Goal: Task Accomplishment & Management: Manage account settings

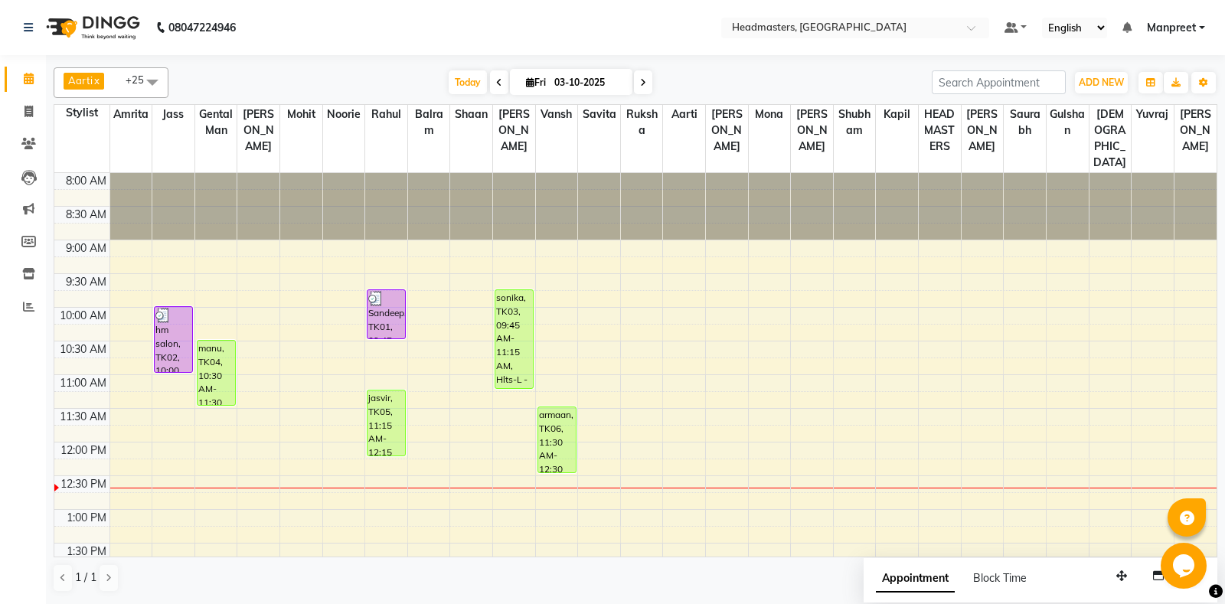
scroll to position [80, 0]
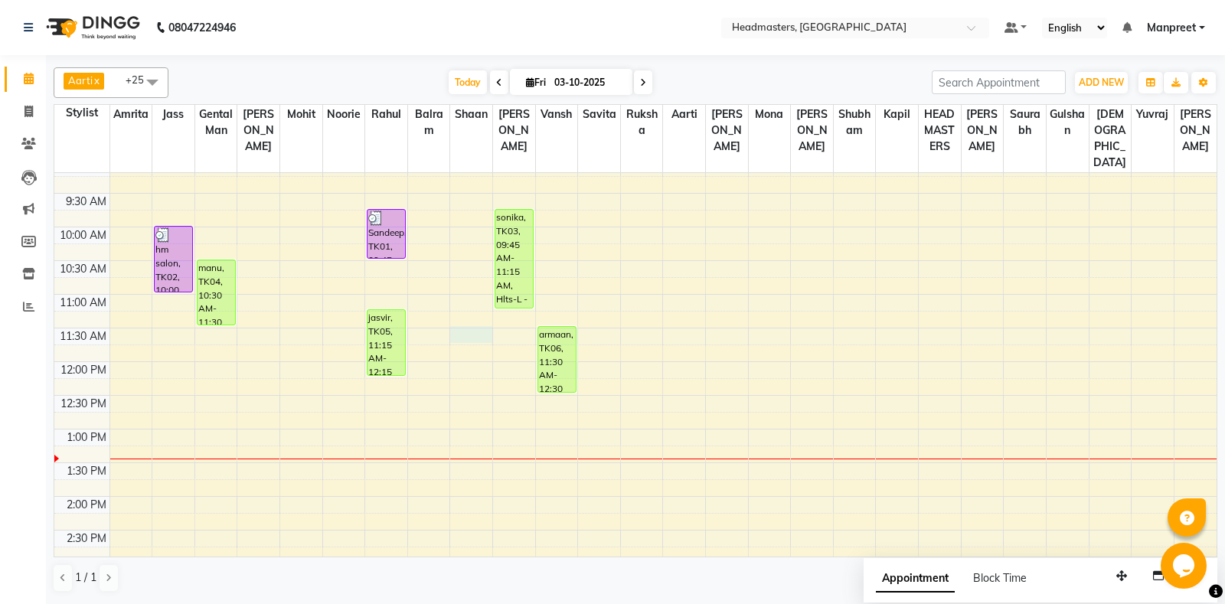
click at [477, 335] on div "8:00 AM 8:30 AM 9:00 AM 9:30 AM 10:00 AM 10:30 AM 11:00 AM 11:30 AM 12:00 PM 12…" at bounding box center [635, 564] width 1162 height 943
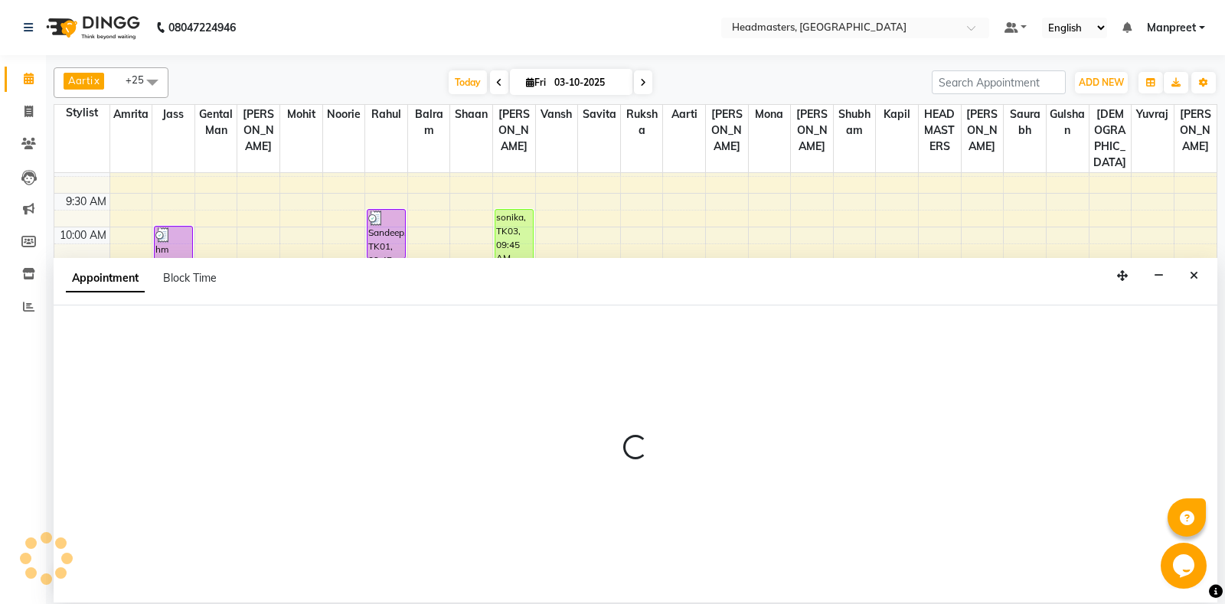
select select "60727"
select select "tentative"
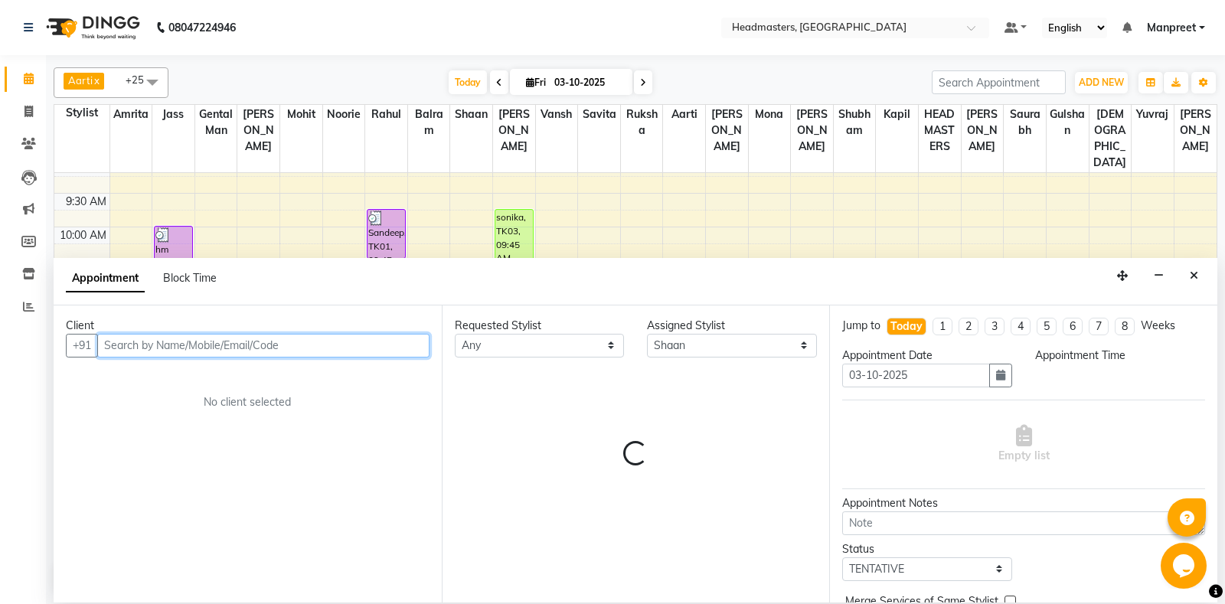
type input "9"
select select "690"
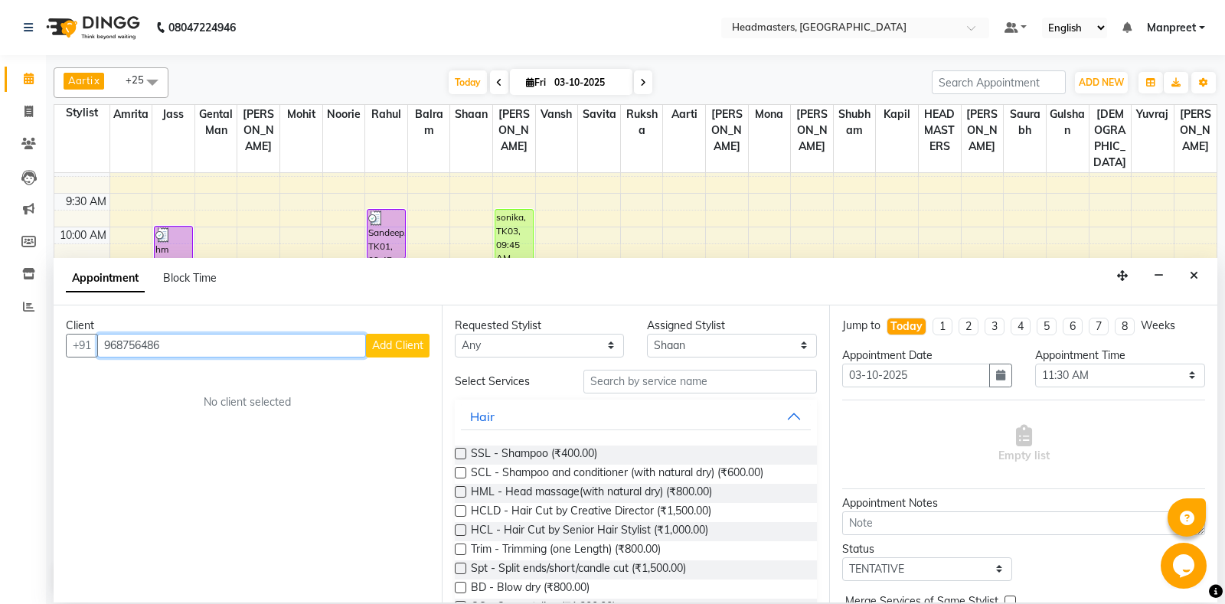
type input "968756486"
drag, startPoint x: 381, startPoint y: 329, endPoint x: 381, endPoint y: 342, distance: 13.0
click at [381, 341] on div "Client +91 968756486 Add Client No client selected" at bounding box center [248, 453] width 388 height 297
click at [381, 343] on span "Add Client" at bounding box center [397, 345] width 51 height 14
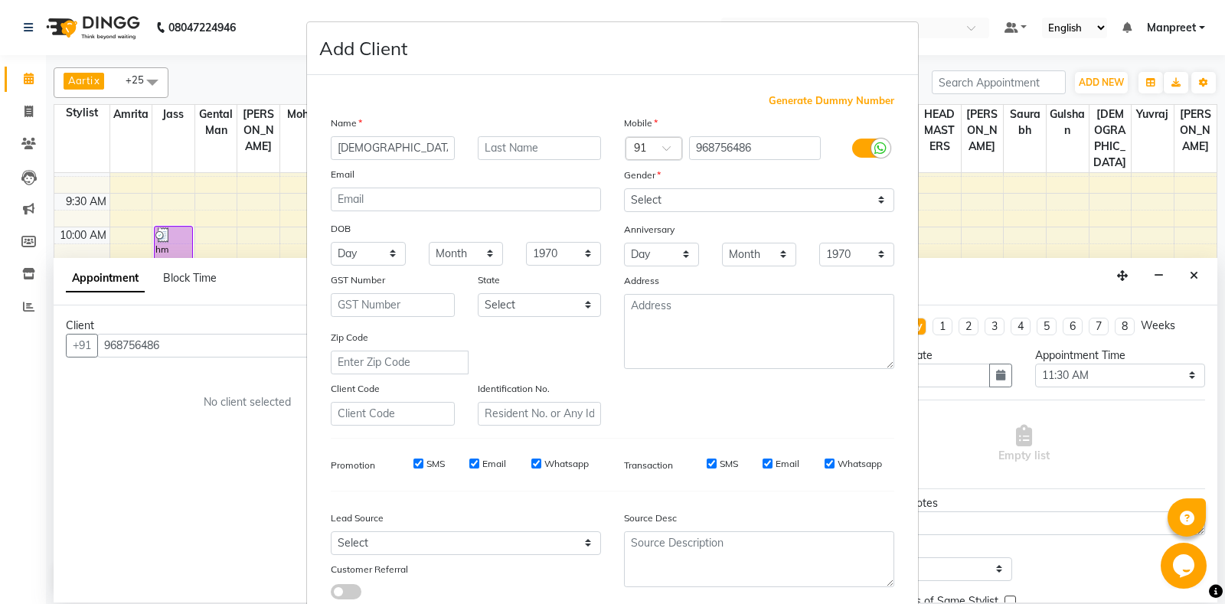
type input "shivam"
click at [624, 188] on select "Select [DEMOGRAPHIC_DATA] [DEMOGRAPHIC_DATA] Other Prefer Not To Say" at bounding box center [759, 200] width 270 height 24
select select "[DEMOGRAPHIC_DATA]"
click option "[DEMOGRAPHIC_DATA]" at bounding box center [0, 0] width 0 height 0
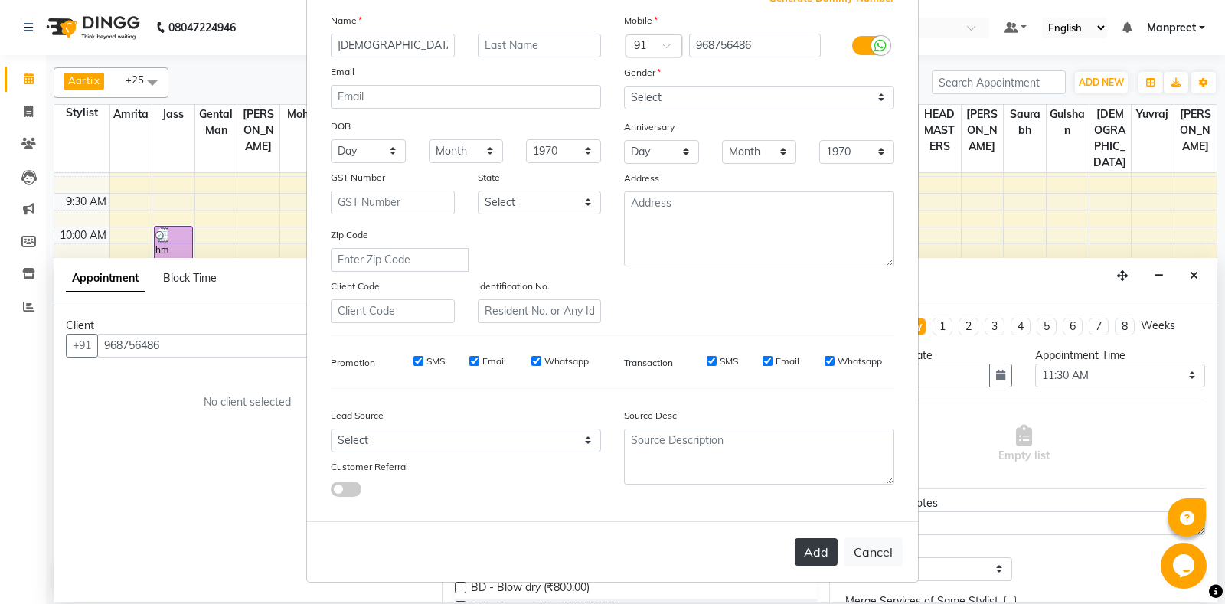
click at [831, 551] on button "Add" at bounding box center [816, 552] width 43 height 28
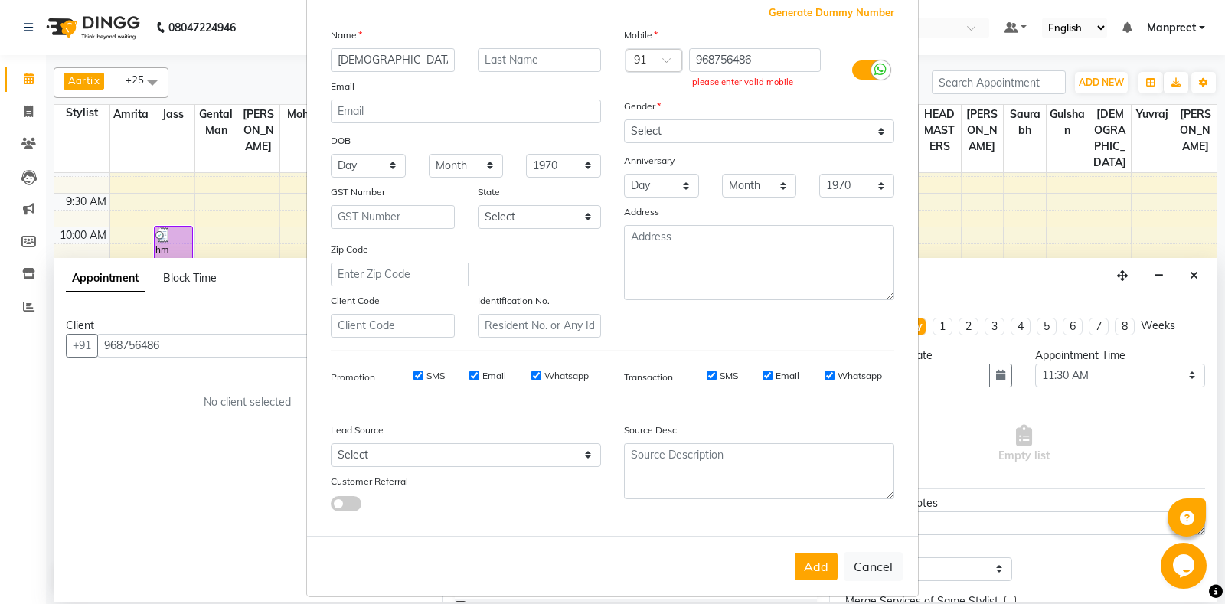
scroll to position [0, 0]
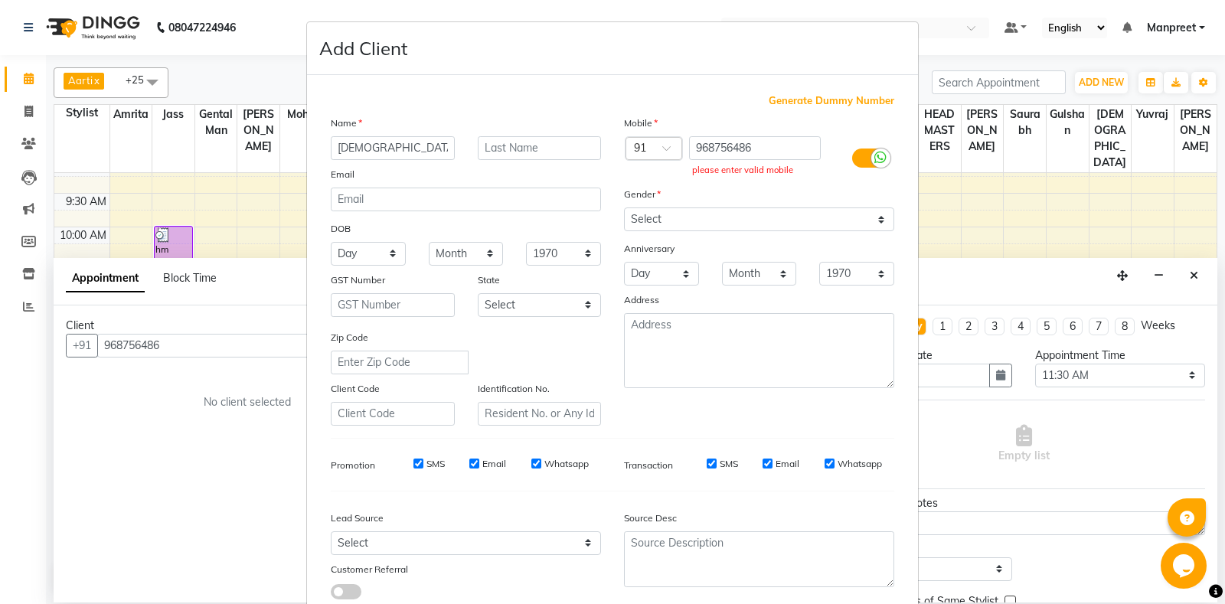
click at [243, 339] on ngb-modal-window "Add Client Generate Dummy Number Name shivam Email DOB Day 01 02 03 04 05 06 07…" at bounding box center [612, 302] width 1225 height 604
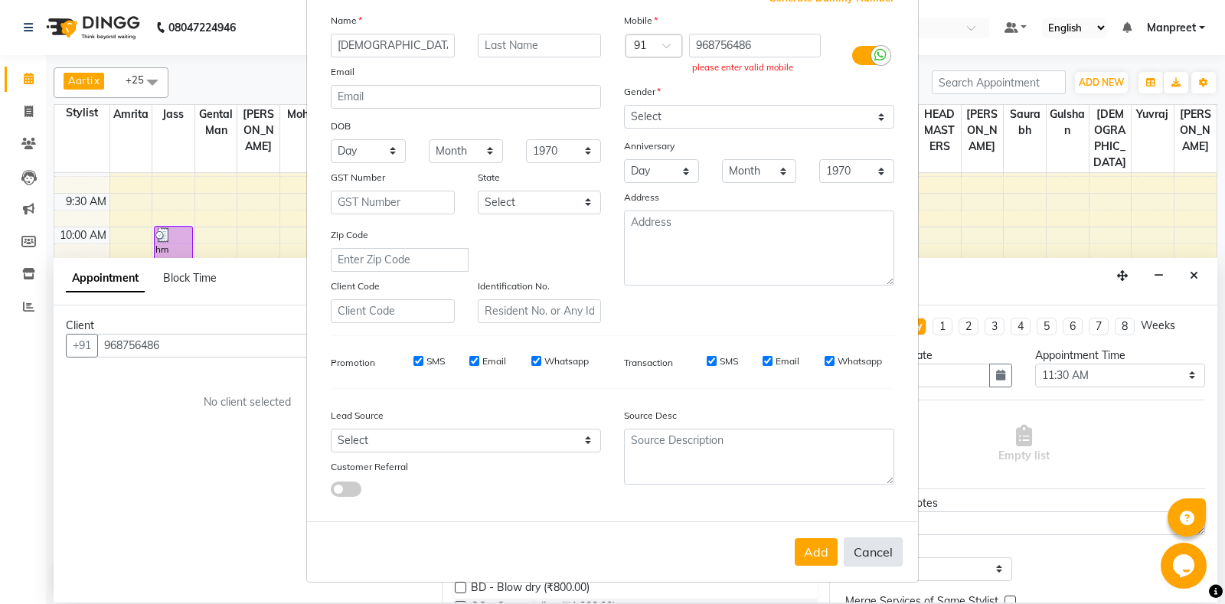
click at [872, 553] on button "Cancel" at bounding box center [873, 551] width 59 height 29
select select
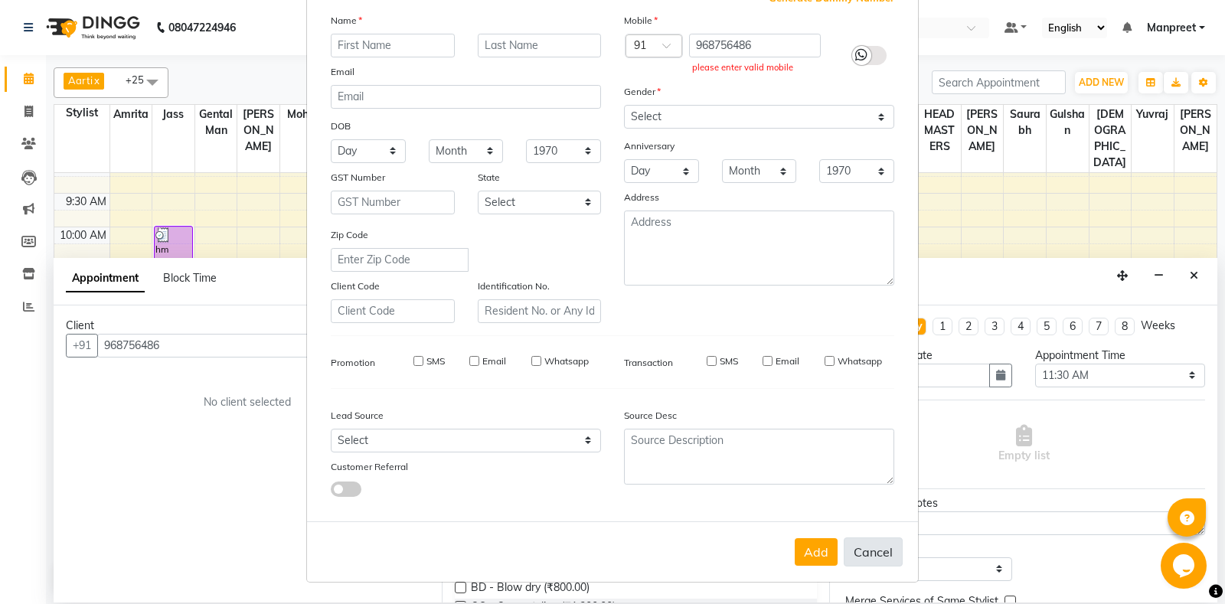
select select
checkbox input "false"
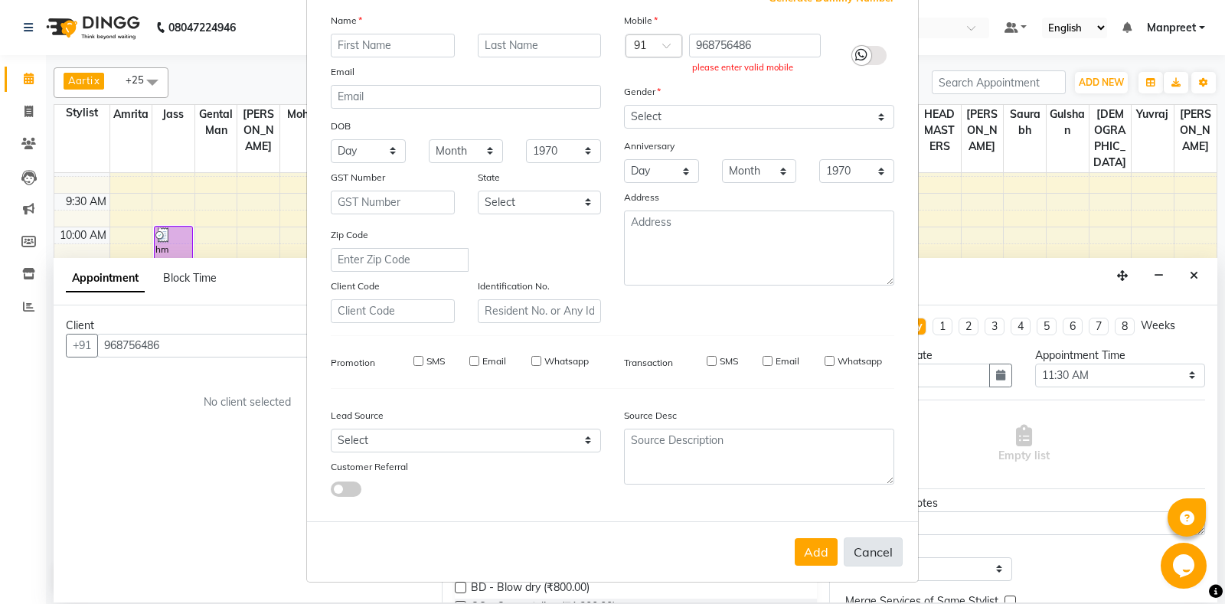
checkbox input "false"
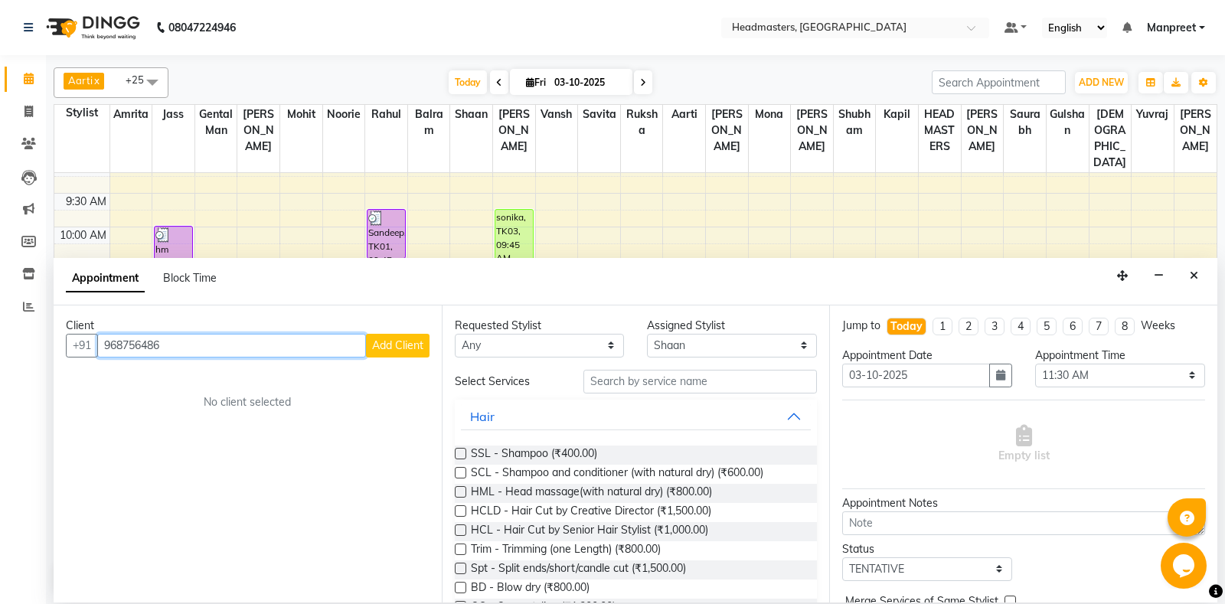
click at [102, 345] on input "968756486" at bounding box center [231, 346] width 269 height 24
type input "8968756486"
click at [410, 343] on span "Add Client" at bounding box center [397, 345] width 51 height 14
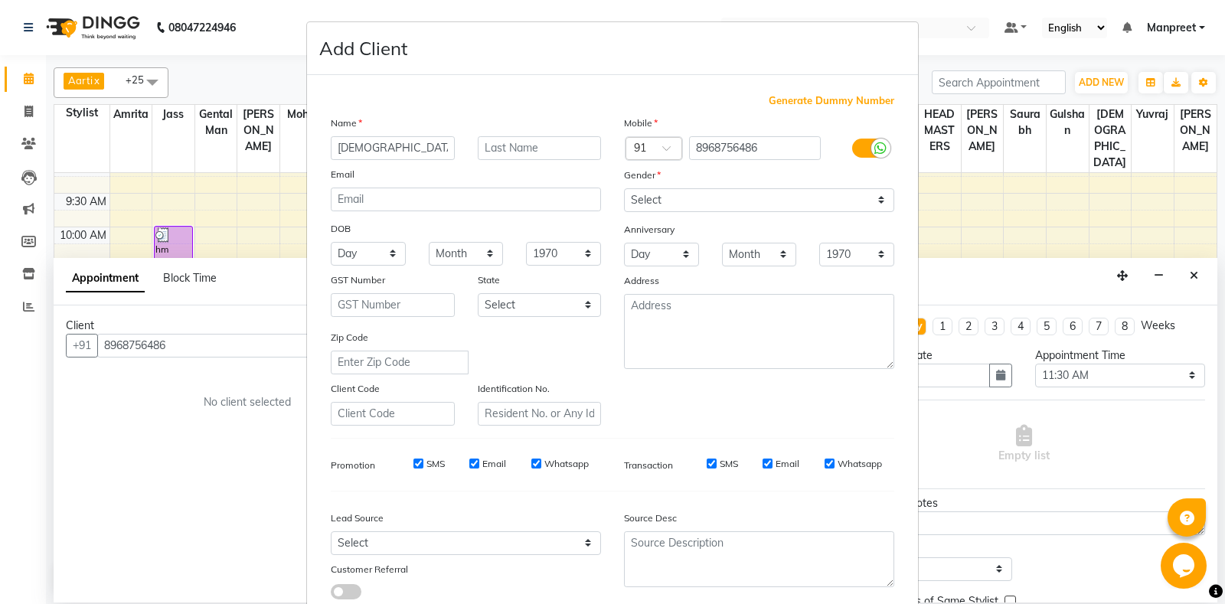
type input "shivam"
click at [624, 188] on select "Select [DEMOGRAPHIC_DATA] [DEMOGRAPHIC_DATA] Other Prefer Not To Say" at bounding box center [759, 200] width 270 height 24
select select "female"
click option "[DEMOGRAPHIC_DATA]" at bounding box center [0, 0] width 0 height 0
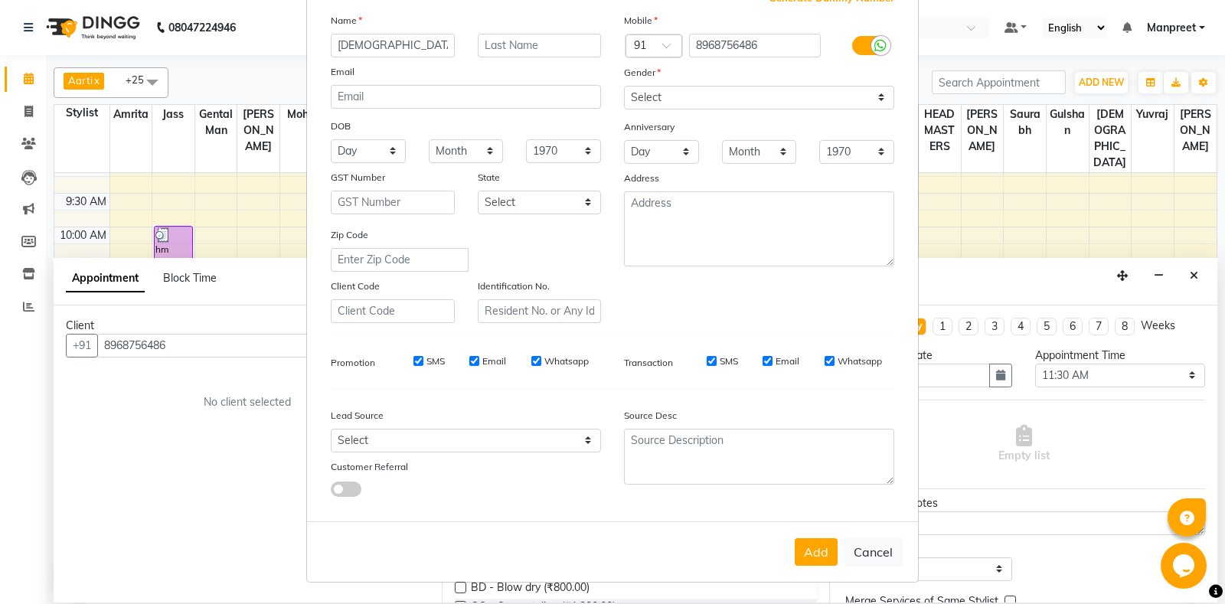
click at [831, 537] on div "Add Cancel" at bounding box center [612, 551] width 611 height 60
click at [819, 554] on button "Add" at bounding box center [816, 552] width 43 height 28
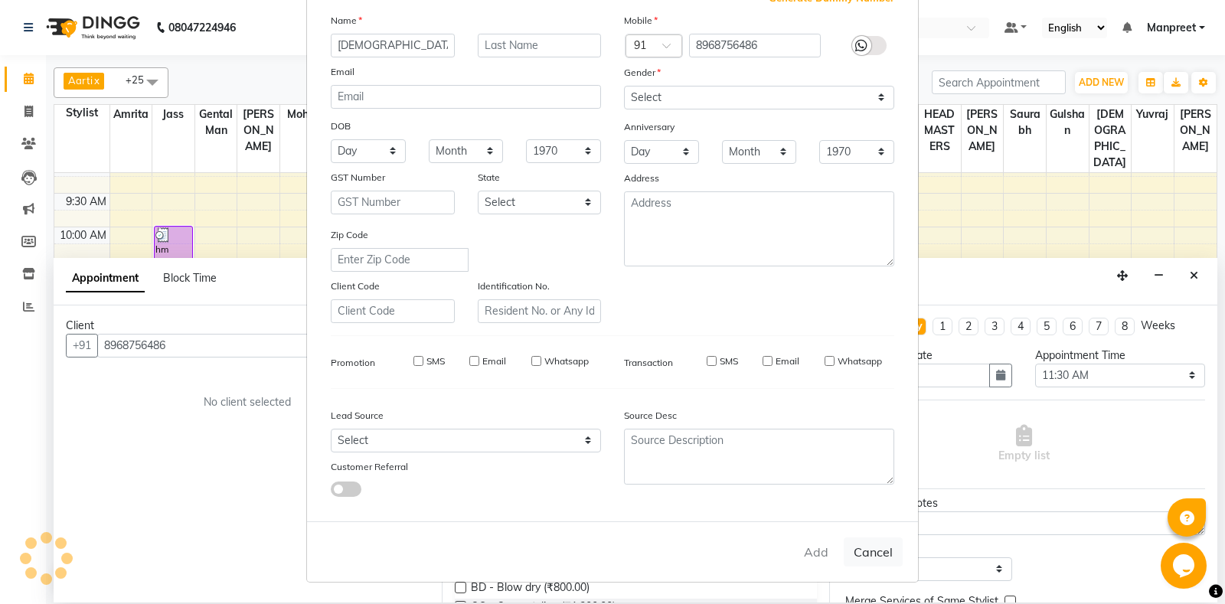
select select
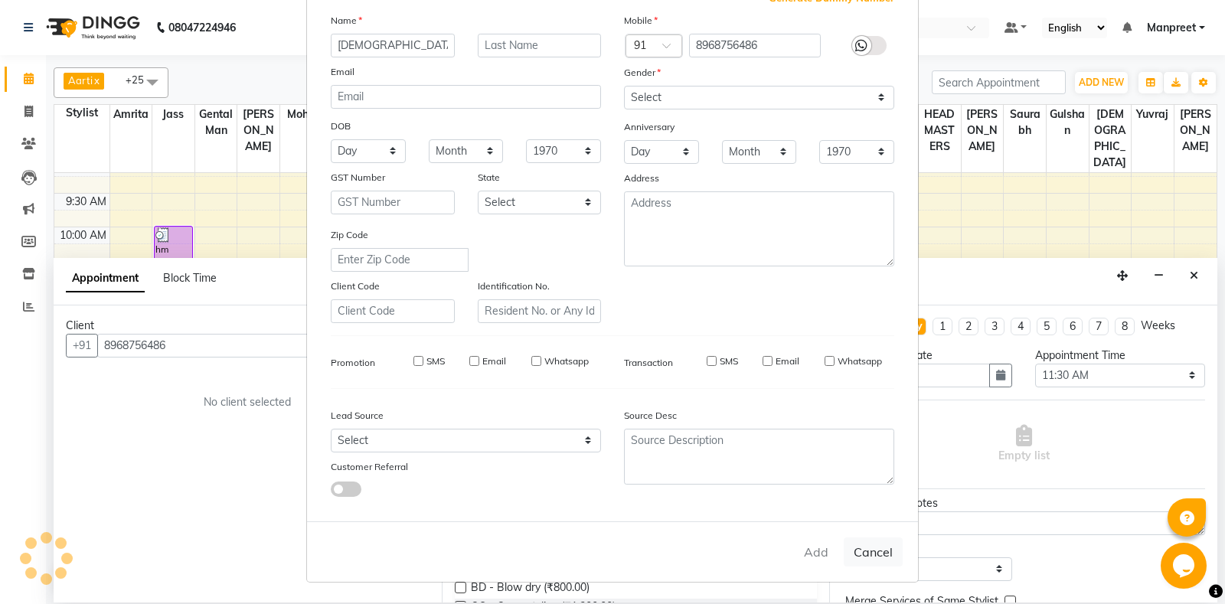
select select
checkbox input "false"
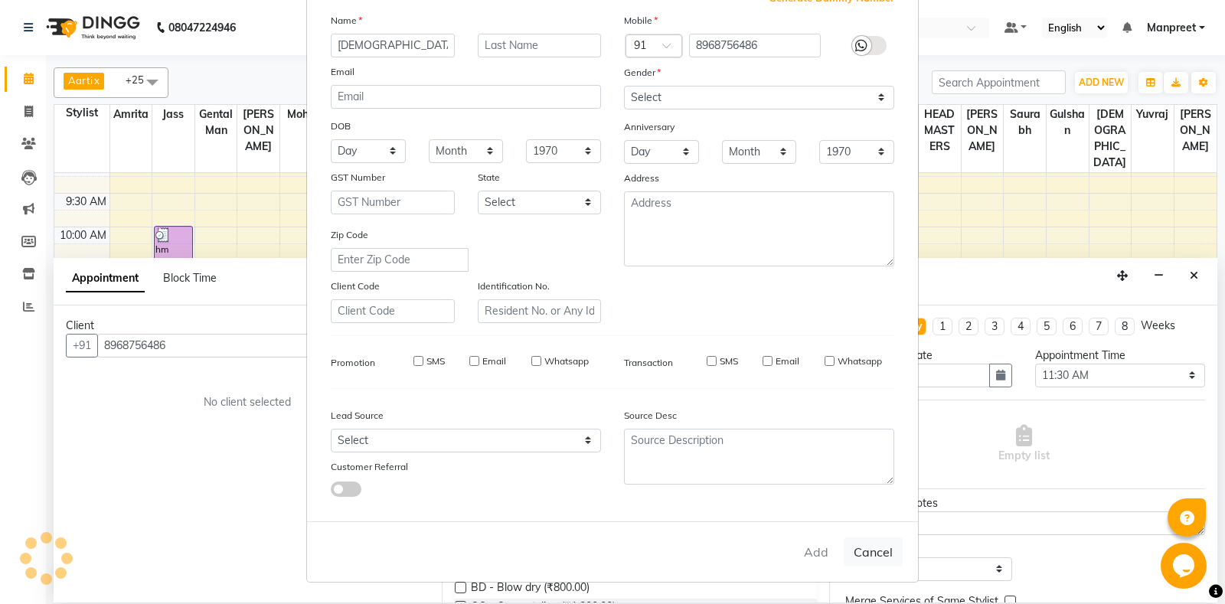
checkbox input "false"
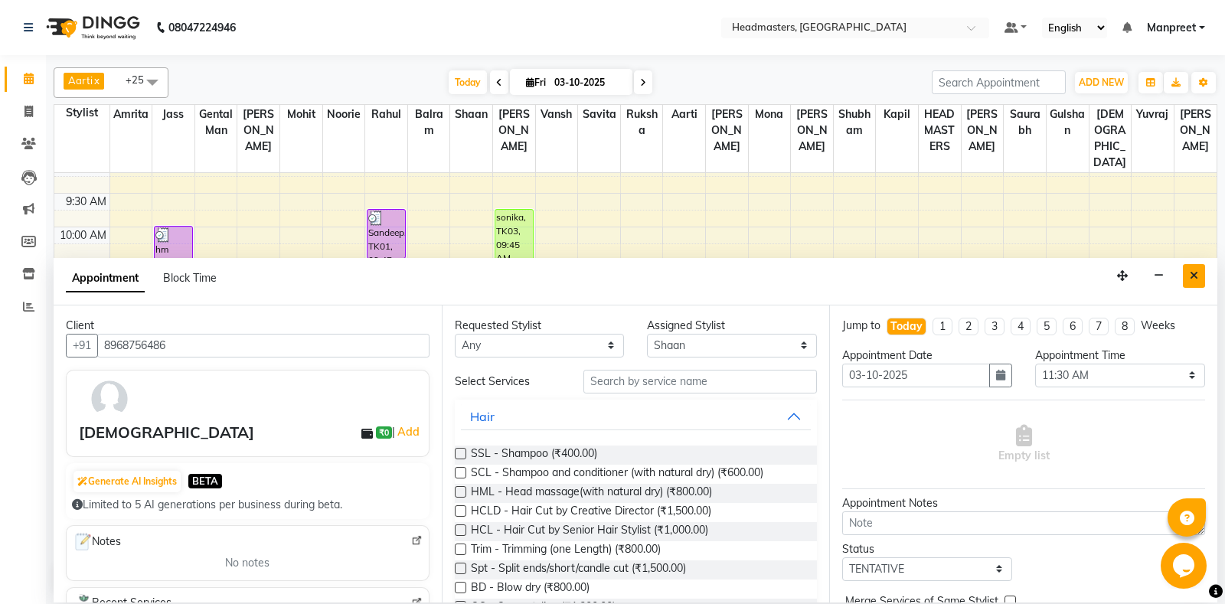
click at [1200, 271] on button "Close" at bounding box center [1194, 276] width 22 height 24
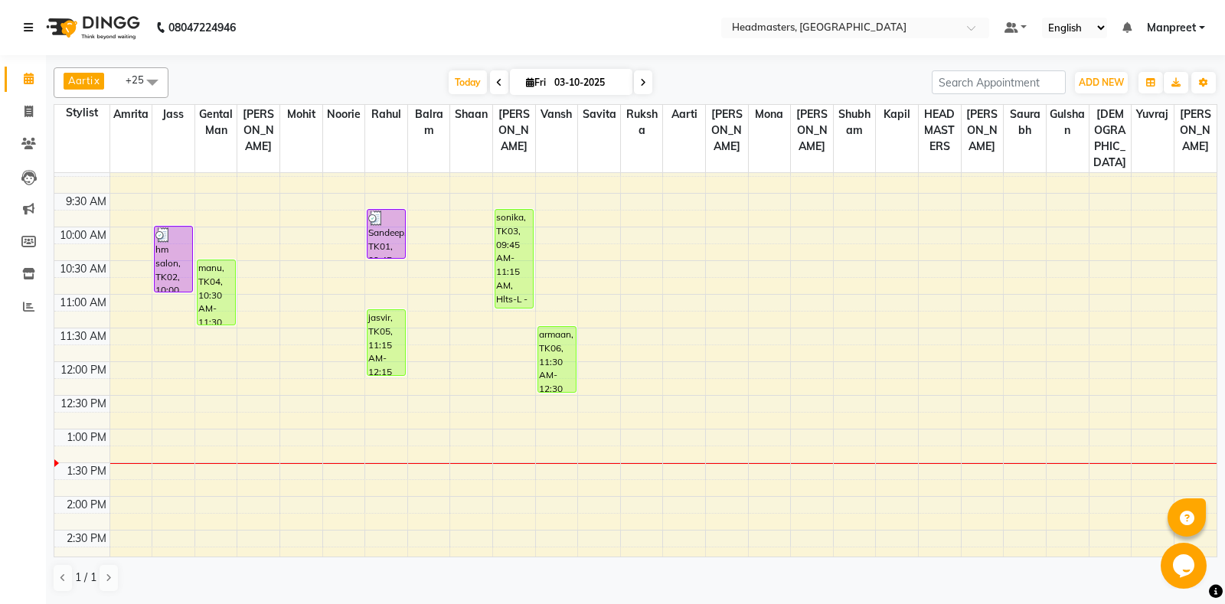
click at [31, 29] on icon at bounding box center [28, 27] width 9 height 11
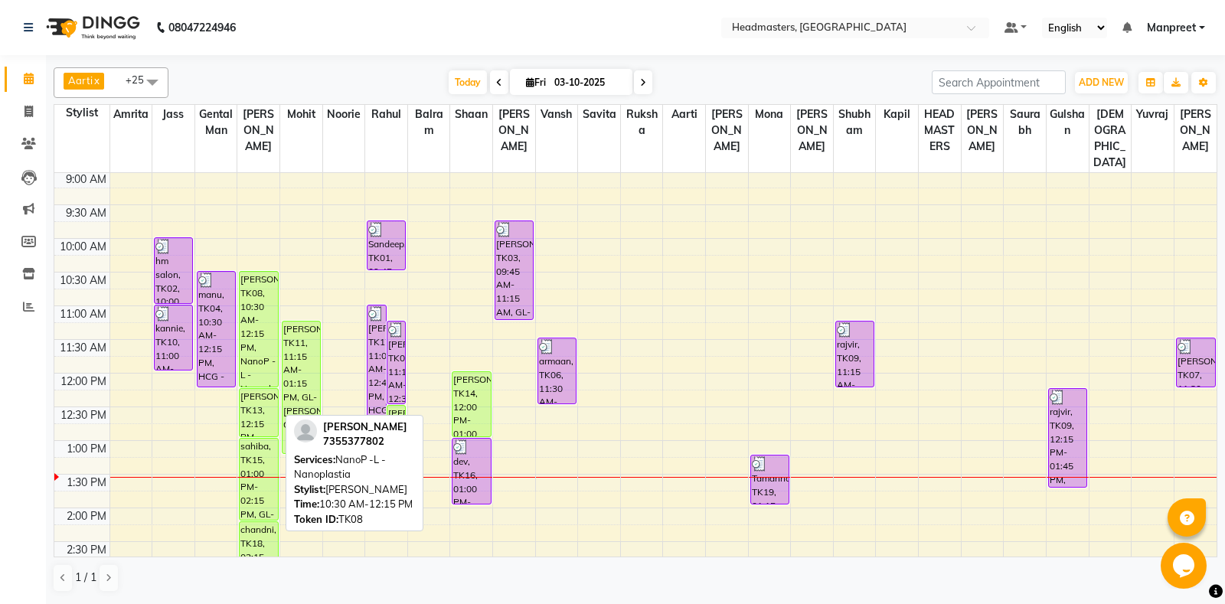
scroll to position [161, 0]
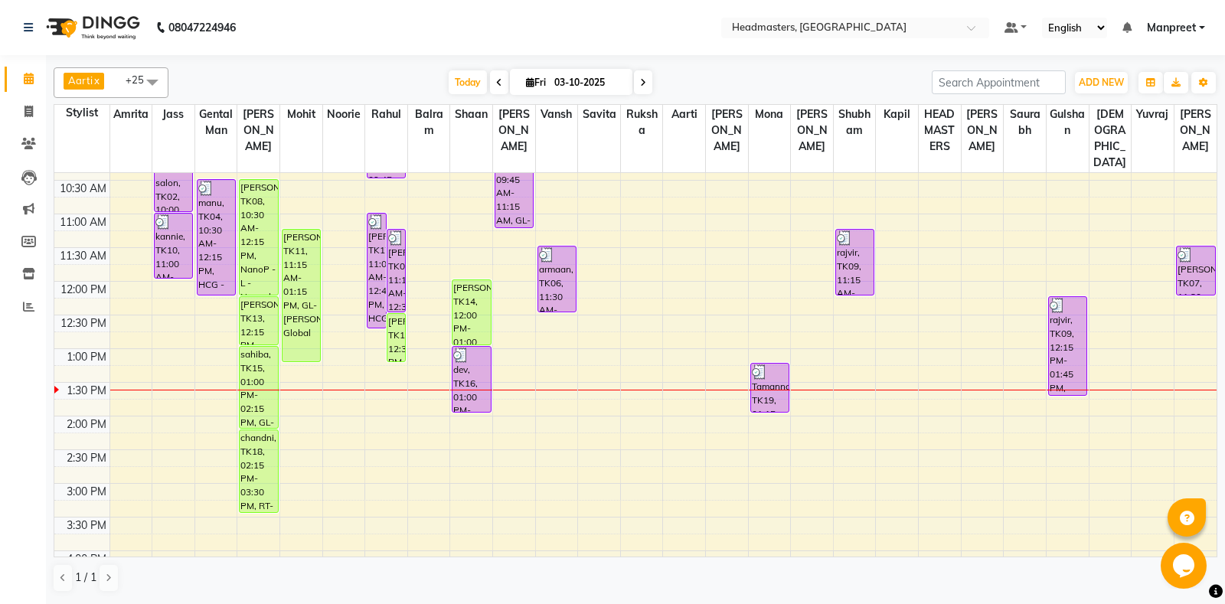
scroll to position [161, 0]
click at [28, 29] on icon at bounding box center [28, 27] width 9 height 11
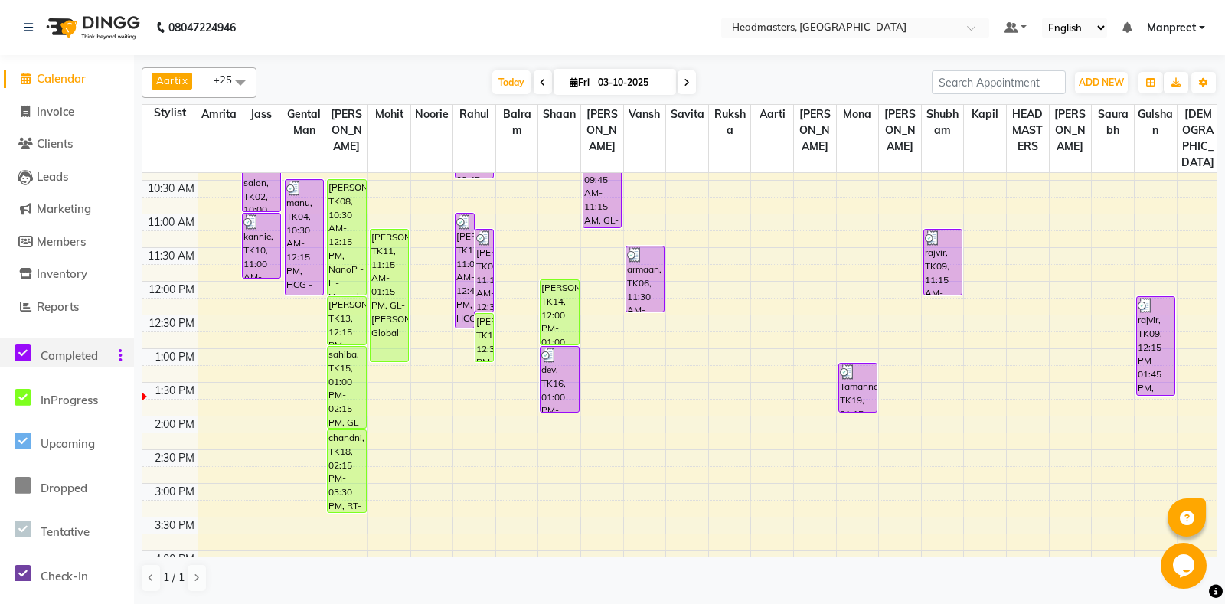
click at [18, 358] on icon at bounding box center [23, 353] width 17 height 19
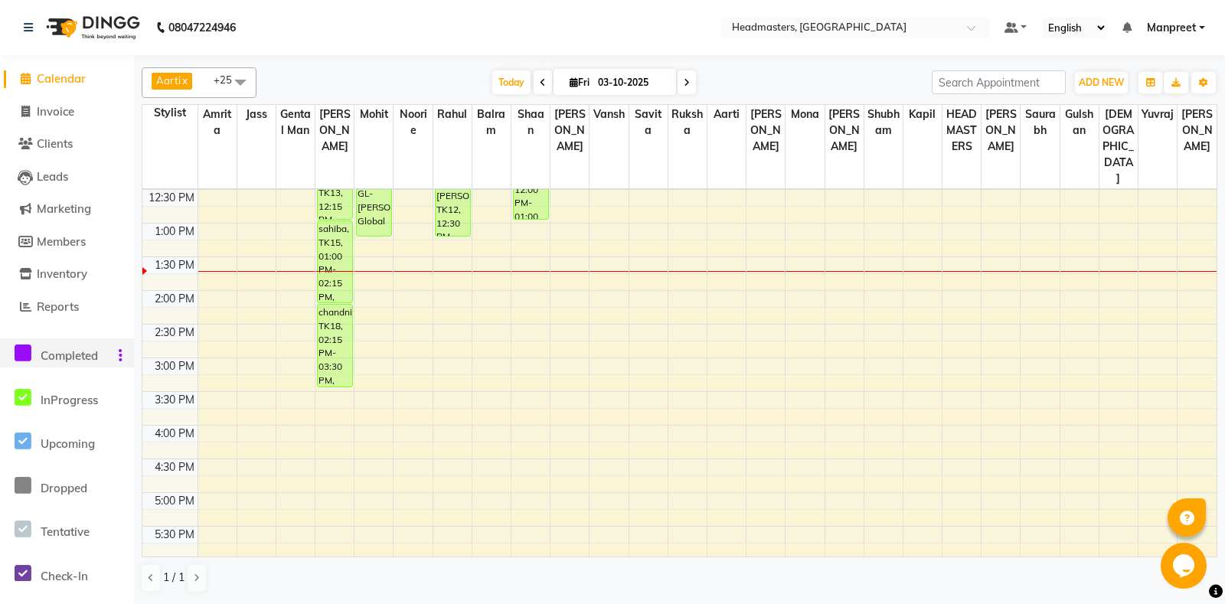
scroll to position [402, 0]
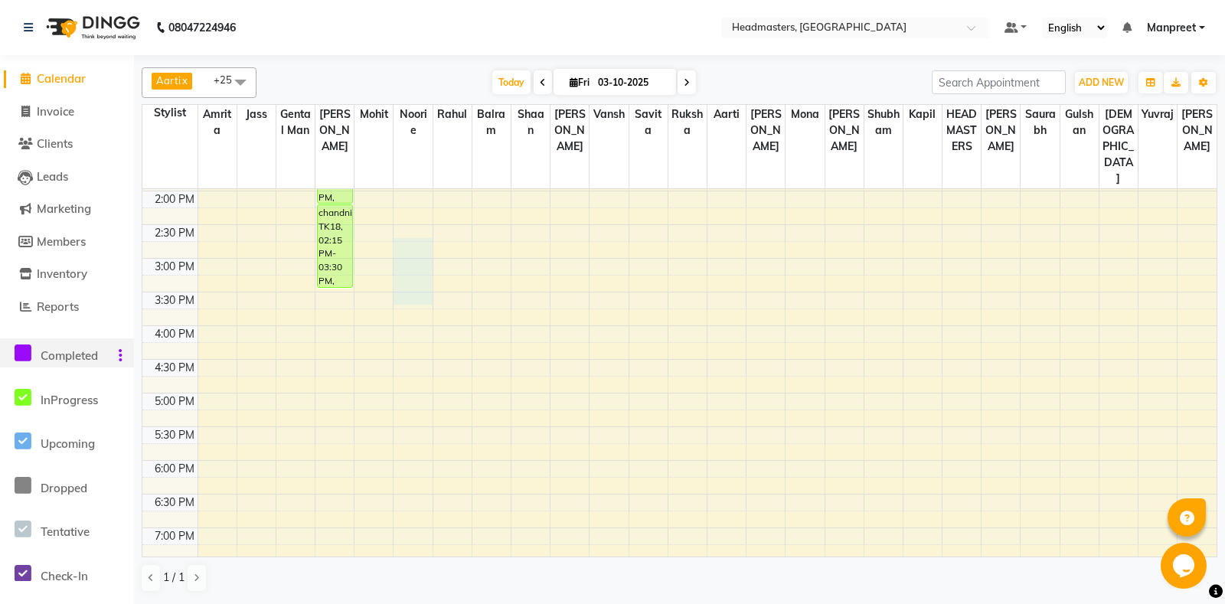
drag, startPoint x: 432, startPoint y: 234, endPoint x: 458, endPoint y: 289, distance: 61.0
click at [458, 289] on tbody "8:00 AM 8:30 AM 9:00 AM 9:30 AM 10:00 AM 10:30 AM 11:00 AM 11:30 AM 12:00 PM 12…" at bounding box center [679, 258] width 1074 height 943
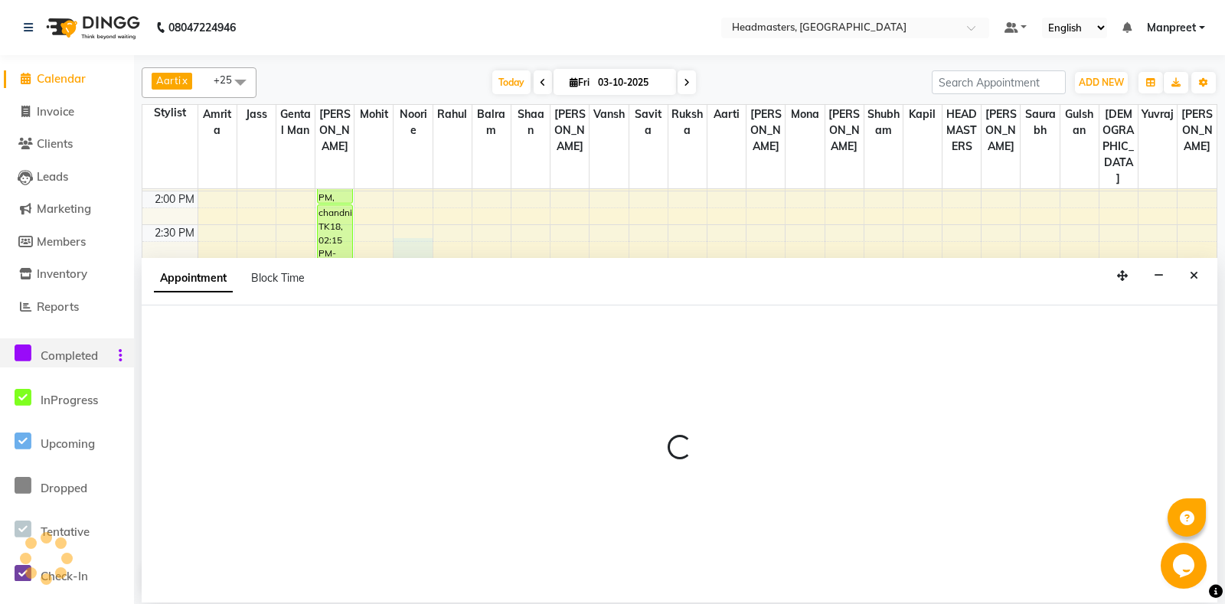
select select "60724"
select select "885"
select select "tentative"
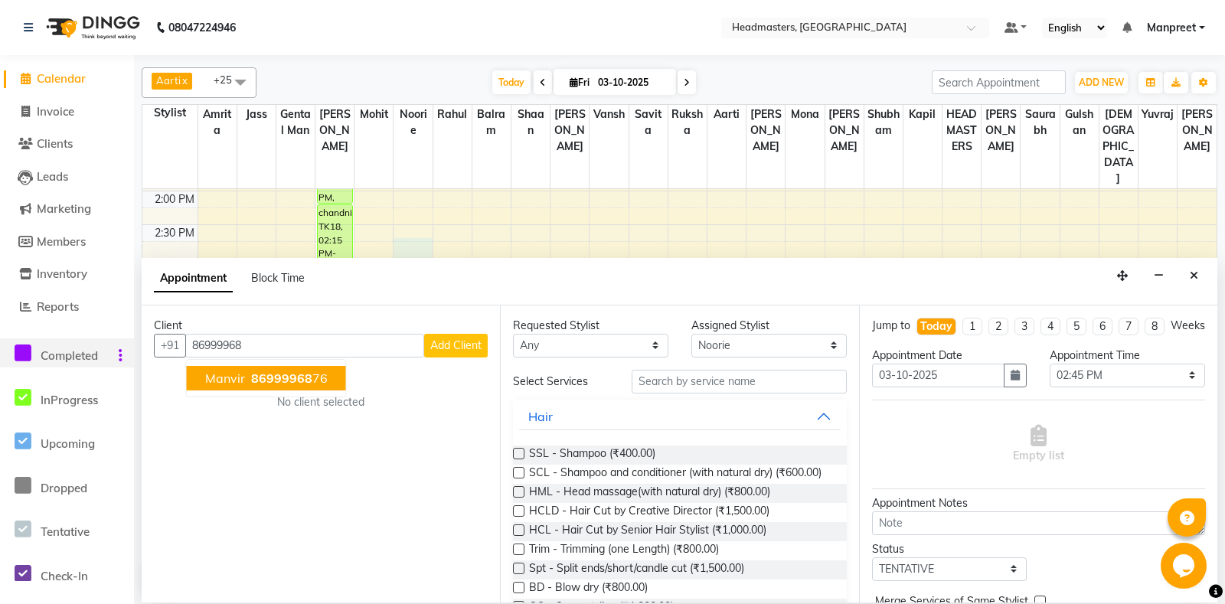
click at [278, 371] on span "86999968" at bounding box center [281, 378] width 61 height 15
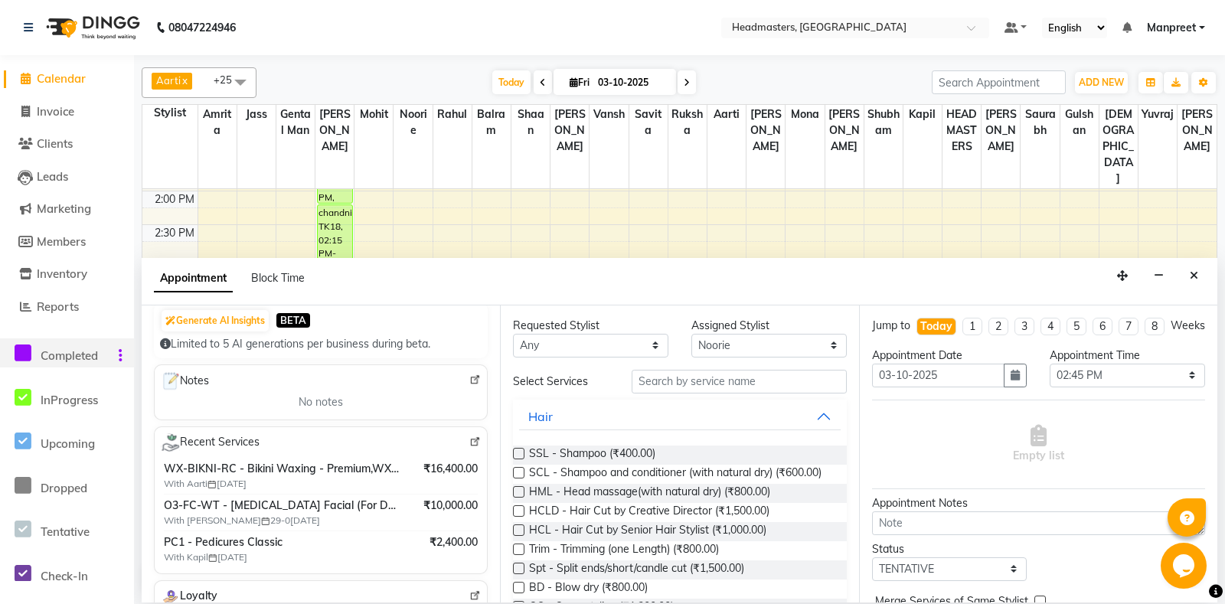
scroll to position [0, 0]
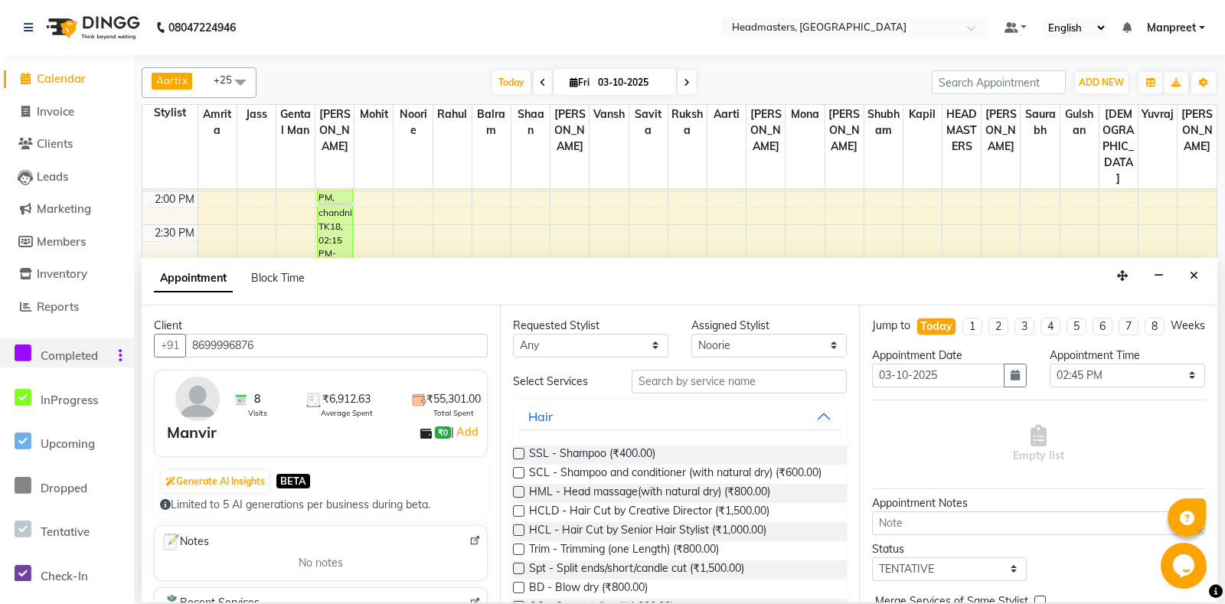
type input "8699996876"
click at [513, 334] on select "An[PERSON_NAME] Amrit[PERSON_NAME]am Gental Man Gulshan HEADMASTER[PERSON_NAME]…" at bounding box center [590, 346] width 155 height 24
select select "60742"
click option "Mona" at bounding box center [0, 0] width 0 height 0
select select "60742"
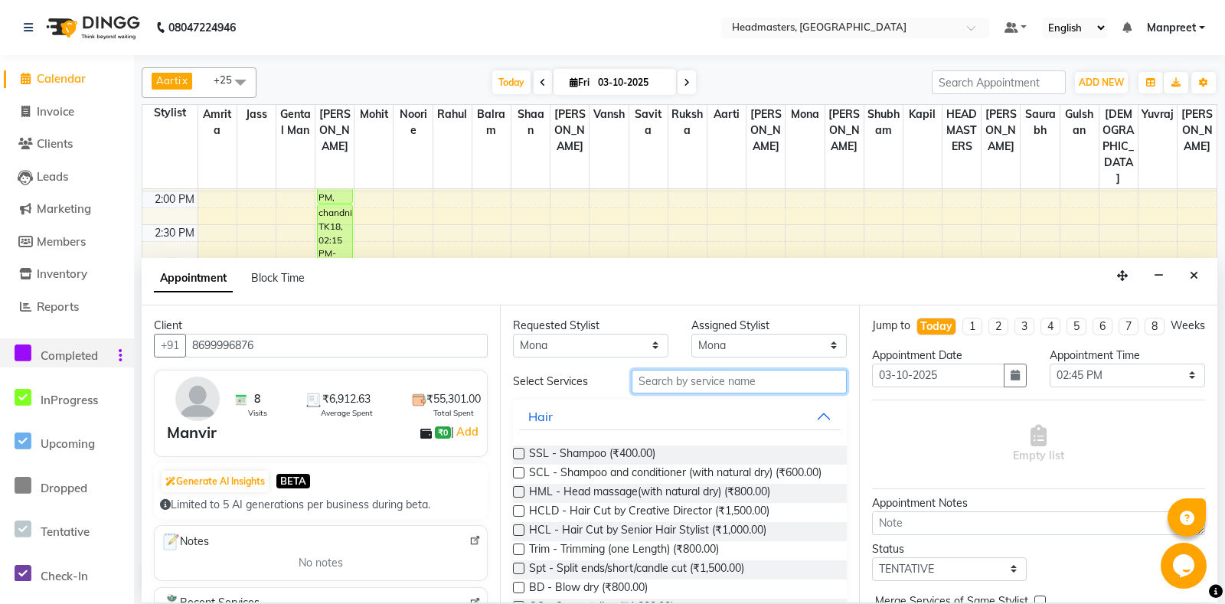
click at [680, 385] on input "text" at bounding box center [739, 382] width 214 height 24
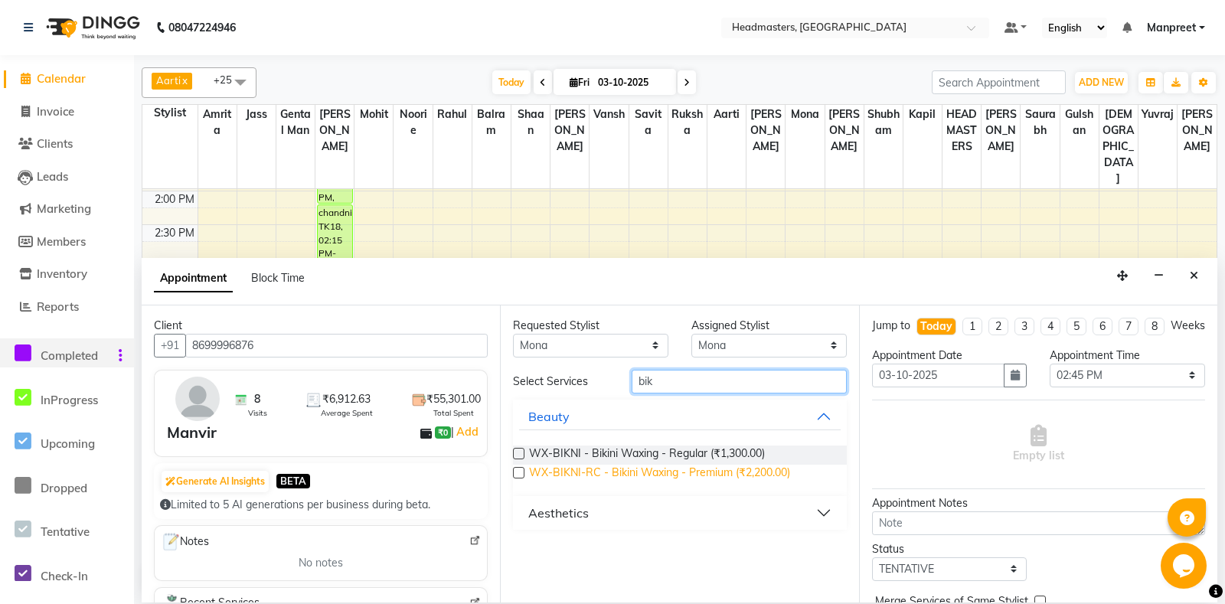
type input "bik"
click at [684, 467] on span "WX-BIKNI-RC - Bikini Waxing - Premium (₹2,200.00)" at bounding box center [659, 474] width 261 height 19
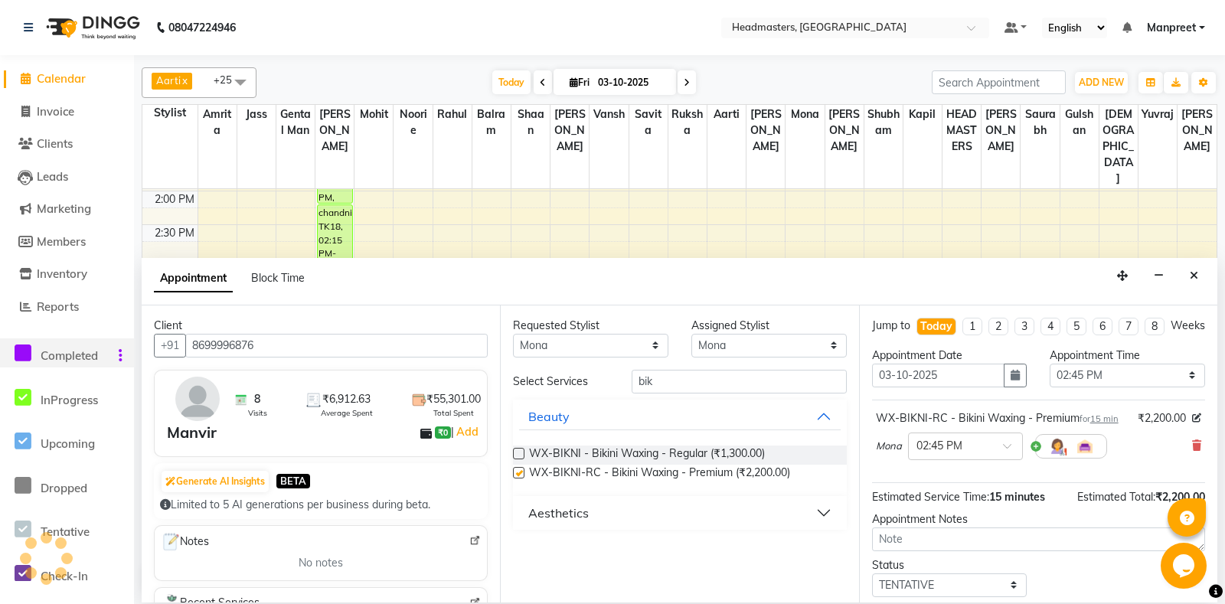
checkbox input "false"
click at [1050, 364] on select "Select 09:00 AM 09:15 AM 09:30 AM 09:45 AM 10:00 AM 10:15 AM 10:30 AM 10:45 AM …" at bounding box center [1127, 376] width 155 height 24
select select "840"
click option "02:00 PM" at bounding box center [0, 0] width 0 height 0
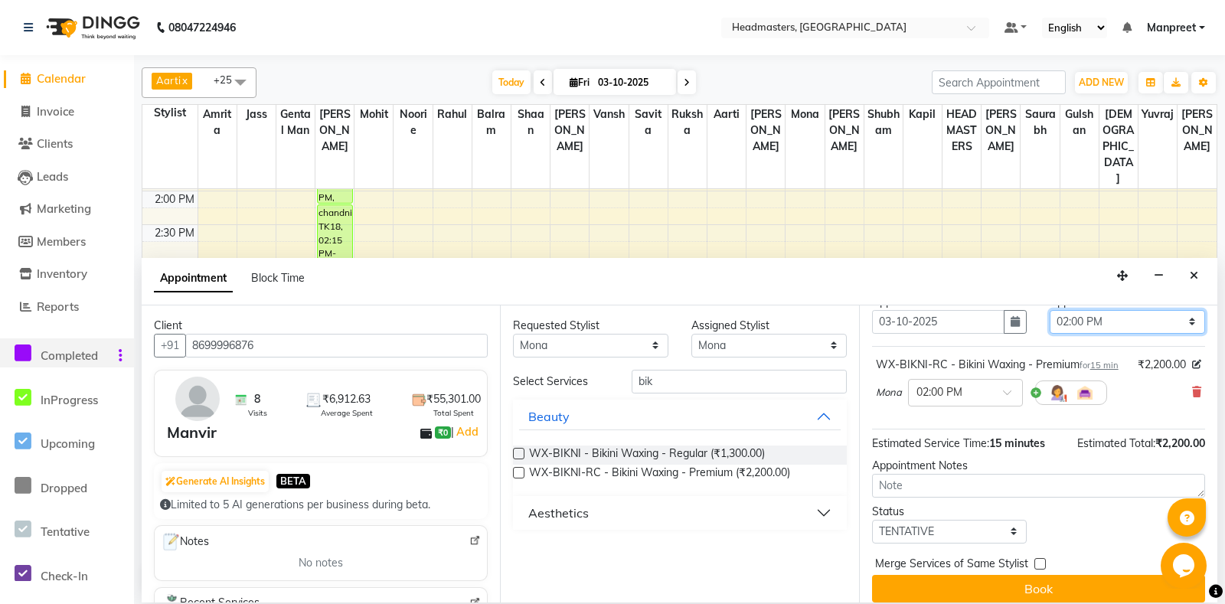
scroll to position [65, 0]
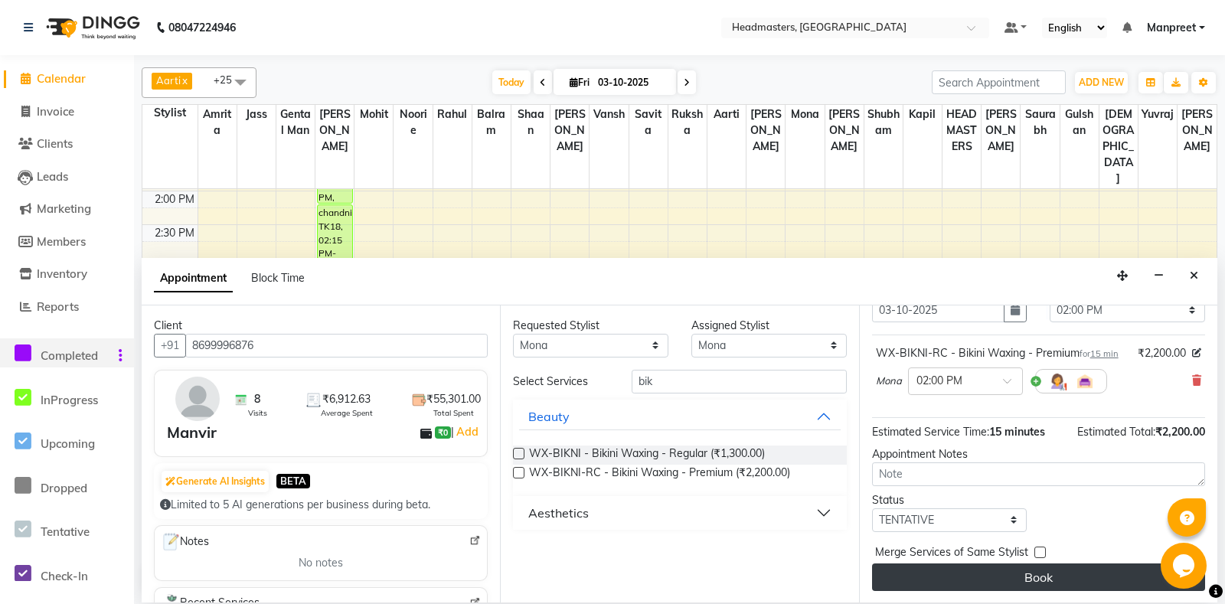
click at [1060, 590] on button "Book" at bounding box center [1038, 578] width 333 height 28
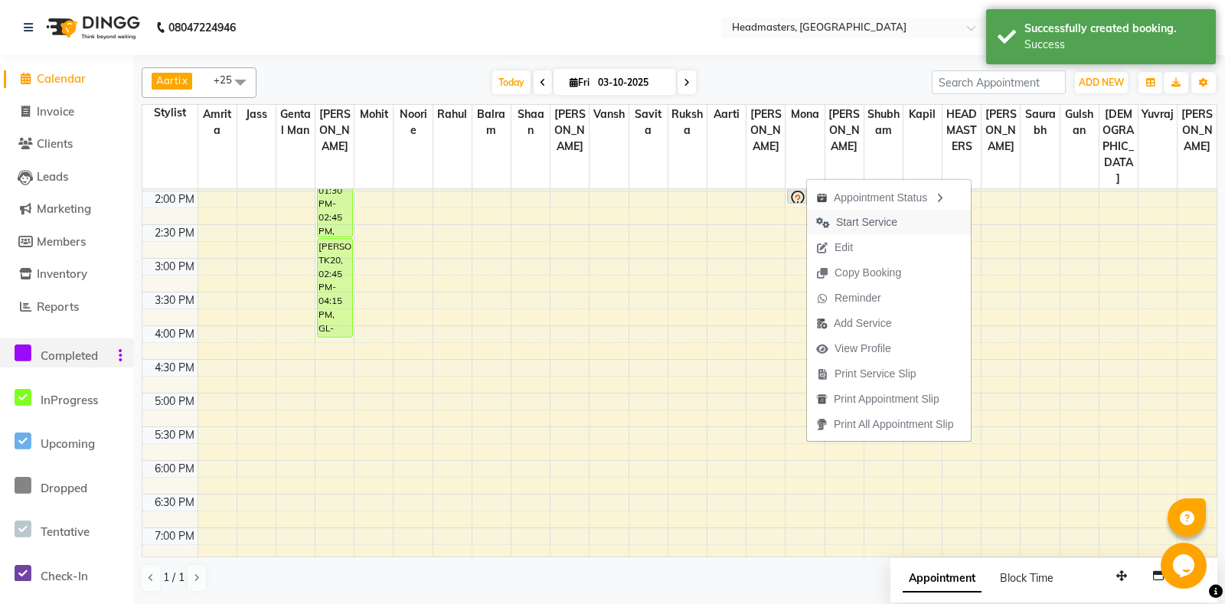
click at [876, 221] on span "Start Service" at bounding box center [866, 222] width 61 height 16
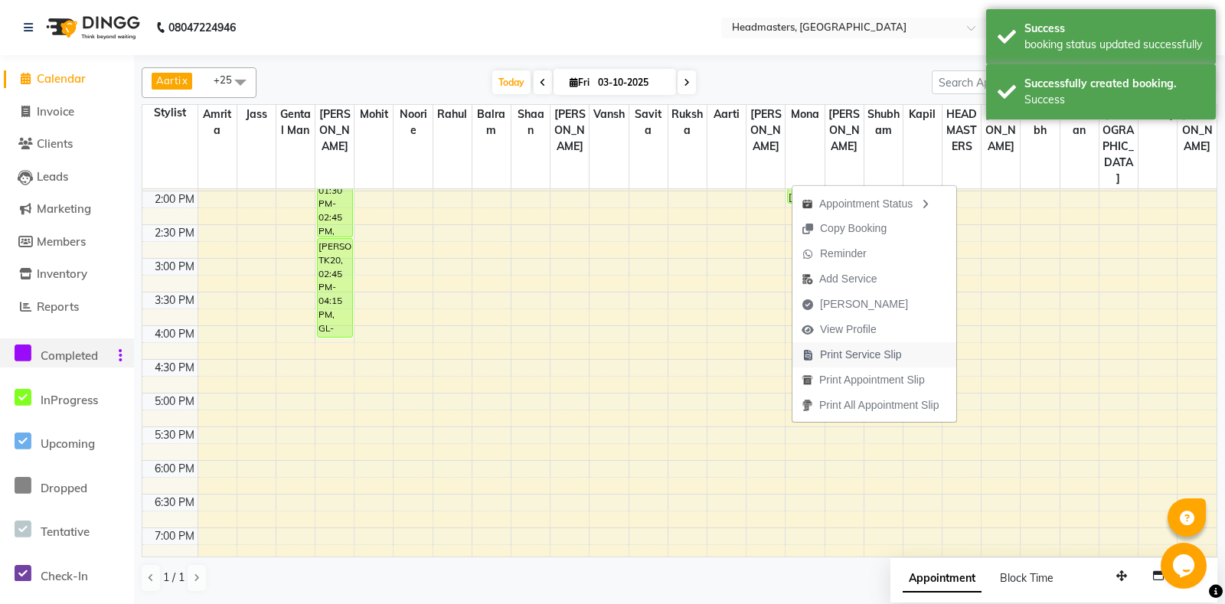
click at [911, 350] on button "Print Service Slip" at bounding box center [874, 354] width 164 height 25
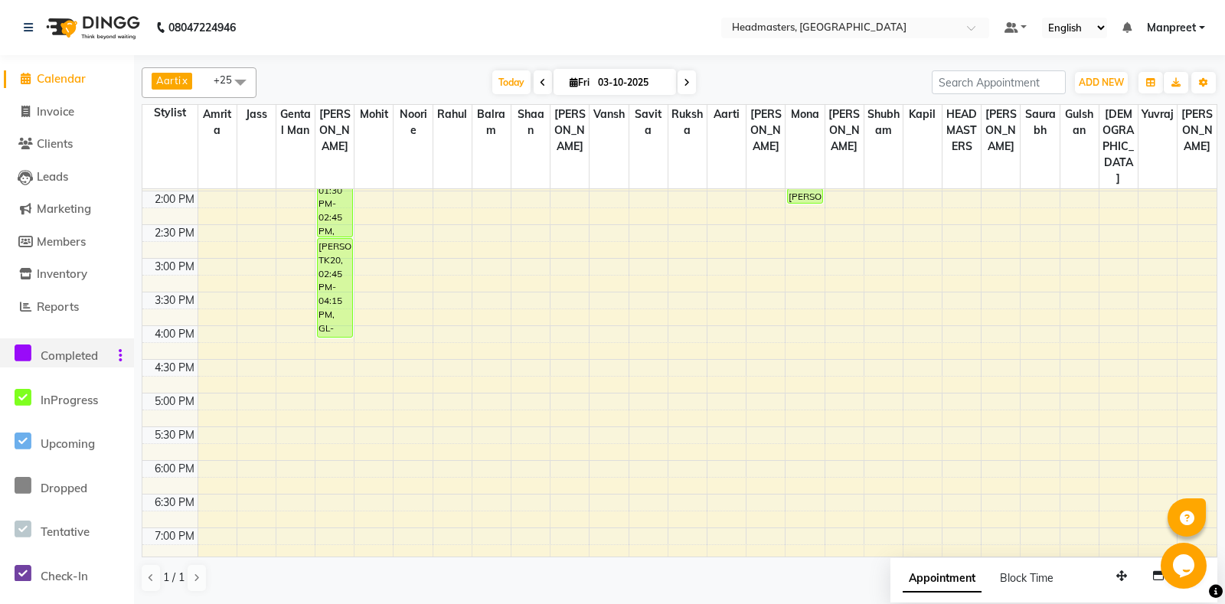
scroll to position [161, 0]
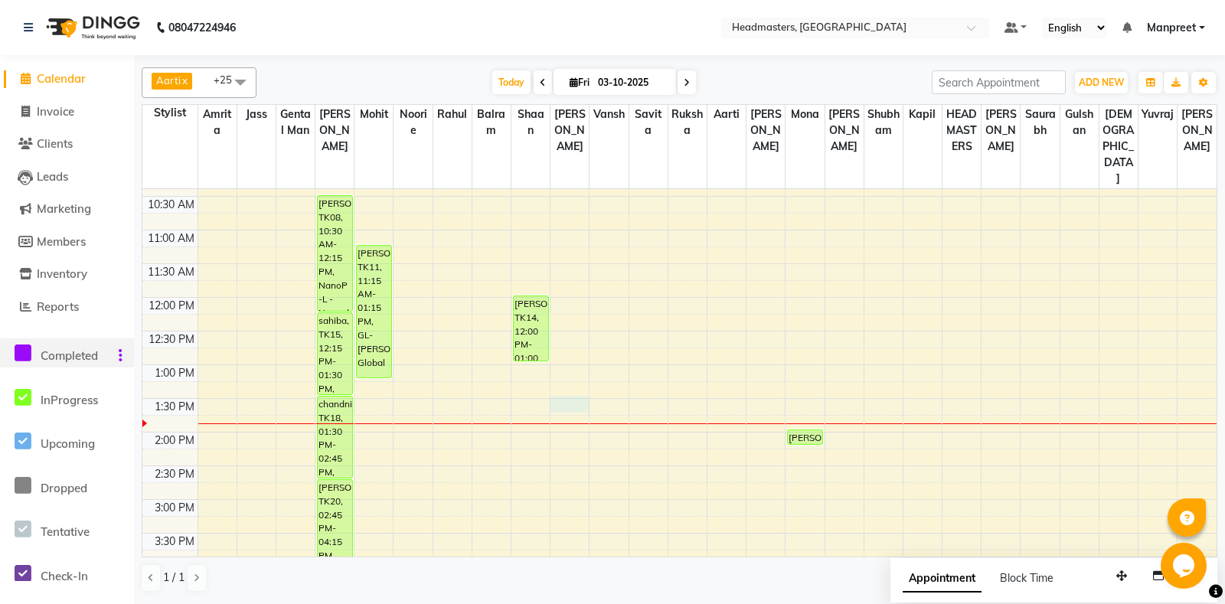
click at [557, 384] on div "8:00 AM 8:30 AM 9:00 AM 9:30 AM 10:00 AM 10:30 AM 11:00 AM 11:30 AM 12:00 PM 12…" at bounding box center [679, 499] width 1074 height 943
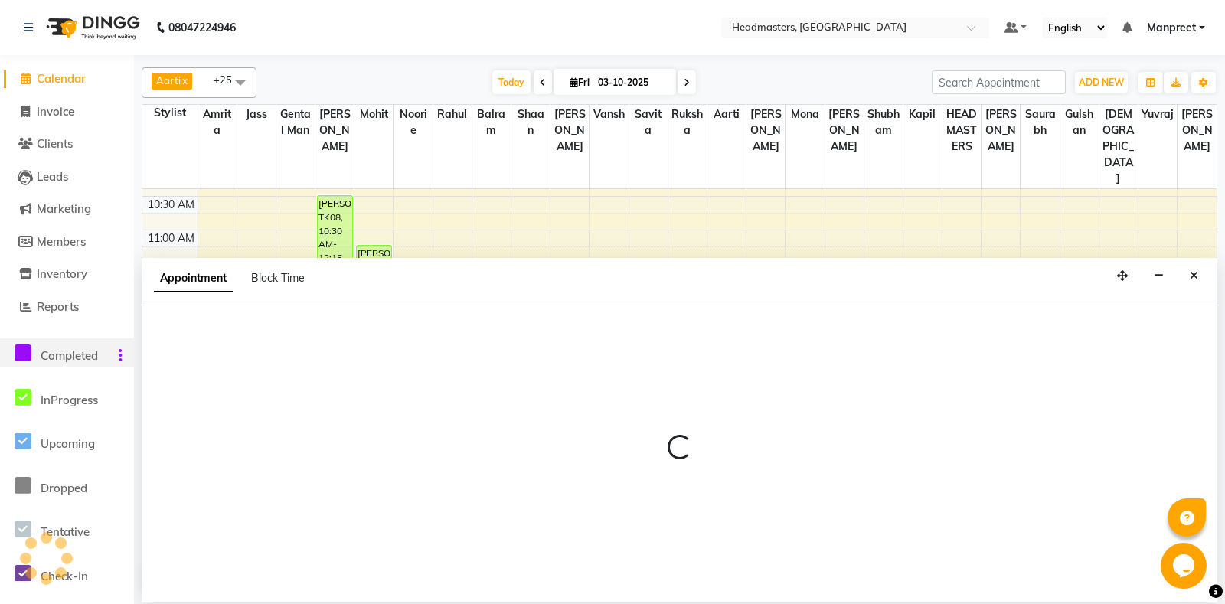
select select "60729"
select select "810"
select select "tentative"
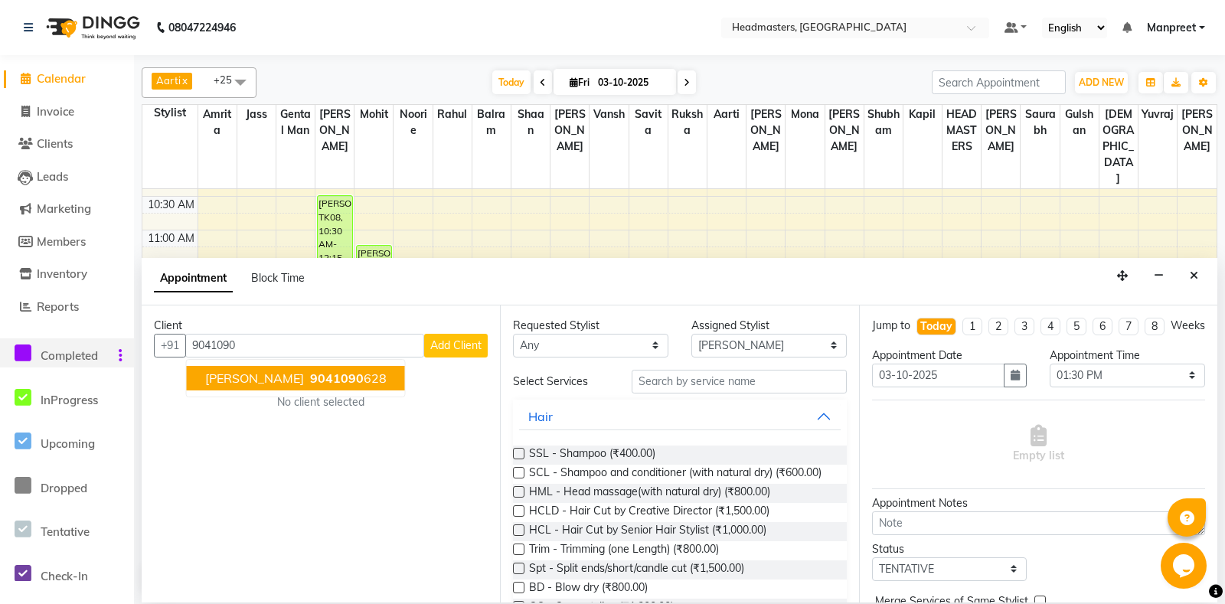
click at [328, 371] on ngb-highlight "9041090 628" at bounding box center [347, 378] width 80 height 15
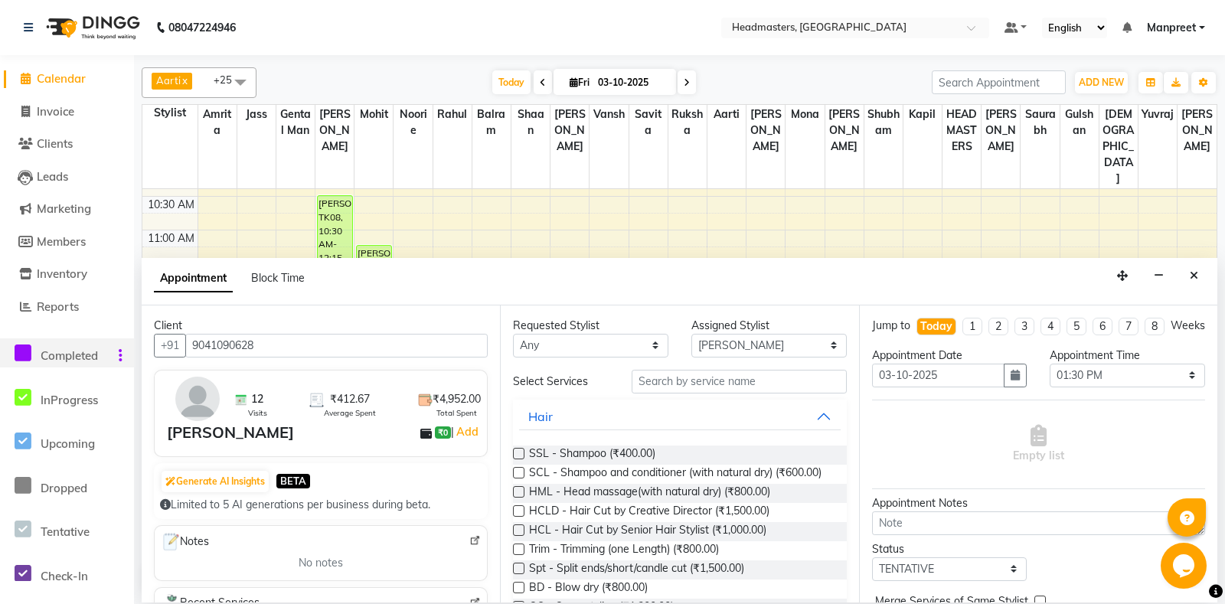
type input "9041090628"
click at [513, 334] on select "An[PERSON_NAME] Amrit[PERSON_NAME]am Gental Man Gulshan HEADMASTER[PERSON_NAME]…" at bounding box center [590, 346] width 155 height 24
select select "60725"
click option "Rahul" at bounding box center [0, 0] width 0 height 0
select select "60725"
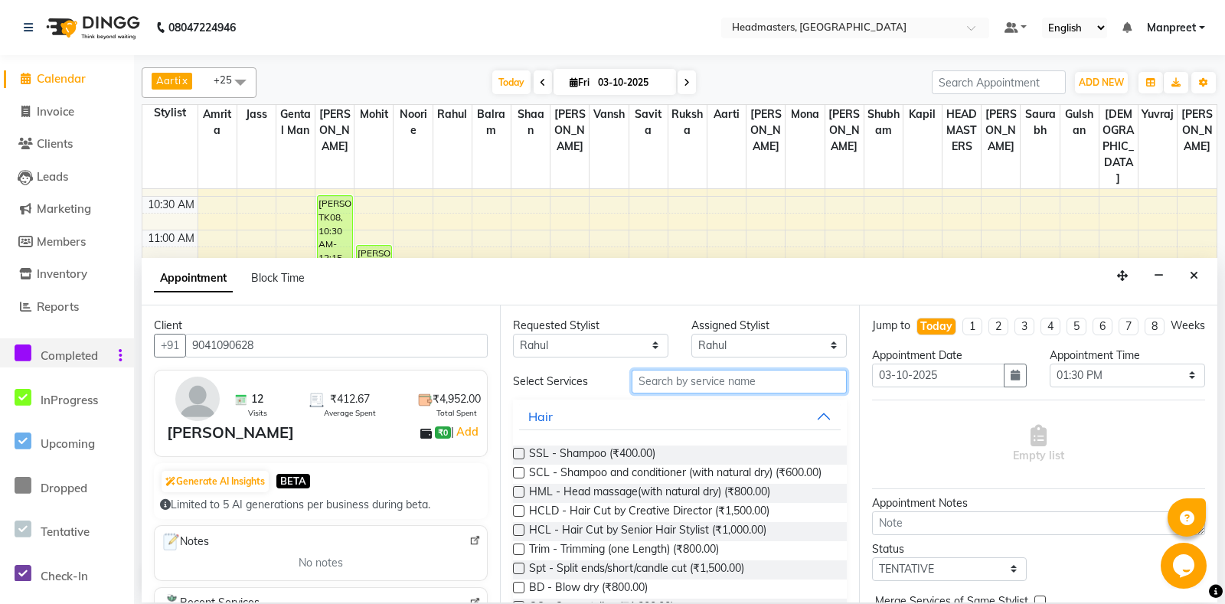
click at [722, 377] on input "text" at bounding box center [739, 382] width 214 height 24
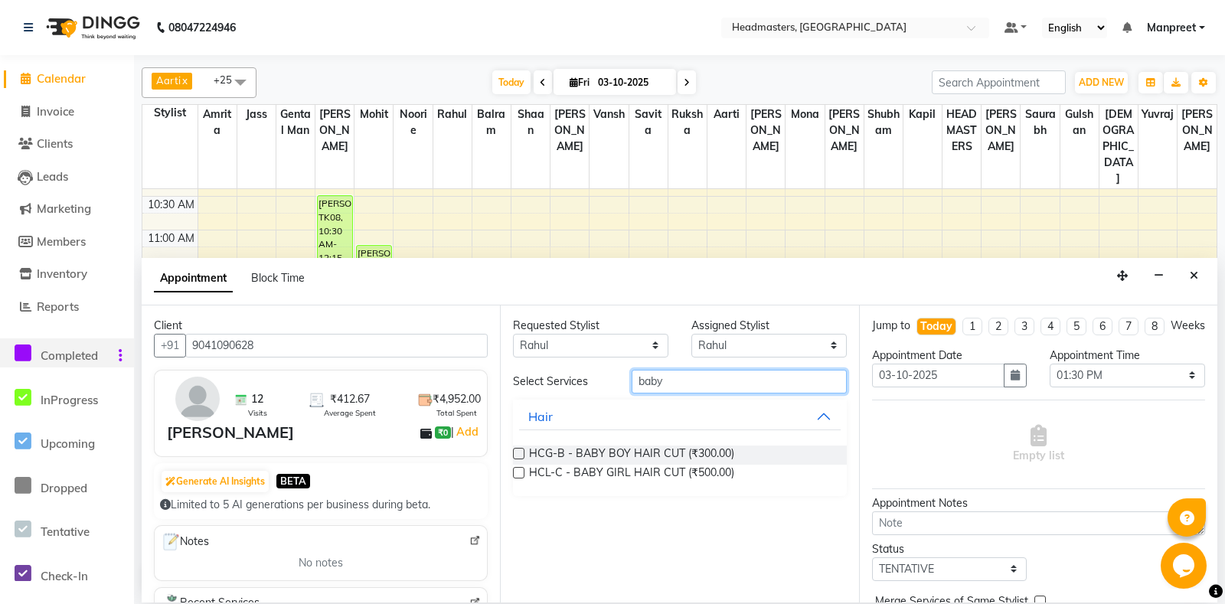
type input "baby"
click at [707, 444] on div "HCG-B - BABY BOY HAIR CUT (₹300.00) HCL-C - BABY GIRL HAIR CUT (₹500.00)" at bounding box center [679, 464] width 333 height 63
click at [708, 450] on span "HCG-B - BABY BOY HAIR CUT (₹300.00)" at bounding box center [631, 455] width 205 height 19
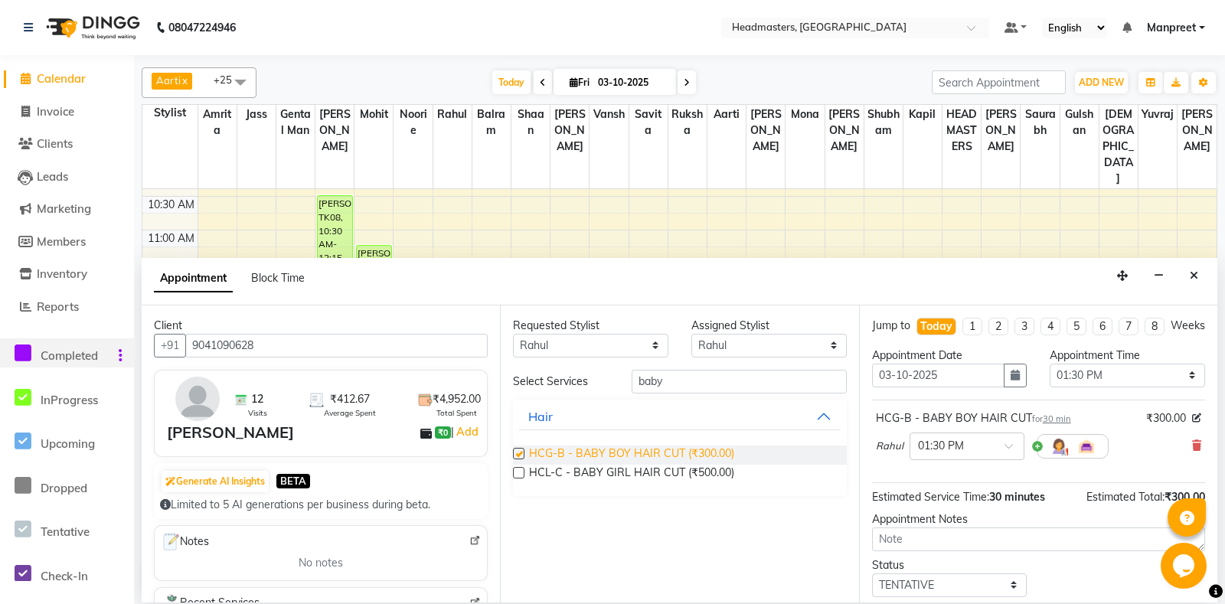
checkbox input "false"
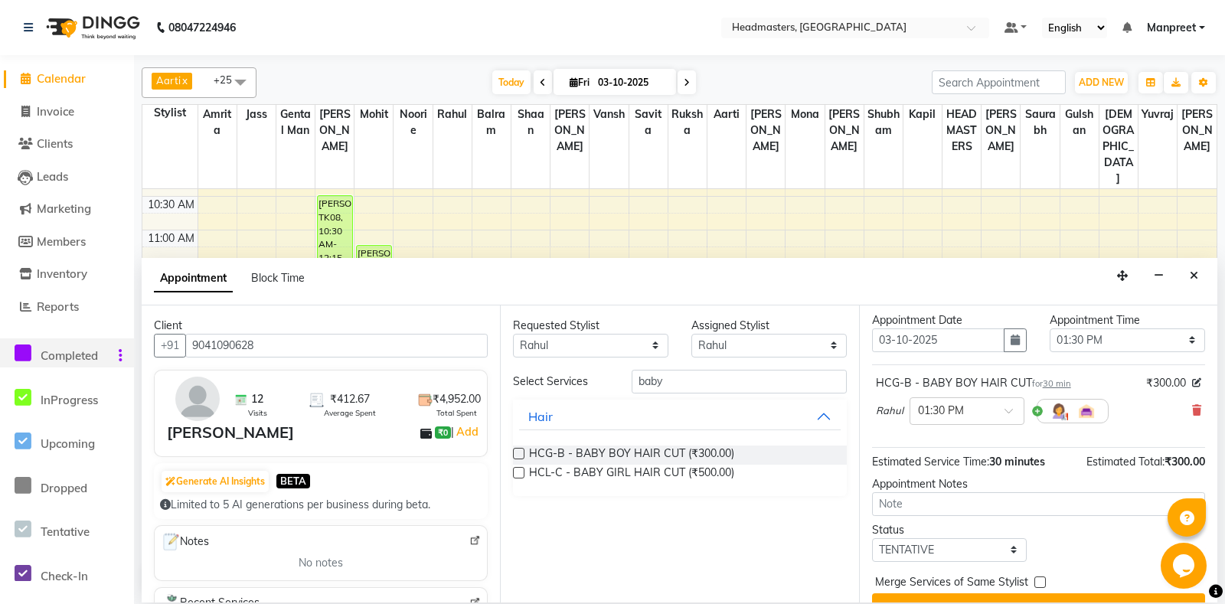
scroll to position [65, 0]
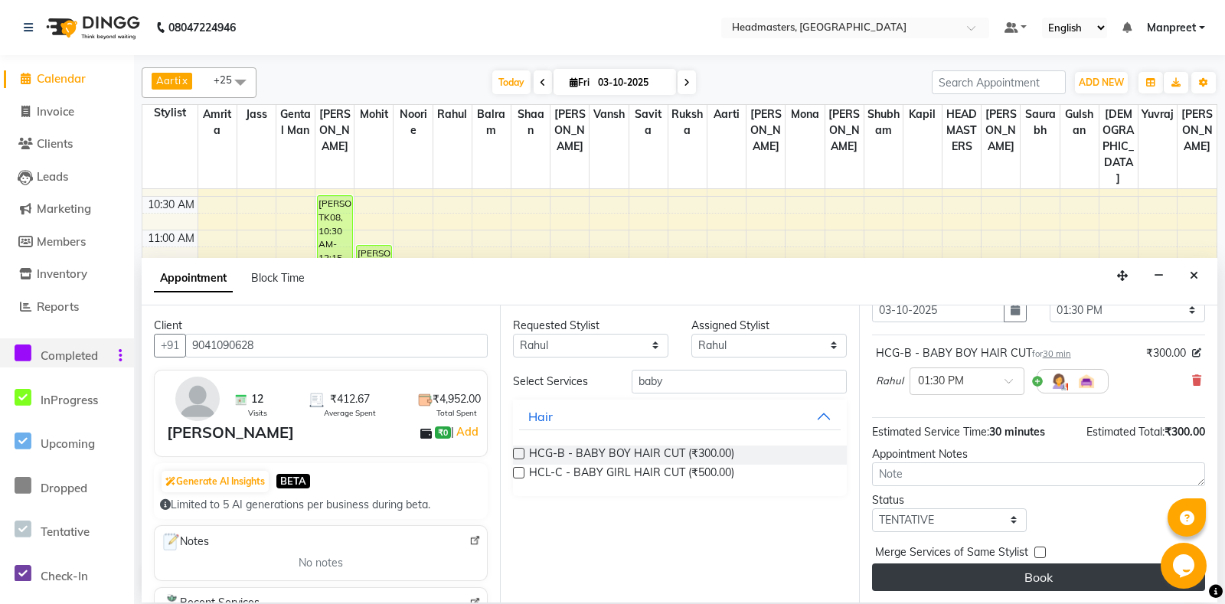
click at [1055, 580] on button "Book" at bounding box center [1038, 578] width 333 height 28
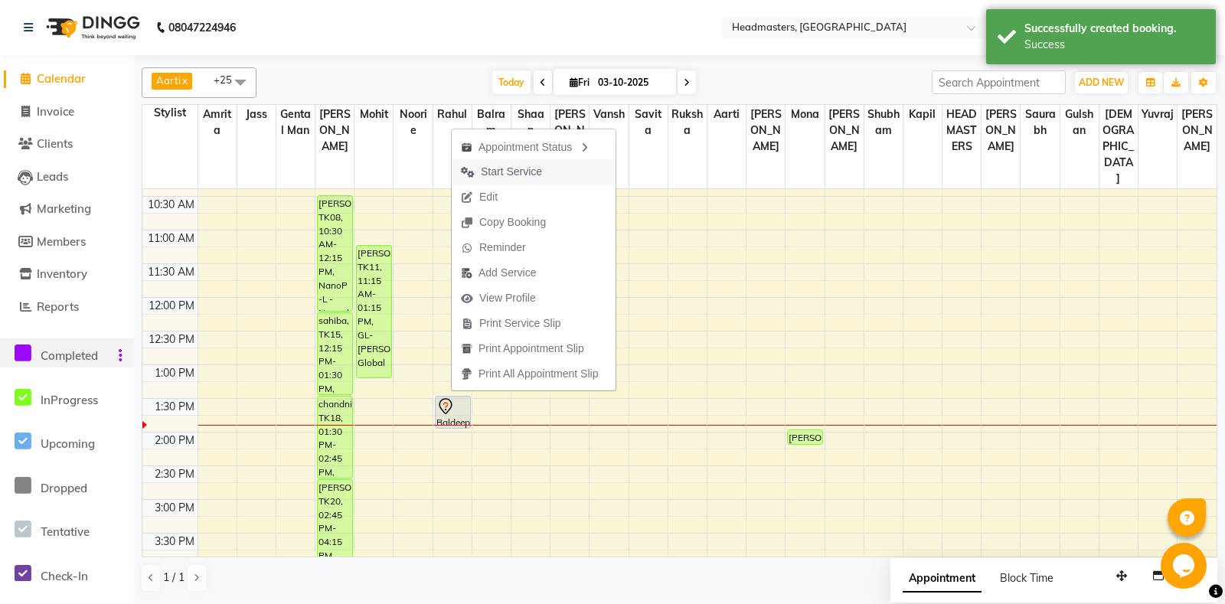
click at [559, 167] on button "Start Service" at bounding box center [534, 171] width 164 height 25
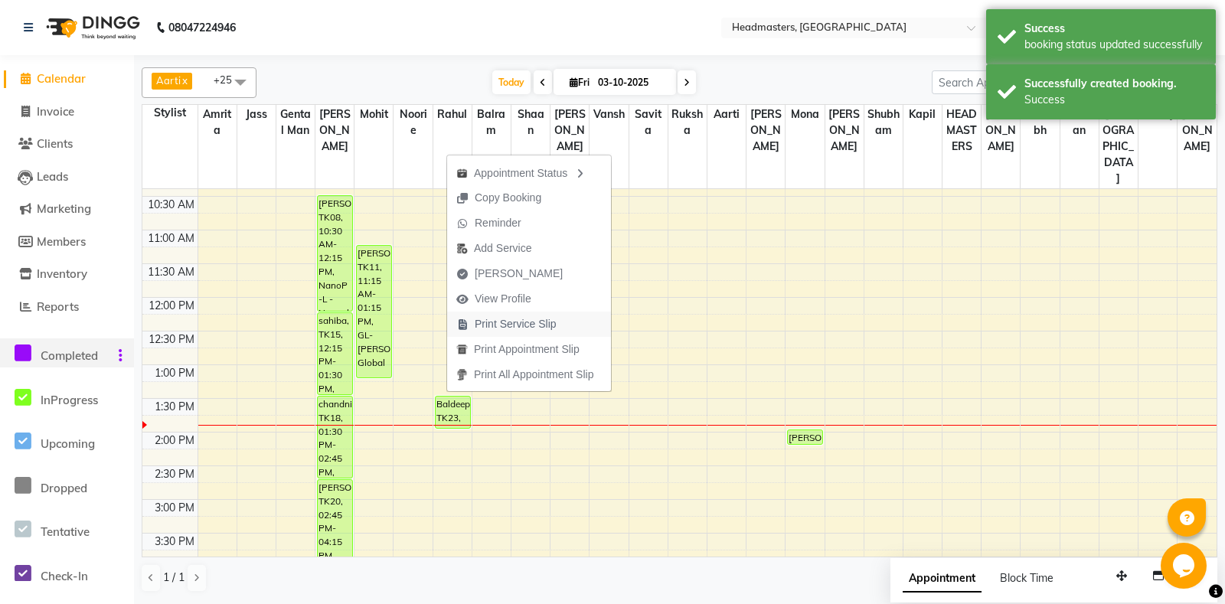
click at [544, 319] on span "Print Service Slip" at bounding box center [516, 324] width 82 height 16
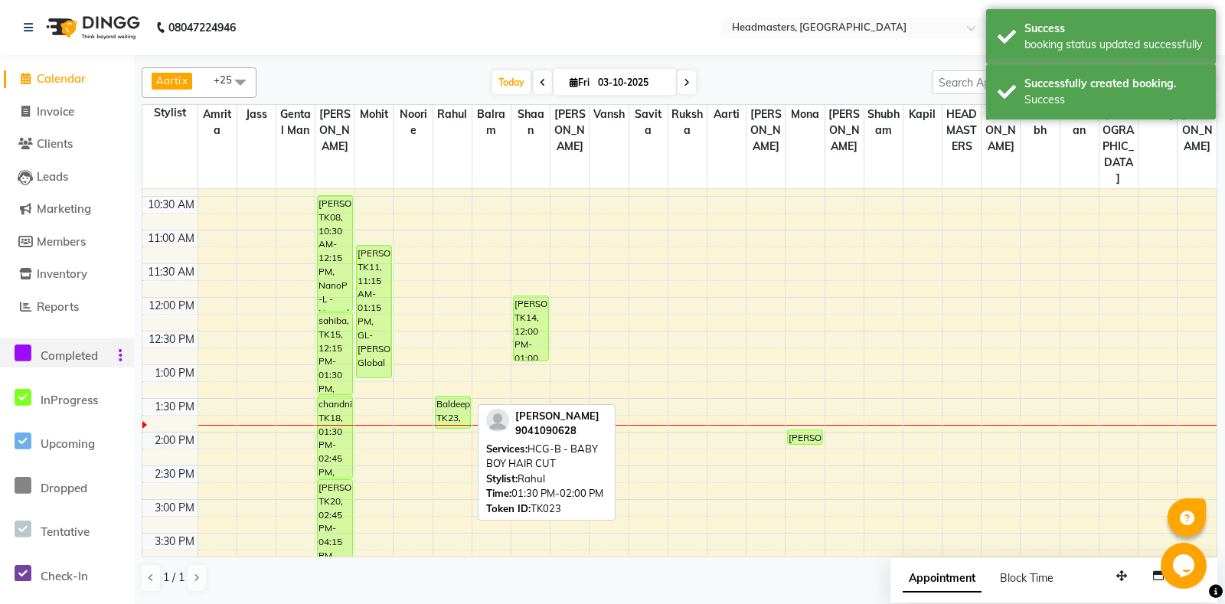
click at [454, 403] on div "Baldeep, TK23, 01:30 PM-02:00 PM, HCG-B - BABY BOY HAIR CUT" at bounding box center [453, 412] width 34 height 31
select select "1"
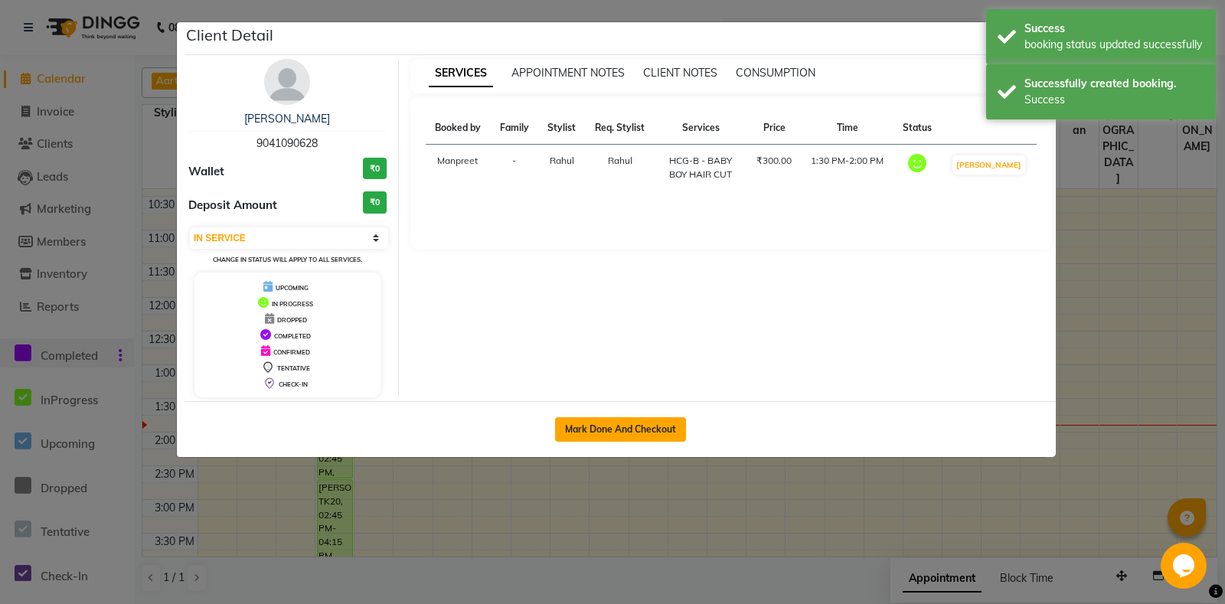
click at [640, 434] on button "Mark Done And Checkout" at bounding box center [620, 429] width 131 height 25
select select "service"
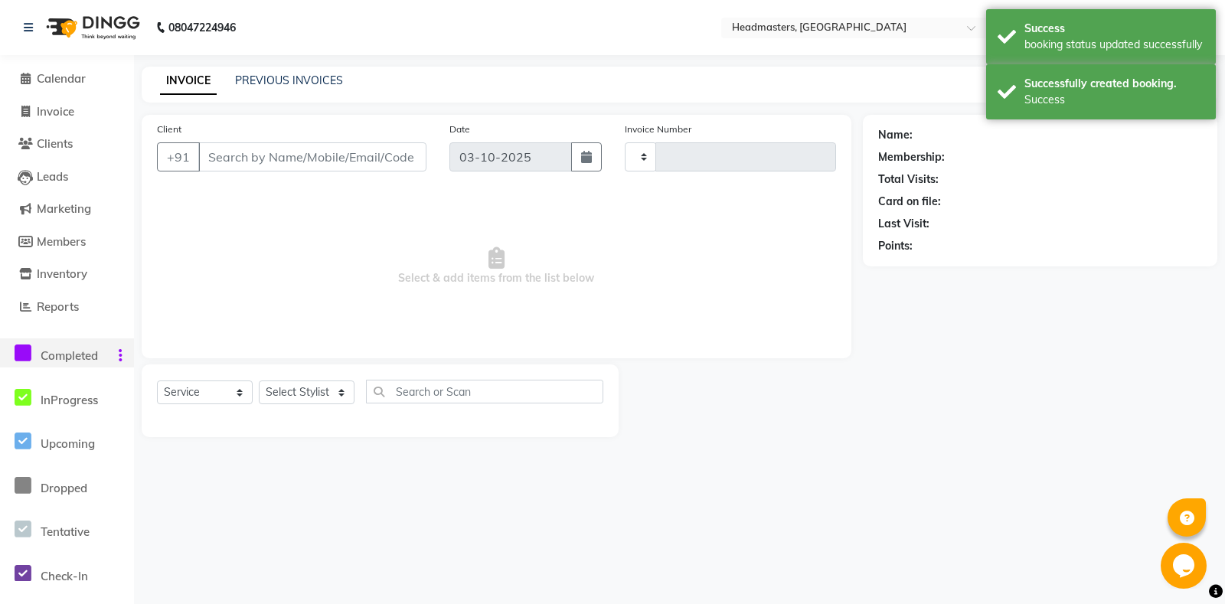
type input "7011"
select select "7130"
type input "9041090628"
select select "60725"
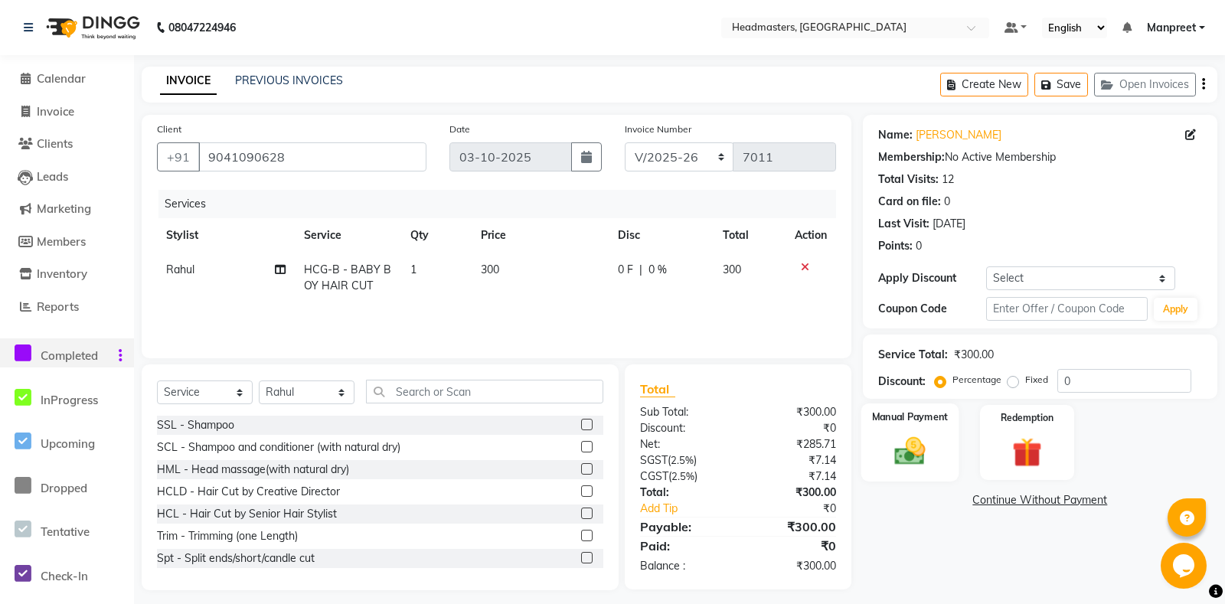
click at [921, 469] on img at bounding box center [910, 451] width 50 height 35
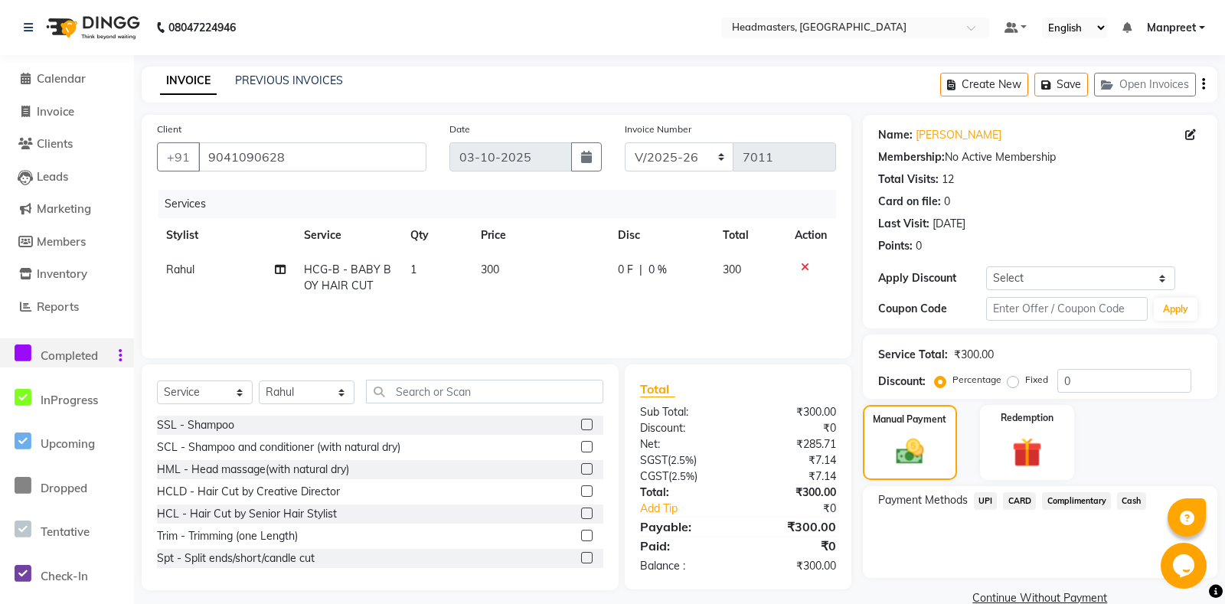
click at [1127, 510] on span "Cash" at bounding box center [1131, 501] width 29 height 18
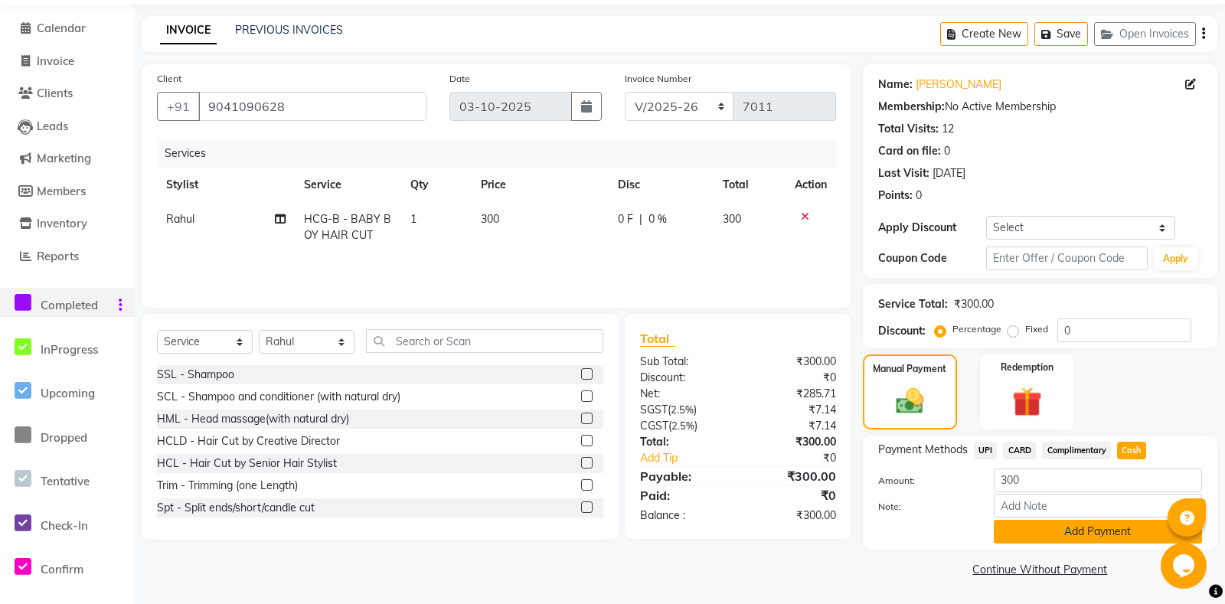
click at [1069, 537] on button "Add Payment" at bounding box center [1098, 532] width 208 height 24
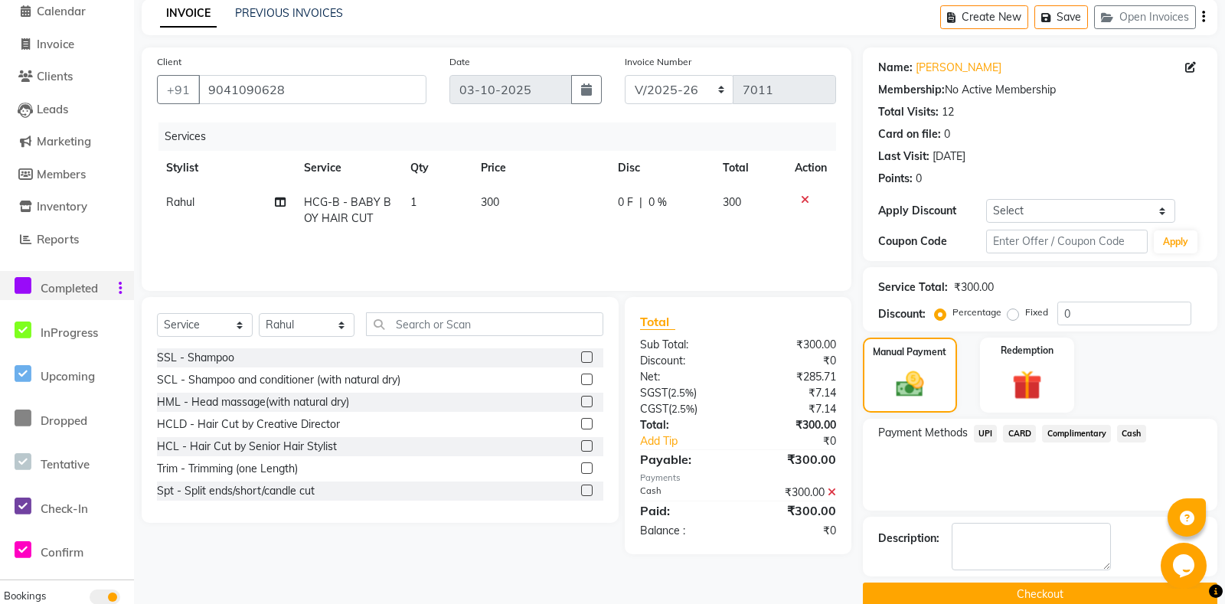
scroll to position [109, 0]
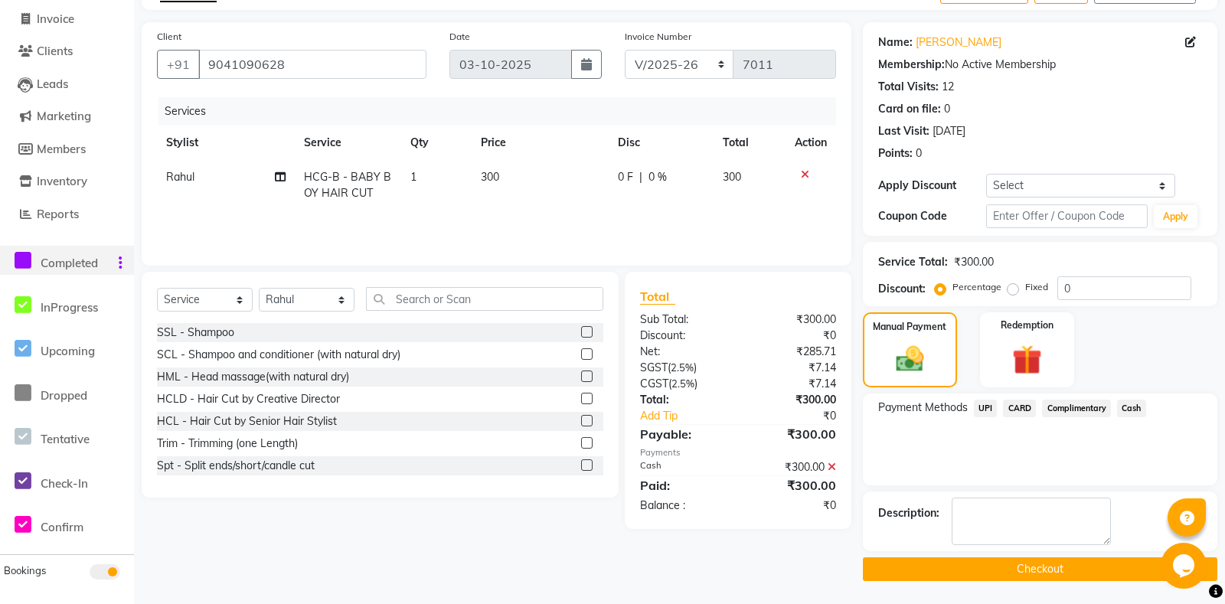
click at [1023, 557] on div "Name: Baldeep Membership: No Active Membership Total Visits: 12 Card on file: 0…" at bounding box center [1046, 301] width 366 height 559
click at [1028, 572] on button "Checkout" at bounding box center [1040, 569] width 354 height 24
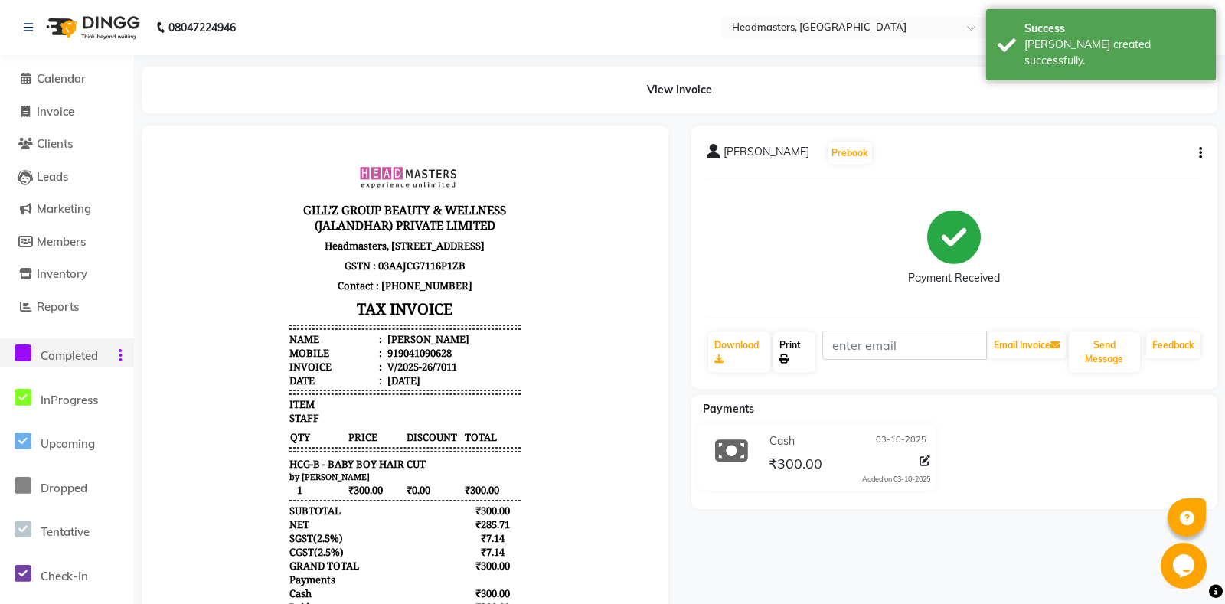
click at [802, 361] on link "Print" at bounding box center [793, 352] width 41 height 40
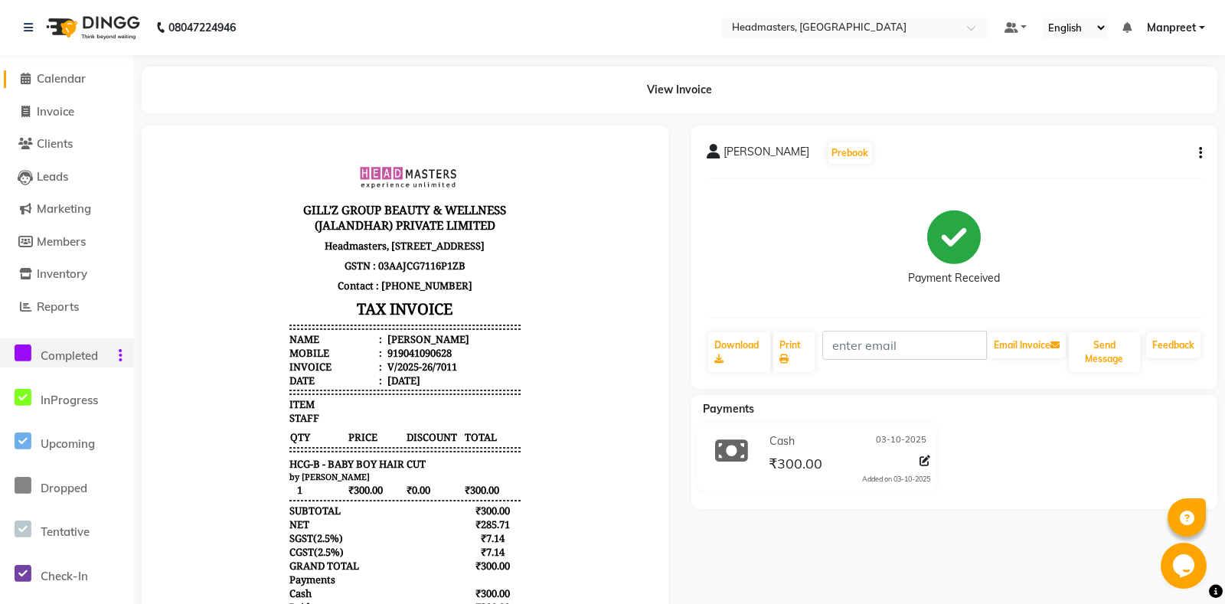
click at [80, 74] on span "Calendar" at bounding box center [61, 78] width 49 height 15
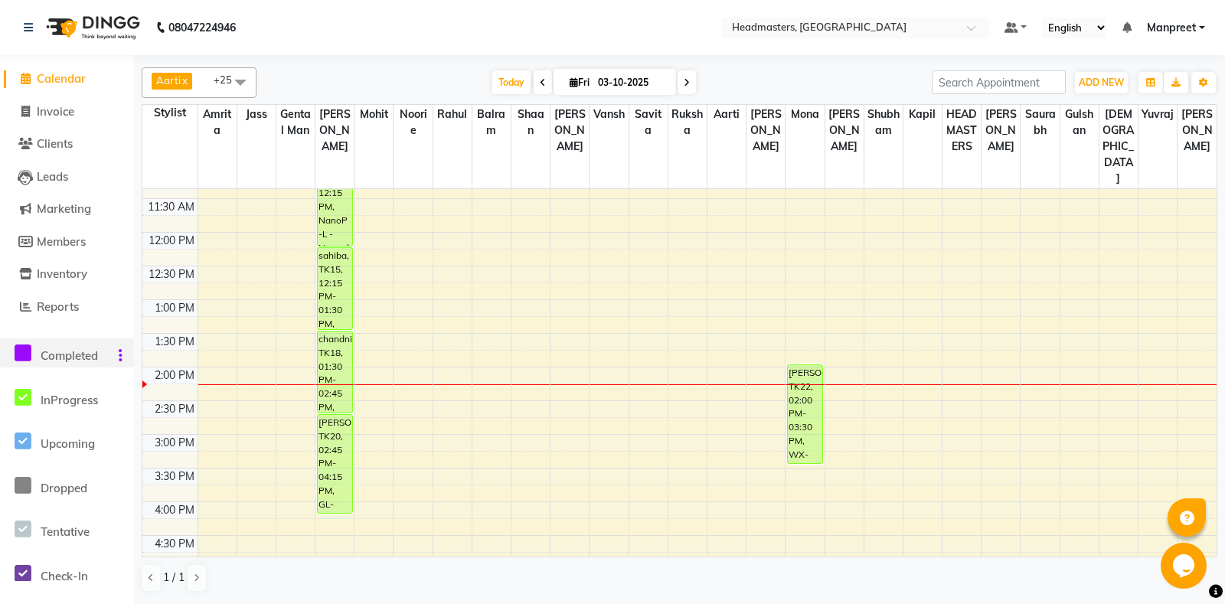
scroll to position [161, 0]
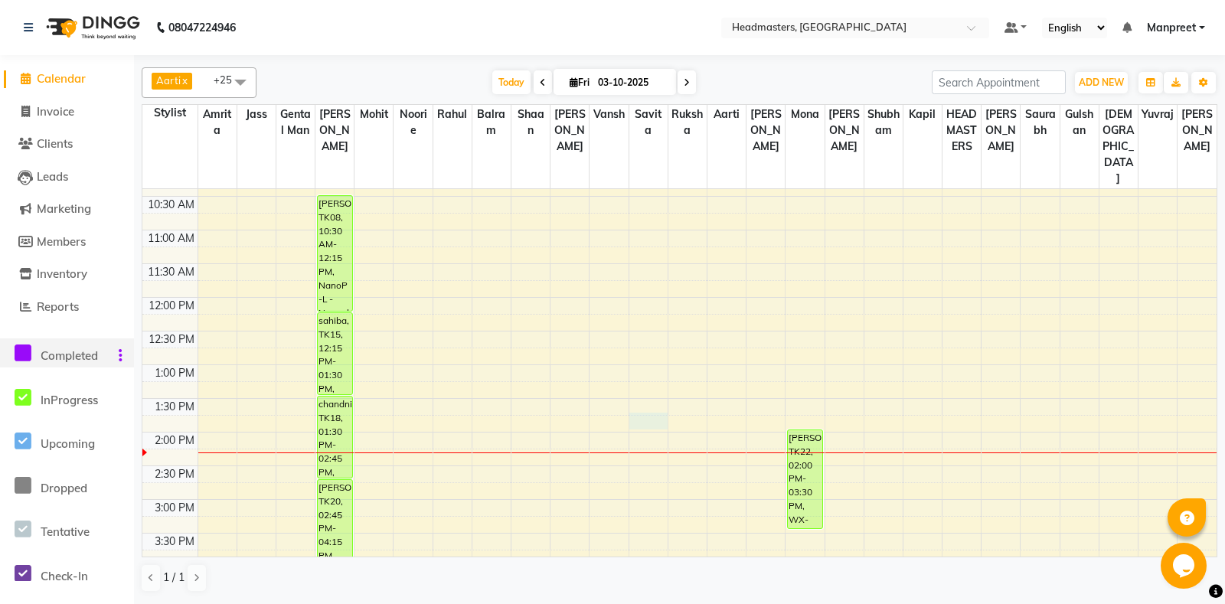
click at [662, 397] on div "8:00 AM 8:30 AM 9:00 AM 9:30 AM 10:00 AM 10:30 AM 11:00 AM 11:30 AM 12:00 PM 12…" at bounding box center [679, 499] width 1074 height 943
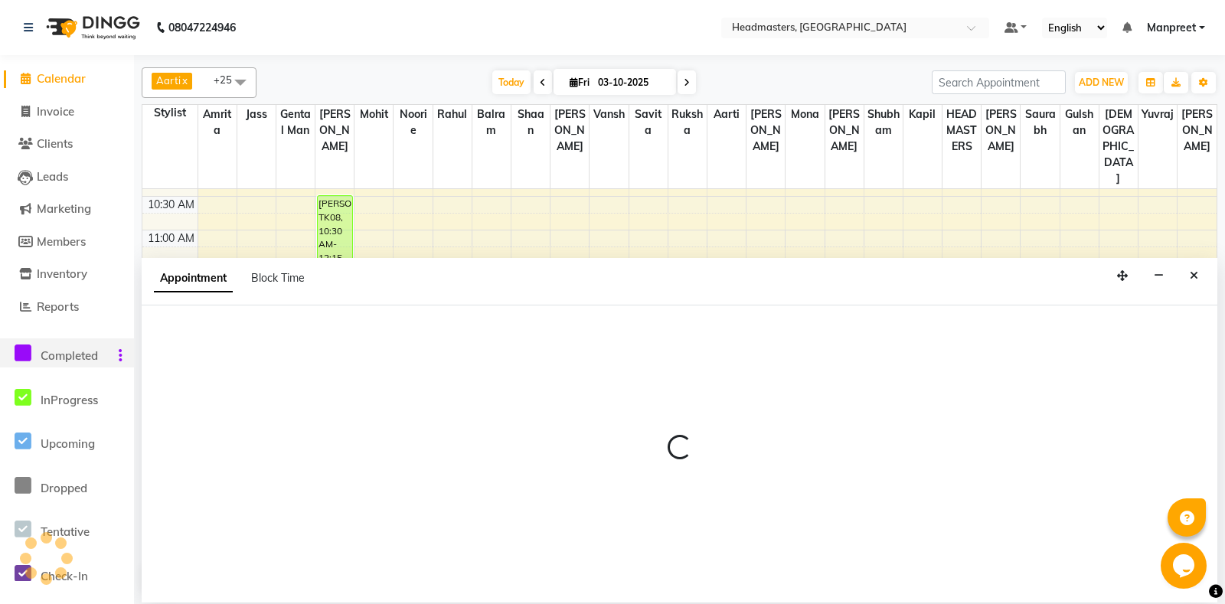
select select "60732"
select select "825"
select select "tentative"
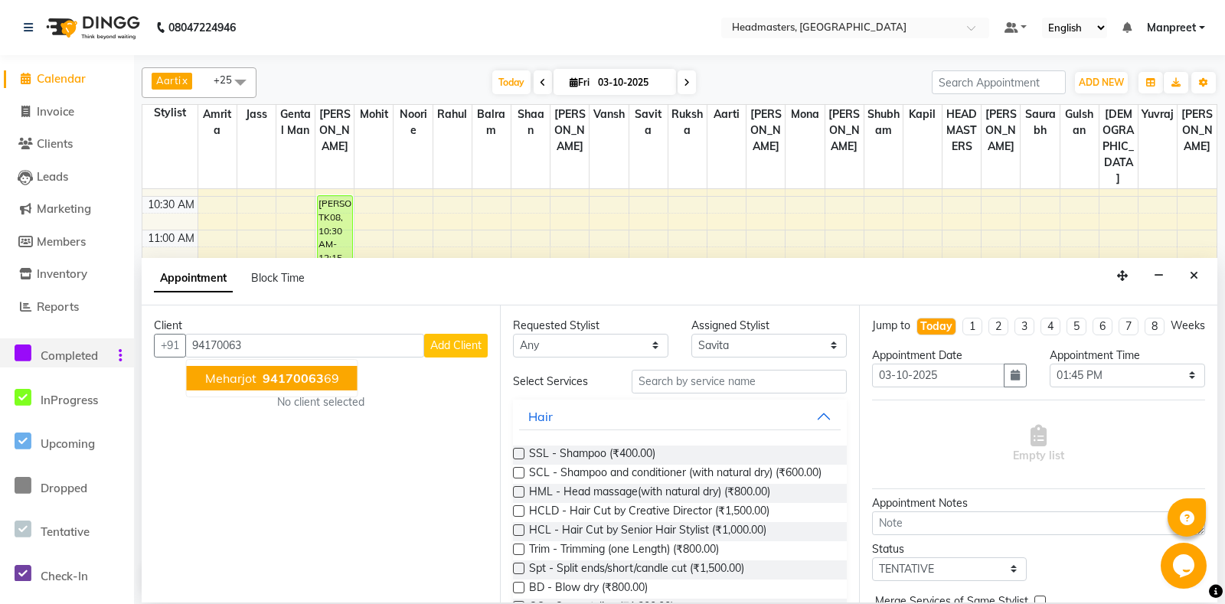
drag, startPoint x: 264, startPoint y: 378, endPoint x: 519, endPoint y: 371, distance: 255.1
click at [266, 377] on span "94170063" at bounding box center [293, 378] width 61 height 15
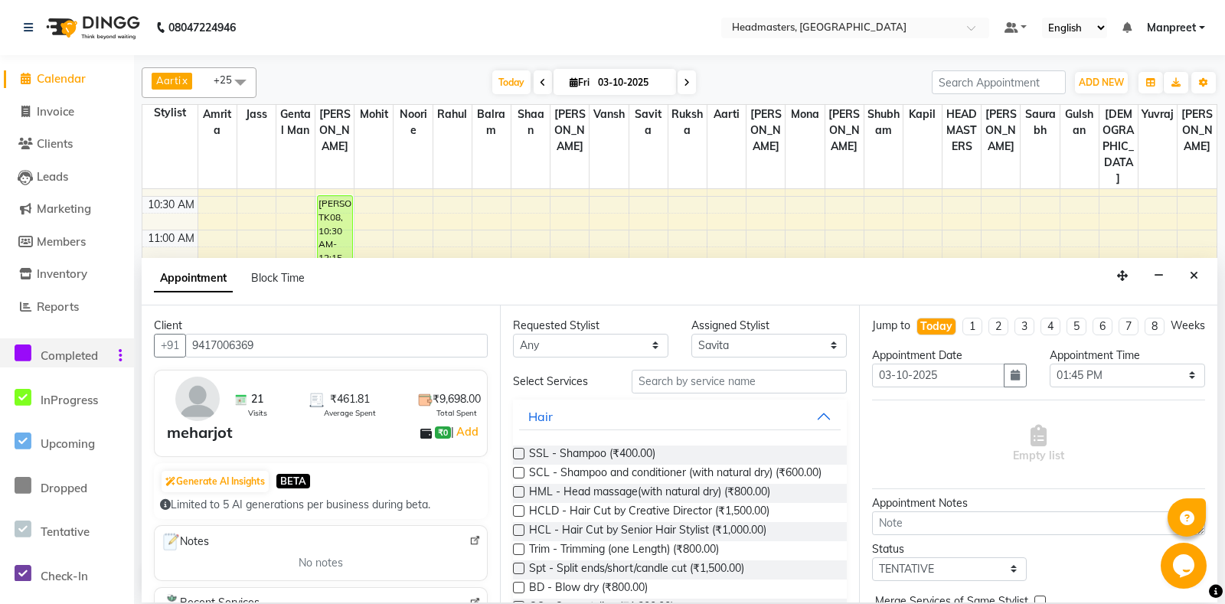
type input "9417006369"
click at [513, 334] on select "Any Aarti Ali Amrita Balram Gental Man Gulshan HEADMASTERS Jass Kapil Mahi Mehr…" at bounding box center [590, 346] width 155 height 24
select select "60737"
click option "[PERSON_NAME]" at bounding box center [0, 0] width 0 height 0
select select "60737"
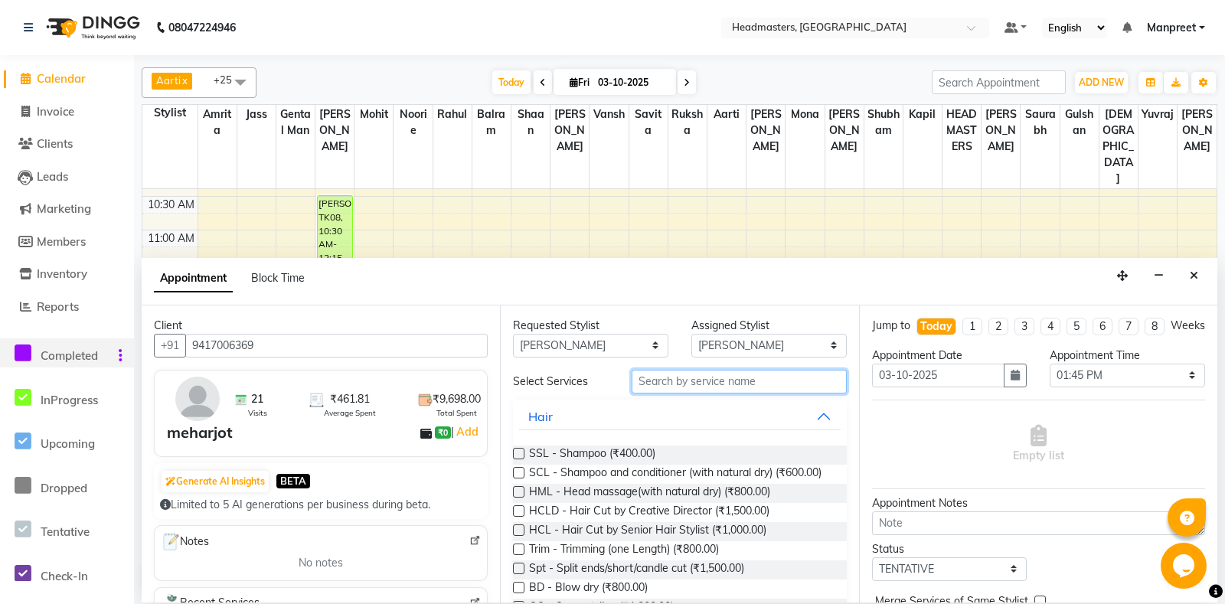
click at [734, 381] on input "text" at bounding box center [739, 382] width 214 height 24
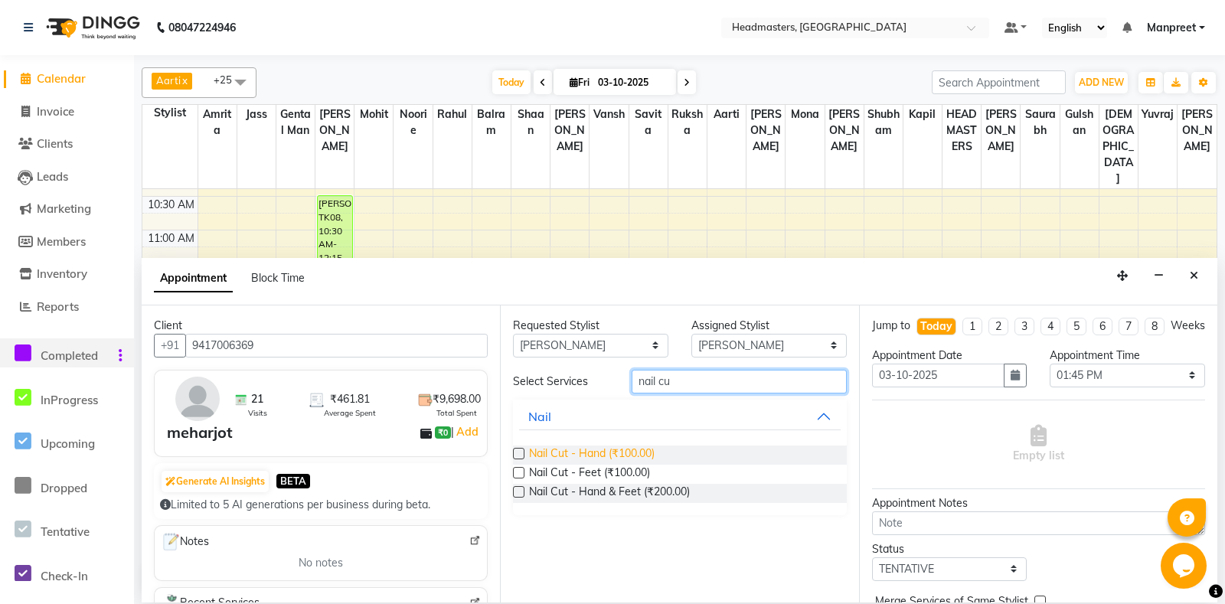
type input "nail cu"
click at [601, 450] on span "Nail Cut - Hand (₹100.00)" at bounding box center [592, 455] width 126 height 19
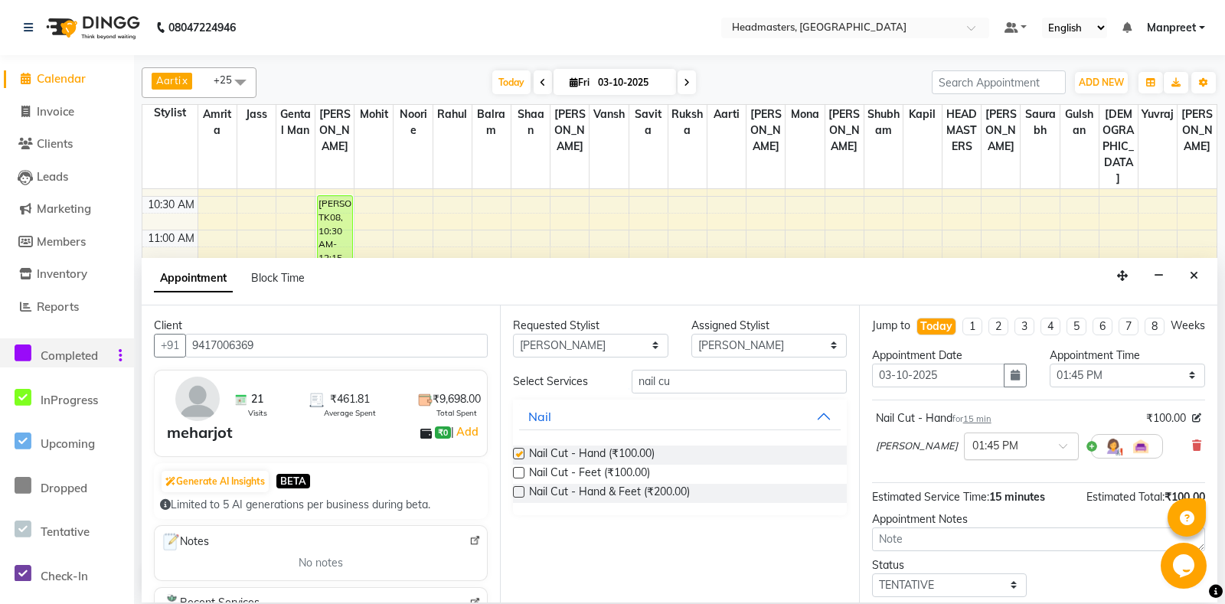
checkbox input "false"
click at [1050, 364] on select "Select 09:00 AM 09:15 AM 09:30 AM 09:45 AM 10:00 AM 10:15 AM 10:30 AM 10:45 AM …" at bounding box center [1127, 376] width 155 height 24
select select "870"
click option "02:30 PM" at bounding box center [0, 0] width 0 height 0
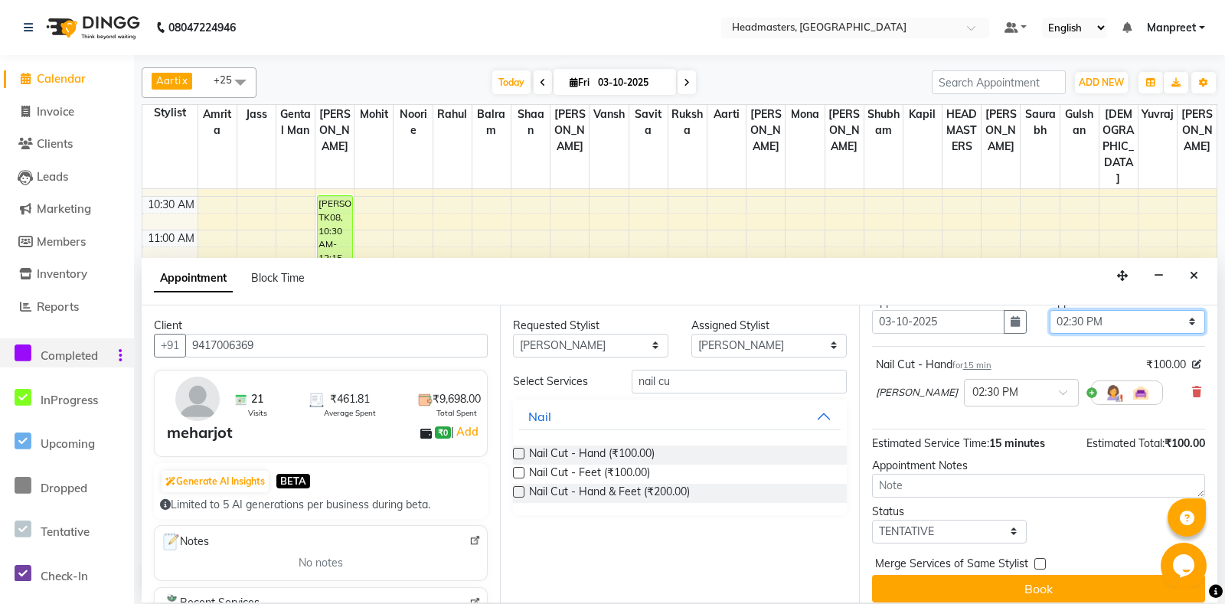
scroll to position [65, 0]
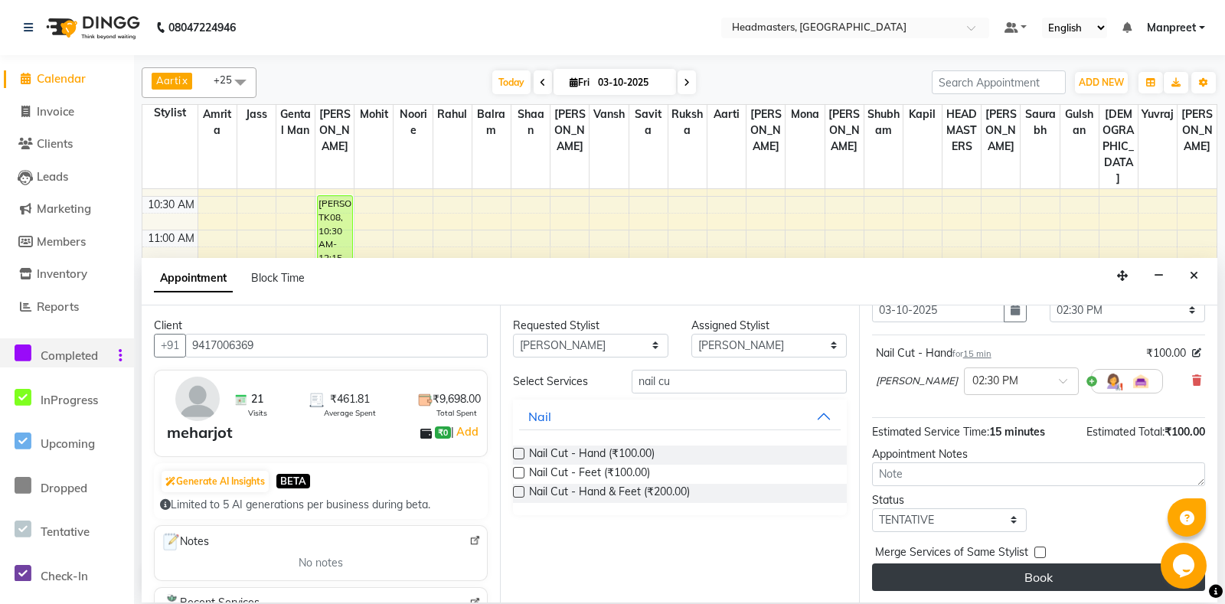
click at [1028, 576] on button "Book" at bounding box center [1038, 578] width 333 height 28
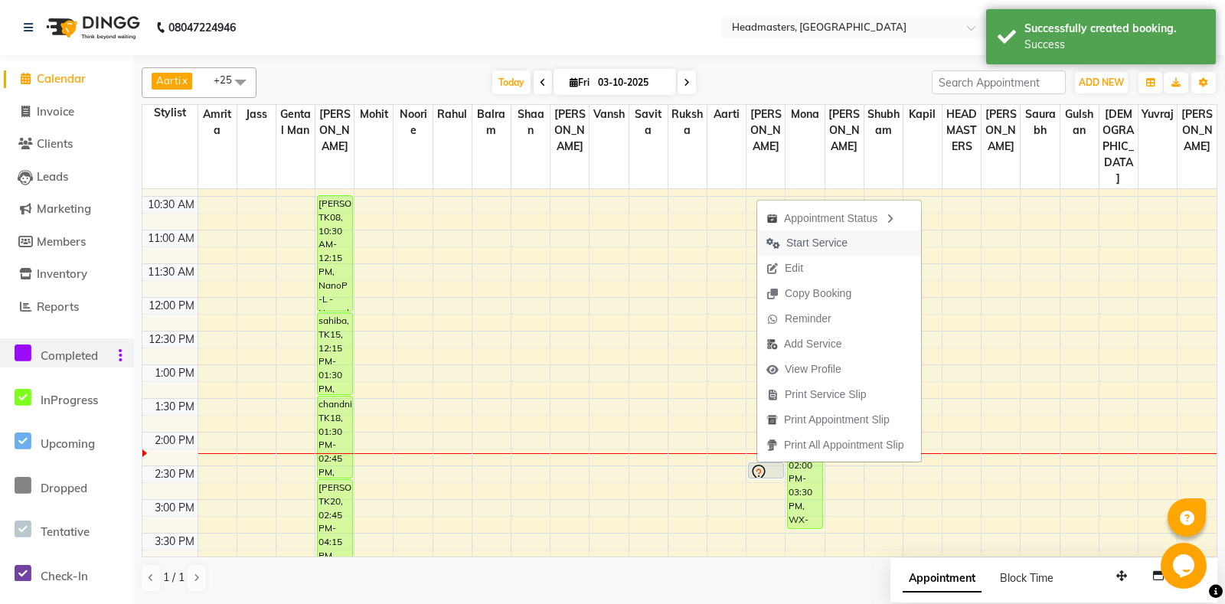
click at [857, 234] on button "Start Service" at bounding box center [839, 242] width 164 height 25
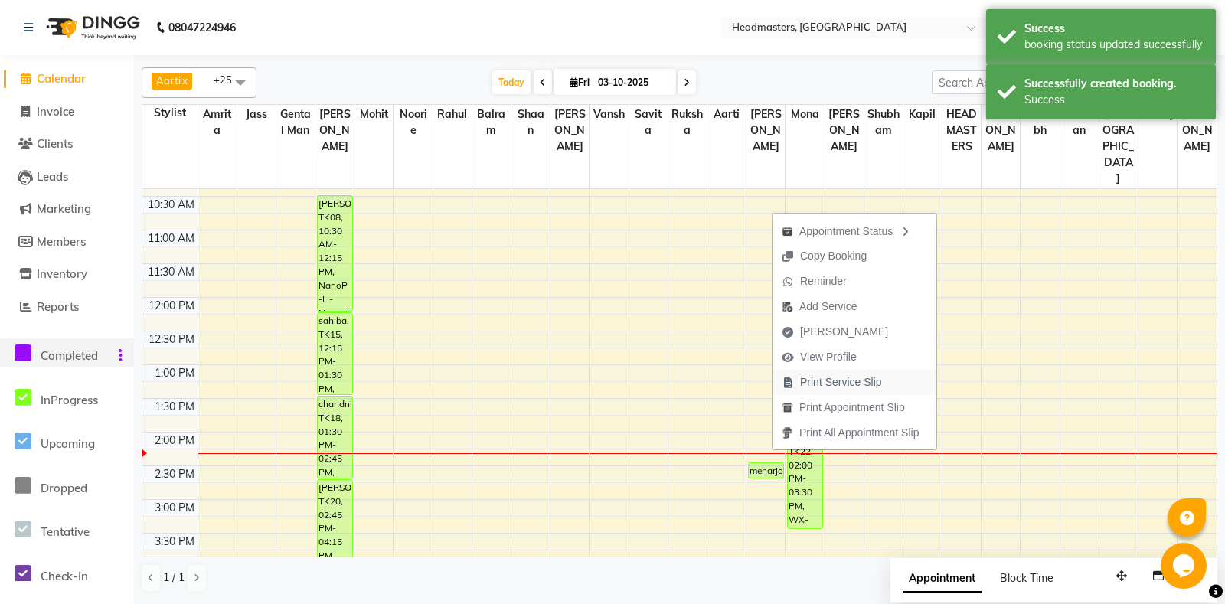
click at [845, 385] on span "Print Service Slip" at bounding box center [841, 382] width 82 height 16
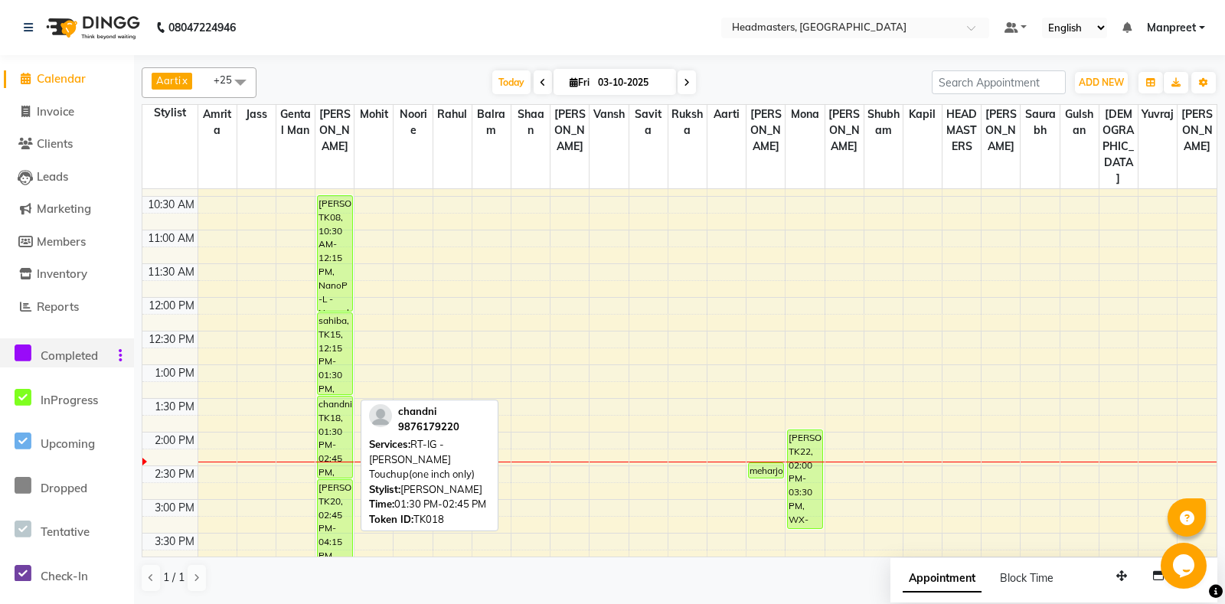
click at [337, 417] on div "chandni, TK18, 01:30 PM-02:45 PM, RT-IG - Igora Root Touchup(one inch only)" at bounding box center [335, 437] width 34 height 81
select select "1"
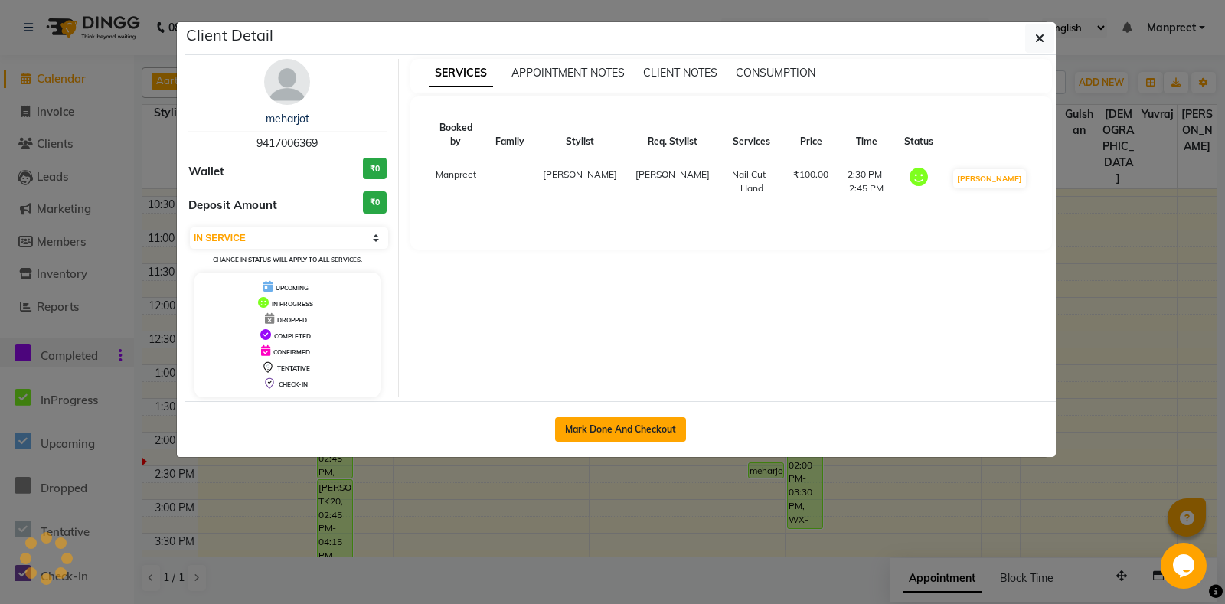
click at [639, 426] on button "Mark Done And Checkout" at bounding box center [620, 429] width 131 height 25
select select "service"
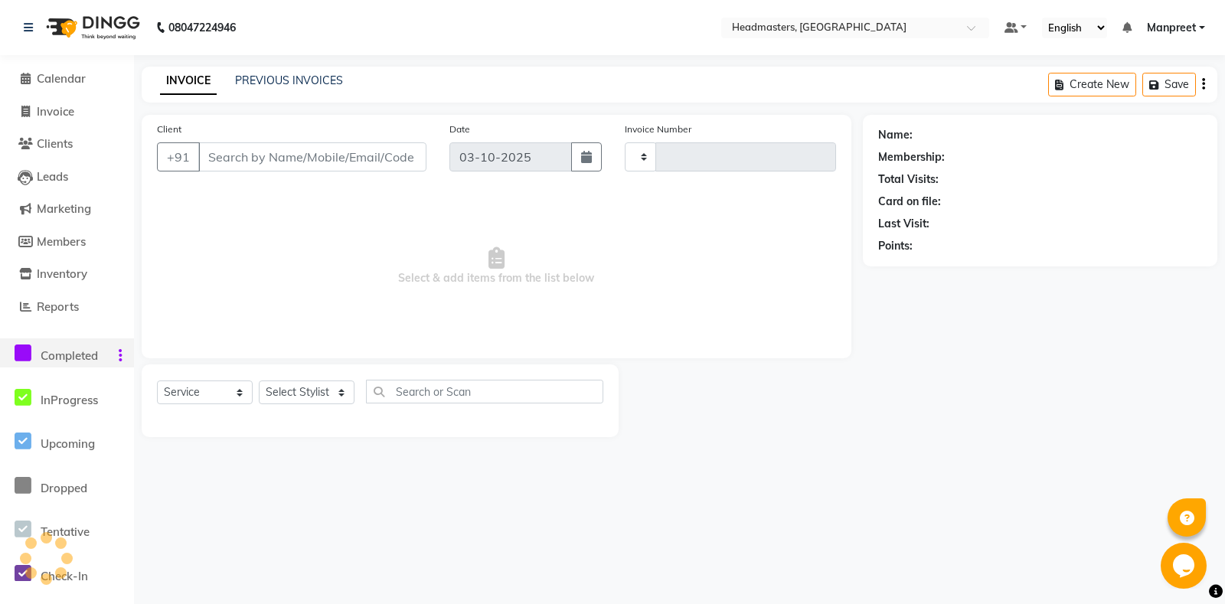
type input "7014"
select select "7130"
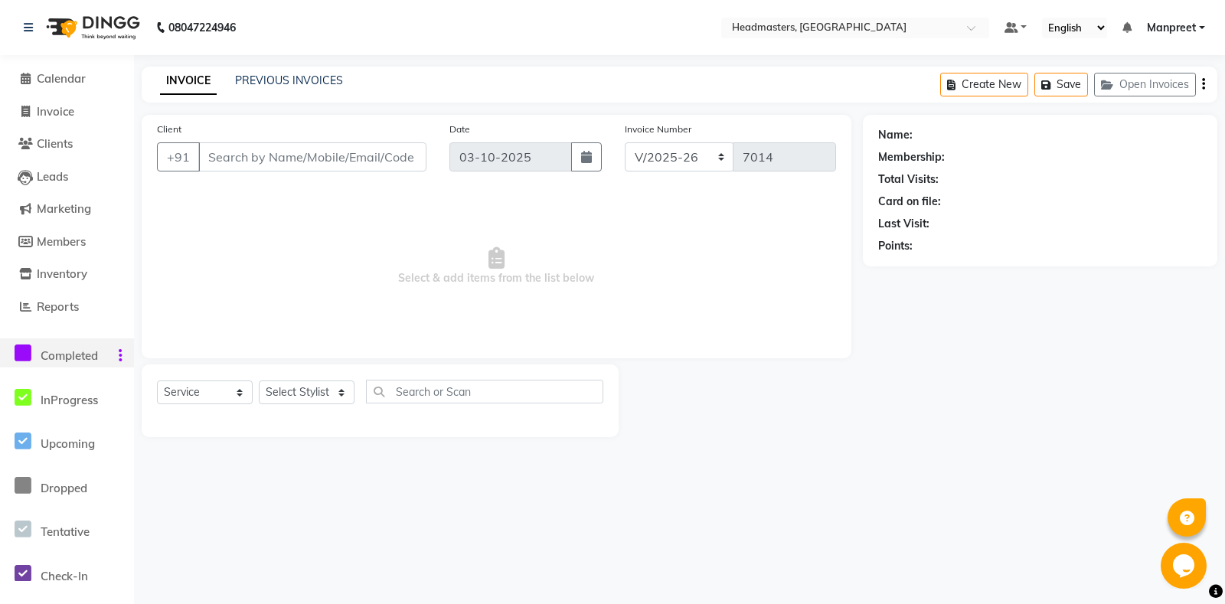
type input "9417006369"
select select "60737"
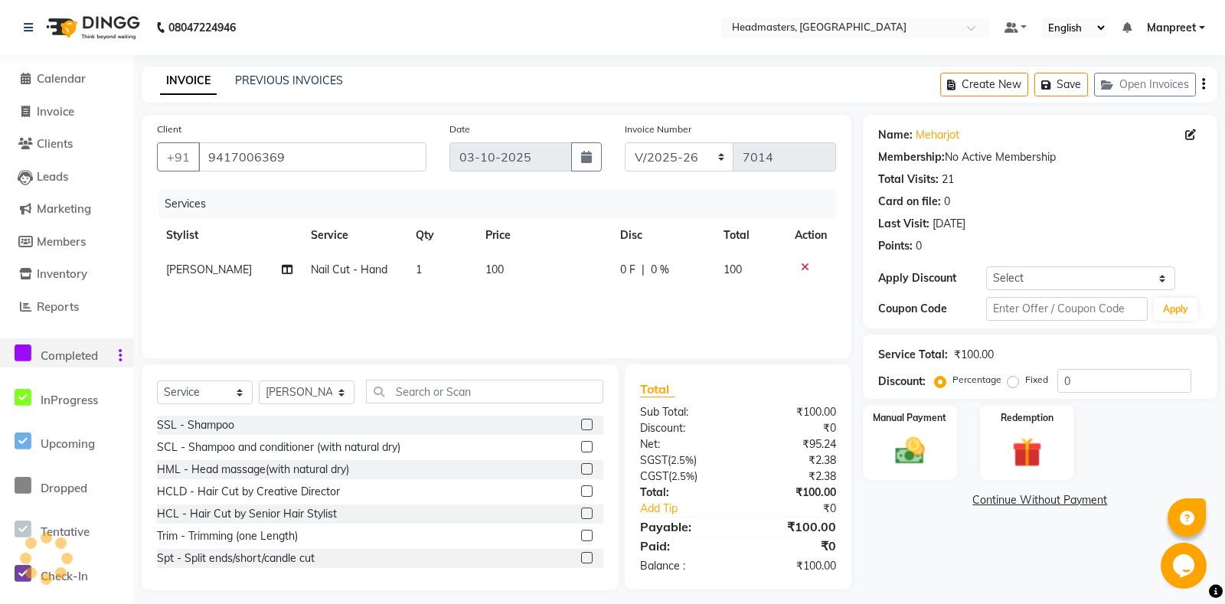
click at [642, 268] on div "0 F | 0 %" at bounding box center [662, 270] width 85 height 16
select select "60737"
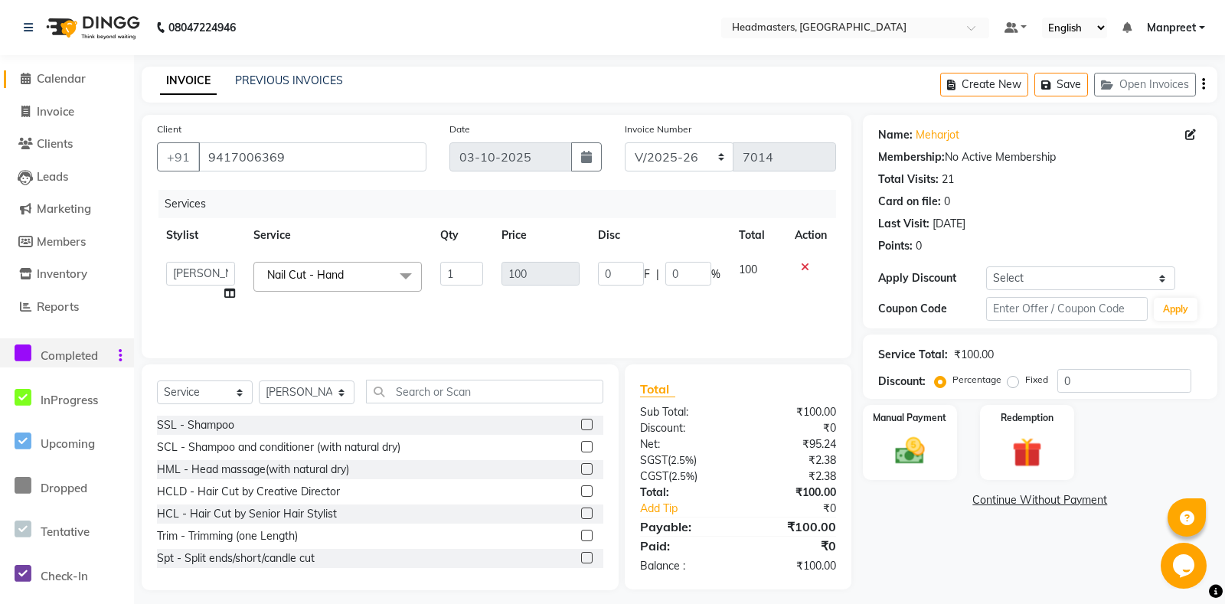
click at [48, 76] on span "Calendar" at bounding box center [61, 78] width 49 height 15
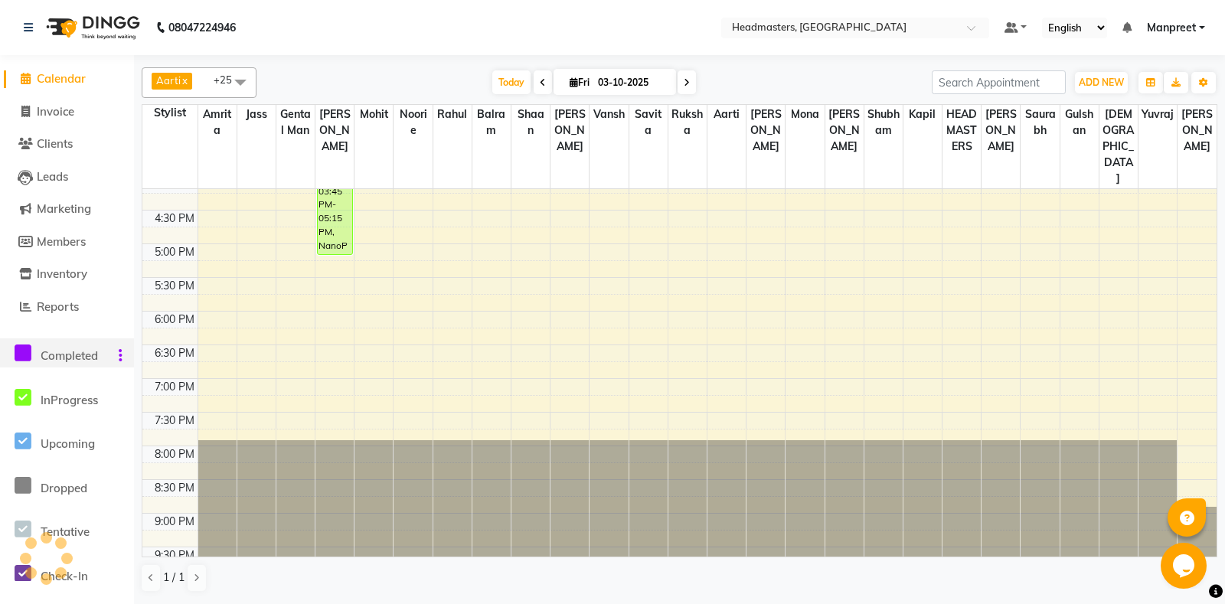
scroll to position [310, 0]
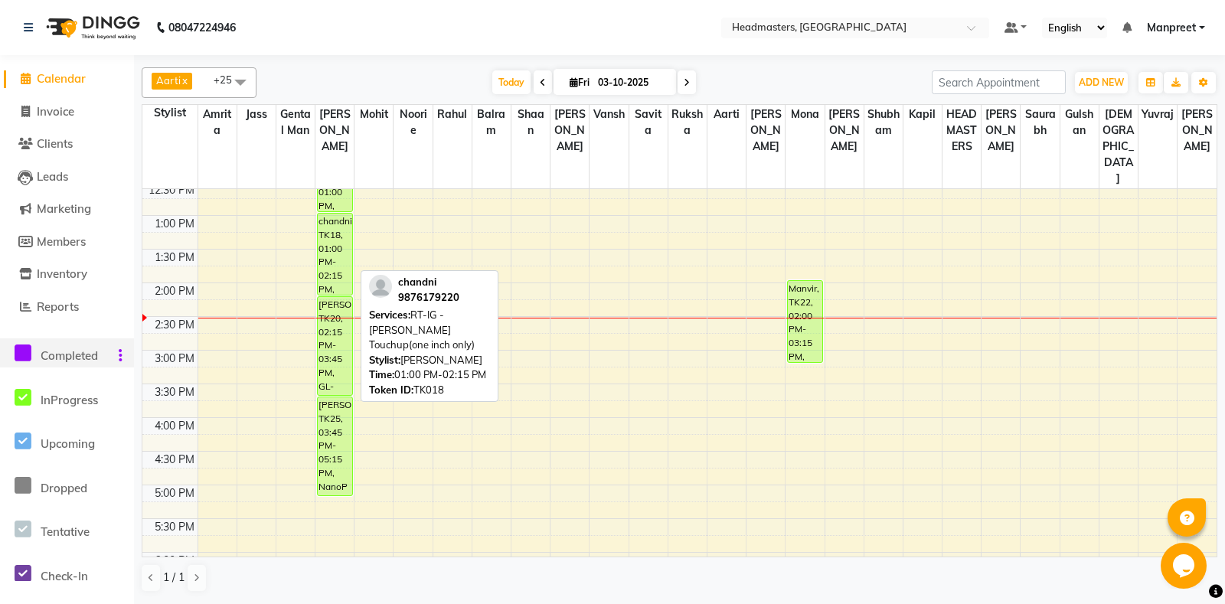
click at [338, 247] on div "chandni, TK18, 01:00 PM-02:15 PM, RT-IG - [PERSON_NAME] Touchup(one inch only)" at bounding box center [335, 254] width 34 height 81
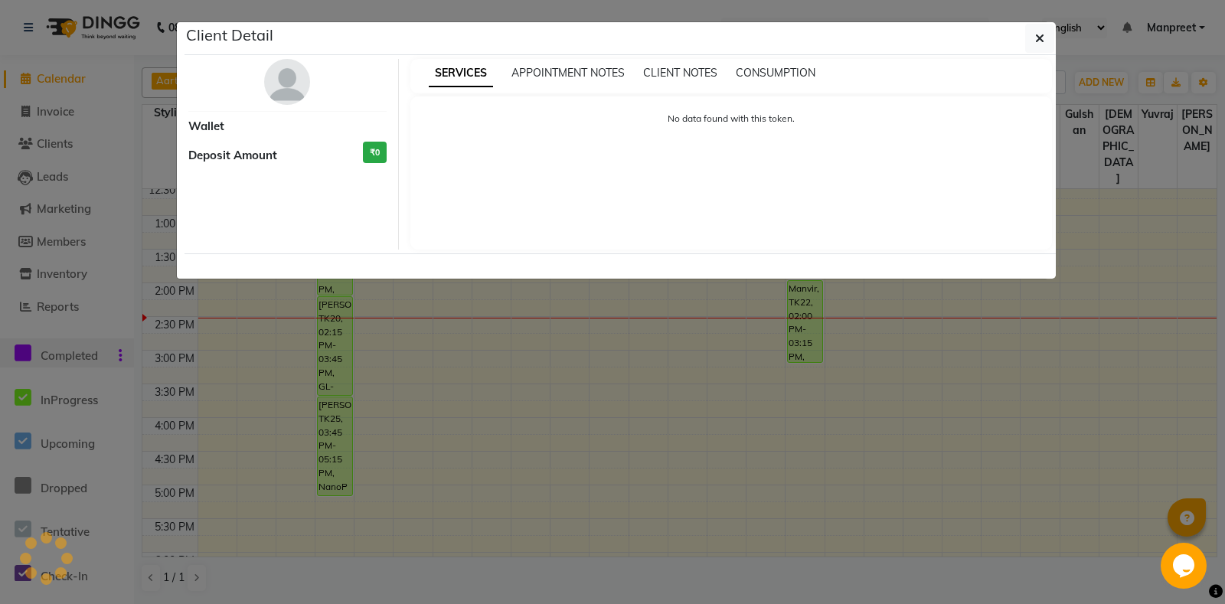
select select "1"
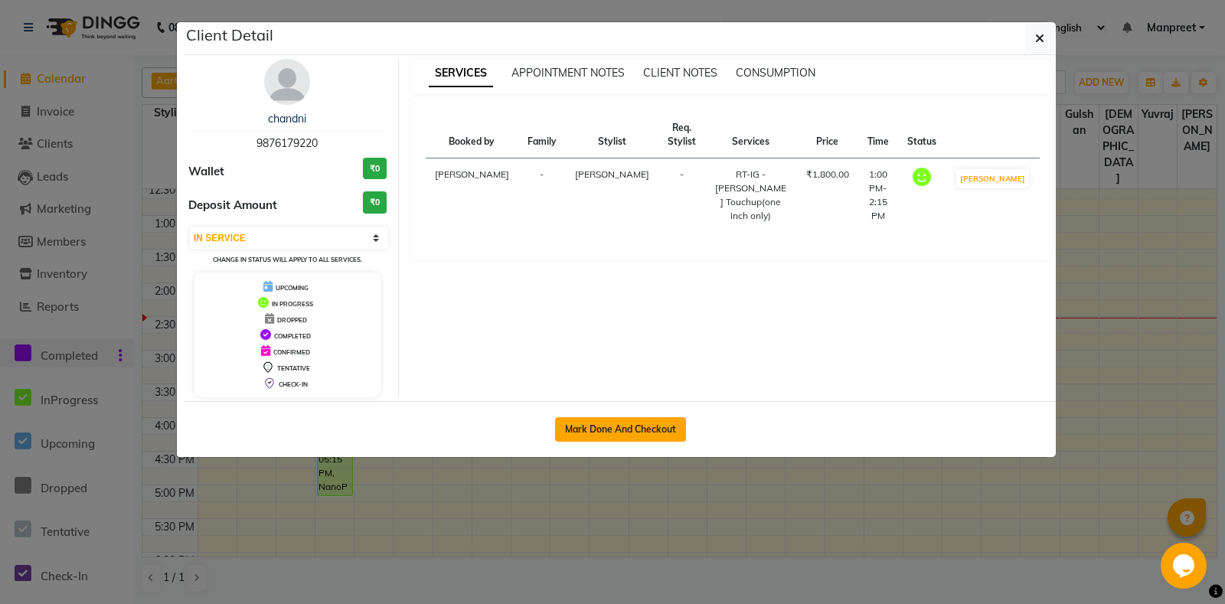
click at [606, 428] on button "Mark Done And Checkout" at bounding box center [620, 429] width 131 height 25
select select "7130"
select select "service"
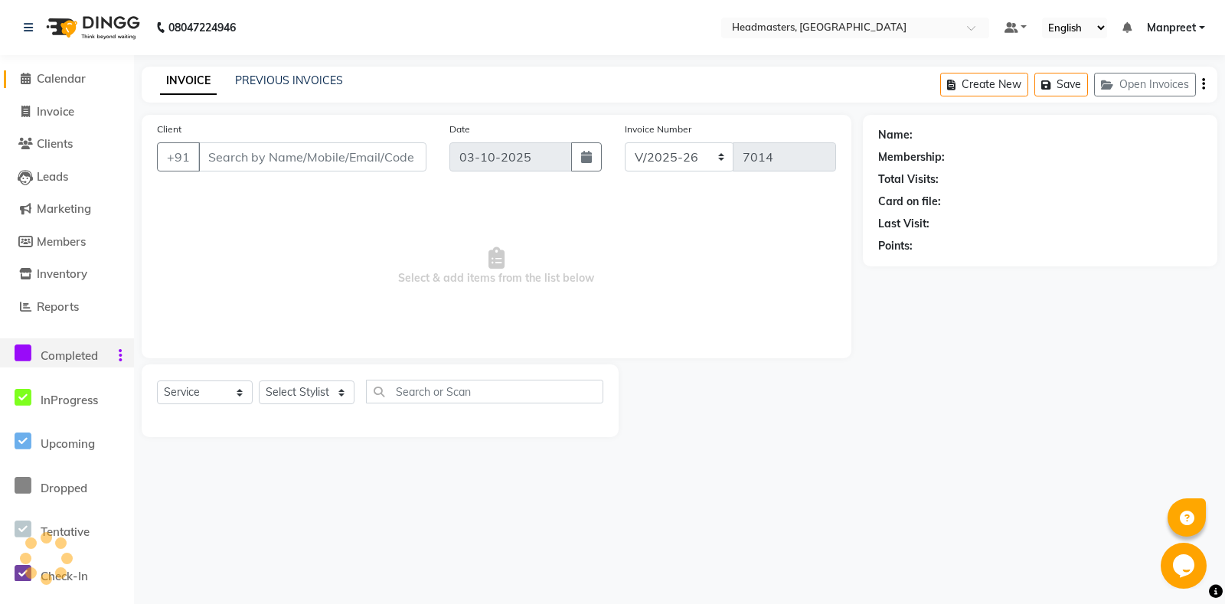
type input "9876179220"
select select "60721"
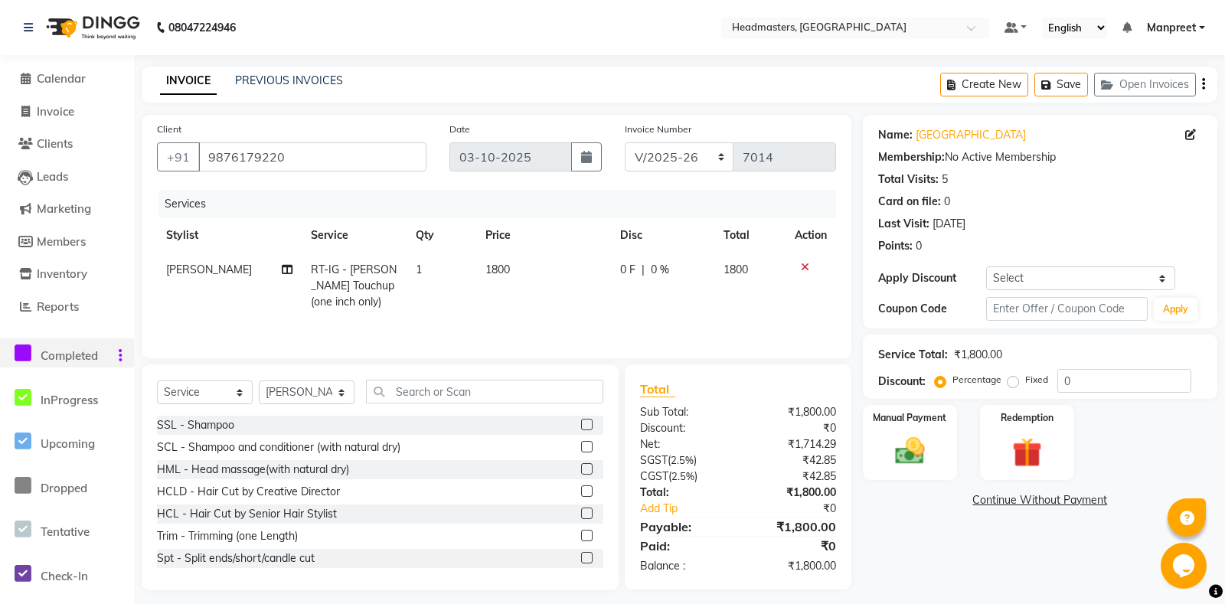
click at [626, 283] on td "0 F | 0 %" at bounding box center [662, 286] width 103 height 67
select select "60721"
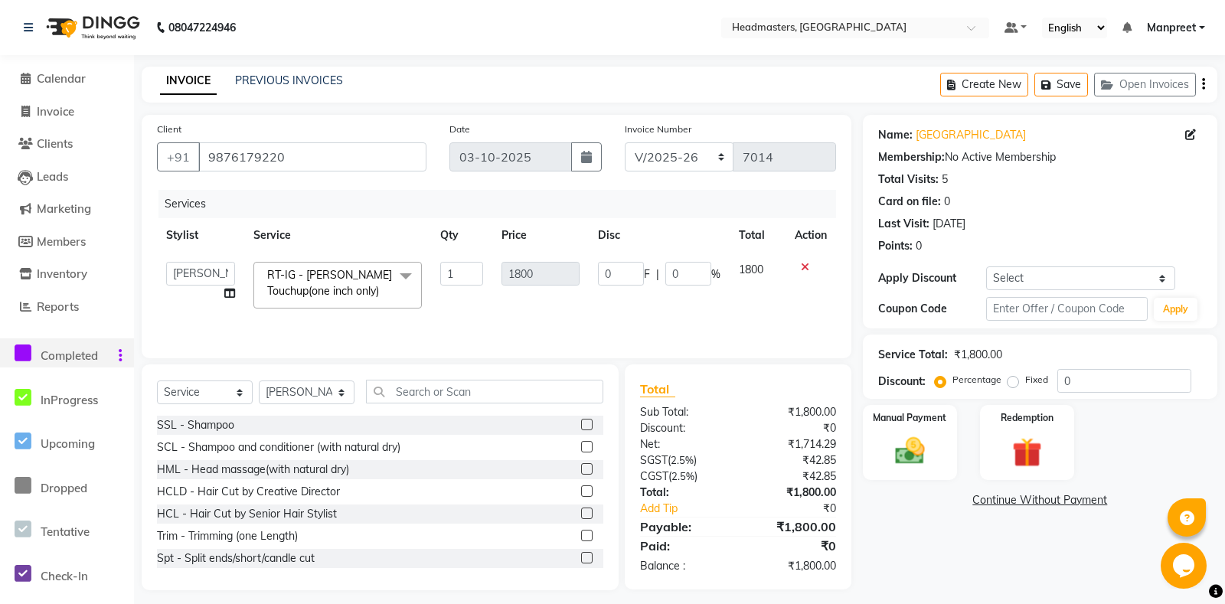
click at [599, 263] on div "0 F | 0 %" at bounding box center [659, 274] width 123 height 24
click at [599, 274] on input "0" at bounding box center [621, 274] width 46 height 24
type input "300"
click at [622, 320] on div "Services Stylist Service Qty Price Disc Total Action Aarti Ali Amrita Amrita - …" at bounding box center [496, 266] width 679 height 153
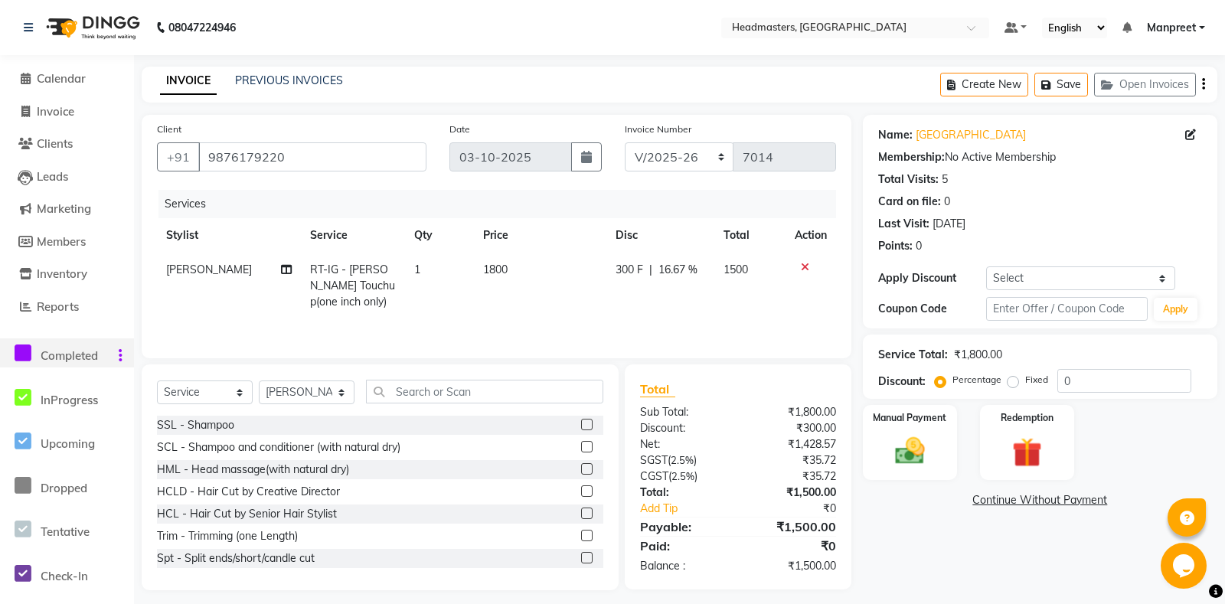
scroll to position [9, 0]
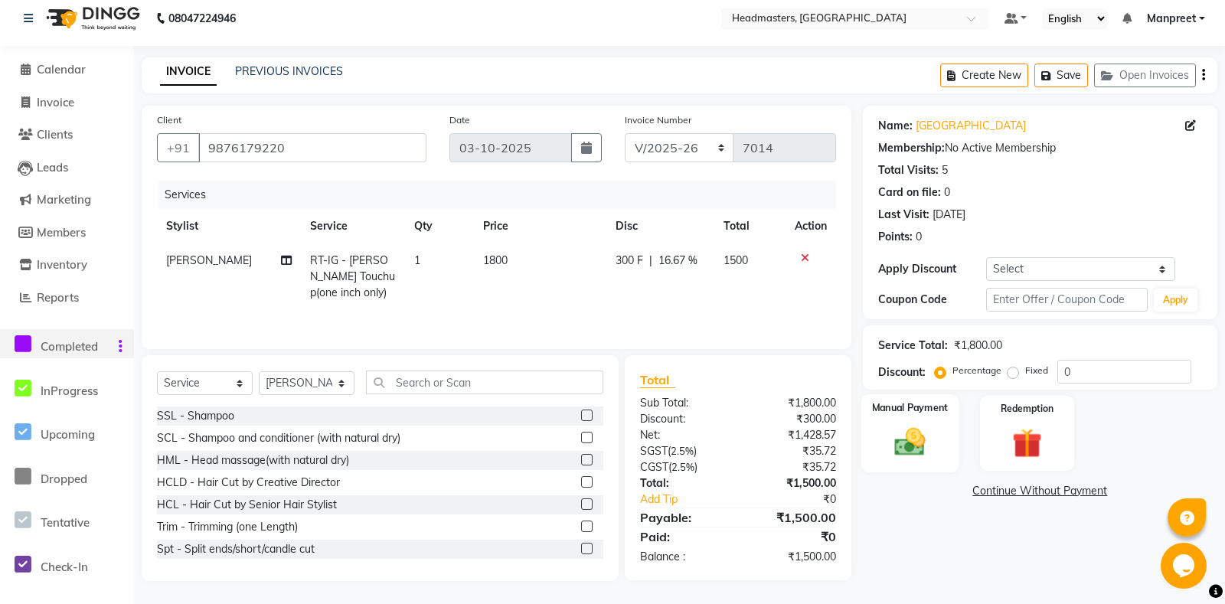
click at [904, 454] on img at bounding box center [910, 442] width 50 height 35
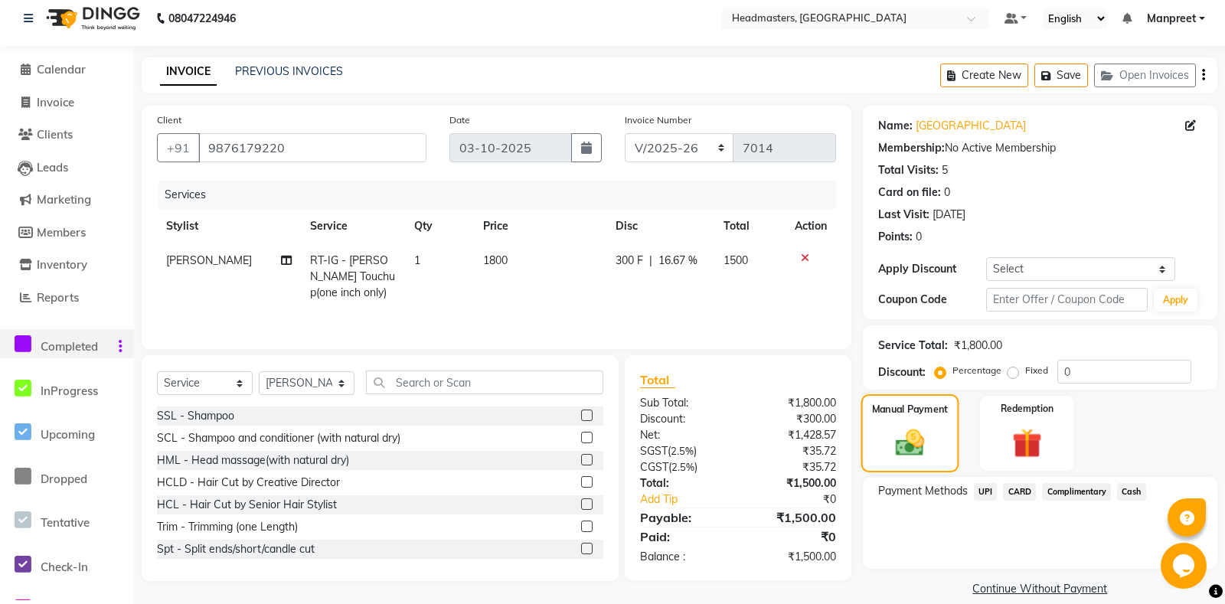
scroll to position [45, 0]
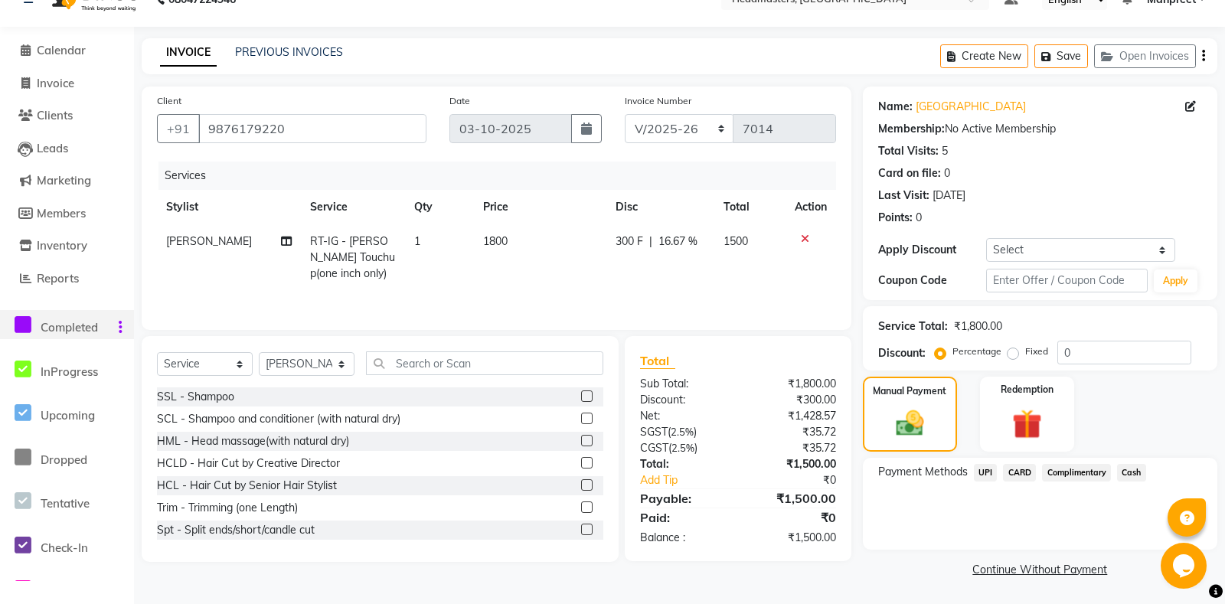
click at [989, 475] on span "UPI" at bounding box center [986, 473] width 24 height 18
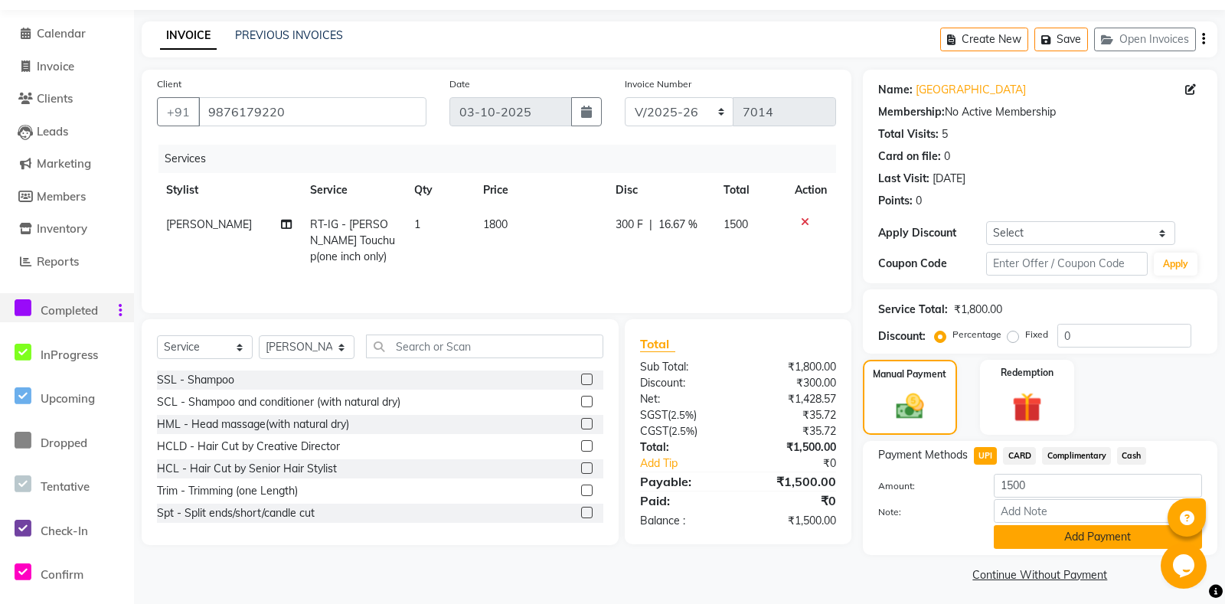
click at [1072, 549] on button "Add Payment" at bounding box center [1098, 537] width 208 height 24
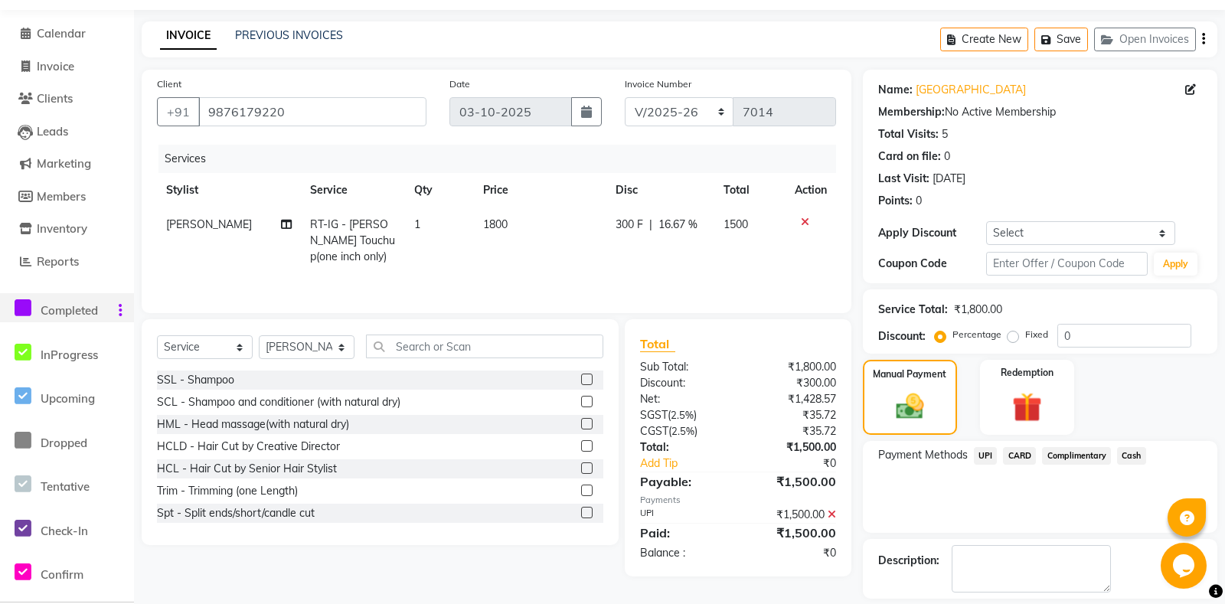
scroll to position [109, 0]
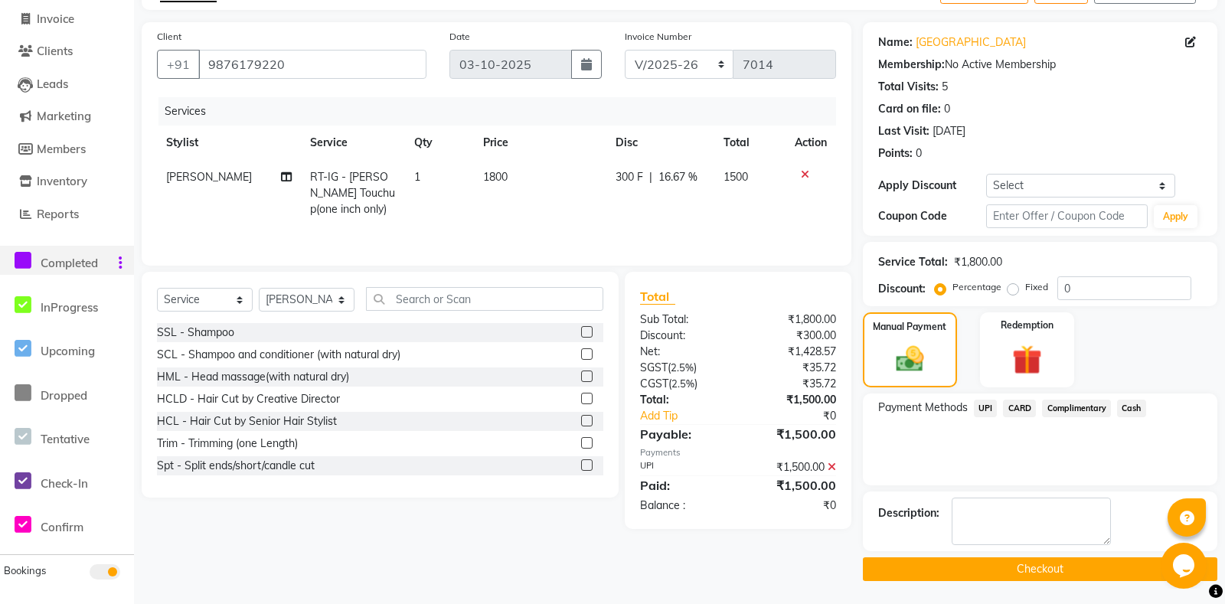
click at [981, 567] on button "Checkout" at bounding box center [1040, 569] width 354 height 24
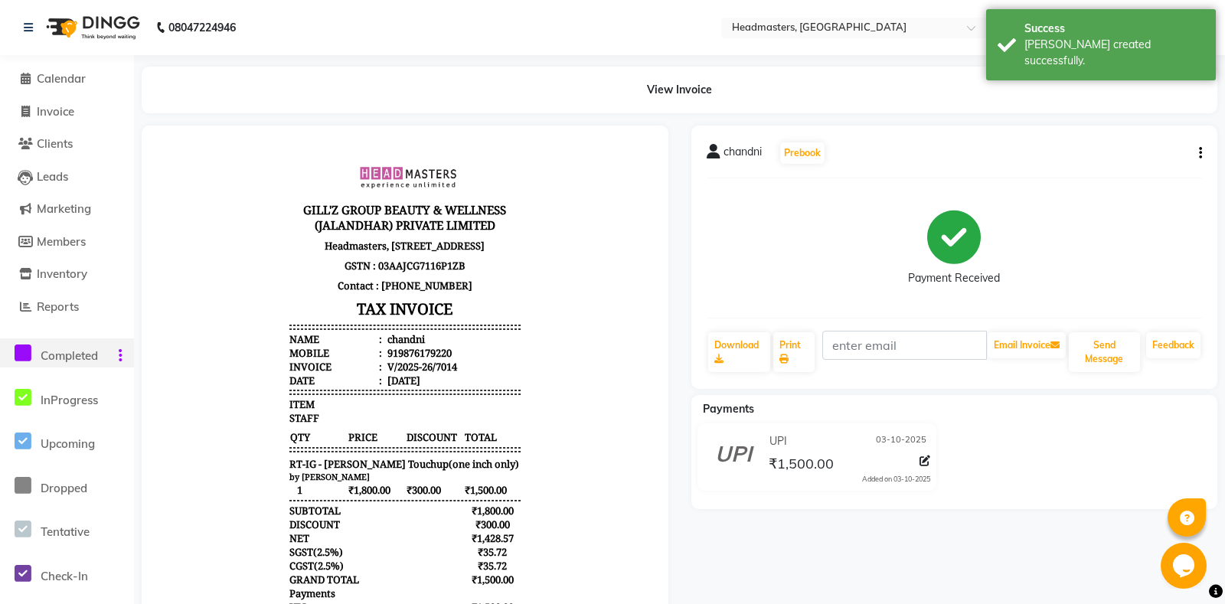
click at [815, 359] on div "Print" at bounding box center [794, 352] width 44 height 43
click at [795, 358] on link "Print" at bounding box center [793, 352] width 41 height 40
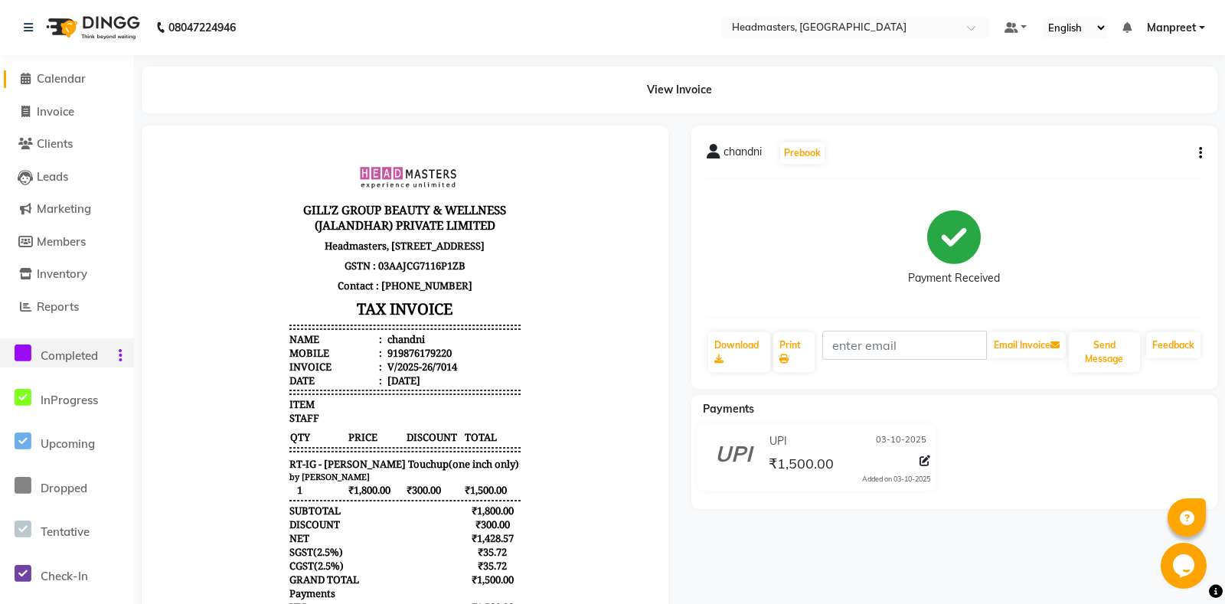
click at [47, 75] on span "Calendar" at bounding box center [61, 78] width 49 height 15
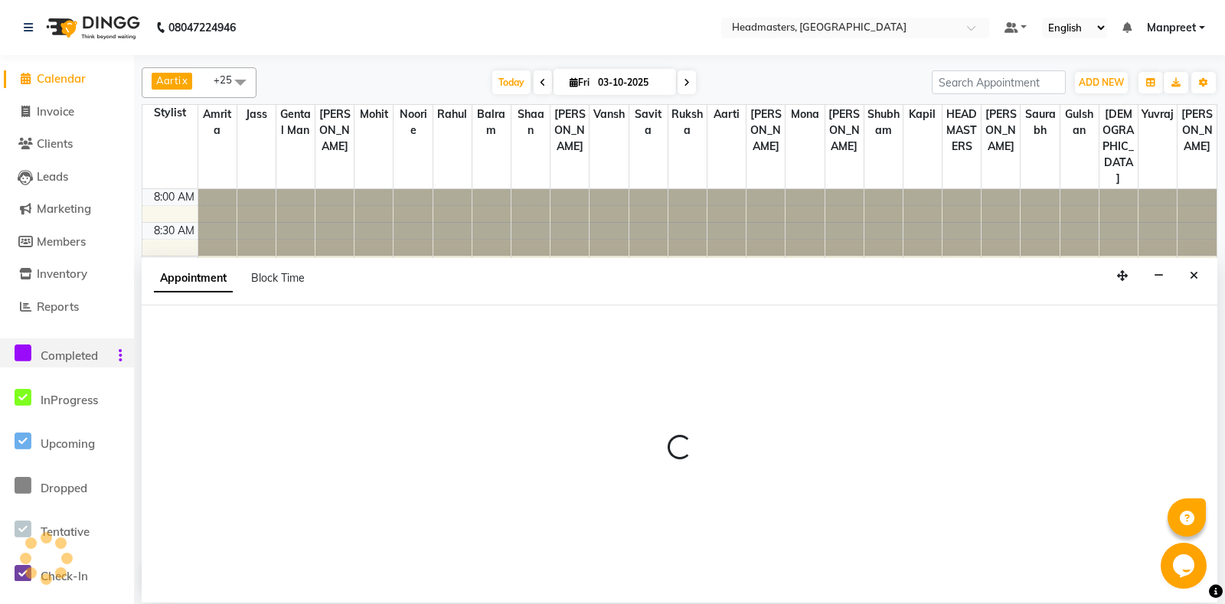
select select "60735"
select select "645"
select select "tentative"
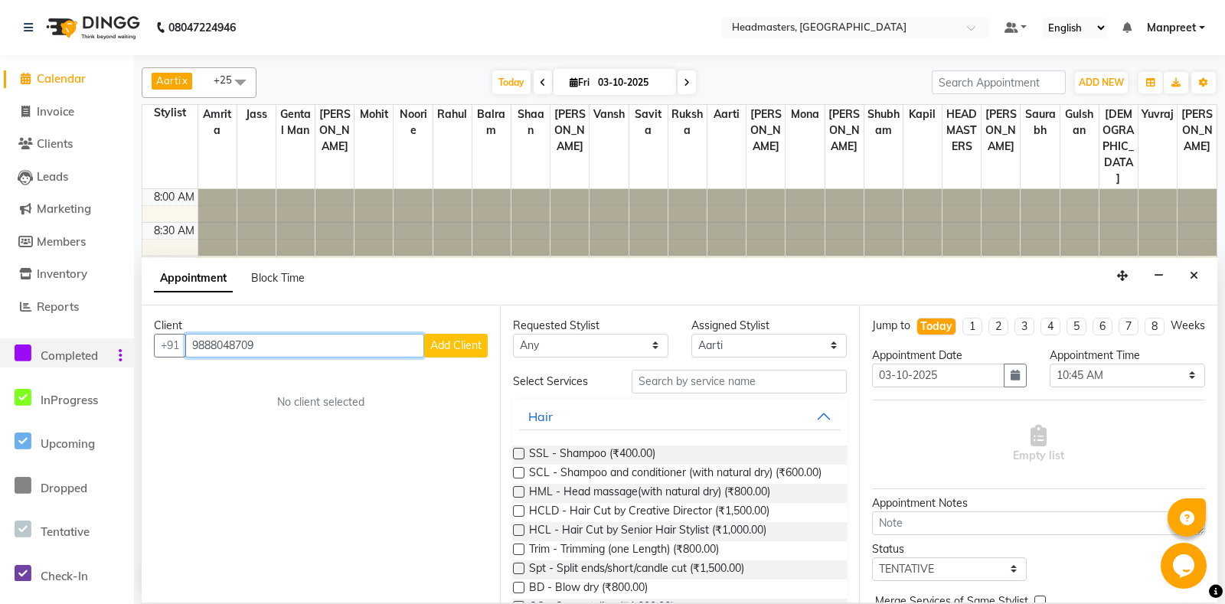
type input "9888048709"
click at [462, 343] on span "Add Client" at bounding box center [455, 345] width 51 height 14
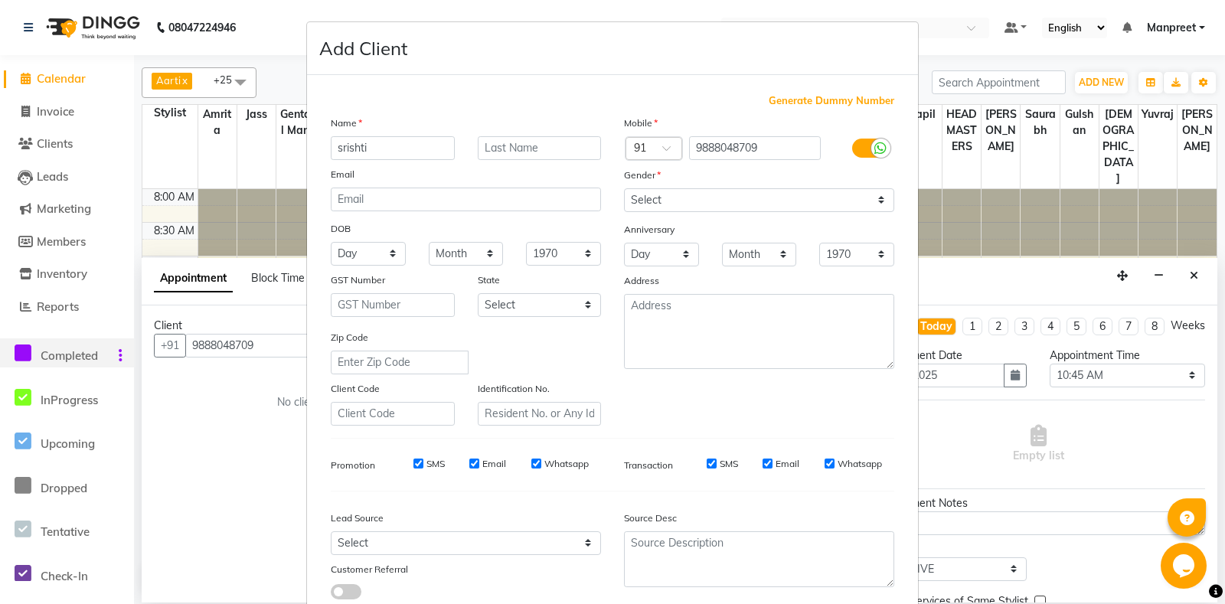
type input "srishti"
click at [624, 188] on select "Select Male Female Other Prefer Not To Say" at bounding box center [759, 200] width 270 height 24
select select "female"
click option "Female" at bounding box center [0, 0] width 0 height 0
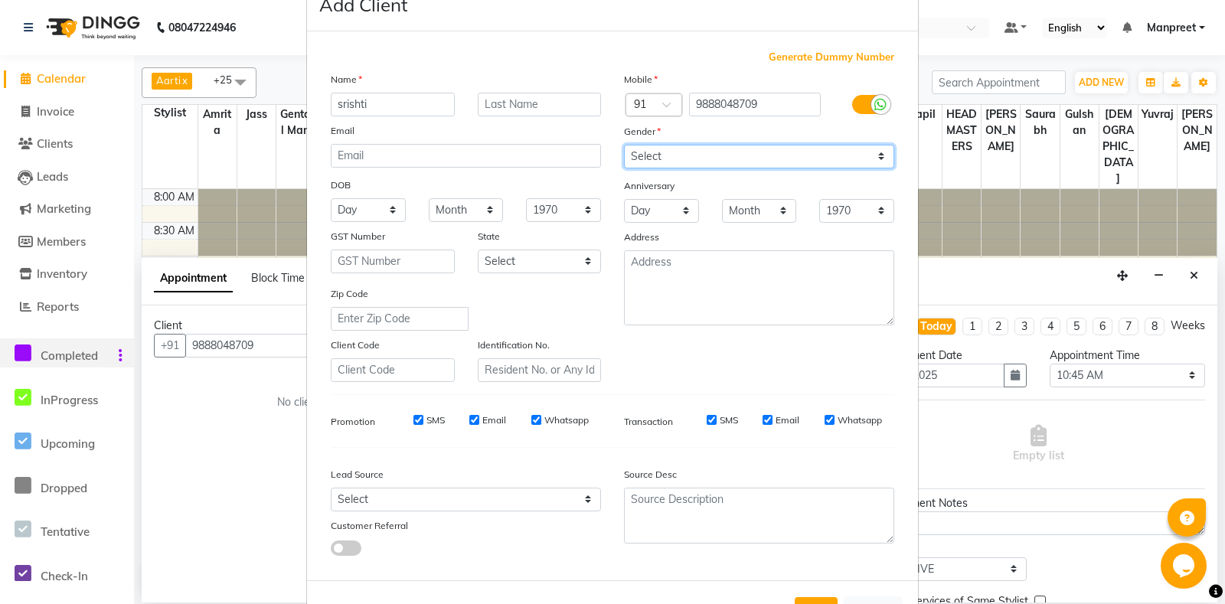
scroll to position [106, 0]
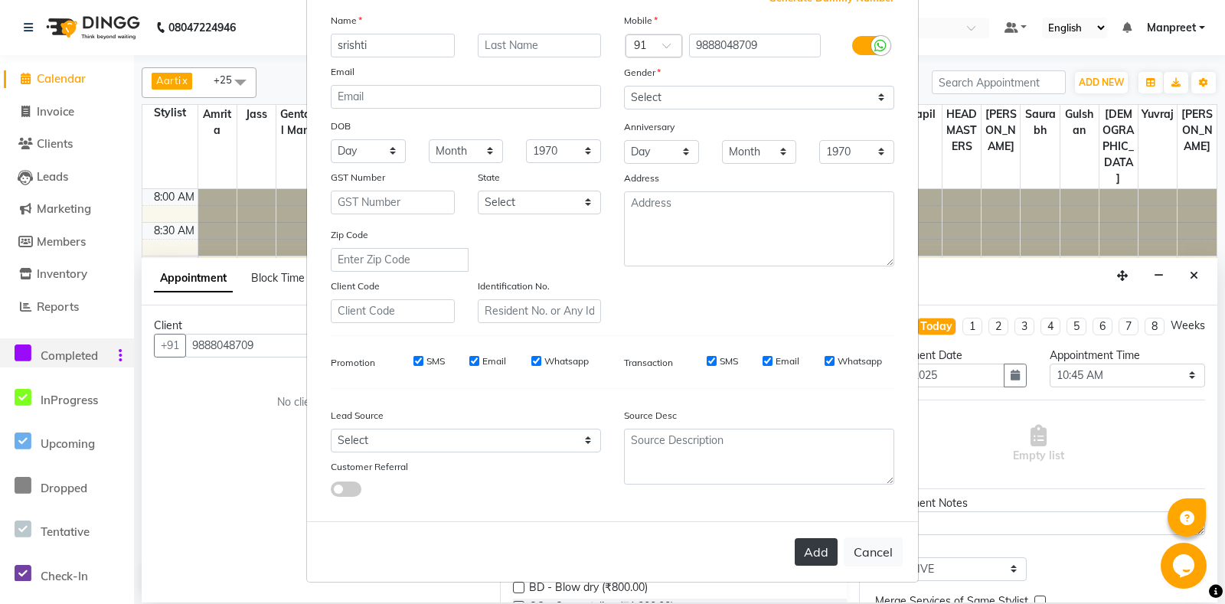
click at [828, 554] on button "Add" at bounding box center [816, 552] width 43 height 28
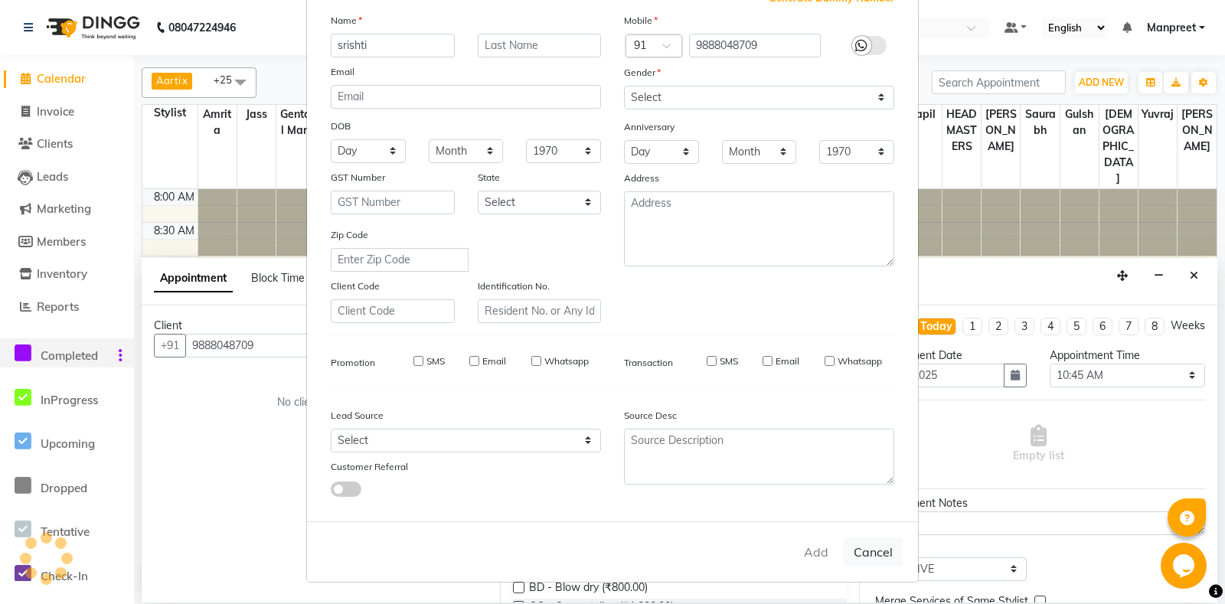
select select
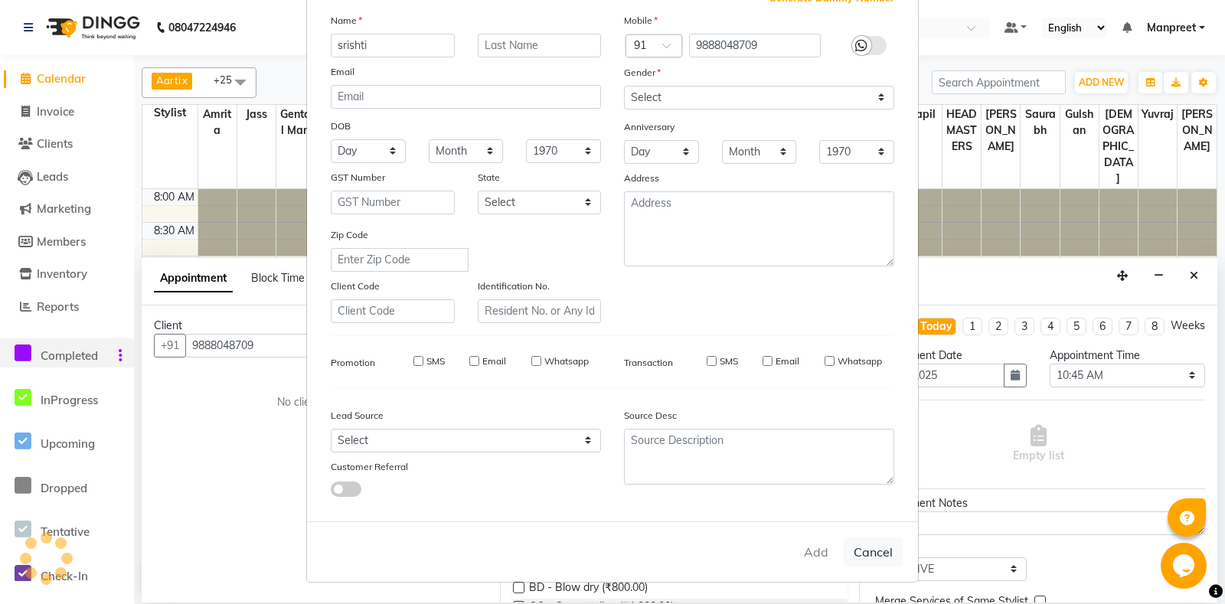
select select
checkbox input "false"
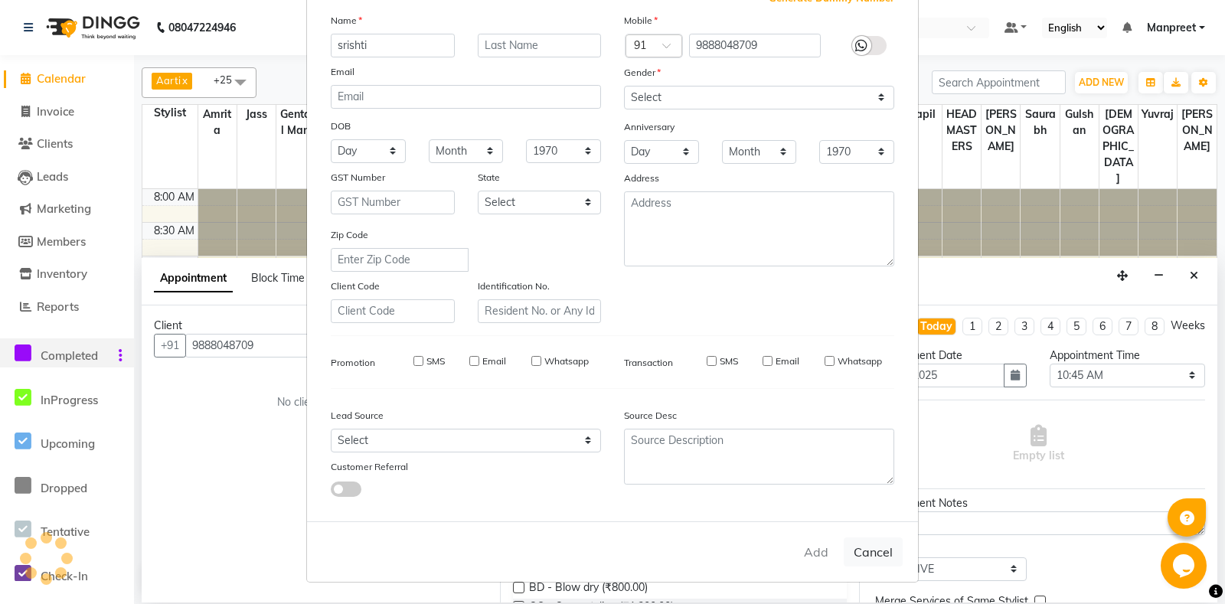
checkbox input "false"
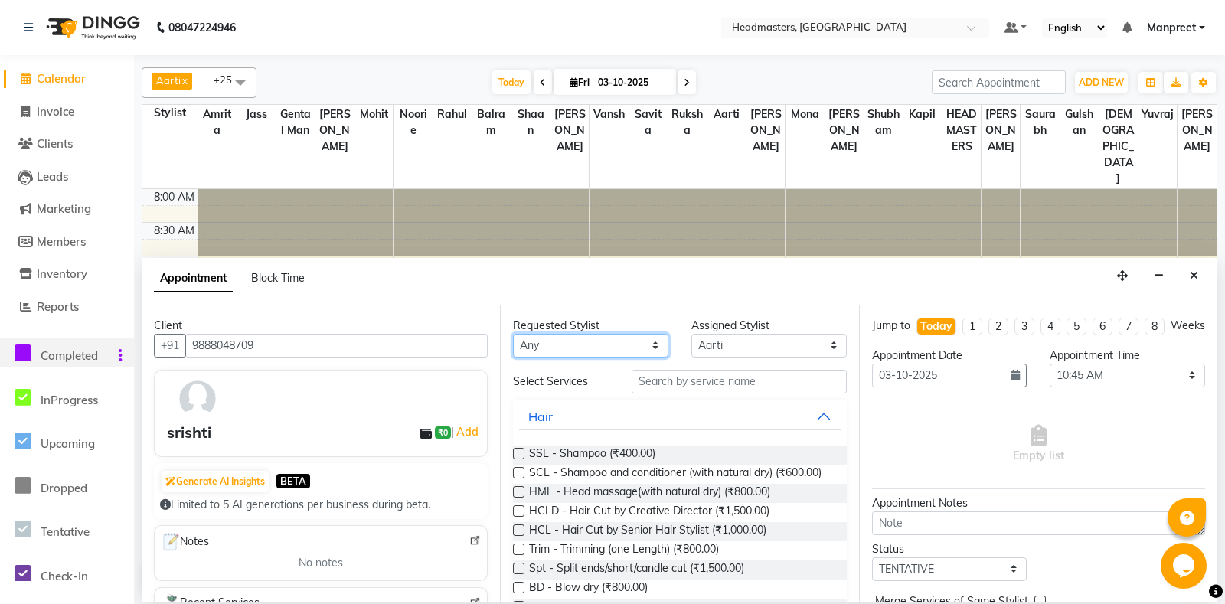
click at [513, 334] on select "Any [PERSON_NAME] Amrita [PERSON_NAME] Gental Man Gulshan HEADMASTERS [PERSON_N…" at bounding box center [590, 346] width 155 height 24
select select "60730"
click option "Vansh" at bounding box center [0, 0] width 0 height 0
select select "60730"
click at [756, 379] on input "text" at bounding box center [739, 382] width 214 height 24
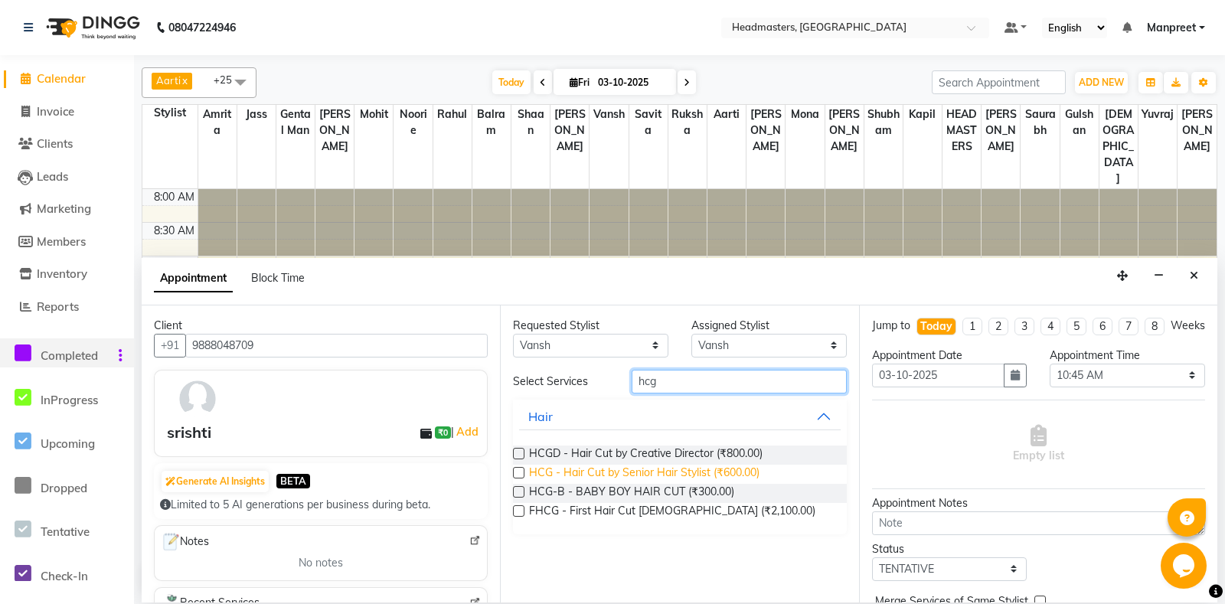
type input "hcg"
click at [748, 469] on span "HCG - Hair Cut by Senior Hair Stylist (₹600.00)" at bounding box center [644, 474] width 230 height 19
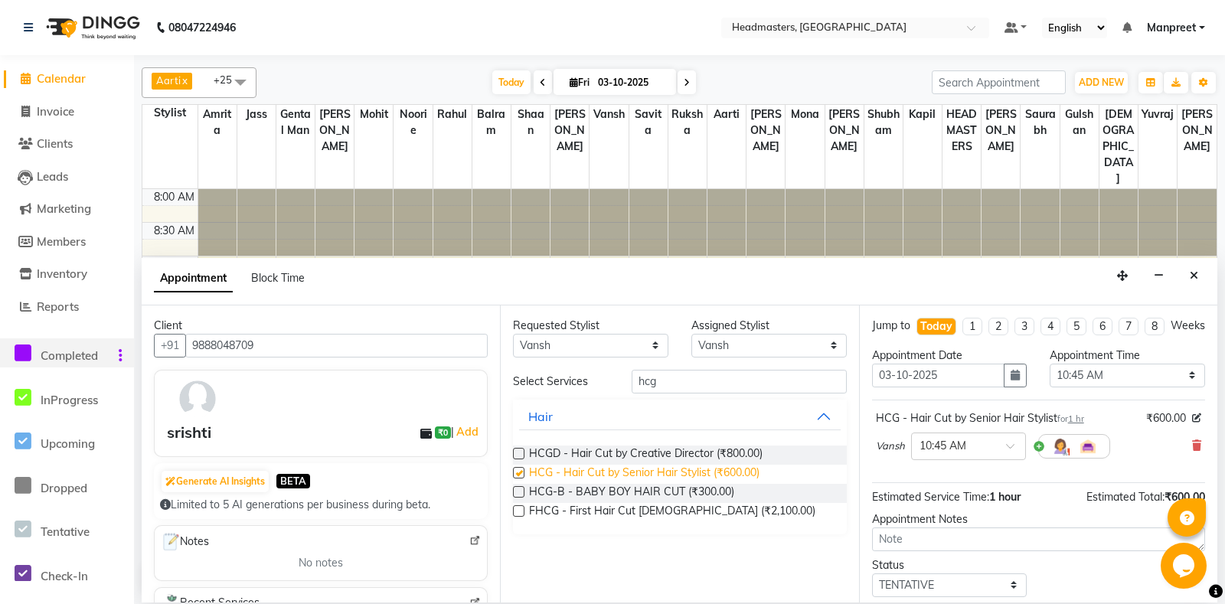
checkbox input "false"
click at [1050, 364] on select "Select 09:00 AM 09:15 AM 09:30 AM 09:45 AM 10:00 AM 10:15 AM 10:30 AM 10:45 AM …" at bounding box center [1127, 376] width 155 height 24
select select "885"
click option "02:45 PM" at bounding box center [0, 0] width 0 height 0
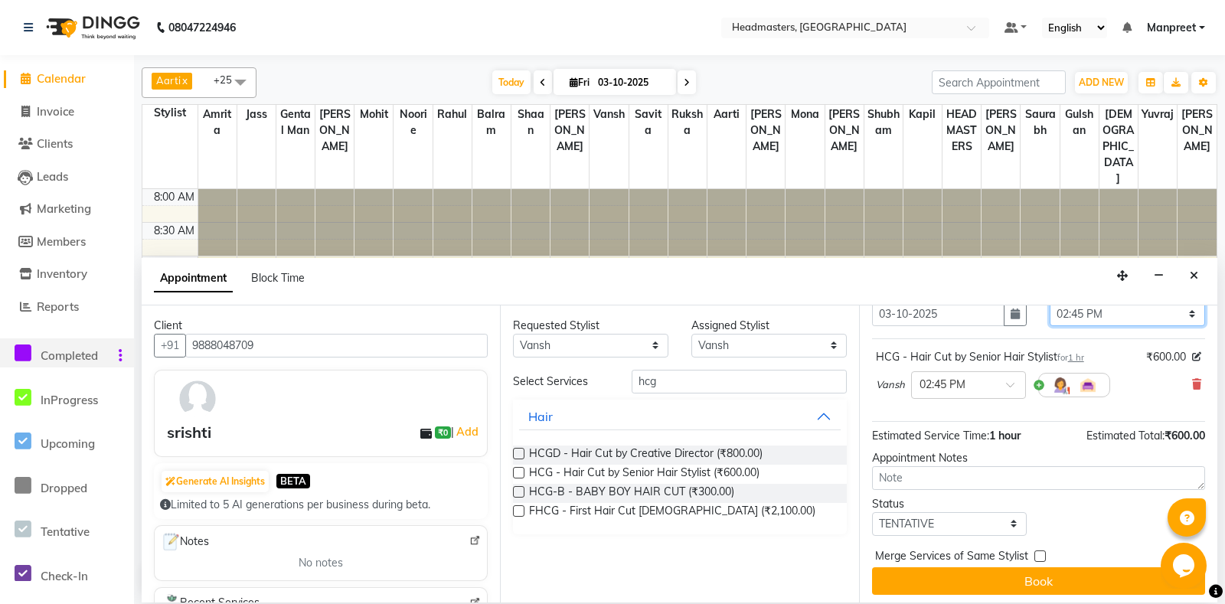
scroll to position [65, 0]
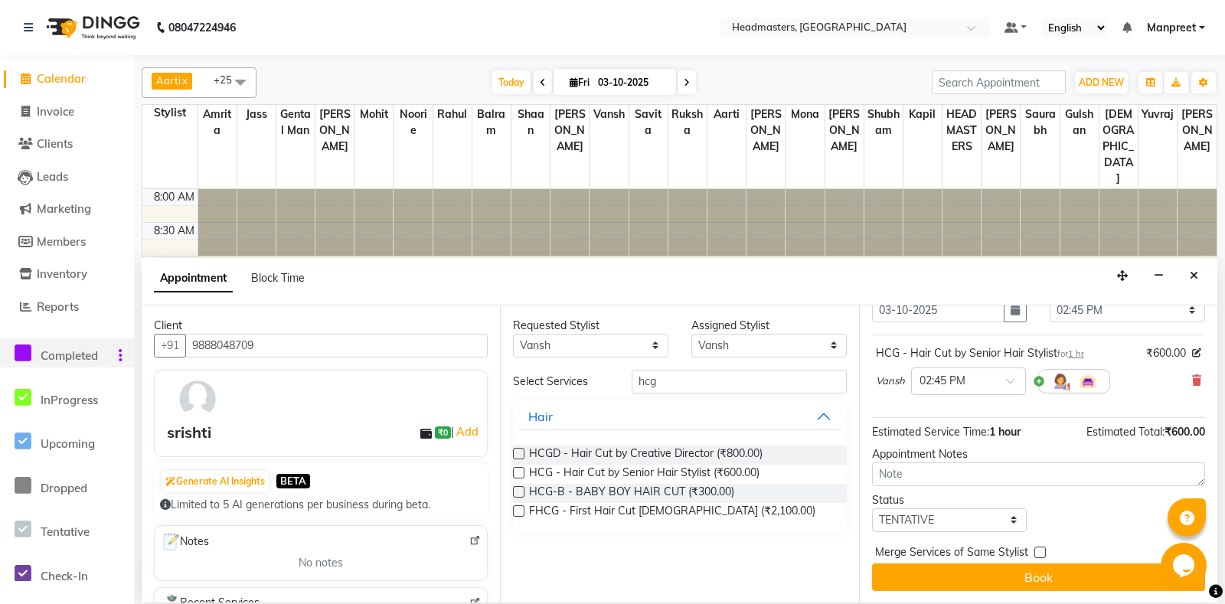
click at [1113, 581] on button "Book" at bounding box center [1038, 578] width 333 height 28
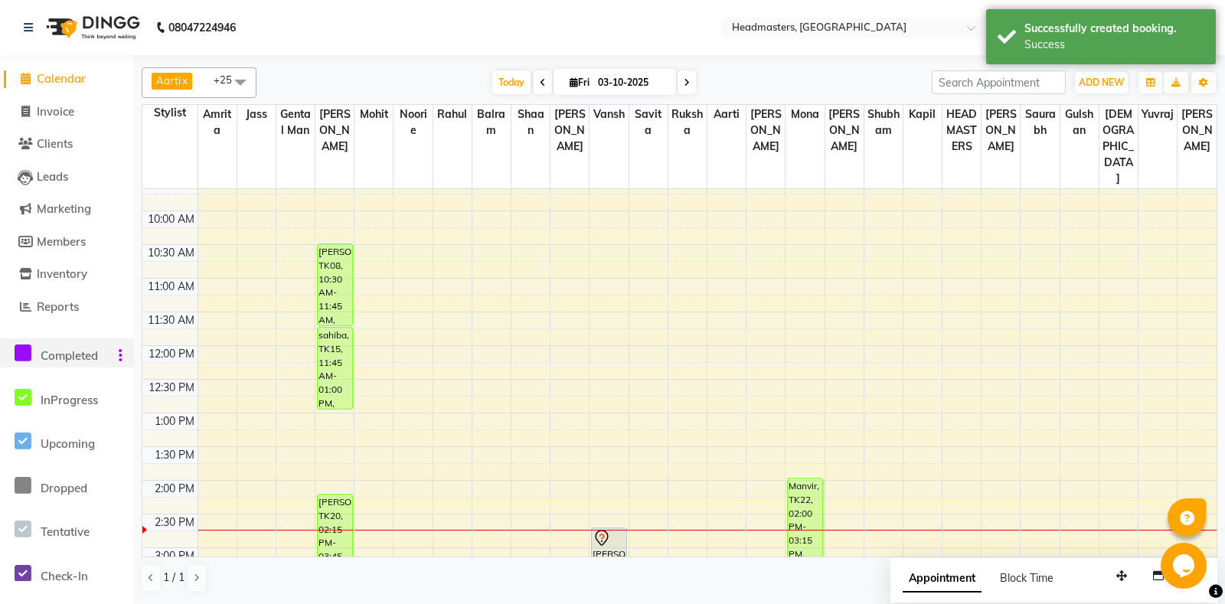
scroll to position [161, 0]
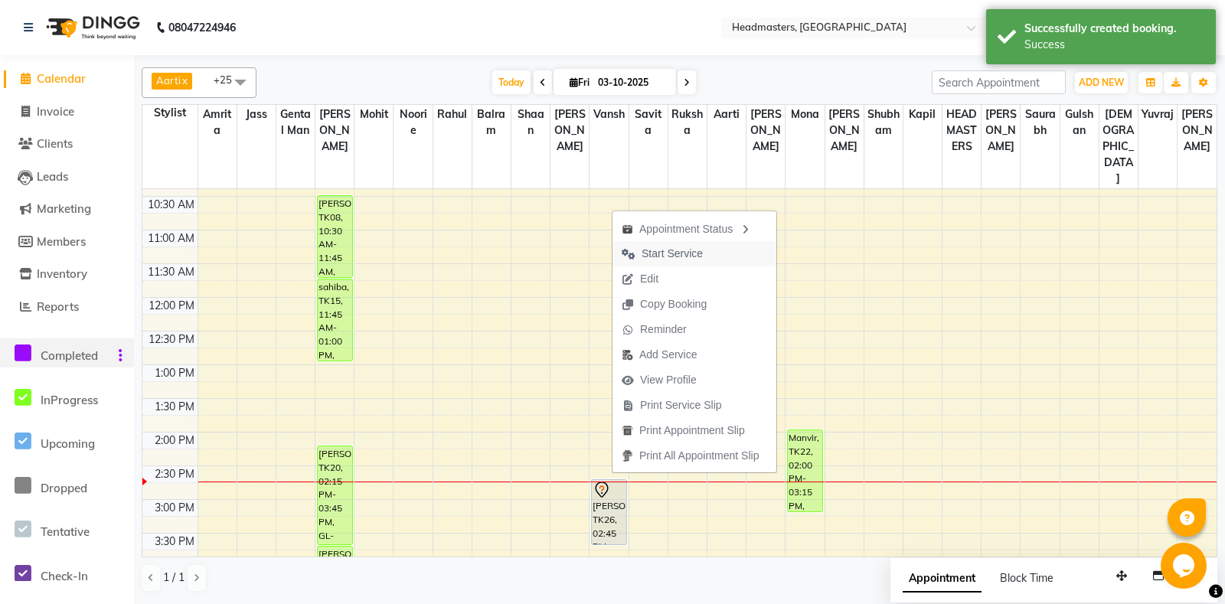
click at [711, 262] on span "Start Service" at bounding box center [663, 253] width 100 height 25
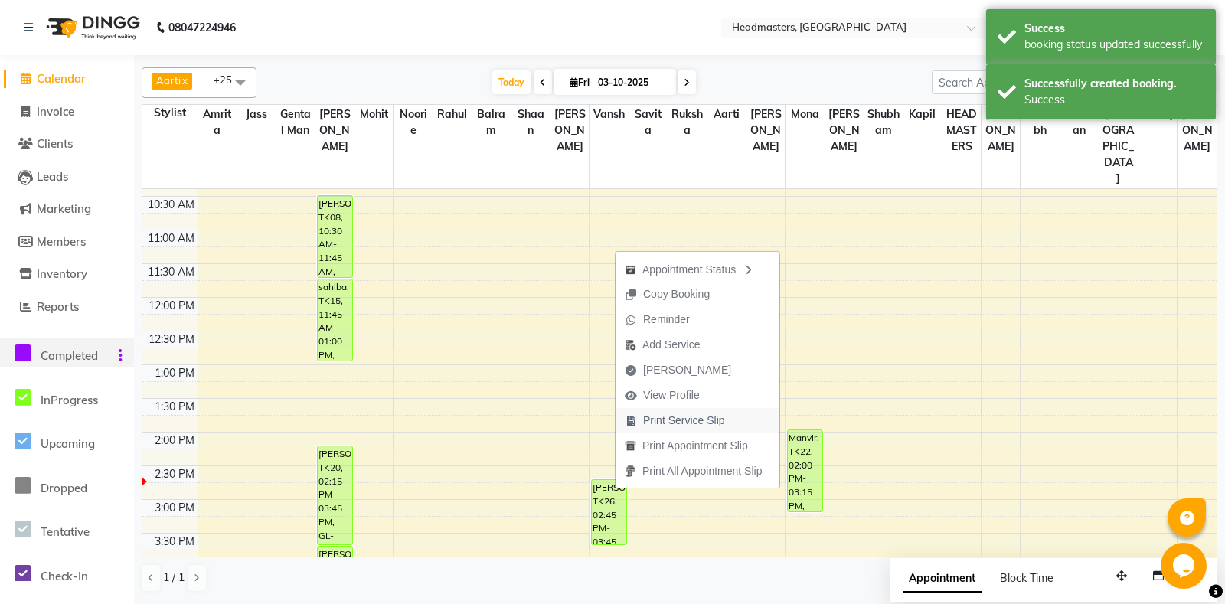
click at [749, 424] on button "Print Service Slip" at bounding box center [698, 420] width 164 height 25
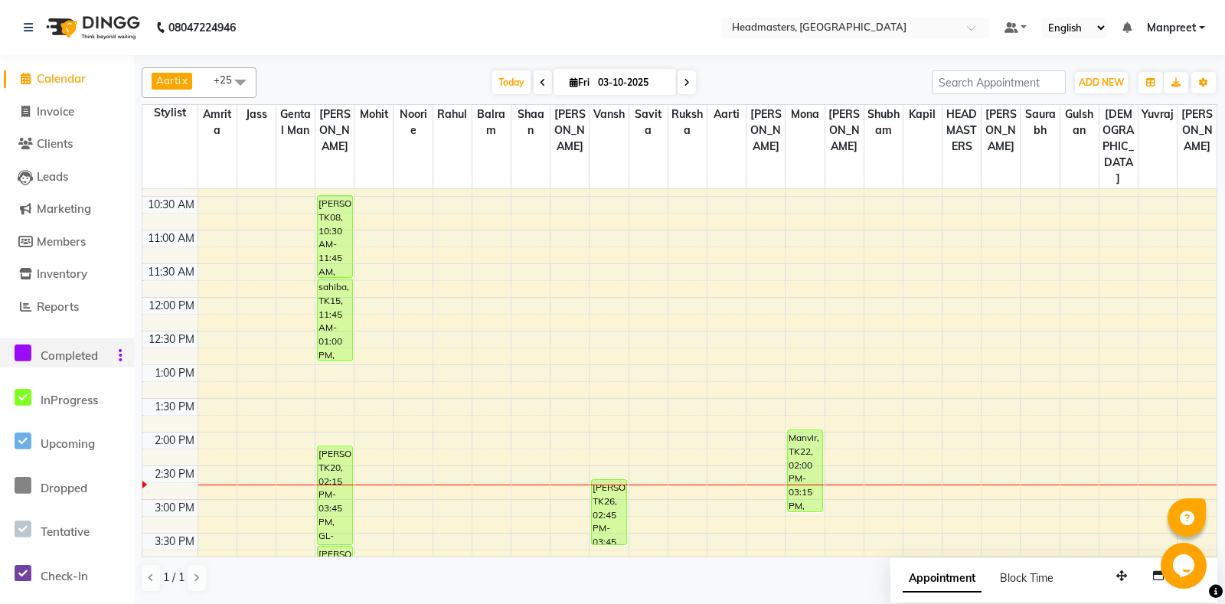
scroll to position [322, 0]
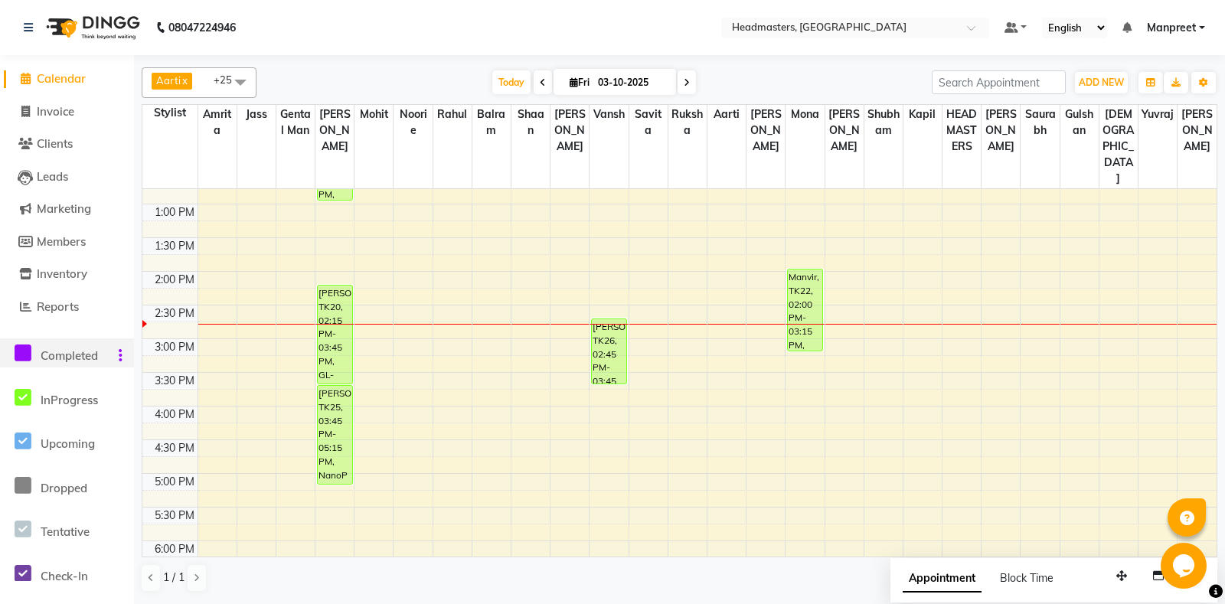
click at [289, 256] on div "8:00 AM 8:30 AM 9:00 AM 9:30 AM 10:00 AM 10:30 AM 11:00 AM 11:30 AM 12:00 PM 12…" at bounding box center [679, 339] width 1074 height 943
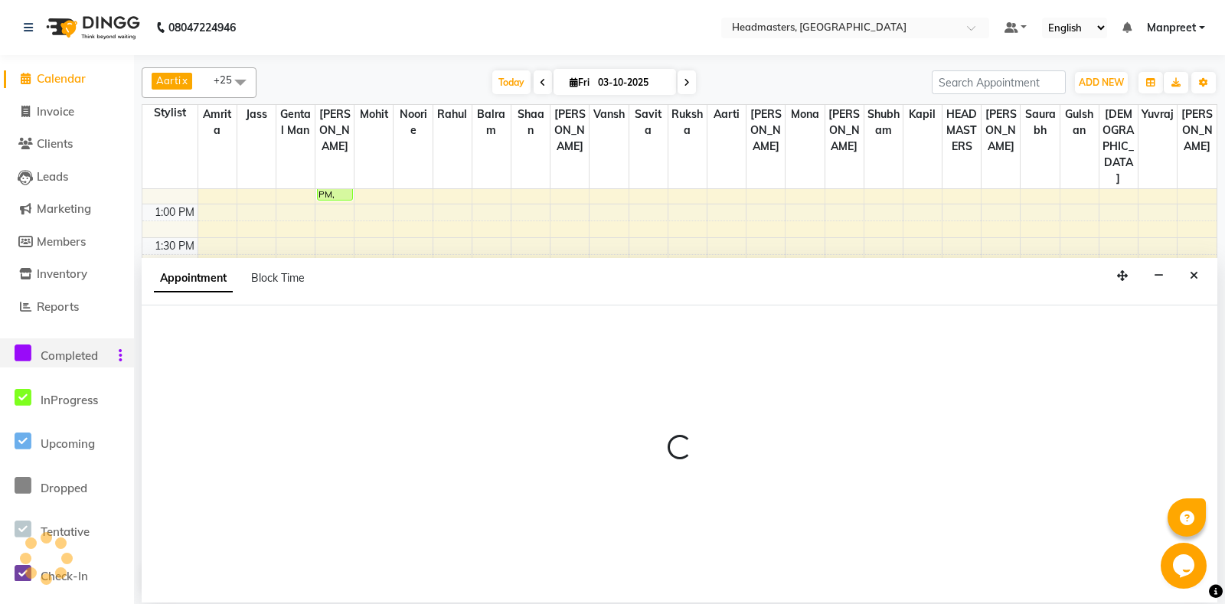
select select "60717"
select select "tentative"
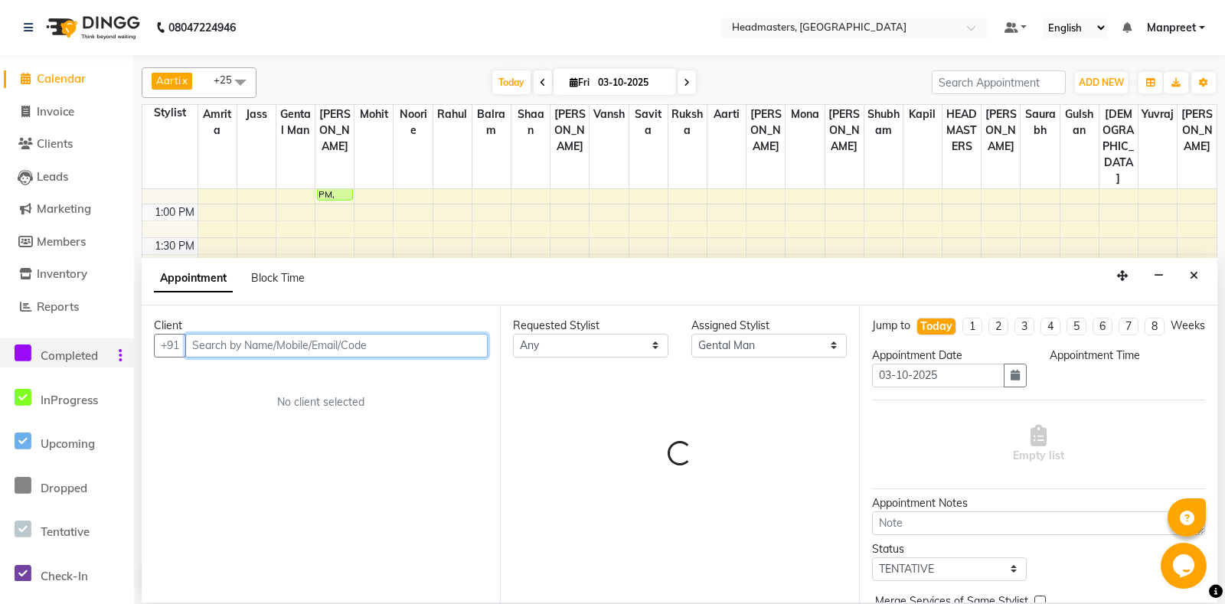
select select "840"
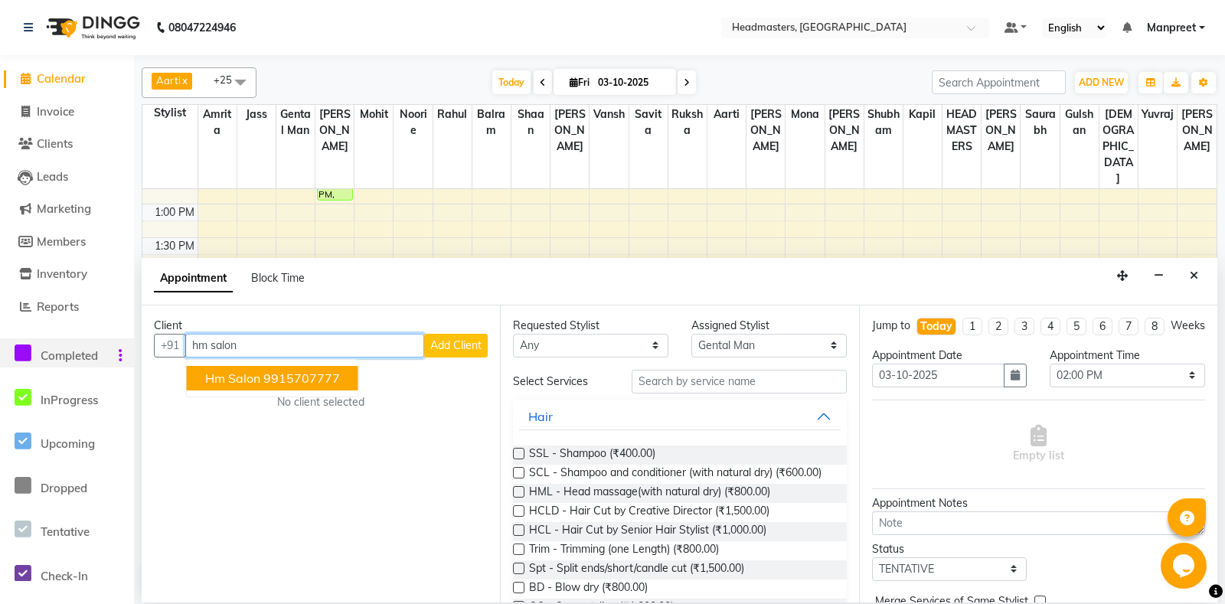
click at [290, 379] on ngb-highlight "9915707777" at bounding box center [301, 378] width 77 height 15
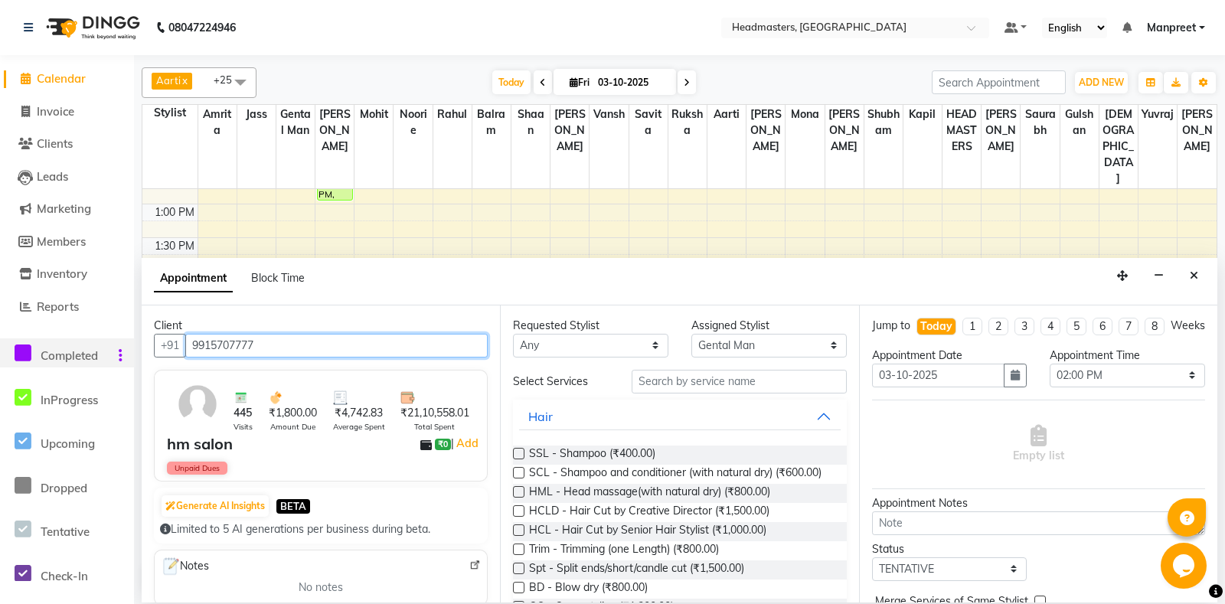
type input "9915707777"
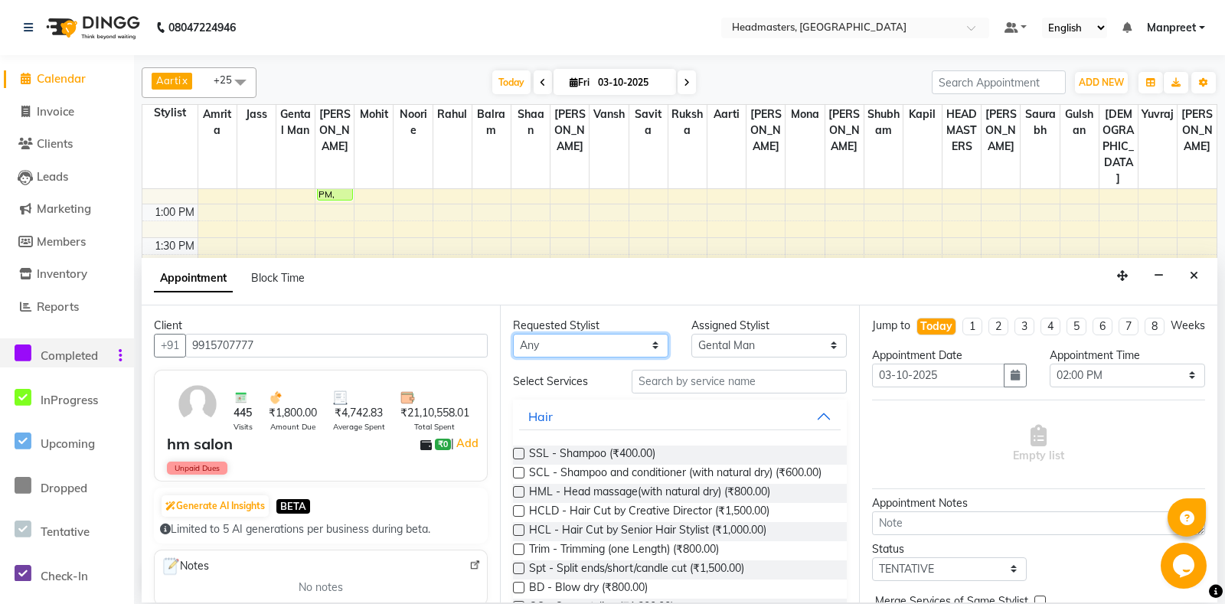
click at [513, 334] on select "Any [PERSON_NAME] Amrita [PERSON_NAME] Gental Man Gulshan HEADMASTERS [PERSON_N…" at bounding box center [590, 346] width 155 height 24
select select "60717"
click option "Gental Man" at bounding box center [0, 0] width 0 height 0
click at [705, 376] on input "text" at bounding box center [739, 382] width 214 height 24
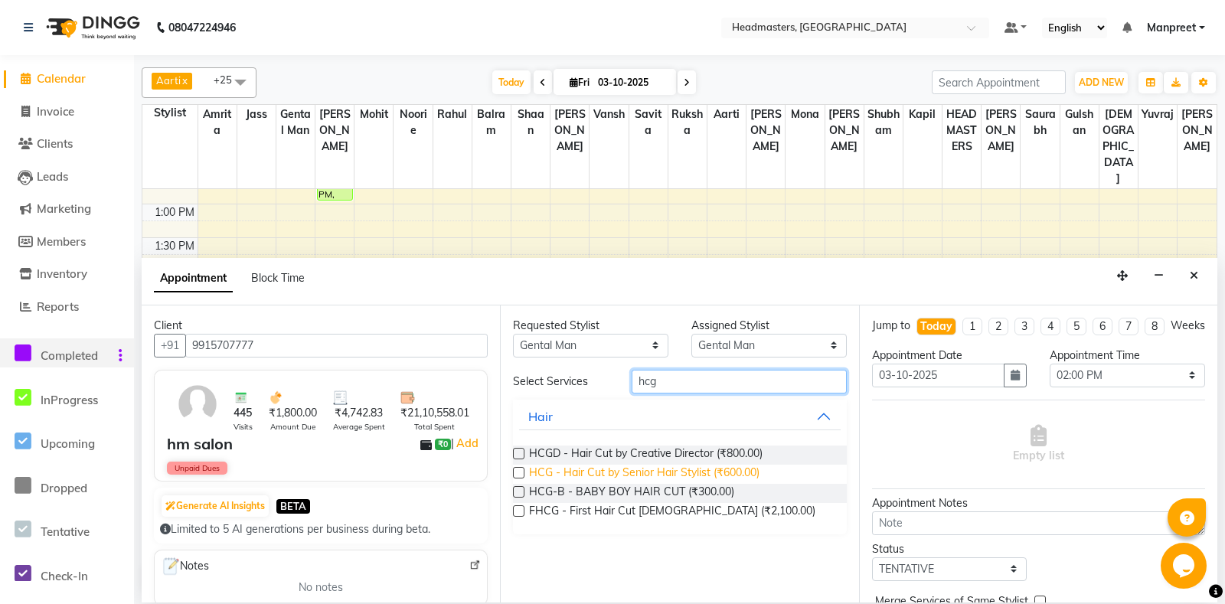
type input "hcg"
click at [731, 470] on span "HCG - Hair Cut by Senior Hair Stylist (₹600.00)" at bounding box center [644, 474] width 230 height 19
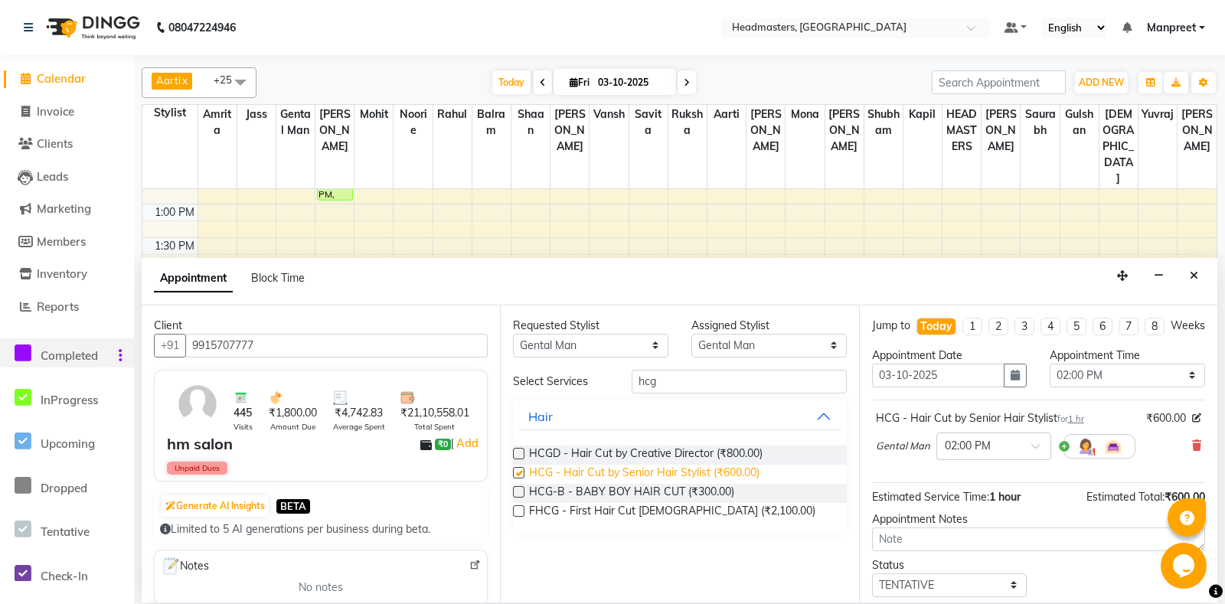
checkbox input "false"
click at [1050, 364] on select "Select 09:00 AM 09:15 AM 09:30 AM 09:45 AM 10:00 AM 10:15 AM 10:30 AM 10:45 AM …" at bounding box center [1127, 376] width 155 height 24
click option "03:00 PM" at bounding box center [0, 0] width 0 height 0
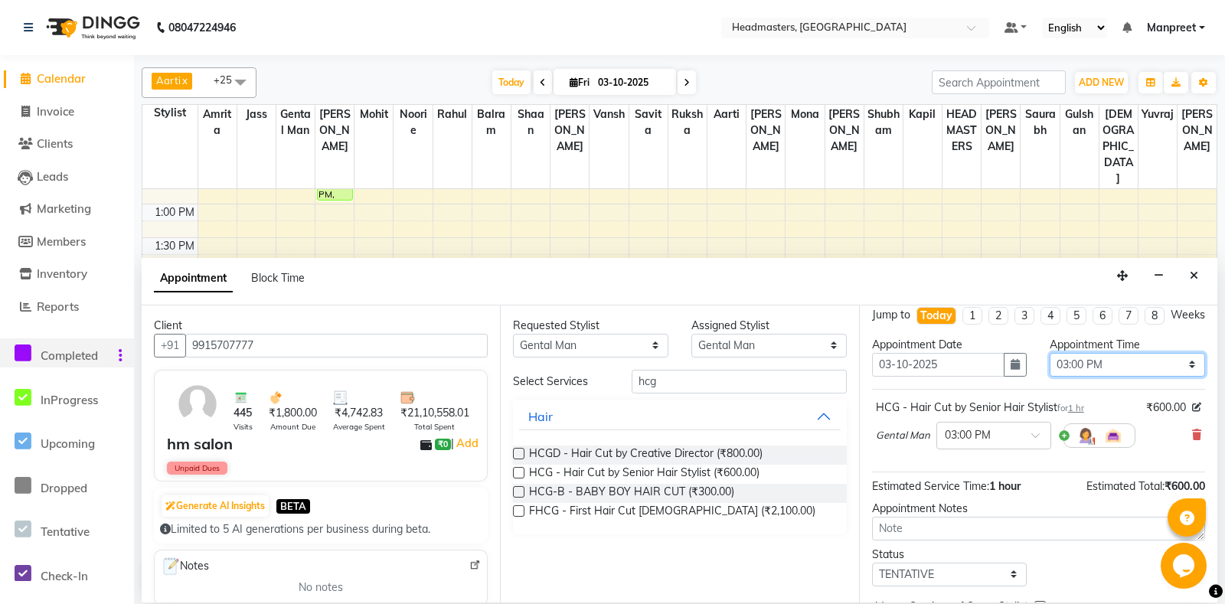
scroll to position [0, 0]
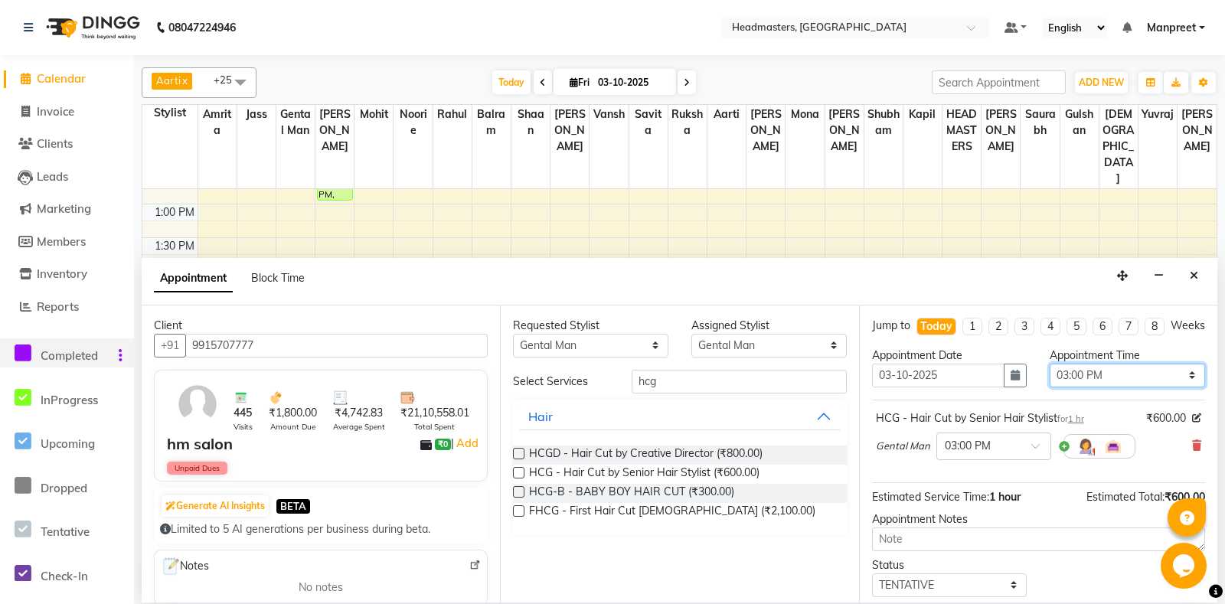
click at [1050, 364] on select "Select 09:00 AM 09:15 AM 09:30 AM 09:45 AM 10:00 AM 10:15 AM 10:30 AM 10:45 AM …" at bounding box center [1127, 376] width 155 height 24
select select "840"
click option "02:00 PM" at bounding box center [0, 0] width 0 height 0
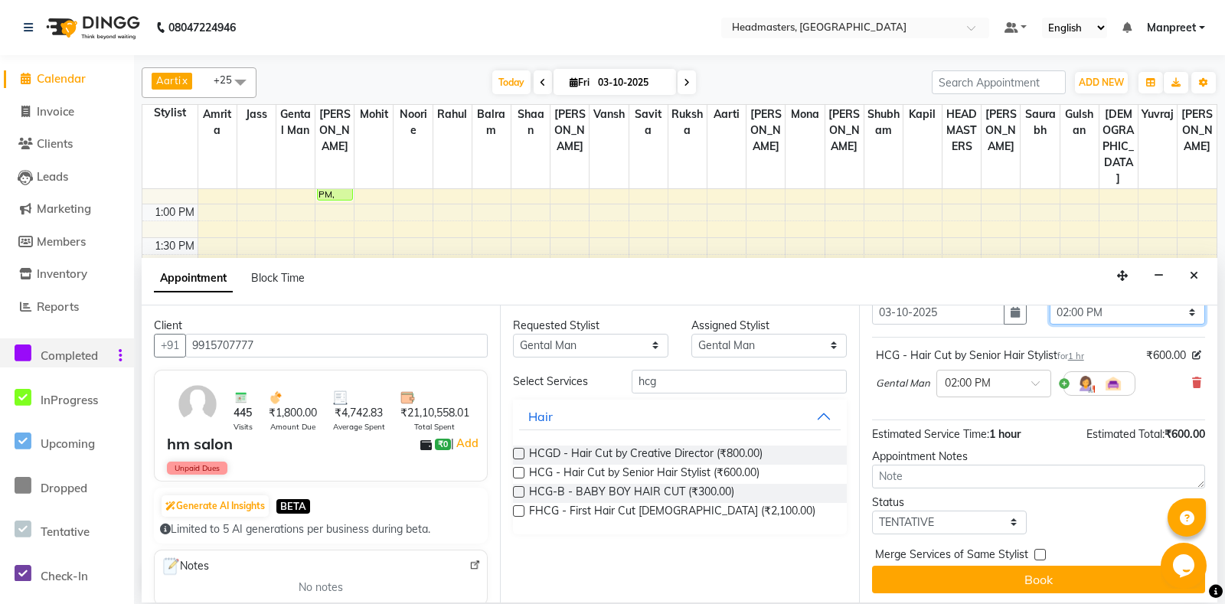
scroll to position [65, 0]
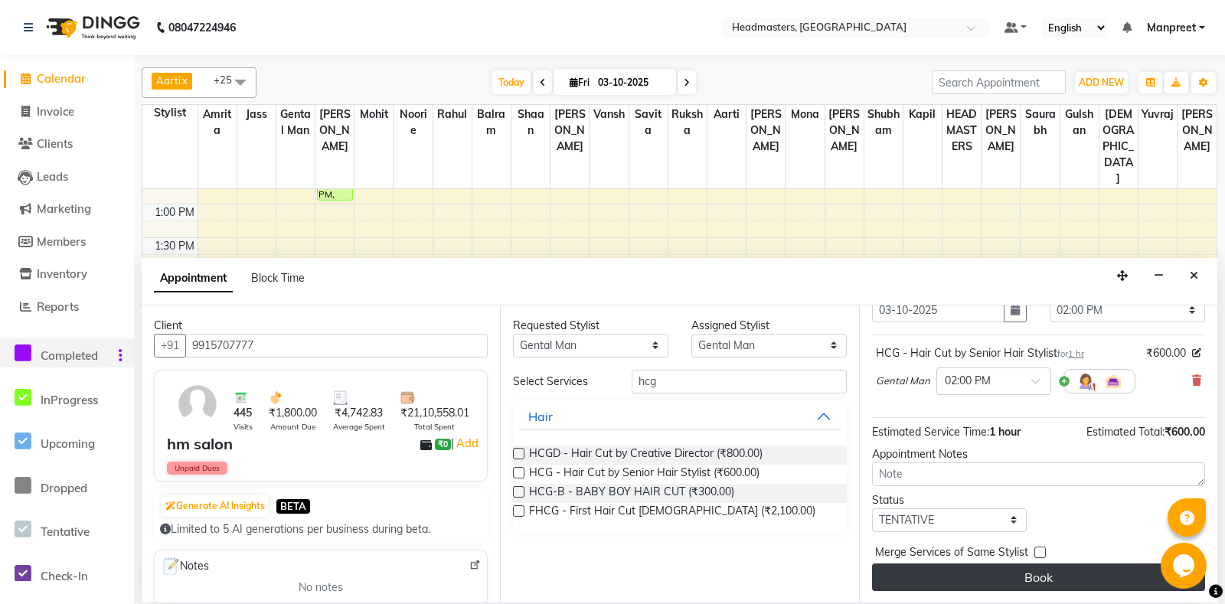
click at [997, 586] on button "Book" at bounding box center [1038, 578] width 333 height 28
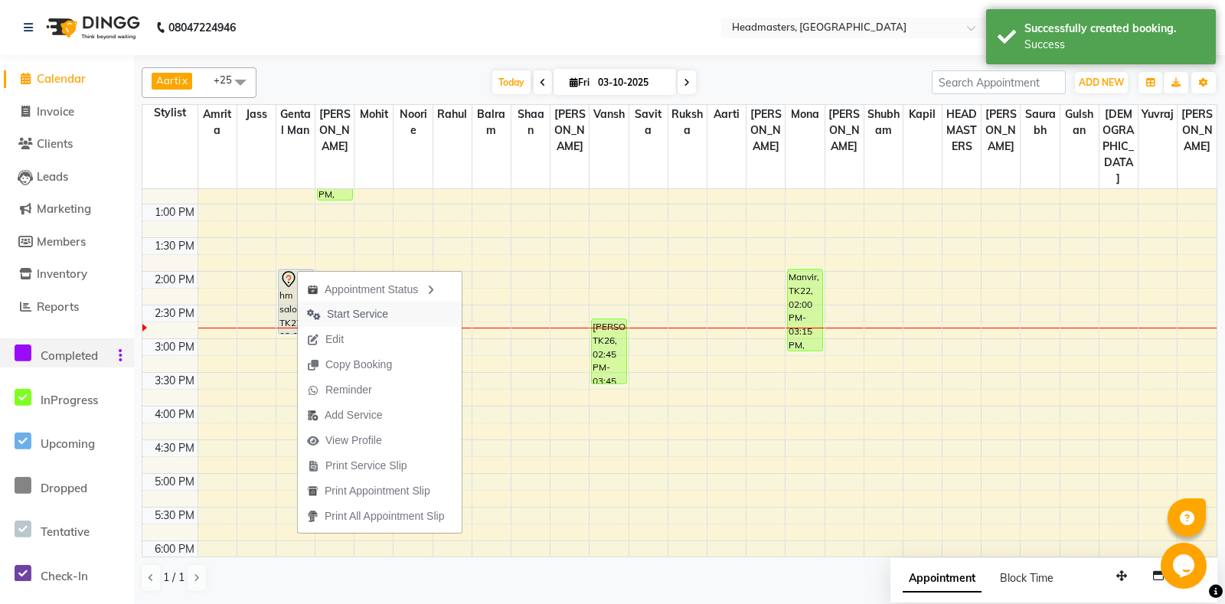
click at [385, 312] on span "Start Service" at bounding box center [357, 314] width 61 height 16
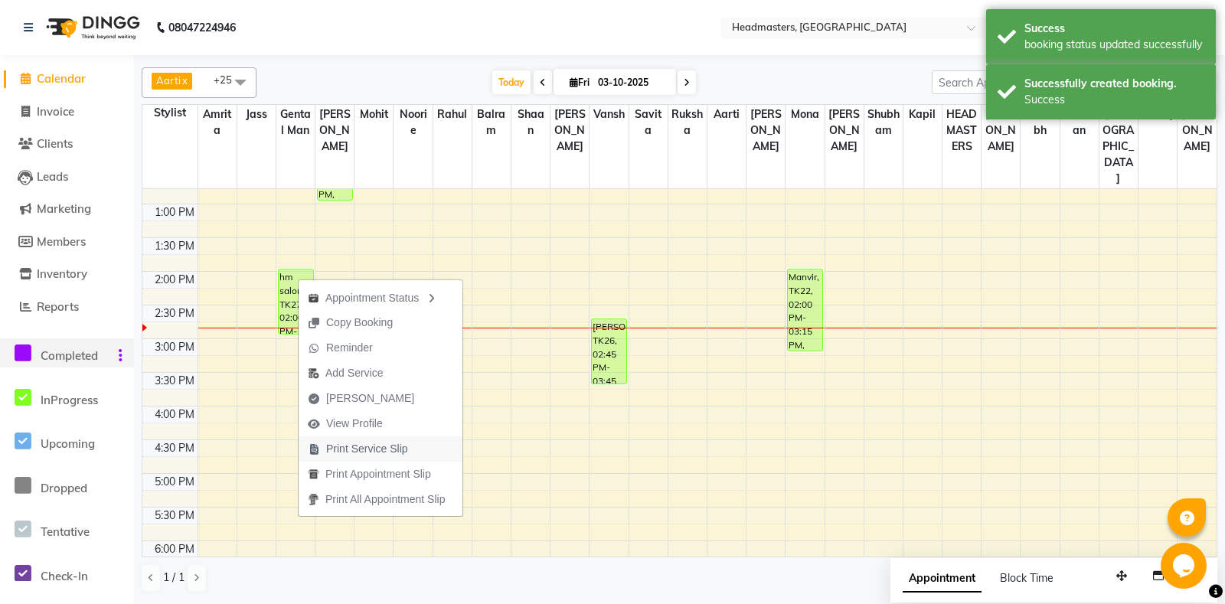
click at [369, 450] on span "Print Service Slip" at bounding box center [367, 449] width 82 height 16
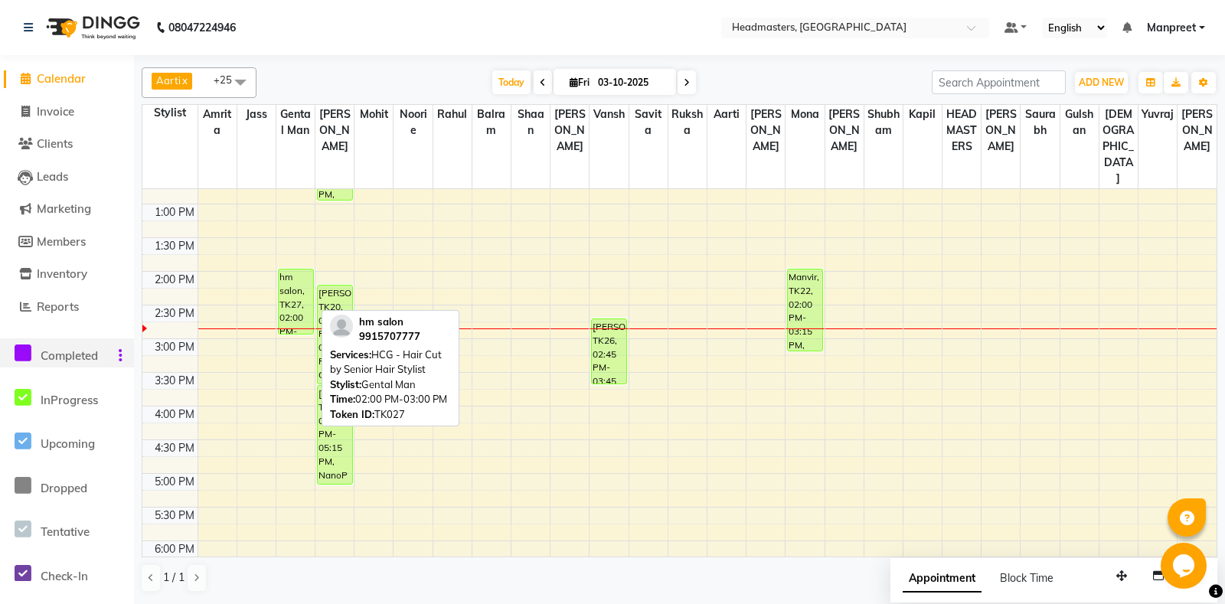
click at [290, 289] on div "hm salon, TK27, 02:00 PM-03:00 PM, HCG - Hair Cut by Senior Hair Stylist" at bounding box center [296, 302] width 34 height 64
select select "1"
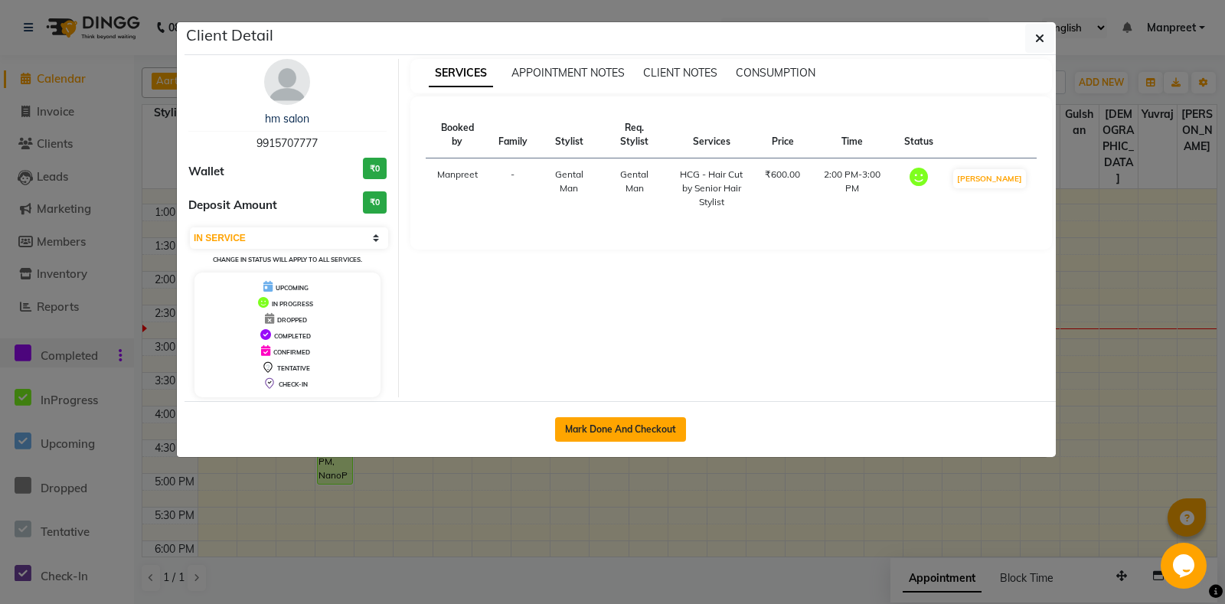
click at [573, 424] on button "Mark Done And Checkout" at bounding box center [620, 429] width 131 height 25
select select "7130"
select select "service"
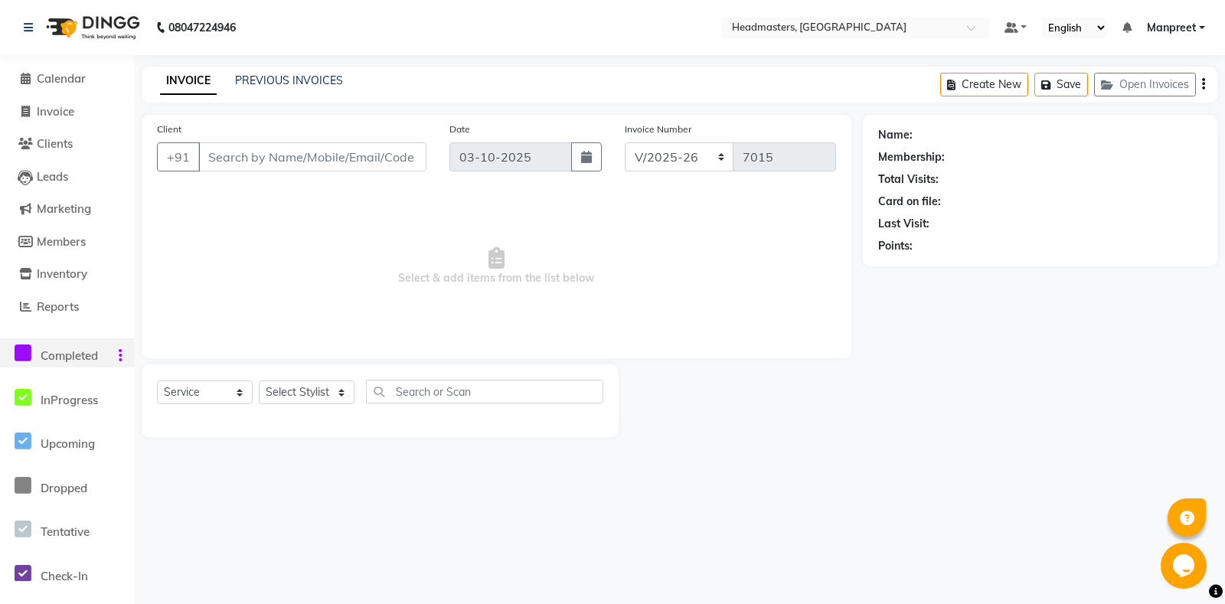
type input "9915707777"
select select "60717"
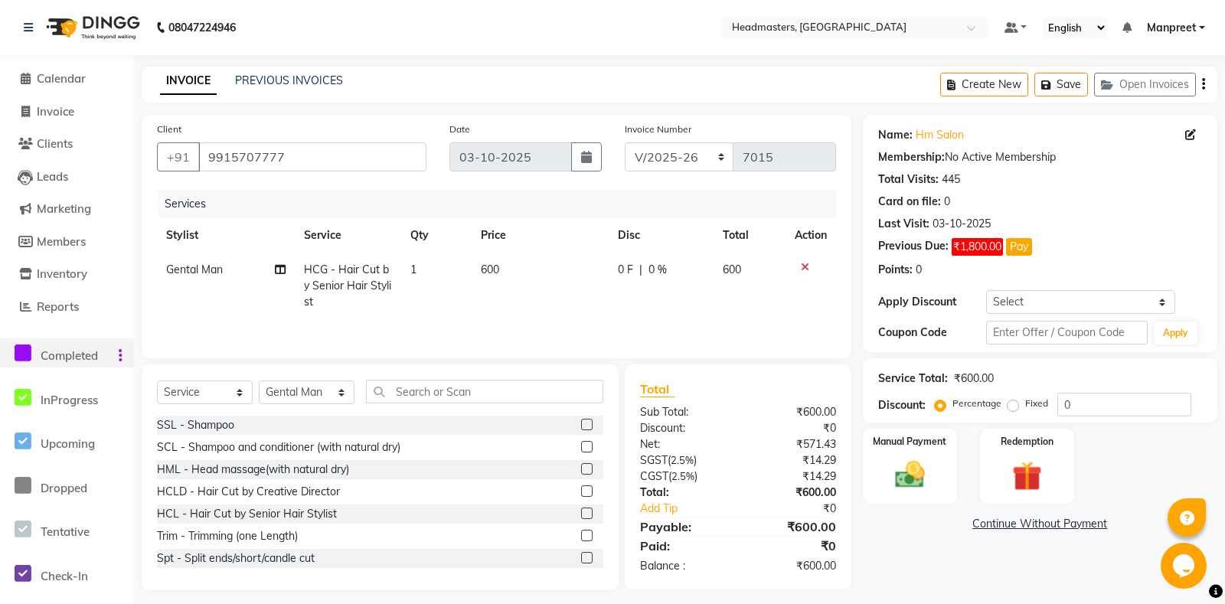
click at [651, 290] on td "0 F | 0 %" at bounding box center [661, 286] width 105 height 67
select select "60717"
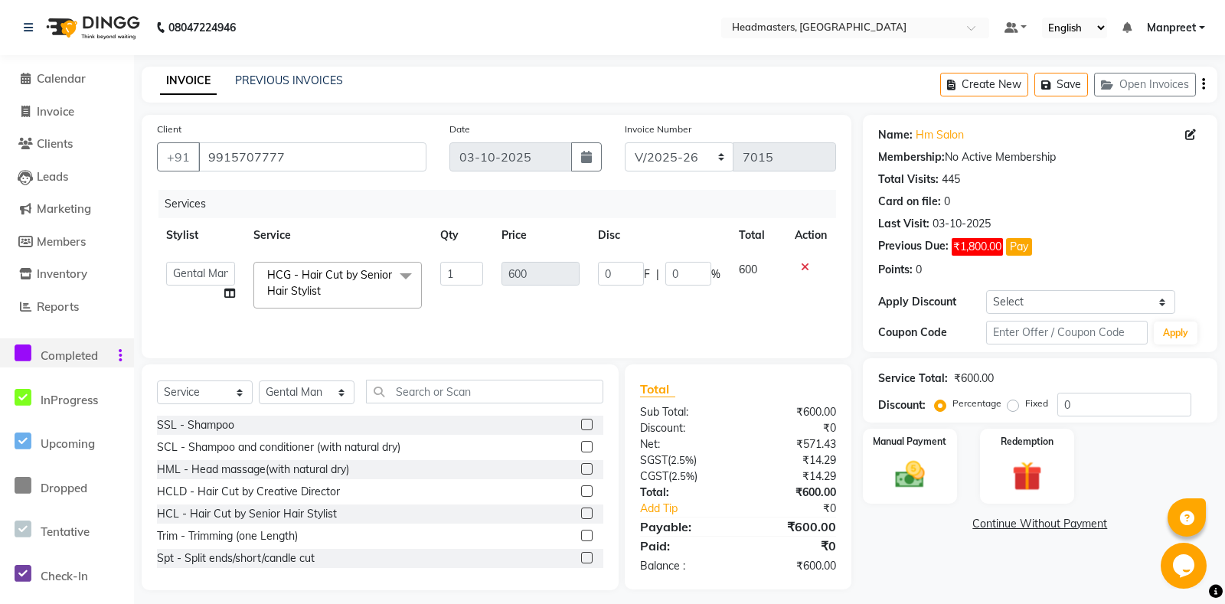
click at [597, 273] on td "0 F | 0 %" at bounding box center [659, 285] width 141 height 65
click at [600, 275] on input "0" at bounding box center [621, 274] width 46 height 24
type input "100"
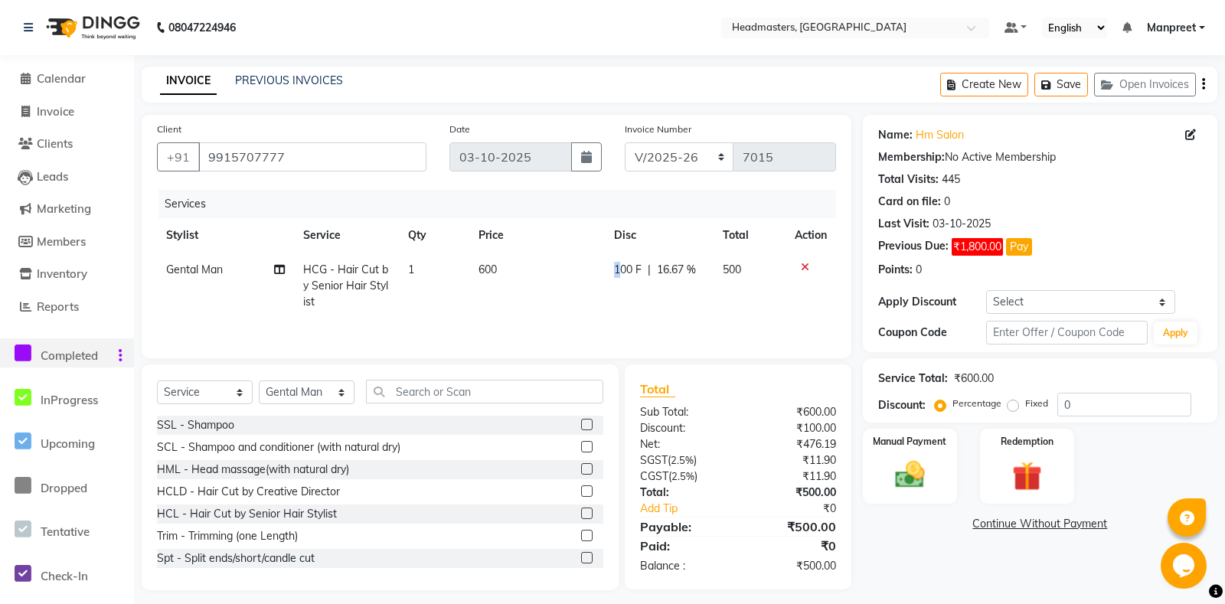
click at [620, 300] on td "100 F | 16.67 %" at bounding box center [659, 286] width 109 height 67
select select "60717"
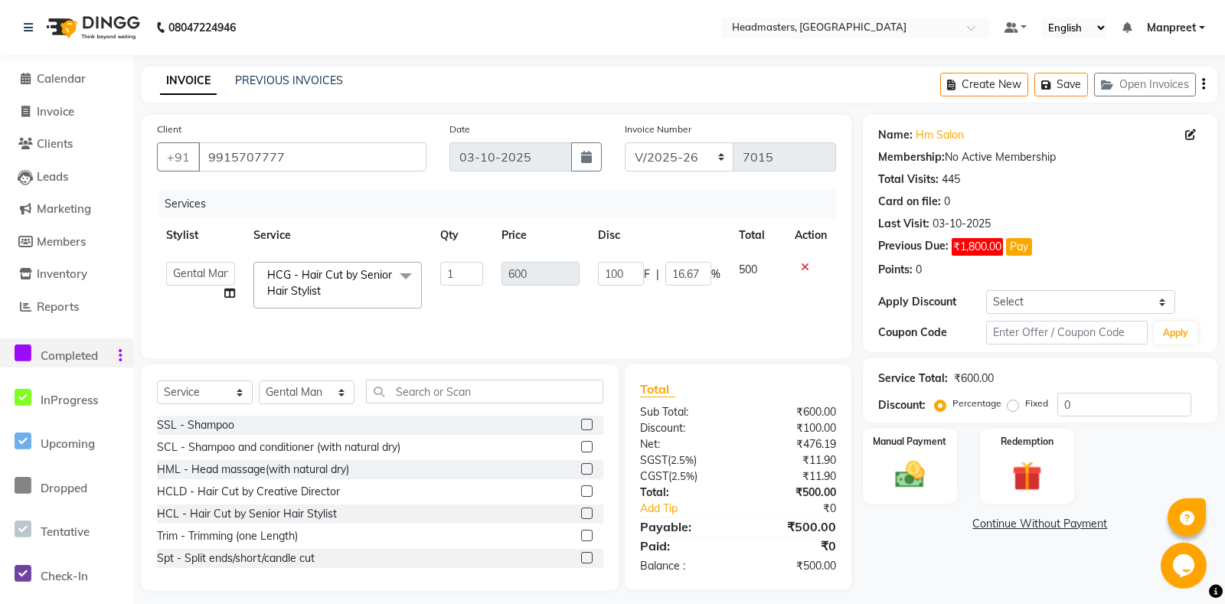
scroll to position [9, 0]
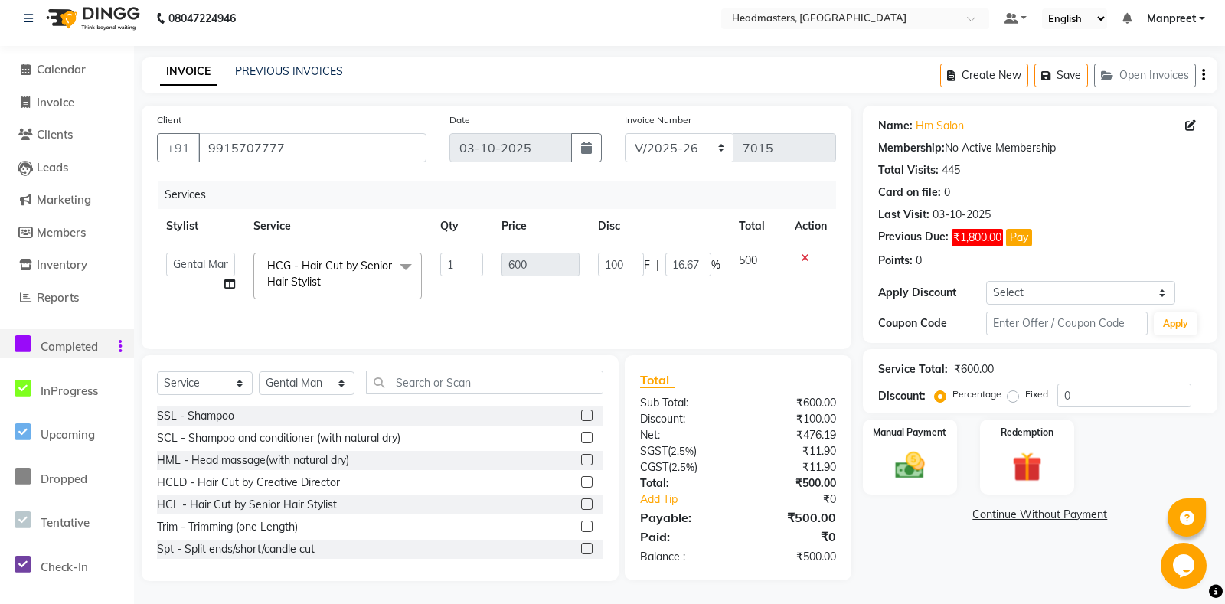
click at [959, 495] on div "Manual Payment Redemption" at bounding box center [1039, 457] width 377 height 75
click at [930, 479] on img at bounding box center [910, 466] width 50 height 35
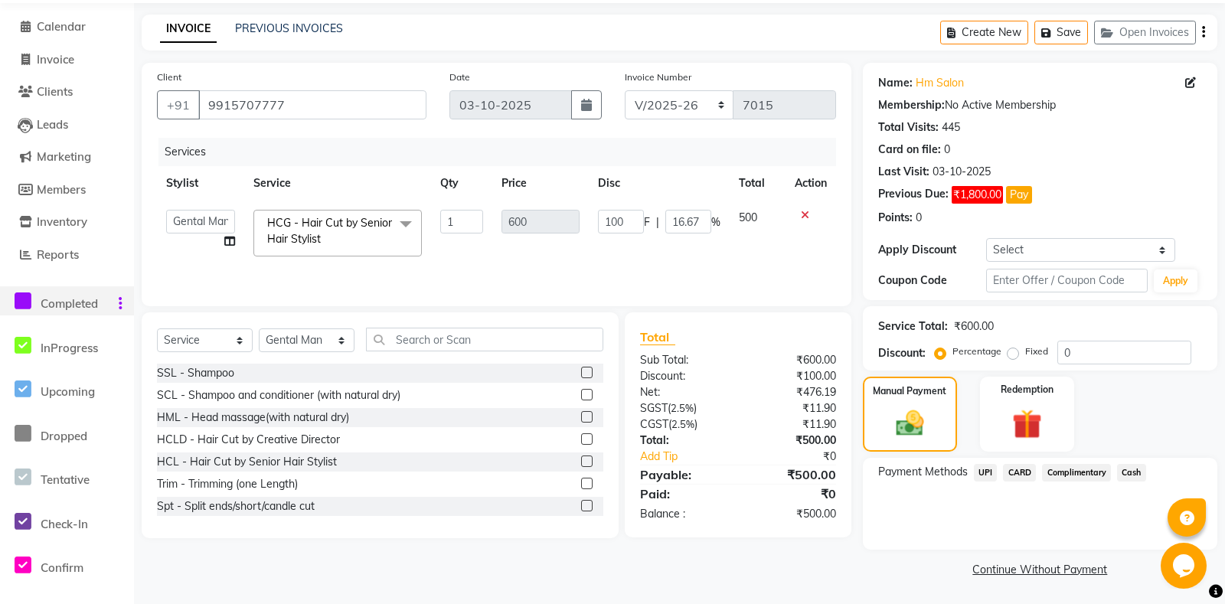
click at [1135, 474] on span "Cash" at bounding box center [1131, 473] width 29 height 18
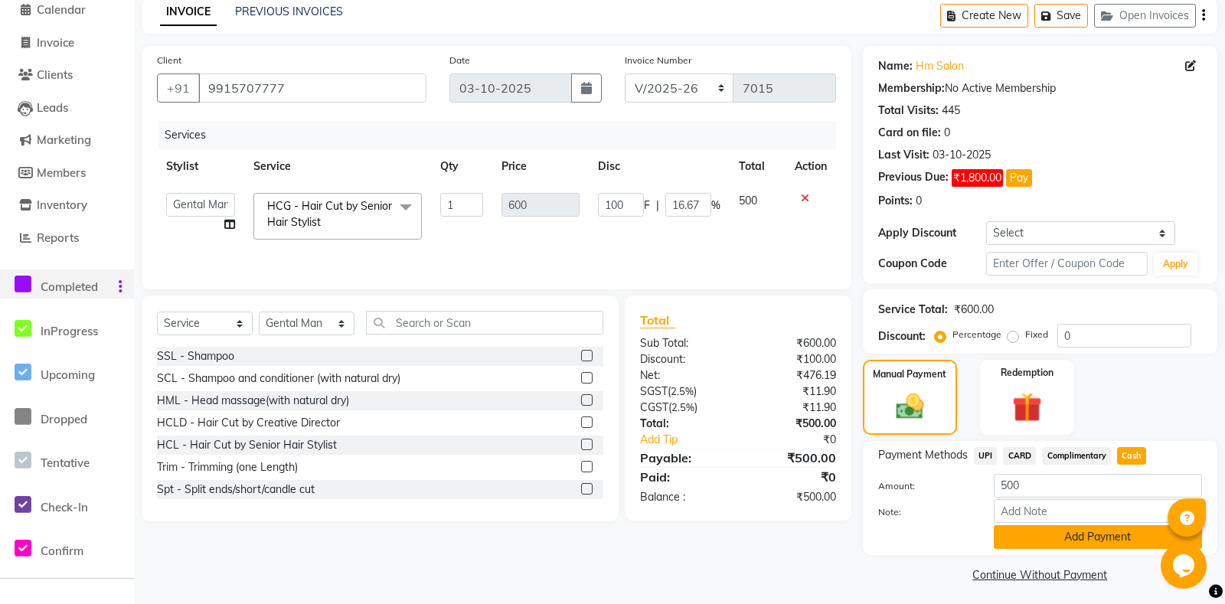
click at [1074, 549] on button "Add Payment" at bounding box center [1098, 537] width 208 height 24
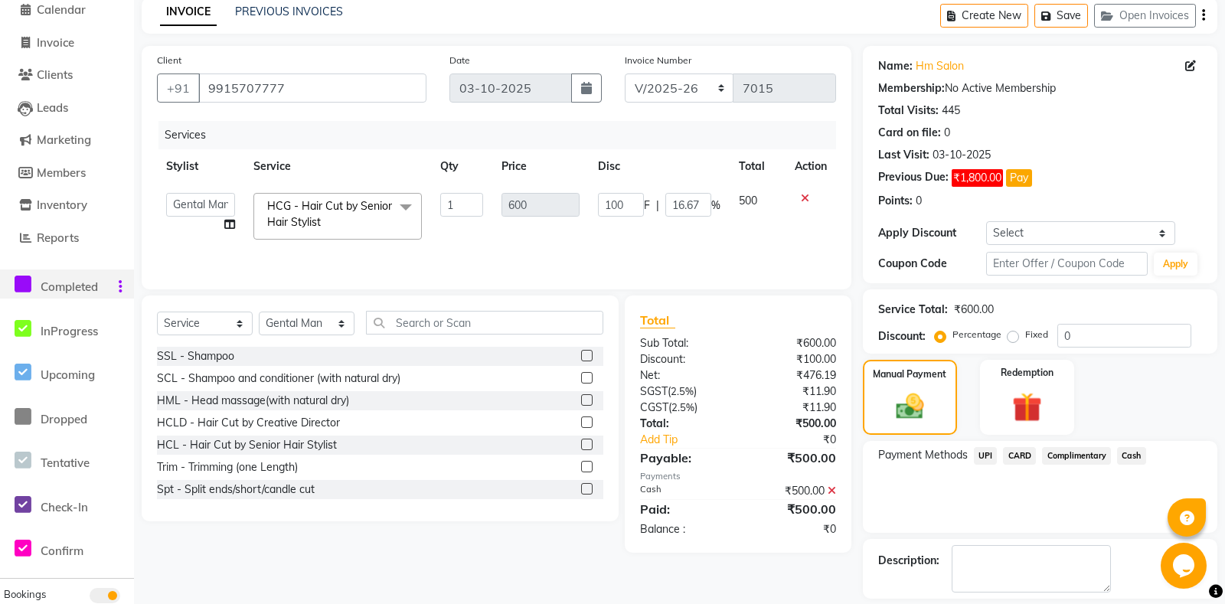
scroll to position [132, 0]
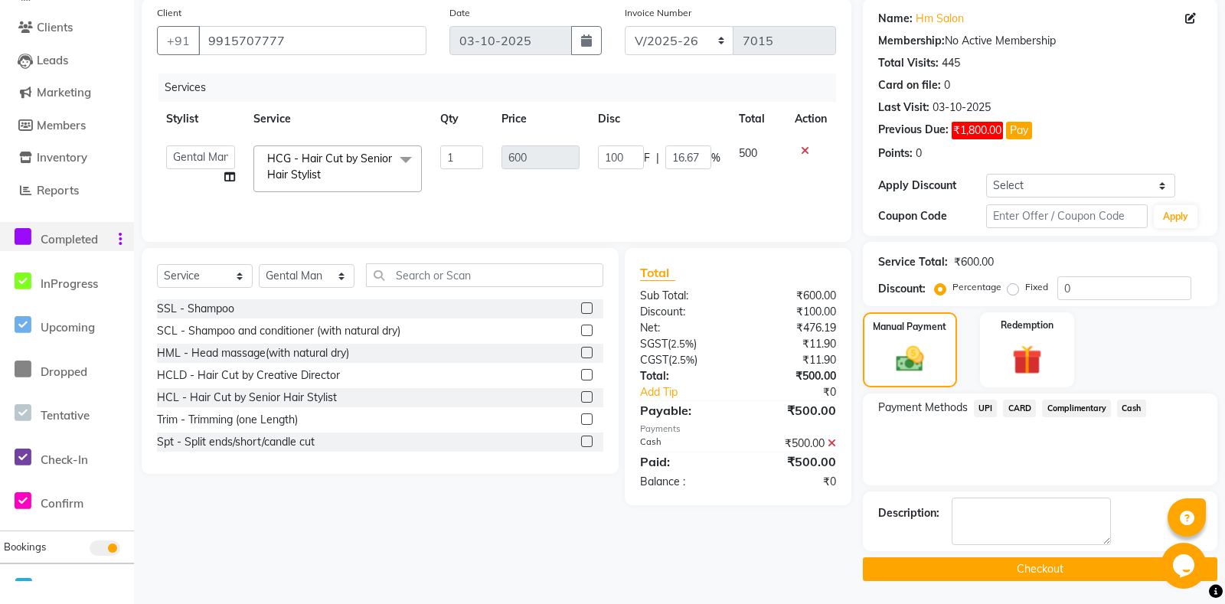
click at [979, 581] on button "Checkout" at bounding box center [1040, 569] width 354 height 24
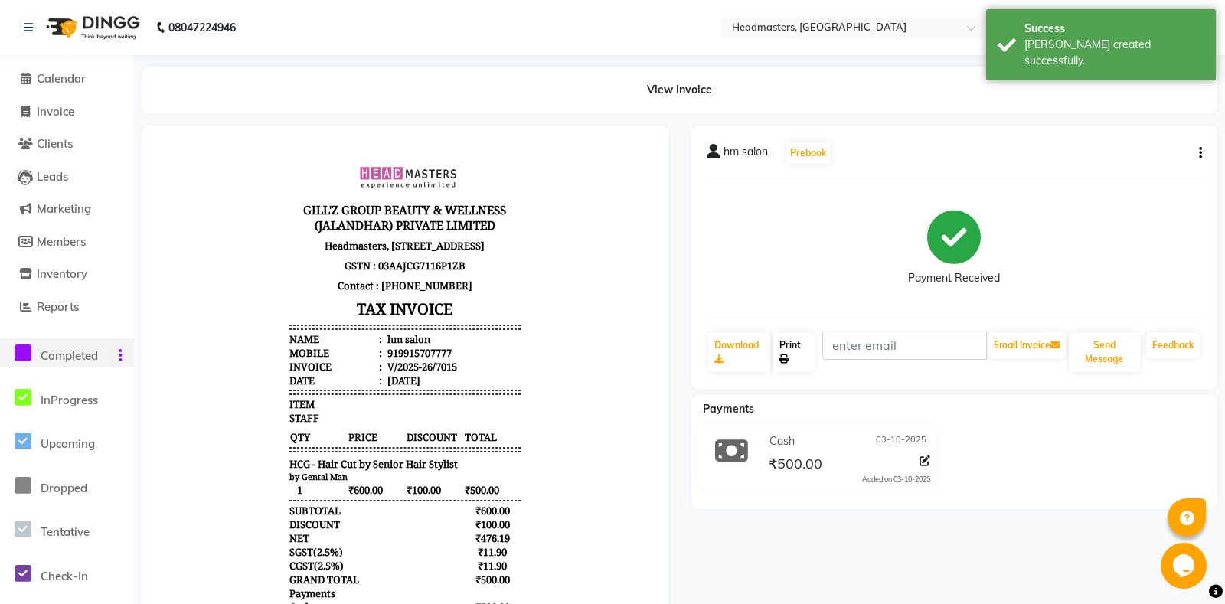
click at [799, 351] on link "Print" at bounding box center [793, 352] width 41 height 40
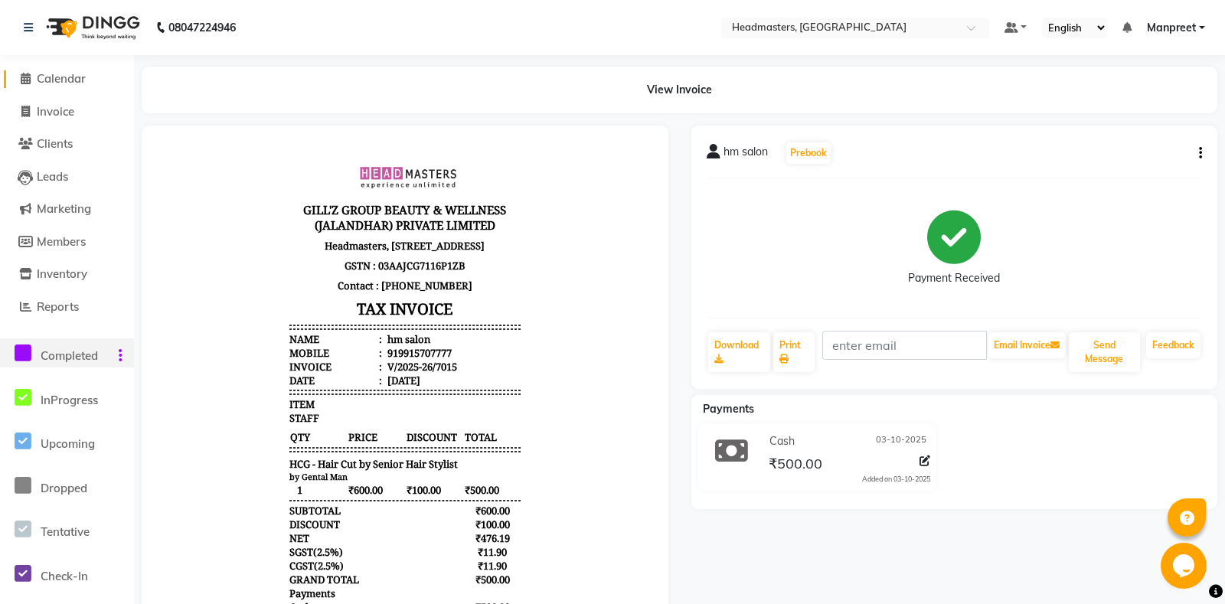
click at [64, 75] on span "Calendar" at bounding box center [61, 78] width 49 height 15
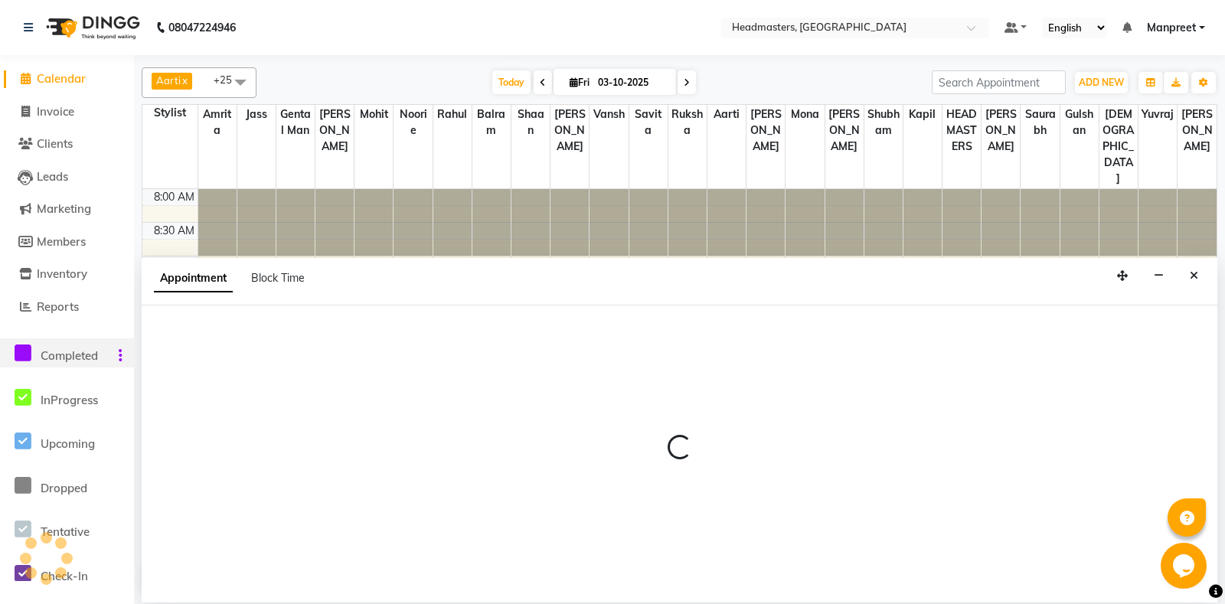
select select "60729"
select select "675"
select select "tentative"
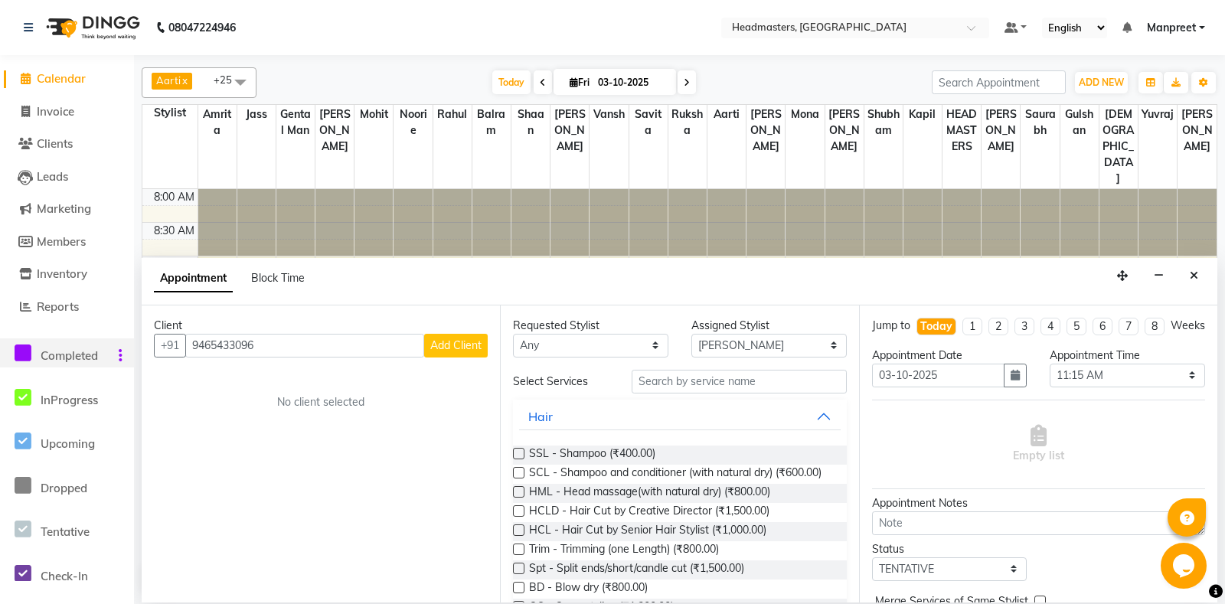
type input "9465433096"
click at [473, 347] on span "Add Client" at bounding box center [455, 345] width 51 height 14
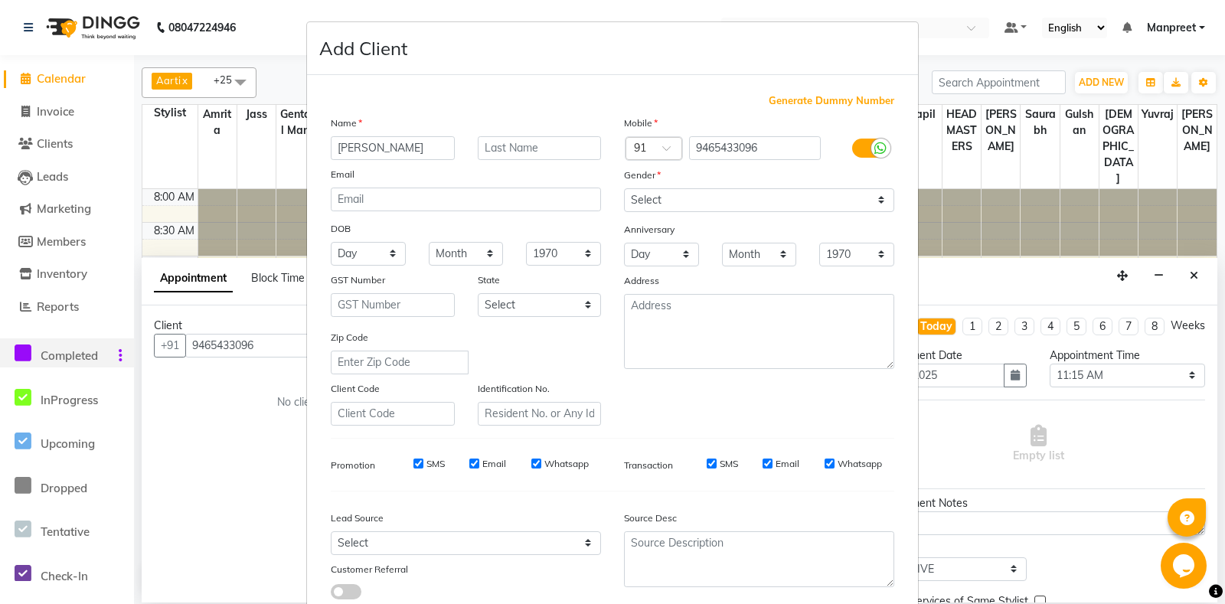
type input "rajveer"
click at [784, 213] on div "Mobile Country Code × 91 9465433096 Gender Select Male Female Other Prefer Not …" at bounding box center [759, 270] width 293 height 311
click at [624, 188] on select "Select Male Female Other Prefer Not To Say" at bounding box center [759, 200] width 270 height 24
select select "male"
click option "Male" at bounding box center [0, 0] width 0 height 0
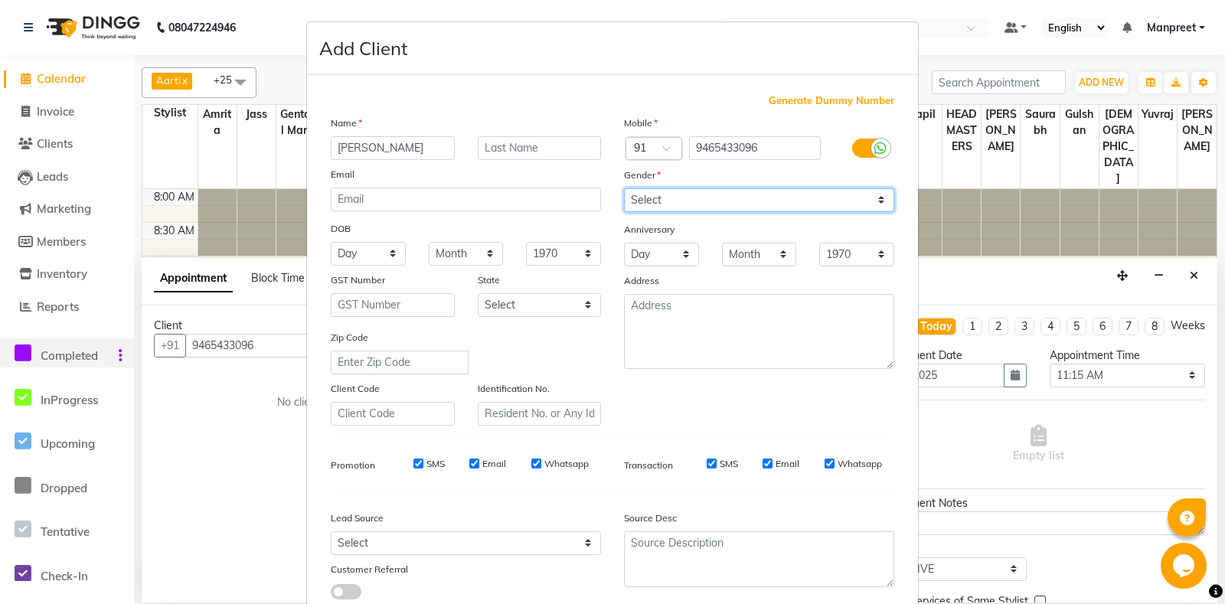
scroll to position [106, 0]
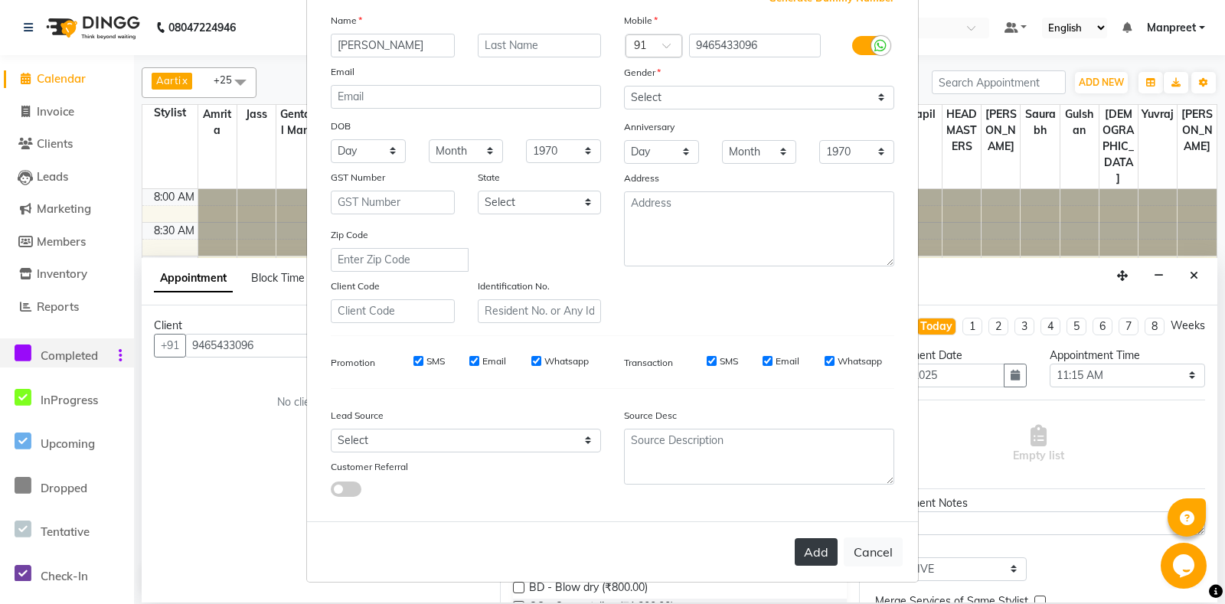
click at [818, 547] on button "Add" at bounding box center [816, 552] width 43 height 28
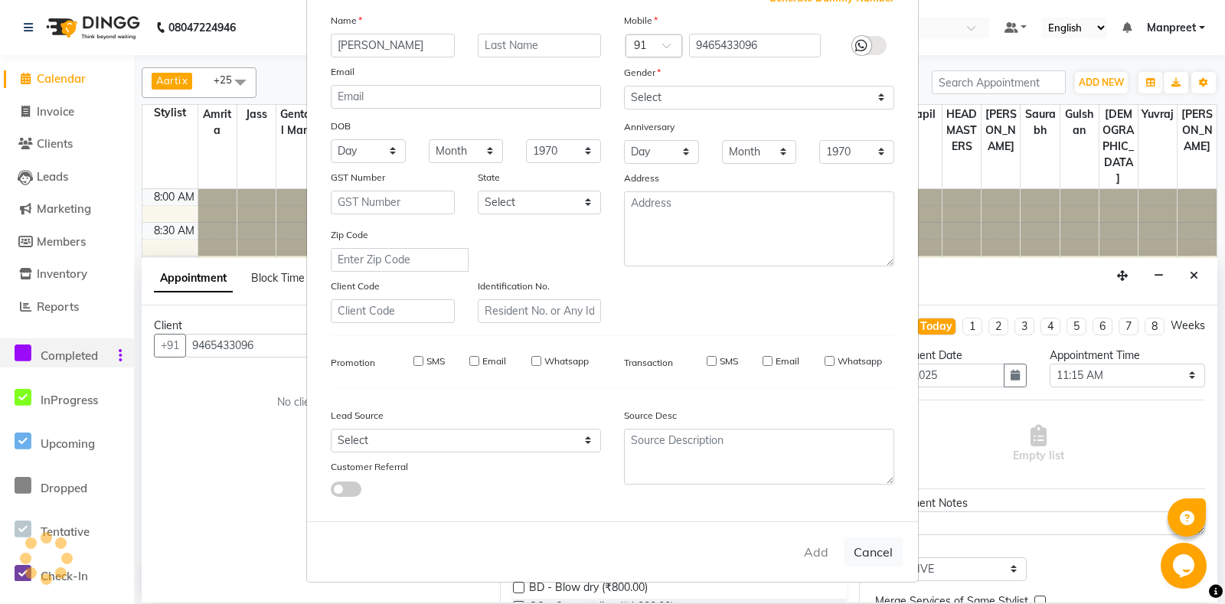
select select
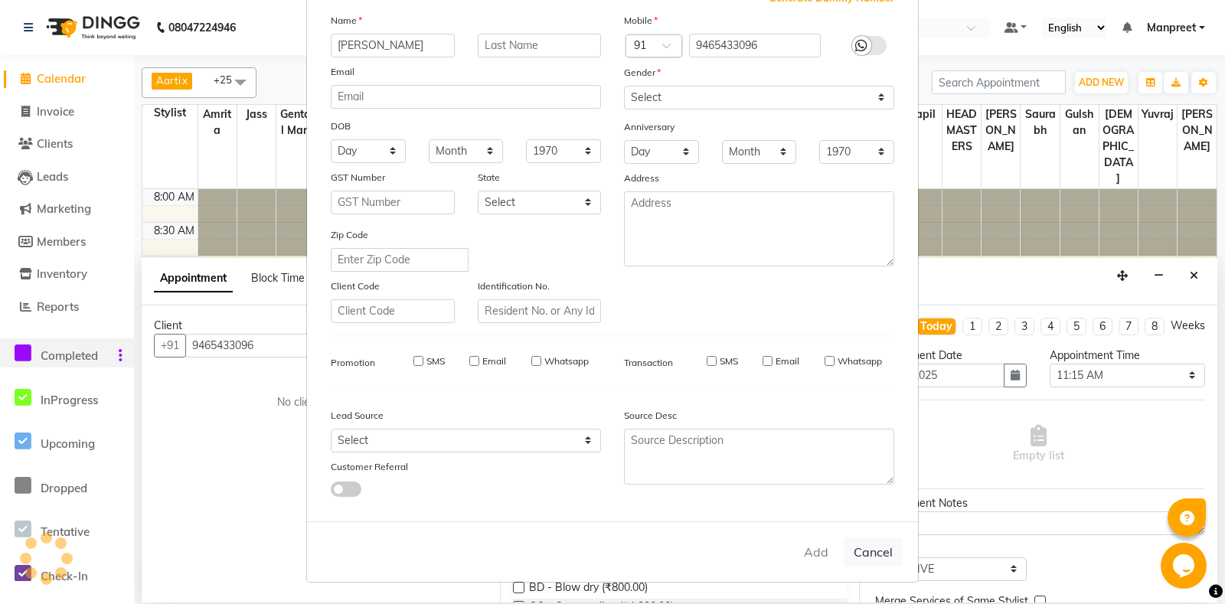
select select
checkbox input "false"
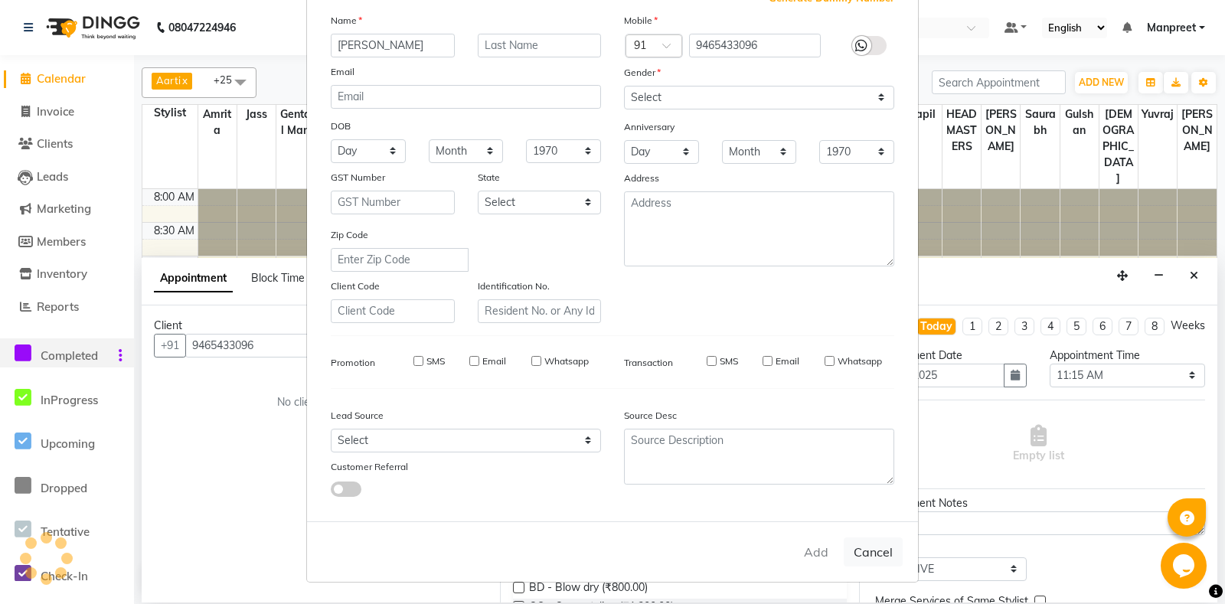
checkbox input "false"
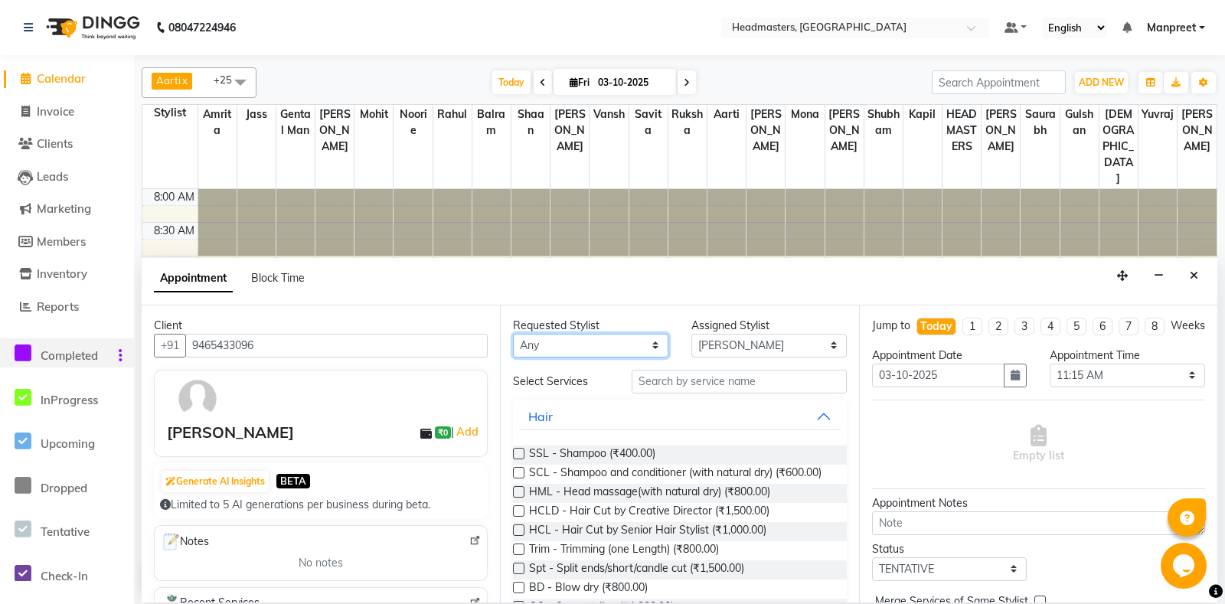
click at [513, 334] on select "Any [PERSON_NAME] Amrita [PERSON_NAME] Gental Man Gulshan HEADMASTERS [PERSON_N…" at bounding box center [590, 346] width 155 height 24
select select "60717"
click option "Gental Man" at bounding box center [0, 0] width 0 height 0
select select "60717"
click at [727, 390] on input "text" at bounding box center [739, 382] width 214 height 24
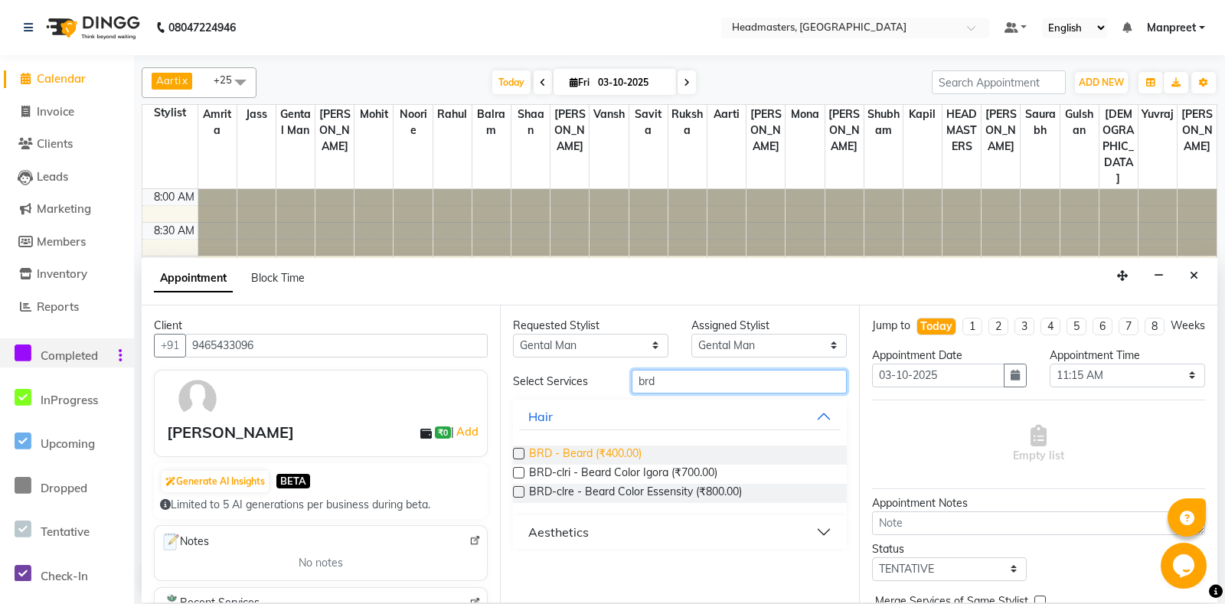
type input "brd"
click at [619, 449] on span "BRD - Beard (₹400.00)" at bounding box center [585, 455] width 113 height 19
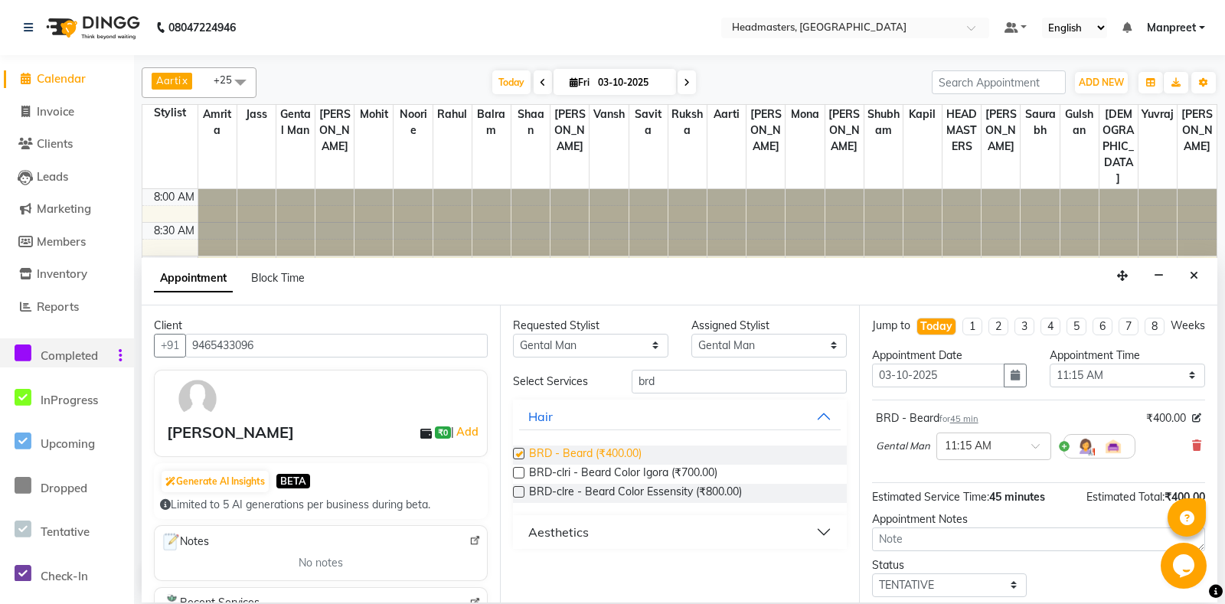
checkbox input "false"
click at [1050, 364] on select "Select 09:00 AM 09:15 AM 09:30 AM 09:45 AM 10:00 AM 10:15 AM 10:30 AM 10:45 AM …" at bounding box center [1127, 376] width 155 height 24
select select "900"
click option "03:00 PM" at bounding box center [0, 0] width 0 height 0
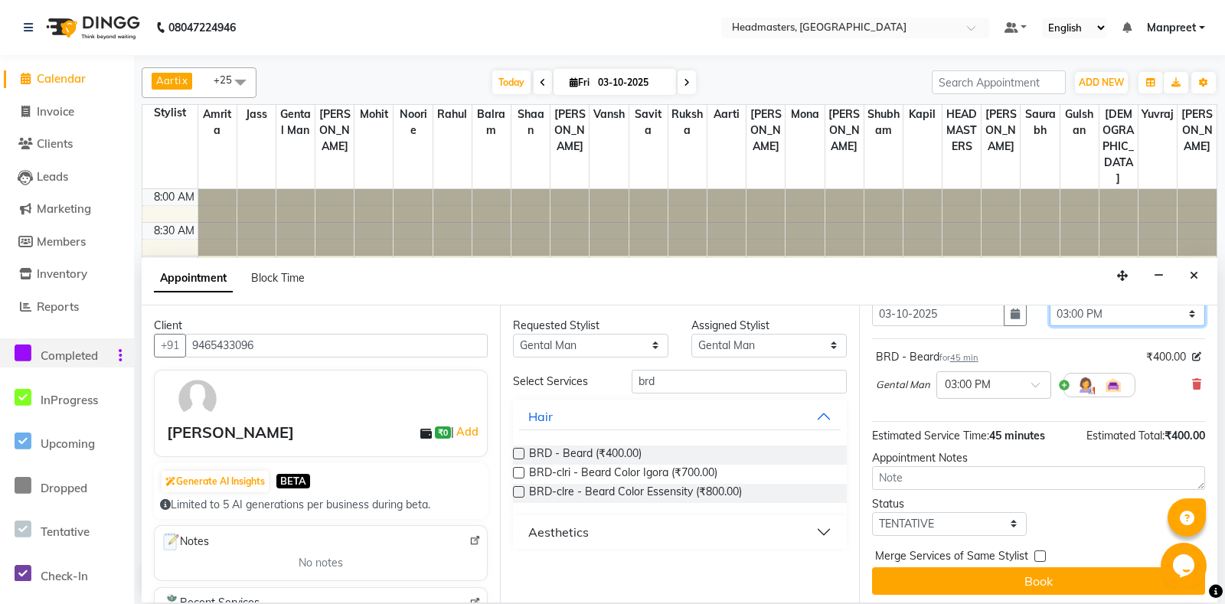
scroll to position [65, 0]
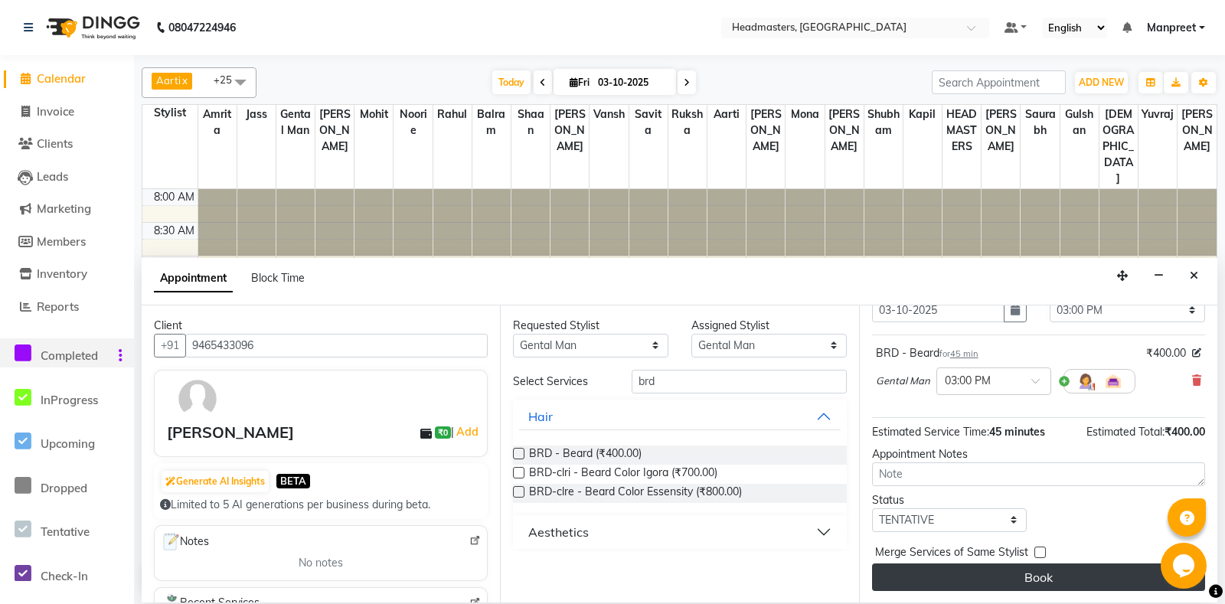
click at [1089, 570] on button "Book" at bounding box center [1038, 578] width 333 height 28
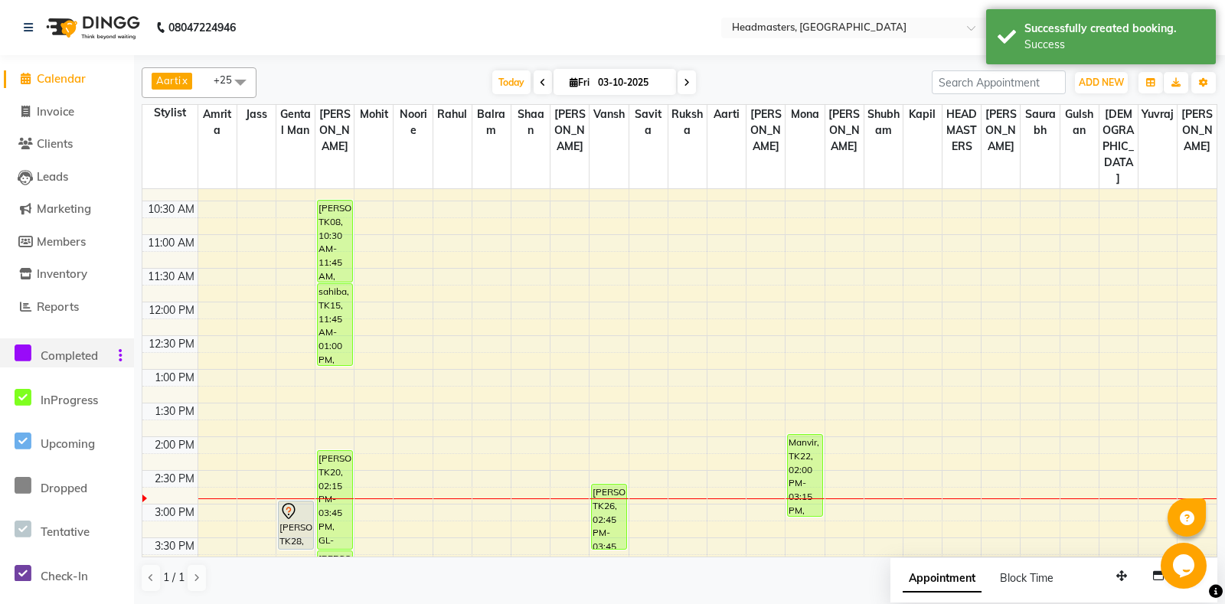
scroll to position [241, 0]
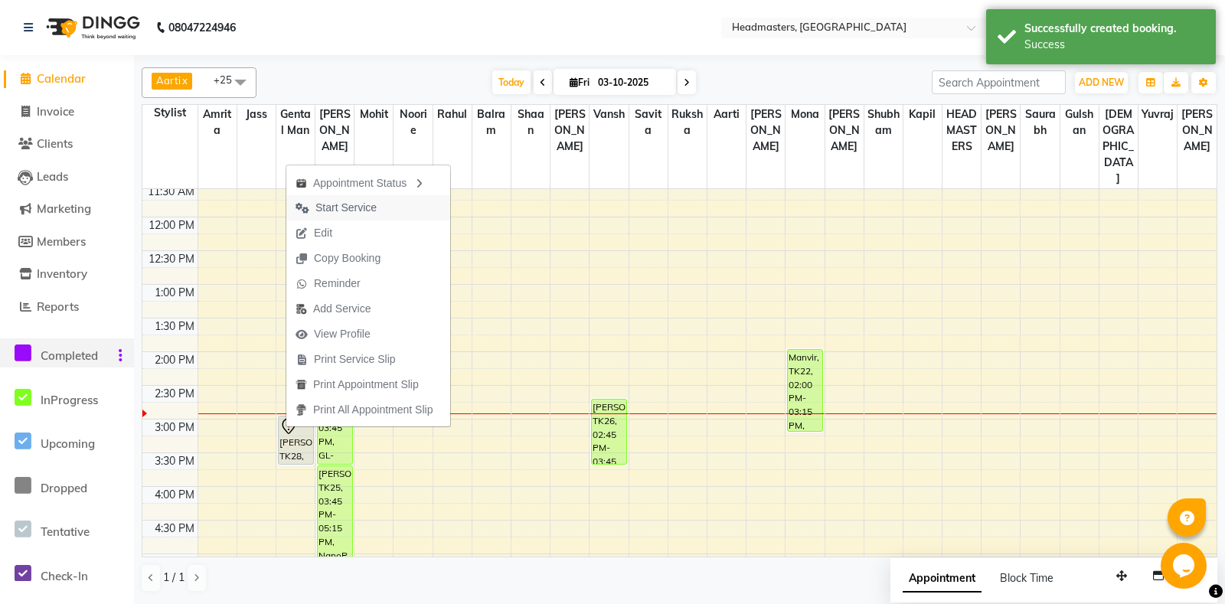
click at [338, 209] on span "Start Service" at bounding box center [345, 208] width 61 height 16
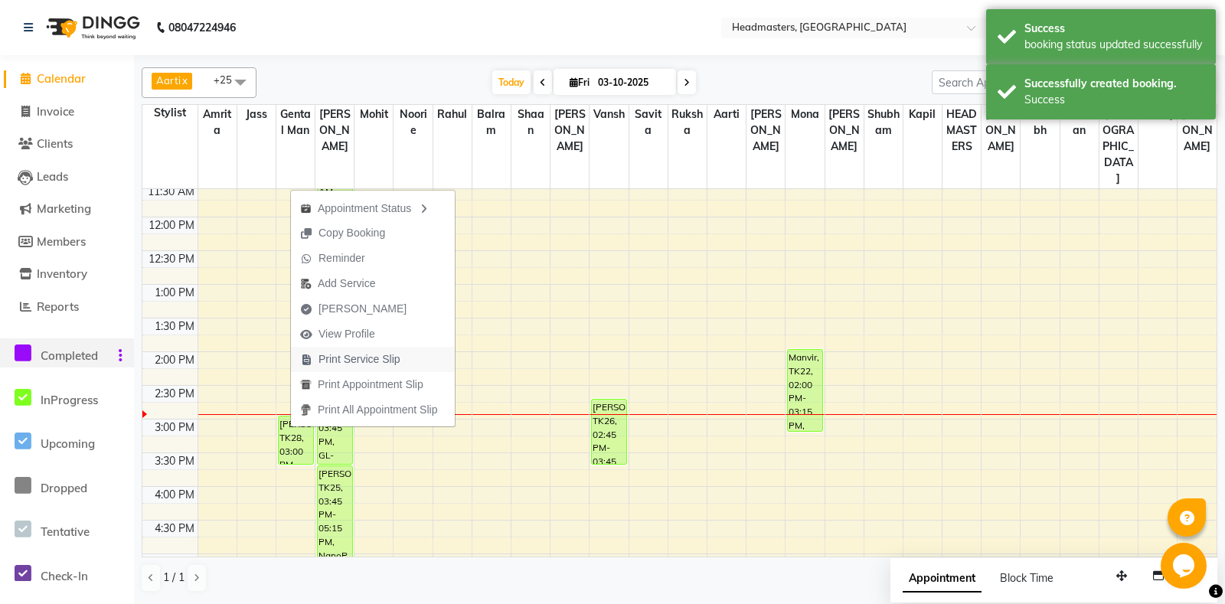
click at [382, 348] on span "Print Service Slip" at bounding box center [350, 359] width 119 height 25
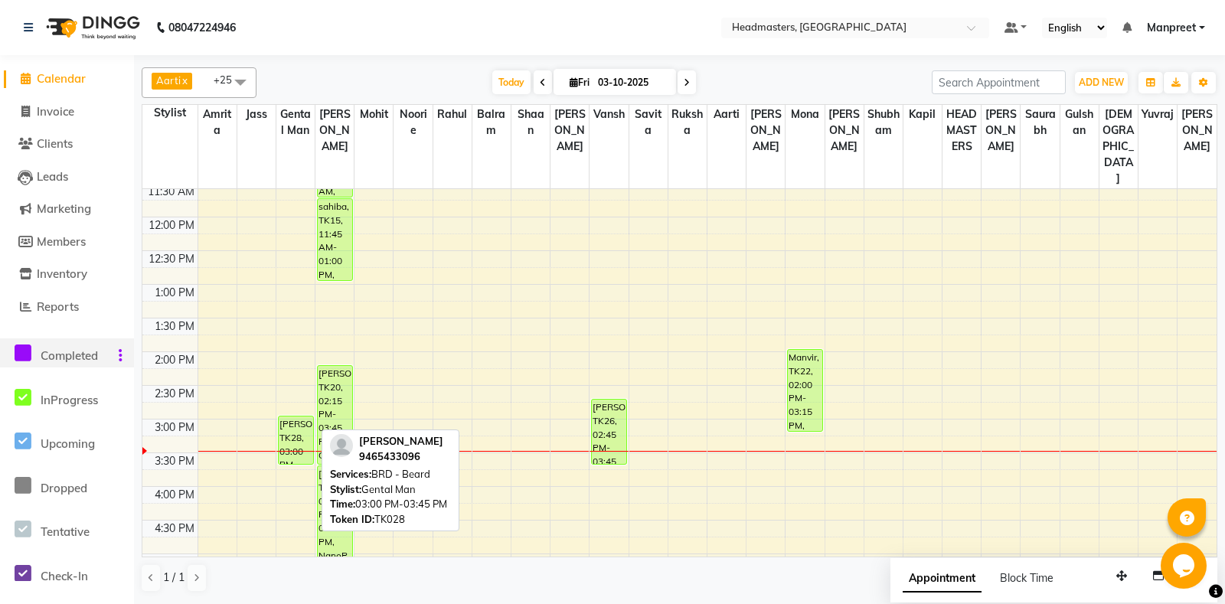
click at [292, 419] on div "[PERSON_NAME], TK28, 03:00 PM-03:45 PM, BRD - [PERSON_NAME]" at bounding box center [296, 440] width 34 height 47
select select "1"
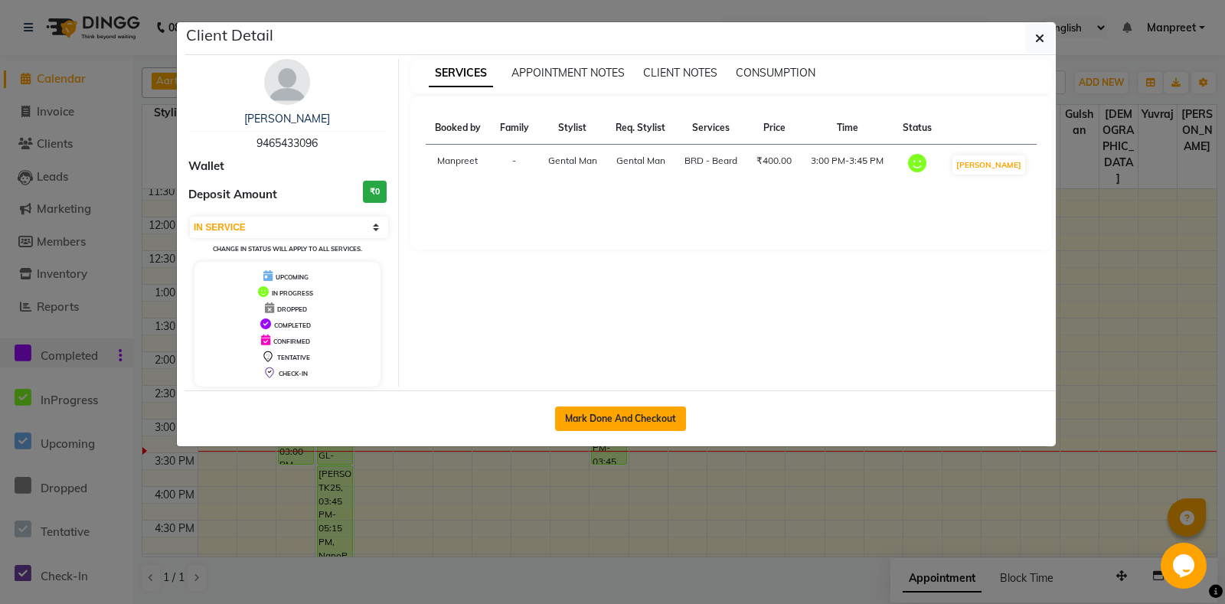
click at [625, 424] on button "Mark Done And Checkout" at bounding box center [620, 419] width 131 height 25
select select "service"
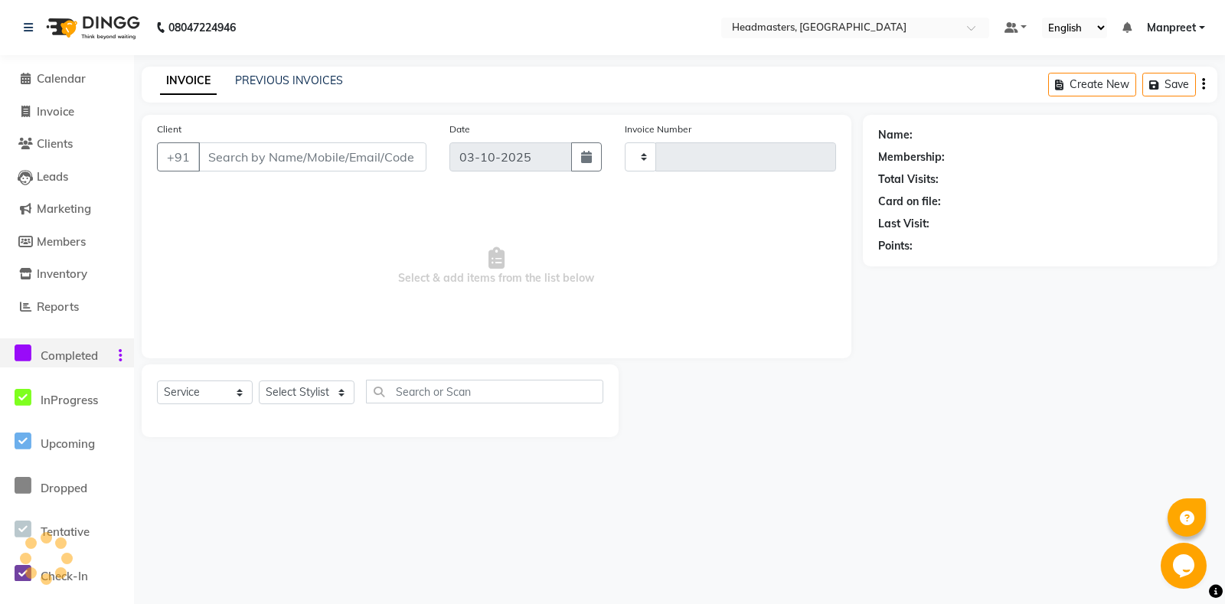
type input "7020"
select select "7130"
type input "9465433096"
select select "60717"
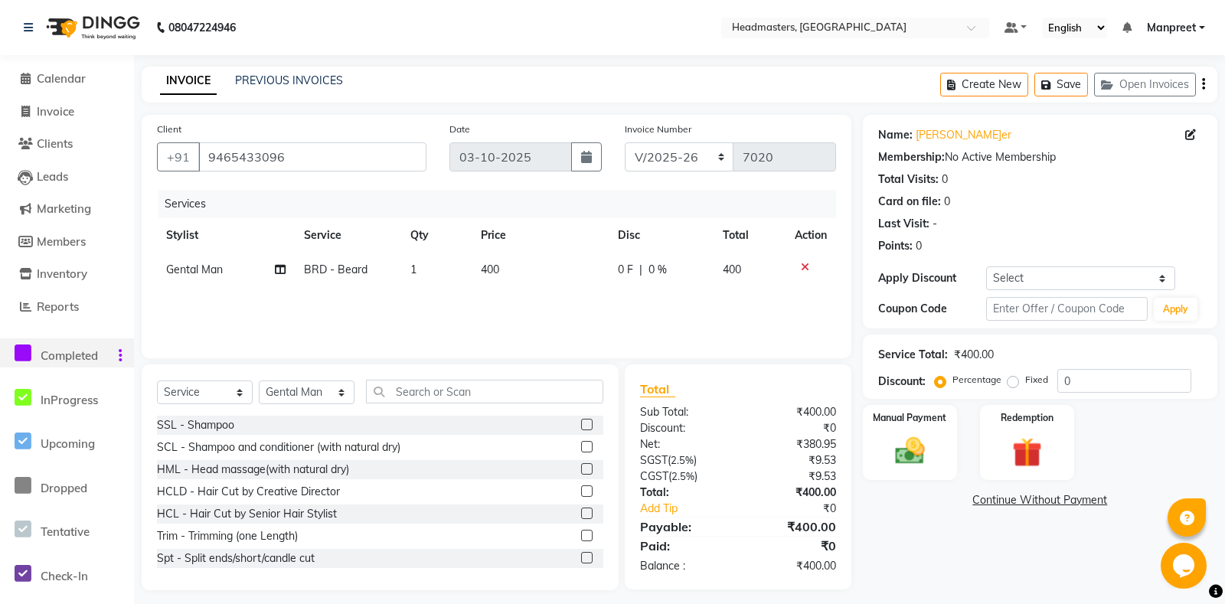
scroll to position [9, 0]
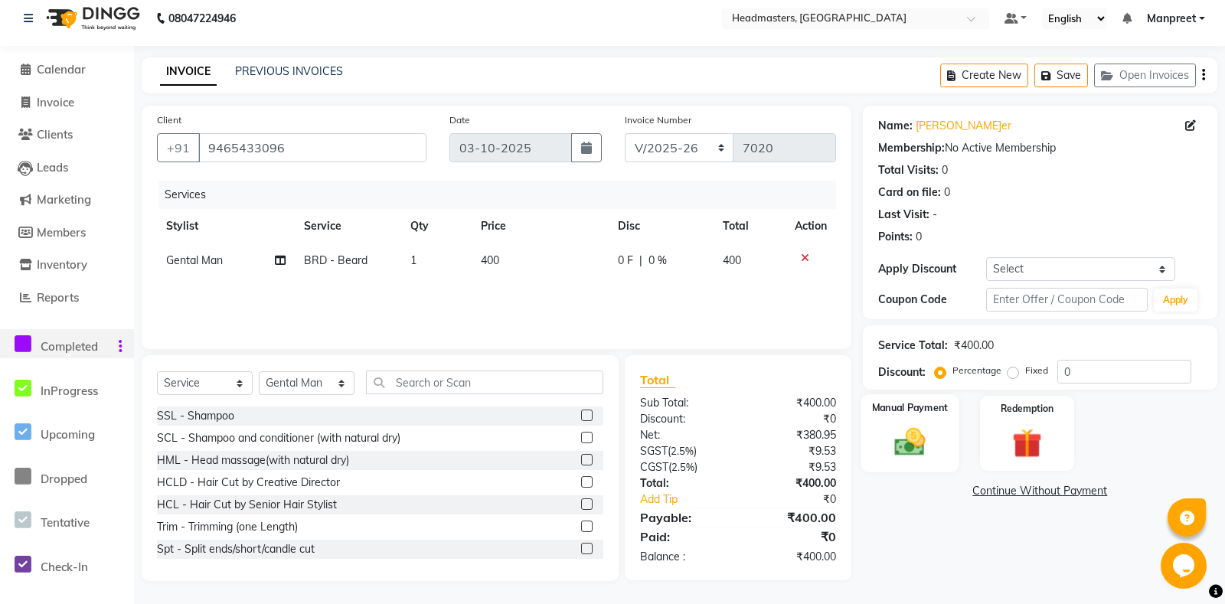
drag, startPoint x: 902, startPoint y: 462, endPoint x: 538, endPoint y: 492, distance: 364.9
click at [897, 459] on img at bounding box center [909, 442] width 47 height 34
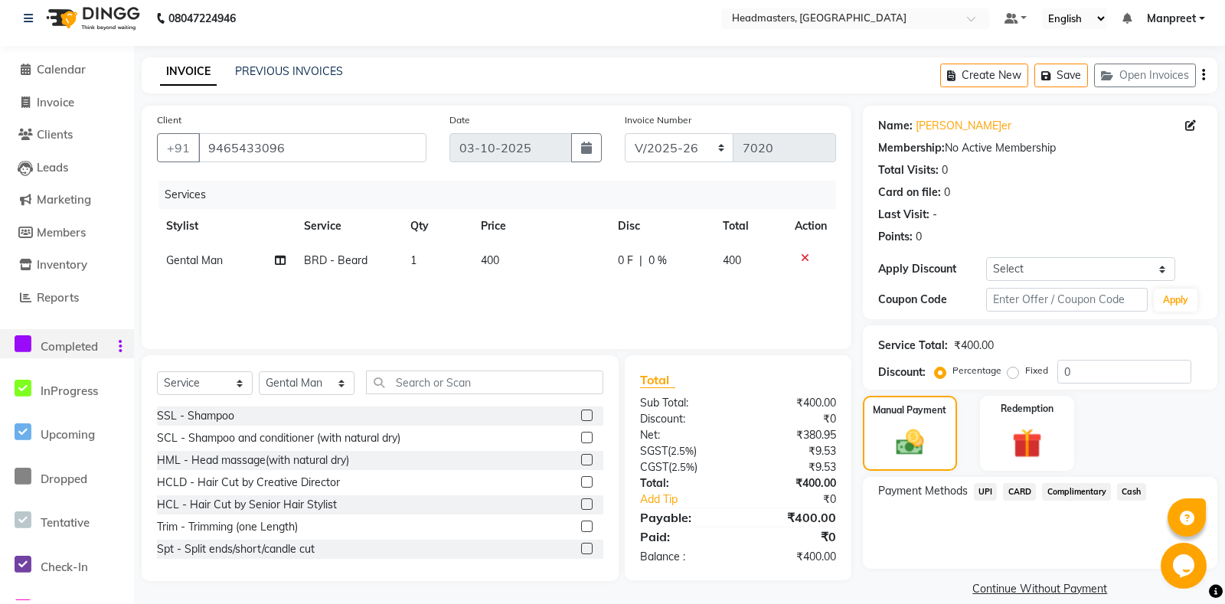
scroll to position [45, 0]
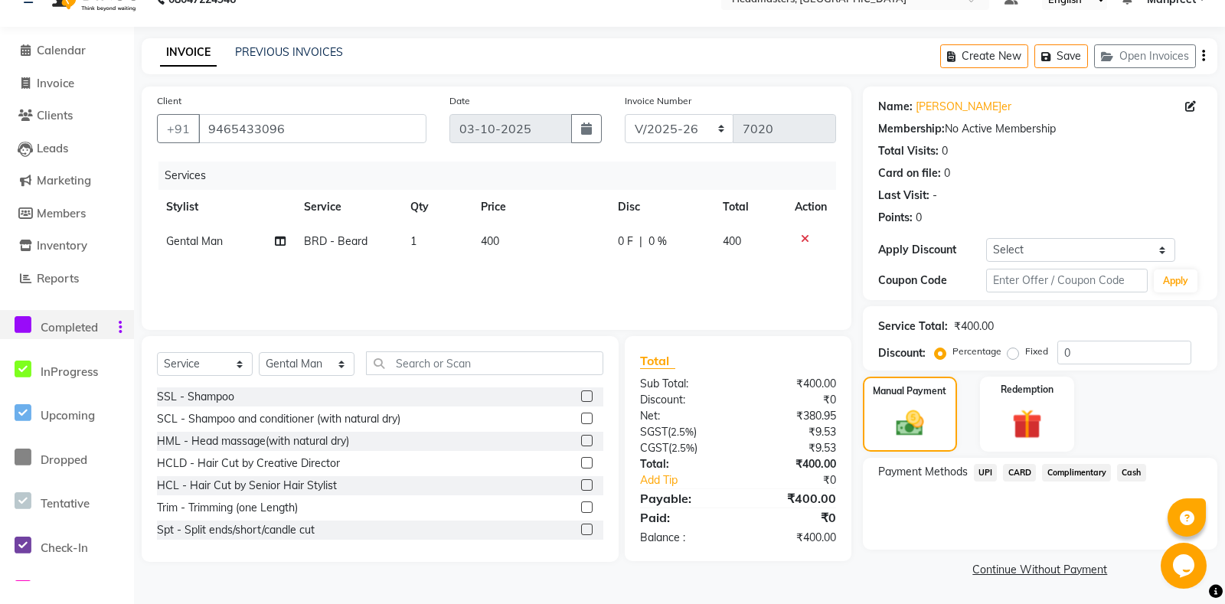
click at [1132, 471] on span "Cash" at bounding box center [1131, 473] width 29 height 18
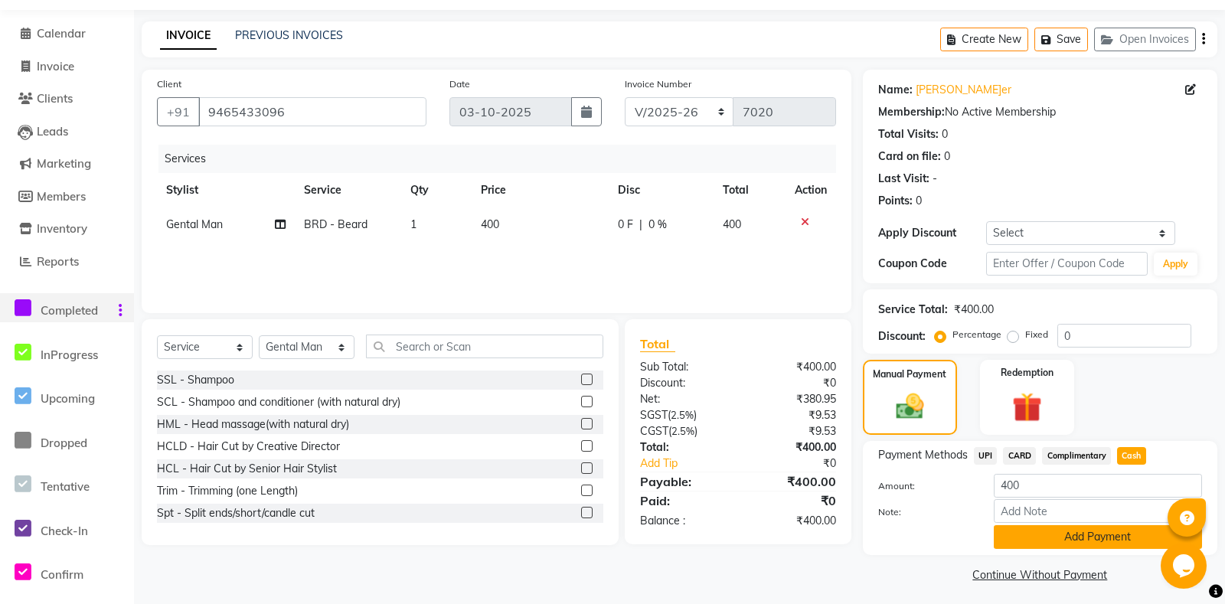
click at [1066, 549] on button "Add Payment" at bounding box center [1098, 537] width 208 height 24
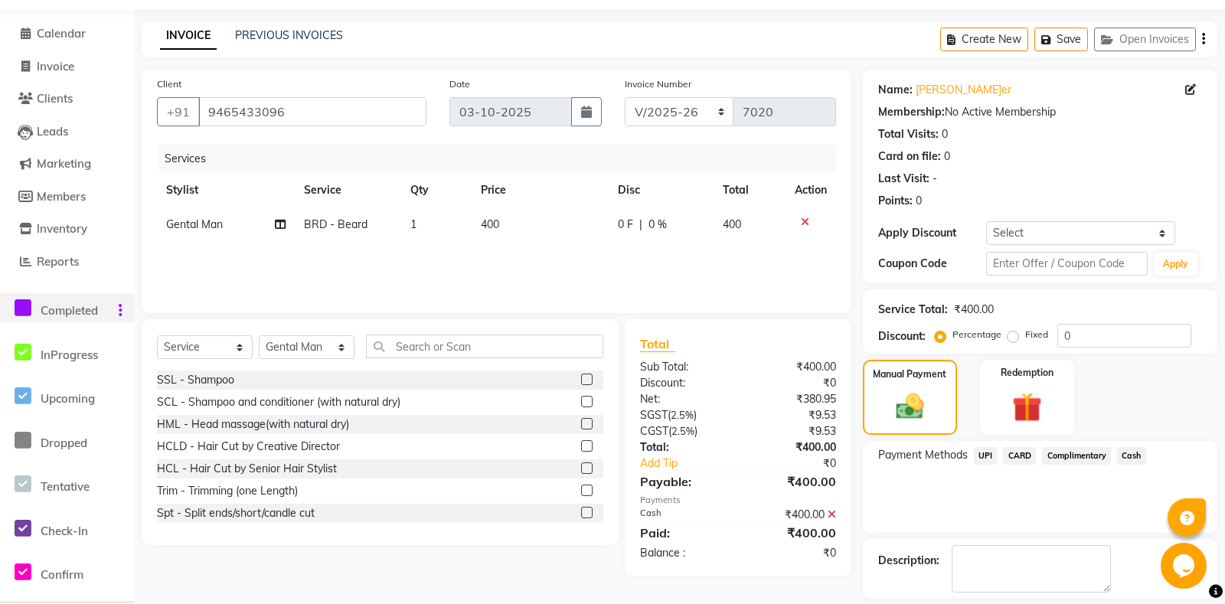
scroll to position [109, 0]
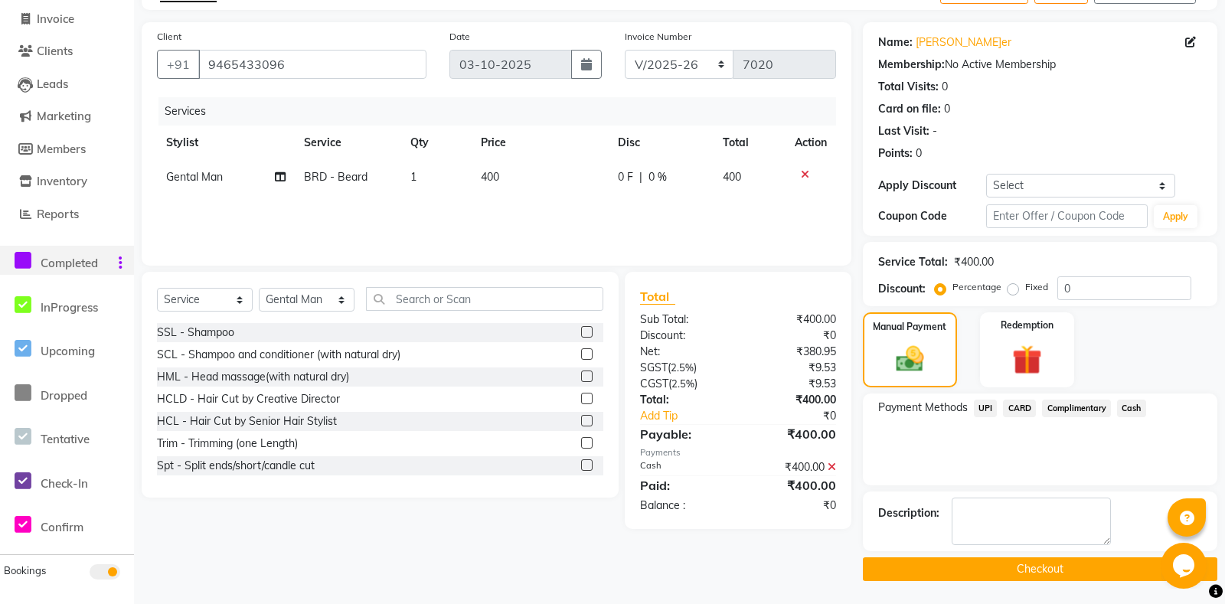
click at [991, 569] on button "Checkout" at bounding box center [1040, 569] width 354 height 24
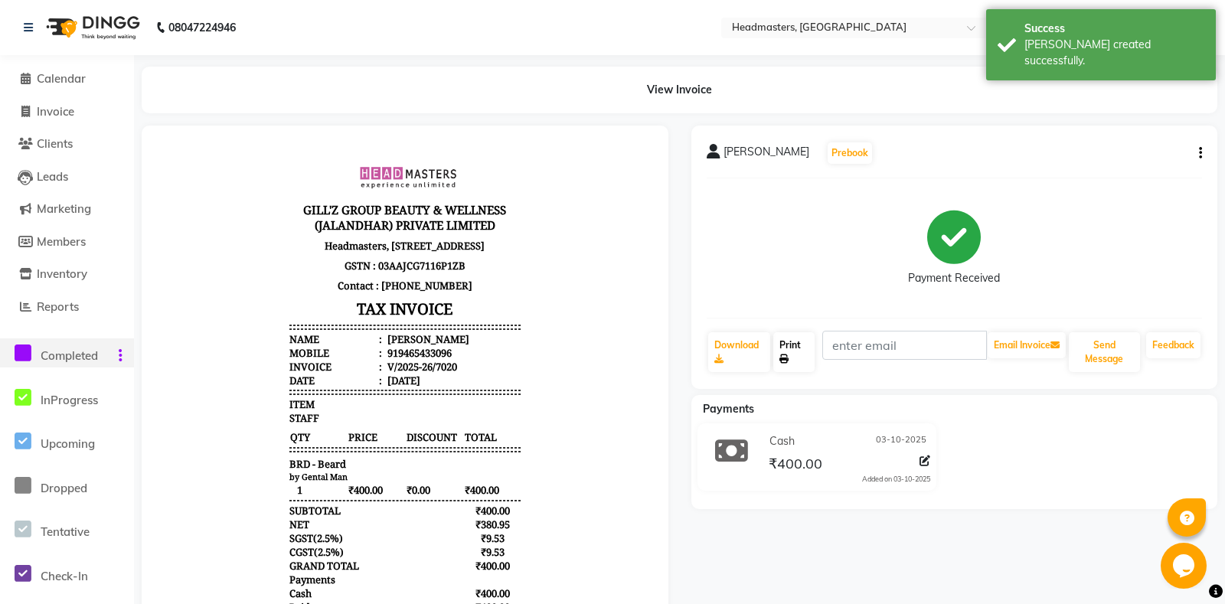
click at [796, 348] on link "Print" at bounding box center [793, 352] width 41 height 40
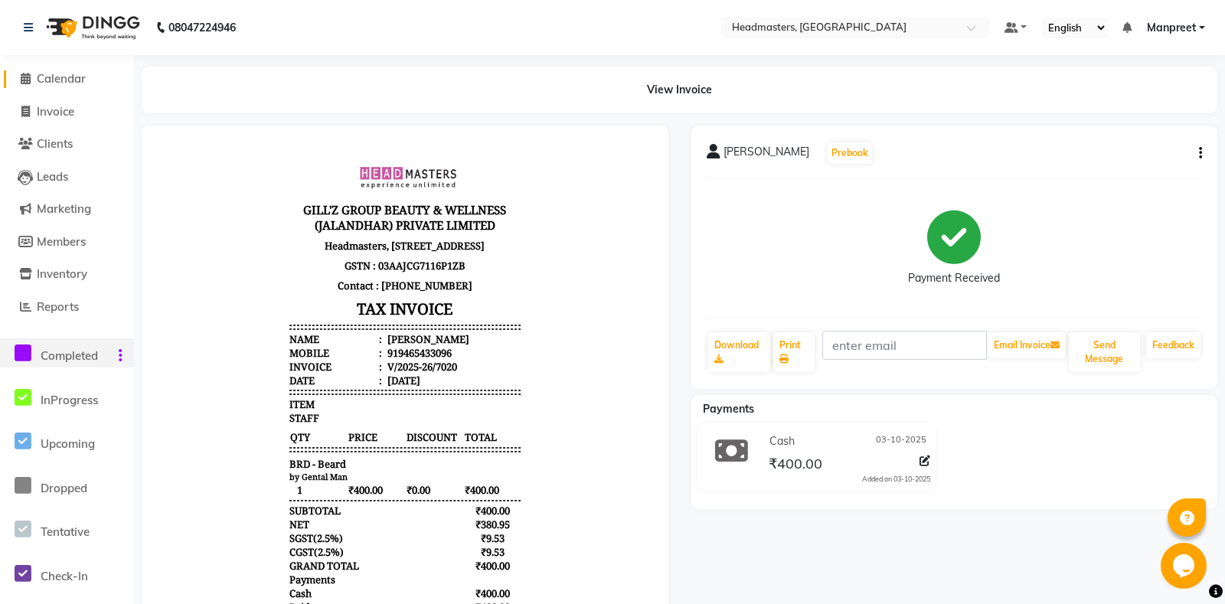
click at [67, 78] on span "Calendar" at bounding box center [61, 78] width 49 height 15
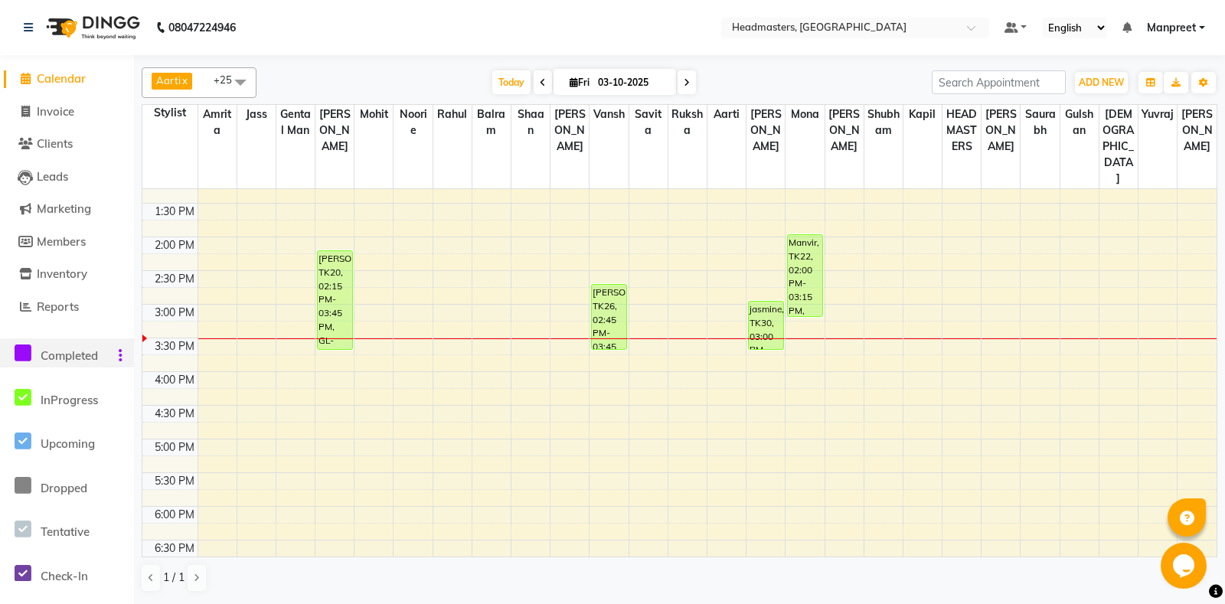
scroll to position [402, 0]
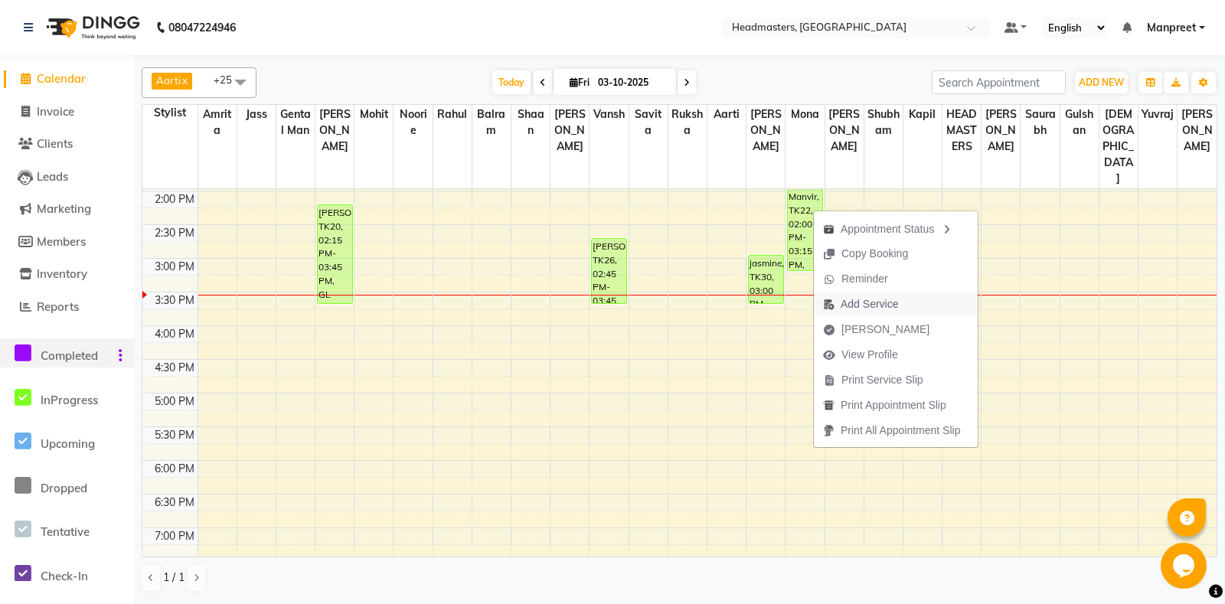
click at [877, 305] on span "Add Service" at bounding box center [869, 304] width 57 height 16
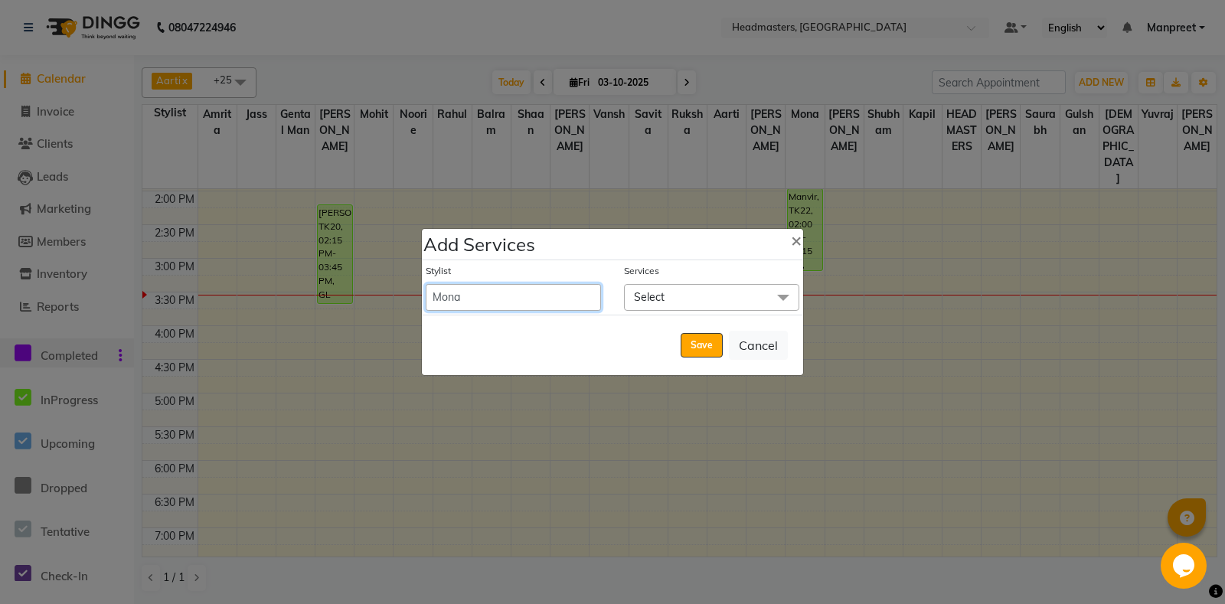
click at [426, 284] on select "Aarti Ali Amrita Amrita - Front Desk Balram Gental Man Gulshan HEADMASTERS Jass…" at bounding box center [513, 297] width 175 height 27
select select "60725"
click option "Rahul" at bounding box center [0, 0] width 0 height 0
select select "915"
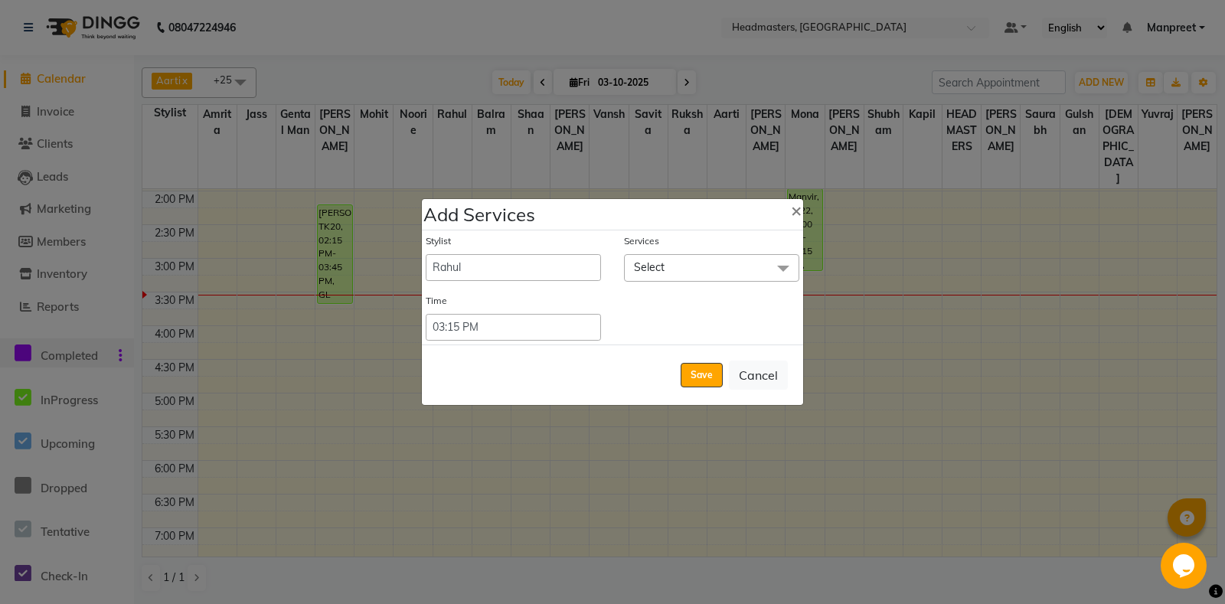
click at [696, 270] on span "Select" at bounding box center [711, 267] width 175 height 27
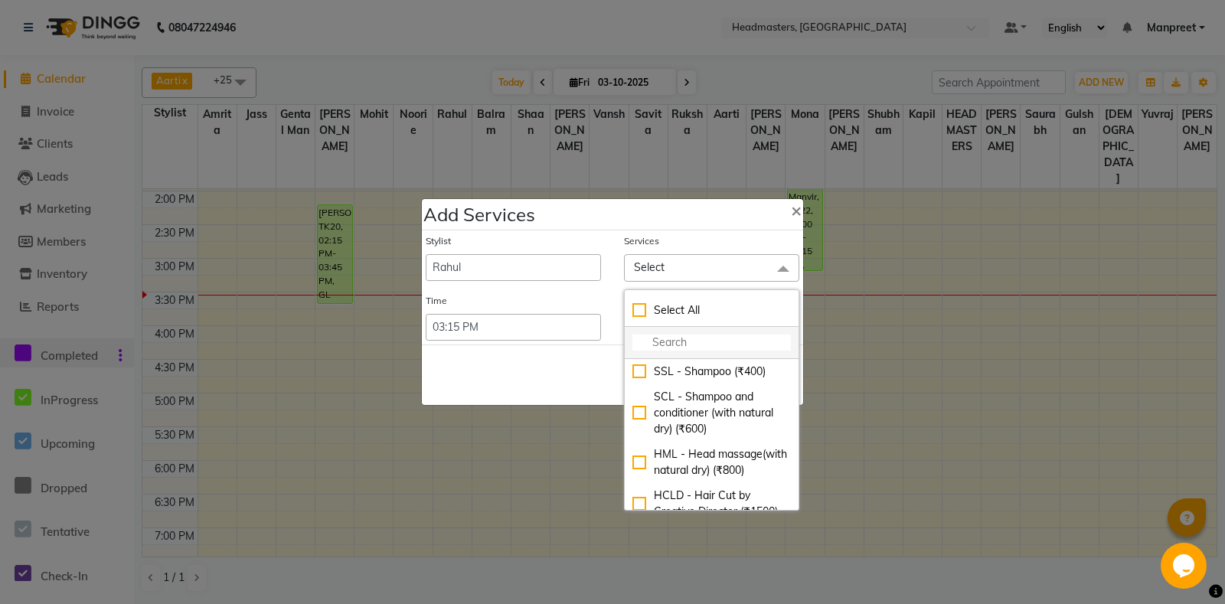
click at [677, 343] on input "multiselect-search" at bounding box center [711, 343] width 158 height 16
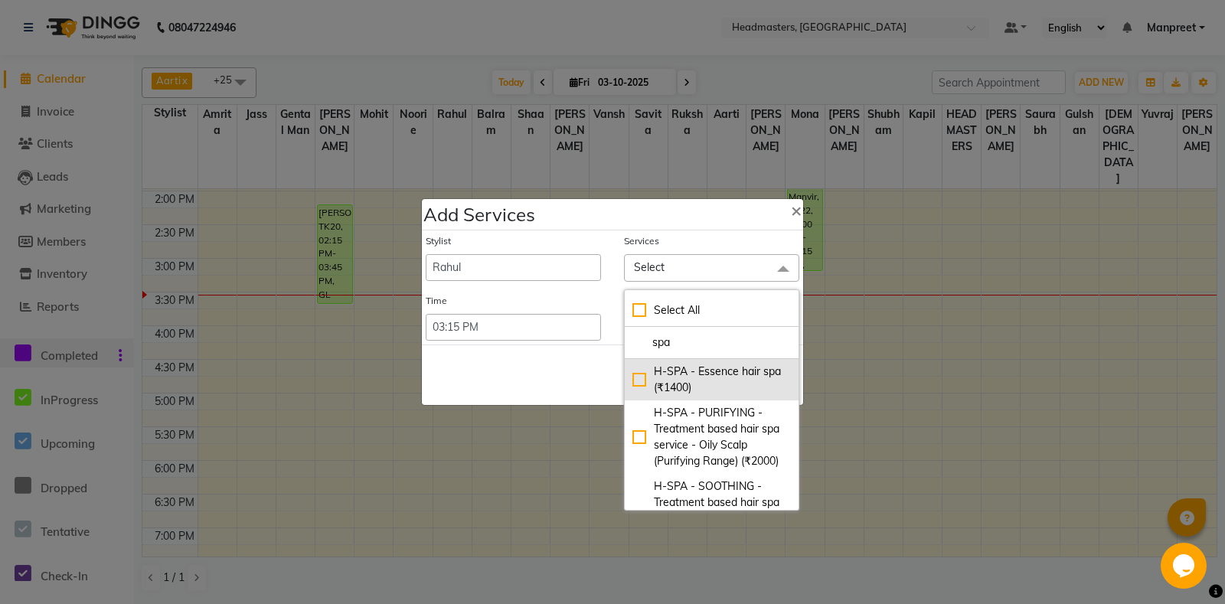
type input "spa"
click at [691, 387] on div "H-SPA - Essence hair spa (₹1400)" at bounding box center [711, 380] width 158 height 32
checkbox input "true"
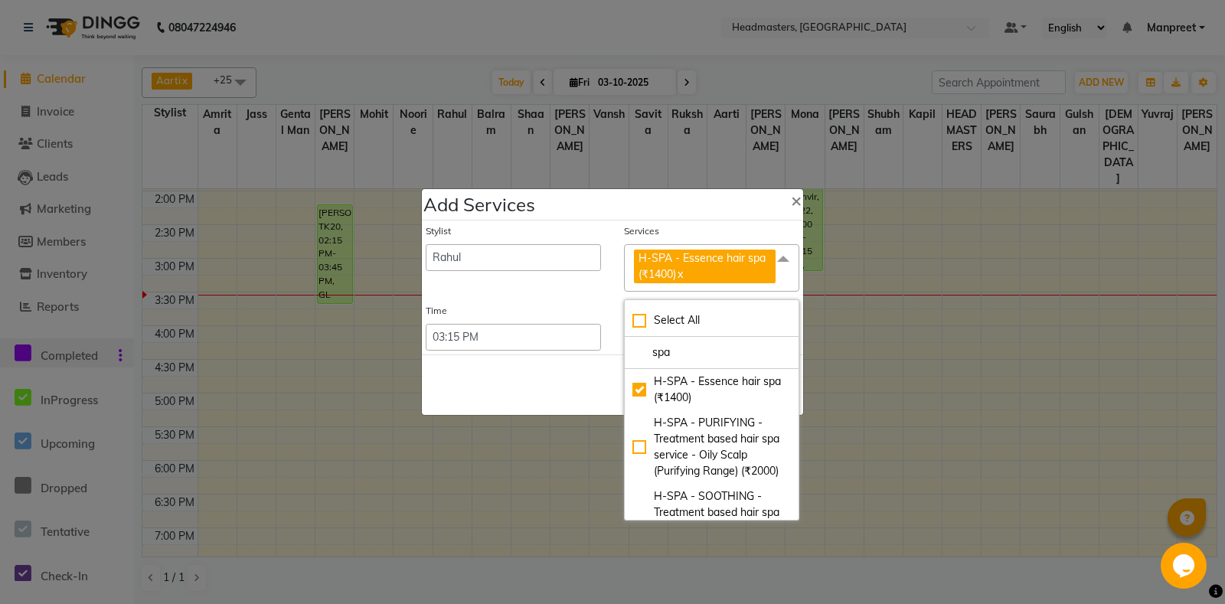
click at [491, 351] on div "Stylist Aarti Ali Amrita Amrita - Front Desk Balram Gental Man Gulshan HEADMAST…" at bounding box center [612, 288] width 381 height 135
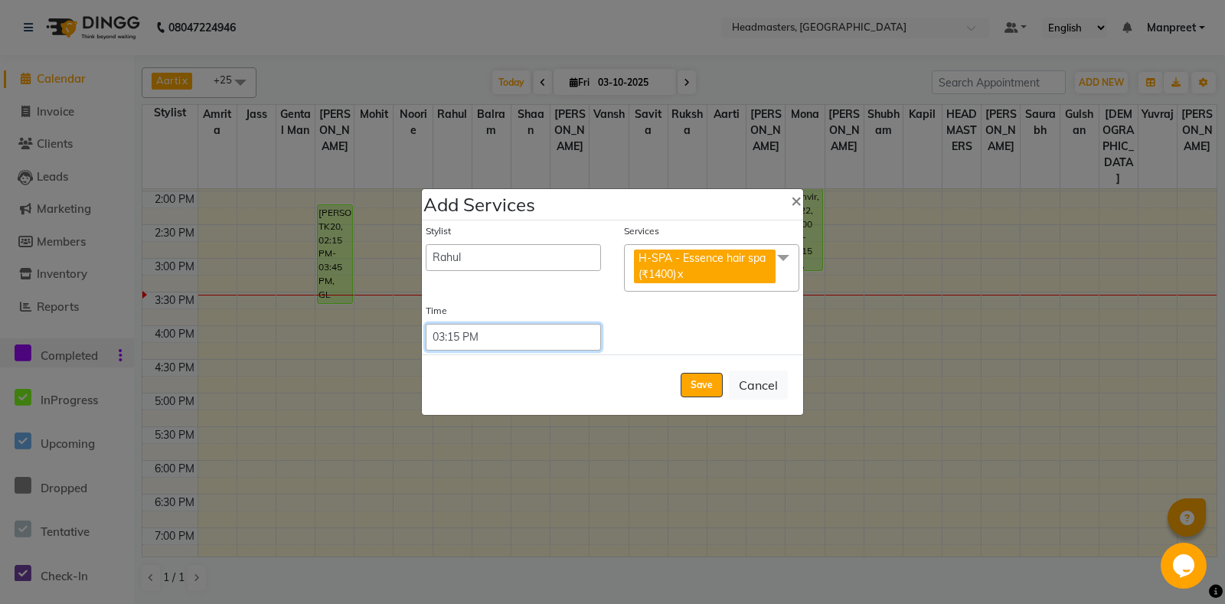
click at [426, 324] on select "Select 09:00 AM 09:15 AM 09:30 AM 09:45 AM 10:00 AM 10:15 AM 10:30 AM 10:45 AM …" at bounding box center [513, 337] width 175 height 27
select select "930"
click option "03:30 PM" at bounding box center [0, 0] width 0 height 0
click at [708, 381] on button "Save" at bounding box center [702, 385] width 42 height 25
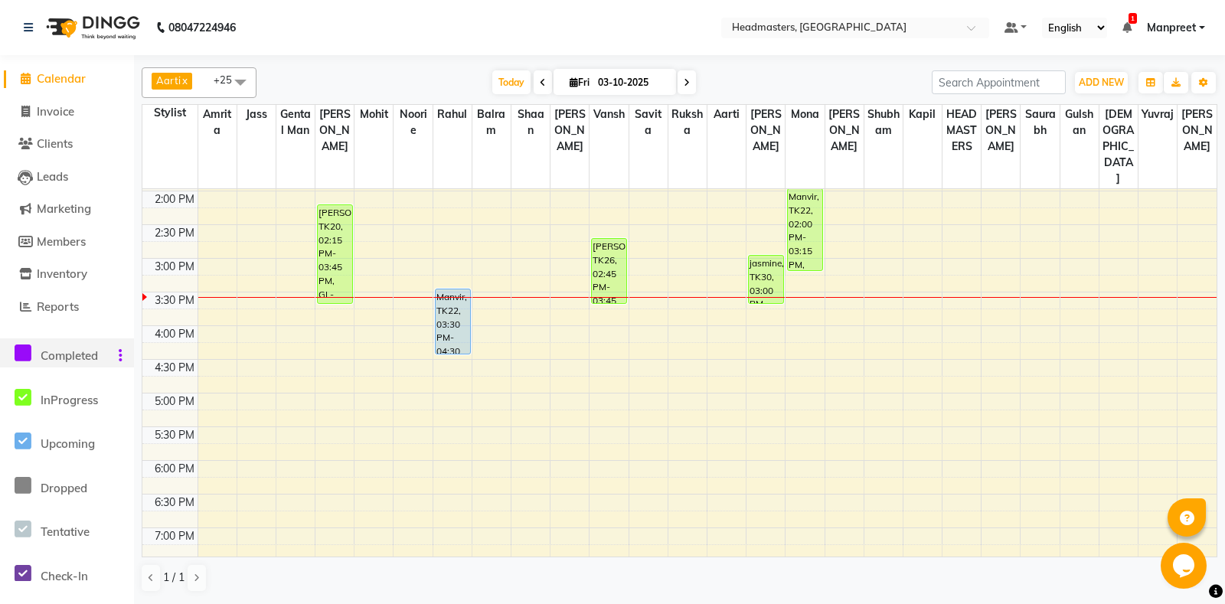
click at [596, 356] on div "8:00 AM 8:30 AM 9:00 AM 9:30 AM 10:00 AM 10:30 AM 11:00 AM 11:30 AM 12:00 PM 12…" at bounding box center [679, 258] width 1074 height 943
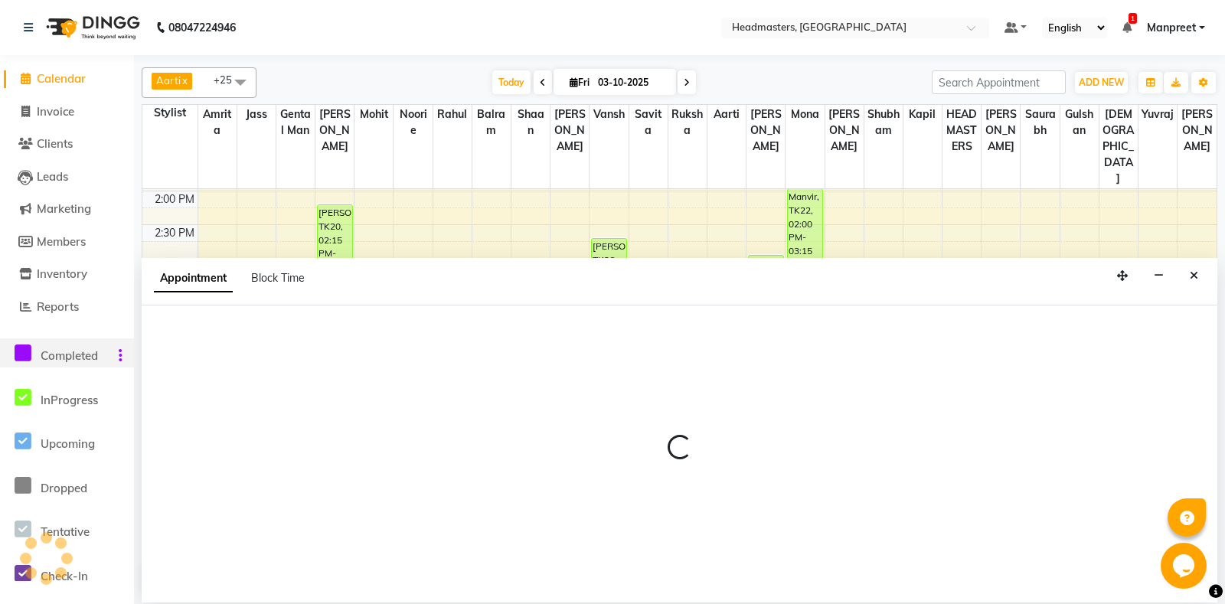
select select "60730"
select select "1005"
select select "tentative"
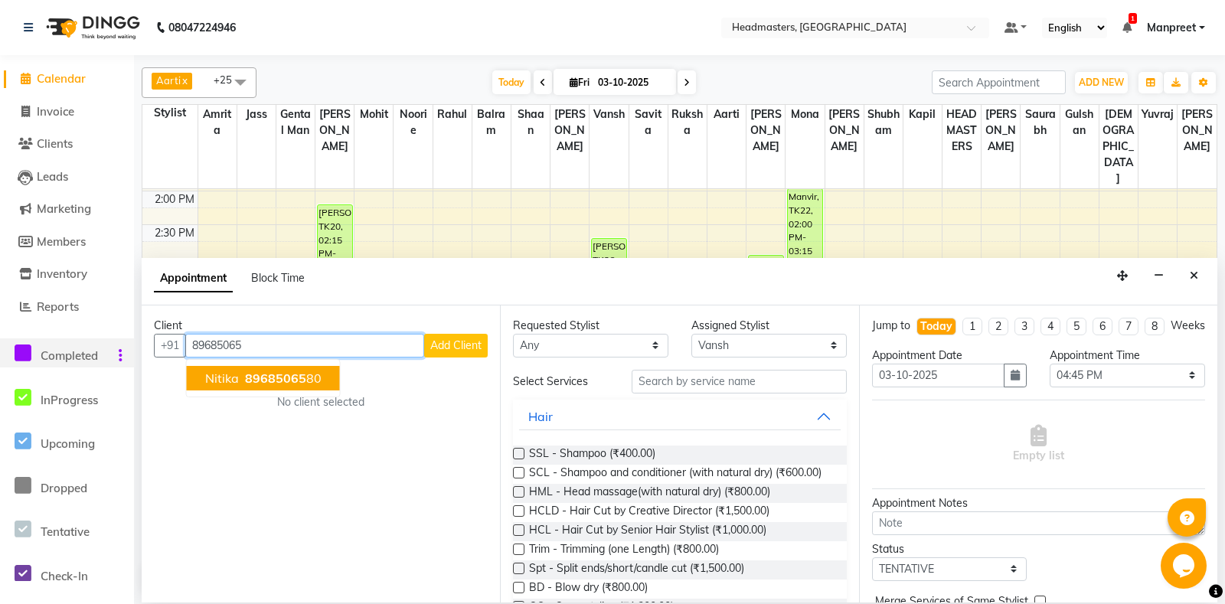
click at [295, 373] on span "89685065" at bounding box center [275, 378] width 61 height 15
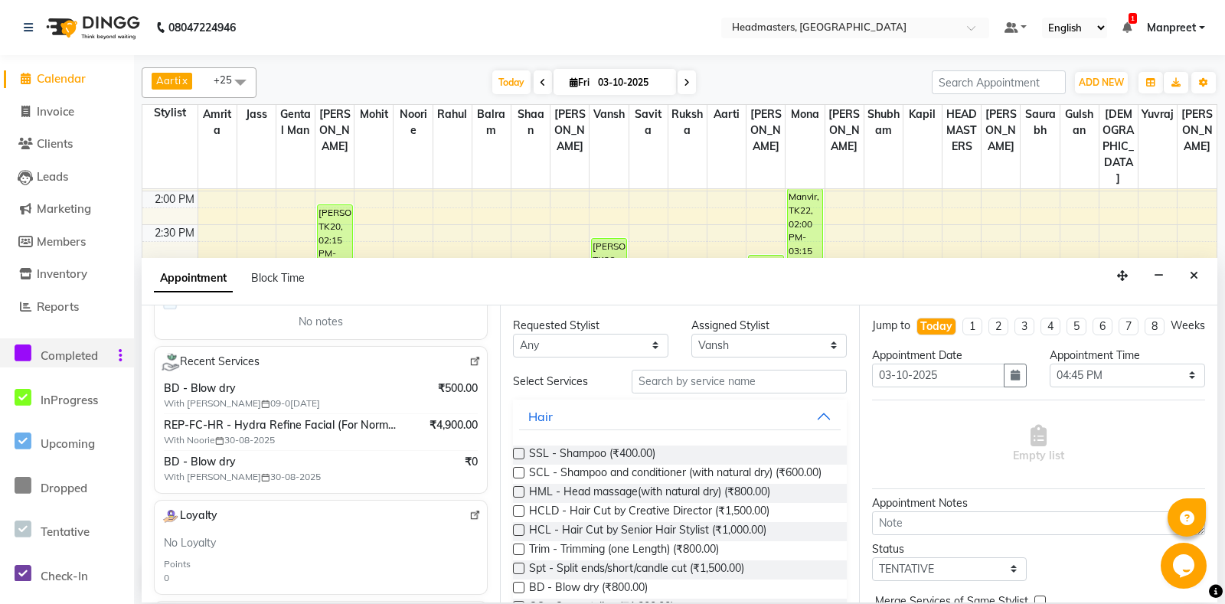
scroll to position [0, 0]
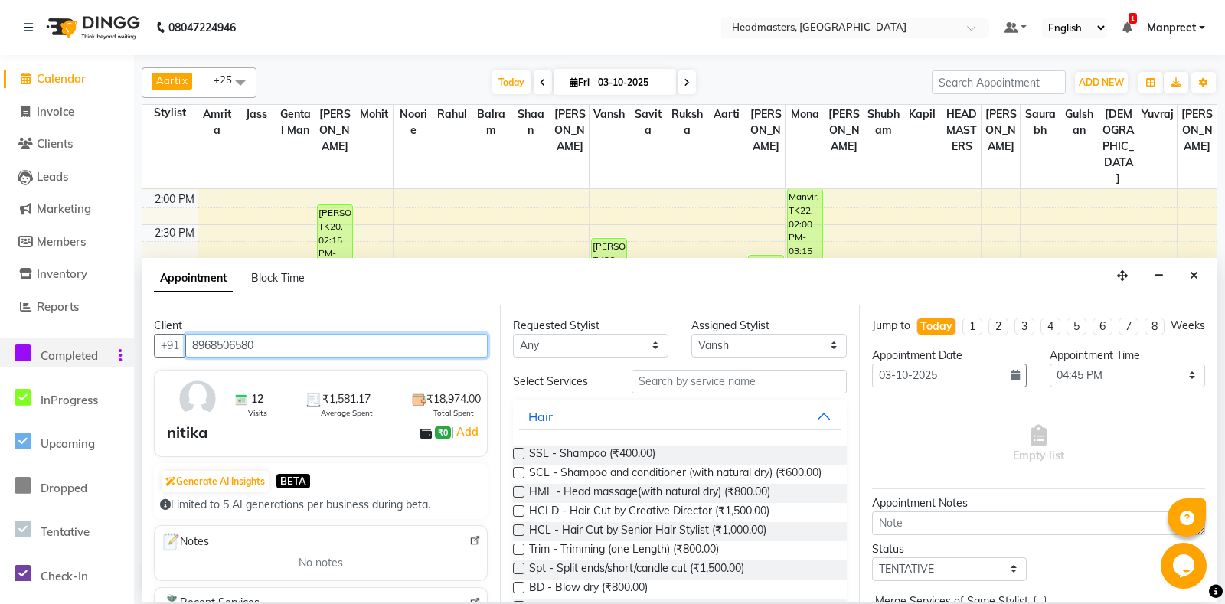
type input "8968506580"
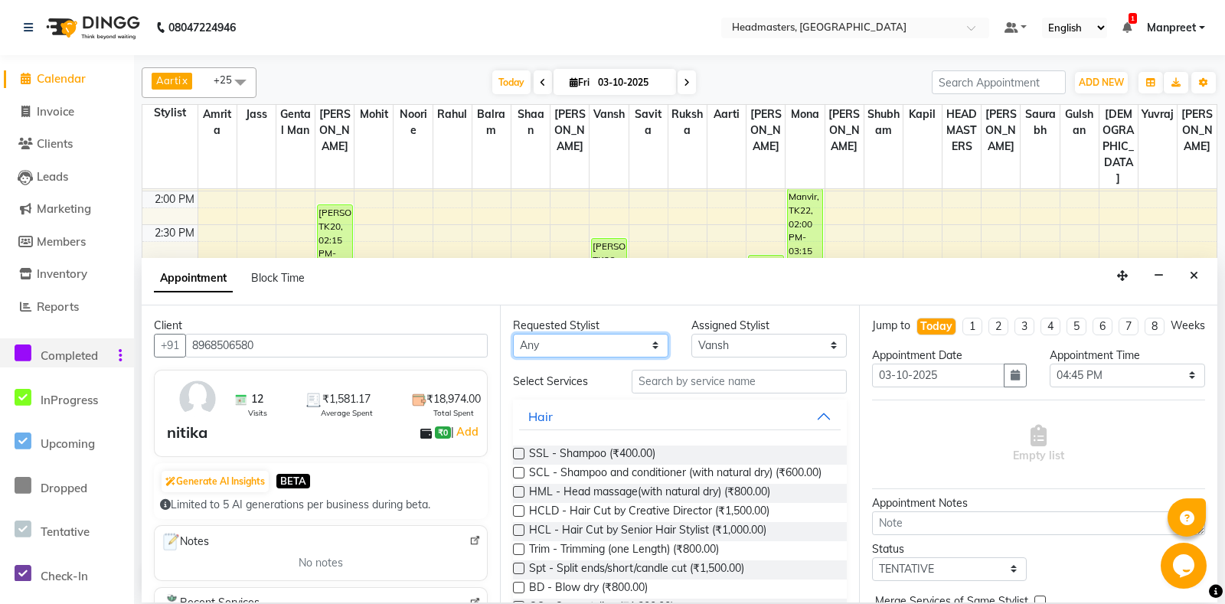
click at [513, 334] on select "Any [PERSON_NAME] Amrita [PERSON_NAME] Gental Man Gulshan HEADMASTERS [PERSON_N…" at bounding box center [590, 346] width 155 height 24
select select "60721"
click option "[PERSON_NAME]" at bounding box center [0, 0] width 0 height 0
select select "60721"
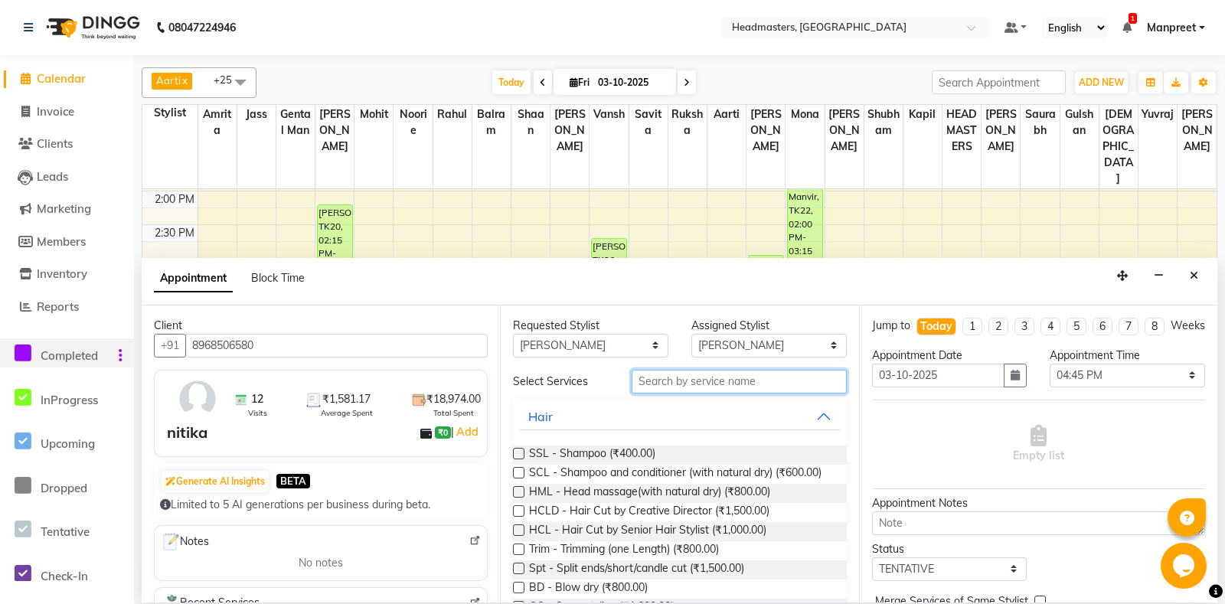
click at [701, 381] on input "text" at bounding box center [739, 382] width 214 height 24
click at [760, 390] on input "text" at bounding box center [739, 382] width 214 height 24
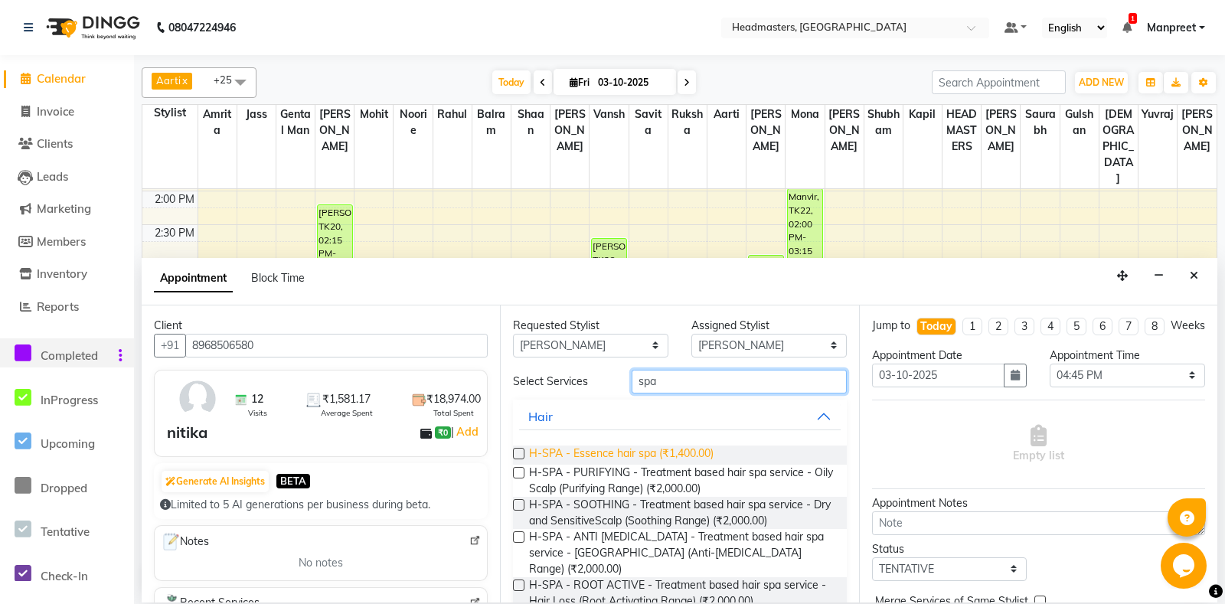
type input "spa"
click at [705, 454] on span "H-SPA - Essence hair spa (₹1,400.00)" at bounding box center [621, 455] width 185 height 19
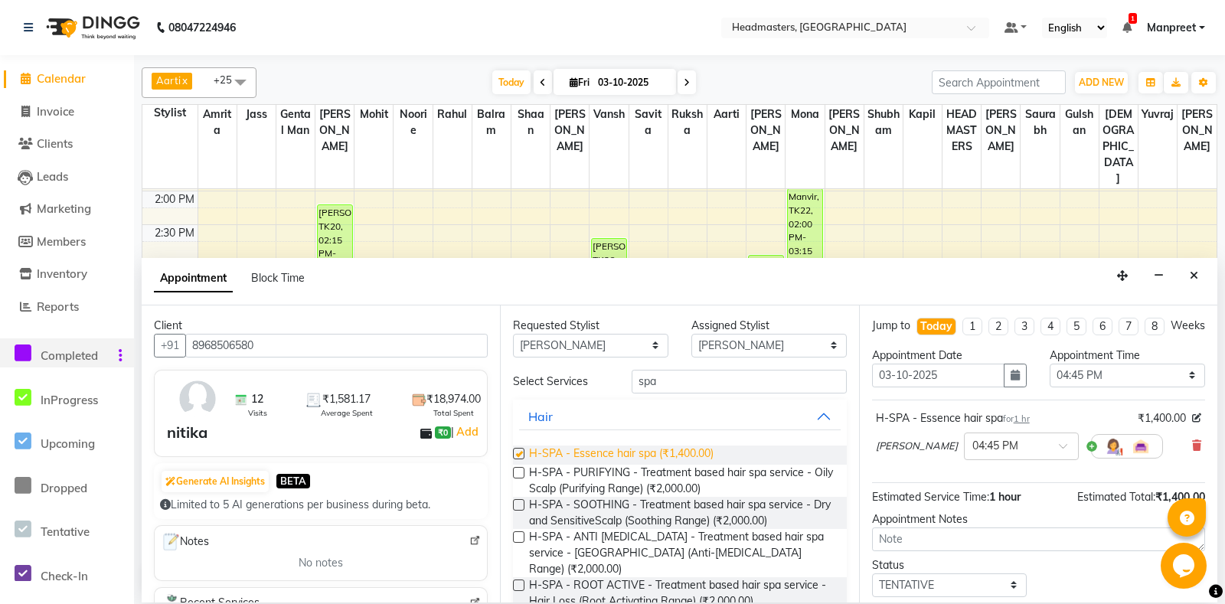
checkbox input "false"
click at [1050, 364] on select "Select 09:00 AM 09:15 AM 09:30 AM 09:45 AM 10:00 AM 10:15 AM 10:30 AM 10:45 AM …" at bounding box center [1127, 376] width 155 height 24
select select "945"
click option "03:45 PM" at bounding box center [0, 0] width 0 height 0
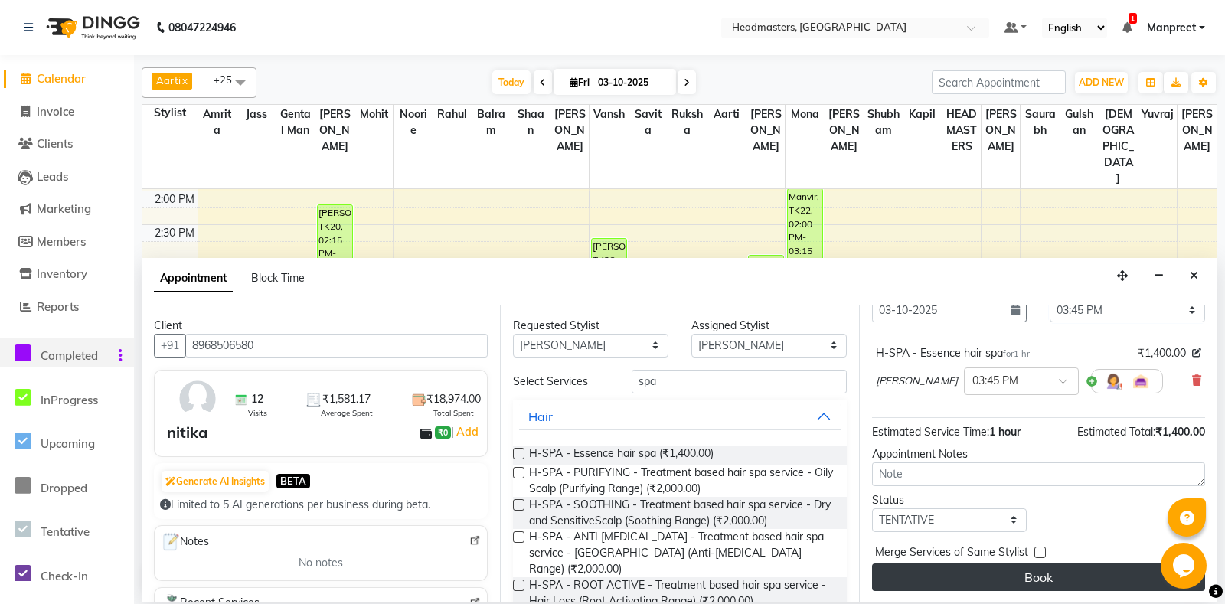
click at [1006, 573] on button "Book" at bounding box center [1038, 578] width 333 height 28
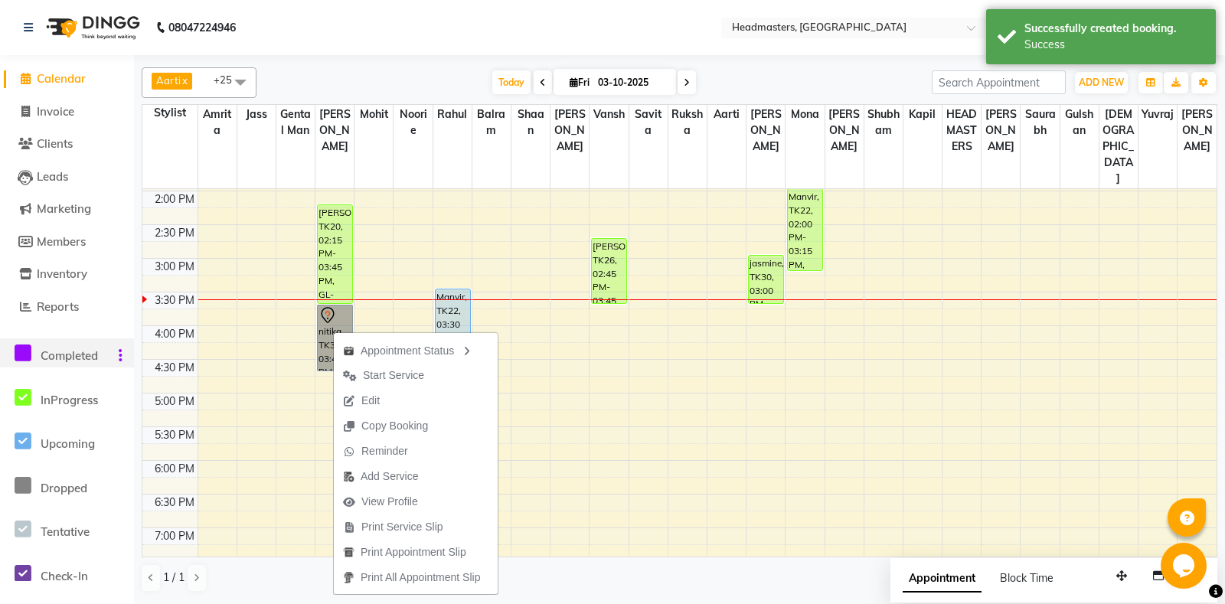
click at [543, 316] on div "8:00 AM 8:30 AM 9:00 AM 9:30 AM 10:00 AM 10:30 AM 11:00 AM 11:30 AM 12:00 PM 12…" at bounding box center [679, 258] width 1074 height 943
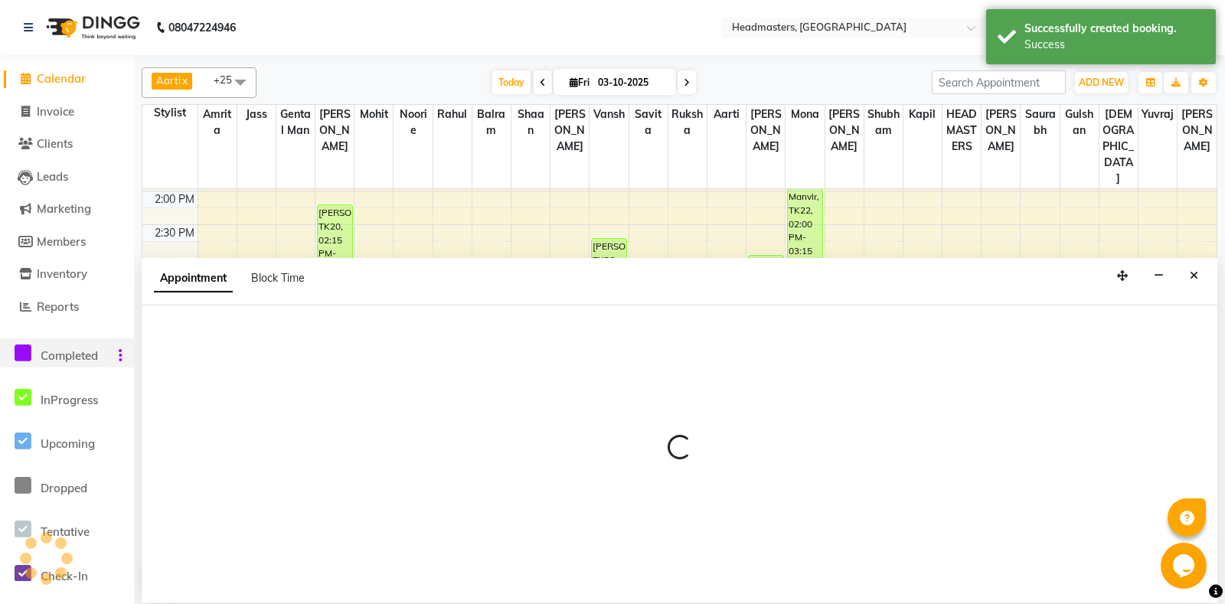
select select "60727"
select select "960"
select select "tentative"
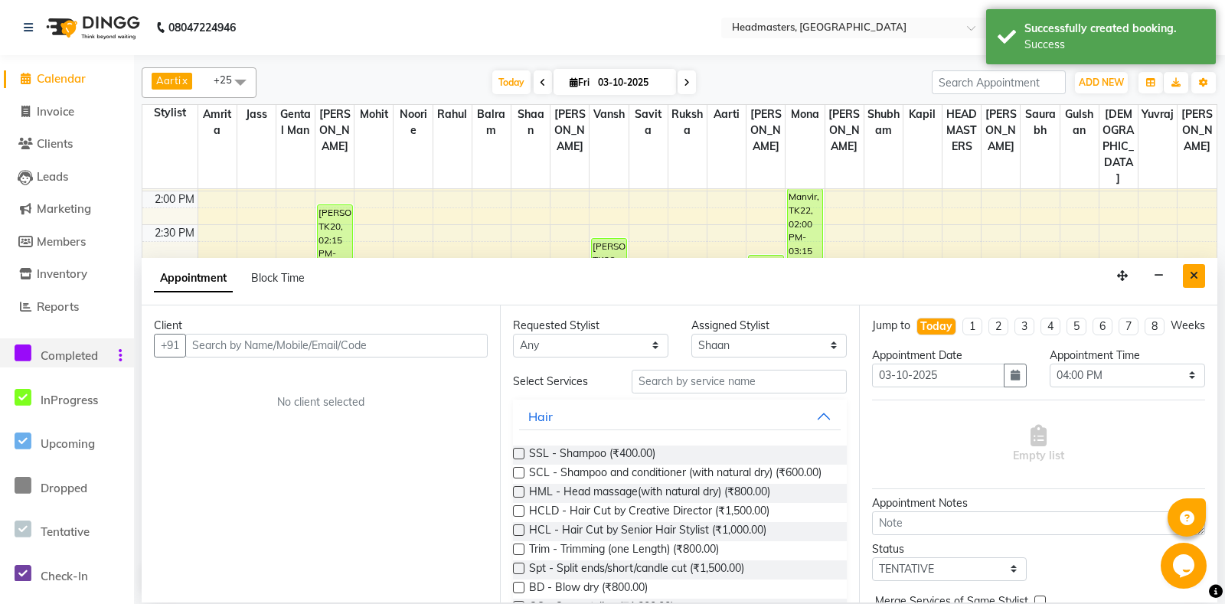
click at [1204, 276] on button "Close" at bounding box center [1194, 276] width 22 height 24
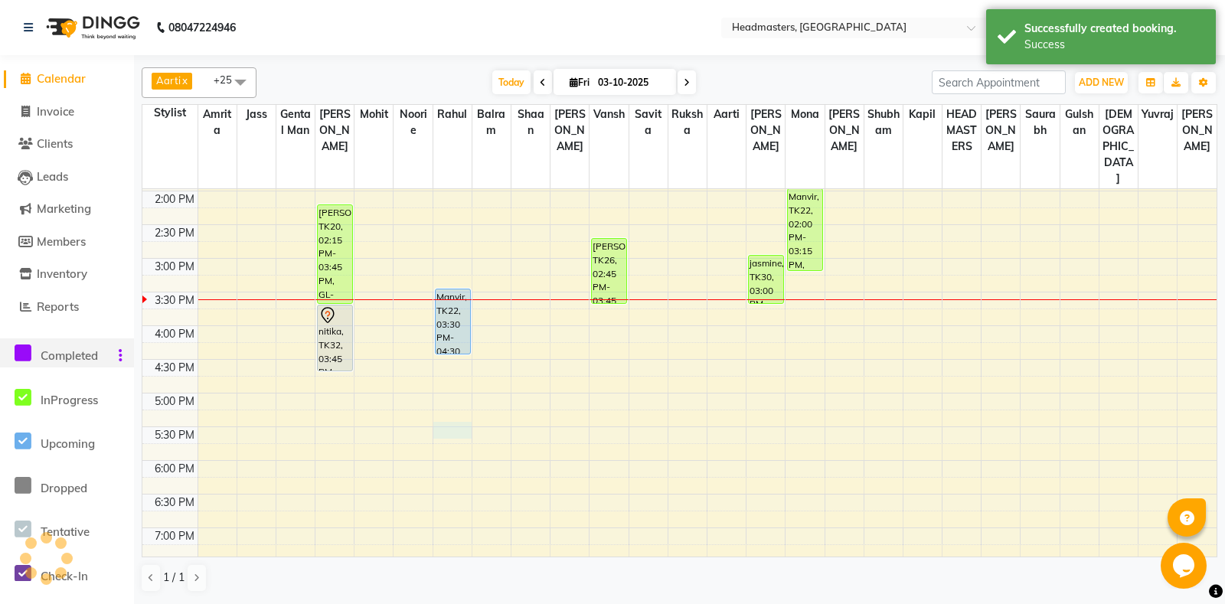
click at [443, 413] on div "8:00 AM 8:30 AM 9:00 AM 9:30 AM 10:00 AM 10:30 AM 11:00 AM 11:30 AM 12:00 PM 12…" at bounding box center [679, 258] width 1074 height 943
select select "60725"
select select "1050"
select select "tentative"
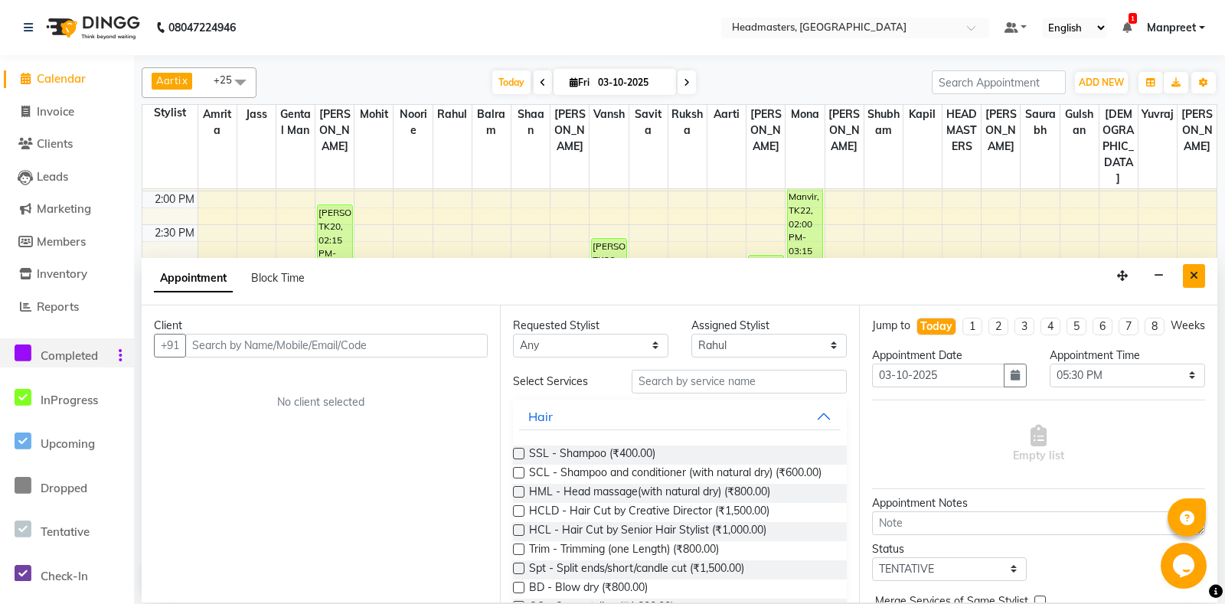
click at [1204, 273] on button "Close" at bounding box center [1194, 276] width 22 height 24
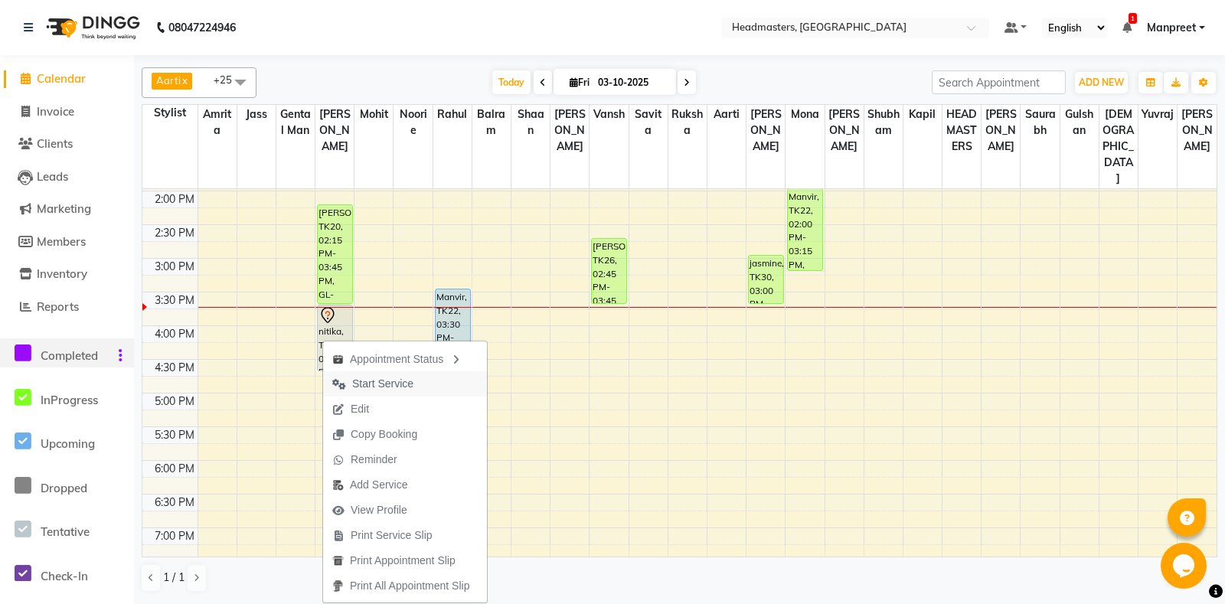
click at [397, 381] on span "Start Service" at bounding box center [382, 384] width 61 height 16
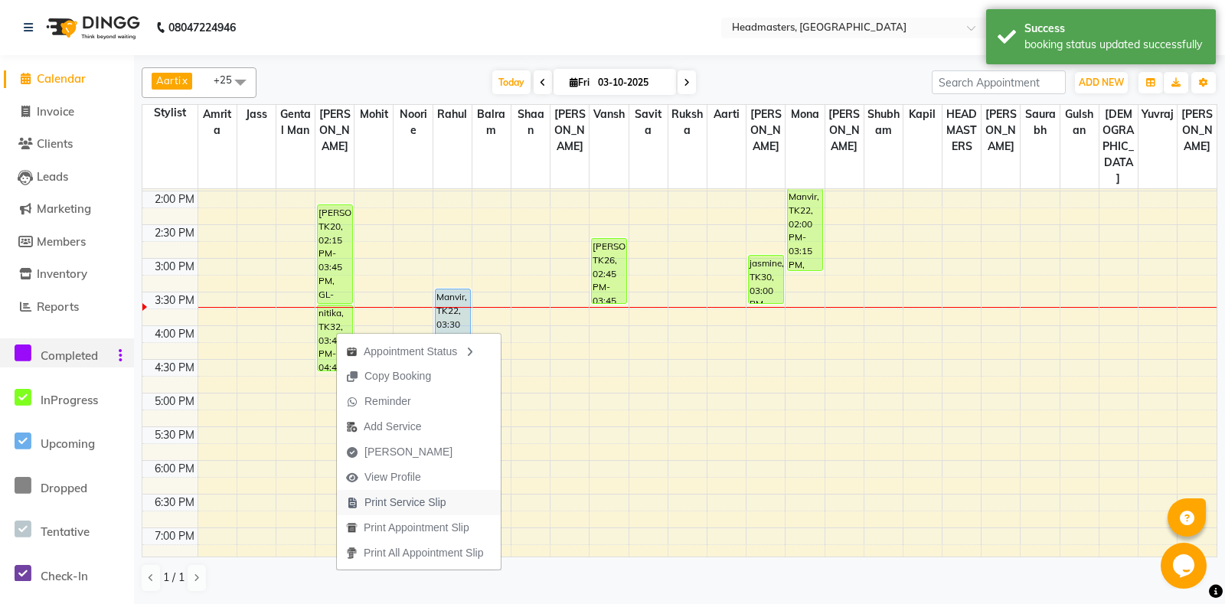
click at [409, 495] on span "Print Service Slip" at bounding box center [405, 503] width 82 height 16
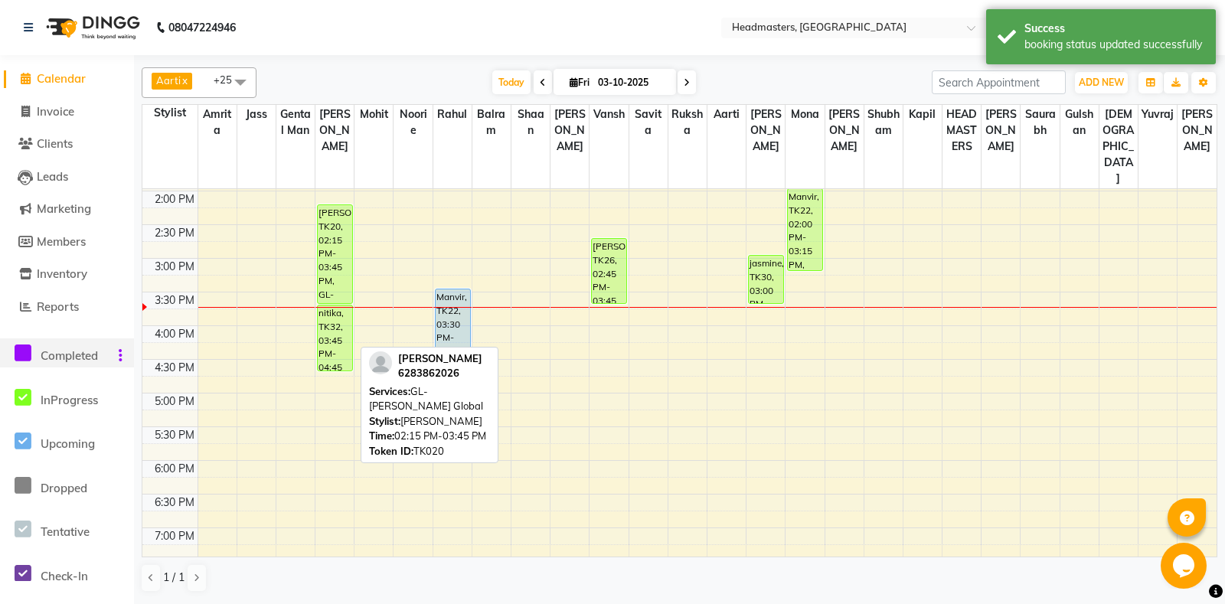
scroll to position [80, 0]
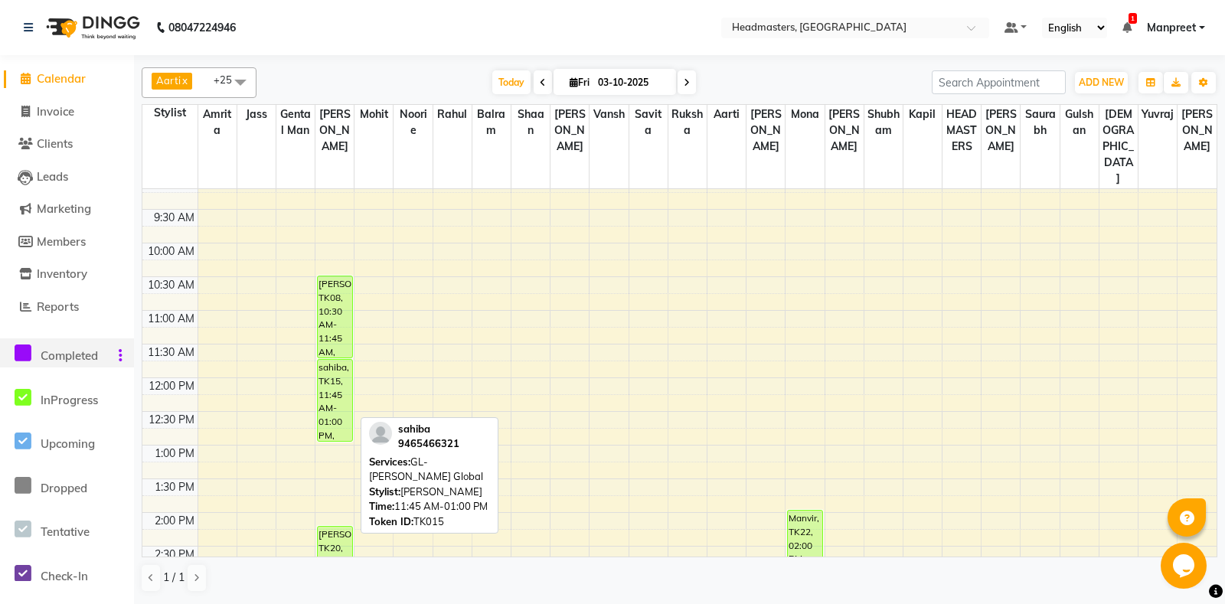
click at [341, 368] on div "sahiba, TK15, 11:45 AM-01:00 PM, GL-igora - Igora Global" at bounding box center [335, 400] width 34 height 81
select select "1"
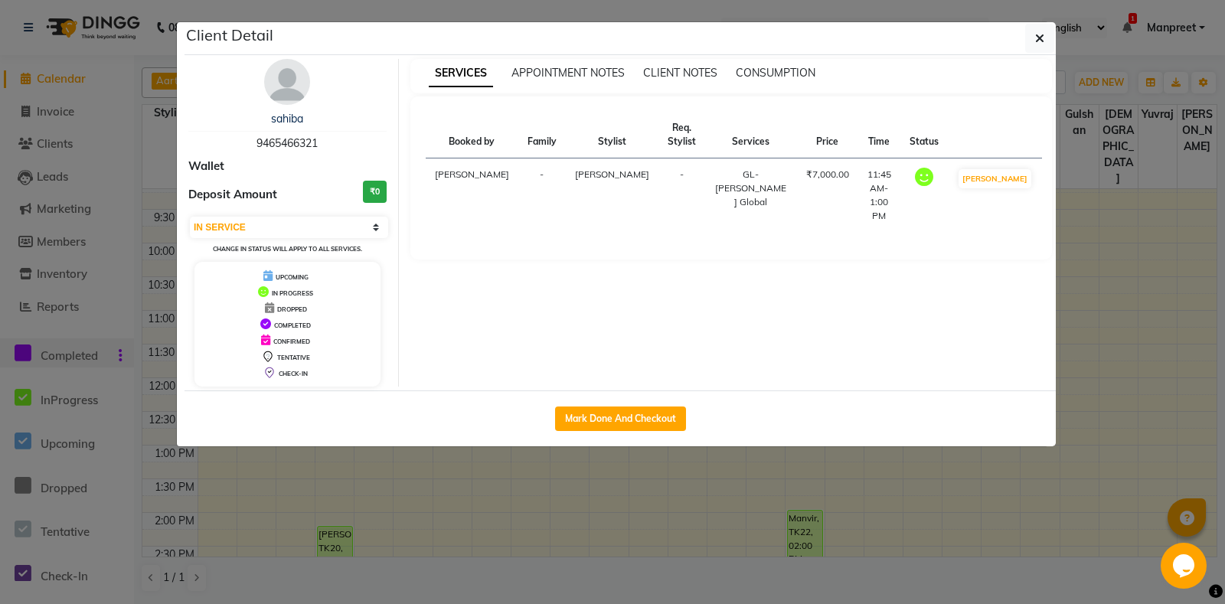
click at [688, 429] on div "Mark Done And Checkout" at bounding box center [620, 418] width 871 height 56
click at [641, 411] on button "Mark Done And Checkout" at bounding box center [620, 419] width 131 height 25
select select "7130"
select select "service"
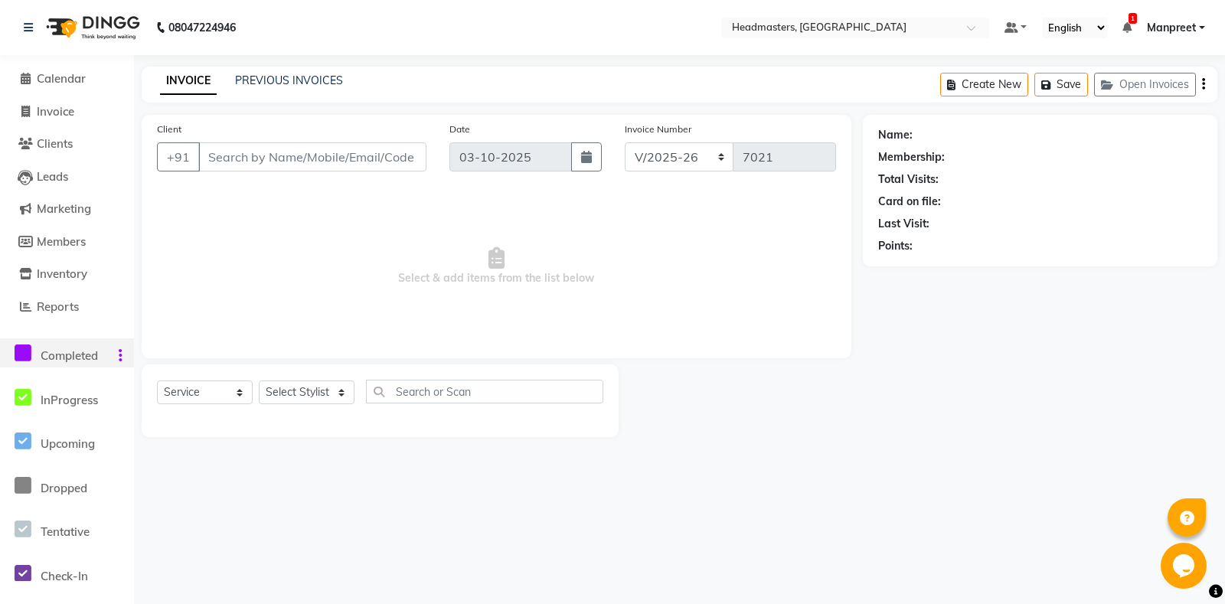
type input "9465466321"
select select "60721"
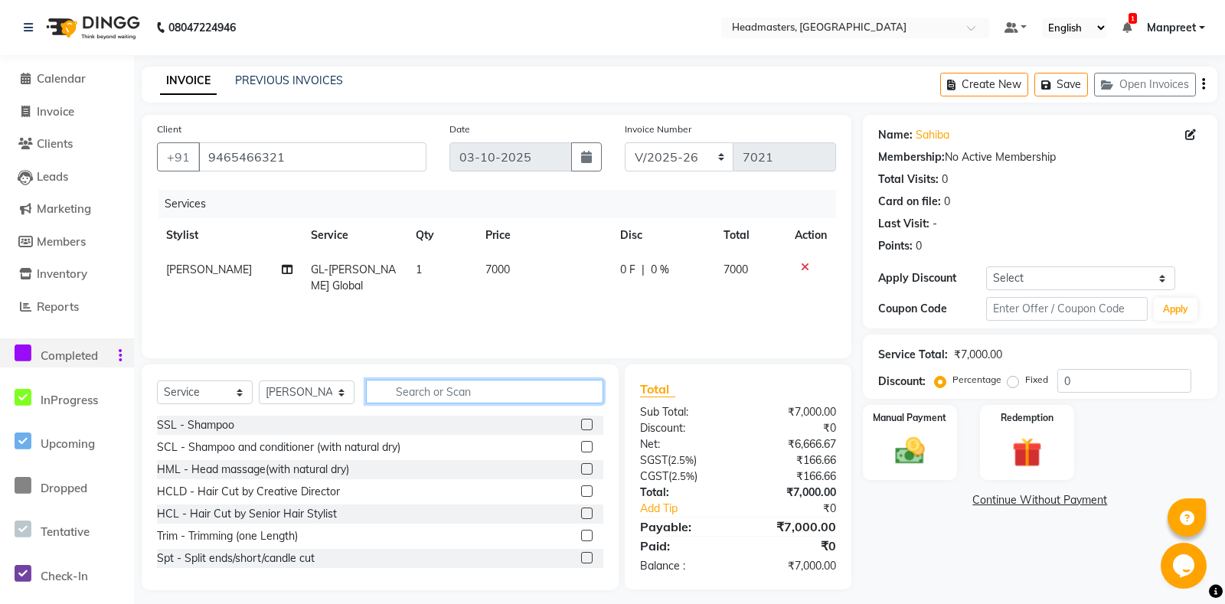
click at [427, 401] on input "text" at bounding box center [484, 392] width 237 height 24
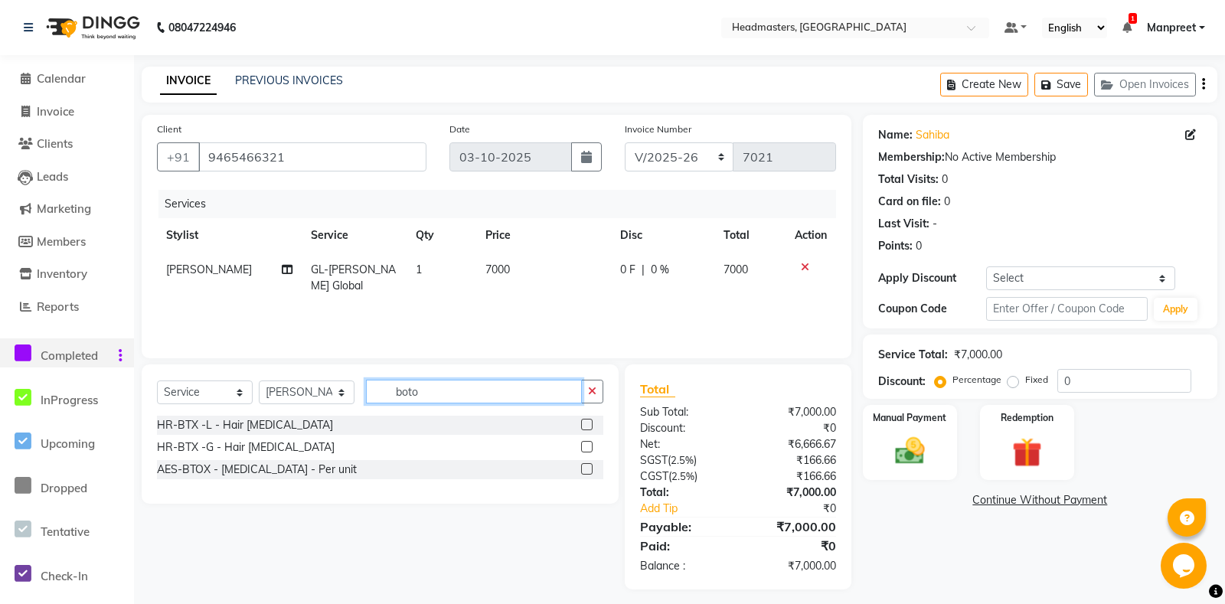
type input "boto"
click at [587, 420] on label at bounding box center [586, 424] width 11 height 11
click at [587, 420] on input "checkbox" at bounding box center [586, 425] width 10 height 10
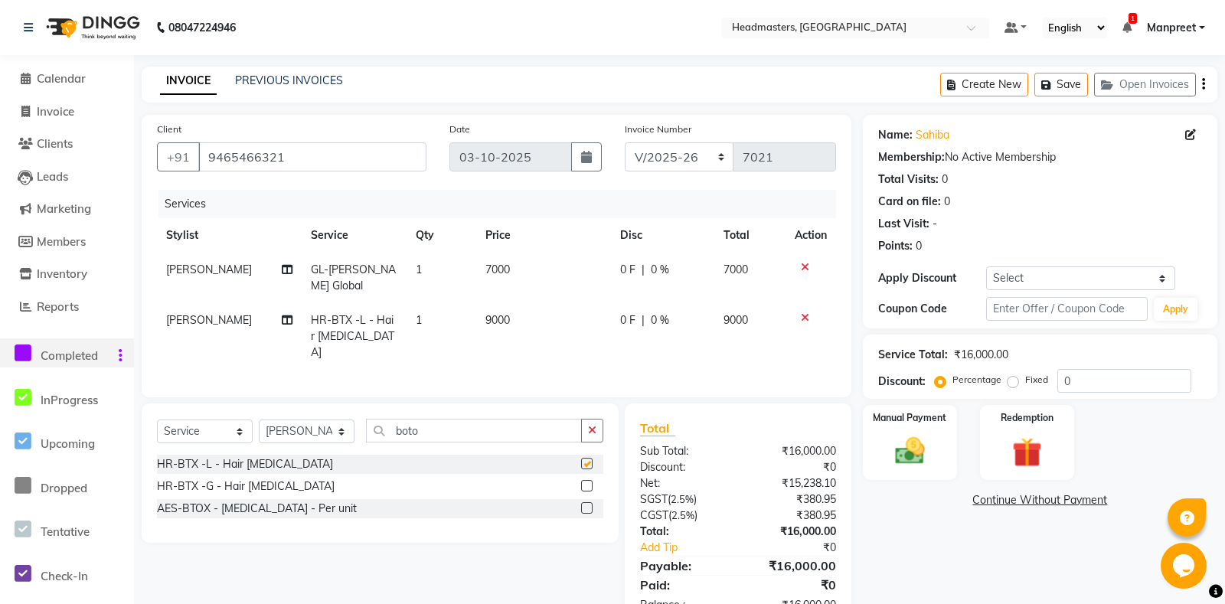
checkbox input "false"
click at [642, 322] on span "|" at bounding box center [643, 320] width 3 height 16
select select "60721"
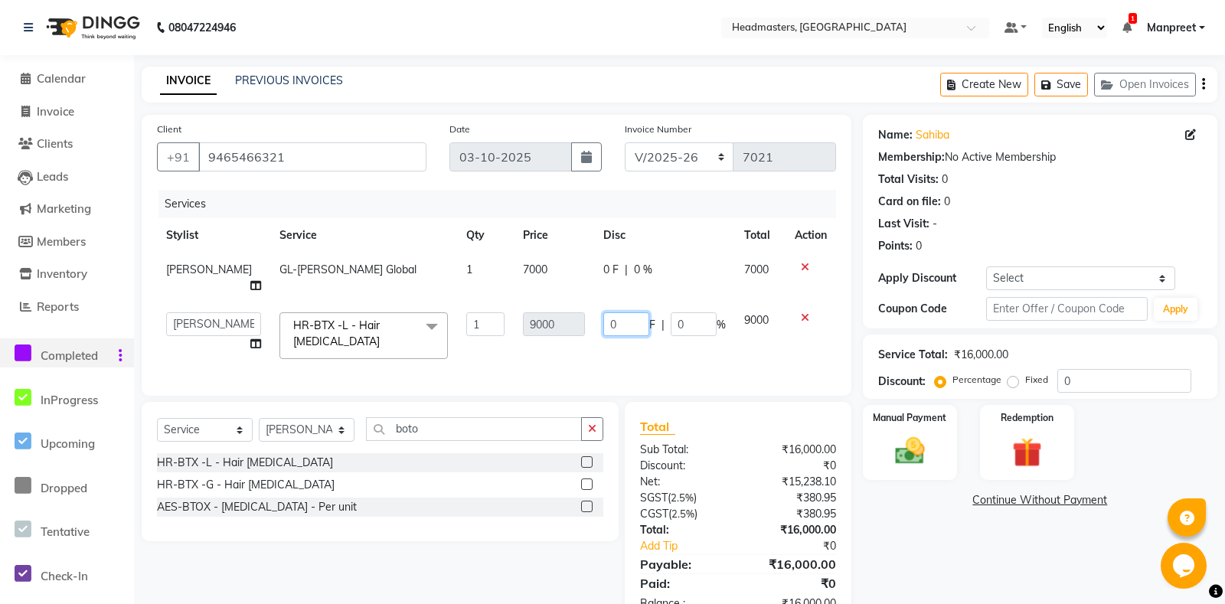
click at [603, 312] on input "0" at bounding box center [626, 324] width 46 height 24
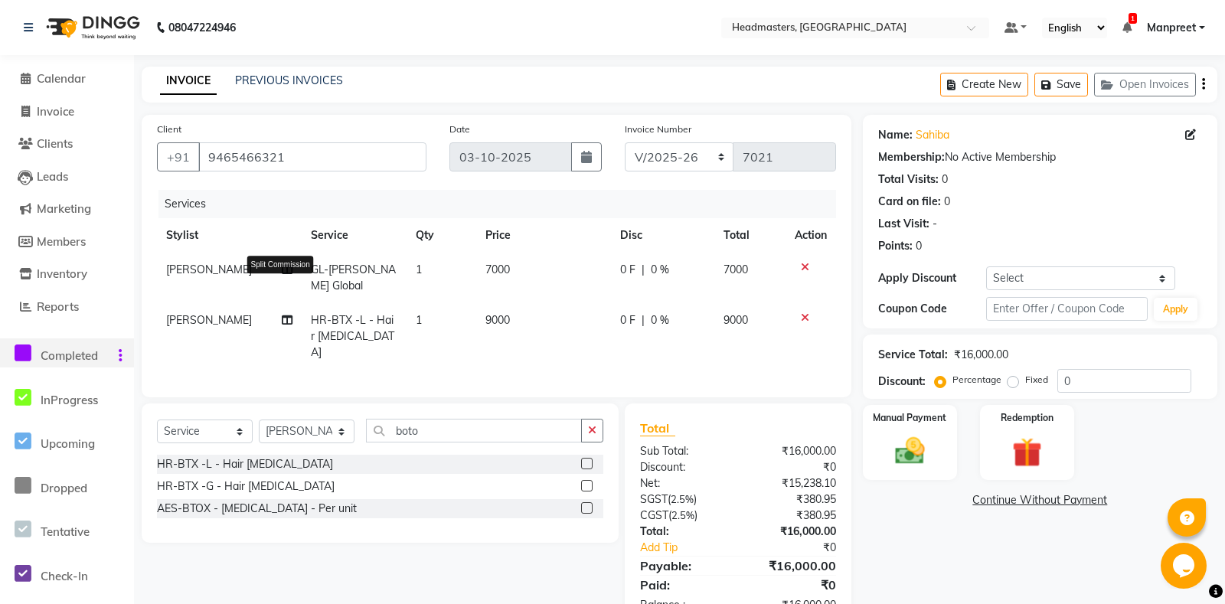
click at [277, 264] on tr "Ali Split Commission GL-igora - Igora Global 1 7000 0 F | 0 % 7000" at bounding box center [496, 278] width 679 height 51
click at [313, 275] on span "GL-[PERSON_NAME] Global" at bounding box center [353, 278] width 85 height 30
select select "60721"
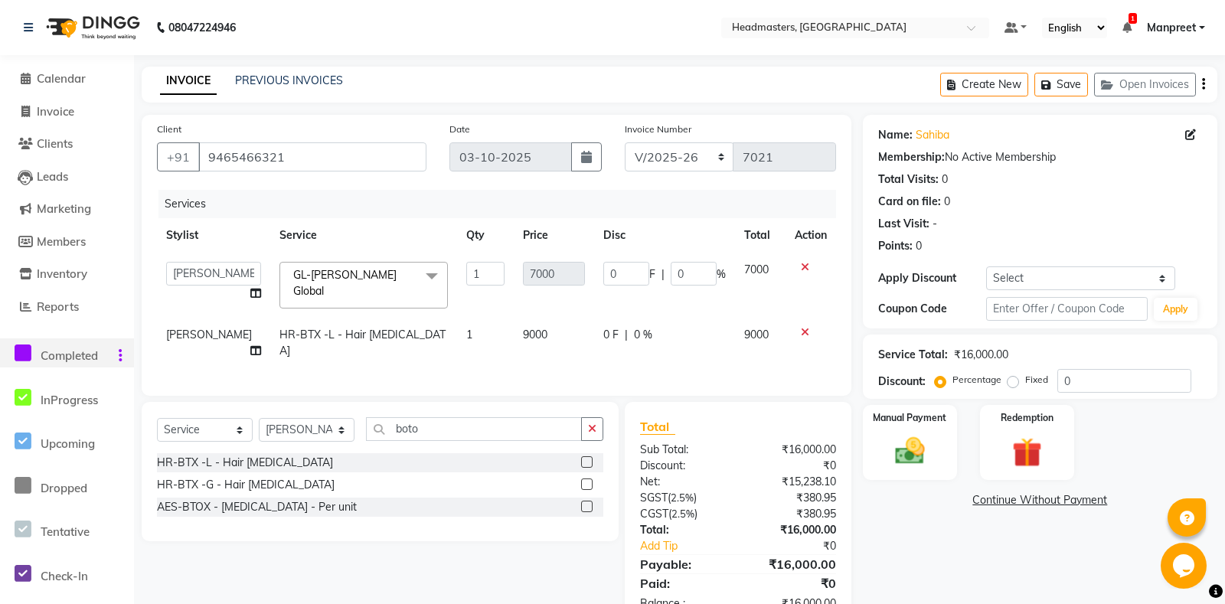
click at [325, 280] on span "GL-[PERSON_NAME] Global" at bounding box center [344, 283] width 103 height 30
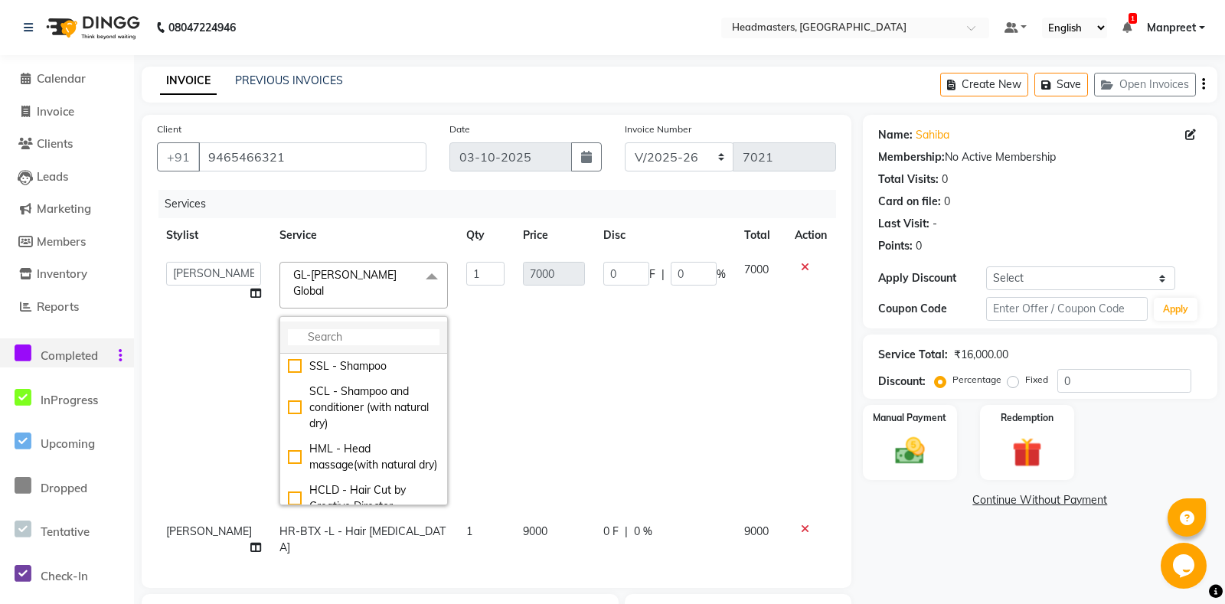
click at [308, 332] on li at bounding box center [363, 338] width 167 height 32
click at [307, 329] on input "multiselect-search" at bounding box center [364, 337] width 152 height 16
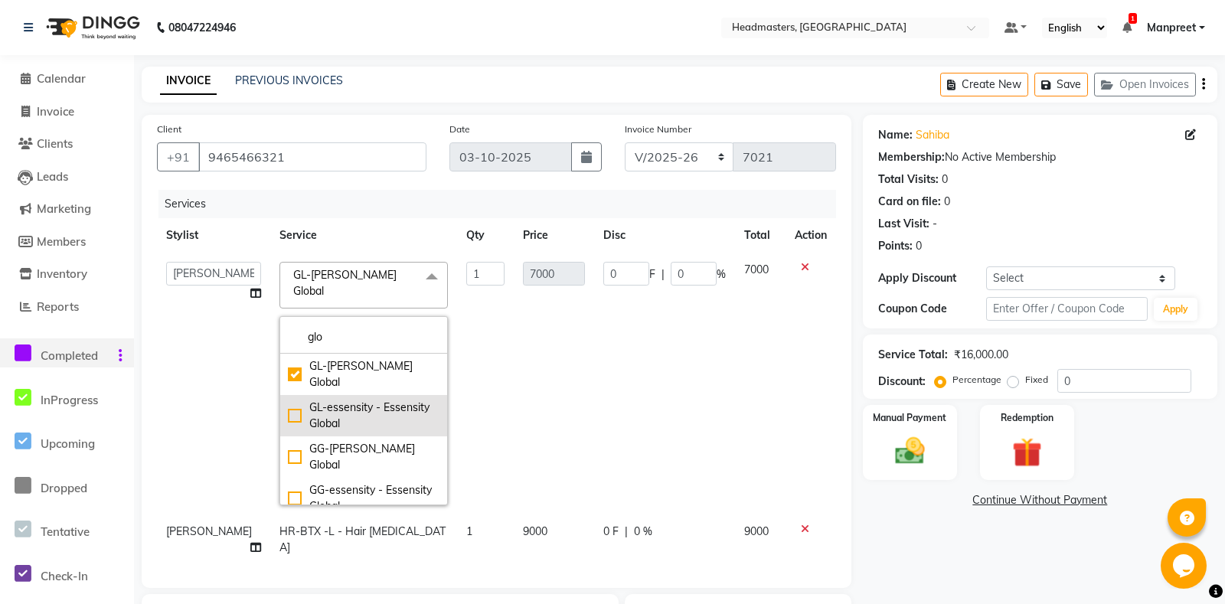
type input "glo"
click at [321, 400] on div "GL-essensity - Essensity Global" at bounding box center [364, 416] width 152 height 32
checkbox input "false"
checkbox input "true"
type input "8000"
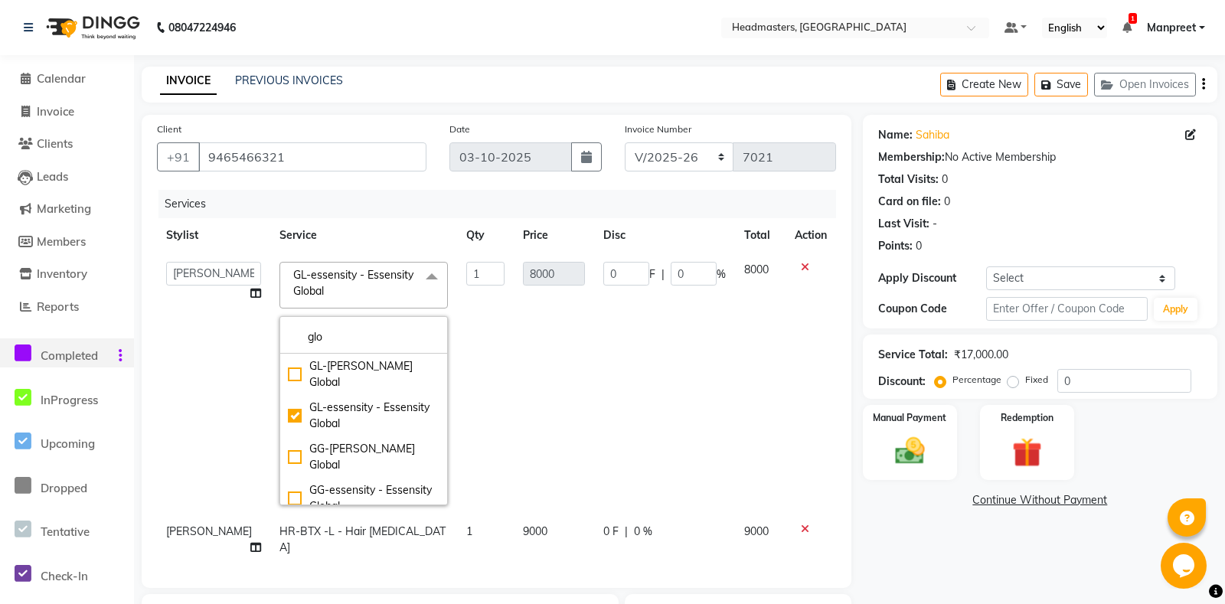
click at [515, 351] on td "8000" at bounding box center [554, 384] width 80 height 262
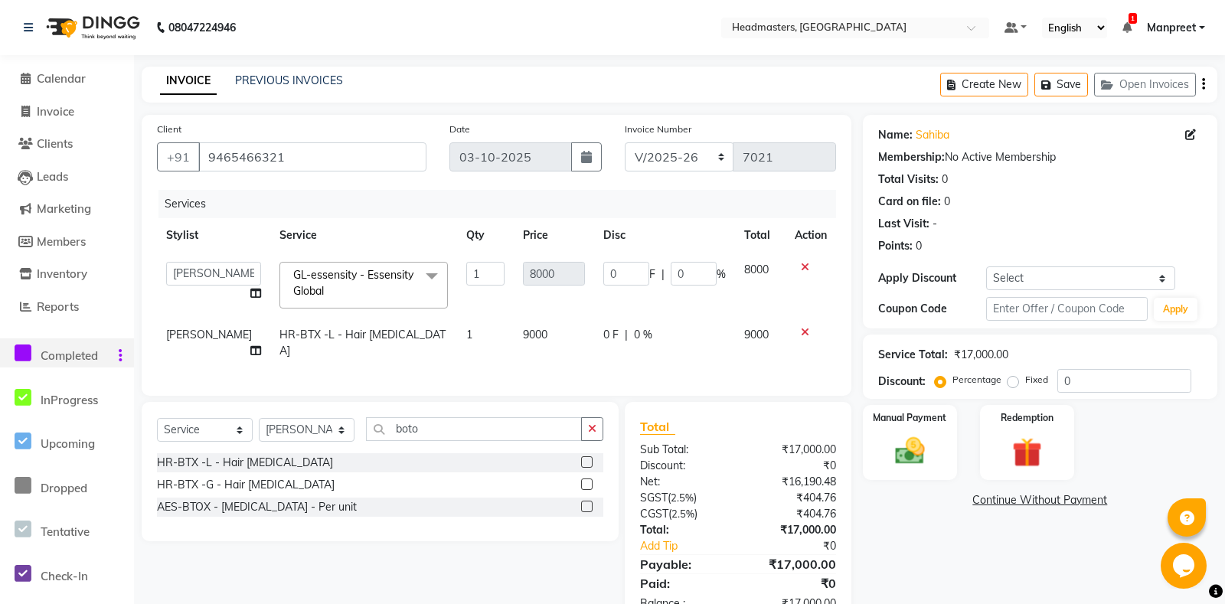
click at [802, 332] on icon at bounding box center [805, 332] width 8 height 11
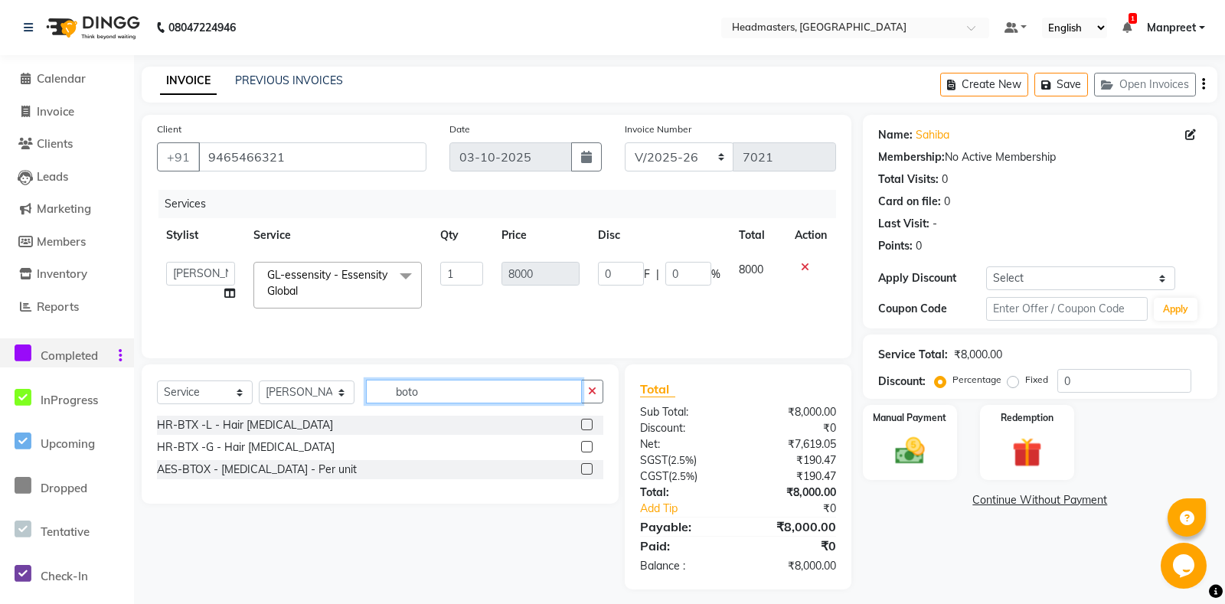
click at [545, 390] on input "boto" at bounding box center [474, 392] width 216 height 24
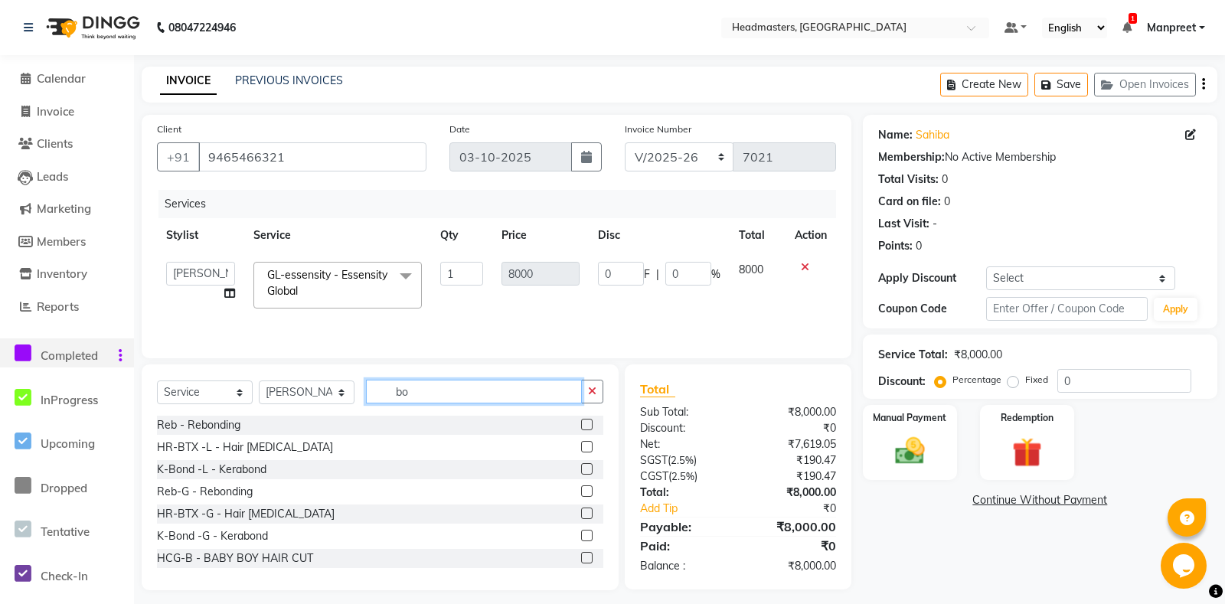
type input "b"
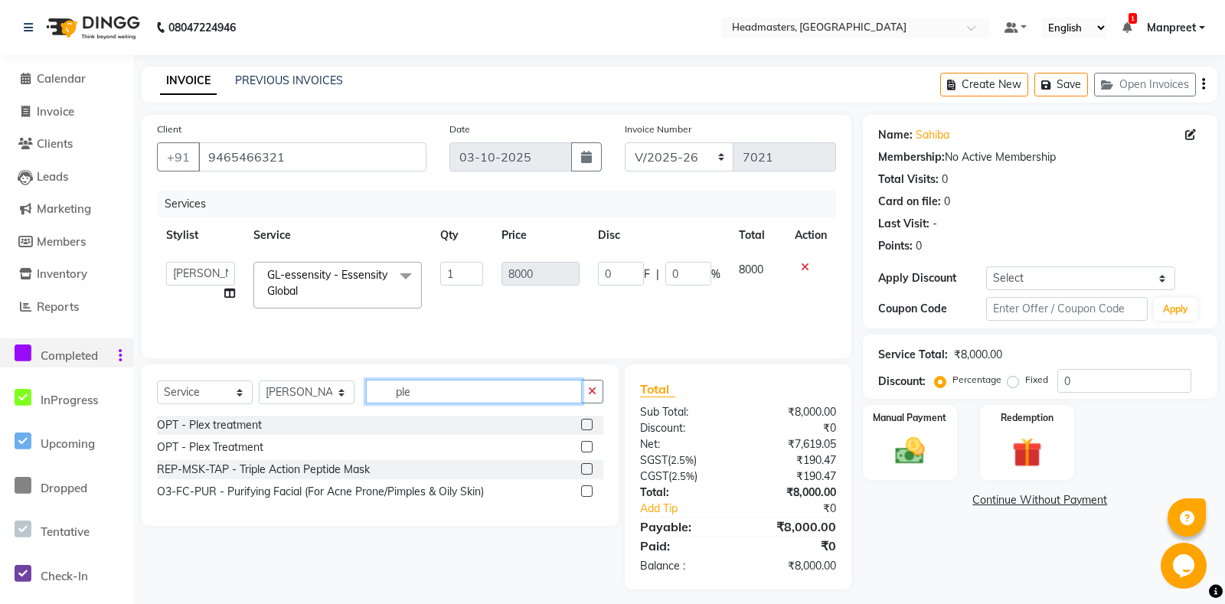
type input "ple"
click at [586, 426] on label at bounding box center [586, 424] width 11 height 11
click at [586, 426] on input "checkbox" at bounding box center [586, 425] width 10 height 10
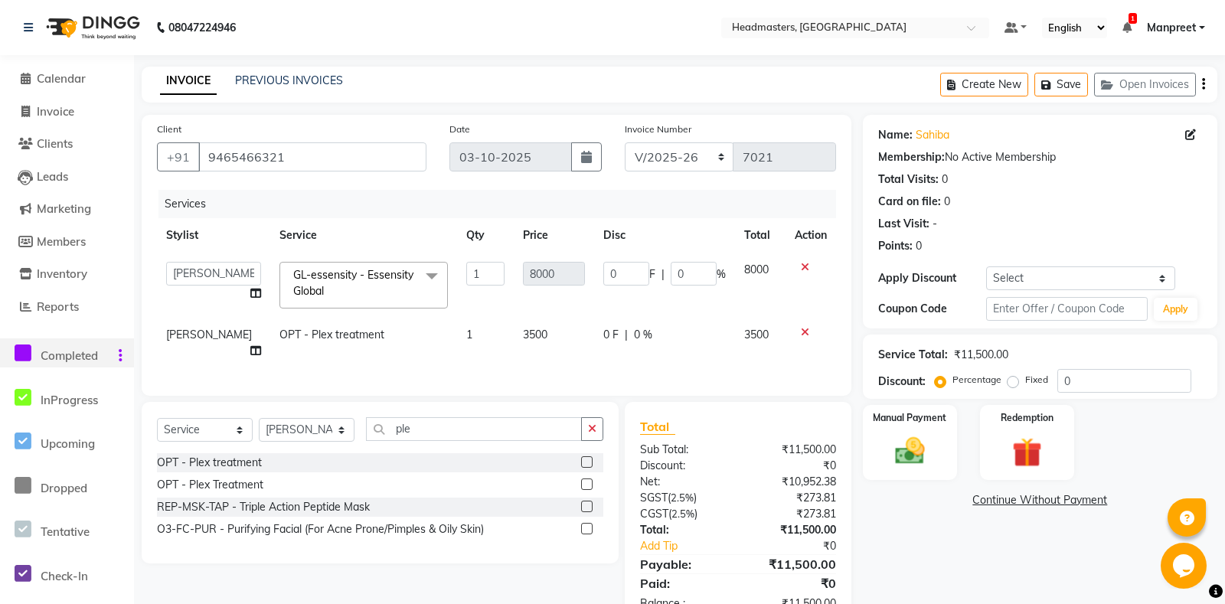
checkbox input "false"
click at [603, 348] on td "0 F | 0 %" at bounding box center [664, 343] width 141 height 51
select select "60721"
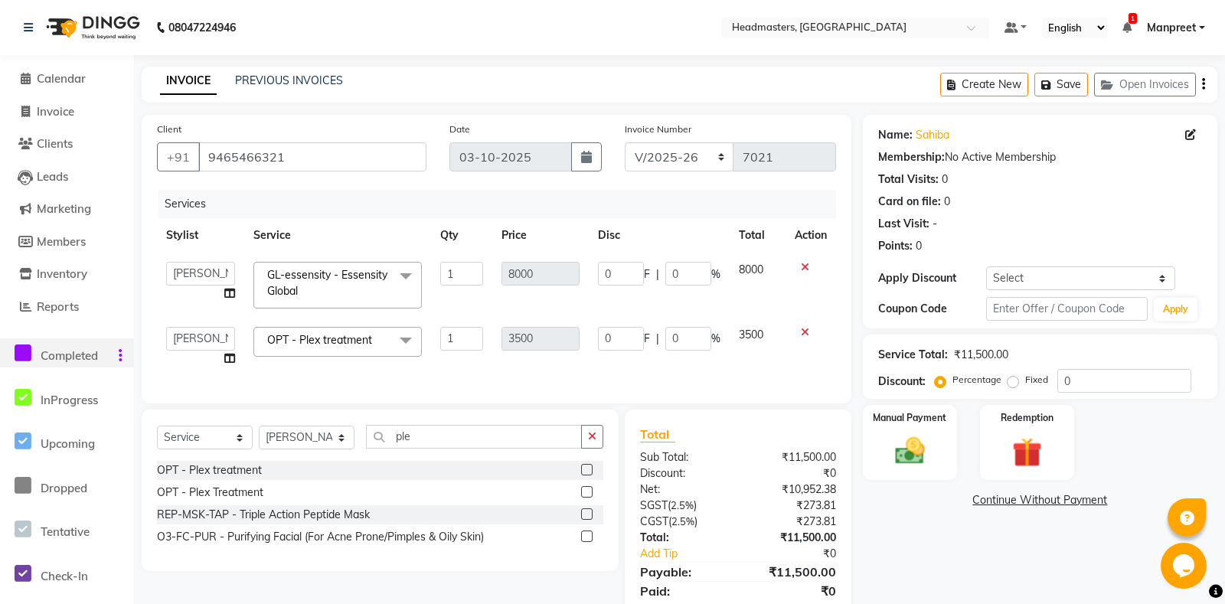
click at [595, 335] on td "0 F | 0 %" at bounding box center [659, 347] width 141 height 58
click at [596, 339] on td "0 F | 0 %" at bounding box center [659, 347] width 141 height 58
click at [601, 343] on input "0" at bounding box center [621, 339] width 46 height 24
type input "500"
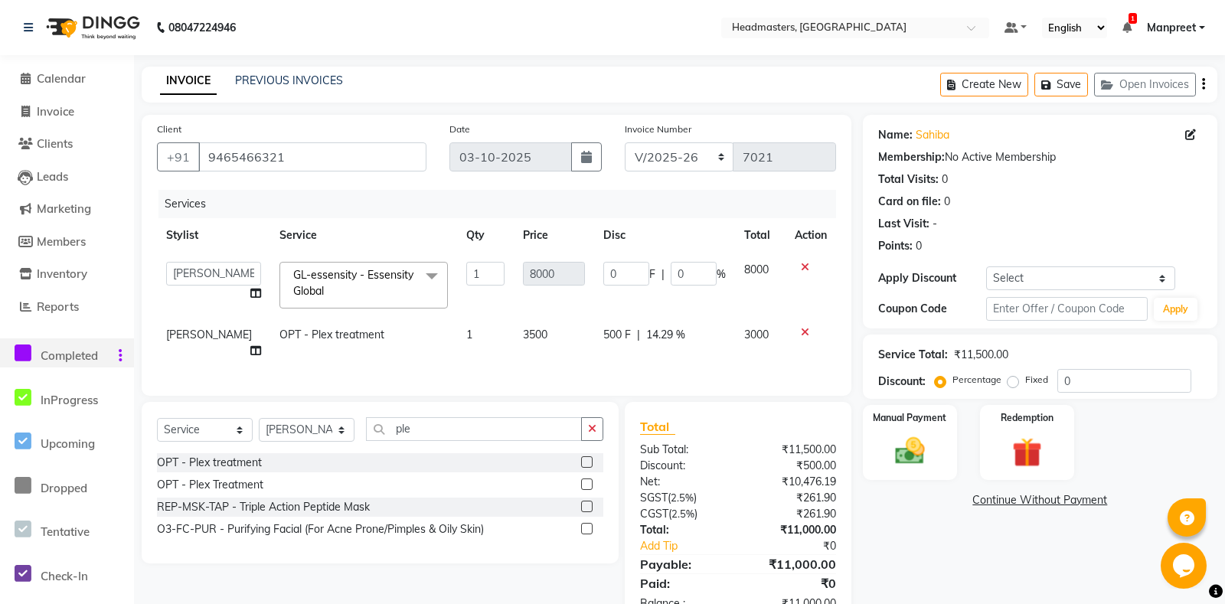
click at [649, 381] on div "Services Stylist Service Qty Price Disc Total Action Aarti Ali Amrita Amrita - …" at bounding box center [496, 285] width 679 height 191
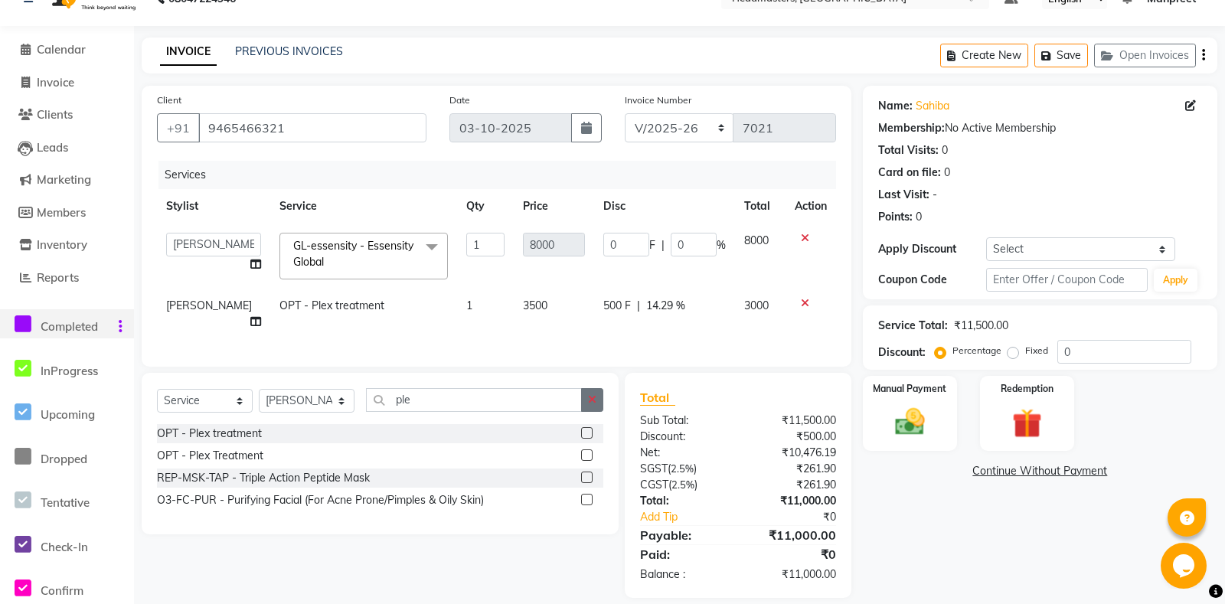
click at [586, 388] on button "button" at bounding box center [592, 400] width 22 height 24
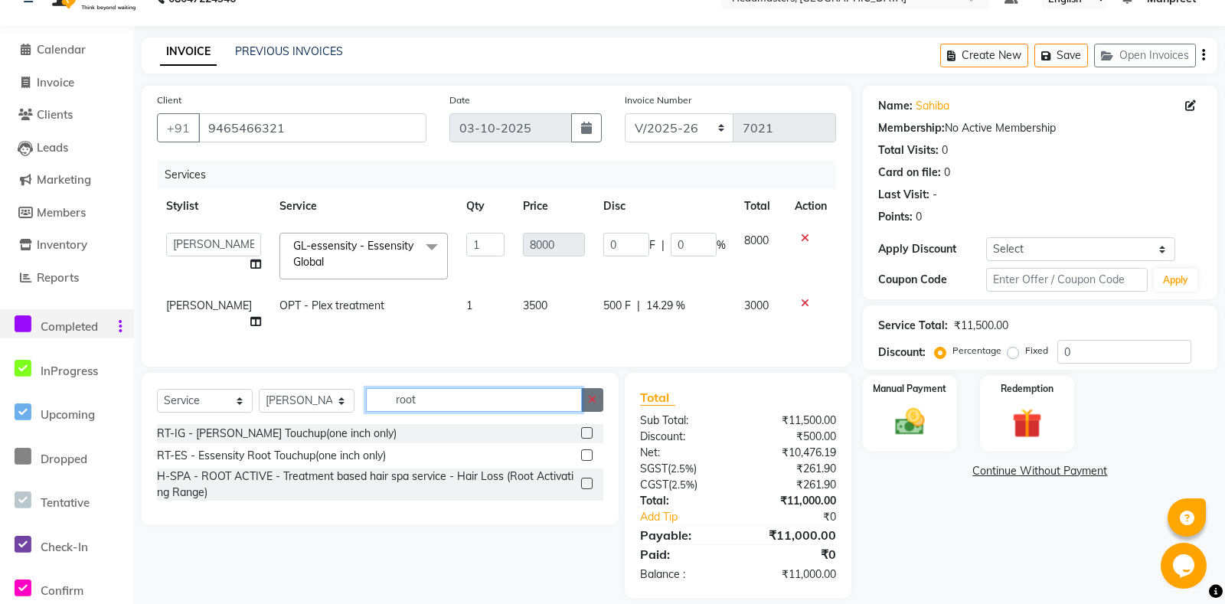
type input "root"
click at [596, 394] on icon "button" at bounding box center [592, 399] width 8 height 11
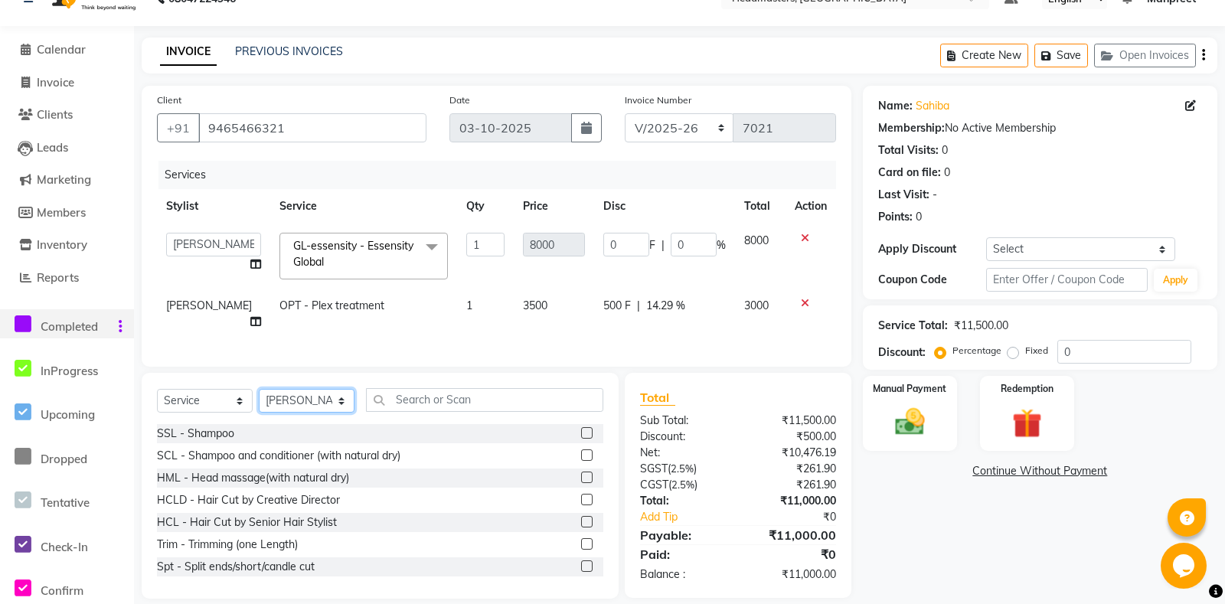
click at [259, 389] on select "Select Stylist Aarti Ali Amrita Amrita - Front Desk Balram Gental Man Gulshan H…" at bounding box center [307, 401] width 96 height 24
click option "Saurabh" at bounding box center [0, 0] width 0 height 0
click at [446, 388] on input "text" at bounding box center [484, 400] width 237 height 24
click at [259, 389] on select "Select Stylist Aarti Ali Amrita Amrita - Front Desk Balram Gental Man Gulshan H…" at bounding box center [307, 401] width 96 height 24
select select "60721"
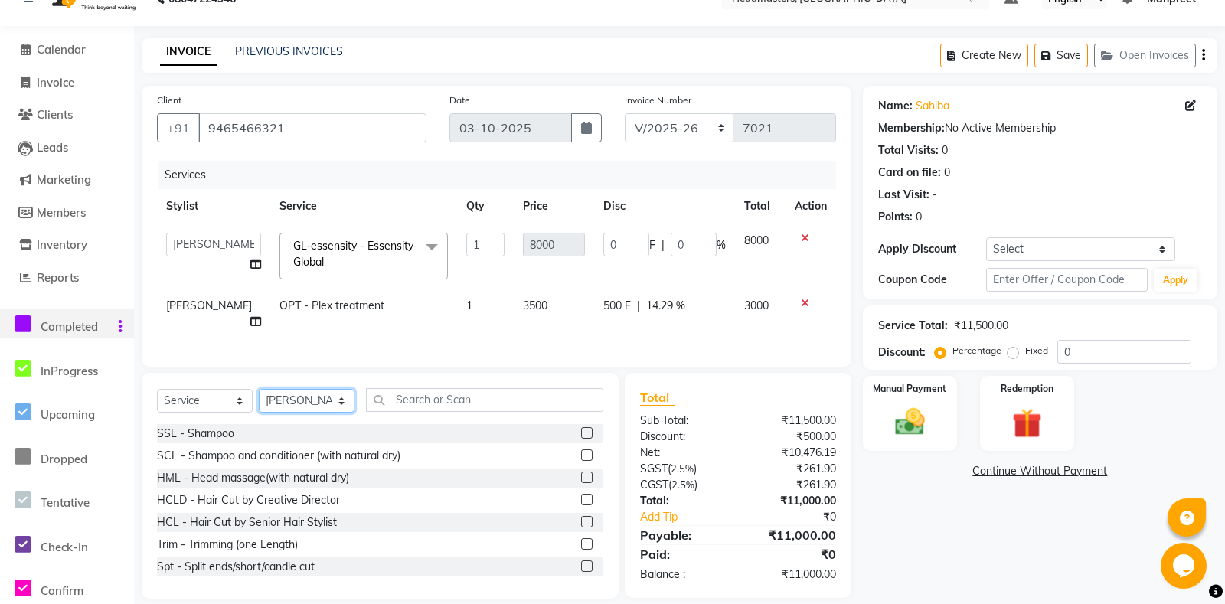
click option "[PERSON_NAME]" at bounding box center [0, 0] width 0 height 0
click at [430, 388] on input "text" at bounding box center [484, 400] width 237 height 24
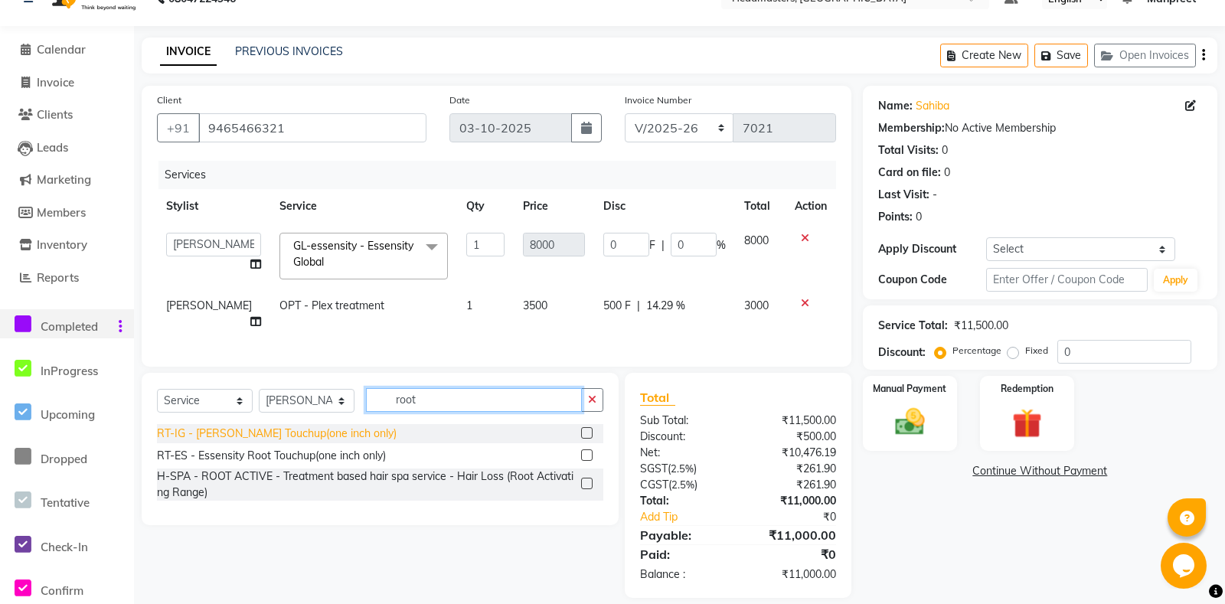
type input "root"
click at [297, 426] on div "RT-IG - [PERSON_NAME] Touchup(one inch only)" at bounding box center [277, 434] width 240 height 16
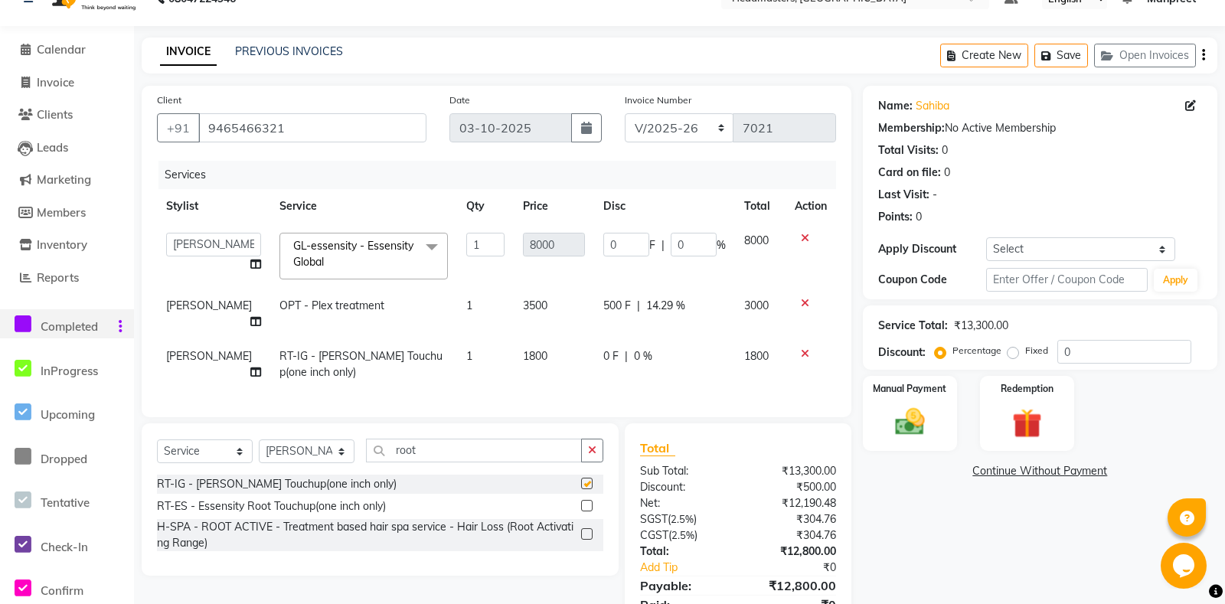
checkbox input "false"
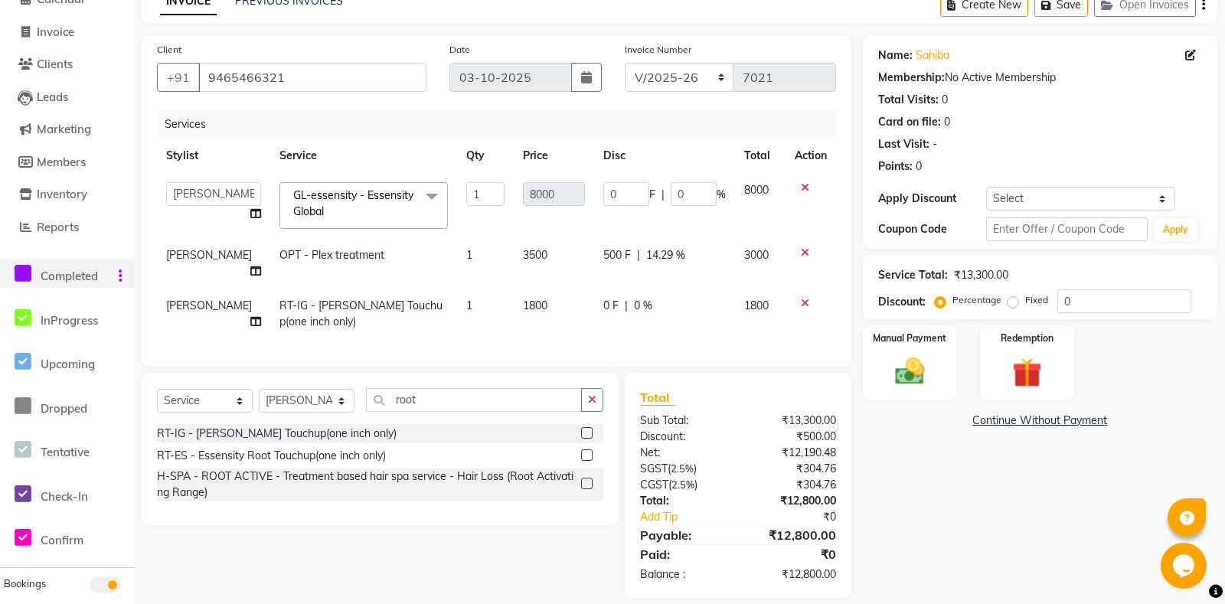
click at [603, 298] on span "0 F" at bounding box center [610, 306] width 15 height 16
select select "60721"
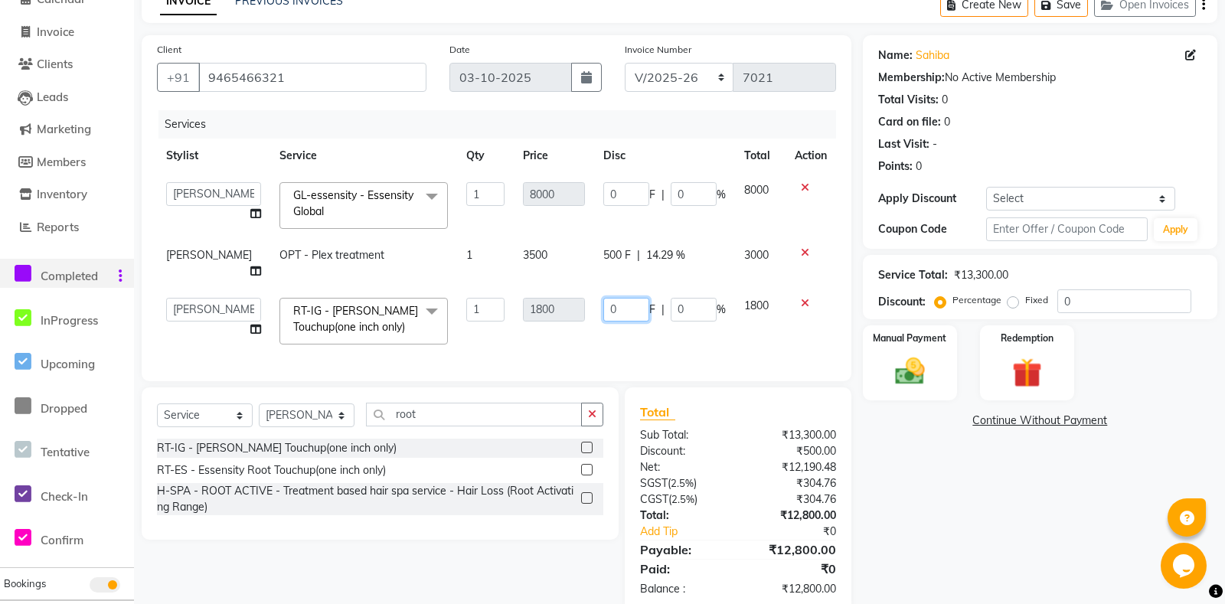
click at [603, 298] on input "0" at bounding box center [626, 310] width 46 height 24
type input "400"
click at [619, 315] on td "400 F | 0 %" at bounding box center [664, 321] width 141 height 65
select select "60721"
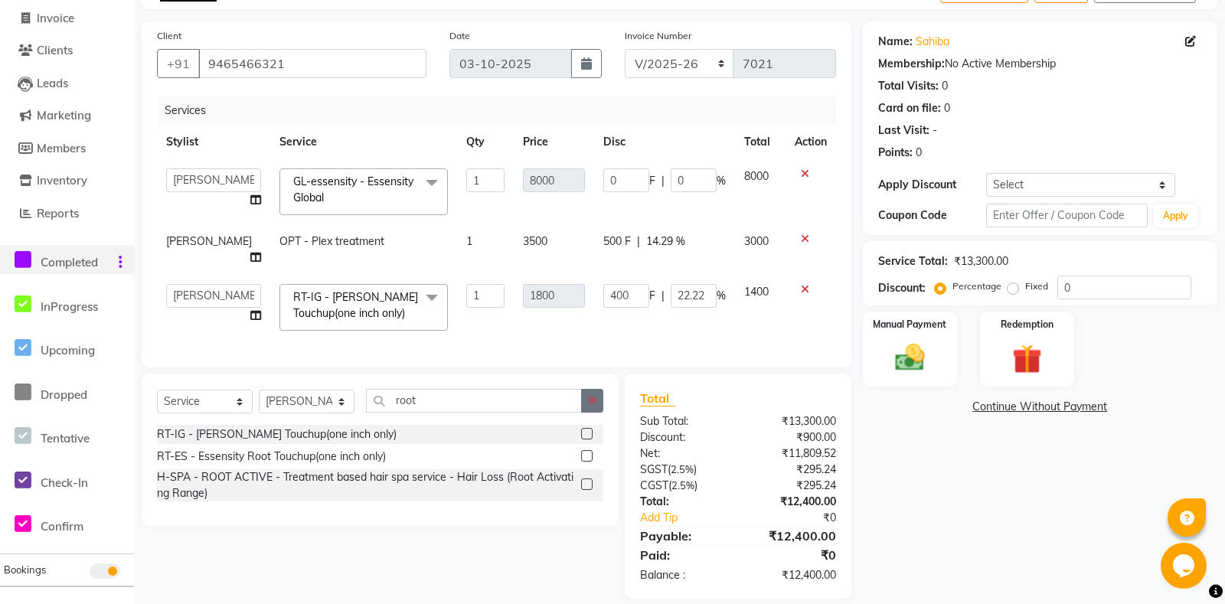
click at [591, 395] on icon "button" at bounding box center [592, 400] width 8 height 11
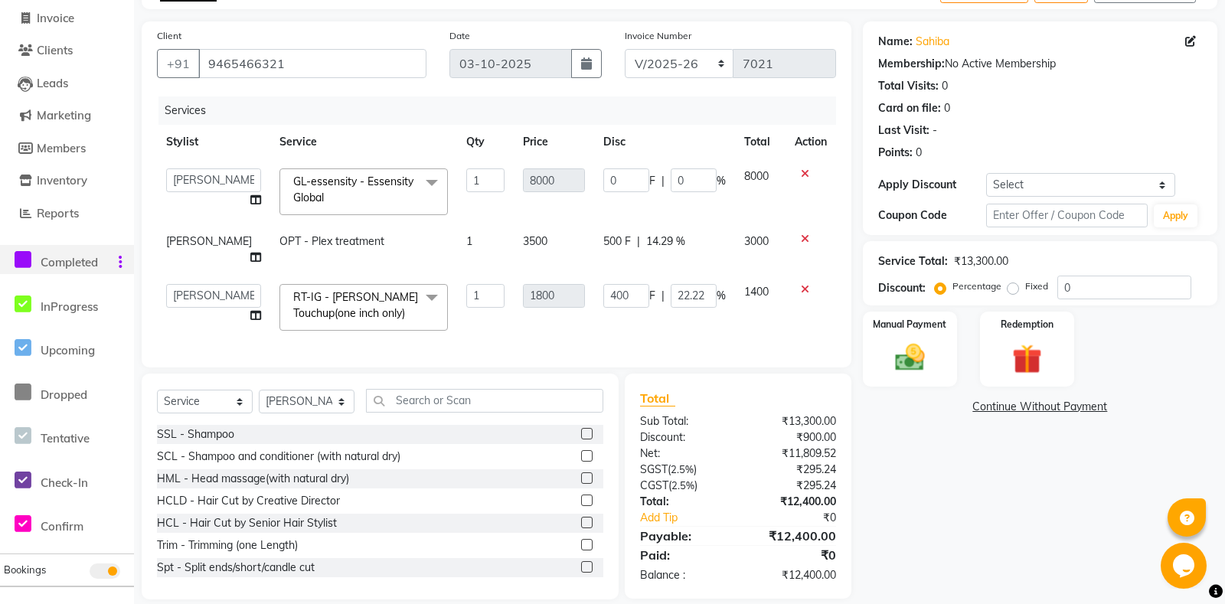
drag, startPoint x: 253, startPoint y: 391, endPoint x: 293, endPoint y: 386, distance: 40.2
click at [270, 389] on div "Select Service Product Membership Package Voucher Prepaid Gift Card Select Styl…" at bounding box center [380, 407] width 446 height 36
click at [259, 390] on select "Select Stylist Aarti Ali Amrita Amrita - Front Desk Balram Gental Man Gulshan H…" at bounding box center [307, 402] width 96 height 24
select select "64332"
click option "Saurabh" at bounding box center [0, 0] width 0 height 0
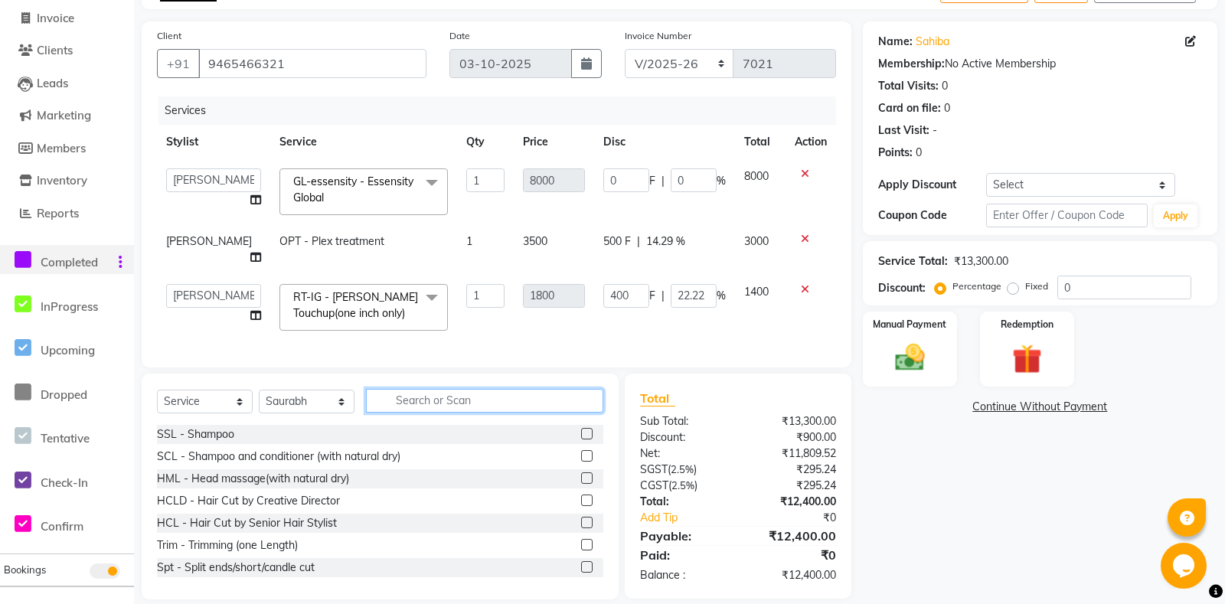
click at [456, 389] on input "text" at bounding box center [484, 401] width 237 height 24
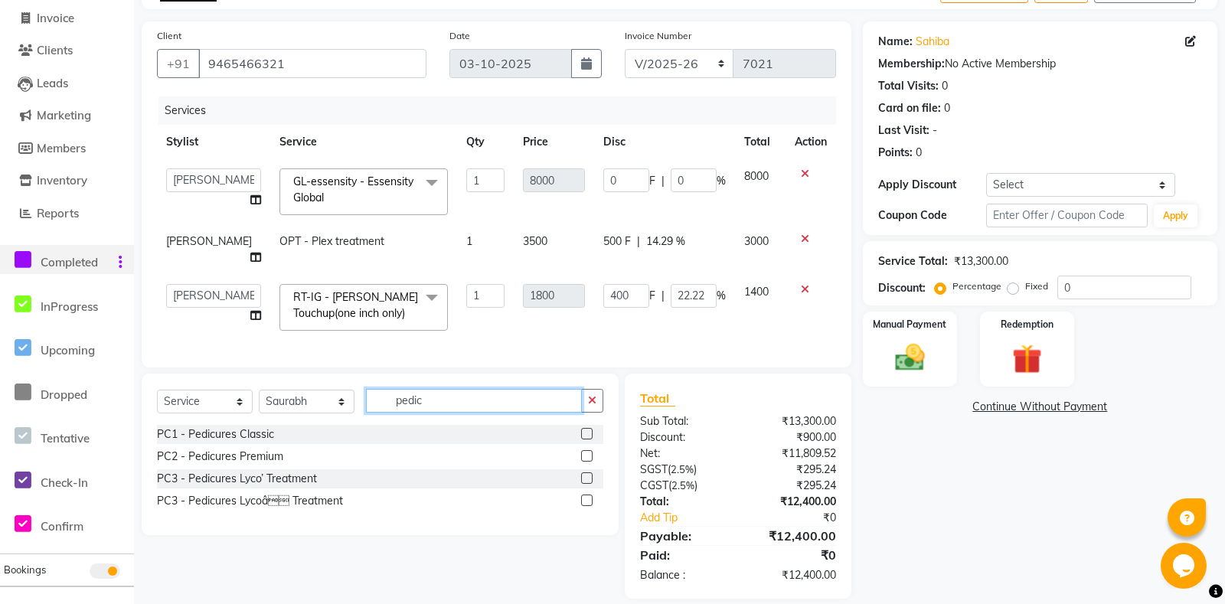
type input "pedic"
click at [586, 428] on label at bounding box center [586, 433] width 11 height 11
click at [586, 430] on input "checkbox" at bounding box center [586, 435] width 10 height 10
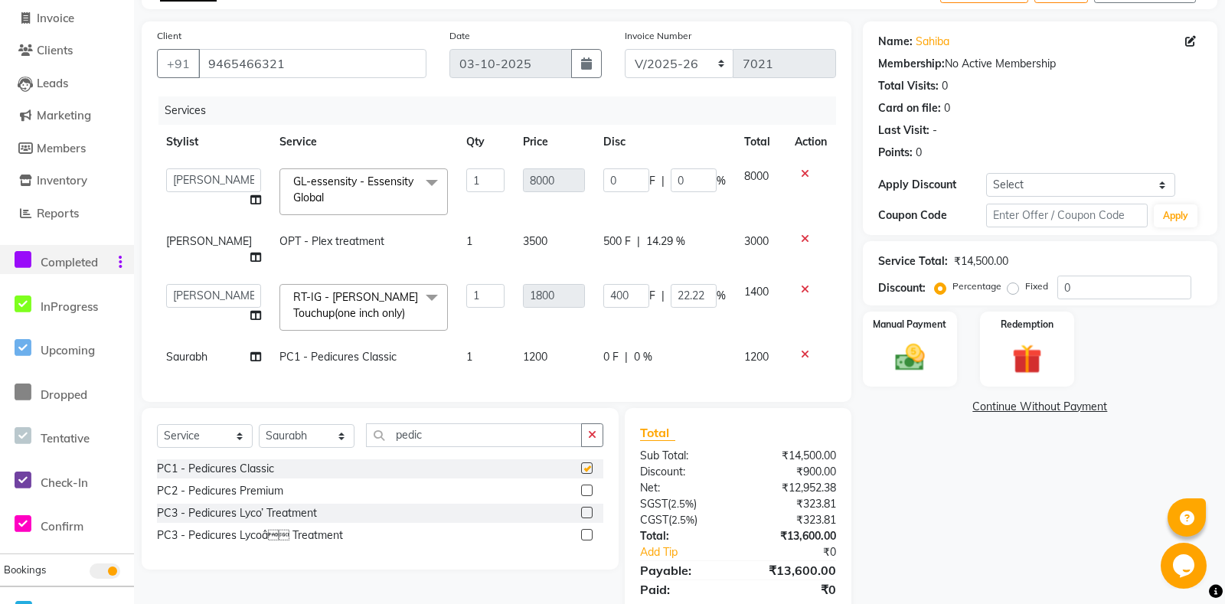
scroll to position [128, 0]
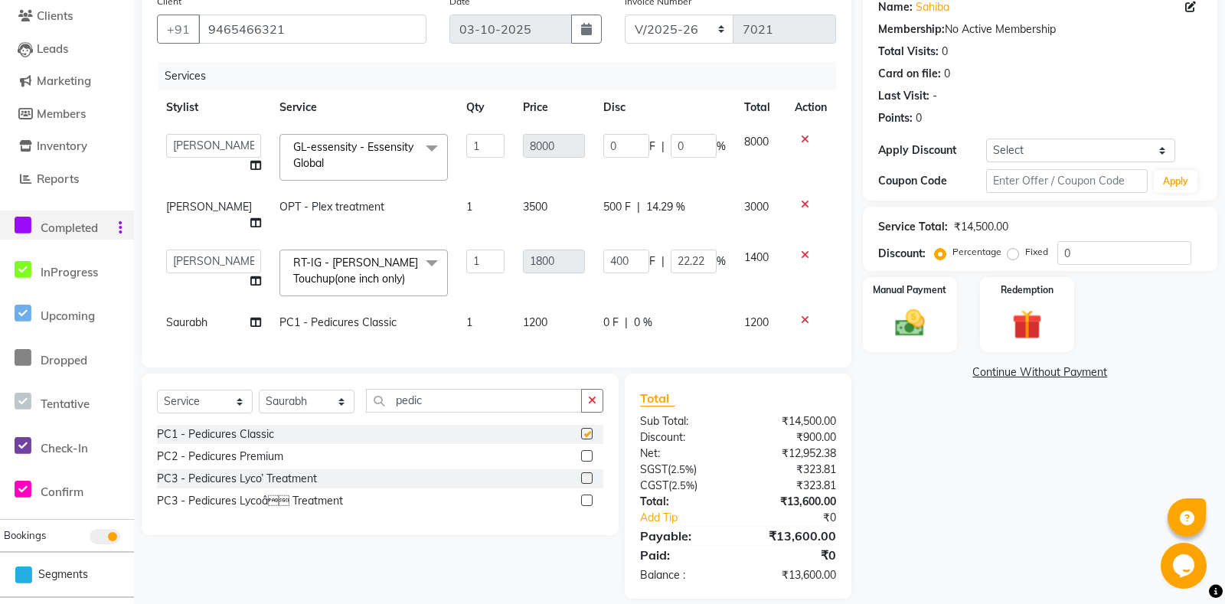
checkbox input "false"
click at [358, 315] on span "PC1 - Pedicures Classic" at bounding box center [337, 322] width 117 height 14
select select "64332"
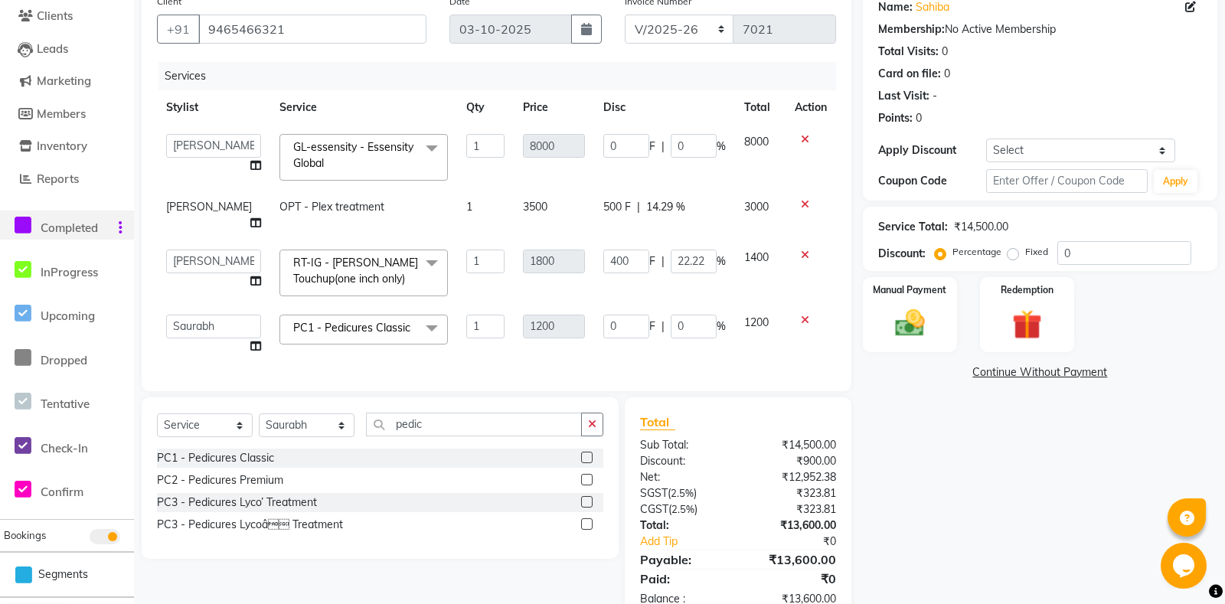
click at [360, 321] on span "PC1 - Pedicures Classic" at bounding box center [351, 328] width 117 height 14
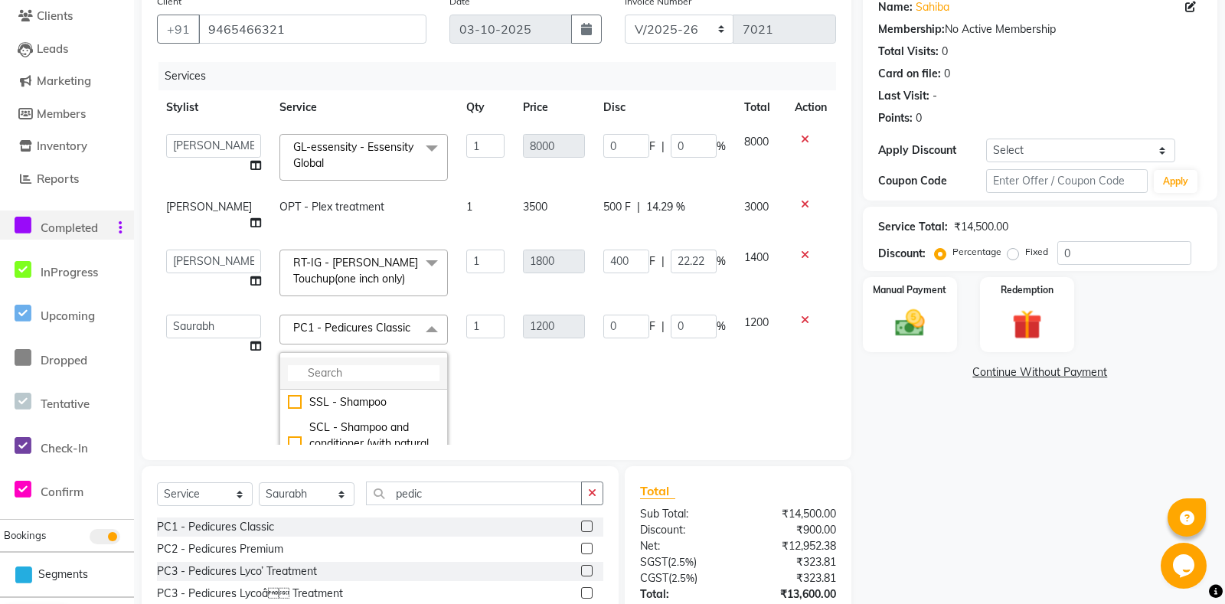
click at [316, 365] on input "multiselect-search" at bounding box center [364, 373] width 152 height 16
type input "pedic"
click at [377, 420] on li "PC2 - Pedicures Premium" at bounding box center [363, 427] width 167 height 25
checkbox input "false"
checkbox input "true"
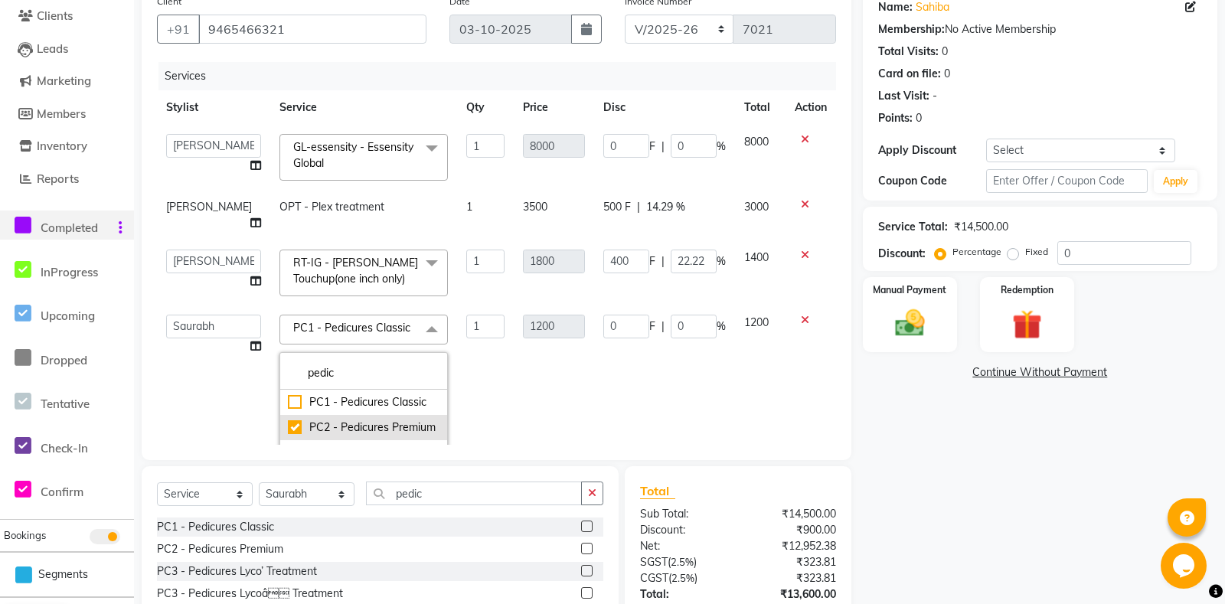
type input "1700"
click at [578, 377] on td "1700" at bounding box center [554, 427] width 80 height 244
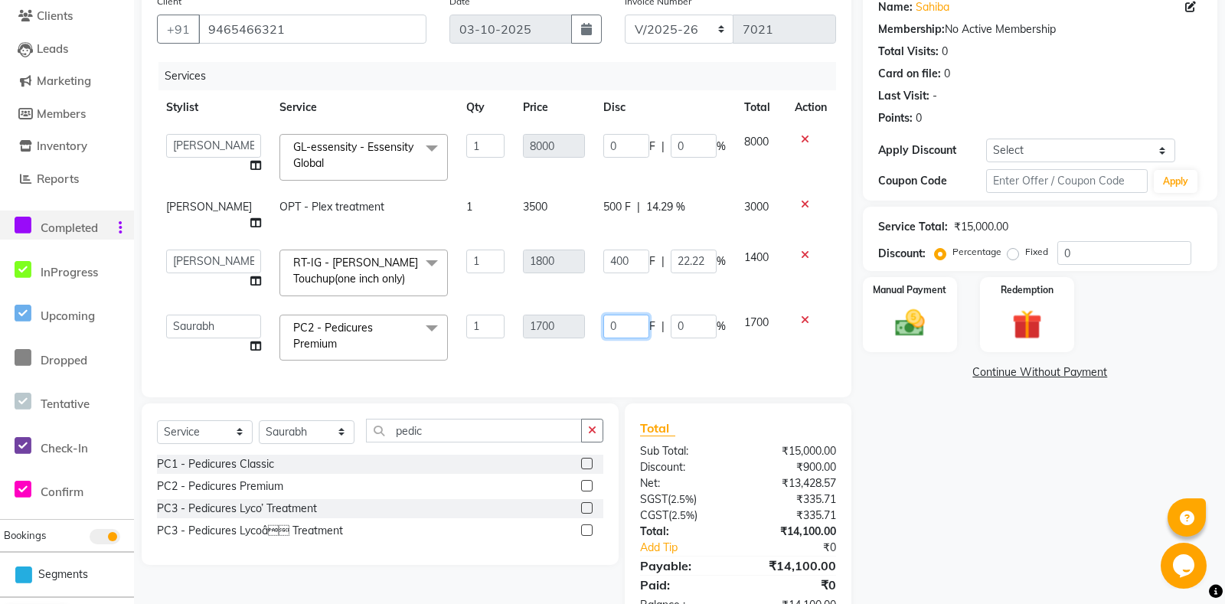
click at [603, 315] on input "0" at bounding box center [626, 327] width 46 height 24
type input "300"
click at [608, 335] on div "Services Stylist Service Qty Price Disc Total Action Aarti Ali Amrita Amrita - …" at bounding box center [496, 222] width 679 height 320
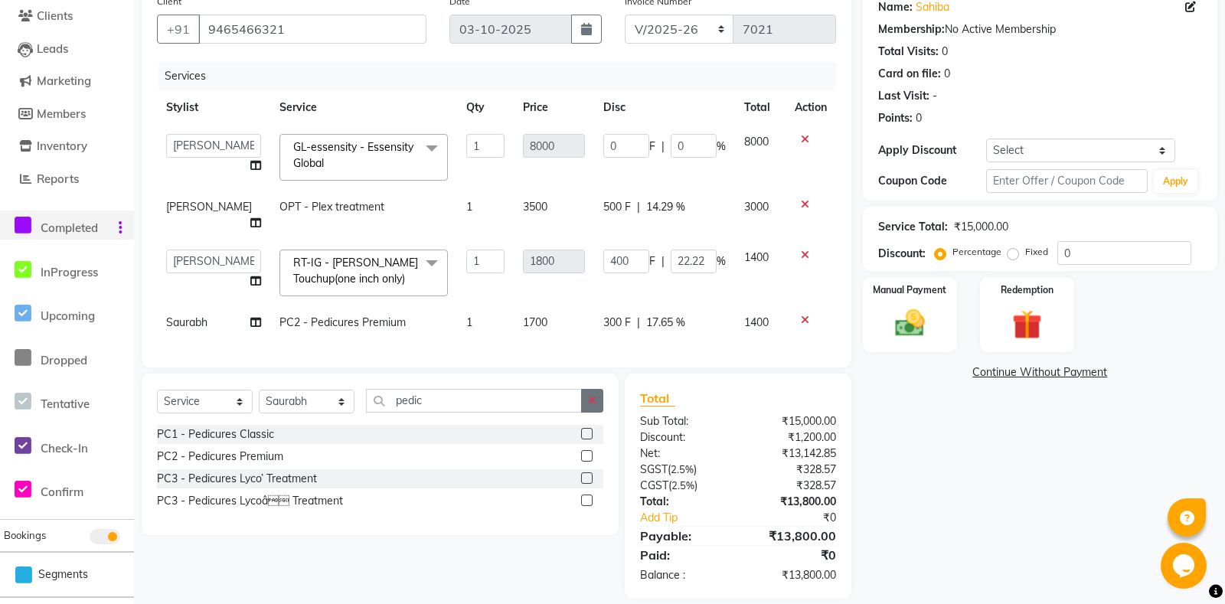
click at [600, 389] on button "button" at bounding box center [592, 401] width 22 height 24
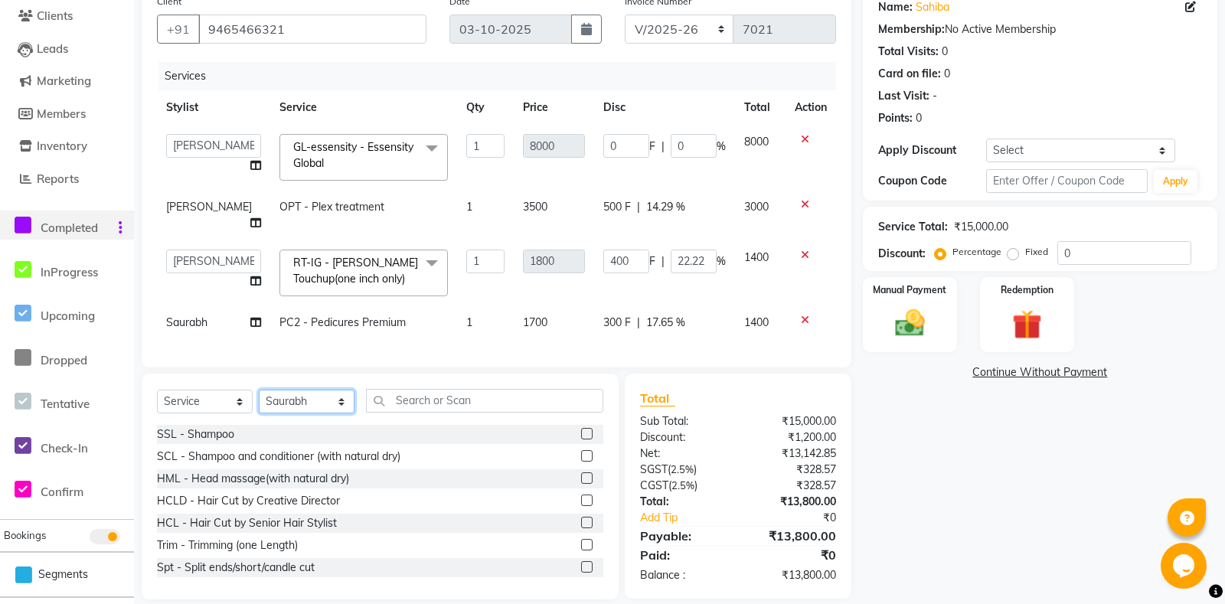
click at [259, 390] on select "Select Stylist Aarti Ali Amrita Amrita - Front Desk Balram Gental Man Gulshan H…" at bounding box center [307, 402] width 96 height 24
select select "60724"
click option "Noorie" at bounding box center [0, 0] width 0 height 0
click at [433, 389] on input "text" at bounding box center [484, 401] width 237 height 24
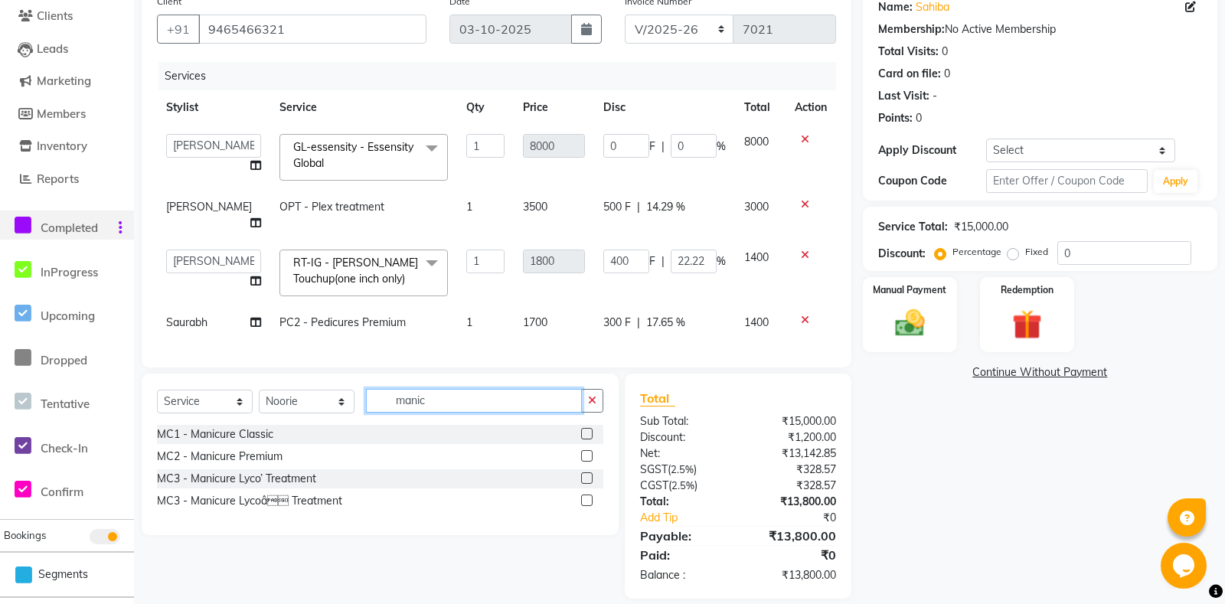
type input "manic"
click at [589, 428] on label at bounding box center [586, 433] width 11 height 11
click at [589, 430] on input "checkbox" at bounding box center [586, 435] width 10 height 10
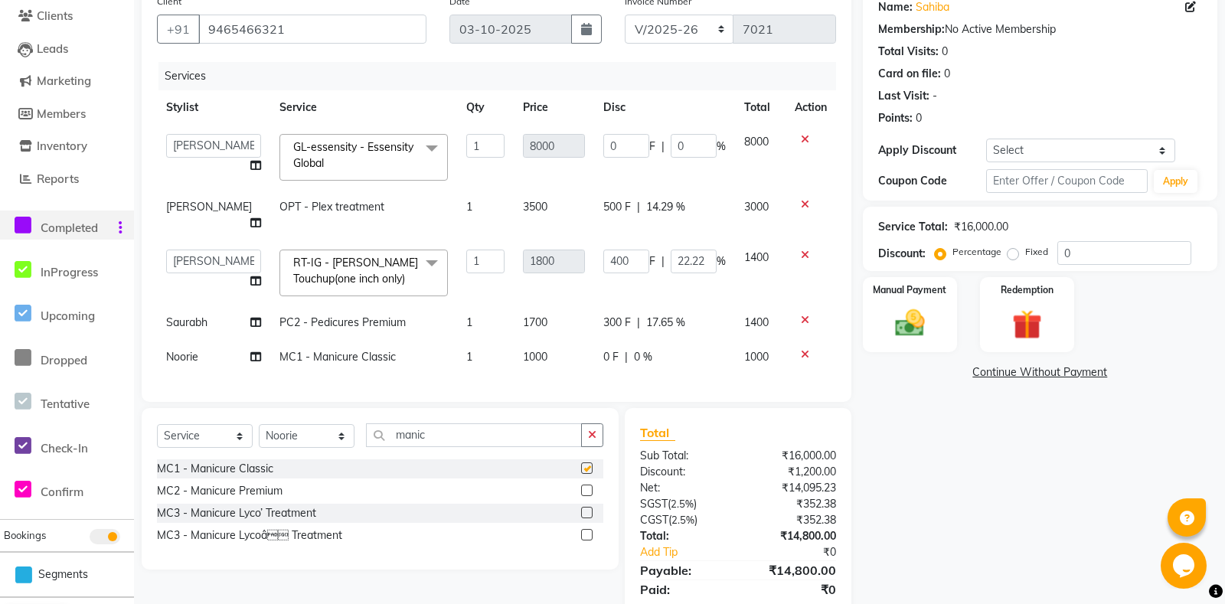
checkbox input "false"
click at [611, 351] on td "0 F | 0 %" at bounding box center [664, 357] width 141 height 34
select select "60724"
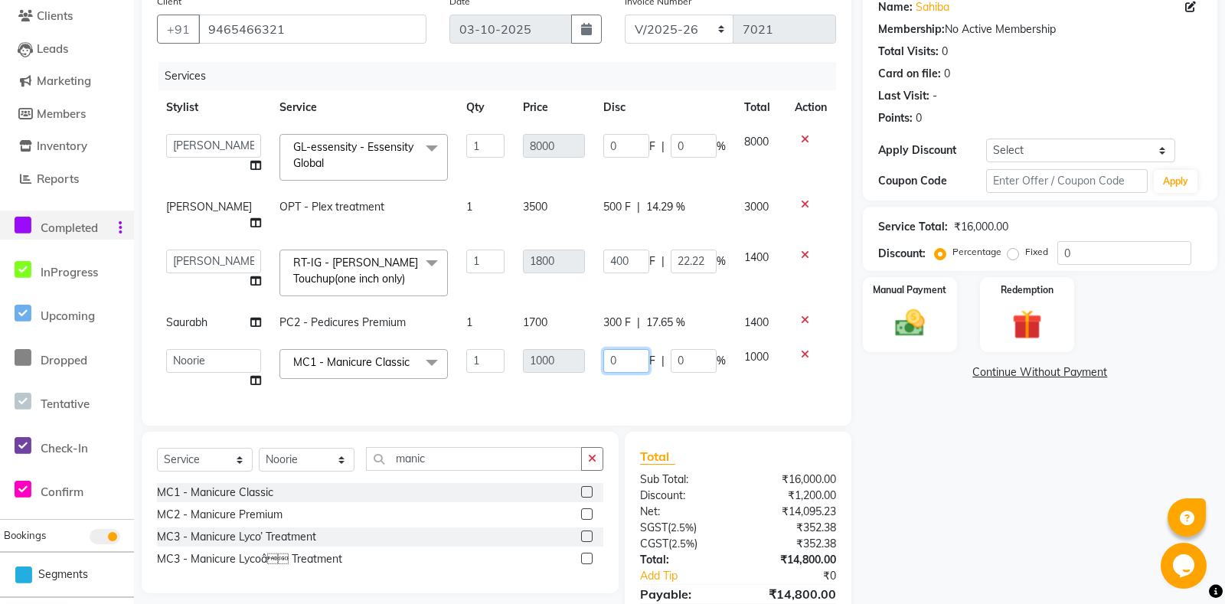
click at [603, 349] on input "0" at bounding box center [626, 361] width 46 height 24
type input "200"
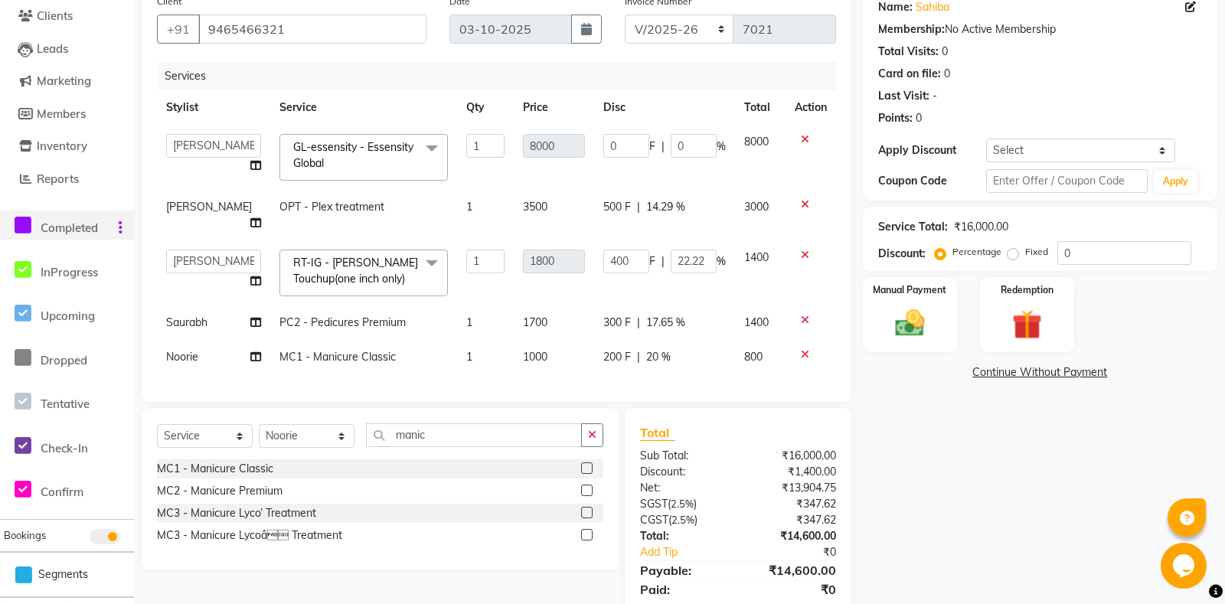
click at [619, 362] on div "Services Stylist Service Qty Price Disc Total Action Aarti Ali Amrita Amrita - …" at bounding box center [496, 224] width 679 height 325
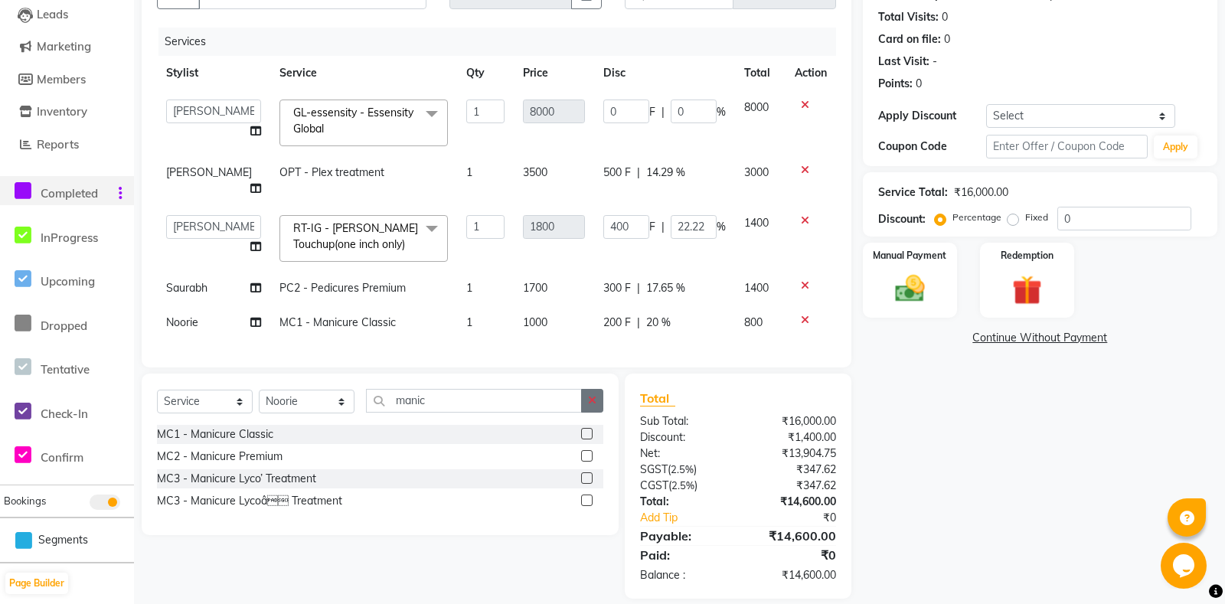
click at [594, 395] on icon "button" at bounding box center [592, 400] width 8 height 11
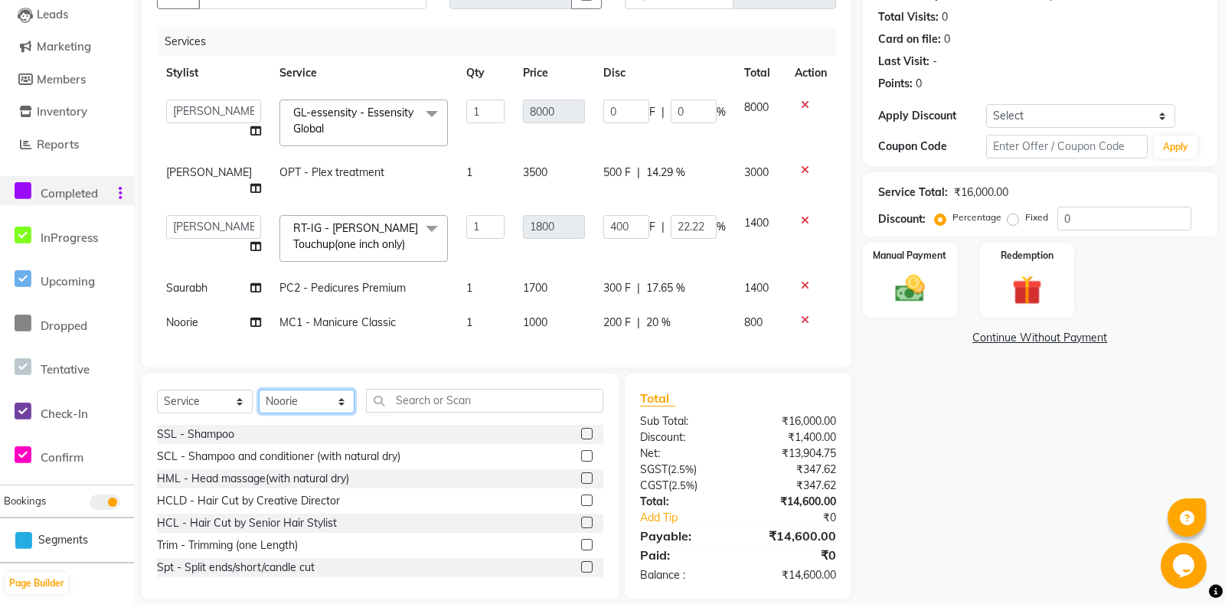
click at [259, 390] on select "Select Stylist Aarti Ali Amrita Amrita - Front Desk Balram Gental Man Gulshan H…" at bounding box center [307, 402] width 96 height 24
select select "60747"
click option "[PERSON_NAME]" at bounding box center [0, 0] width 0 height 0
click at [450, 389] on input "text" at bounding box center [484, 401] width 237 height 24
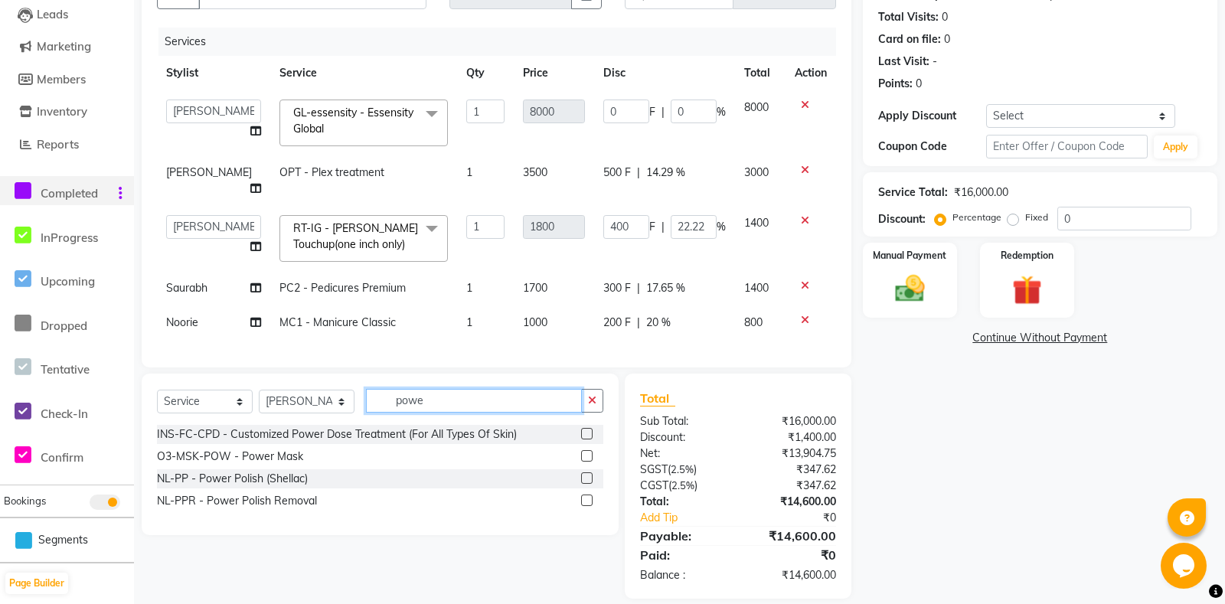
type input "powe"
click at [582, 472] on label at bounding box center [586, 477] width 11 height 11
click at [582, 474] on input "checkbox" at bounding box center [586, 479] width 10 height 10
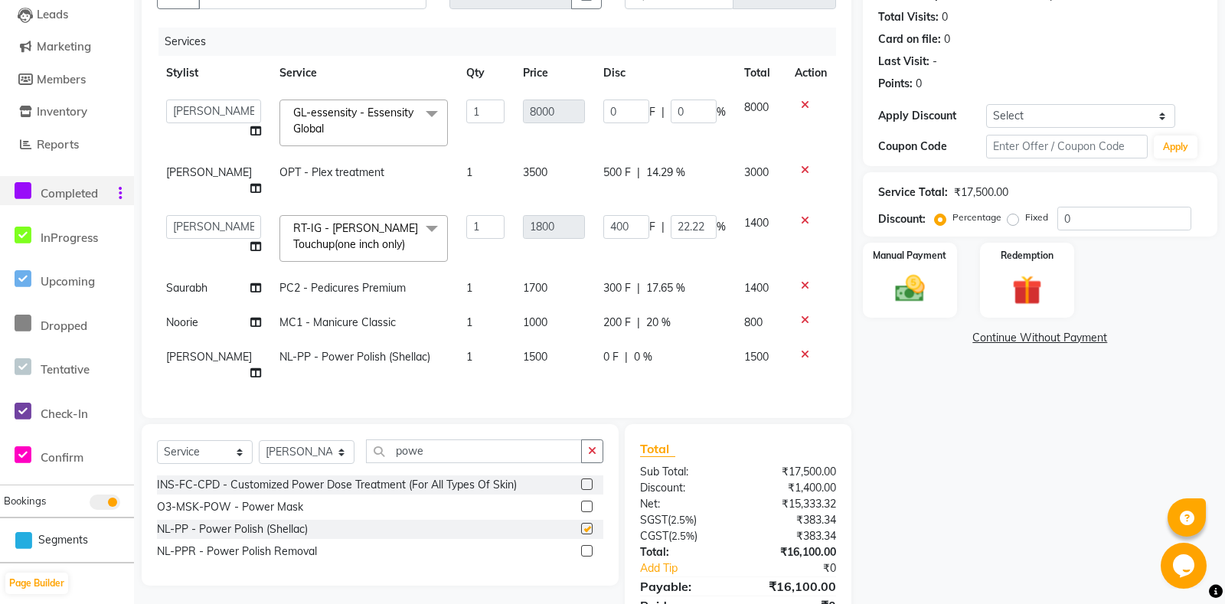
checkbox input "false"
click at [608, 349] on span "0 F" at bounding box center [610, 357] width 15 height 16
select select "60747"
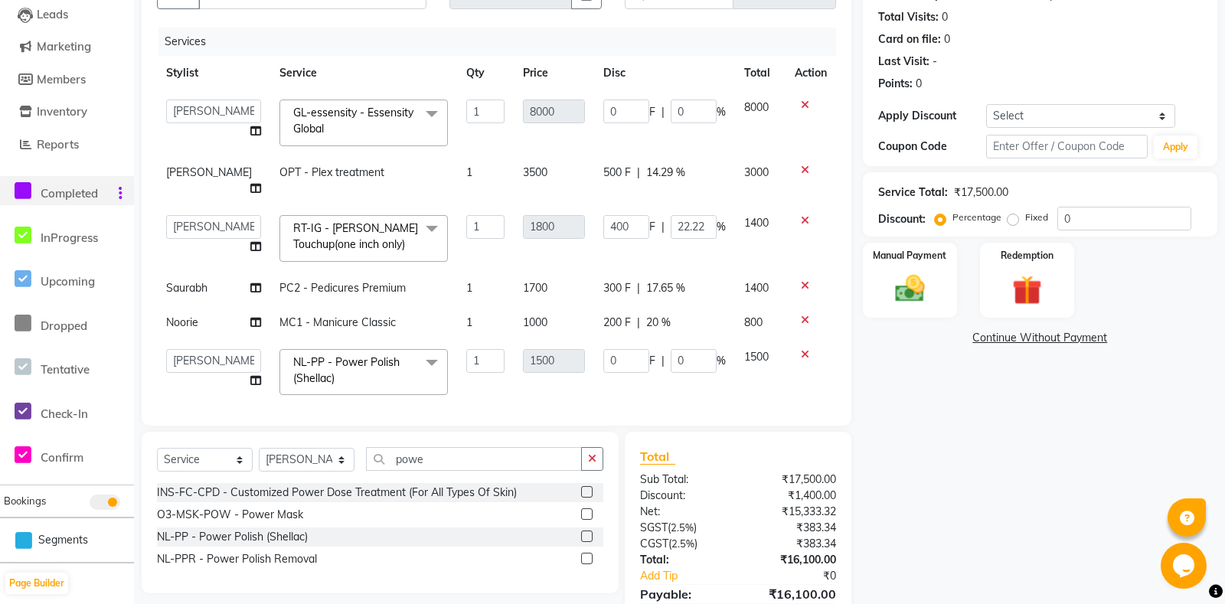
click at [597, 340] on td "0 F | 0 %" at bounding box center [664, 372] width 141 height 65
click at [609, 349] on input "0" at bounding box center [626, 361] width 46 height 24
type input "0400"
click at [610, 369] on div "Services Stylist Service Qty Price Disc Total Action Aarti Ali Amrita Amrita - …" at bounding box center [496, 219] width 679 height 383
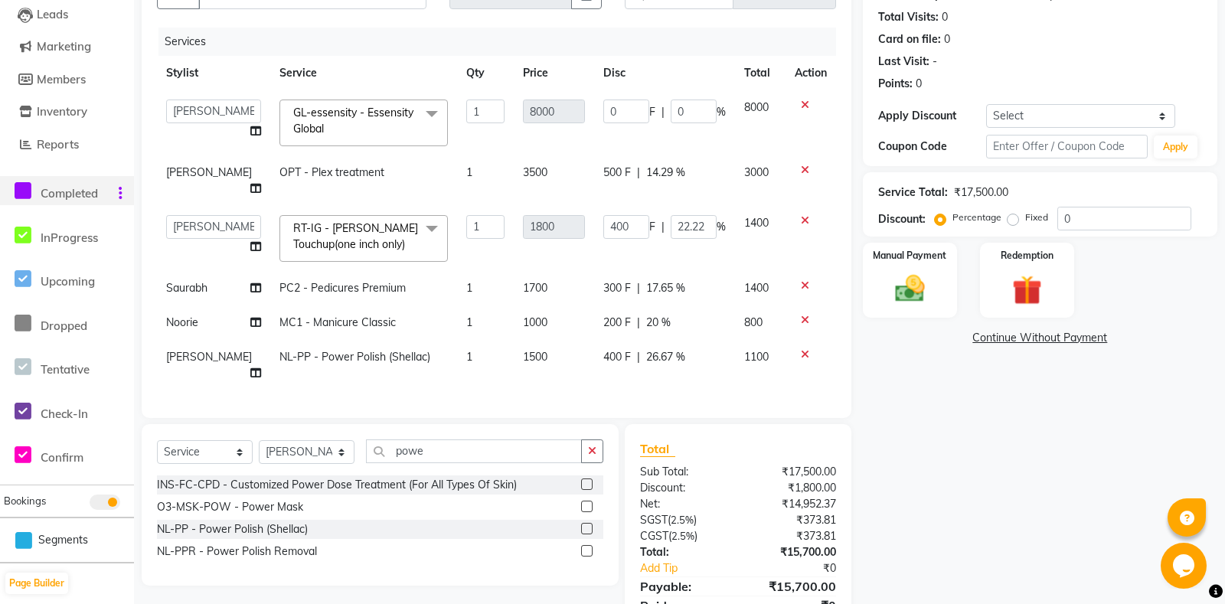
scroll to position [197, 0]
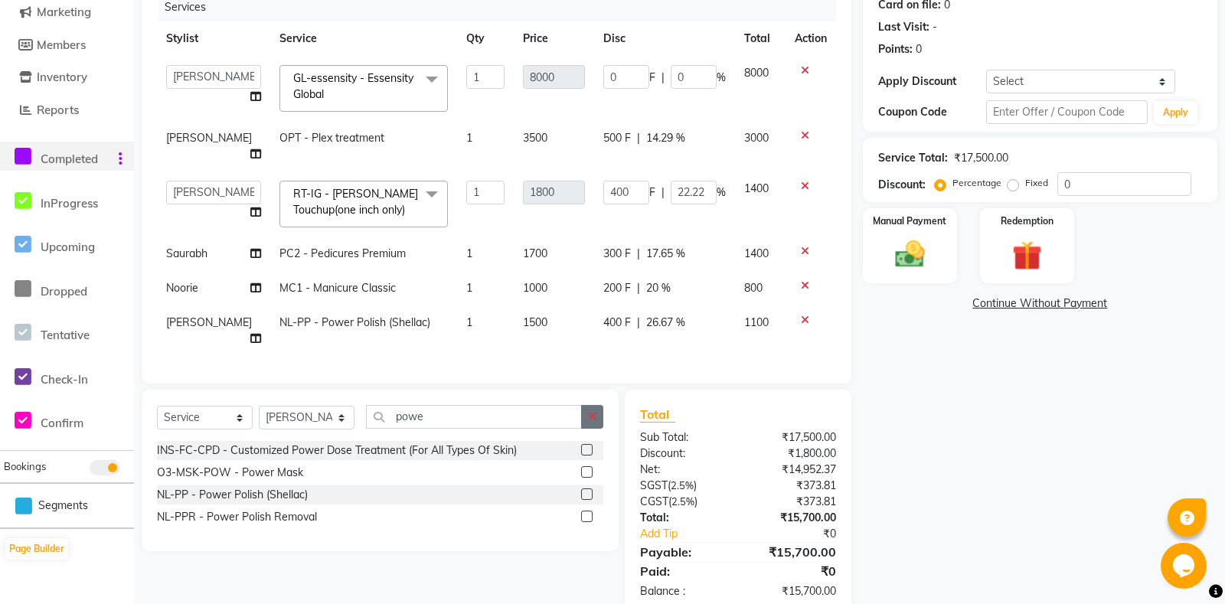
click at [598, 405] on button "button" at bounding box center [592, 417] width 22 height 24
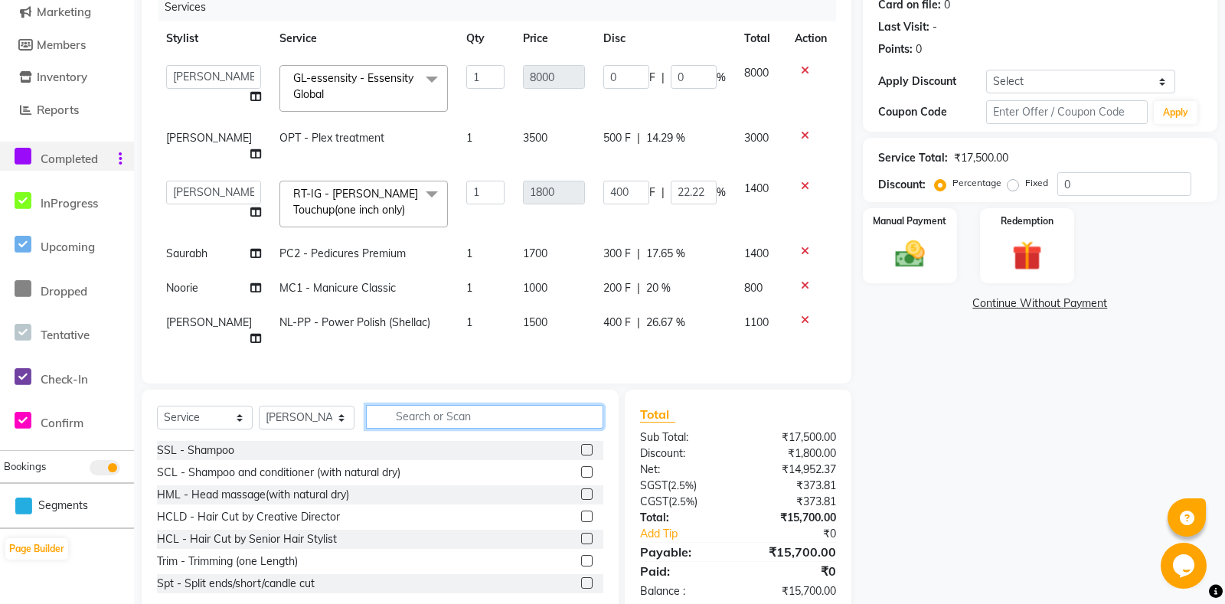
click at [466, 405] on input "text" at bounding box center [484, 417] width 237 height 24
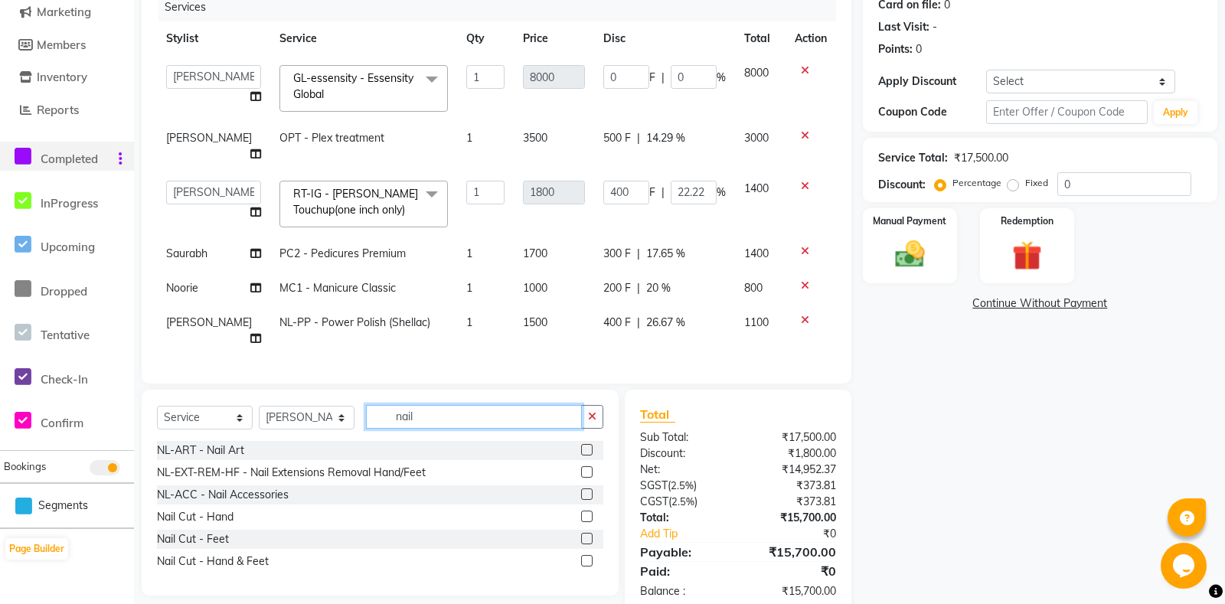
type input "nail"
click at [588, 444] on label at bounding box center [586, 449] width 11 height 11
click at [588, 446] on input "checkbox" at bounding box center [586, 451] width 10 height 10
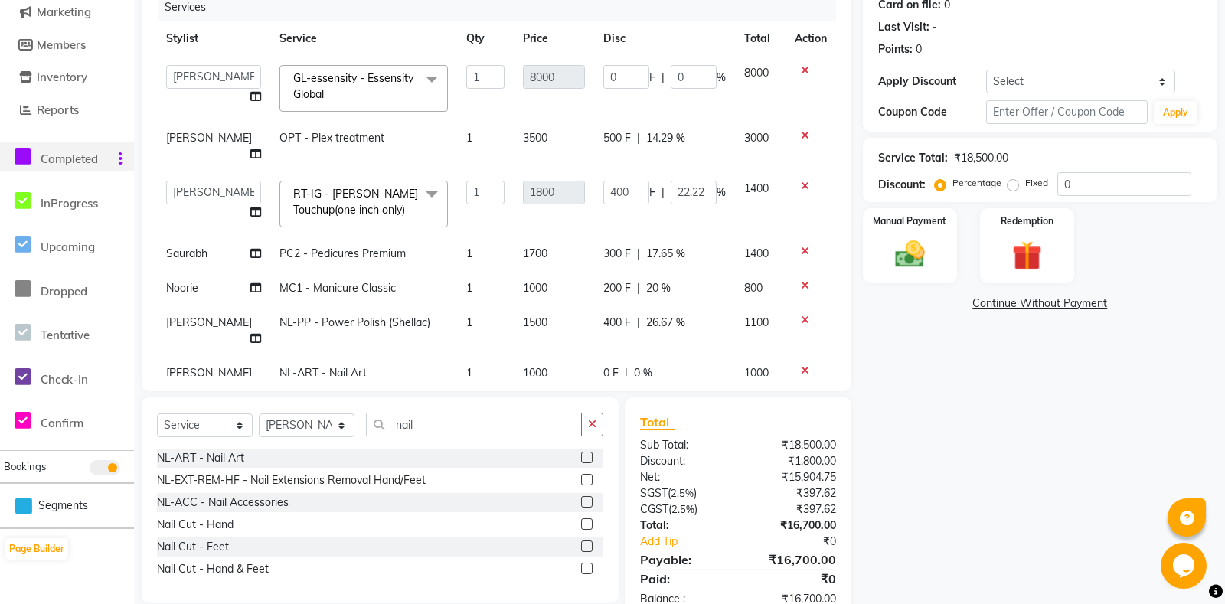
click at [584, 452] on label at bounding box center [586, 457] width 11 height 11
click at [584, 453] on input "checkbox" at bounding box center [586, 458] width 10 height 10
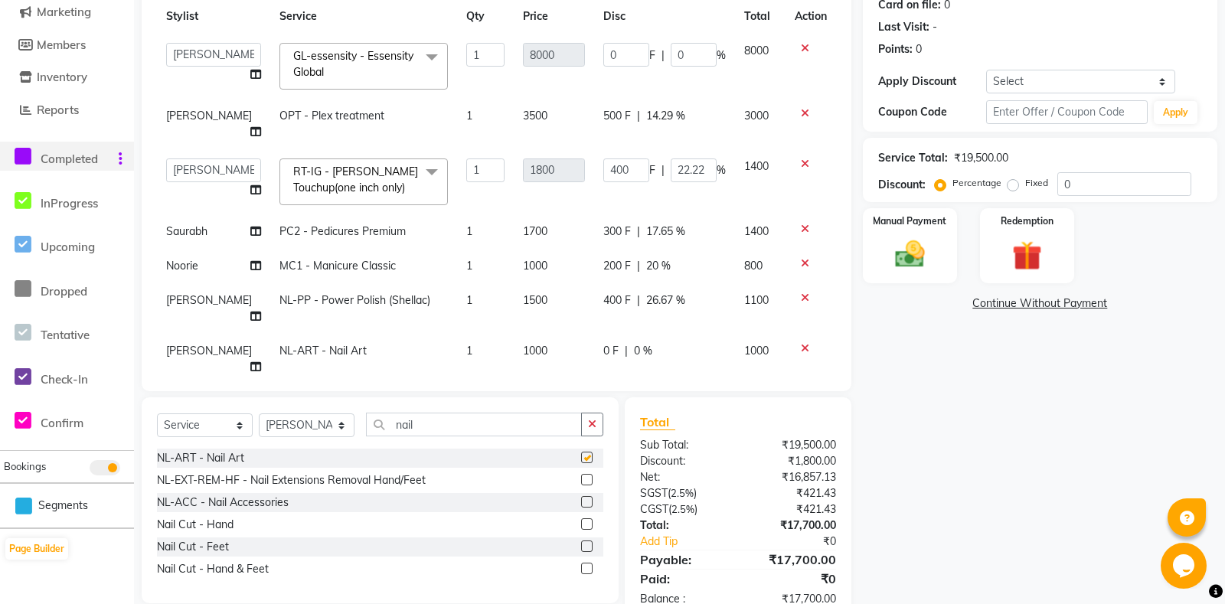
checkbox input "false"
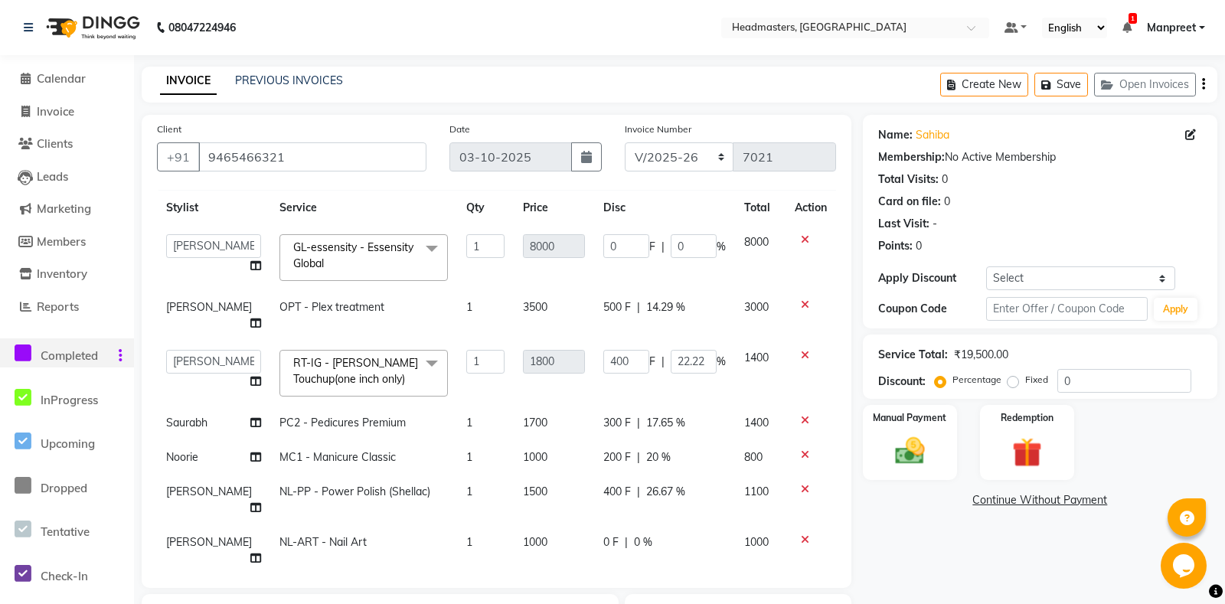
scroll to position [237, 0]
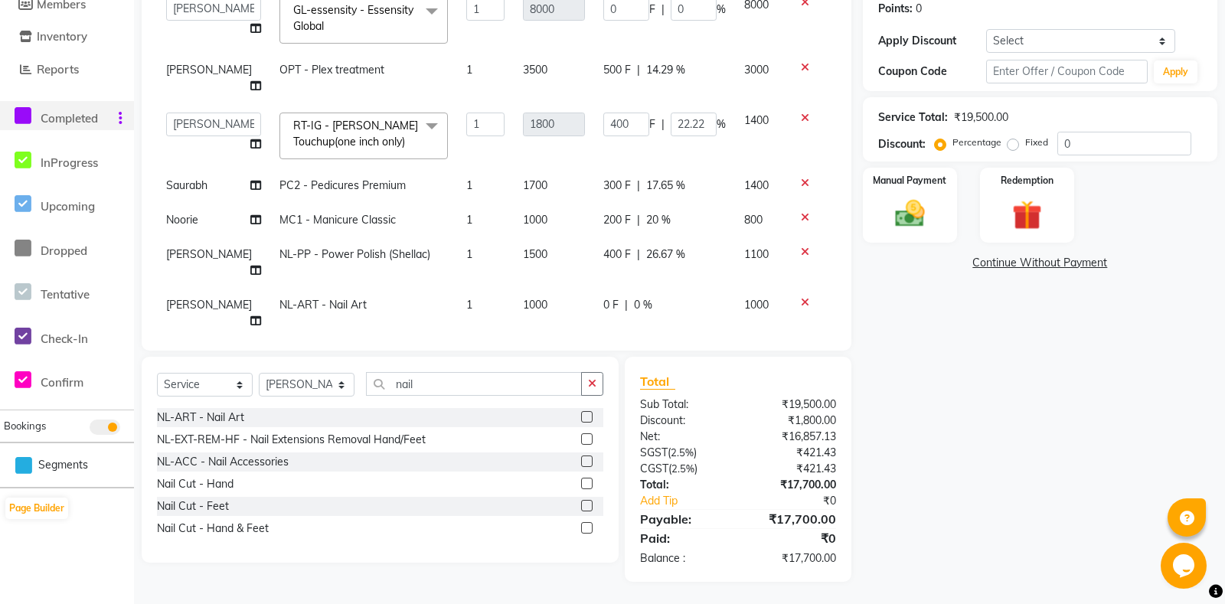
click at [605, 348] on span "0 F" at bounding box center [610, 356] width 15 height 16
select select "60747"
click at [603, 348] on input "0" at bounding box center [626, 360] width 46 height 24
type input "500"
click at [632, 288] on td "0 F | 0 %" at bounding box center [664, 313] width 141 height 51
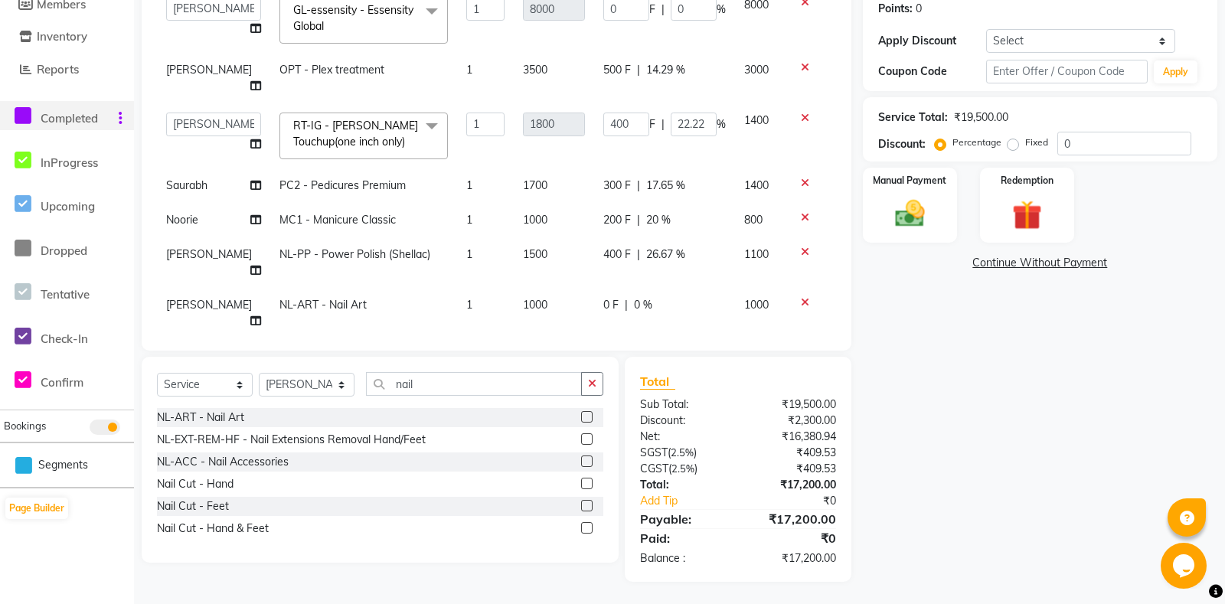
select select "60747"
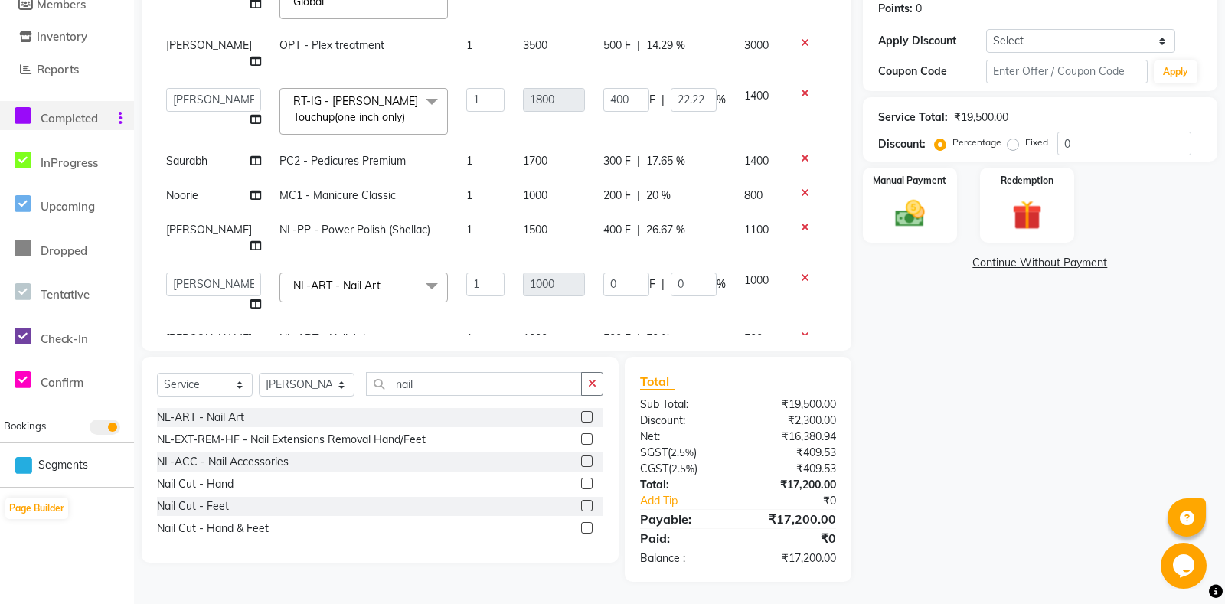
click at [611, 331] on span "500 F" at bounding box center [617, 339] width 28 height 16
select select "60747"
click at [606, 331] on input "500" at bounding box center [626, 343] width 46 height 24
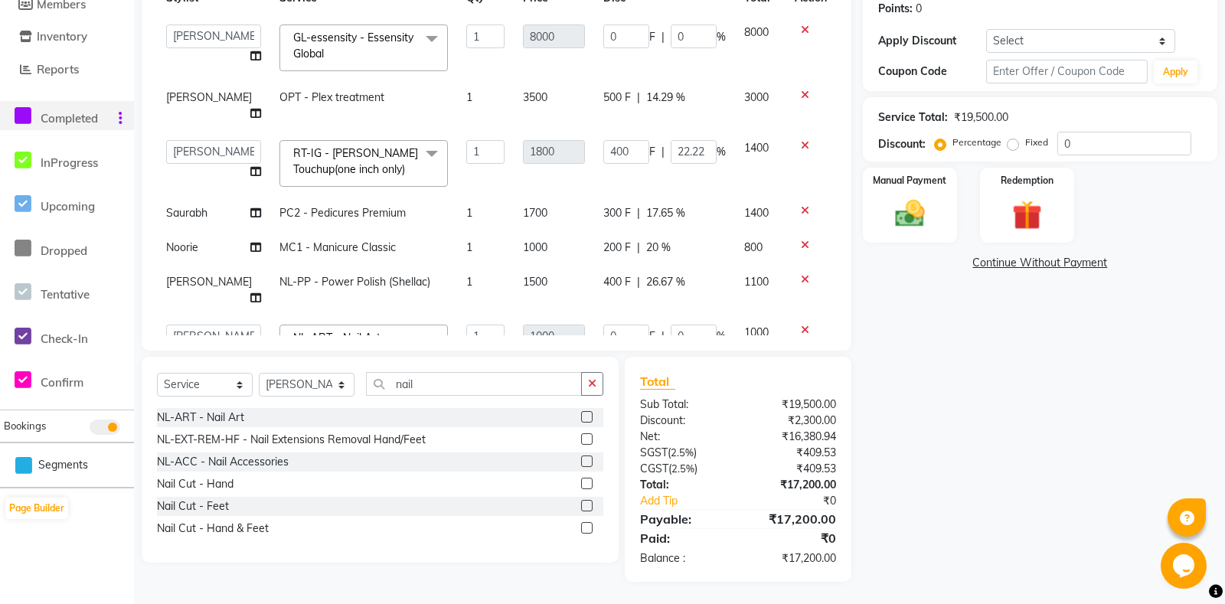
scroll to position [77, 0]
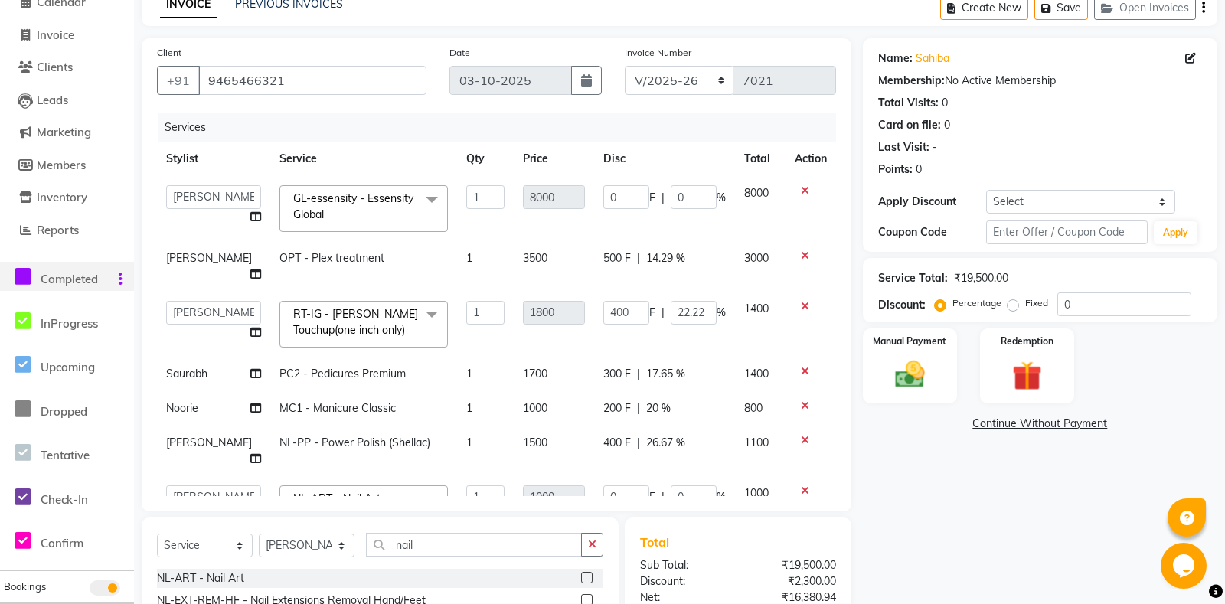
click at [606, 252] on span "500 F" at bounding box center [617, 258] width 28 height 16
select select "60721"
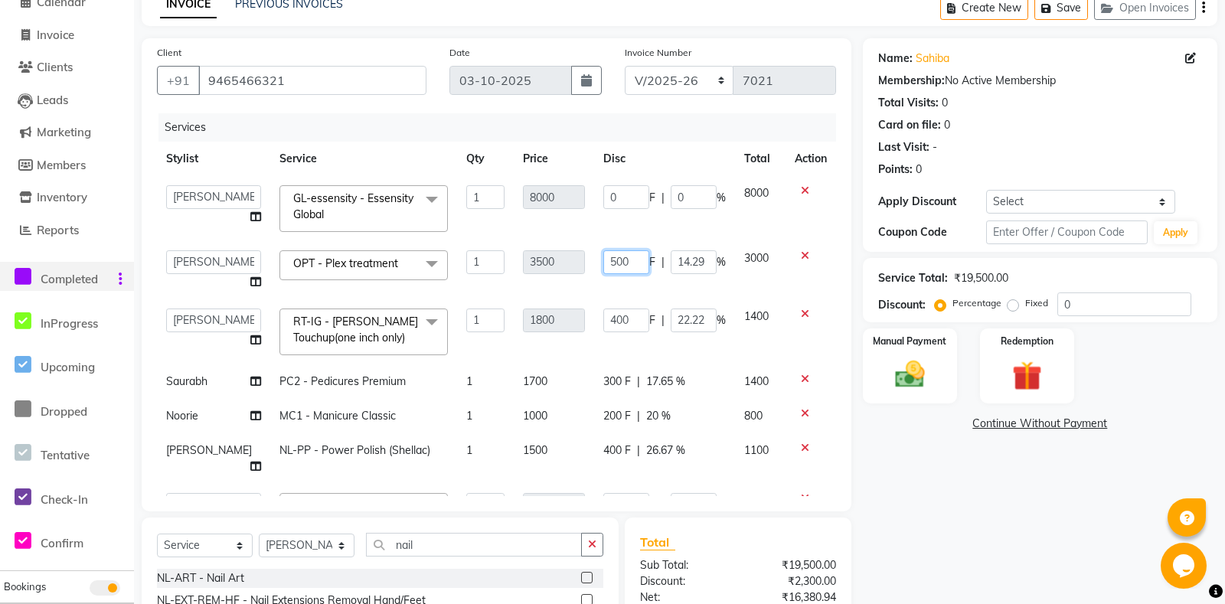
click at [614, 260] on input "500" at bounding box center [626, 262] width 46 height 24
type input "700"
click at [620, 288] on tbody "Aarti Ali Amrita Amrita - Front Desk Balram Gental Man Gulshan HEADMASTERS Jass…" at bounding box center [496, 384] width 679 height 417
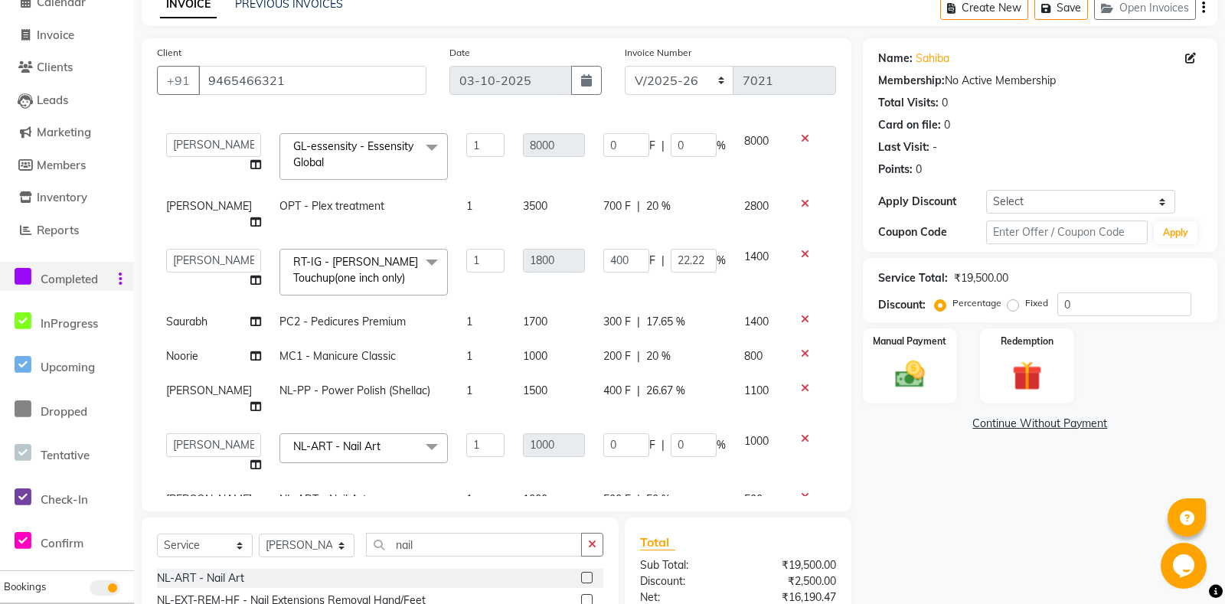
scroll to position [237, 0]
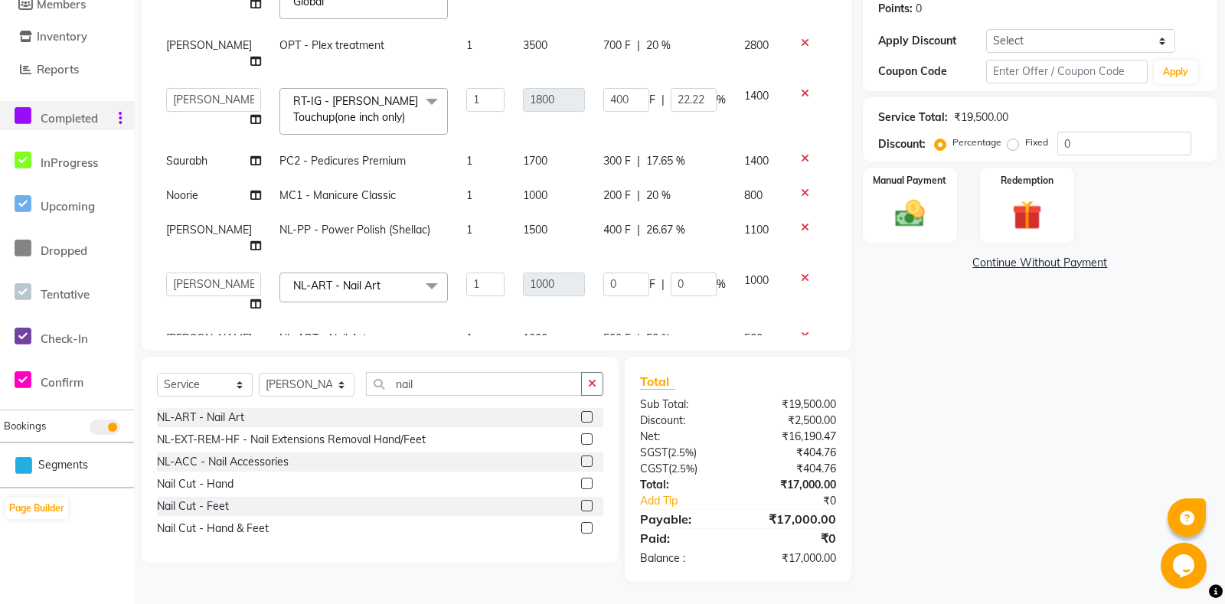
click at [613, 178] on td "200 F | 20 %" at bounding box center [664, 195] width 141 height 34
select select "60724"
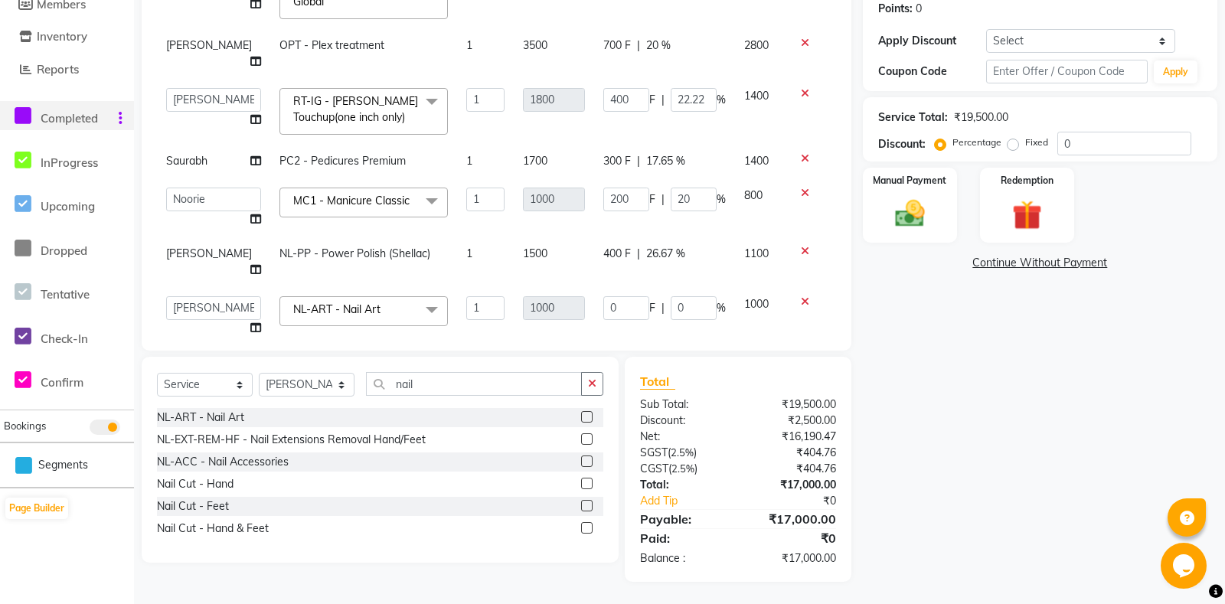
click at [604, 153] on span "300 F" at bounding box center [617, 161] width 28 height 16
select select "64332"
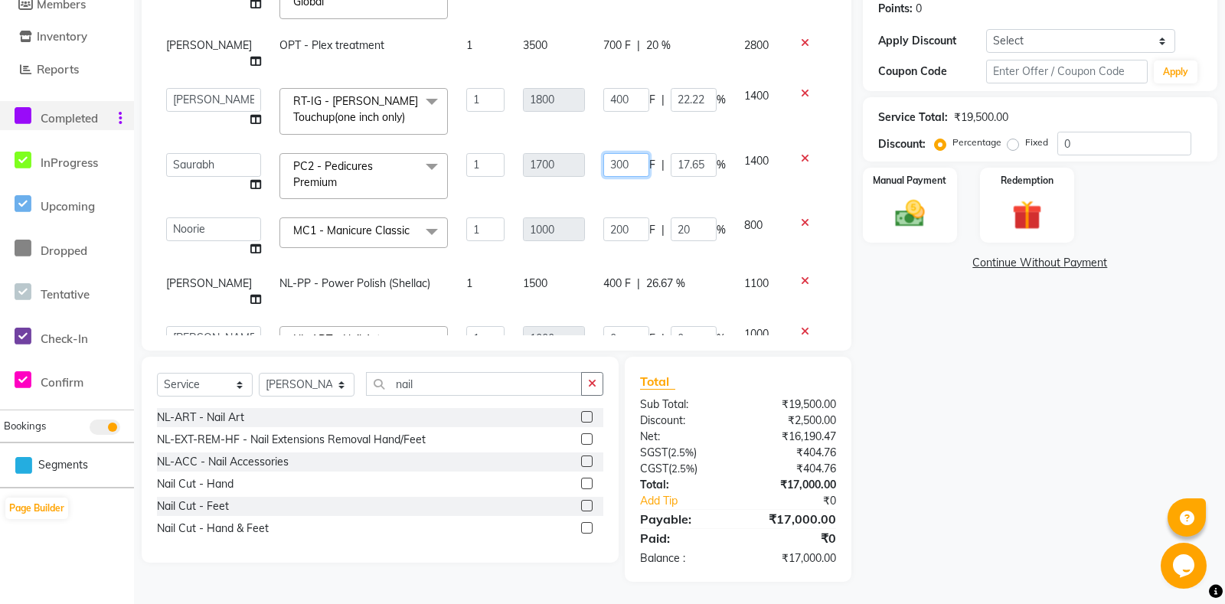
click at [607, 153] on input "300" at bounding box center [626, 165] width 46 height 24
click at [608, 153] on input "300" at bounding box center [626, 165] width 46 height 24
type input "400"
click at [637, 170] on tbody "Aarti Ali Amrita Amrita - Front Desk Balram Gental Man Gulshan HEADMASTERS Jass…" at bounding box center [496, 194] width 679 height 462
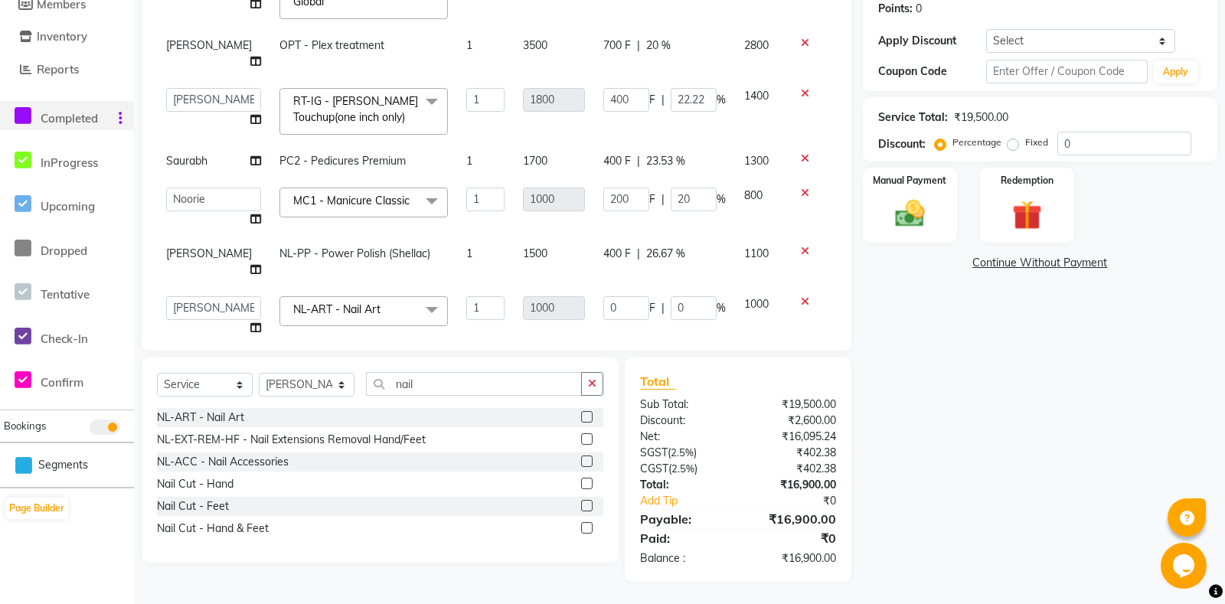
scroll to position [76, 0]
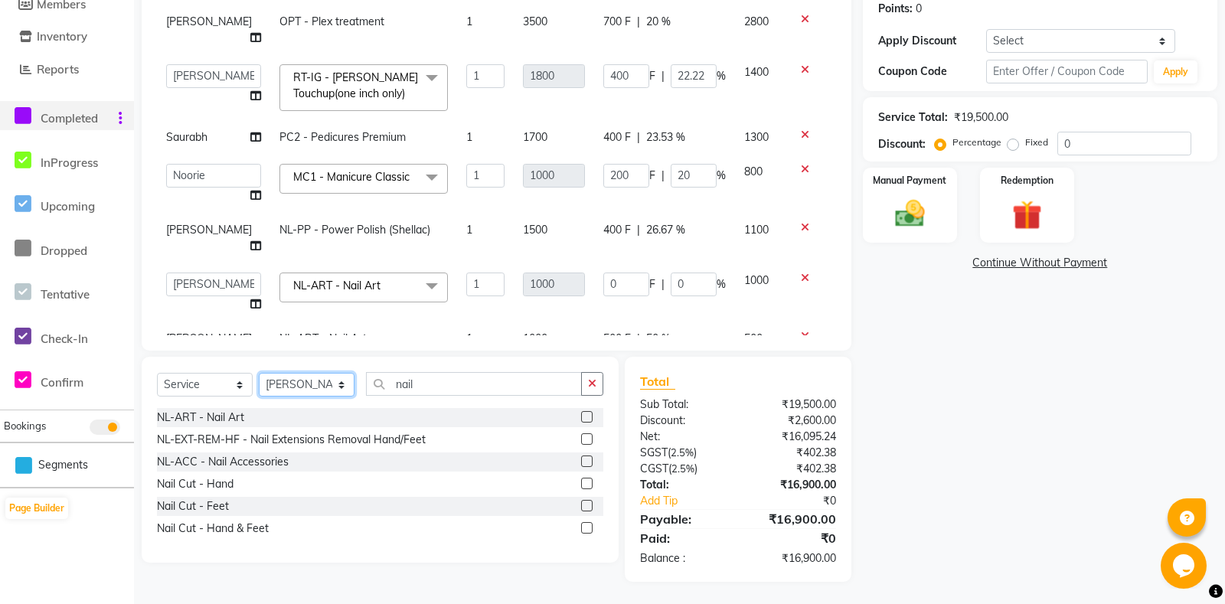
click at [259, 373] on select "Select Stylist [PERSON_NAME] Amrita - Front Desk [PERSON_NAME] Gental Man Gulsh…" at bounding box center [307, 385] width 96 height 24
select select "60742"
click option "Mona" at bounding box center [0, 0] width 0 height 0
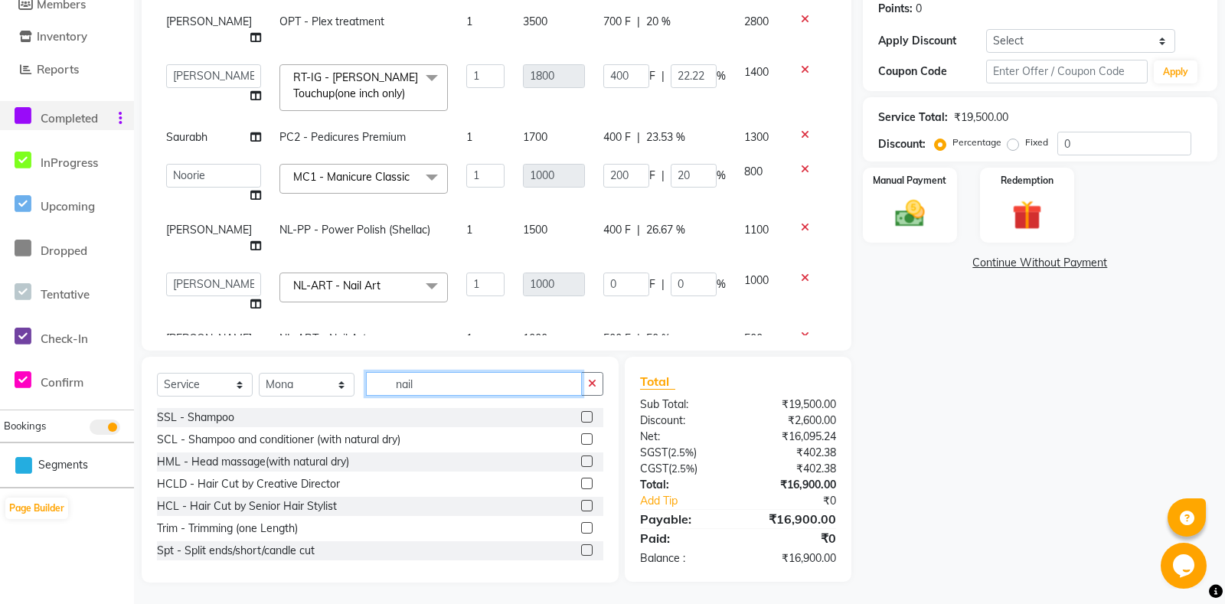
click at [446, 381] on input "nail" at bounding box center [474, 384] width 216 height 24
click at [600, 387] on button "button" at bounding box center [592, 384] width 22 height 24
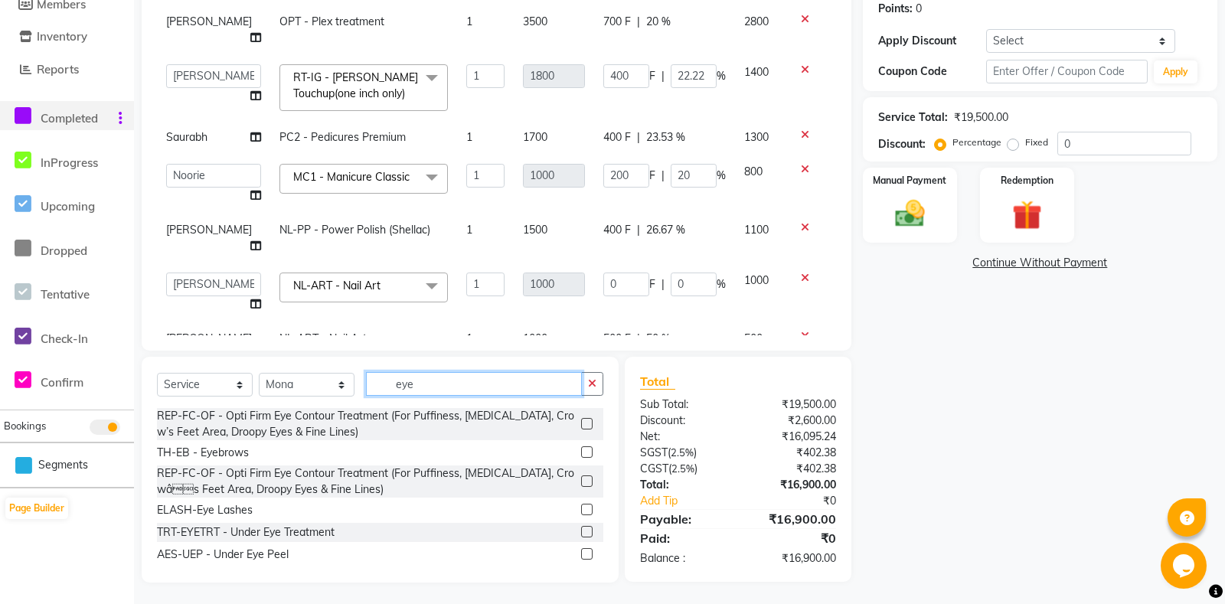
type input "eye"
click at [588, 453] on label at bounding box center [586, 451] width 11 height 11
click at [588, 453] on input "checkbox" at bounding box center [586, 453] width 10 height 10
checkbox input "false"
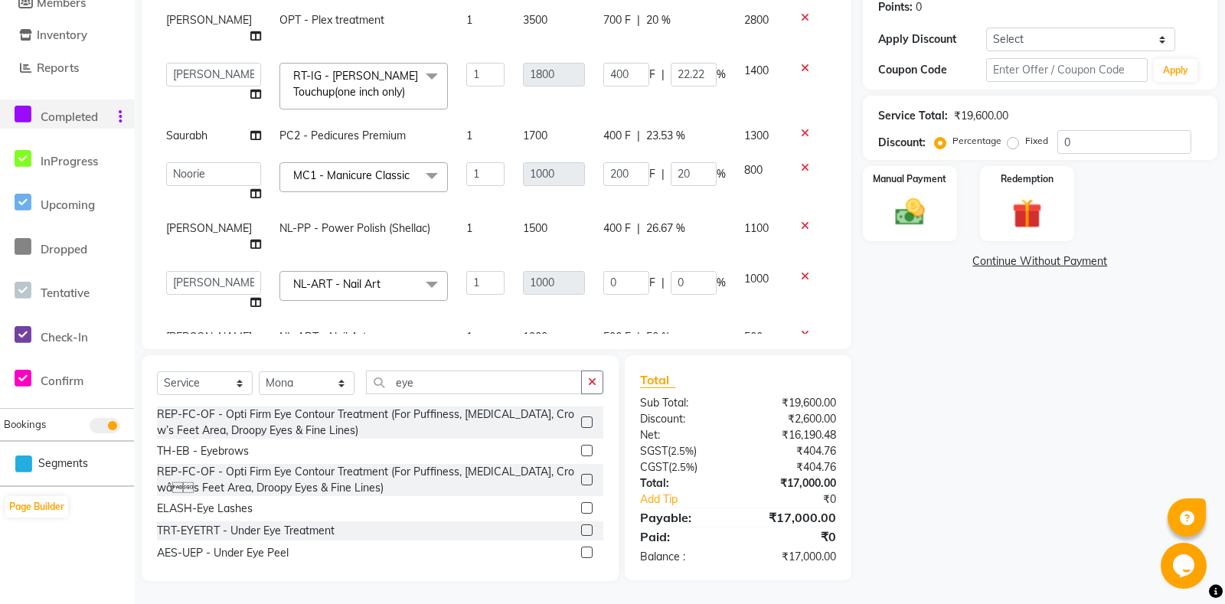
scroll to position [110, 0]
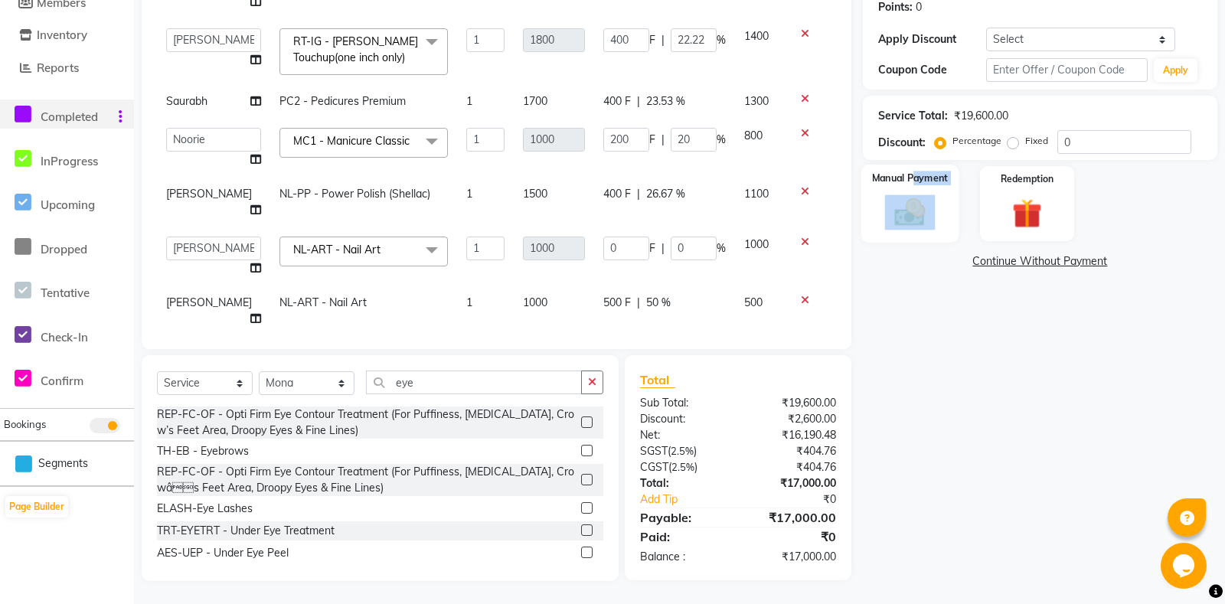
click at [917, 211] on div "Manual Payment" at bounding box center [910, 204] width 98 height 78
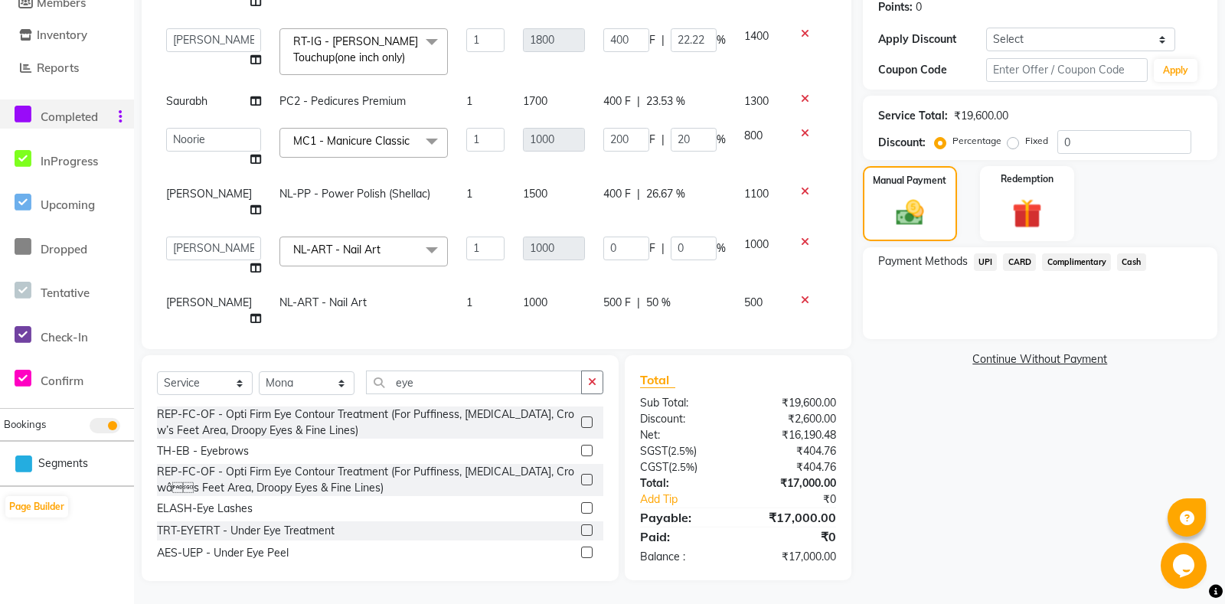
click at [1137, 271] on span "Cash" at bounding box center [1131, 262] width 29 height 18
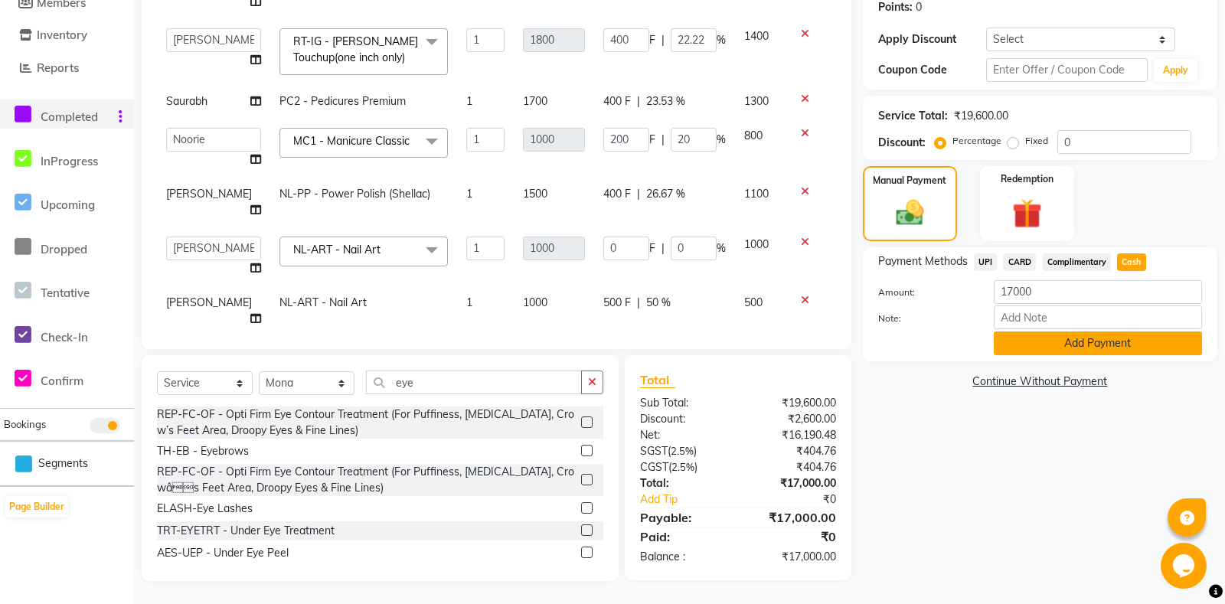
click at [1109, 355] on button "Add Payment" at bounding box center [1098, 344] width 208 height 24
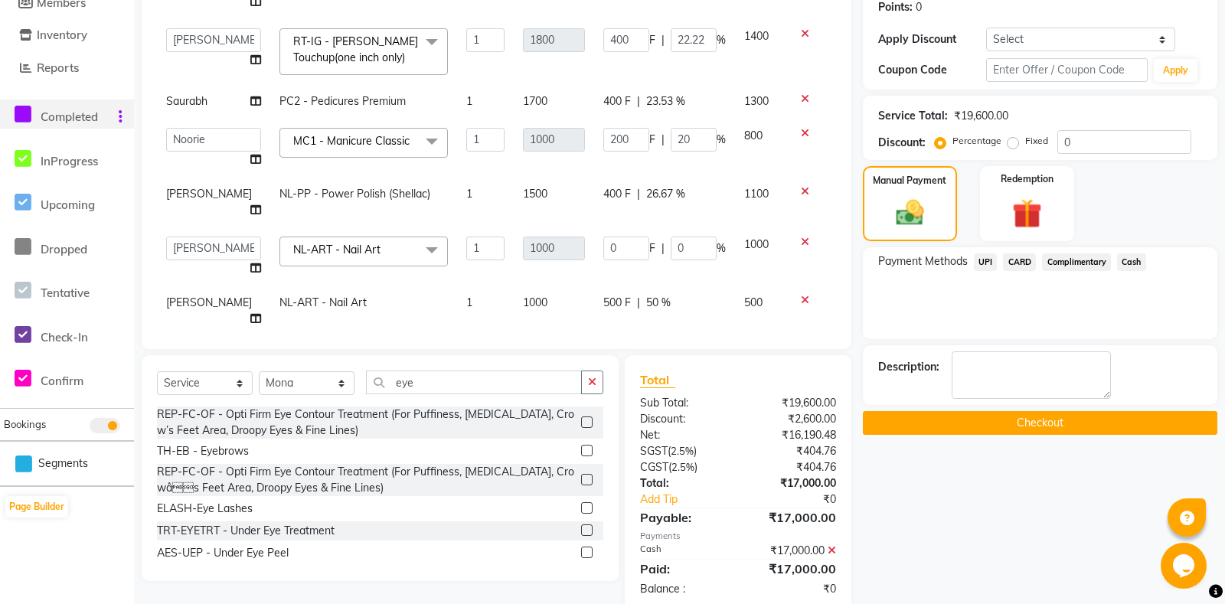
scroll to position [270, 0]
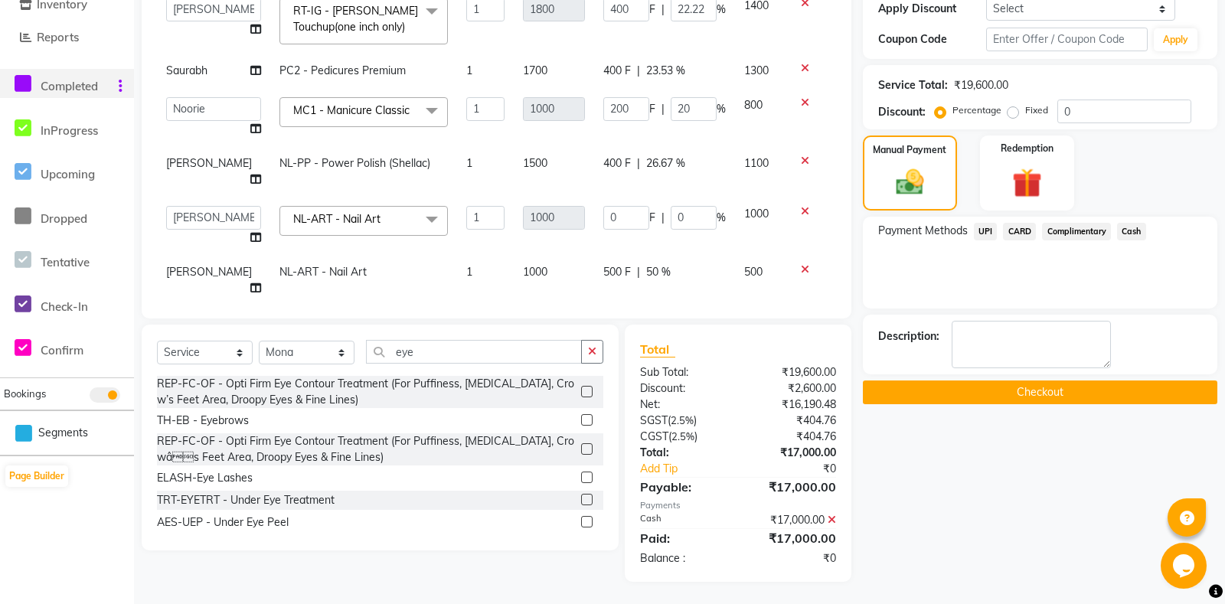
click at [1013, 404] on button "Checkout" at bounding box center [1040, 393] width 354 height 24
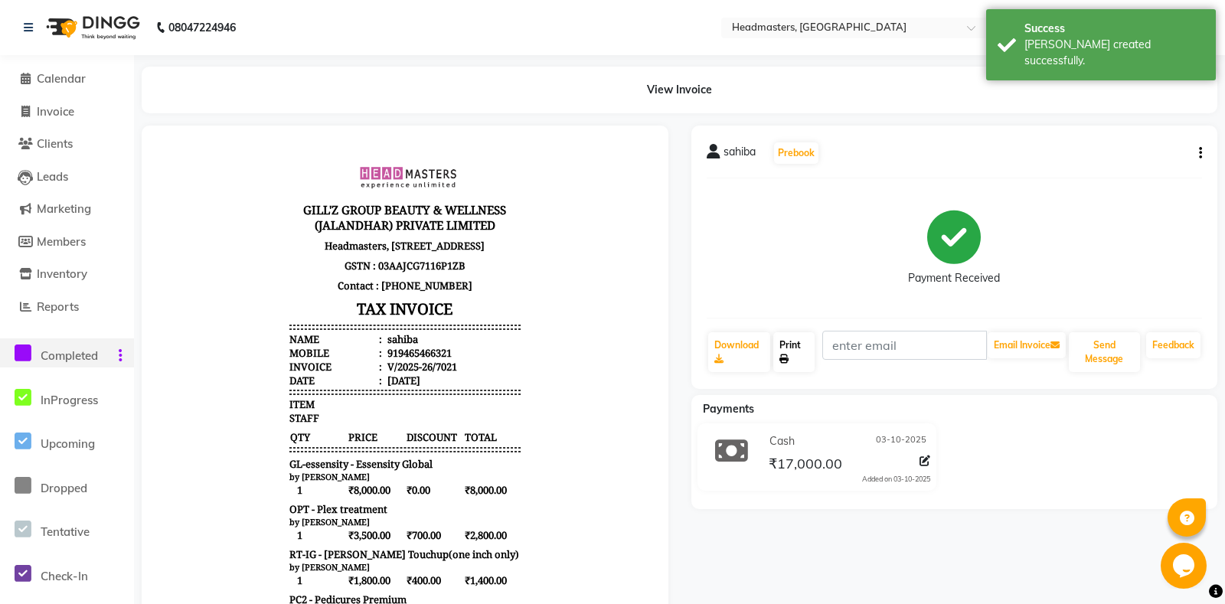
click at [813, 359] on link "Print" at bounding box center [793, 352] width 41 height 40
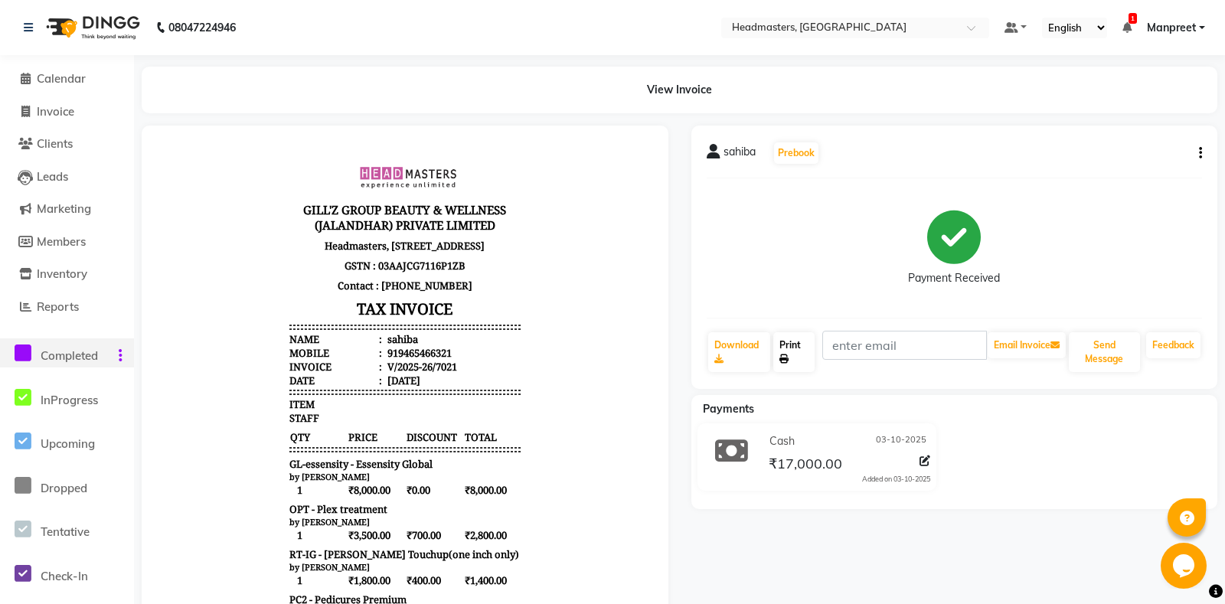
click at [790, 343] on link "Print" at bounding box center [793, 352] width 41 height 40
click at [60, 81] on span "Calendar" at bounding box center [61, 78] width 49 height 15
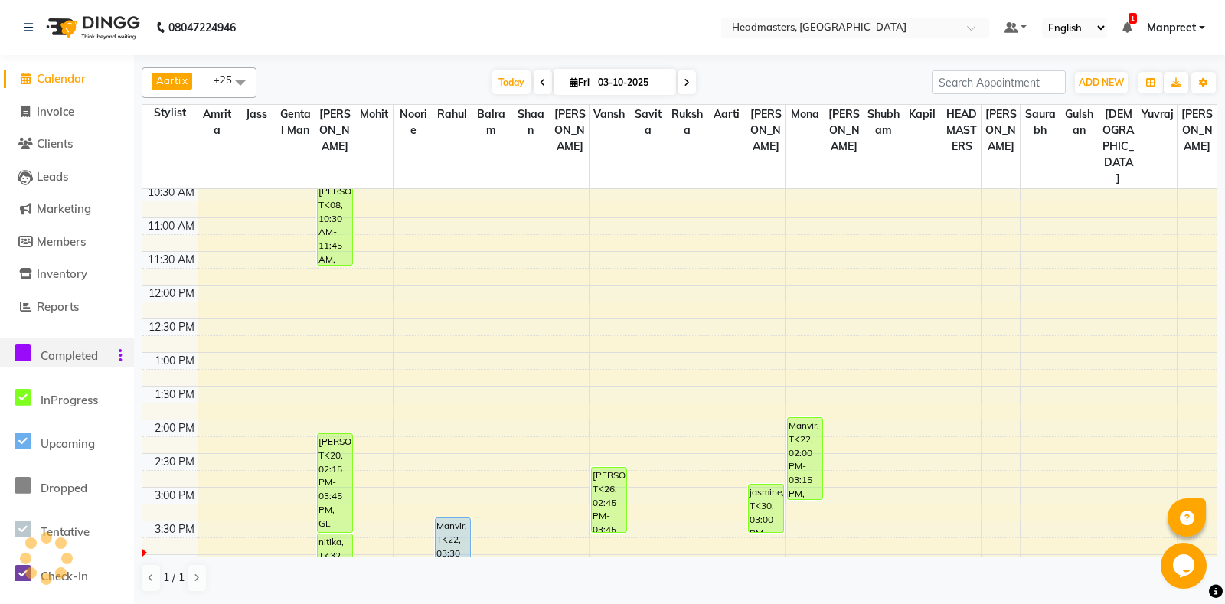
scroll to position [322, 0]
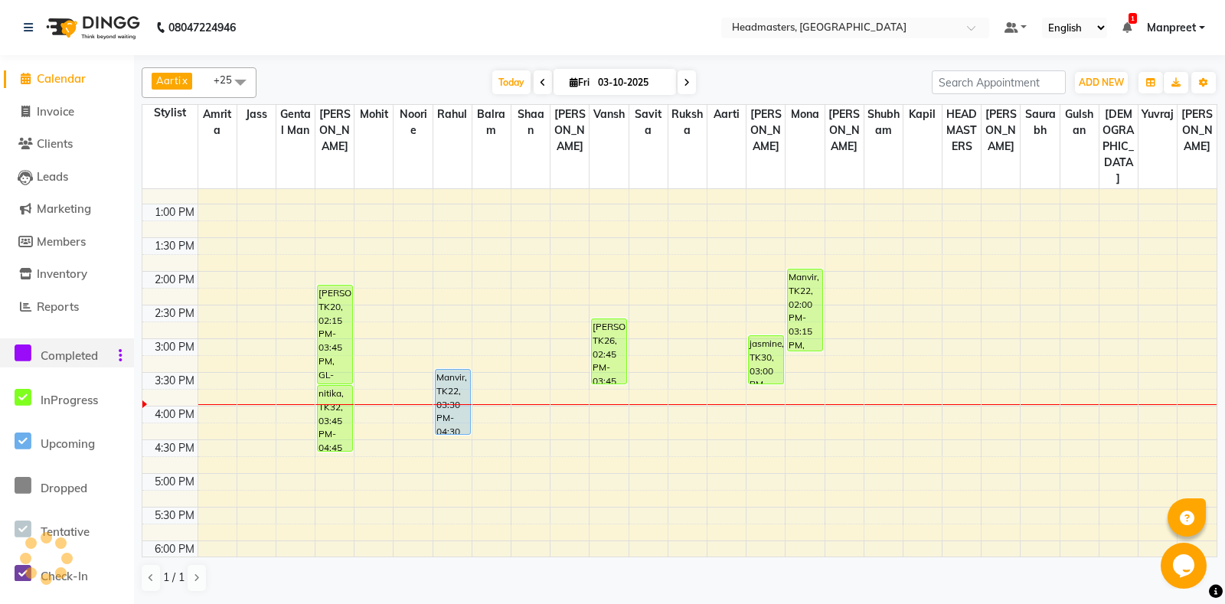
click at [562, 423] on div "8:00 AM 8:30 AM 9:00 AM 9:30 AM 10:00 AM 10:30 AM 11:00 AM 11:30 AM 12:00 PM 12…" at bounding box center [679, 339] width 1074 height 943
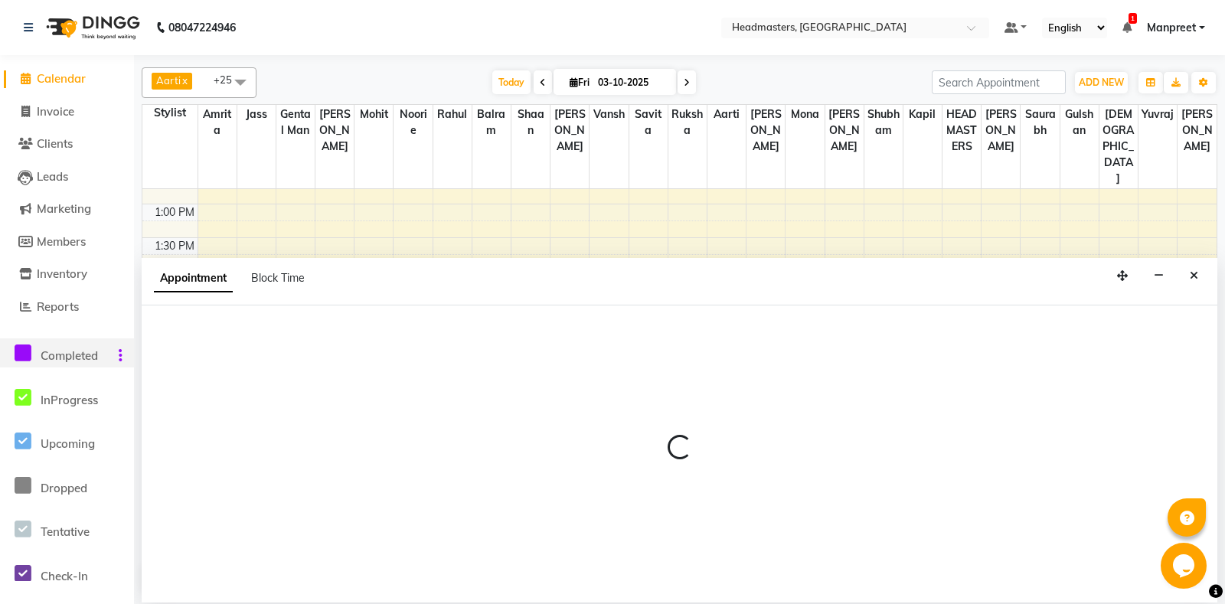
select select "60729"
select select "990"
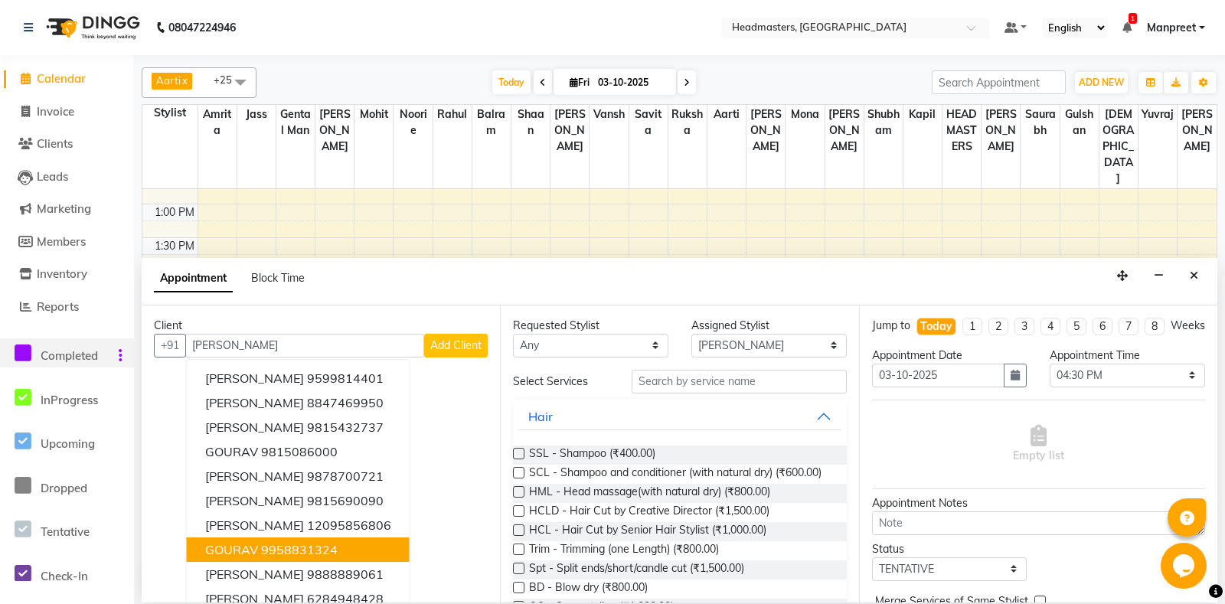
click at [293, 539] on button "GOURAV 9958831324" at bounding box center [298, 549] width 223 height 25
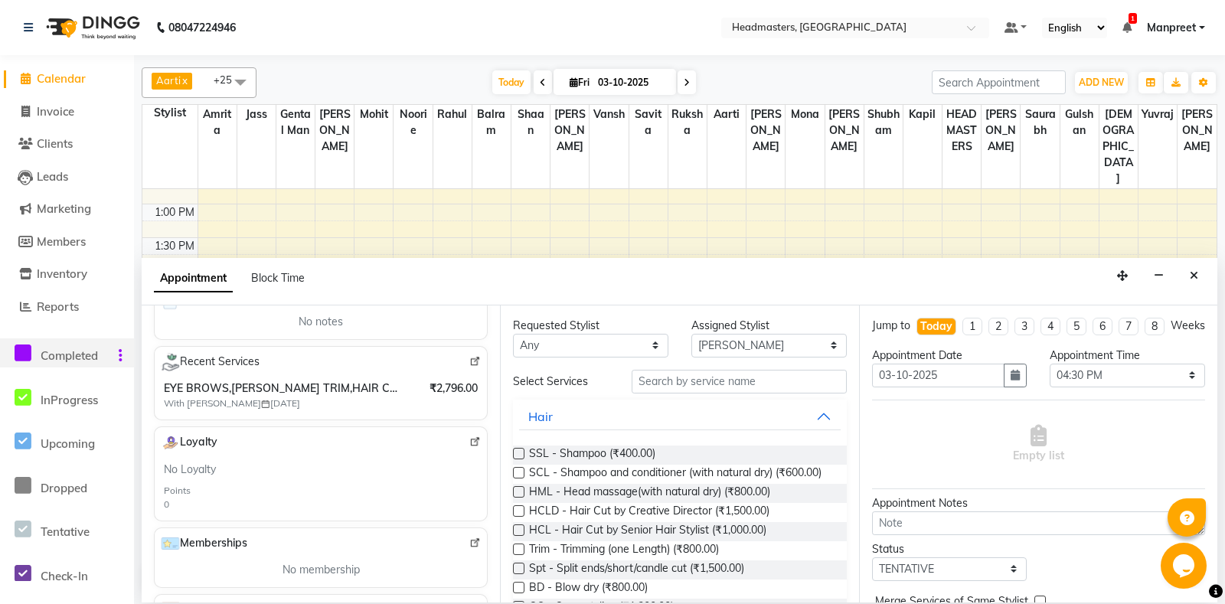
scroll to position [0, 0]
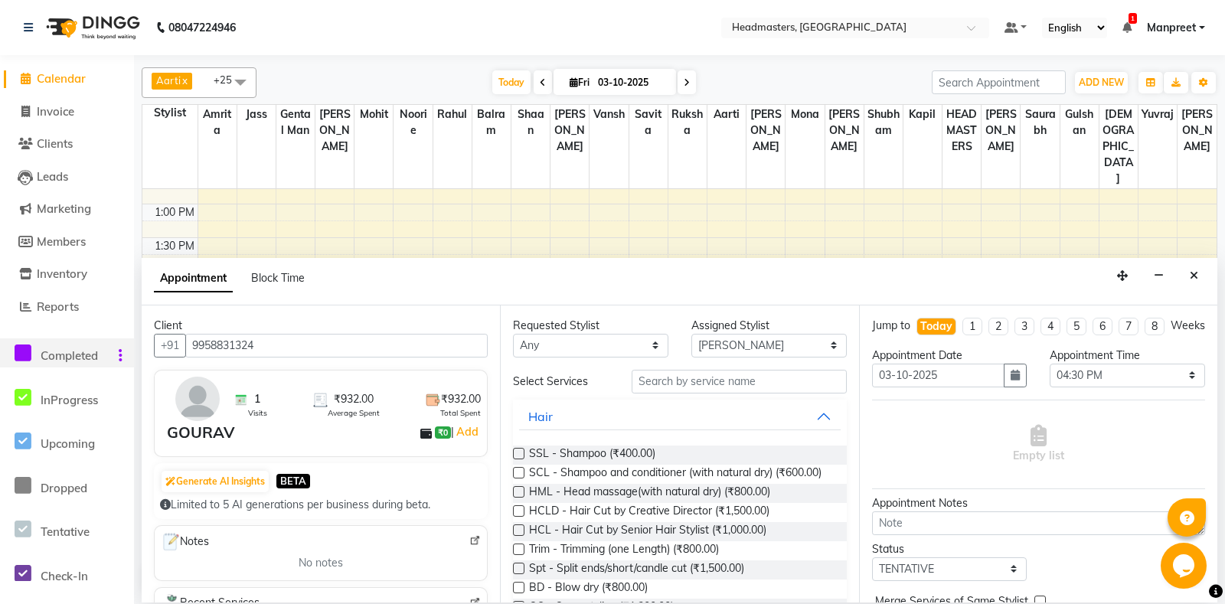
click at [344, 347] on input "9958831324" at bounding box center [336, 346] width 302 height 24
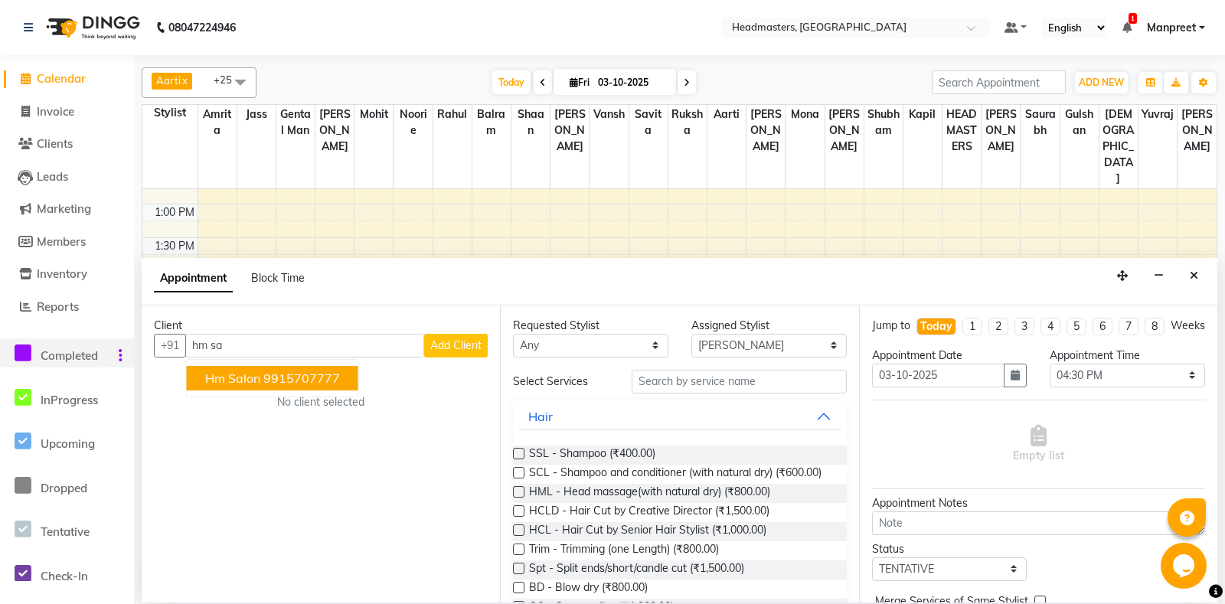
click at [347, 374] on button "hm salon 9915707777" at bounding box center [273, 378] width 172 height 25
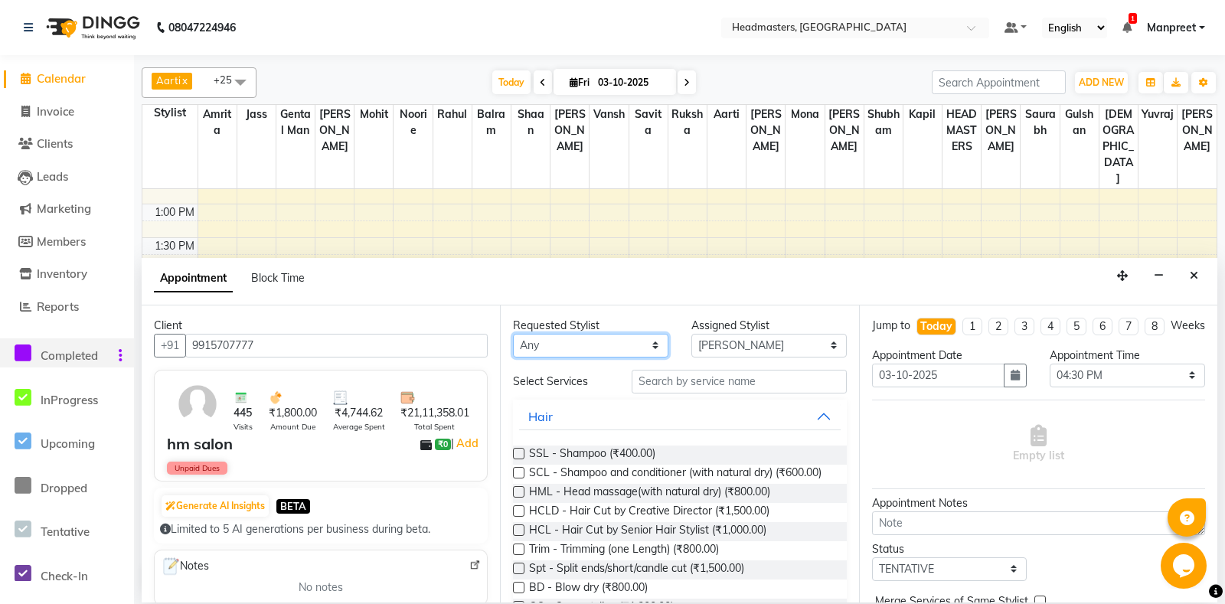
click at [513, 334] on select "Any Aarti Ali Amrita Balram Gental Man Gulshan HEADMASTERS Jass Kapil Mahi Mehr…" at bounding box center [590, 346] width 155 height 24
click option "Shaan" at bounding box center [0, 0] width 0 height 0
click at [711, 377] on input "text" at bounding box center [739, 382] width 214 height 24
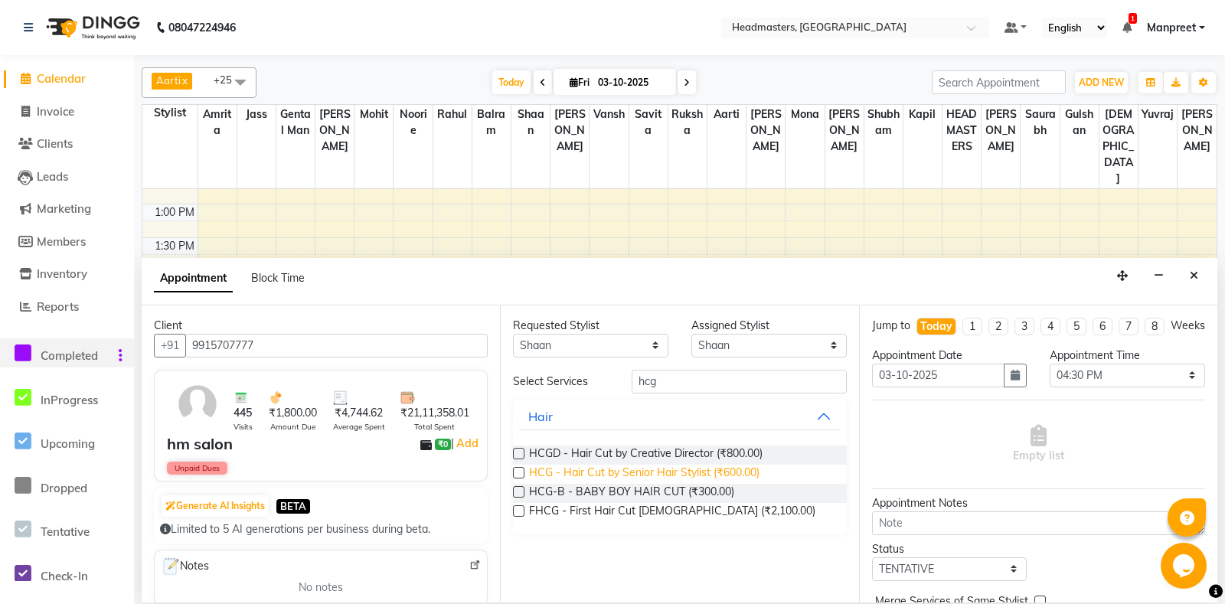
click at [715, 476] on span "HCG - Hair Cut by Senior Hair Stylist (₹600.00)" at bounding box center [644, 474] width 230 height 19
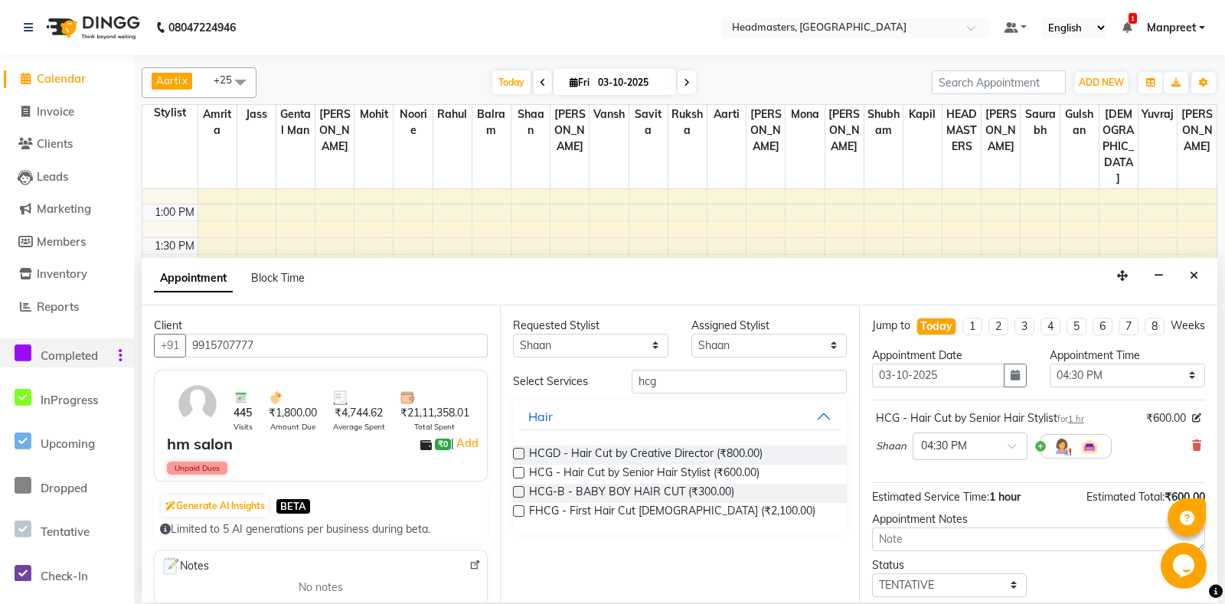
scroll to position [65, 0]
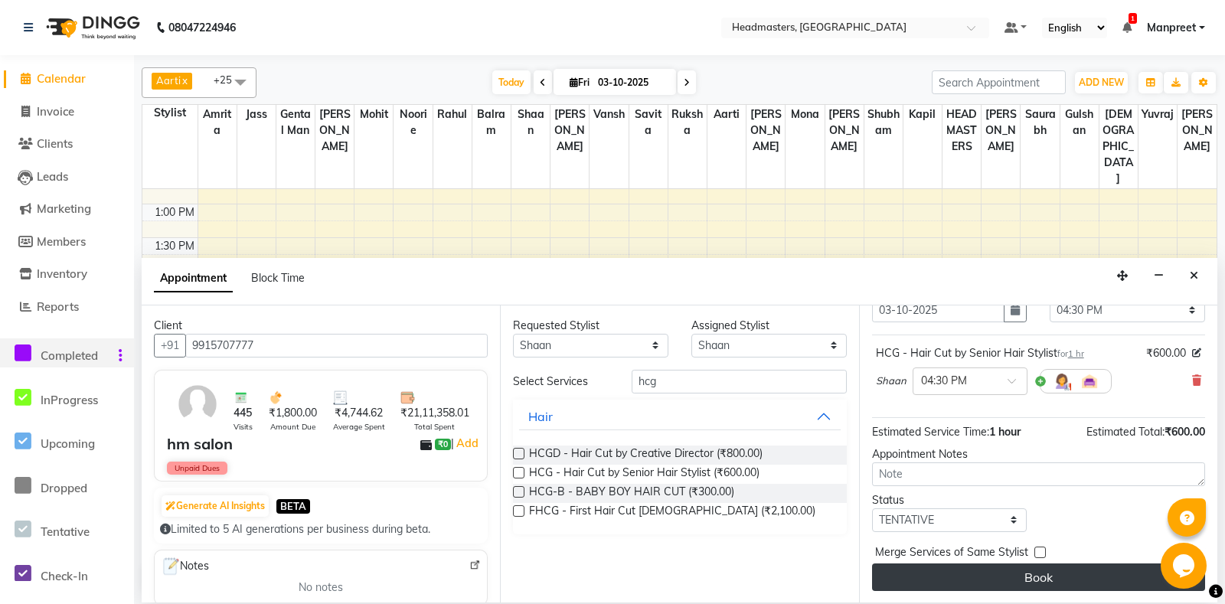
click at [1022, 576] on button "Book" at bounding box center [1038, 578] width 333 height 28
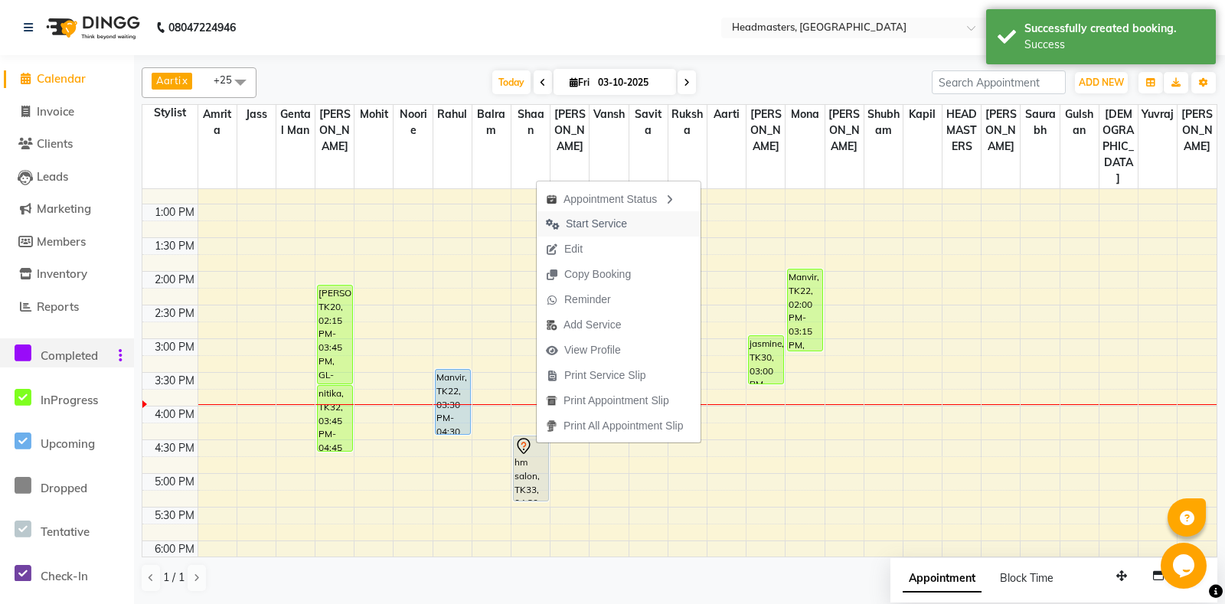
click at [609, 228] on span "Start Service" at bounding box center [596, 224] width 61 height 16
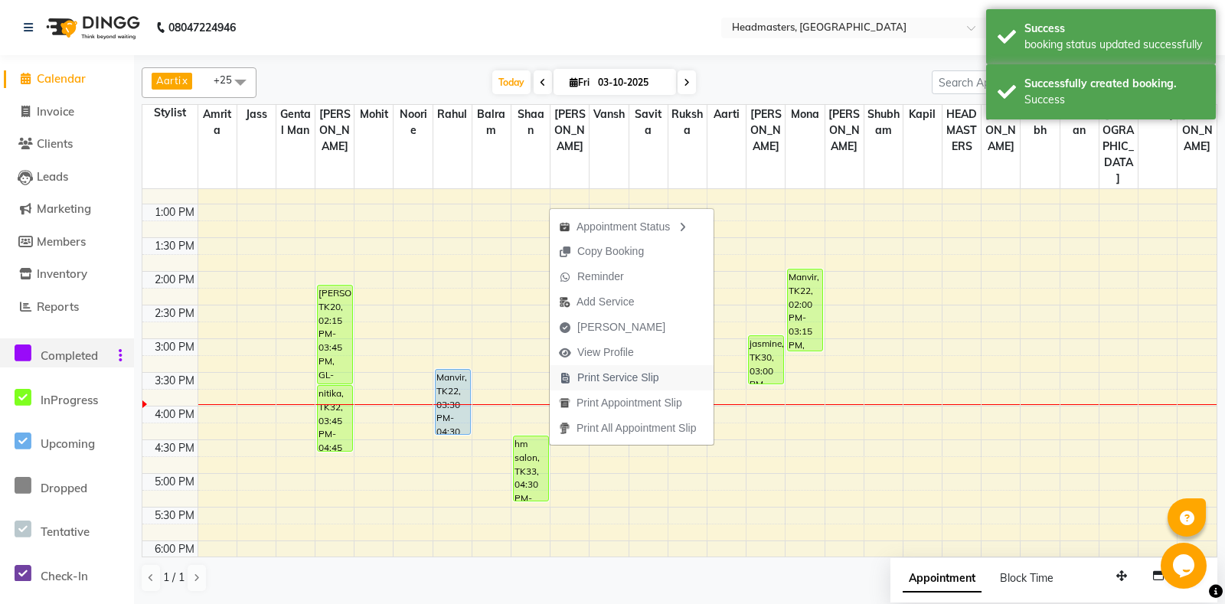
click at [626, 368] on span "Print Service Slip" at bounding box center [609, 377] width 119 height 25
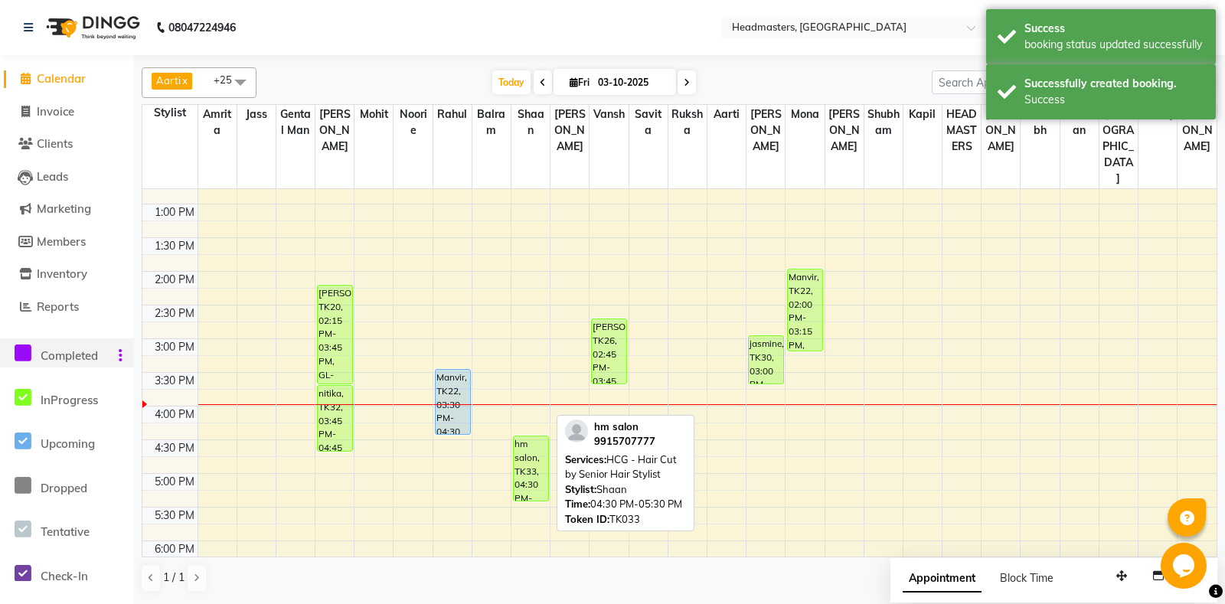
click at [535, 445] on div "hm salon, TK33, 04:30 PM-05:30 PM, HCG - Hair Cut by Senior Hair Stylist" at bounding box center [531, 468] width 34 height 64
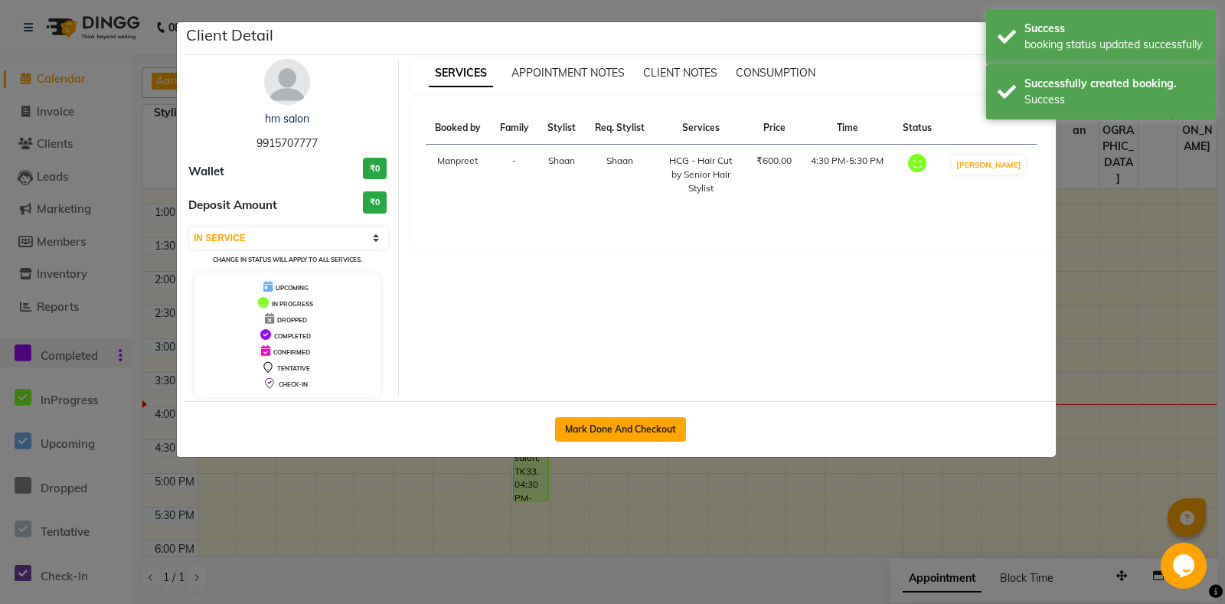
click at [577, 438] on button "Mark Done And Checkout" at bounding box center [620, 429] width 131 height 25
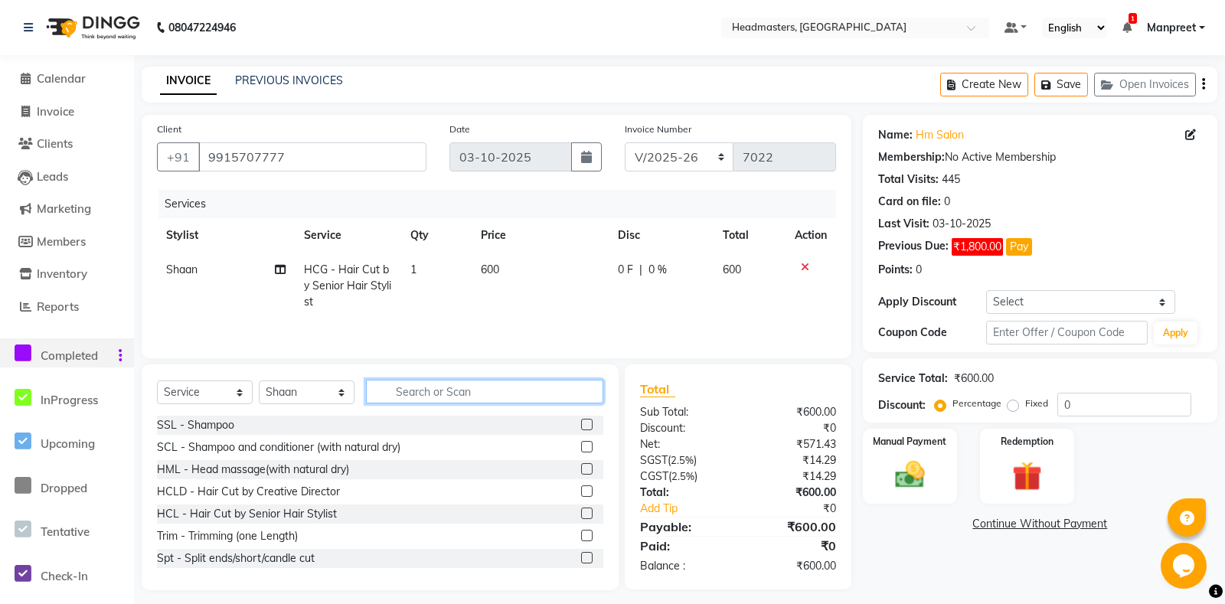
click at [459, 393] on input "text" at bounding box center [484, 392] width 237 height 24
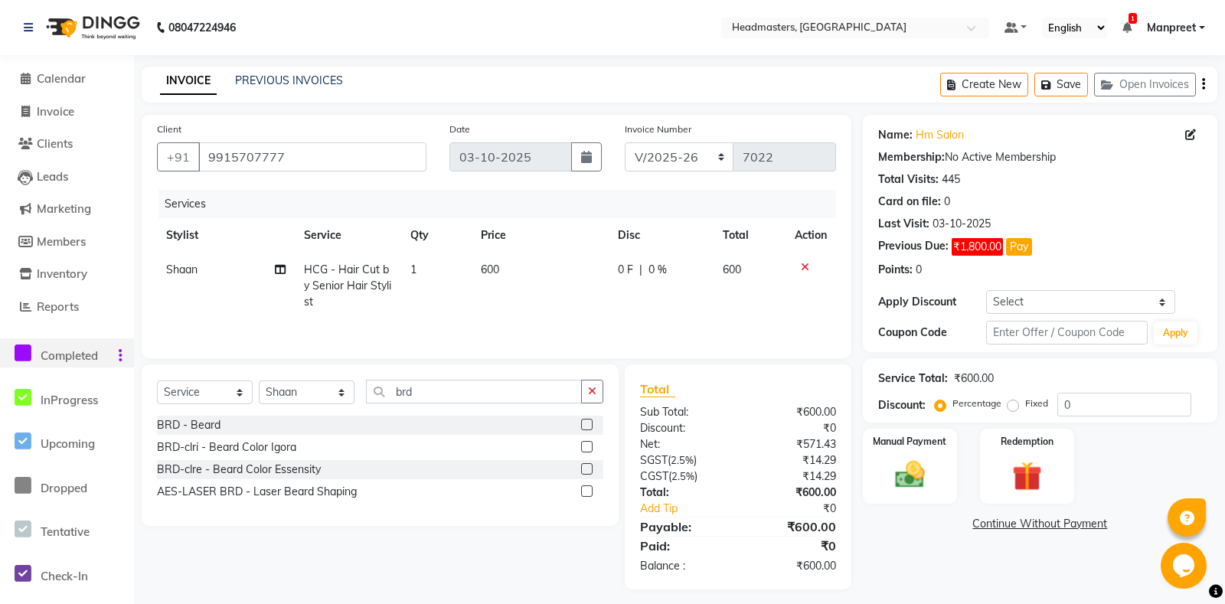
click at [590, 421] on label at bounding box center [586, 424] width 11 height 11
click at [590, 421] on input "checkbox" at bounding box center [586, 425] width 10 height 10
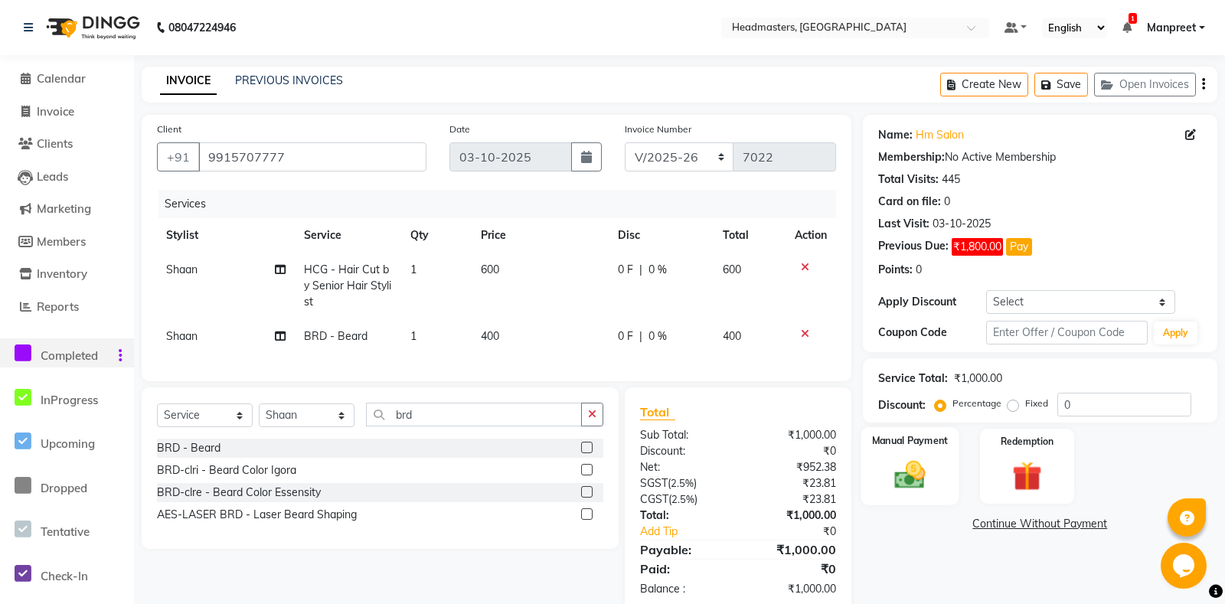
click at [896, 485] on img at bounding box center [910, 475] width 50 height 35
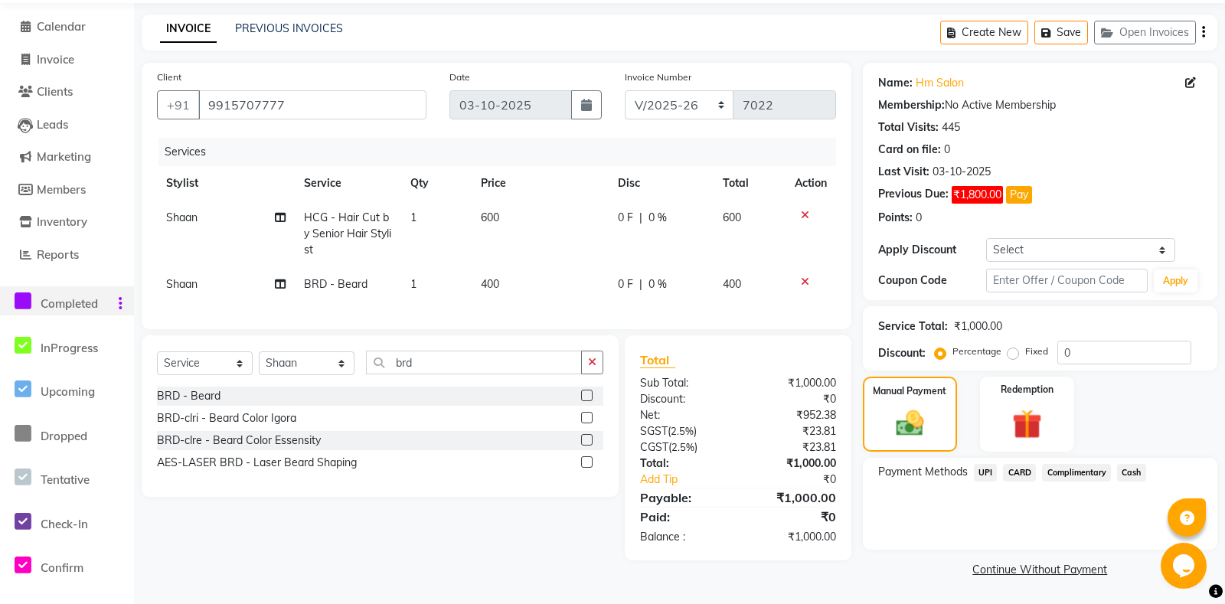
click at [1135, 472] on span "Cash" at bounding box center [1131, 473] width 29 height 18
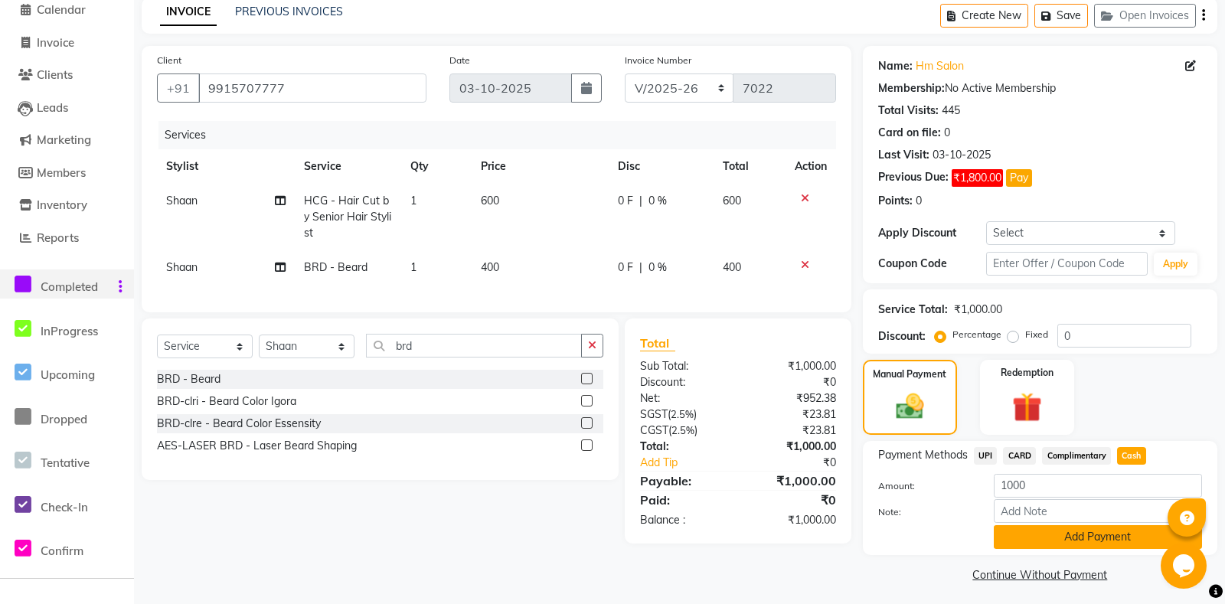
click at [1077, 549] on button "Add Payment" at bounding box center [1098, 537] width 208 height 24
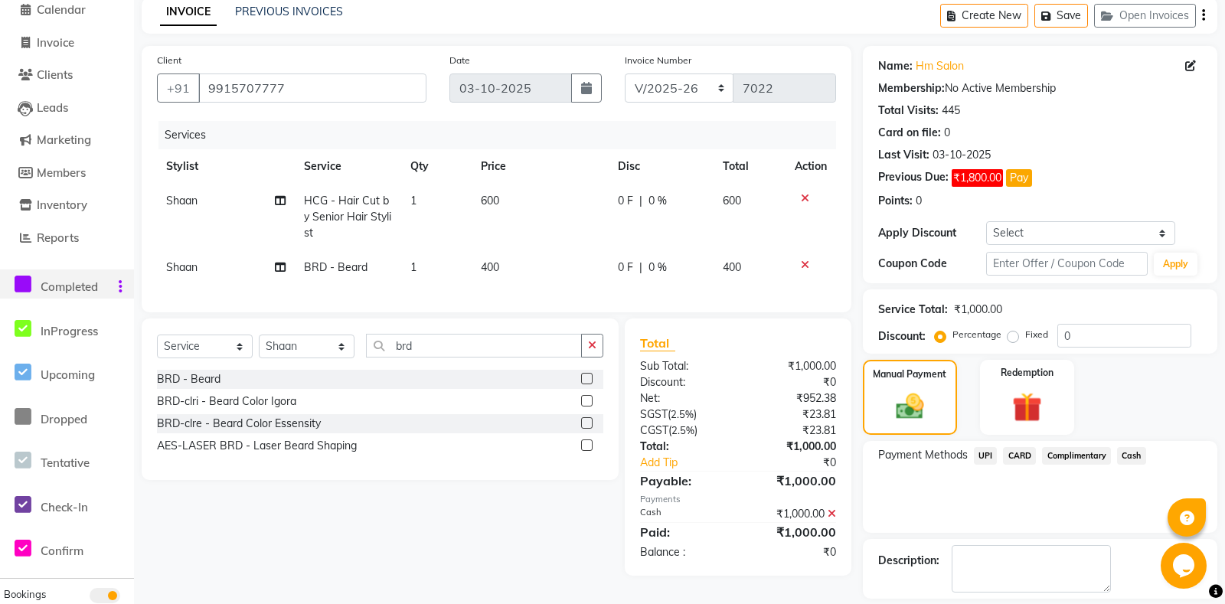
scroll to position [132, 0]
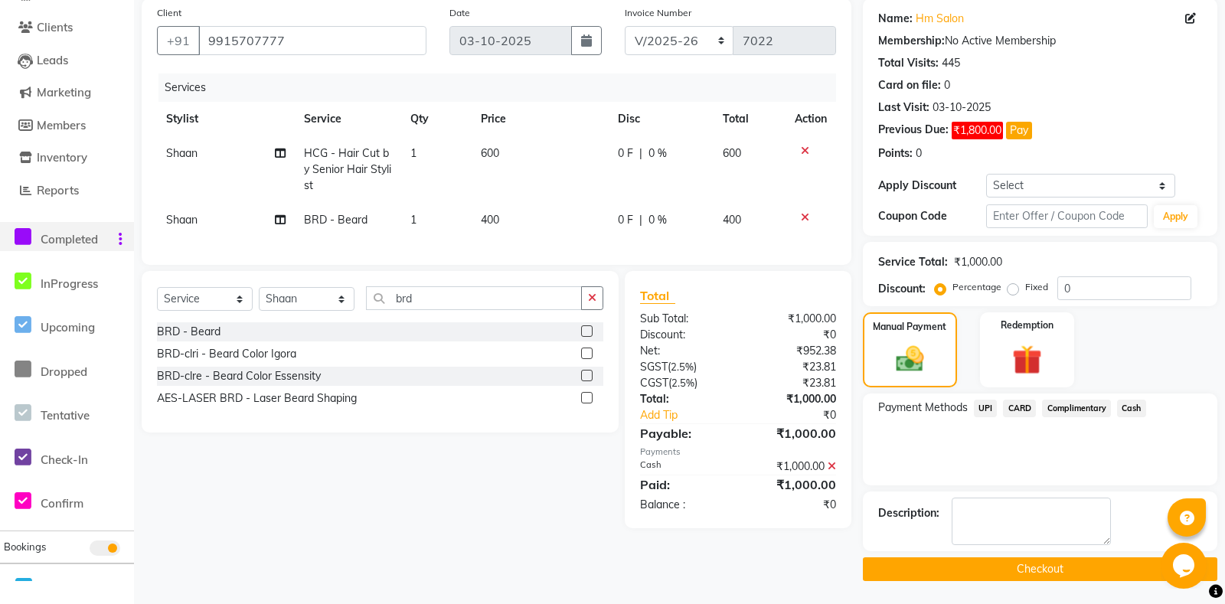
click at [998, 568] on button "Checkout" at bounding box center [1040, 569] width 354 height 24
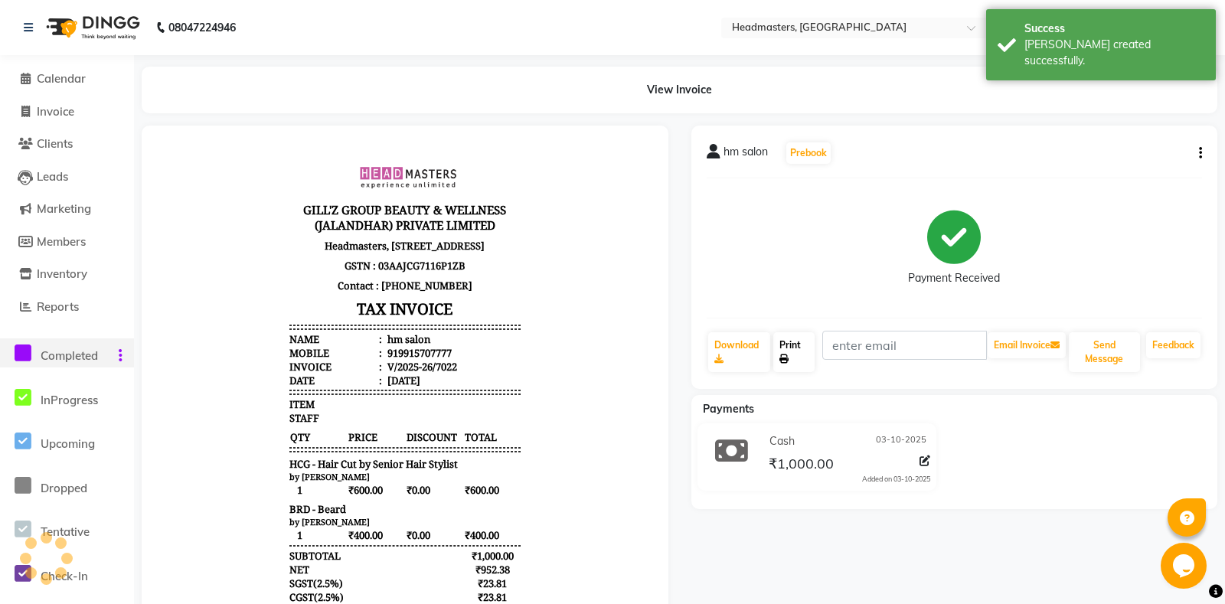
click at [802, 362] on link "Print" at bounding box center [793, 352] width 41 height 40
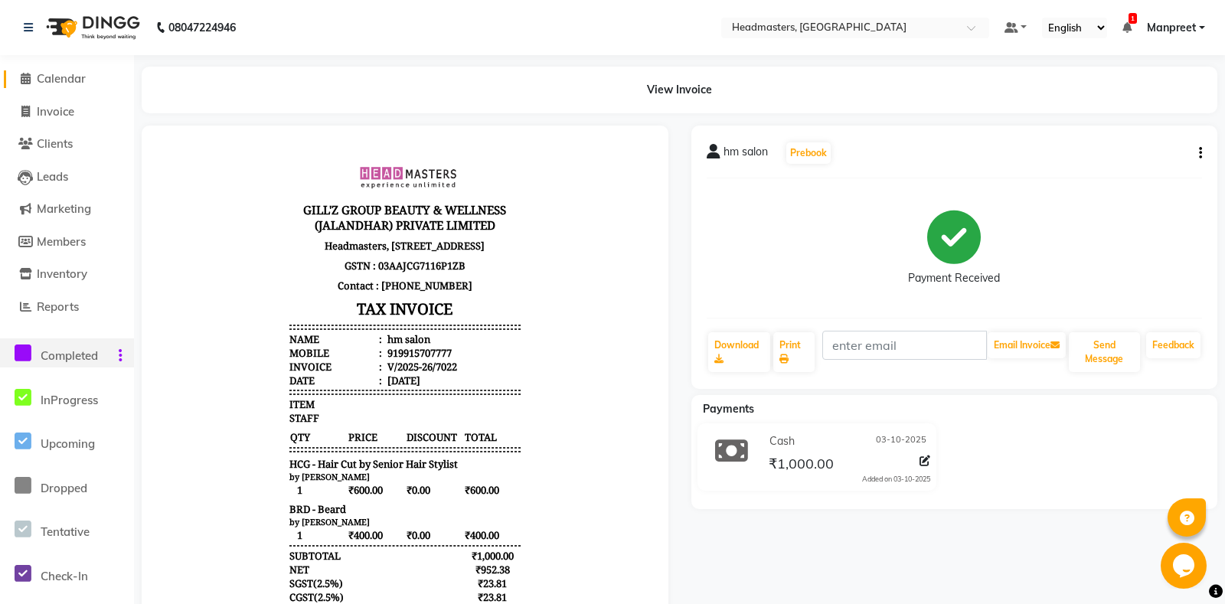
click at [59, 77] on span "Calendar" at bounding box center [61, 78] width 49 height 15
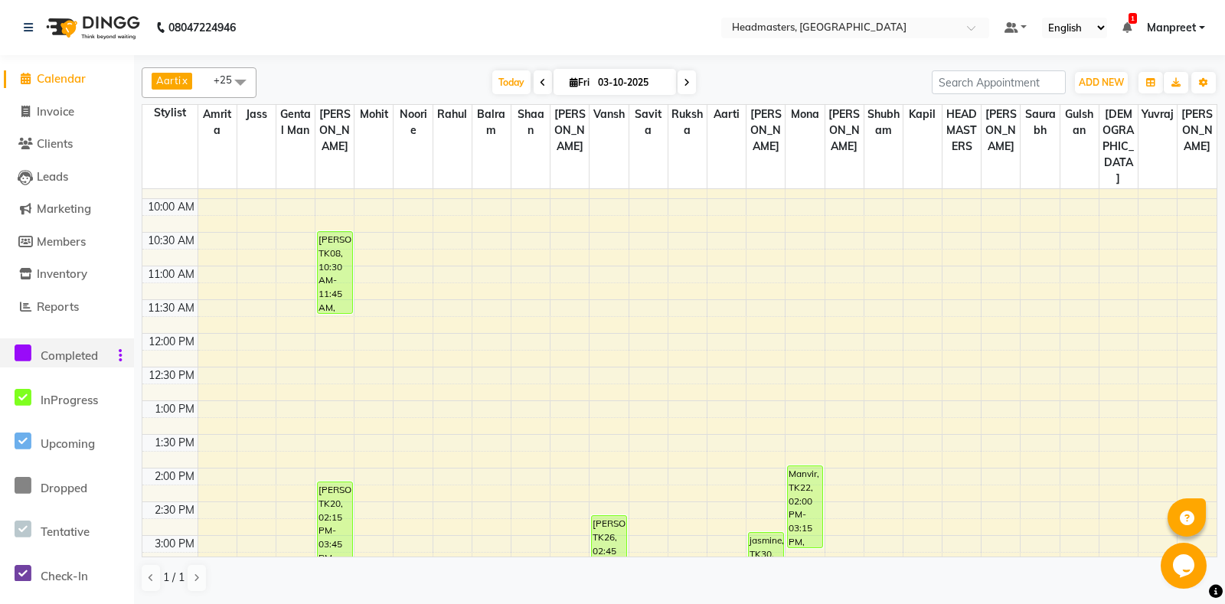
scroll to position [161, 0]
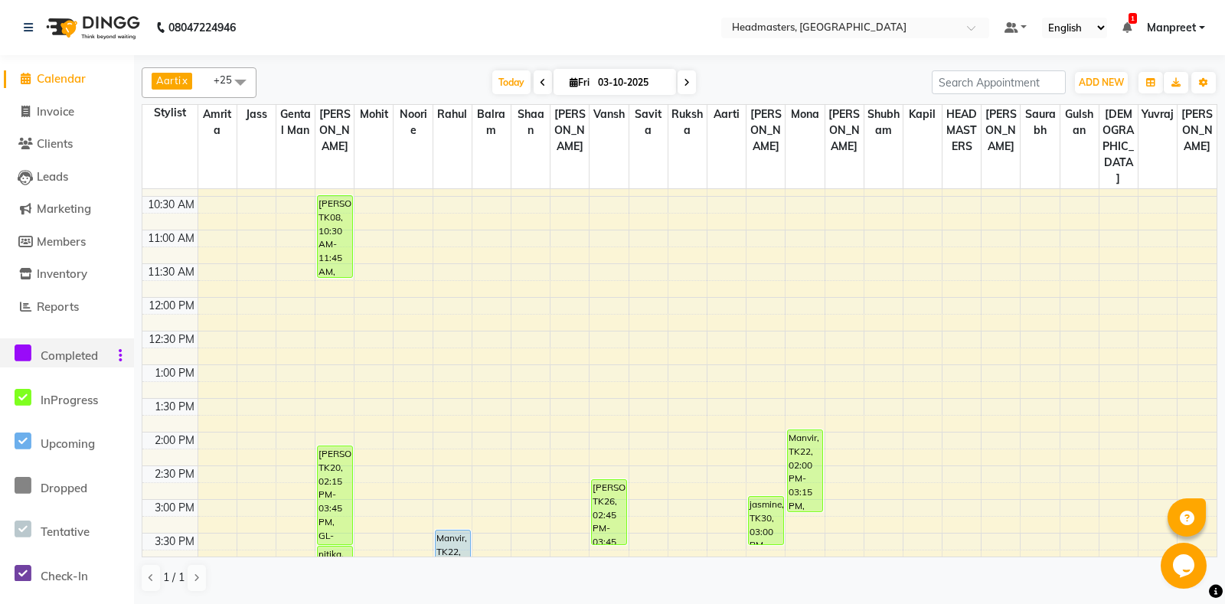
click at [27, 351] on icon at bounding box center [23, 353] width 17 height 19
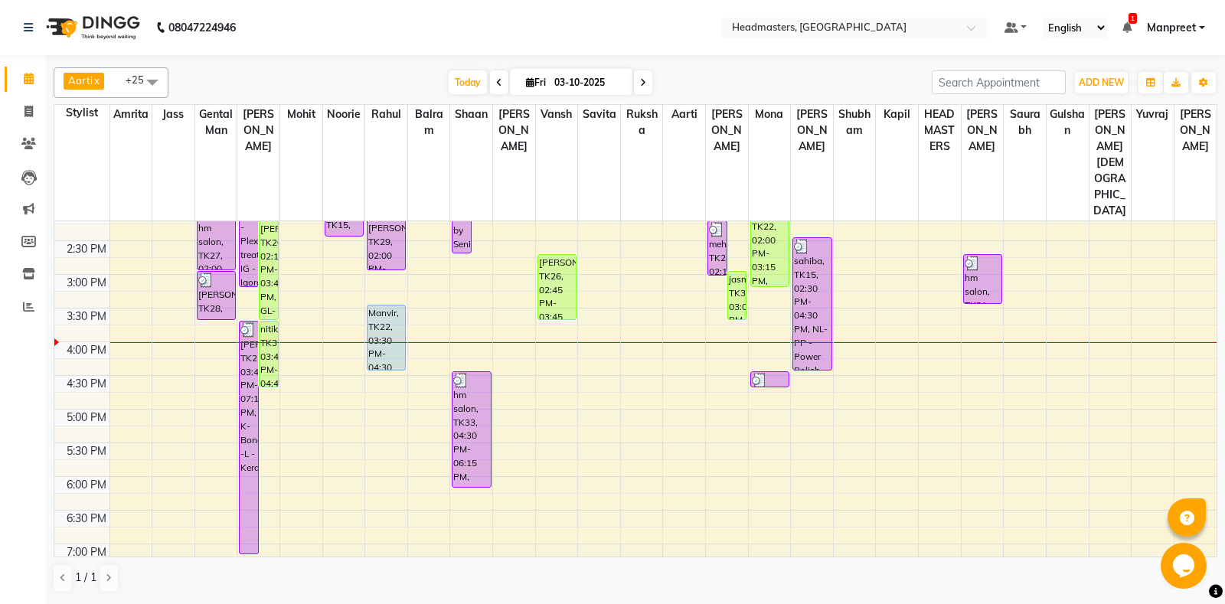
scroll to position [482, 0]
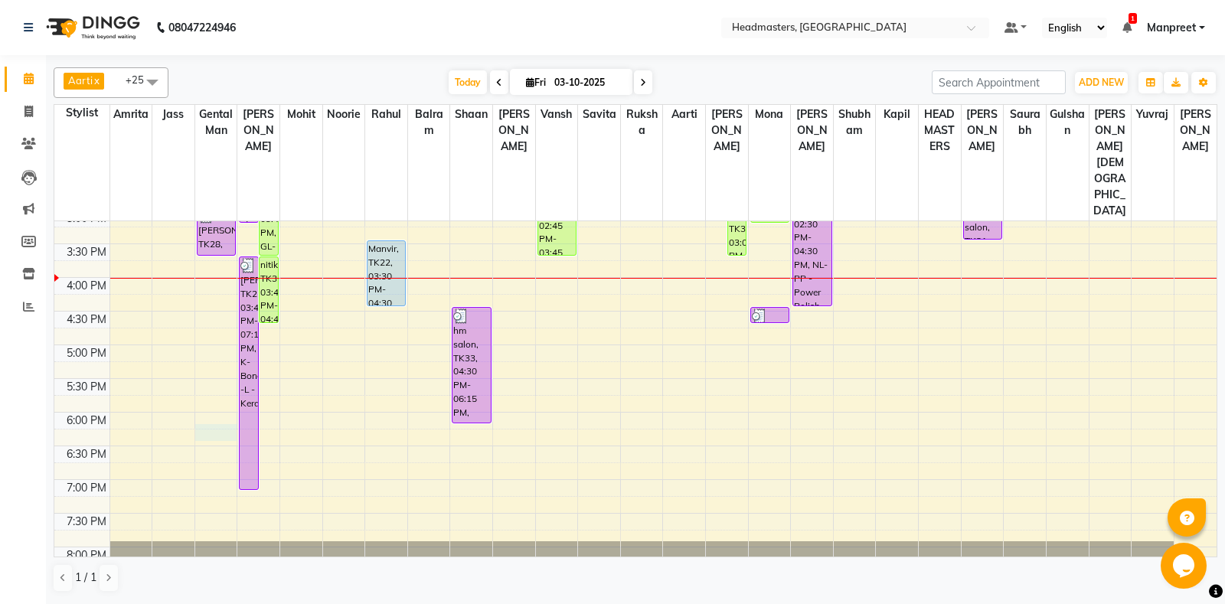
click at [204, 376] on div "8:00 AM 8:30 AM 9:00 AM 9:30 AM 10:00 AM 10:30 AM 11:00 AM 11:30 AM 12:00 PM 12…" at bounding box center [635, 210] width 1162 height 943
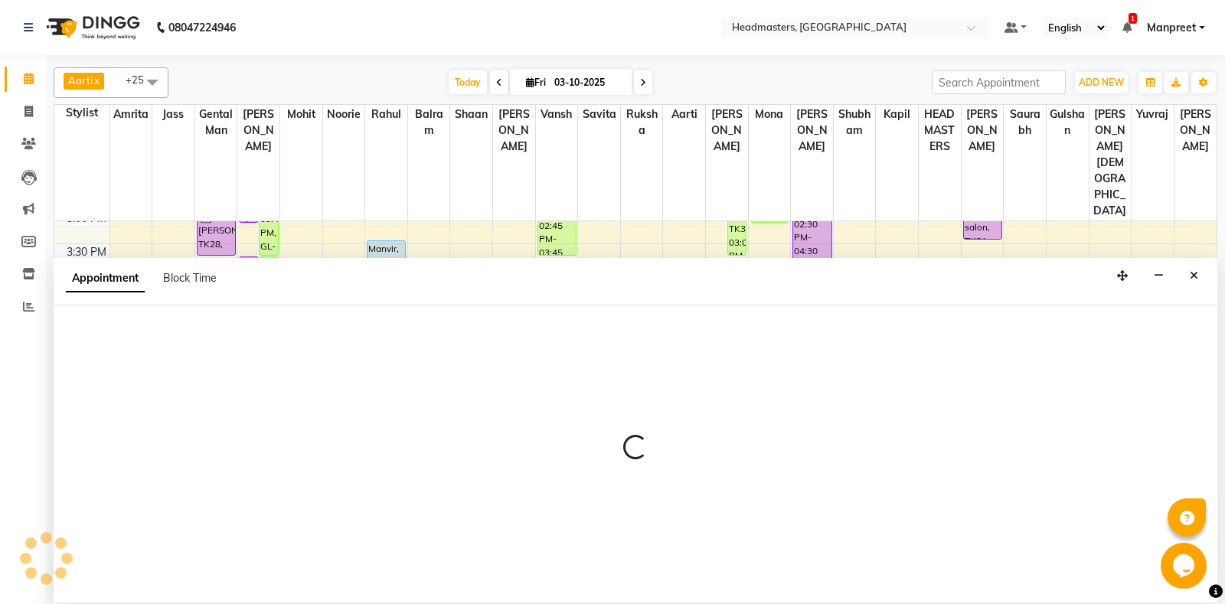
select select "60717"
select select "tentative"
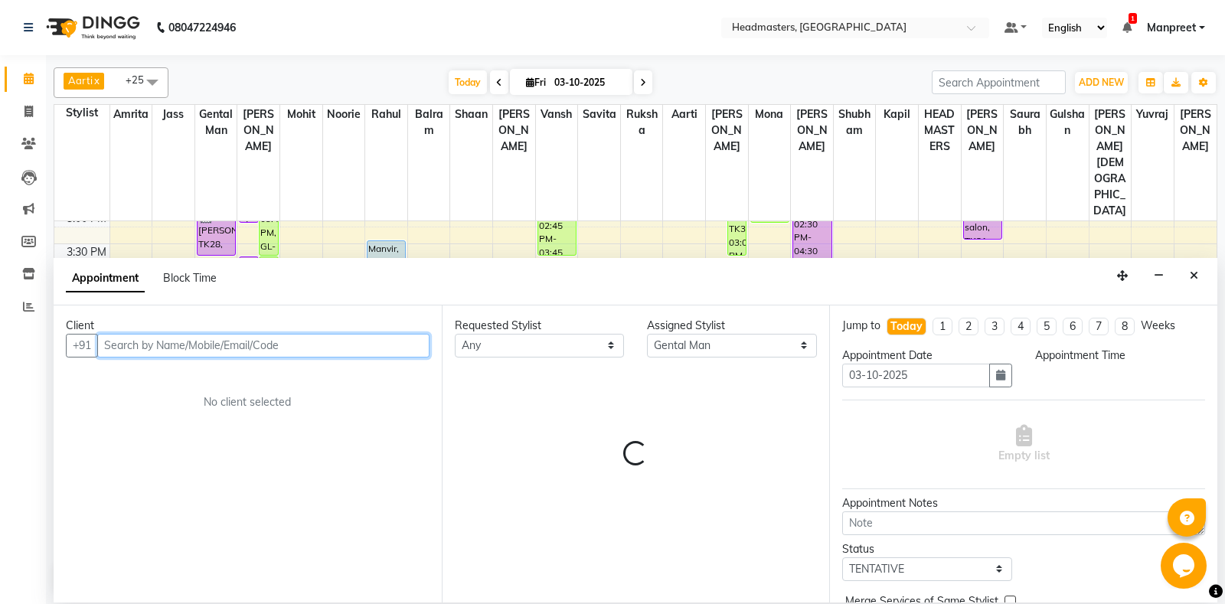
select select "1095"
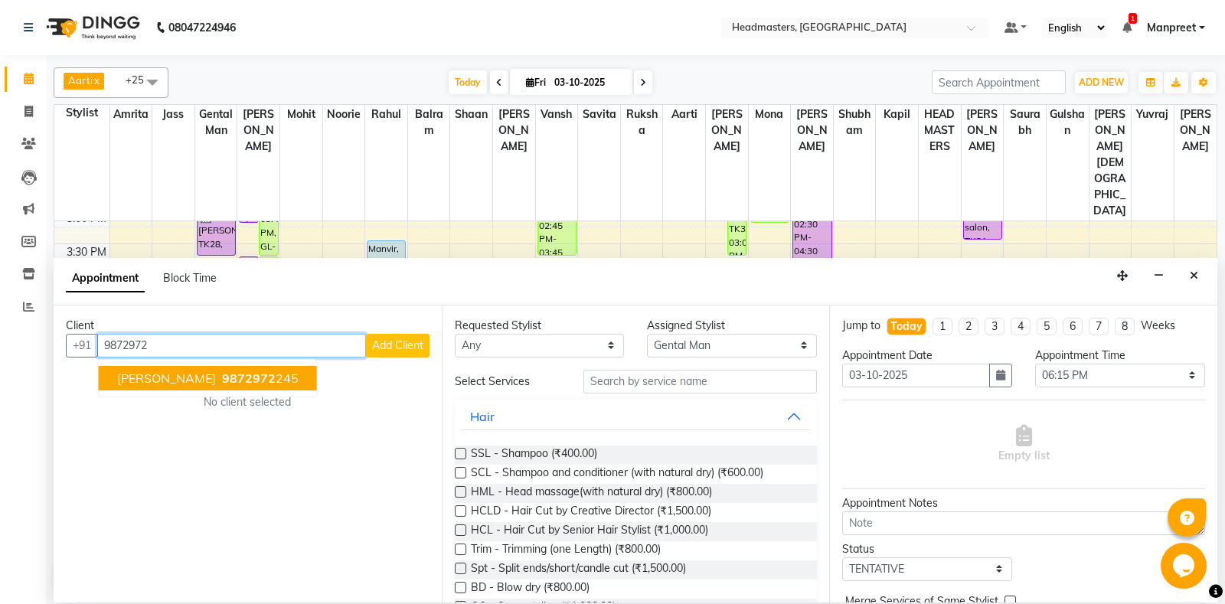
click at [171, 370] on button "ANUJ SETH 9872972 245" at bounding box center [208, 378] width 218 height 25
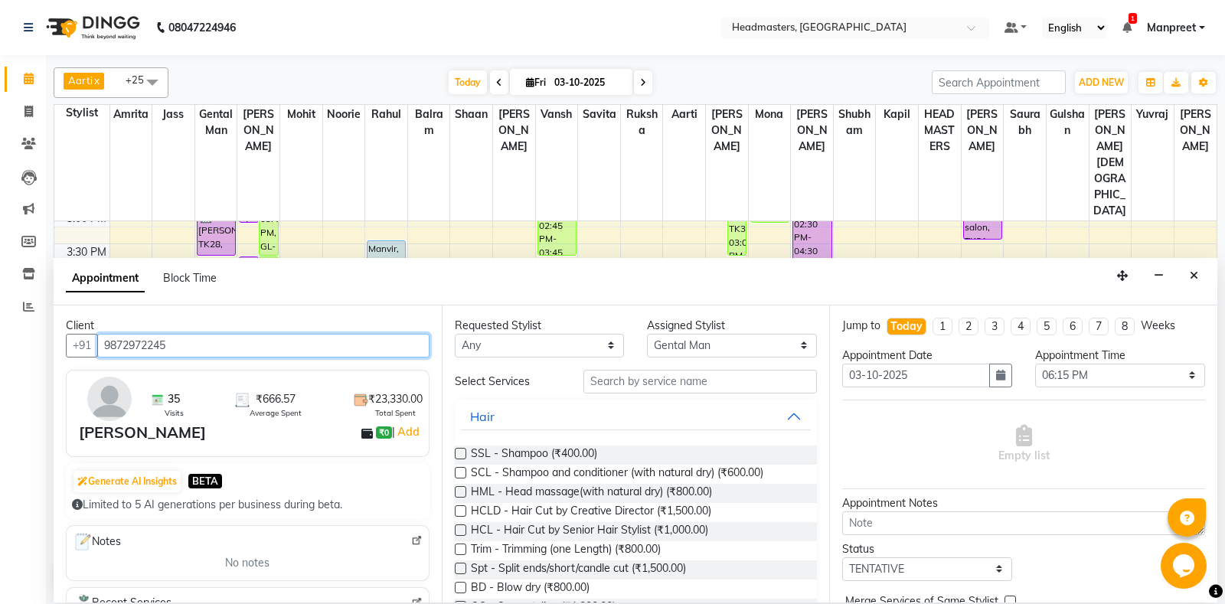
type input "9872972245"
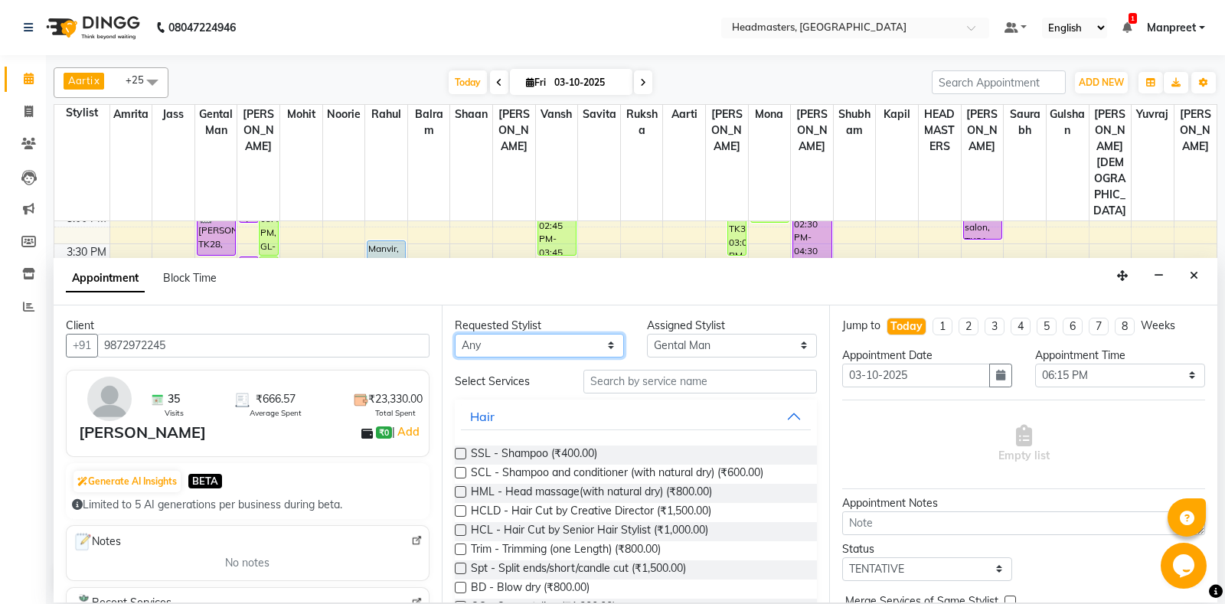
click at [455, 334] on select "An[PERSON_NAME] Amrit[PERSON_NAME]am Gental Man Gulshan HEADMASTER[PERSON_NAME]…" at bounding box center [540, 346] width 170 height 24
select select "60714"
click option "Jass" at bounding box center [0, 0] width 0 height 0
select select "60714"
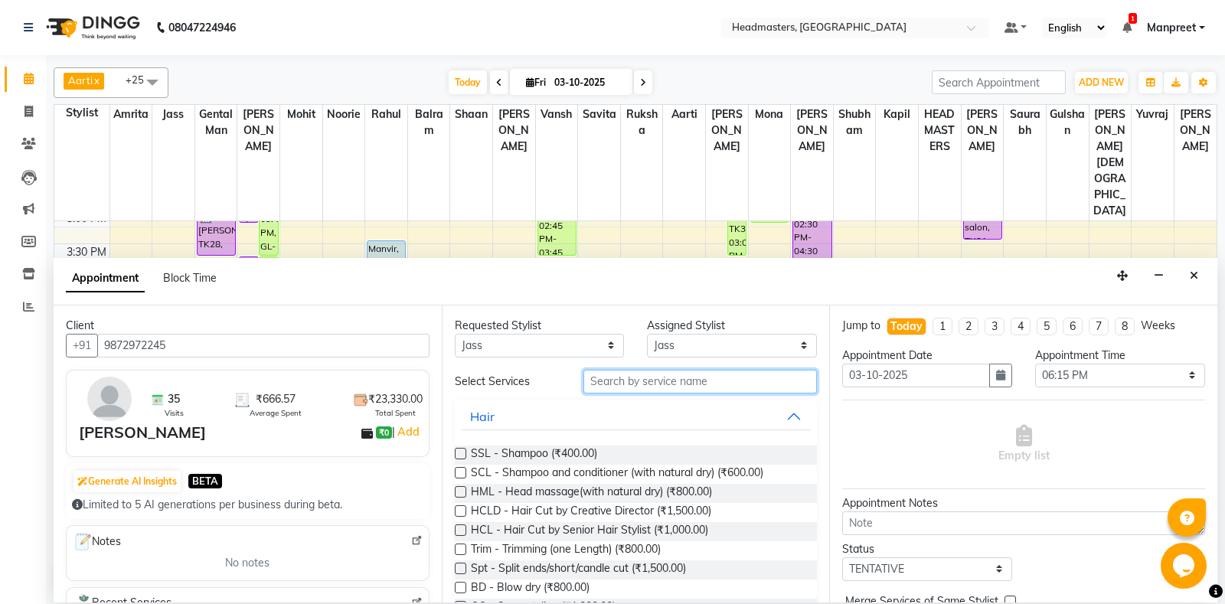
click at [671, 385] on input "text" at bounding box center [700, 382] width 234 height 24
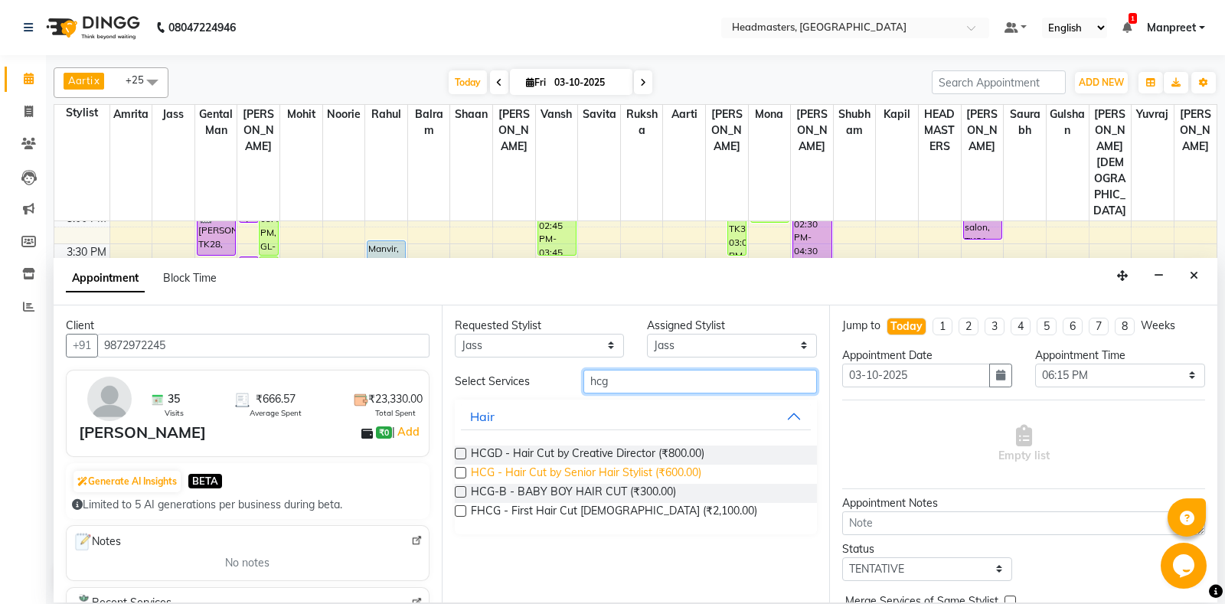
type input "hcg"
click at [683, 478] on span "HCG - Hair Cut by Senior Hair Stylist (₹600.00)" at bounding box center [586, 474] width 230 height 19
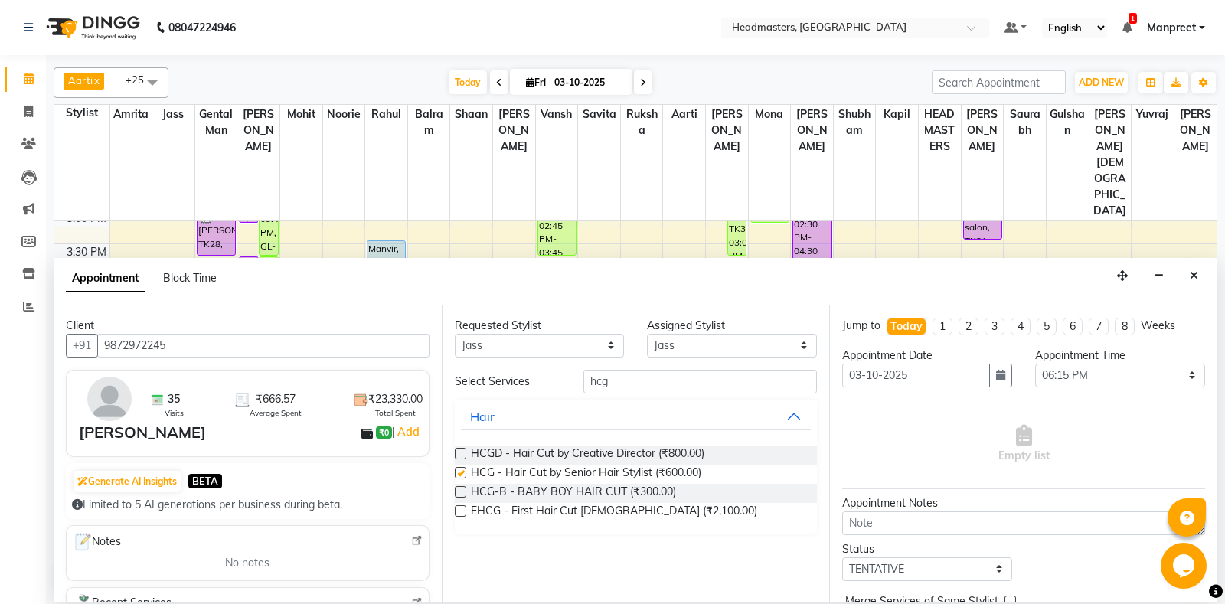
checkbox input "false"
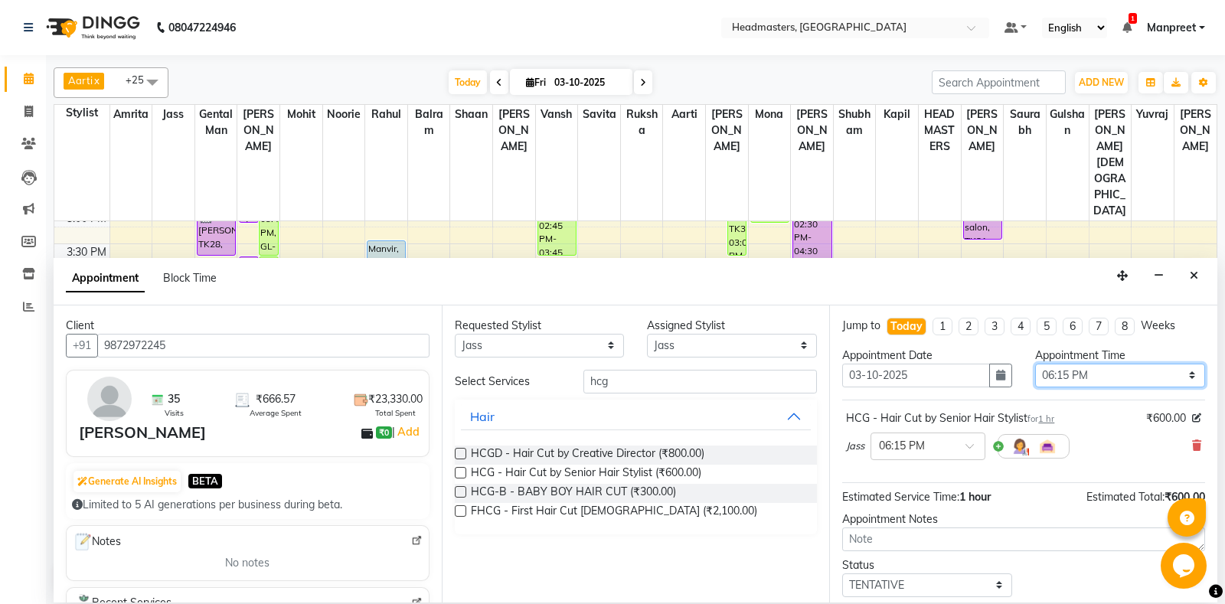
click at [1035, 364] on select "Select 09:00 AM 09:15 AM 09:30 AM 09:45 AM 10:00 AM 10:15 AM 10:30 AM 10:45 AM …" at bounding box center [1120, 376] width 170 height 24
select select "960"
click option "04:00 PM" at bounding box center [0, 0] width 0 height 0
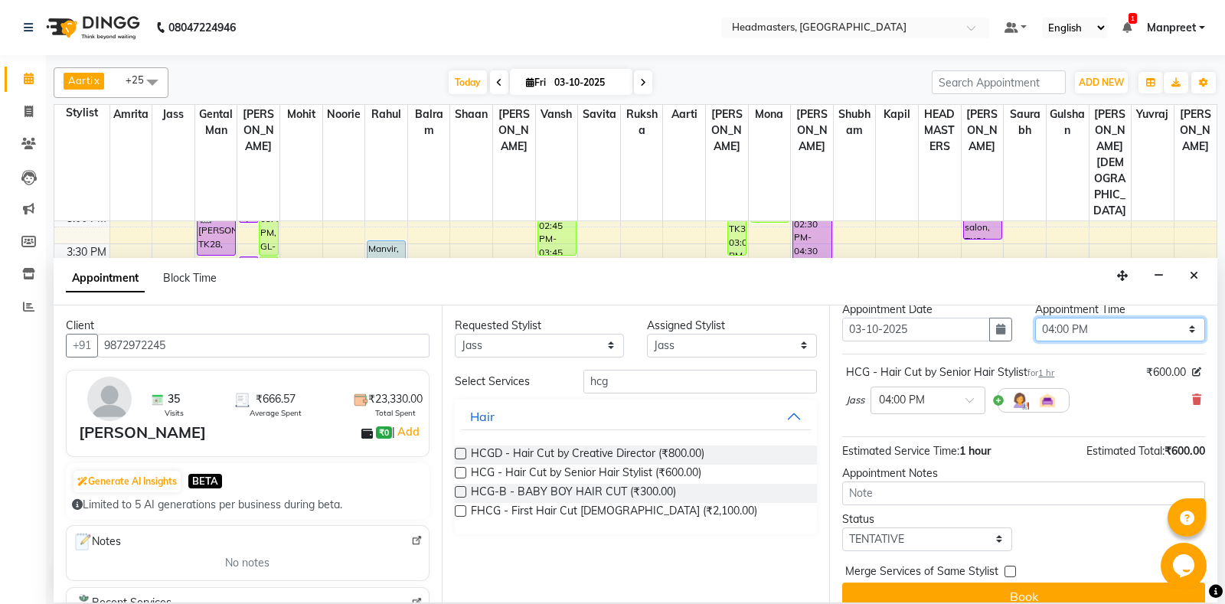
scroll to position [65, 0]
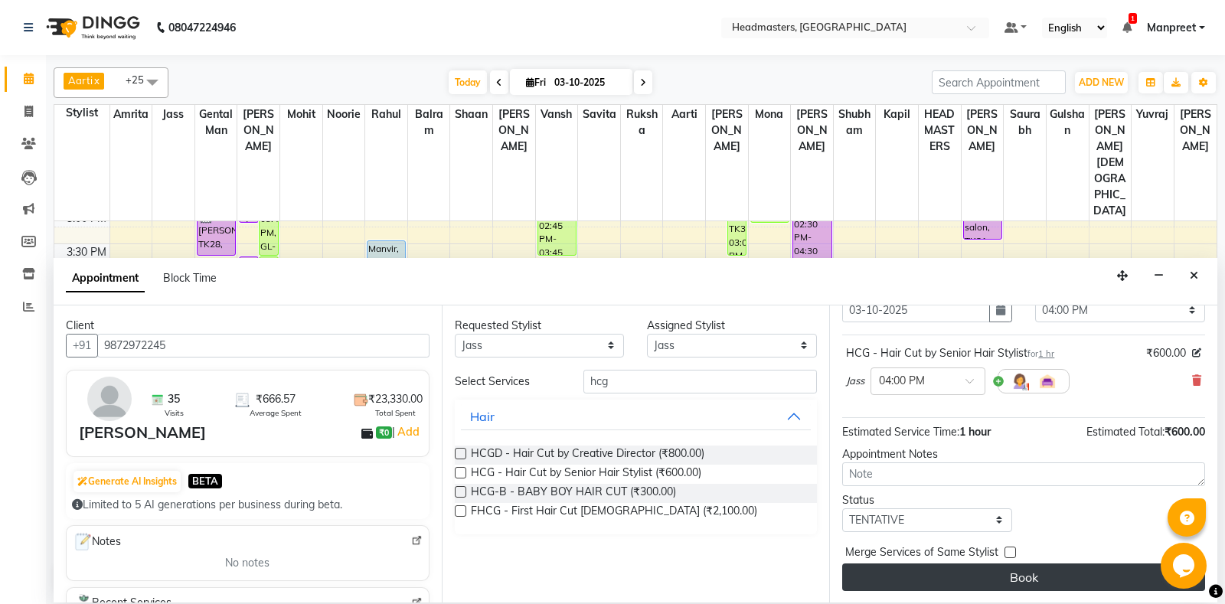
click at [998, 586] on button "Book" at bounding box center [1023, 578] width 363 height 28
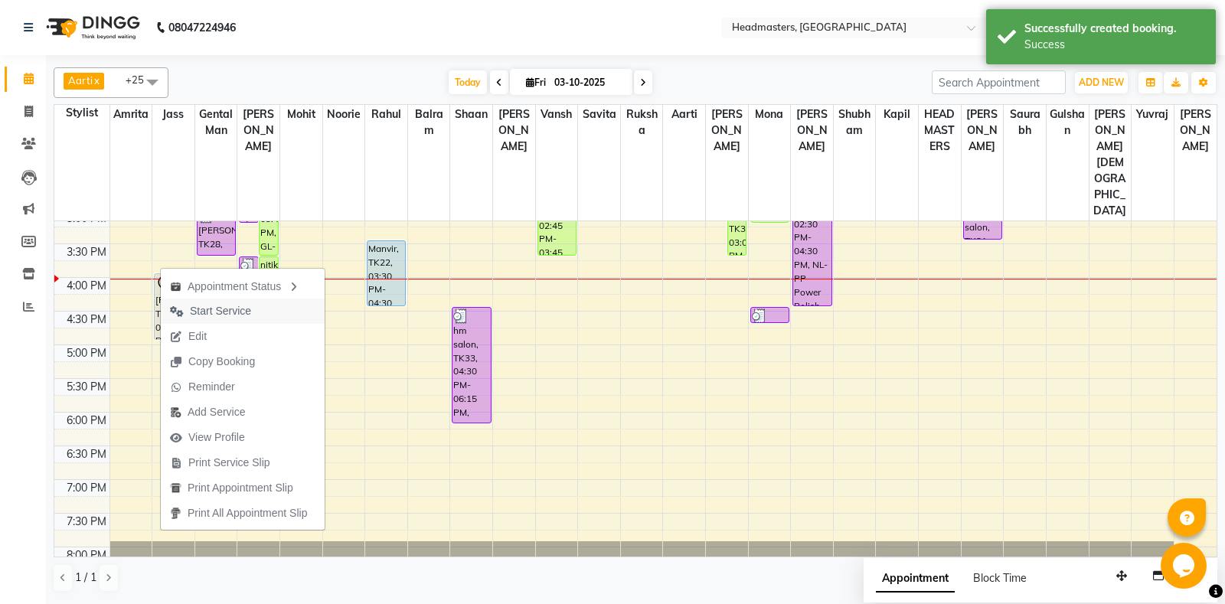
click at [247, 312] on span "Start Service" at bounding box center [220, 311] width 61 height 16
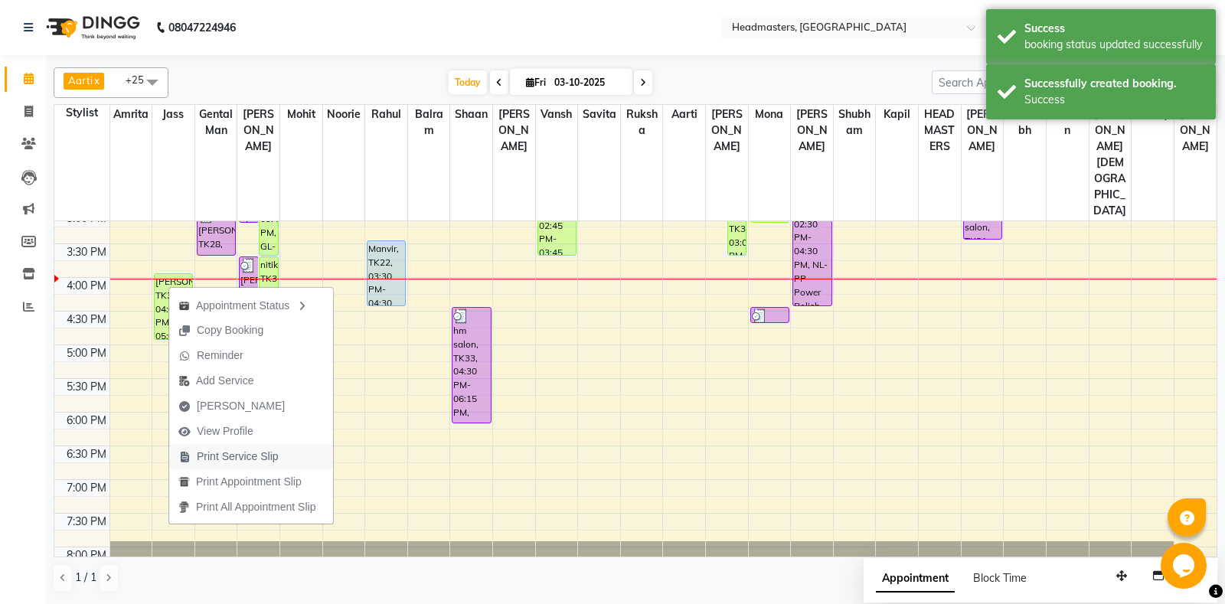
click at [251, 456] on span "Print Service Slip" at bounding box center [238, 457] width 82 height 16
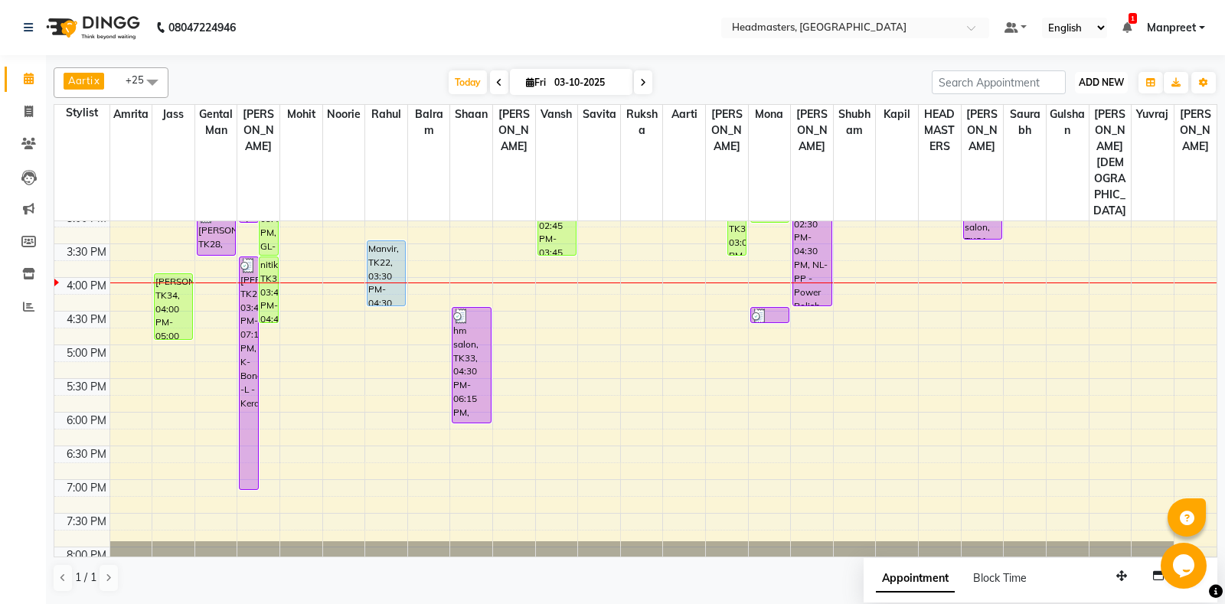
click at [1103, 75] on button "ADD NEW Toggle Dropdown" at bounding box center [1101, 82] width 53 height 21
click at [1060, 123] on link "Add Invoice" at bounding box center [1066, 132] width 121 height 20
select select "service"
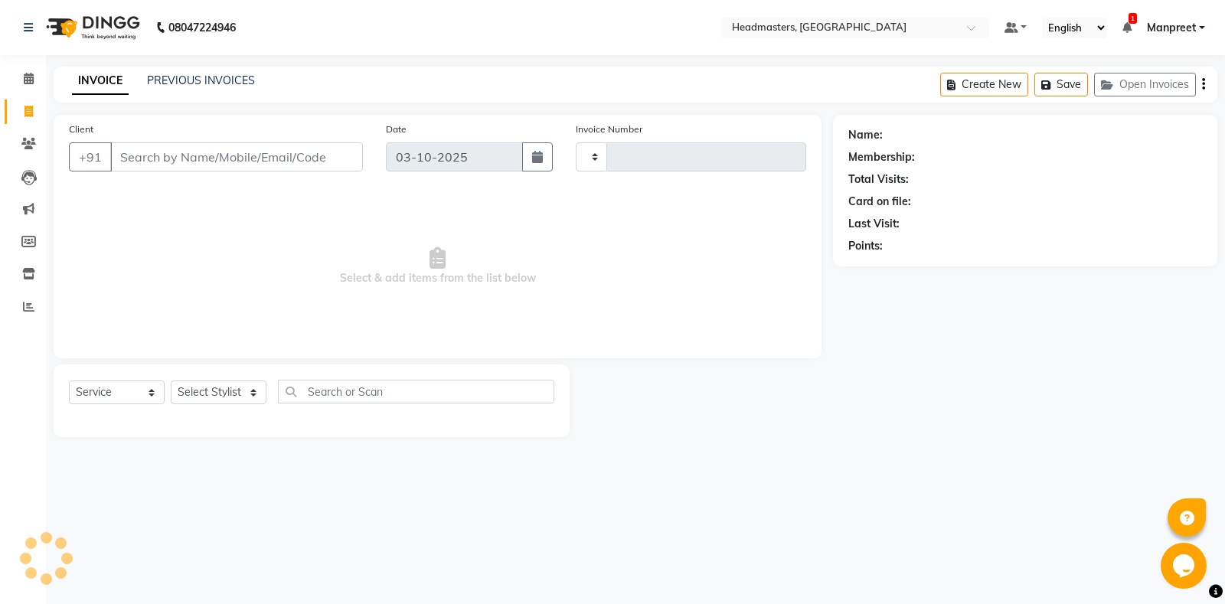
type input "7023"
select select "7130"
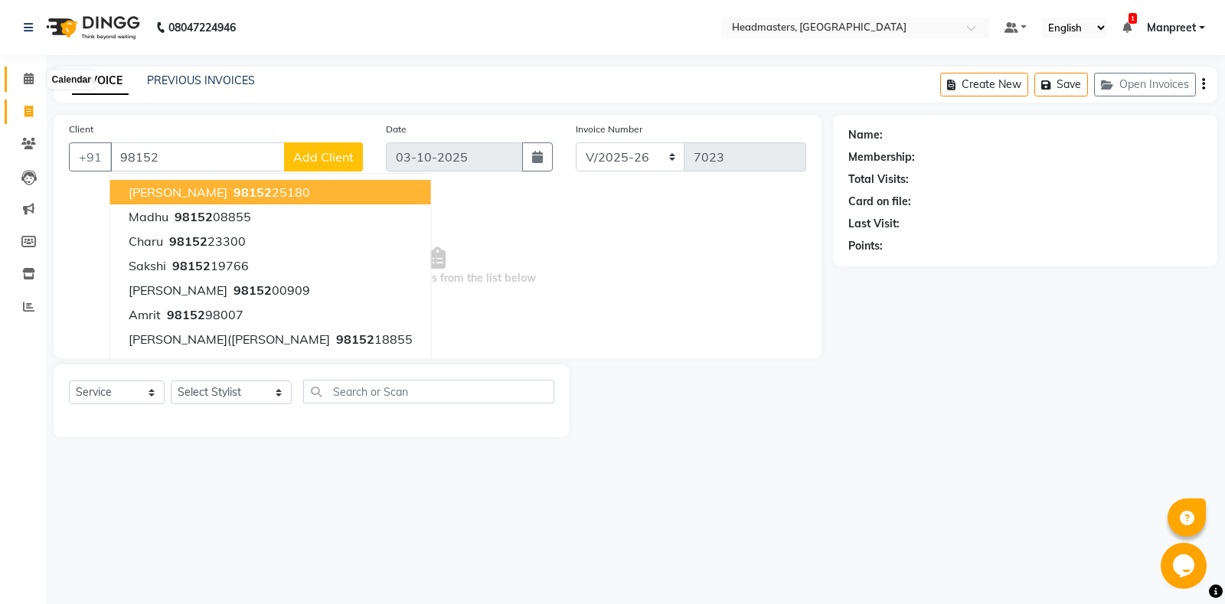
type input "98152"
click at [25, 75] on icon at bounding box center [29, 78] width 10 height 11
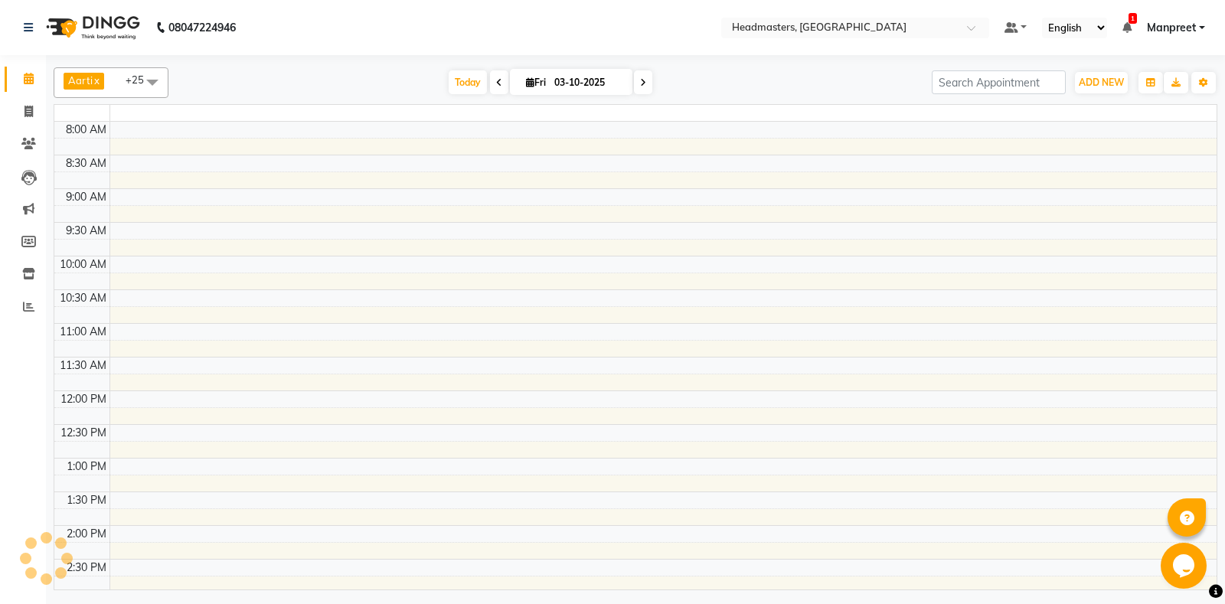
scroll to position [522, 0]
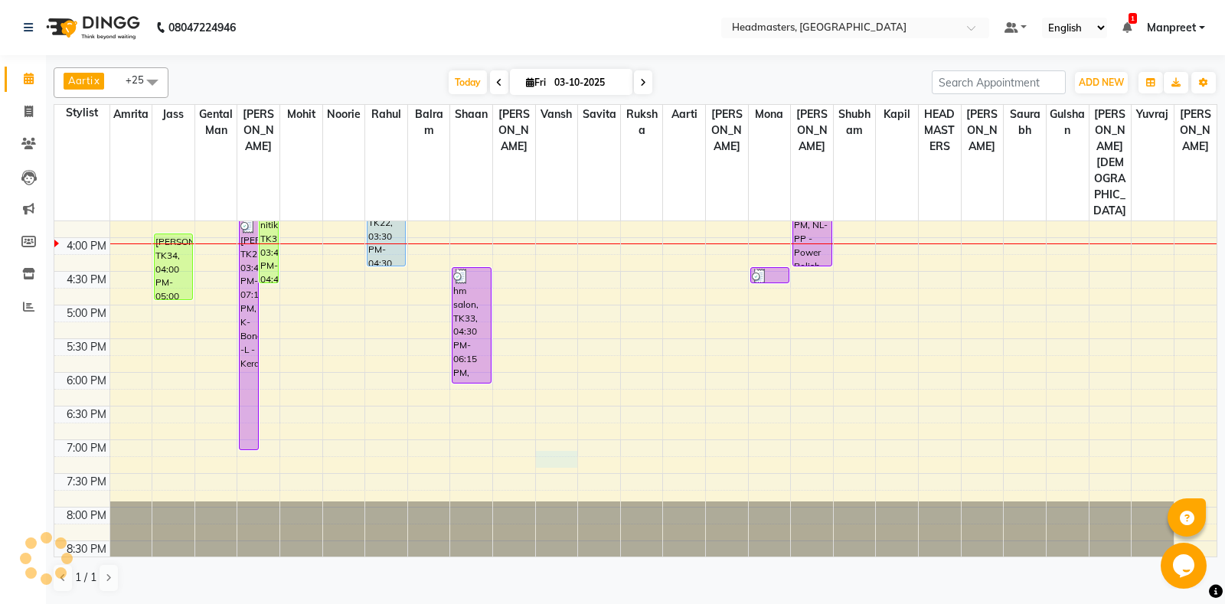
click at [549, 416] on div "8:00 AM 8:30 AM 9:00 AM 9:30 AM 10:00 AM 10:30 AM 11:00 AM 11:30 AM 12:00 PM 12…" at bounding box center [635, 170] width 1162 height 943
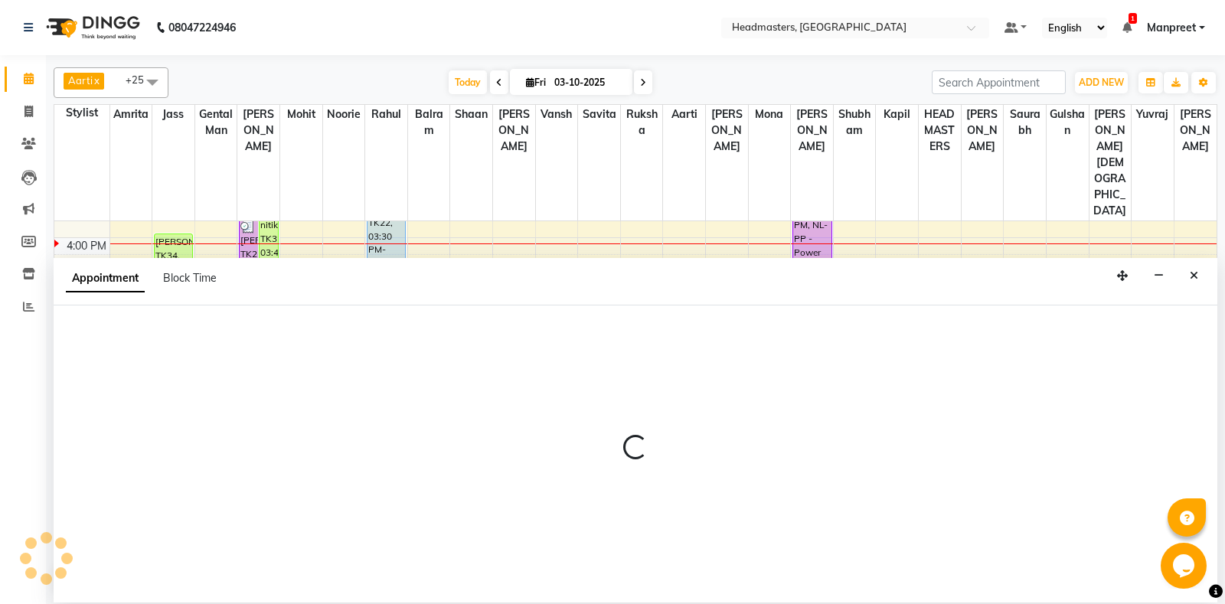
select select "60730"
select select "1155"
select select "tentative"
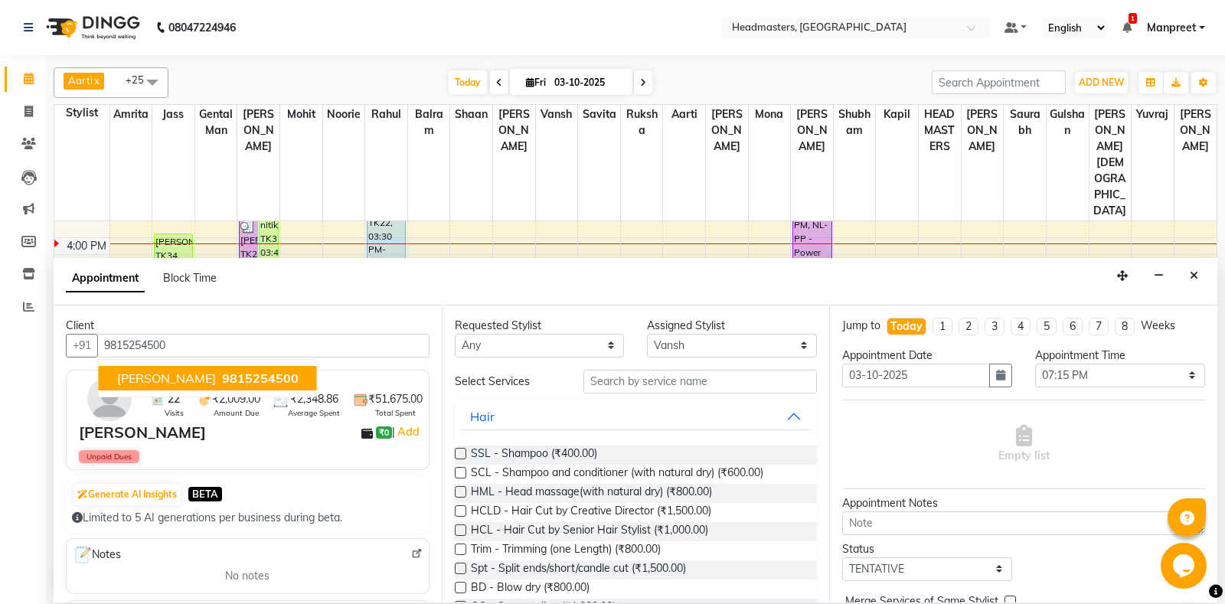
click at [240, 368] on button "suneet 9815254500" at bounding box center [208, 378] width 218 height 25
type input "9815254500"
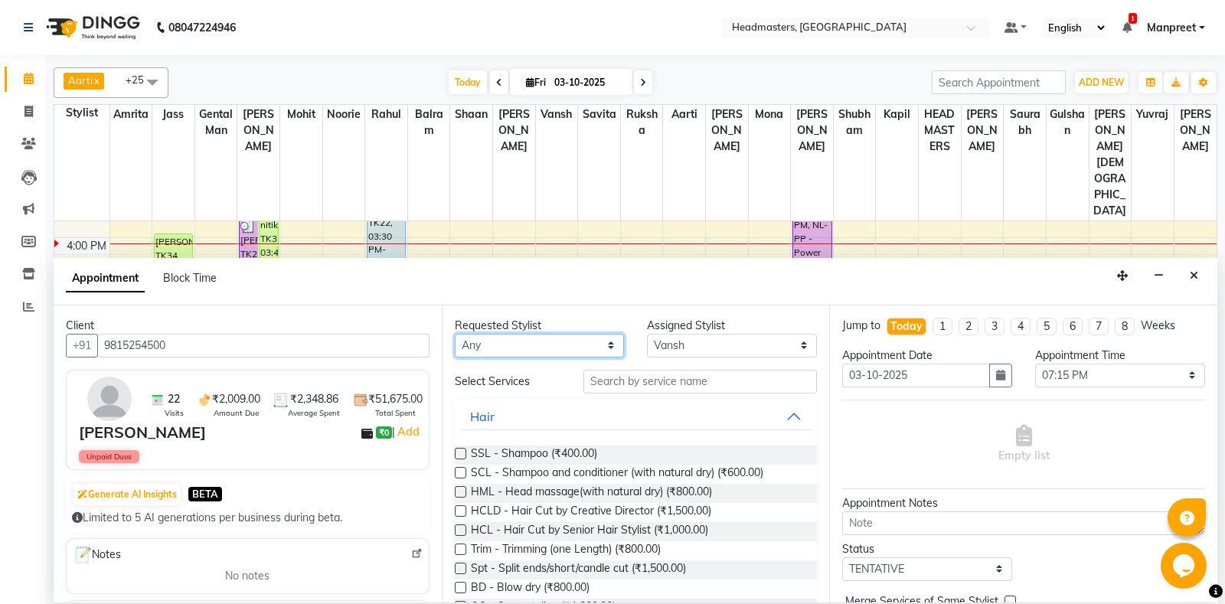
click at [455, 334] on select "Any Aarti Ali Amrita Balram Gental Man Gulshan HEADMASTERS Jass Kapil Mahi Mehr…" at bounding box center [540, 346] width 170 height 24
select select "60727"
click option "Shaan" at bounding box center [0, 0] width 0 height 0
select select "60727"
click at [660, 378] on input "text" at bounding box center [700, 382] width 234 height 24
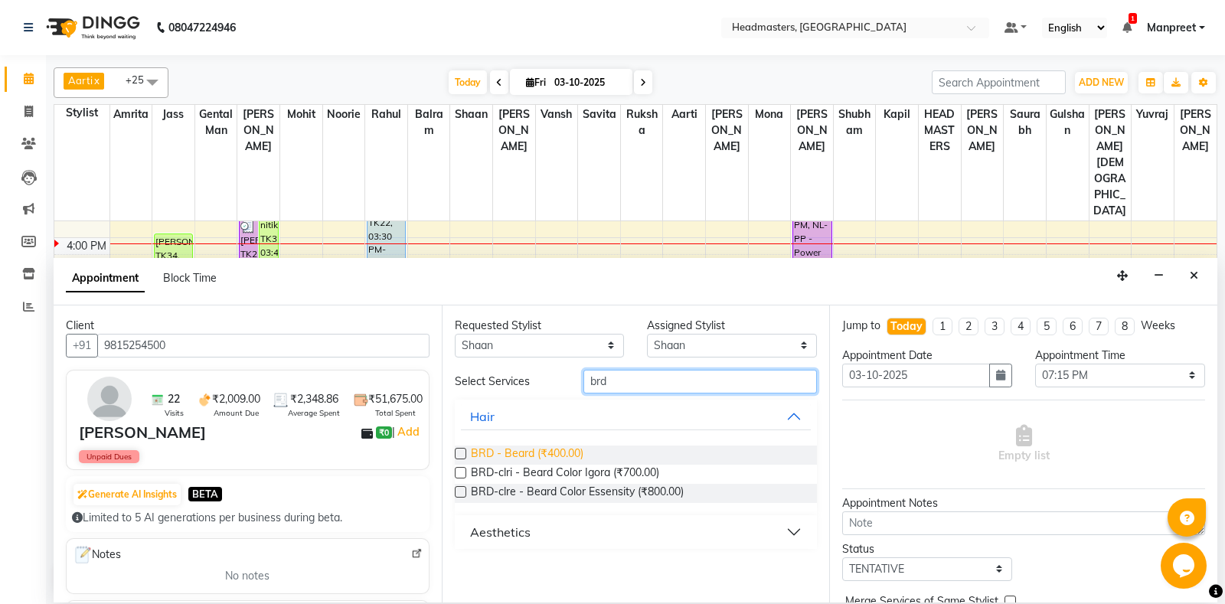
type input "brd"
click at [575, 455] on span "BRD - Beard (₹400.00)" at bounding box center [527, 455] width 113 height 19
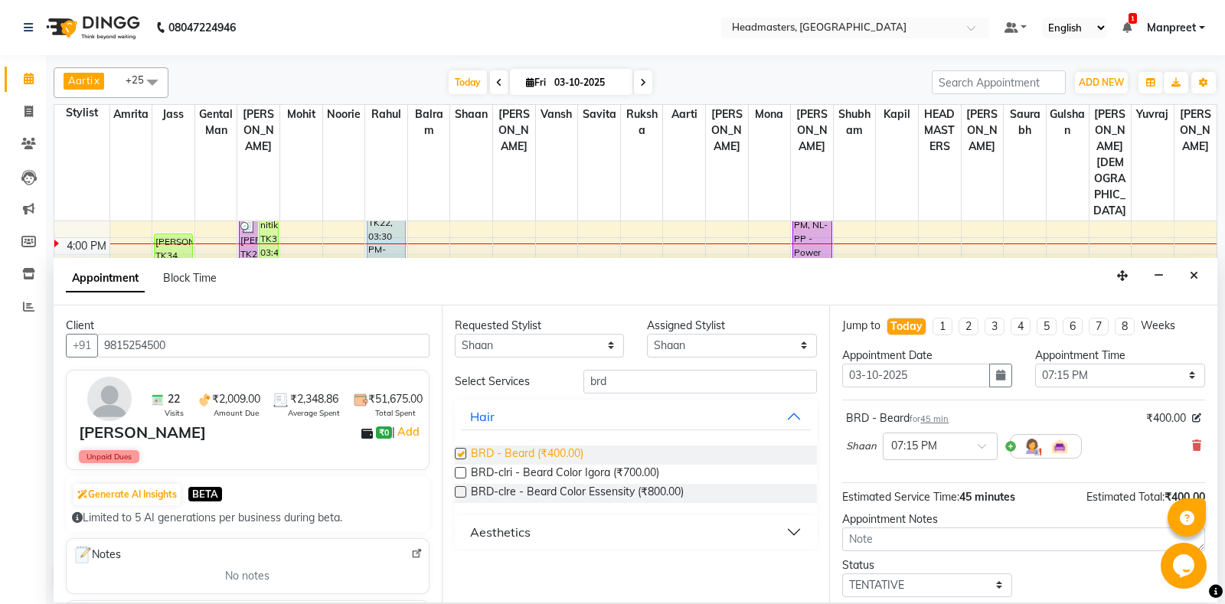
checkbox input "false"
click at [1035, 364] on select "Select 09:00 AM 09:15 AM 09:30 AM 09:45 AM 10:00 AM 10:15 AM 10:30 AM 10:45 AM …" at bounding box center [1120, 376] width 170 height 24
select select "930"
click option "03:30 PM" at bounding box center [0, 0] width 0 height 0
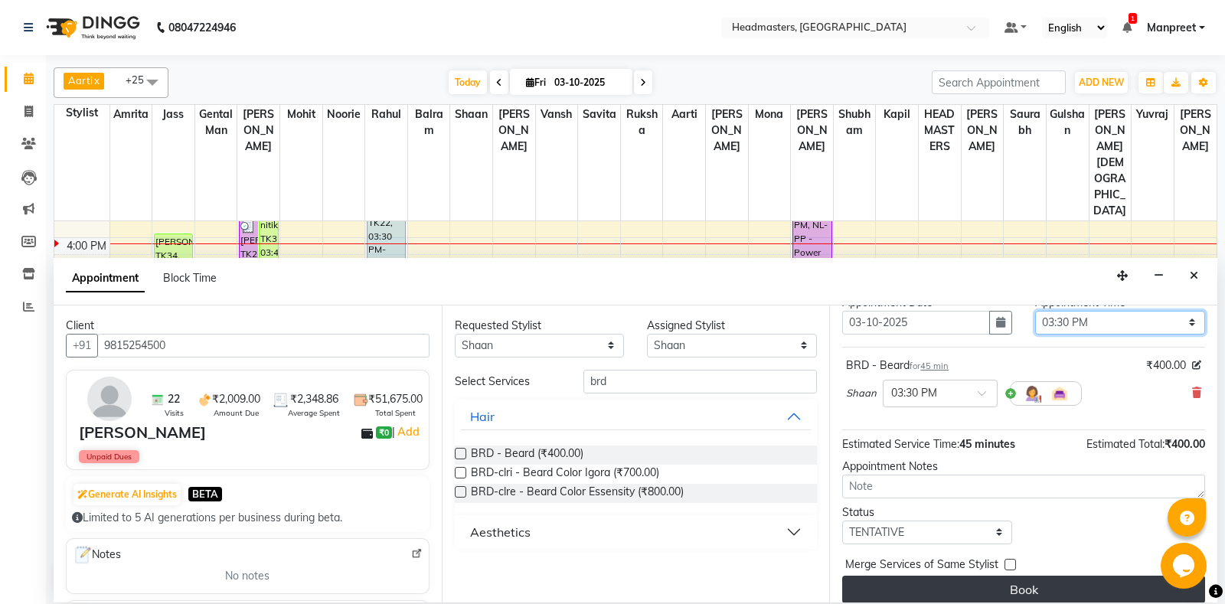
scroll to position [65, 0]
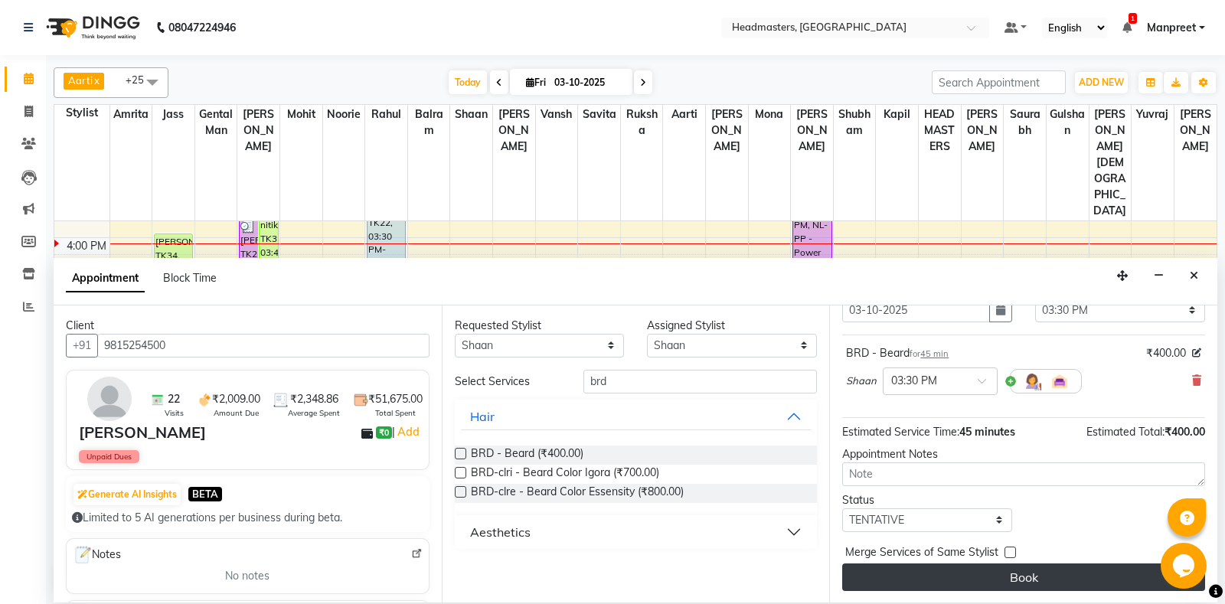
click at [1019, 572] on button "Book" at bounding box center [1023, 578] width 363 height 28
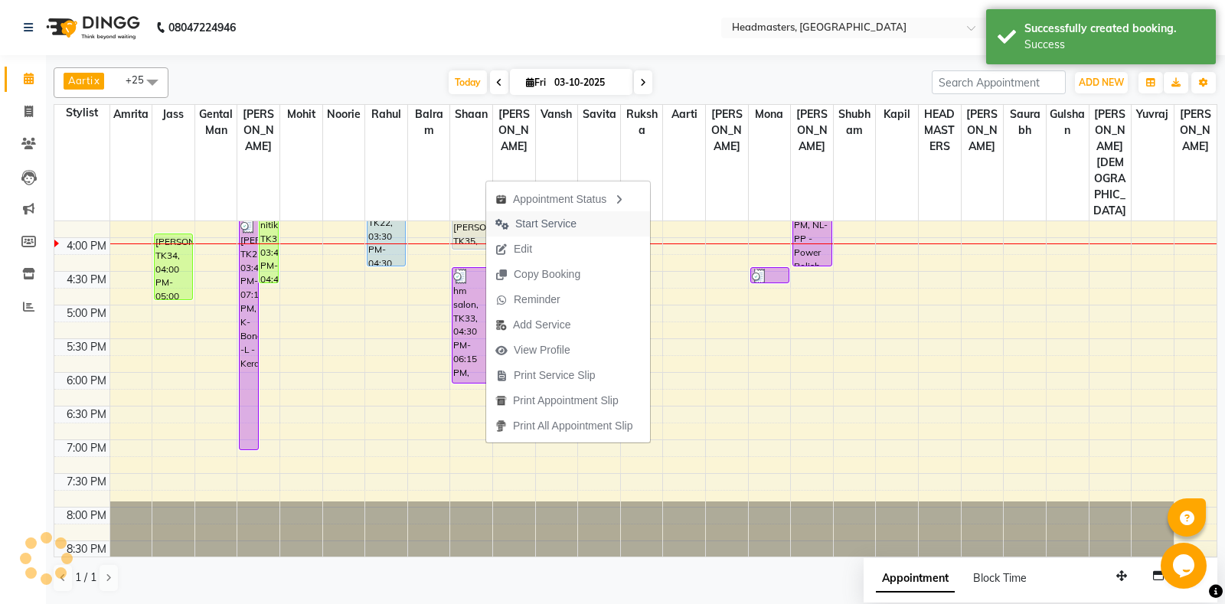
click at [528, 223] on span "Start Service" at bounding box center [545, 224] width 61 height 16
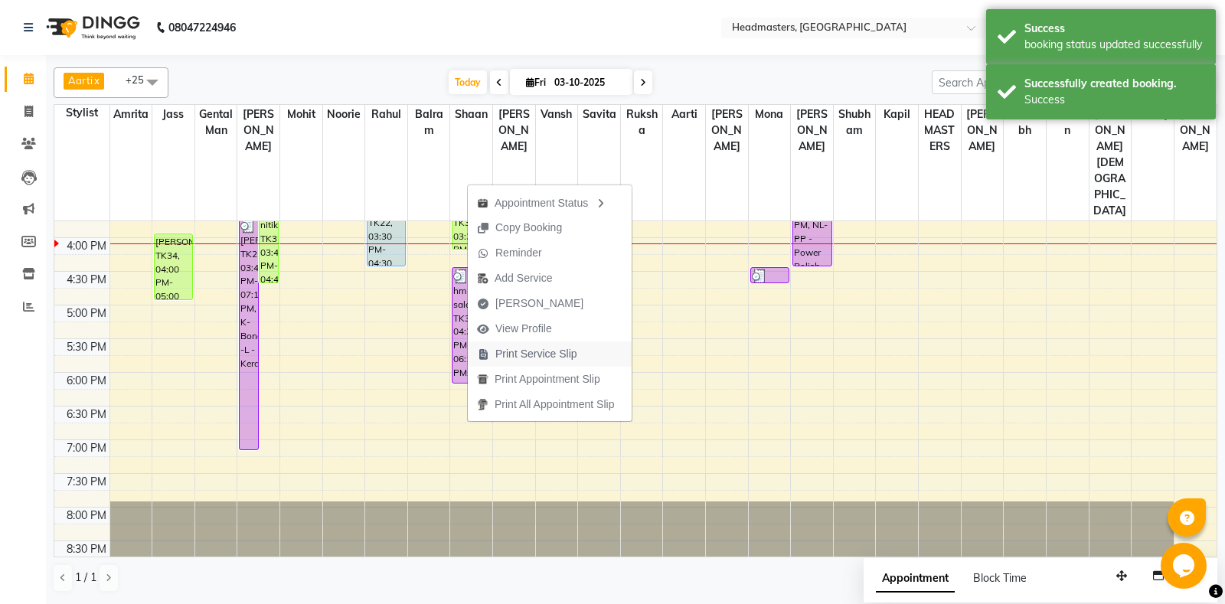
click at [554, 347] on span "Print Service Slip" at bounding box center [536, 354] width 82 height 16
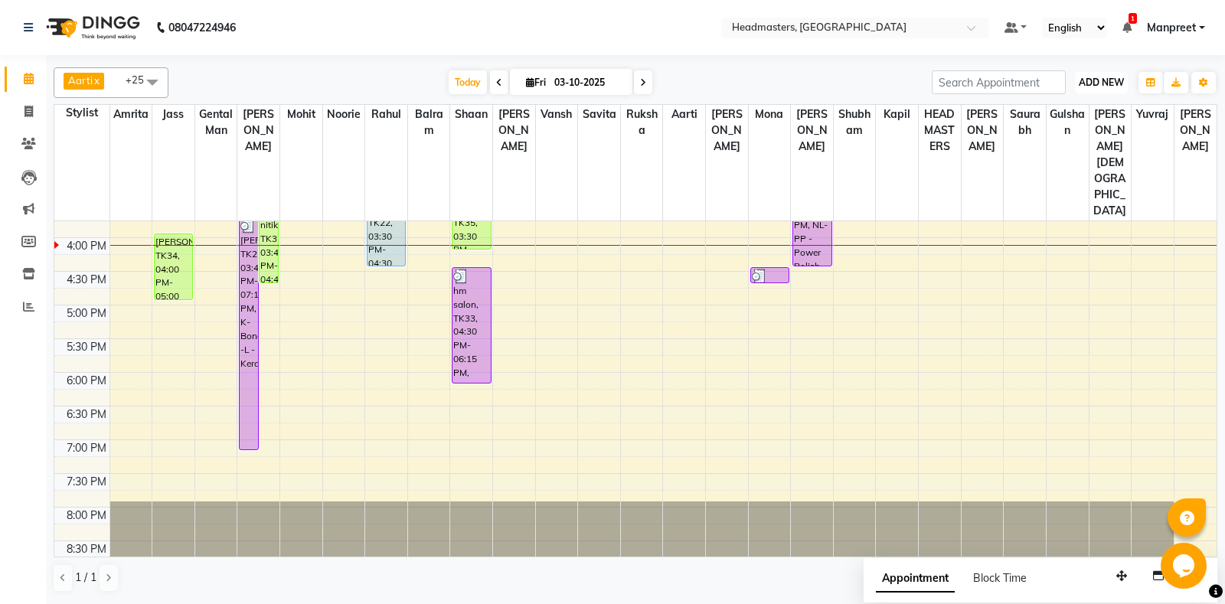
click at [1093, 82] on span "ADD NEW" at bounding box center [1101, 82] width 45 height 11
click at [1069, 136] on link "Add Invoice" at bounding box center [1066, 132] width 121 height 20
select select "service"
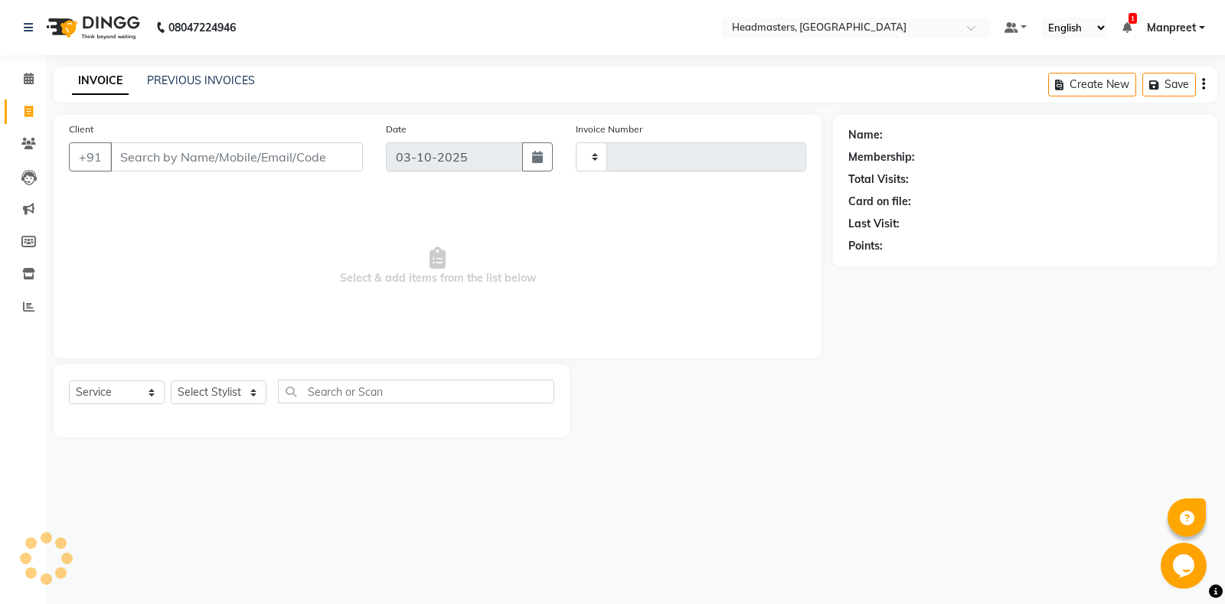
type input "7023"
select select "7130"
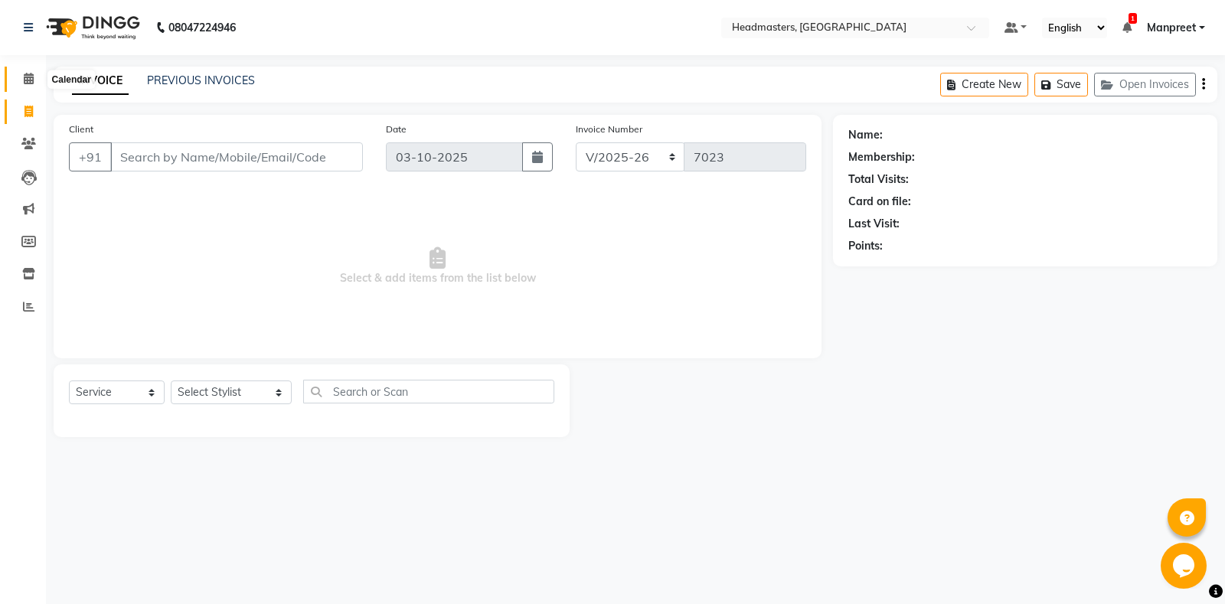
click at [25, 84] on icon at bounding box center [29, 78] width 10 height 11
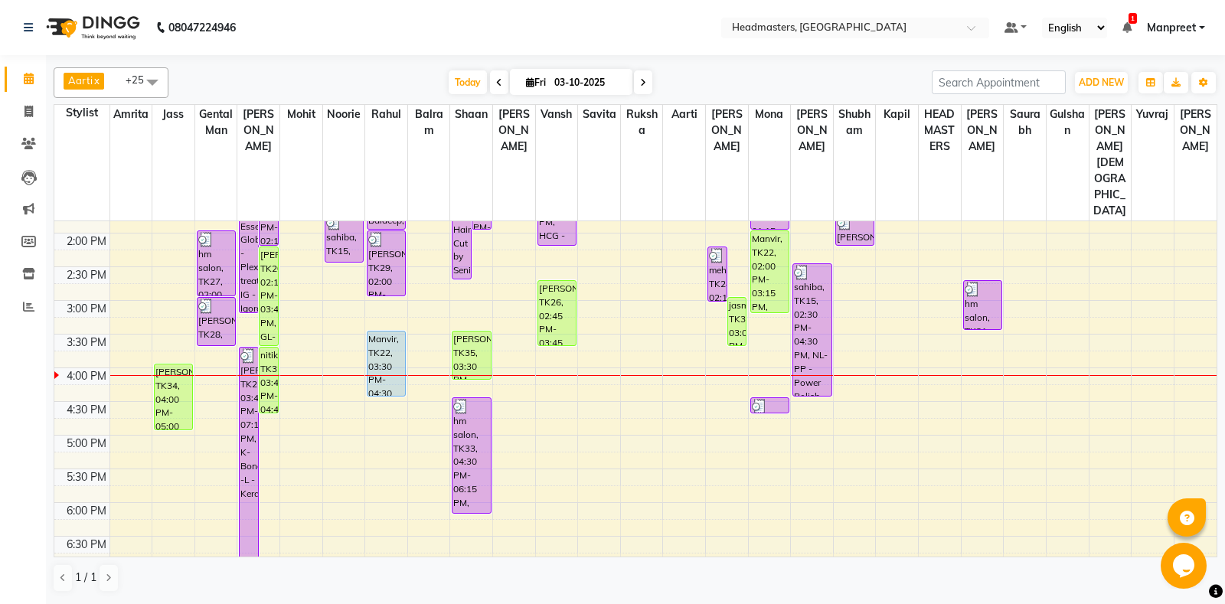
scroll to position [390, 0]
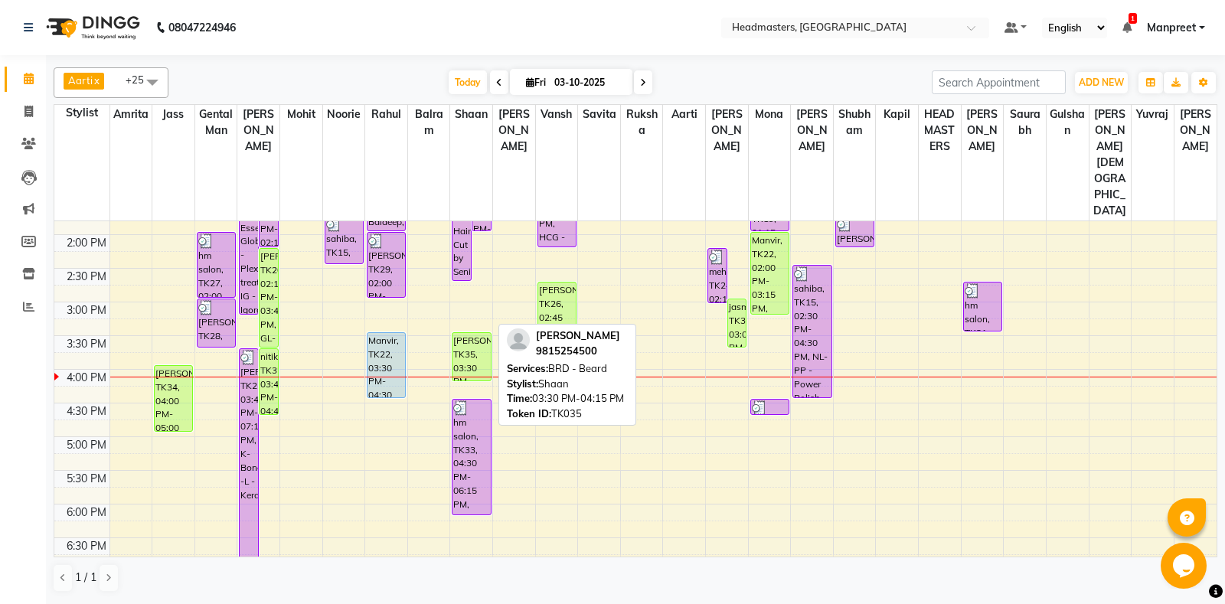
click at [477, 333] on div "[PERSON_NAME], TK35, 03:30 PM-04:15 PM, BRD - [PERSON_NAME]" at bounding box center [472, 356] width 38 height 47
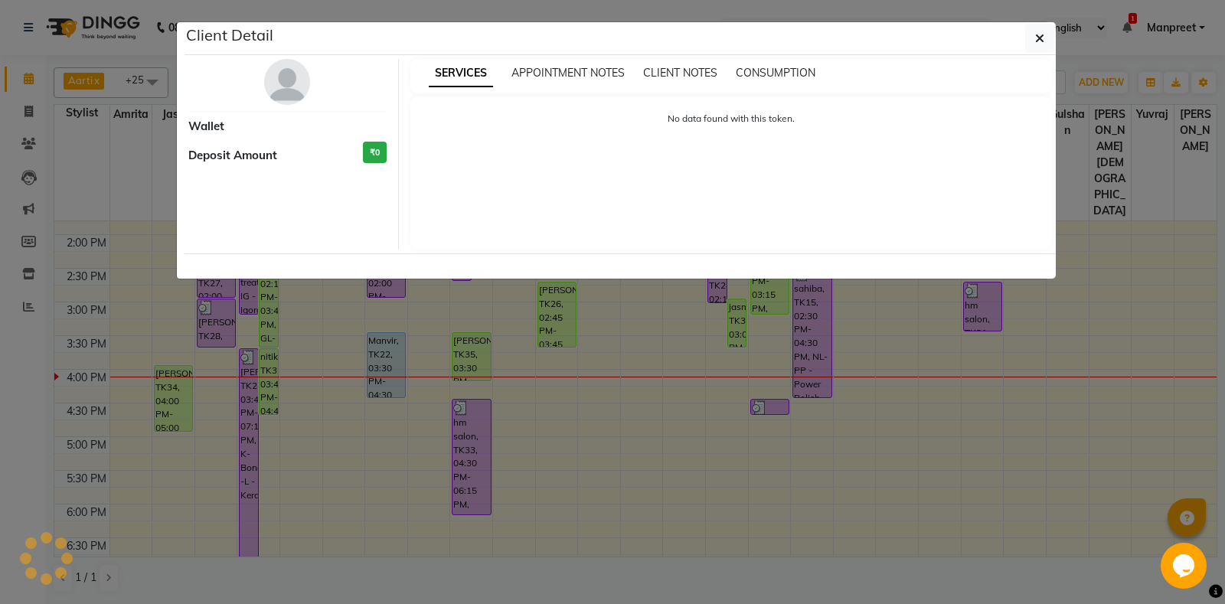
select select "1"
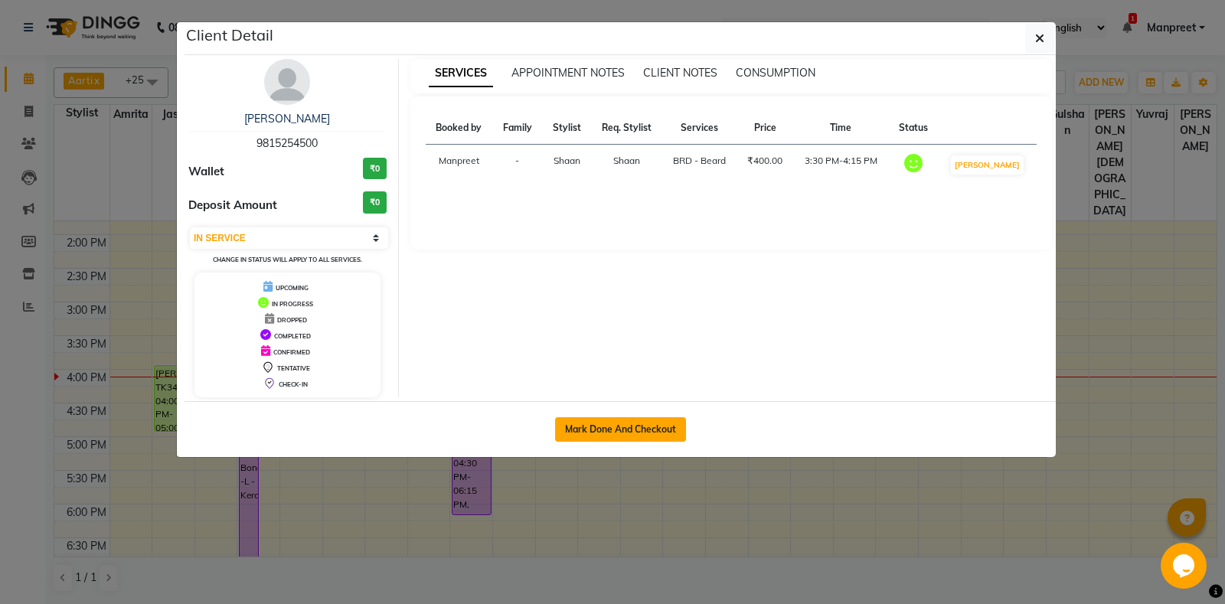
click at [598, 422] on button "Mark Done And Checkout" at bounding box center [620, 429] width 131 height 25
select select "service"
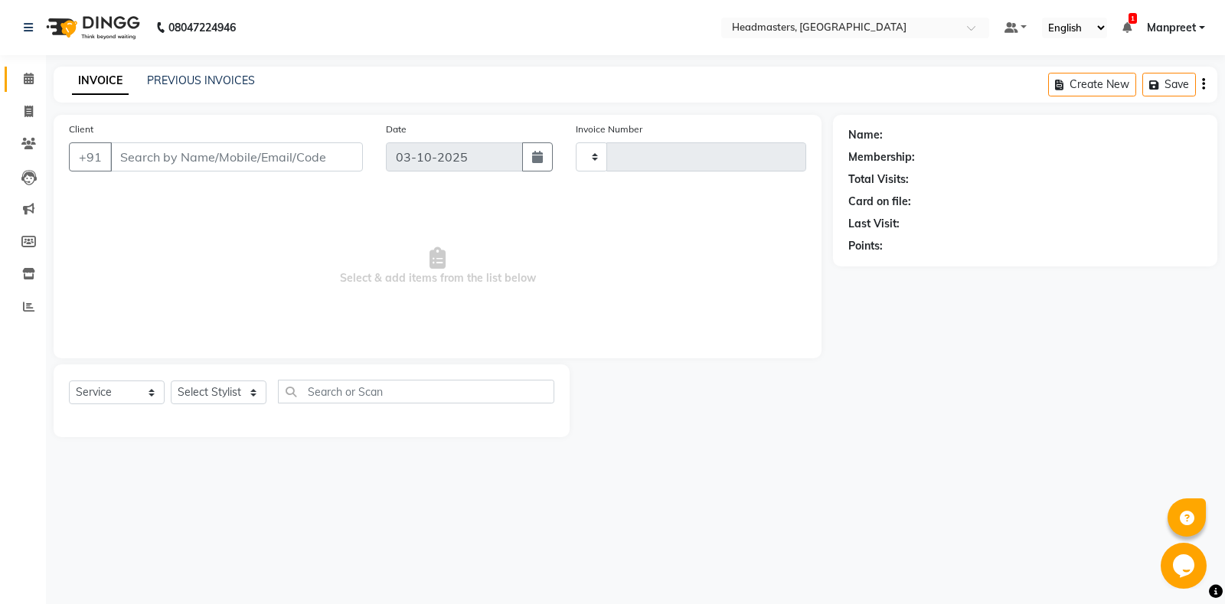
type input "7023"
select select "7130"
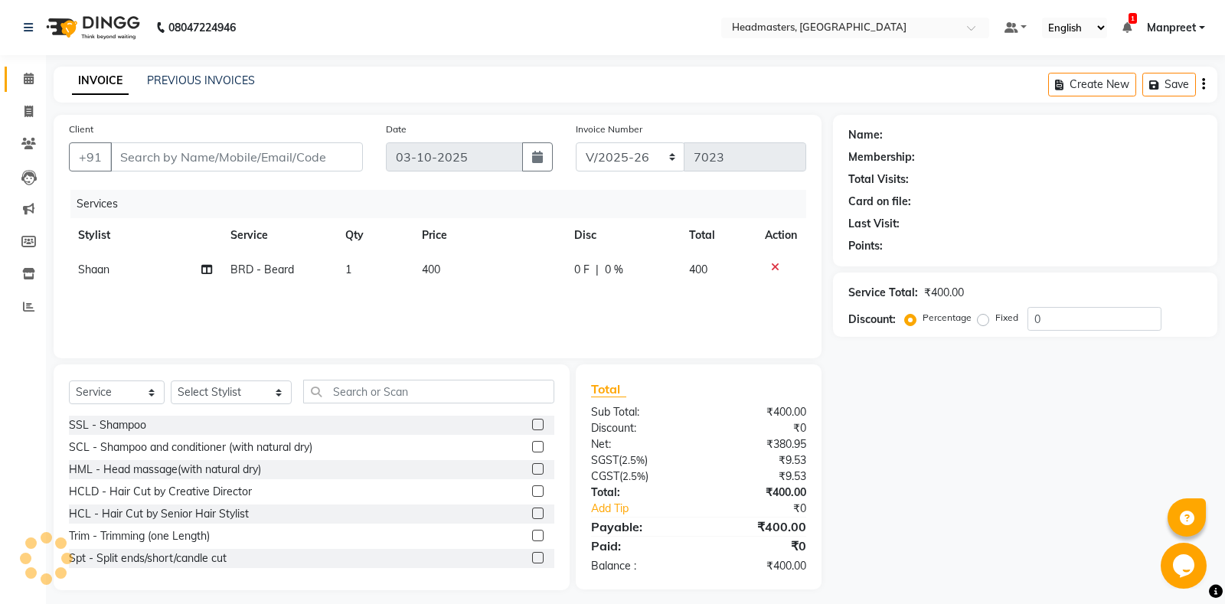
type input "9815254500"
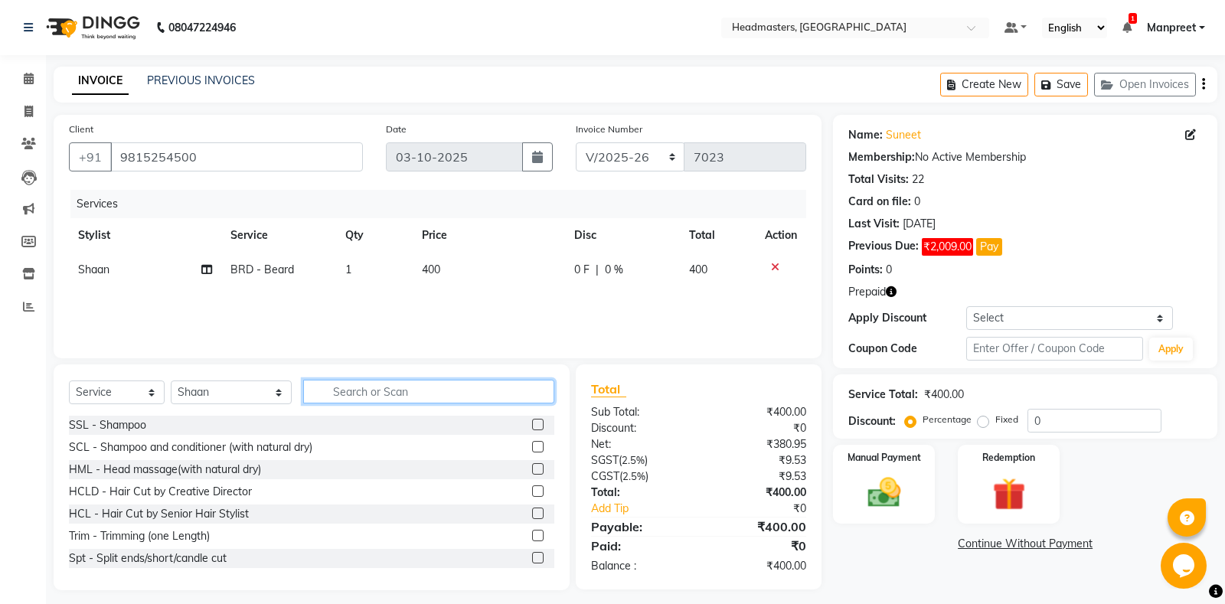
click at [374, 397] on input "text" at bounding box center [428, 392] width 251 height 24
click at [171, 381] on select "Select Stylist Aarti Ali Amrita Amrita - Front Desk Balram Gental Man Gulshan H…" at bounding box center [231, 393] width 121 height 24
select select "60737"
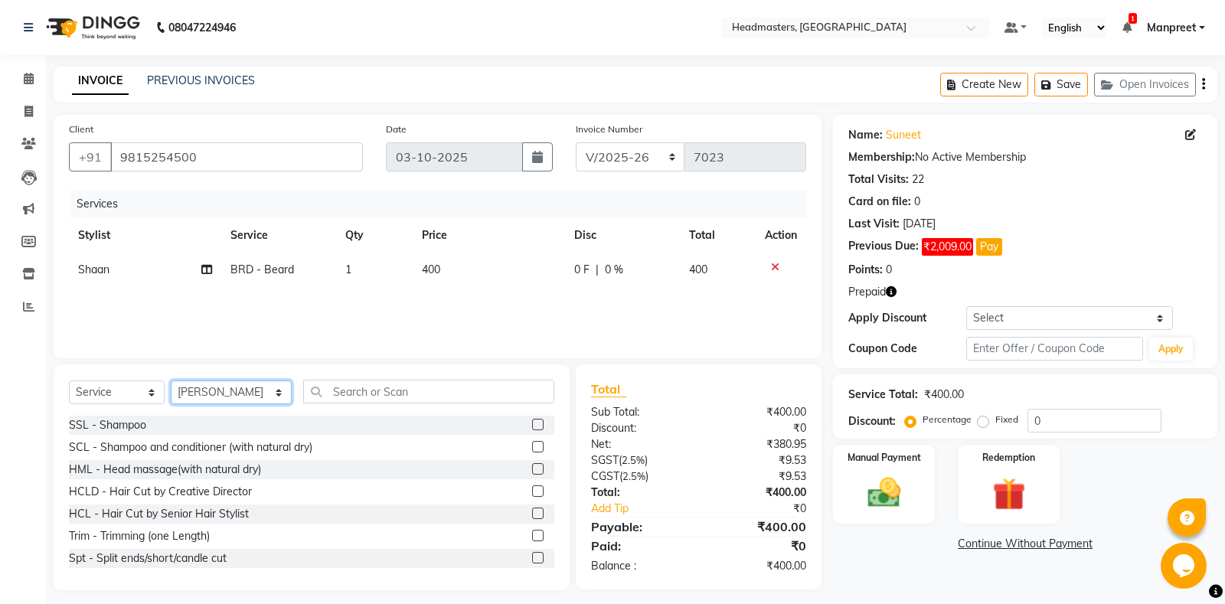
click option "[PERSON_NAME]" at bounding box center [0, 0] width 0 height 0
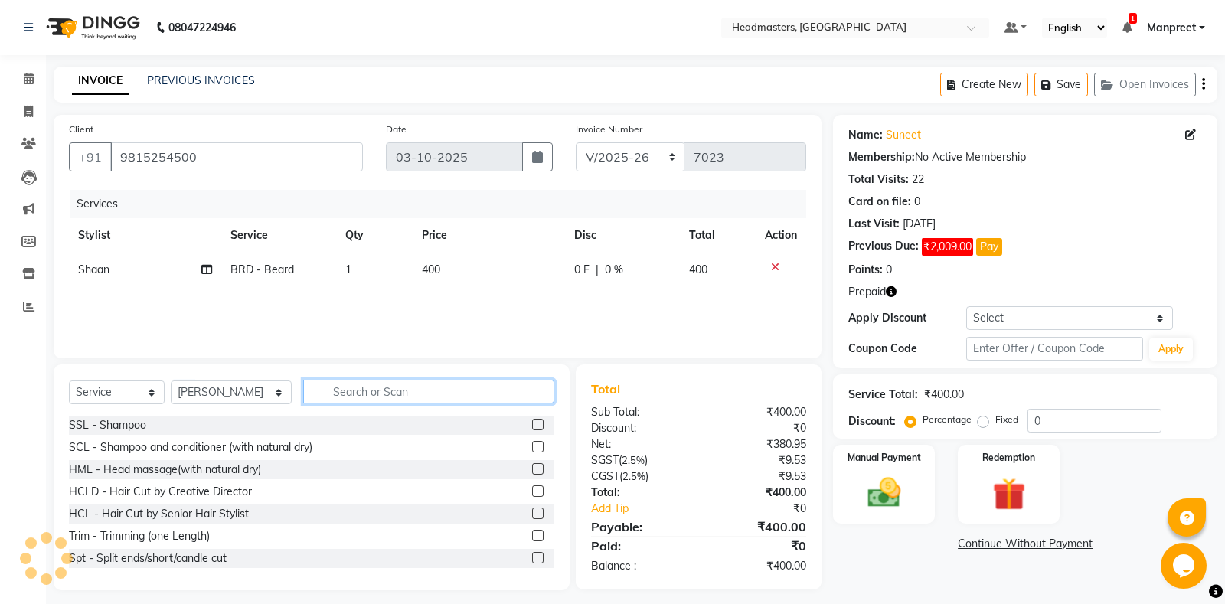
click at [381, 397] on input "text" at bounding box center [428, 392] width 251 height 24
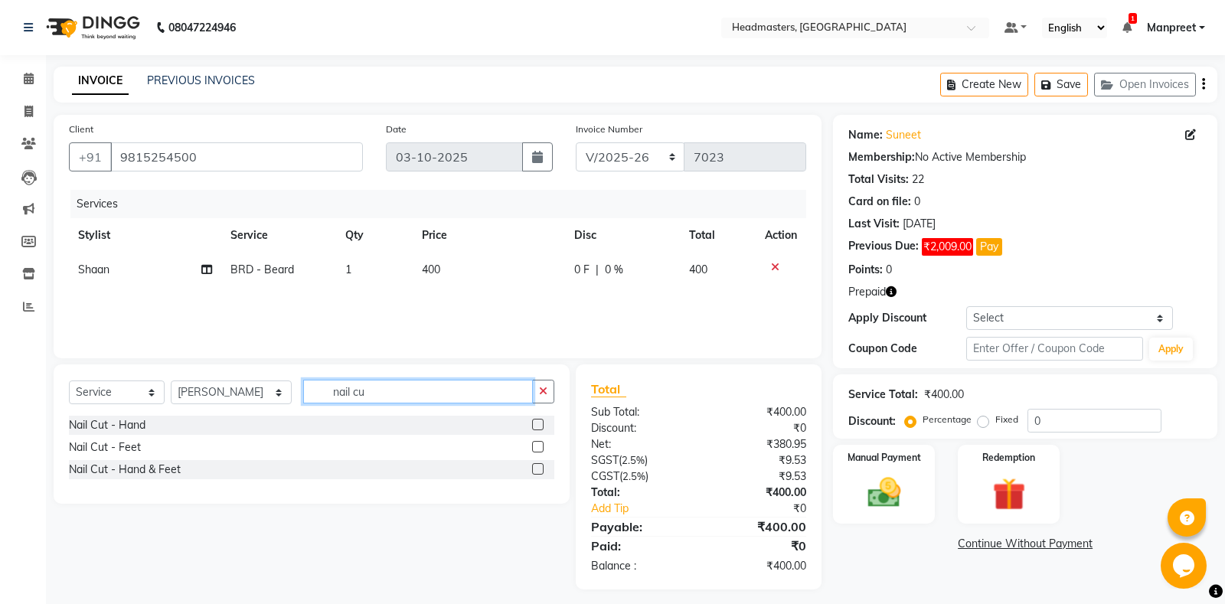
type input "nail cu"
click at [537, 425] on label at bounding box center [537, 424] width 11 height 11
click at [537, 425] on input "checkbox" at bounding box center [537, 425] width 10 height 10
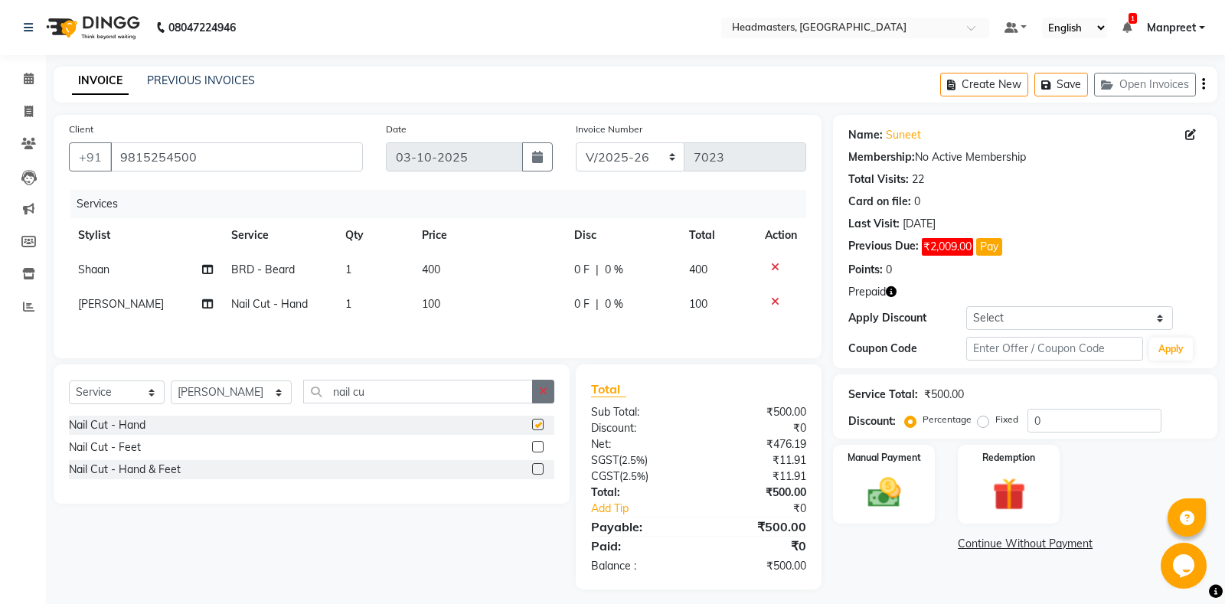
checkbox input "false"
click at [544, 390] on icon "button" at bounding box center [543, 391] width 8 height 11
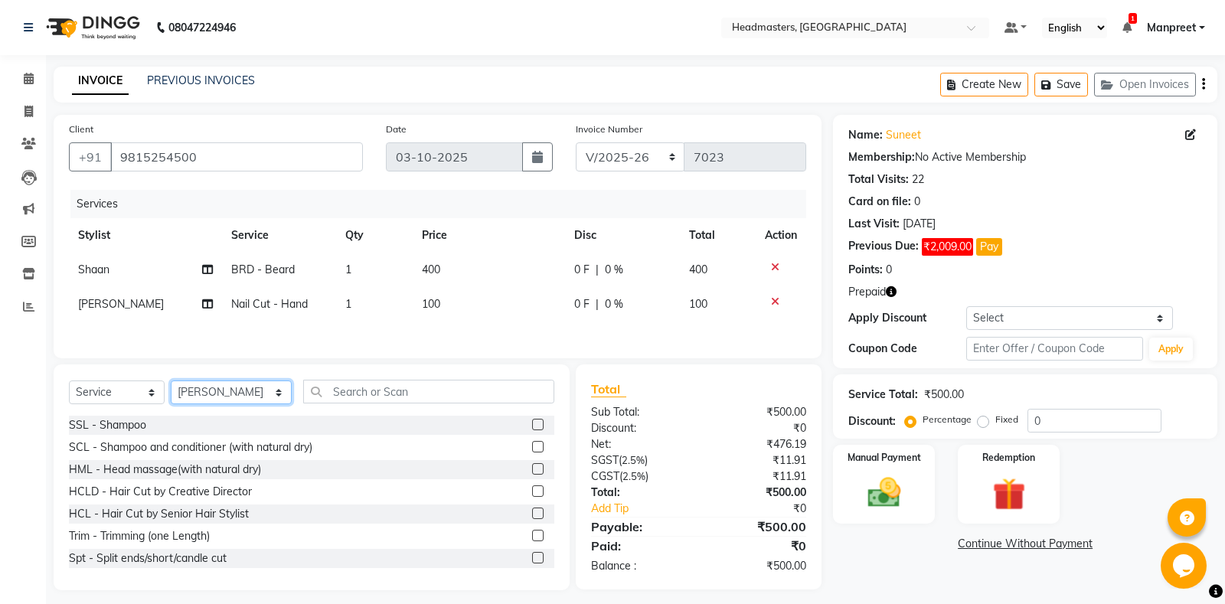
click at [171, 381] on select "Select Stylist Aarti Ali Amrita Amrita - Front Desk Balram Gental Man Gulshan H…" at bounding box center [231, 393] width 121 height 24
click option "Amrita" at bounding box center [0, 0] width 0 height 0
click at [171, 381] on select "Select Stylist Aarti Ali Amrita Amrita - Front Desk Balram Gental Man Gulshan H…" at bounding box center [231, 393] width 121 height 24
select select "60721"
click option "[PERSON_NAME]" at bounding box center [0, 0] width 0 height 0
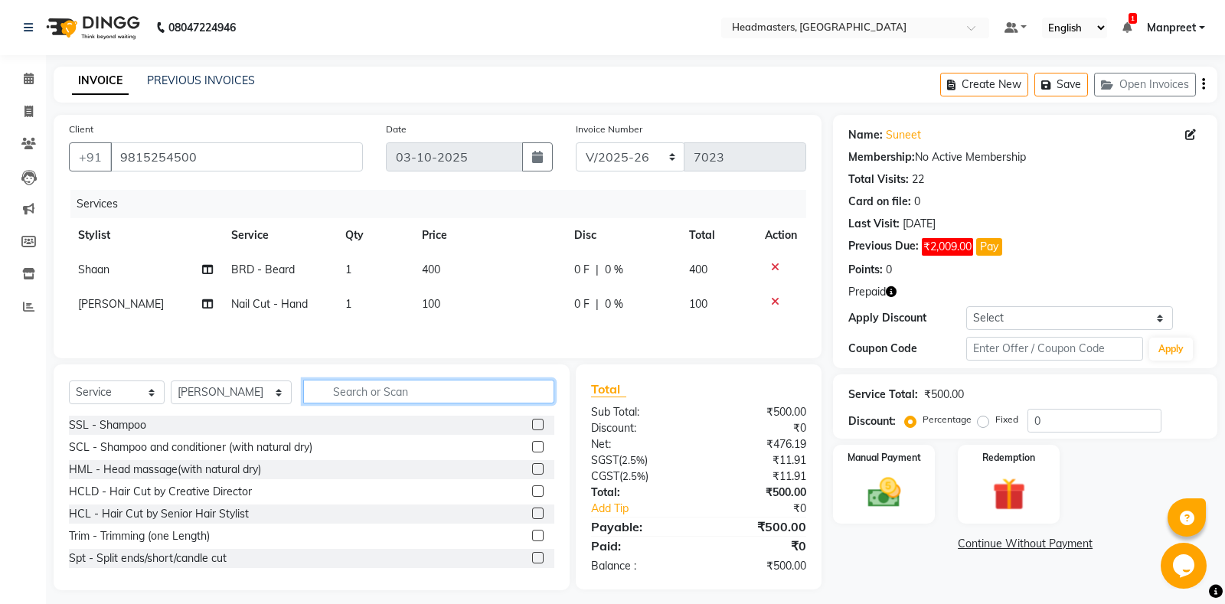
click at [356, 394] on input "text" at bounding box center [428, 392] width 251 height 24
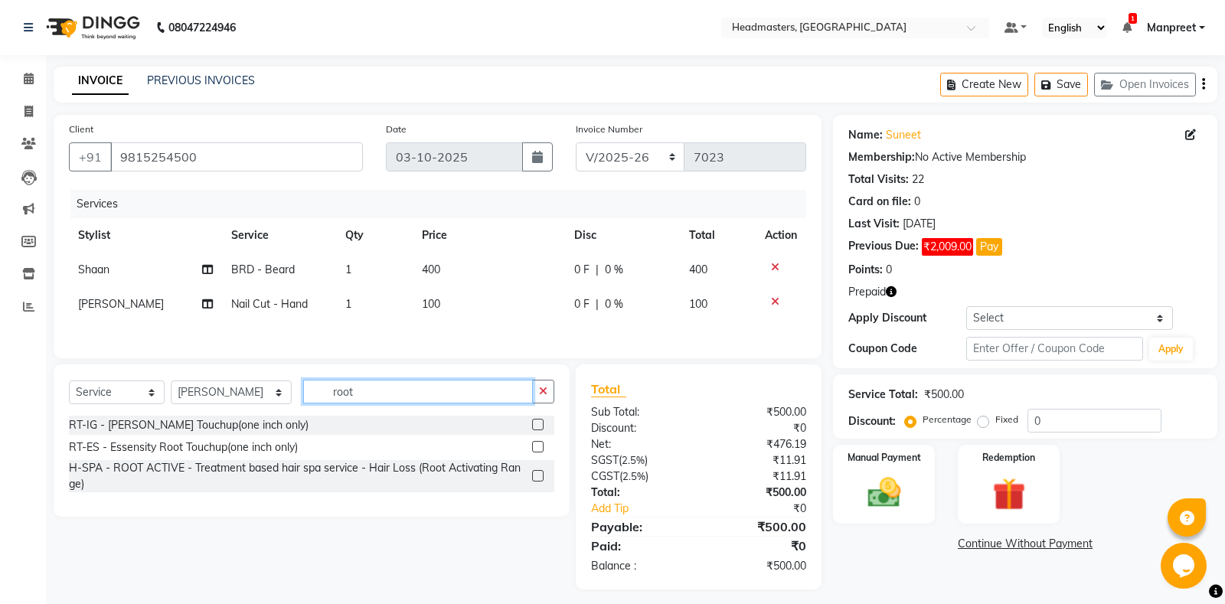
type input "root"
click at [538, 429] on label at bounding box center [537, 424] width 11 height 11
click at [538, 429] on input "checkbox" at bounding box center [537, 425] width 10 height 10
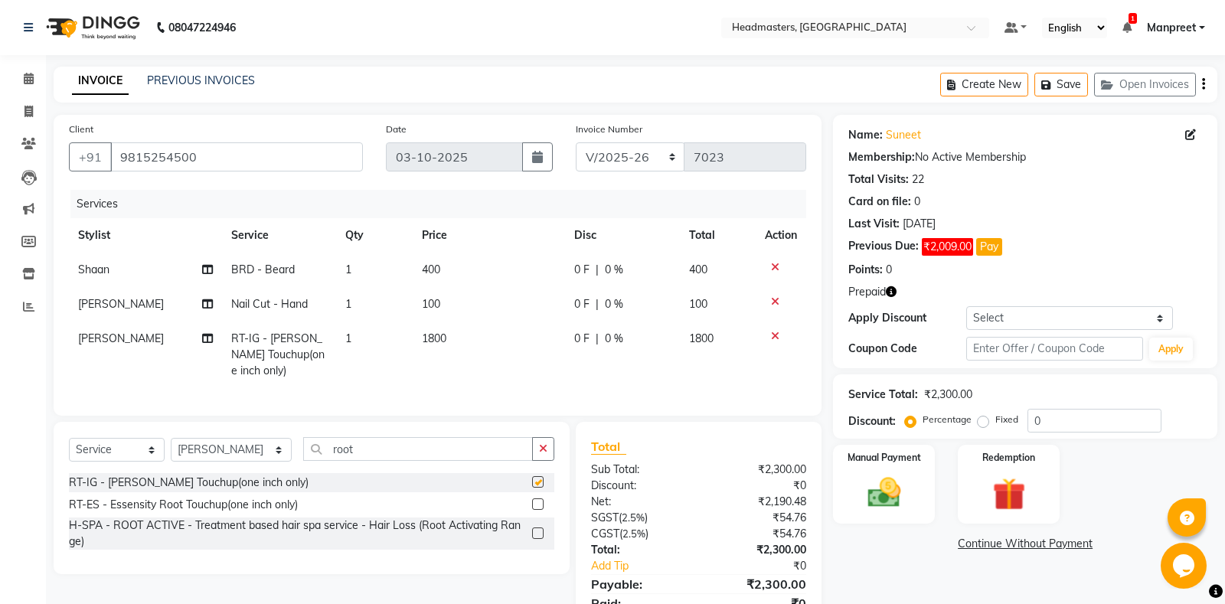
checkbox input "false"
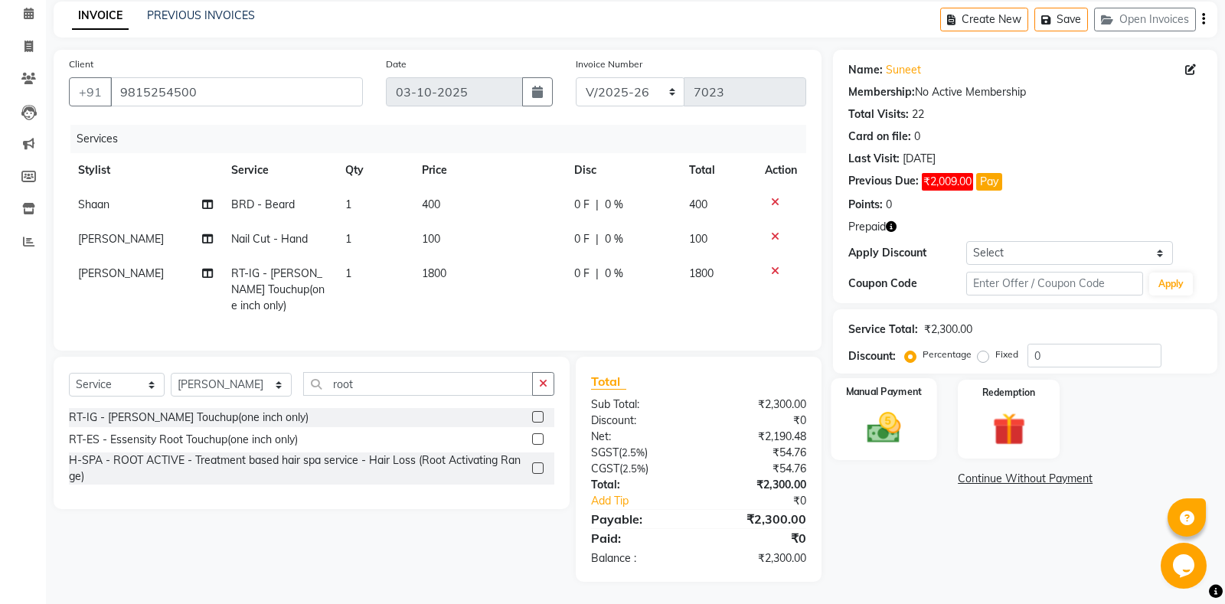
click at [871, 434] on img at bounding box center [884, 427] width 55 height 39
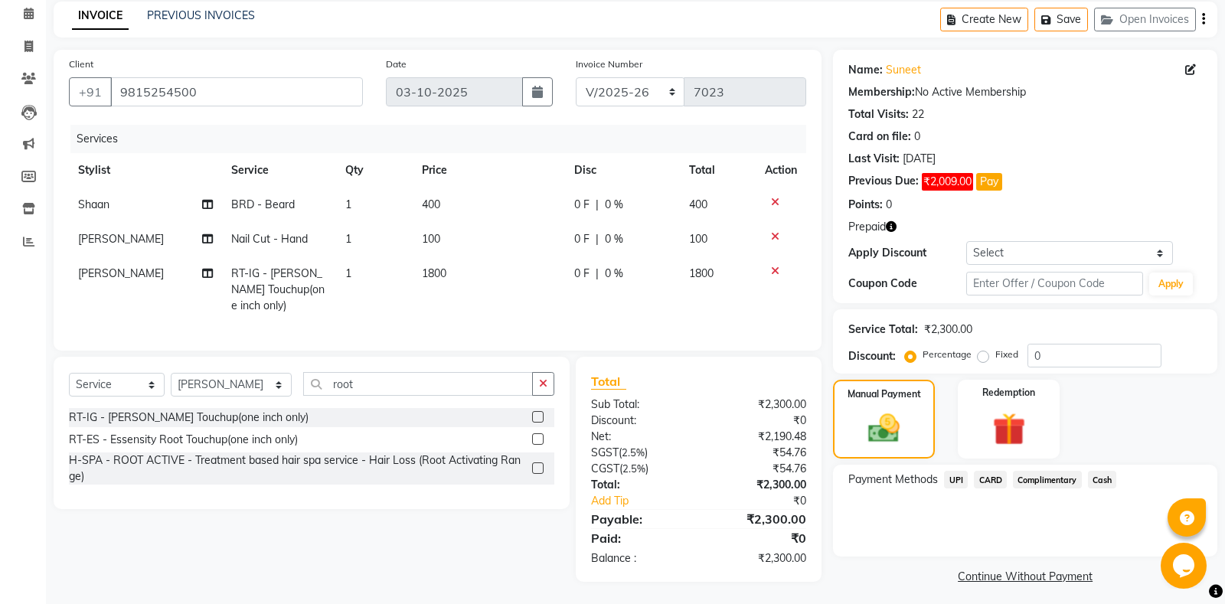
click at [740, 305] on td "1800" at bounding box center [718, 289] width 77 height 67
select select "60721"
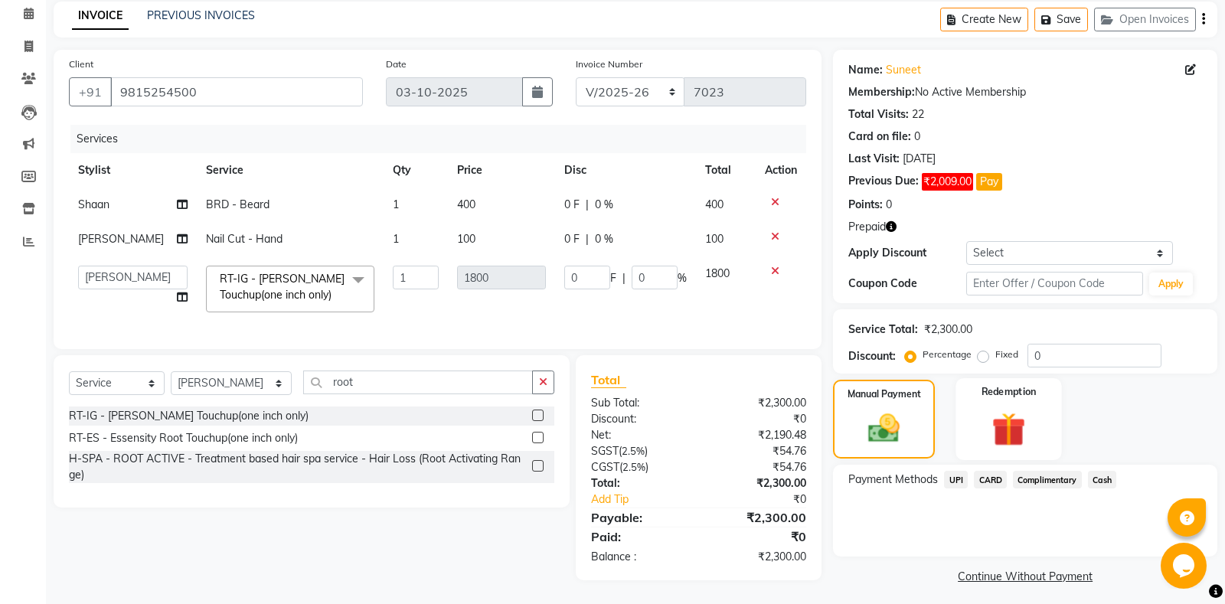
click at [1031, 420] on img at bounding box center [1008, 429] width 55 height 42
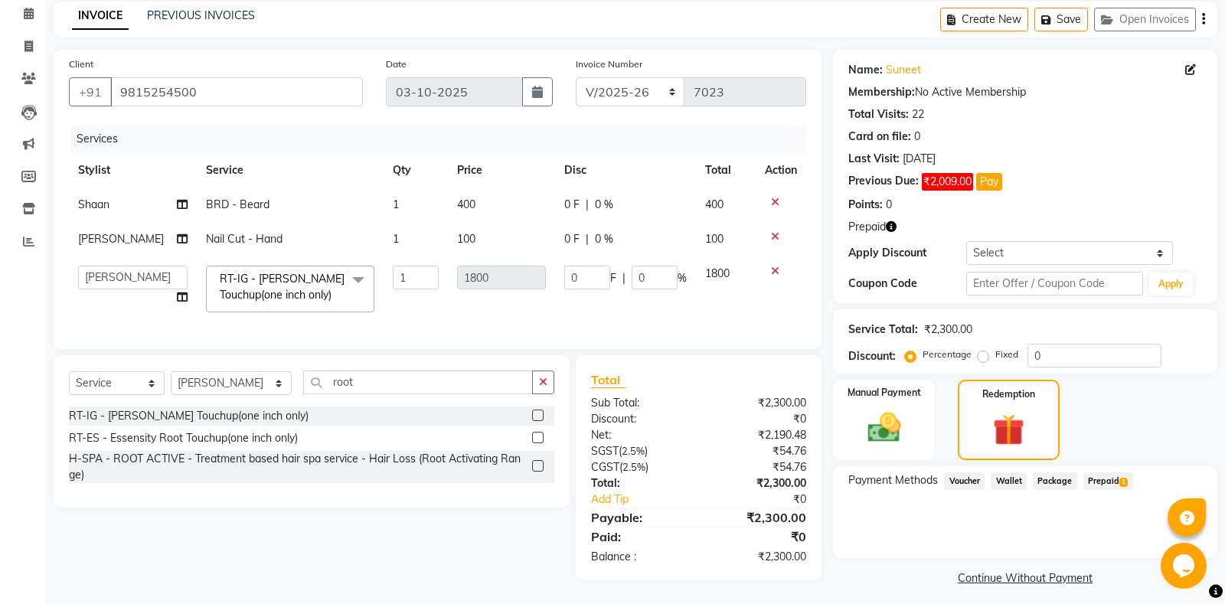
click at [1092, 475] on span "Prepaid 1" at bounding box center [1108, 481] width 50 height 18
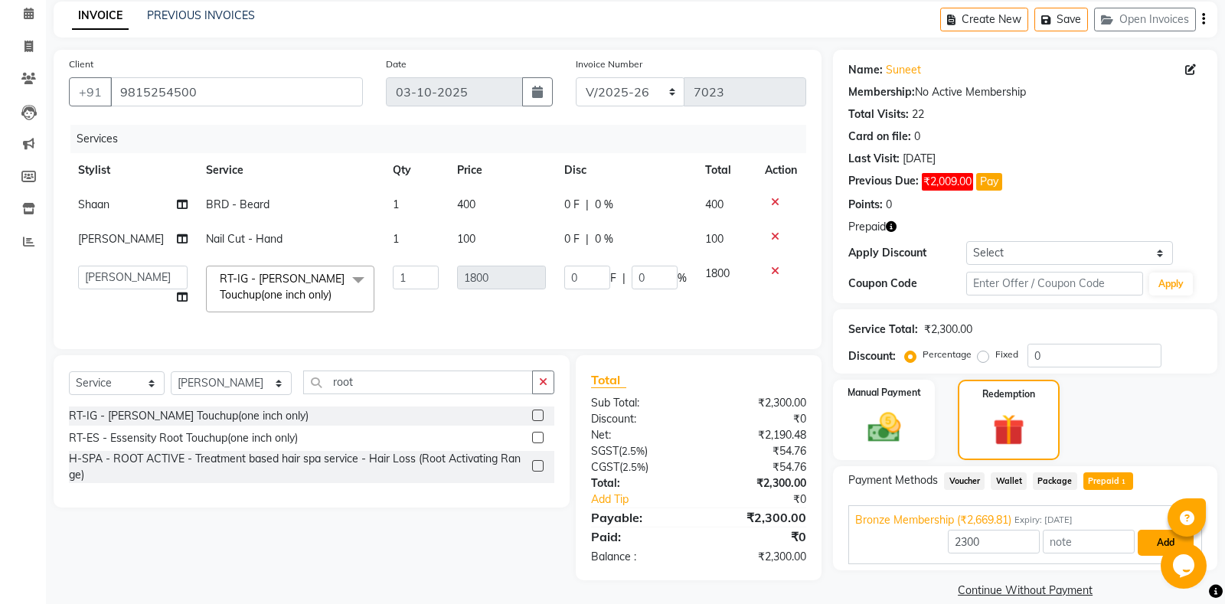
click at [1151, 534] on button "Add" at bounding box center [1166, 543] width 56 height 26
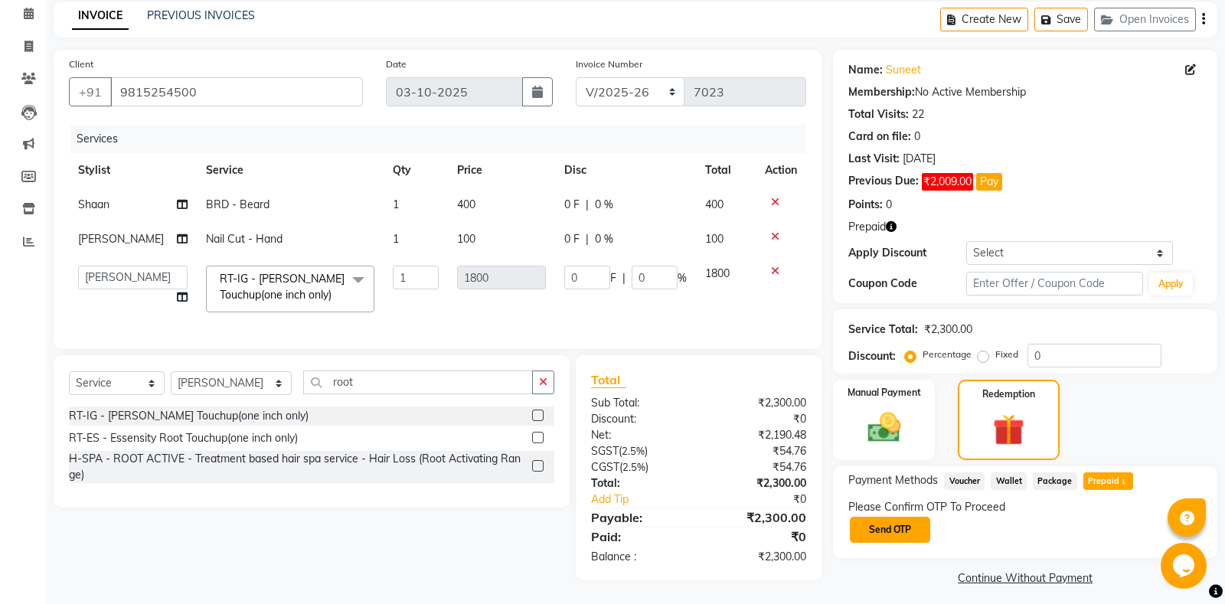
click at [883, 527] on button "Send OTP" at bounding box center [890, 530] width 80 height 26
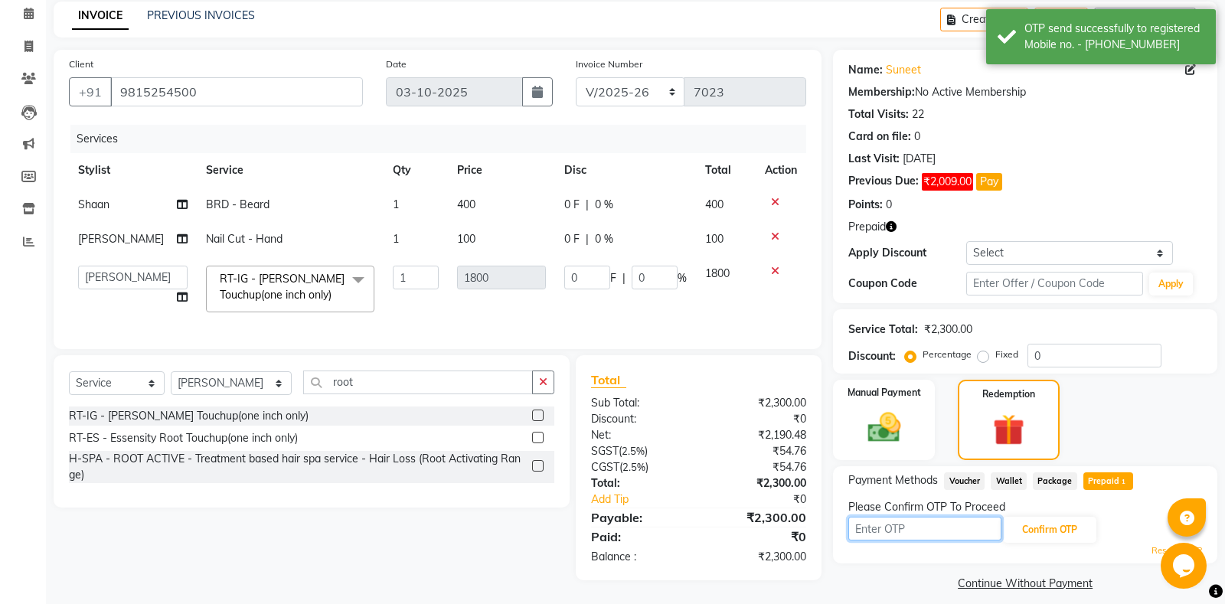
click at [861, 535] on input "text" at bounding box center [924, 529] width 153 height 24
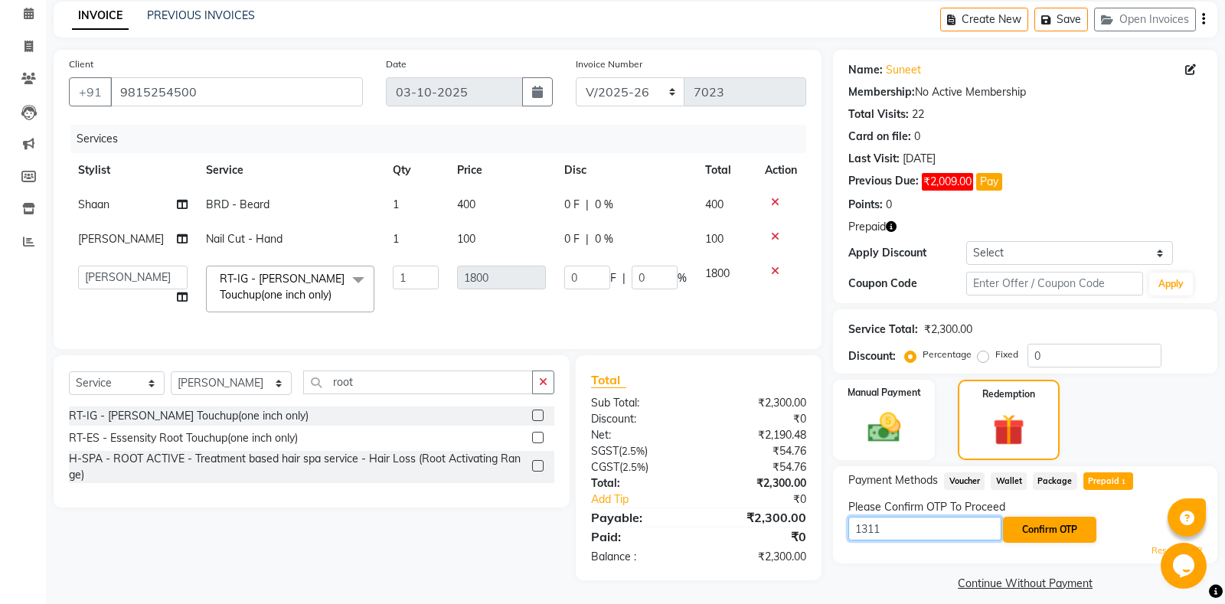
type input "1311"
click at [1066, 537] on button "Confirm OTP" at bounding box center [1049, 530] width 93 height 26
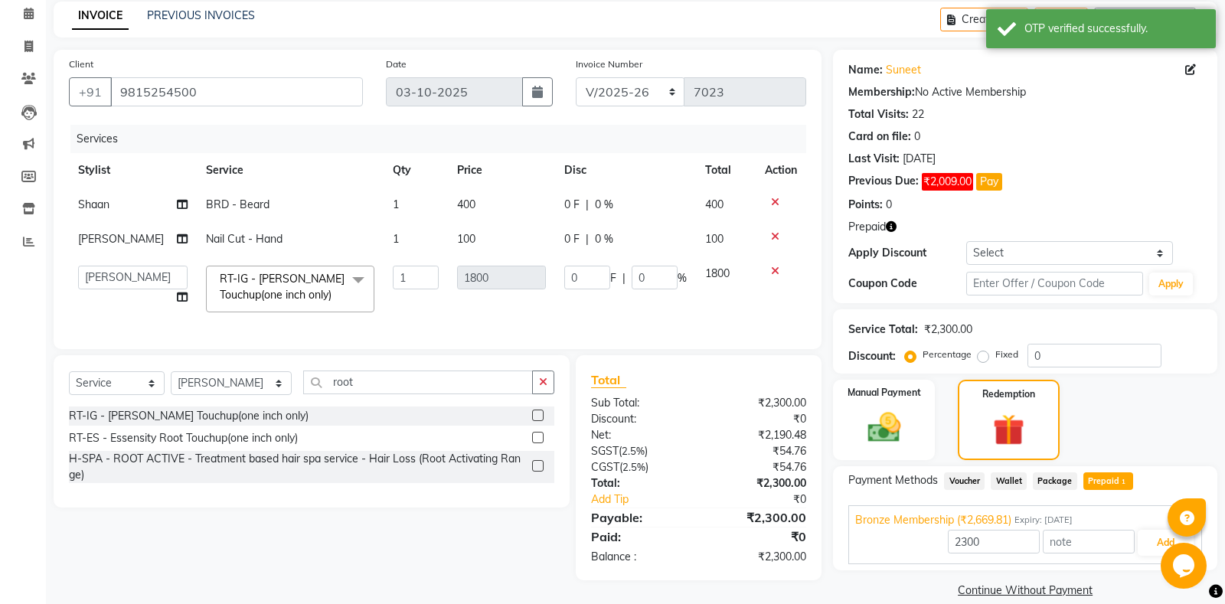
scroll to position [84, 0]
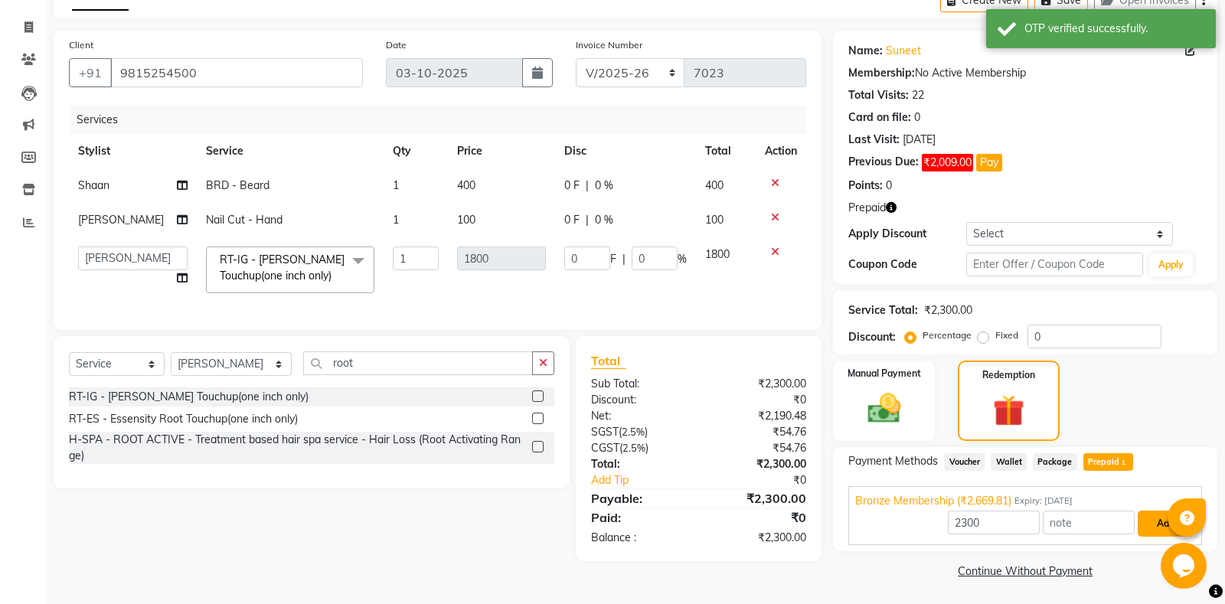
click at [1158, 518] on button "Add" at bounding box center [1166, 524] width 56 height 26
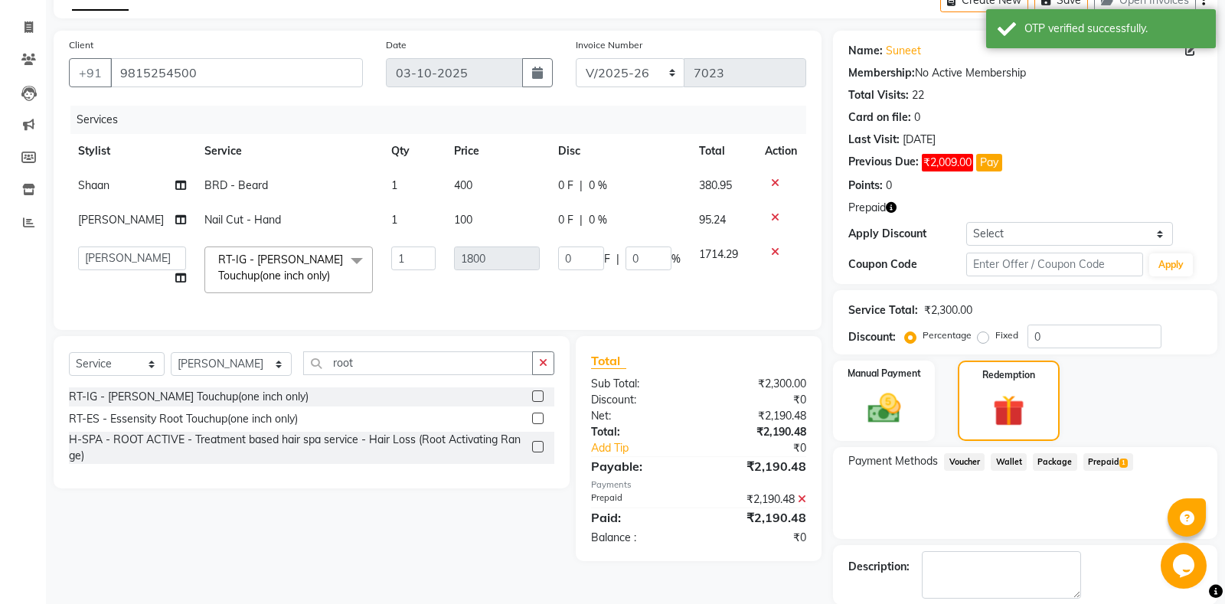
scroll to position [136, 0]
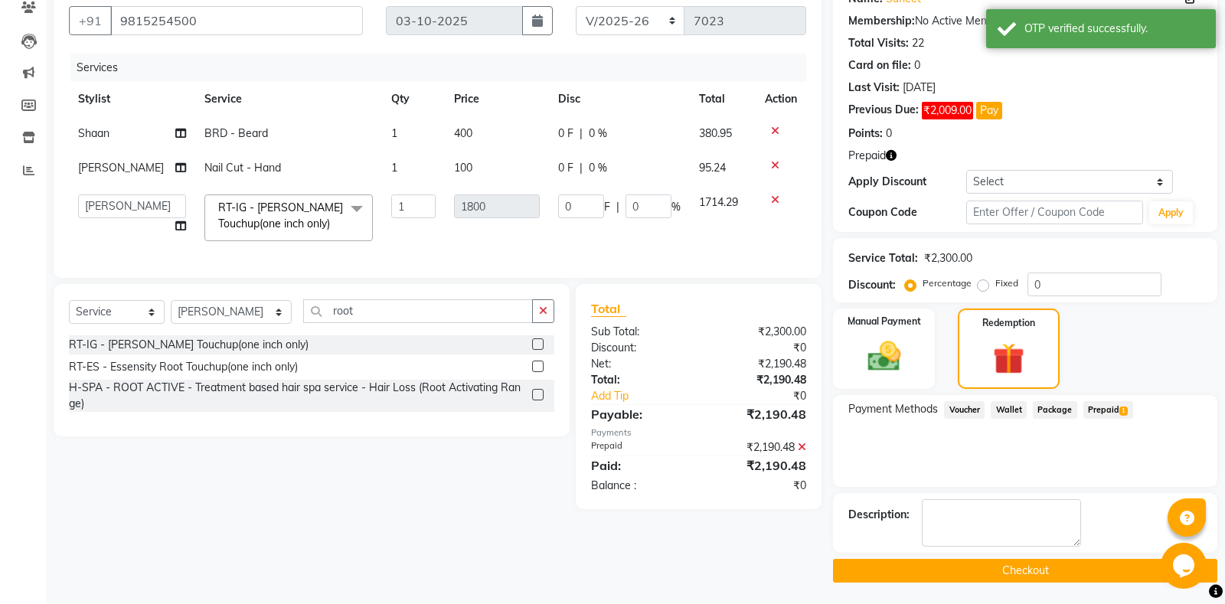
click at [1026, 566] on button "Checkout" at bounding box center [1025, 571] width 384 height 24
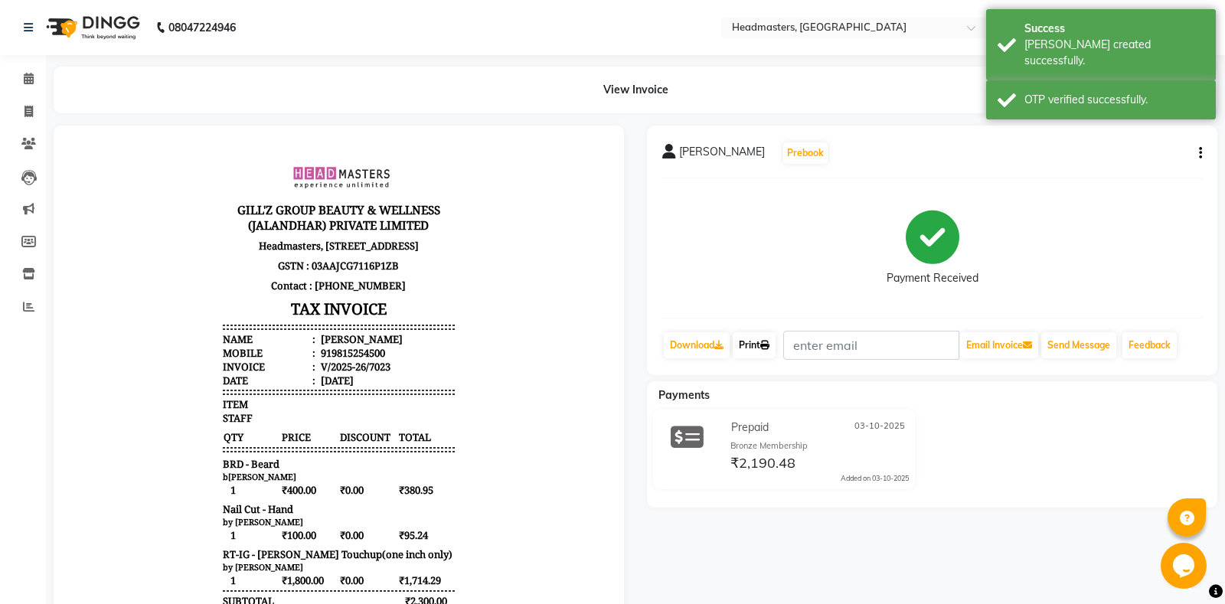
click at [768, 339] on link "Print" at bounding box center [754, 345] width 43 height 26
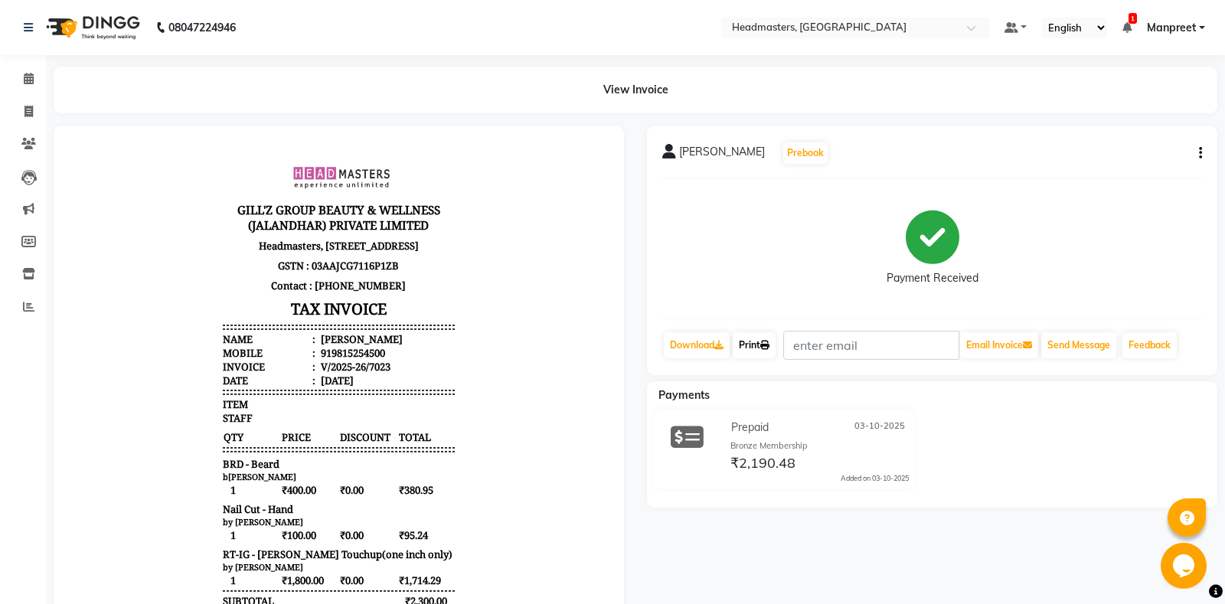
click at [766, 344] on link "Print" at bounding box center [754, 345] width 43 height 26
click at [25, 82] on icon at bounding box center [29, 78] width 10 height 11
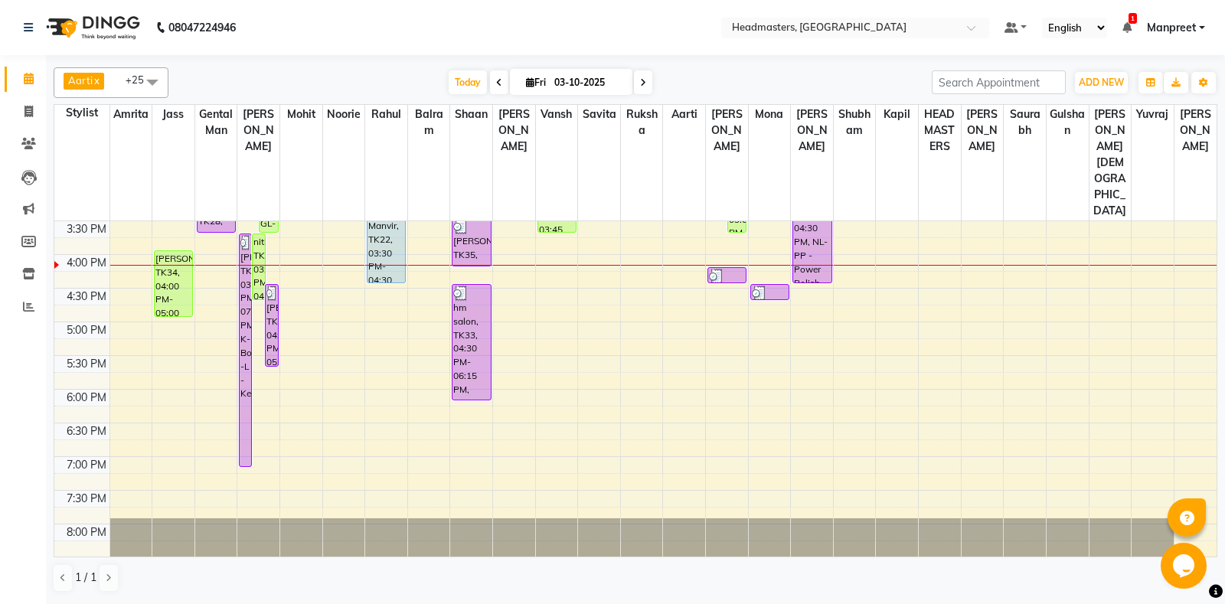
scroll to position [551, 0]
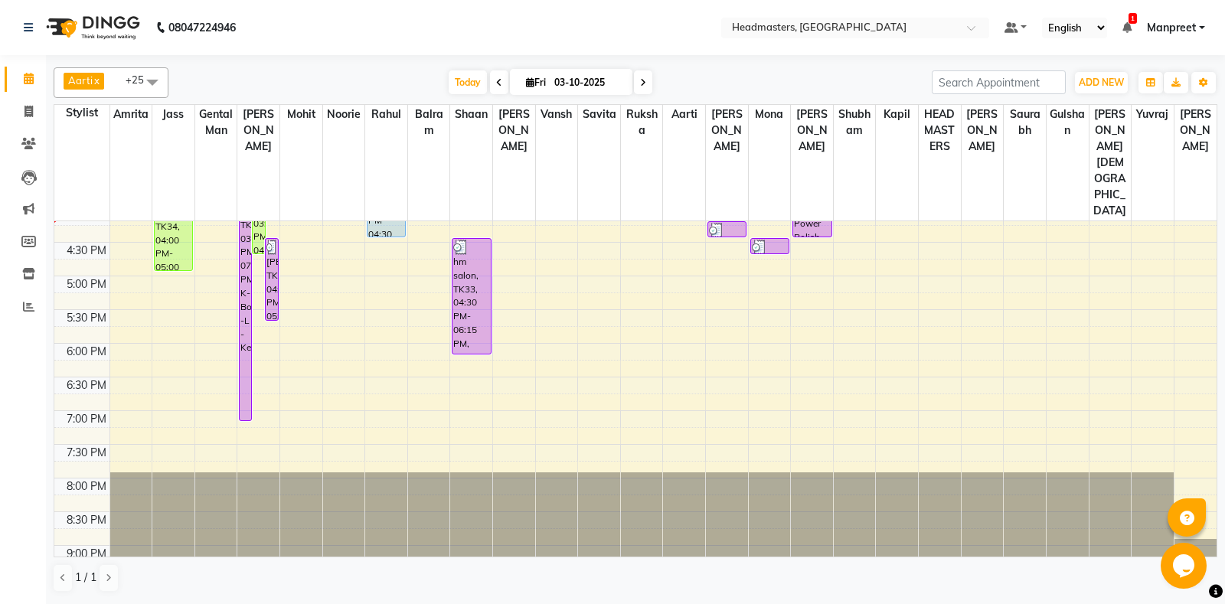
click at [418, 350] on div "8:00 AM 8:30 AM 9:00 AM 9:30 AM 10:00 AM 10:30 AM 11:00 AM 11:30 AM 12:00 PM 12…" at bounding box center [635, 141] width 1162 height 943
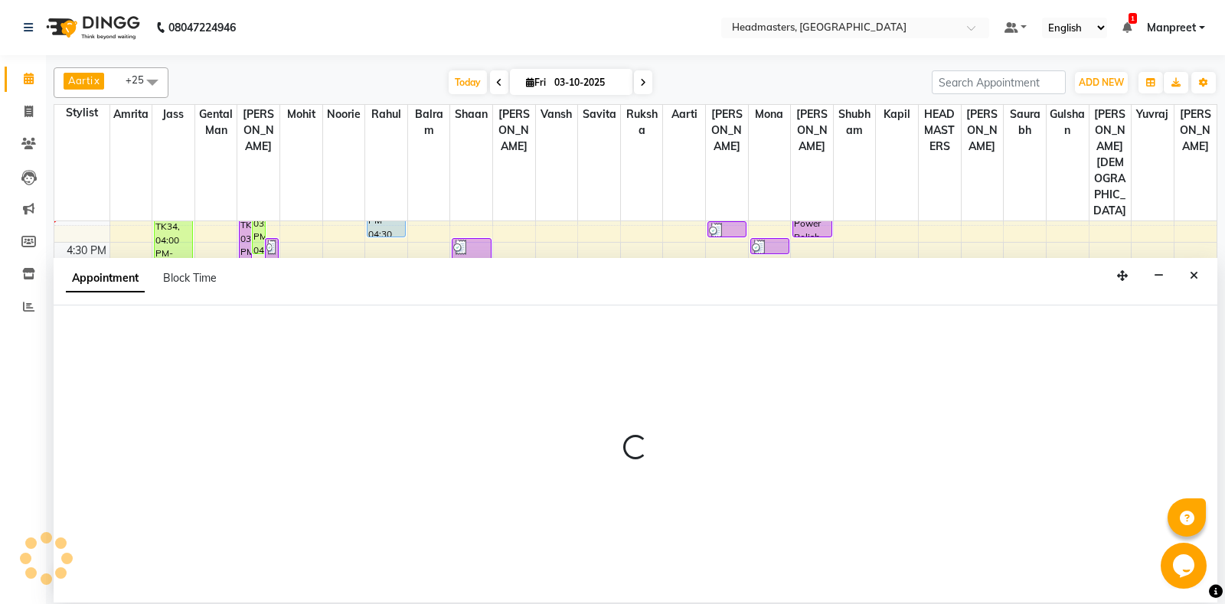
select select "60726"
select select "tentative"
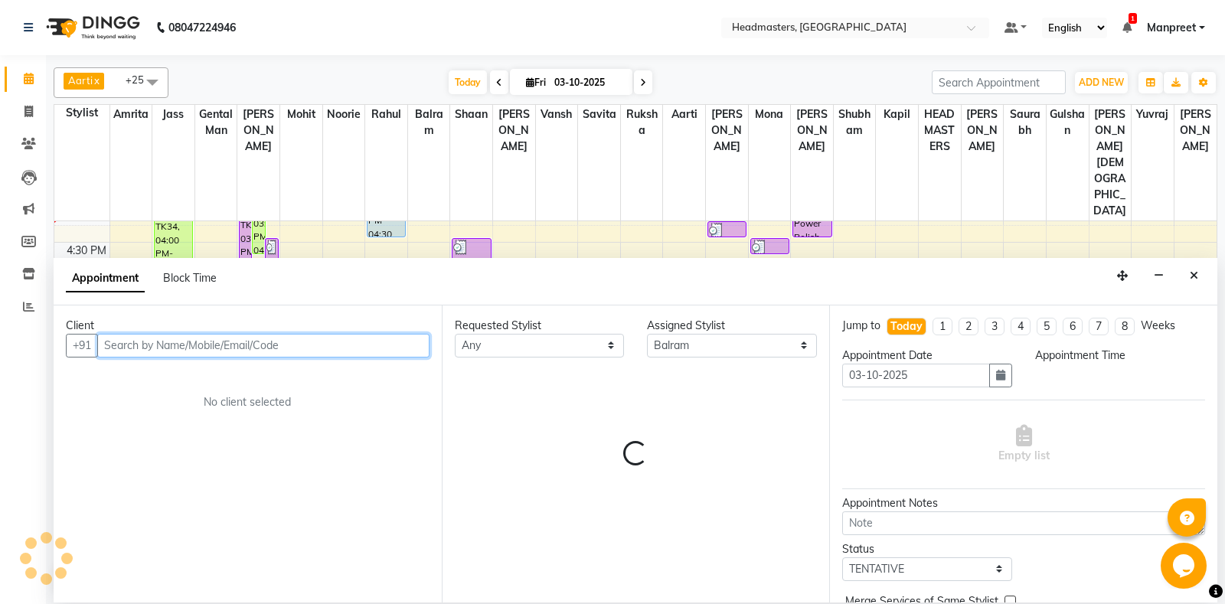
select select "1125"
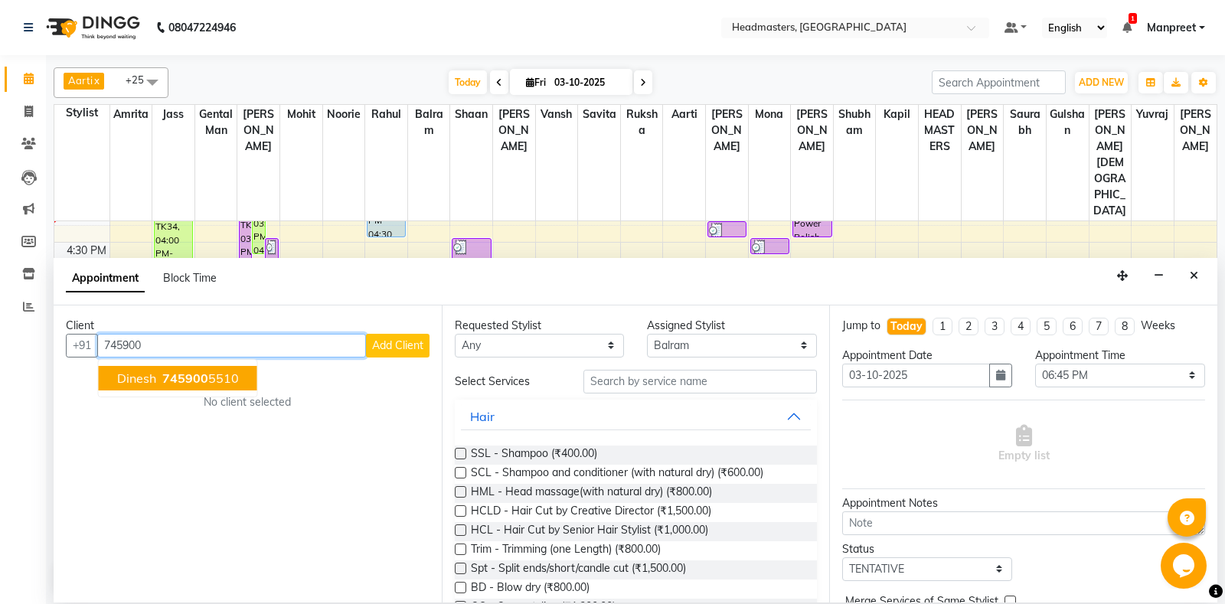
click at [163, 374] on span "745900" at bounding box center [185, 378] width 46 height 15
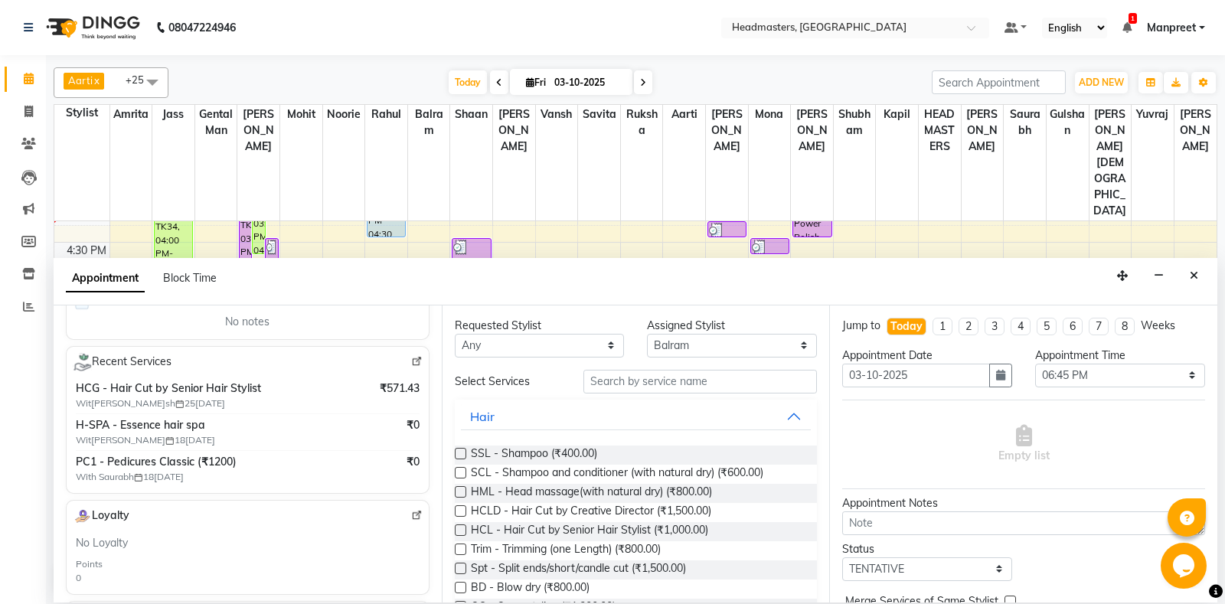
scroll to position [0, 0]
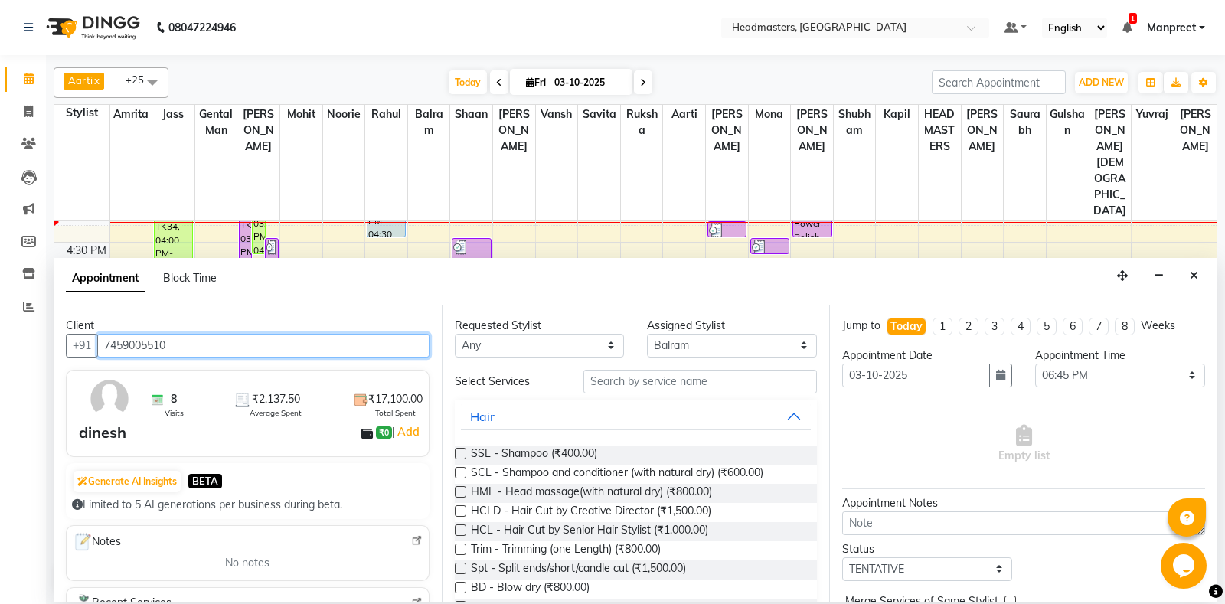
type input "7459005510"
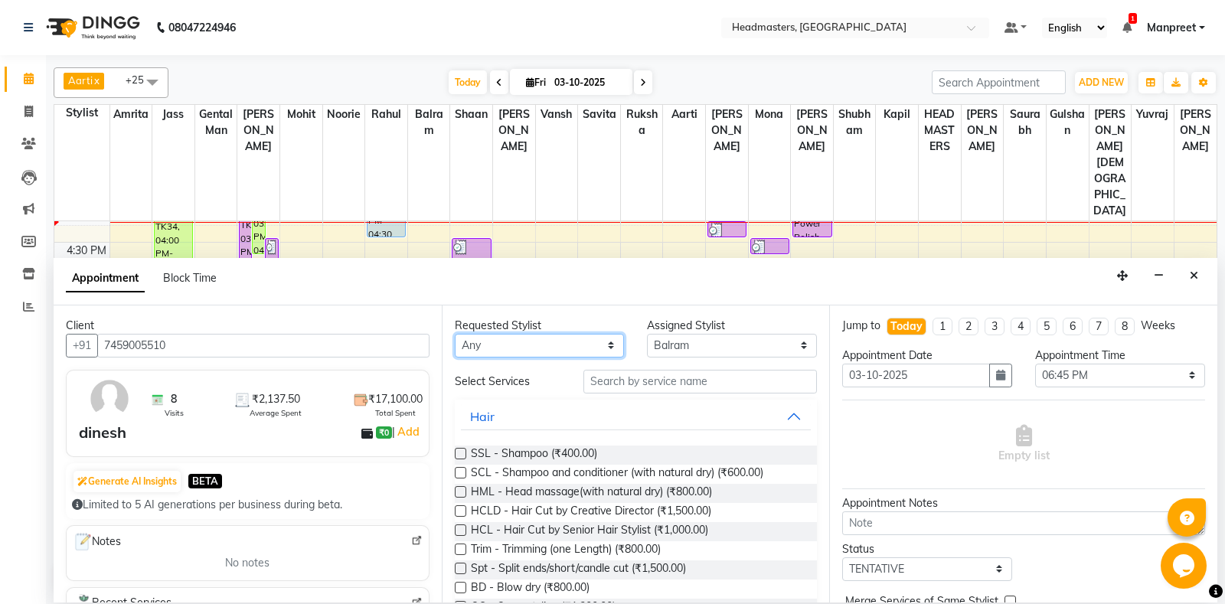
click at [455, 334] on select "Any [PERSON_NAME] Amrita [PERSON_NAME] Gental Man Gulshan HEADMASTERS [PERSON_N…" at bounding box center [540, 346] width 170 height 24
select select "60729"
click option "[PERSON_NAME]" at bounding box center [0, 0] width 0 height 0
select select "60729"
drag, startPoint x: 701, startPoint y: 361, endPoint x: 690, endPoint y: 378, distance: 21.0
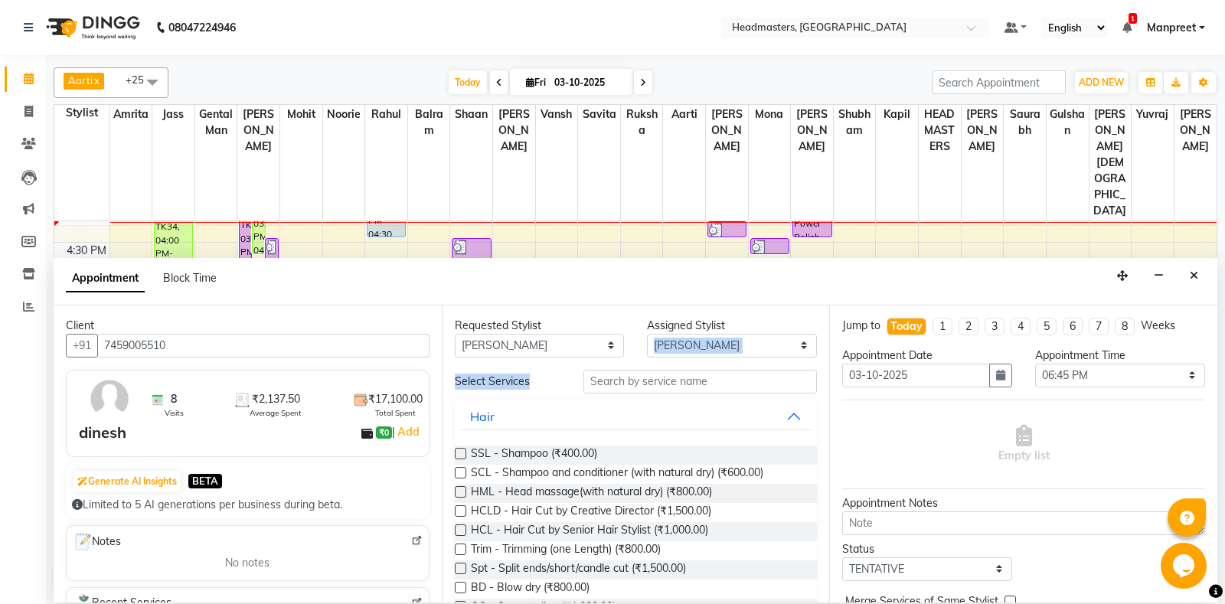
click at [692, 375] on div "Requested Stylist Any Aarti Ali Amrita Balram Gental Man Gulshan HEADMASTERS Ja…" at bounding box center [636, 453] width 388 height 297
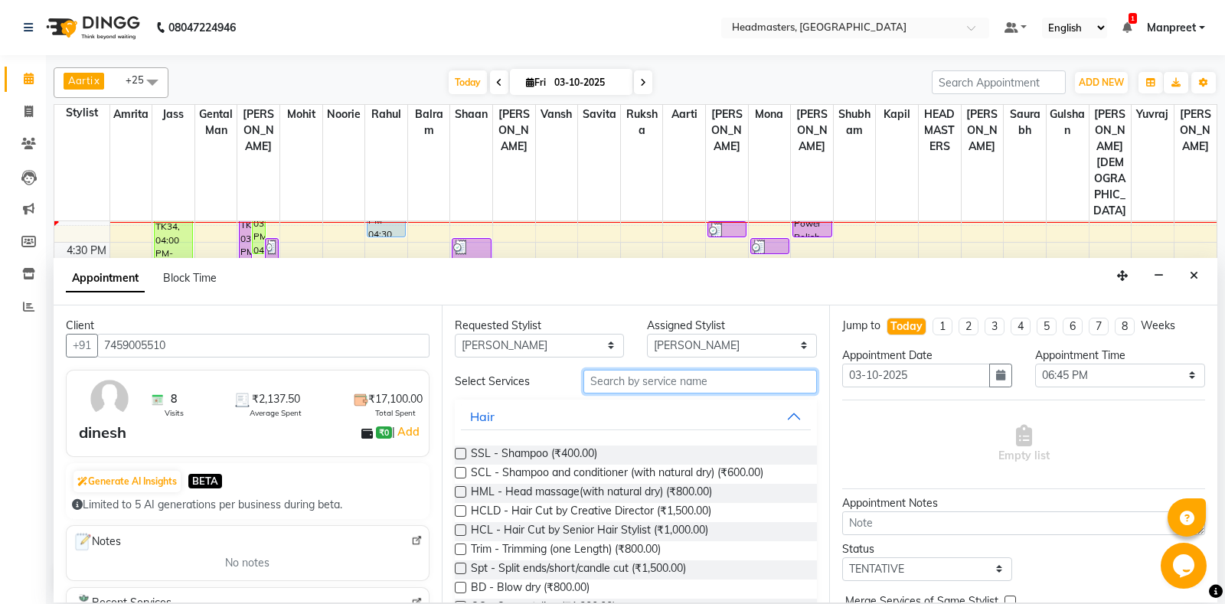
click at [688, 381] on input "text" at bounding box center [700, 382] width 234 height 24
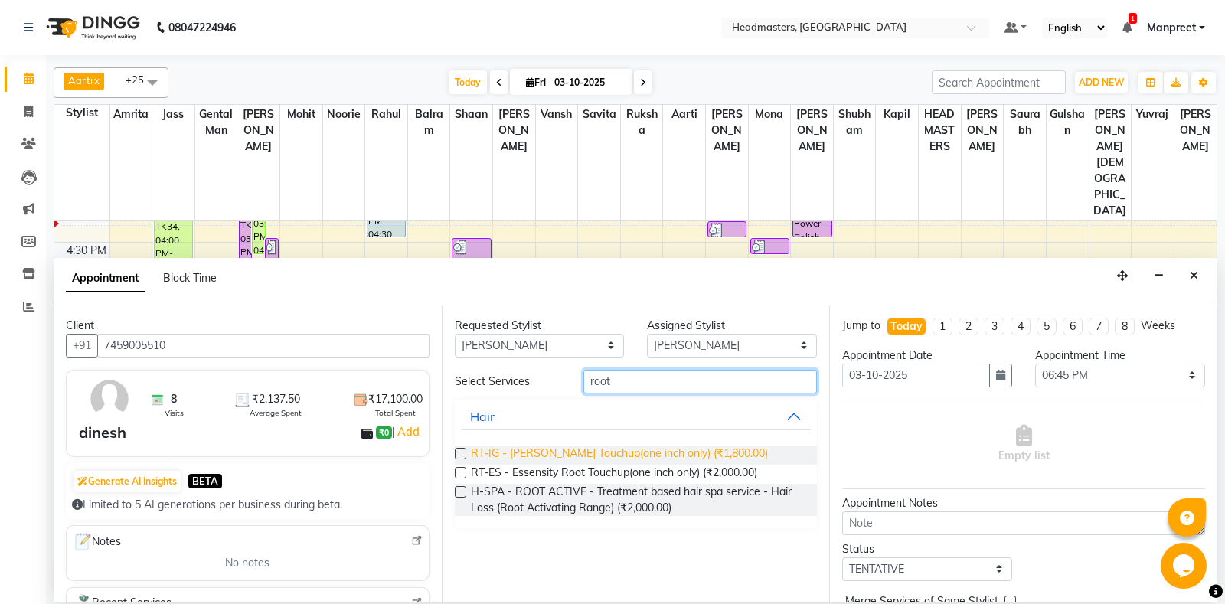
type input "root"
click at [615, 449] on span "RT-IG - [PERSON_NAME] Touchup(one inch only) (₹1,800.00)" at bounding box center [619, 455] width 297 height 19
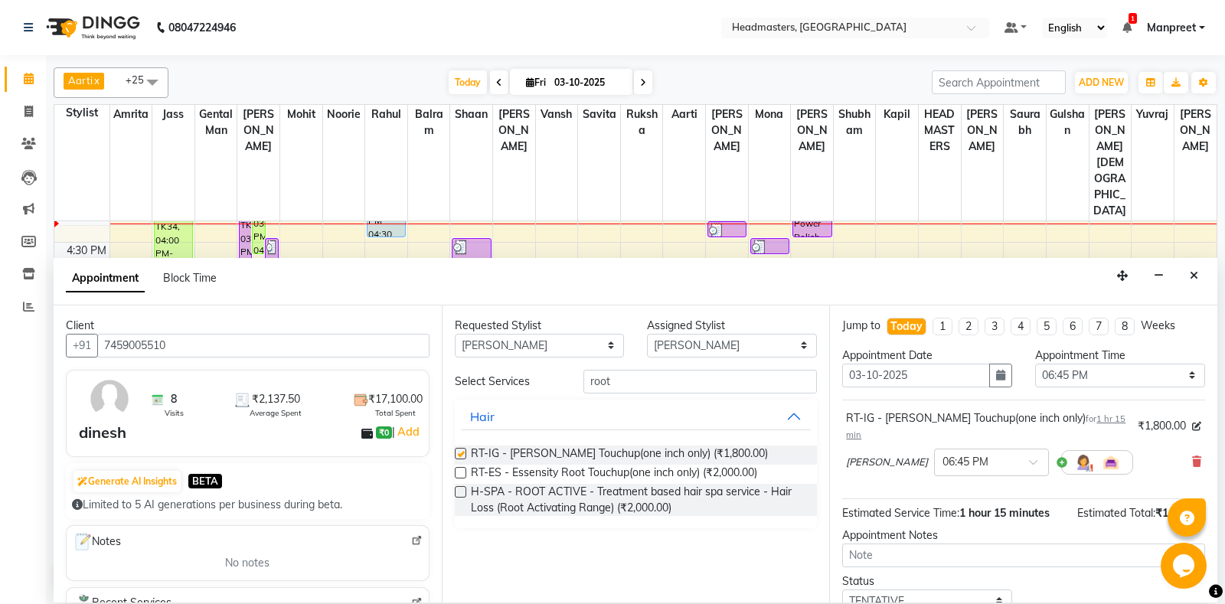
checkbox input "false"
click at [1035, 364] on select "Select 09:00 AM 09:15 AM 09:30 AM 09:45 AM 10:00 AM 10:15 AM 10:30 AM 10:45 AM …" at bounding box center [1120, 376] width 170 height 24
select select "975"
click option "04:15 PM" at bounding box center [0, 0] width 0 height 0
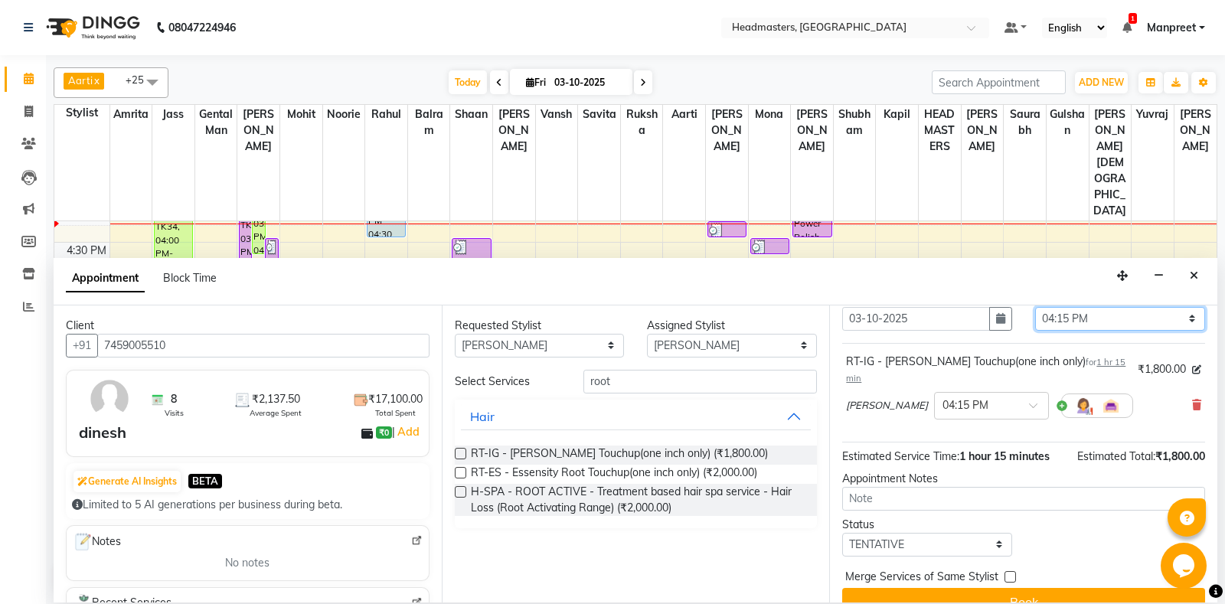
scroll to position [65, 0]
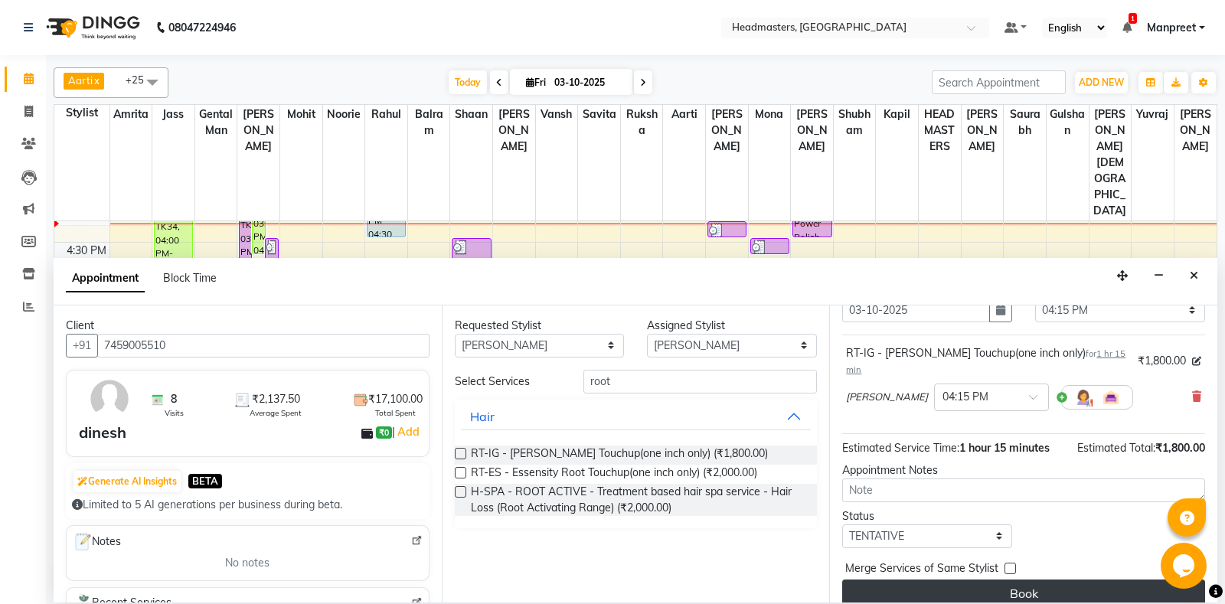
click at [1057, 570] on div "Jump to Today 1 2 3 4 5 6 7 8 Weeks Appointment Date 03-10-2025 Appointment Tim…" at bounding box center [1023, 453] width 388 height 297
click at [1054, 583] on button "Book" at bounding box center [1023, 594] width 363 height 28
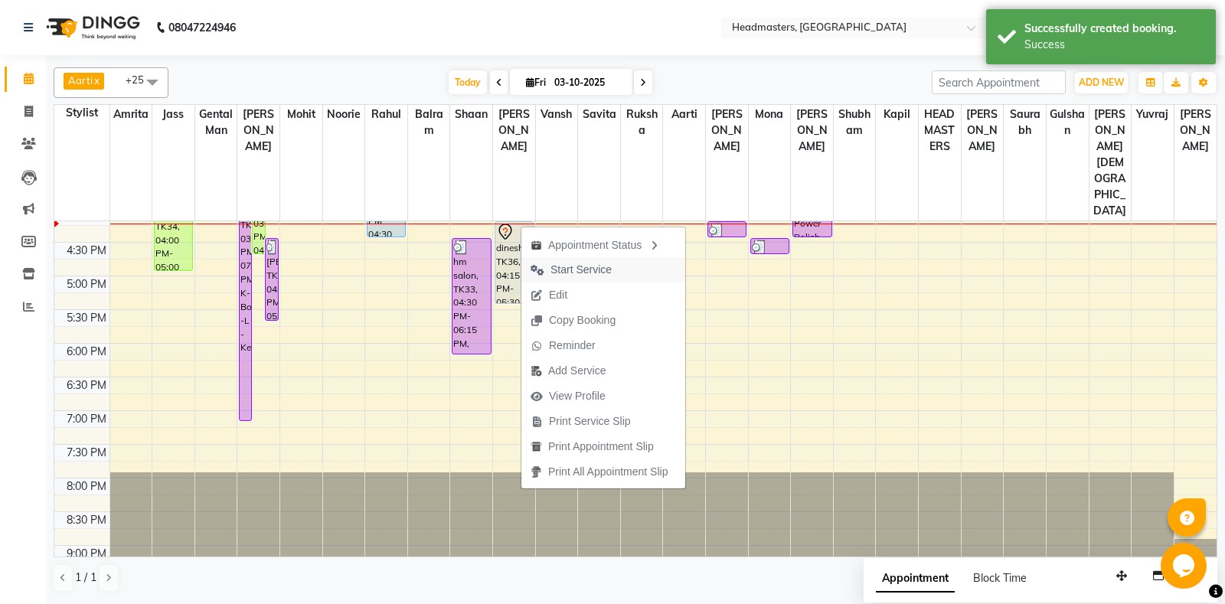
click at [590, 268] on span "Start Service" at bounding box center [581, 270] width 61 height 16
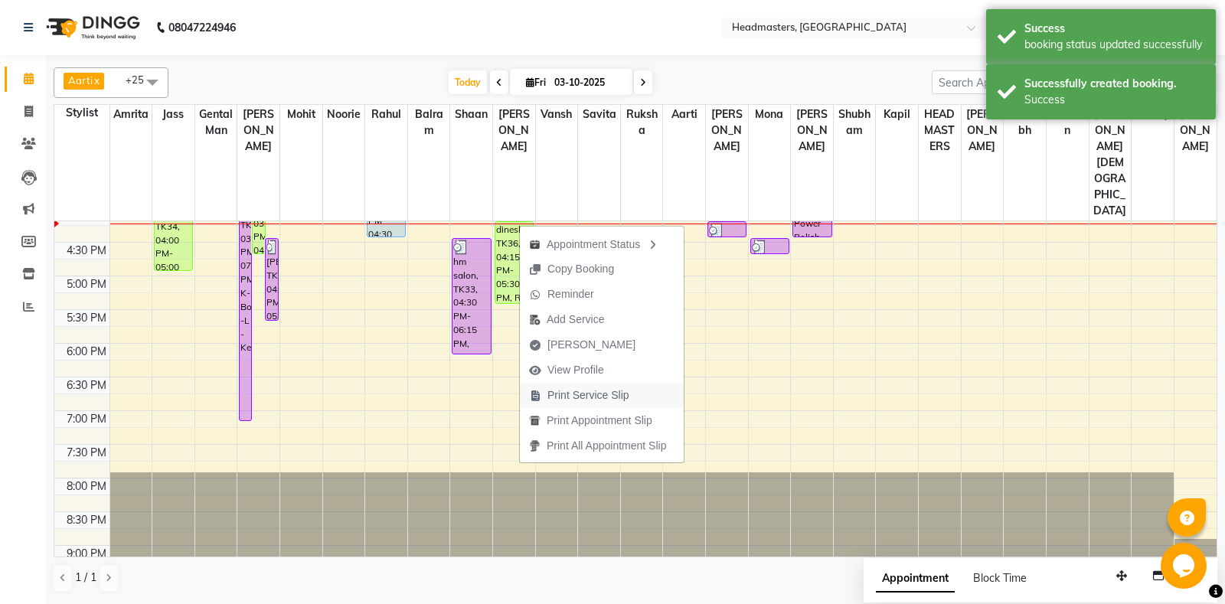
click at [647, 394] on button "Print Service Slip" at bounding box center [602, 395] width 164 height 25
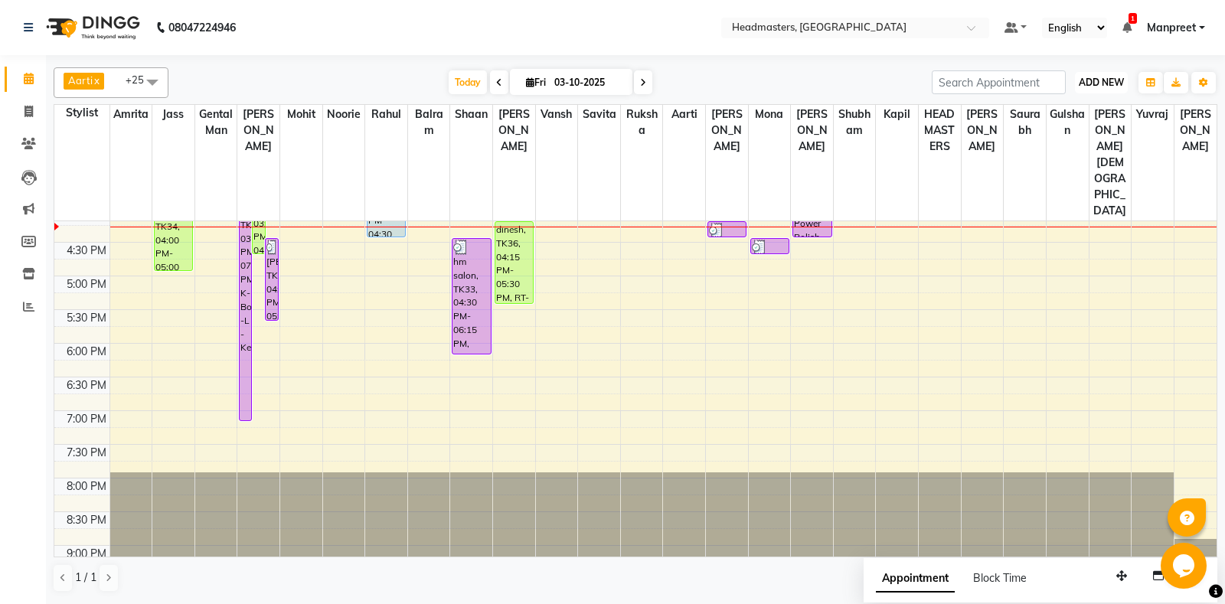
click at [1083, 86] on span "ADD NEW" at bounding box center [1101, 82] width 45 height 11
click at [1047, 130] on link "Add Invoice" at bounding box center [1066, 132] width 121 height 20
select select "service"
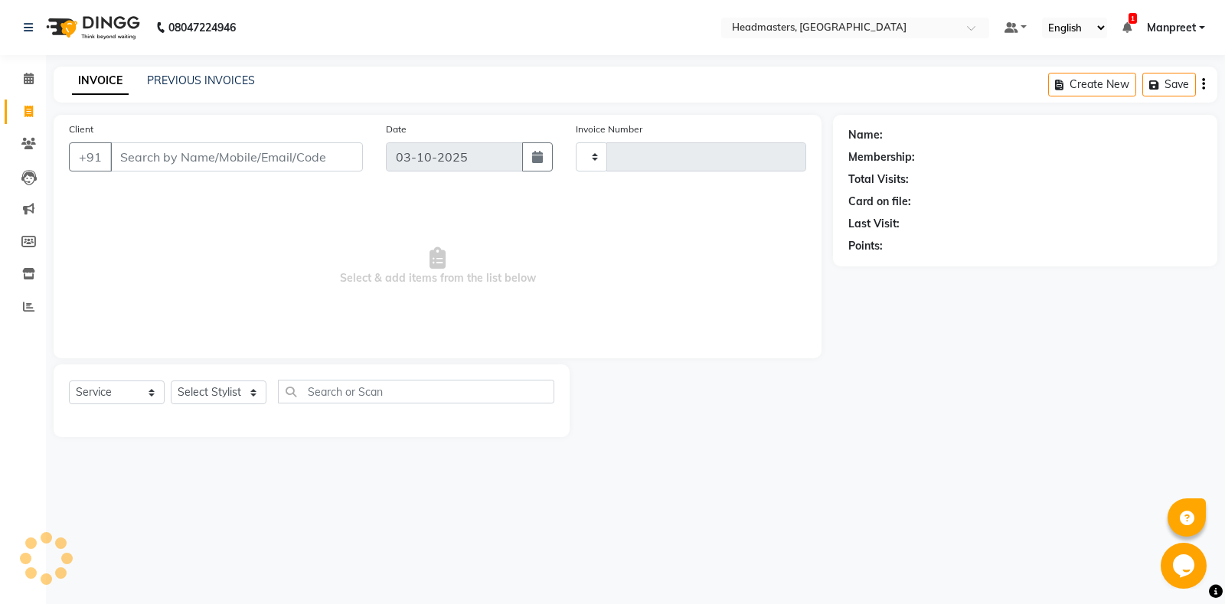
type input "7024"
select select "7130"
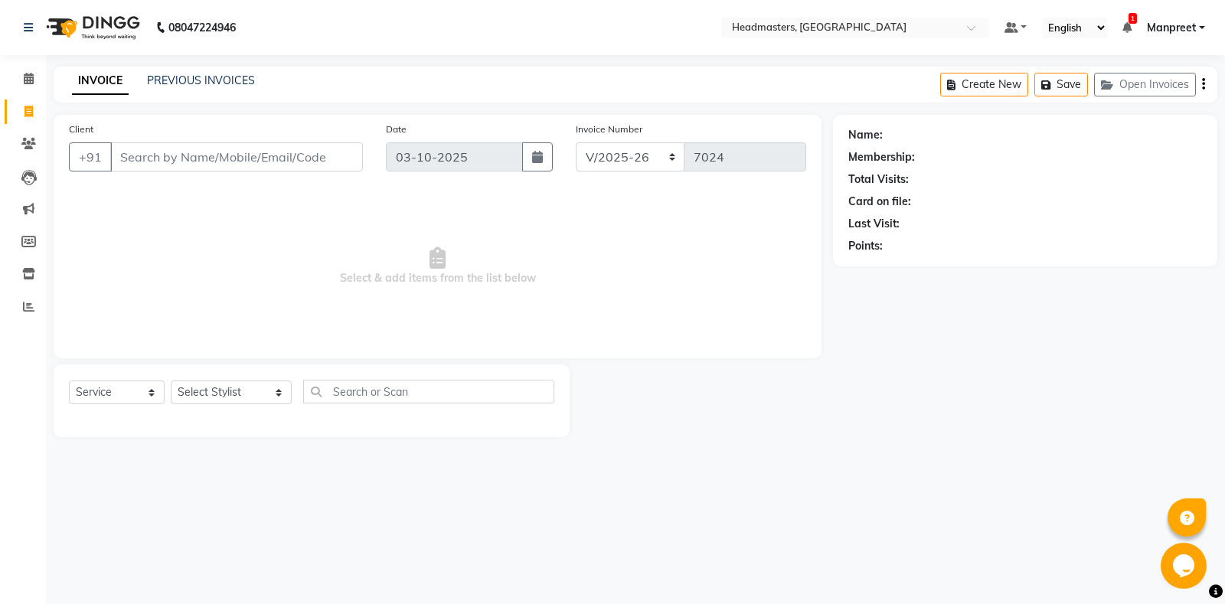
click at [221, 152] on input "Client" at bounding box center [236, 156] width 253 height 29
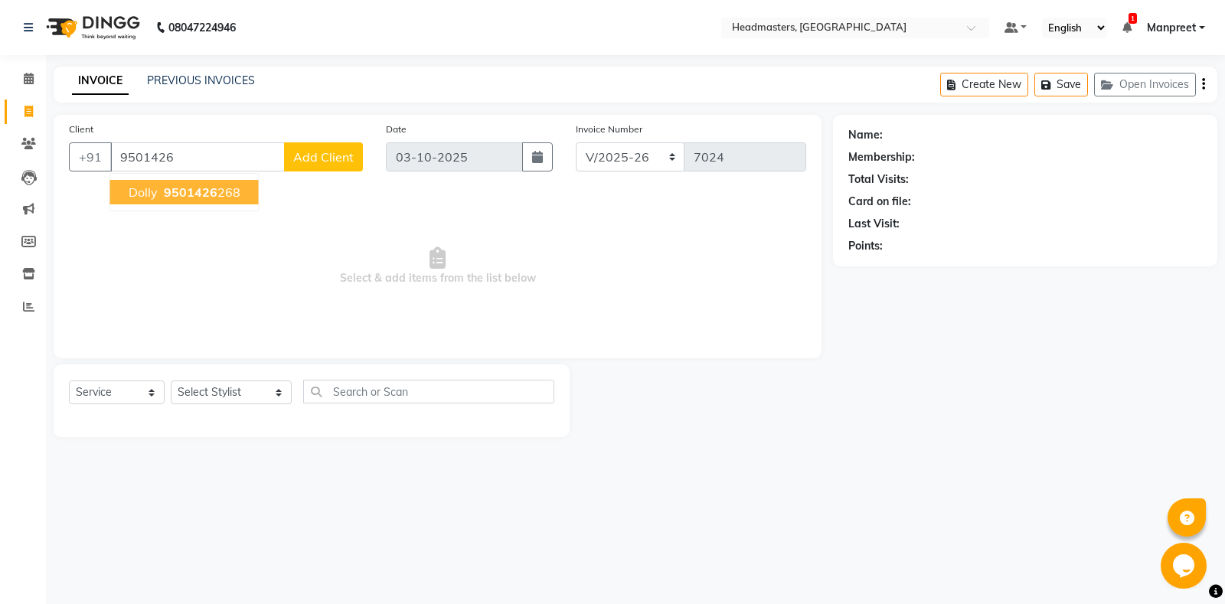
click at [211, 189] on span "9501426" at bounding box center [191, 192] width 54 height 15
type input "9501426268"
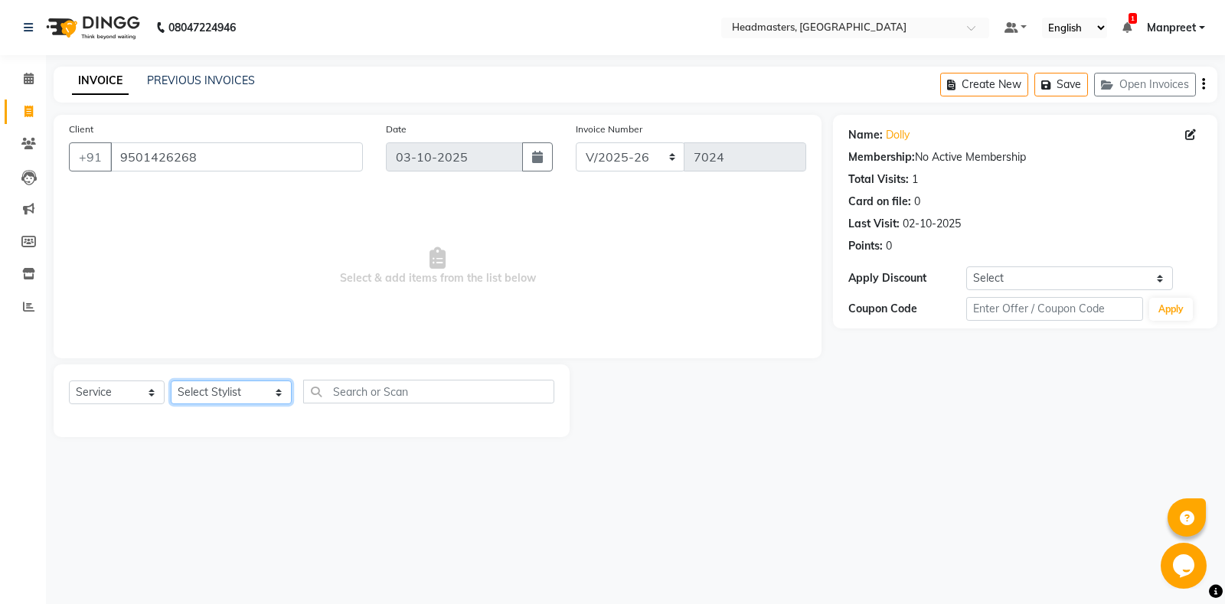
click at [171, 381] on select "Select Stylist Aarti Ali Amrita Amrita - Front Desk Balram Gental Man Gulshan H…" at bounding box center [231, 393] width 121 height 24
select select "60749"
click option "Shubham" at bounding box center [0, 0] width 0 height 0
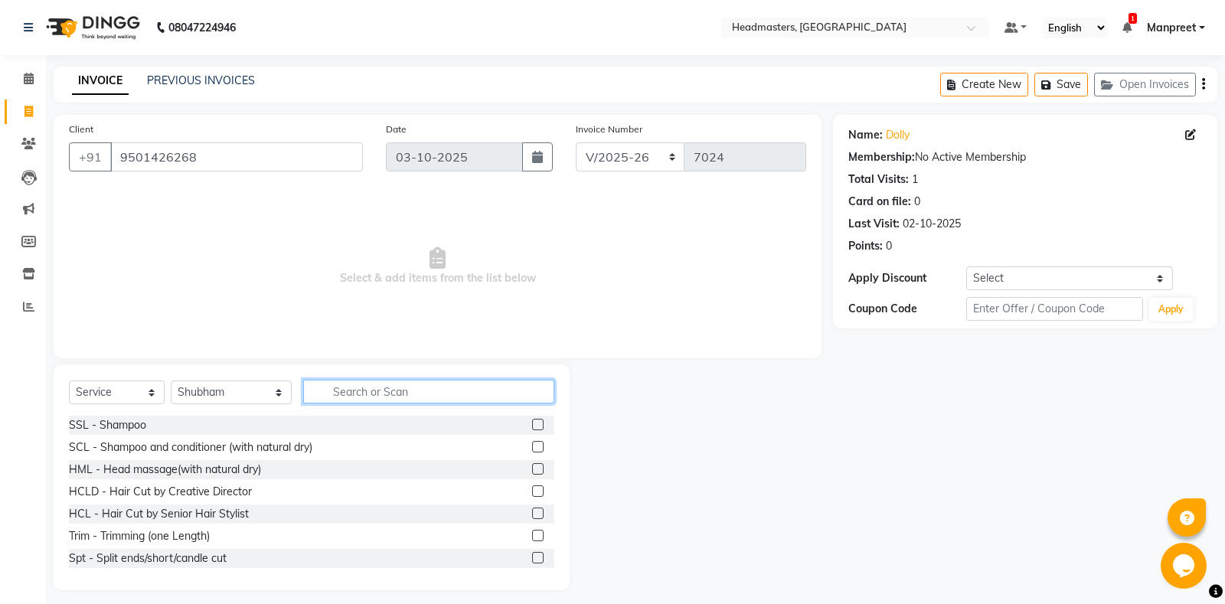
click at [366, 394] on input "text" at bounding box center [428, 392] width 251 height 24
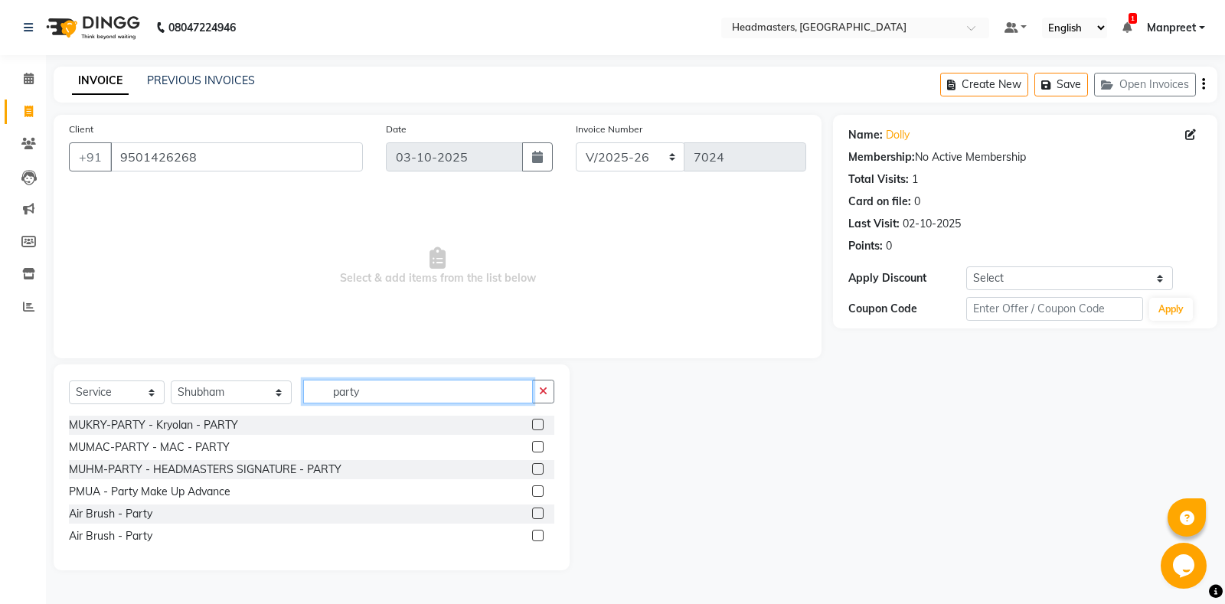
type input "party"
click at [536, 423] on label at bounding box center [537, 424] width 11 height 11
click at [536, 423] on input "checkbox" at bounding box center [537, 425] width 10 height 10
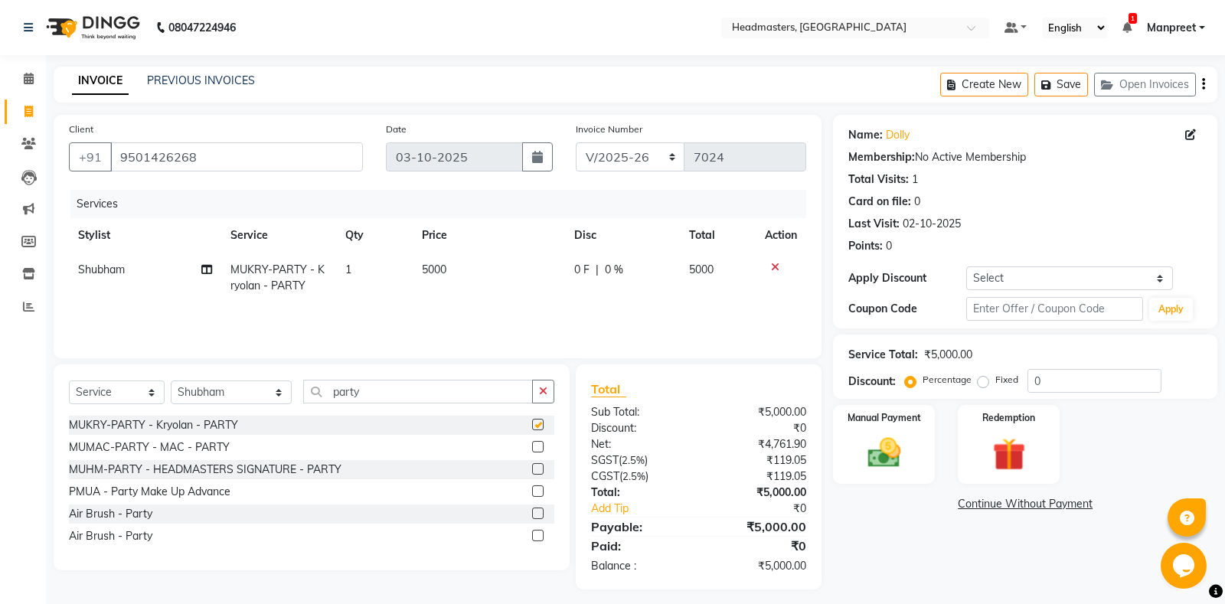
checkbox input "false"
click at [580, 282] on td "0 F | 0 %" at bounding box center [622, 278] width 115 height 51
select select "60749"
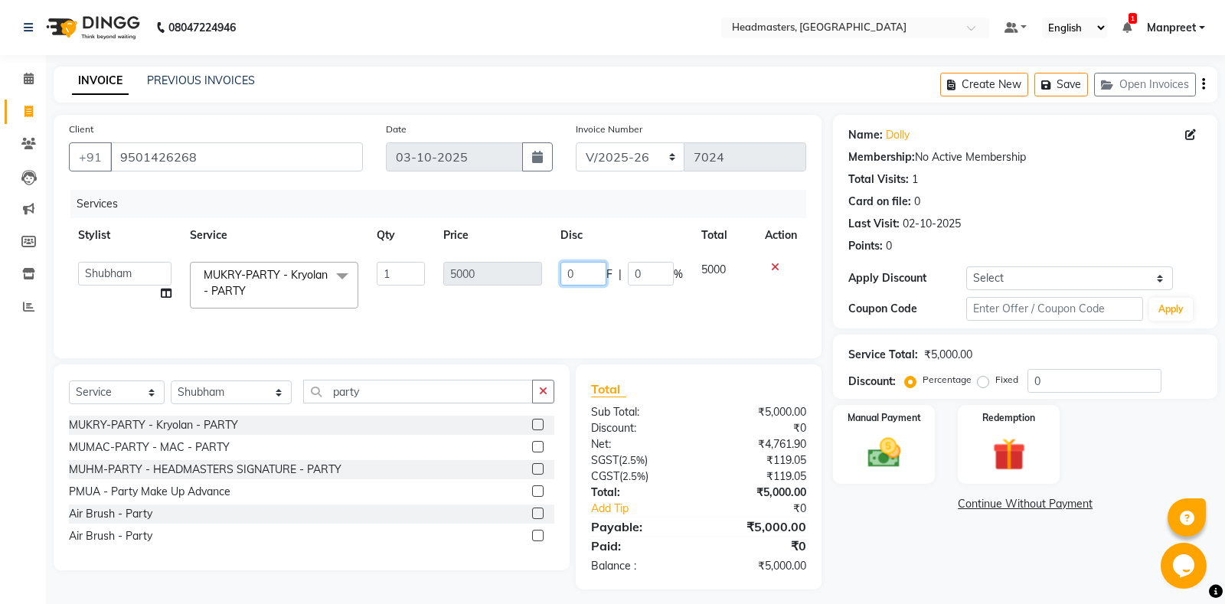
click at [564, 277] on input "0" at bounding box center [583, 274] width 46 height 24
type input "2550"
click at [573, 306] on div "Services Stylist Service Qty Price Disc Total Action Aarti Ali Amrita Amrita - …" at bounding box center [437, 266] width 737 height 153
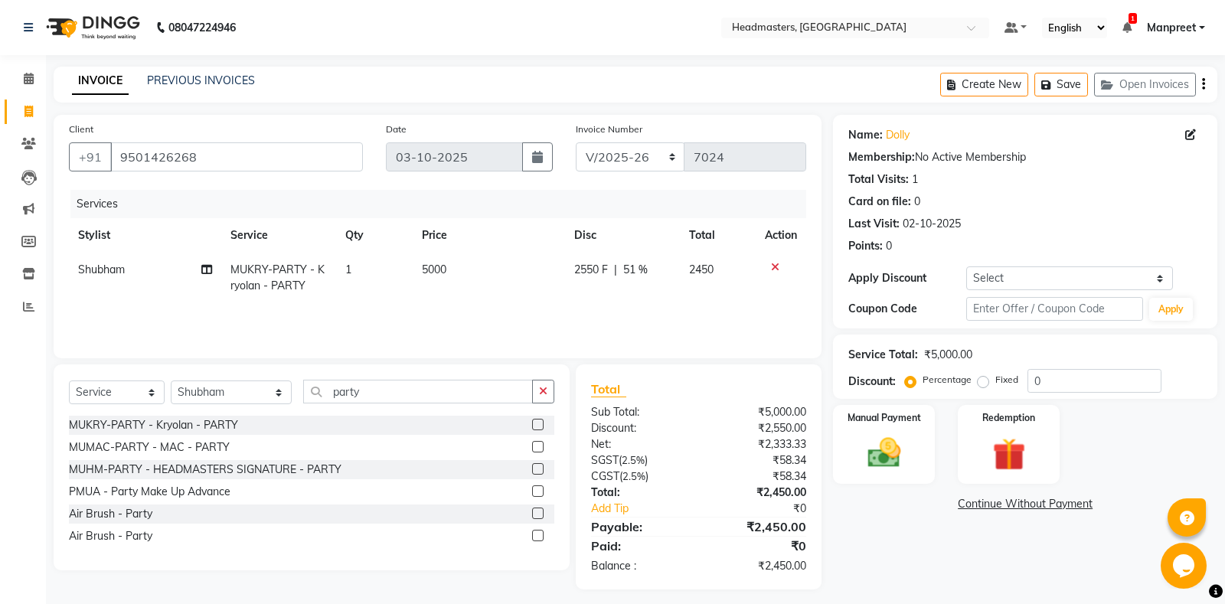
scroll to position [8, 0]
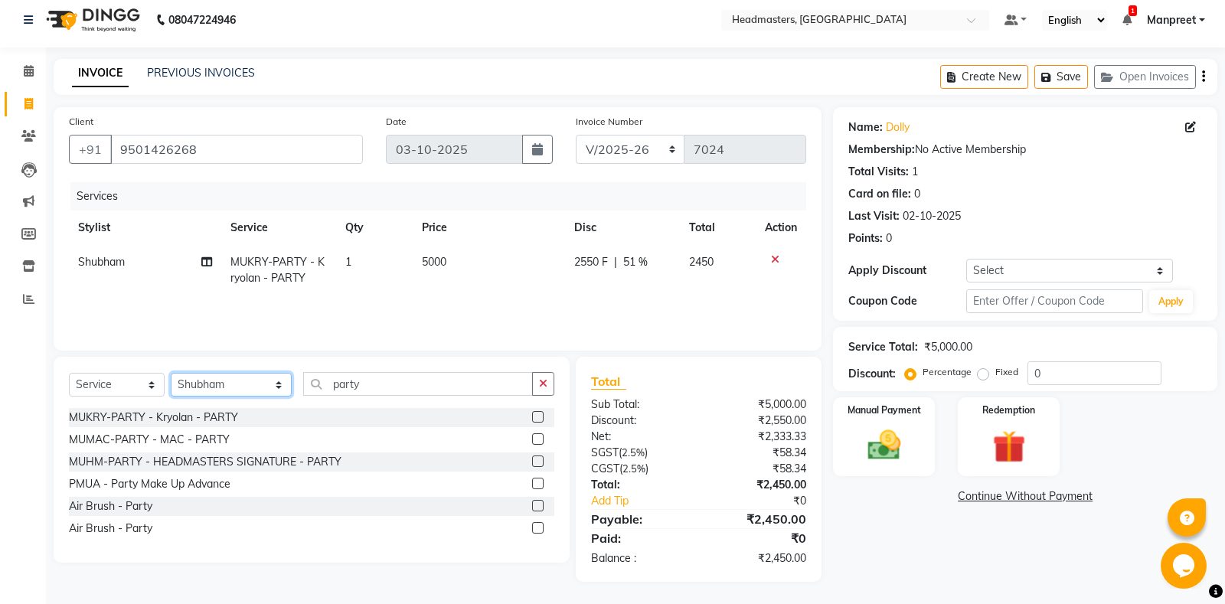
click at [171, 373] on select "Select Stylist [PERSON_NAME] Amrita - Front Desk [PERSON_NAME] Gental Man Gulsh…" at bounding box center [231, 385] width 121 height 24
select select "60729"
click option "[PERSON_NAME]" at bounding box center [0, 0] width 0 height 0
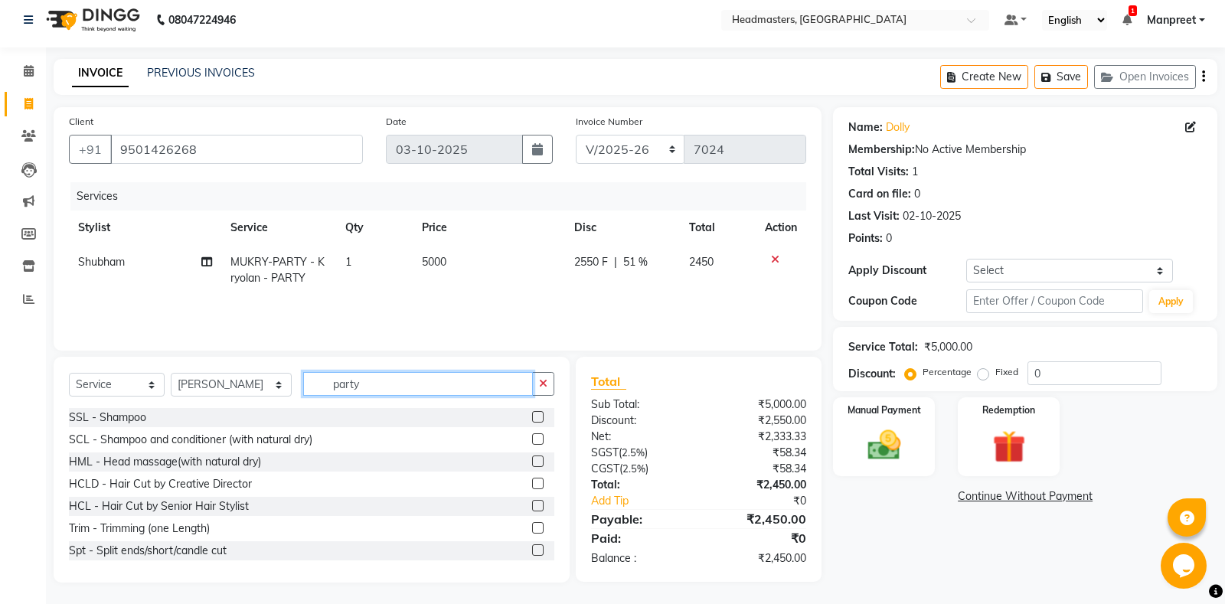
click at [393, 377] on input "party" at bounding box center [418, 384] width 230 height 24
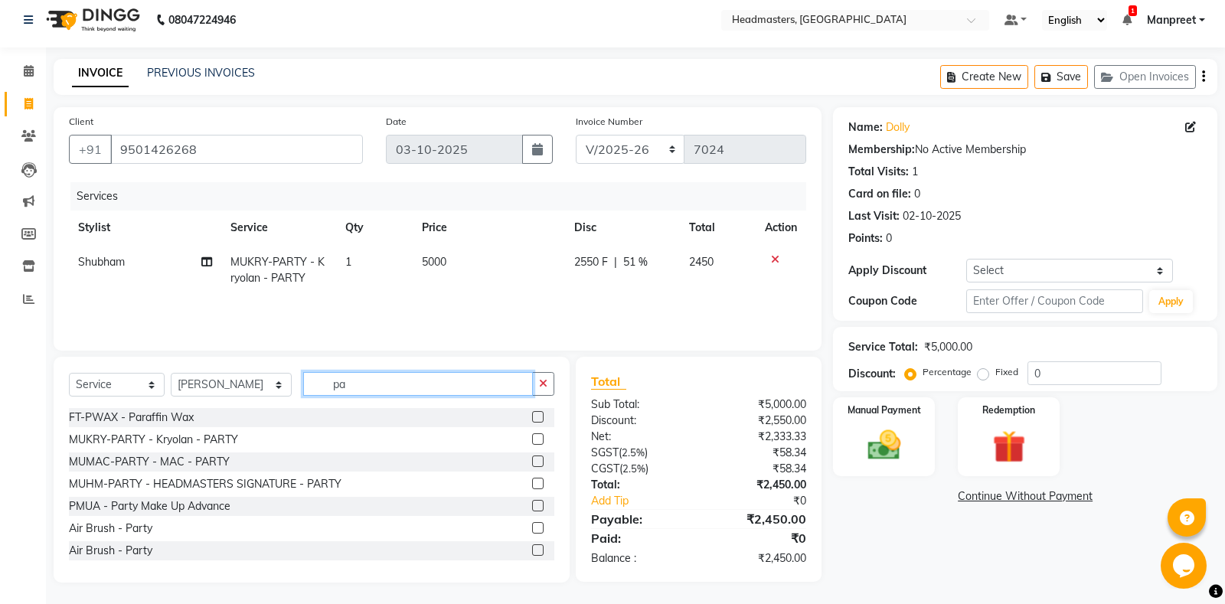
type input "p"
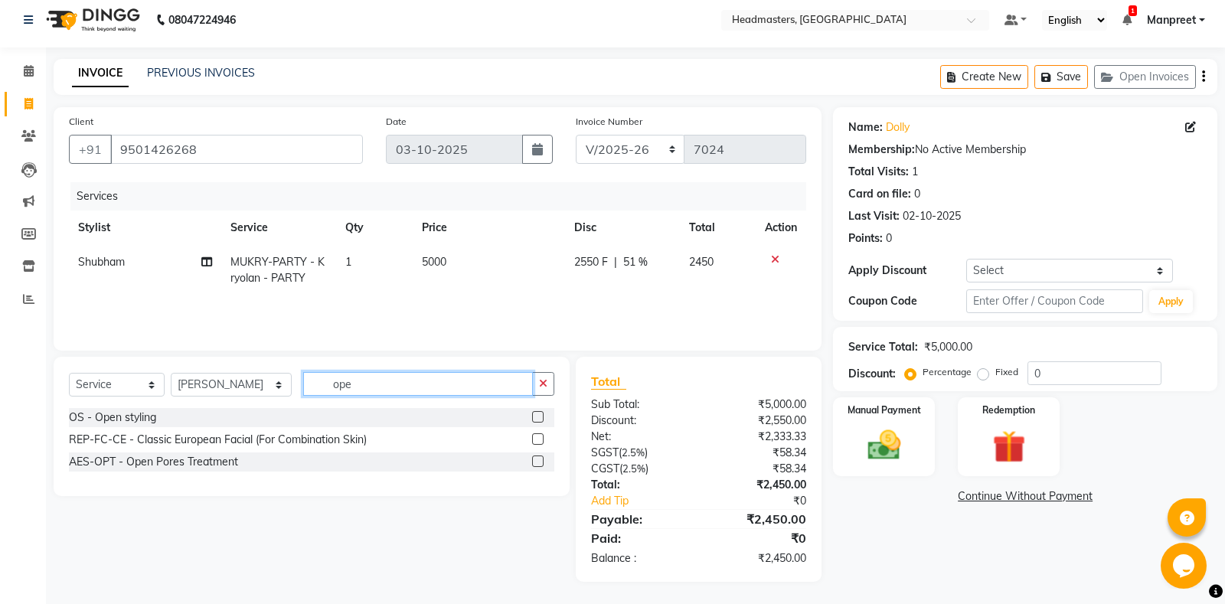
type input "ope"
click at [535, 414] on label at bounding box center [537, 416] width 11 height 11
click at [535, 414] on input "checkbox" at bounding box center [537, 418] width 10 height 10
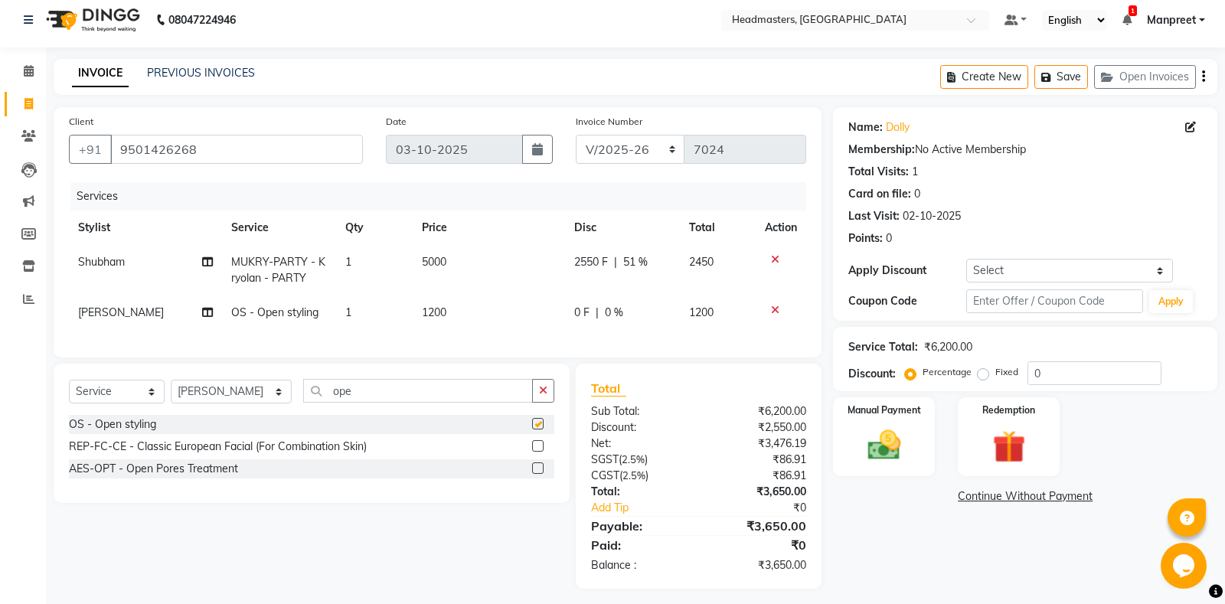
checkbox input "false"
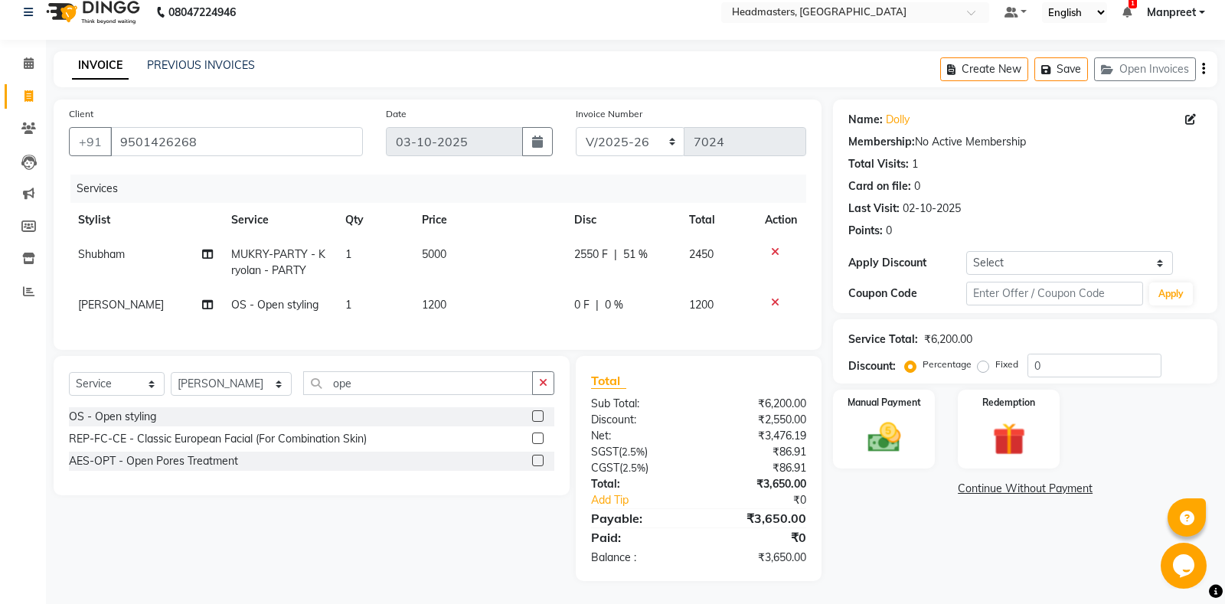
click at [575, 309] on span "0 F" at bounding box center [581, 305] width 15 height 16
select select "60729"
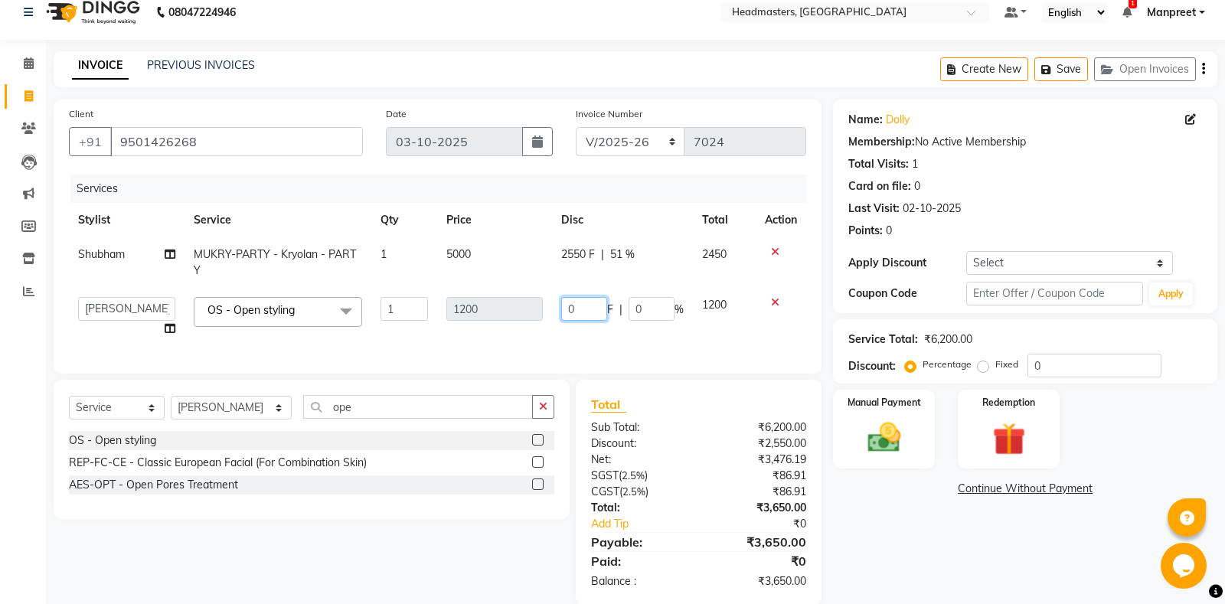
click at [562, 307] on input "0" at bounding box center [584, 309] width 46 height 24
type input "150"
click at [586, 341] on div "Services Stylist Service Qty Price Disc Total Action Shubham MUKRY-PARTY - Kryo…" at bounding box center [437, 267] width 737 height 184
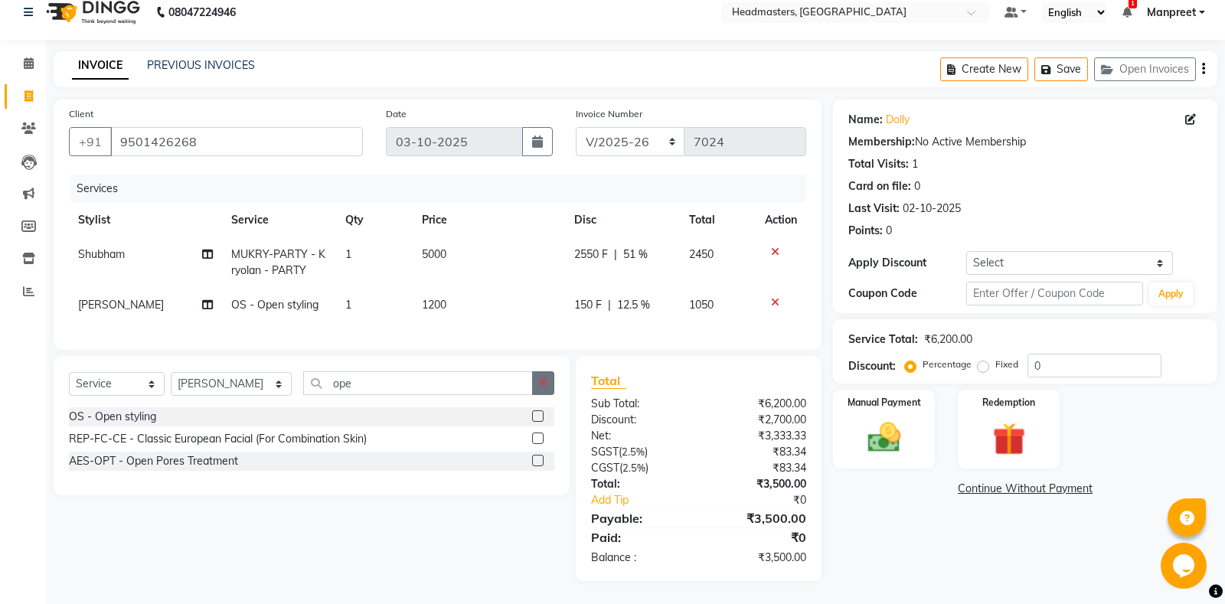
click at [549, 378] on button "button" at bounding box center [543, 383] width 22 height 24
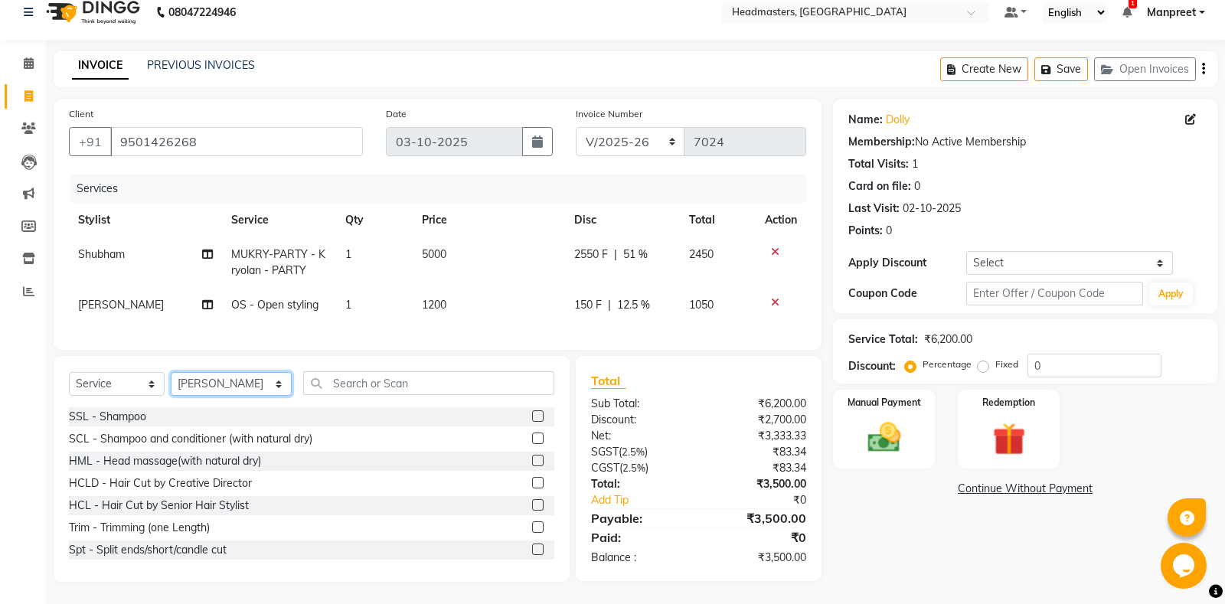
click at [171, 372] on select "Select Stylist [PERSON_NAME] Amrita - Front Desk [PERSON_NAME] Gental Man Gulsh…" at bounding box center [231, 384] width 121 height 24
select select "60749"
click option "Shubham" at bounding box center [0, 0] width 0 height 0
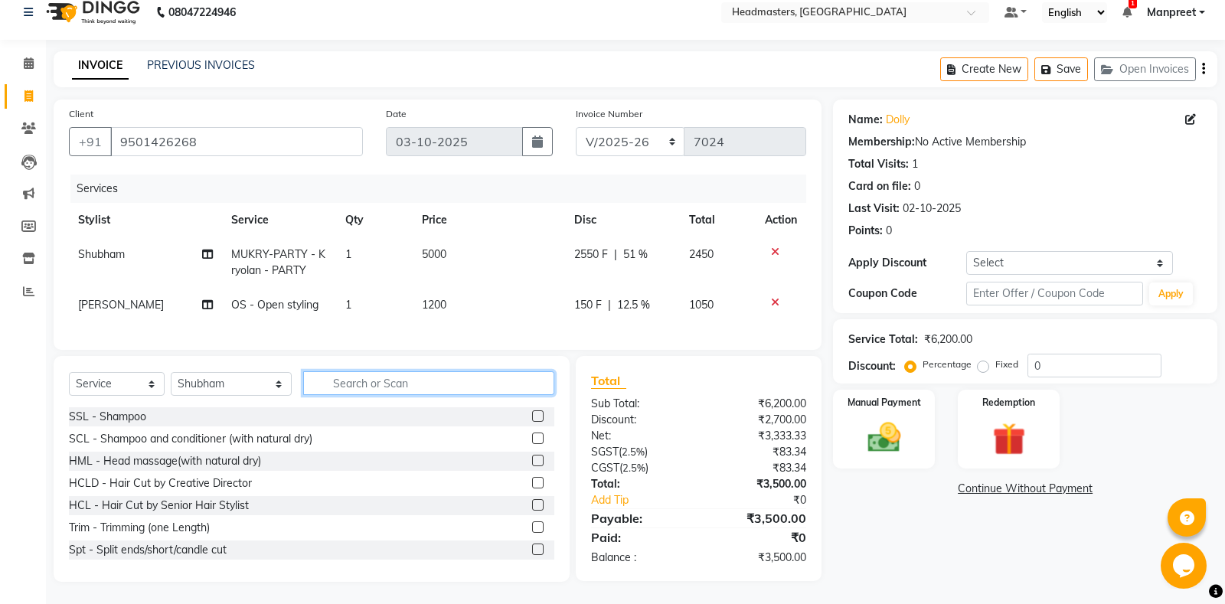
click at [389, 385] on input "text" at bounding box center [428, 383] width 251 height 24
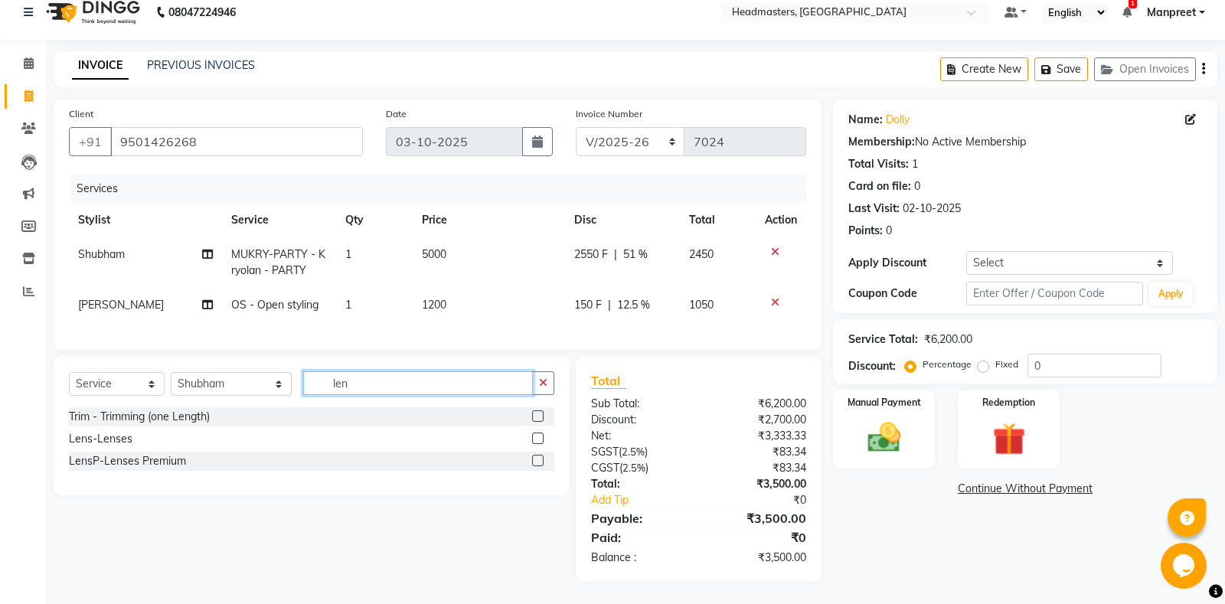
type input "len"
click at [536, 436] on label at bounding box center [537, 438] width 11 height 11
click at [536, 436] on input "checkbox" at bounding box center [537, 439] width 10 height 10
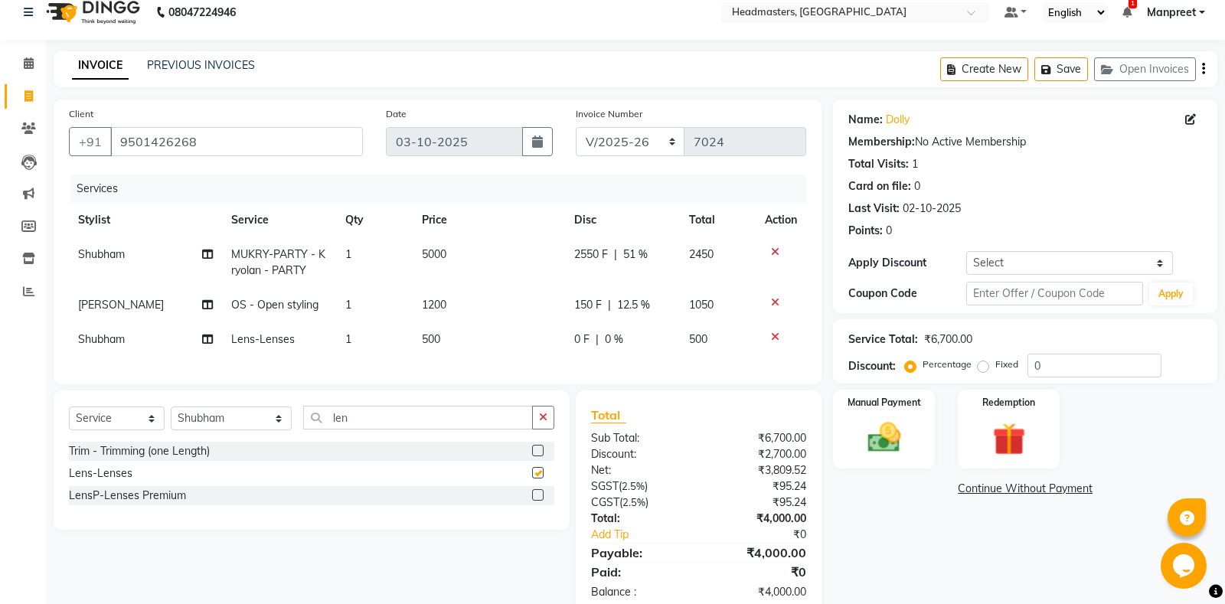
checkbox input "false"
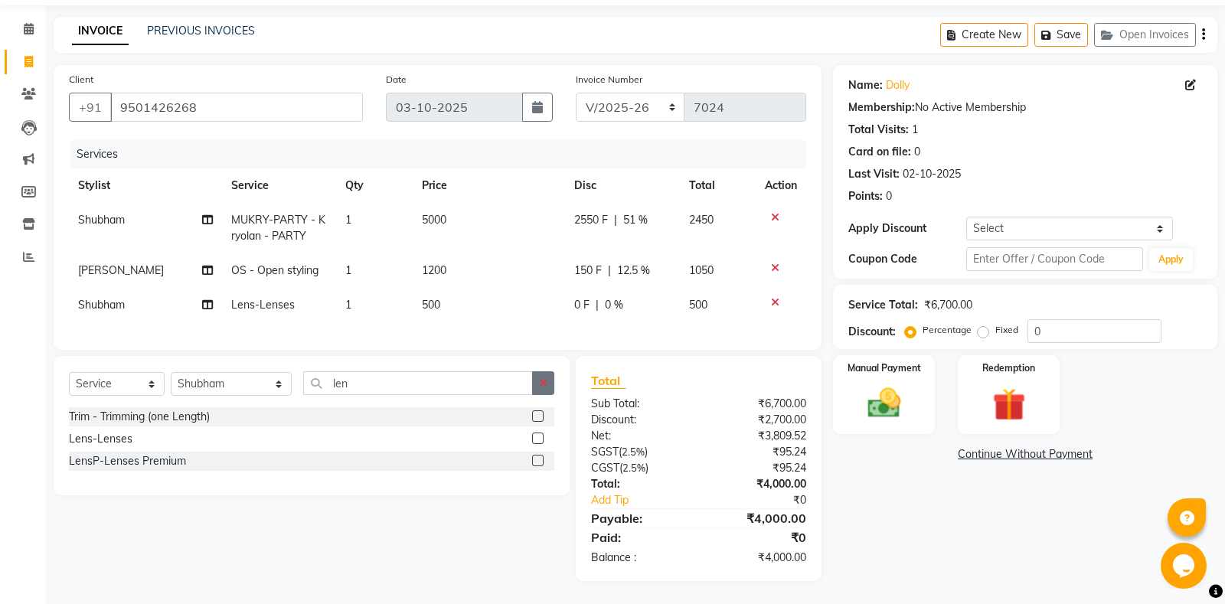
click at [546, 385] on icon "button" at bounding box center [543, 382] width 8 height 11
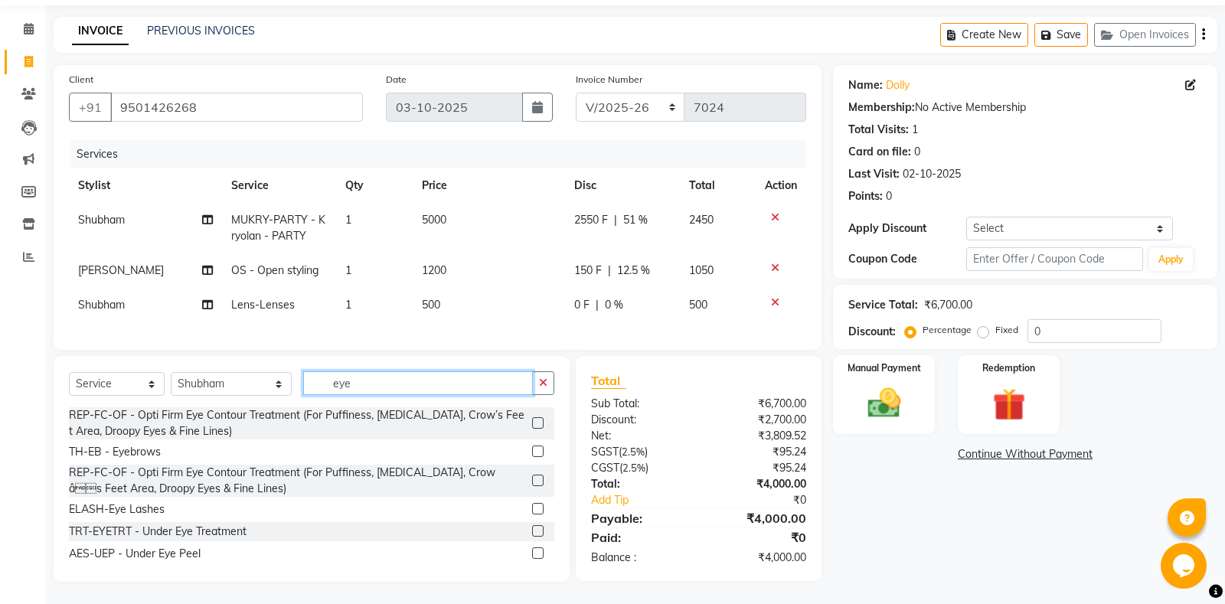
type input "eye"
click at [538, 511] on label at bounding box center [537, 508] width 11 height 11
click at [538, 511] on input "checkbox" at bounding box center [537, 510] width 10 height 10
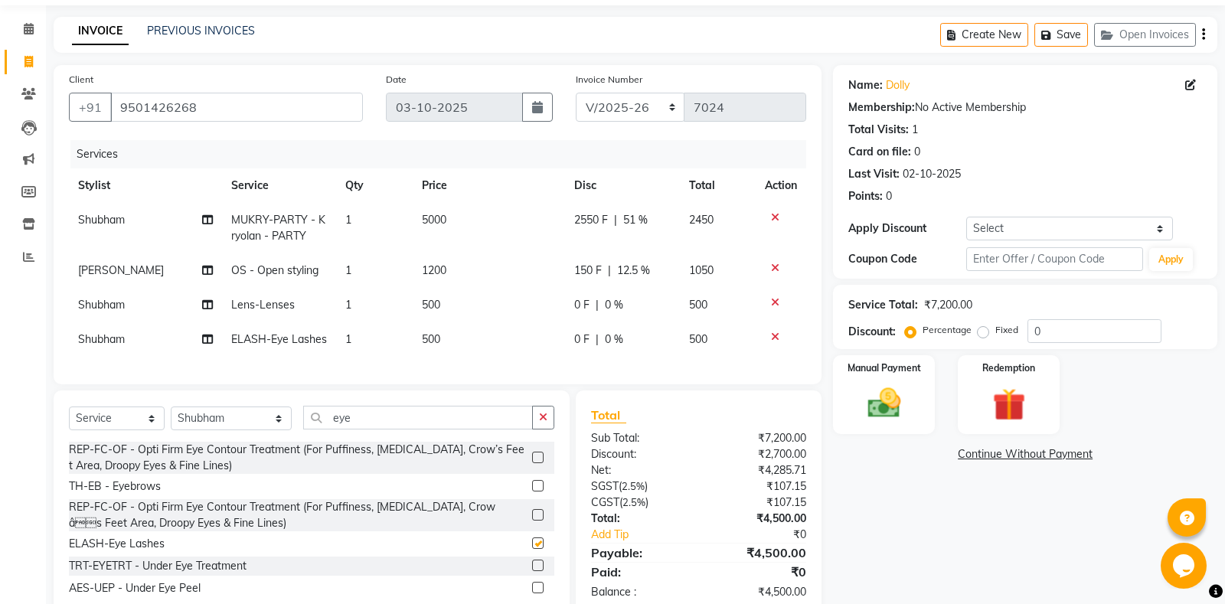
scroll to position [85, 0]
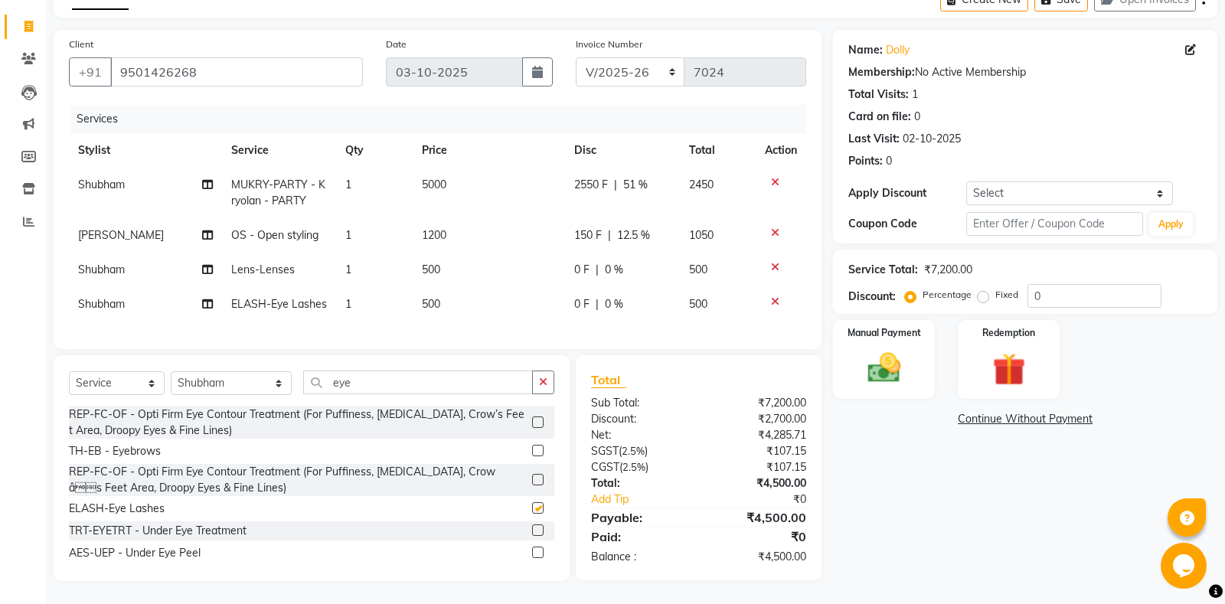
checkbox input "false"
click at [897, 351] on img at bounding box center [884, 367] width 55 height 39
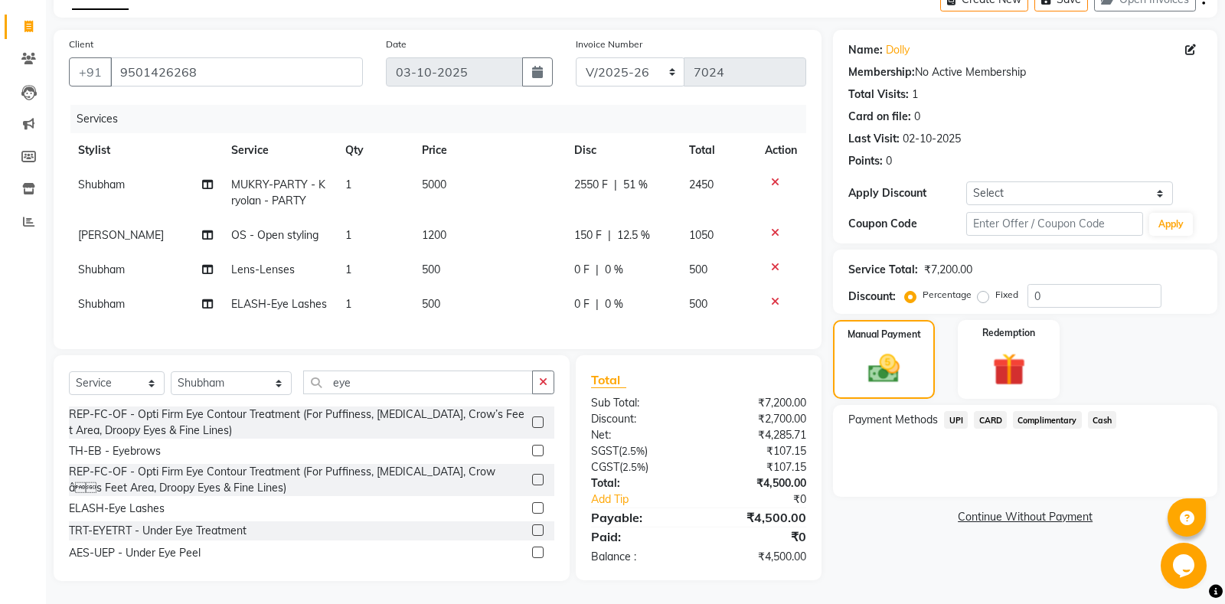
click at [1095, 417] on span "Cash" at bounding box center [1102, 420] width 29 height 18
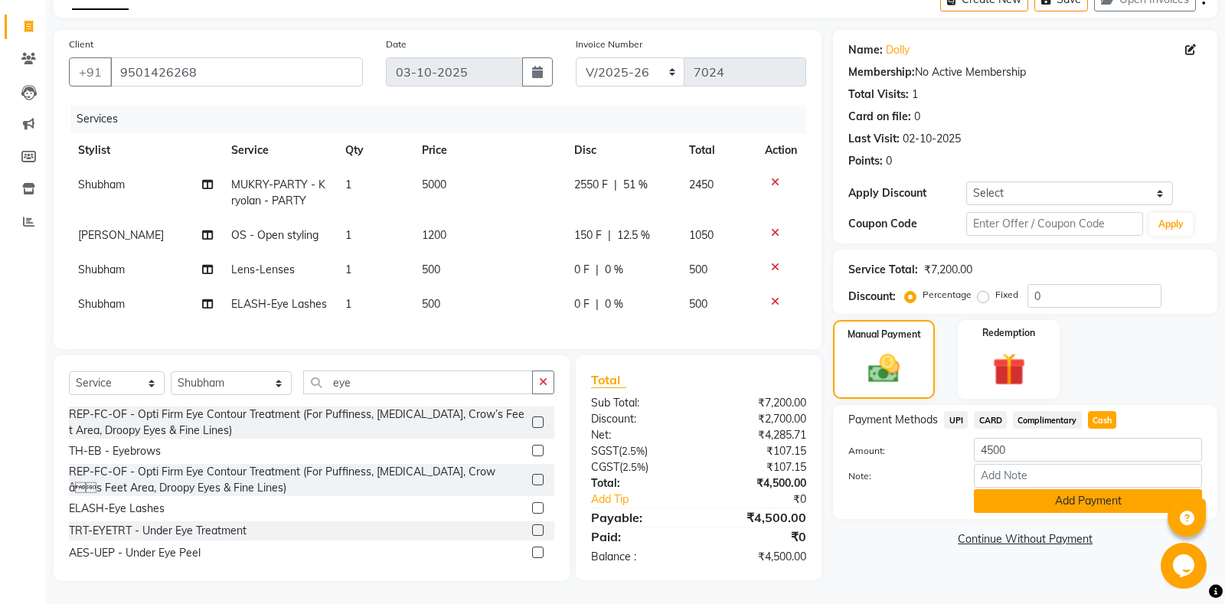
click at [1077, 493] on button "Add Payment" at bounding box center [1088, 501] width 228 height 24
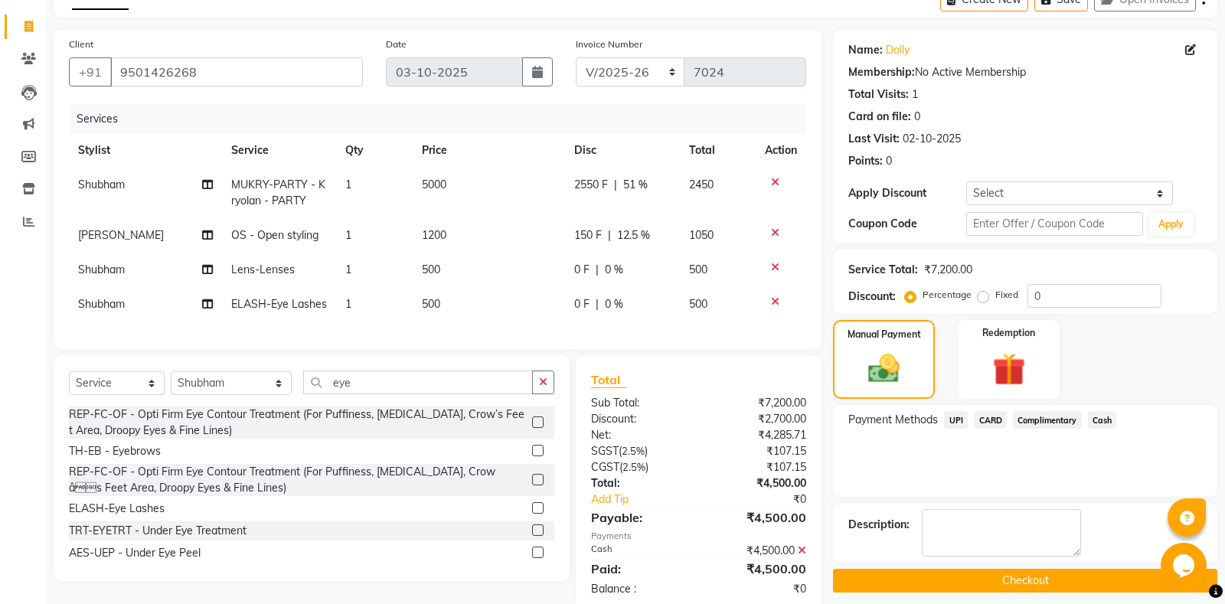
scroll to position [116, 0]
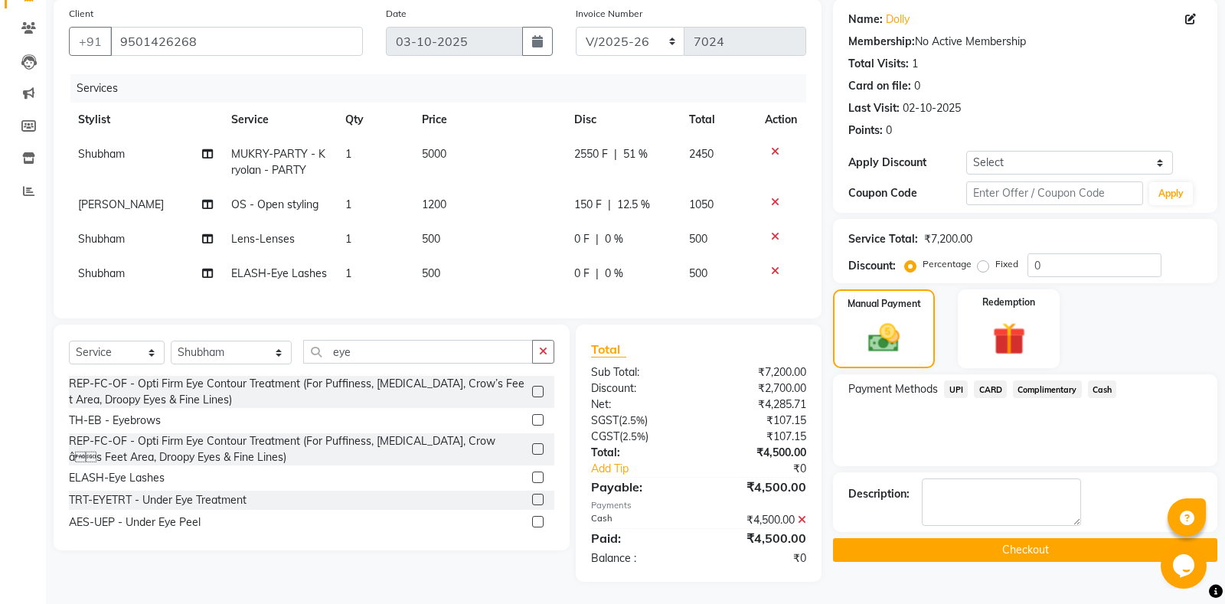
click at [986, 554] on button "Checkout" at bounding box center [1025, 550] width 384 height 24
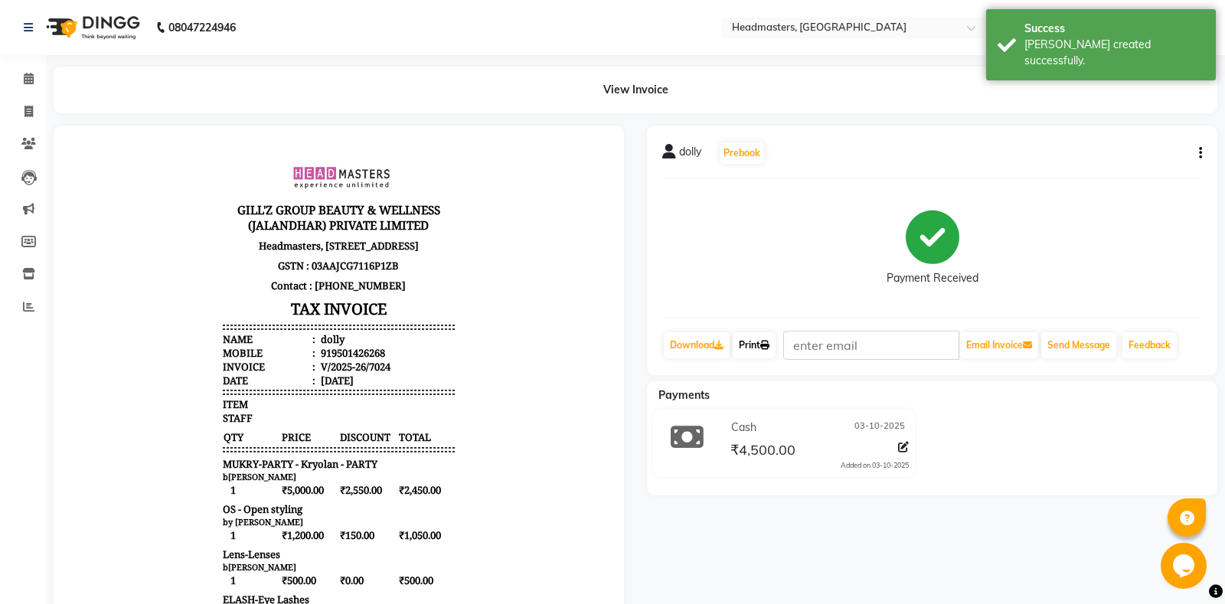
click at [758, 350] on link "Print" at bounding box center [754, 345] width 43 height 26
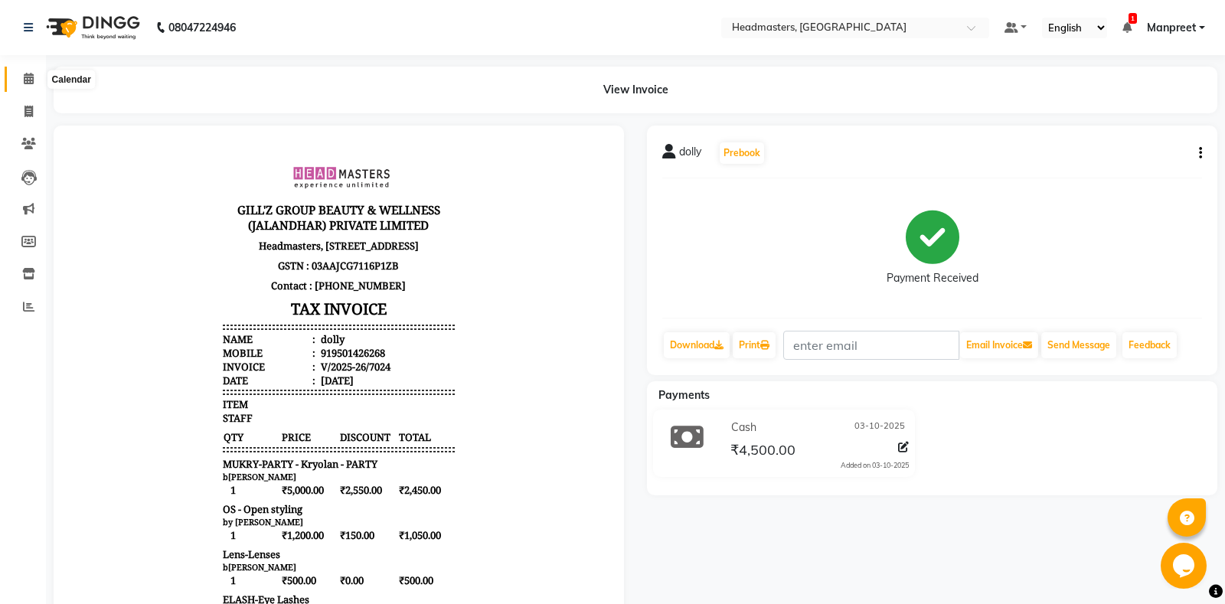
click at [30, 75] on icon at bounding box center [29, 78] width 10 height 11
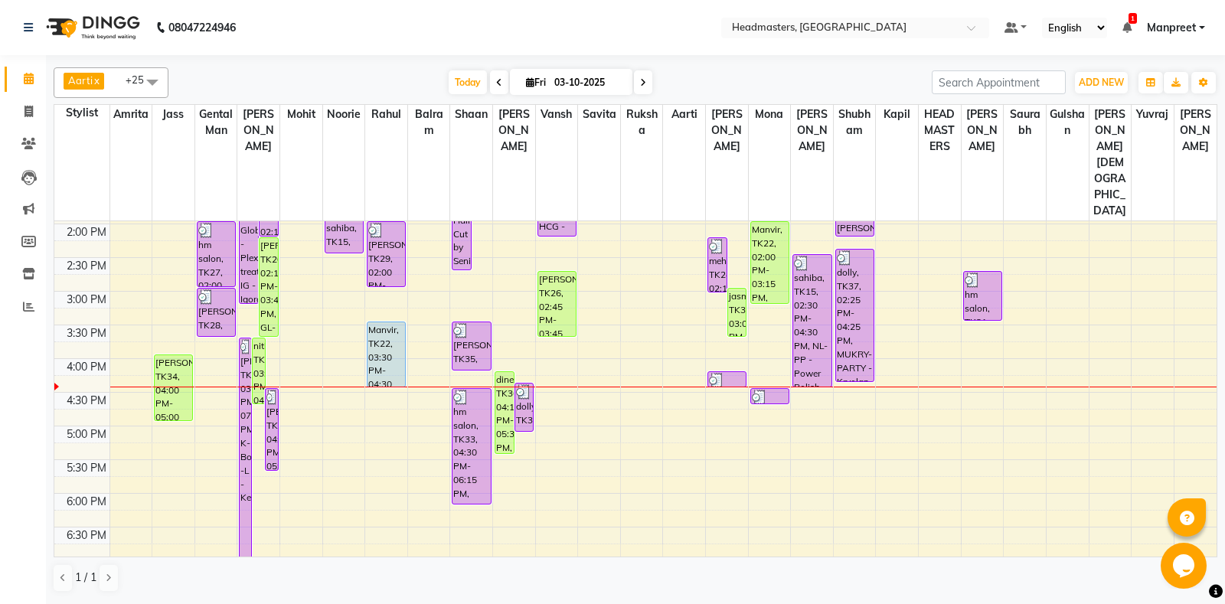
scroll to position [402, 0]
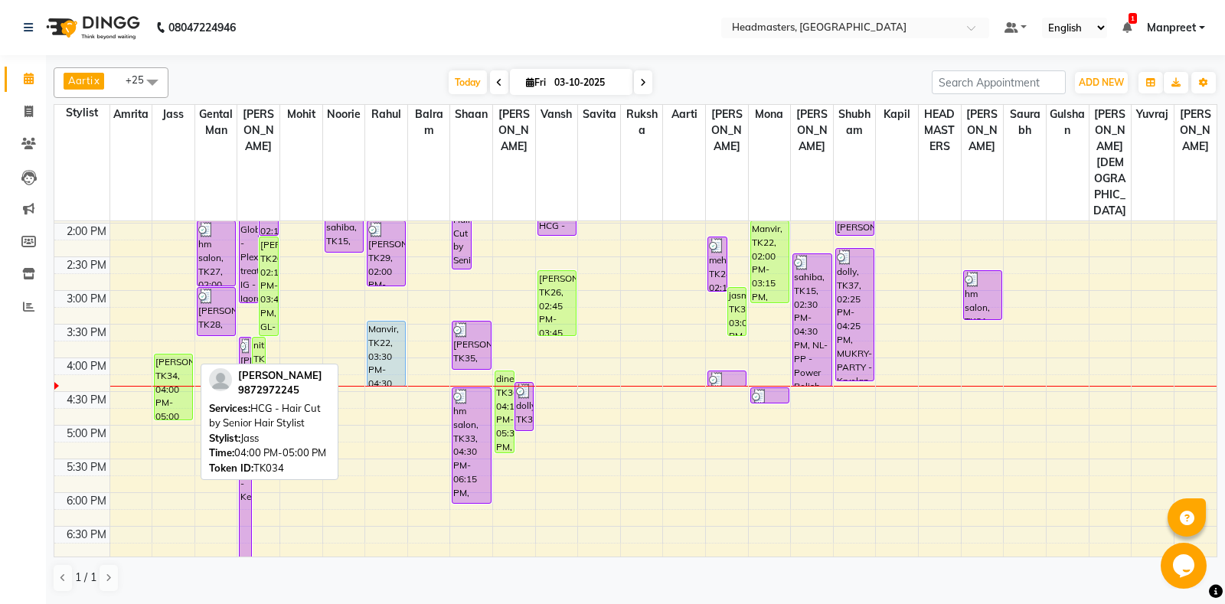
click at [164, 354] on div "ANUJ SETH, TK34, 04:00 PM-05:00 PM, HCG - Hair Cut by Senior Hair Stylist" at bounding box center [174, 386] width 38 height 65
select select "1"
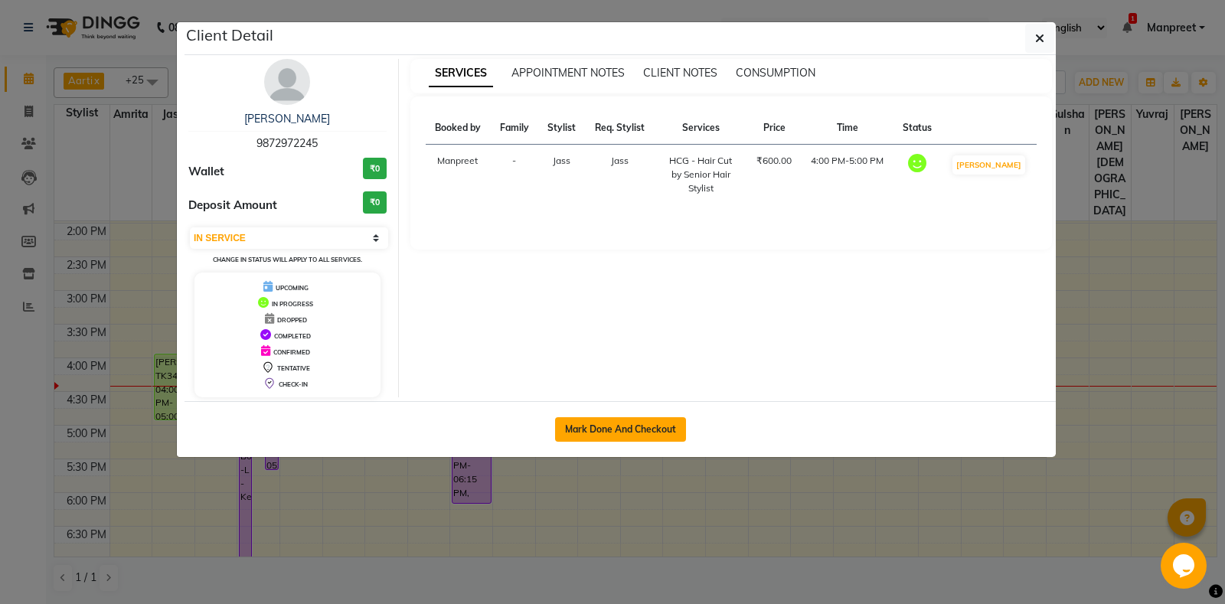
click at [615, 422] on button "Mark Done And Checkout" at bounding box center [620, 429] width 131 height 25
select select "7130"
select select "service"
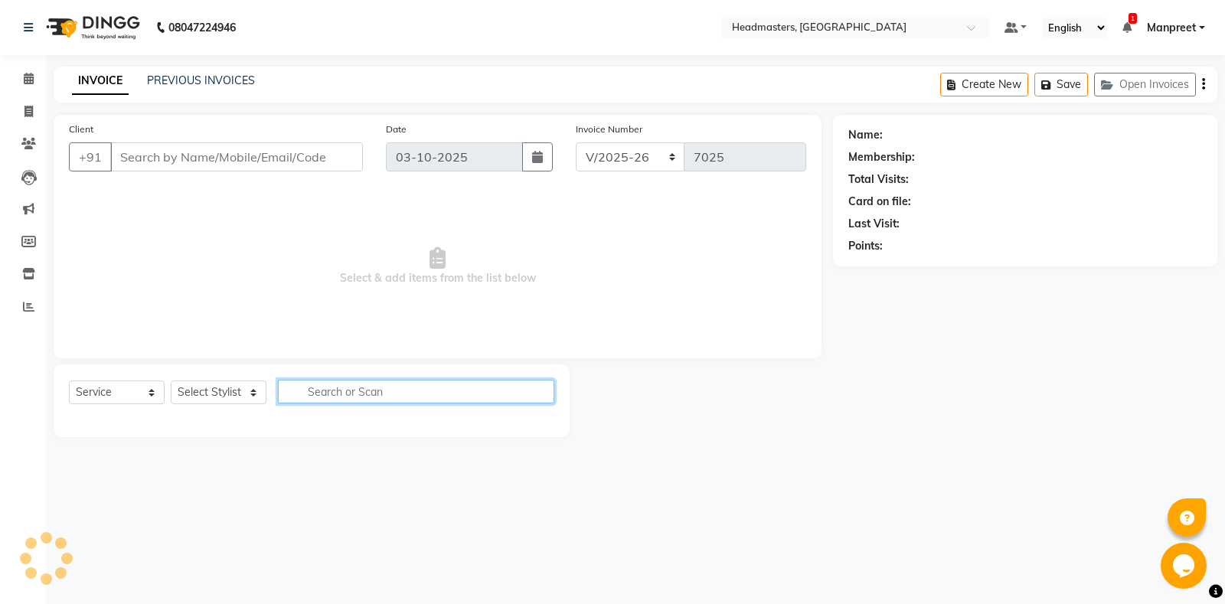
click at [393, 396] on input "text" at bounding box center [416, 392] width 276 height 24
type input "9872972245"
select select "60714"
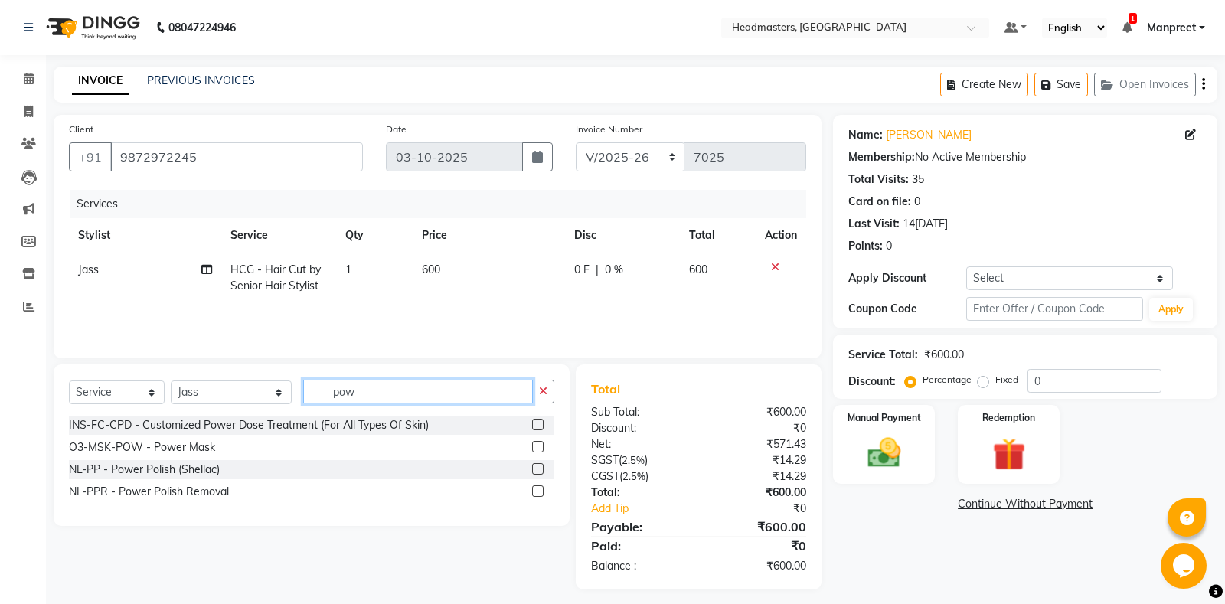
type input "pow"
click at [534, 446] on label at bounding box center [537, 446] width 11 height 11
click at [534, 446] on input "checkbox" at bounding box center [537, 448] width 10 height 10
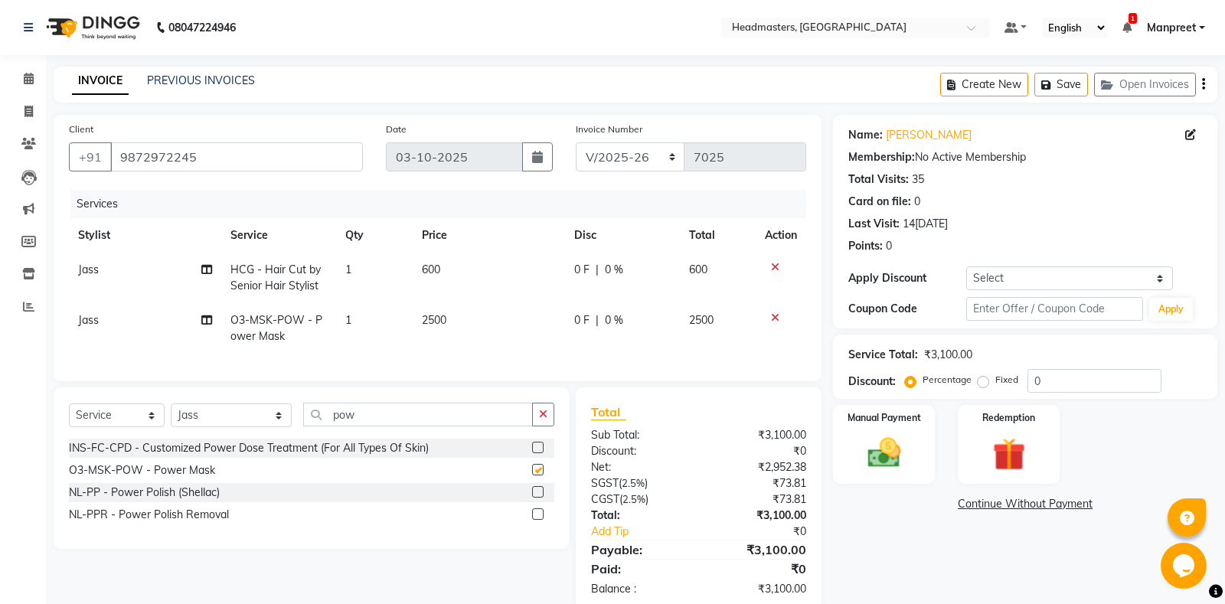
checkbox input "false"
click at [560, 300] on td "600" at bounding box center [489, 278] width 152 height 51
select select "60714"
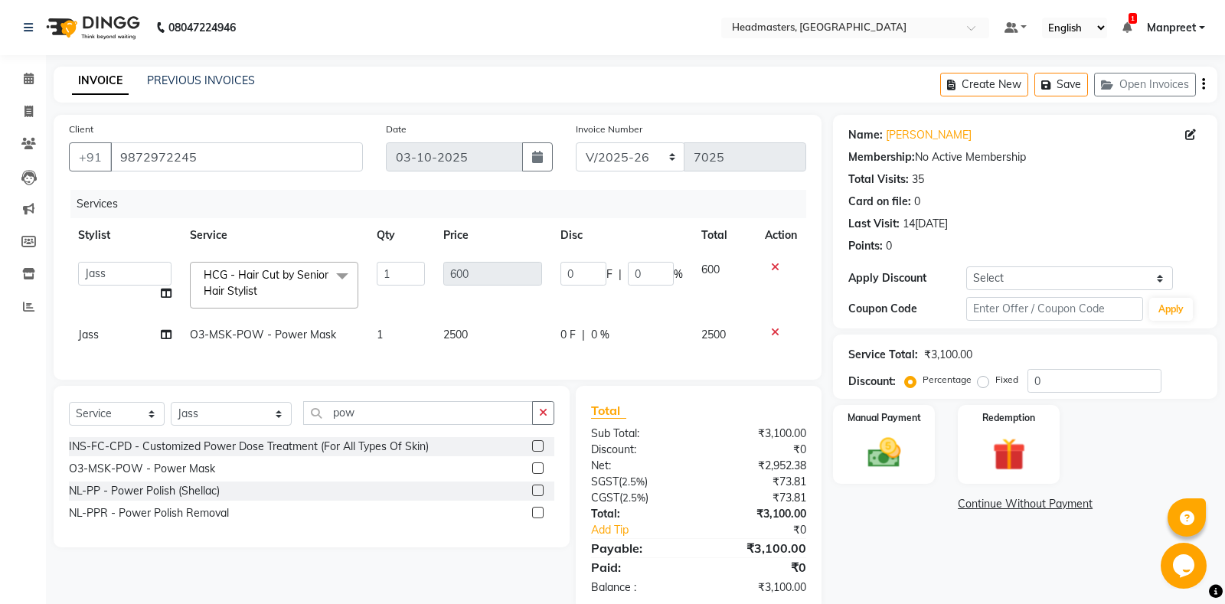
click at [562, 337] on span "0 F" at bounding box center [567, 335] width 15 height 16
select select "60714"
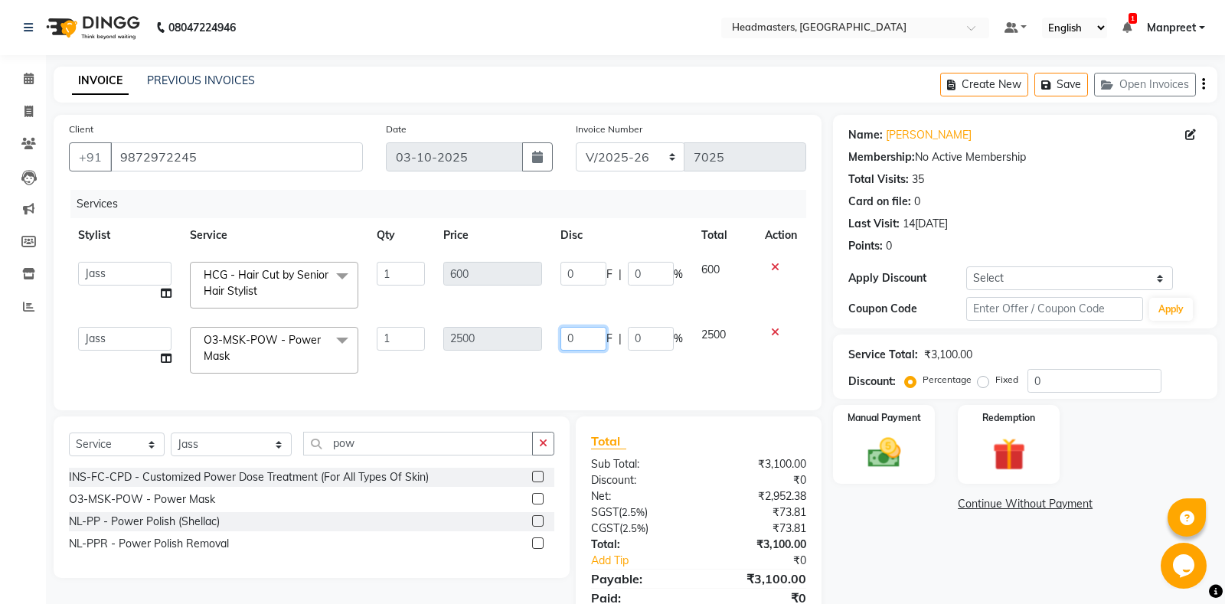
click at [562, 337] on input "0" at bounding box center [583, 339] width 46 height 24
type input "500"
click at [579, 358] on div "Services Stylist Service Qty Price Disc Total Action [PERSON_NAME] Amrita Amrit…" at bounding box center [437, 292] width 737 height 205
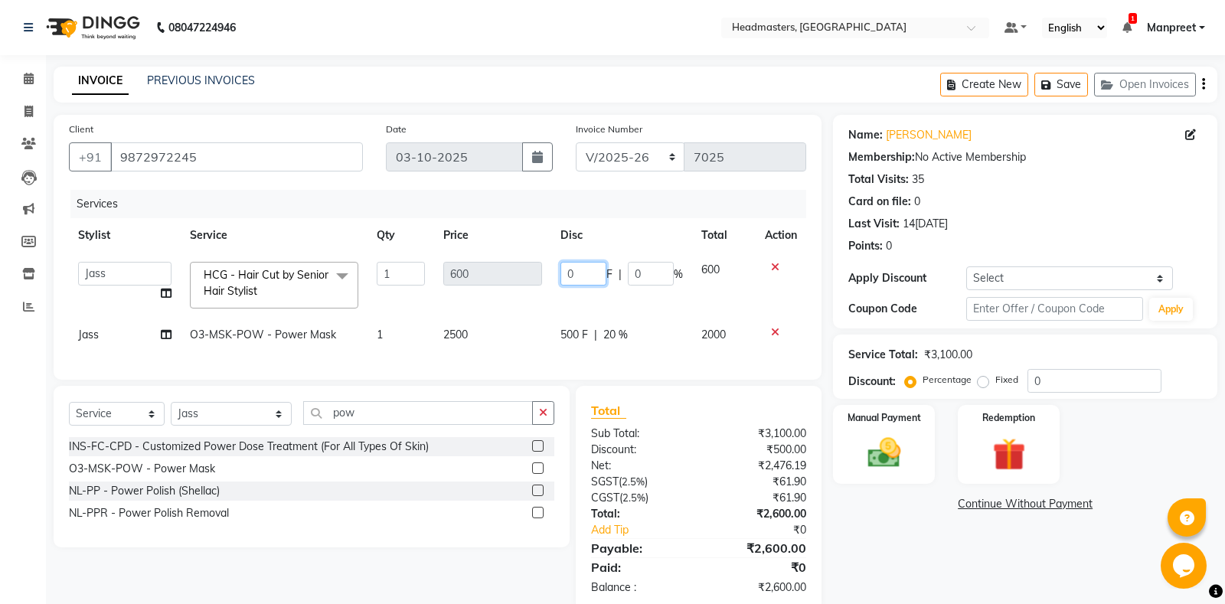
click at [565, 270] on input "0" at bounding box center [583, 274] width 46 height 24
type input "100"
click at [580, 302] on td "100 F | 0 %" at bounding box center [621, 285] width 141 height 65
select select "60714"
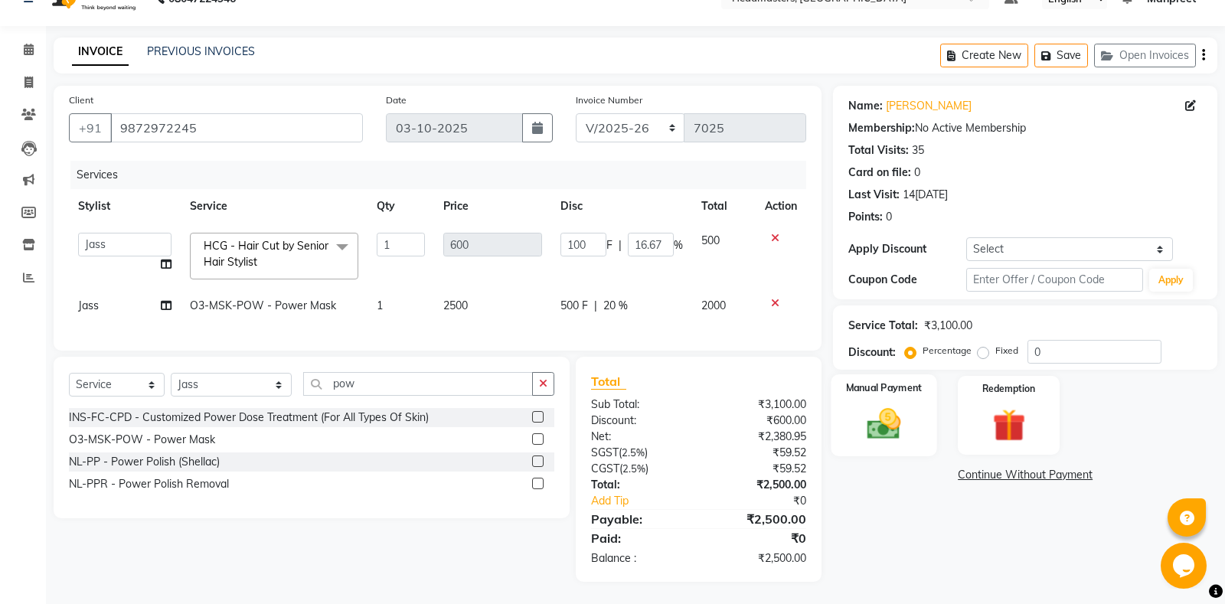
click at [875, 428] on img at bounding box center [884, 423] width 55 height 39
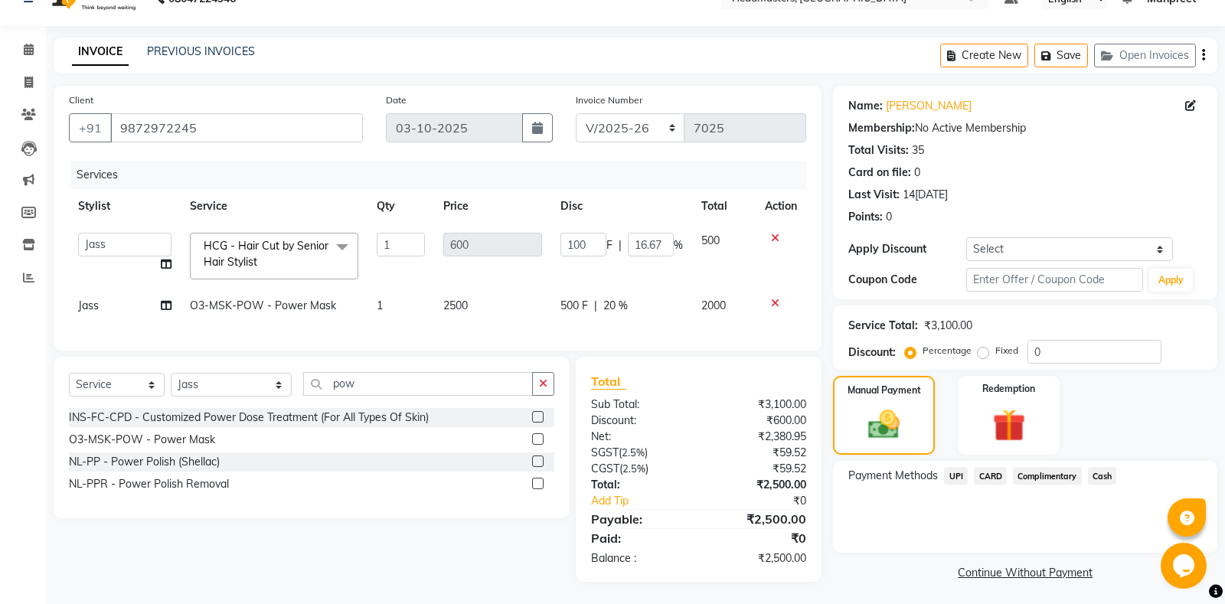
click at [1093, 477] on span "Cash" at bounding box center [1102, 476] width 29 height 18
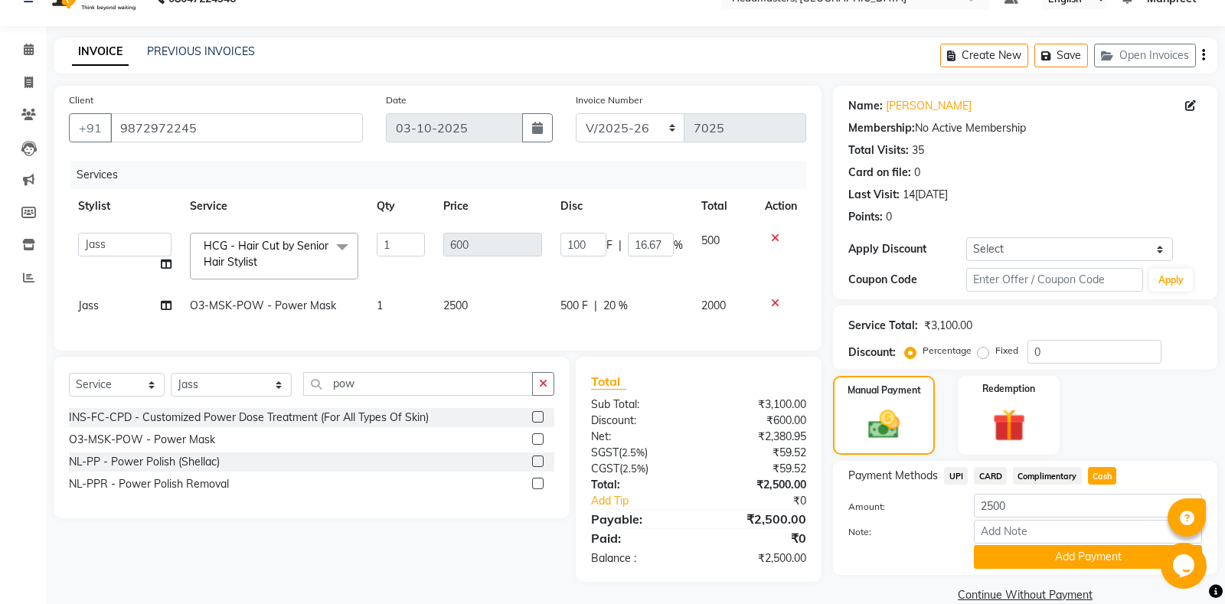
click at [1026, 576] on div "Name: Anuj Seth Membership: No Active Membership Total Visits: 35 Card on file:…" at bounding box center [1031, 346] width 396 height 521
click at [1024, 560] on button "Add Payment" at bounding box center [1088, 557] width 228 height 24
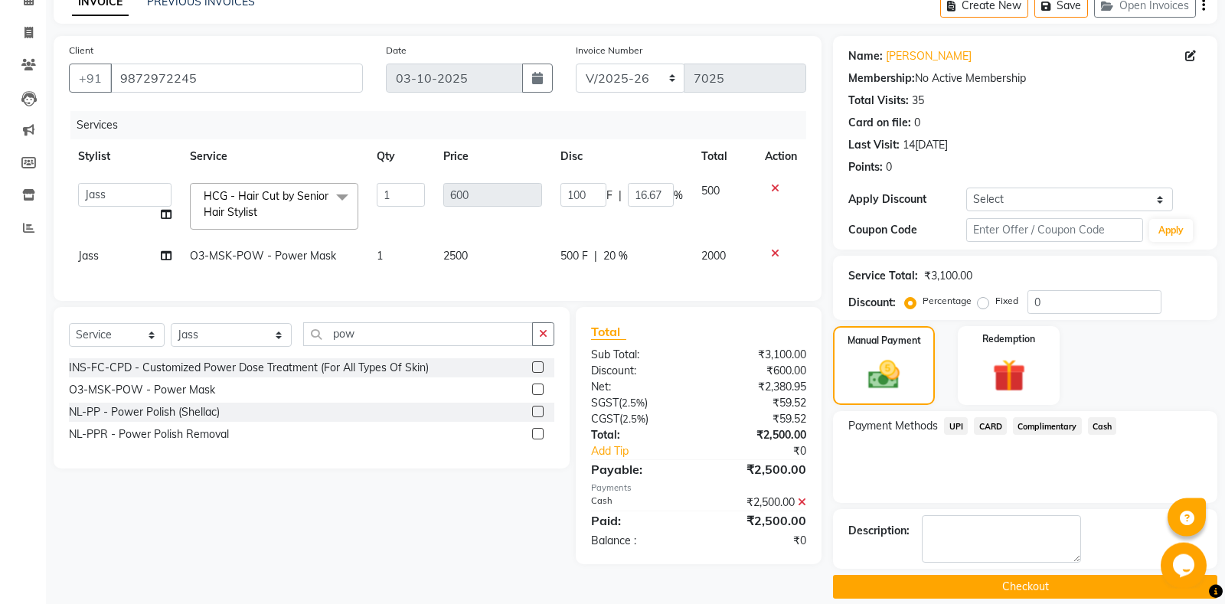
scroll to position [96, 0]
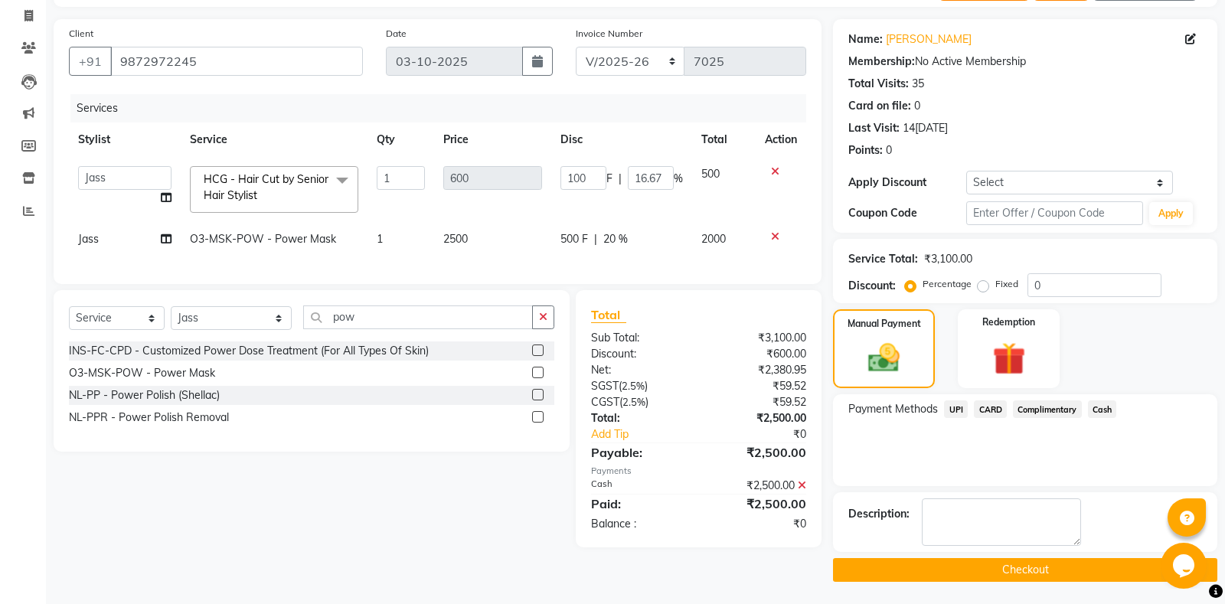
click at [988, 573] on button "Checkout" at bounding box center [1025, 570] width 384 height 24
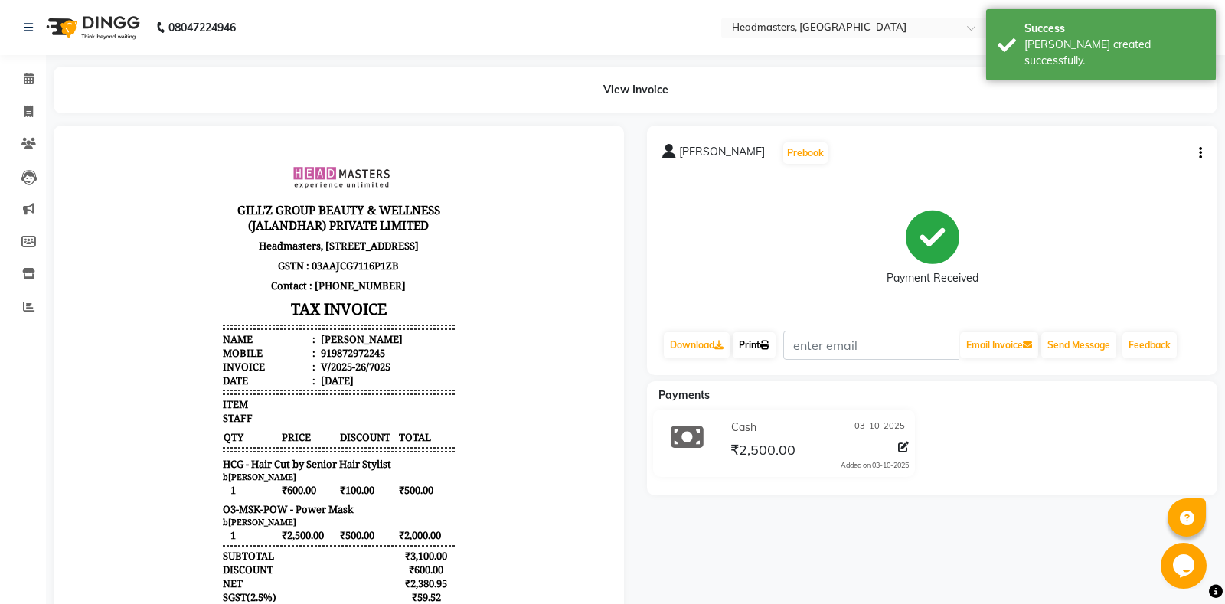
click at [760, 347] on link "Print" at bounding box center [754, 345] width 43 height 26
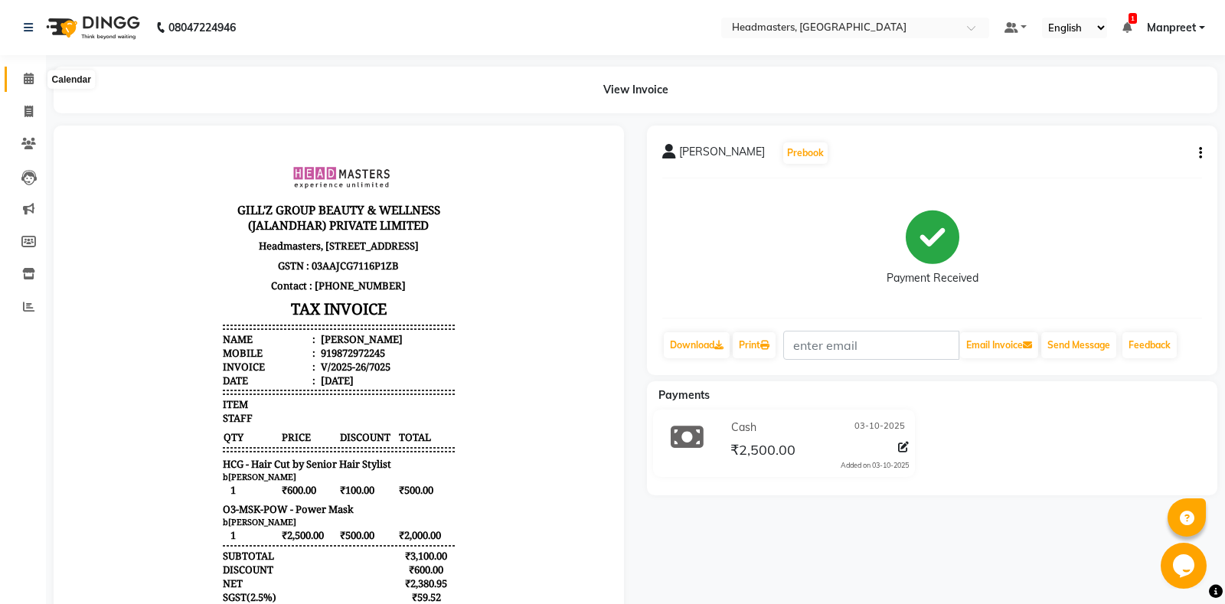
click at [31, 80] on icon at bounding box center [29, 78] width 10 height 11
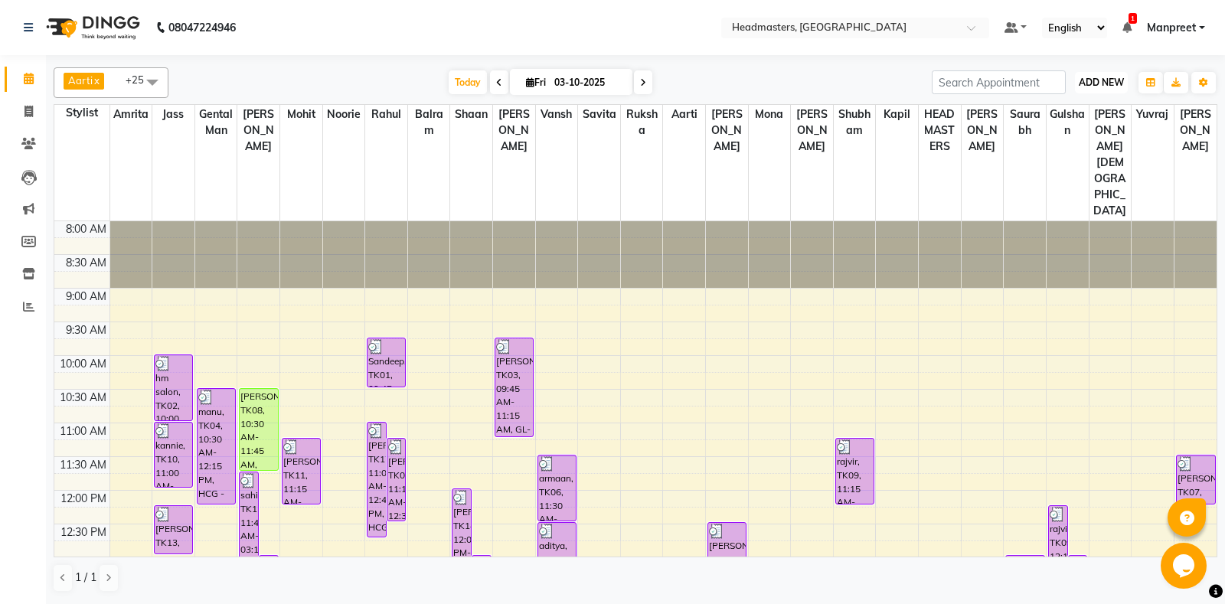
click at [1090, 83] on span "ADD NEW" at bounding box center [1101, 82] width 45 height 11
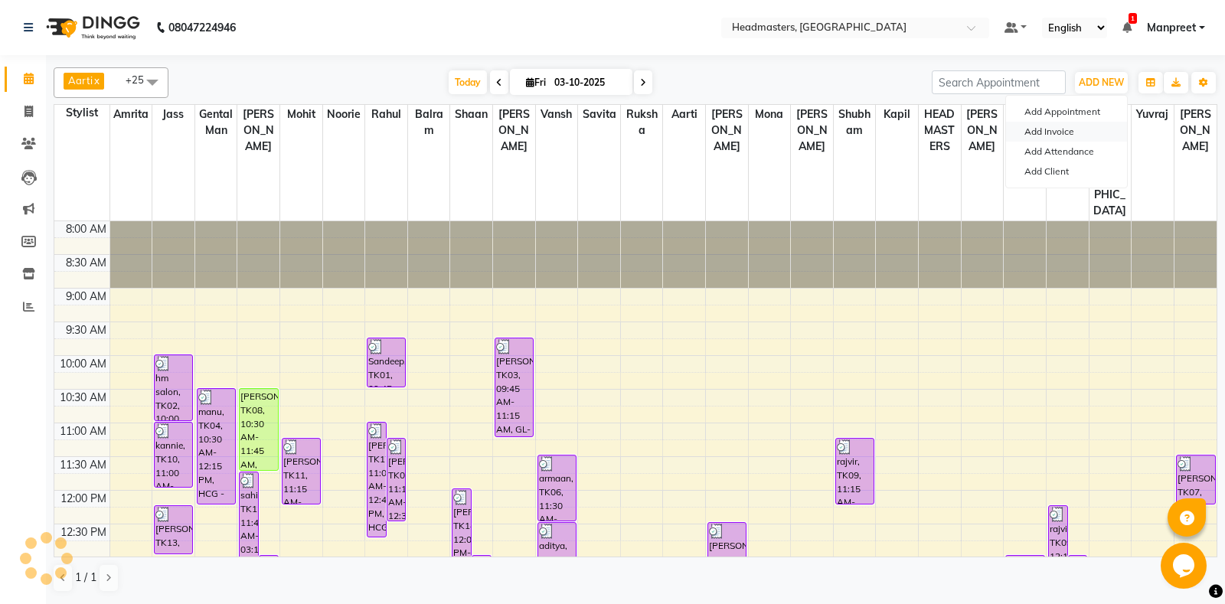
click at [1057, 139] on link "Add Invoice" at bounding box center [1066, 132] width 121 height 20
select select "service"
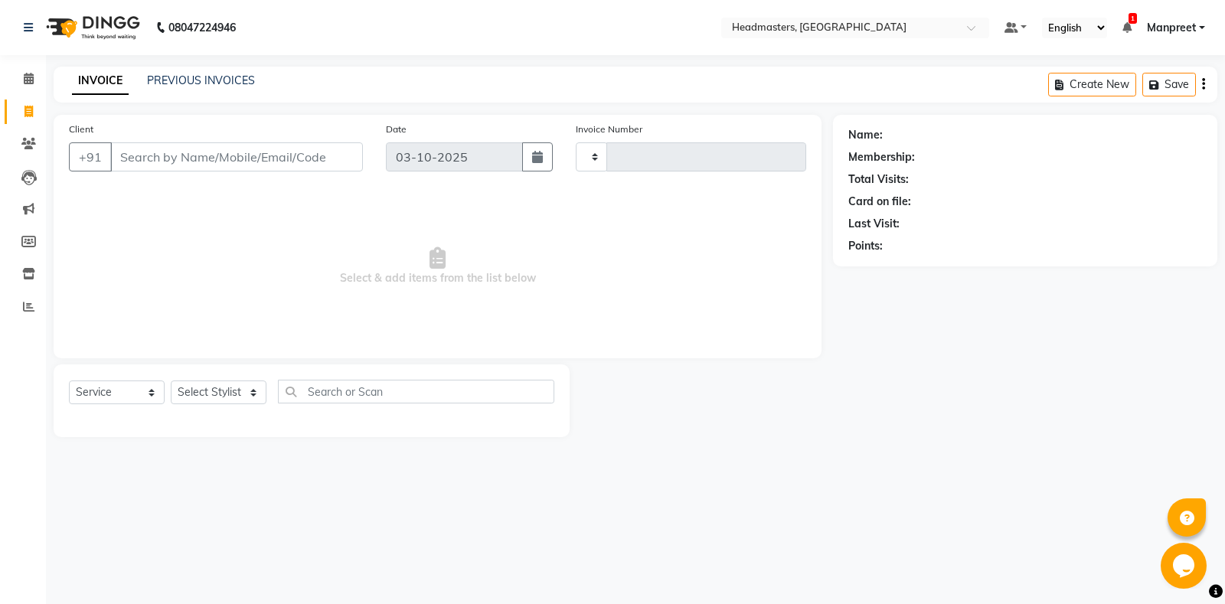
type input "7026"
select select "7130"
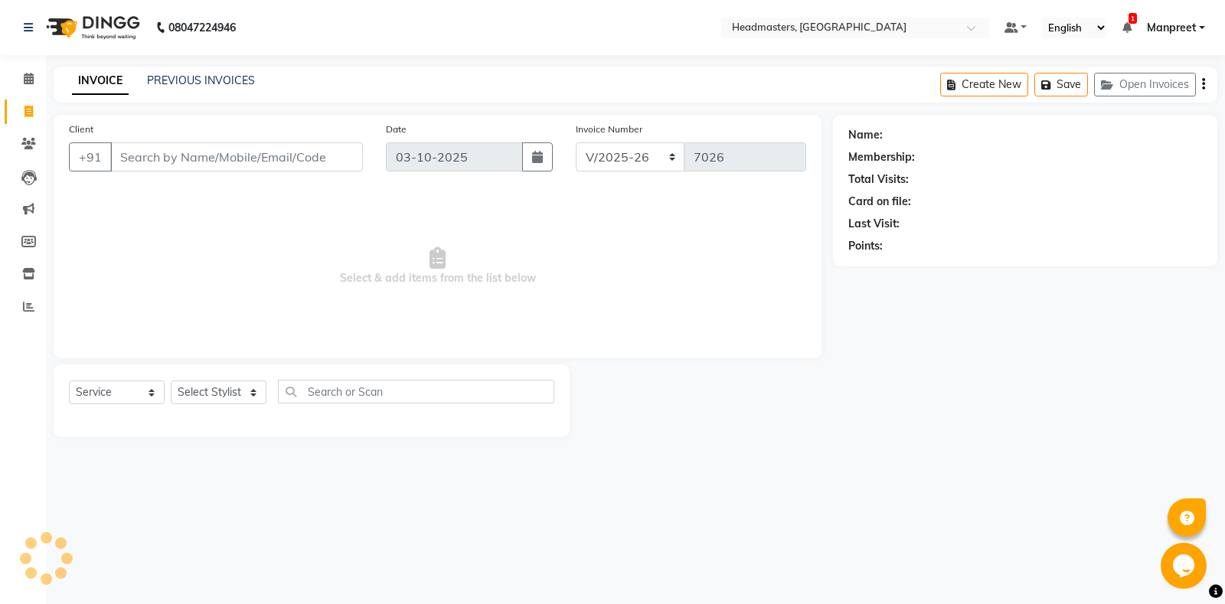
click at [313, 137] on div "Client +91" at bounding box center [215, 152] width 317 height 63
click at [306, 165] on input "Client" at bounding box center [236, 156] width 253 height 29
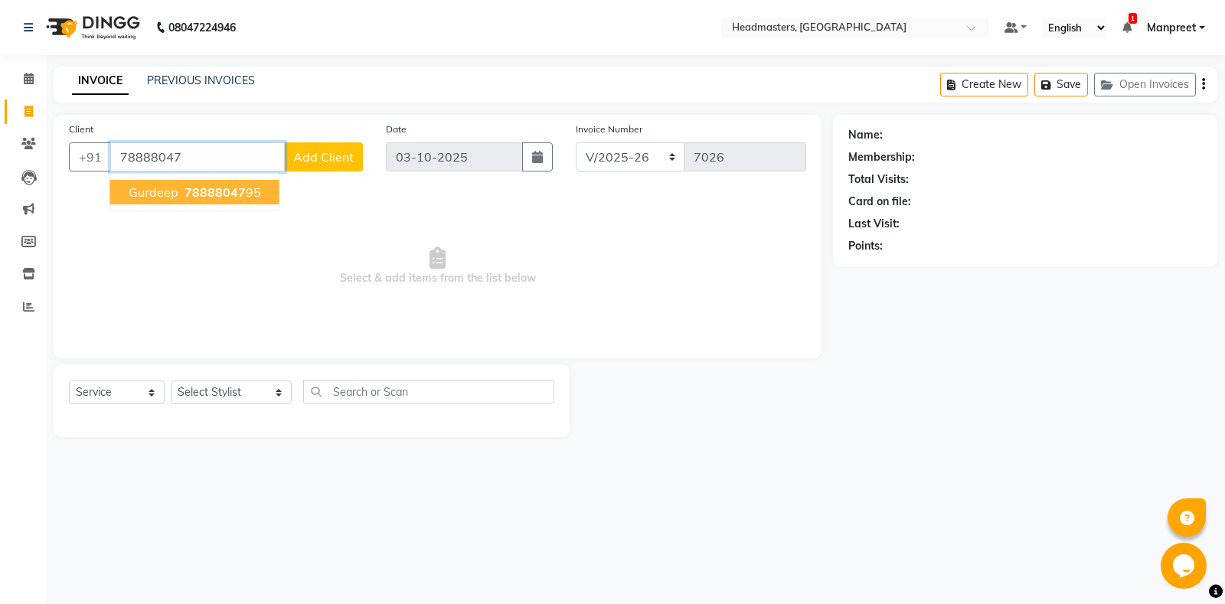
click at [181, 187] on ngb-highlight "78888047 95" at bounding box center [221, 192] width 80 height 15
type input "7888804795"
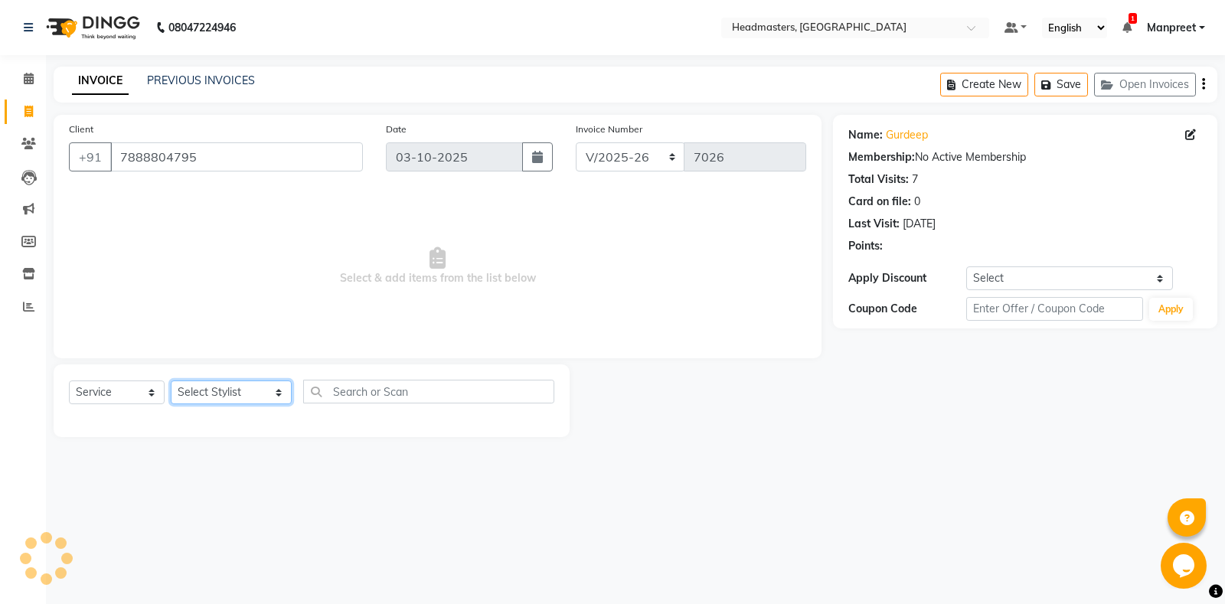
click at [171, 381] on select "Select Stylist [PERSON_NAME] Amrita - Front Desk [PERSON_NAME] Gental Man Gulsh…" at bounding box center [231, 393] width 121 height 24
select select "60724"
click option "Noorie" at bounding box center [0, 0] width 0 height 0
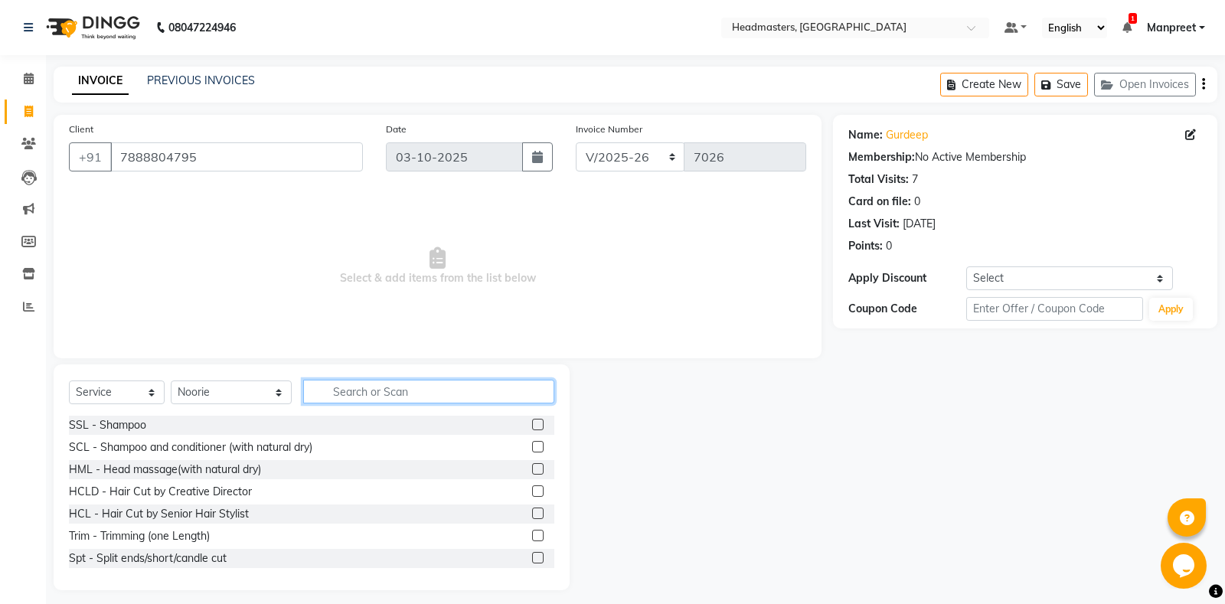
click at [343, 395] on input "text" at bounding box center [428, 392] width 251 height 24
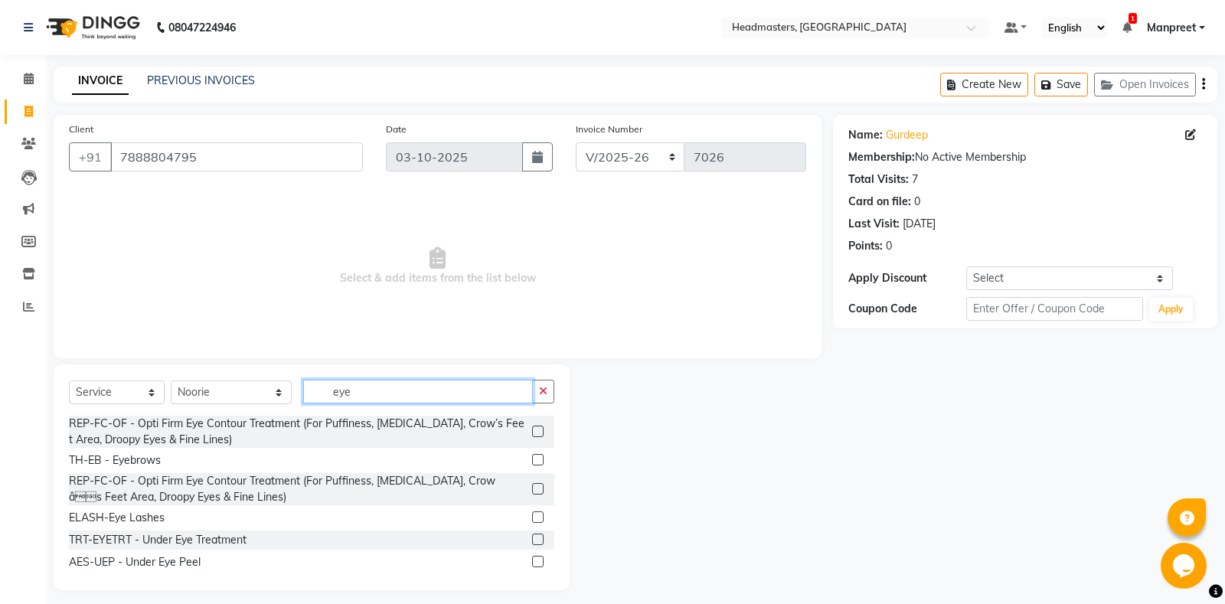
type input "eye"
click at [537, 455] on label at bounding box center [537, 459] width 11 height 11
click at [537, 456] on input "checkbox" at bounding box center [537, 461] width 10 height 10
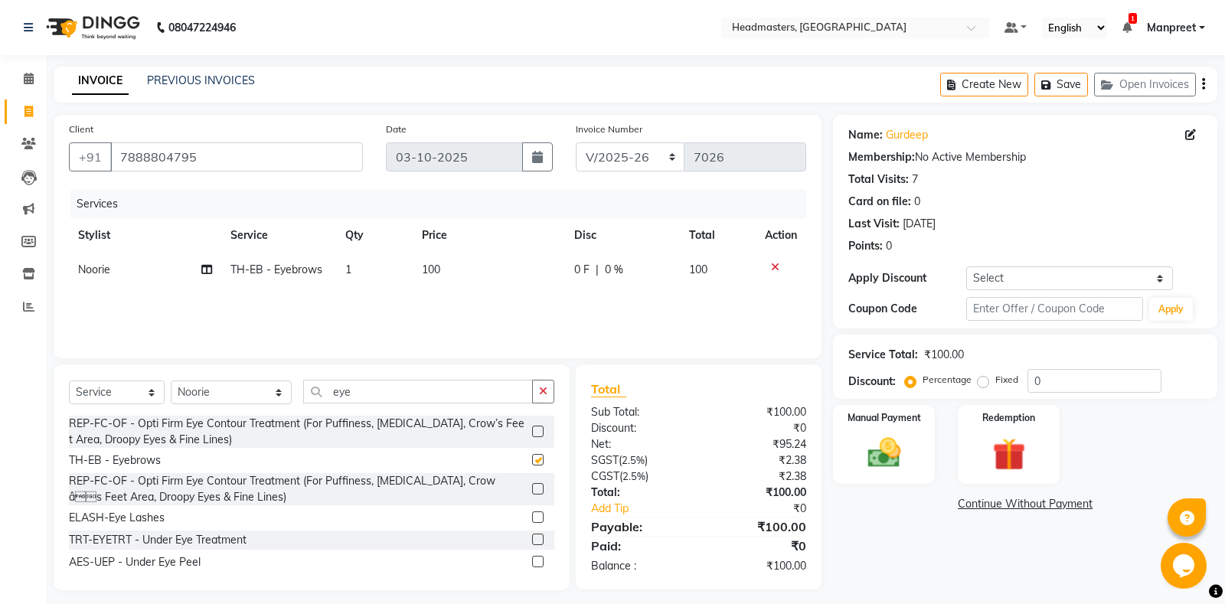
checkbox input "false"
click at [544, 389] on icon "button" at bounding box center [543, 391] width 8 height 11
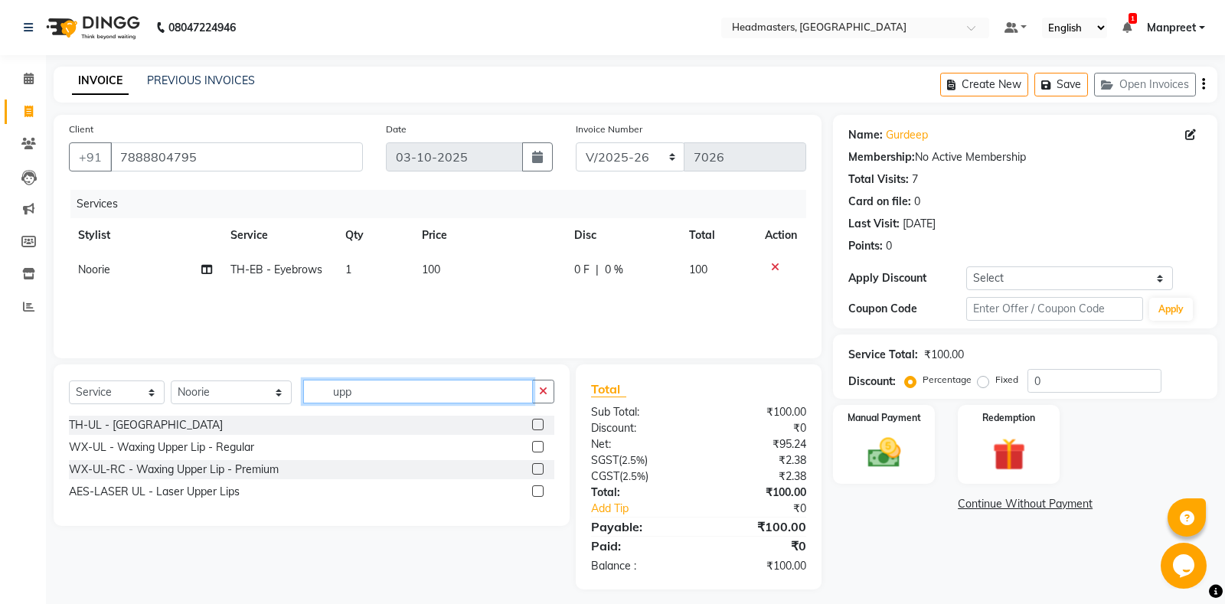
type input "upp"
click at [538, 423] on label at bounding box center [537, 424] width 11 height 11
click at [538, 423] on input "checkbox" at bounding box center [537, 425] width 10 height 10
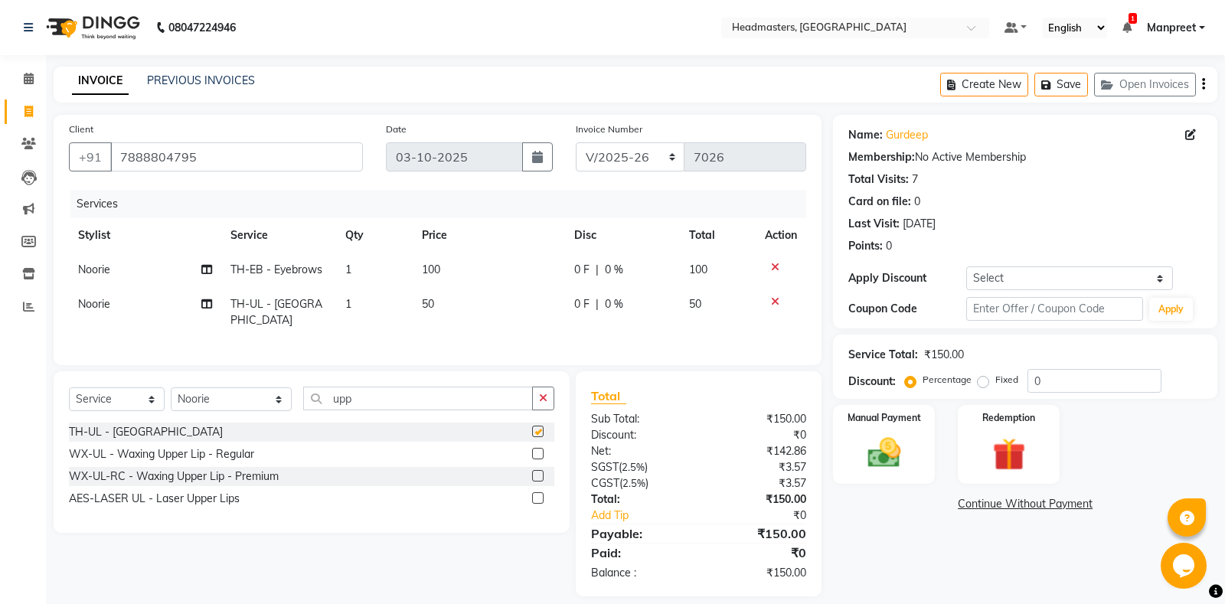
checkbox input "false"
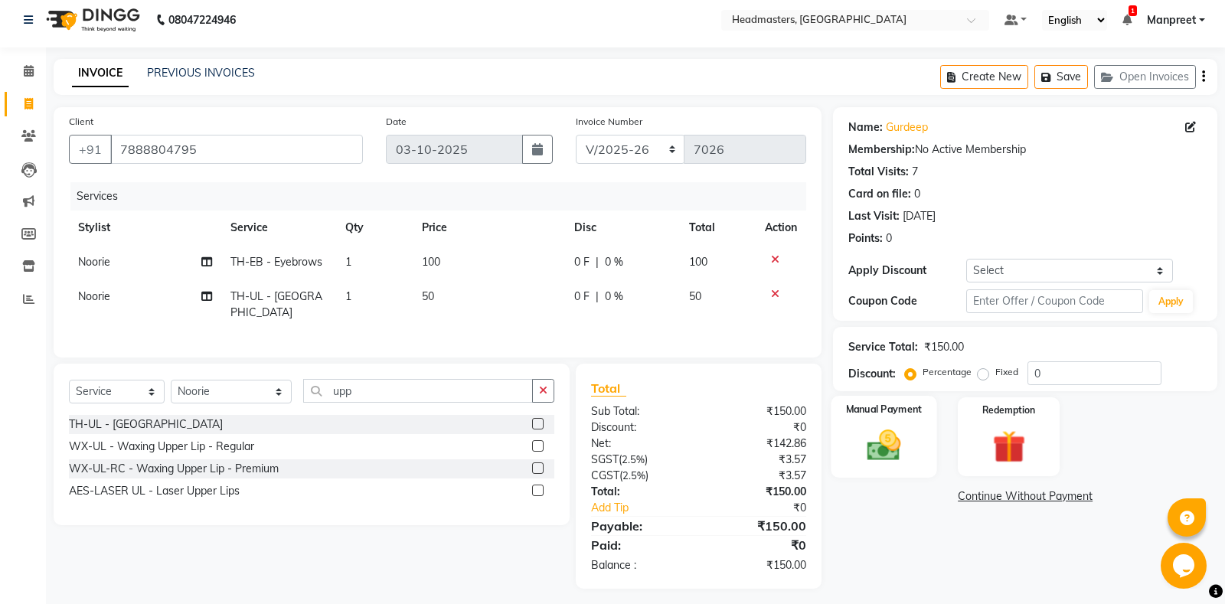
click at [885, 423] on div "Manual Payment" at bounding box center [885, 437] width 106 height 82
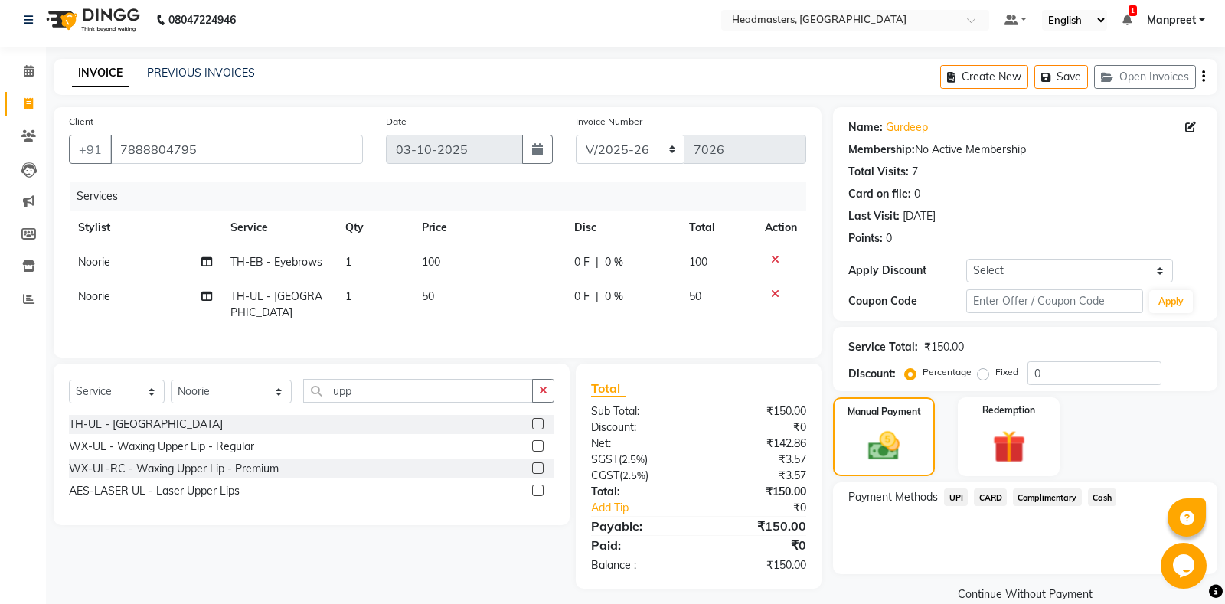
click at [961, 497] on span "UPI" at bounding box center [956, 497] width 24 height 18
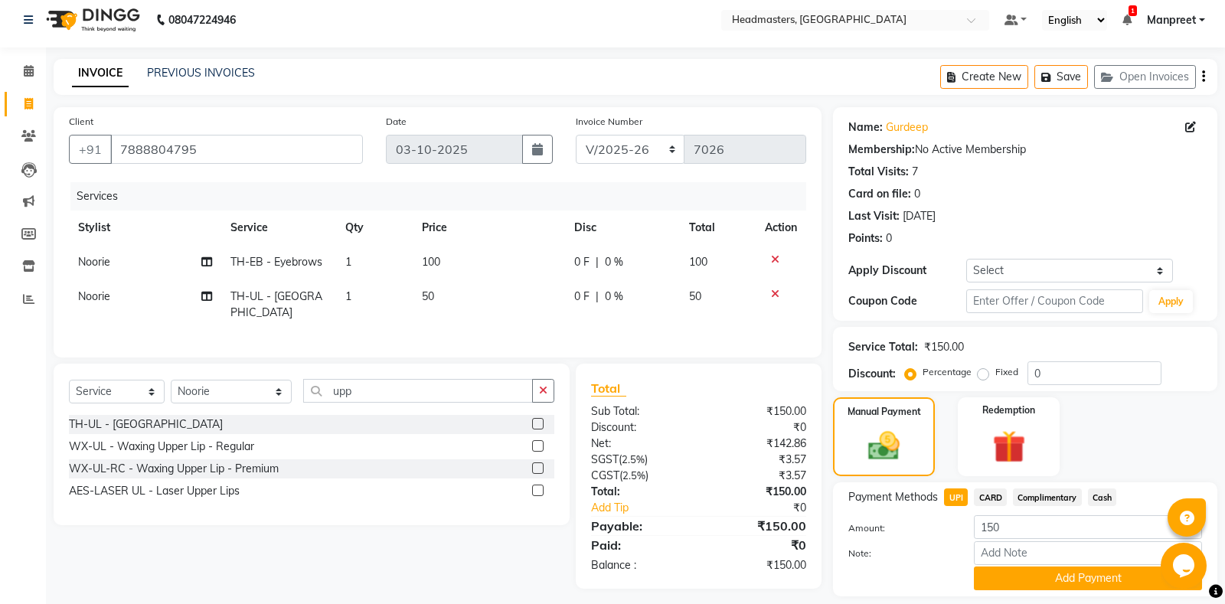
click at [1032, 575] on button "Add Payment" at bounding box center [1088, 579] width 228 height 24
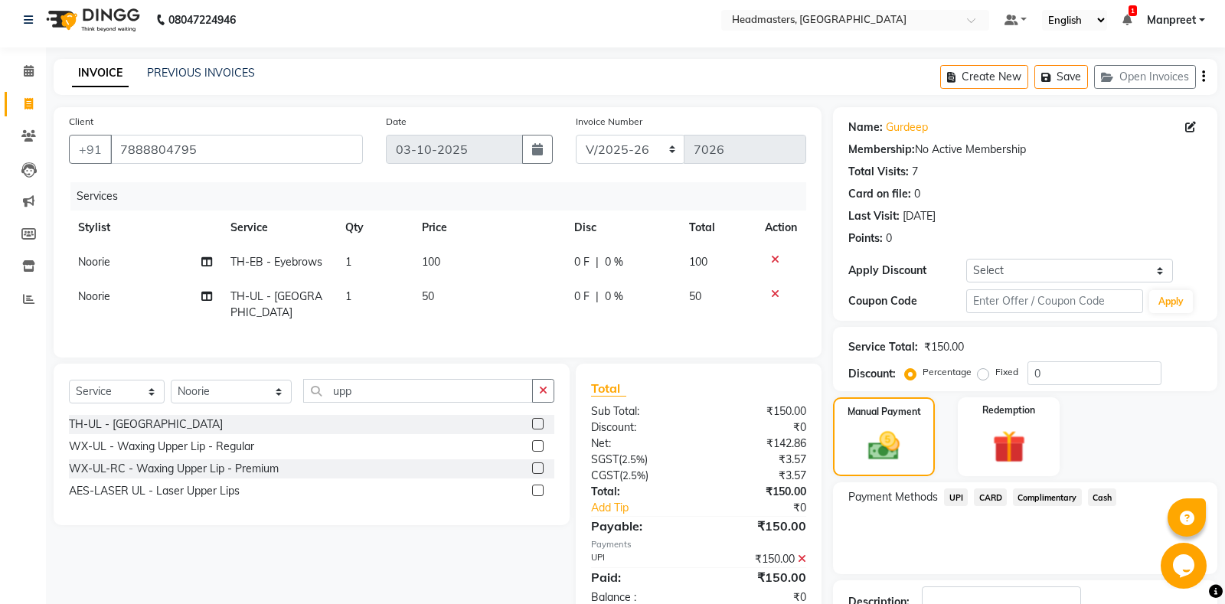
scroll to position [96, 0]
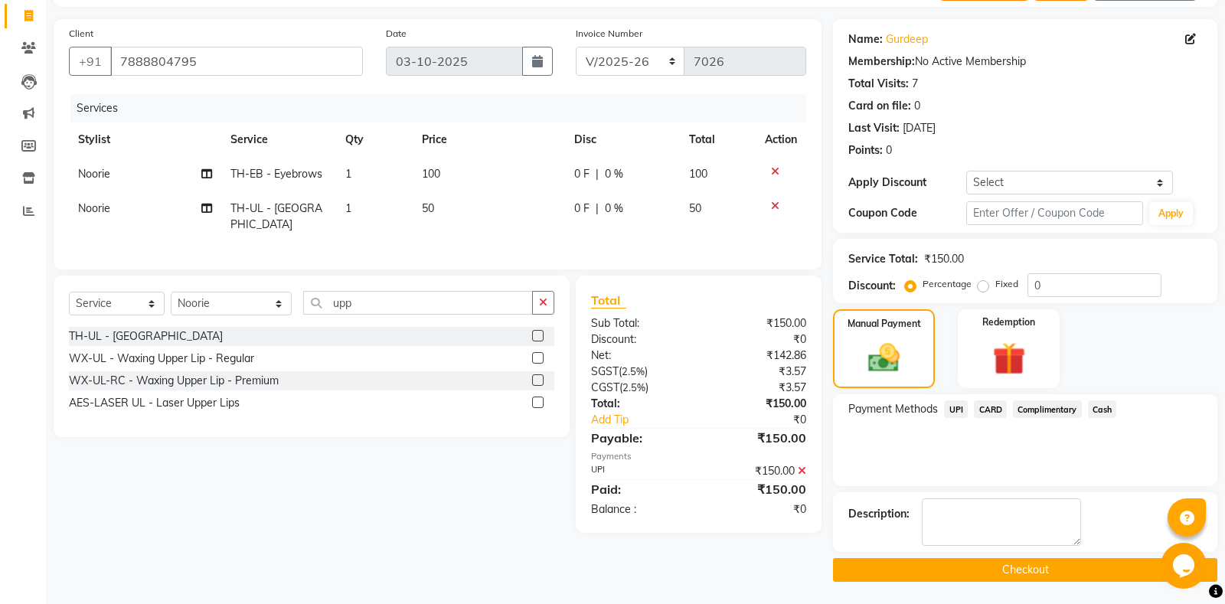
click at [965, 578] on button "Checkout" at bounding box center [1025, 570] width 384 height 24
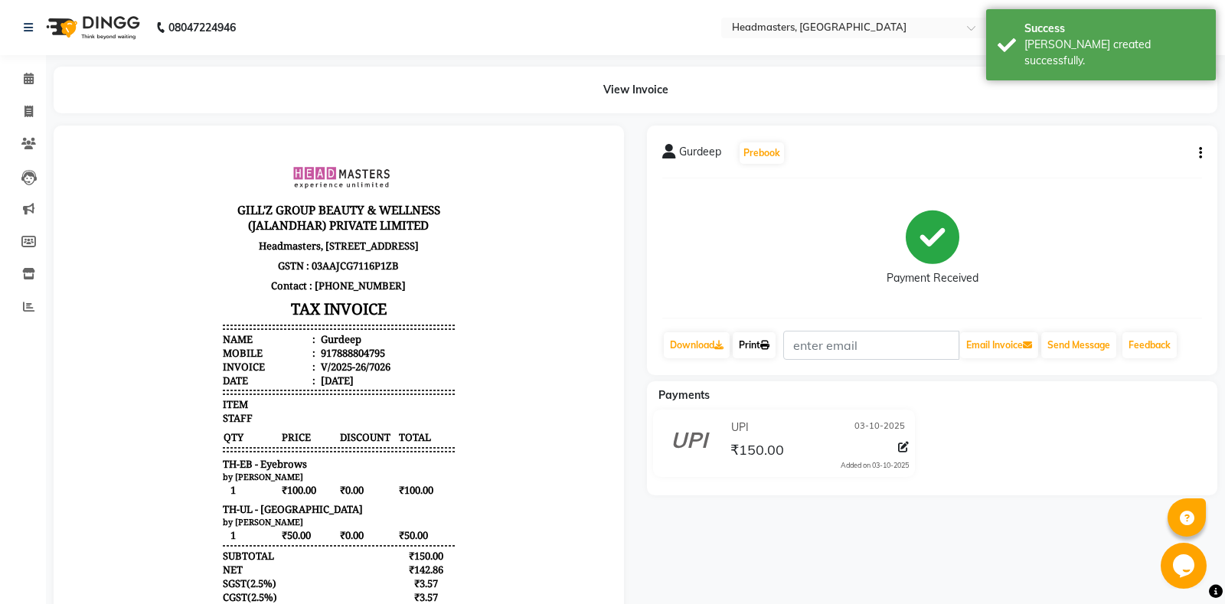
click at [756, 351] on link "Print" at bounding box center [754, 345] width 43 height 26
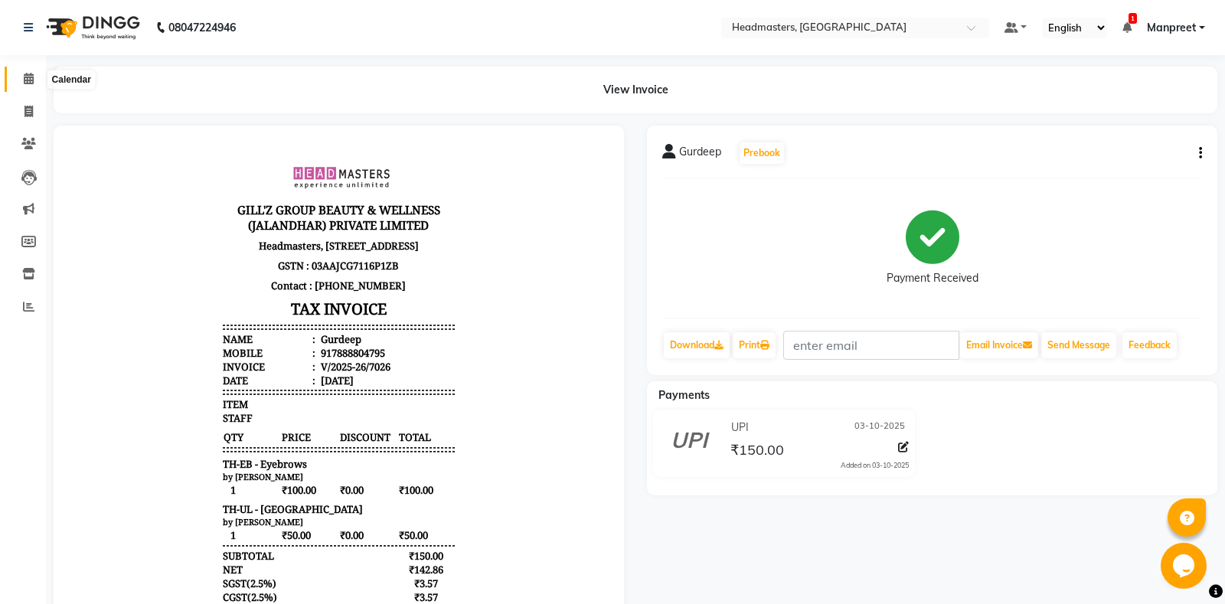
click at [18, 79] on span at bounding box center [28, 79] width 27 height 18
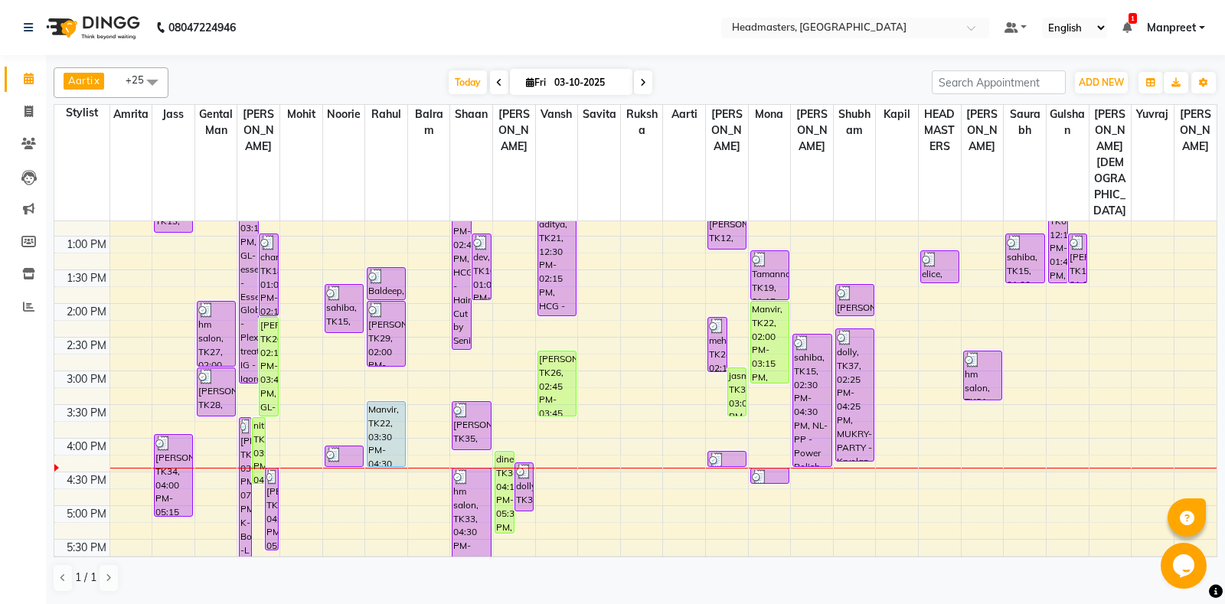
scroll to position [482, 0]
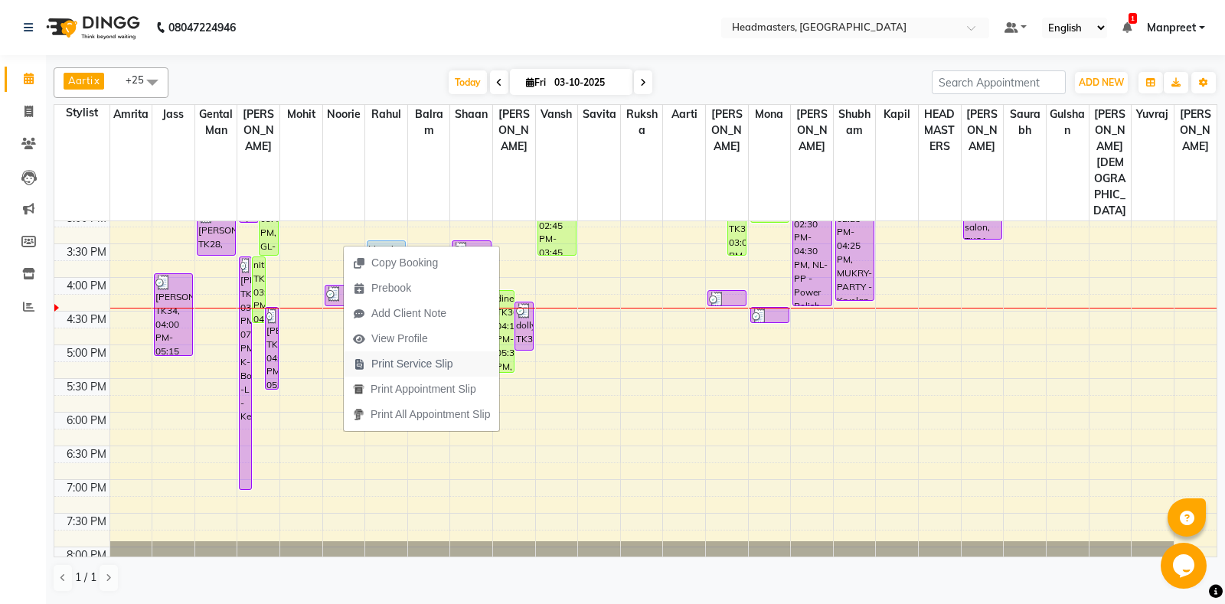
click at [417, 372] on span "Print Service Slip" at bounding box center [403, 363] width 119 height 25
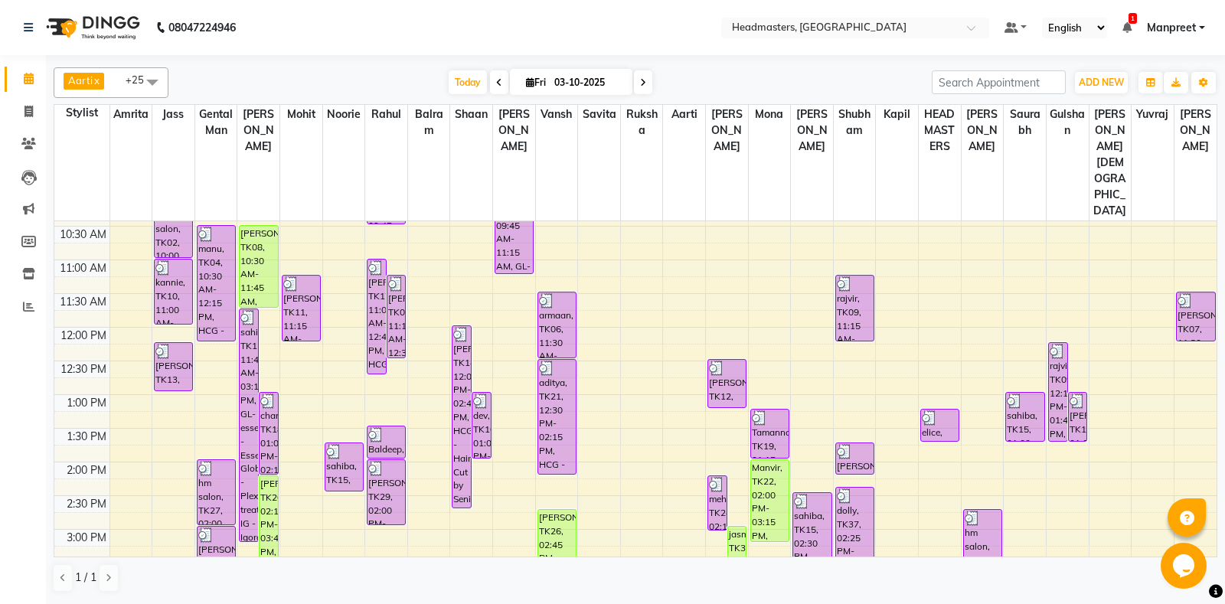
scroll to position [80, 0]
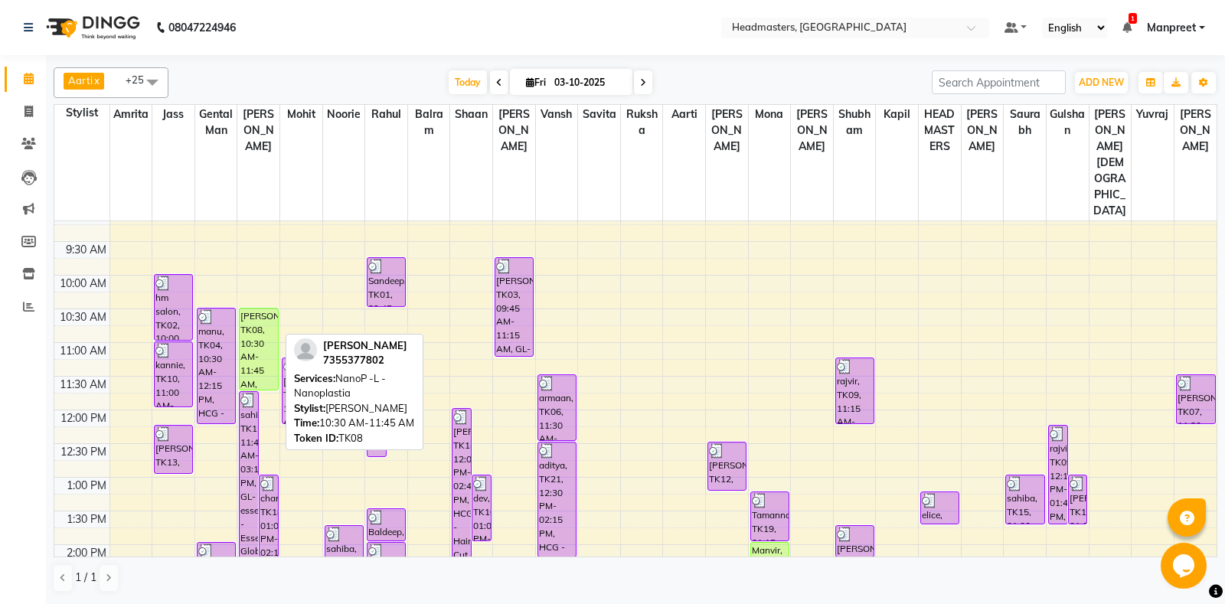
click at [266, 309] on div "[PERSON_NAME], TK08, 10:30 AM-11:45 AM, NanoP -L - Nanoplastia" at bounding box center [259, 349] width 38 height 81
select select "1"
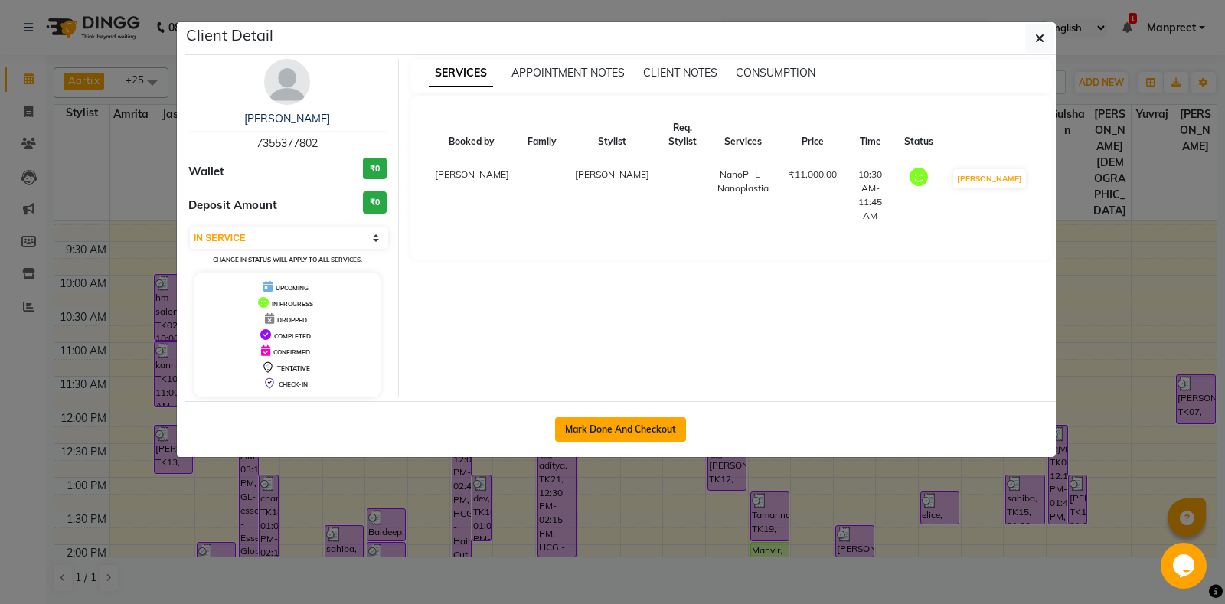
click at [672, 433] on button "Mark Done And Checkout" at bounding box center [620, 429] width 131 height 25
select select "service"
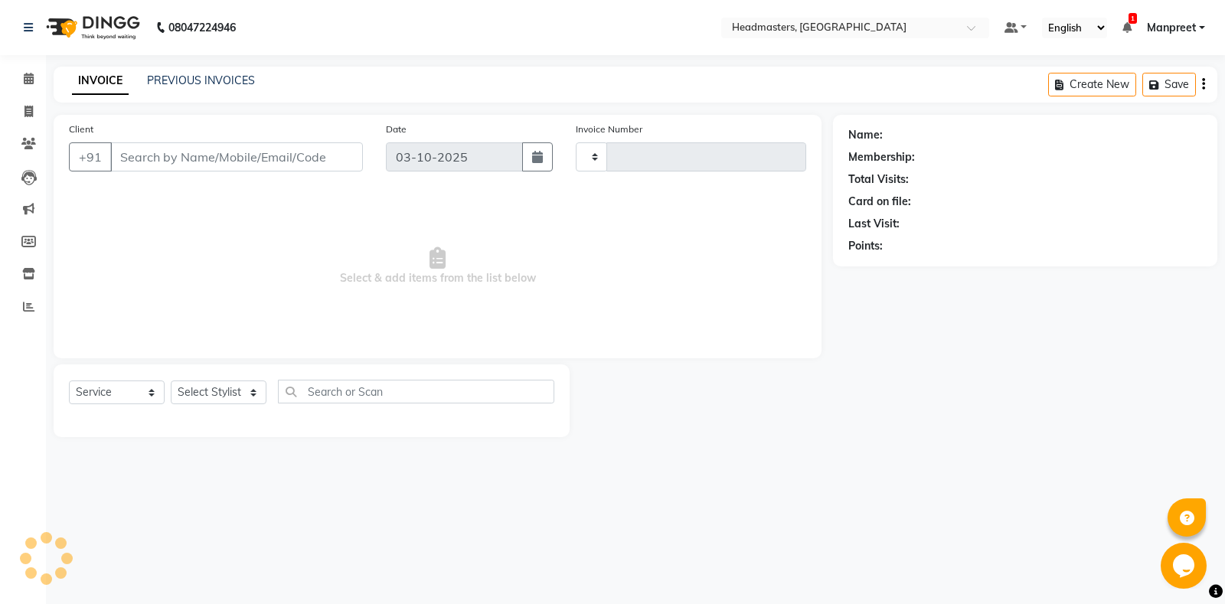
type input "7027"
select select "7130"
type input "7355377802"
select select "60721"
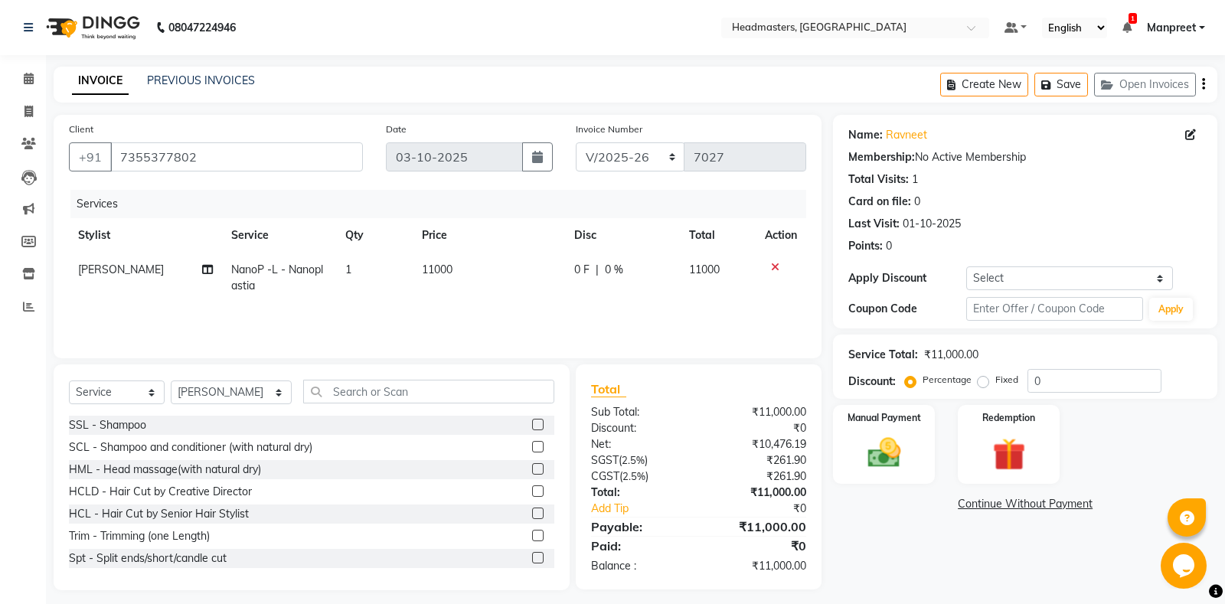
click at [561, 286] on td "11000" at bounding box center [489, 278] width 152 height 51
select select "60721"
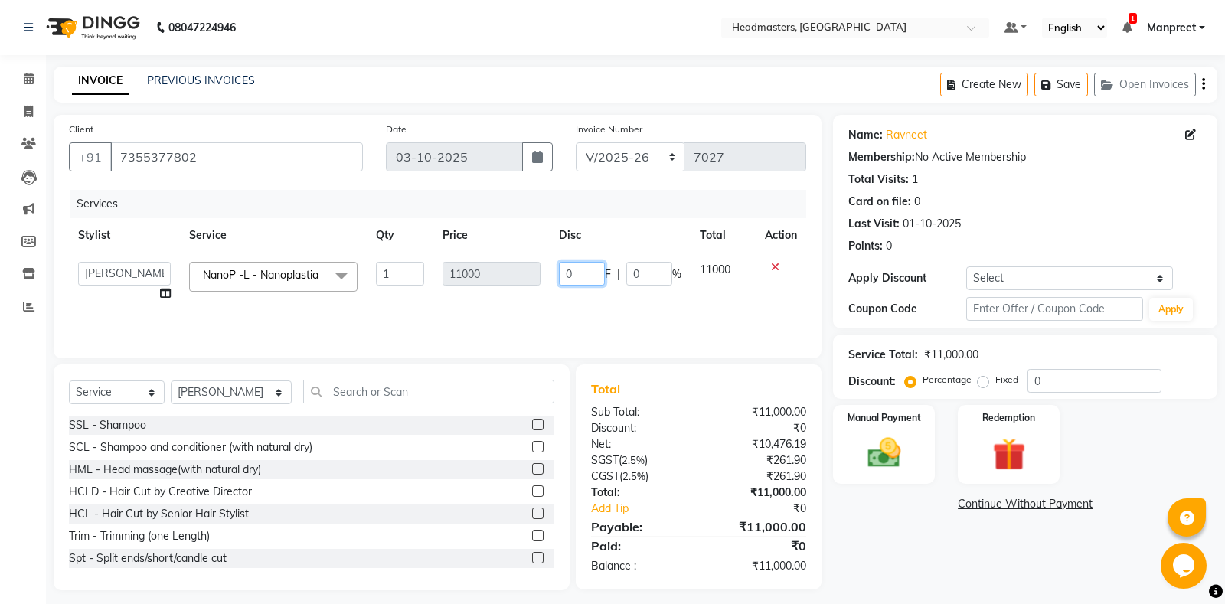
click at [565, 271] on input "0" at bounding box center [582, 274] width 46 height 24
type input "4000"
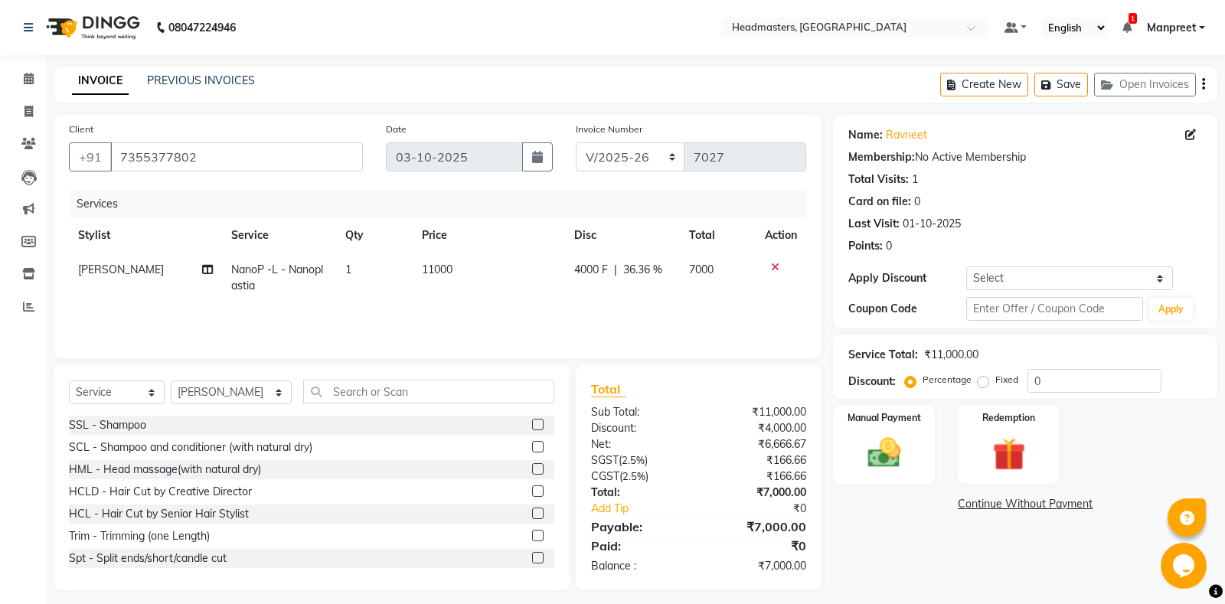
click at [616, 304] on div "Services Stylist Service Qty Price Disc Total Action Ali NanoP -L - Nanoplastia…" at bounding box center [437, 266] width 737 height 153
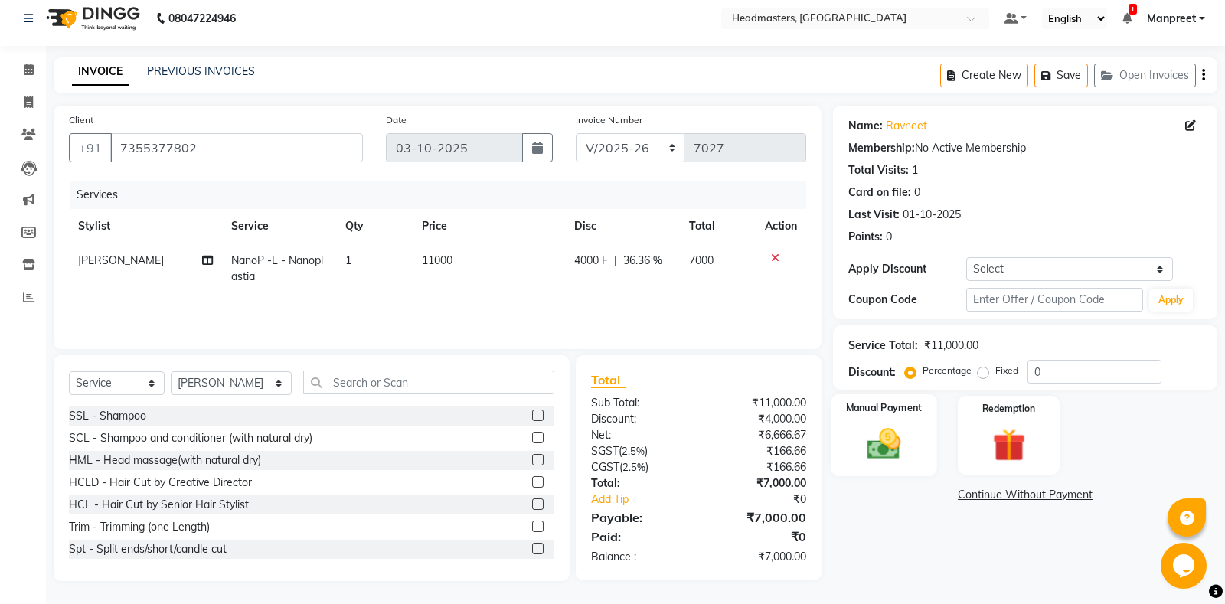
click at [893, 447] on img at bounding box center [884, 443] width 55 height 39
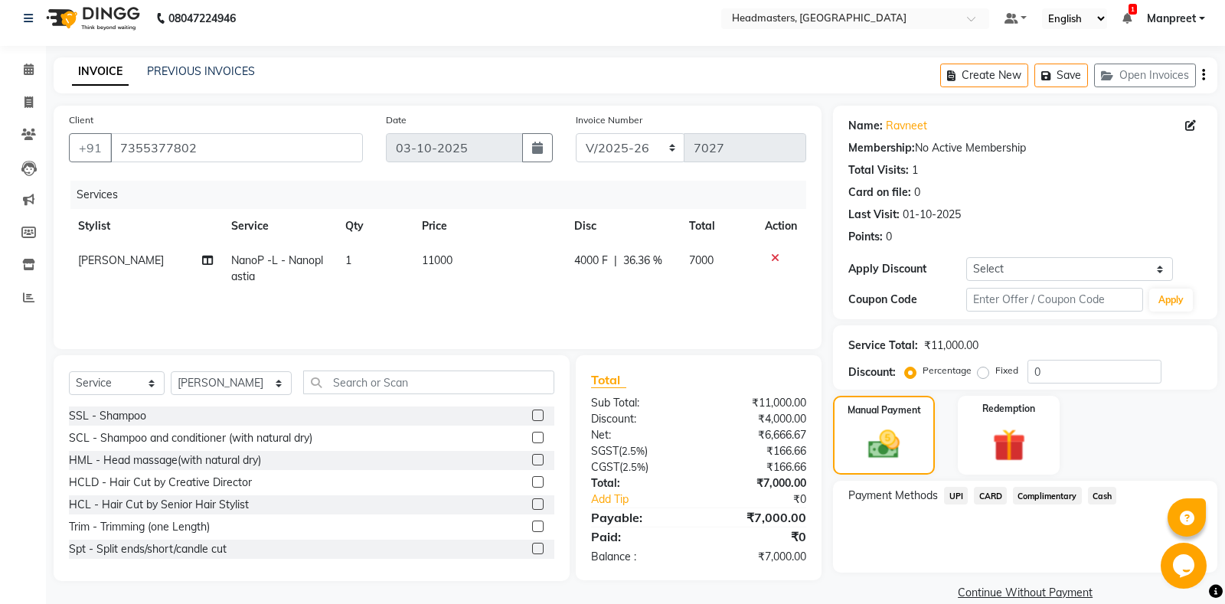
scroll to position [31, 0]
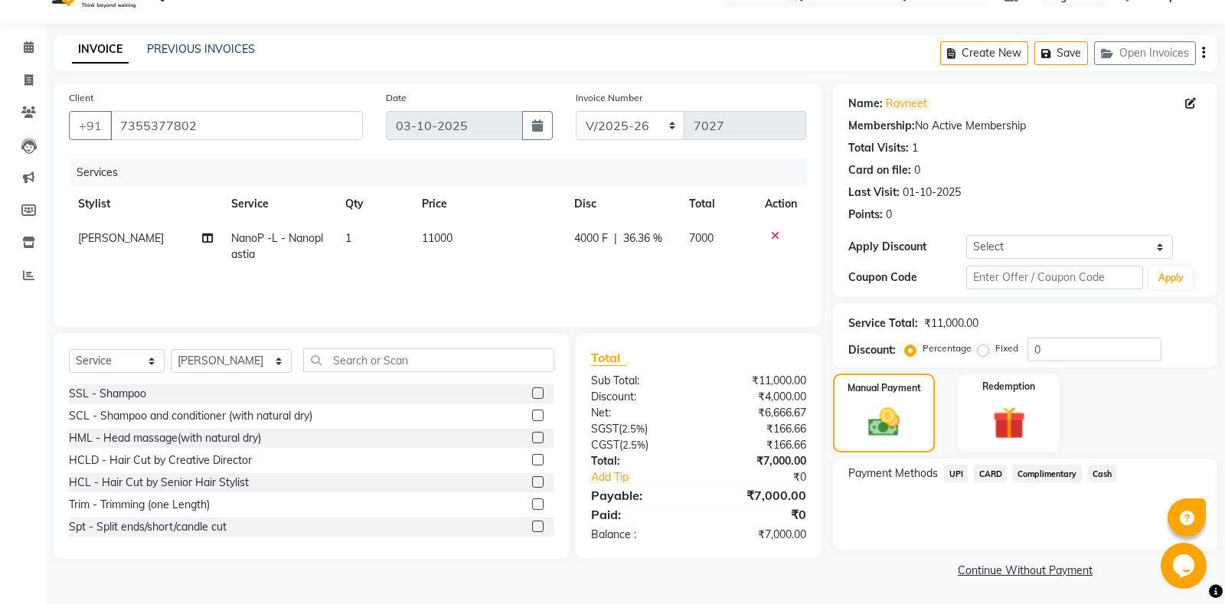
click at [962, 474] on span "UPI" at bounding box center [956, 474] width 24 height 18
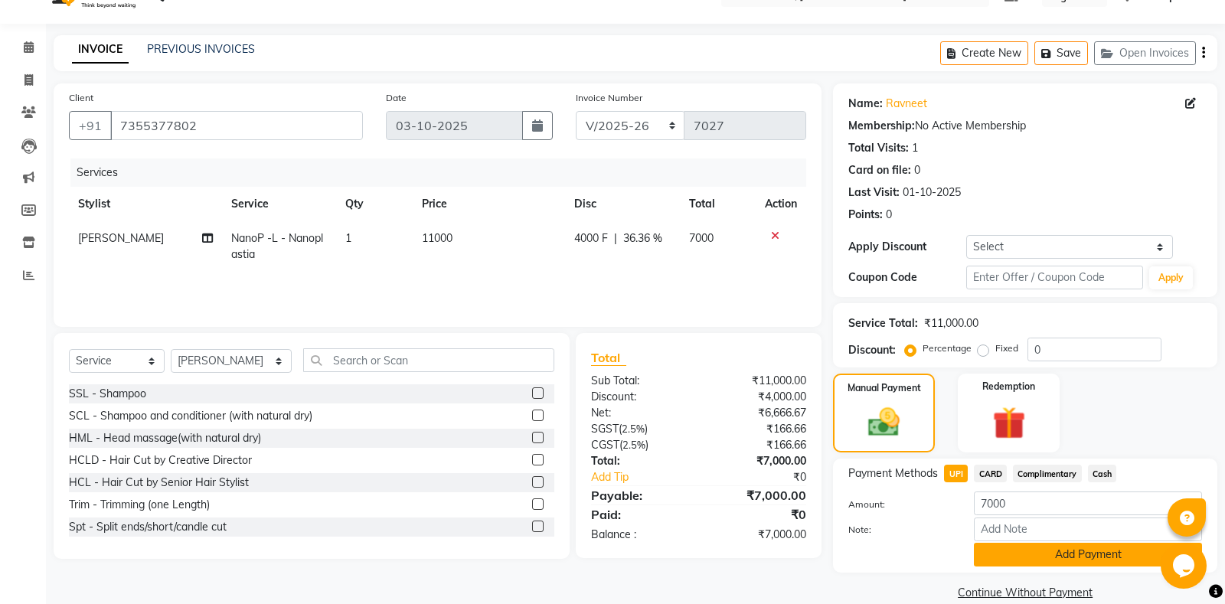
click at [1022, 556] on button "Add Payment" at bounding box center [1088, 555] width 228 height 24
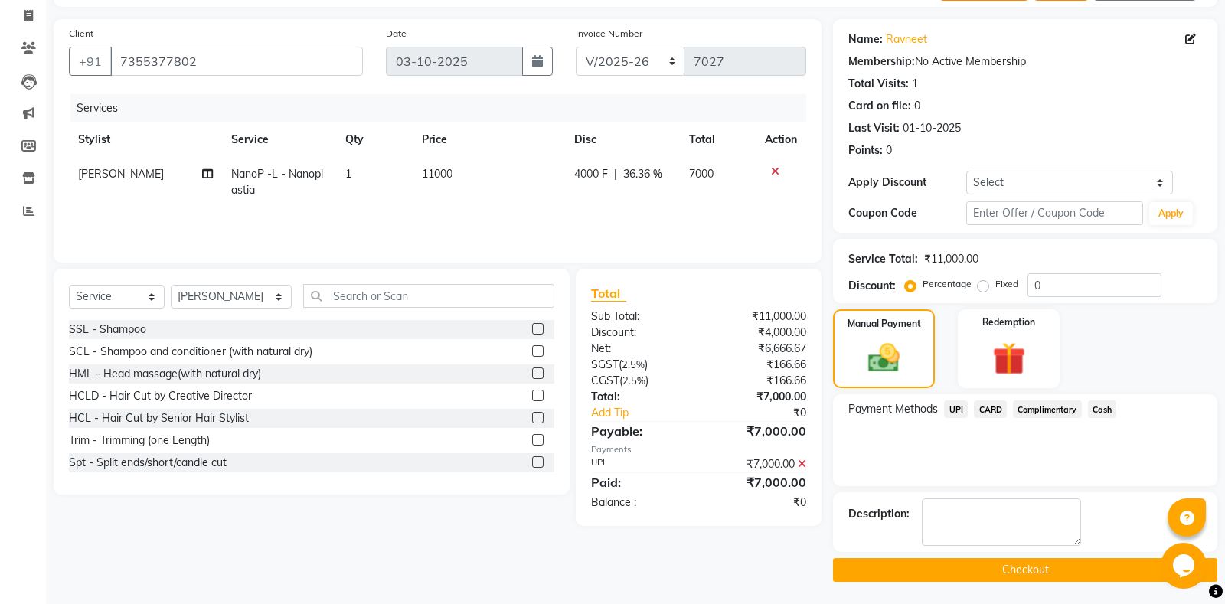
click at [978, 567] on button "Checkout" at bounding box center [1025, 570] width 384 height 24
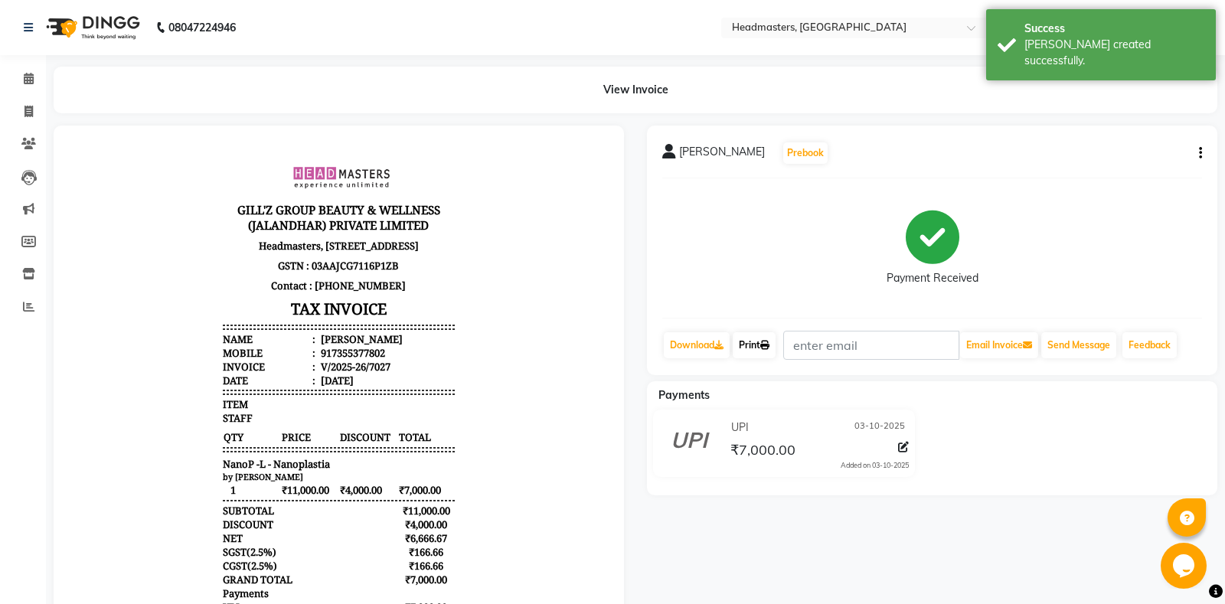
click at [760, 354] on link "Print" at bounding box center [754, 345] width 43 height 26
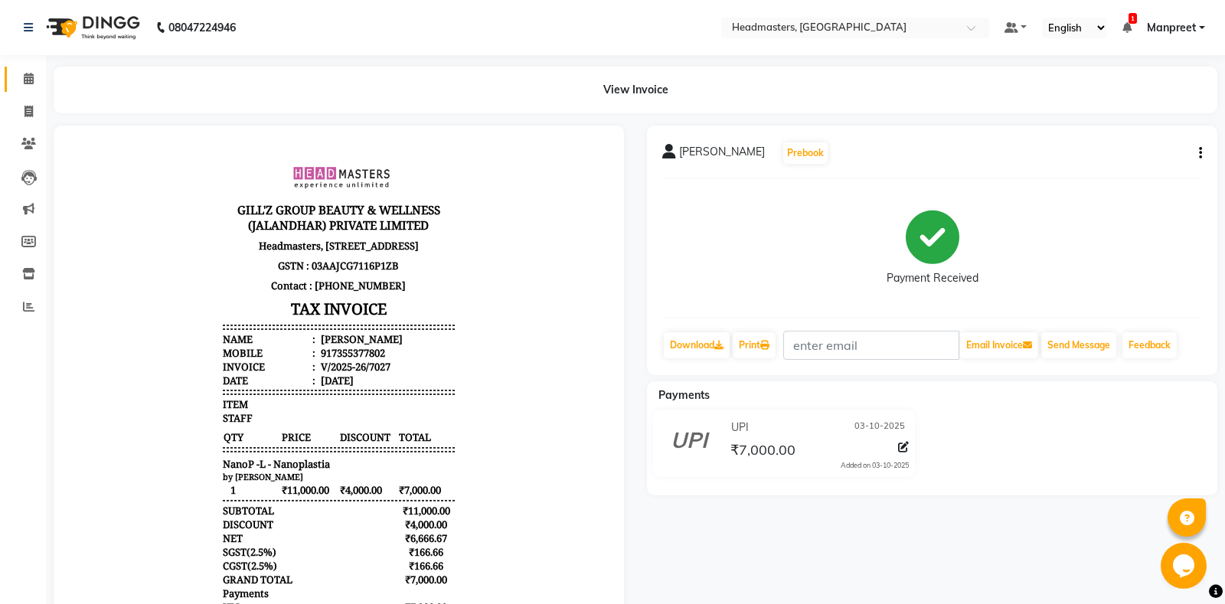
click at [34, 76] on span at bounding box center [28, 79] width 27 height 18
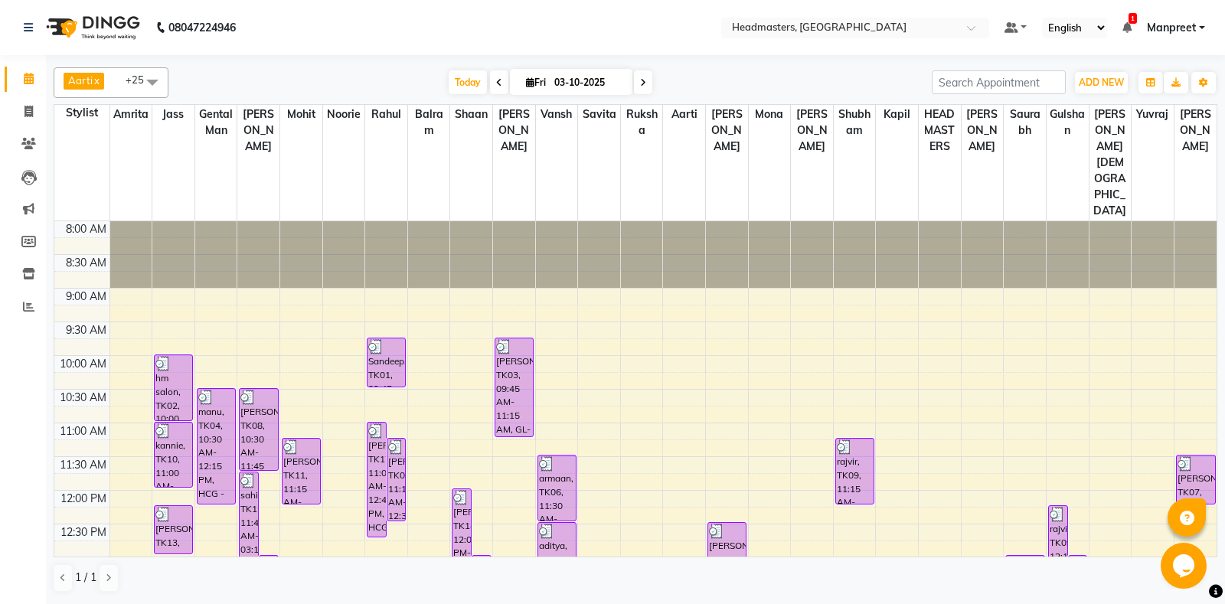
scroll to position [241, 0]
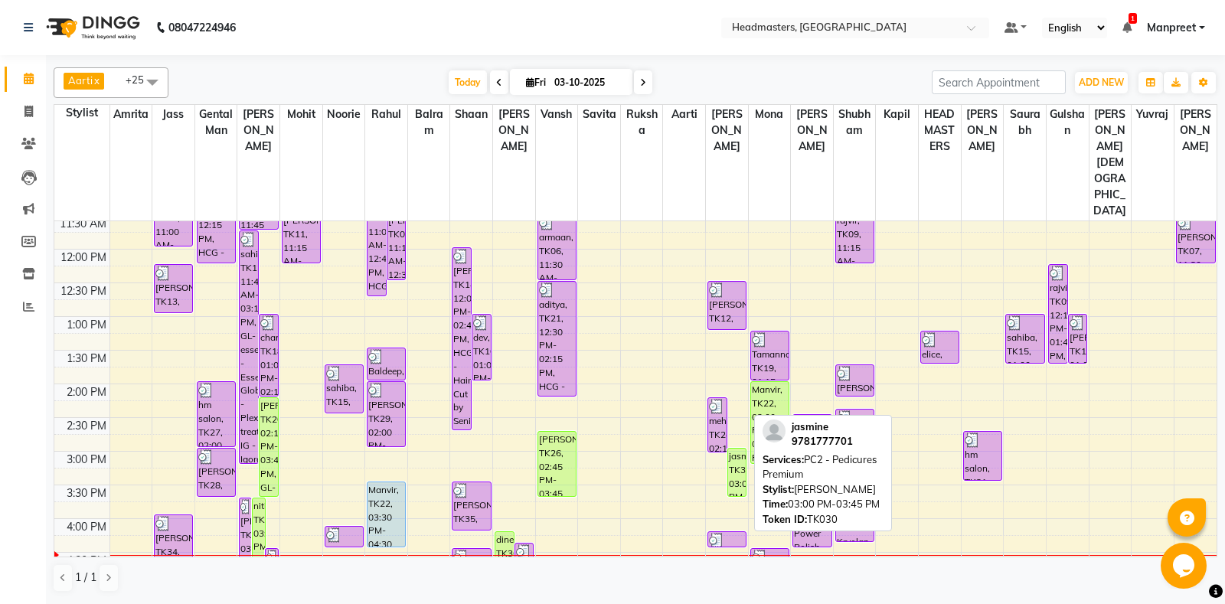
click at [743, 449] on div "jasmine, TK30, 03:00 PM-03:45 PM, PC2 - Pedicures Premium" at bounding box center [737, 472] width 18 height 47
select select "1"
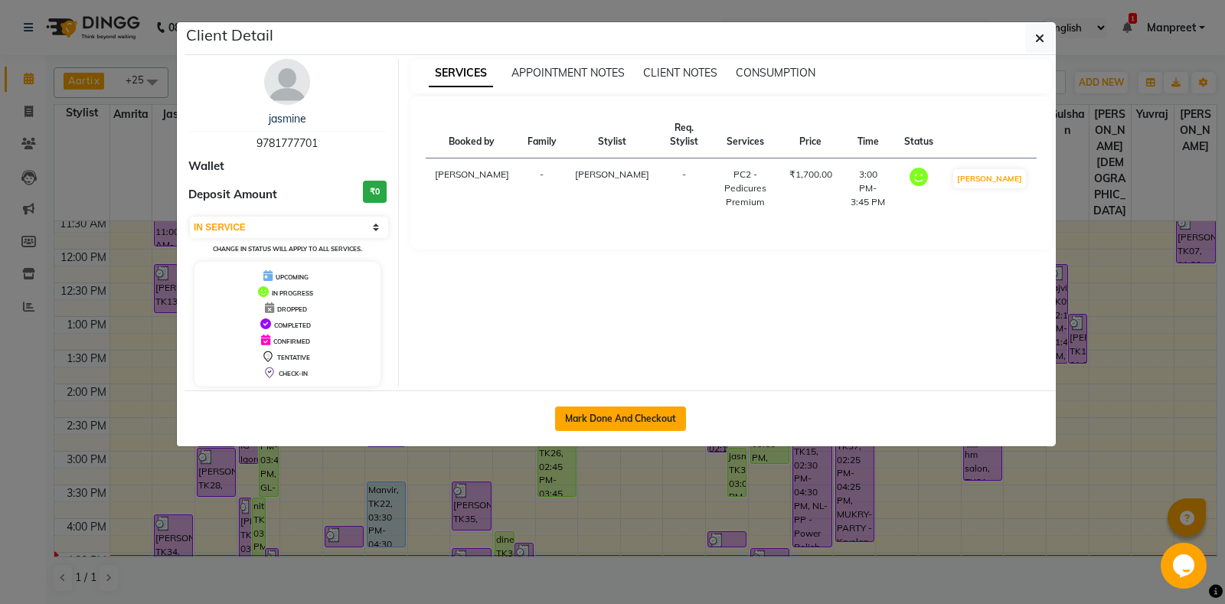
click at [610, 417] on button "Mark Done And Checkout" at bounding box center [620, 419] width 131 height 25
select select "7130"
select select "service"
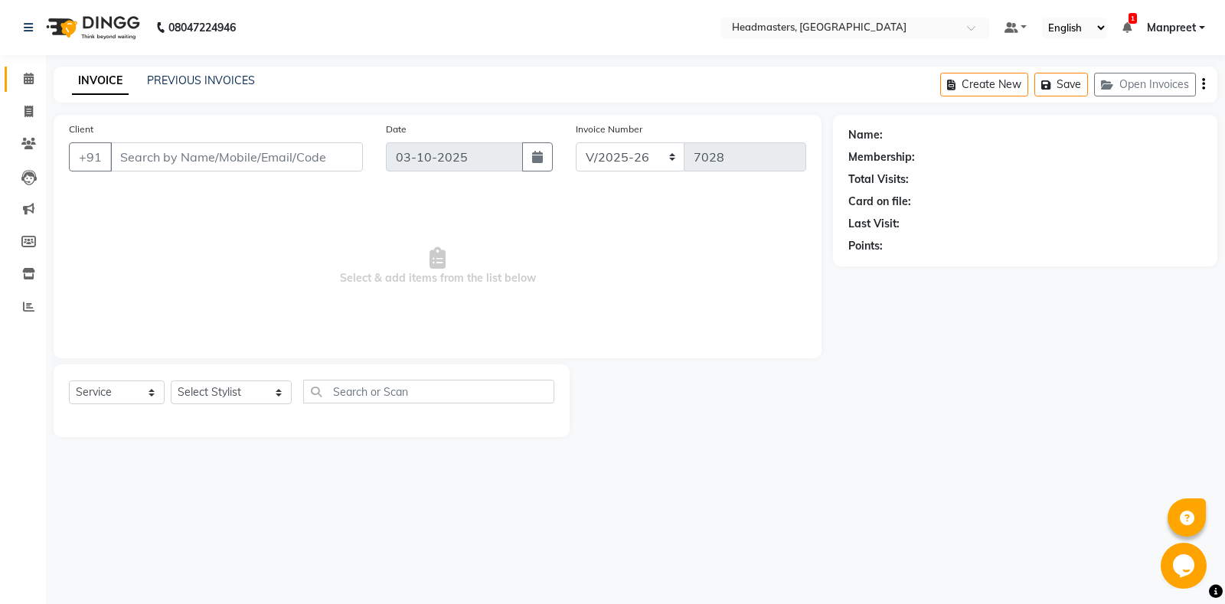
type input "9781777701"
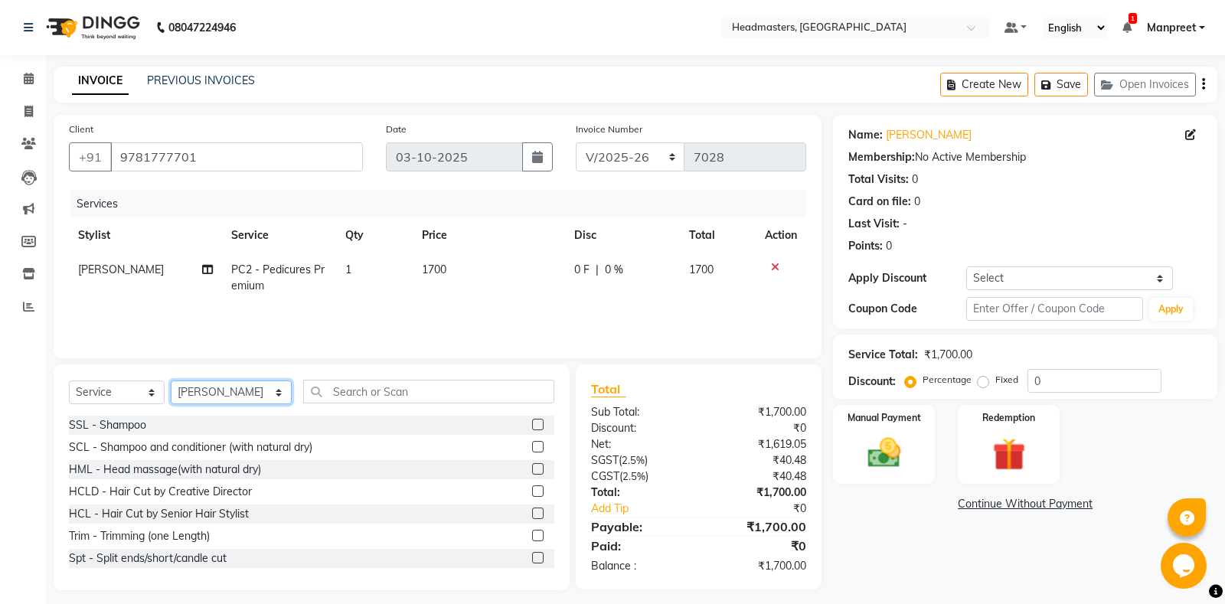
click at [171, 381] on select "Select Stylist Aarti Ali Amrita Amrita - Front Desk Balram Gental Man Gulshan H…" at bounding box center [231, 393] width 121 height 24
select select "60729"
click option "[PERSON_NAME]" at bounding box center [0, 0] width 0 height 0
click at [348, 394] on input "text" at bounding box center [428, 392] width 251 height 24
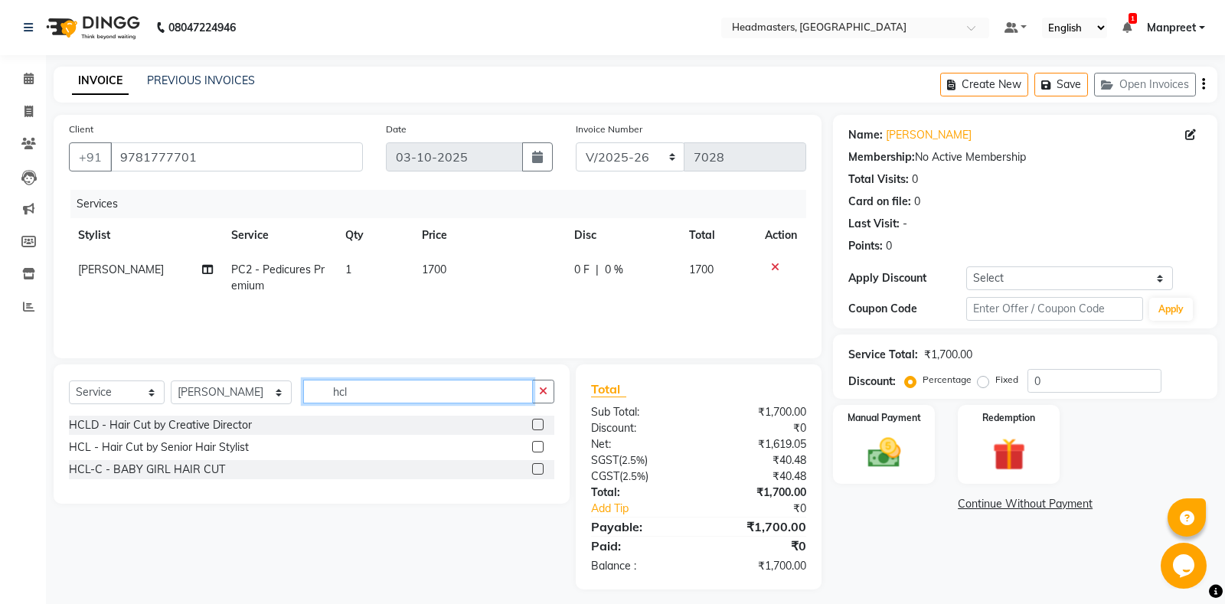
type input "hcl"
click at [537, 446] on label at bounding box center [537, 446] width 11 height 11
click at [537, 446] on input "checkbox" at bounding box center [537, 448] width 10 height 10
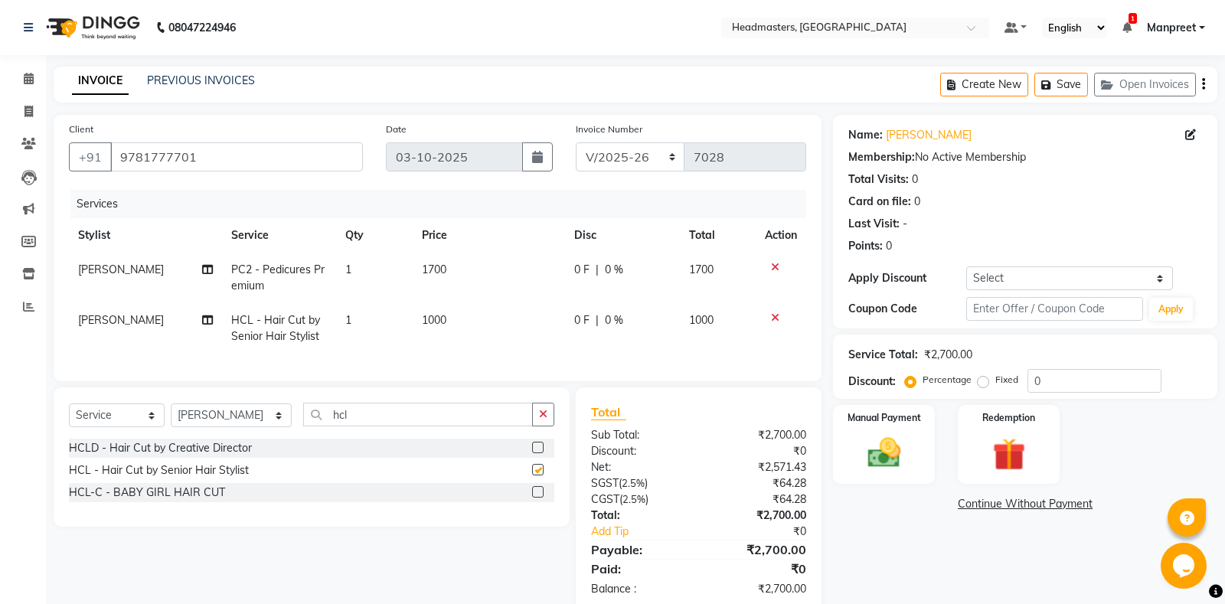
scroll to position [31, 0]
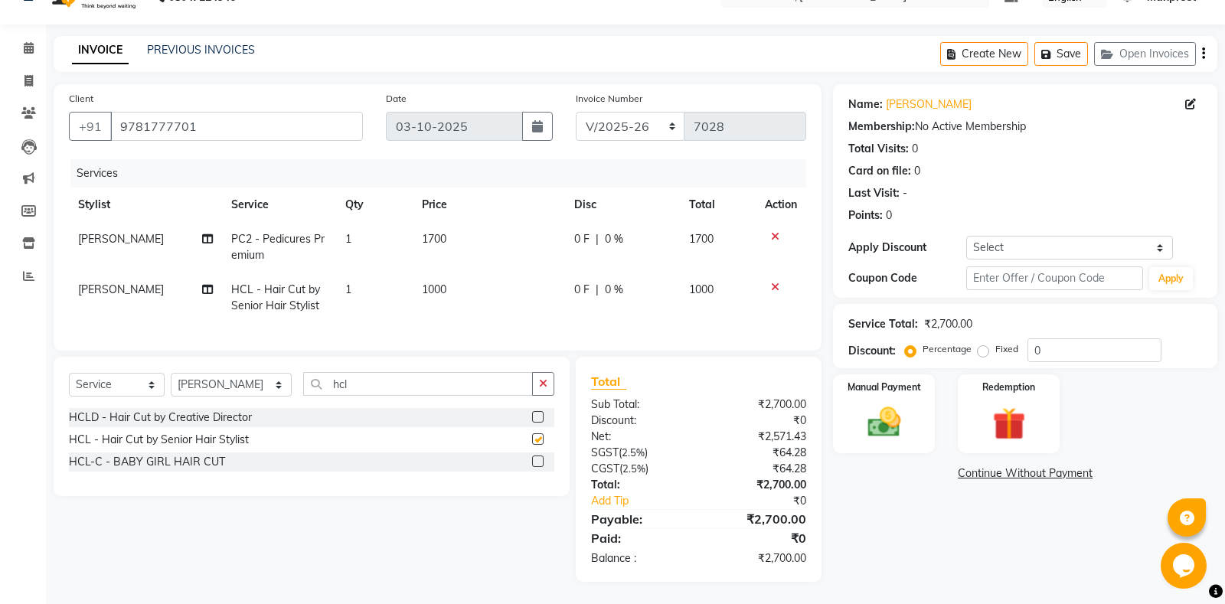
checkbox input "false"
drag, startPoint x: 864, startPoint y: 397, endPoint x: 838, endPoint y: 372, distance: 36.3
click at [861, 384] on div "Manual Payment" at bounding box center [885, 414] width 106 height 82
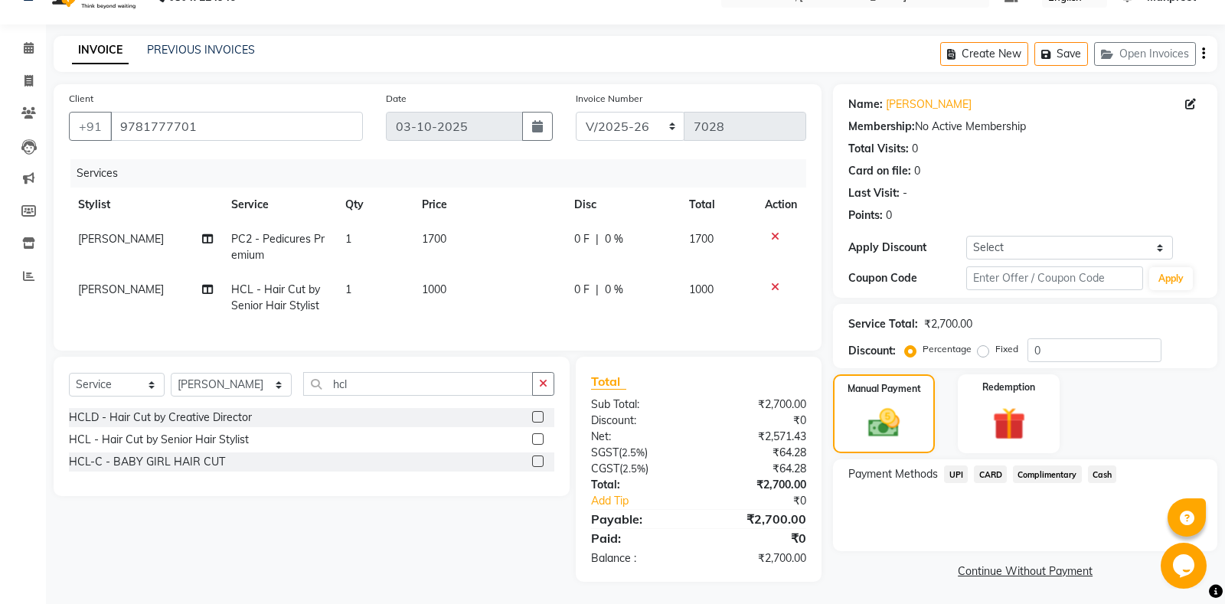
click at [1107, 472] on span "Cash" at bounding box center [1102, 475] width 29 height 18
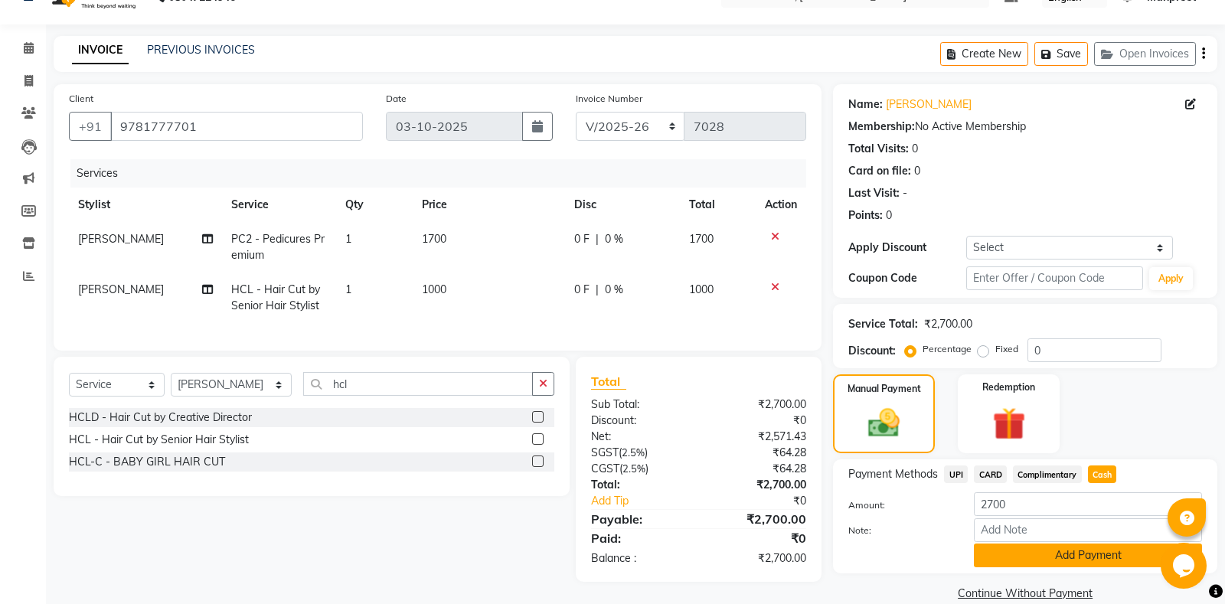
click at [1063, 557] on button "Add Payment" at bounding box center [1088, 556] width 228 height 24
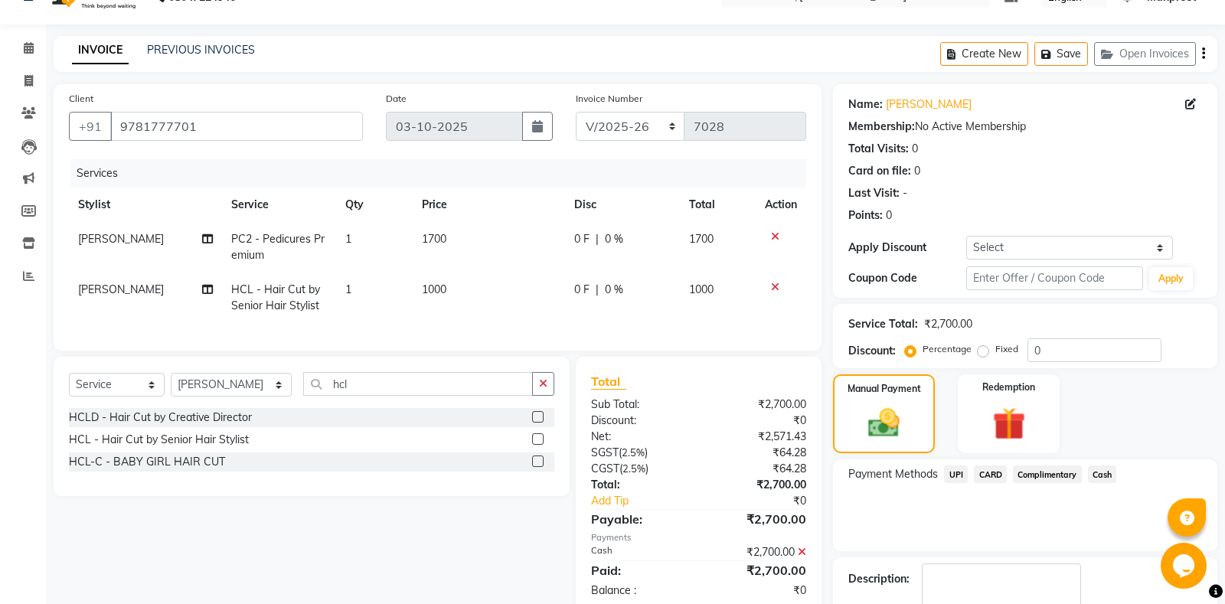
scroll to position [96, 0]
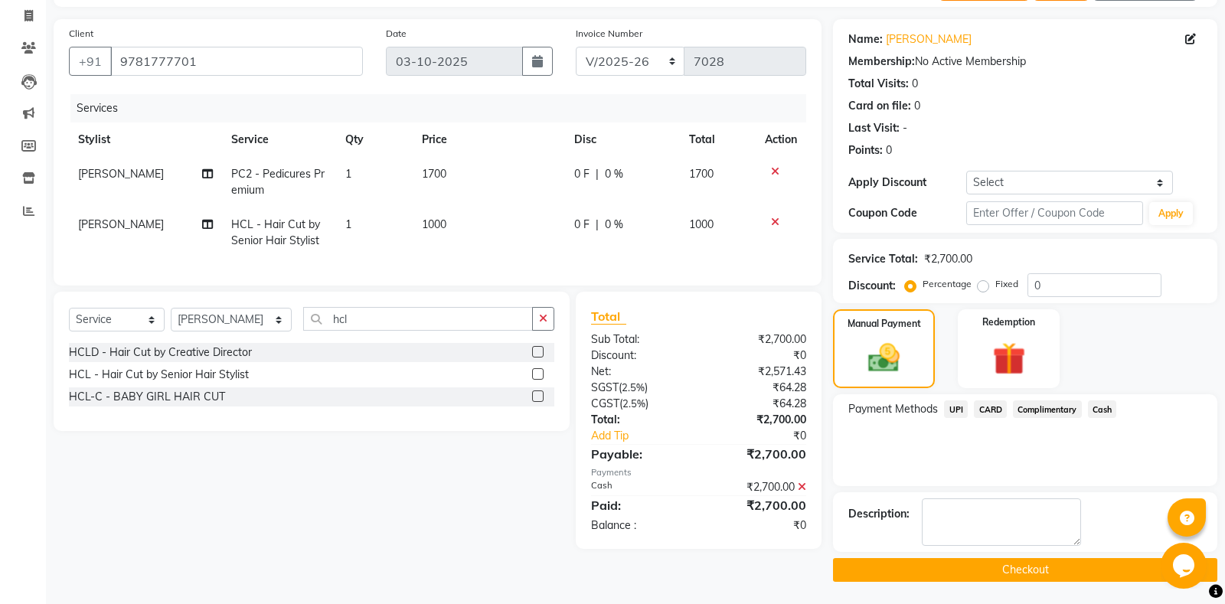
click at [975, 560] on button "Checkout" at bounding box center [1025, 570] width 384 height 24
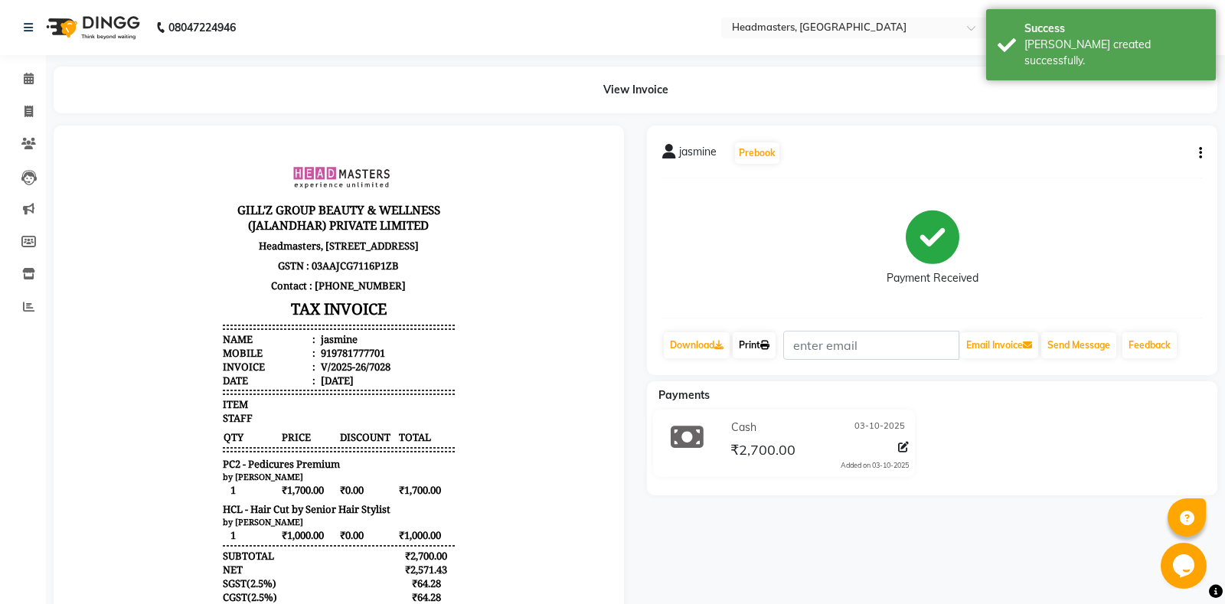
click at [758, 343] on link "Print" at bounding box center [754, 345] width 43 height 26
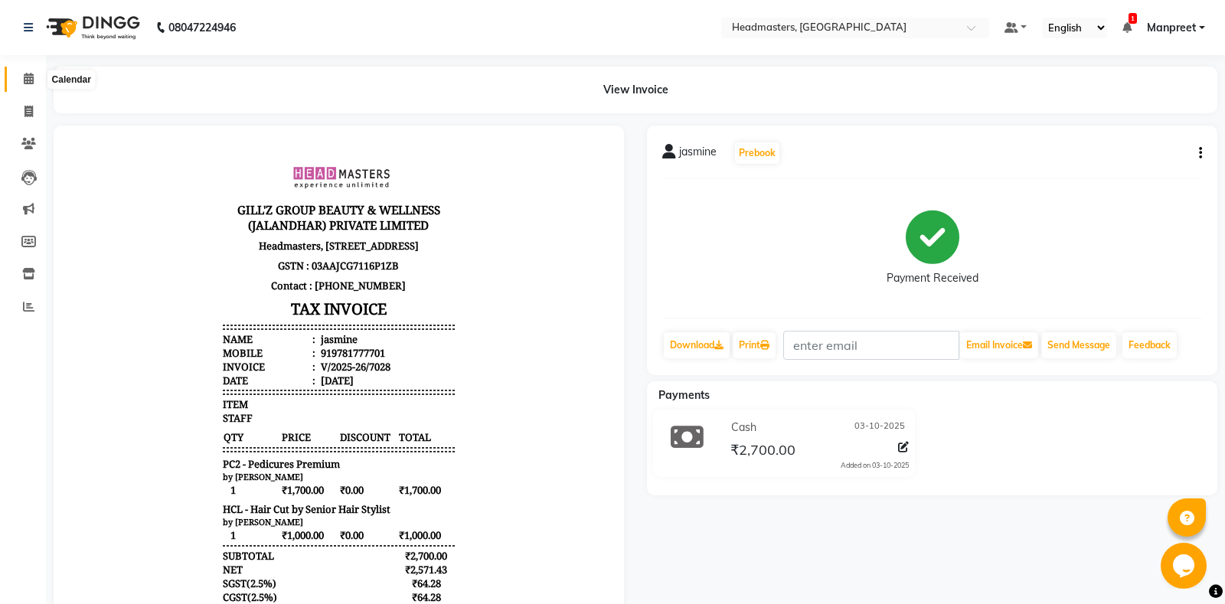
click at [25, 73] on span at bounding box center [28, 79] width 27 height 18
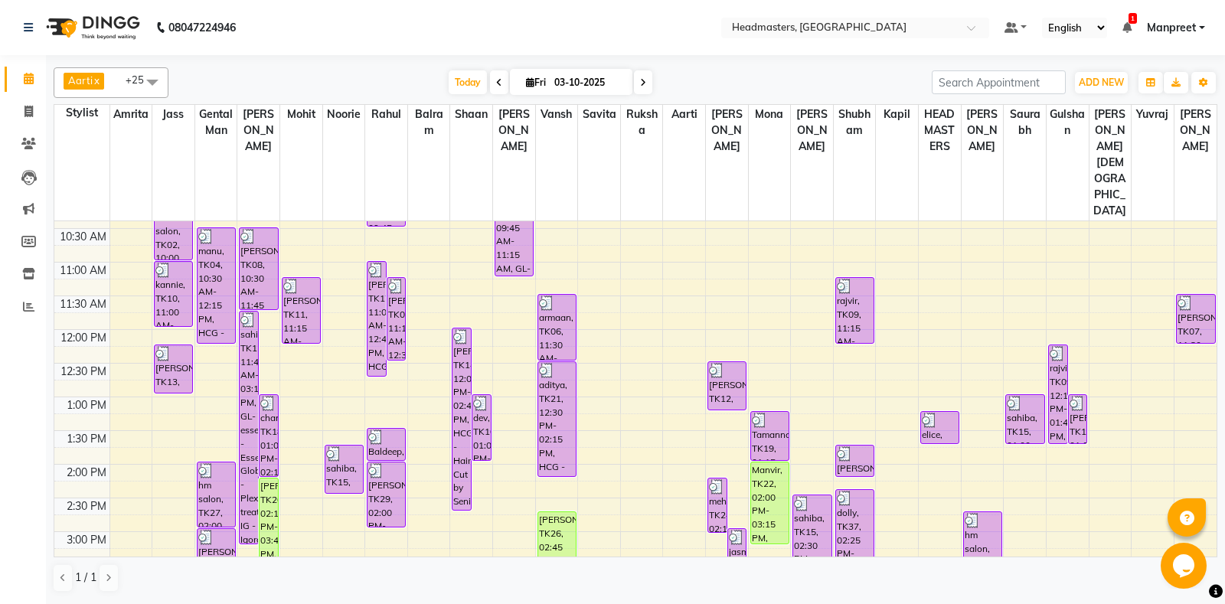
scroll to position [402, 0]
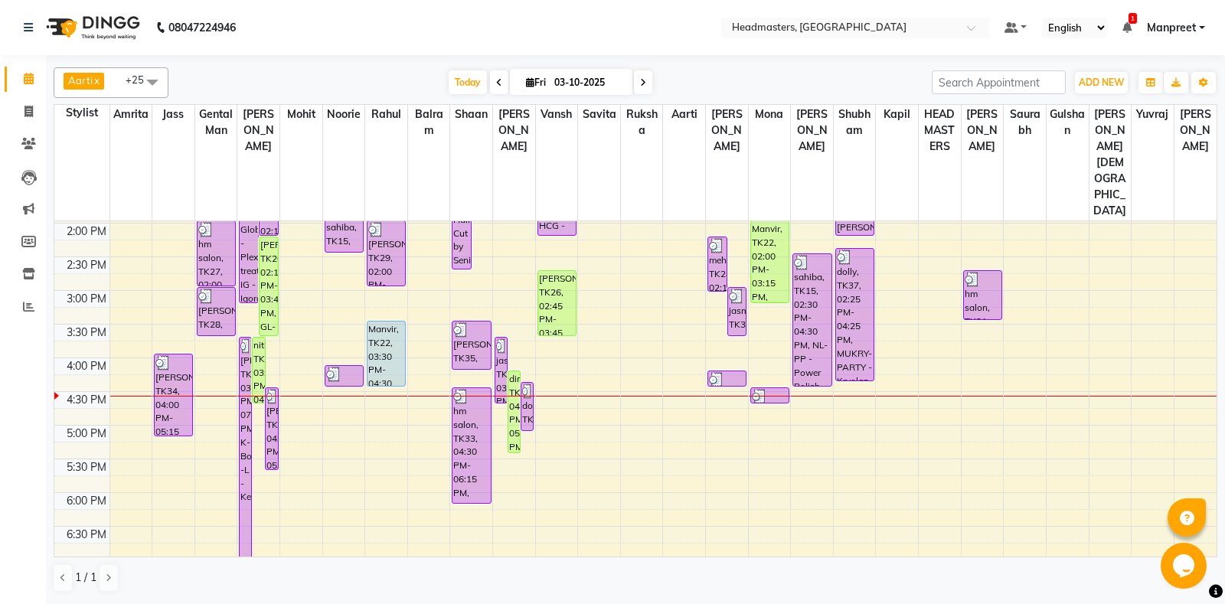
click at [659, 374] on div "8:00 AM 8:30 AM 9:00 AM 9:30 AM 10:00 AM 10:30 AM 11:00 AM 11:30 AM 12:00 PM 12…" at bounding box center [635, 290] width 1162 height 943
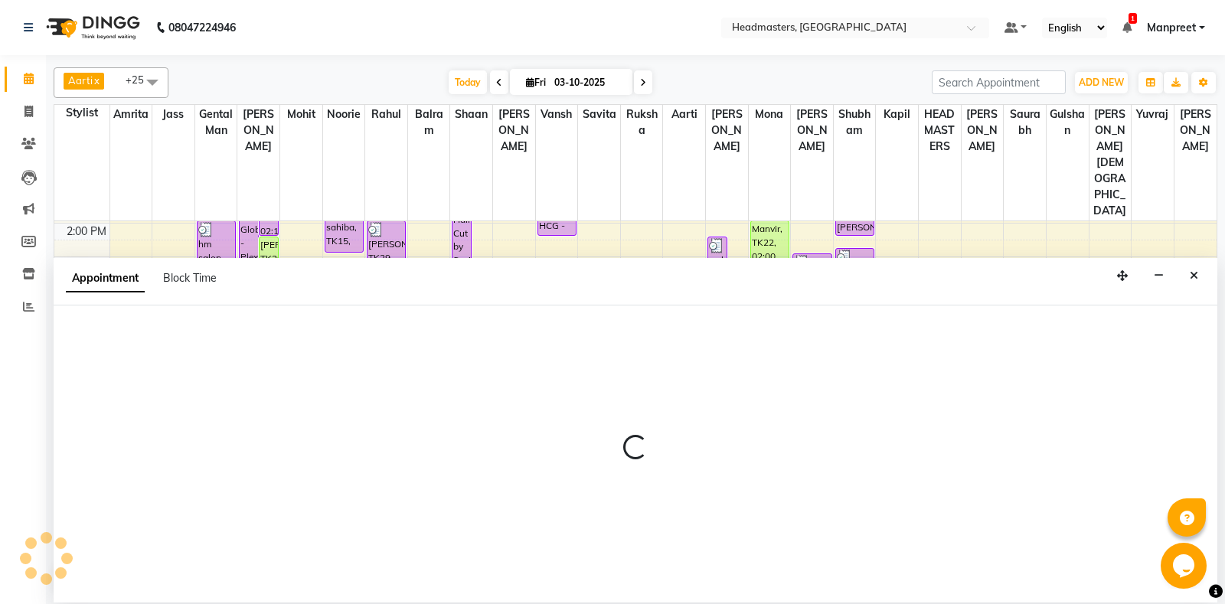
select select "60733"
select select "1020"
select select "tentative"
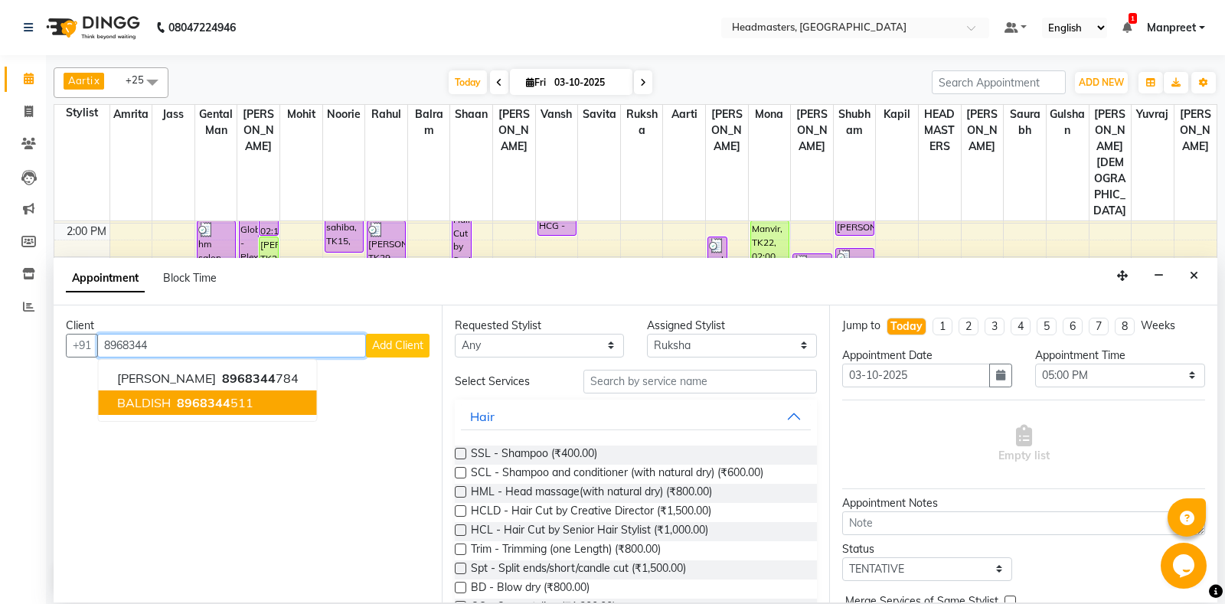
click at [167, 397] on span "bALDISH" at bounding box center [144, 402] width 54 height 15
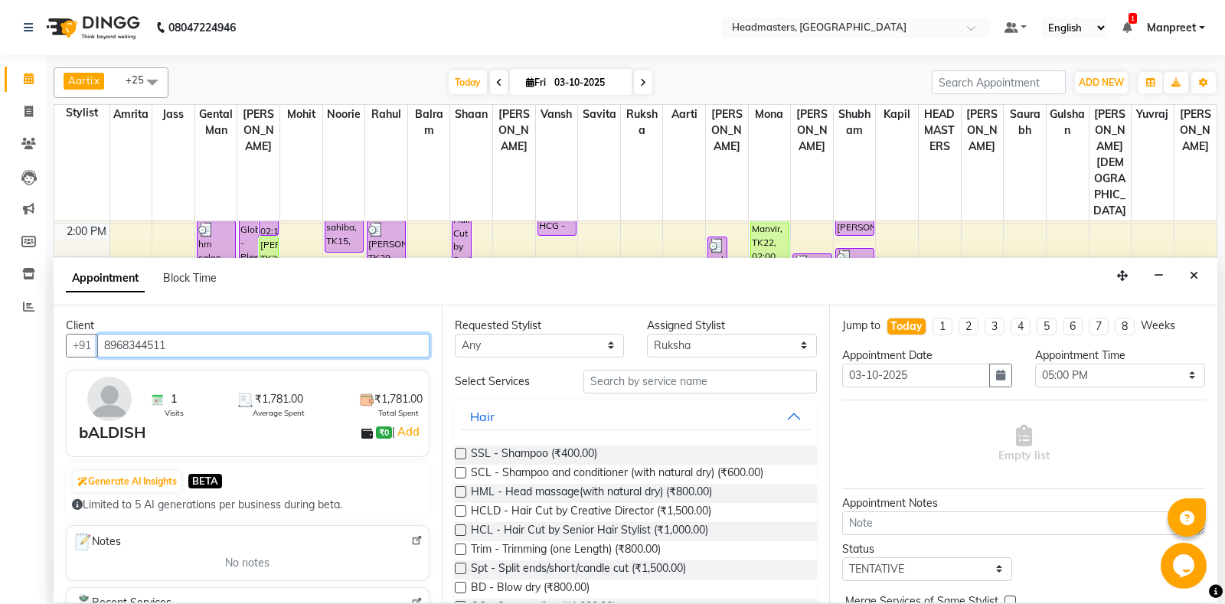
type input "8968344511"
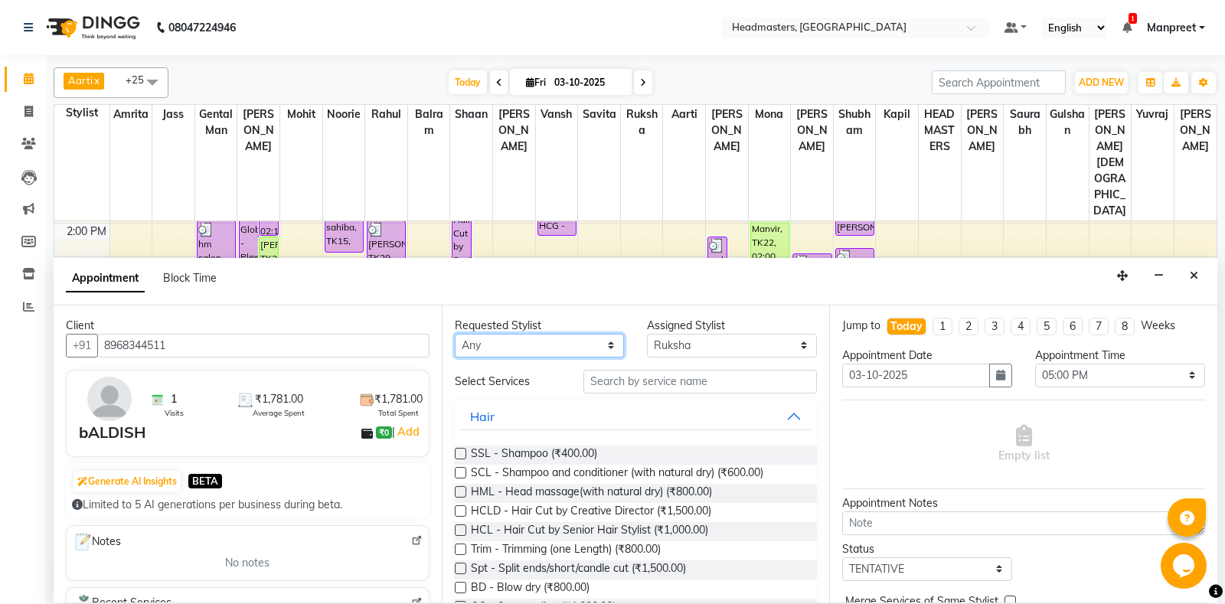
click at [455, 334] on select "Any [PERSON_NAME] Amrita [PERSON_NAME] Gental Man Gulshan HEADMASTERS [PERSON_N…" at bounding box center [540, 346] width 170 height 24
select select "90767"
click option "[PERSON_NAME]" at bounding box center [0, 0] width 0 height 0
select select "90767"
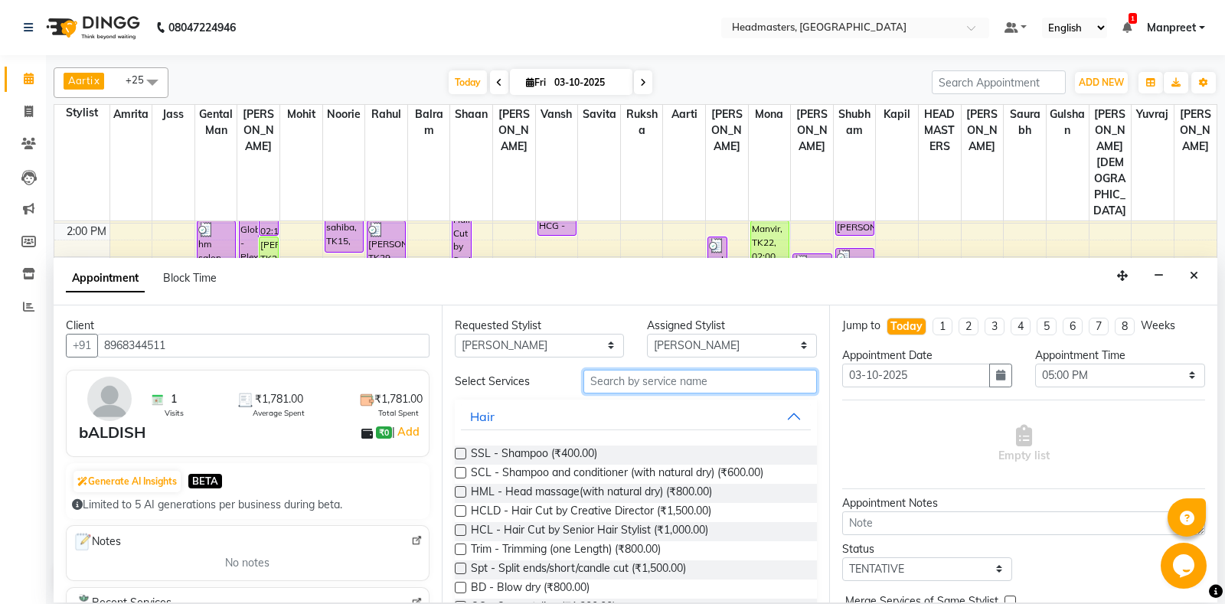
click at [665, 377] on input "text" at bounding box center [700, 382] width 234 height 24
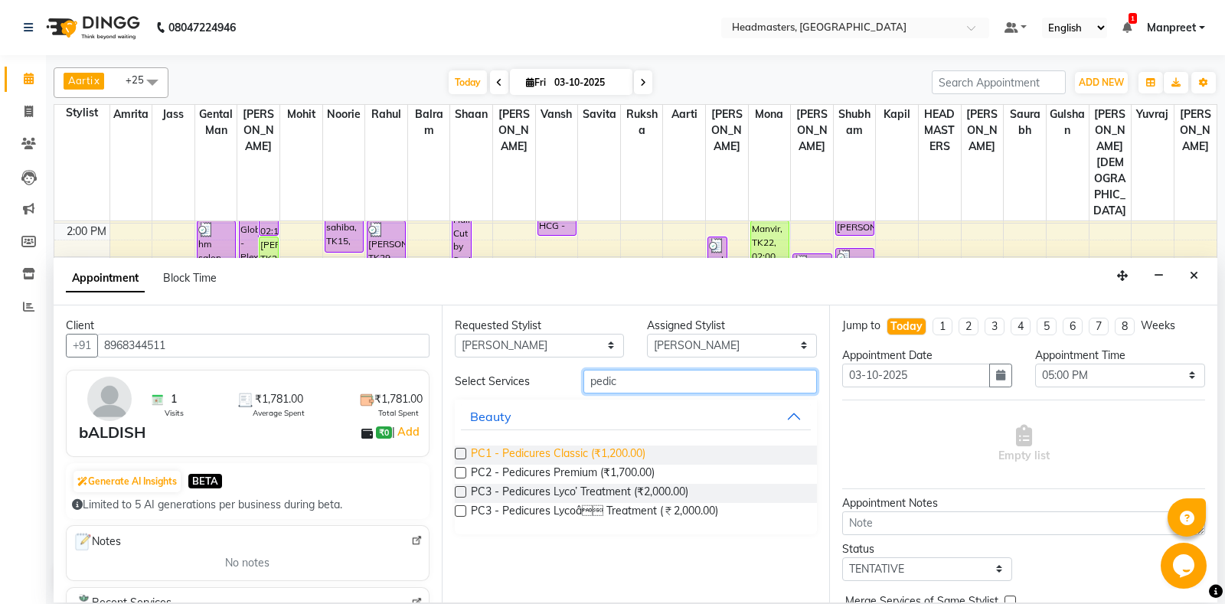
type input "pedic"
click at [564, 456] on span "PC1 - Pedicures Classic (₹1,200.00)" at bounding box center [558, 455] width 175 height 19
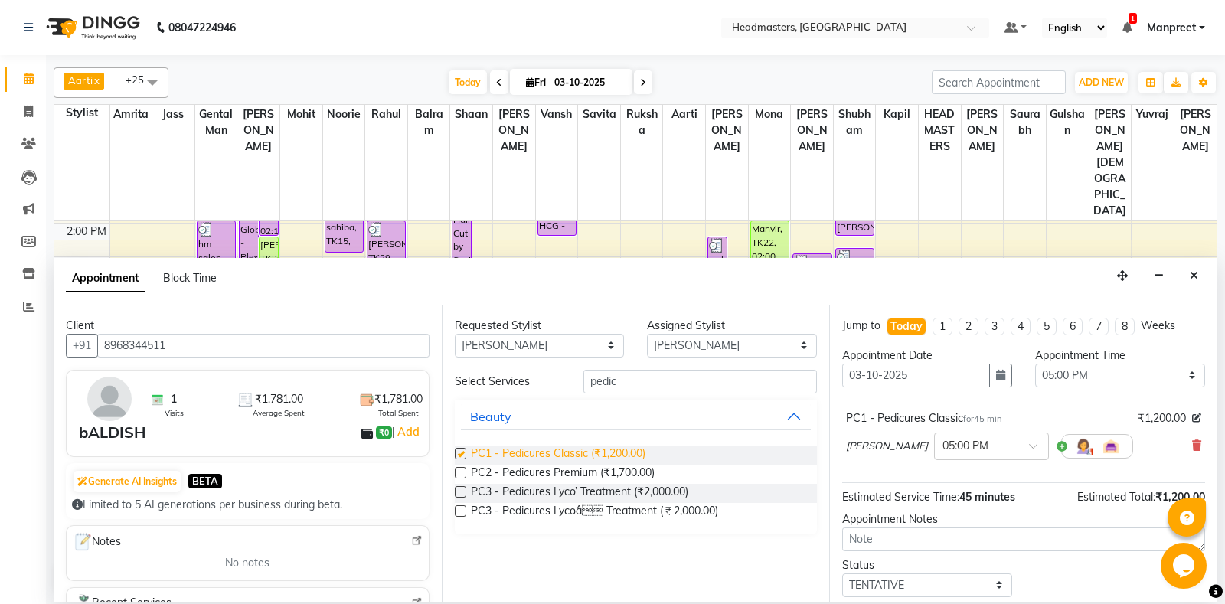
checkbox input "false"
click at [1035, 364] on select "Select 09:00 AM 09:15 AM 09:30 AM 09:45 AM 10:00 AM 10:15 AM 10:30 AM 10:45 AM …" at bounding box center [1120, 376] width 170 height 24
select select "990"
click option "04:30 PM" at bounding box center [0, 0] width 0 height 0
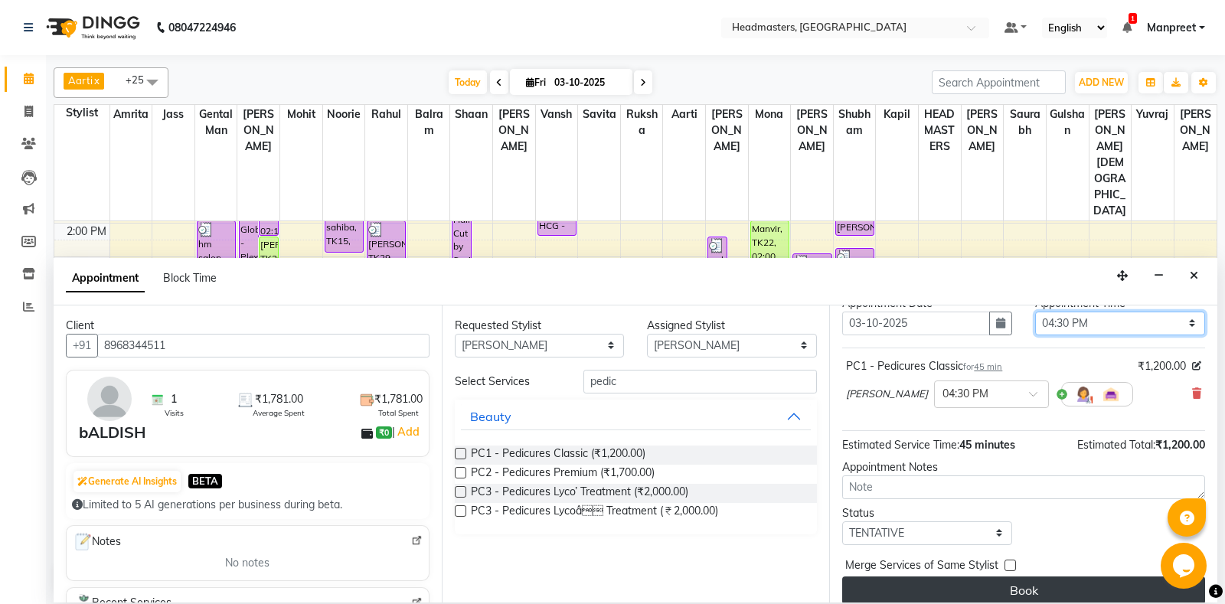
scroll to position [65, 0]
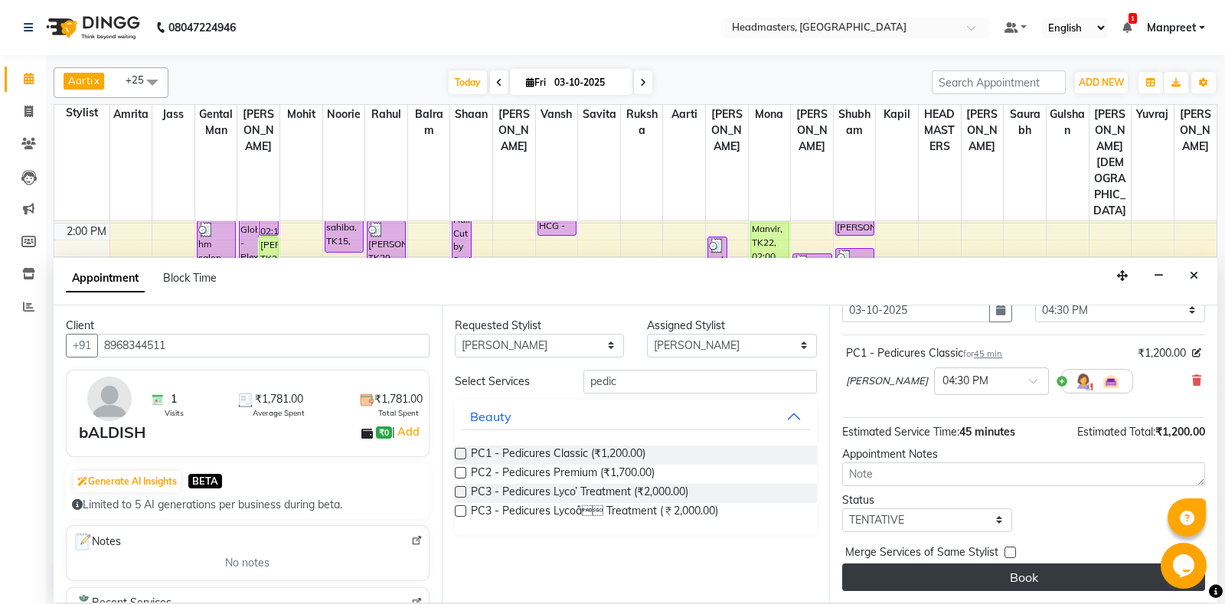
click at [1014, 567] on button "Book" at bounding box center [1023, 578] width 363 height 28
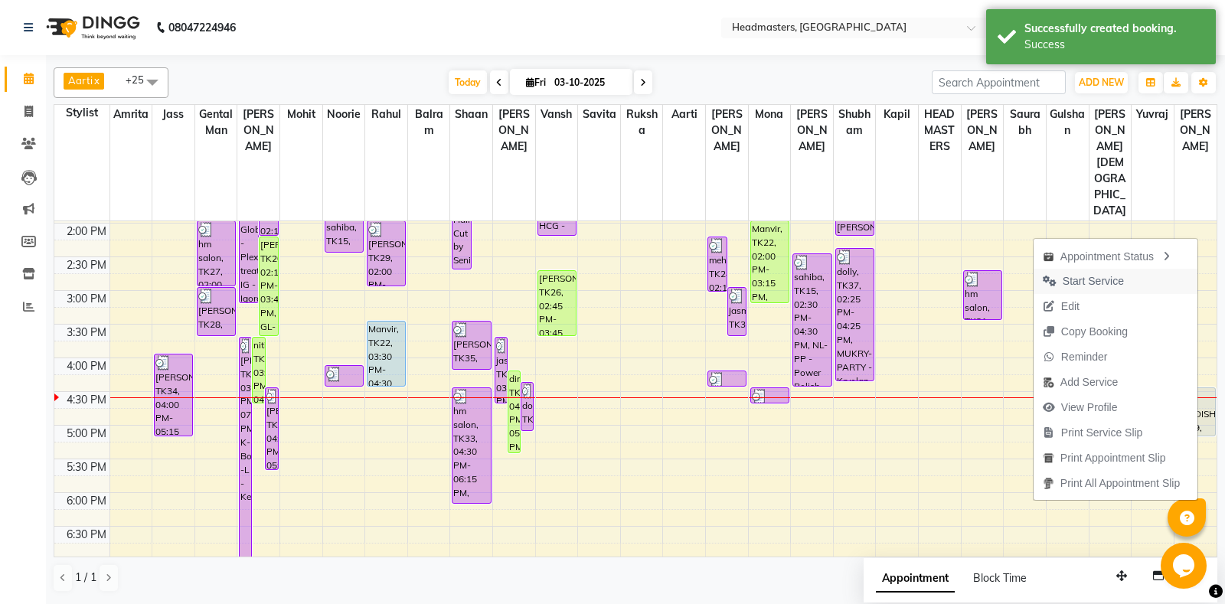
click at [1096, 283] on span "Start Service" at bounding box center [1093, 281] width 61 height 16
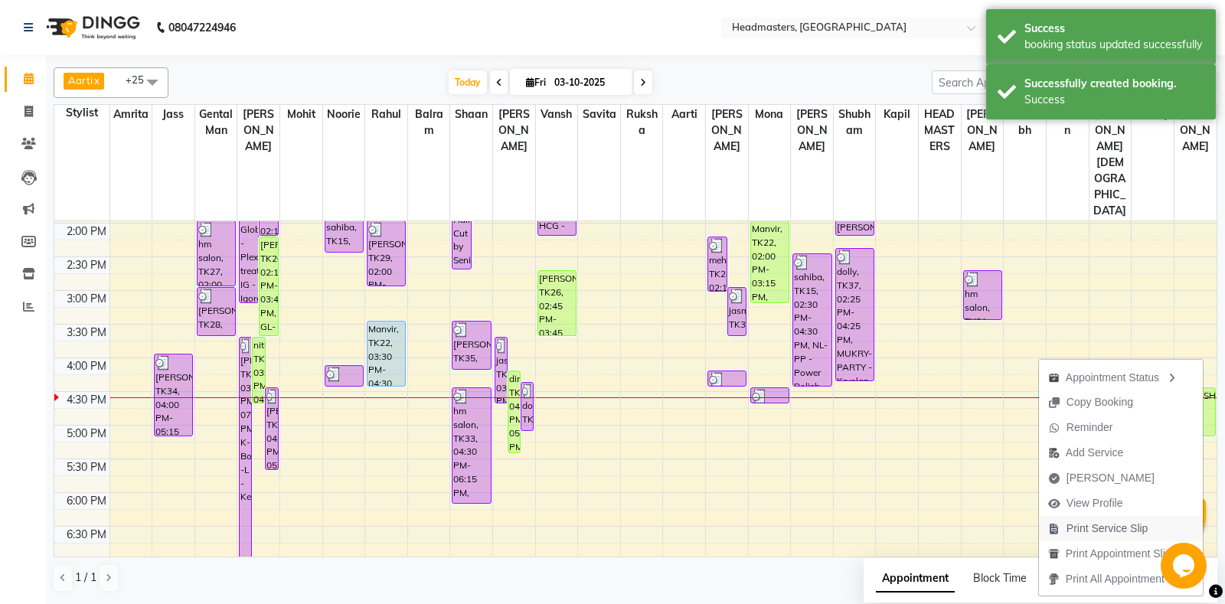
click at [1084, 528] on span "Print Service Slip" at bounding box center [1108, 529] width 82 height 16
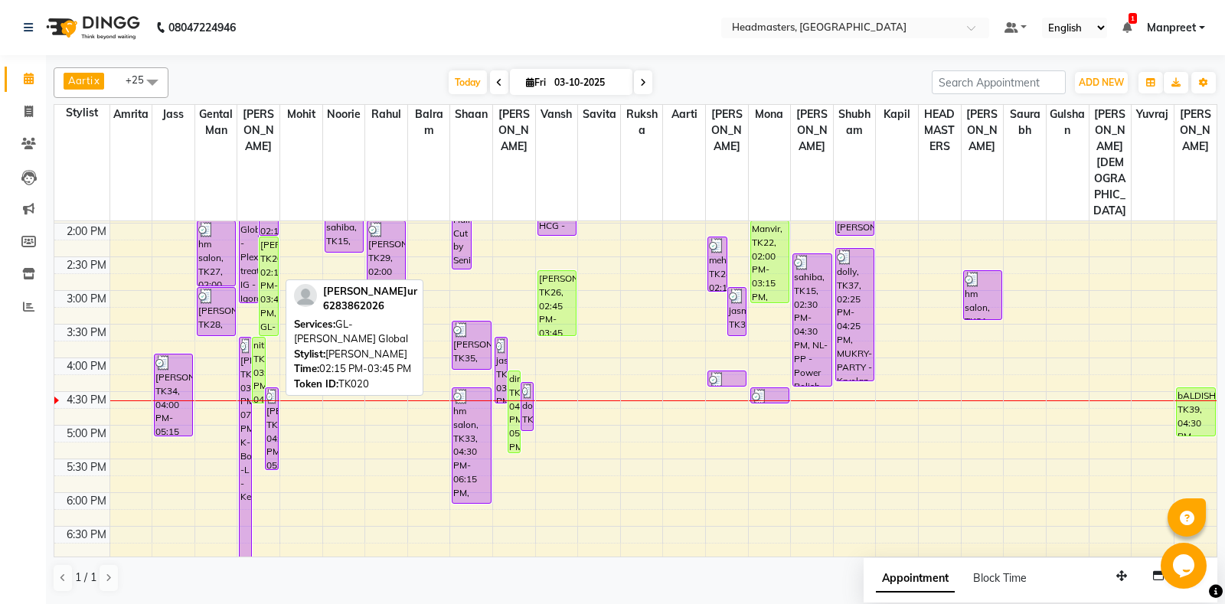
click at [268, 237] on div "[PERSON_NAME], TK20, 02:15 PM-03:45 PM, GL-[PERSON_NAME] Global" at bounding box center [269, 286] width 18 height 98
select select "1"
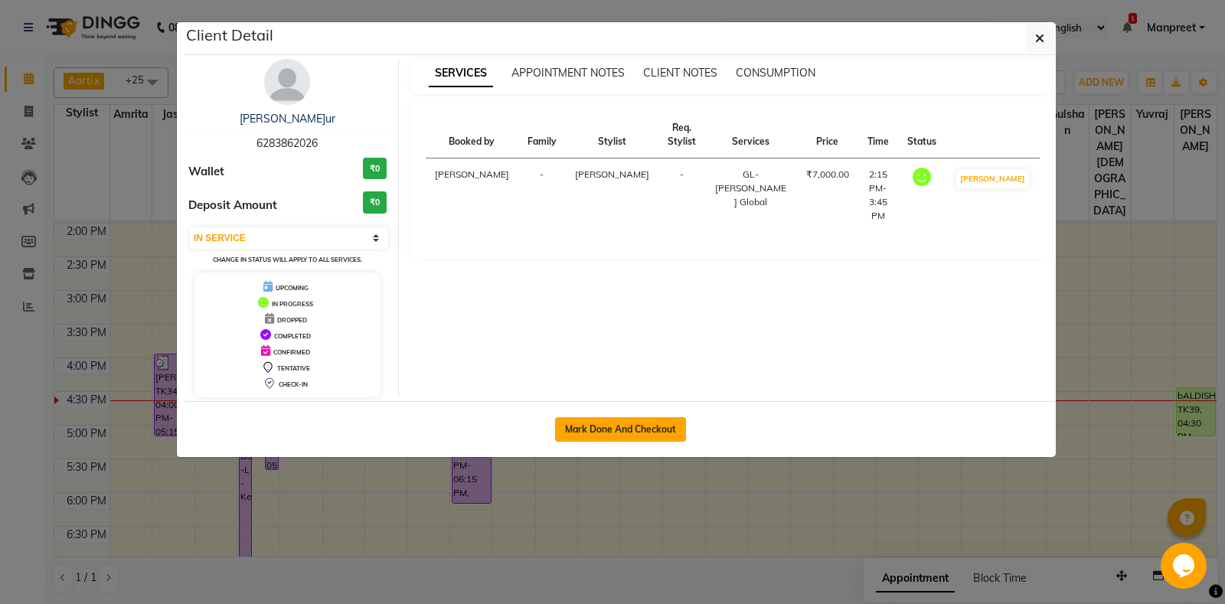
click at [611, 420] on button "Mark Done And Checkout" at bounding box center [620, 429] width 131 height 25
select select "7130"
select select "service"
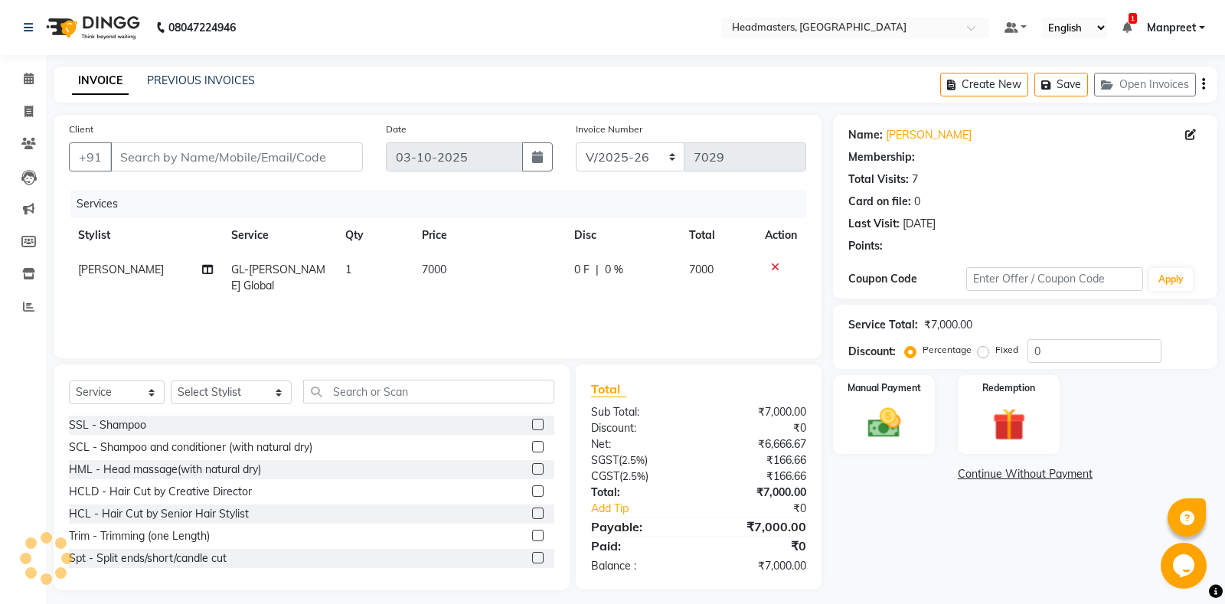
type input "6283862026"
select select "60721"
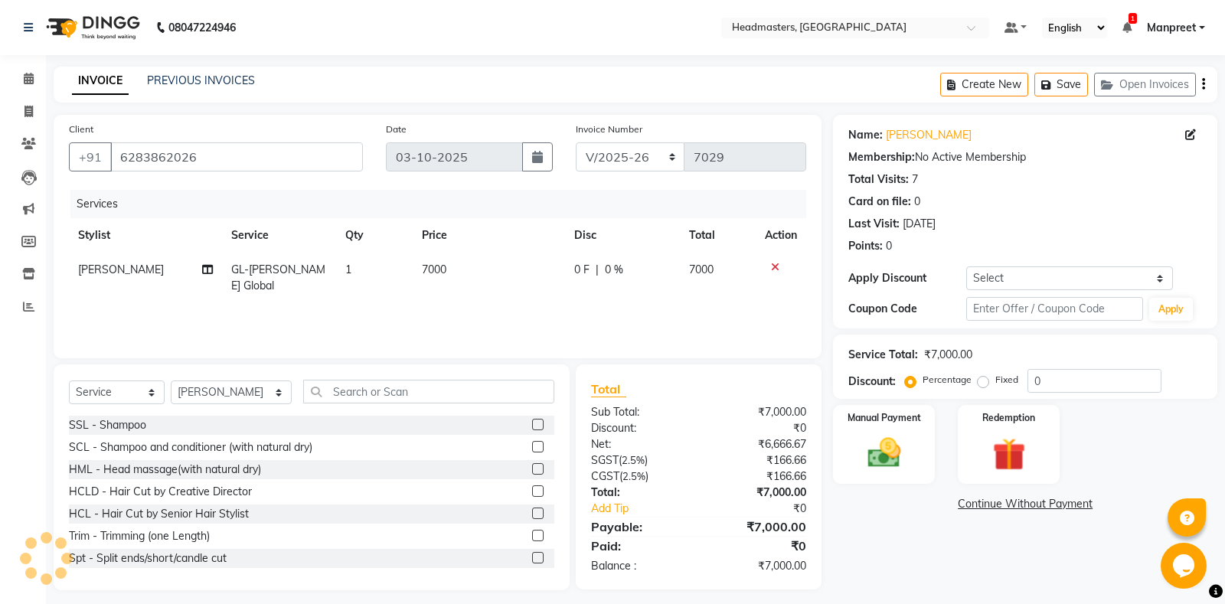
click at [580, 283] on td "0 F | 0 %" at bounding box center [622, 278] width 115 height 51
select select "60721"
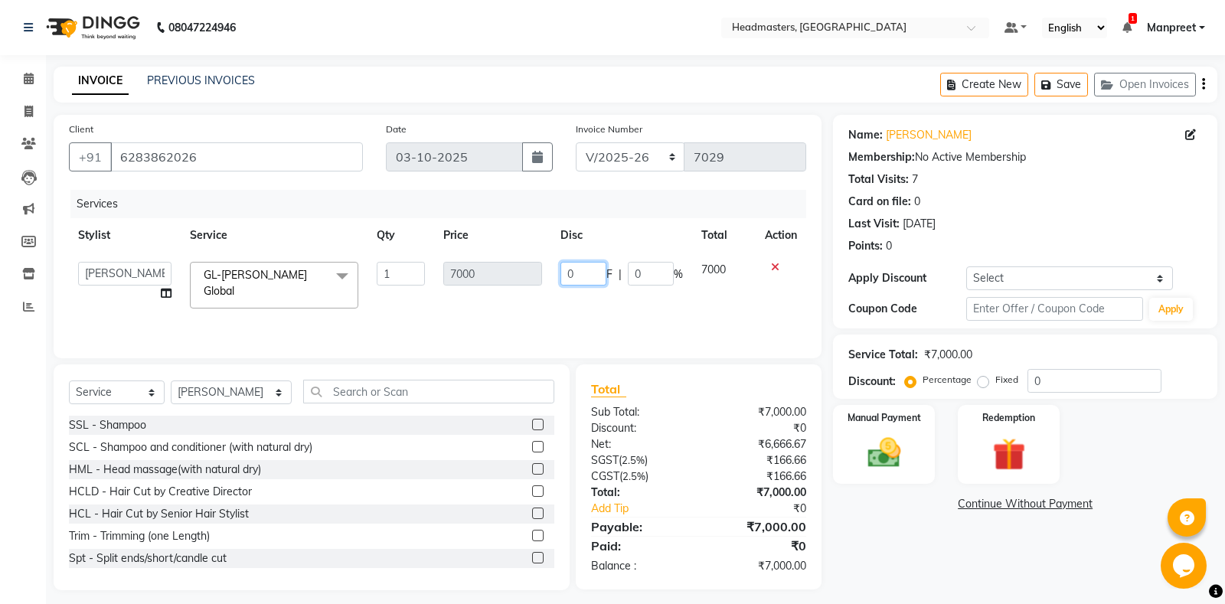
click at [569, 273] on input "0" at bounding box center [583, 274] width 46 height 24
type input "3000"
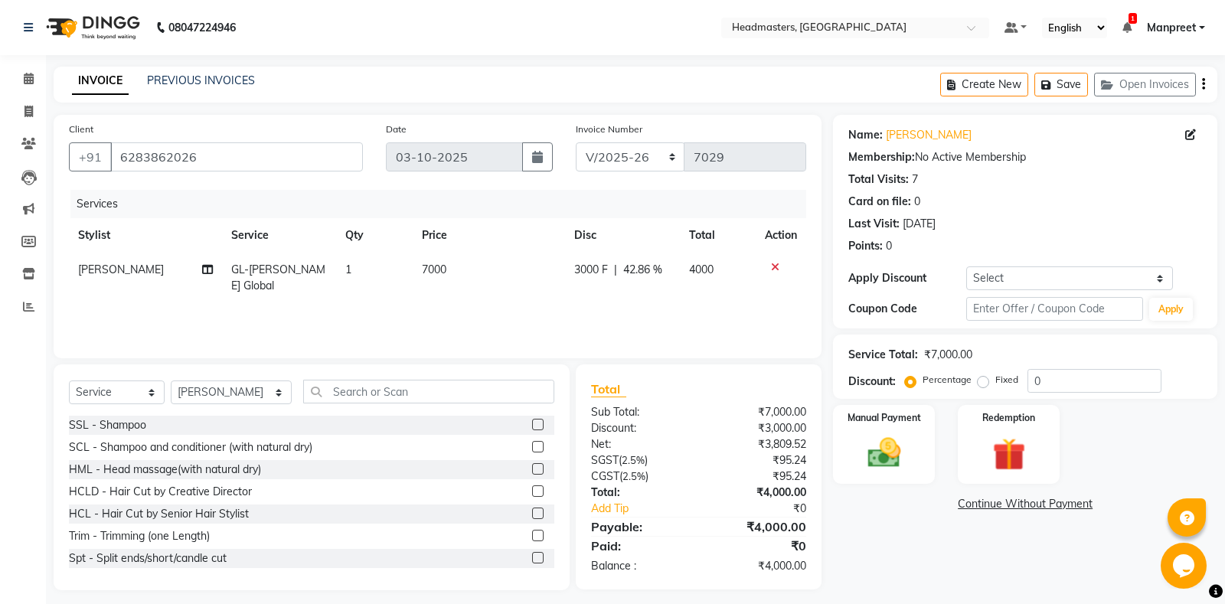
click at [603, 335] on div "Services Stylist Service Qty Price Disc Total Action Ali GL-igora - Igora Globa…" at bounding box center [437, 266] width 737 height 153
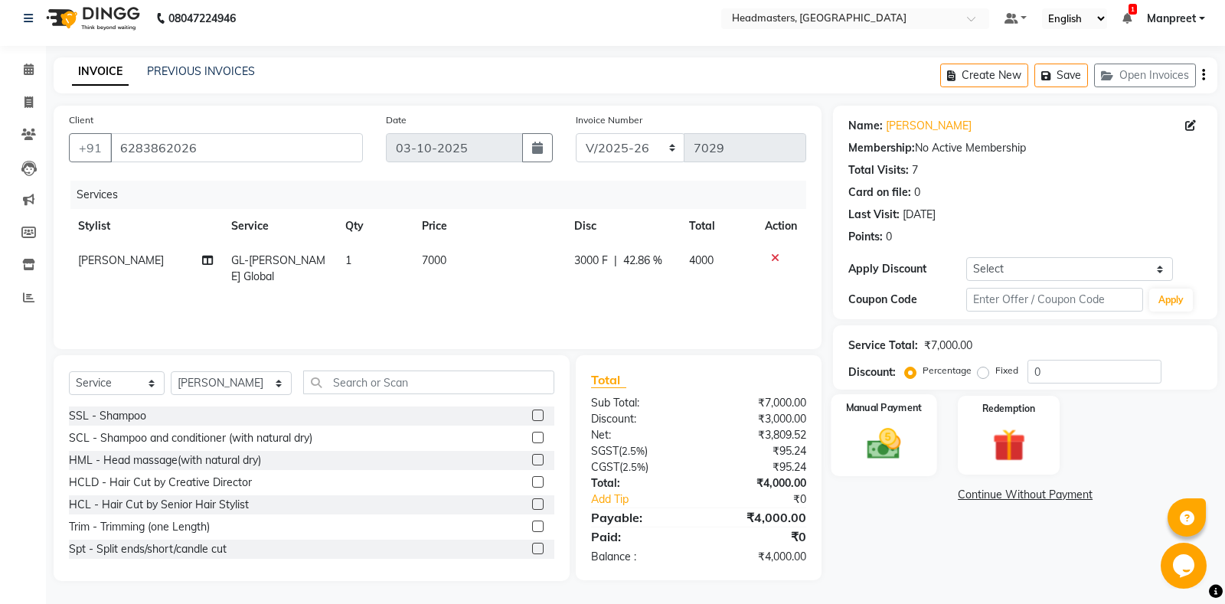
click at [910, 435] on img at bounding box center [884, 443] width 55 height 39
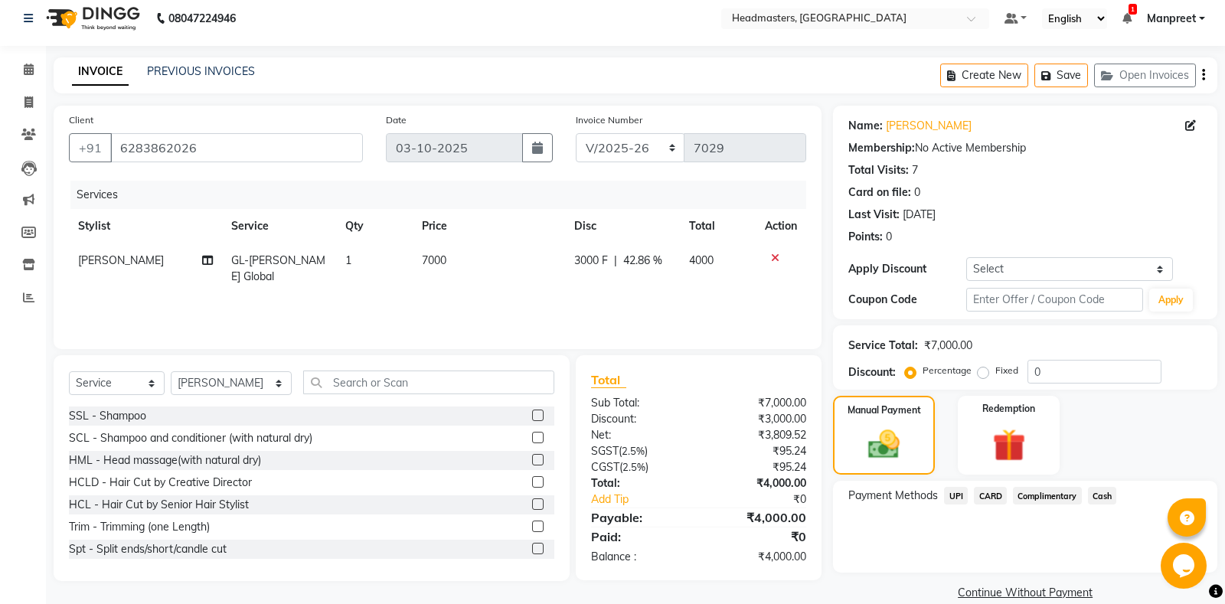
click at [1118, 496] on div "Payment Methods UPI CARD Complimentary Cash" at bounding box center [1025, 497] width 354 height 21
click at [1102, 496] on span "Cash" at bounding box center [1102, 496] width 29 height 18
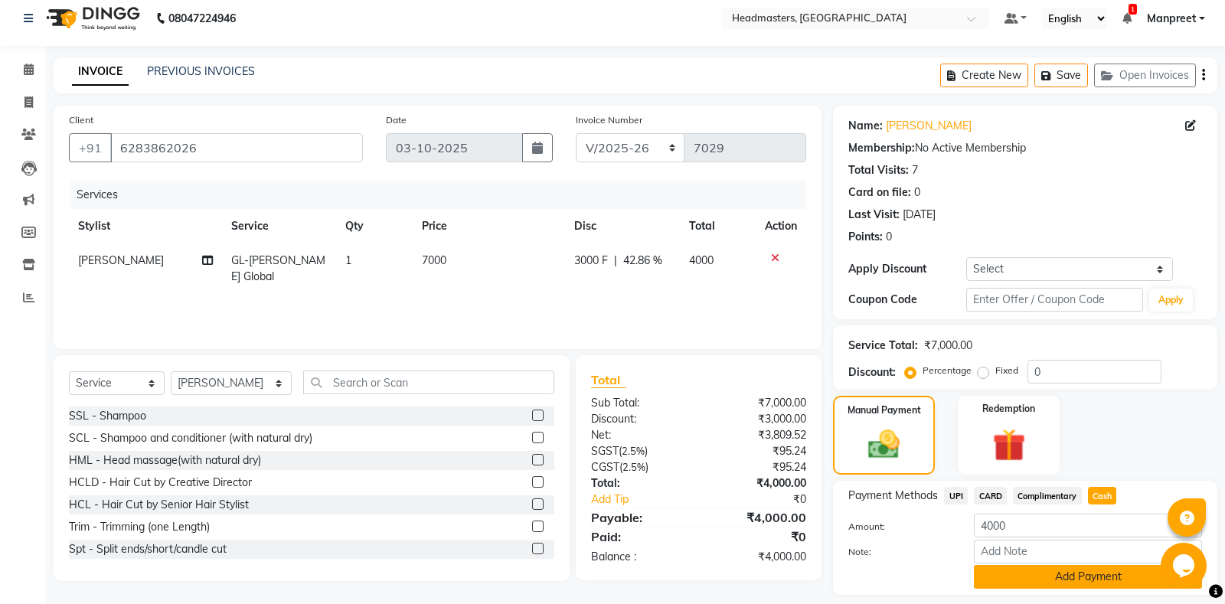
click at [1087, 577] on button "Add Payment" at bounding box center [1088, 577] width 228 height 24
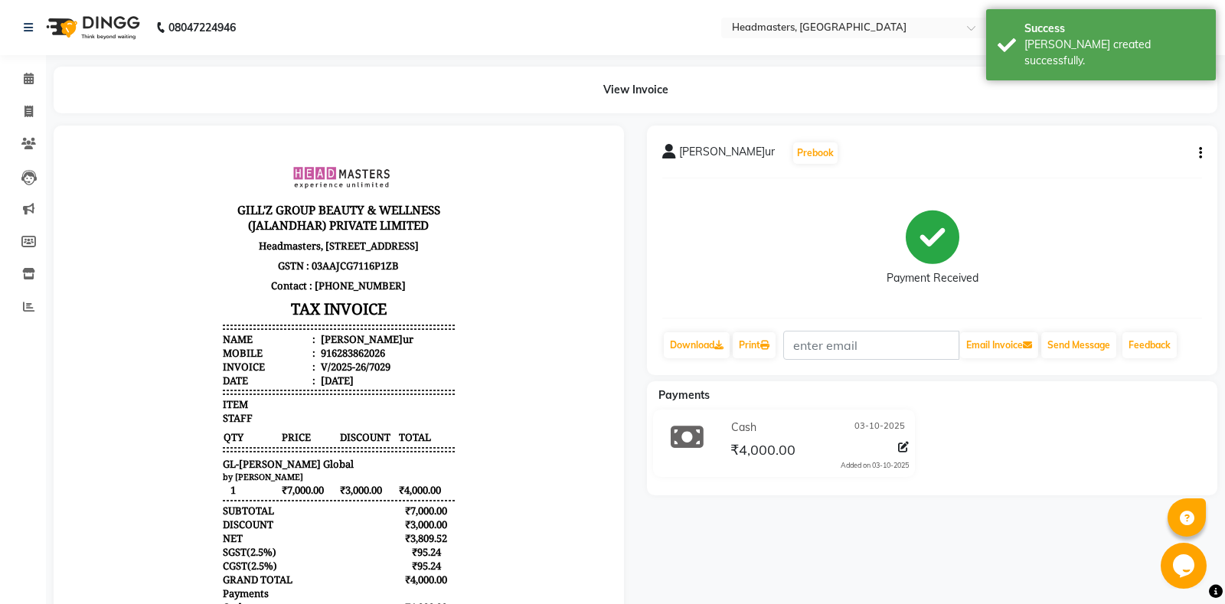
click at [769, 358] on div "Print" at bounding box center [754, 345] width 46 height 29
click at [757, 334] on link "Print" at bounding box center [754, 345] width 43 height 26
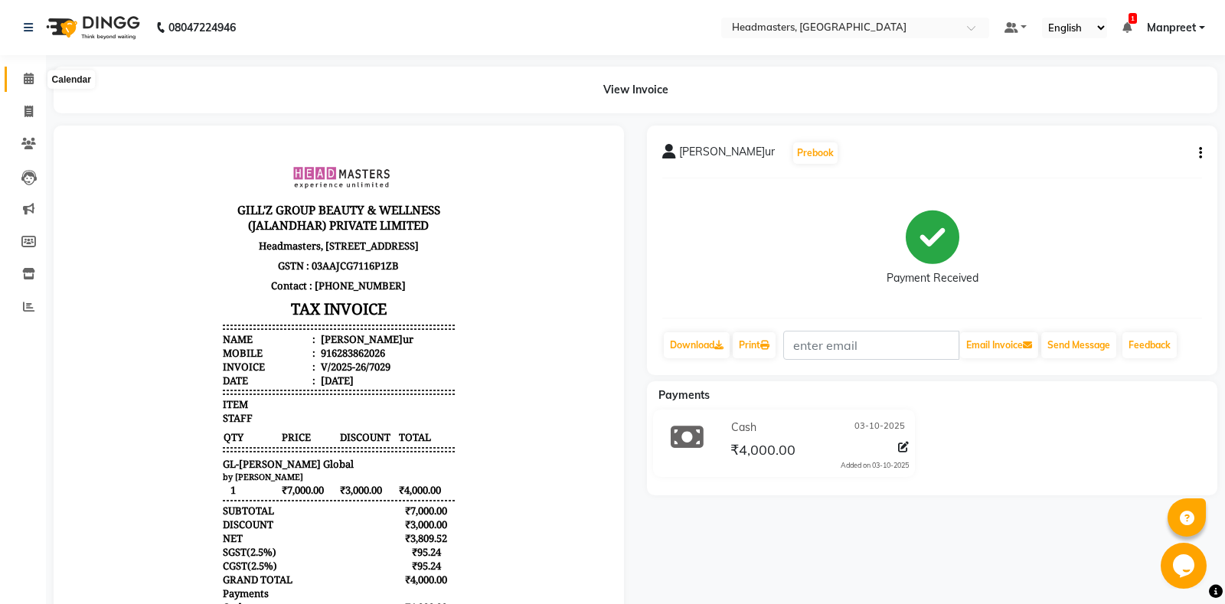
click at [32, 83] on icon at bounding box center [29, 78] width 10 height 11
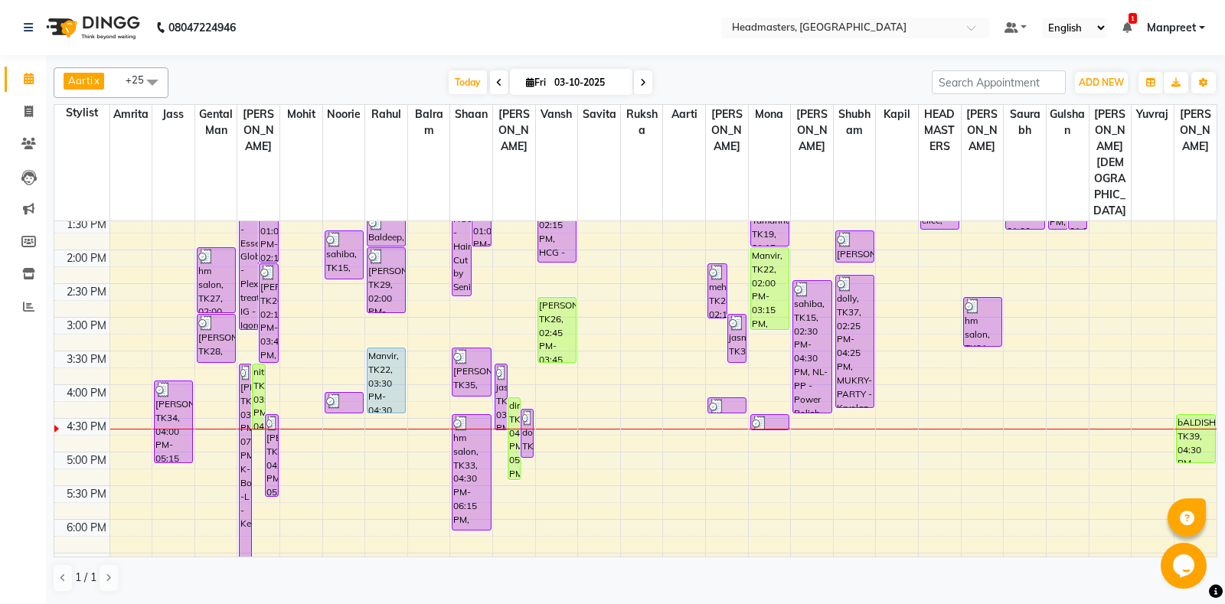
scroll to position [402, 0]
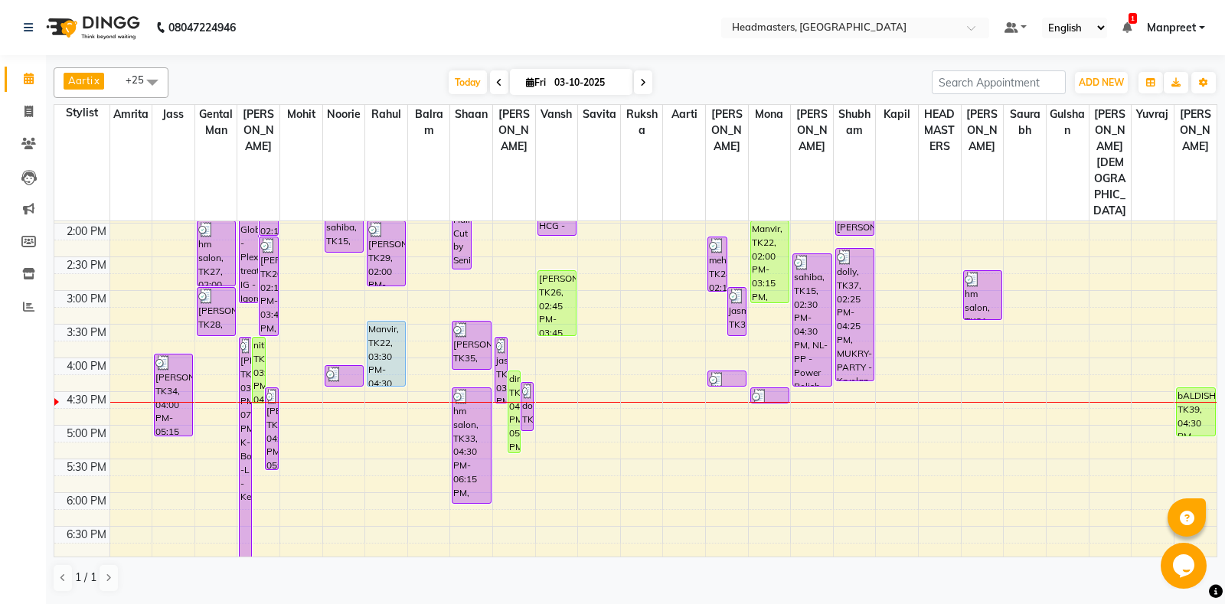
click at [22, 25] on div "08047224946" at bounding box center [129, 27] width 235 height 43
click at [28, 23] on icon at bounding box center [28, 27] width 9 height 11
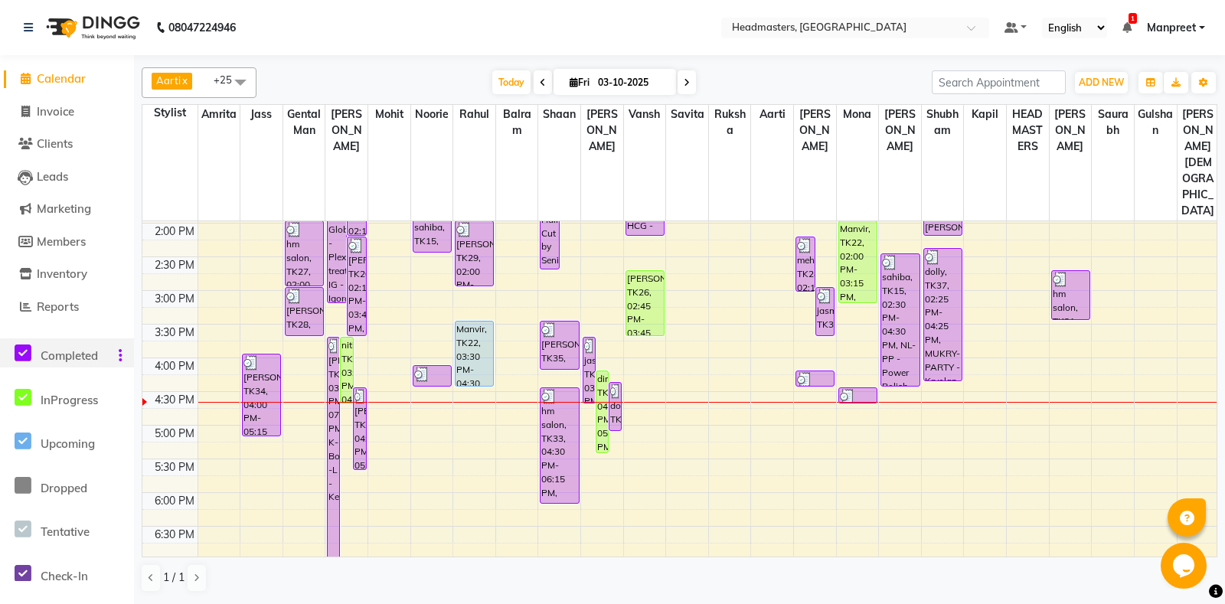
click at [25, 348] on icon at bounding box center [23, 353] width 17 height 19
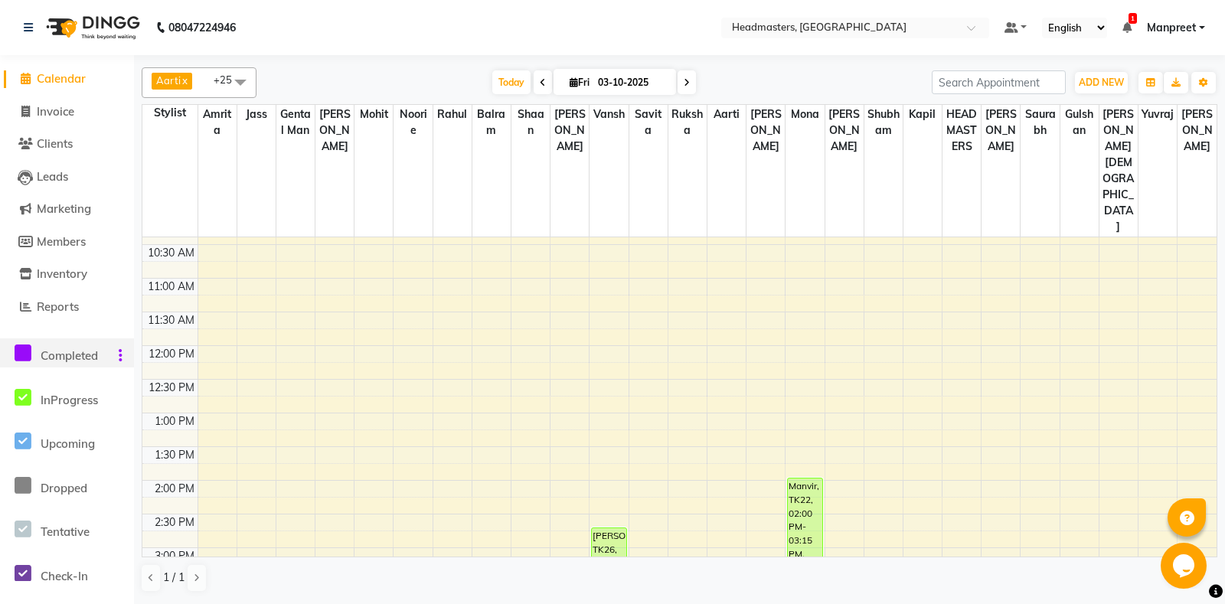
scroll to position [322, 0]
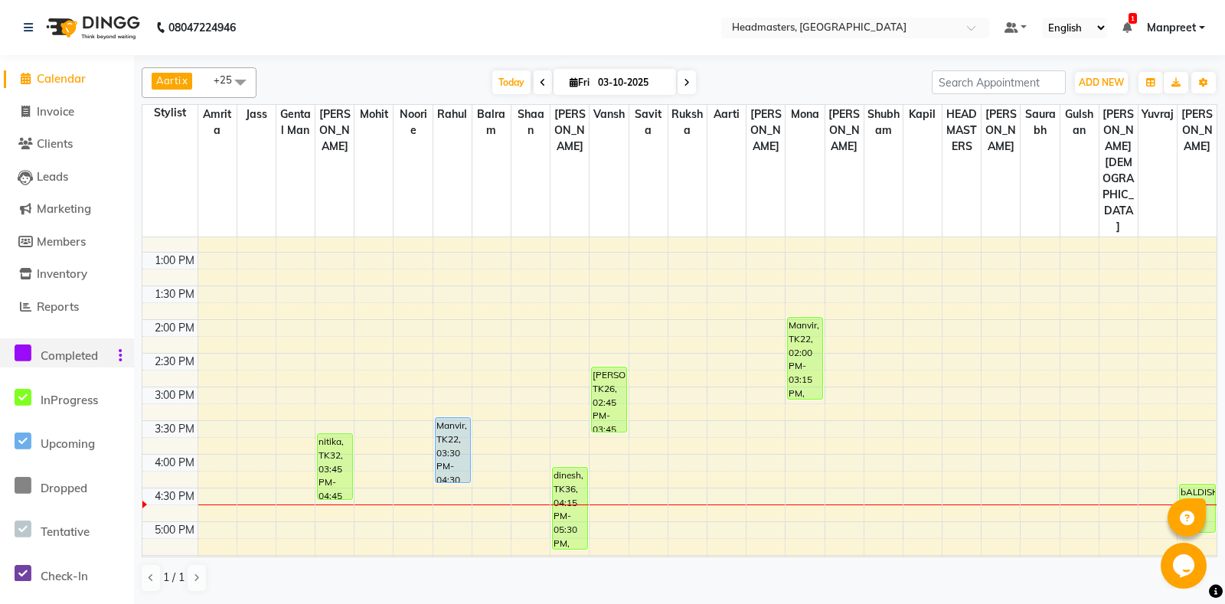
click at [808, 397] on div "8:00 AM 8:30 AM 9:00 AM 9:30 AM 10:00 AM 10:30 AM 11:00 AM 11:30 AM 12:00 PM 12…" at bounding box center [679, 387] width 1074 height 943
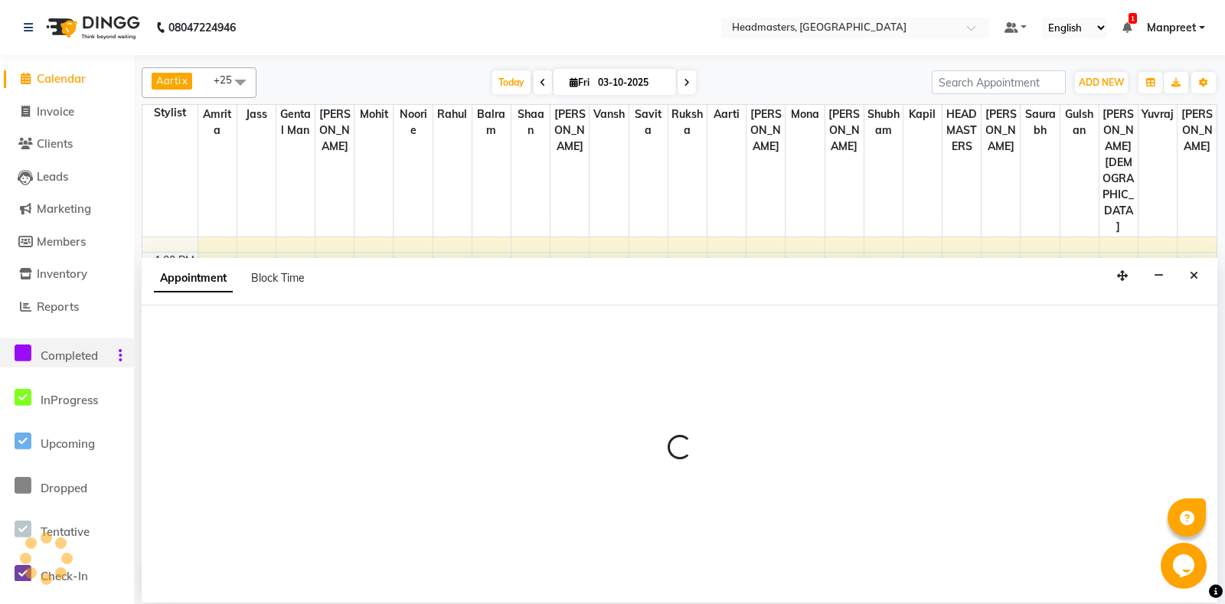
select select "60742"
select select "960"
select select "tentative"
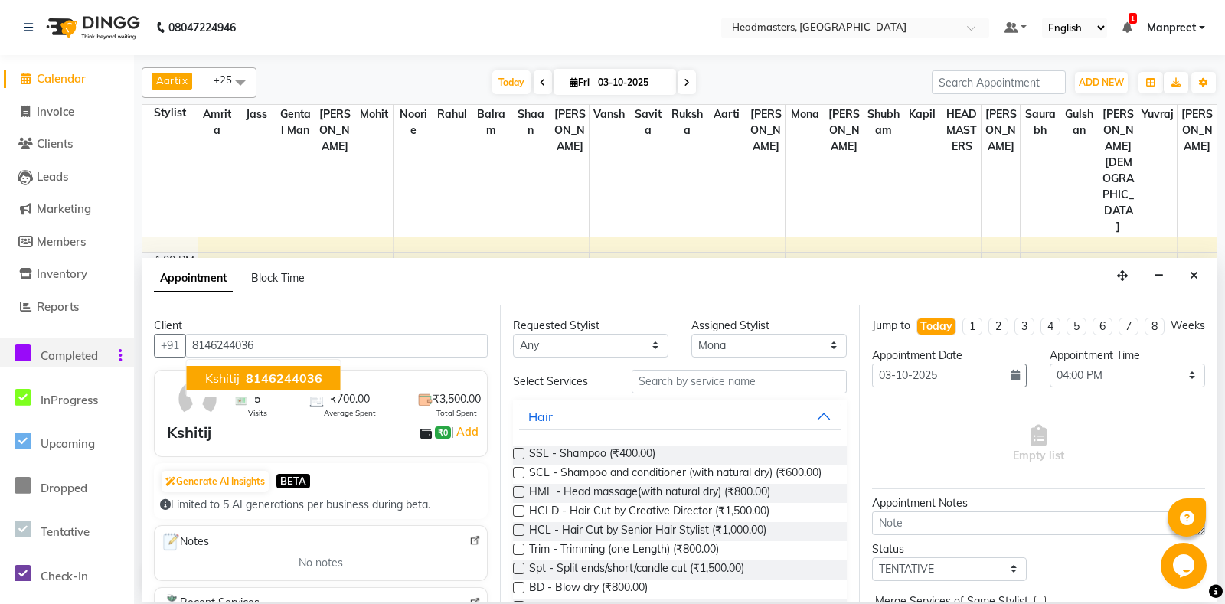
click at [325, 381] on button "Kshitij 8146244036" at bounding box center [264, 378] width 154 height 25
type input "8146244036"
click at [513, 334] on select "Any Aarti Ali Amrita Balram Gental Man Gulshan HEADMASTERS Jass Kapil Mahi Mehr…" at bounding box center [590, 346] width 155 height 24
select select "64331"
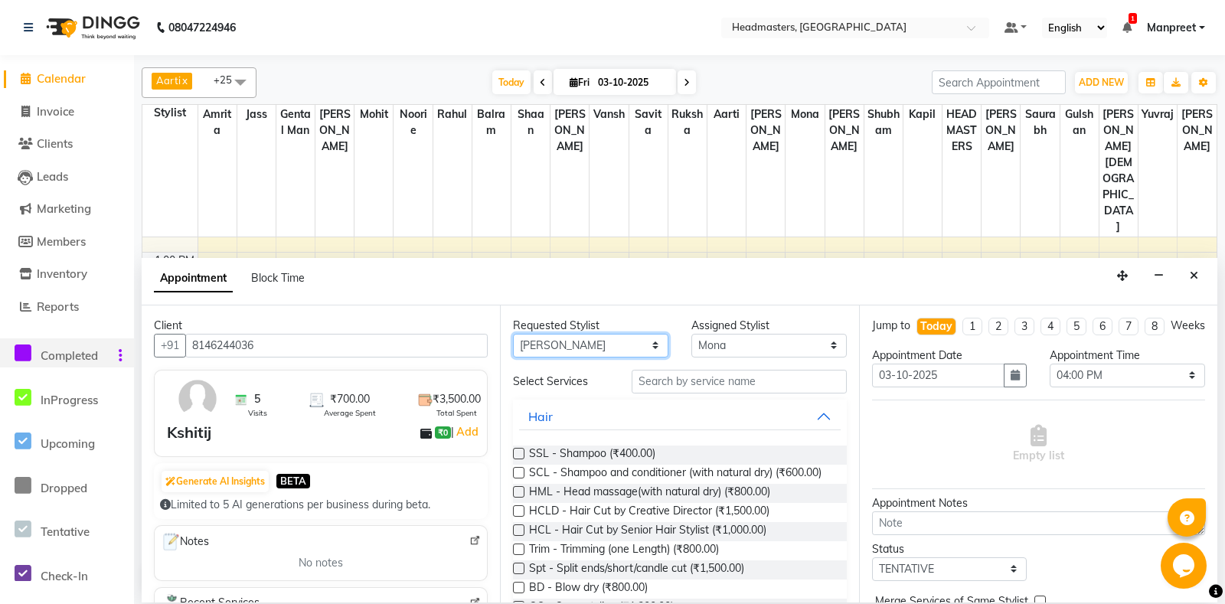
click option "[PERSON_NAME]" at bounding box center [0, 0] width 0 height 0
select select "64331"
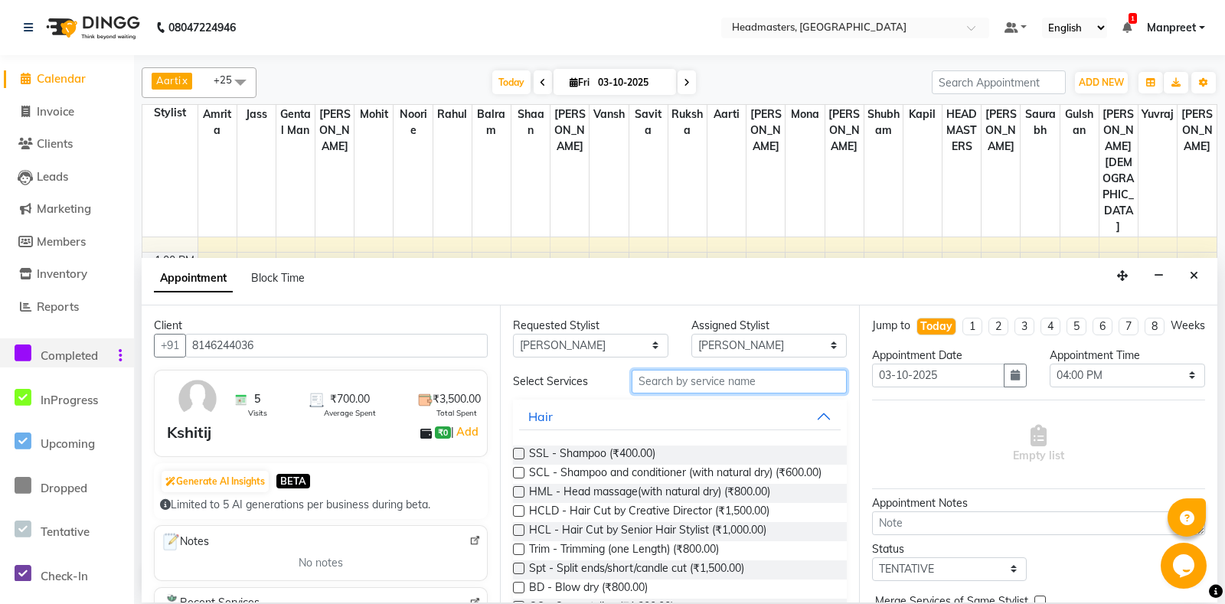
click at [717, 390] on input "text" at bounding box center [739, 382] width 214 height 24
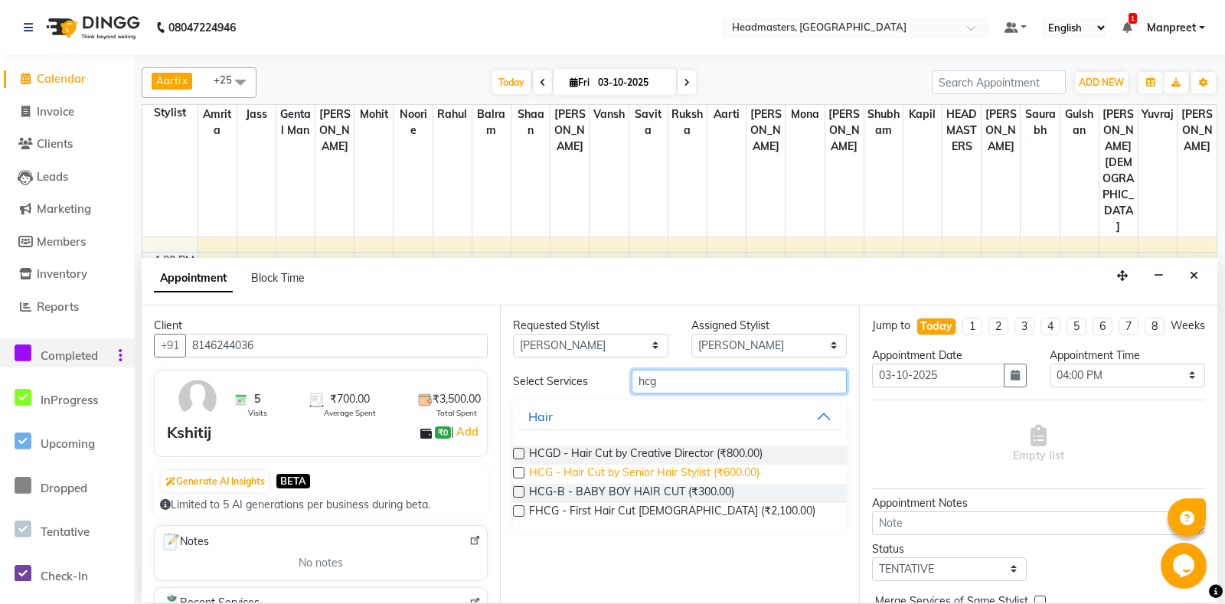
type input "hcg"
click at [727, 481] on span "HCG - Hair Cut by Senior Hair Stylist (₹600.00)" at bounding box center [644, 474] width 230 height 19
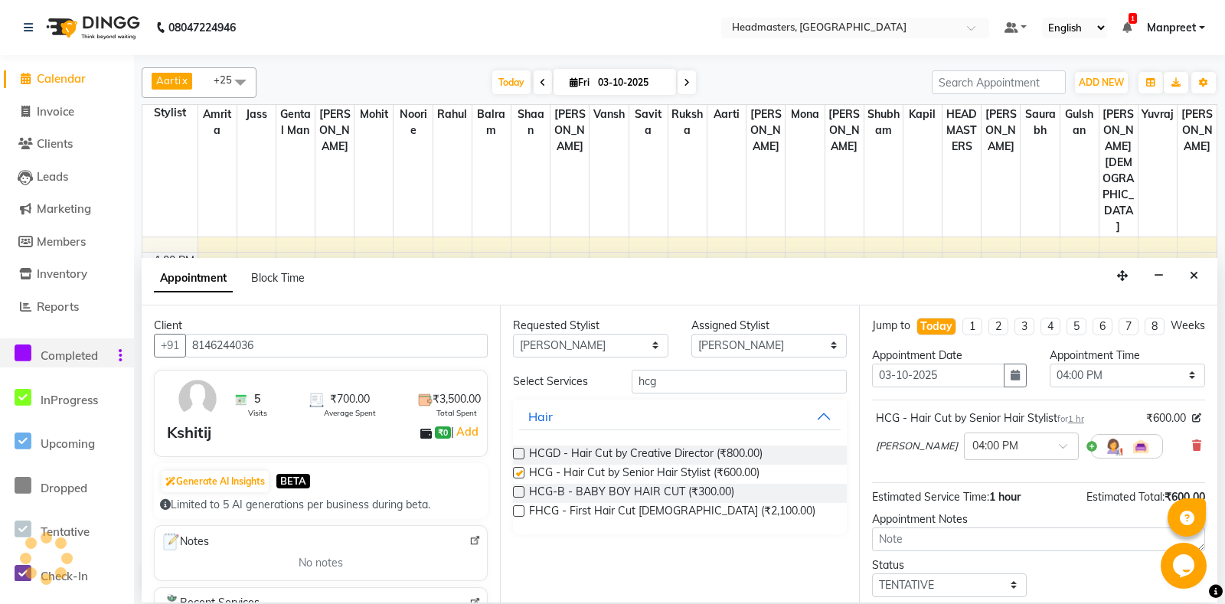
checkbox input "false"
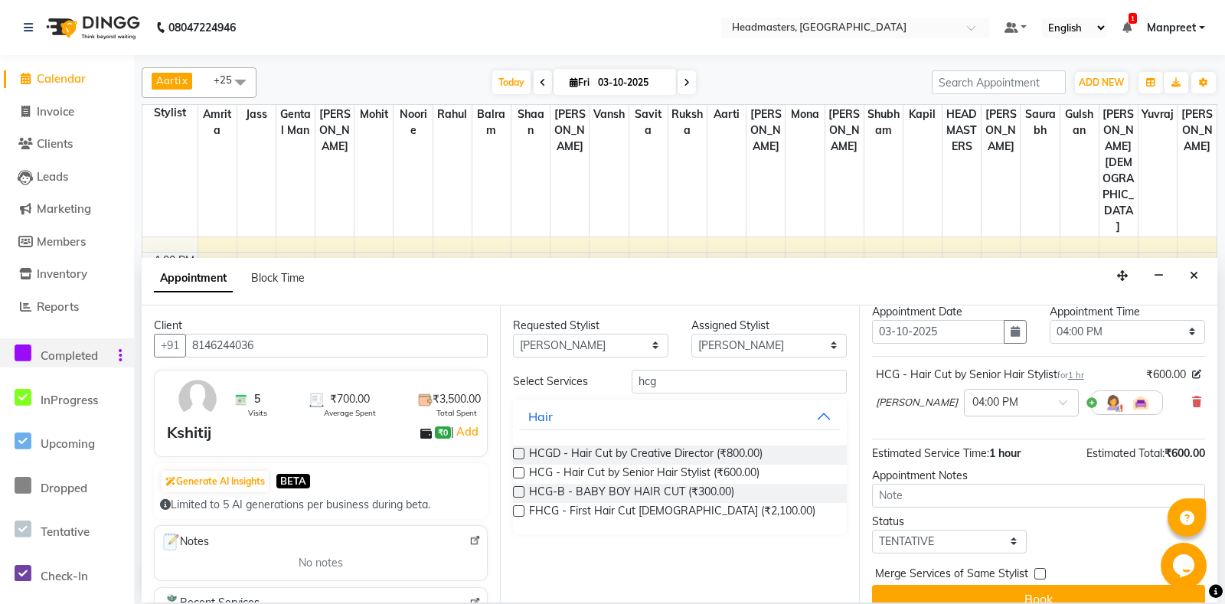
scroll to position [65, 0]
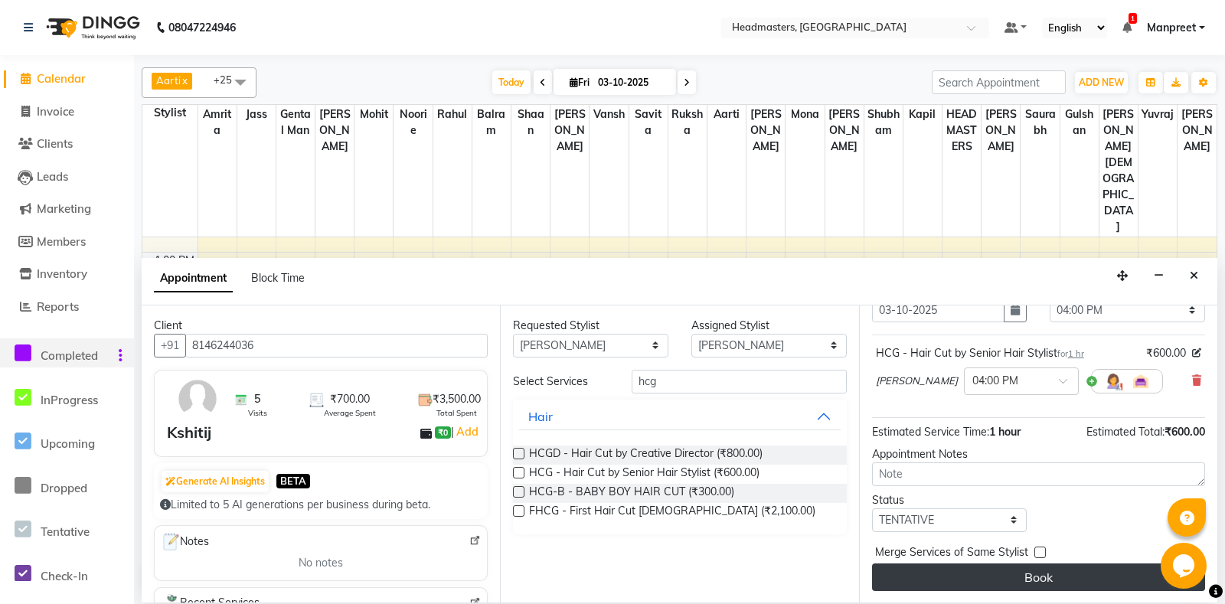
click at [1025, 566] on button "Book" at bounding box center [1038, 578] width 333 height 28
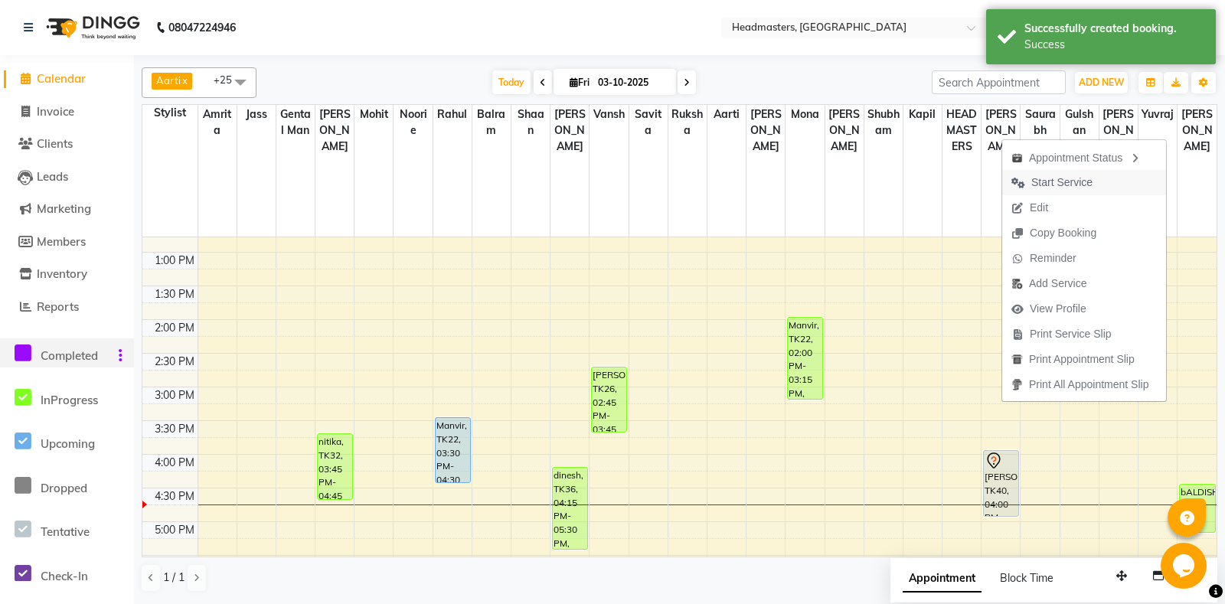
click at [1078, 175] on span "Start Service" at bounding box center [1061, 183] width 61 height 16
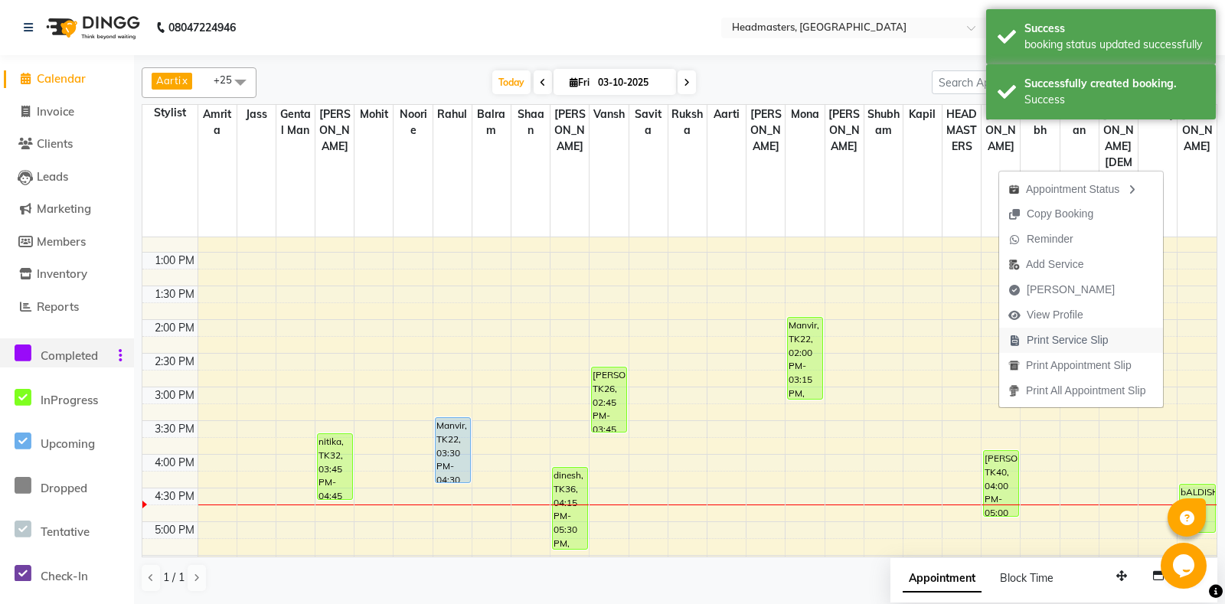
click at [1104, 342] on span "Print Service Slip" at bounding box center [1068, 340] width 82 height 16
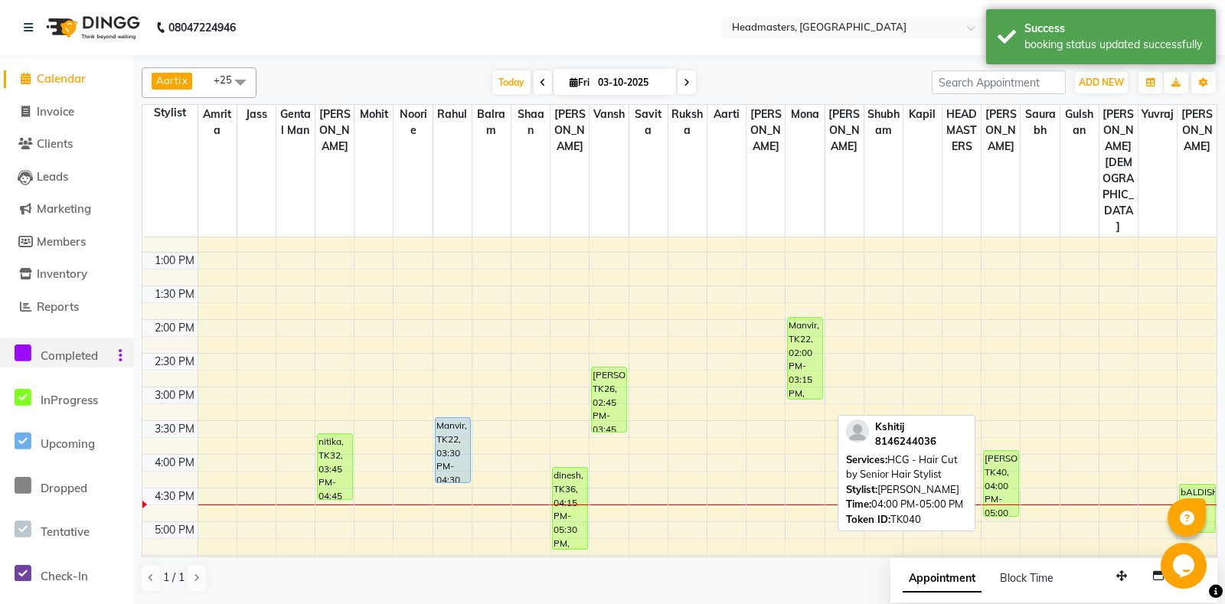
click at [1001, 451] on div "Kshitij, TK40, 04:00 PM-05:00 PM, HCG - Hair Cut by Senior Hair Stylist" at bounding box center [1001, 483] width 34 height 65
select select "1"
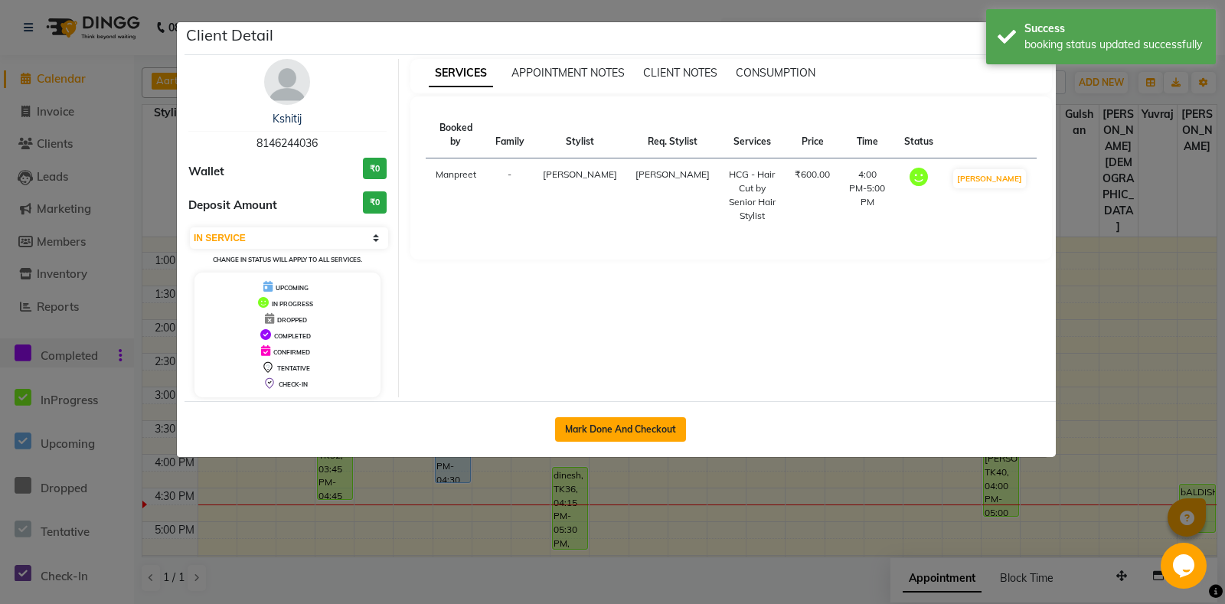
click at [611, 427] on button "Mark Done And Checkout" at bounding box center [620, 429] width 131 height 25
select select "7130"
select select "service"
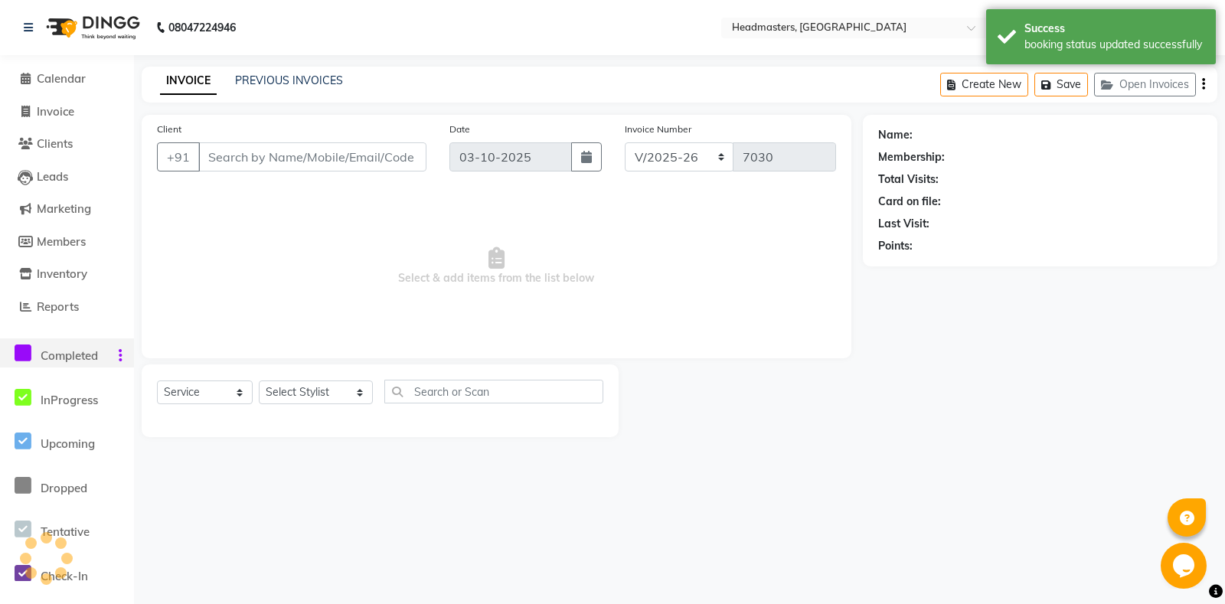
type input "8146244036"
select select "64331"
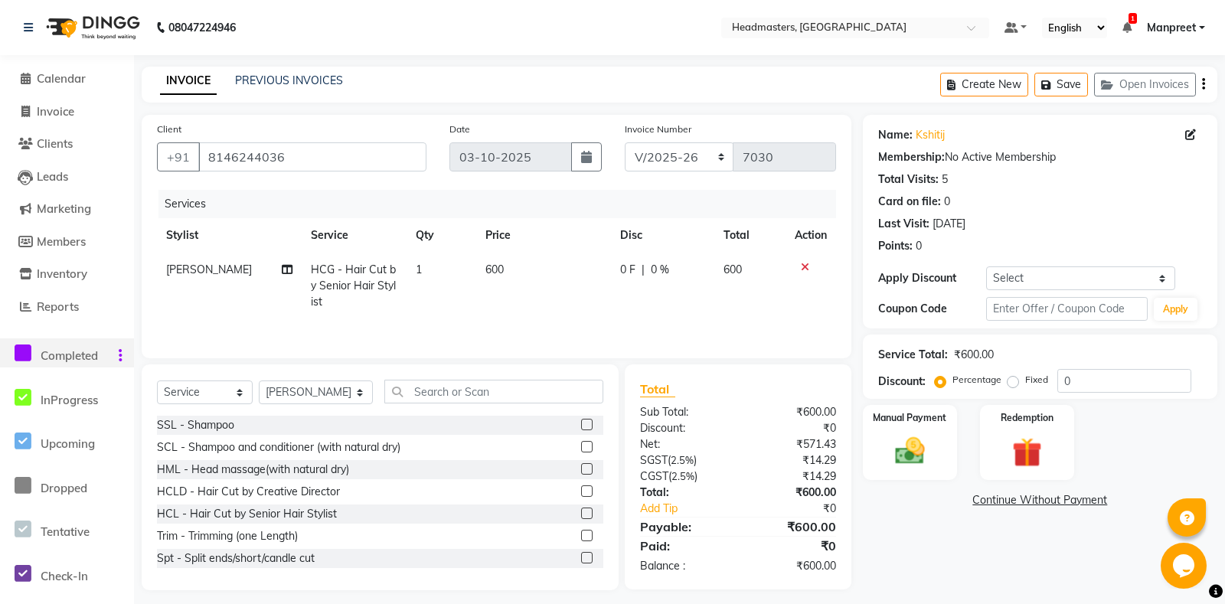
click at [634, 270] on div "0 F | 0 %" at bounding box center [662, 270] width 85 height 16
select select "64331"
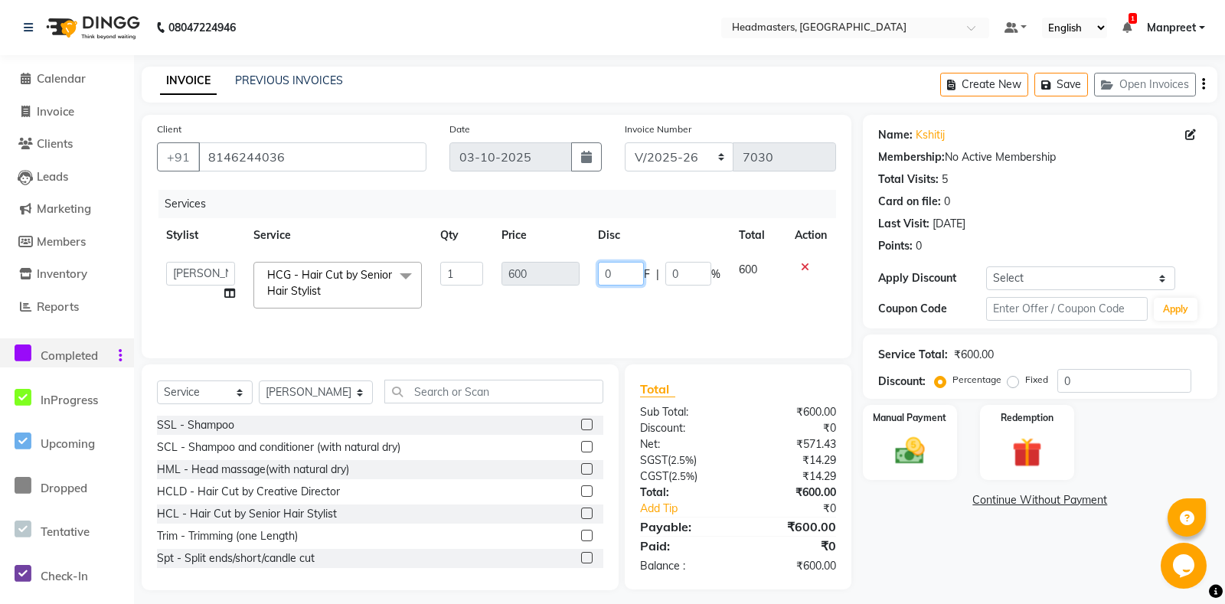
click at [603, 263] on input "0" at bounding box center [621, 274] width 46 height 24
type input "200"
click at [607, 295] on td "200 F | 0 %" at bounding box center [659, 285] width 141 height 65
select select "64331"
click at [417, 393] on input "text" at bounding box center [493, 392] width 218 height 24
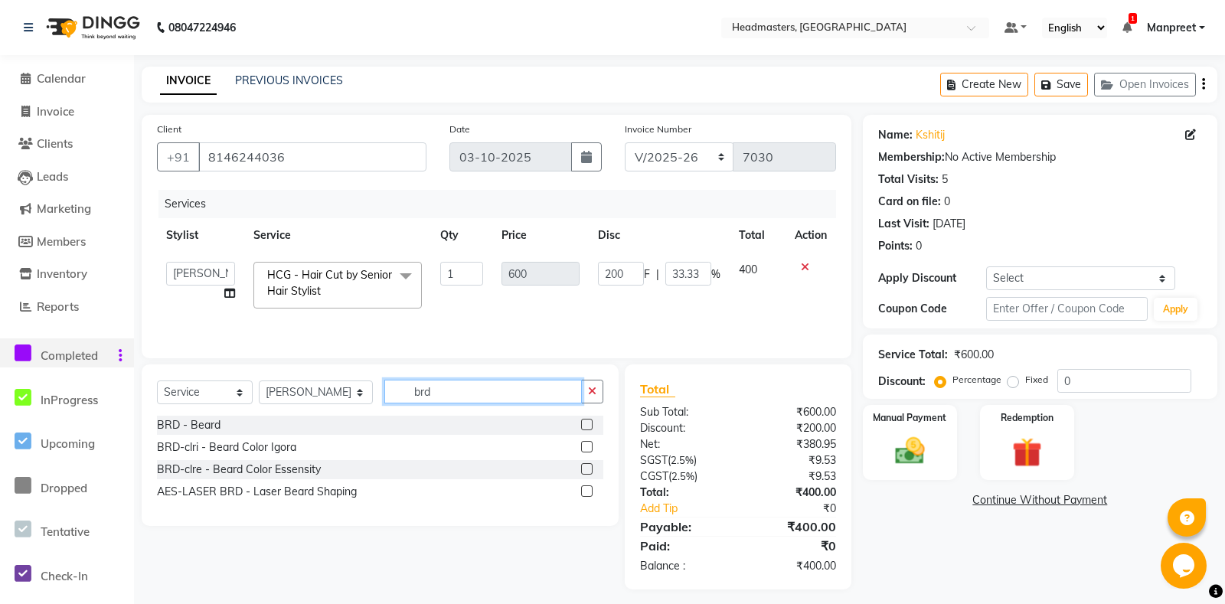
type input "brd"
click at [584, 427] on label at bounding box center [586, 424] width 11 height 11
click at [584, 427] on input "checkbox" at bounding box center [586, 425] width 10 height 10
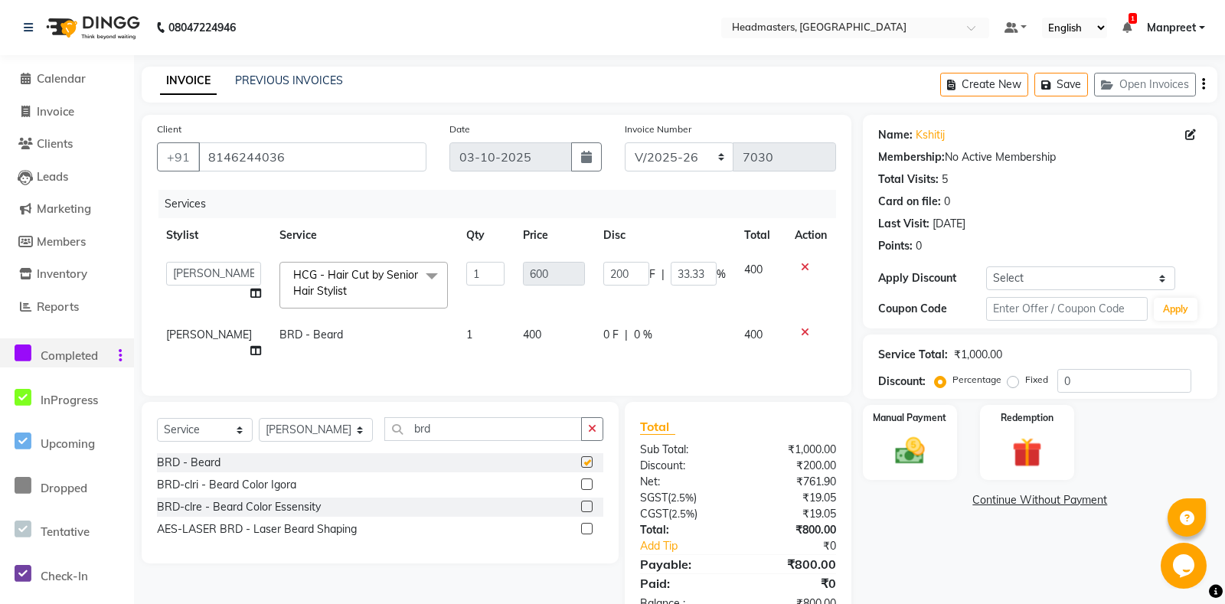
checkbox input "false"
click at [608, 338] on span "0 F" at bounding box center [610, 335] width 15 height 16
select select "64331"
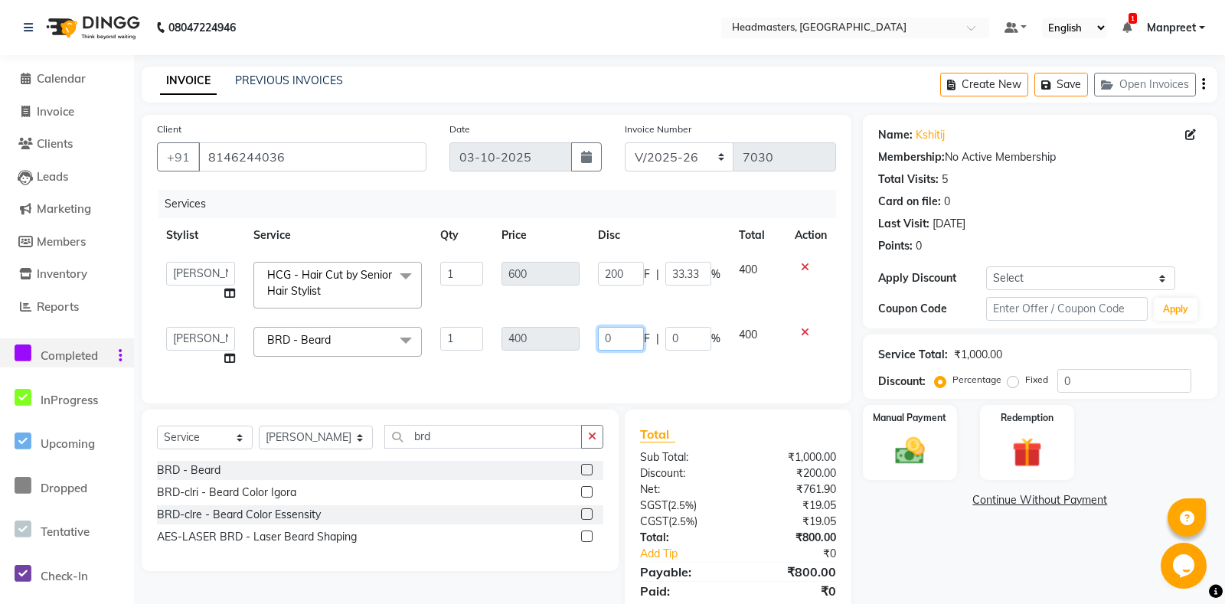
click at [603, 342] on input "0" at bounding box center [621, 339] width 46 height 24
type input "100"
drag, startPoint x: 615, startPoint y: 366, endPoint x: 629, endPoint y: 354, distance: 18.5
click at [616, 366] on td "100 F | 0 %" at bounding box center [659, 347] width 141 height 58
select select "64331"
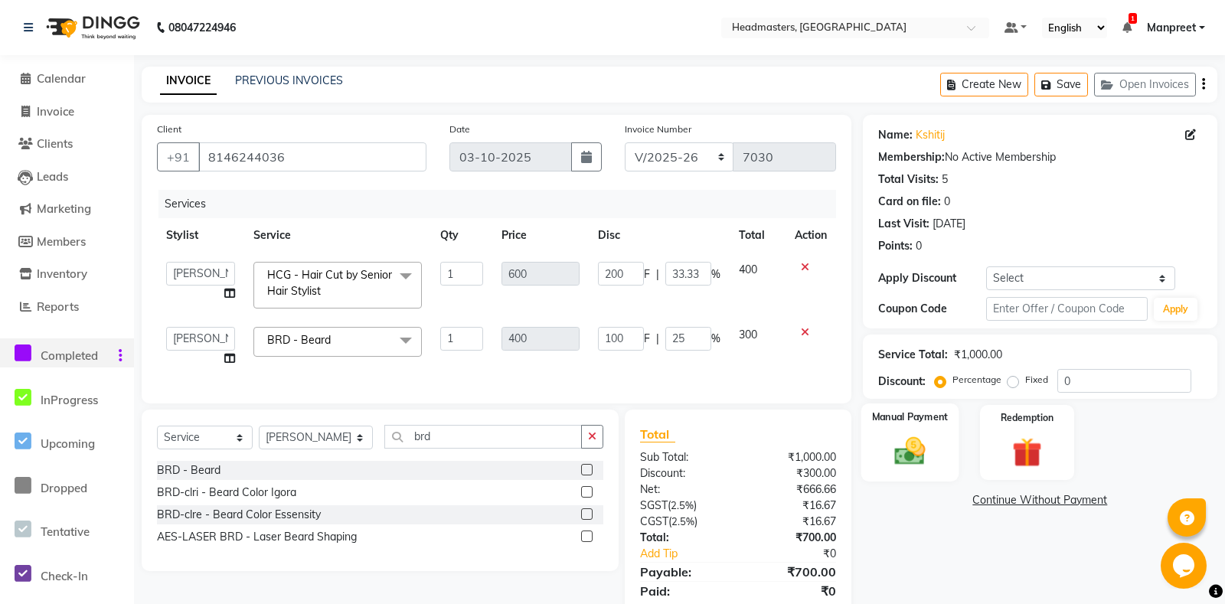
scroll to position [53, 0]
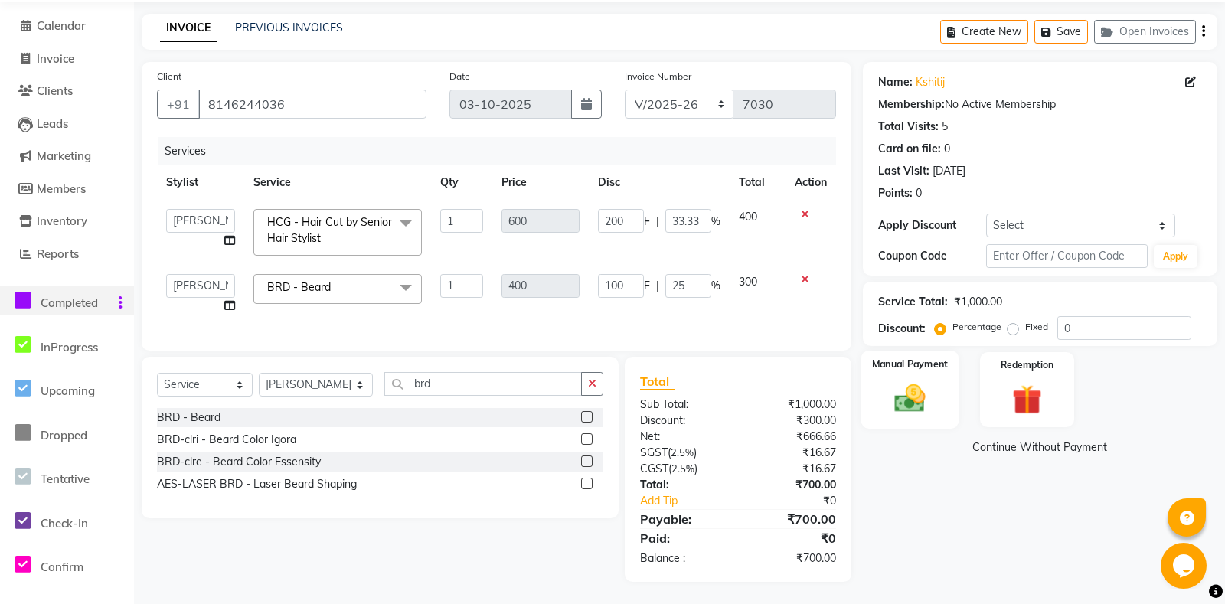
click at [903, 371] on label "Manual Payment" at bounding box center [909, 364] width 77 height 15
click at [994, 457] on span "UPI" at bounding box center [986, 448] width 24 height 18
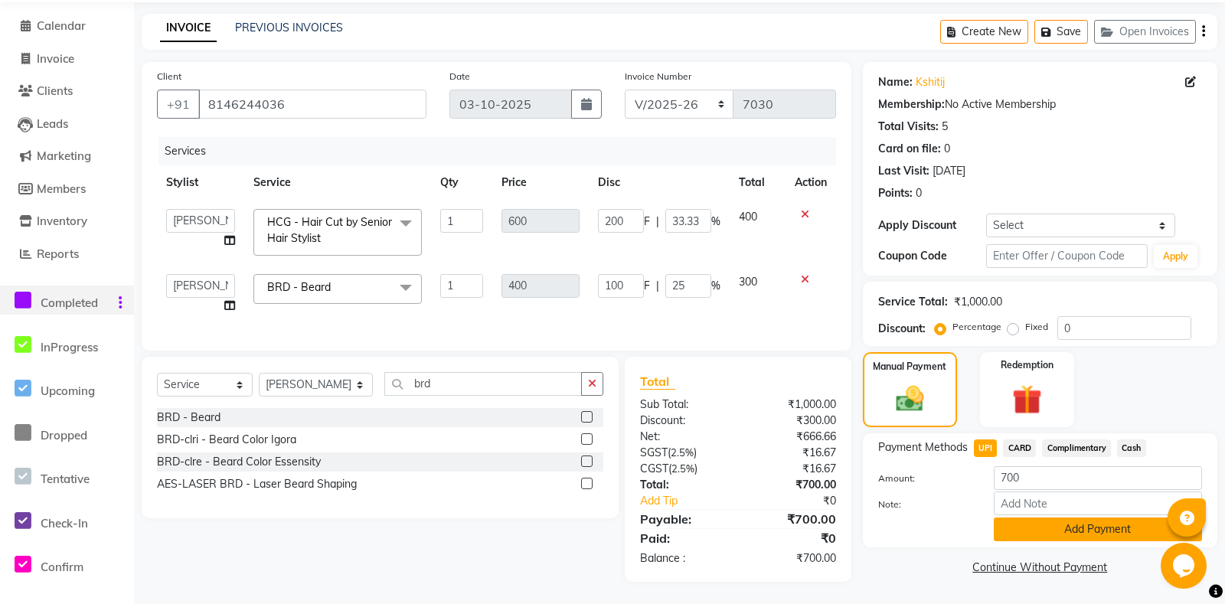
click at [1027, 541] on button "Add Payment" at bounding box center [1098, 530] width 208 height 24
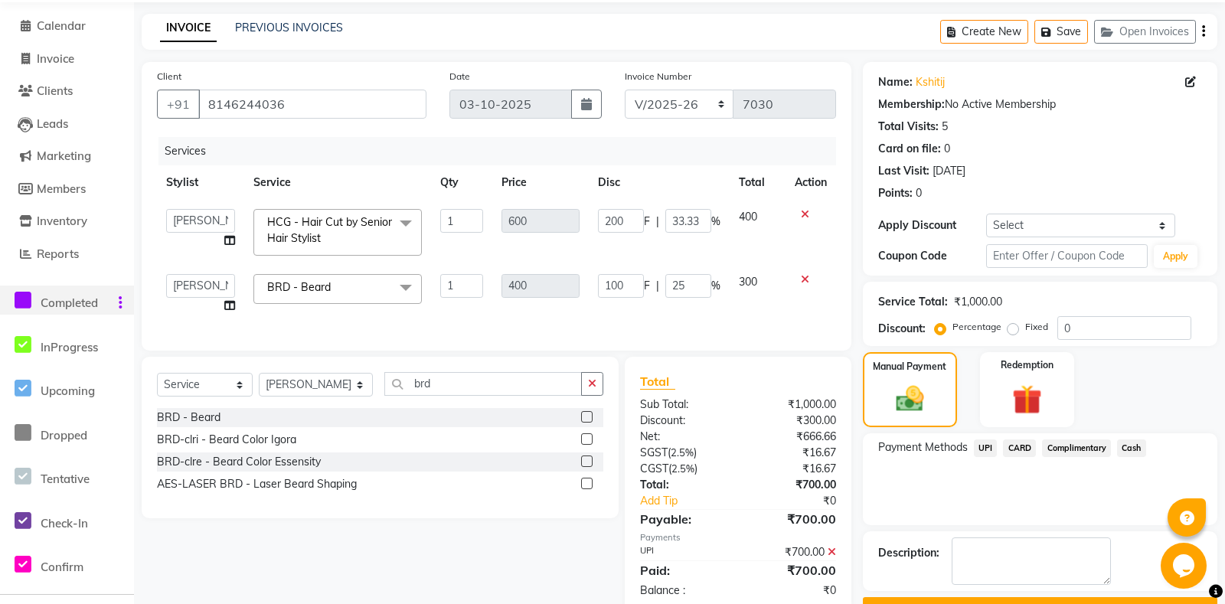
scroll to position [109, 0]
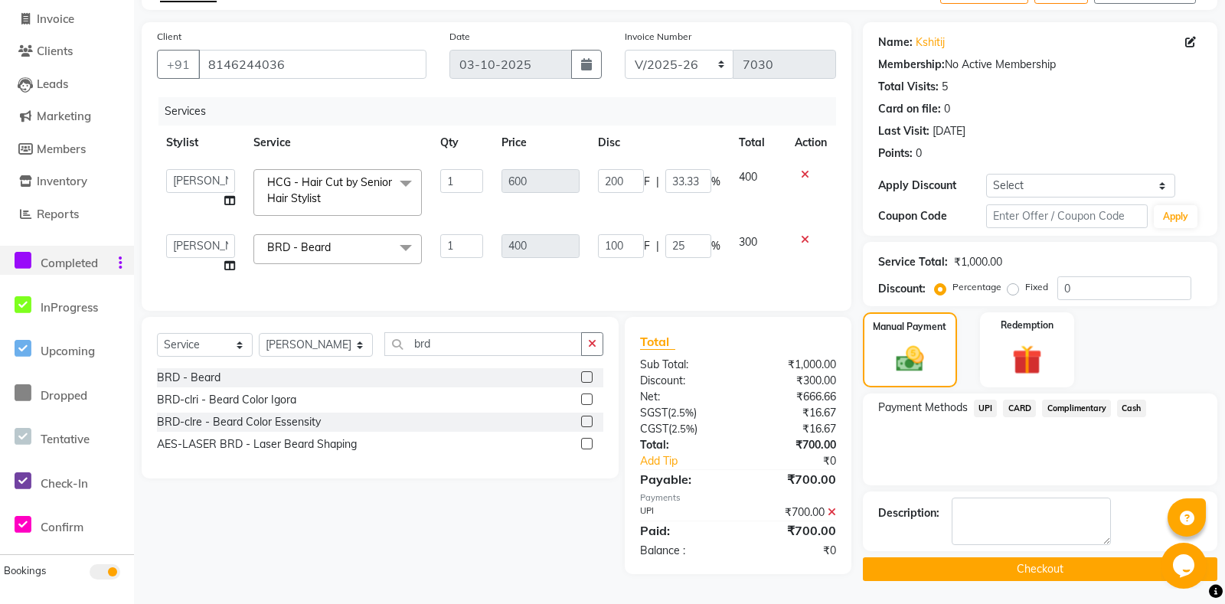
click at [1018, 577] on button "Checkout" at bounding box center [1040, 569] width 354 height 24
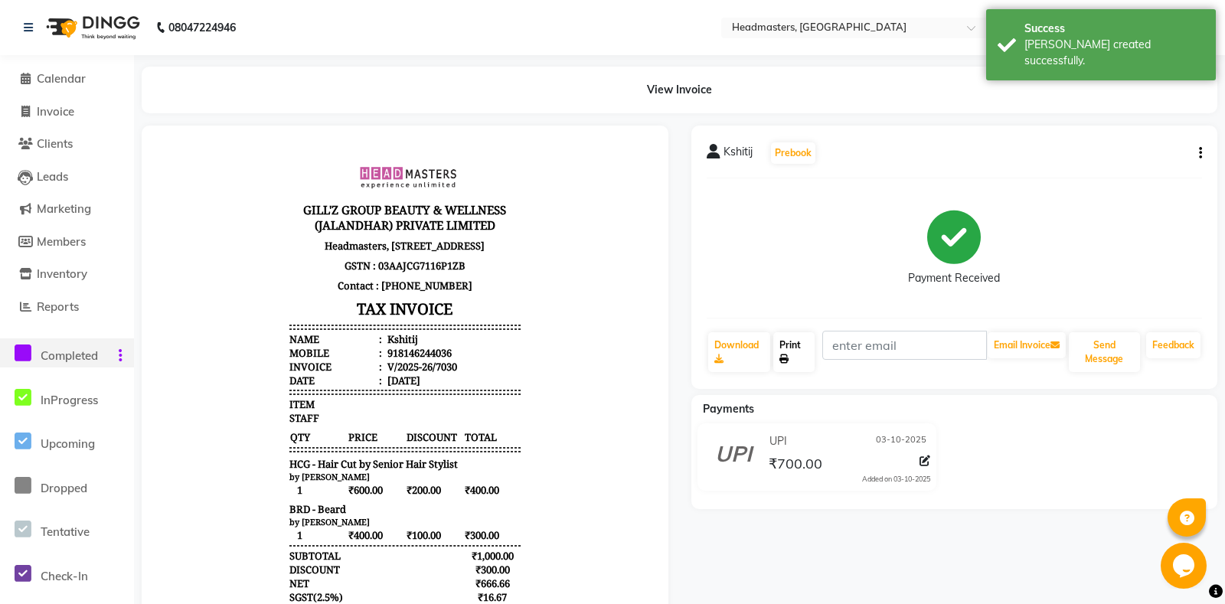
click at [814, 343] on link "Print" at bounding box center [793, 352] width 41 height 40
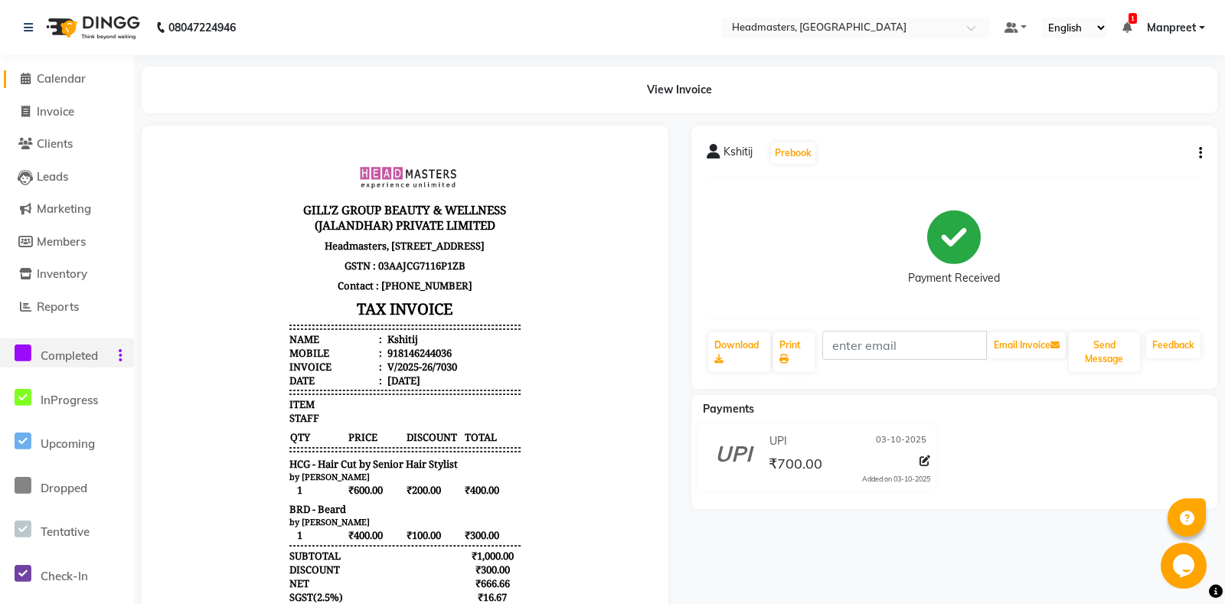
click at [58, 77] on span "Calendar" at bounding box center [61, 78] width 49 height 15
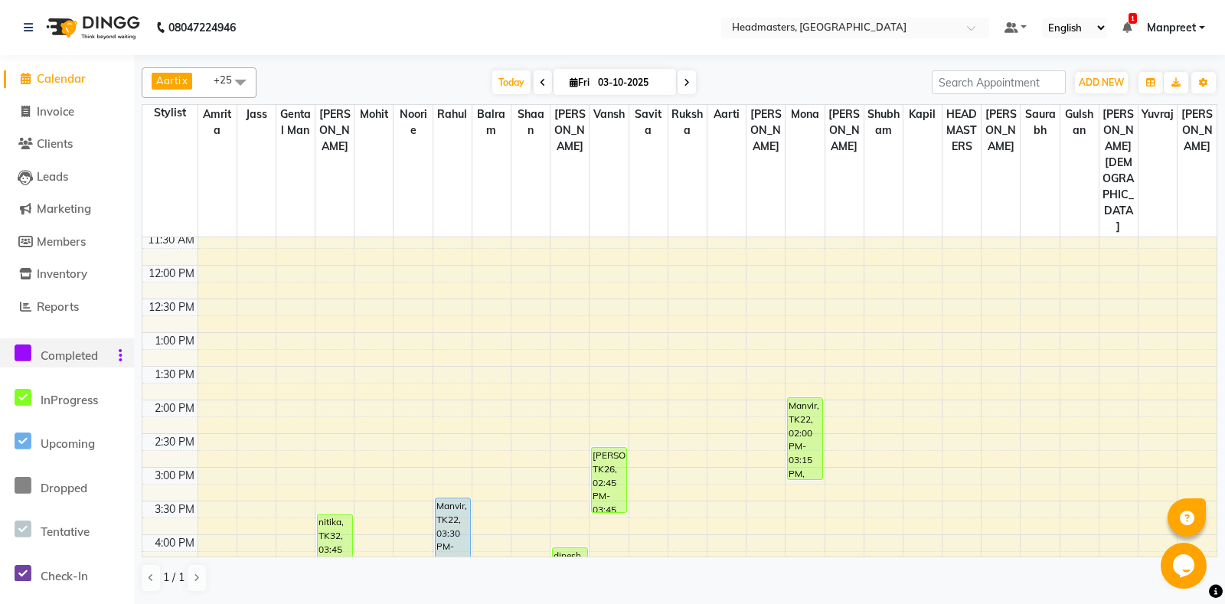
scroll to position [322, 0]
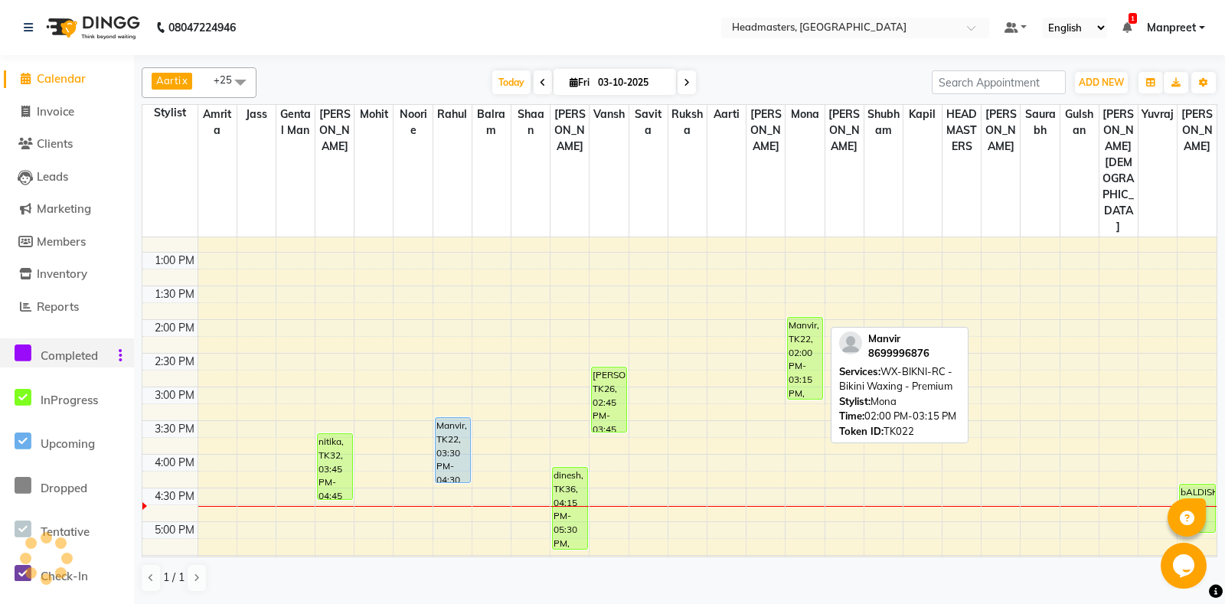
click at [803, 318] on div "Manvir, TK22, 02:00 PM-03:15 PM, WX-BIKNI-RC - Bikini Waxing - Premium" at bounding box center [805, 358] width 34 height 81
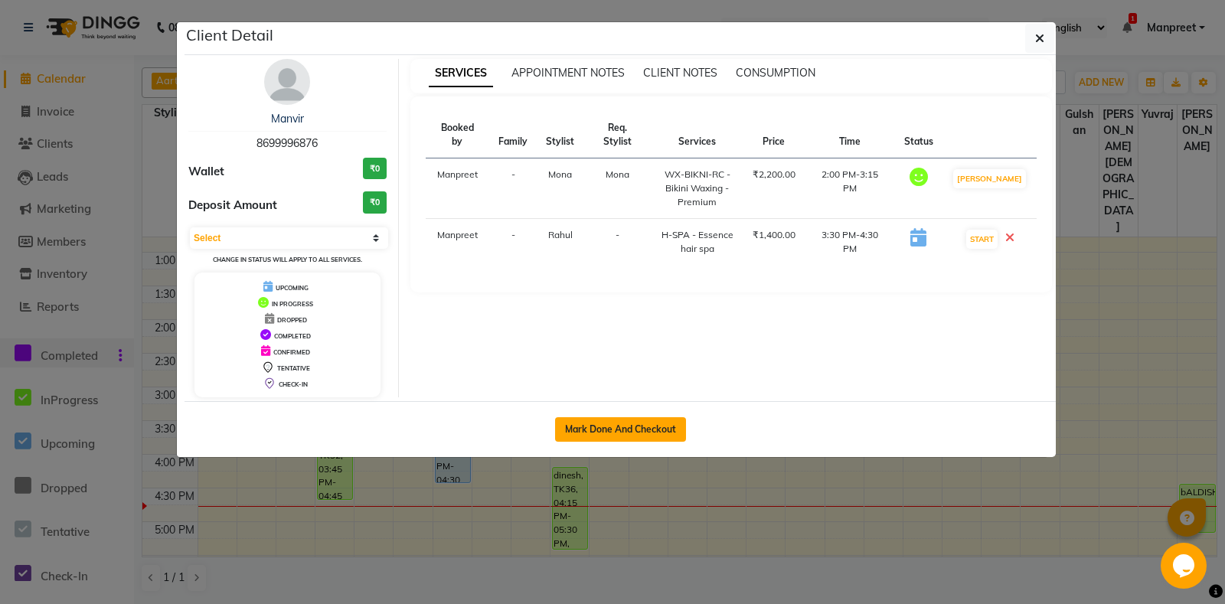
click at [635, 423] on button "Mark Done And Checkout" at bounding box center [620, 429] width 131 height 25
select select "service"
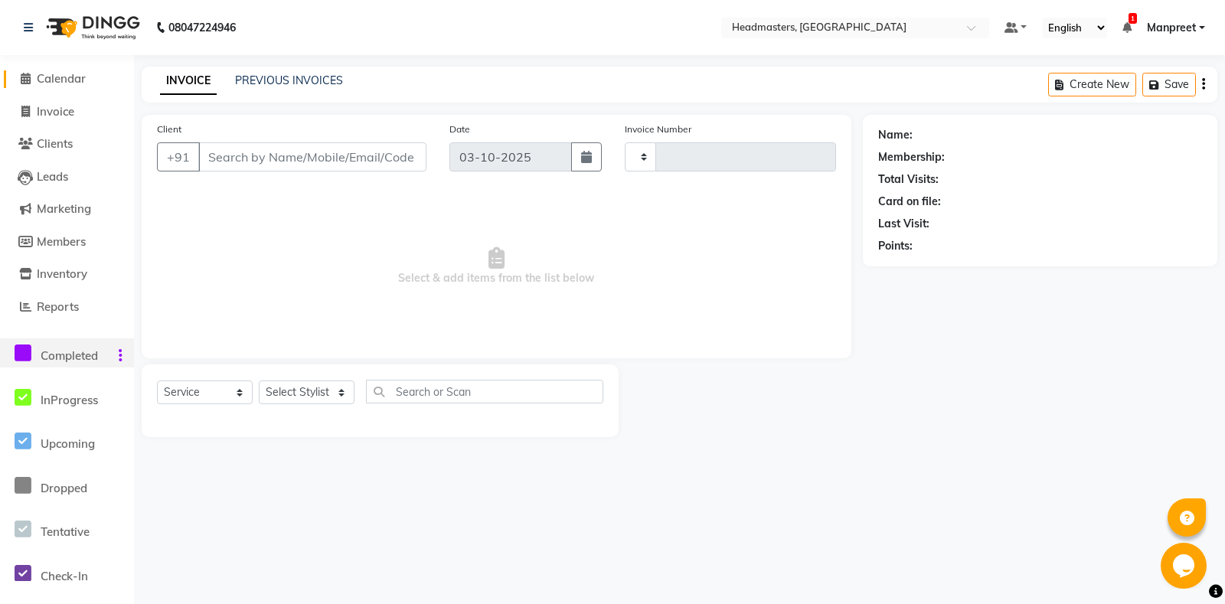
type input "7031"
select select "7130"
type input "8699996876"
select select "60725"
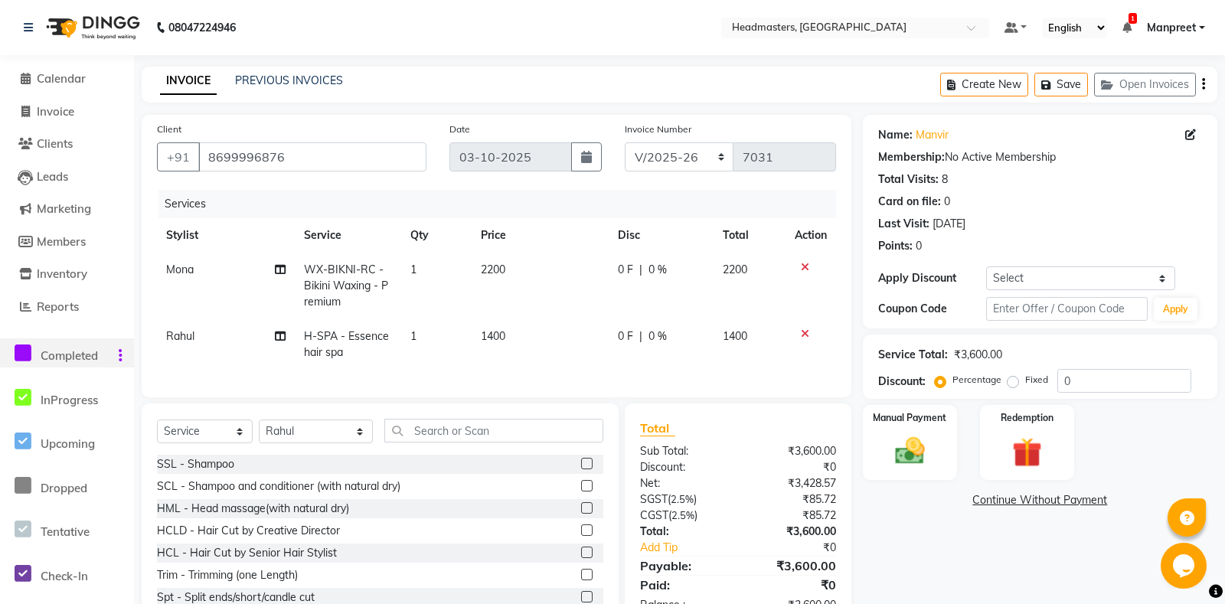
click at [336, 353] on span "H-SPA - Essence hair spa" at bounding box center [346, 344] width 85 height 30
select select "60725"
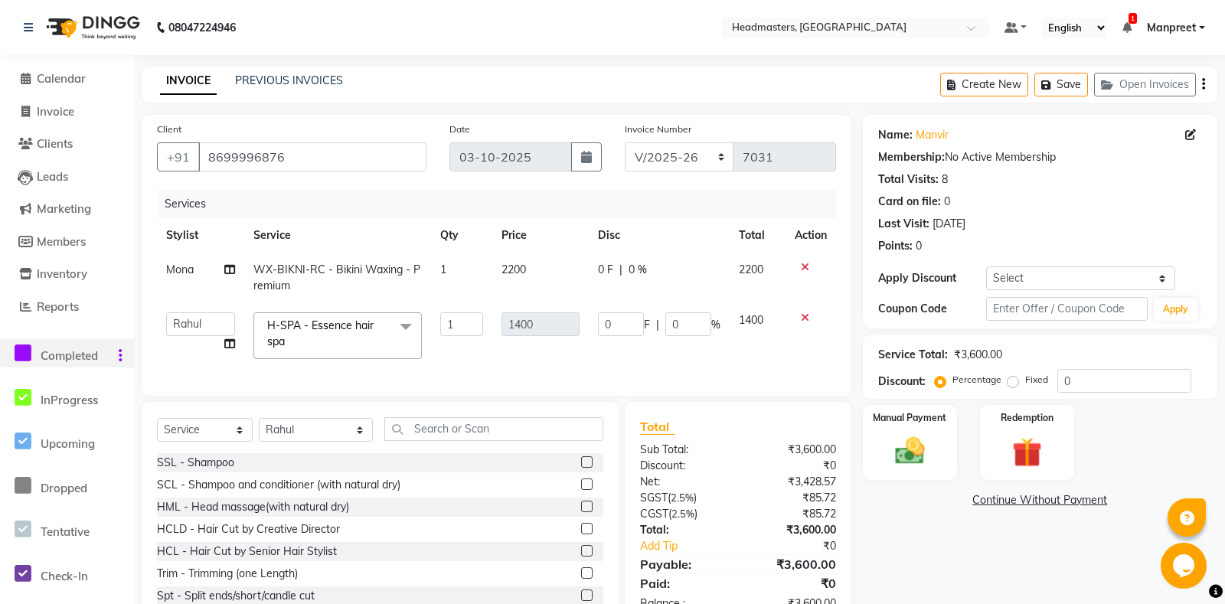
click at [345, 353] on span "H-SPA - Essence hair spa x" at bounding box center [332, 336] width 138 height 36
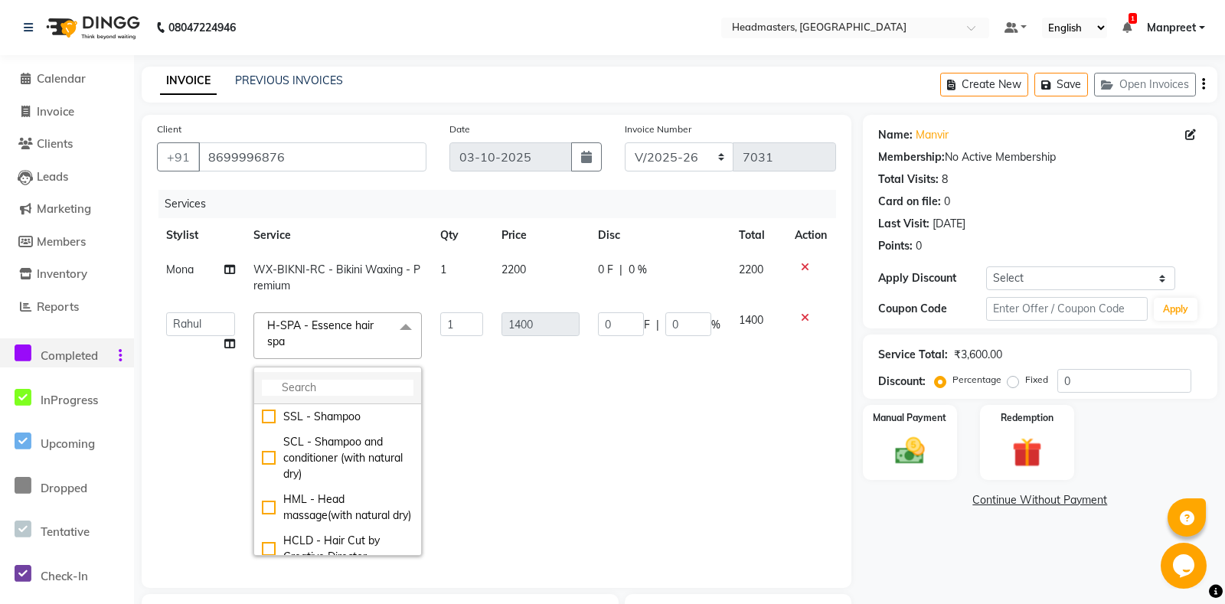
click at [348, 395] on input "multiselect-search" at bounding box center [338, 388] width 152 height 16
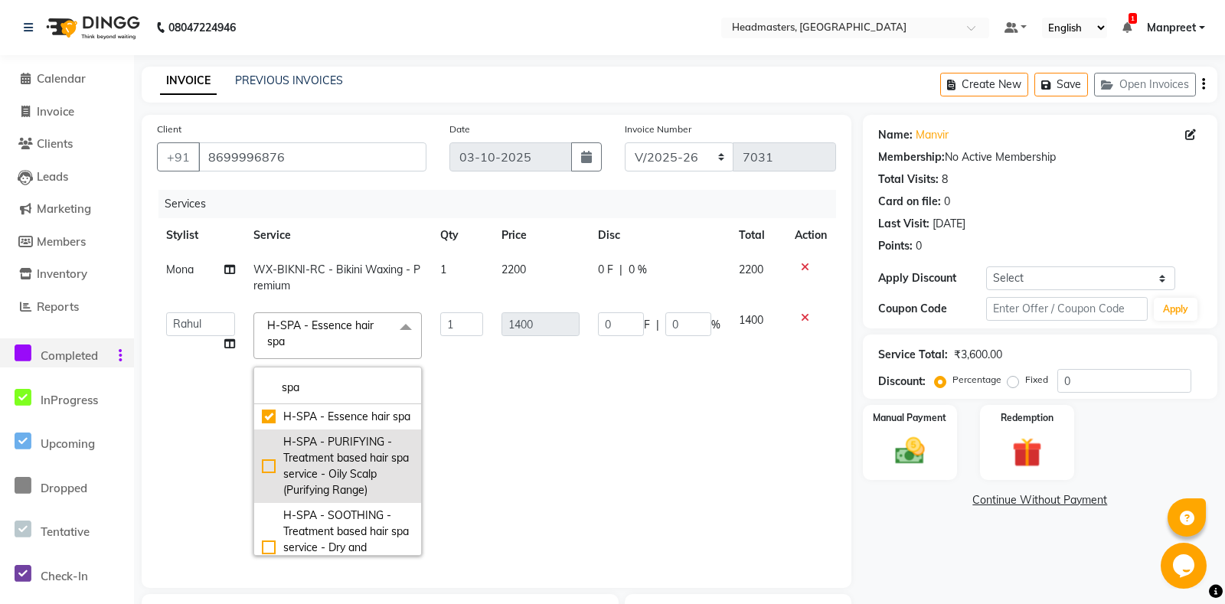
type input "spa"
click at [376, 466] on div "H-SPA - PURIFYING - Treatment based hair spa service - Oily Scalp (Purifying Ra…" at bounding box center [338, 466] width 152 height 64
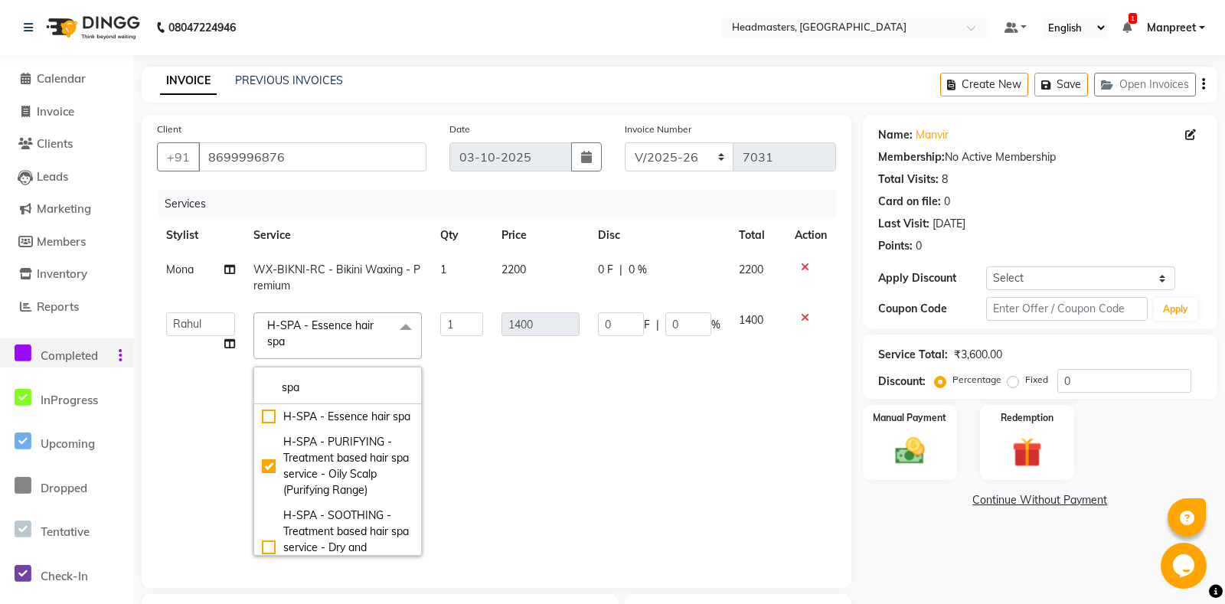
type input "2000"
checkbox input "false"
checkbox input "true"
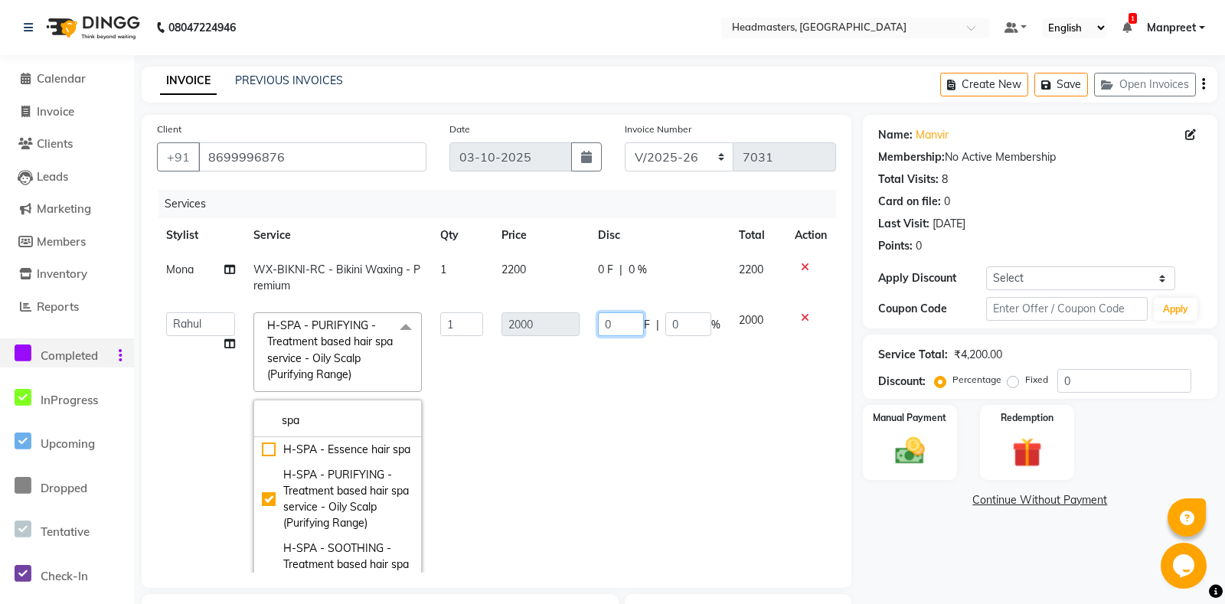
click at [605, 325] on input "0" at bounding box center [621, 324] width 46 height 24
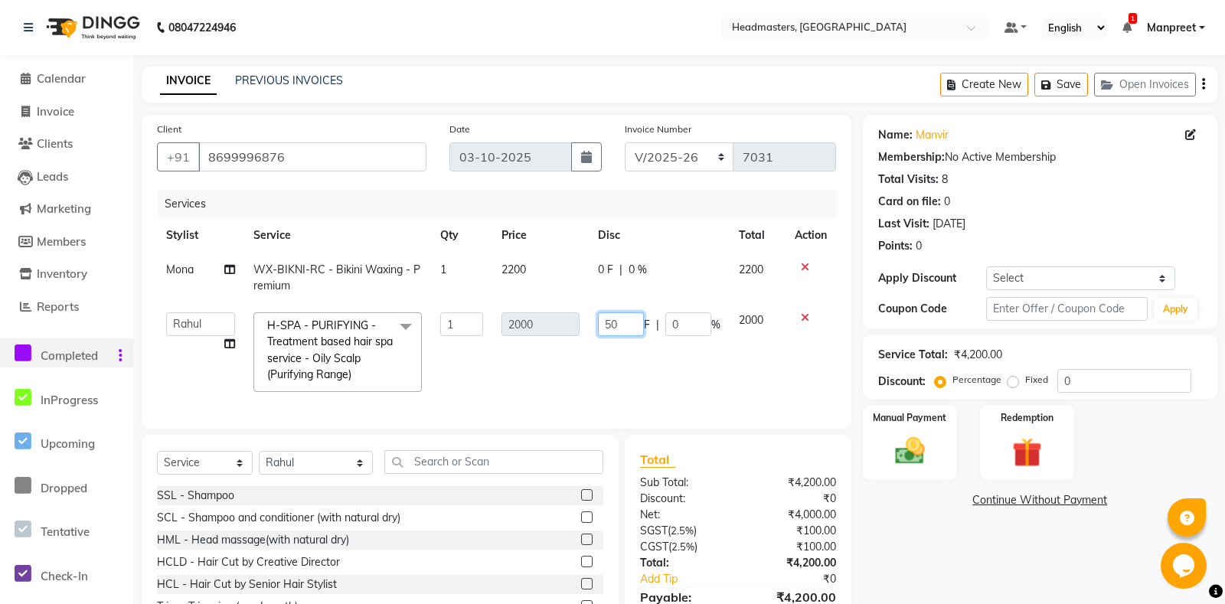
type input "500"
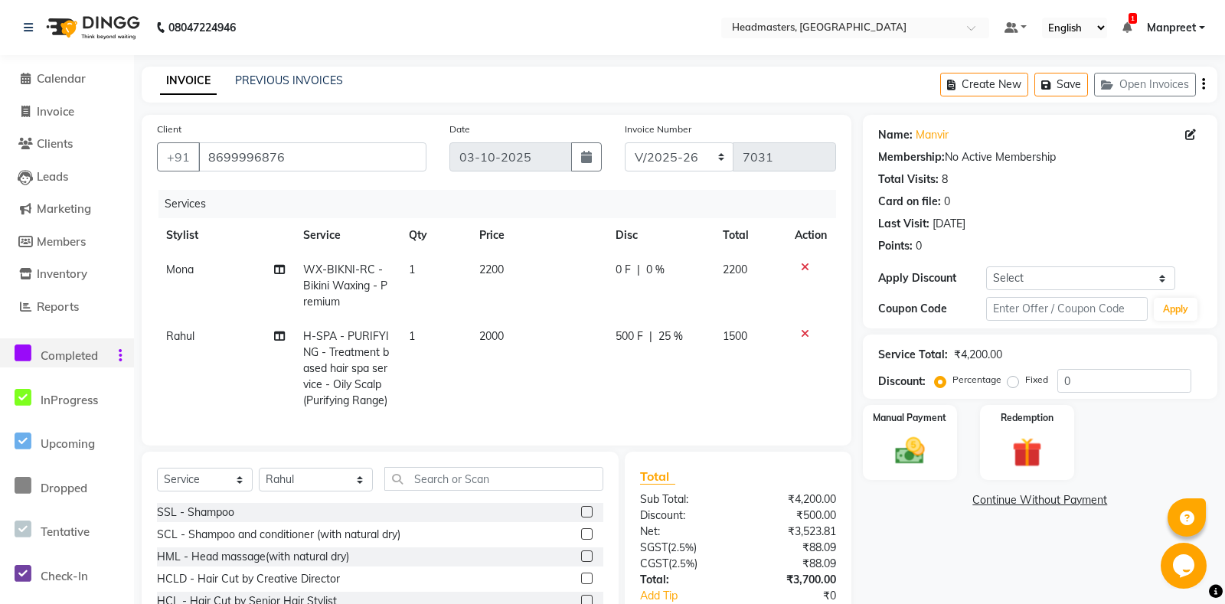
click at [613, 356] on td "500 F | 25 %" at bounding box center [659, 368] width 107 height 99
select select "60725"
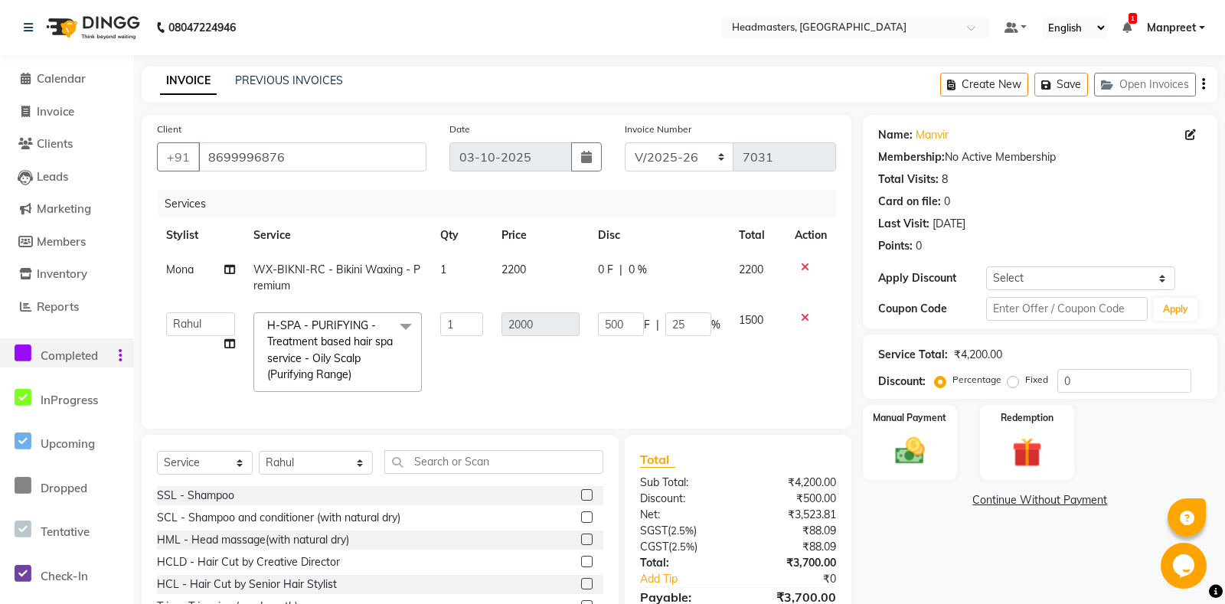
scroll to position [79, 0]
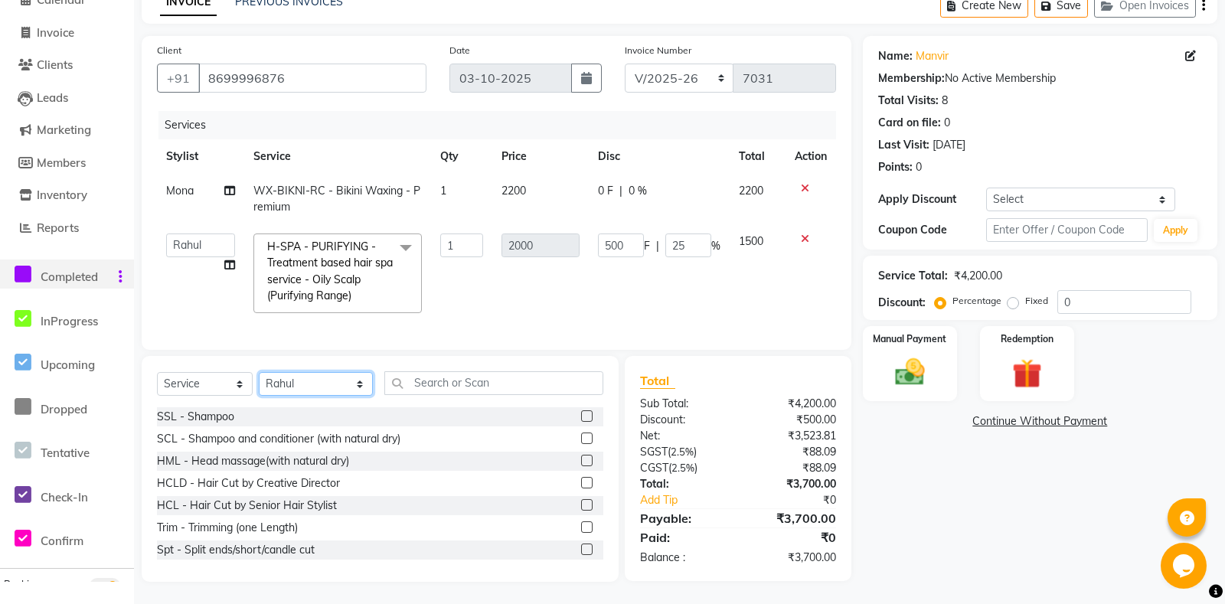
click at [259, 372] on select "Select Stylist [PERSON_NAME] Amrita - Front Desk [PERSON_NAME] Gental Man Gulsh…" at bounding box center [316, 384] width 114 height 24
select select "60742"
click option "Mona" at bounding box center [0, 0] width 0 height 0
click at [445, 392] on input "text" at bounding box center [493, 383] width 218 height 24
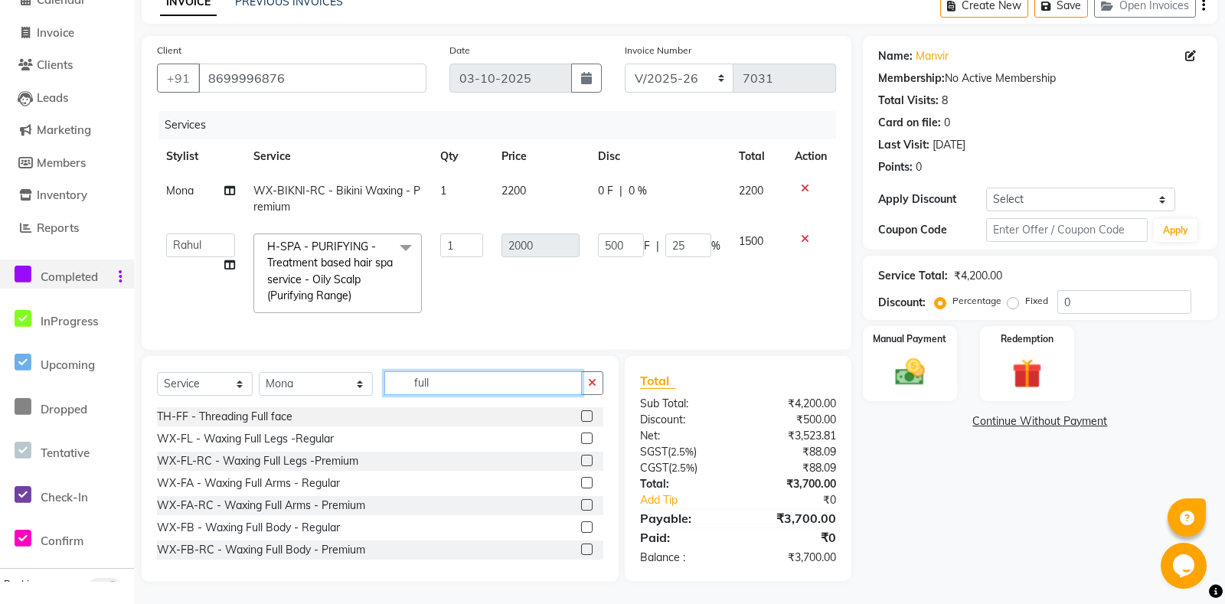
type input "full"
click at [587, 461] on label at bounding box center [586, 460] width 11 height 11
click at [587, 461] on input "checkbox" at bounding box center [586, 461] width 10 height 10
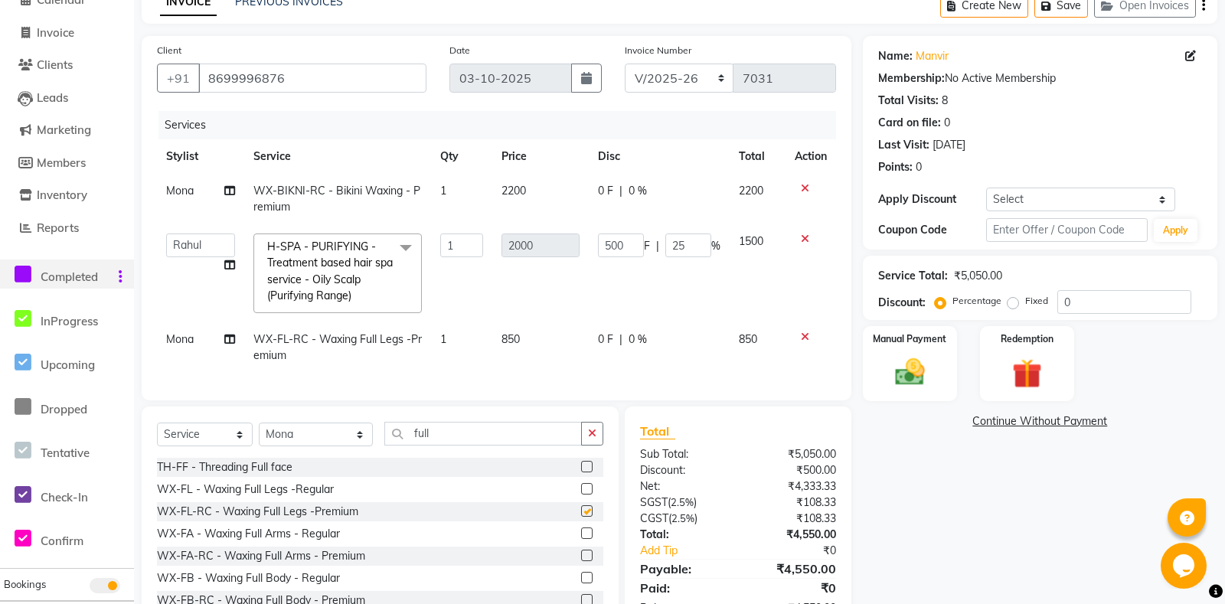
checkbox input "false"
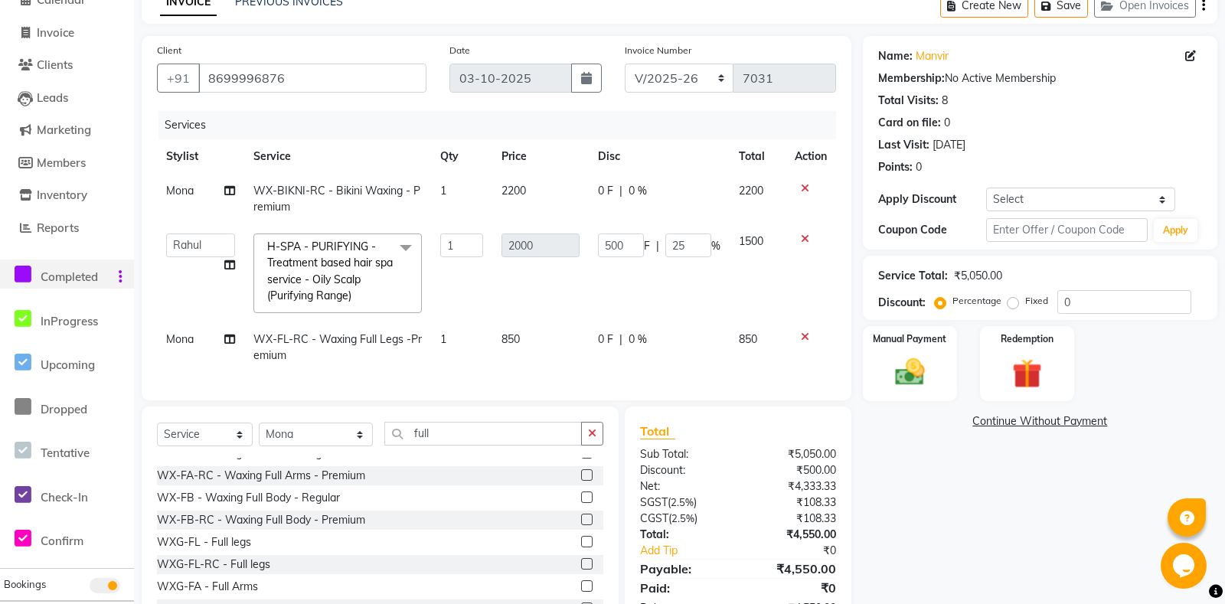
click at [585, 475] on label at bounding box center [586, 474] width 11 height 11
click at [585, 475] on input "checkbox" at bounding box center [586, 476] width 10 height 10
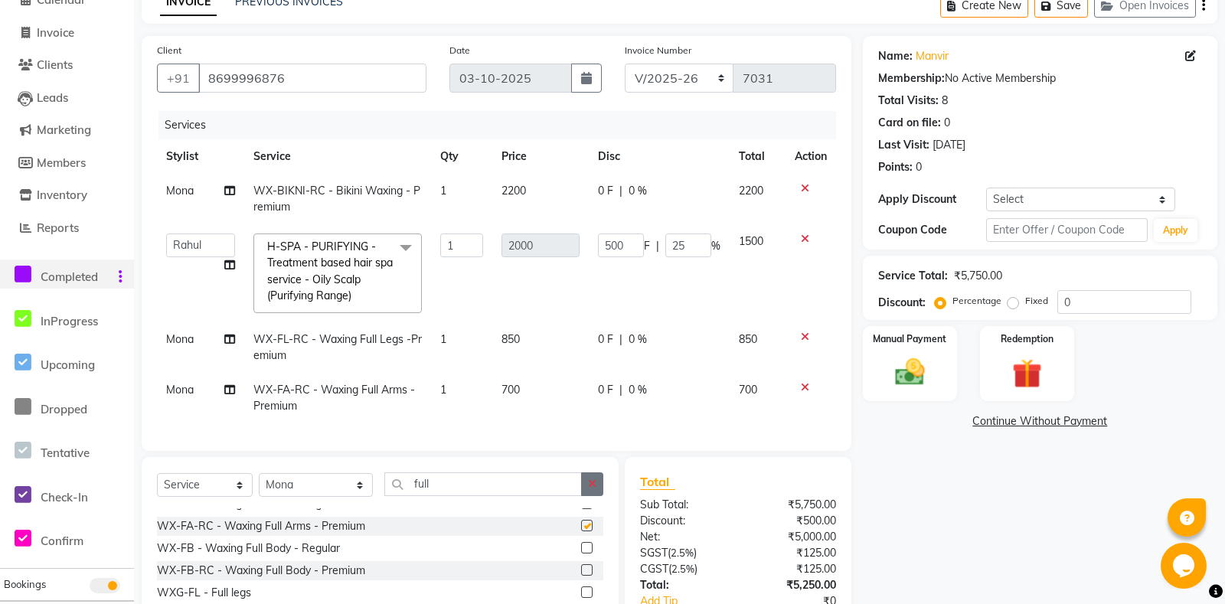
checkbox input "false"
click at [593, 479] on icon "button" at bounding box center [592, 484] width 8 height 11
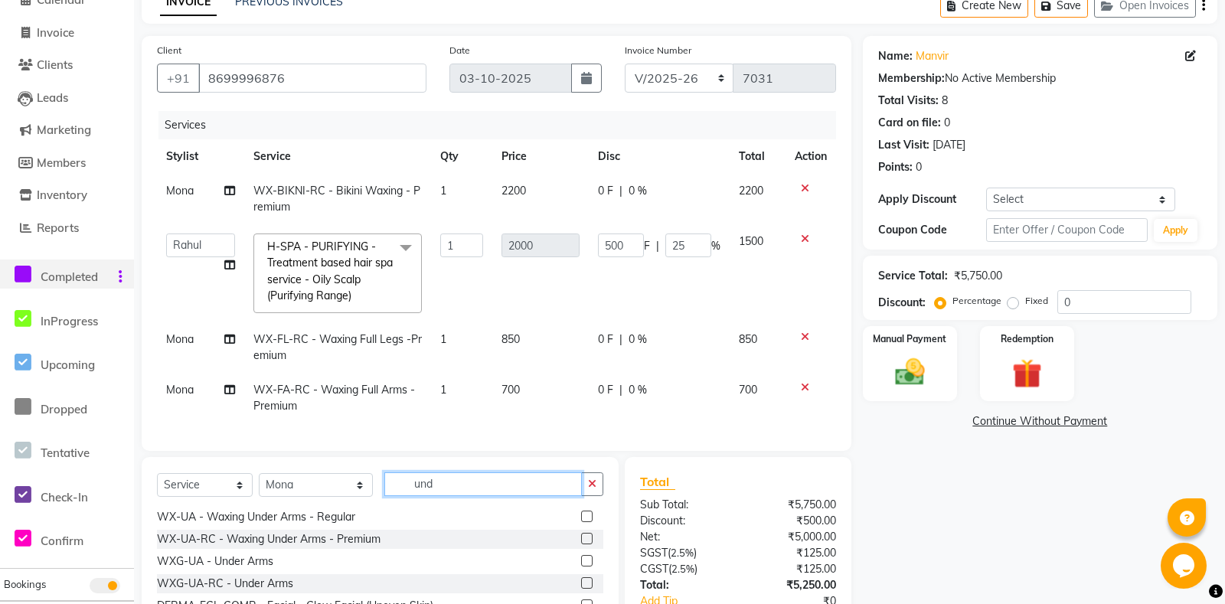
scroll to position [24, 0]
type input "under"
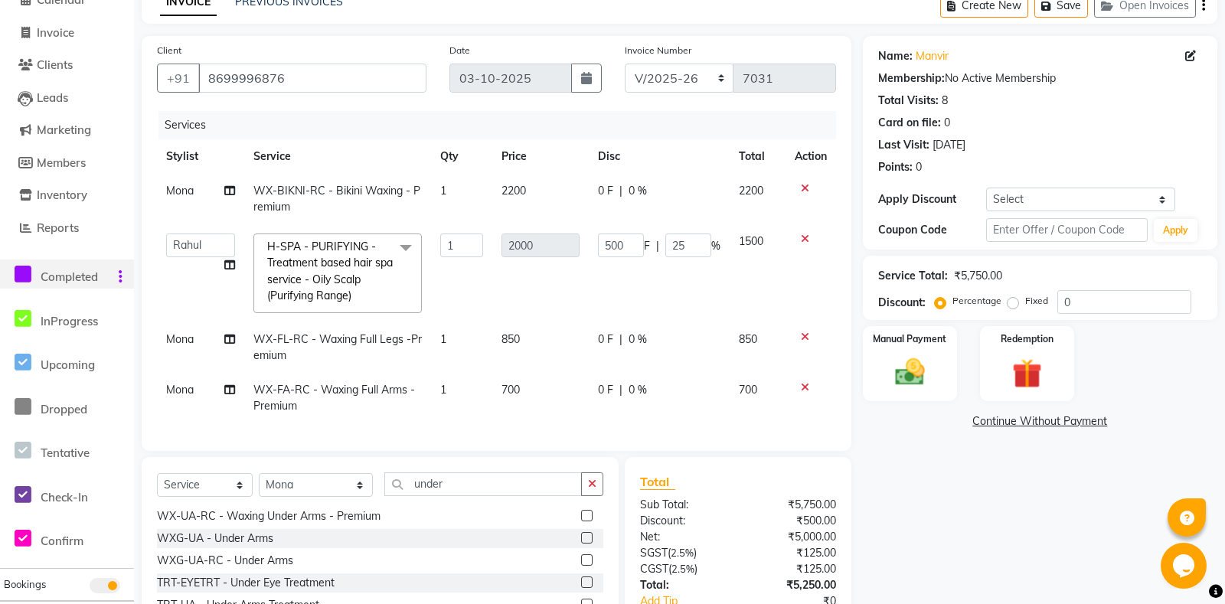
click at [590, 515] on label at bounding box center [586, 515] width 11 height 11
click at [590, 515] on input "checkbox" at bounding box center [586, 516] width 10 height 10
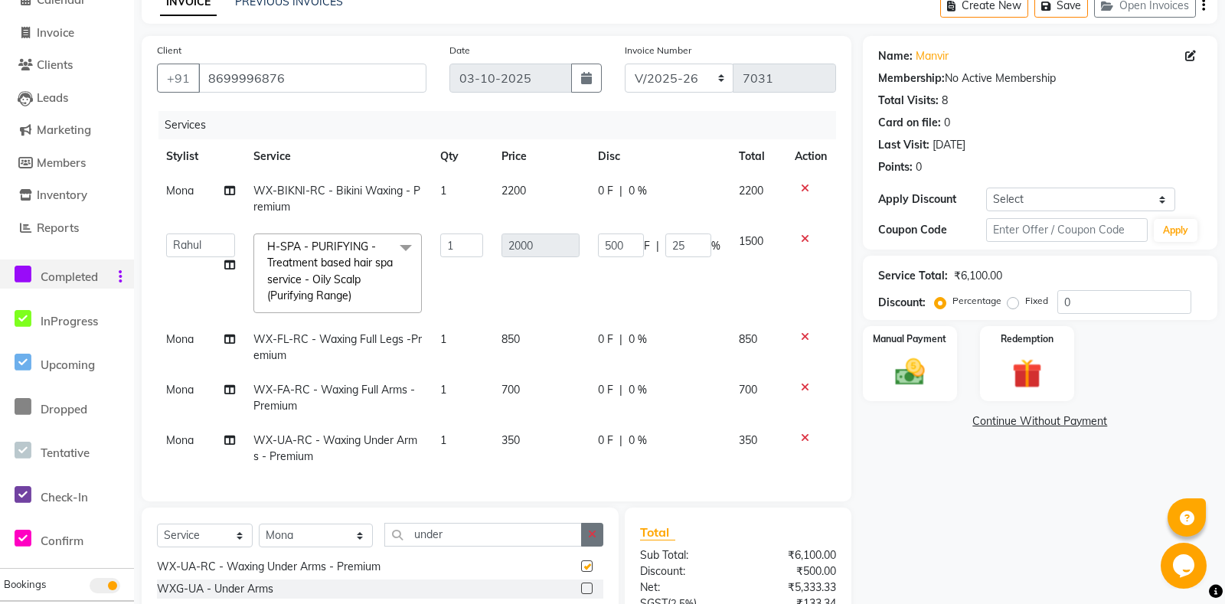
scroll to position [230, 0]
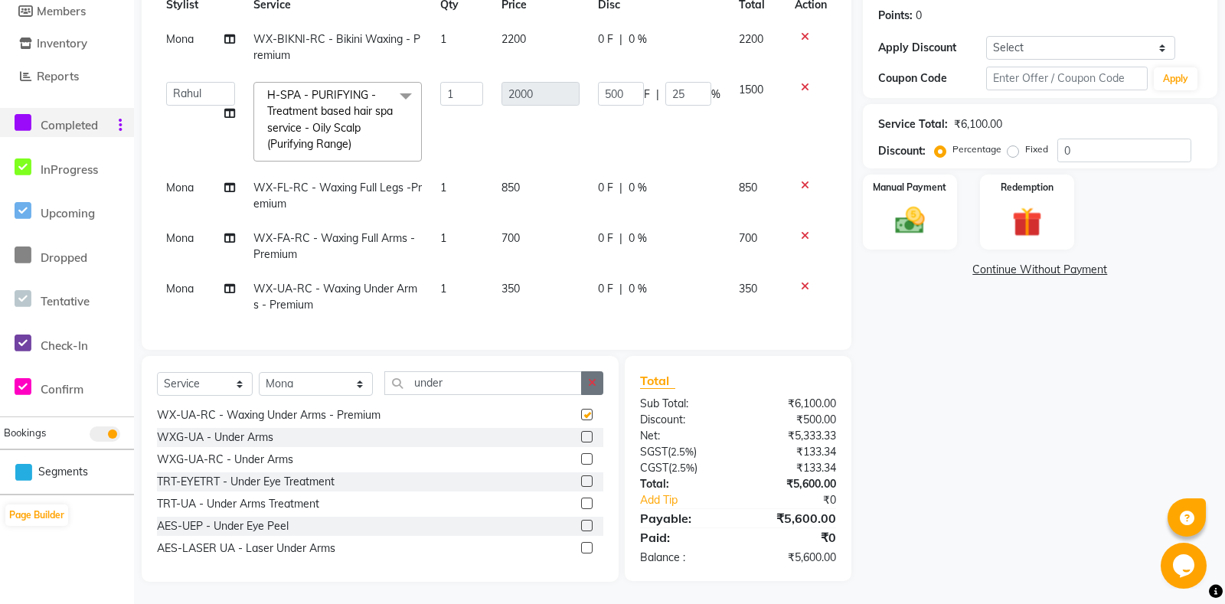
checkbox input "false"
click at [584, 391] on button "button" at bounding box center [592, 383] width 22 height 24
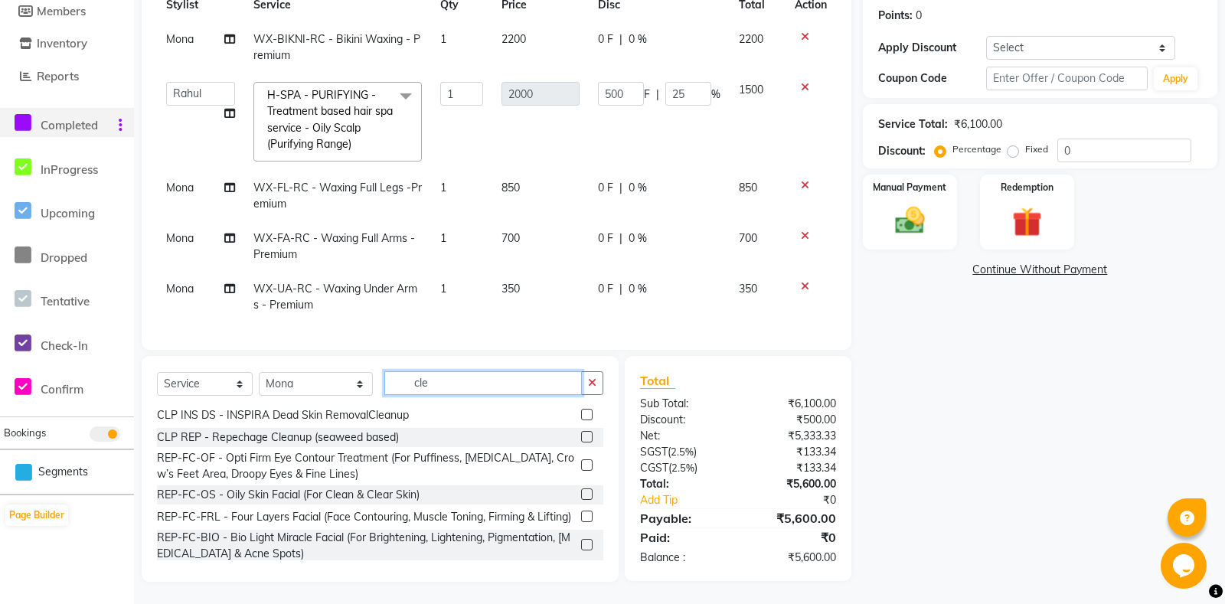
type input "cle"
click at [583, 413] on label at bounding box center [586, 414] width 11 height 11
click at [583, 413] on input "checkbox" at bounding box center [586, 415] width 10 height 10
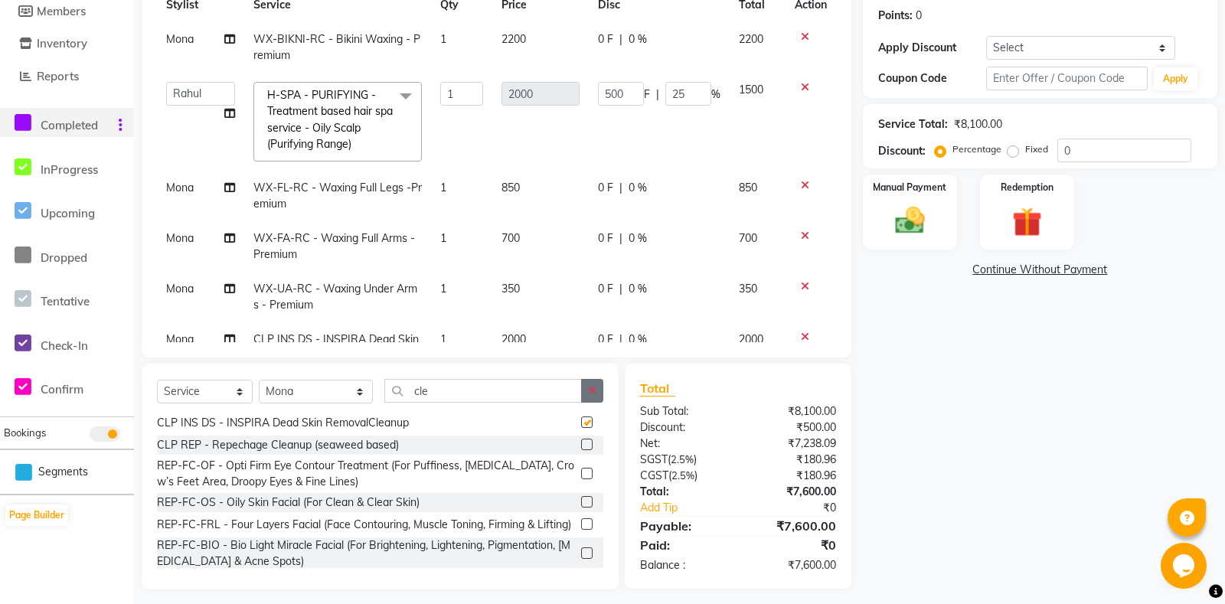
checkbox input "false"
click at [588, 387] on button "button" at bounding box center [592, 391] width 22 height 24
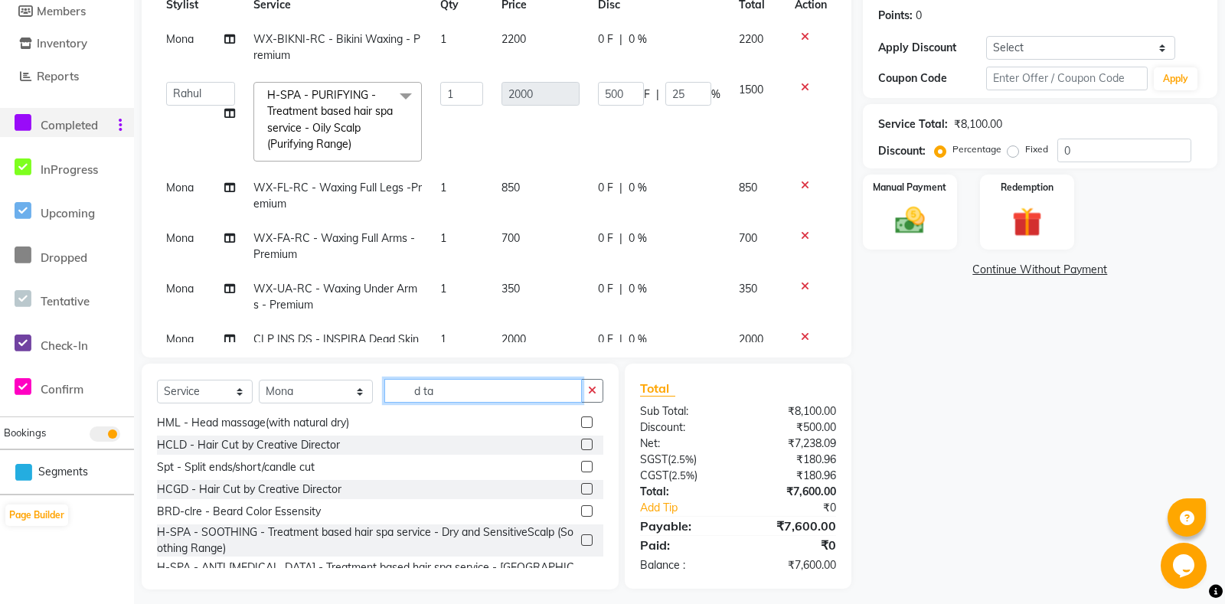
scroll to position [0, 0]
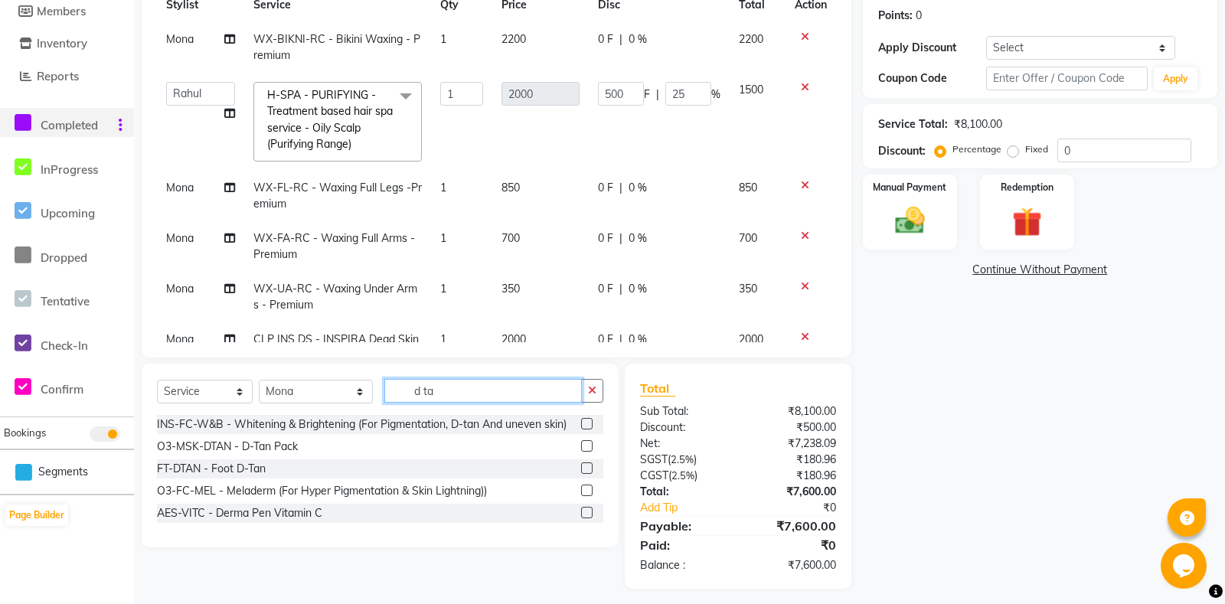
type input "d ta"
click at [583, 448] on label at bounding box center [586, 445] width 11 height 11
click at [583, 448] on input "checkbox" at bounding box center [586, 447] width 10 height 10
checkbox input "false"
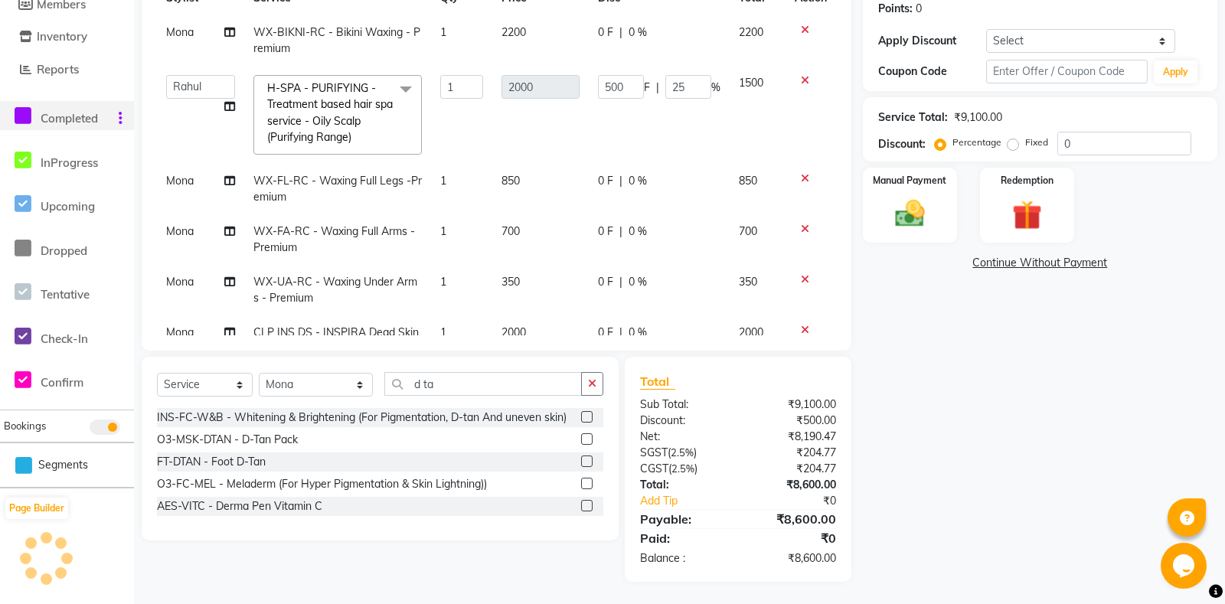
scroll to position [77, 0]
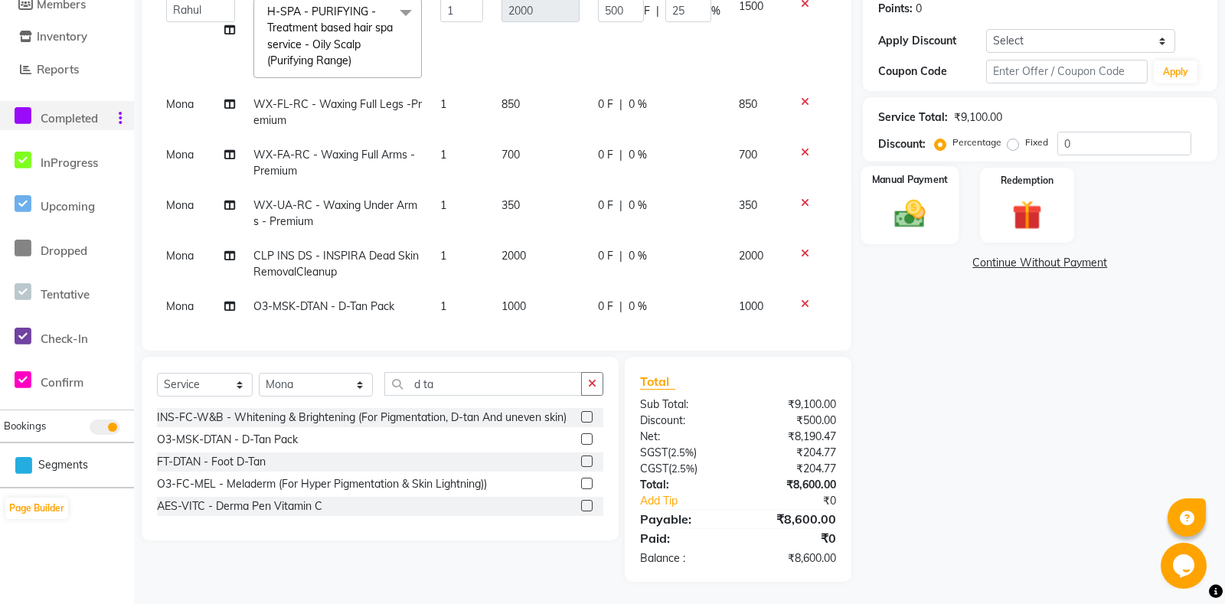
click at [891, 231] on img at bounding box center [910, 214] width 50 height 35
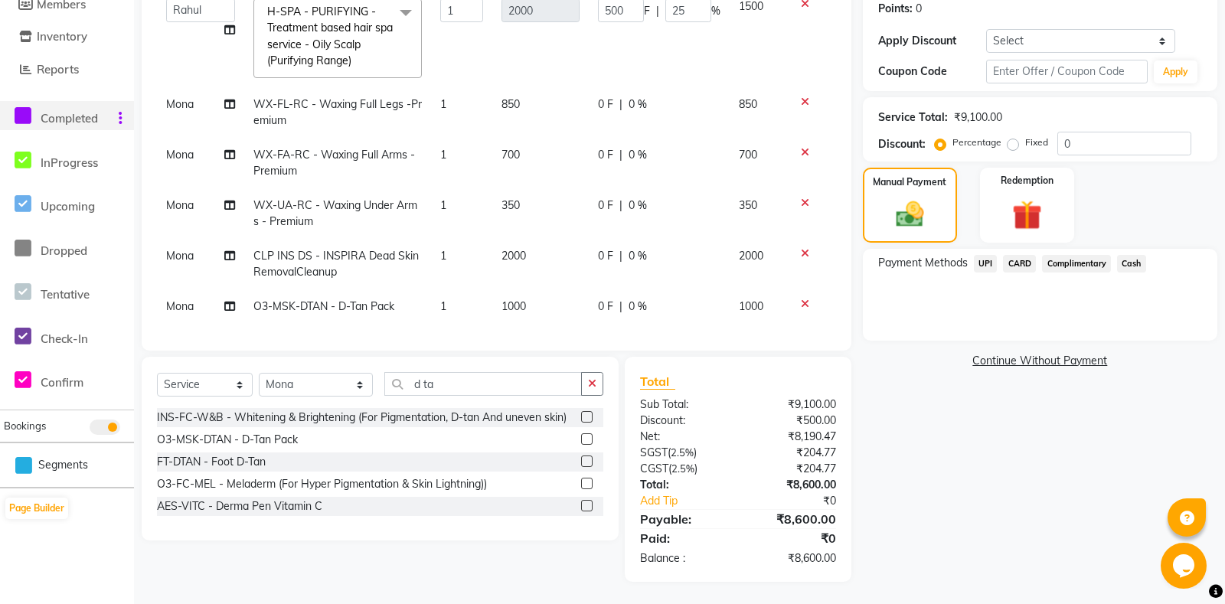
click at [986, 273] on span "UPI" at bounding box center [986, 264] width 24 height 18
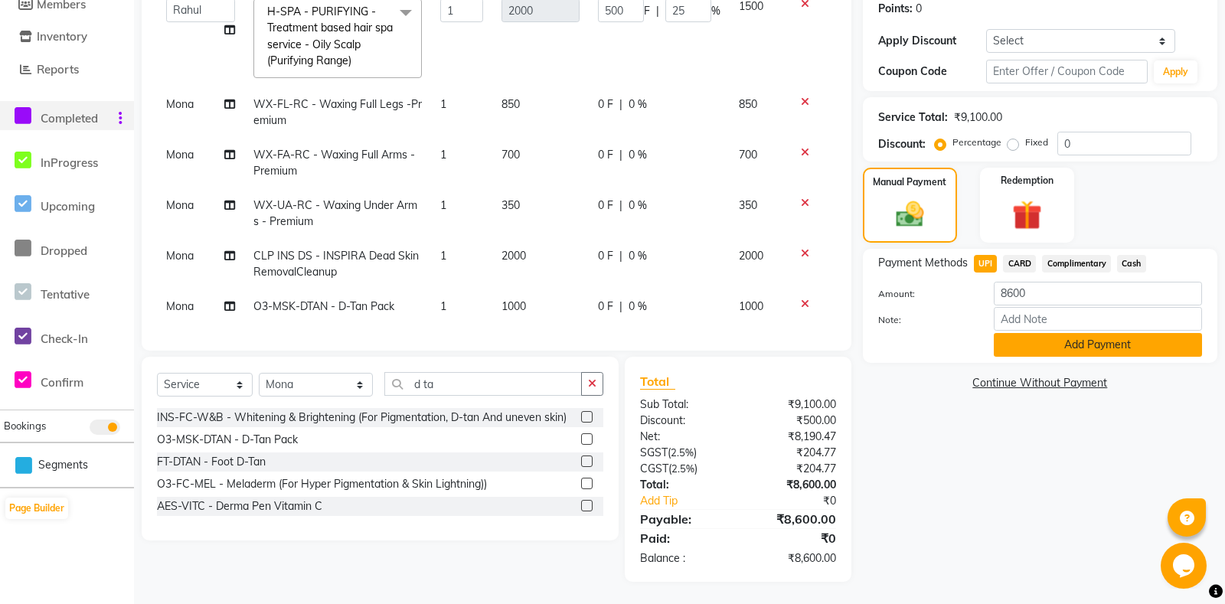
click at [1036, 357] on button "Add Payment" at bounding box center [1098, 345] width 208 height 24
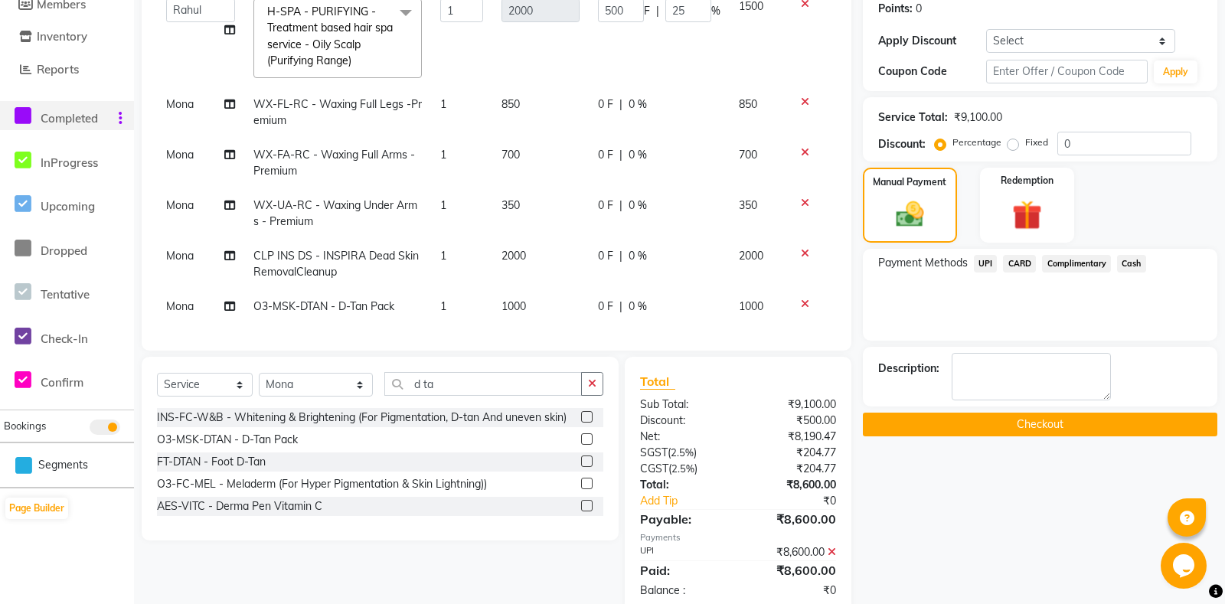
click at [1001, 430] on button "Checkout" at bounding box center [1040, 425] width 354 height 24
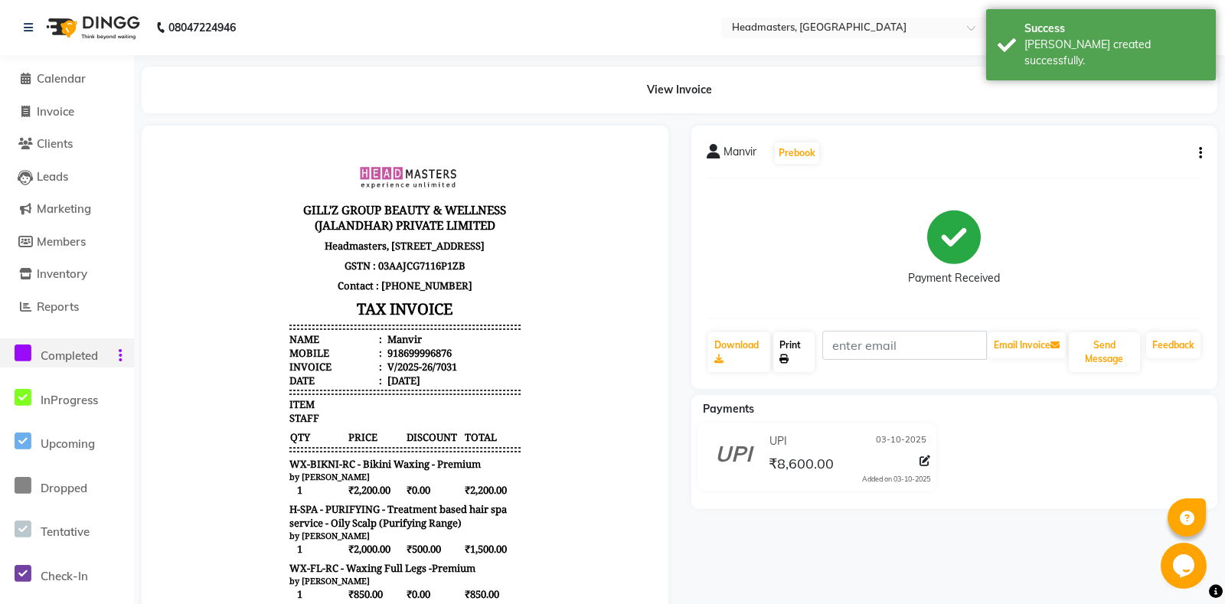
click at [783, 348] on link "Print" at bounding box center [793, 352] width 41 height 40
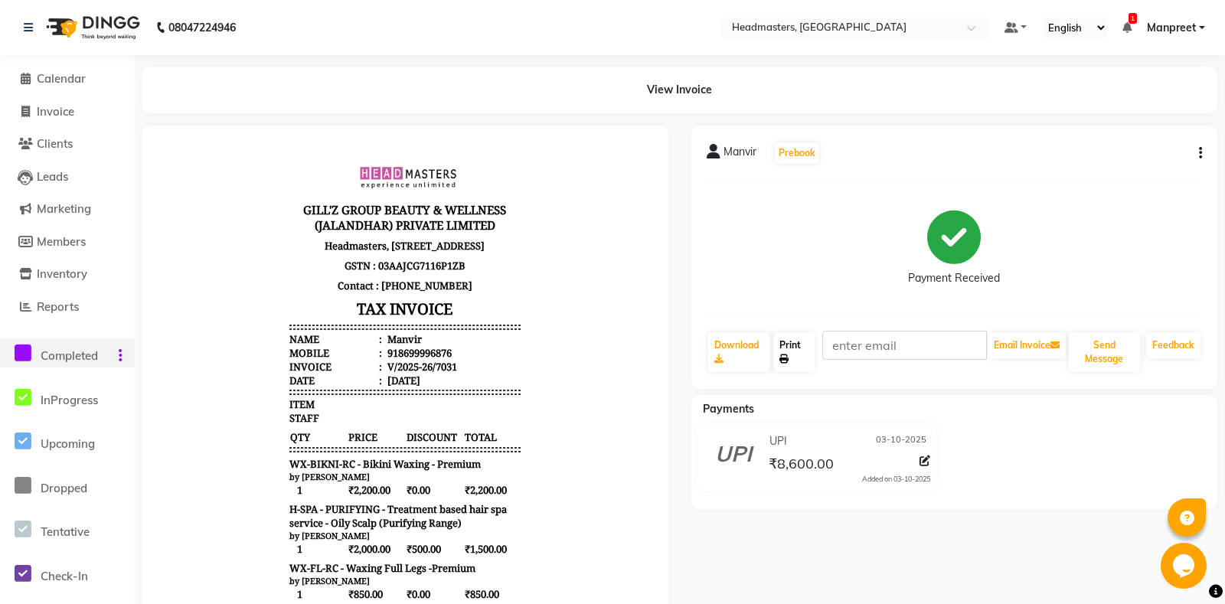
click at [783, 348] on link "Print" at bounding box center [793, 352] width 41 height 40
click at [70, 89] on li "Calendar" at bounding box center [67, 79] width 134 height 33
click at [71, 77] on span "Calendar" at bounding box center [61, 78] width 49 height 15
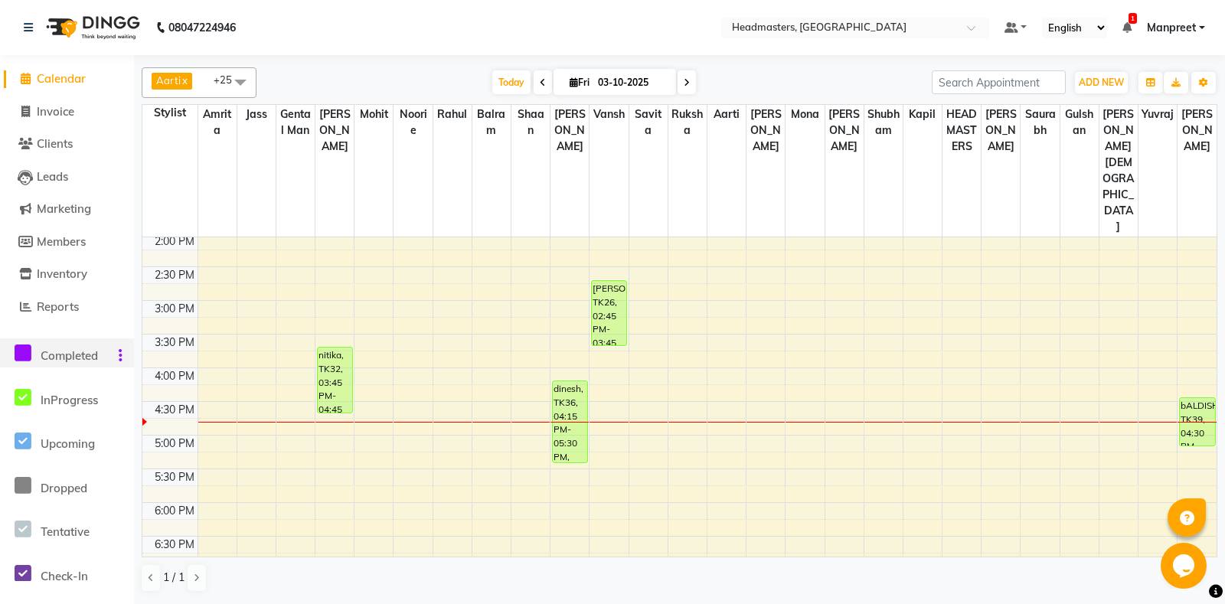
scroll to position [402, 0]
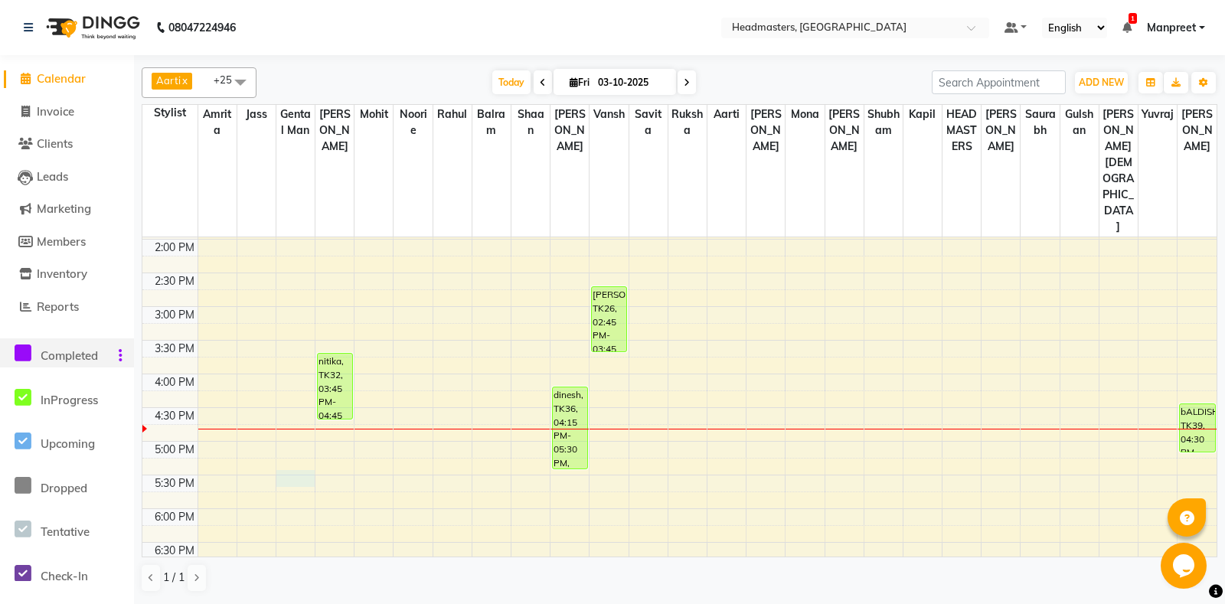
click at [286, 416] on div "8:00 AM 8:30 AM 9:00 AM 9:30 AM 10:00 AM 10:30 AM 11:00 AM 11:30 AM 12:00 PM 12…" at bounding box center [679, 306] width 1074 height 943
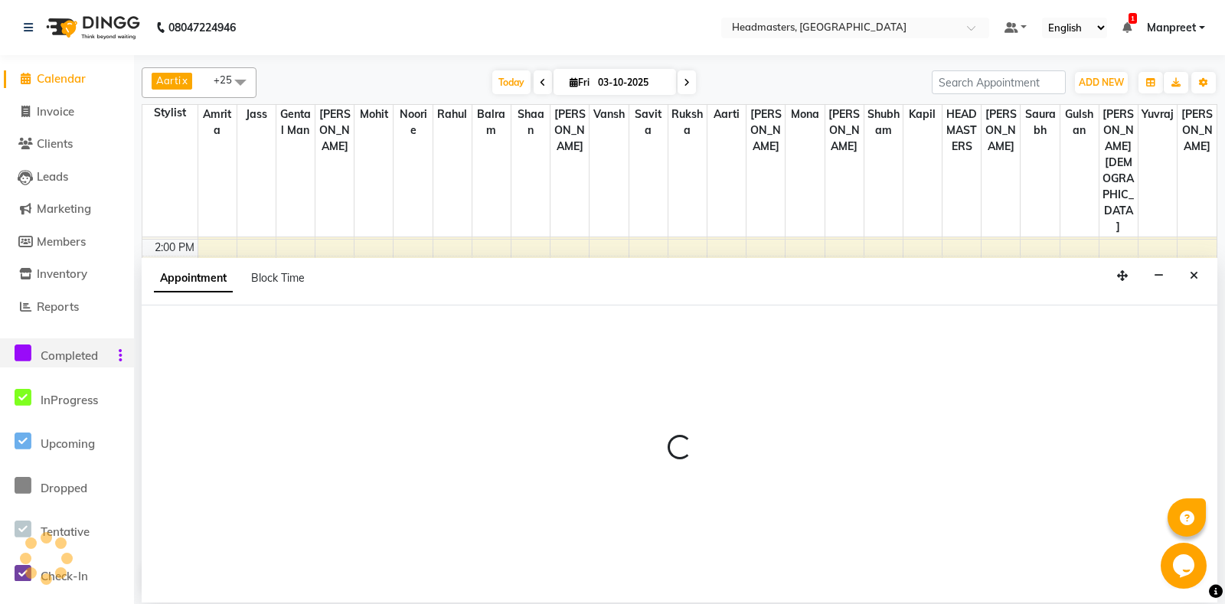
select select "60717"
select select "tentative"
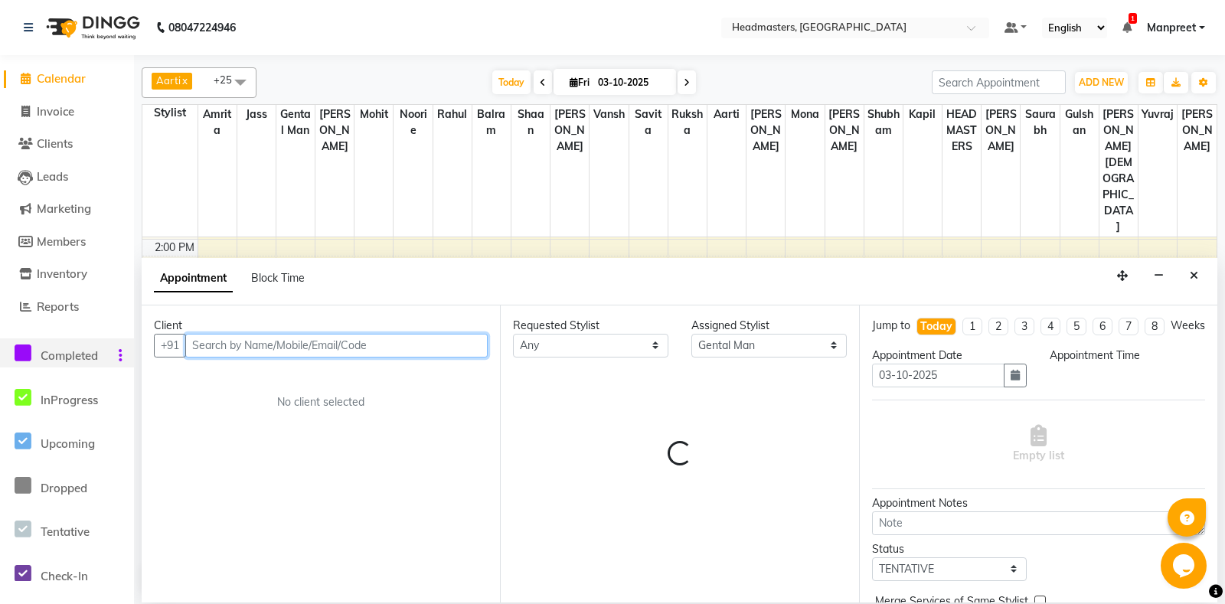
select select "1050"
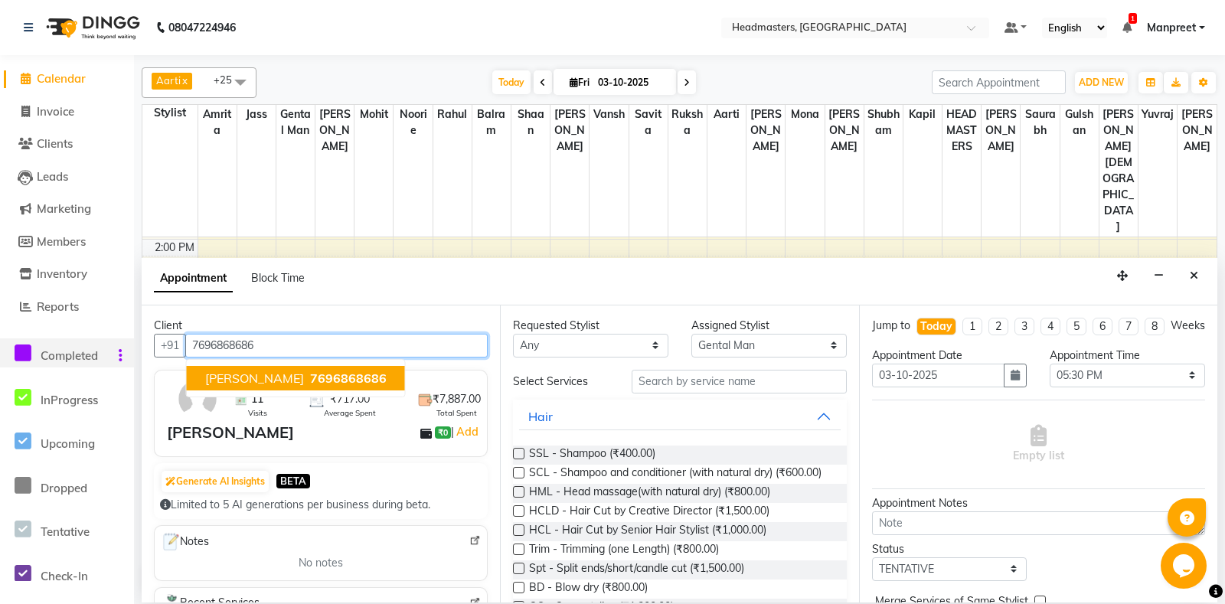
click at [216, 373] on span "Yudhveer" at bounding box center [254, 378] width 99 height 15
type input "7696868686"
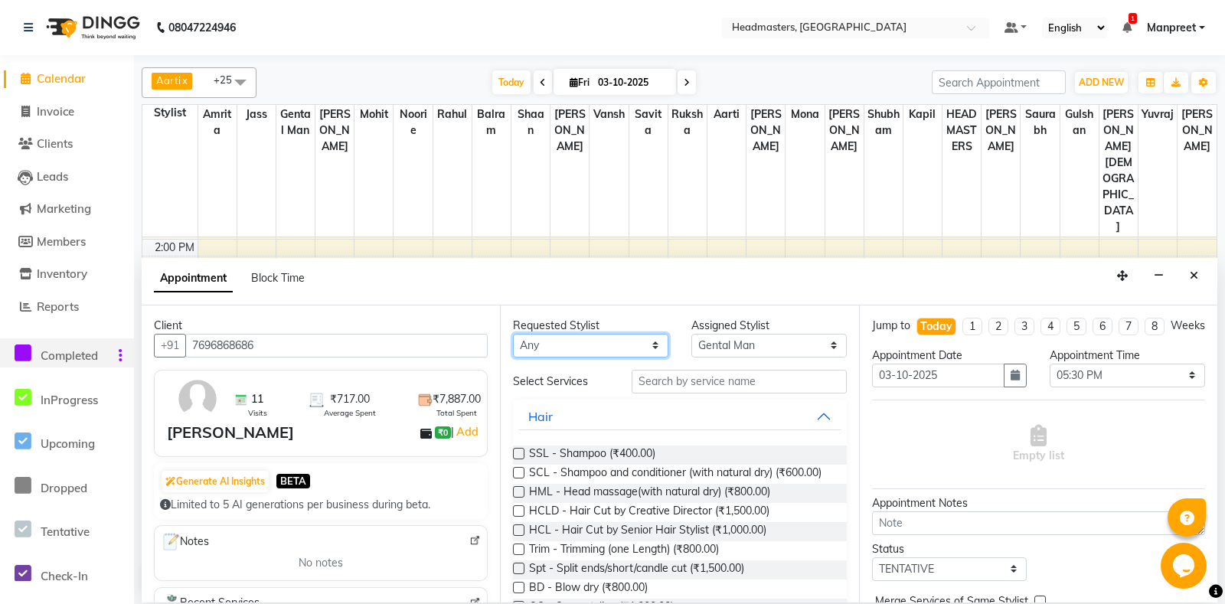
click at [513, 334] on select "Any Aarti Ali Amrita Balram Gental Man Gulshan HEADMASTERS Jass Kapil Mahi Mehr…" at bounding box center [590, 346] width 155 height 24
select select "60717"
click option "Gental Man" at bounding box center [0, 0] width 0 height 0
click at [695, 380] on input "text" at bounding box center [739, 382] width 214 height 24
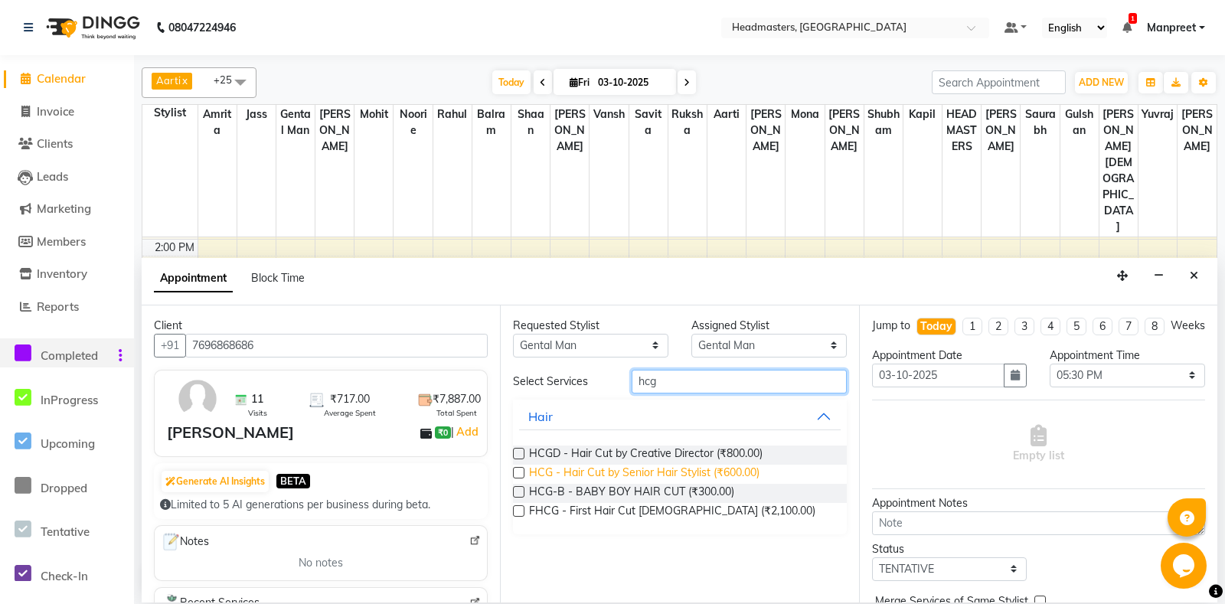
type input "hcg"
click at [718, 465] on span "HCG - Hair Cut by Senior Hair Stylist (₹600.00)" at bounding box center [644, 474] width 230 height 19
checkbox input "false"
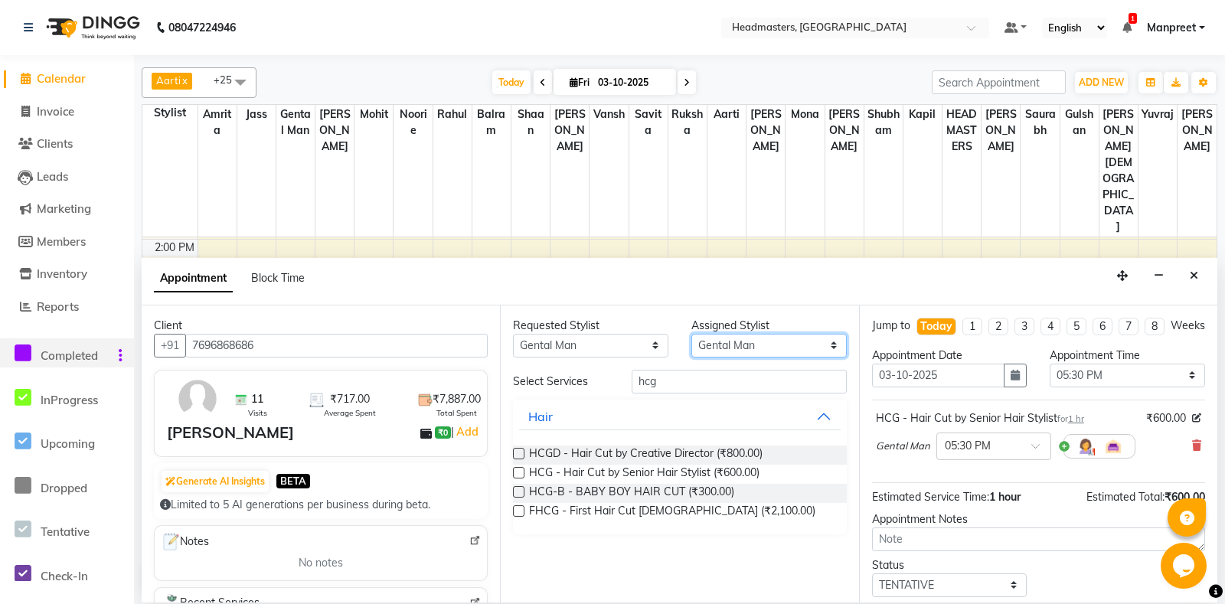
click at [691, 334] on select "Select Aarti Ali Amrita Balram Gental Man Gulshan HEADMASTERS Jass Kapil Mahi M…" at bounding box center [768, 346] width 155 height 24
select select "60727"
click option "Shaan" at bounding box center [0, 0] width 0 height 0
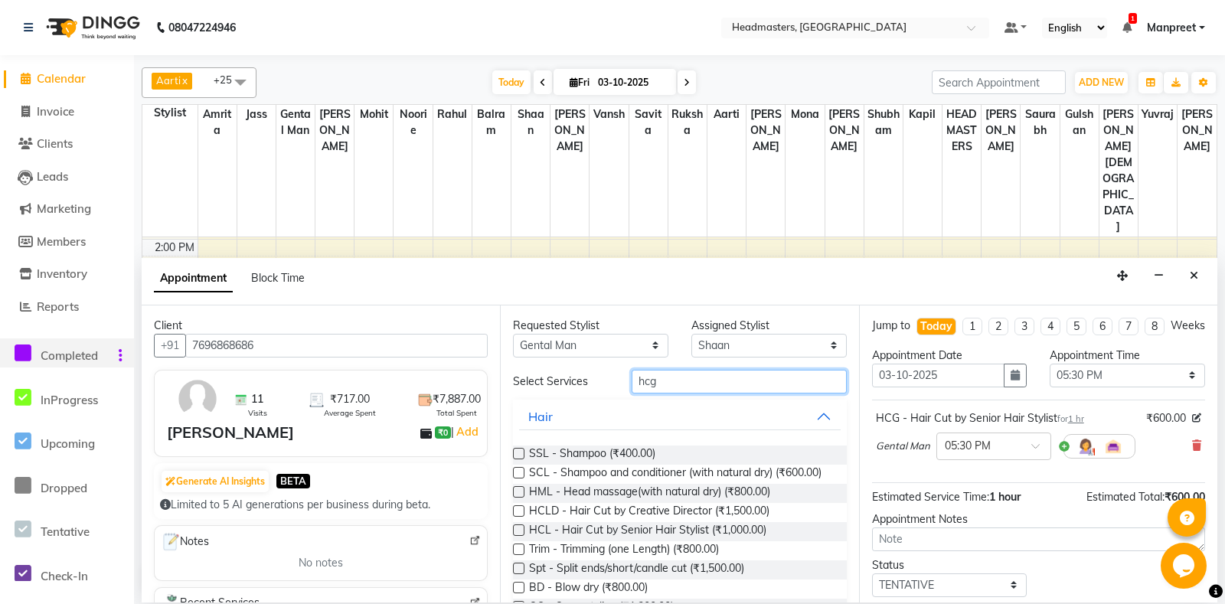
click at [745, 371] on input "hcg" at bounding box center [739, 382] width 214 height 24
type input "h"
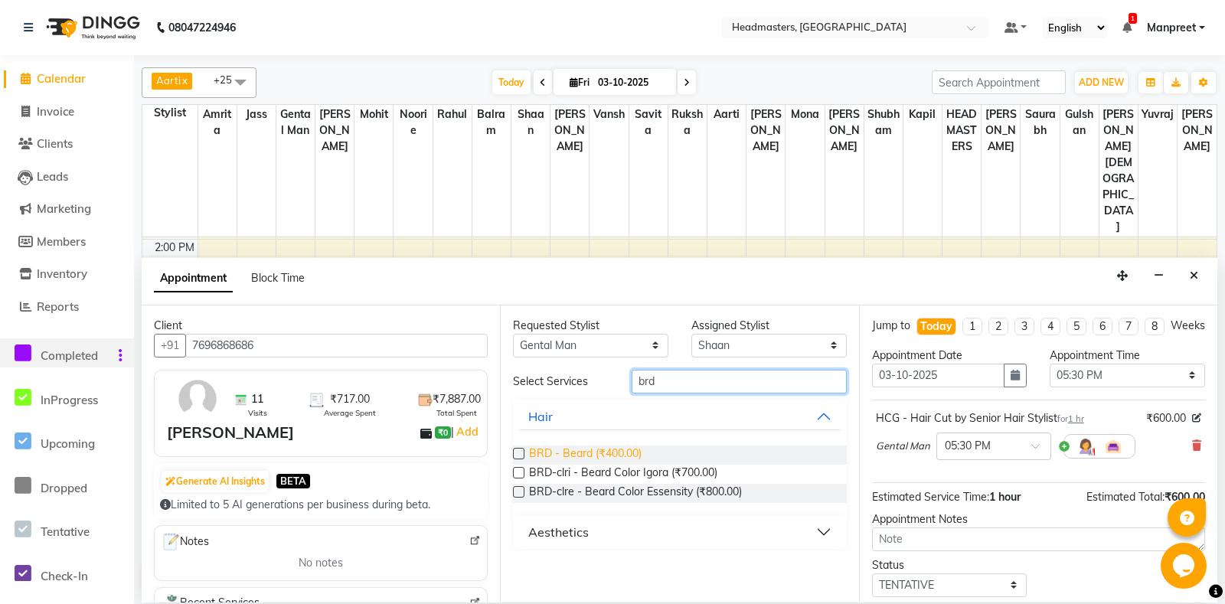
type input "brd"
click at [589, 455] on span "BRD - Beard (₹400.00)" at bounding box center [585, 455] width 113 height 19
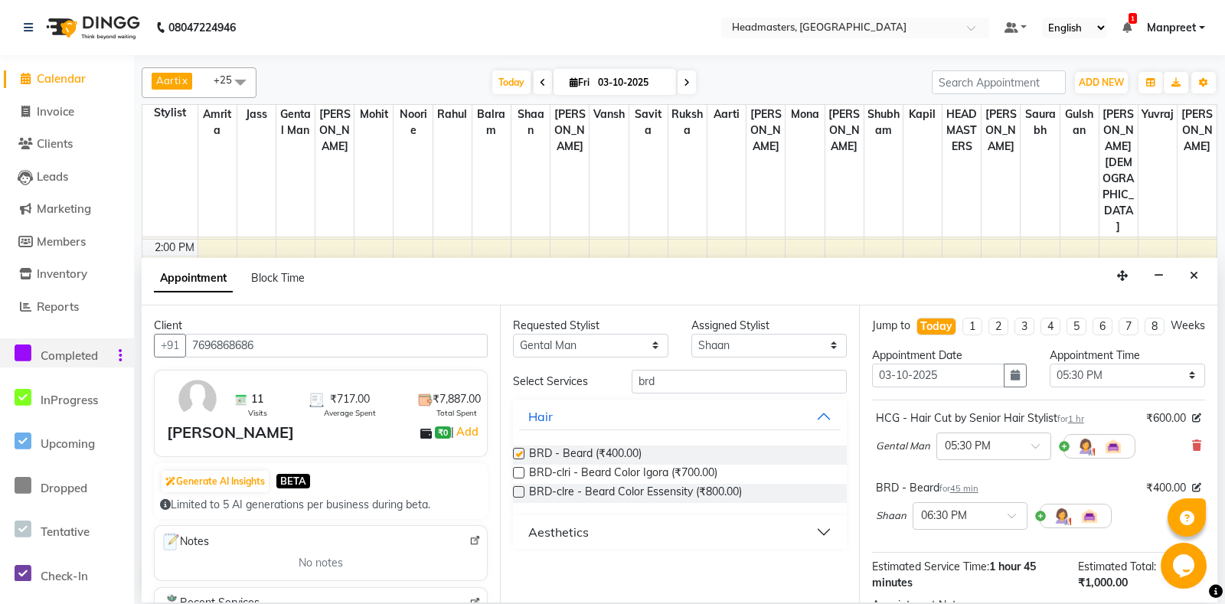
checkbox input "false"
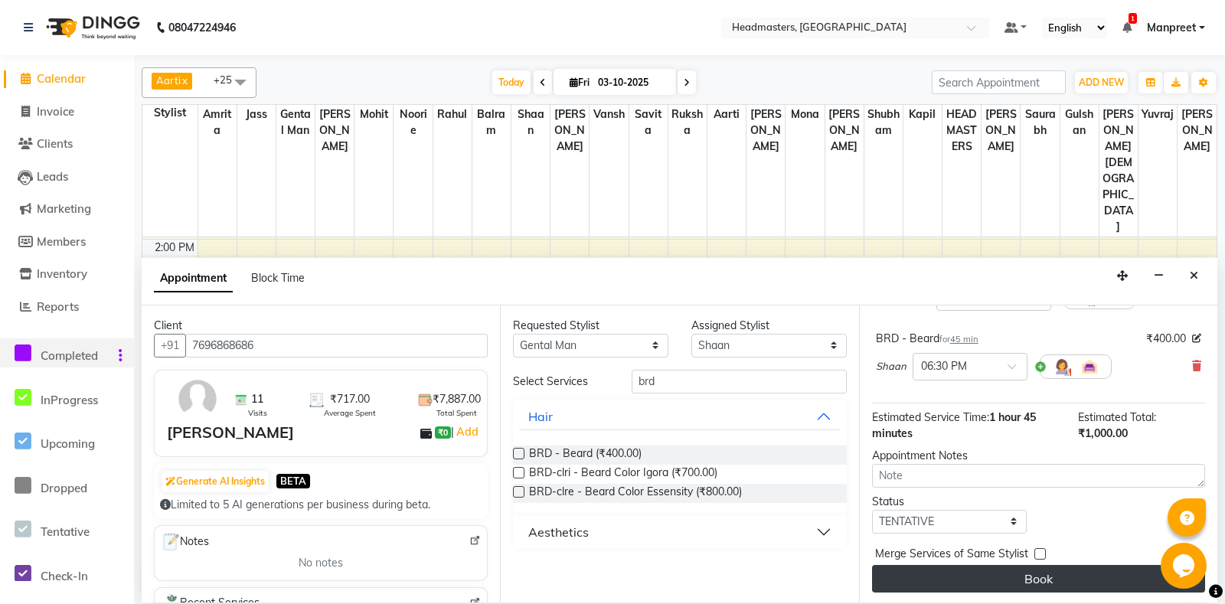
scroll to position [151, 0]
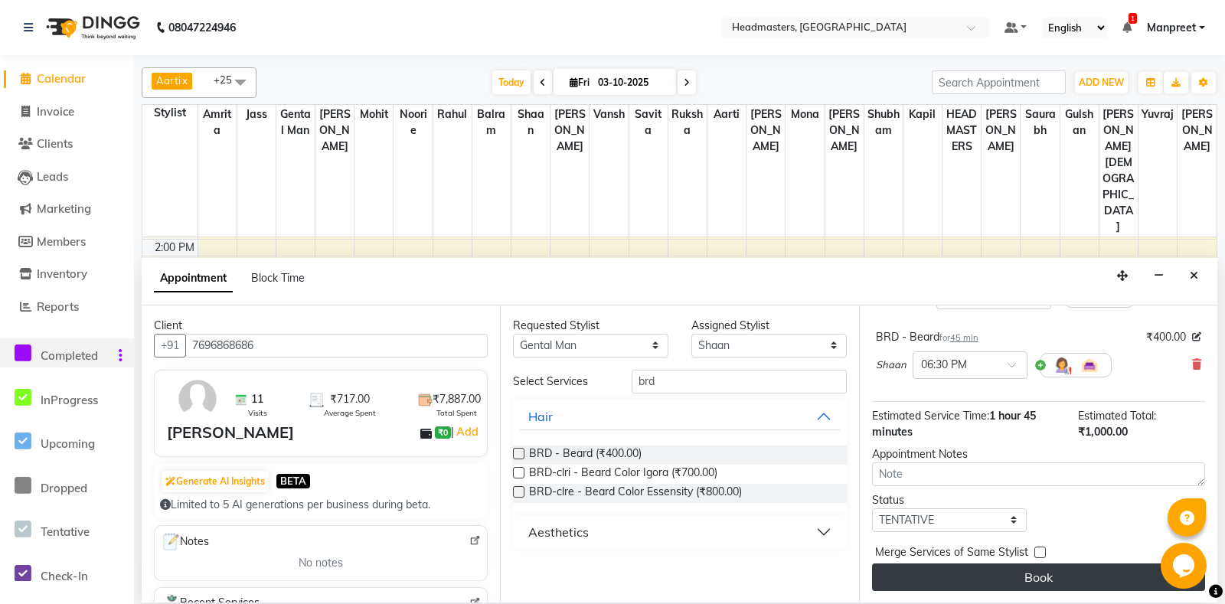
click at [1048, 580] on button "Book" at bounding box center [1038, 578] width 333 height 28
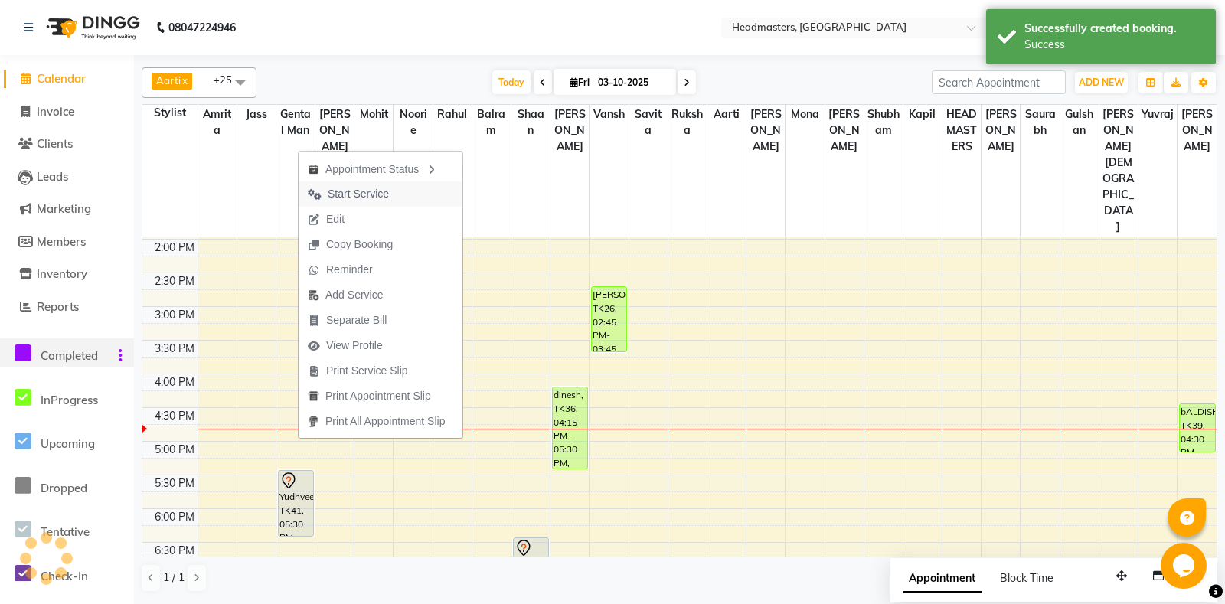
click at [389, 193] on span "Start Service" at bounding box center [349, 193] width 100 height 25
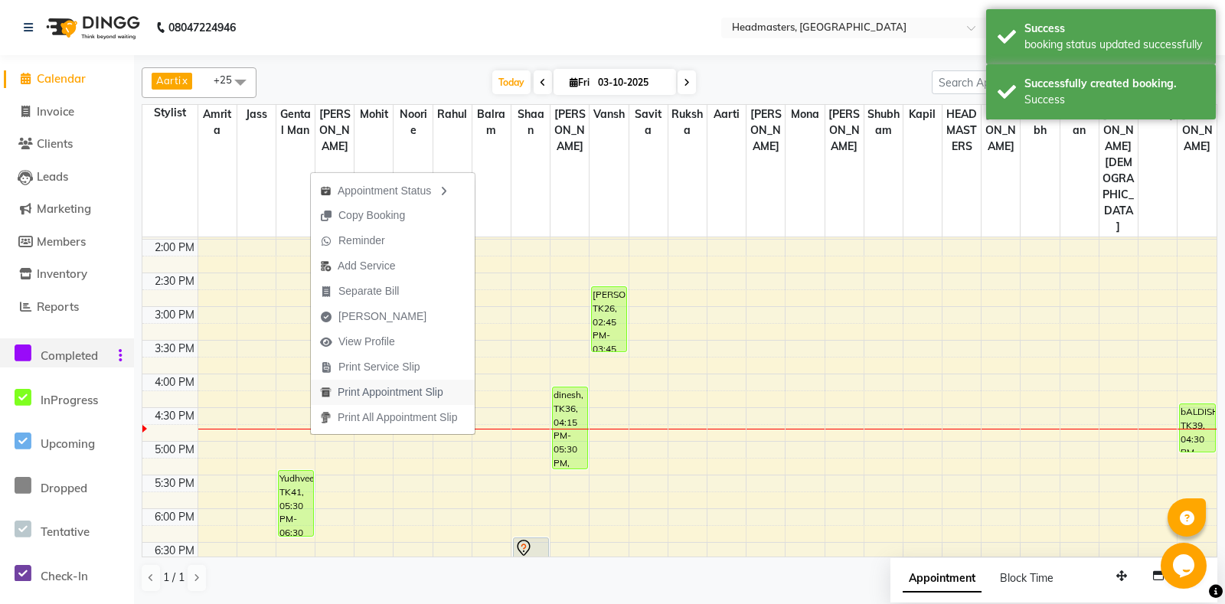
click at [429, 393] on span "Print Appointment Slip" at bounding box center [391, 392] width 106 height 16
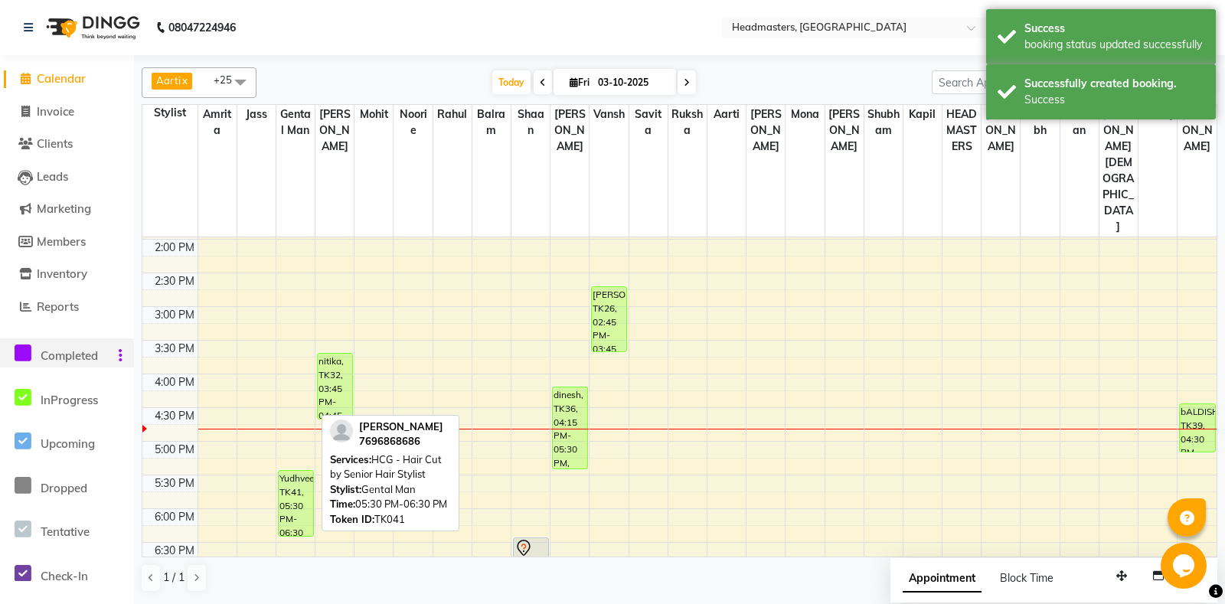
click at [286, 471] on div "Yudhveer, TK41, 05:30 PM-06:30 PM, HCG - Hair Cut by Senior Hair Stylist" at bounding box center [296, 503] width 34 height 65
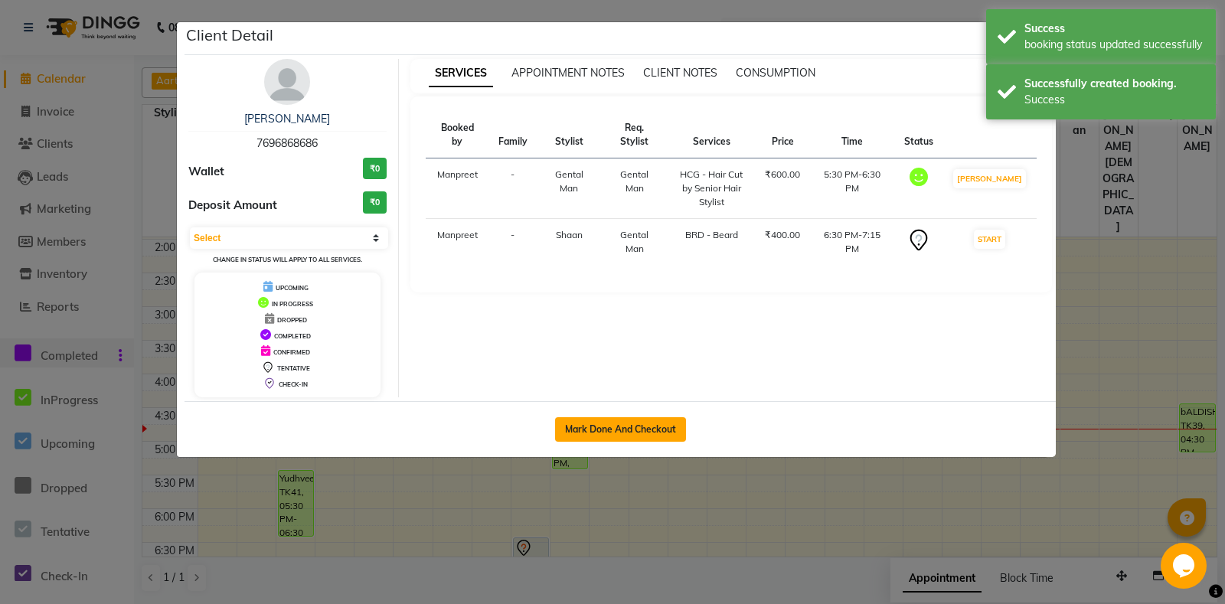
click at [661, 422] on button "Mark Done And Checkout" at bounding box center [620, 429] width 131 height 25
select select "7130"
select select "service"
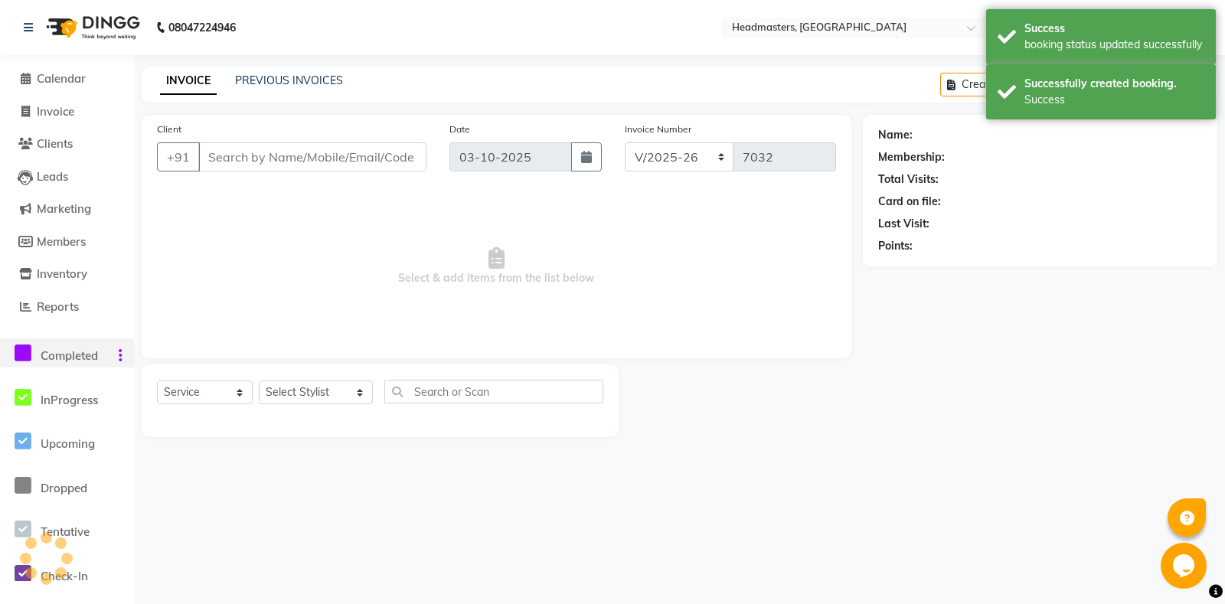
type input "7696868686"
select select "60727"
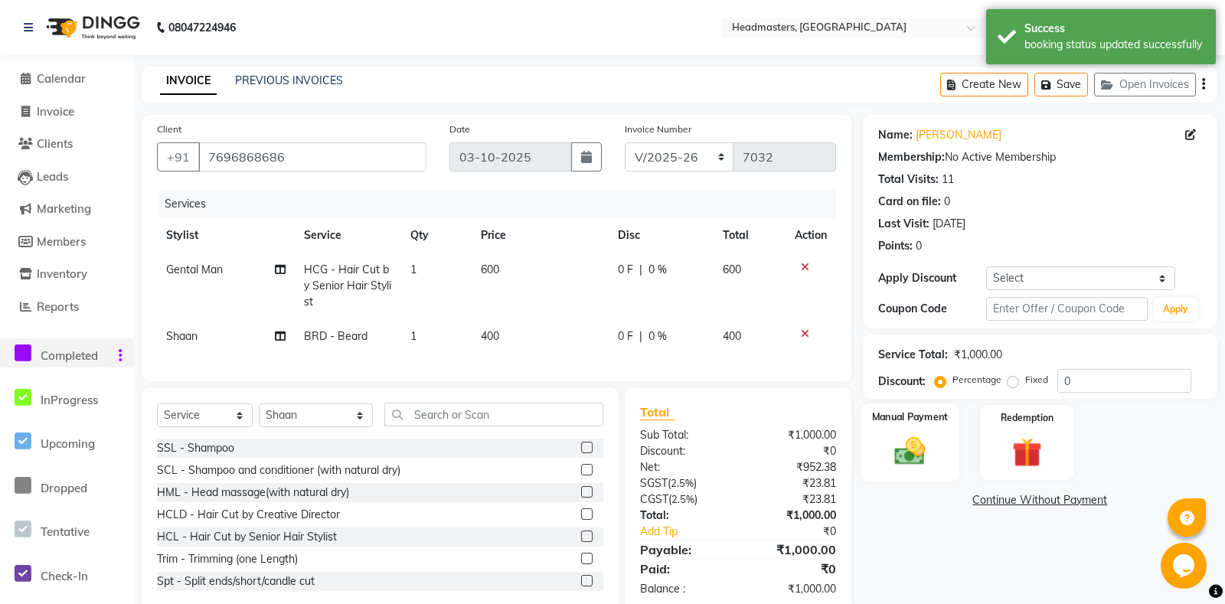
click at [923, 468] on img at bounding box center [910, 451] width 50 height 35
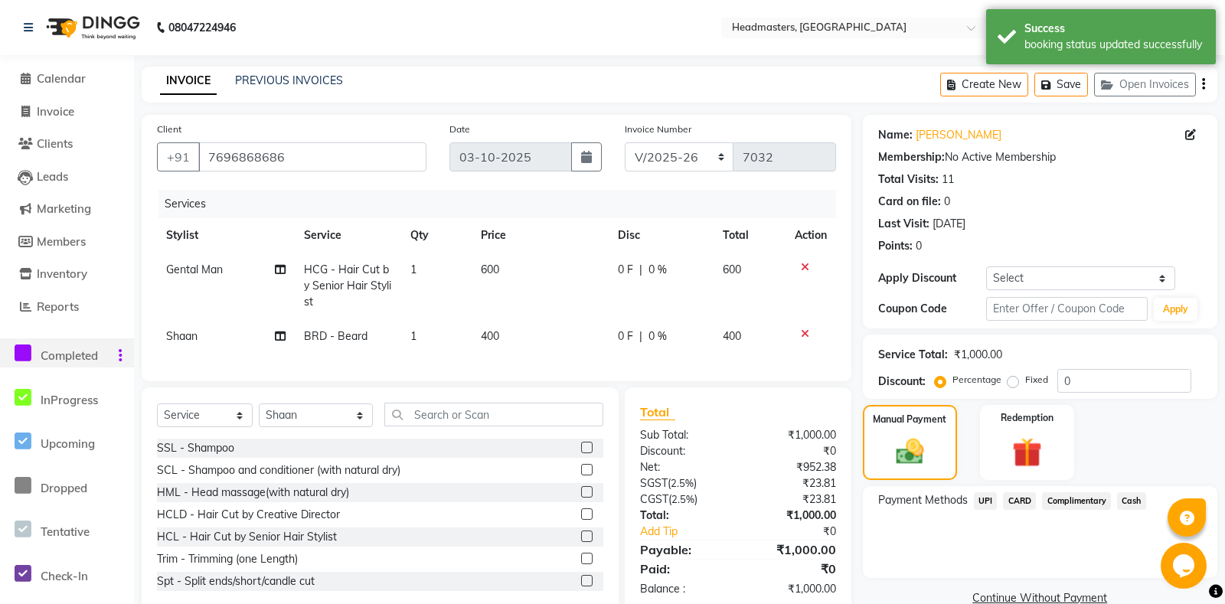
scroll to position [45, 0]
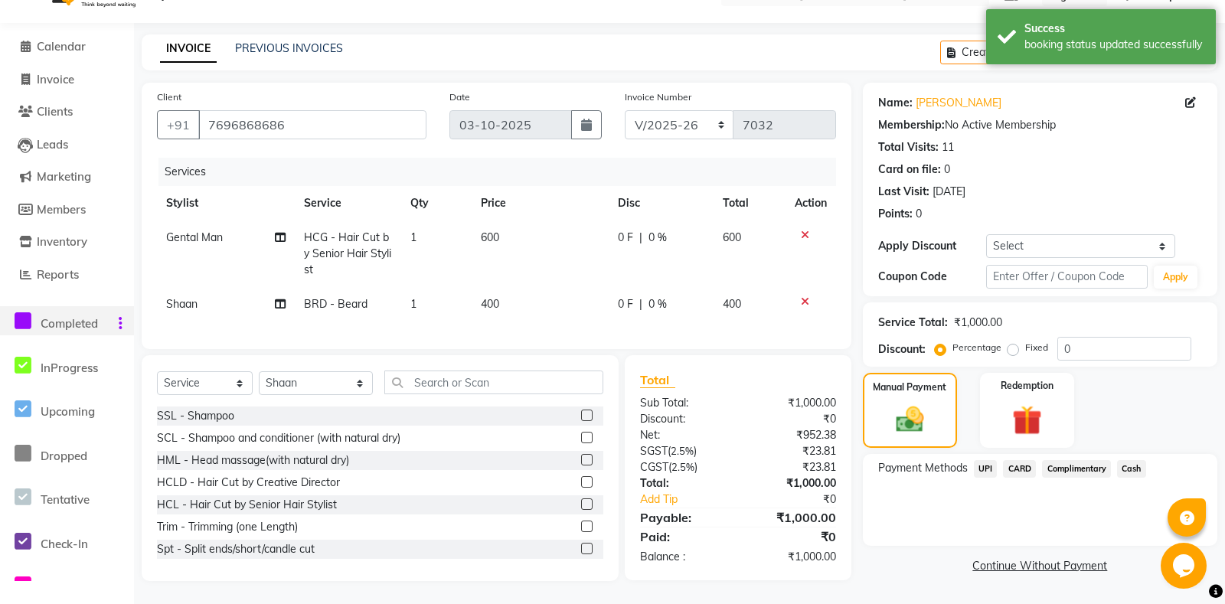
click at [994, 471] on span "UPI" at bounding box center [986, 469] width 24 height 18
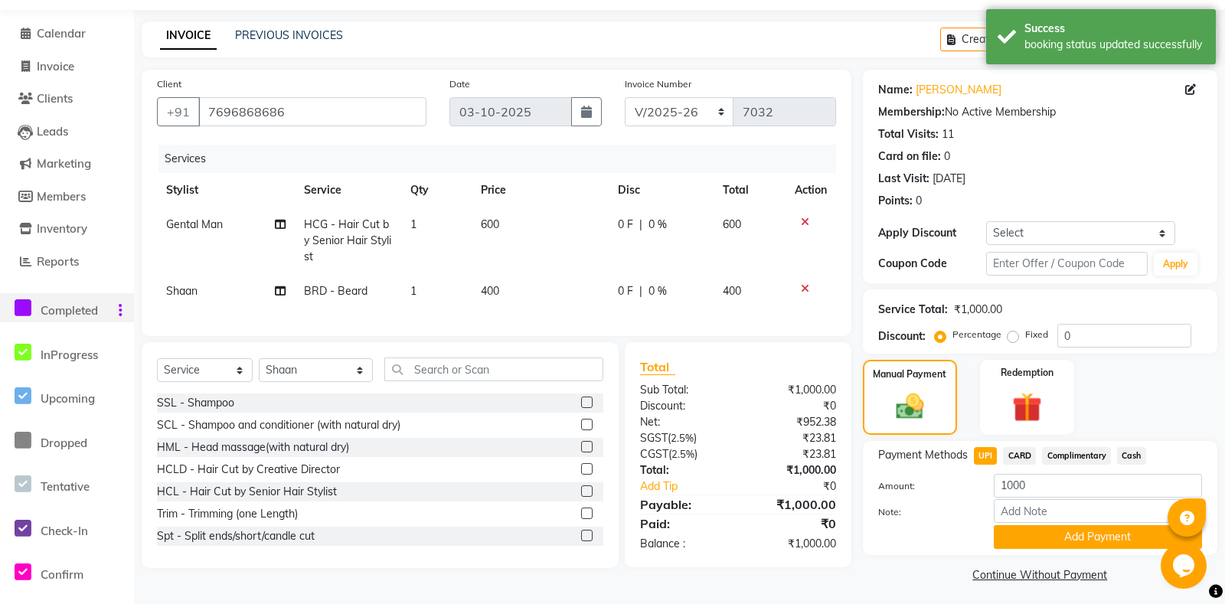
click at [1046, 525] on div "Note:" at bounding box center [1040, 512] width 347 height 26
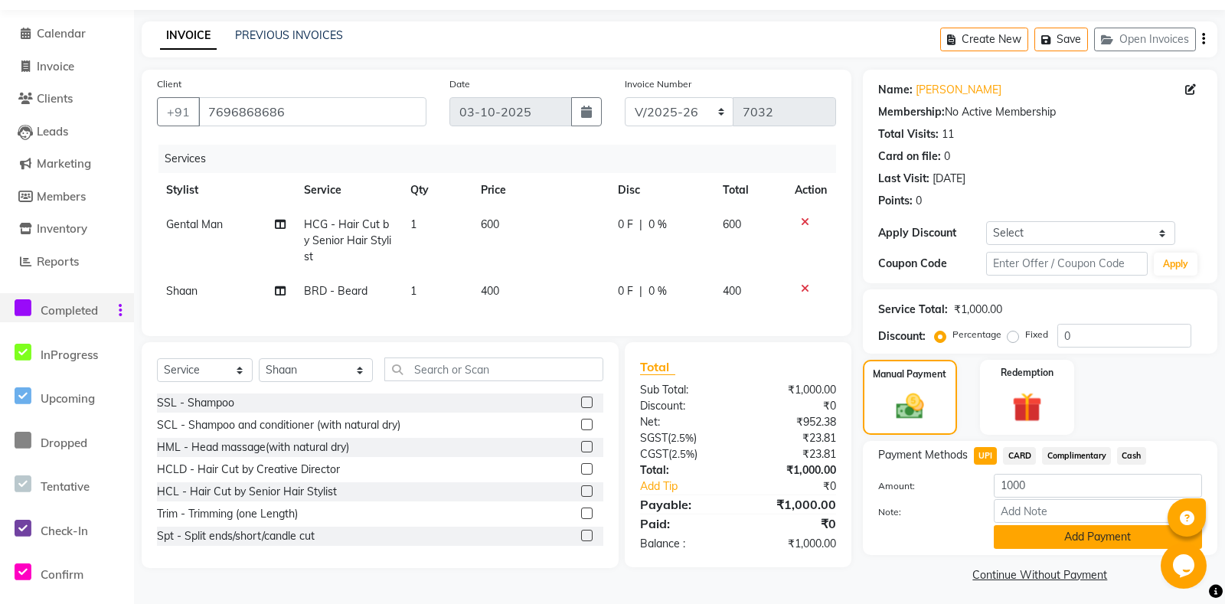
scroll to position [67, 0]
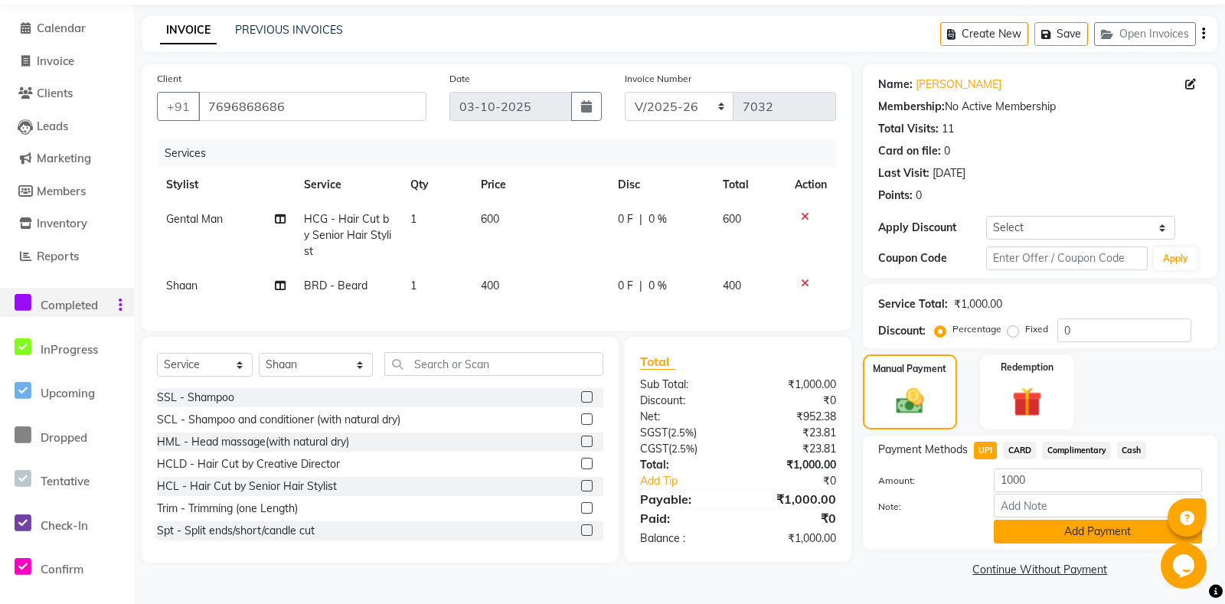
click at [1051, 538] on button "Add Payment" at bounding box center [1098, 532] width 208 height 24
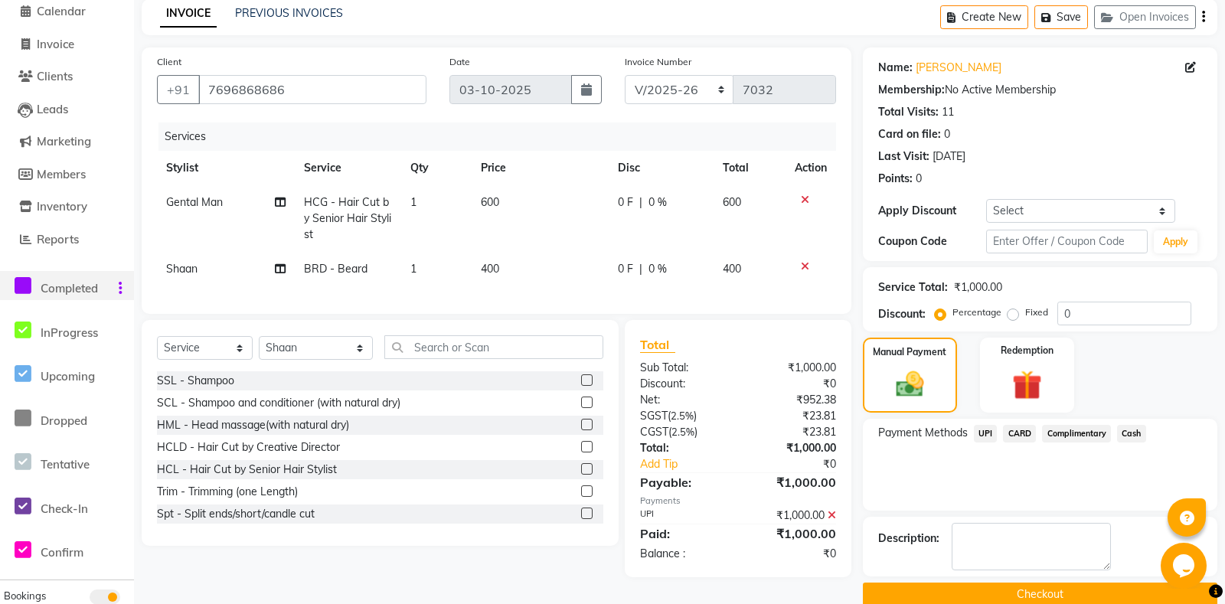
scroll to position [109, 0]
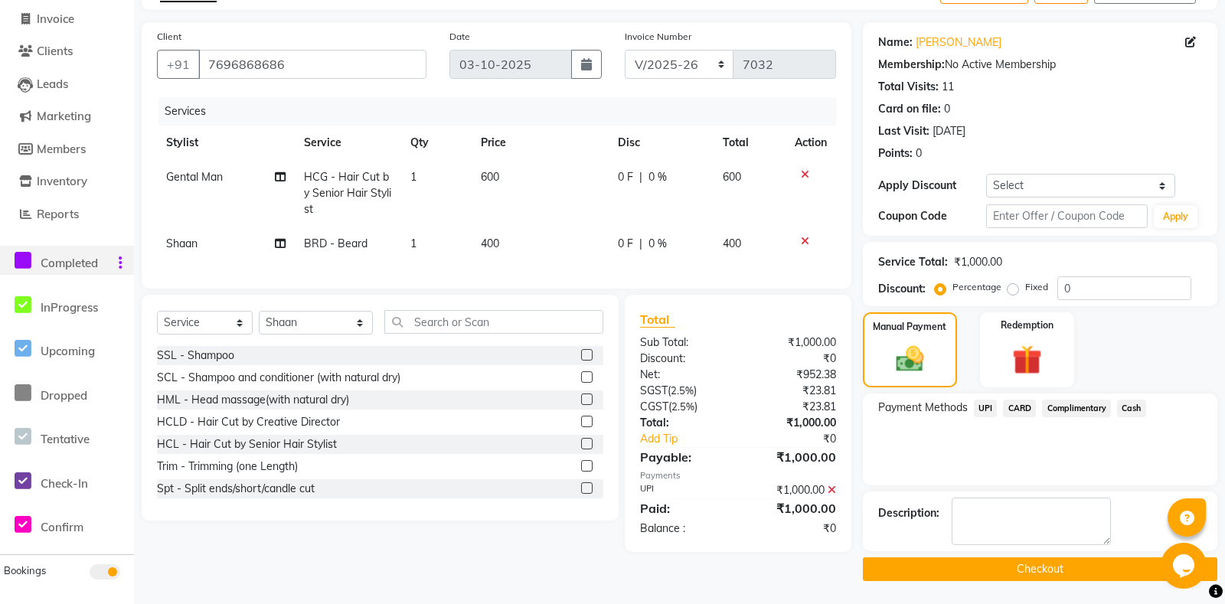
click at [1005, 568] on button "Checkout" at bounding box center [1040, 569] width 354 height 24
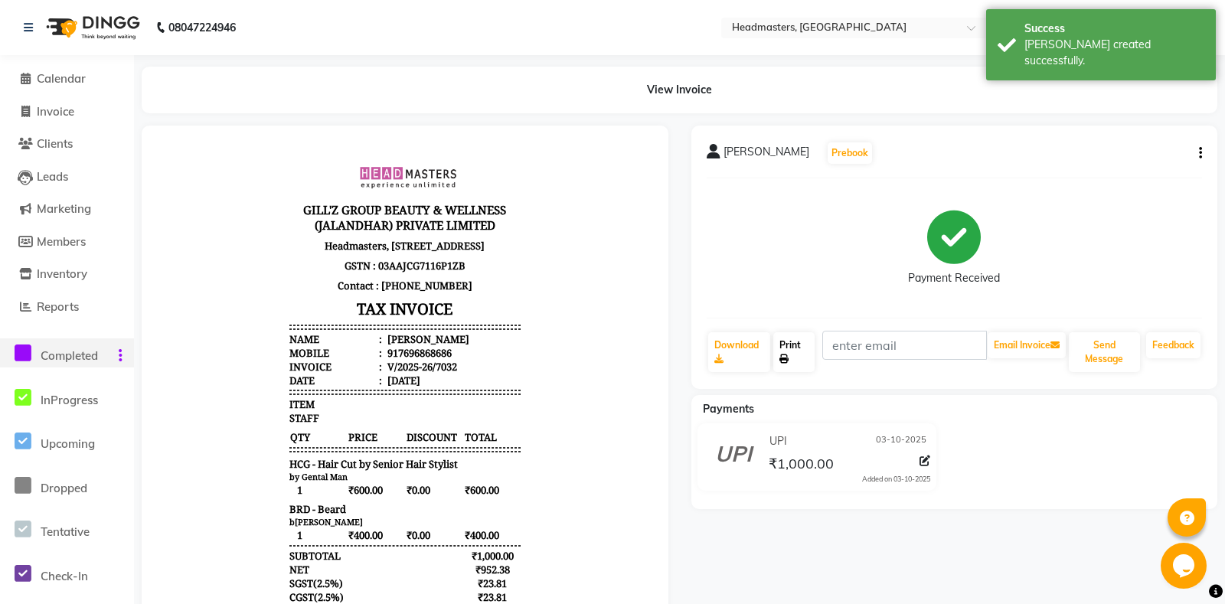
click at [809, 355] on link "Print" at bounding box center [793, 352] width 41 height 40
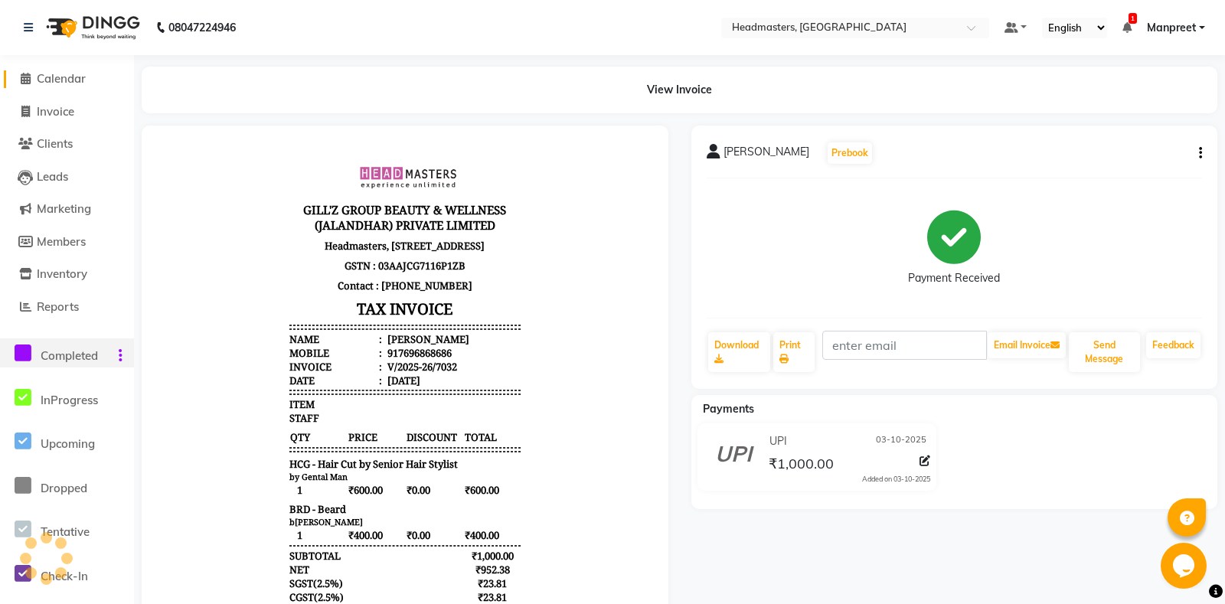
click at [55, 83] on span "Calendar" at bounding box center [61, 78] width 49 height 15
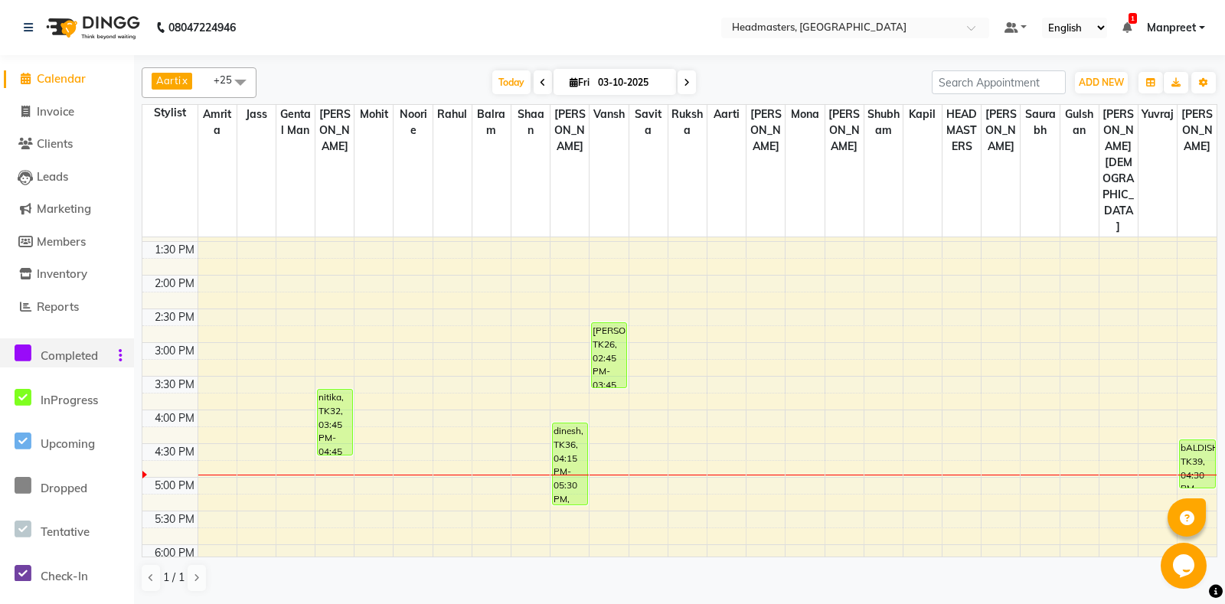
scroll to position [322, 0]
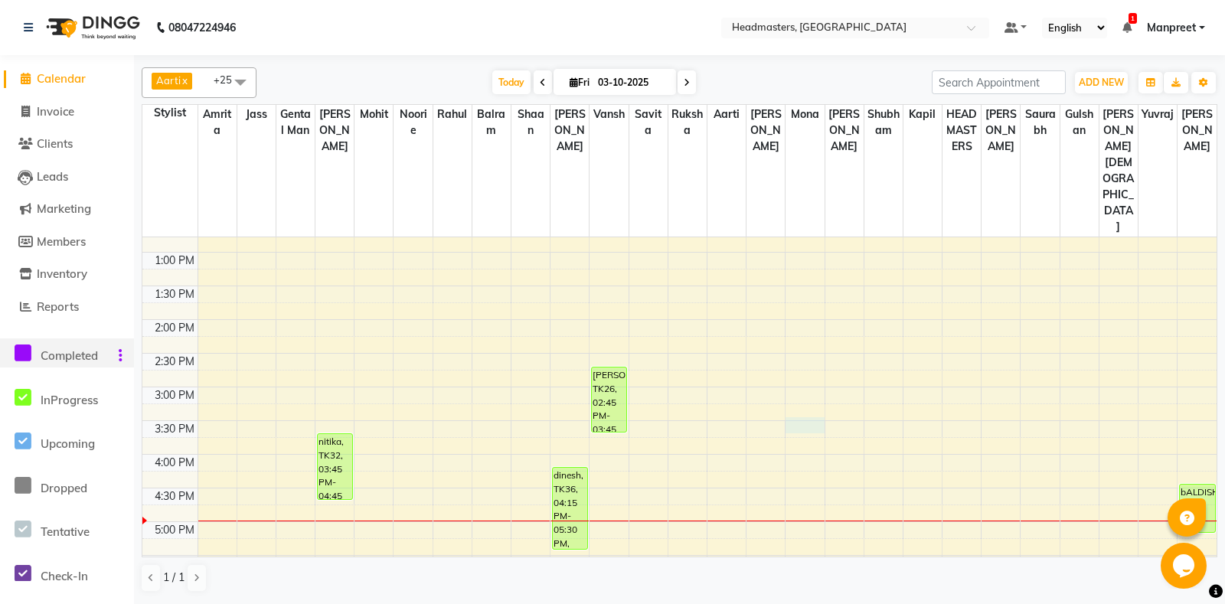
click at [811, 352] on div "8:00 AM 8:30 AM 9:00 AM 9:30 AM 10:00 AM 10:30 AM 11:00 AM 11:30 AM 12:00 PM 12…" at bounding box center [679, 387] width 1074 height 943
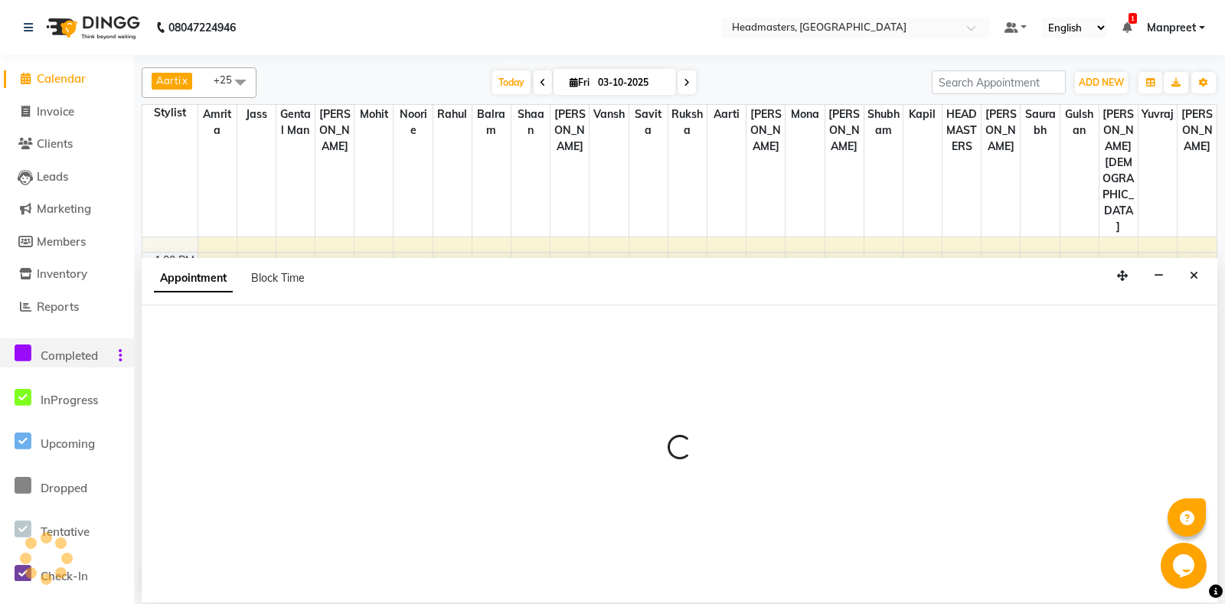
select select "60742"
select select "930"
select select "tentative"
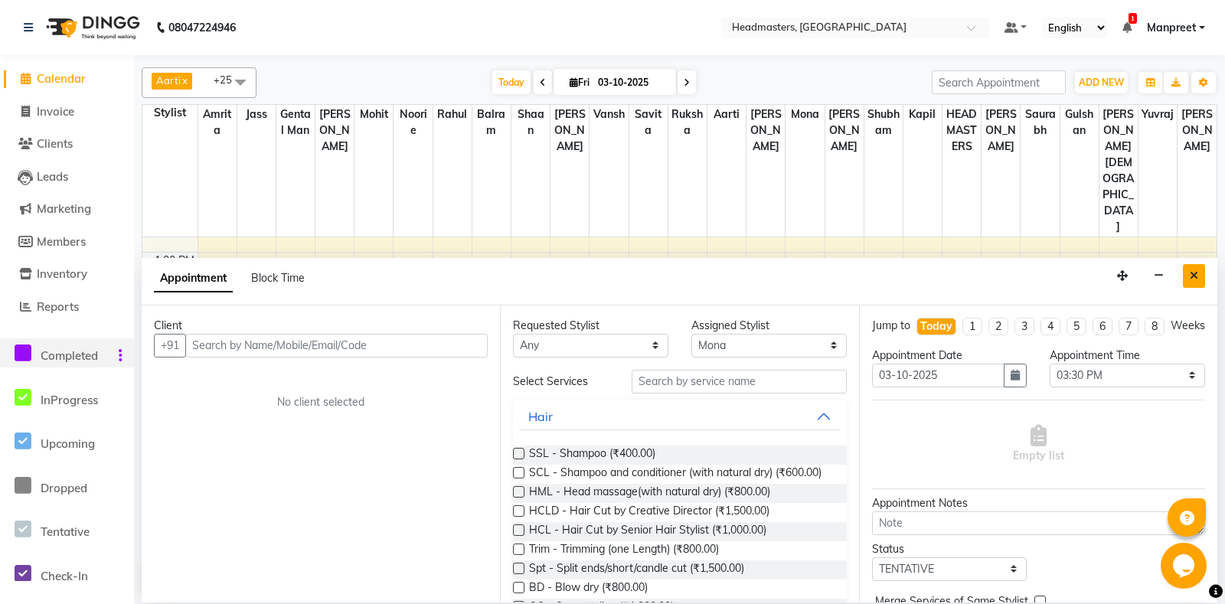
click at [1184, 276] on button "Close" at bounding box center [1194, 276] width 22 height 24
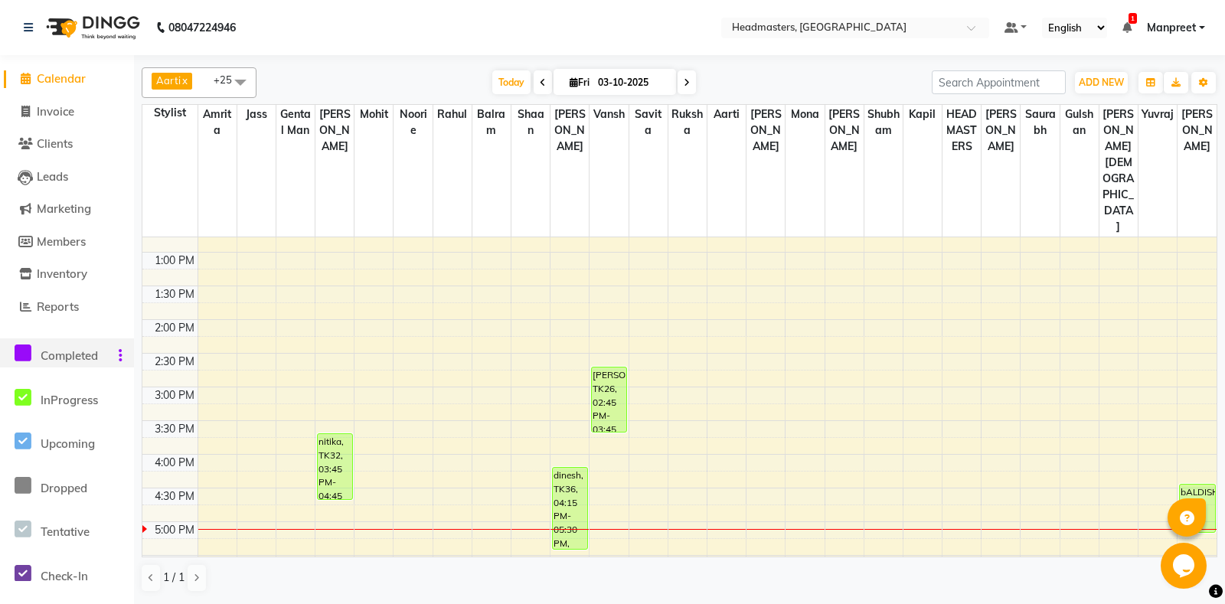
click at [717, 343] on div "8:00 AM 8:30 AM 9:00 AM 9:30 AM 10:00 AM 10:30 AM 11:00 AM 11:30 AM 12:00 PM 12…" at bounding box center [679, 387] width 1074 height 943
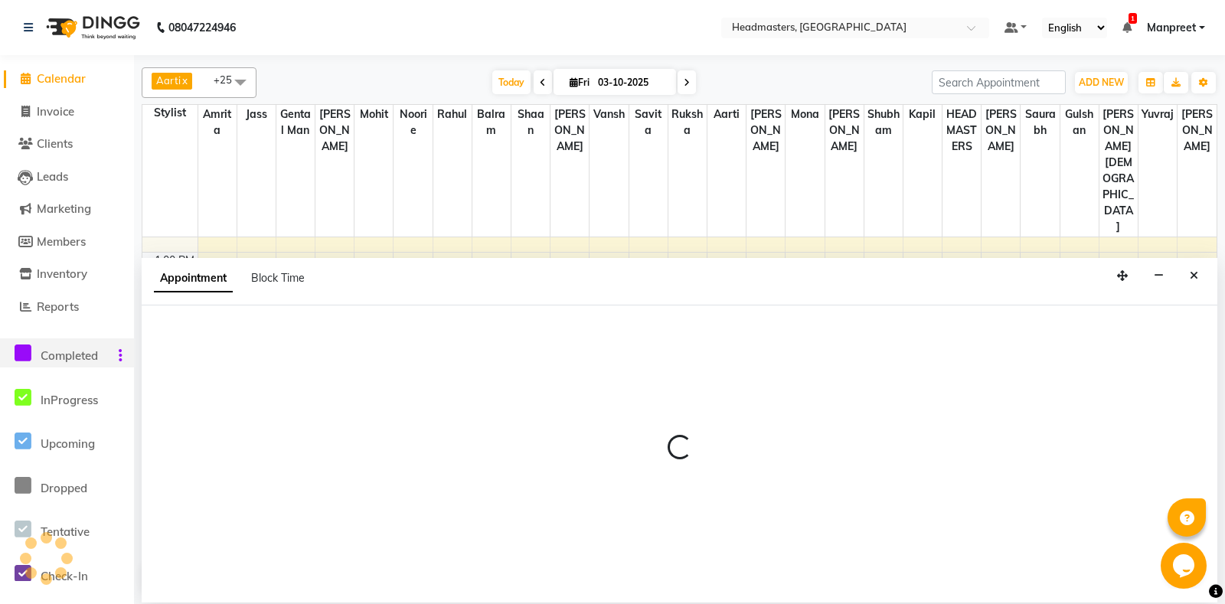
select select "60735"
select select "tentative"
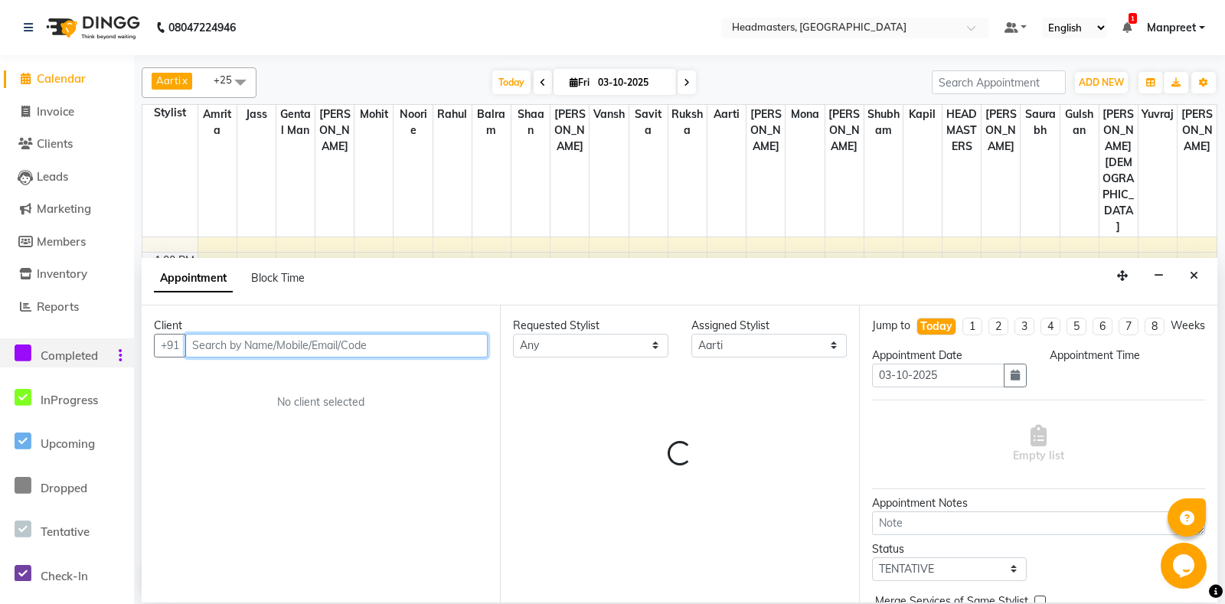
select select "915"
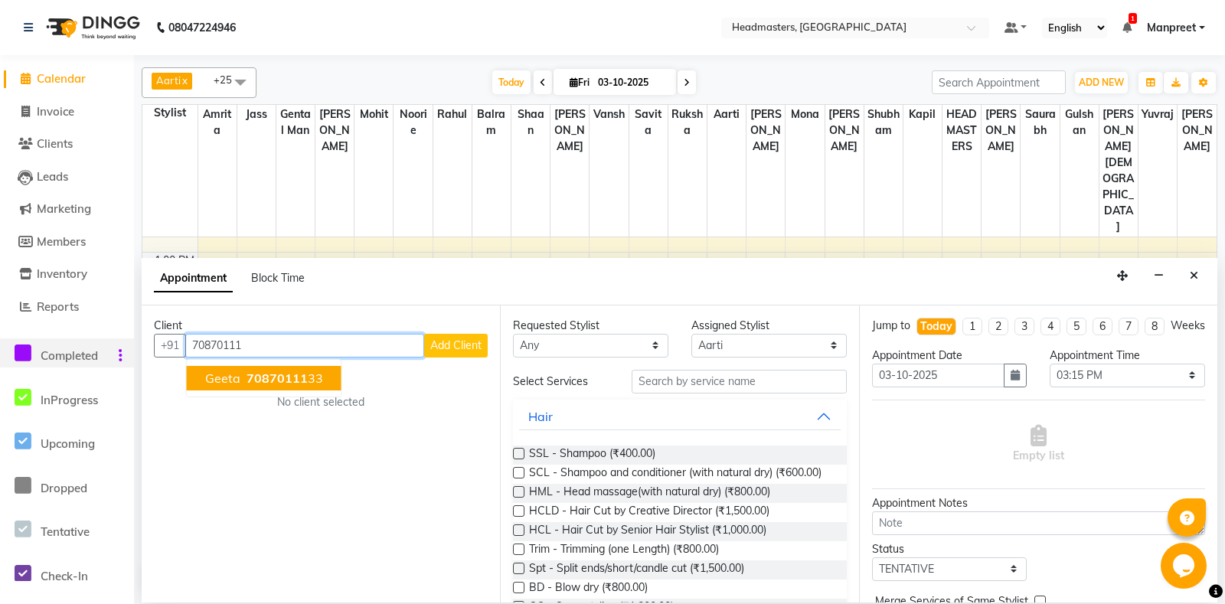
click at [255, 386] on button "Geeta 70870111 33" at bounding box center [264, 378] width 155 height 25
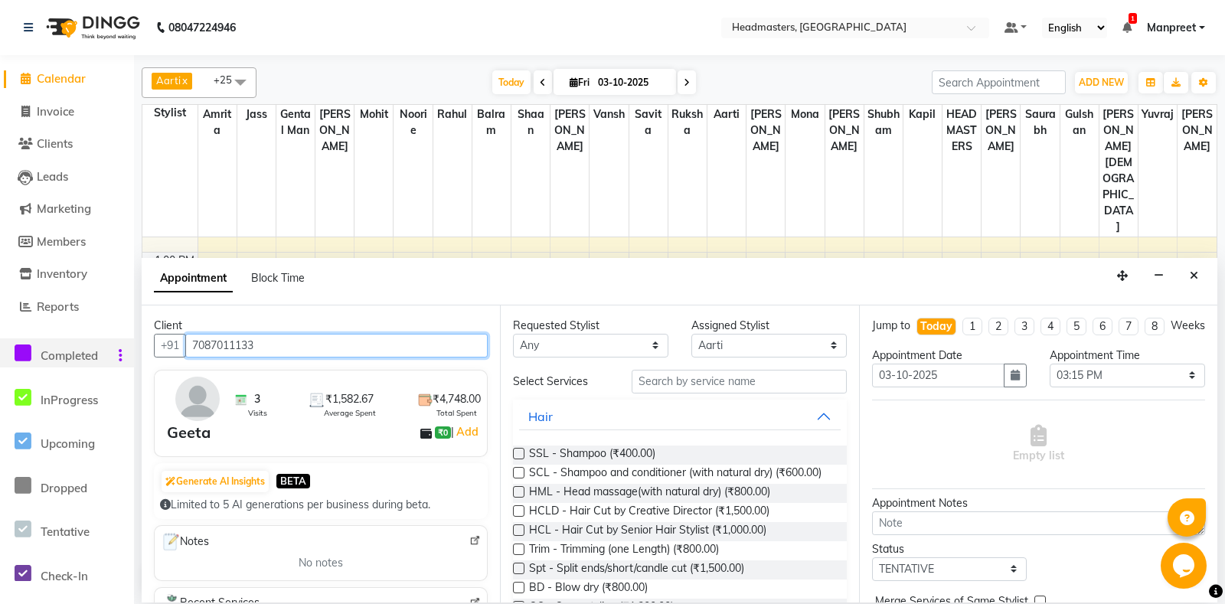
type input "7087011133"
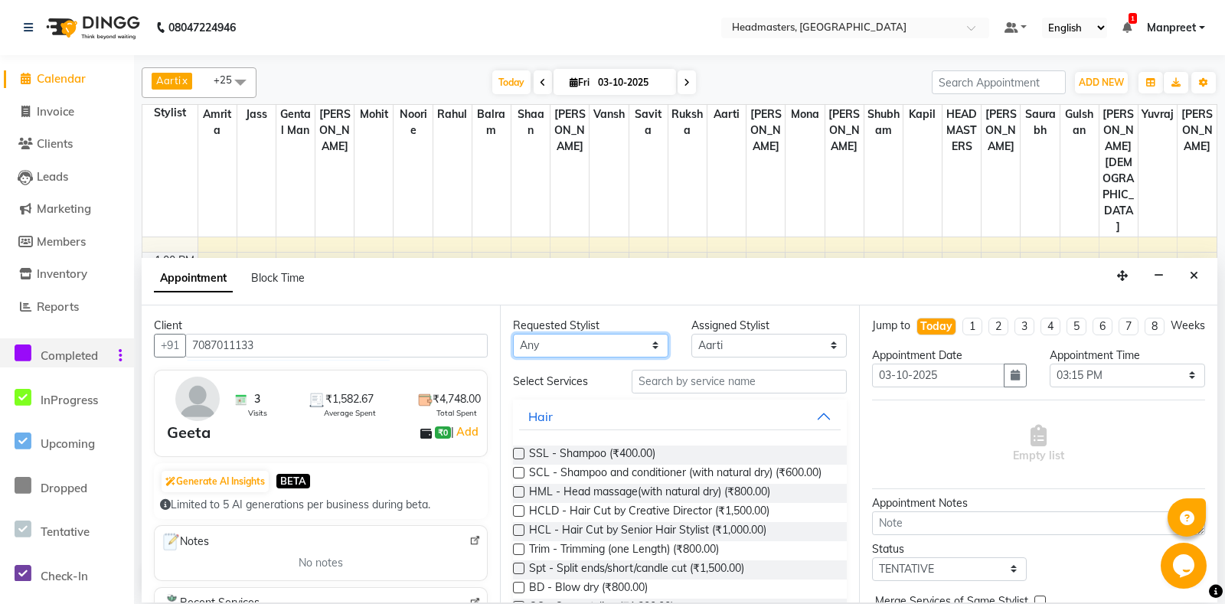
select select "60721"
click option "[PERSON_NAME]" at bounding box center [0, 0] width 0 height 0
select select "60721"
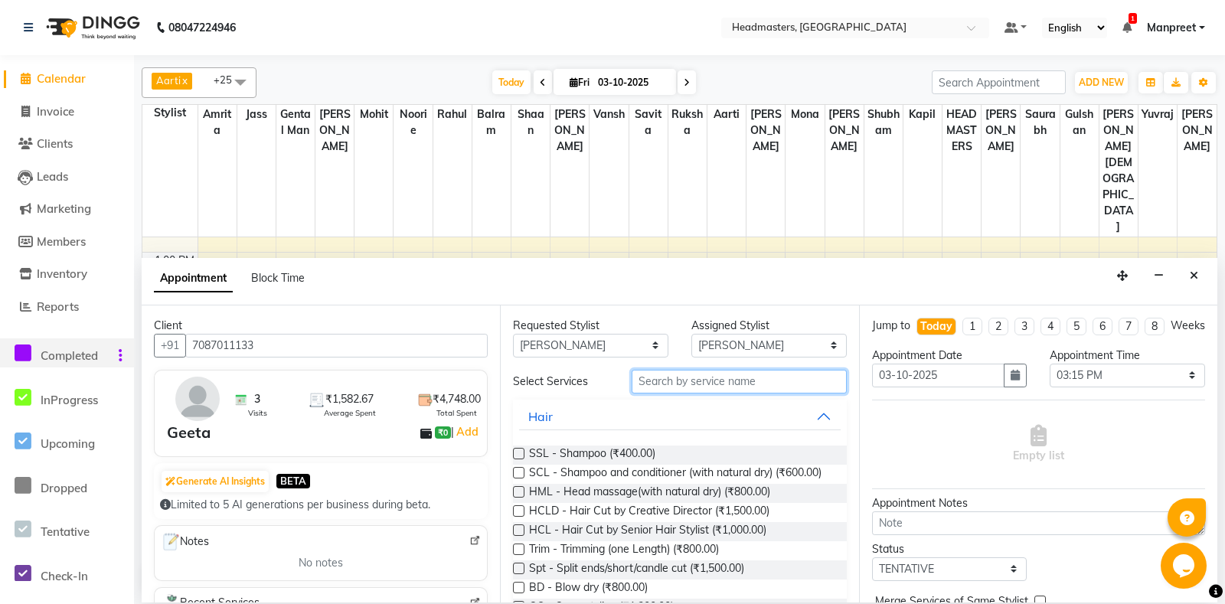
click at [710, 381] on input "text" at bounding box center [739, 382] width 214 height 24
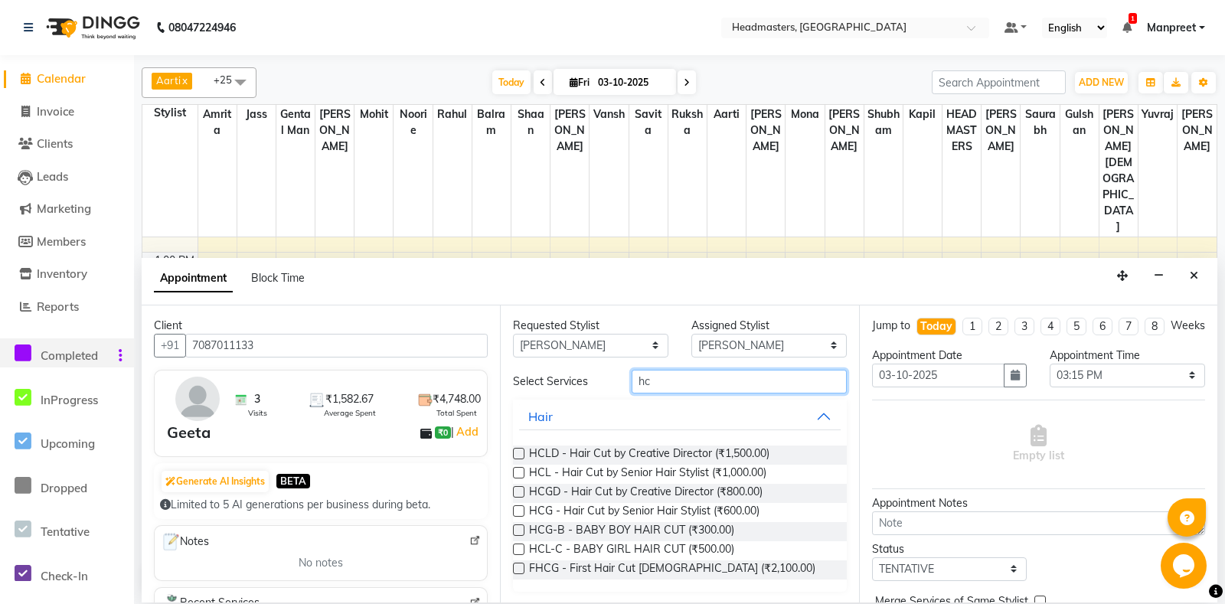
type input "h"
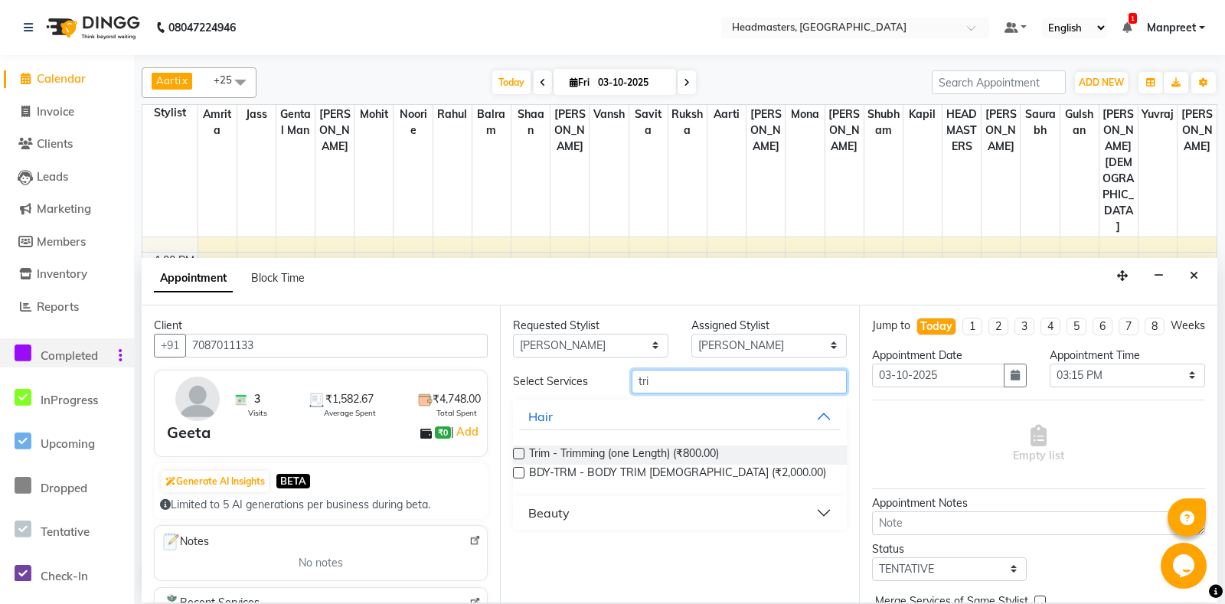
type input "tri"
click at [680, 443] on div "Trim - Trimming (one Length) (₹800.00) BDY-TRM - BODY TRIM GENTS (₹2,000.00)" at bounding box center [679, 464] width 333 height 63
click at [684, 456] on span "Trim - Trimming (one Length) (₹800.00)" at bounding box center [624, 455] width 190 height 19
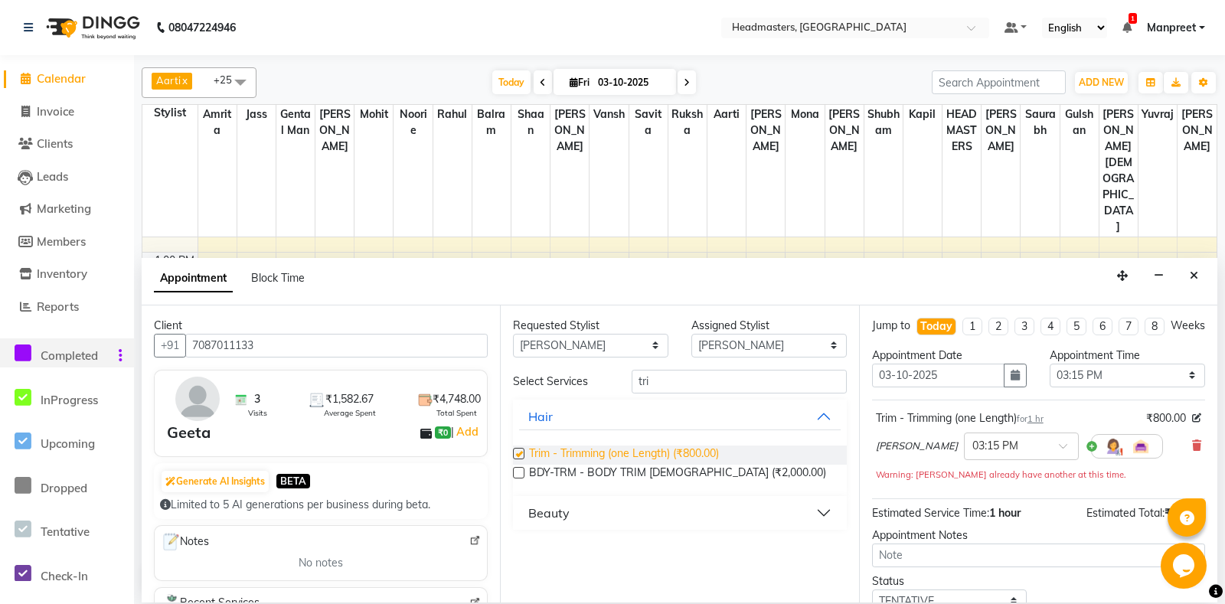
checkbox input "false"
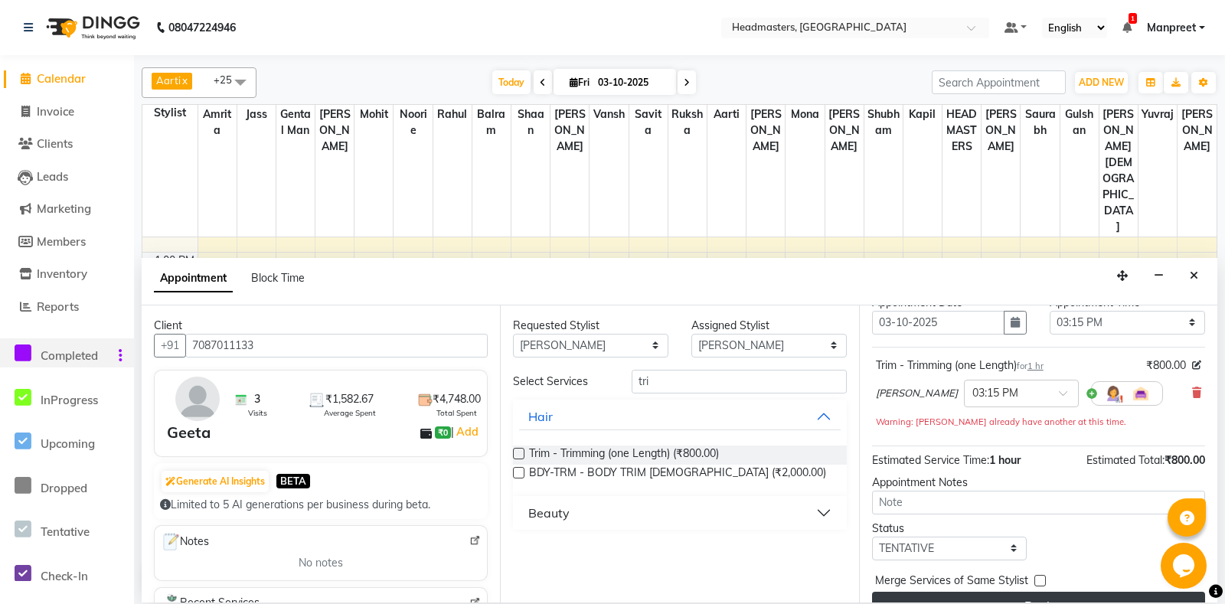
scroll to position [81, 0]
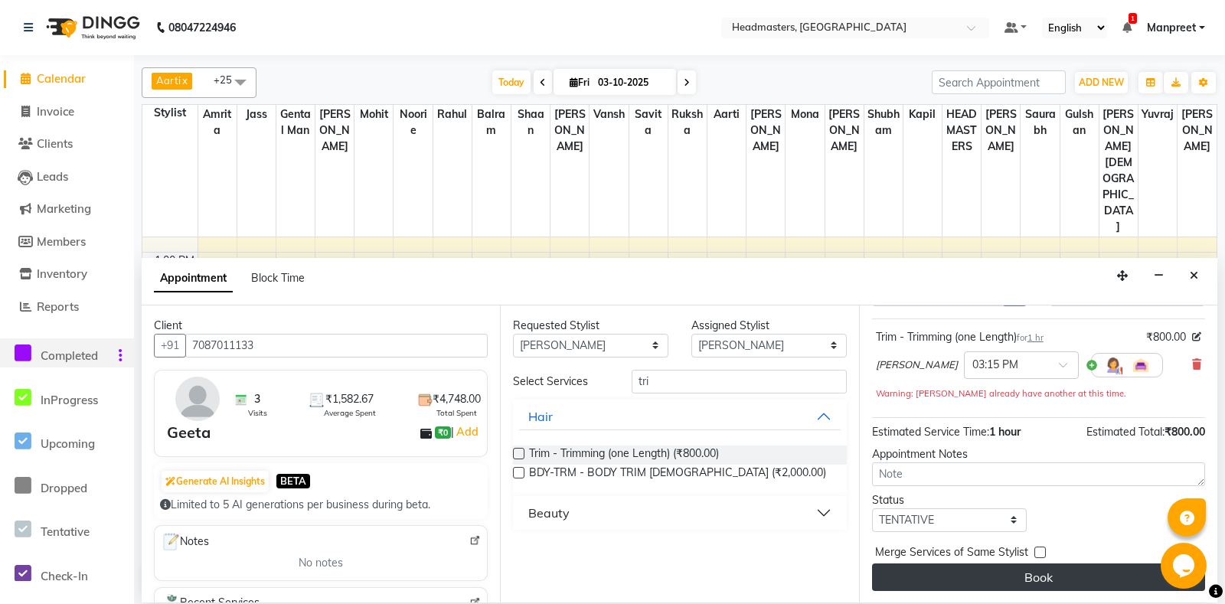
click at [1008, 583] on button "Book" at bounding box center [1038, 578] width 333 height 28
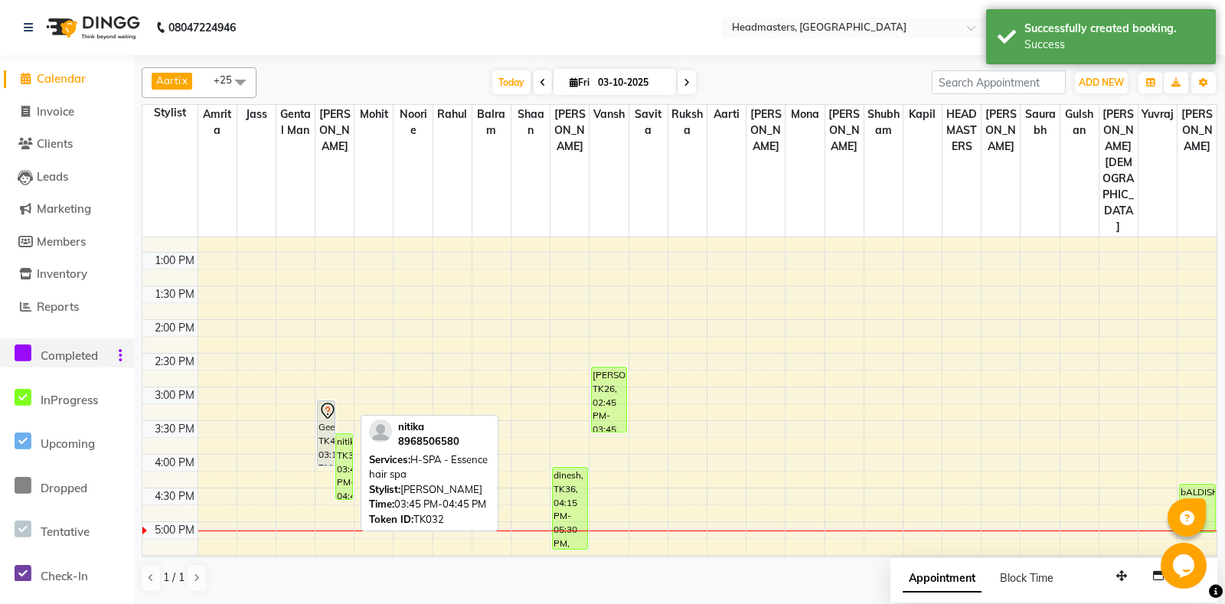
click at [348, 434] on div "nitika, TK32, 03:45 PM-04:45 PM, H-SPA - Essence hair spa" at bounding box center [344, 466] width 16 height 65
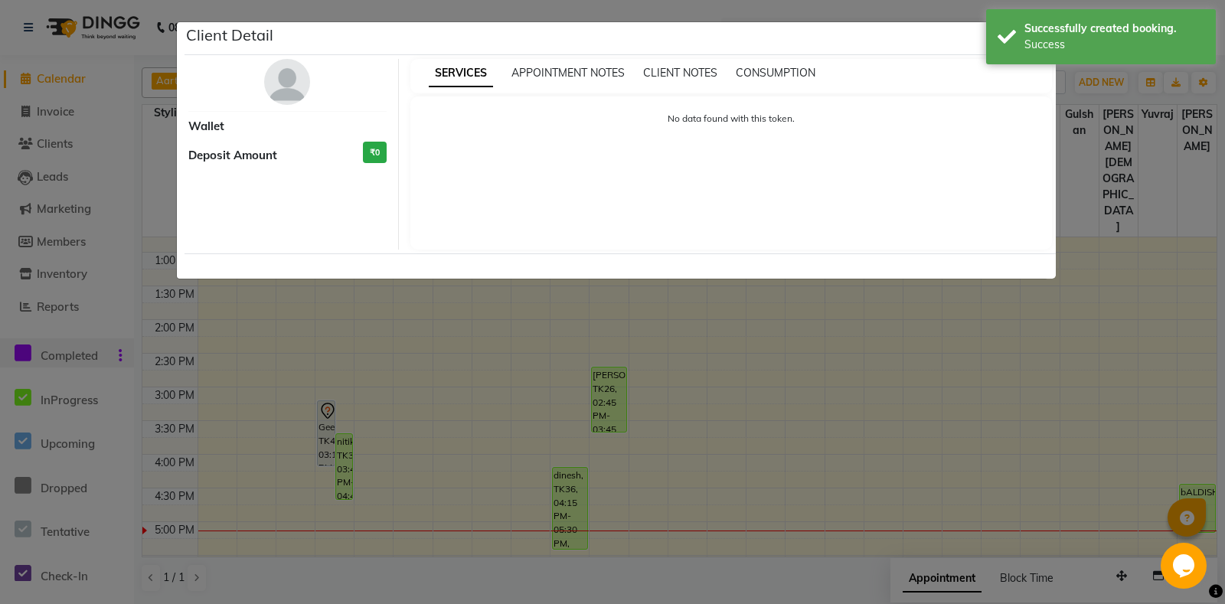
select select "1"
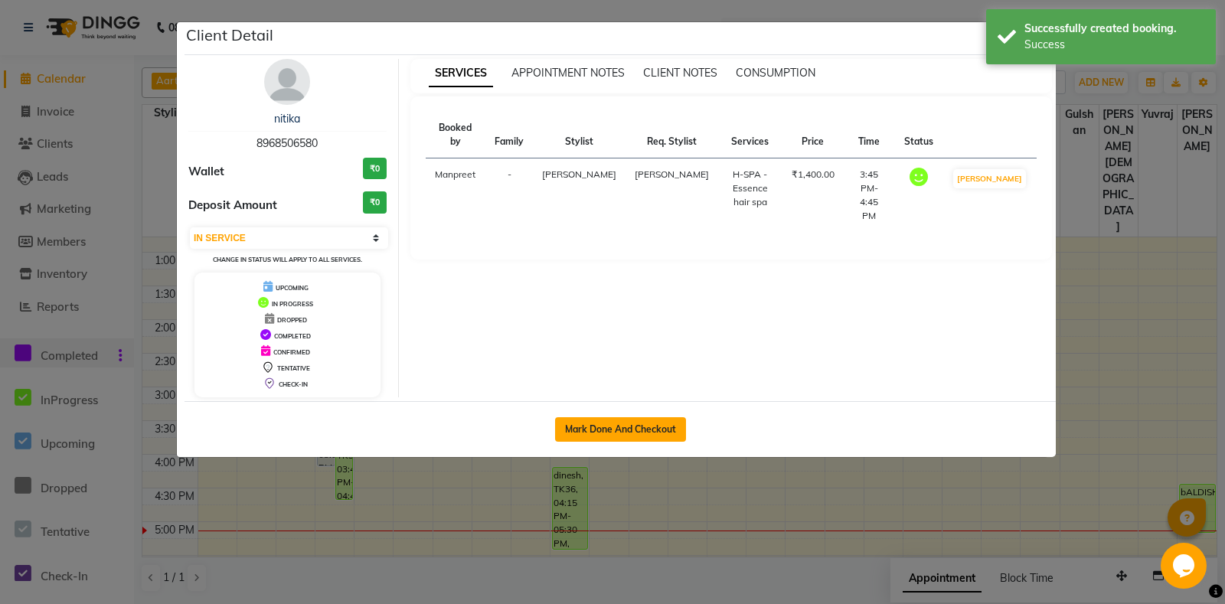
click at [639, 428] on button "Mark Done And Checkout" at bounding box center [620, 429] width 131 height 25
select select "7130"
select select "service"
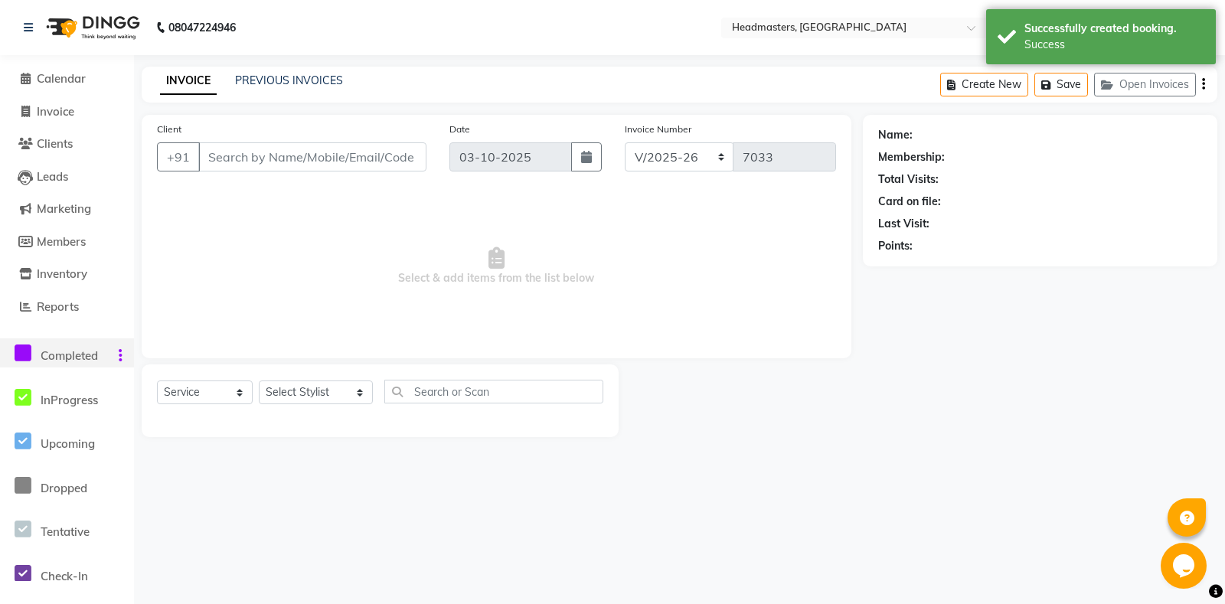
type input "8968506580"
select select "60721"
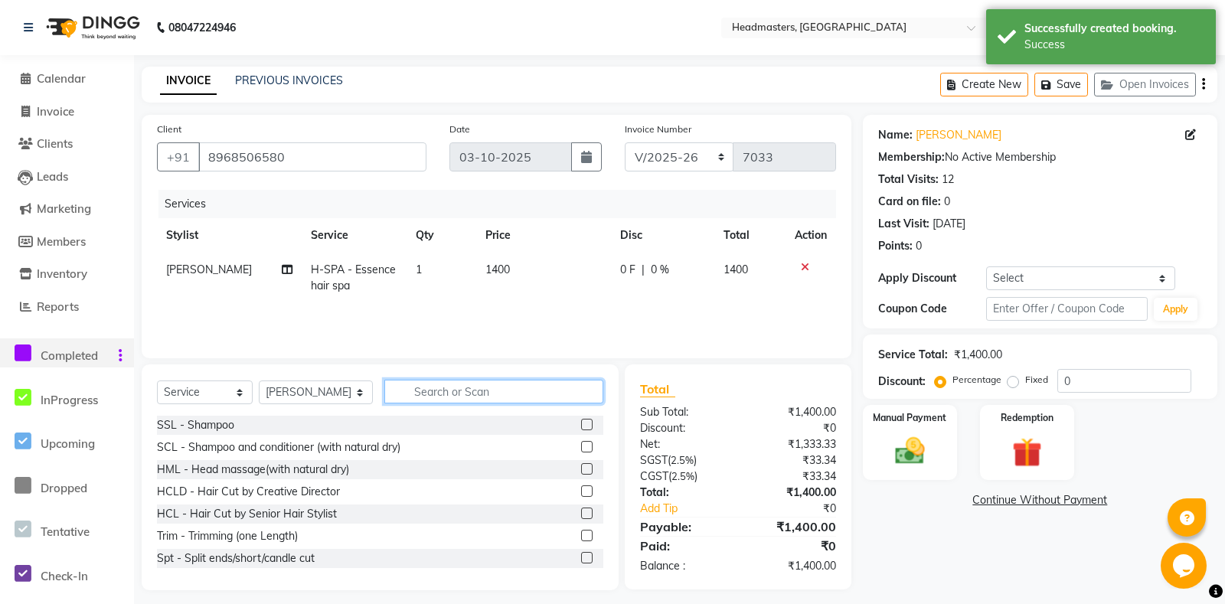
click at [432, 393] on input "text" at bounding box center [493, 392] width 218 height 24
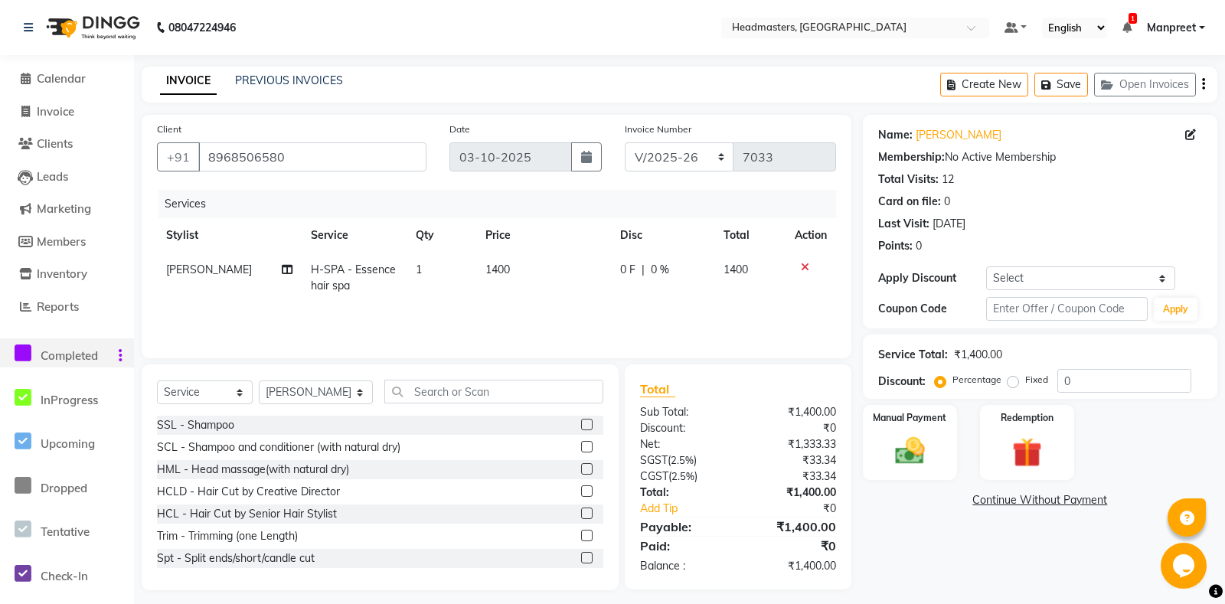
click at [380, 287] on td "H-SPA - Essence hair spa" at bounding box center [354, 278] width 105 height 51
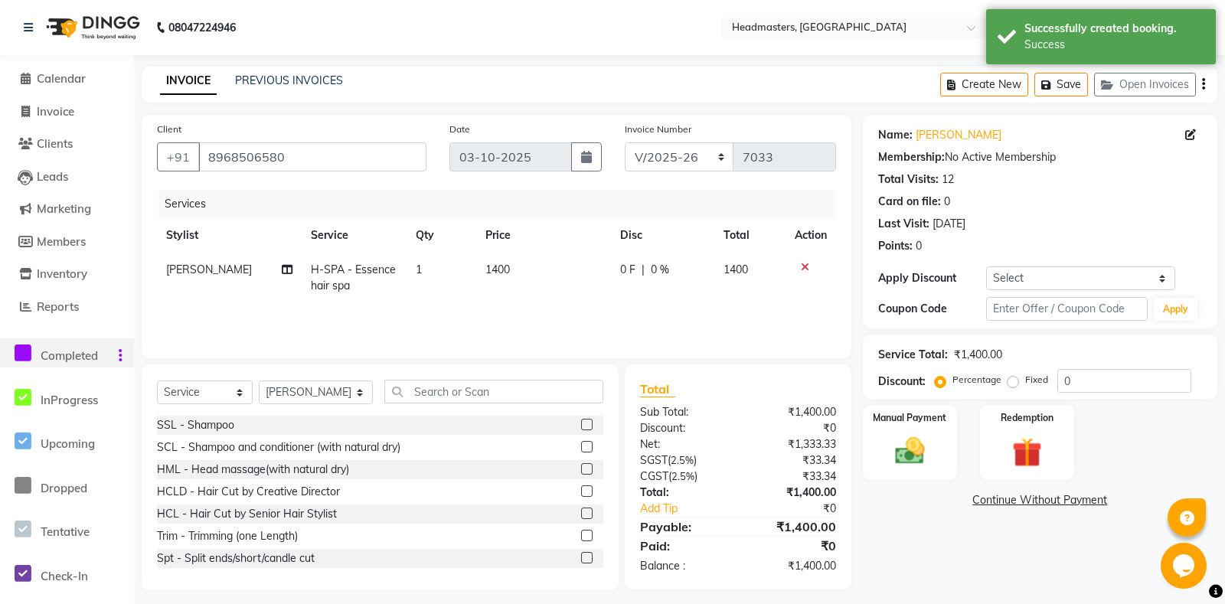
select select "60721"
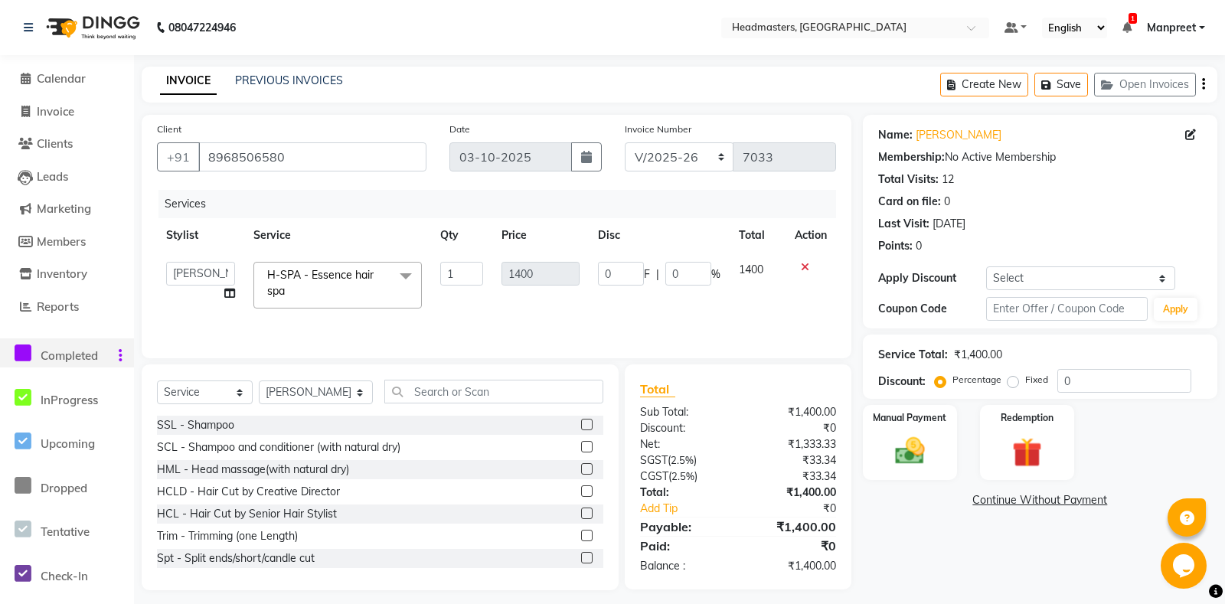
click at [301, 278] on span "H-SPA - Essence hair spa" at bounding box center [320, 283] width 106 height 30
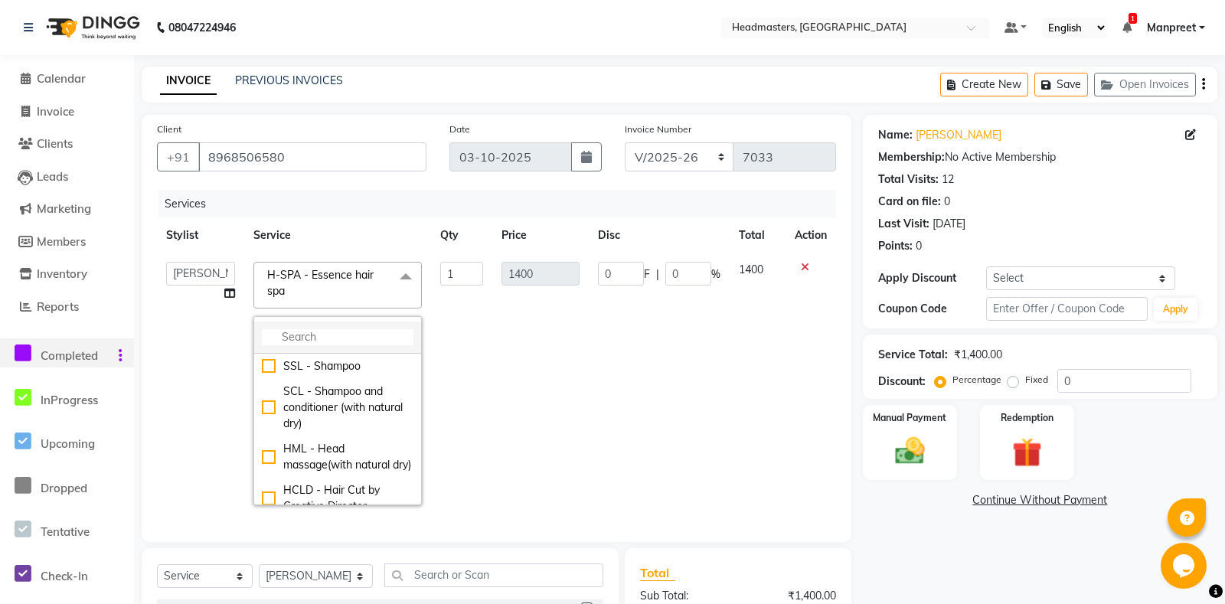
click at [342, 328] on li at bounding box center [337, 338] width 167 height 32
click at [333, 337] on input "multiselect-search" at bounding box center [338, 337] width 152 height 16
click at [166, 262] on select "Aarti Ali Amrita Amrita - Front Desk Balram Gental Man Gulshan HEADMASTERS Jass…" at bounding box center [200, 274] width 69 height 24
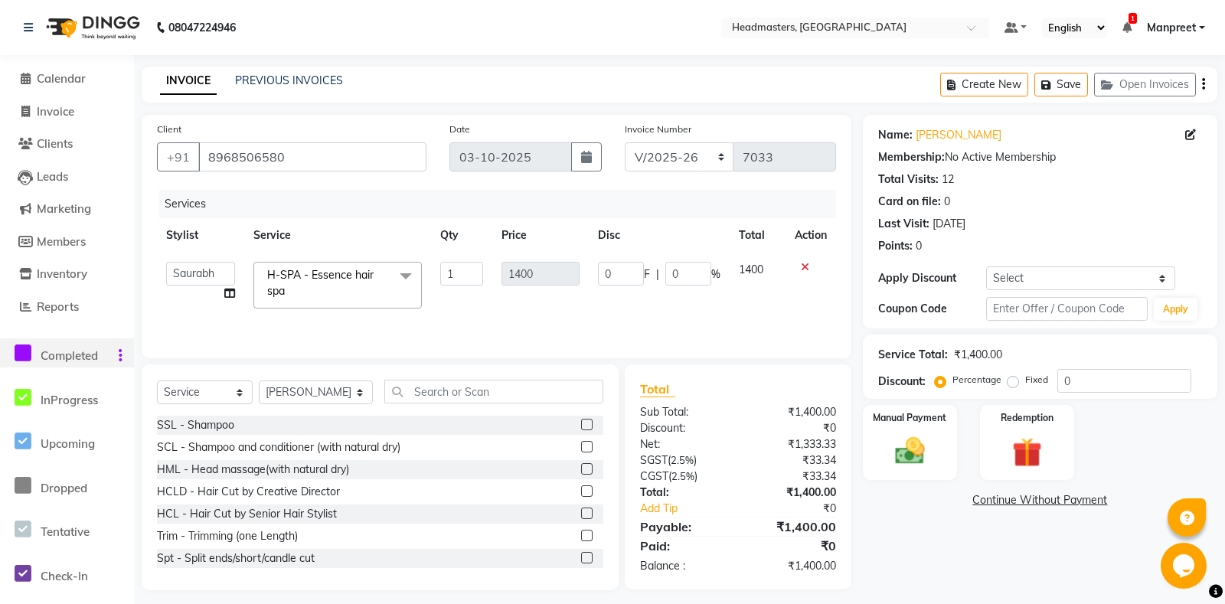
click at [493, 325] on div "Services Stylist Service Qty Price Disc Total Action Aarti Ali Amrita Amrita - …" at bounding box center [496, 266] width 679 height 153
click at [335, 274] on span "H-SPA - Essence hair spa" at bounding box center [320, 283] width 106 height 30
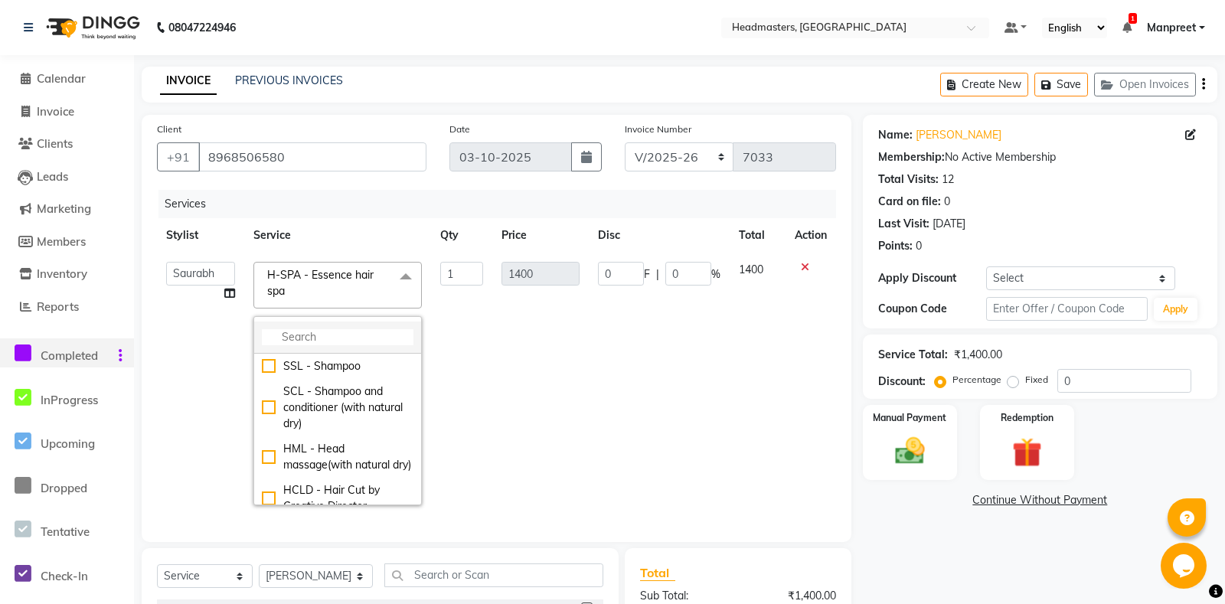
click at [305, 339] on input "multiselect-search" at bounding box center [338, 337] width 152 height 16
click at [632, 358] on td "0 F | 0 %" at bounding box center [659, 384] width 141 height 262
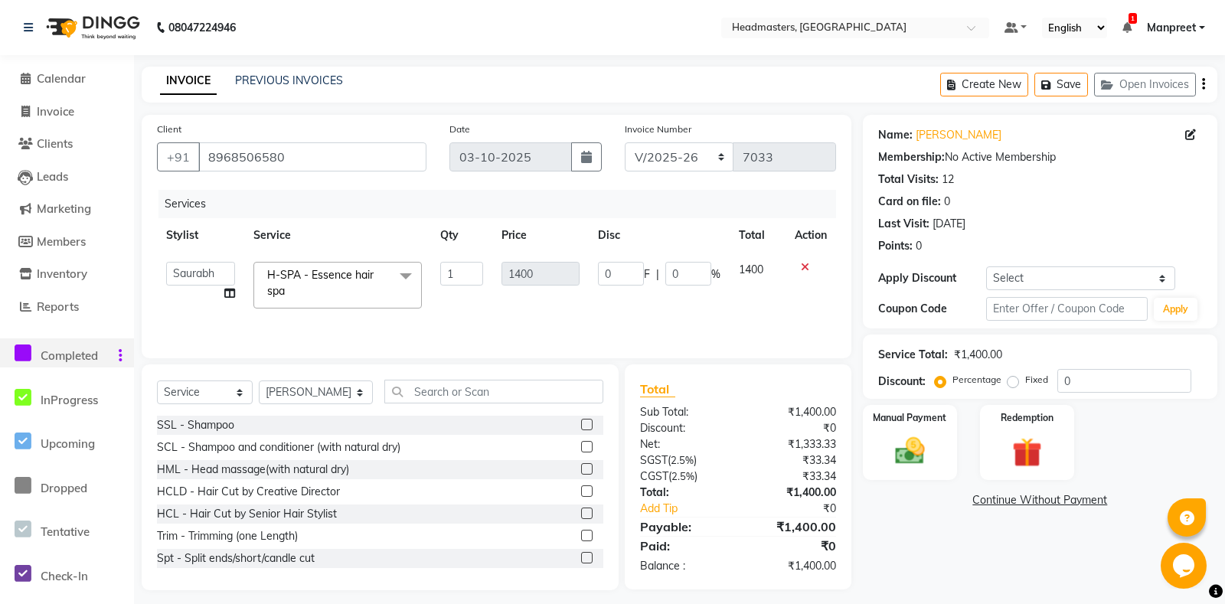
scroll to position [9, 0]
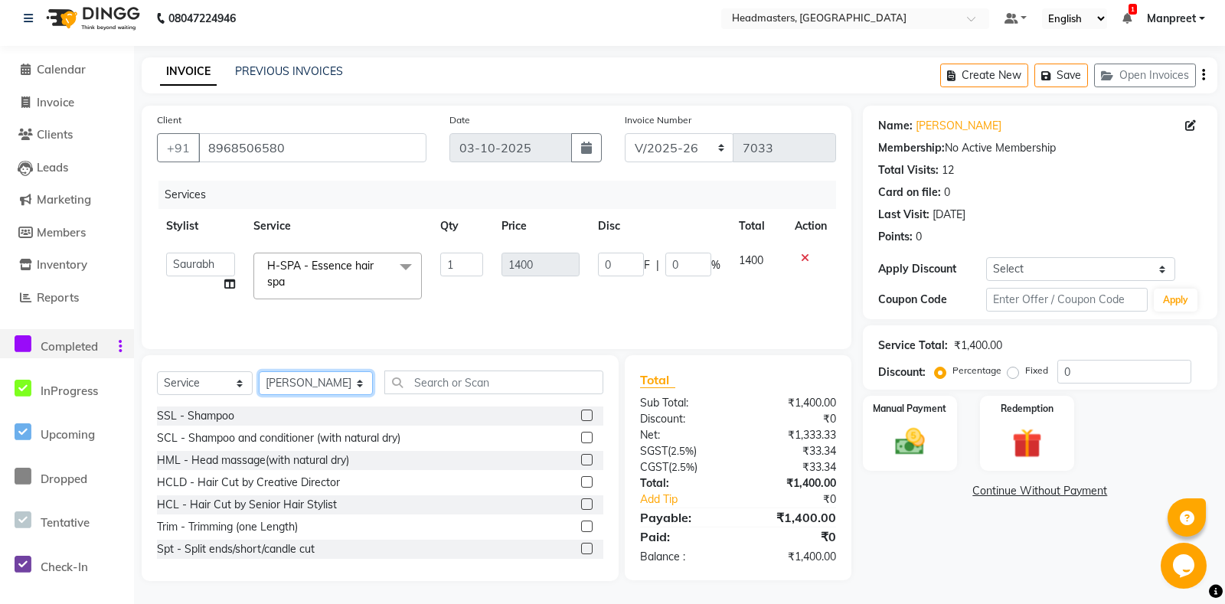
click at [259, 371] on select "Select Stylist [PERSON_NAME] Amrita - Front Desk [PERSON_NAME] Gental Man Gulsh…" at bounding box center [316, 383] width 114 height 24
click at [424, 386] on input "text" at bounding box center [493, 383] width 218 height 24
click at [259, 371] on select "Select Stylist [PERSON_NAME] Amrita - Front Desk [PERSON_NAME] Gental Man Gulsh…" at bounding box center [316, 383] width 114 height 24
click option "Mona" at bounding box center [0, 0] width 0 height 0
click at [449, 383] on input "text" at bounding box center [493, 383] width 218 height 24
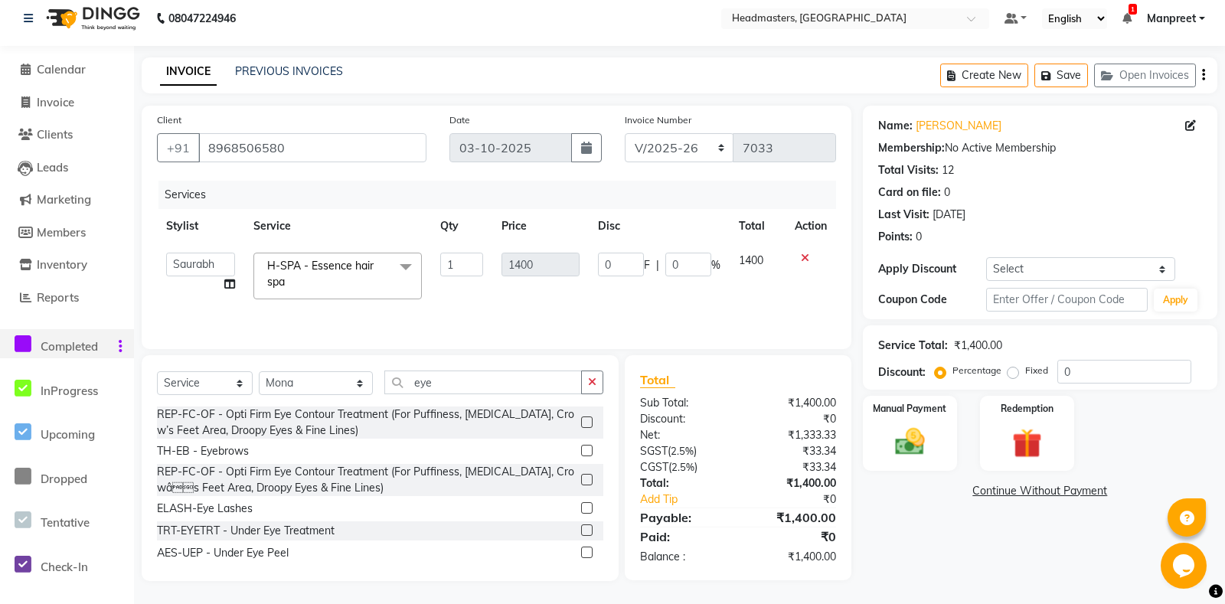
click at [590, 447] on label at bounding box center [586, 450] width 11 height 11
click at [590, 447] on input "checkbox" at bounding box center [586, 451] width 10 height 10
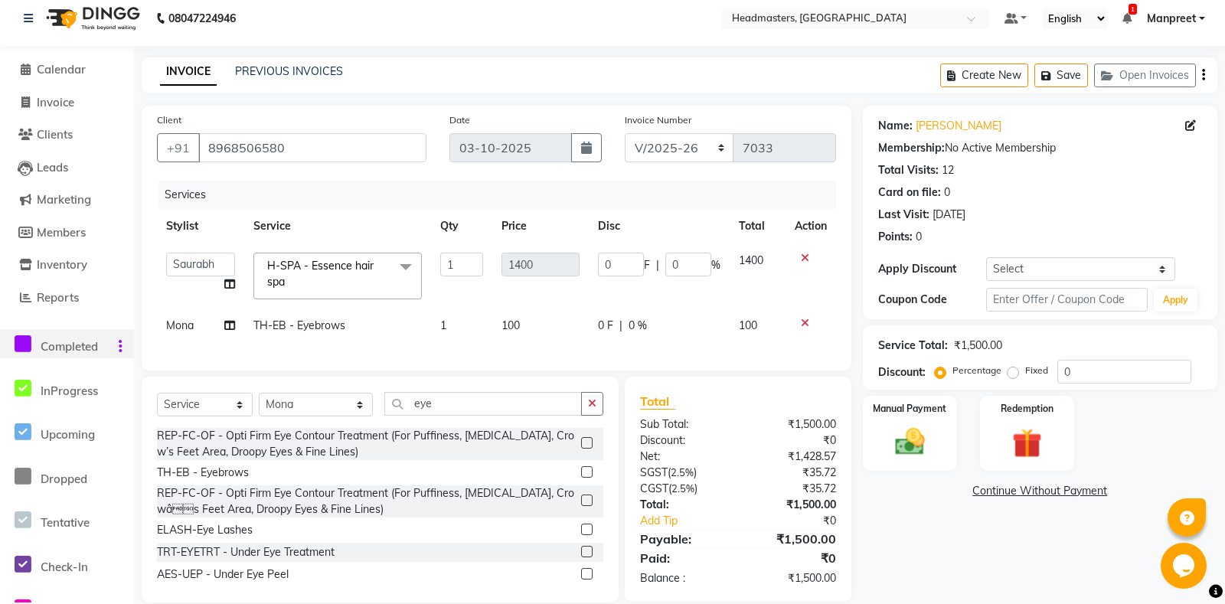
scroll to position [31, 0]
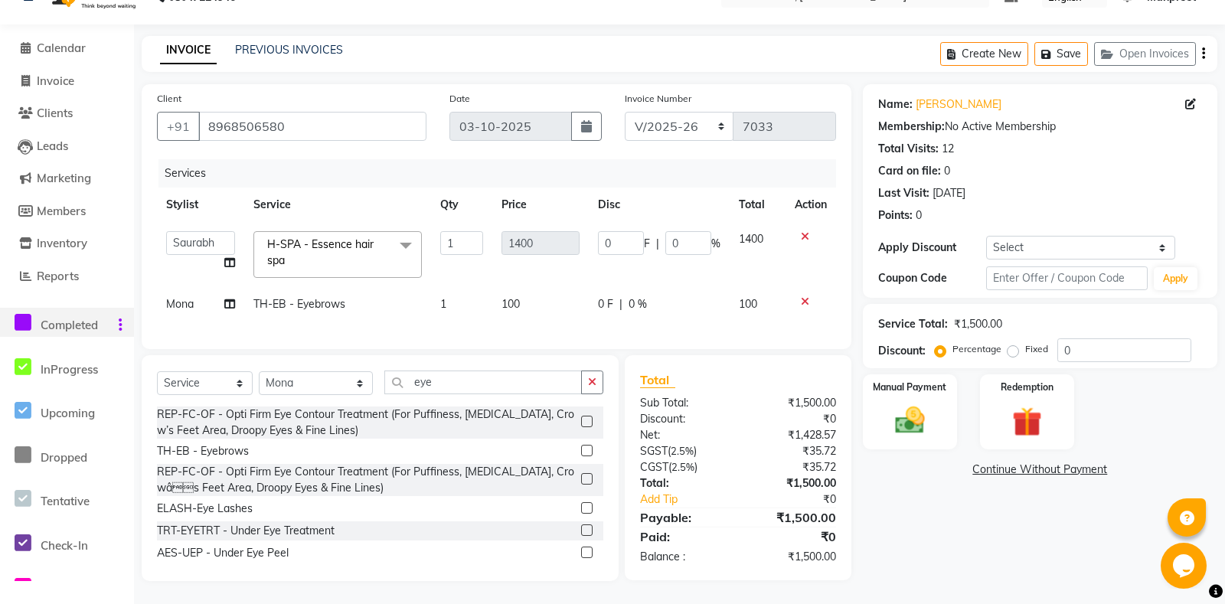
click at [976, 449] on div "Manual Payment Redemption" at bounding box center [1039, 411] width 377 height 75
click at [940, 443] on div "Manual Payment" at bounding box center [910, 412] width 98 height 78
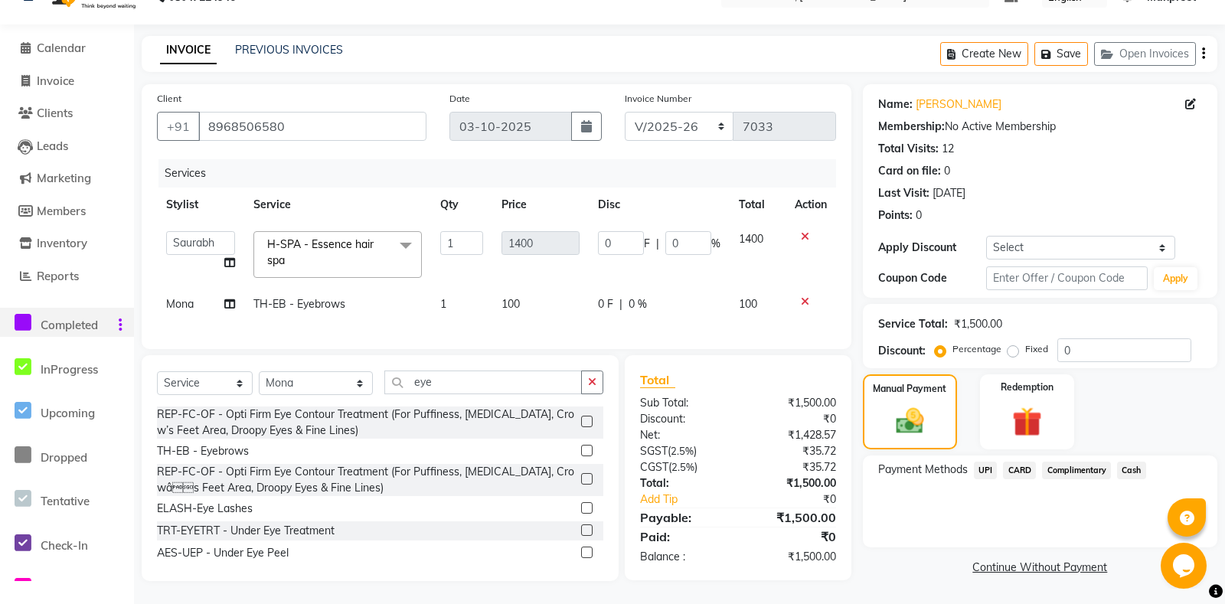
scroll to position [45, 0]
click at [1137, 476] on span "Cash" at bounding box center [1131, 471] width 29 height 18
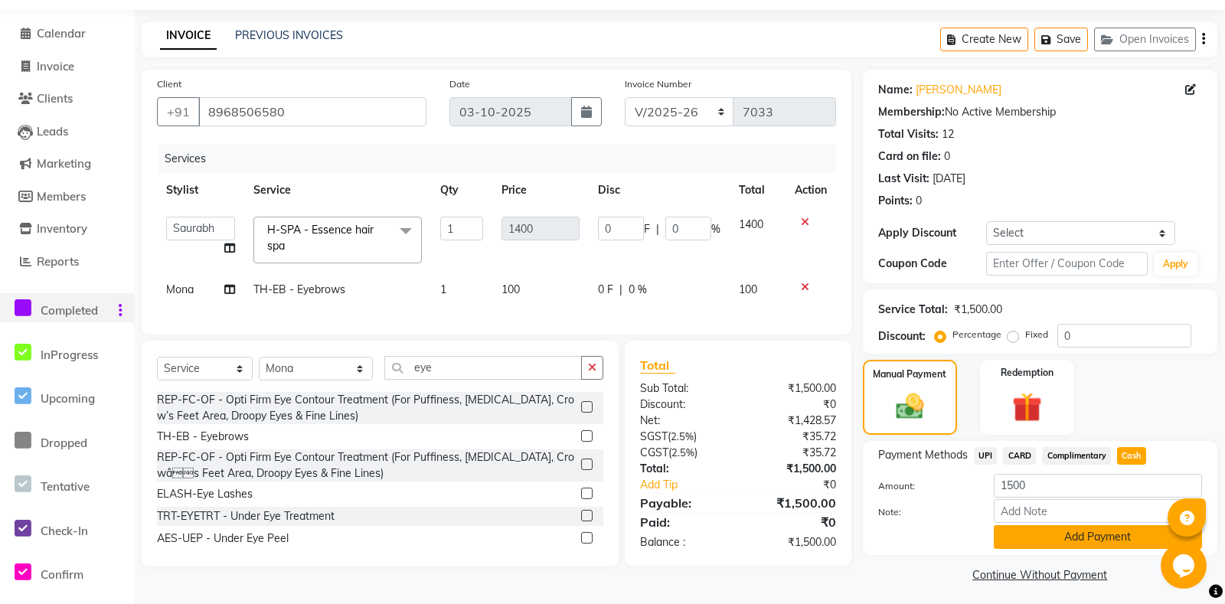
click at [1063, 544] on button "Add Payment" at bounding box center [1098, 537] width 208 height 24
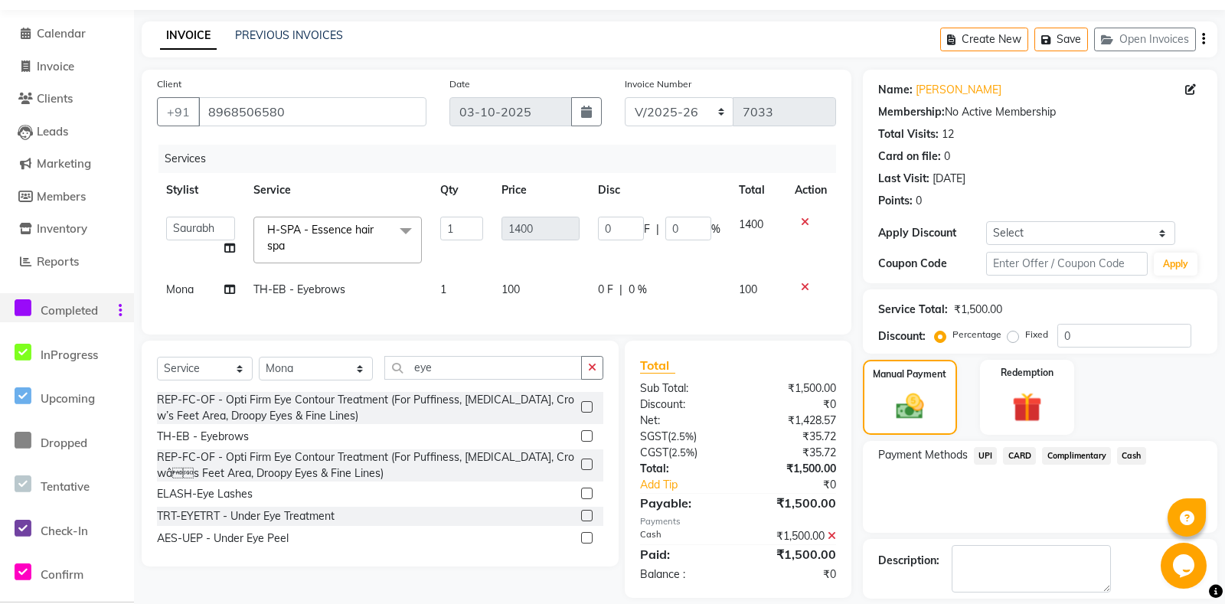
scroll to position [109, 0]
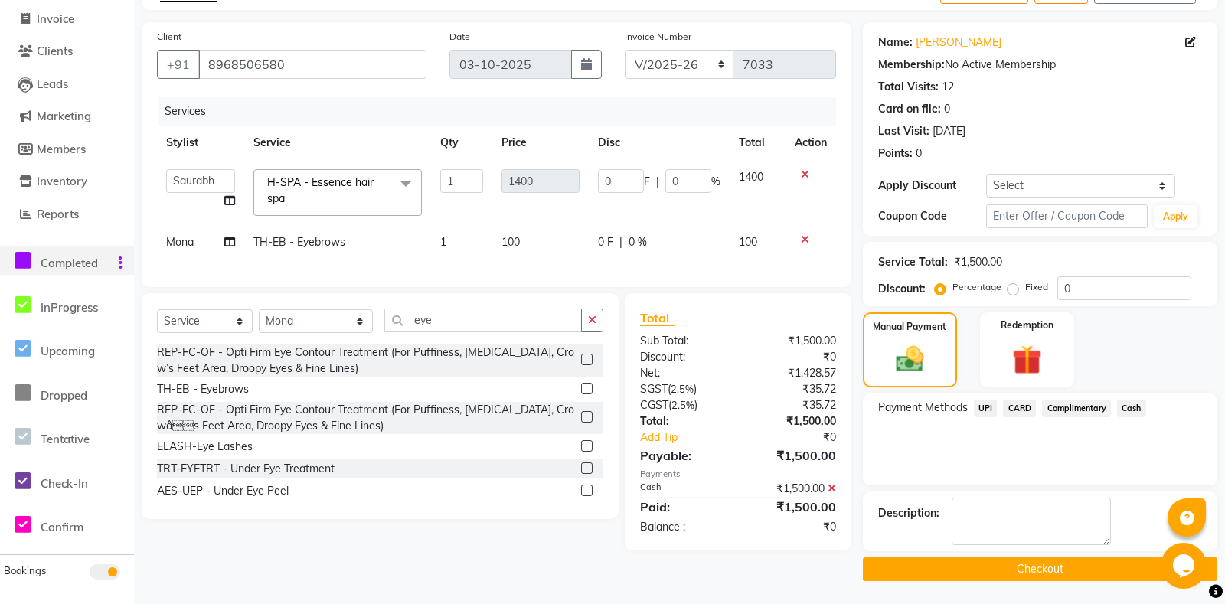
click at [974, 565] on button "Checkout" at bounding box center [1040, 569] width 354 height 24
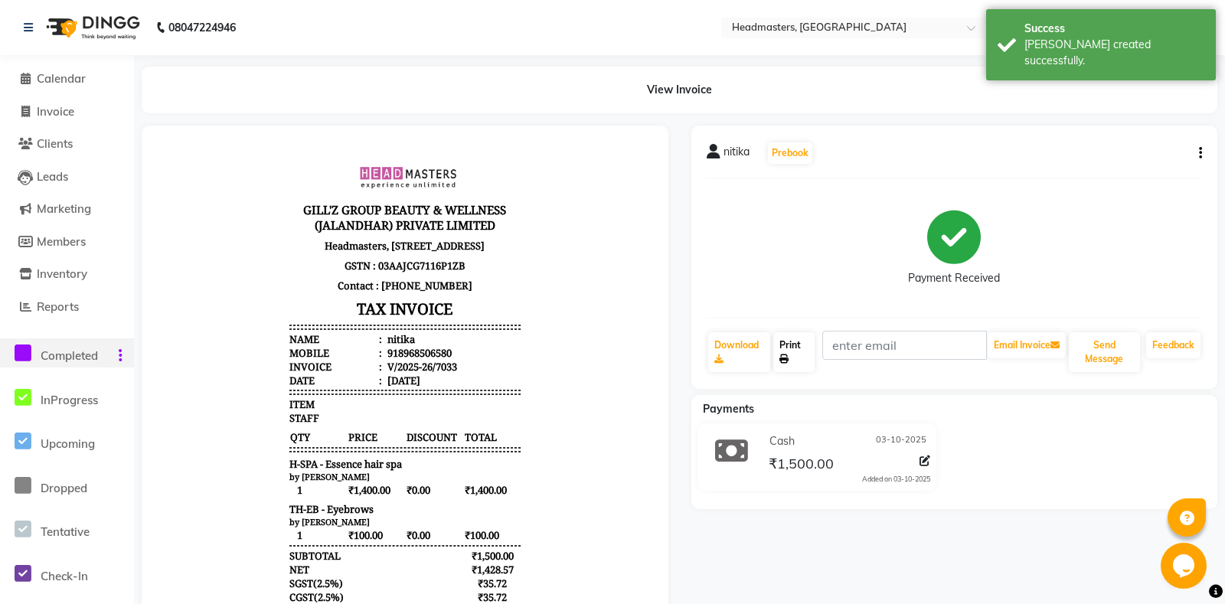
click at [800, 351] on link "Print" at bounding box center [793, 352] width 41 height 40
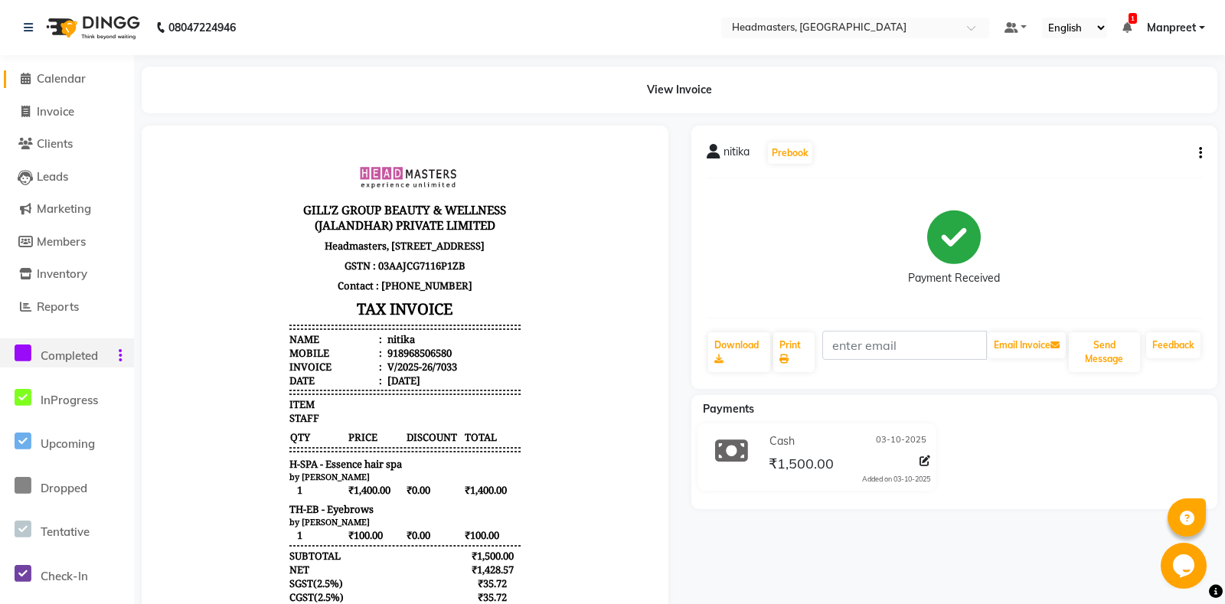
click at [30, 87] on span at bounding box center [25, 79] width 23 height 18
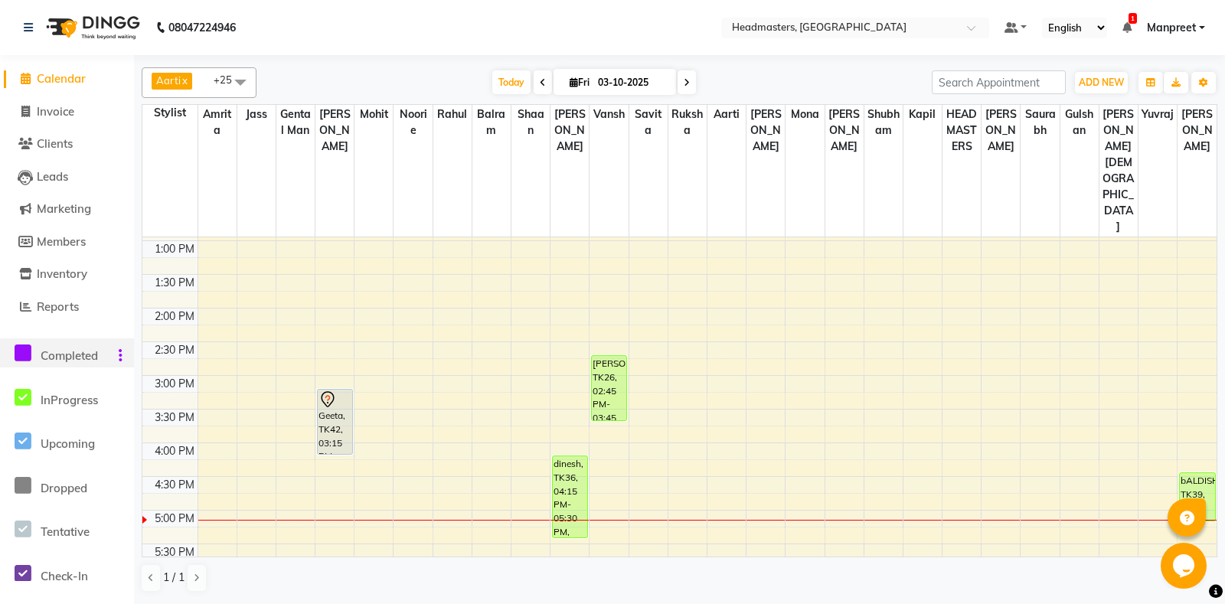
scroll to position [402, 0]
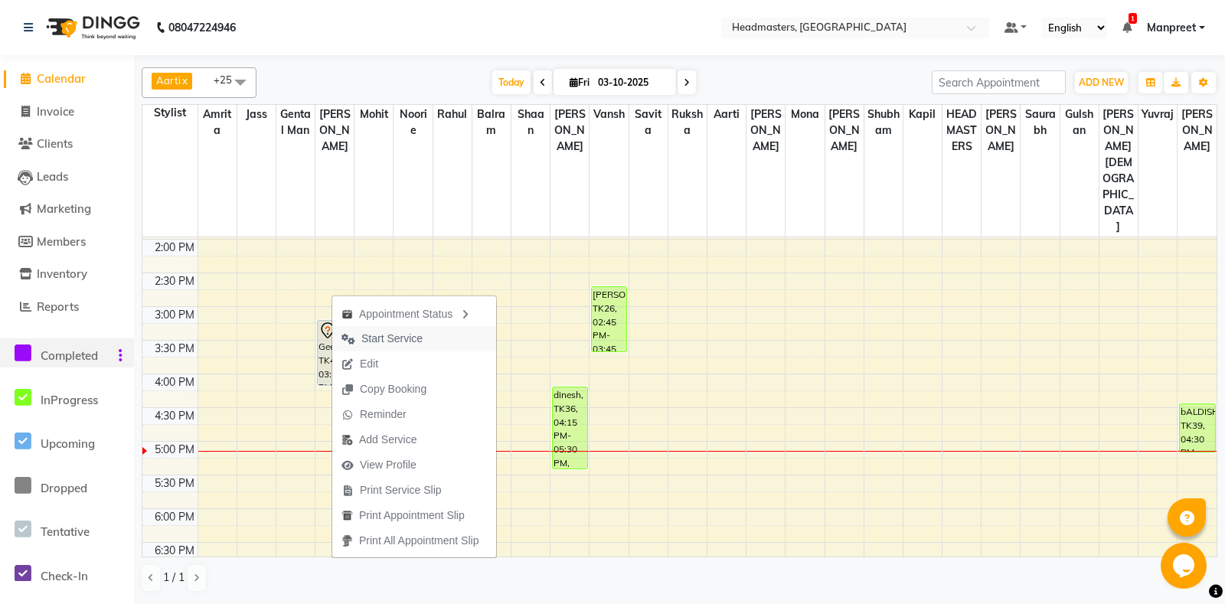
click at [385, 338] on span "Start Service" at bounding box center [391, 339] width 61 height 16
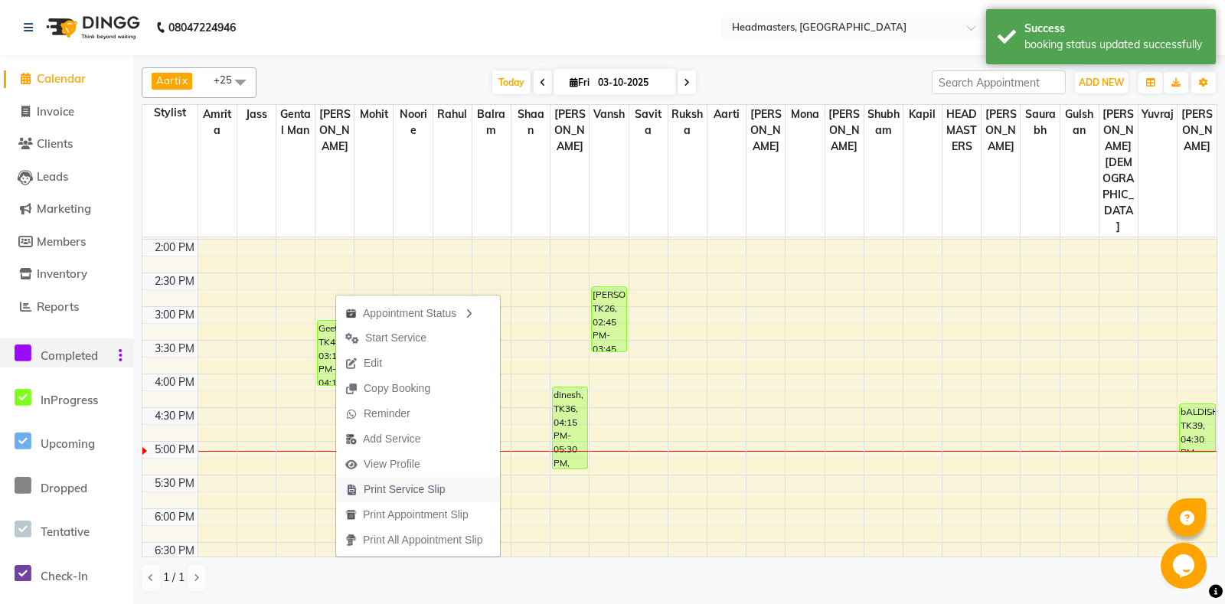
click at [415, 482] on span "Print Service Slip" at bounding box center [405, 490] width 82 height 16
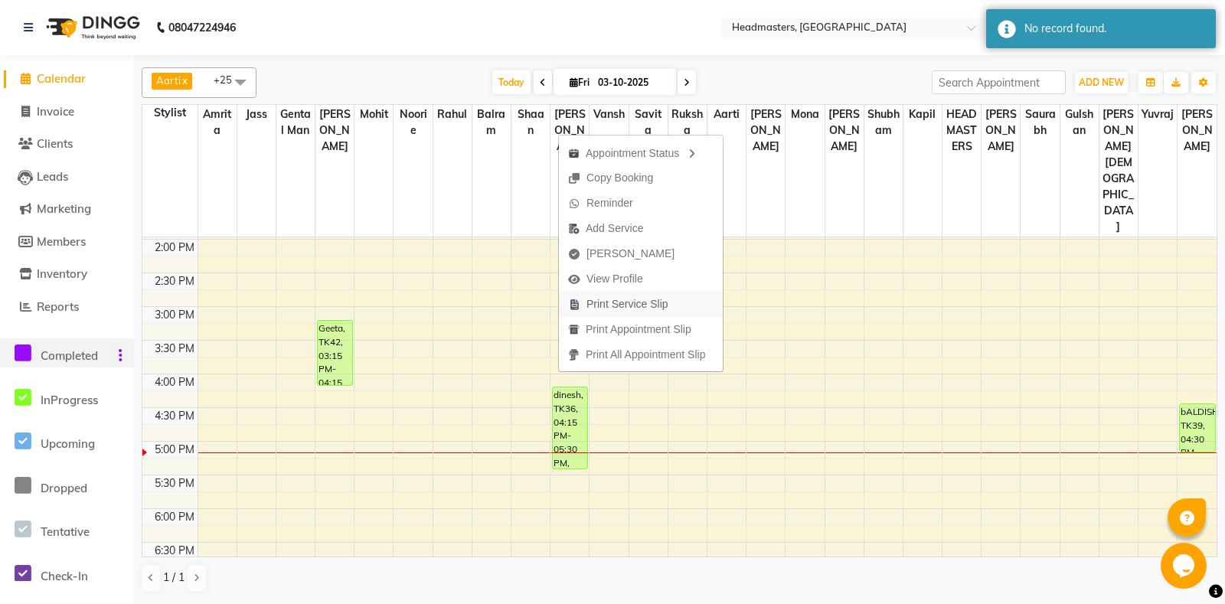
click at [640, 312] on span "Print Service Slip" at bounding box center [627, 304] width 82 height 16
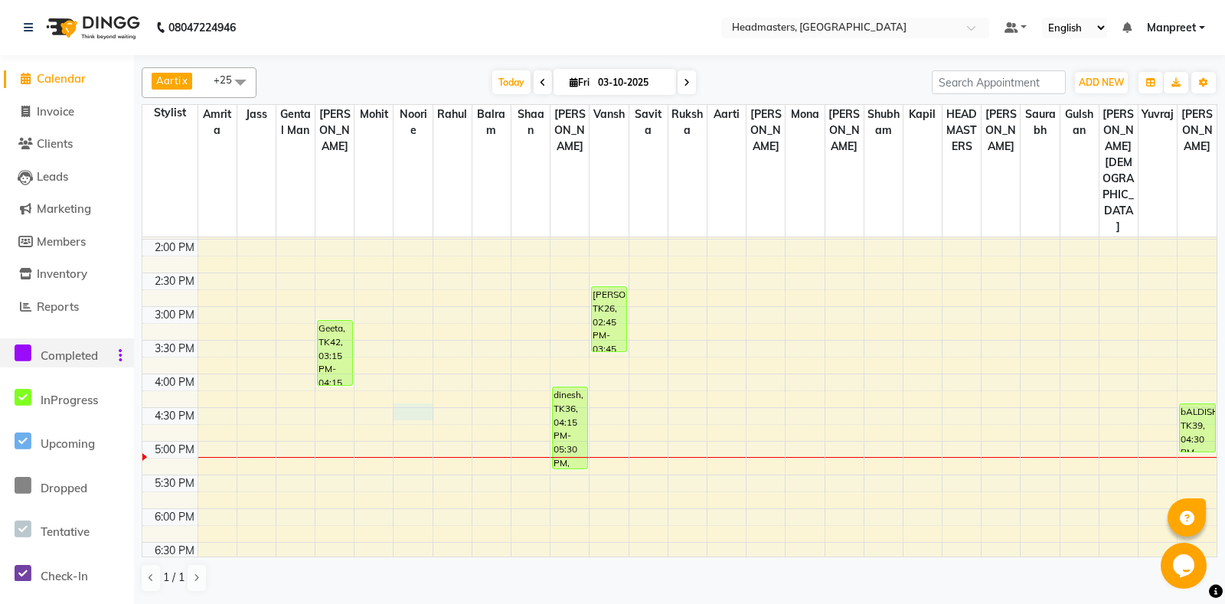
click at [418, 343] on div "8:00 AM 8:30 AM 9:00 AM 9:30 AM 10:00 AM 10:30 AM 11:00 AM 11:30 AM 12:00 PM 12…" at bounding box center [679, 306] width 1074 height 943
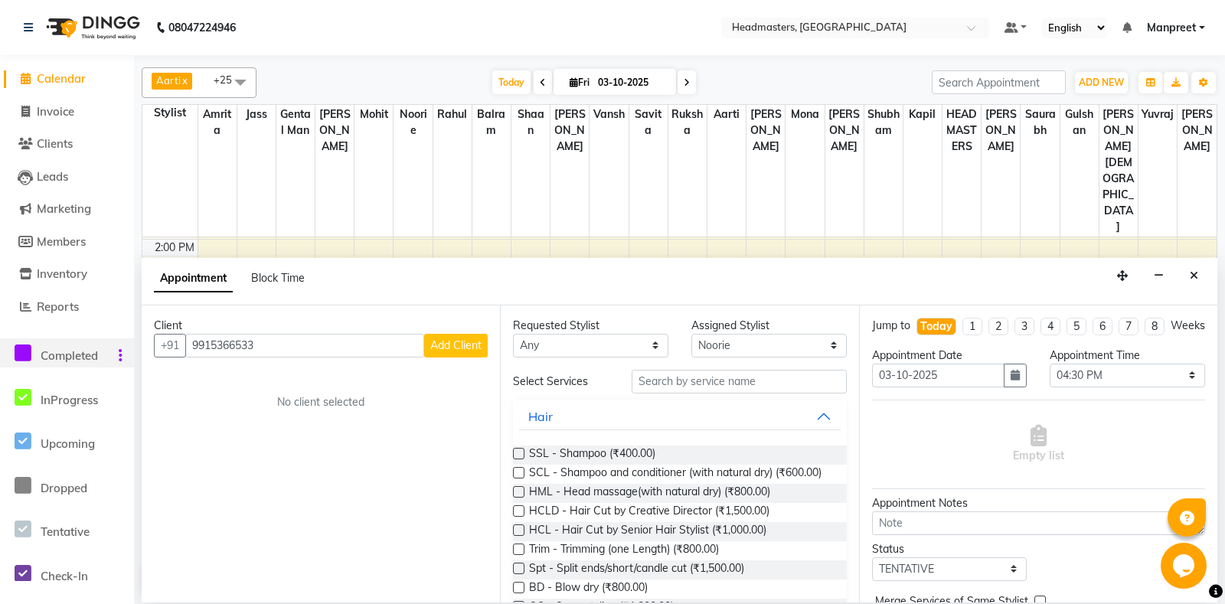
click at [439, 349] on span "Add Client" at bounding box center [455, 345] width 51 height 14
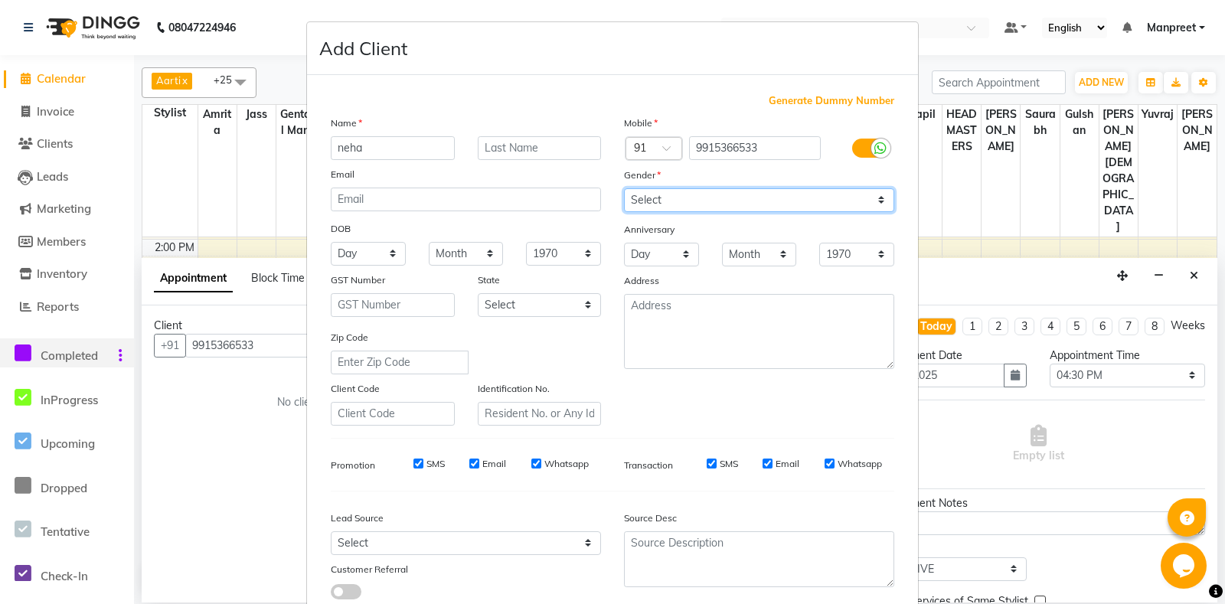
click at [624, 188] on select "Select Male Female Other Prefer Not To Say" at bounding box center [759, 200] width 270 height 24
click option "Female" at bounding box center [0, 0] width 0 height 0
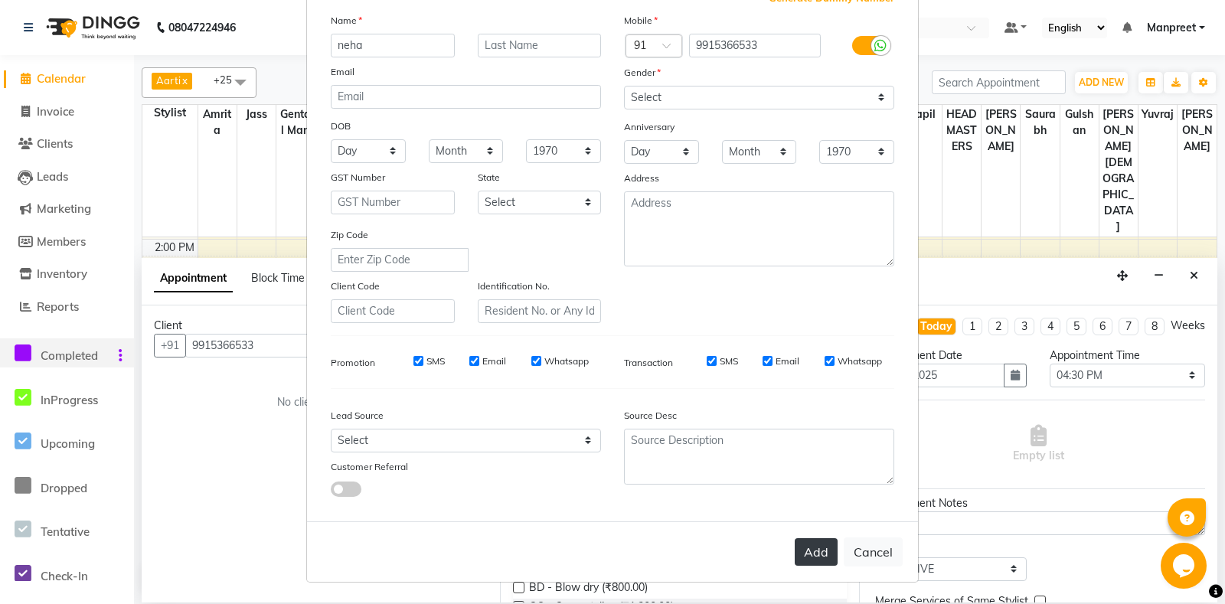
click at [828, 557] on button "Add" at bounding box center [816, 552] width 43 height 28
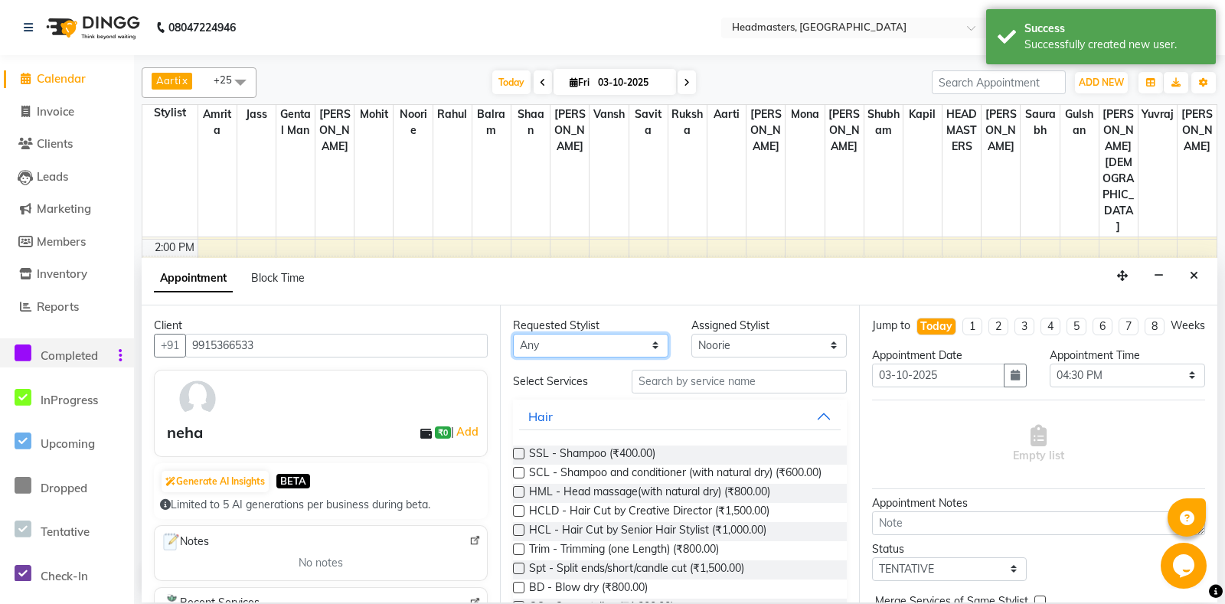
click at [513, 334] on select "Any Aarti Ali Amrita Balram Gental Man Gulshan HEADMASTERS Jass Kapil Mahi Mehr…" at bounding box center [590, 346] width 155 height 24
click option "Gental Man" at bounding box center [0, 0] width 0 height 0
click at [715, 378] on input "text" at bounding box center [739, 382] width 214 height 24
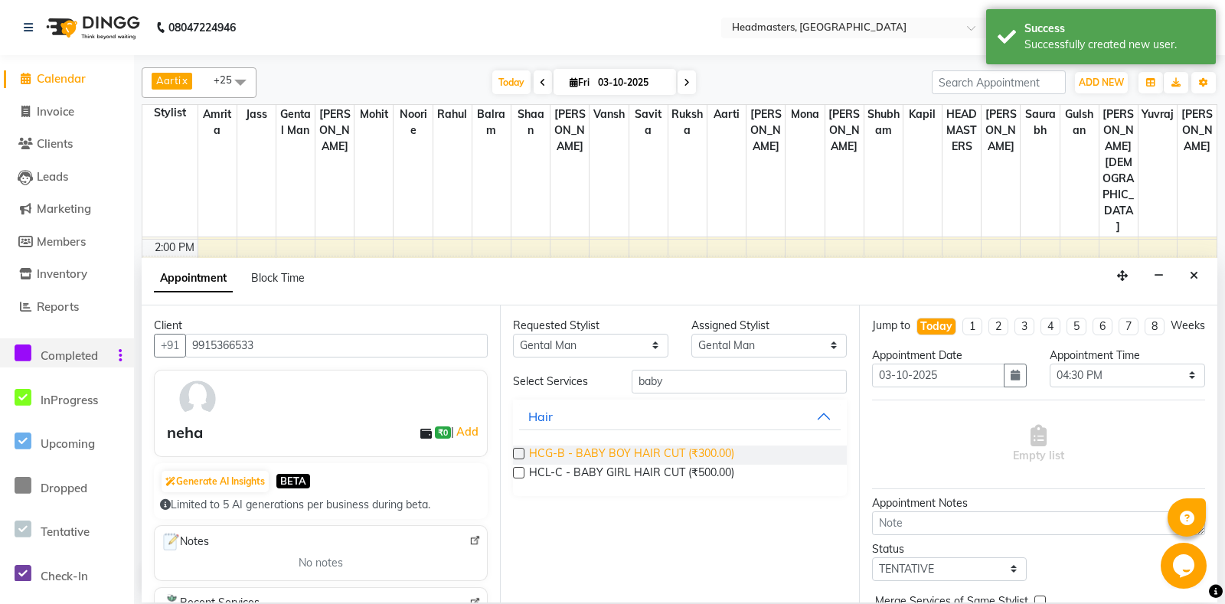
click at [707, 455] on span "HCG-B - BABY BOY HAIR CUT (₹300.00)" at bounding box center [631, 455] width 205 height 19
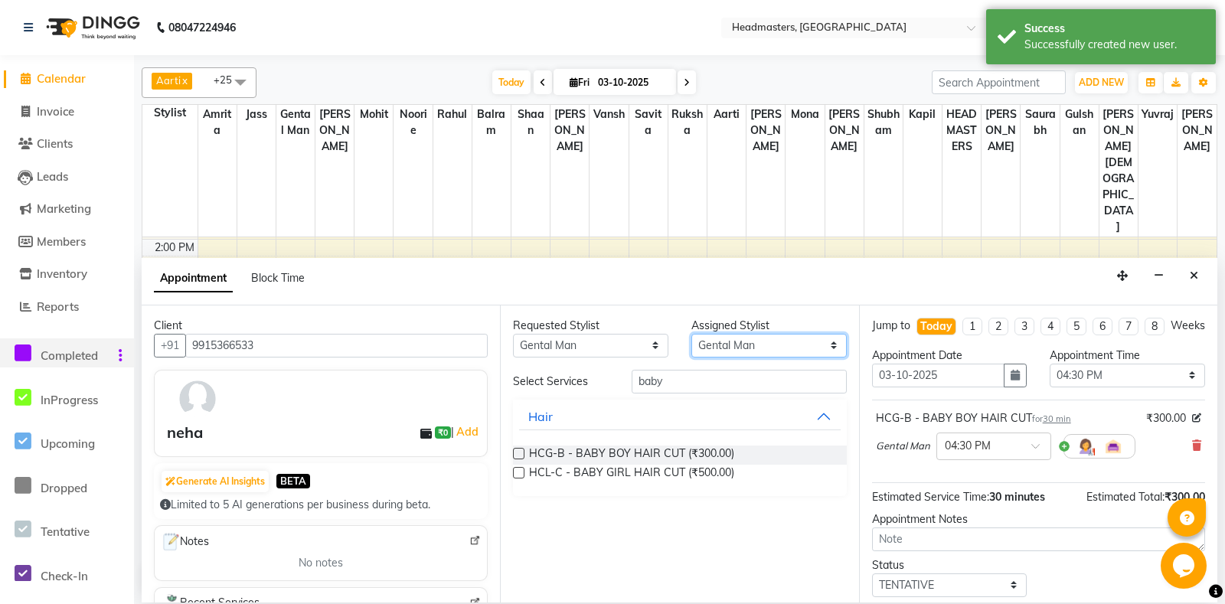
click at [691, 334] on select "Select Aarti Ali Amrita Balram Gental Man Gulshan HEADMASTERS Jass Kapil Mahi M…" at bounding box center [768, 346] width 155 height 24
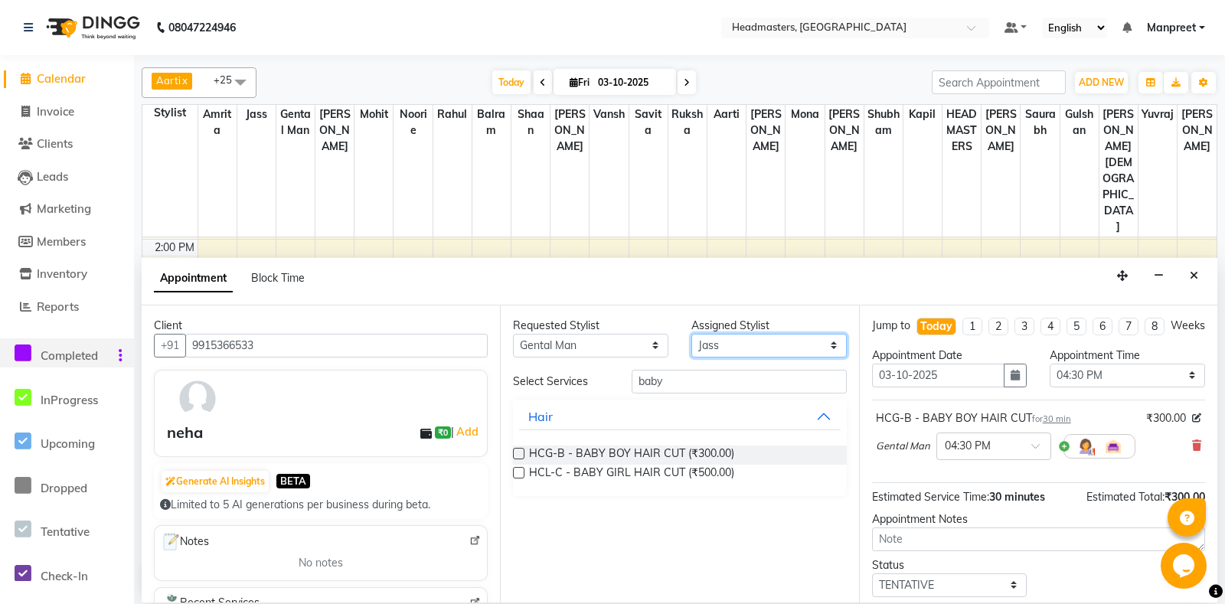
click option "Jass" at bounding box center [0, 0] width 0 height 0
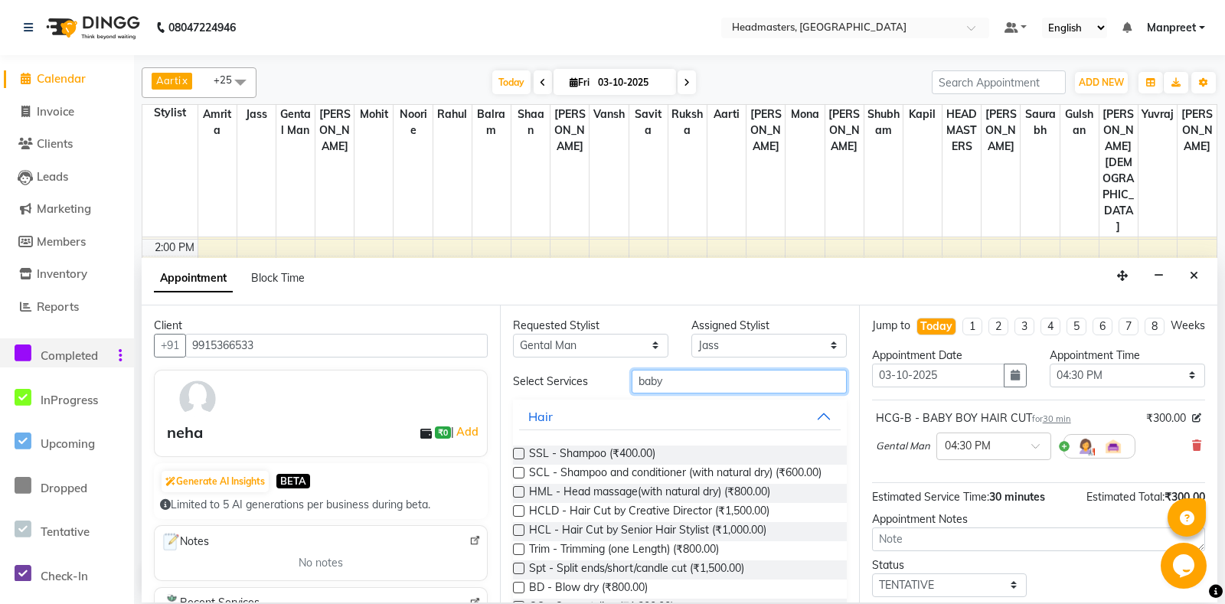
click at [701, 377] on input "baby" at bounding box center [739, 382] width 214 height 24
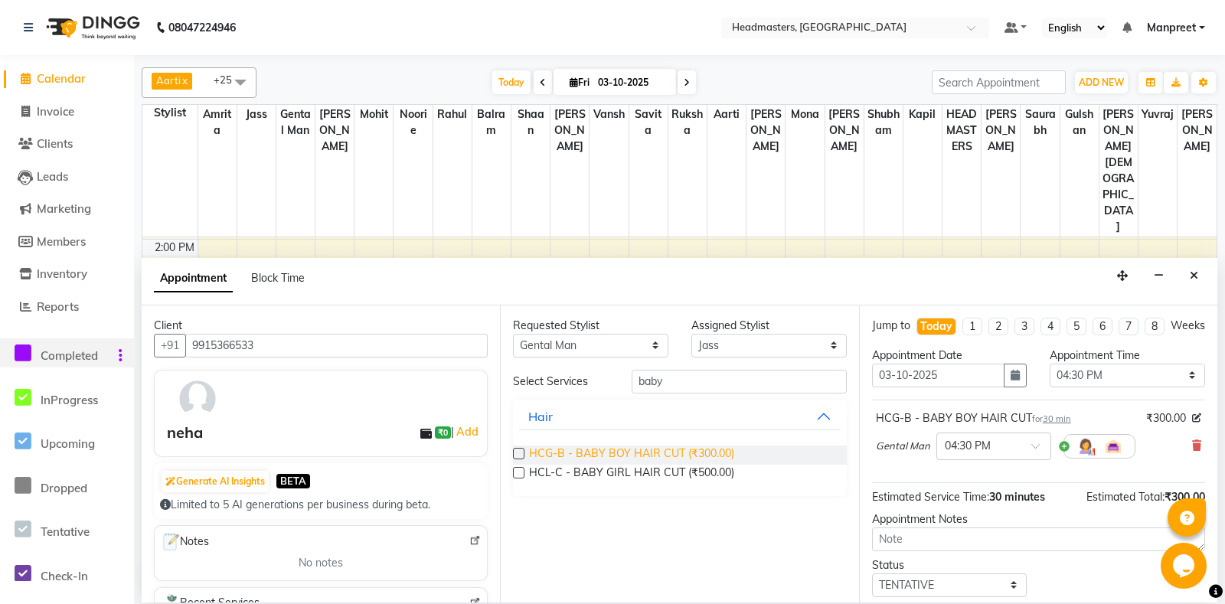
click at [670, 448] on span "HCG-B - BABY BOY HAIR CUT (₹300.00)" at bounding box center [631, 455] width 205 height 19
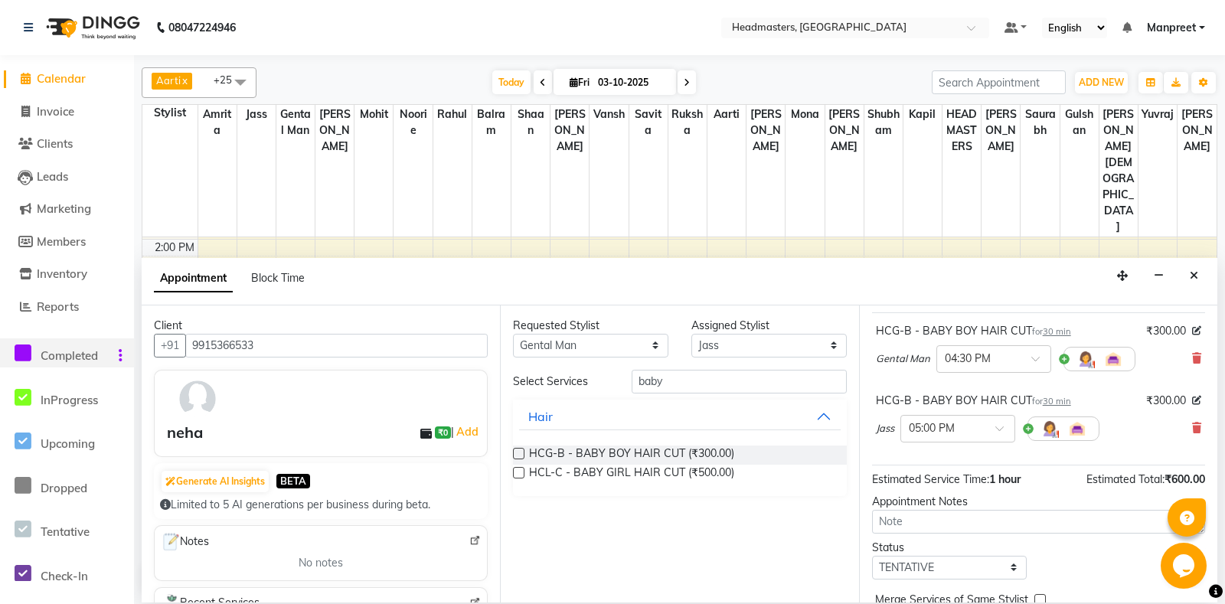
scroll to position [135, 0]
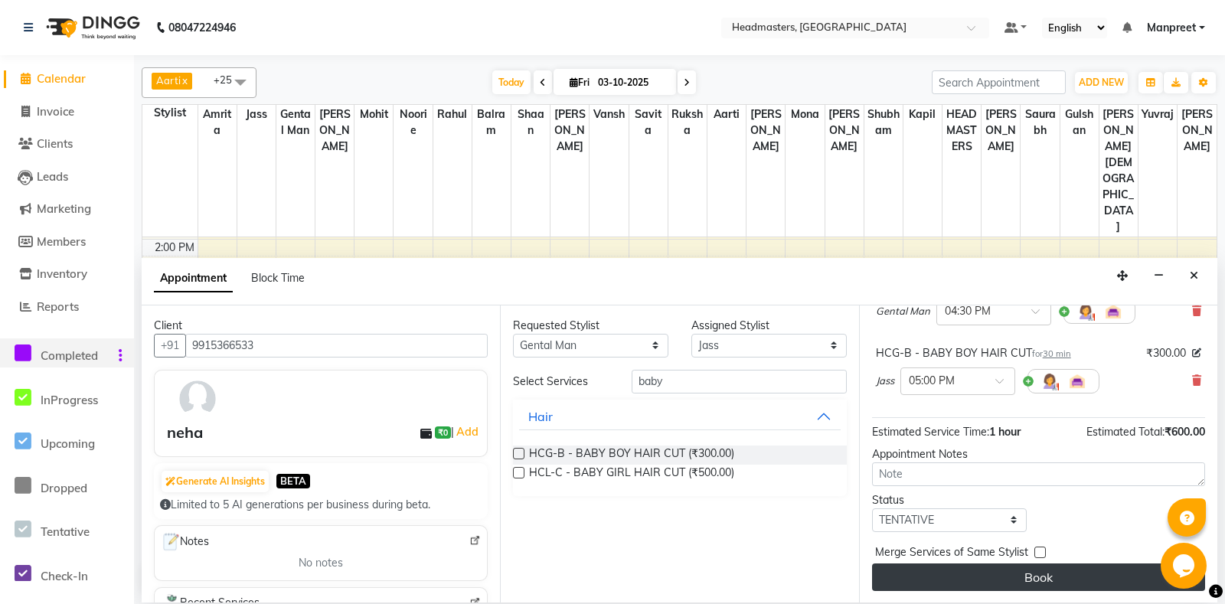
click at [936, 584] on button "Book" at bounding box center [1038, 578] width 333 height 28
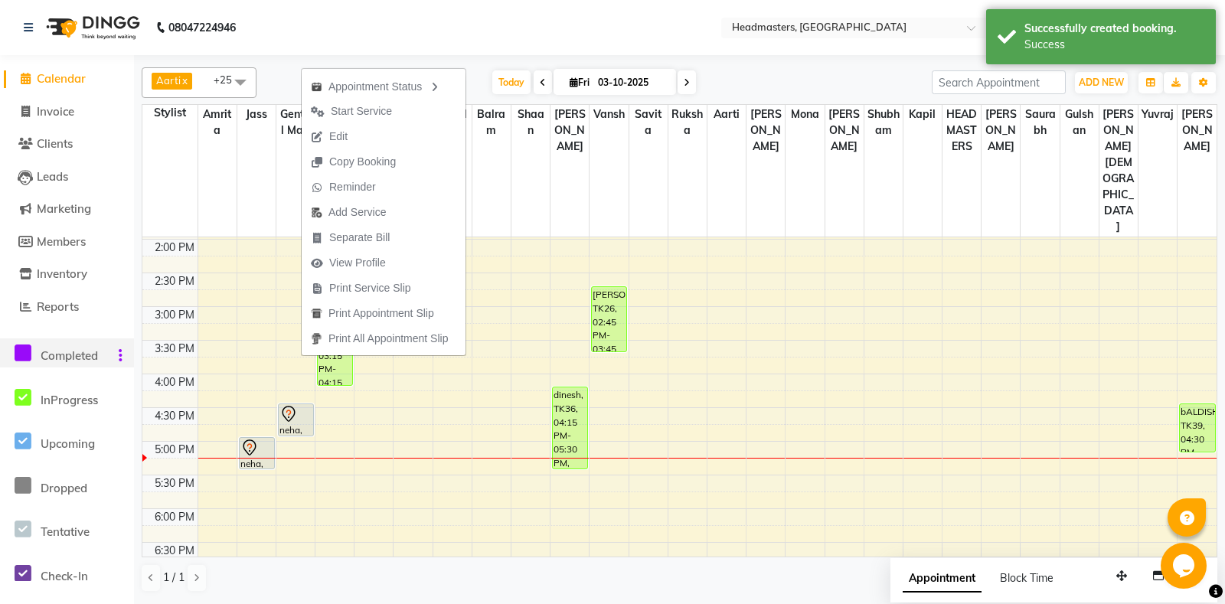
drag, startPoint x: 404, startPoint y: 117, endPoint x: 405, endPoint y: 125, distance: 7.7
click at [404, 122] on button "Start Service" at bounding box center [384, 111] width 164 height 25
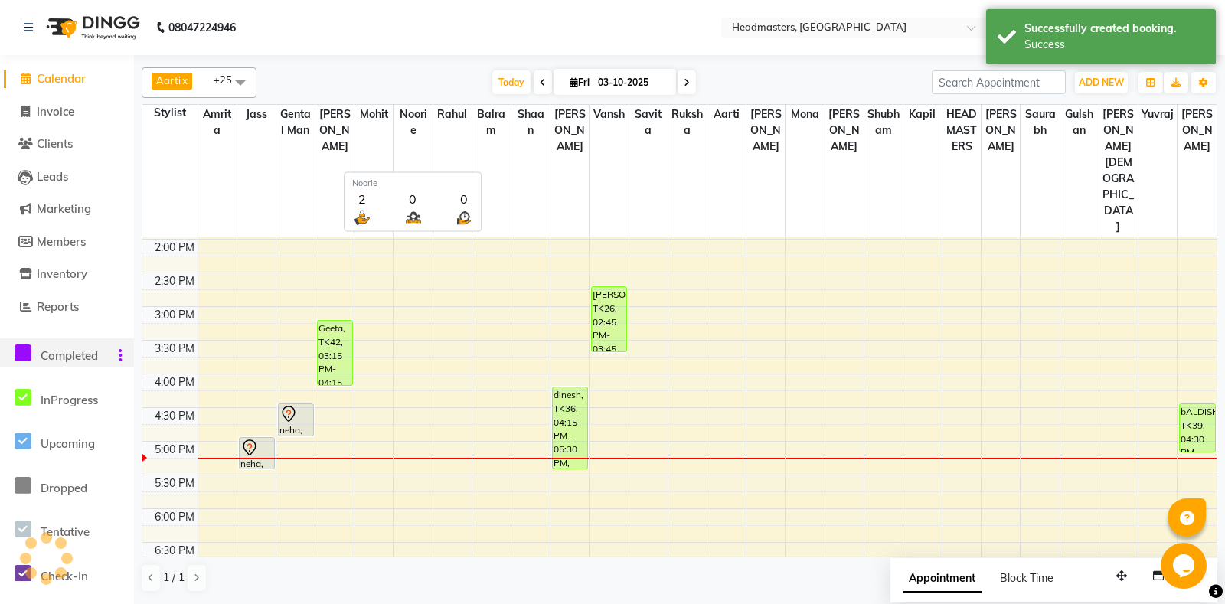
click at [405, 125] on span "Noorie" at bounding box center [413, 122] width 38 height 35
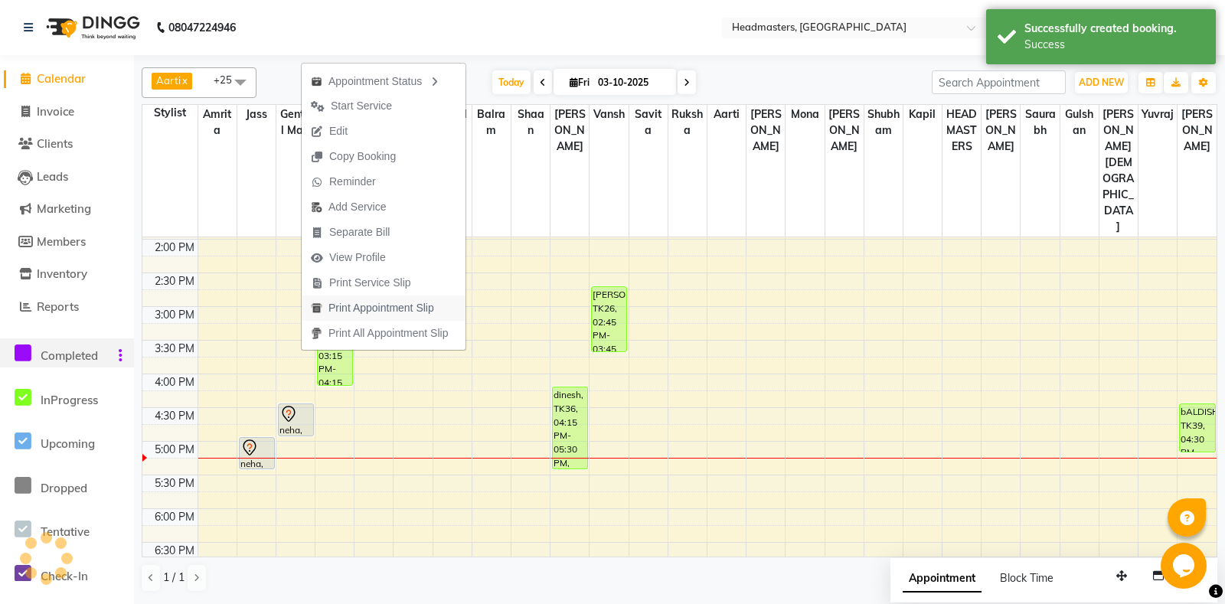
click at [414, 304] on span "Print Appointment Slip" at bounding box center [381, 308] width 106 height 16
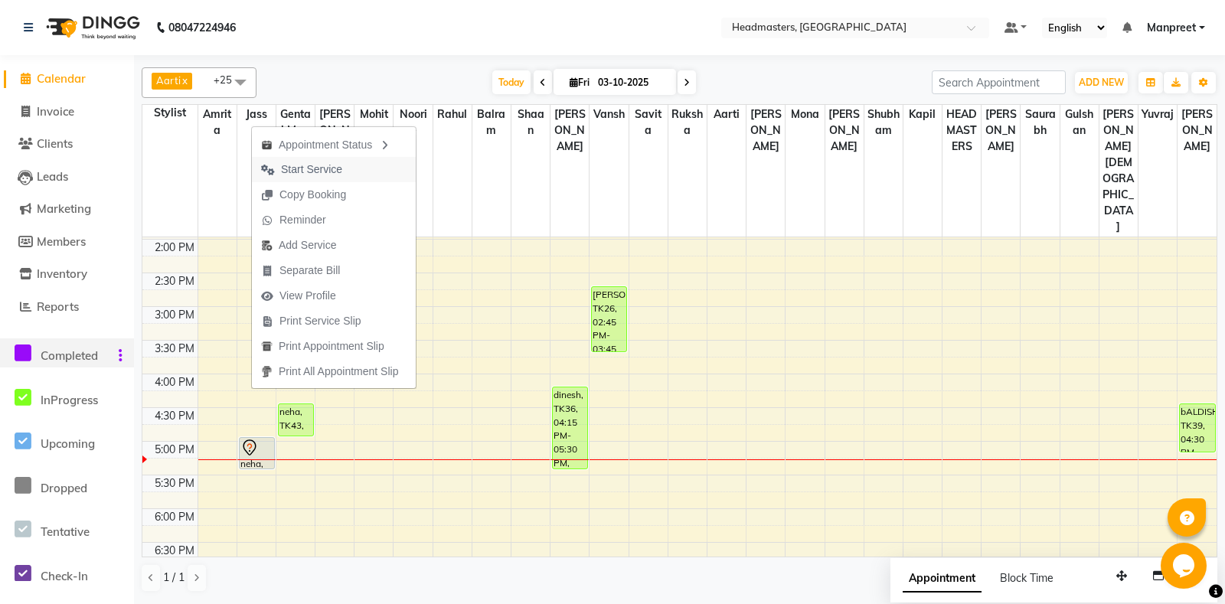
click at [353, 164] on button "Start Service" at bounding box center [334, 169] width 164 height 25
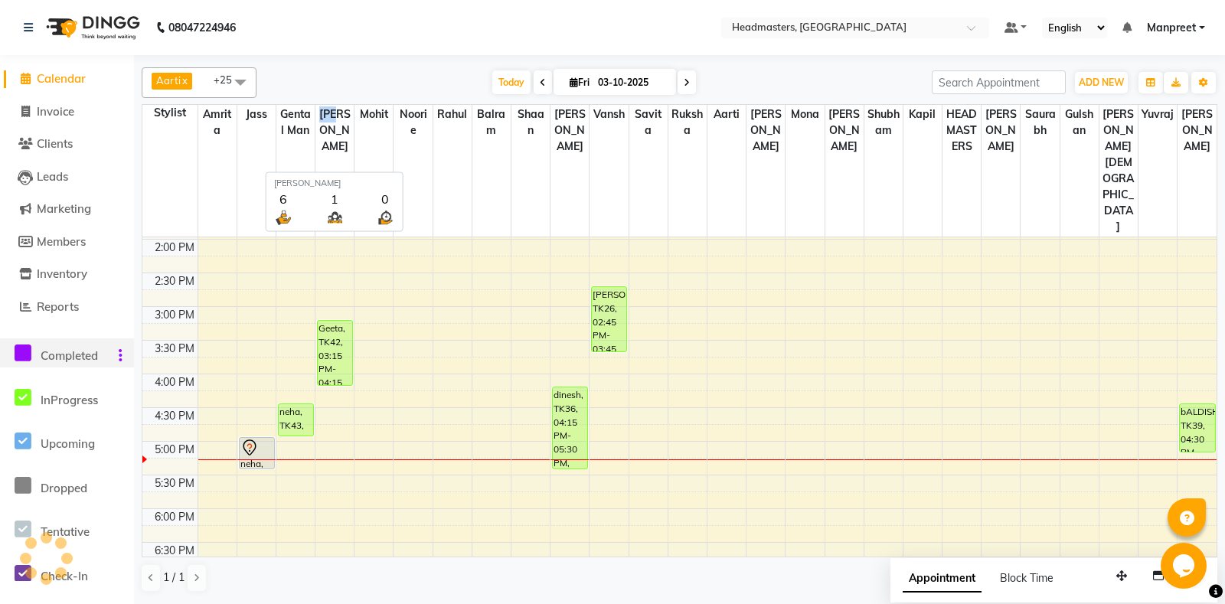
click at [354, 166] on th "[PERSON_NAME]" at bounding box center [334, 171] width 39 height 132
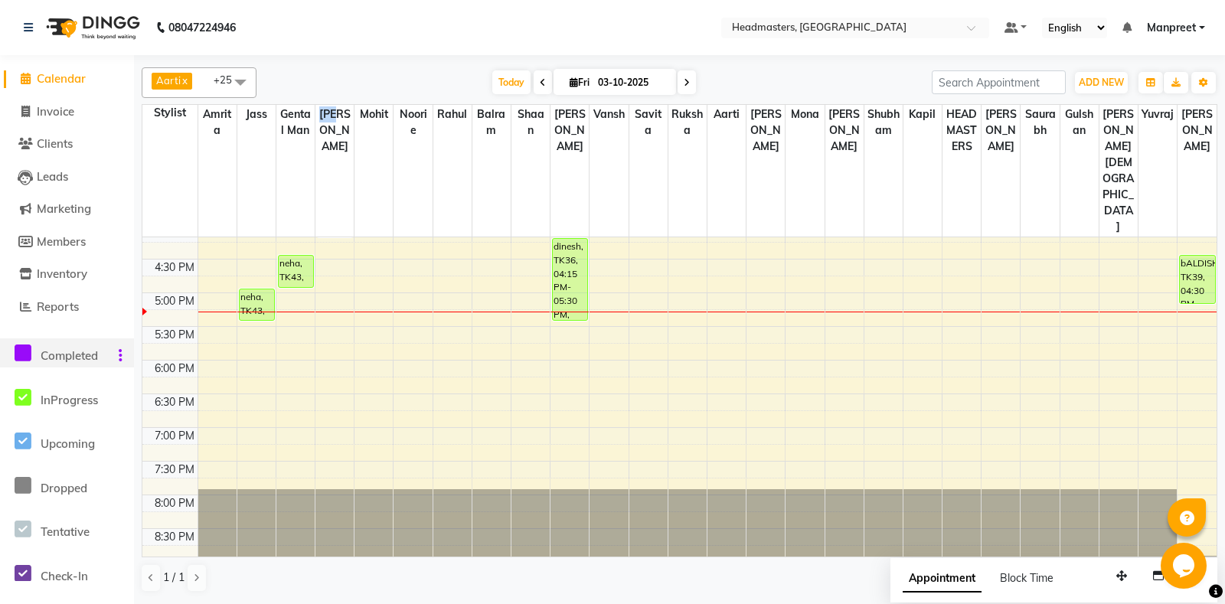
scroll to position [551, 0]
click at [488, 311] on div "8:00 AM 8:30 AM 9:00 AM 9:30 AM 10:00 AM 10:30 AM 11:00 AM 11:30 AM 12:00 PM 12…" at bounding box center [679, 157] width 1074 height 943
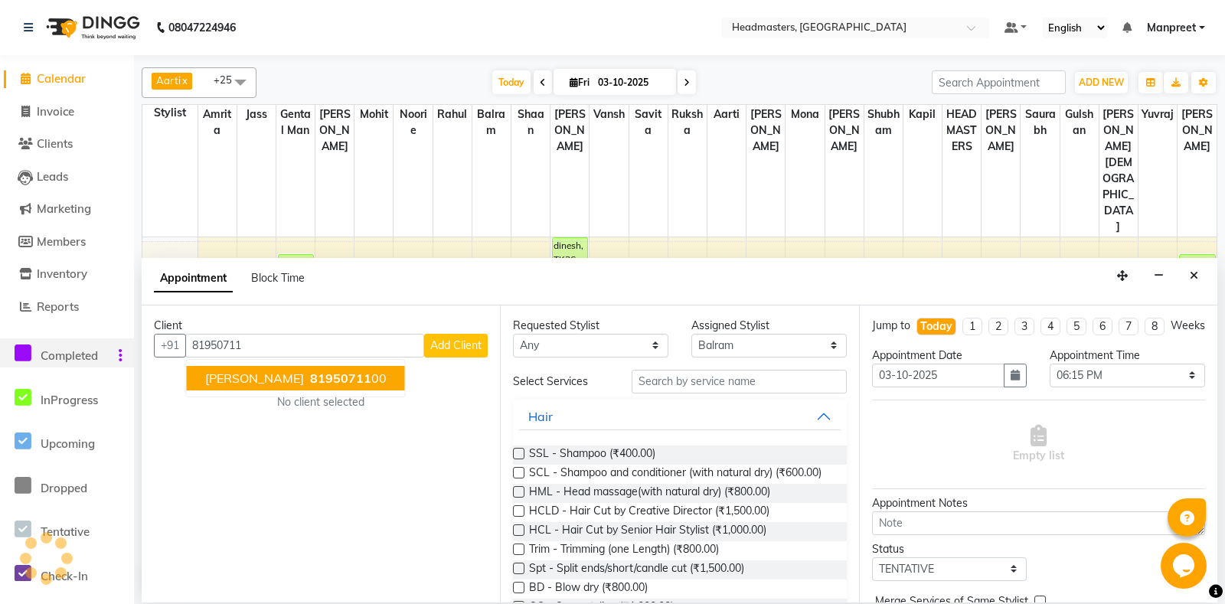
click at [310, 381] on span "81950711" at bounding box center [340, 378] width 61 height 15
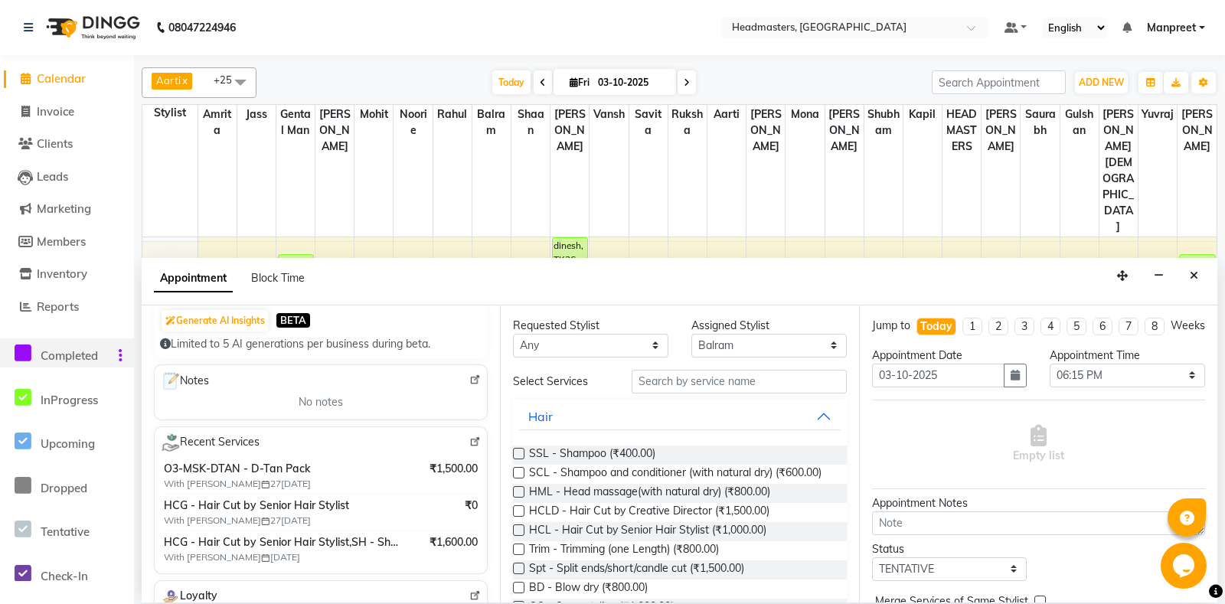
scroll to position [0, 0]
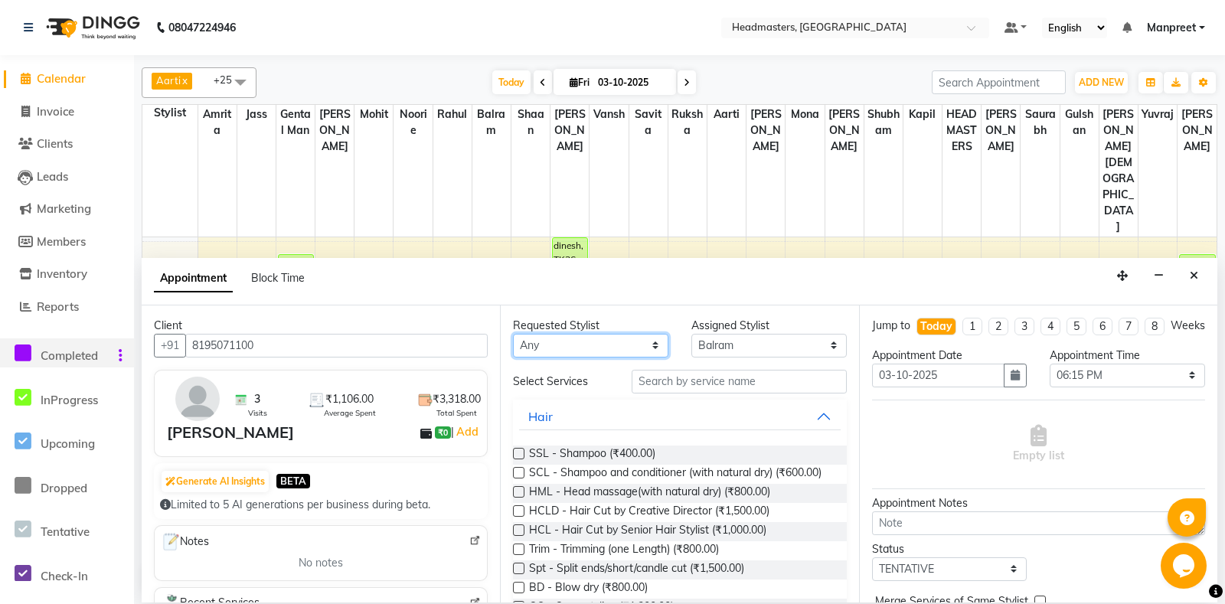
click at [513, 334] on select "Any Aarti Ali Amrita Balram Gental Man Gulshan HEADMASTERS Jass Kapil Mahi Mehr…" at bounding box center [590, 346] width 155 height 24
click option "Rahul" at bounding box center [0, 0] width 0 height 0
click at [727, 384] on input "text" at bounding box center [739, 382] width 214 height 24
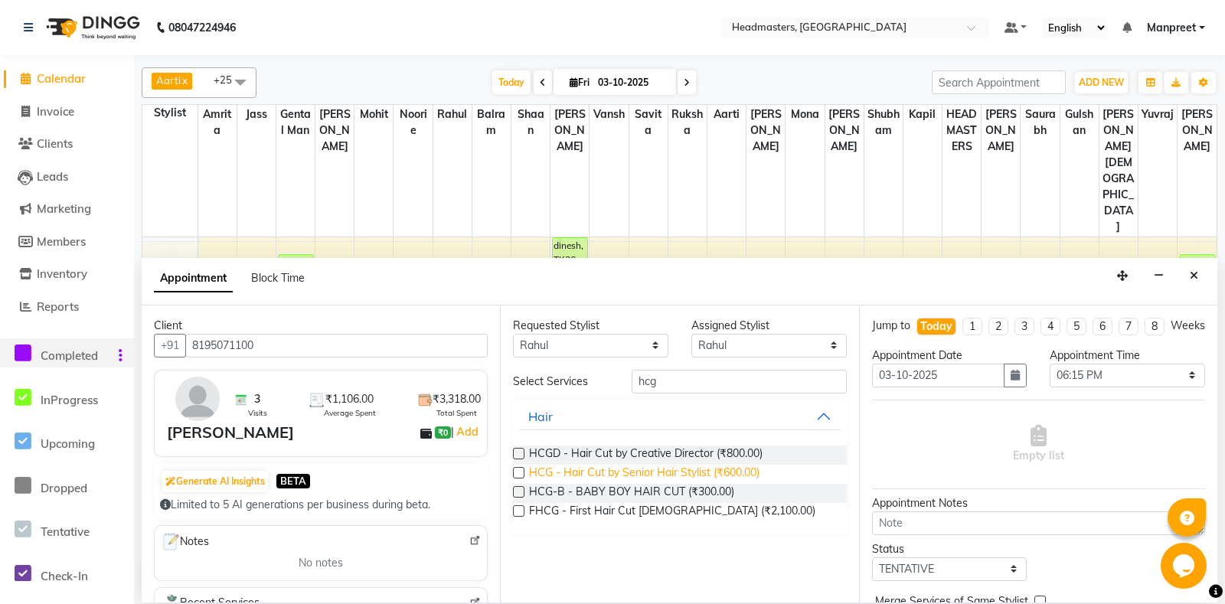
click at [726, 469] on span "HCG - Hair Cut by Senior Hair Stylist (₹600.00)" at bounding box center [644, 474] width 230 height 19
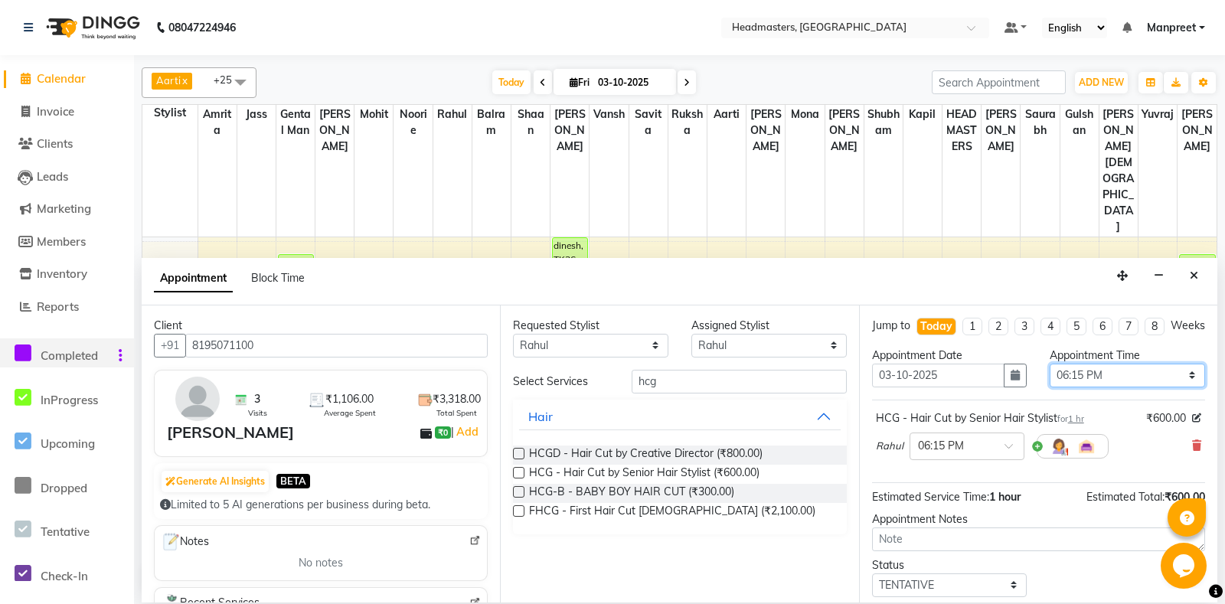
click at [1050, 364] on select "Select 09:00 AM 09:15 AM 09:30 AM 09:45 AM 10:00 AM 10:15 AM 10:30 AM 10:45 AM …" at bounding box center [1127, 376] width 155 height 24
click option "05:30 PM" at bounding box center [0, 0] width 0 height 0
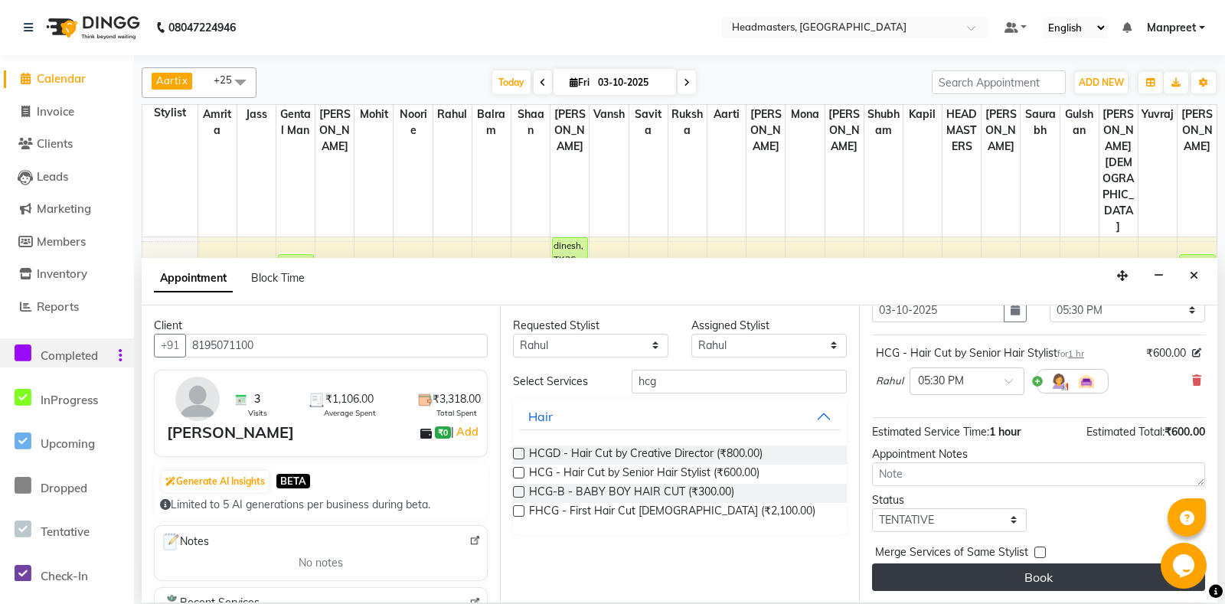
click at [1027, 573] on button "Book" at bounding box center [1038, 578] width 333 height 28
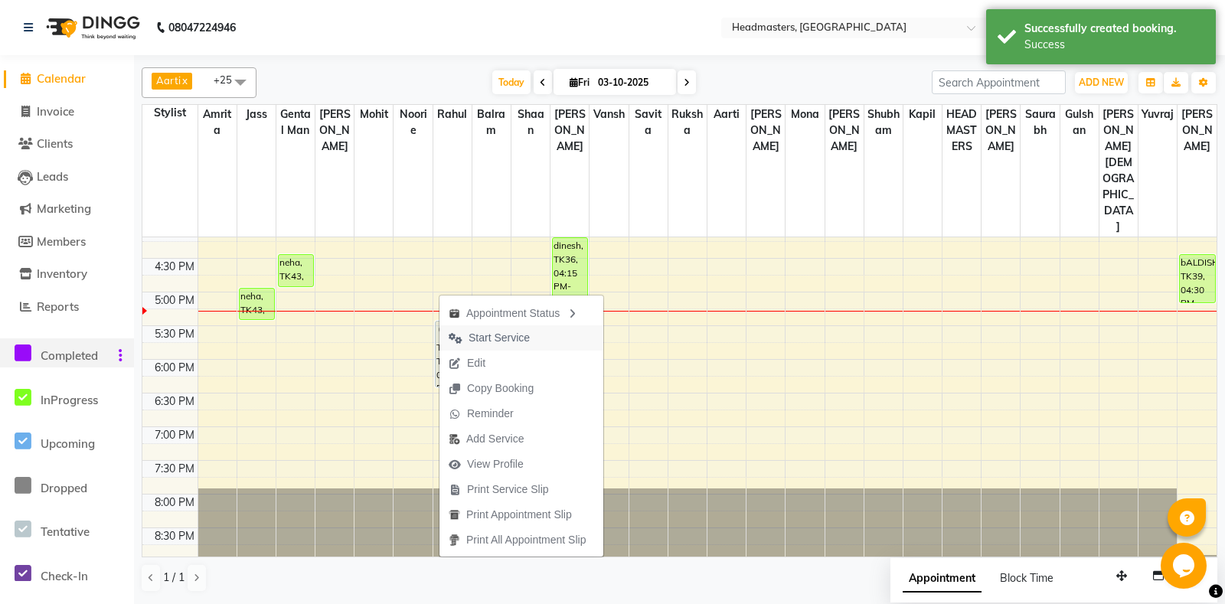
click at [531, 348] on span "Start Service" at bounding box center [489, 337] width 100 height 25
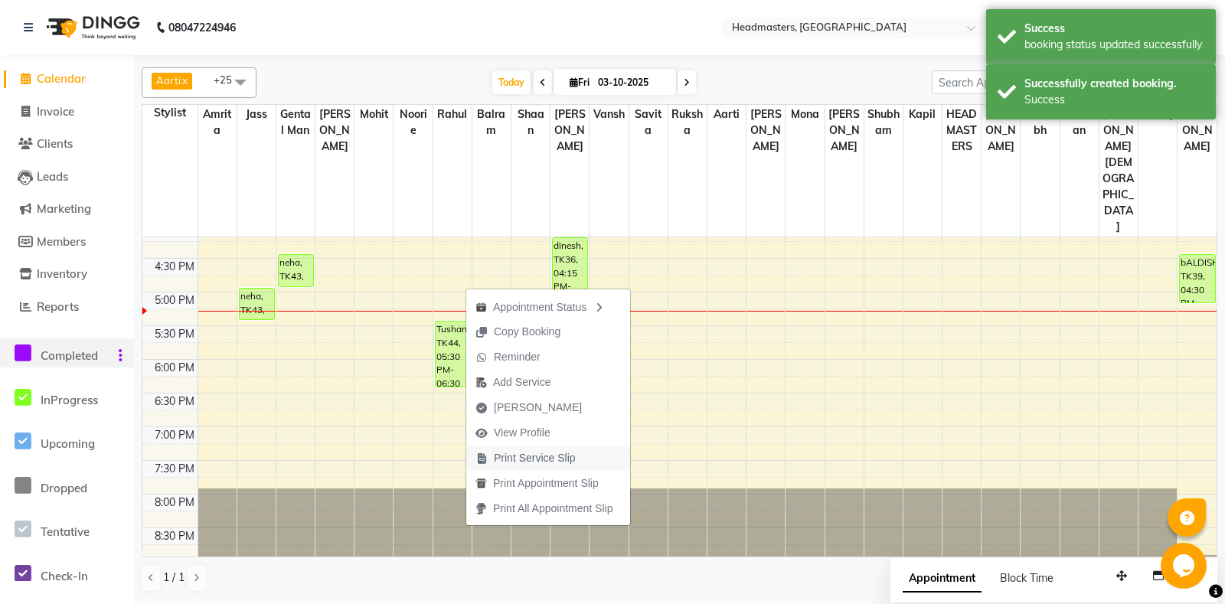
click at [529, 462] on span "Print Service Slip" at bounding box center [535, 458] width 82 height 16
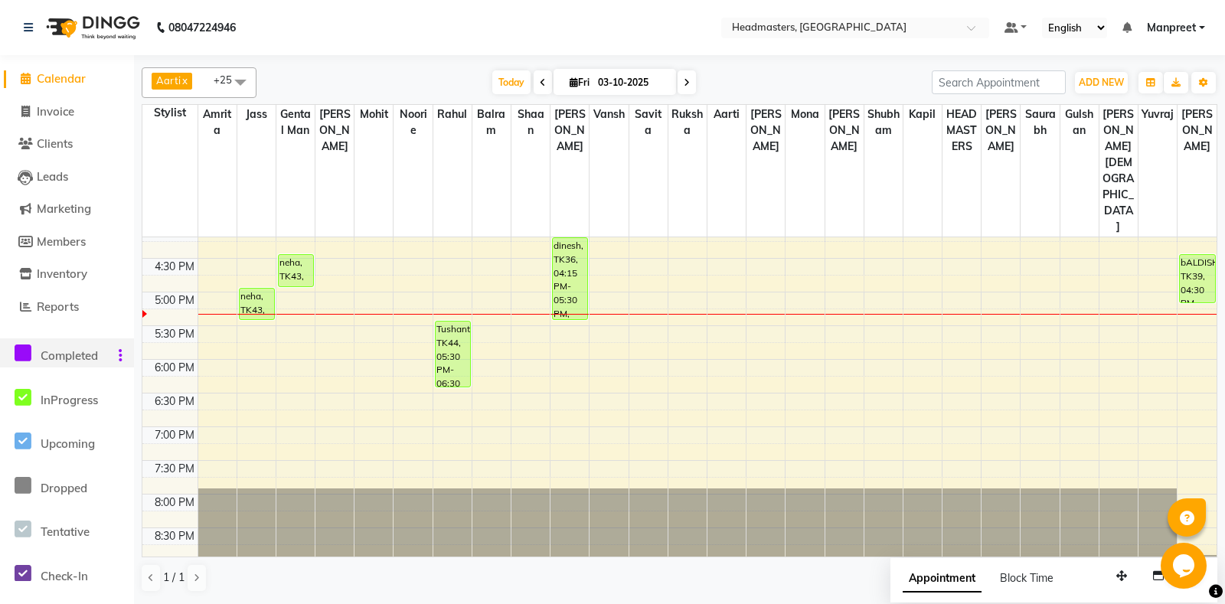
click at [361, 358] on div "8:00 AM 8:30 AM 9:00 AM 9:30 AM 10:00 AM 10:30 AM 11:00 AM 11:30 AM 12:00 PM 12…" at bounding box center [679, 157] width 1074 height 943
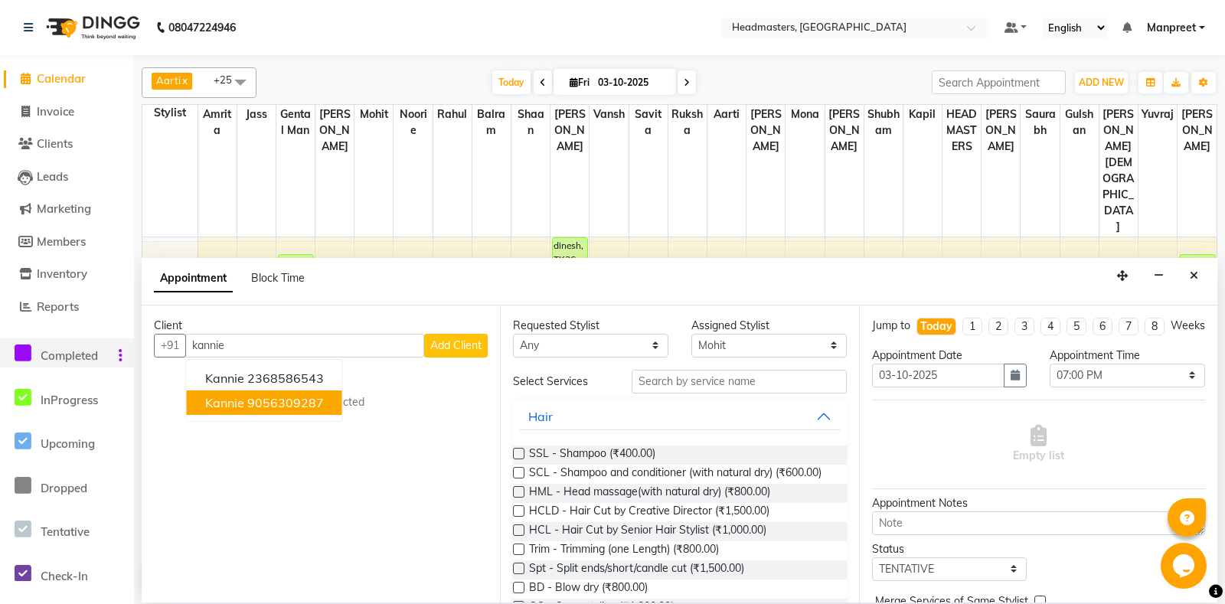
click at [275, 395] on ngb-highlight "9056309287" at bounding box center [285, 402] width 77 height 15
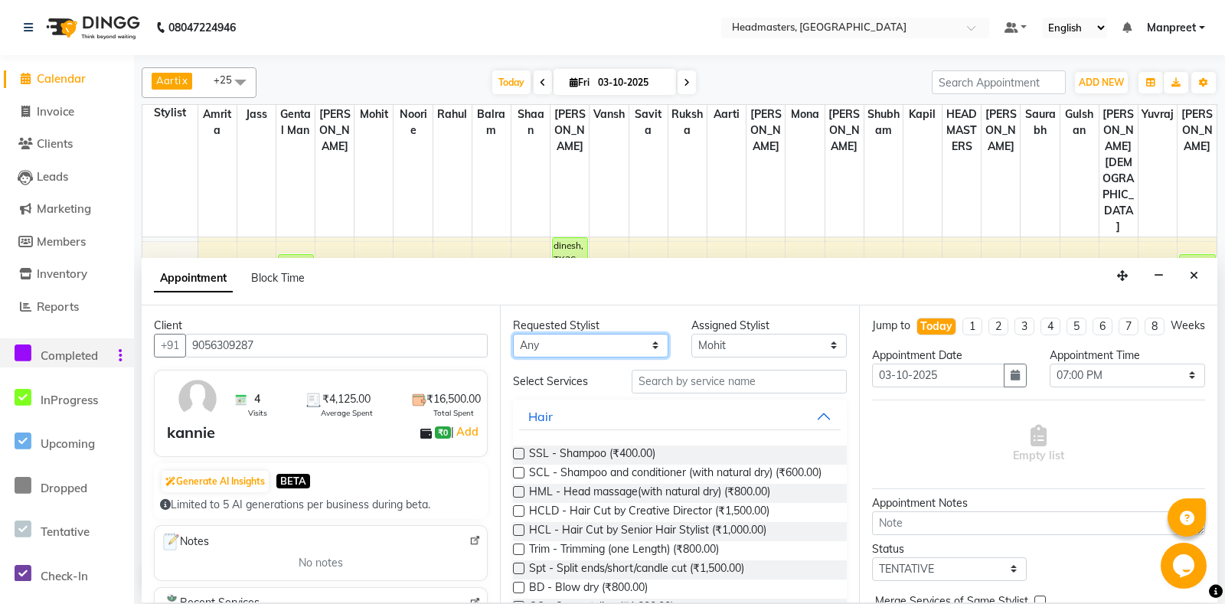
click at [513, 334] on select "Any Aarti Ali Amrita Balram Gental Man Gulshan HEADMASTERS Jass Kapil Mahi Mehr…" at bounding box center [590, 346] width 155 height 24
click option "Mona" at bounding box center [0, 0] width 0 height 0
click at [687, 375] on input "text" at bounding box center [739, 382] width 214 height 24
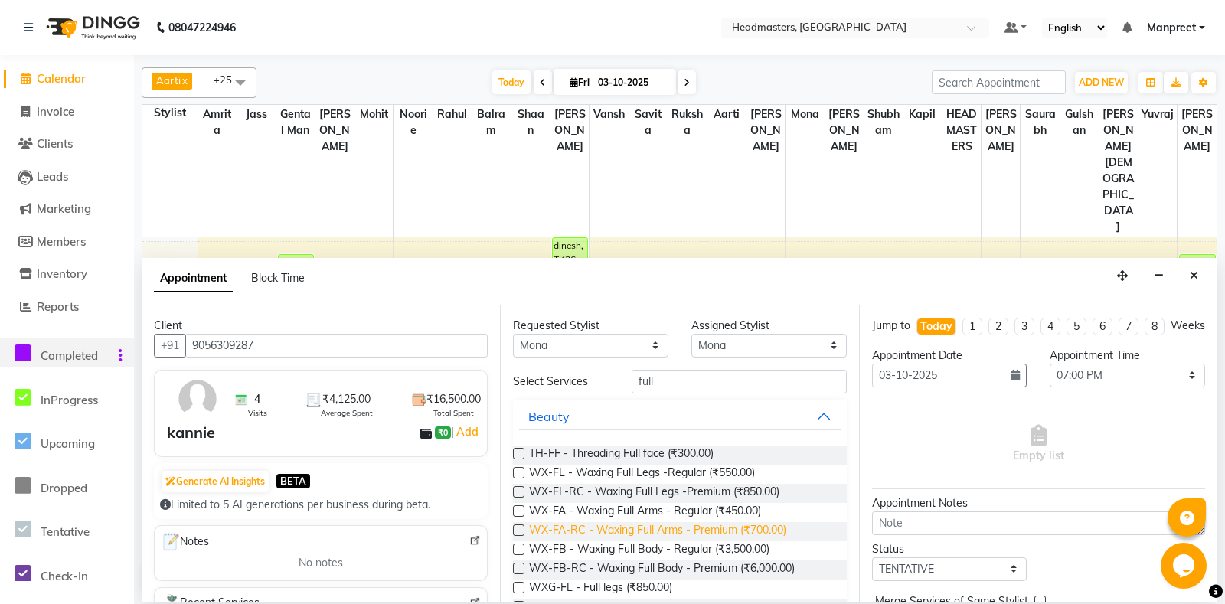
click at [702, 533] on span "WX-FA-RC - Waxing Full Arms - Premium (₹700.00)" at bounding box center [657, 531] width 257 height 19
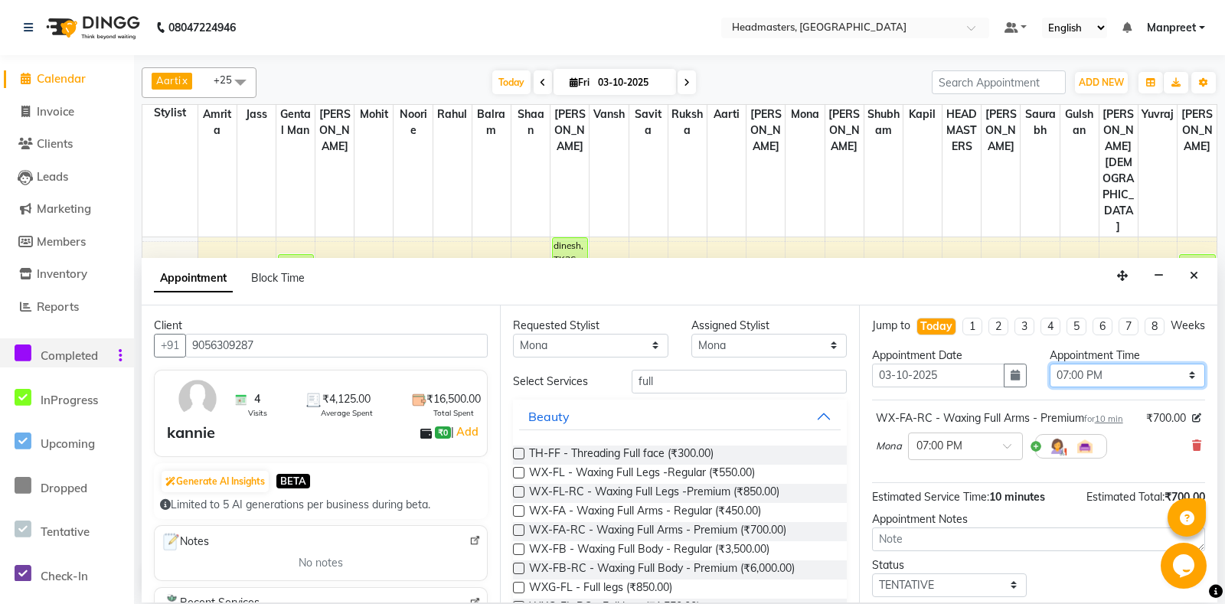
click at [1050, 364] on select "Select 09:00 AM 09:15 AM 09:30 AM 09:45 AM 10:00 AM 10:15 AM 10:30 AM 10:45 AM …" at bounding box center [1127, 376] width 155 height 24
click option "05:30 PM" at bounding box center [0, 0] width 0 height 0
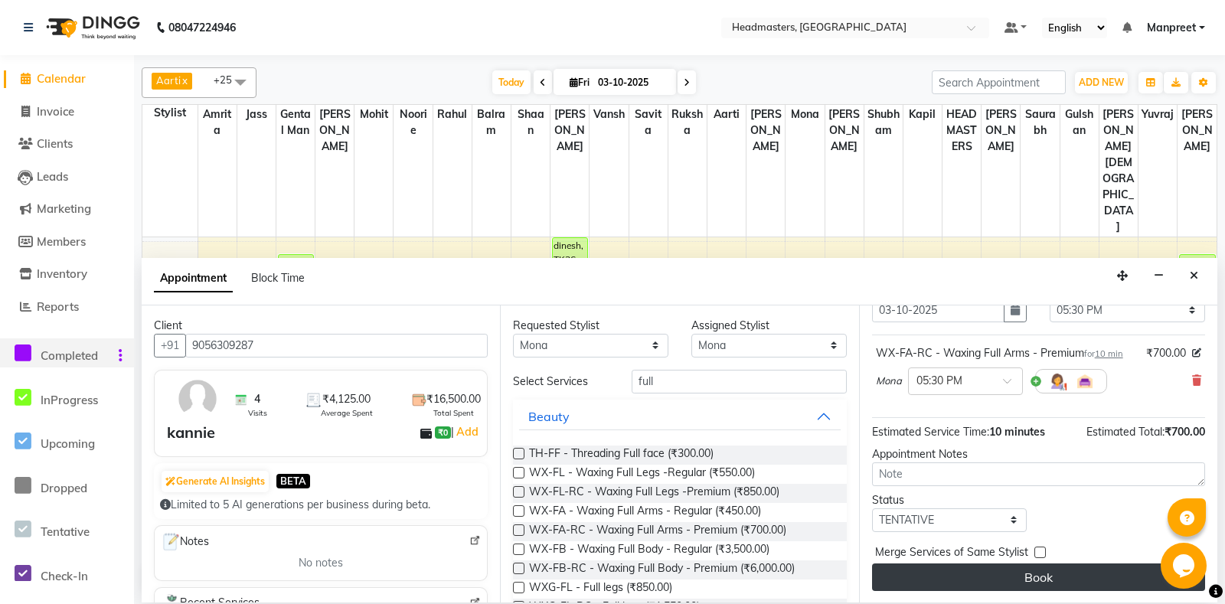
click at [1043, 573] on button "Book" at bounding box center [1038, 578] width 333 height 28
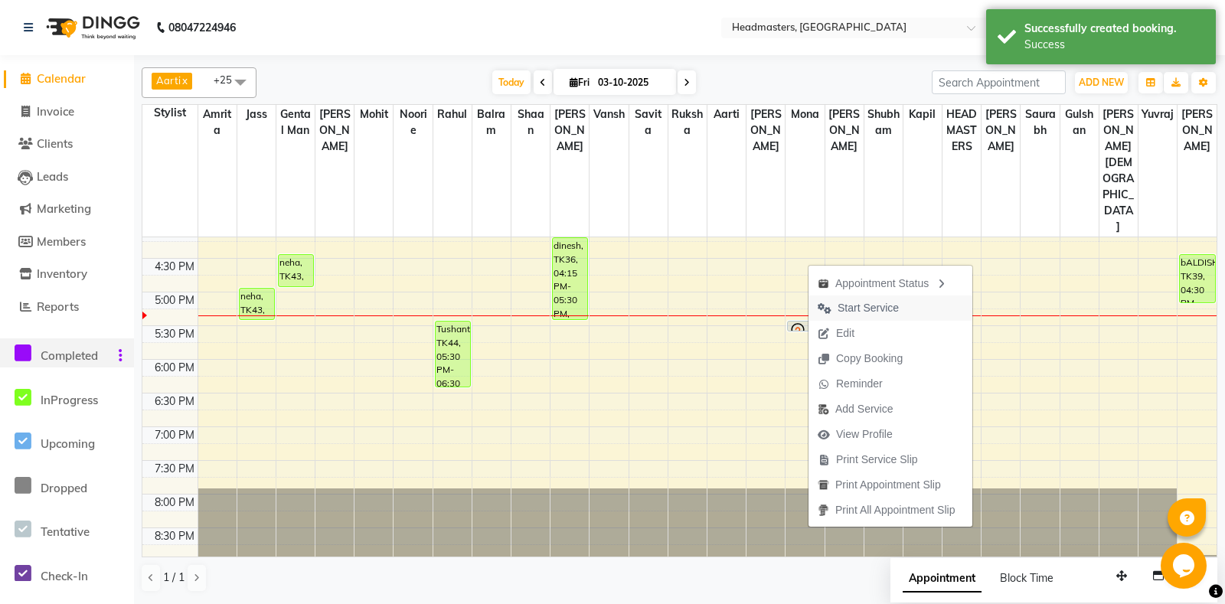
click at [868, 304] on span "Start Service" at bounding box center [868, 308] width 61 height 16
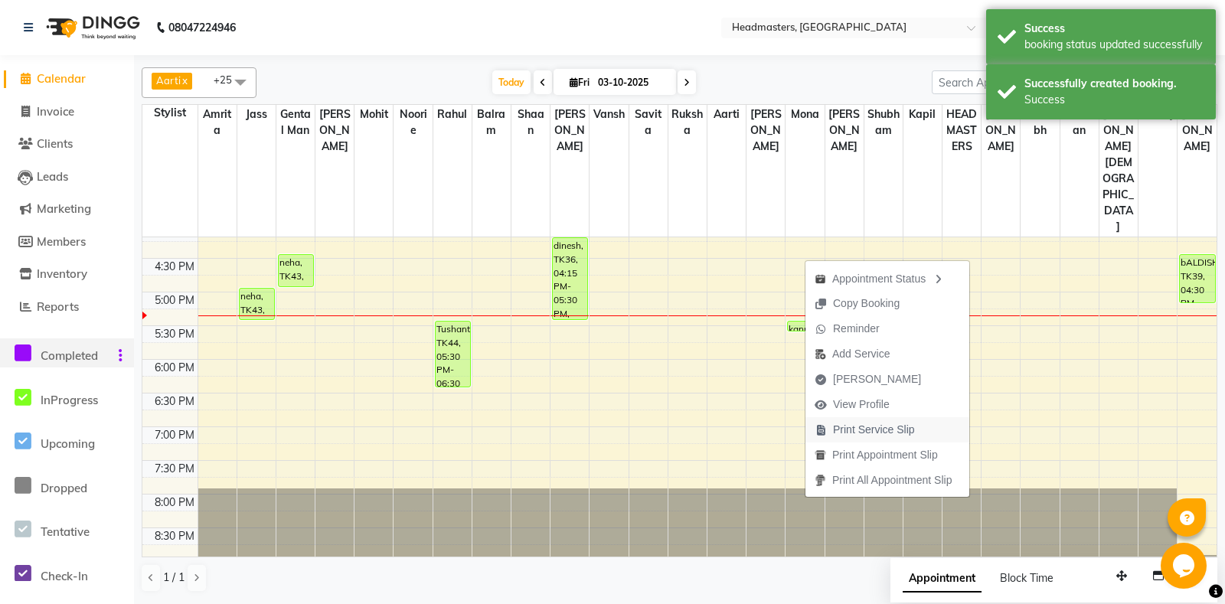
click at [861, 431] on span "Print Service Slip" at bounding box center [874, 430] width 82 height 16
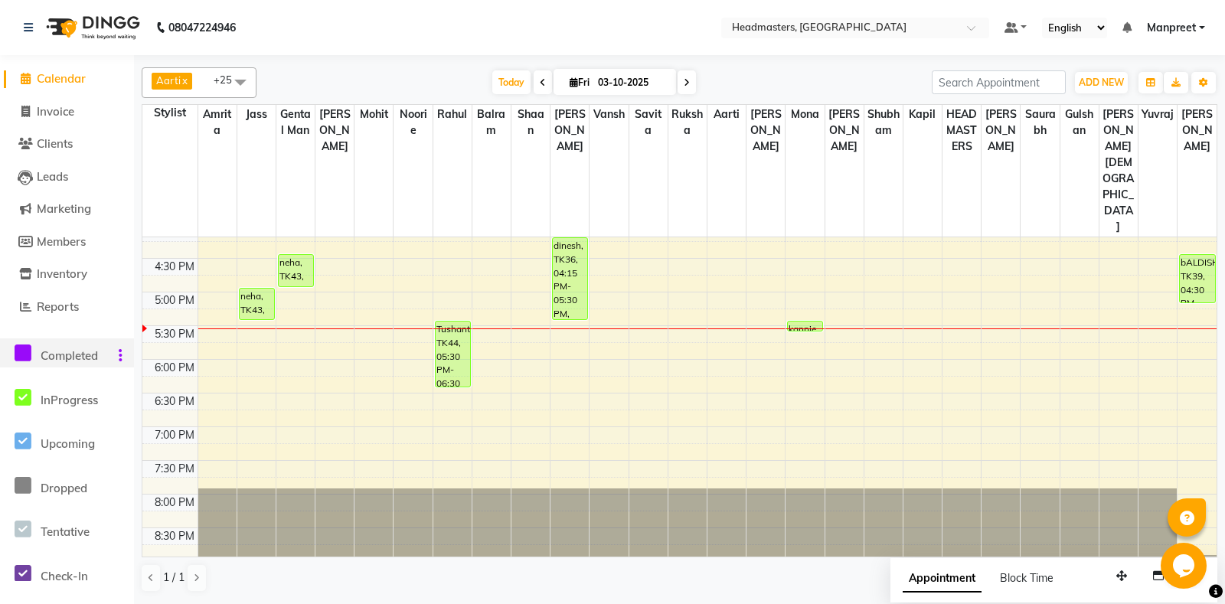
scroll to position [390, 0]
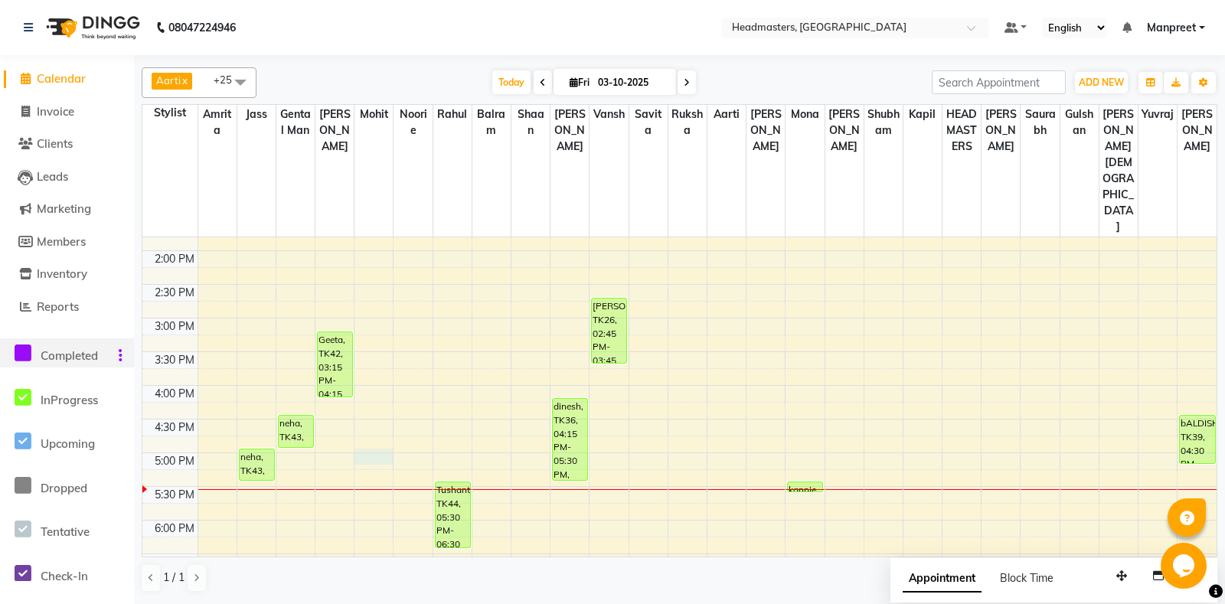
click at [362, 386] on div "8:00 AM 8:30 AM 9:00 AM 9:30 AM 10:00 AM 10:30 AM 11:00 AM 11:30 AM 12:00 PM 12…" at bounding box center [679, 318] width 1074 height 943
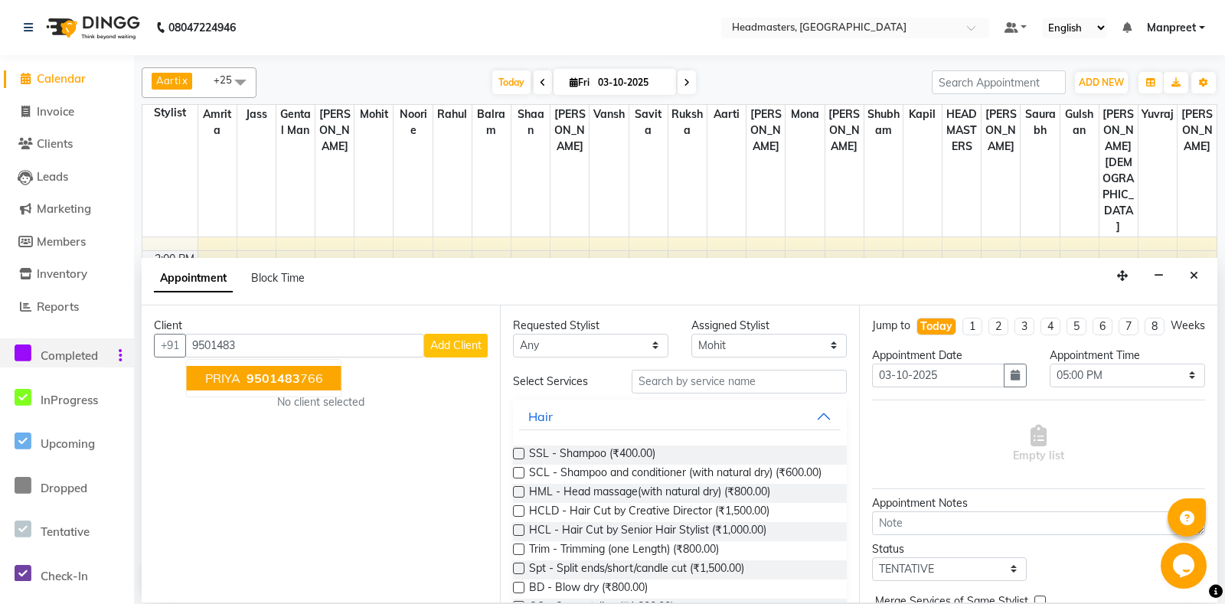
click at [308, 374] on ngb-highlight "9501483 766" at bounding box center [283, 378] width 80 height 15
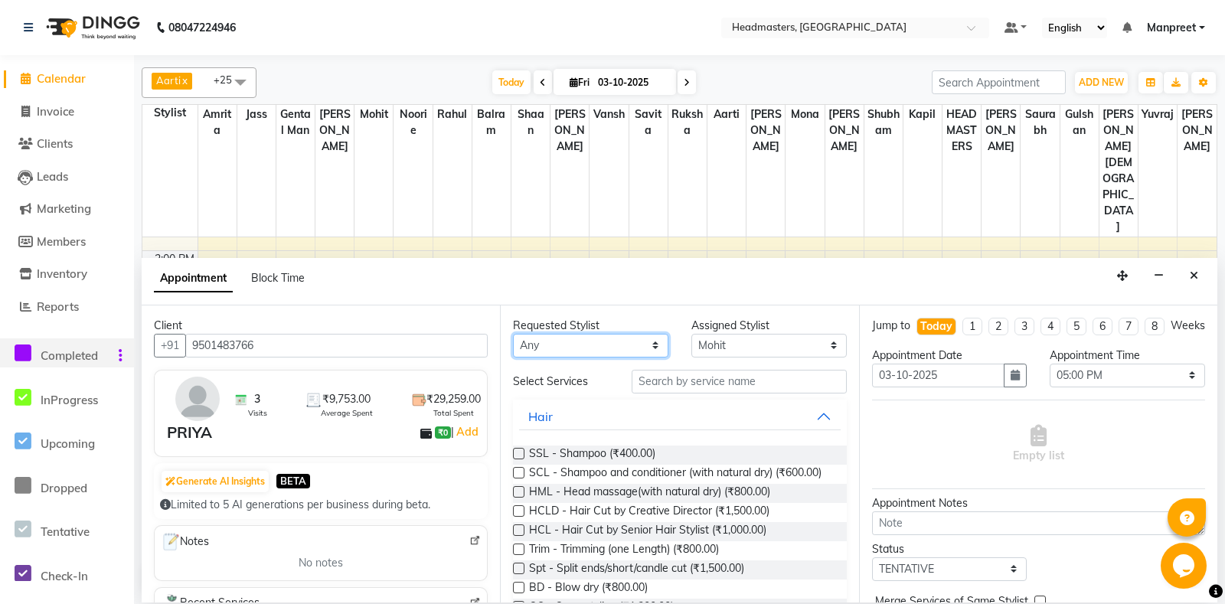
click at [513, 334] on select "Any Aarti Ali Amrita Balram Gental Man Gulshan HEADMASTERS Jass Kapil Mahi Mehr…" at bounding box center [590, 346] width 155 height 24
click option "[PERSON_NAME]" at bounding box center [0, 0] width 0 height 0
click at [739, 387] on input "text" at bounding box center [739, 382] width 214 height 24
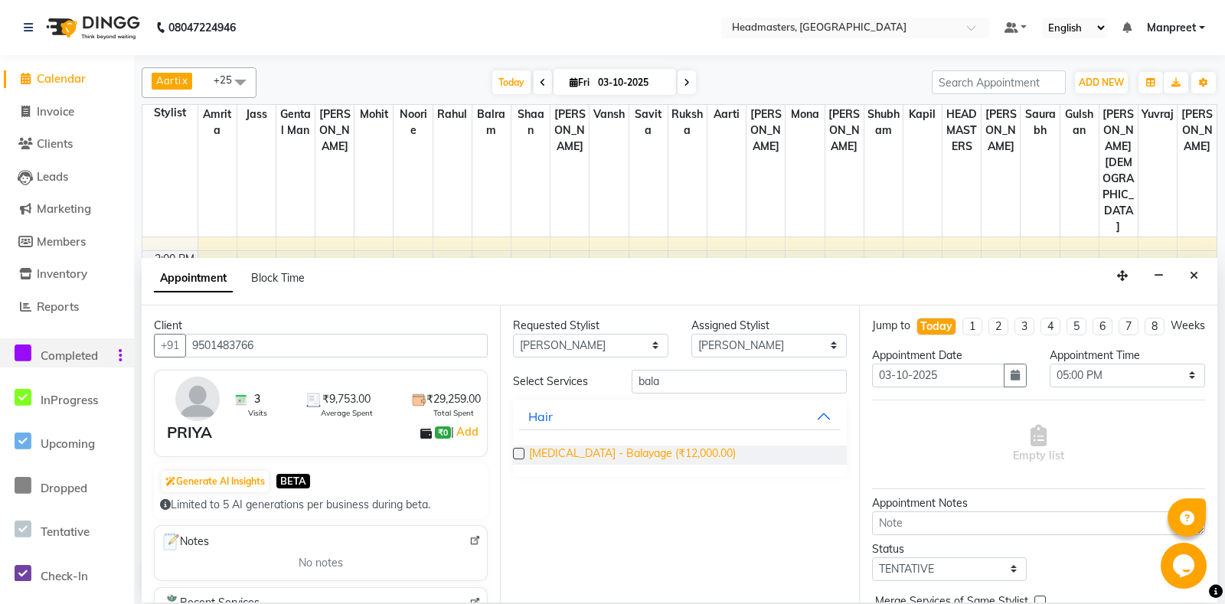
click at [653, 452] on span "Bal - Balayage (₹12,000.00)" at bounding box center [632, 455] width 207 height 19
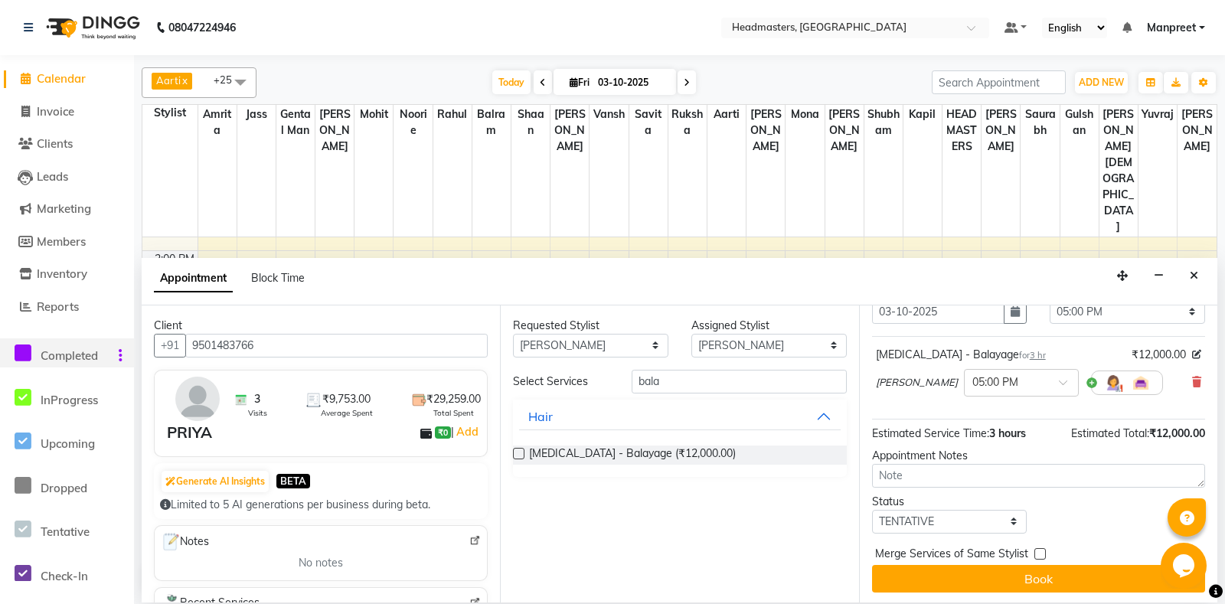
scroll to position [65, 0]
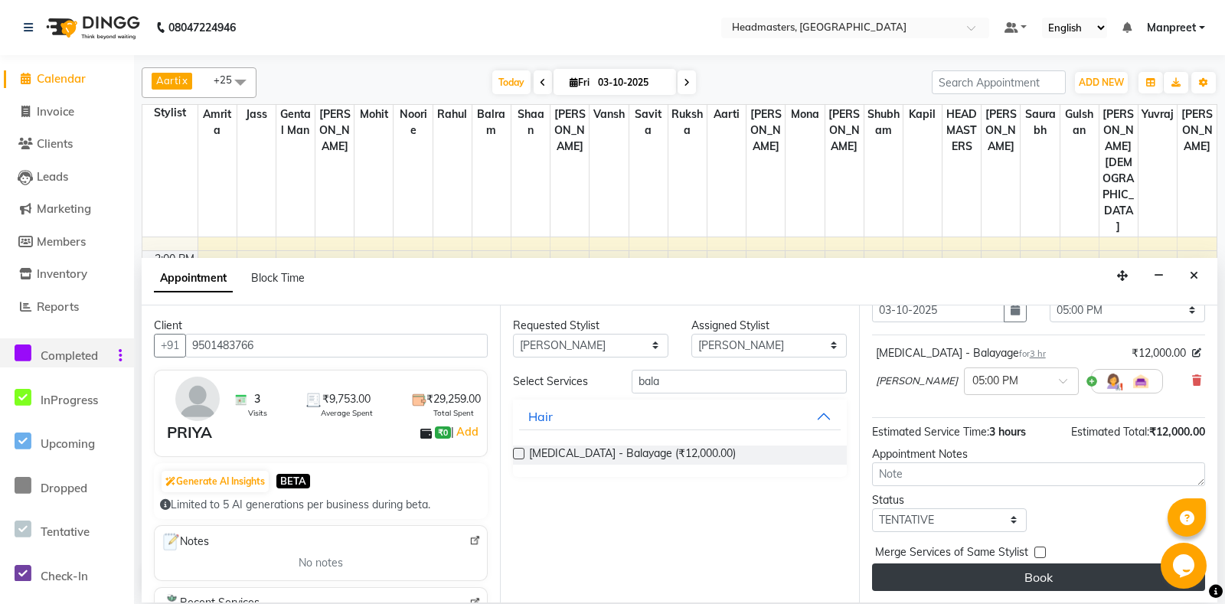
click at [1081, 588] on button "Book" at bounding box center [1038, 578] width 333 height 28
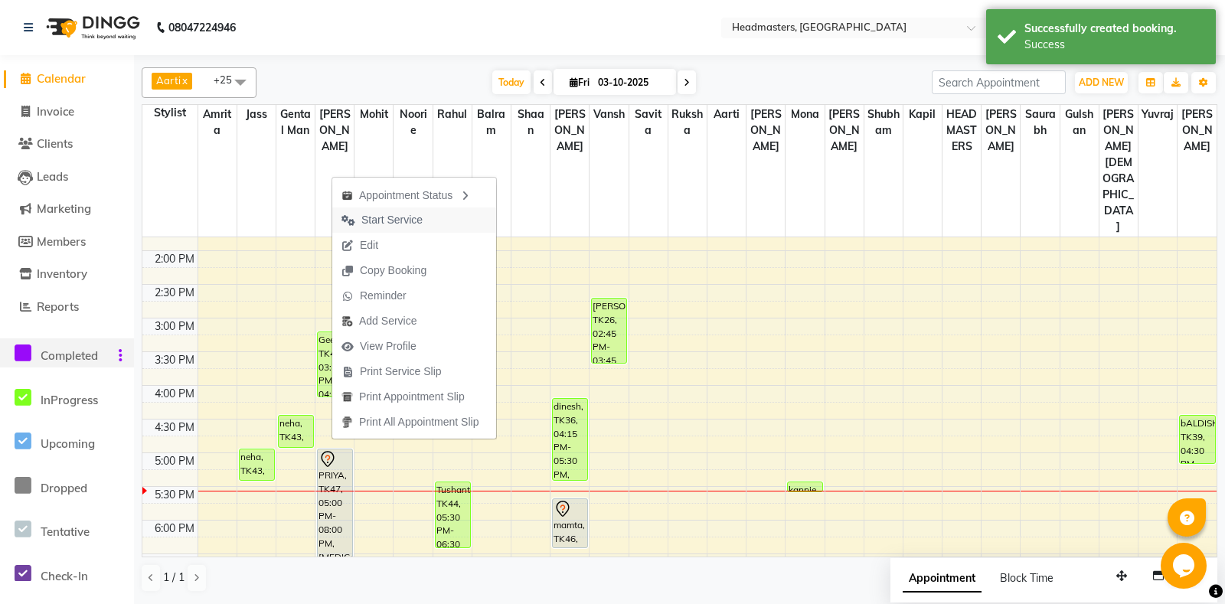
click at [399, 214] on span "Start Service" at bounding box center [391, 220] width 61 height 16
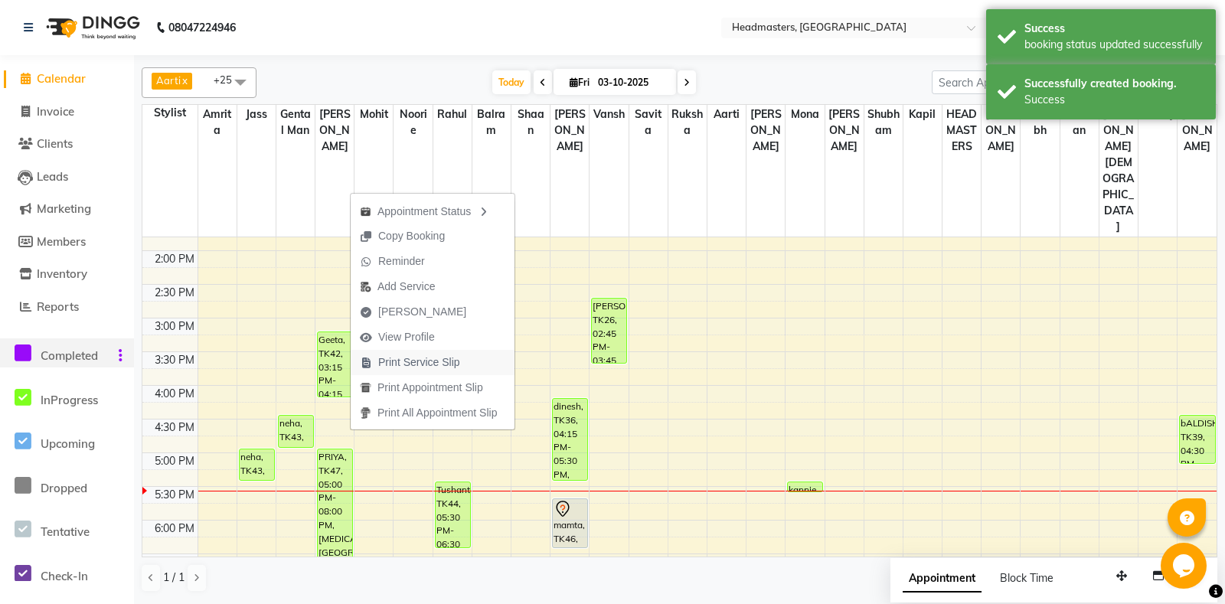
click at [449, 361] on span "Print Service Slip" at bounding box center [419, 362] width 82 height 16
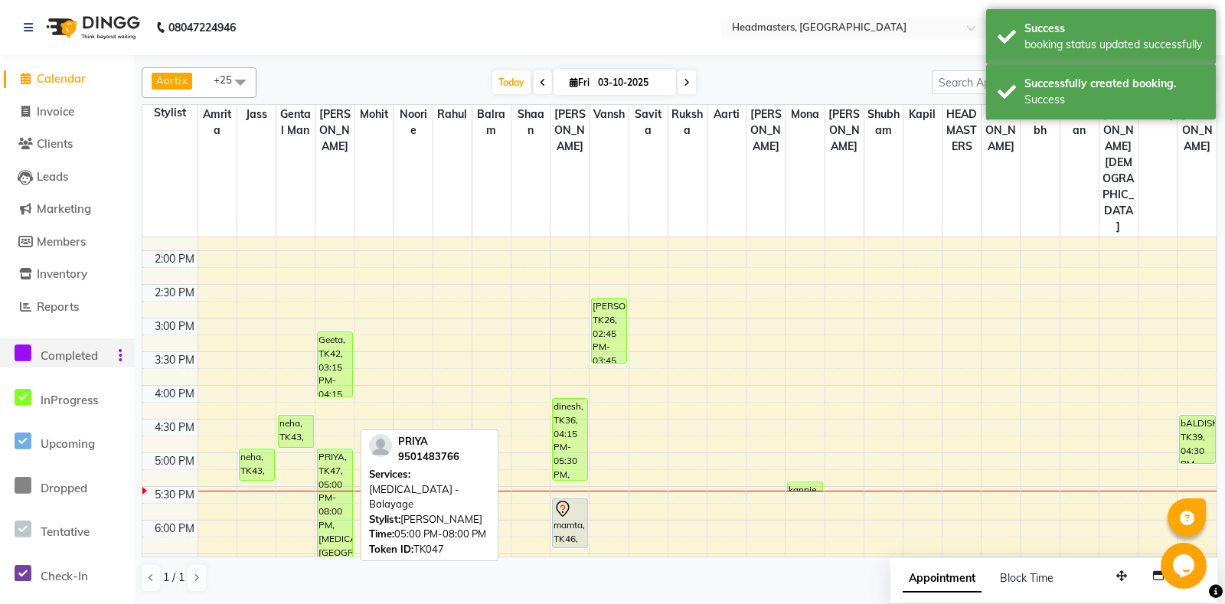
click at [345, 449] on div "PRIYA, TK47, 05:00 PM-08:00 PM, Bal - Balayage" at bounding box center [335, 548] width 34 height 198
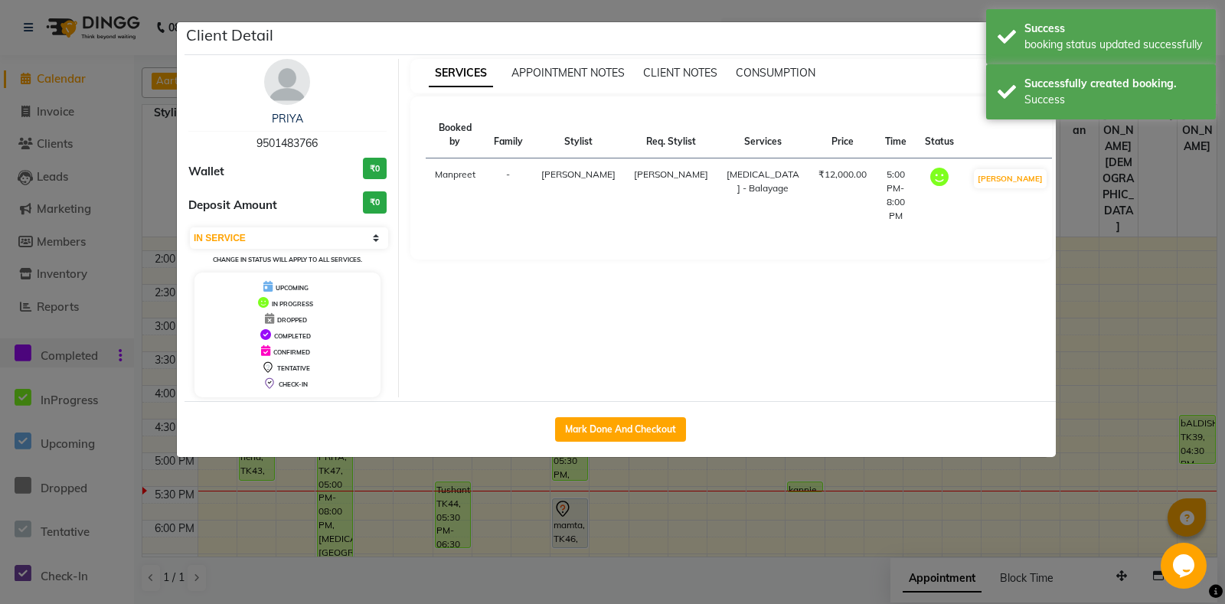
click at [656, 441] on div "Mark Done And Checkout" at bounding box center [620, 429] width 871 height 56
click at [656, 431] on button "Mark Done And Checkout" at bounding box center [620, 429] width 131 height 25
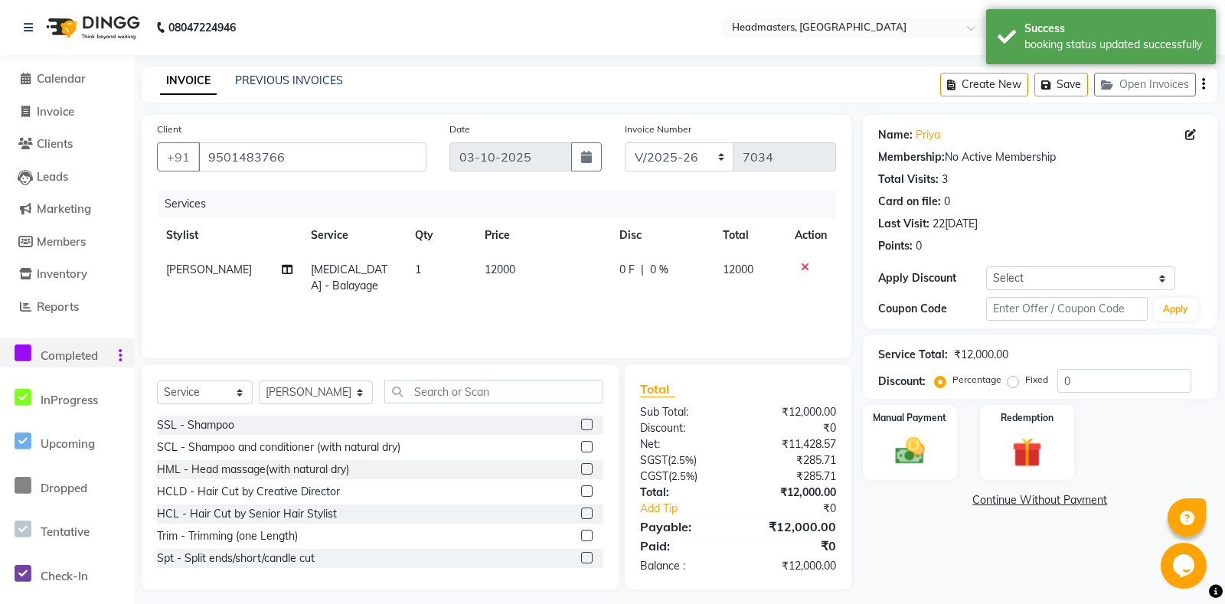
click at [607, 279] on td "12000" at bounding box center [542, 278] width 135 height 51
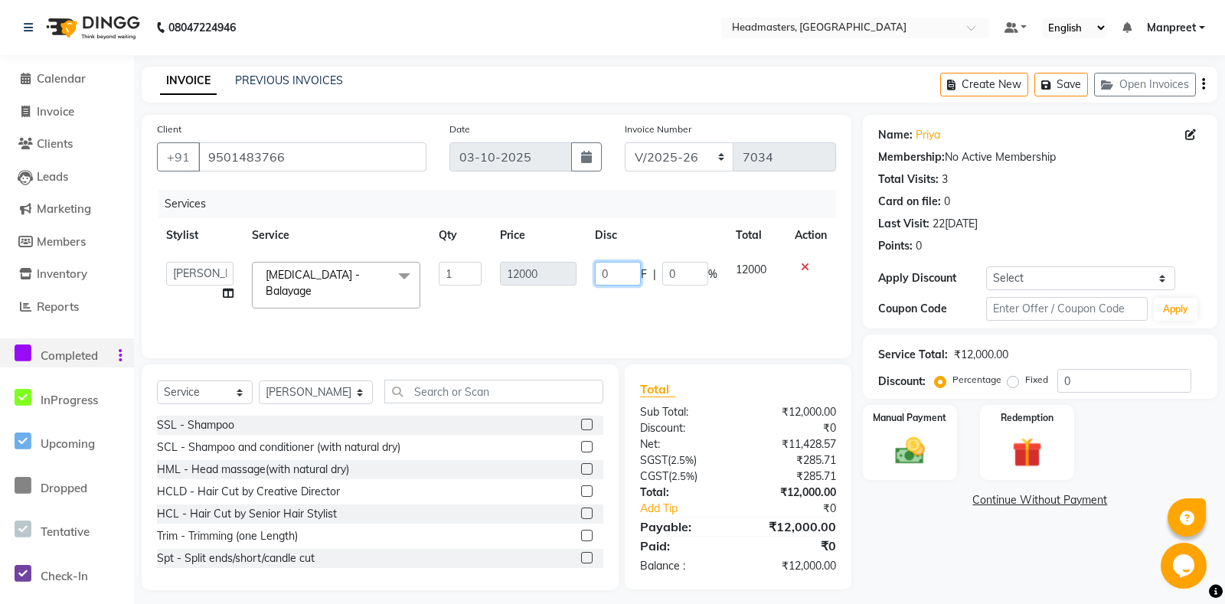
click at [598, 270] on input "0" at bounding box center [618, 274] width 46 height 24
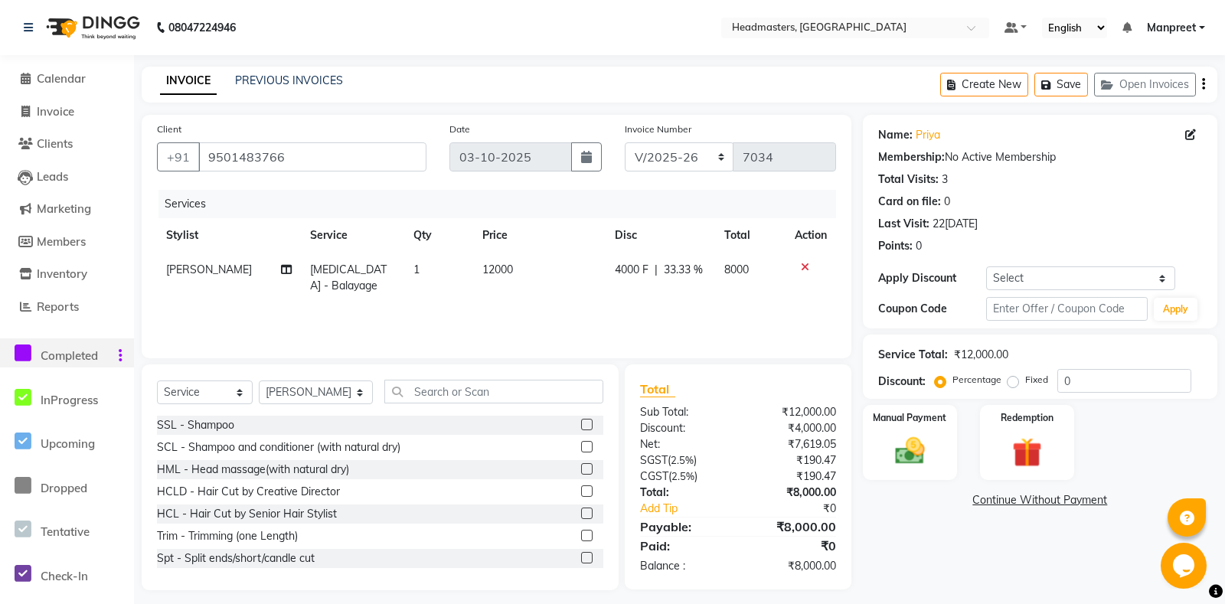
click at [598, 299] on div "Services Stylist Service Qty Price Disc Total Action Ali Bal - Balayage 1 12000…" at bounding box center [496, 266] width 679 height 153
click at [871, 455] on div "Manual Payment" at bounding box center [910, 443] width 98 height 78
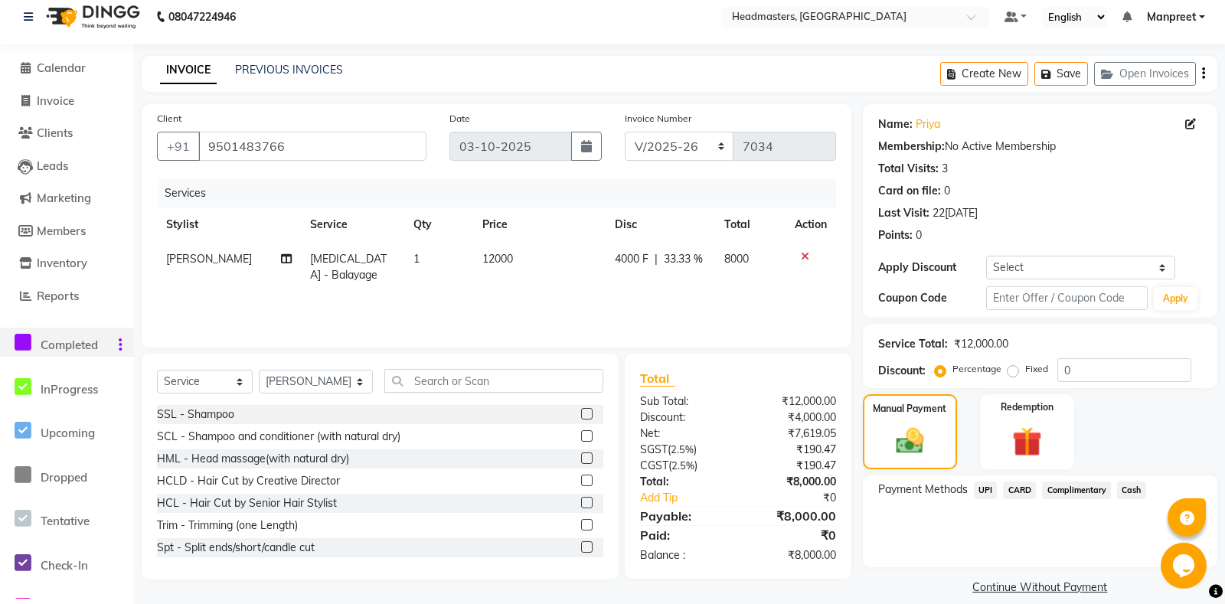
click at [1132, 482] on span "Cash" at bounding box center [1131, 491] width 29 height 18
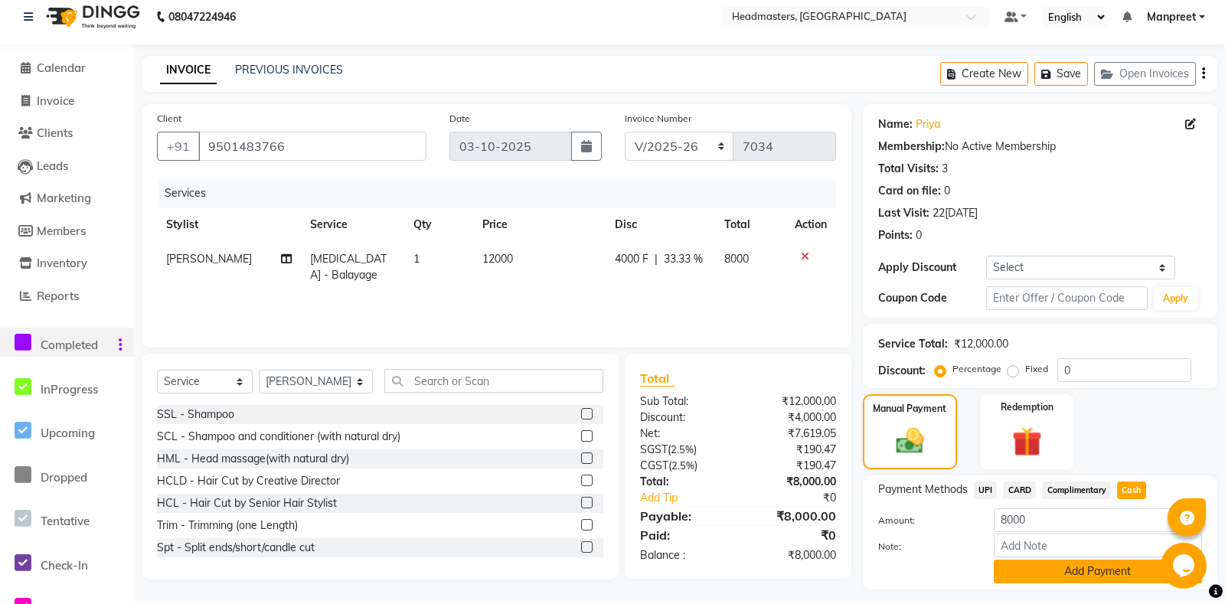
scroll to position [45, 0]
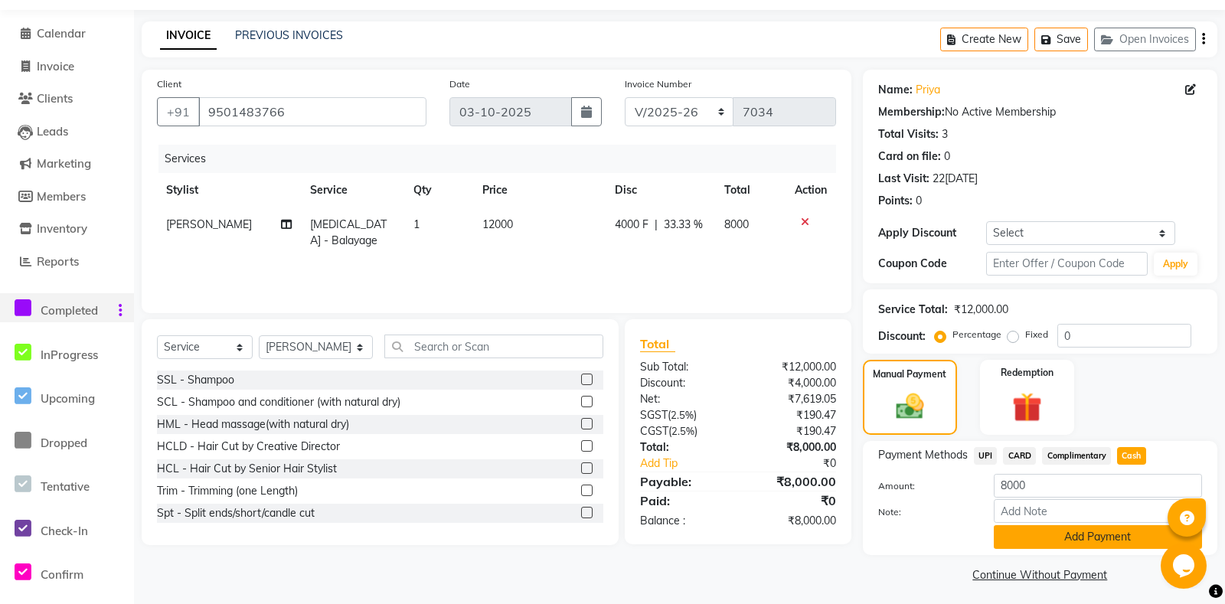
click at [1065, 549] on button "Add Payment" at bounding box center [1098, 537] width 208 height 24
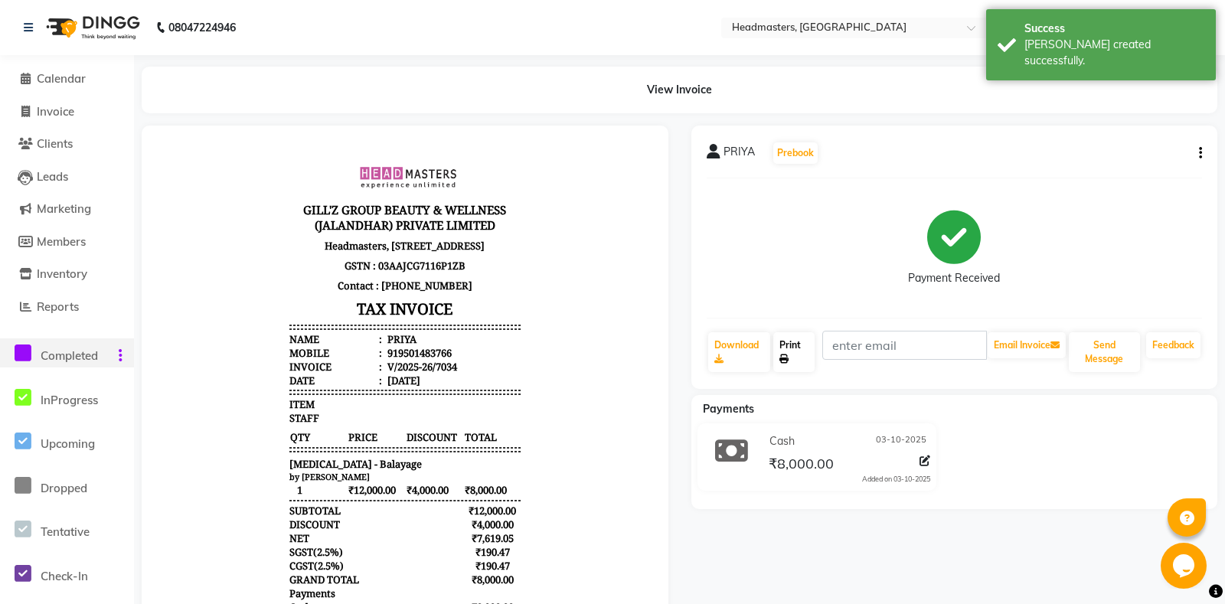
click at [789, 343] on link "Print" at bounding box center [793, 352] width 41 height 40
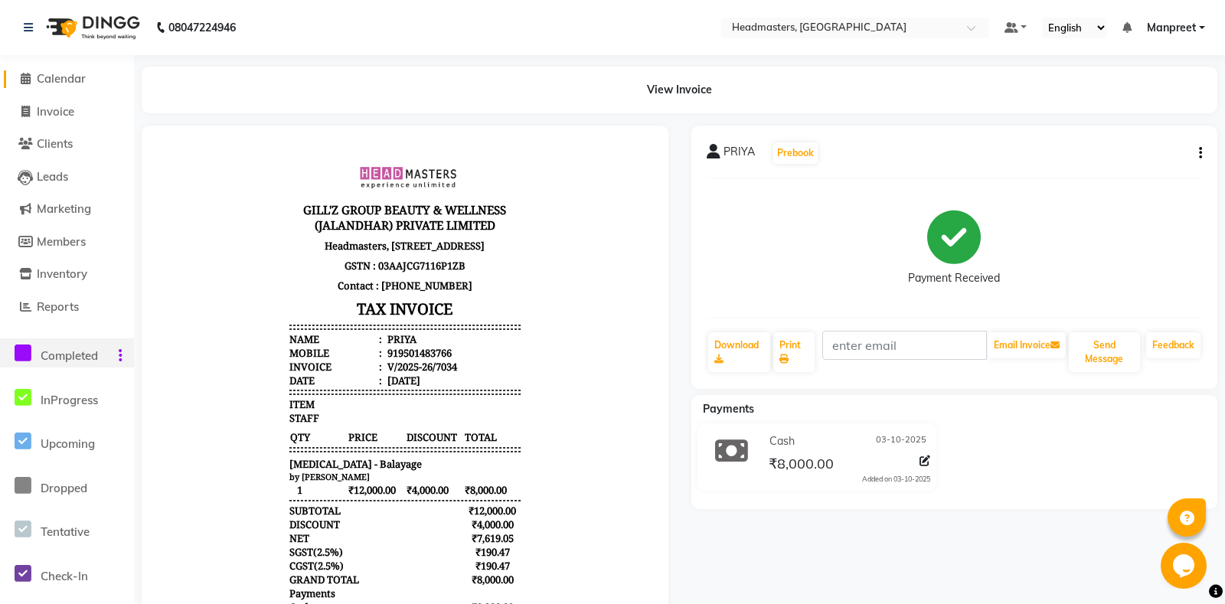
click at [79, 80] on span "Calendar" at bounding box center [61, 78] width 49 height 15
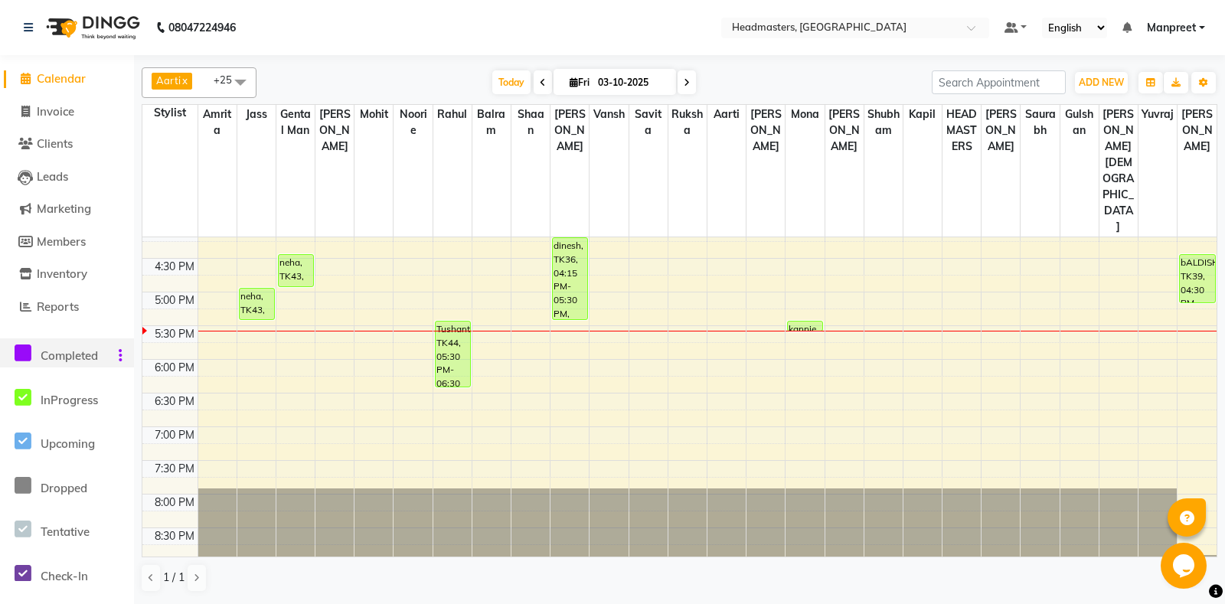
scroll to position [390, 0]
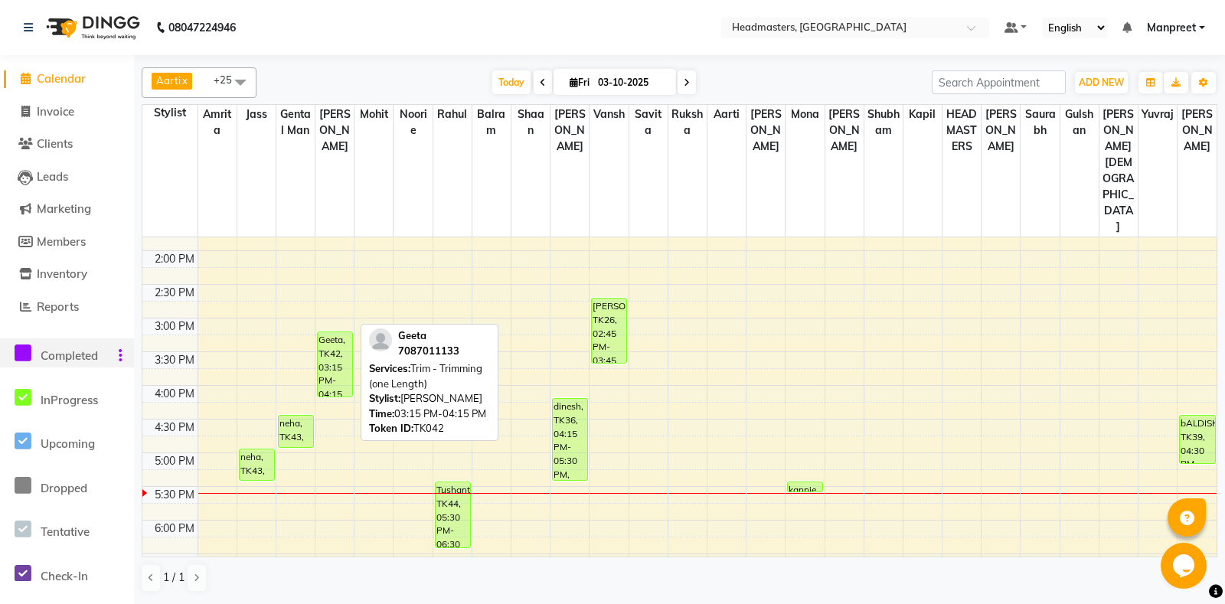
click at [338, 332] on div "Geeta, TK42, 03:15 PM-04:15 PM, Trim - Trimming (one Length)" at bounding box center [335, 364] width 34 height 64
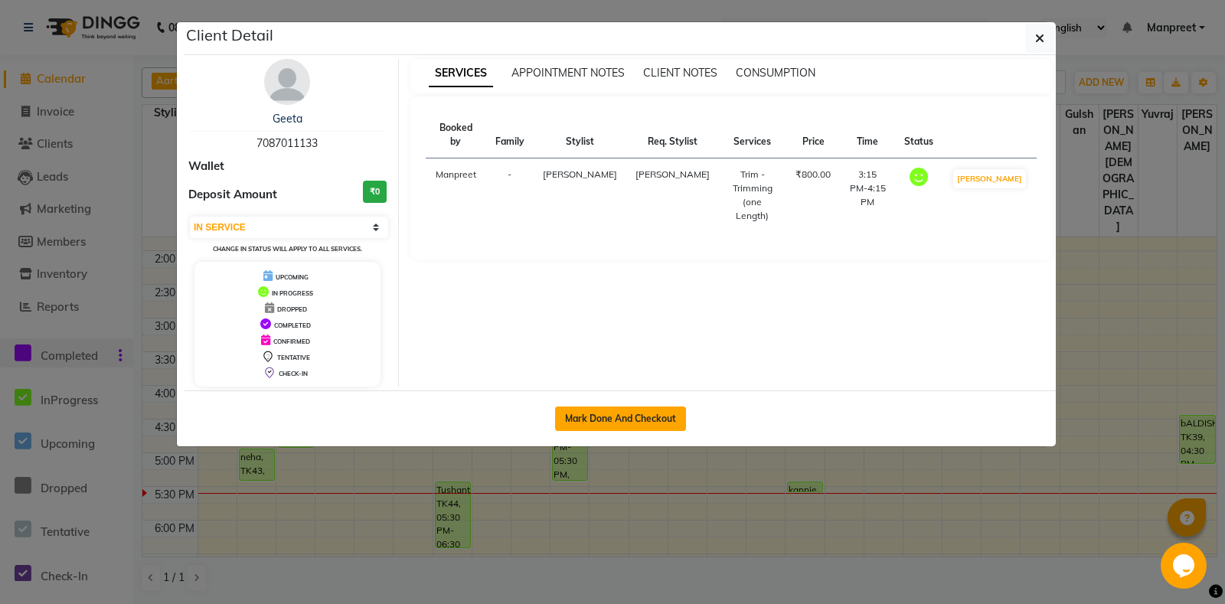
click at [606, 414] on button "Mark Done And Checkout" at bounding box center [620, 419] width 131 height 25
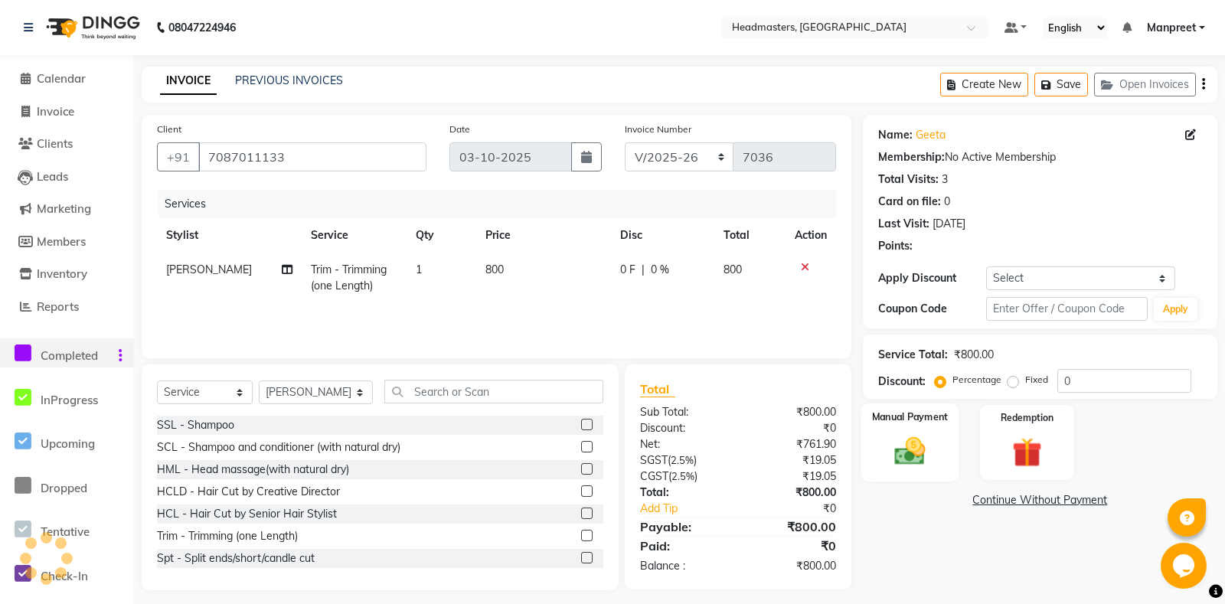
click at [932, 459] on img at bounding box center [910, 451] width 50 height 35
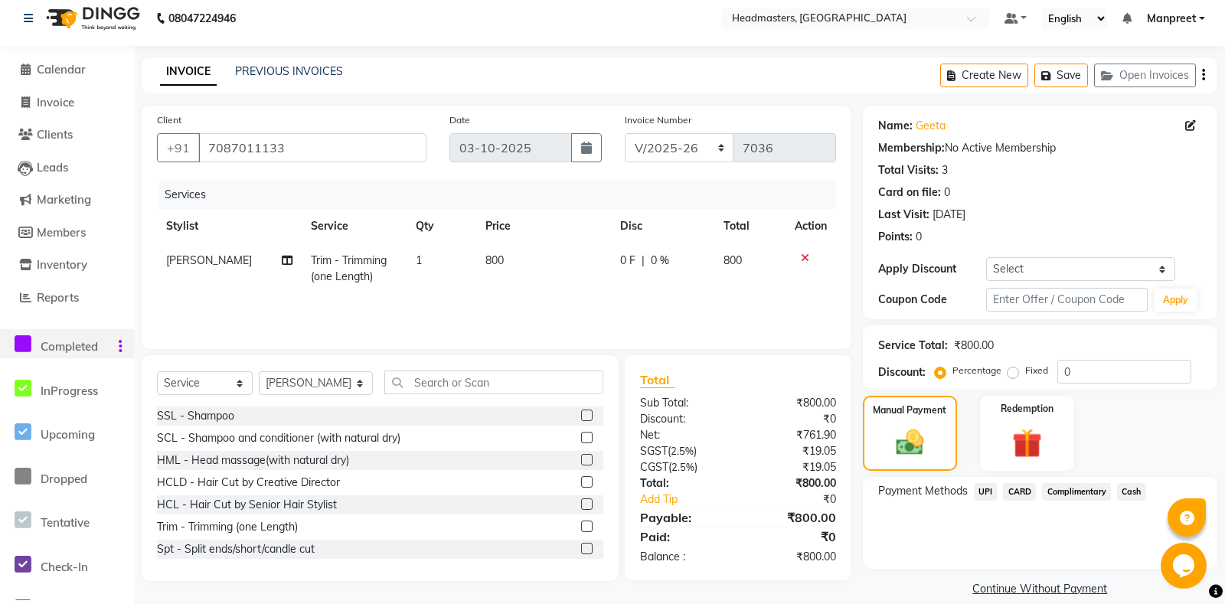
scroll to position [45, 0]
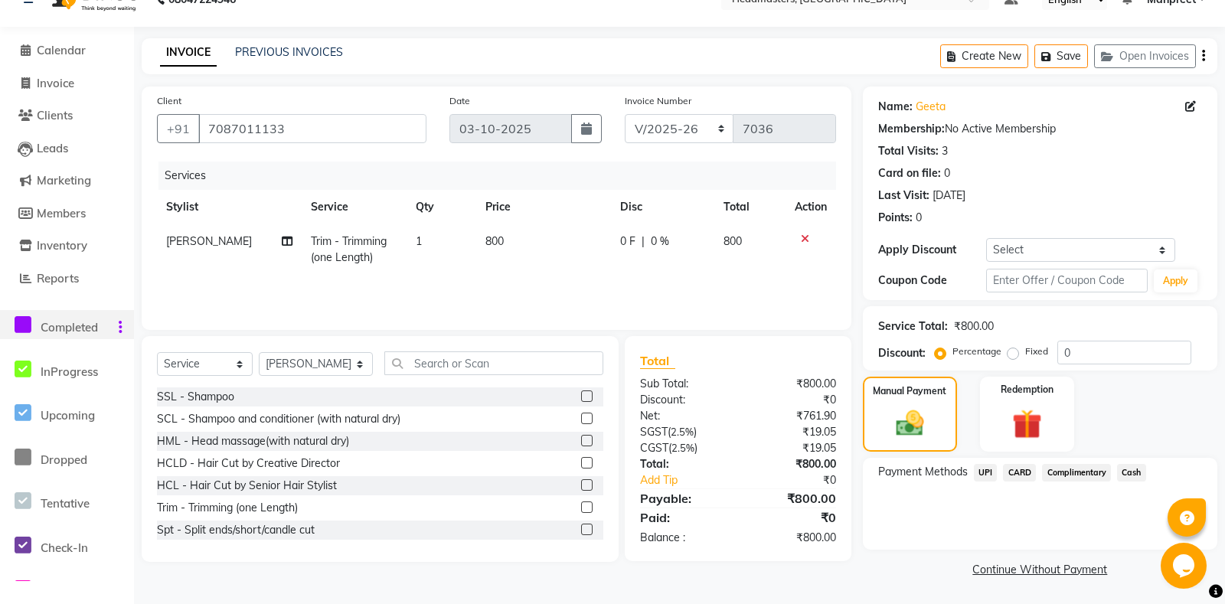
click at [1135, 476] on span "Cash" at bounding box center [1131, 473] width 29 height 18
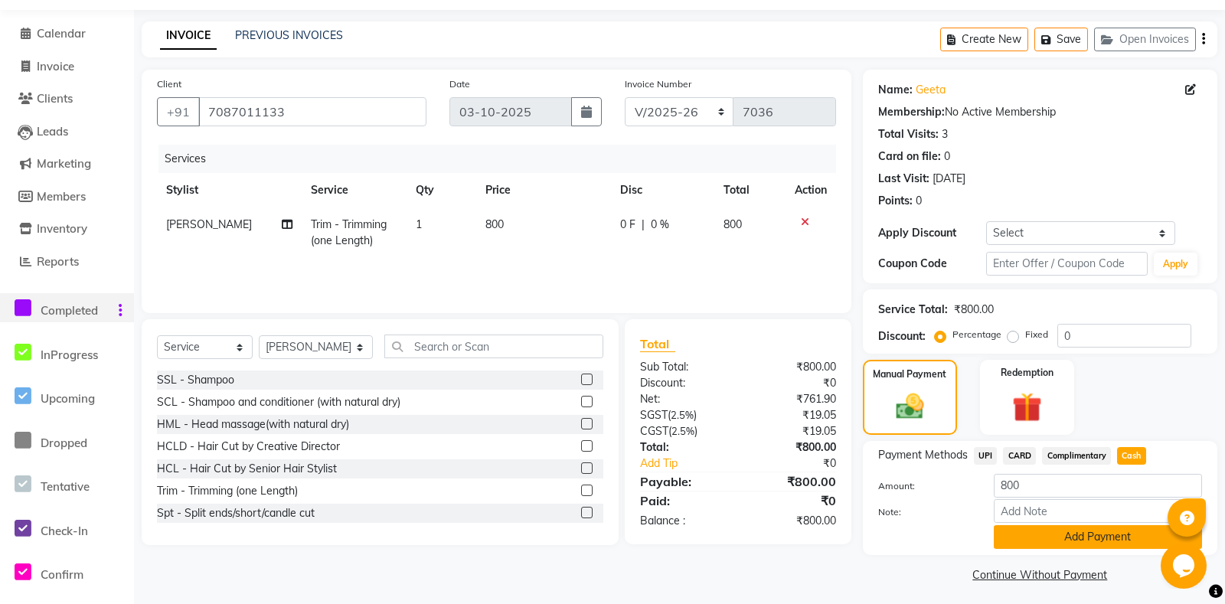
click at [1097, 549] on button "Add Payment" at bounding box center [1098, 537] width 208 height 24
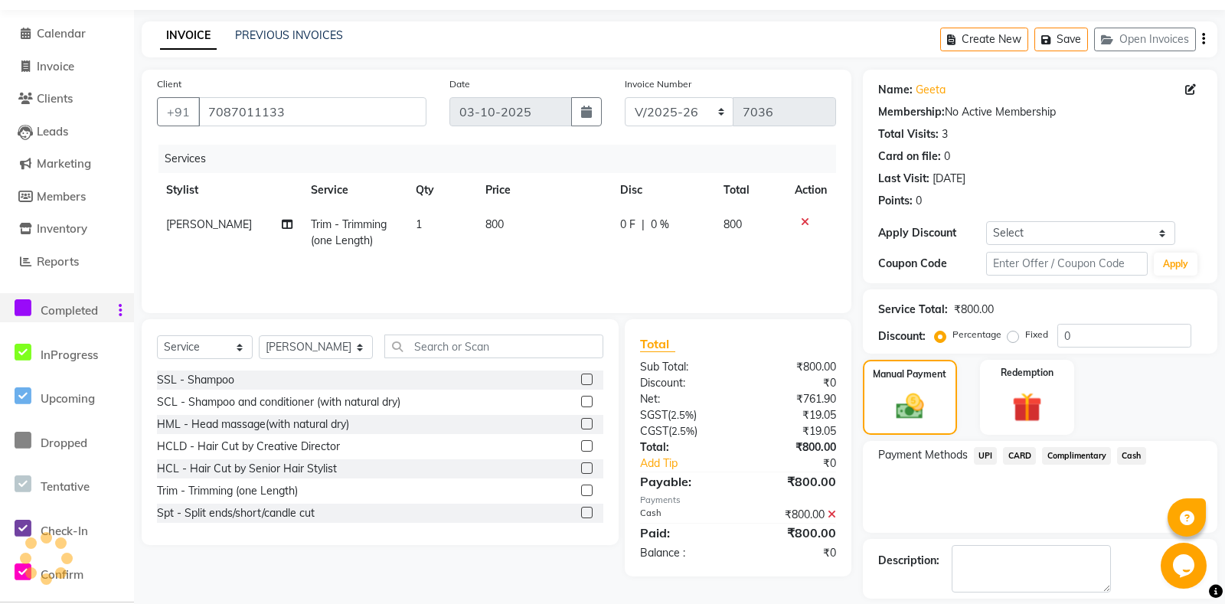
scroll to position [109, 0]
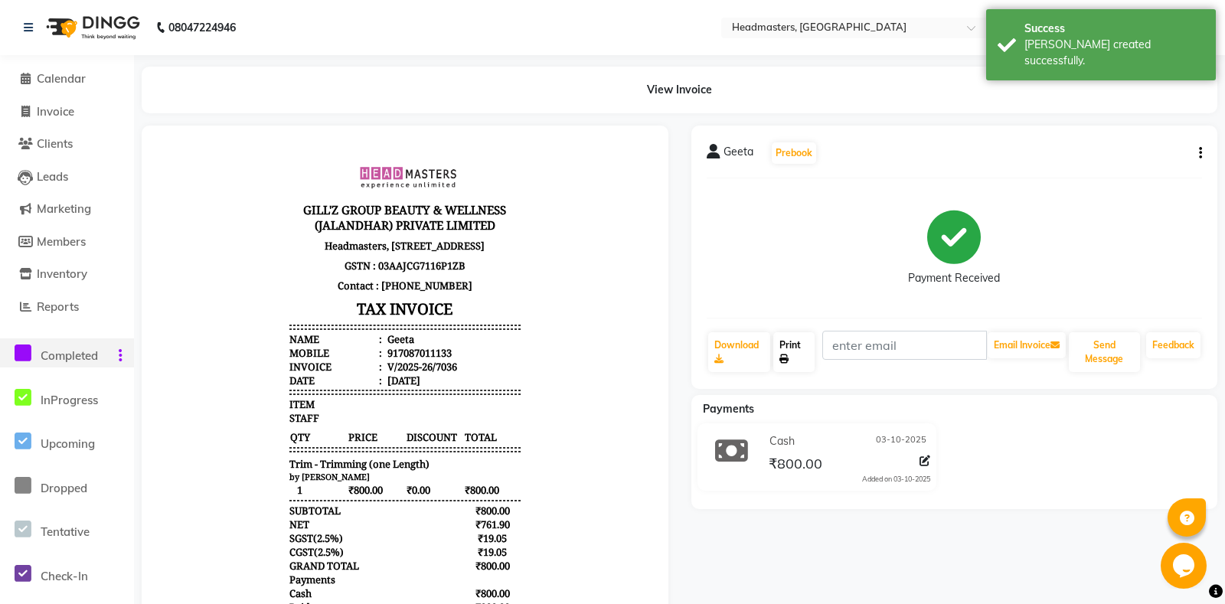
click at [799, 341] on link "Print" at bounding box center [793, 352] width 41 height 40
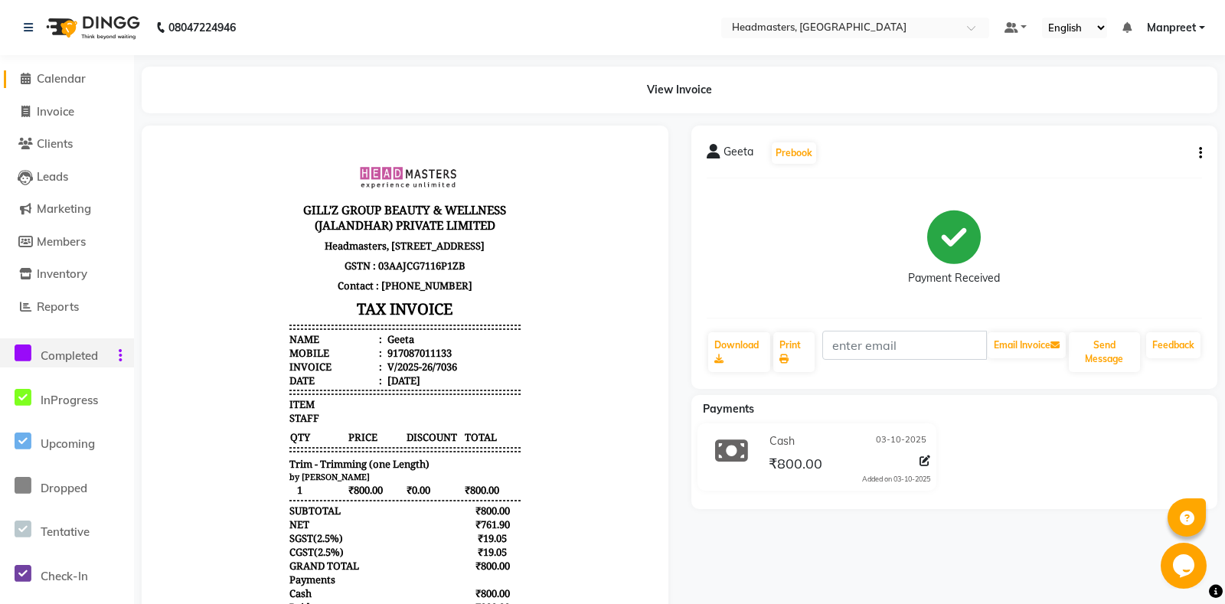
click at [70, 77] on span "Calendar" at bounding box center [61, 78] width 49 height 15
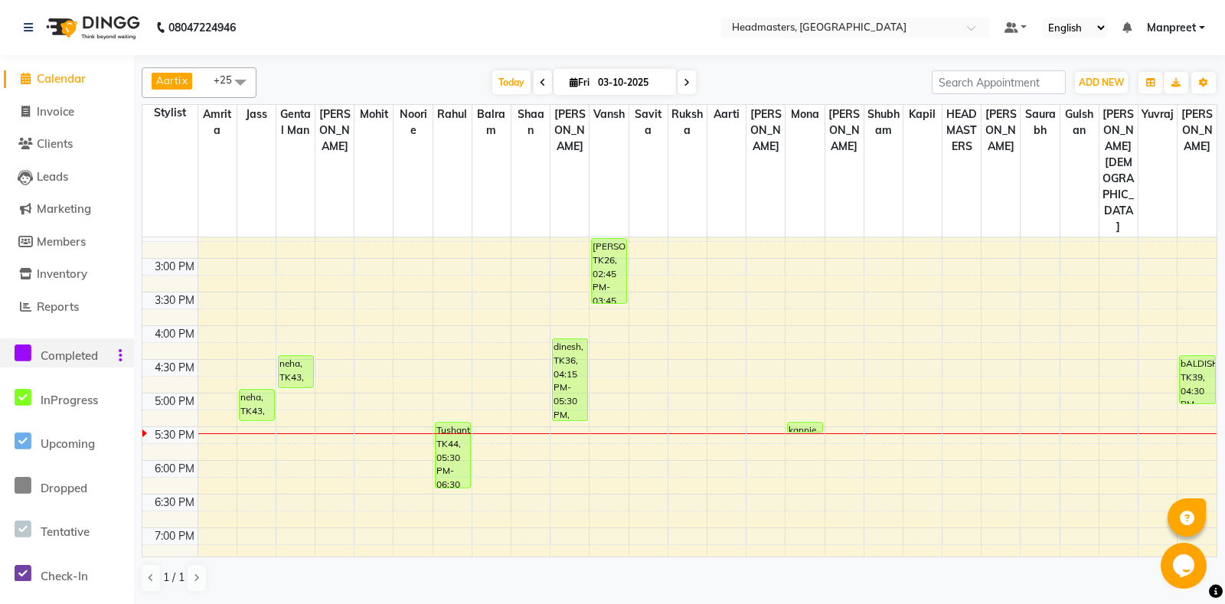
scroll to position [471, 0]
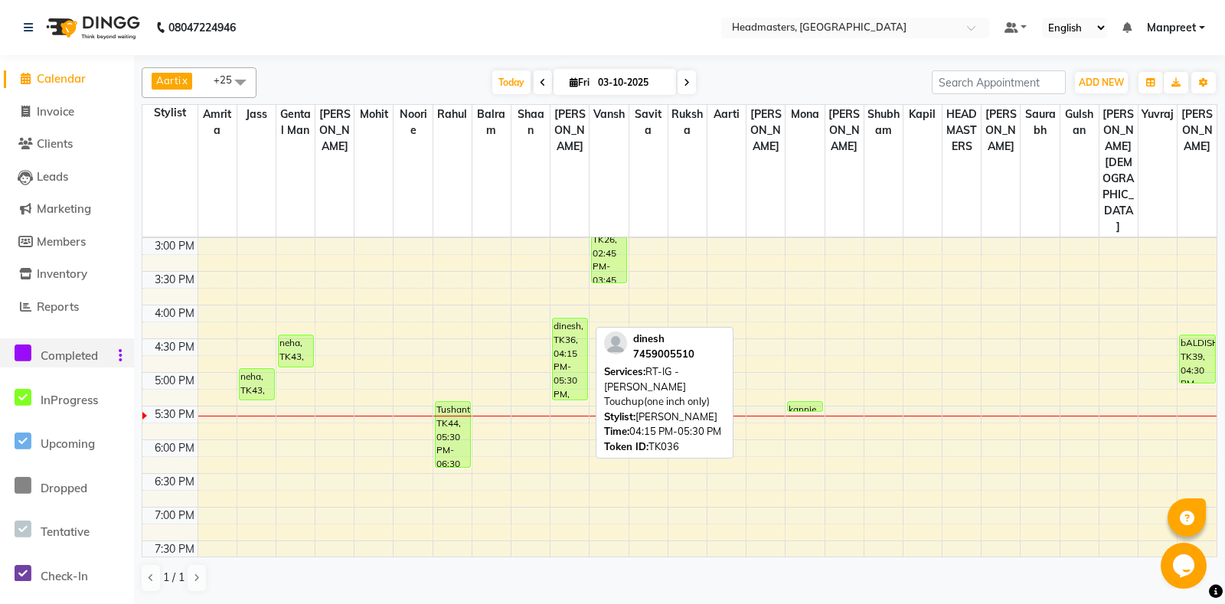
click at [570, 319] on div "dinesh, TK36, 04:15 PM-05:30 PM, RT-IG - Igora Root Touchup(one inch only)" at bounding box center [570, 359] width 34 height 81
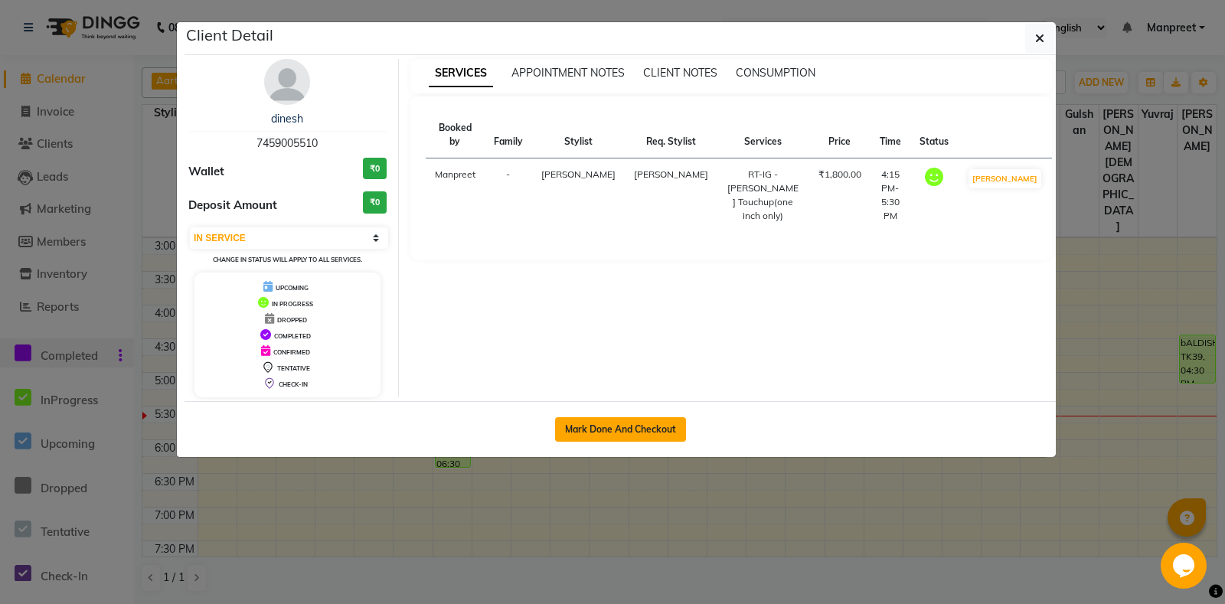
click at [626, 425] on button "Mark Done And Checkout" at bounding box center [620, 429] width 131 height 25
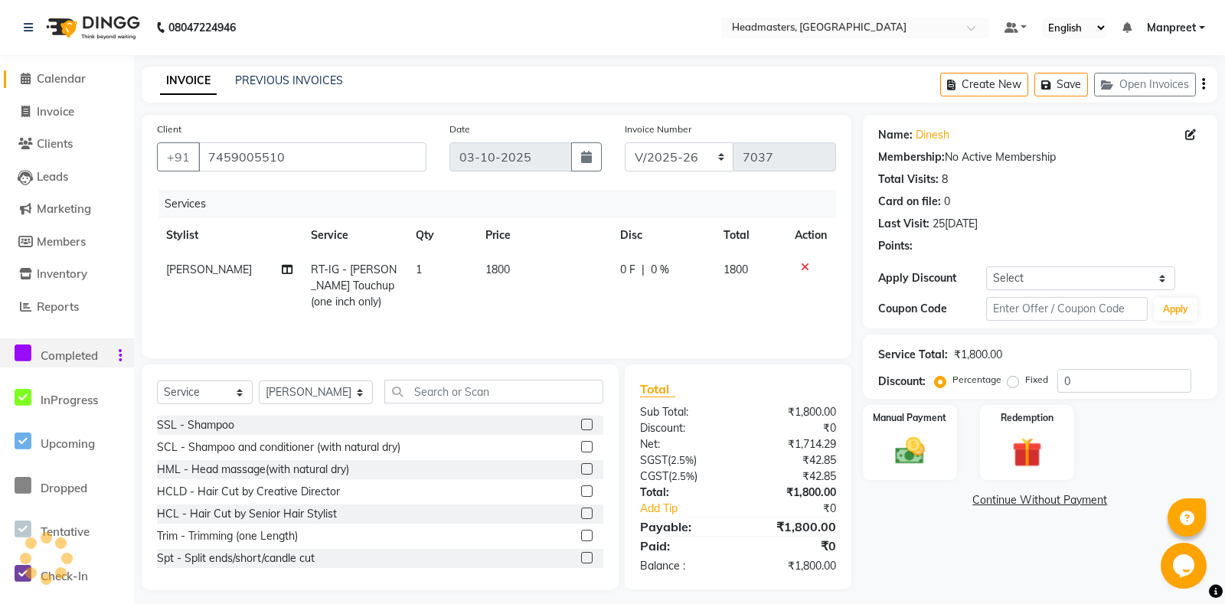
scroll to position [9, 0]
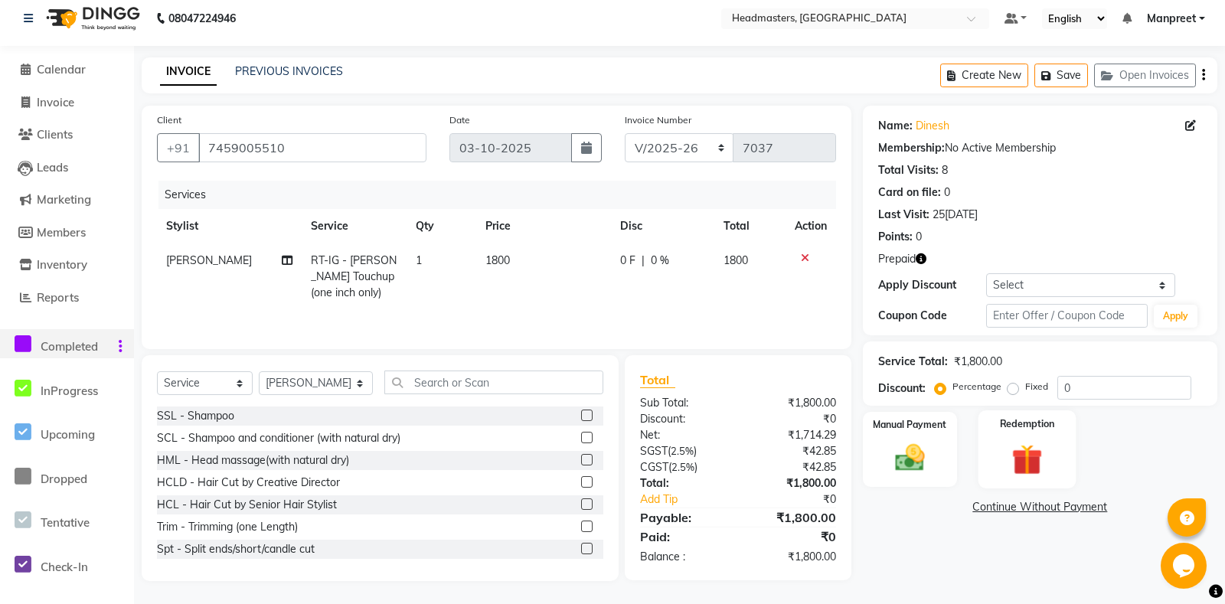
click at [1028, 450] on div "Redemption" at bounding box center [1028, 449] width 98 height 78
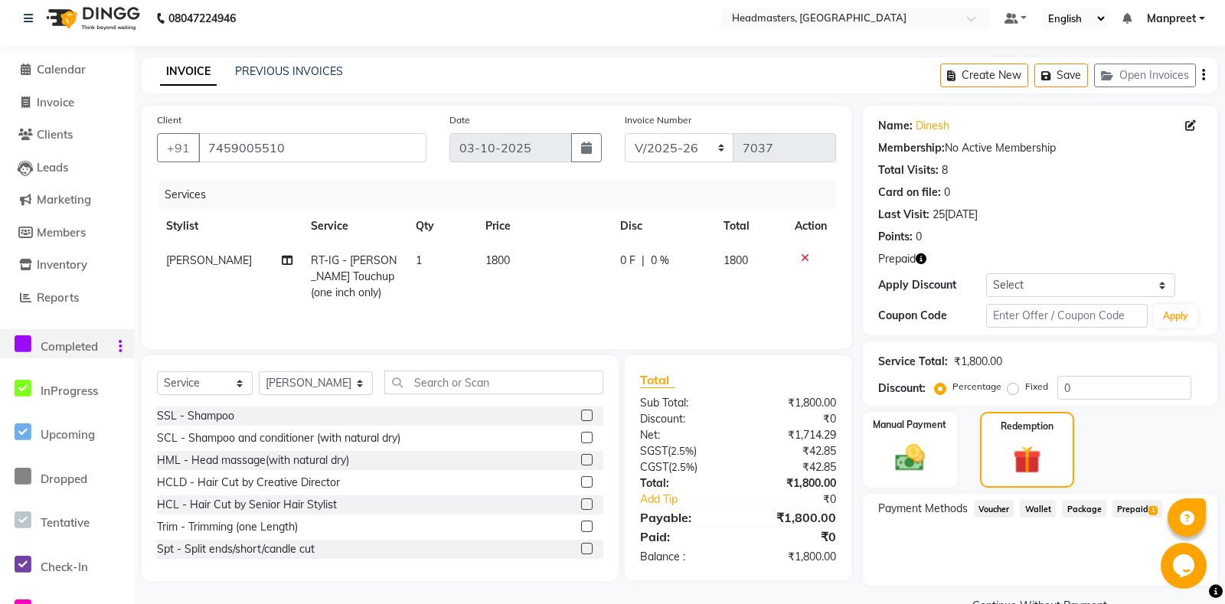
scroll to position [62, 0]
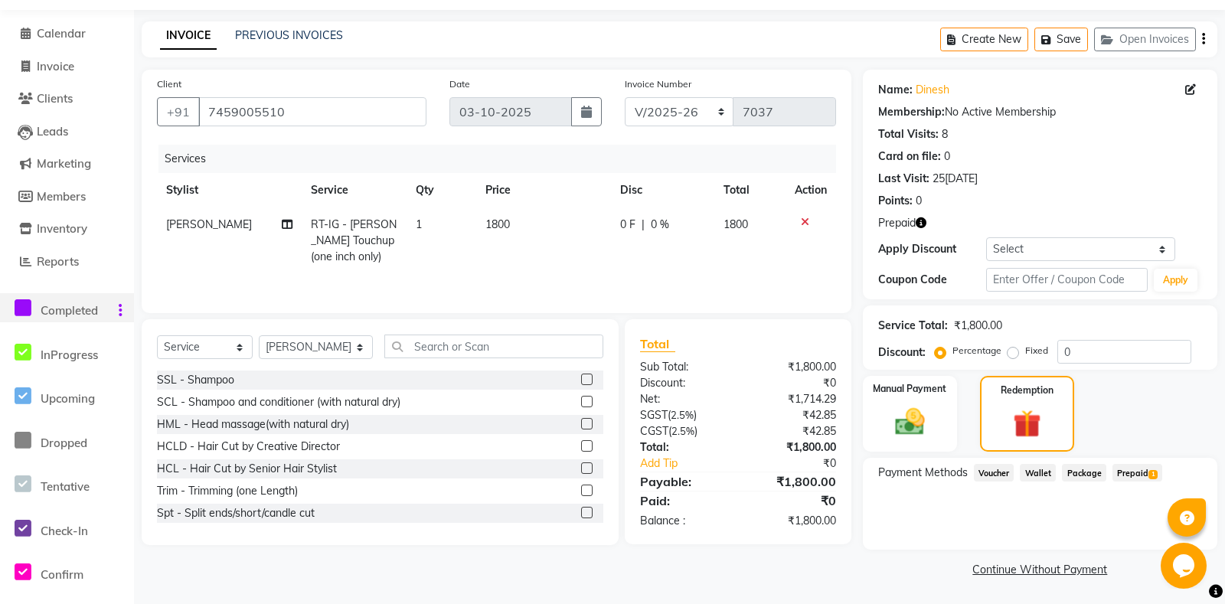
click at [1137, 467] on span "Prepaid 1" at bounding box center [1138, 473] width 50 height 18
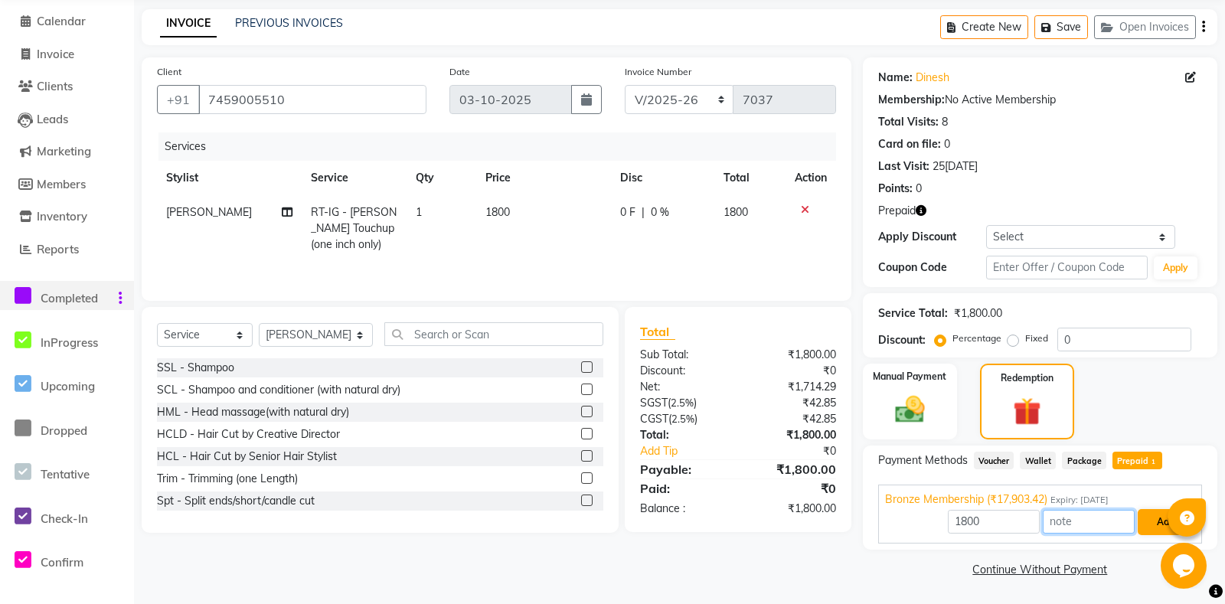
click at [1141, 537] on div "1800 Add" at bounding box center [1040, 522] width 310 height 29
click at [1141, 535] on button "Add" at bounding box center [1166, 522] width 56 height 26
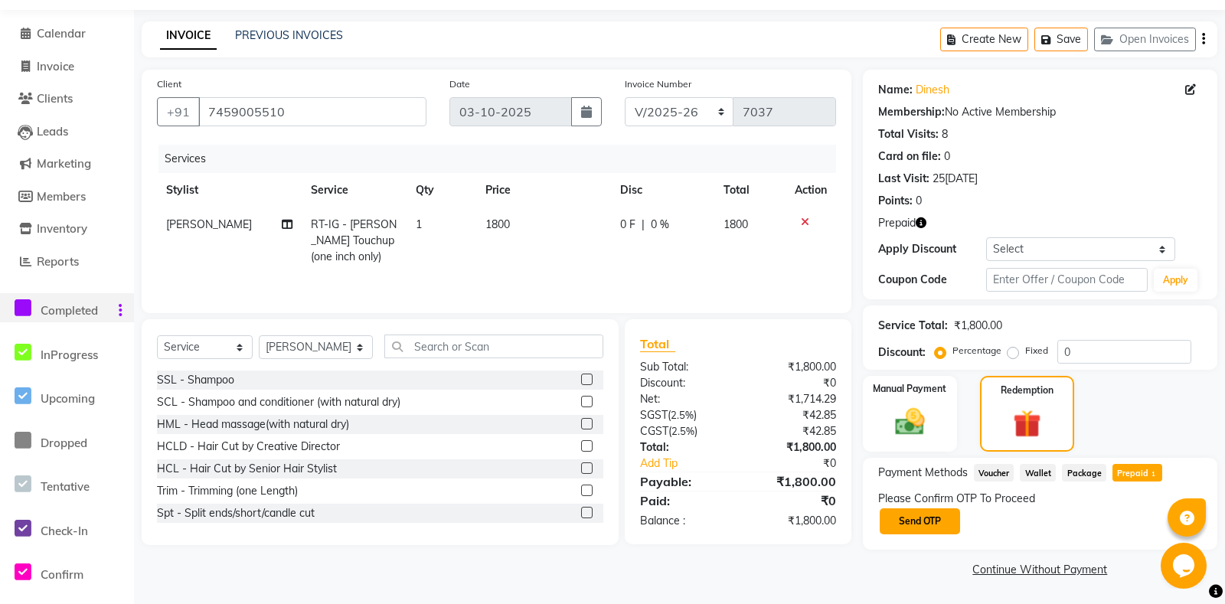
click at [912, 514] on button "Send OTP" at bounding box center [920, 521] width 80 height 26
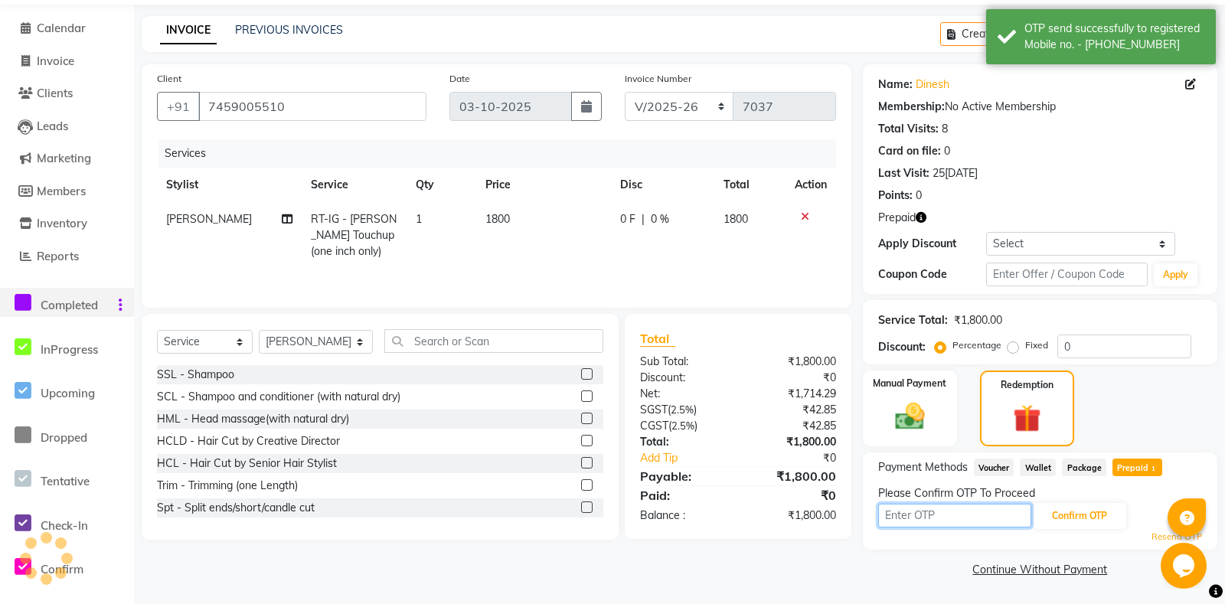
click at [929, 515] on input "text" at bounding box center [954, 516] width 153 height 24
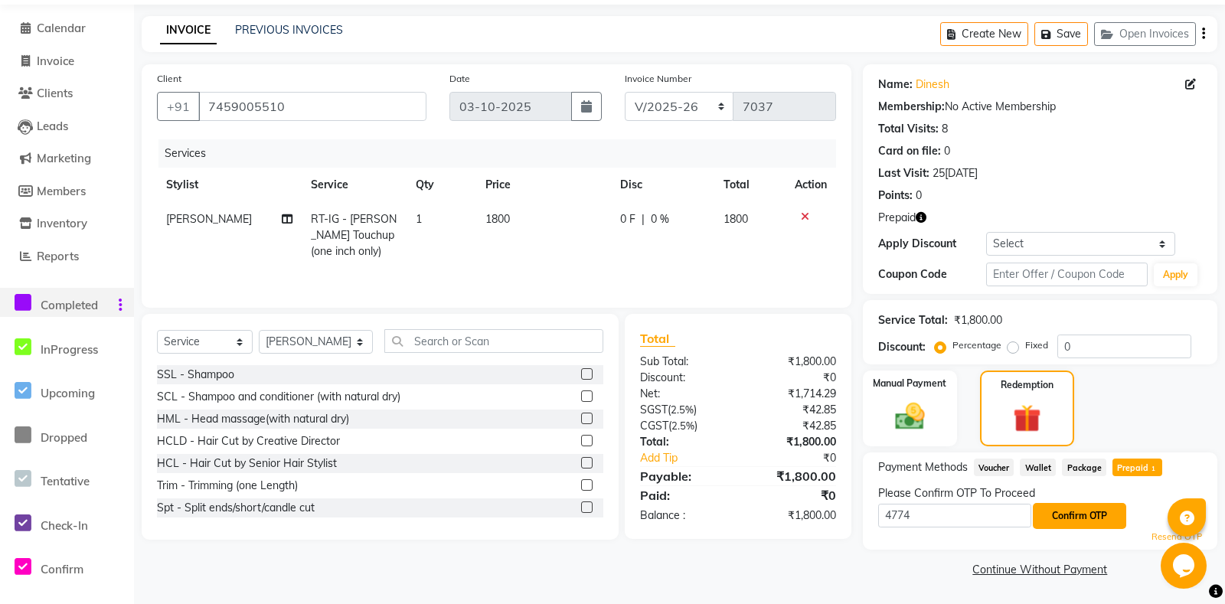
click at [1070, 504] on button "Confirm OTP" at bounding box center [1079, 516] width 93 height 26
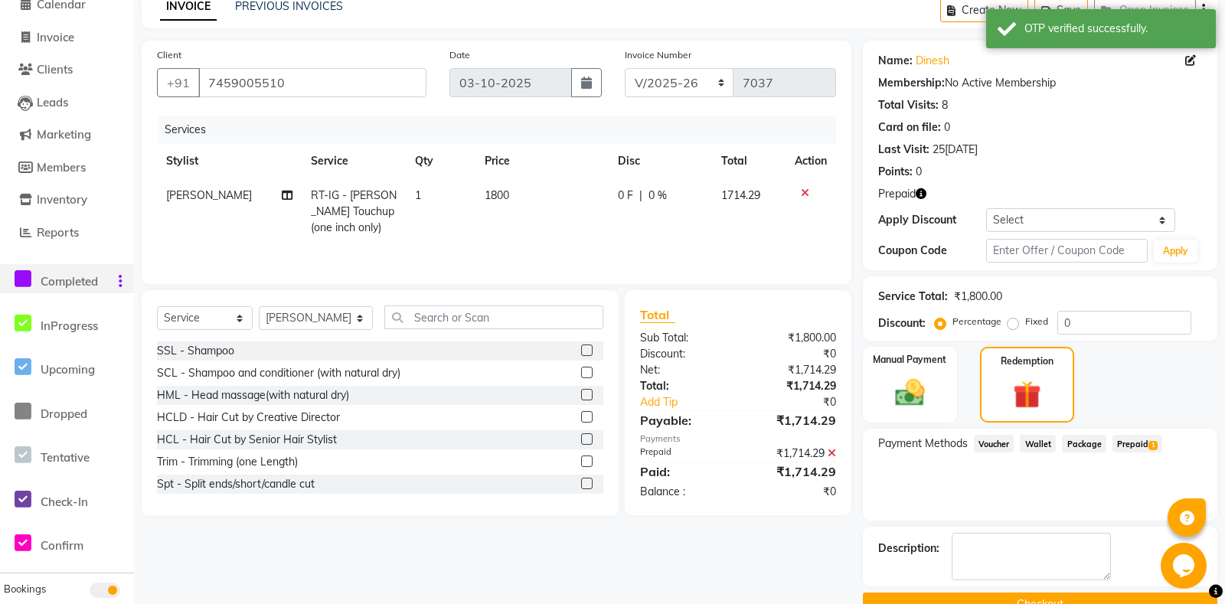
scroll to position [126, 0]
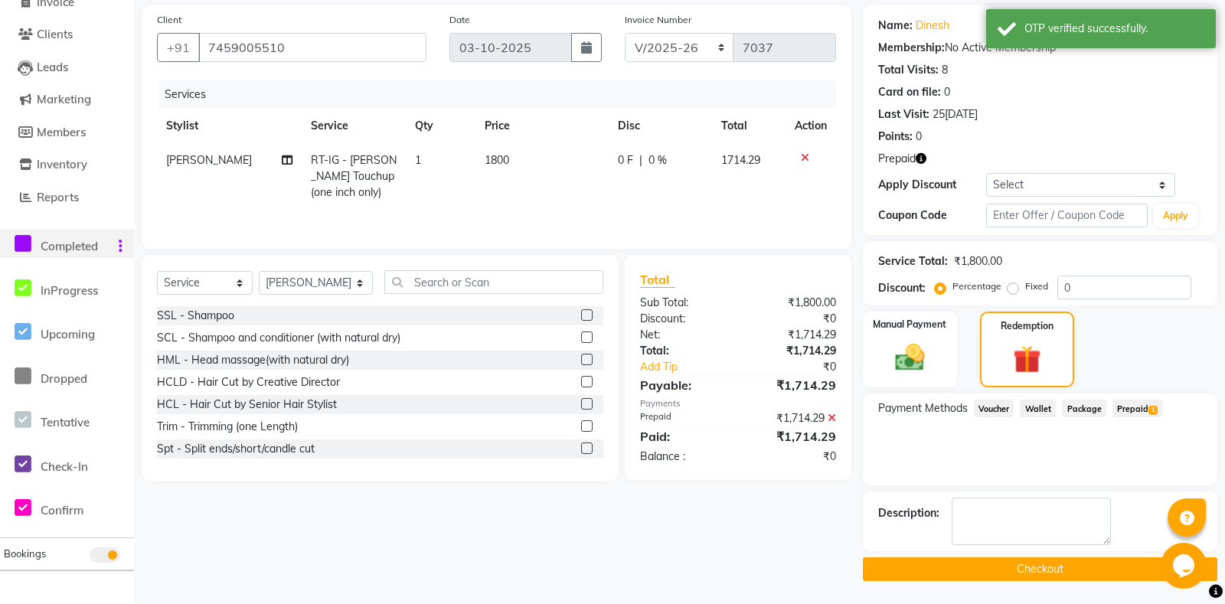
click at [1024, 576] on button "Checkout" at bounding box center [1040, 569] width 354 height 24
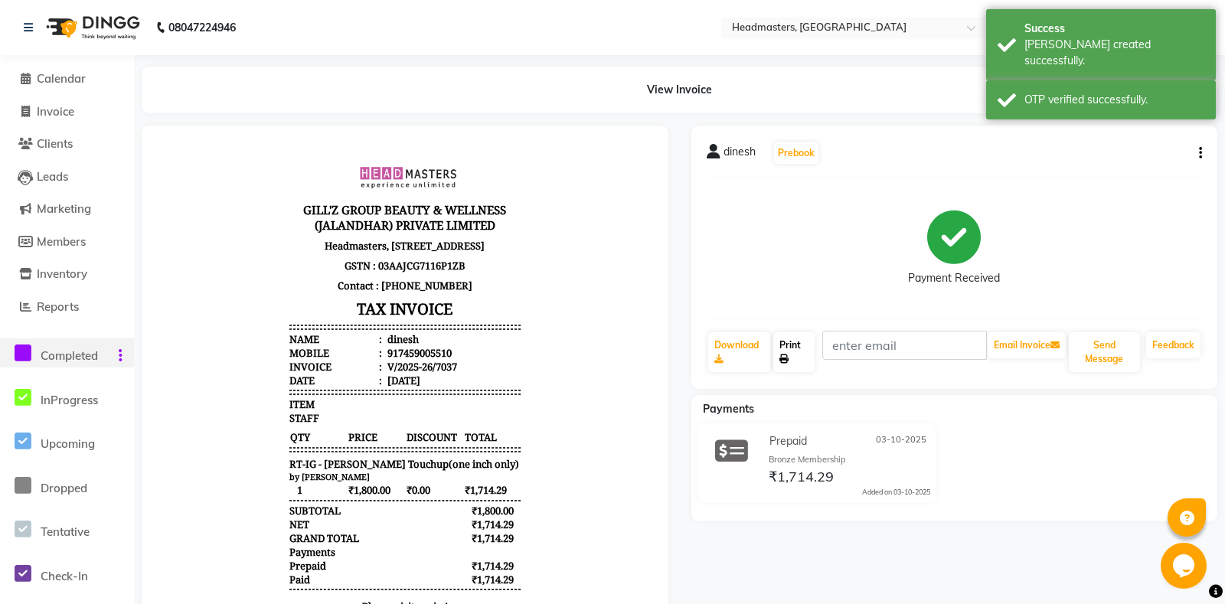
click at [807, 350] on link "Print" at bounding box center [793, 352] width 41 height 40
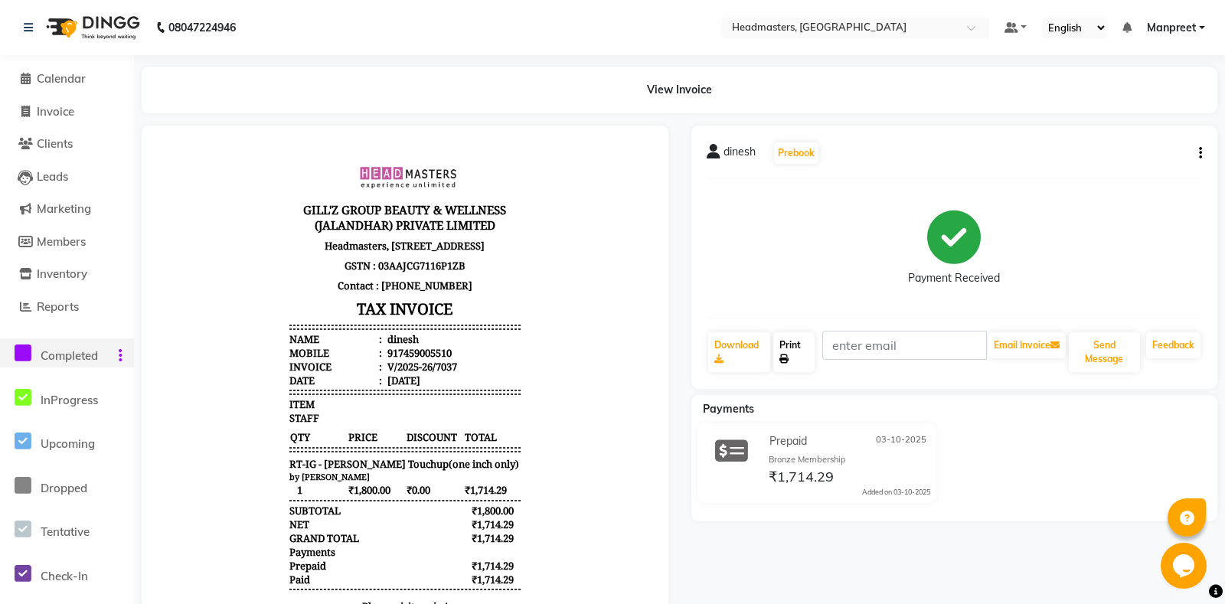
click at [807, 350] on link "Print" at bounding box center [793, 352] width 41 height 40
click at [61, 77] on span "Calendar" at bounding box center [61, 78] width 49 height 15
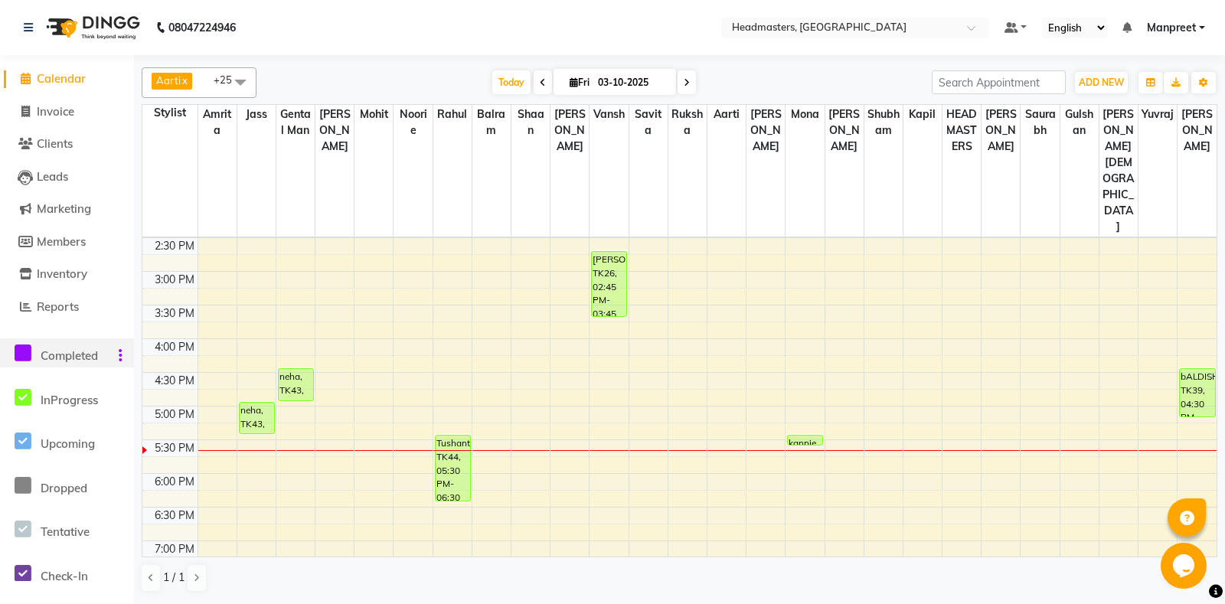
scroll to position [482, 0]
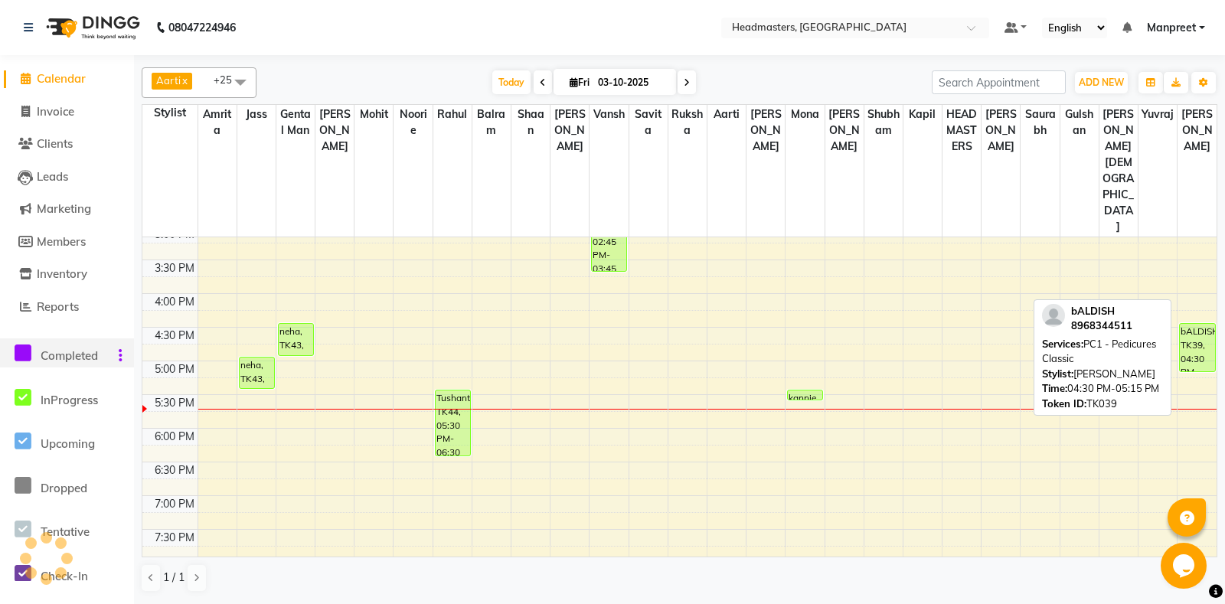
click at [1202, 324] on div "bALDISH, TK39, 04:30 PM-05:15 PM, PC1 - Pedicures Classic" at bounding box center [1197, 347] width 35 height 47
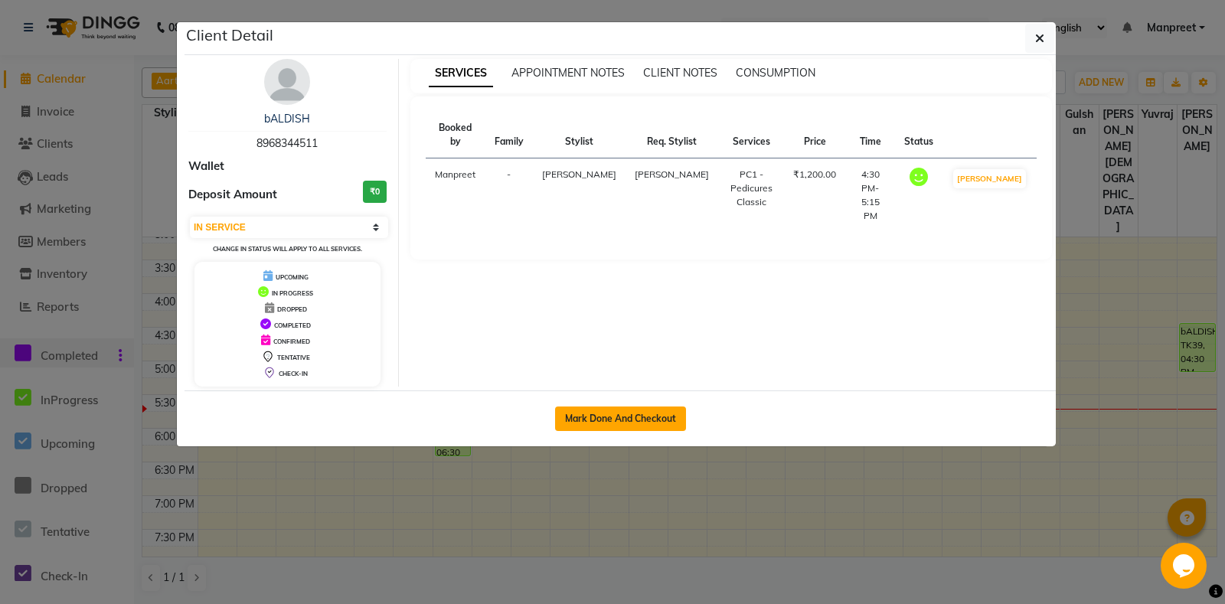
click at [649, 421] on button "Mark Done And Checkout" at bounding box center [620, 419] width 131 height 25
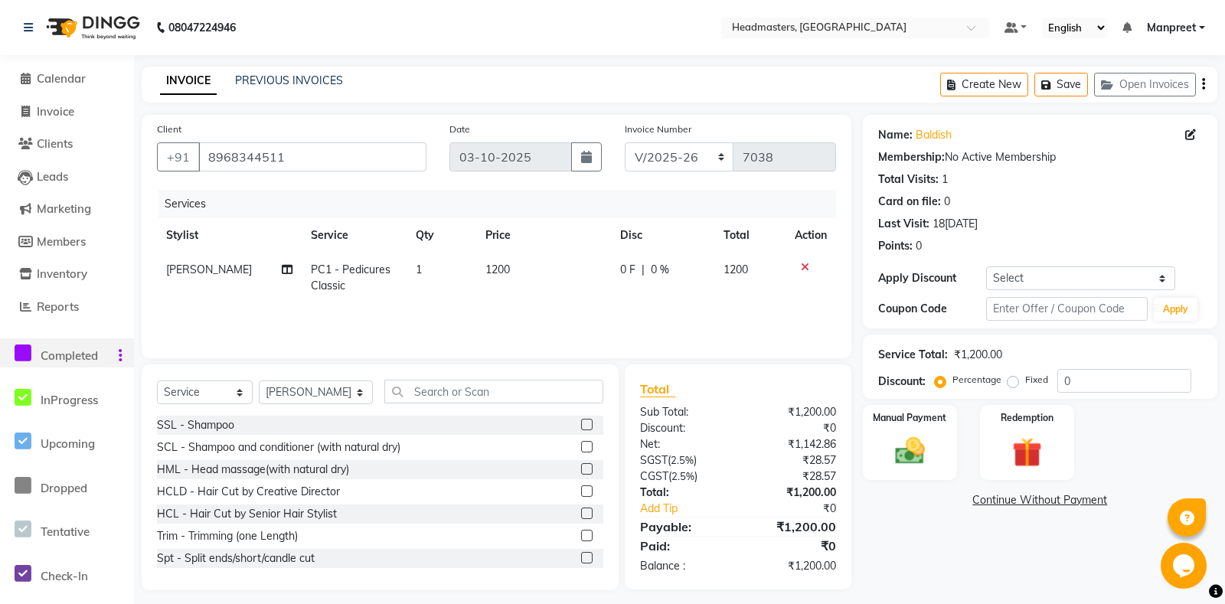
click at [320, 274] on span "PC1 - Pedicures Classic" at bounding box center [351, 278] width 80 height 30
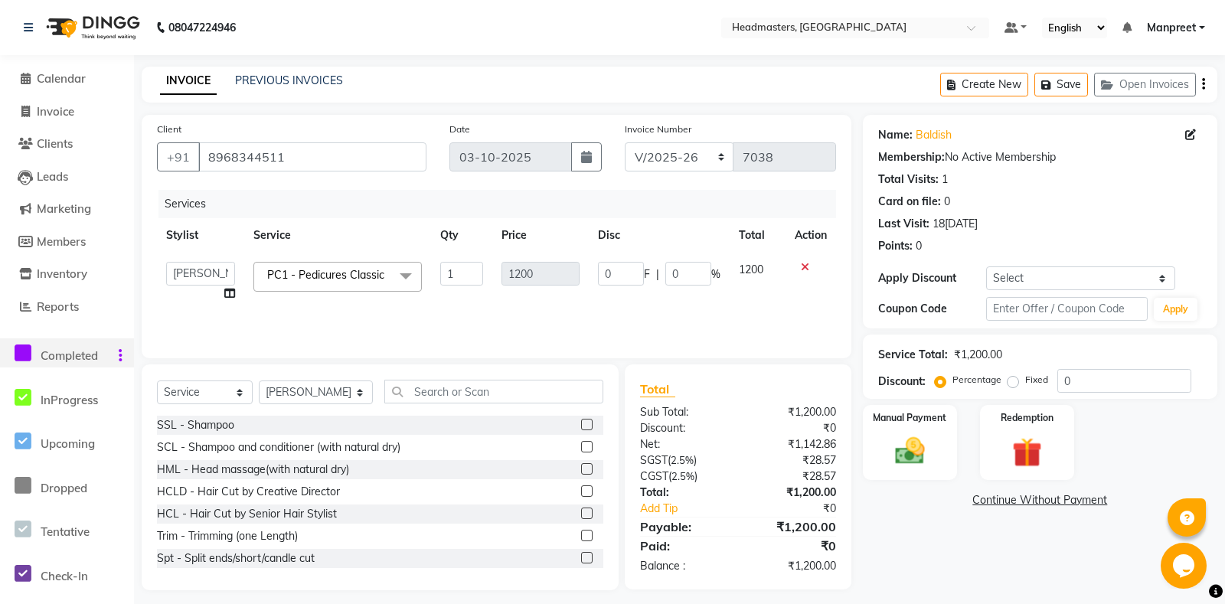
click at [360, 276] on span "PC1 - Pedicures Classic" at bounding box center [325, 275] width 117 height 14
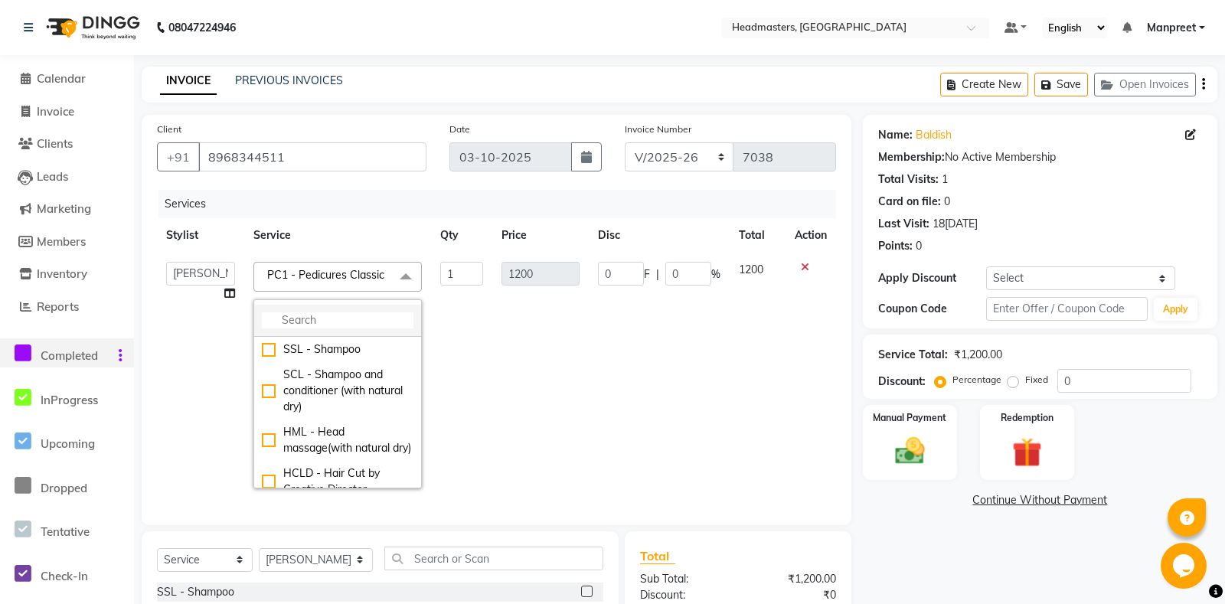
click at [328, 332] on li at bounding box center [337, 321] width 167 height 32
click at [325, 324] on input "multiselect-search" at bounding box center [338, 320] width 152 height 16
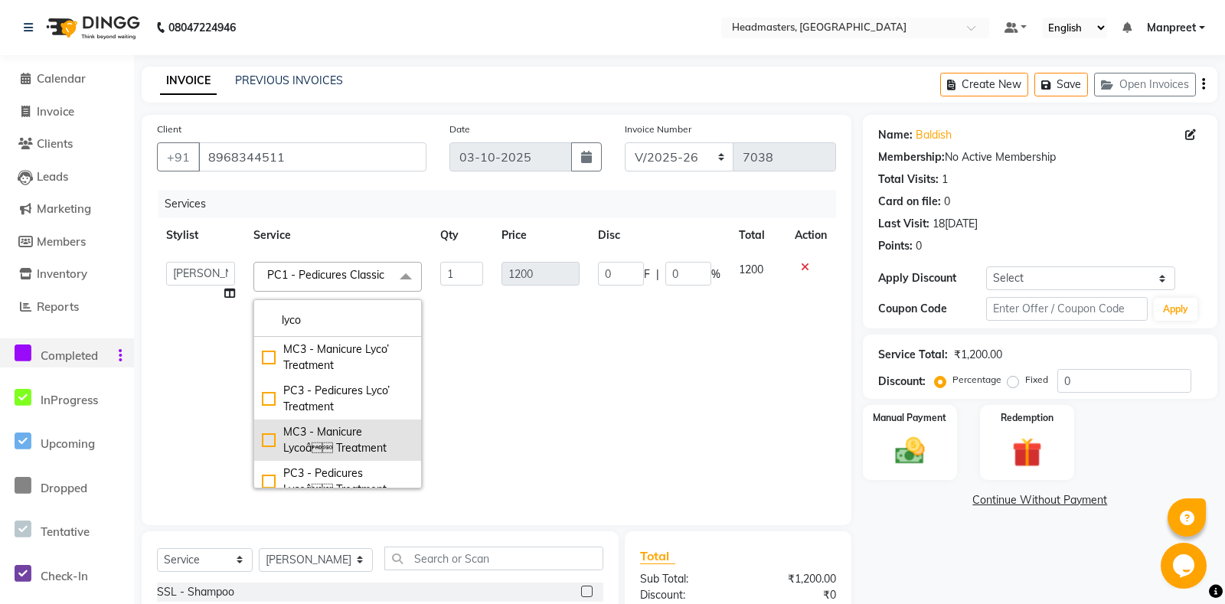
drag, startPoint x: 368, startPoint y: 435, endPoint x: 618, endPoint y: 356, distance: 261.8
click at [381, 435] on div "MC3 - Manicure Lycoâ Treatment" at bounding box center [338, 440] width 152 height 32
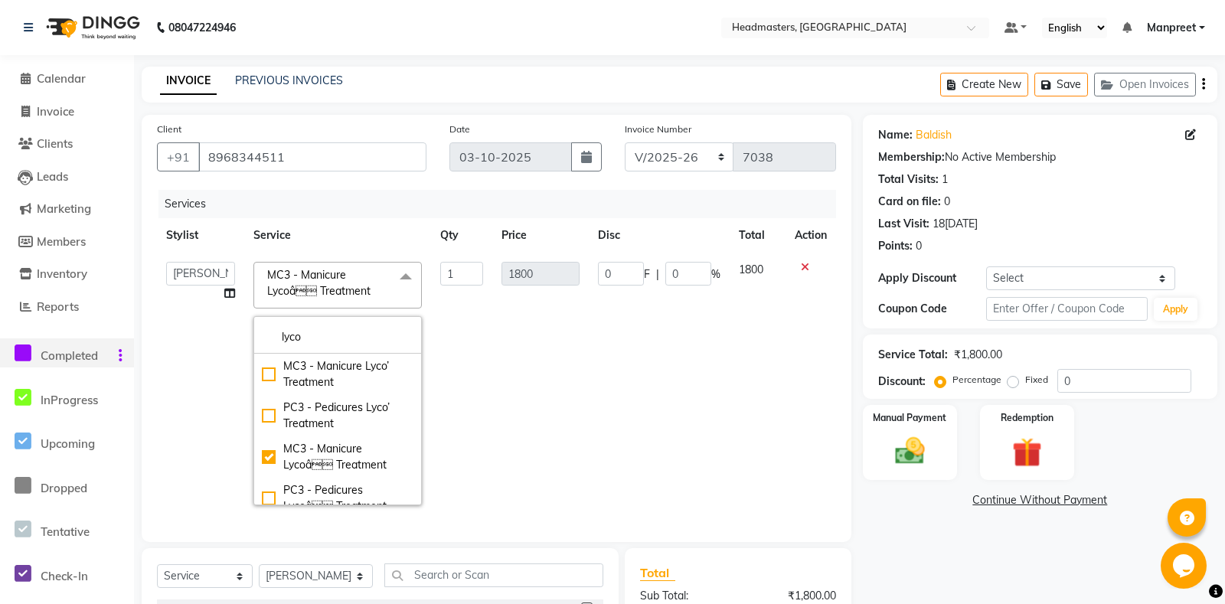
click at [617, 351] on td "0 F | 0 %" at bounding box center [659, 384] width 141 height 262
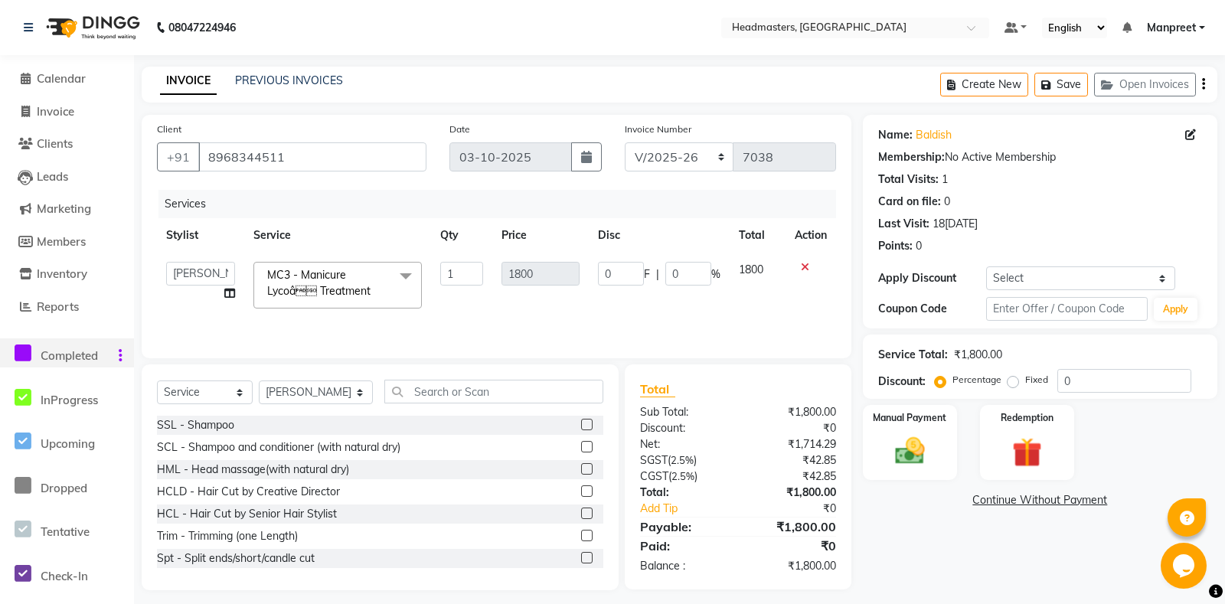
click at [374, 301] on span "MC3 - Manicure Lycoâ Treatment x" at bounding box center [332, 285] width 138 height 36
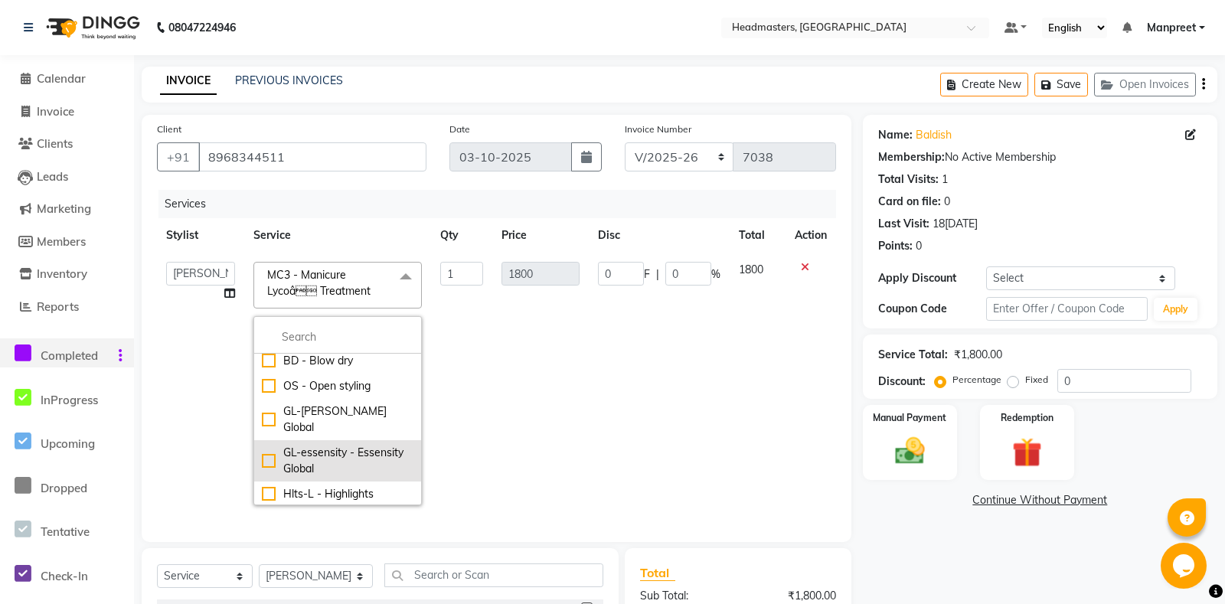
scroll to position [322, 0]
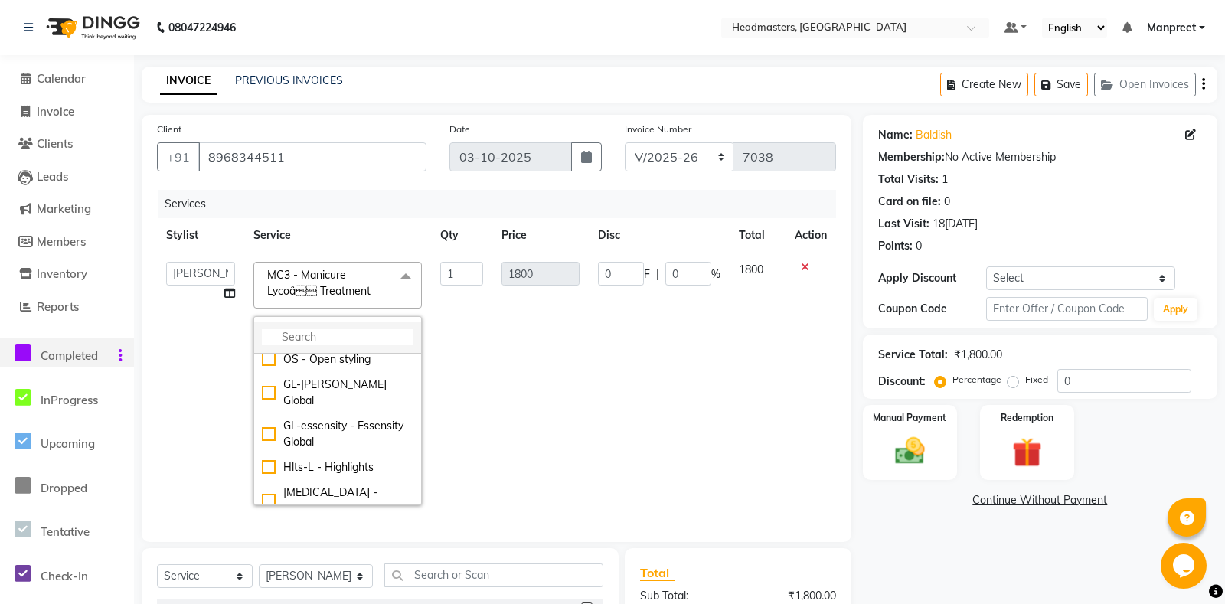
click at [324, 332] on input "multiselect-search" at bounding box center [338, 337] width 152 height 16
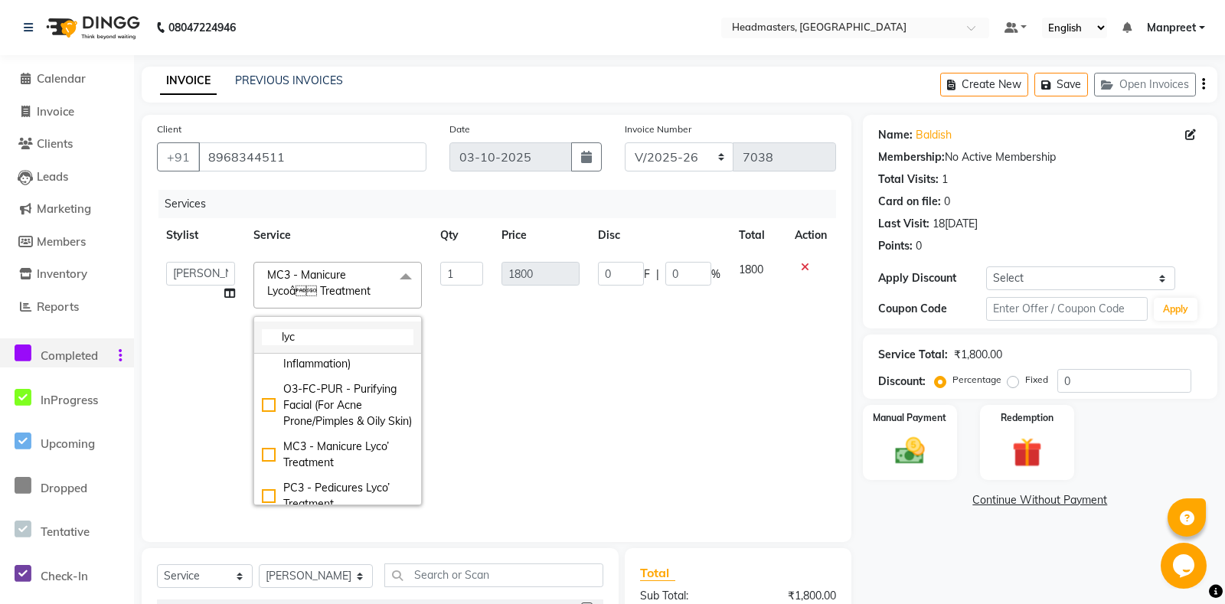
scroll to position [40, 0]
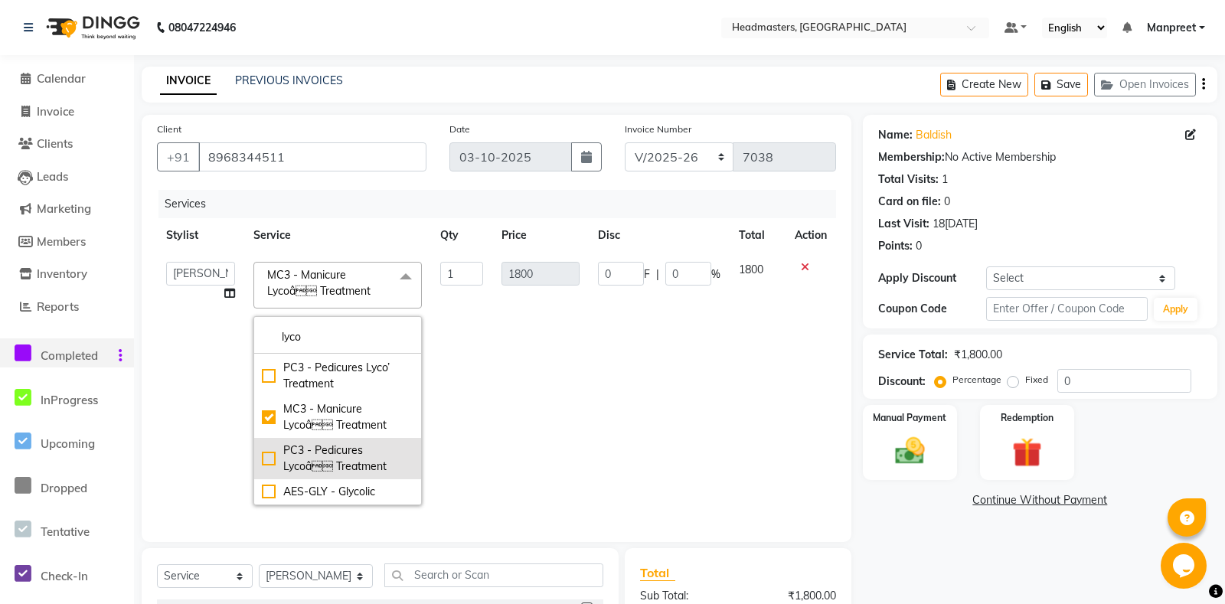
click at [323, 458] on div "PC3 - Pedicures Lycoâ Treatment" at bounding box center [338, 459] width 152 height 32
click at [567, 332] on td "2000" at bounding box center [540, 384] width 96 height 262
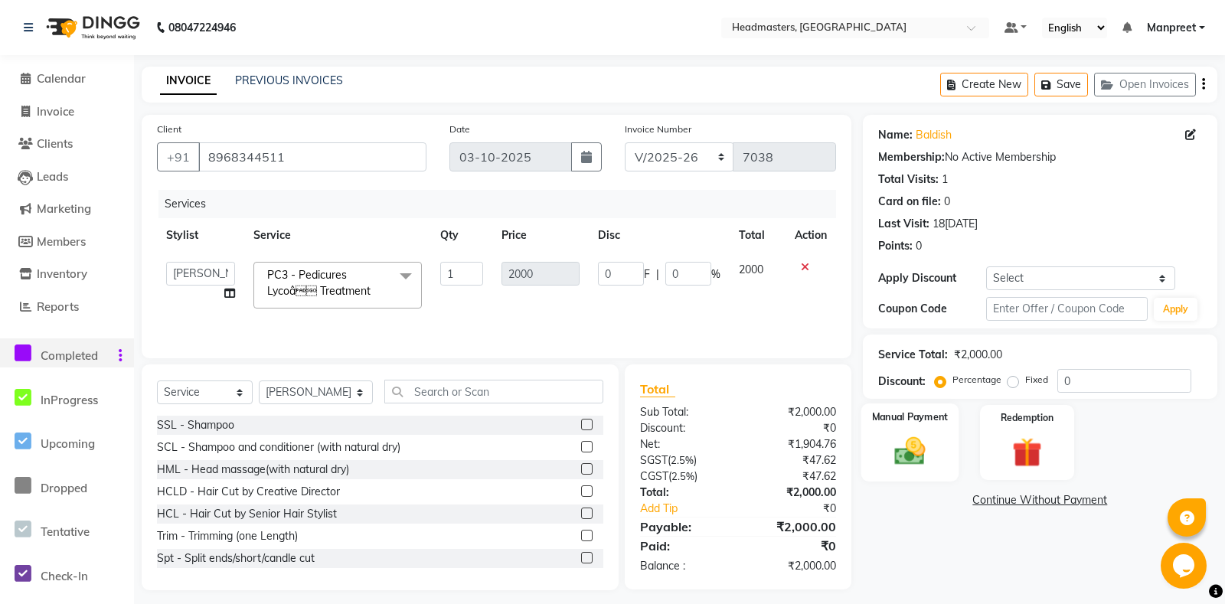
click at [890, 469] on img at bounding box center [910, 451] width 50 height 35
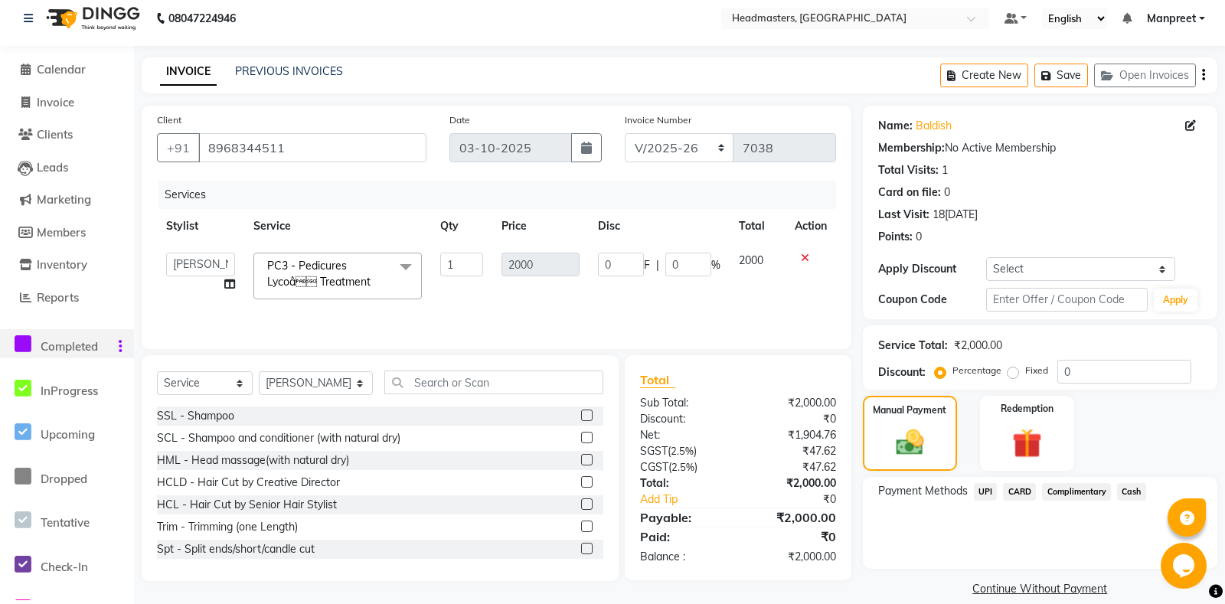
scroll to position [45, 0]
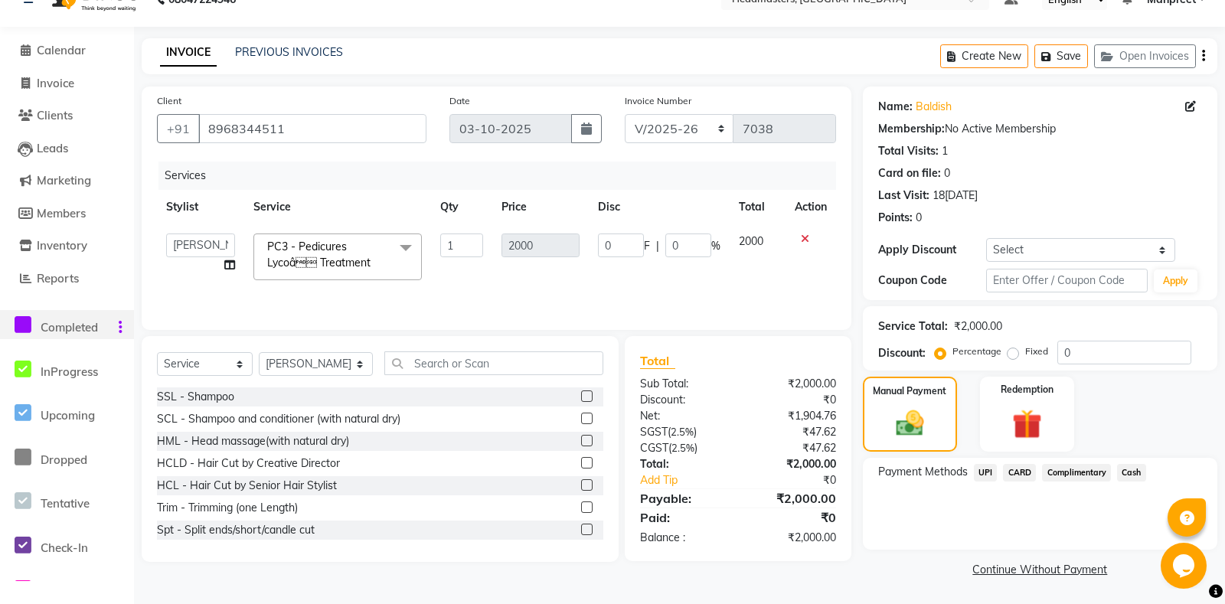
click at [1134, 473] on span "Cash" at bounding box center [1131, 473] width 29 height 18
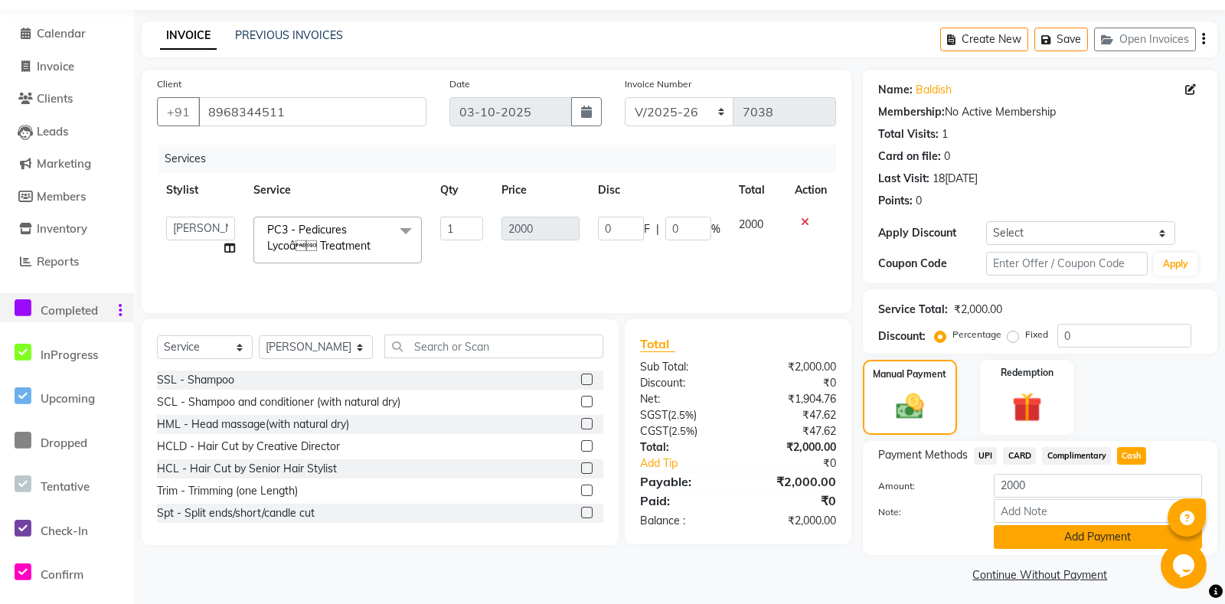
click at [1064, 531] on button "Add Payment" at bounding box center [1098, 537] width 208 height 24
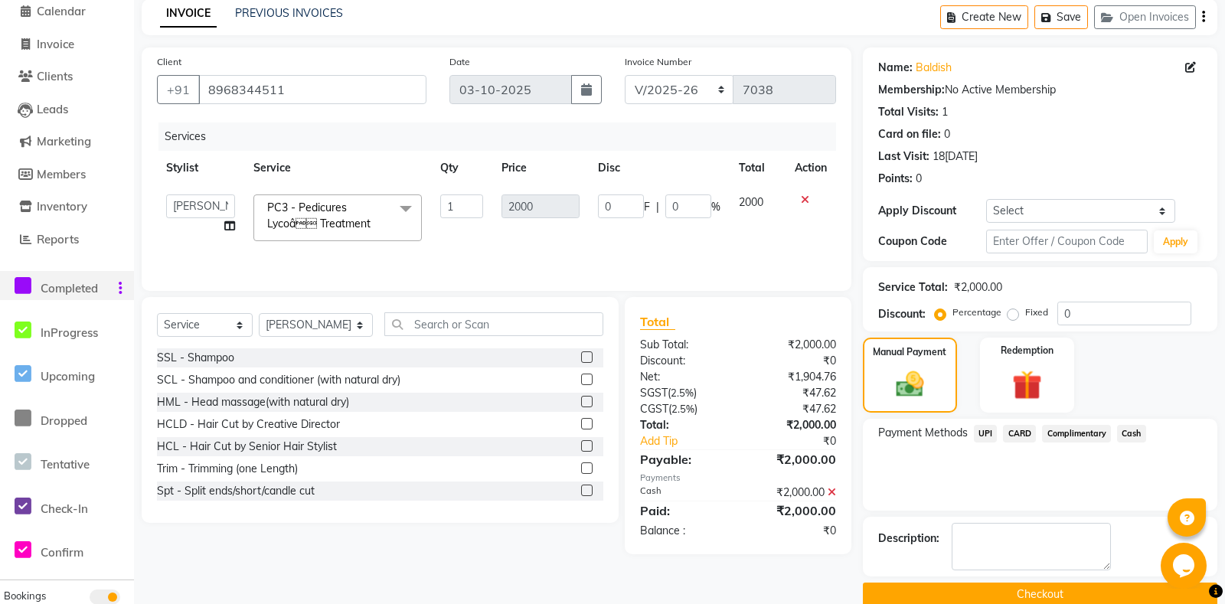
scroll to position [109, 0]
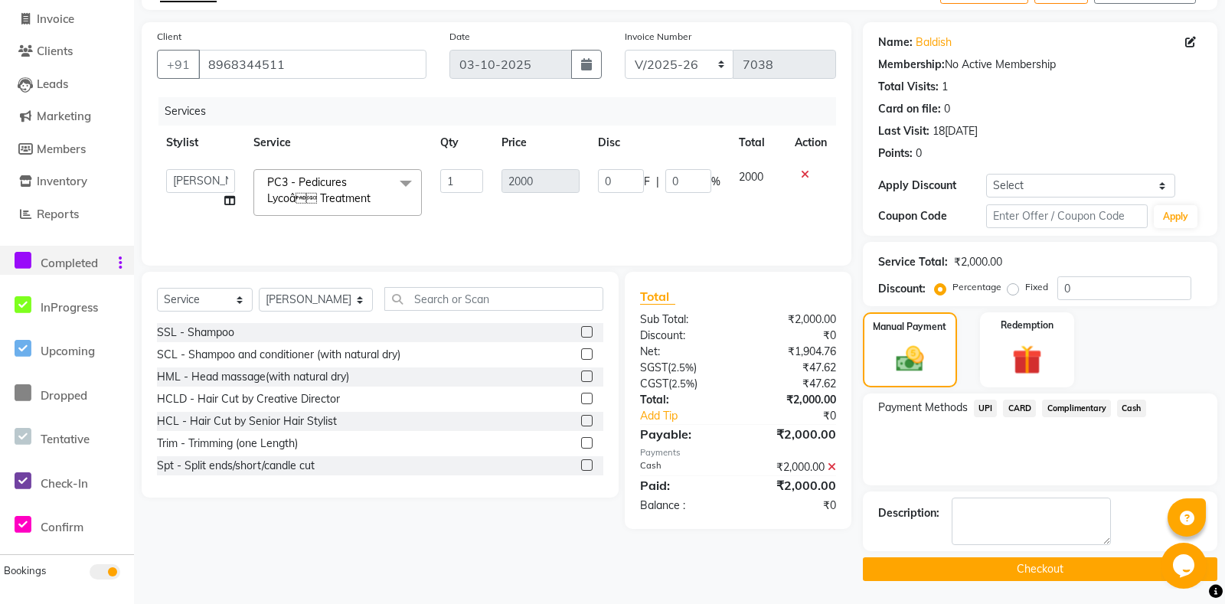
click at [921, 573] on button "Checkout" at bounding box center [1040, 569] width 354 height 24
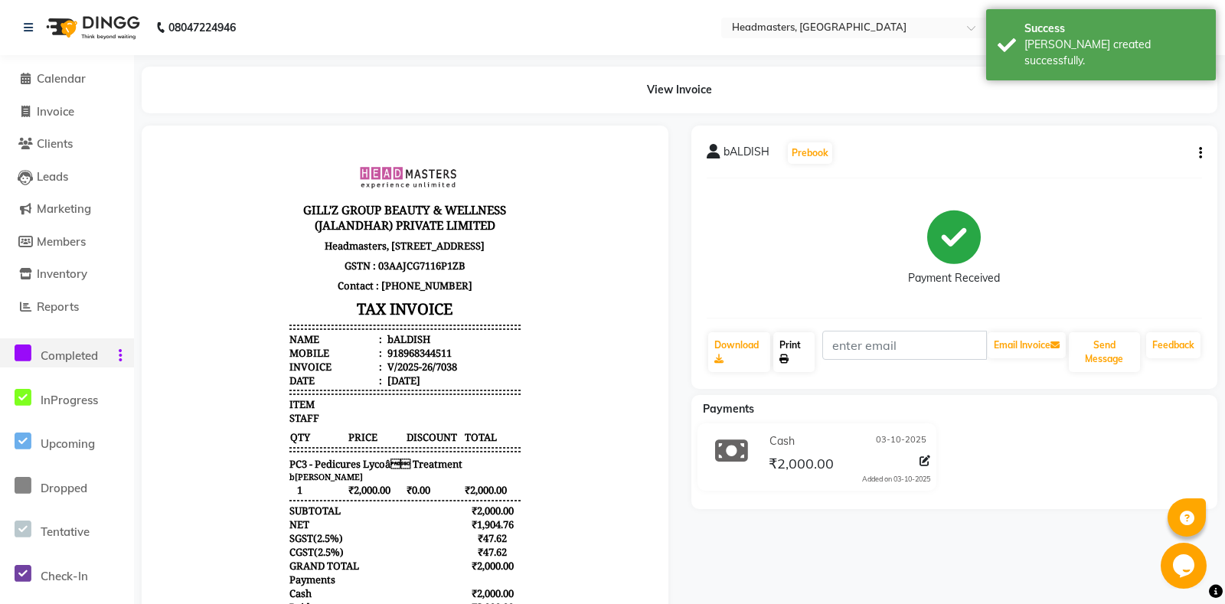
click at [788, 351] on link "Print" at bounding box center [793, 352] width 41 height 40
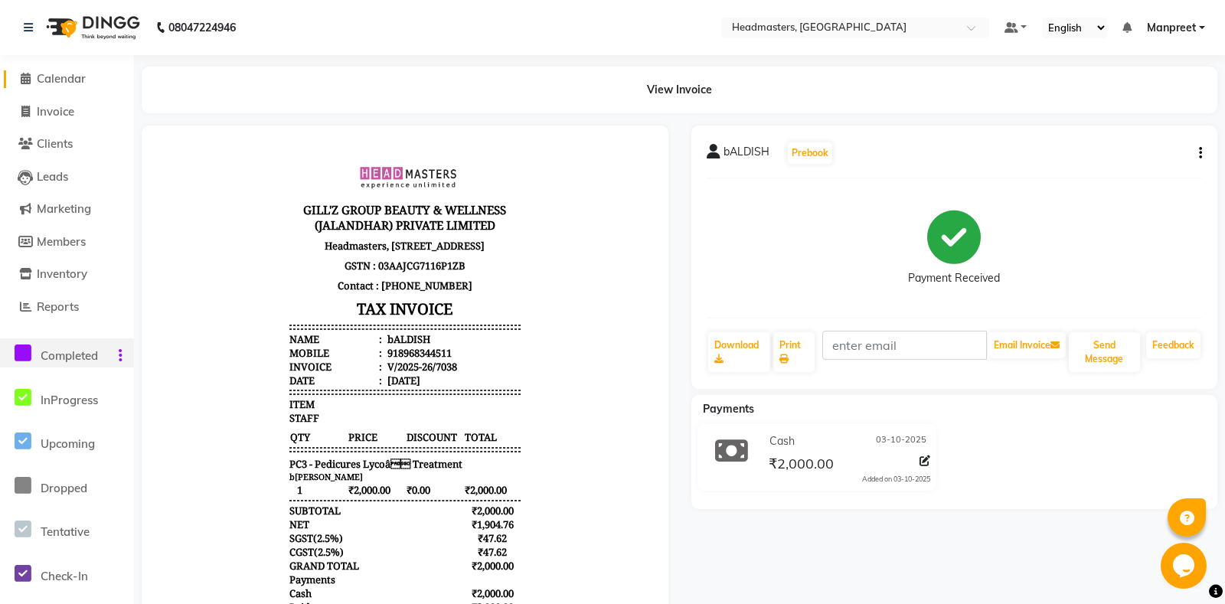
click at [86, 75] on span "Calendar" at bounding box center [61, 78] width 49 height 15
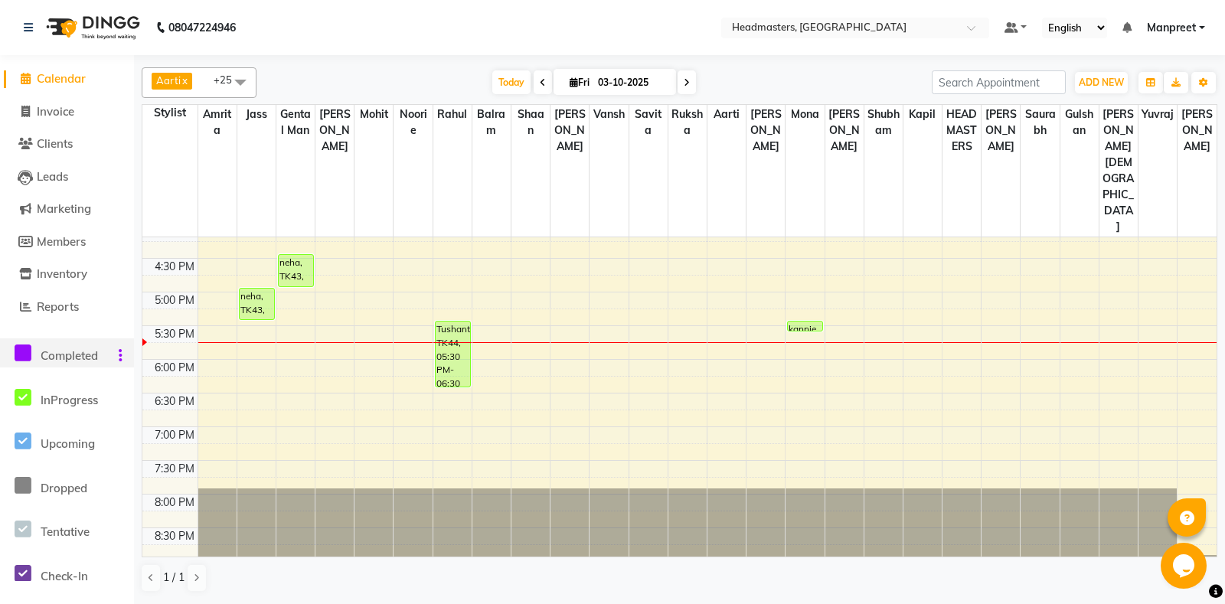
scroll to position [310, 0]
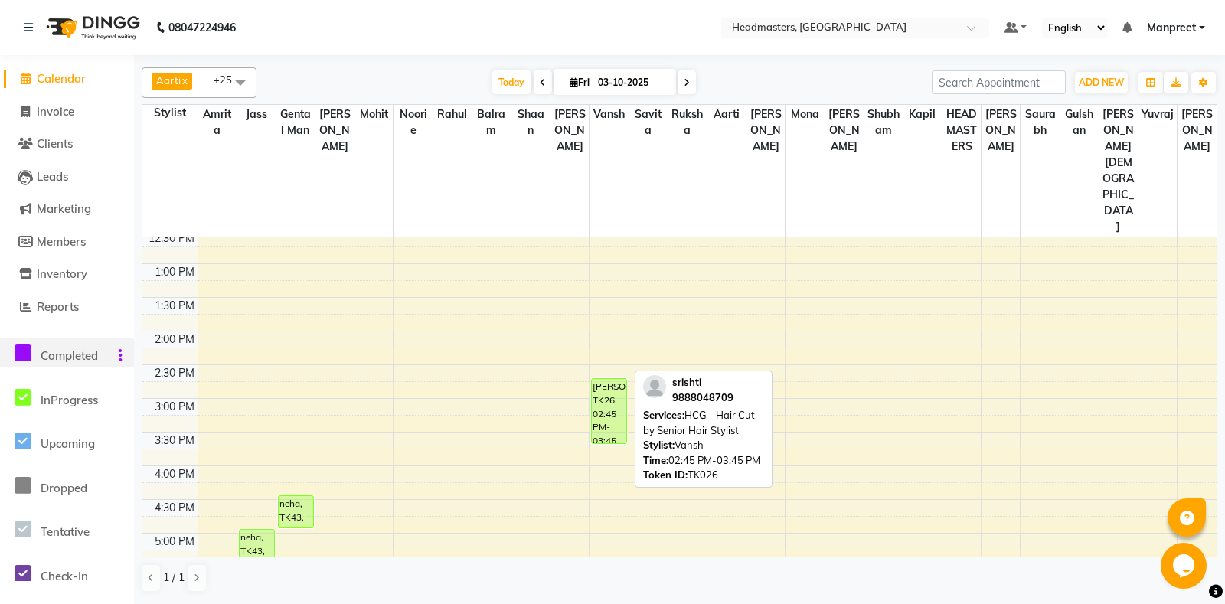
click at [627, 378] on link "srishti, TK26, 02:45 PM-03:45 PM, HCG - Hair Cut by Senior Hair Stylist" at bounding box center [609, 411] width 36 height 66
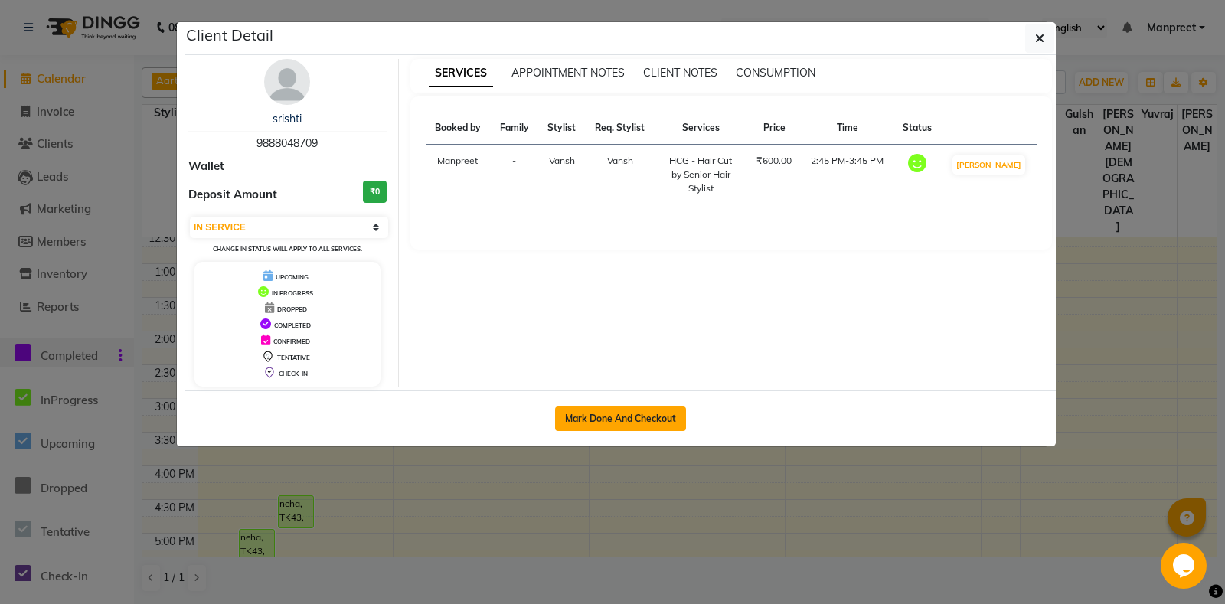
click at [613, 422] on button "Mark Done And Checkout" at bounding box center [620, 419] width 131 height 25
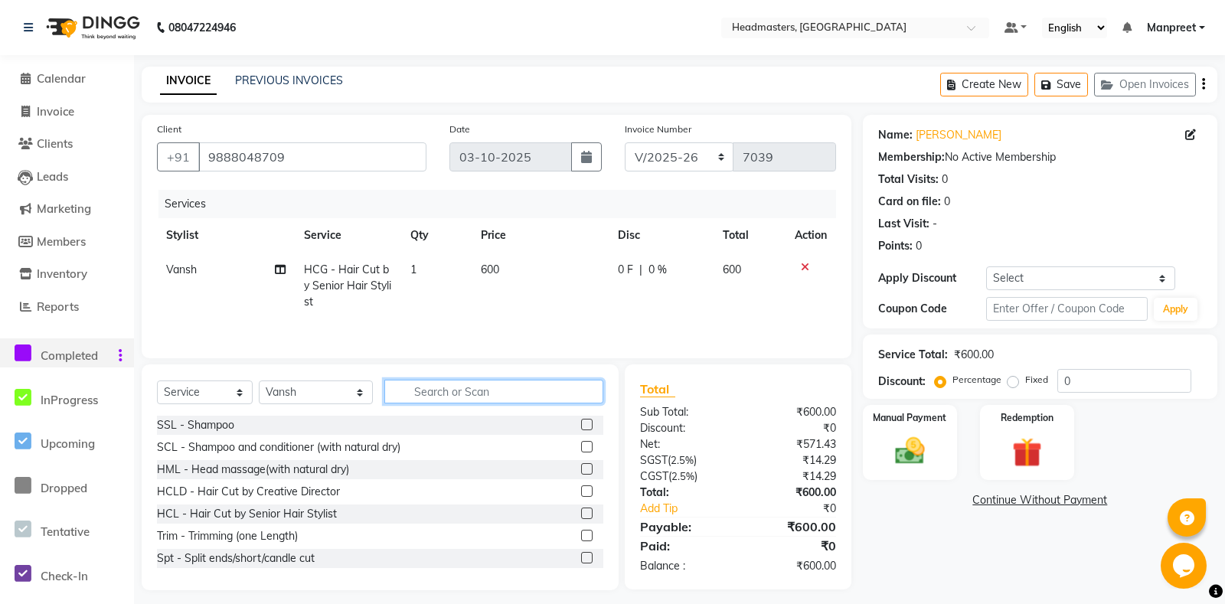
click at [454, 396] on input "text" at bounding box center [493, 392] width 218 height 24
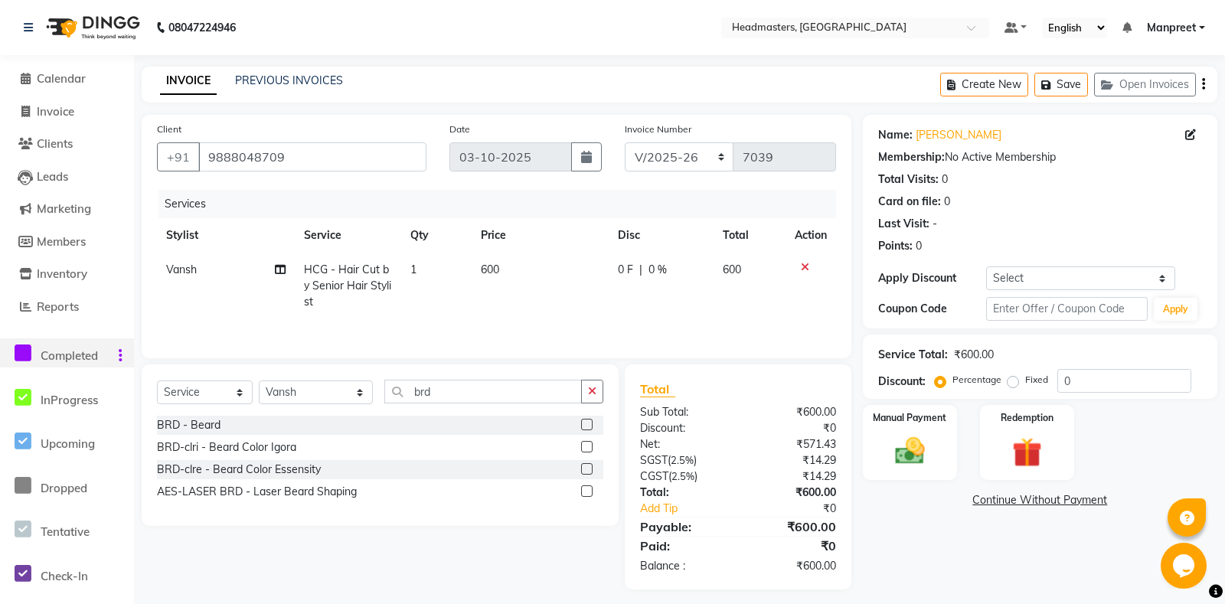
click at [590, 425] on label at bounding box center [586, 424] width 11 height 11
click at [590, 425] on input "checkbox" at bounding box center [586, 425] width 10 height 10
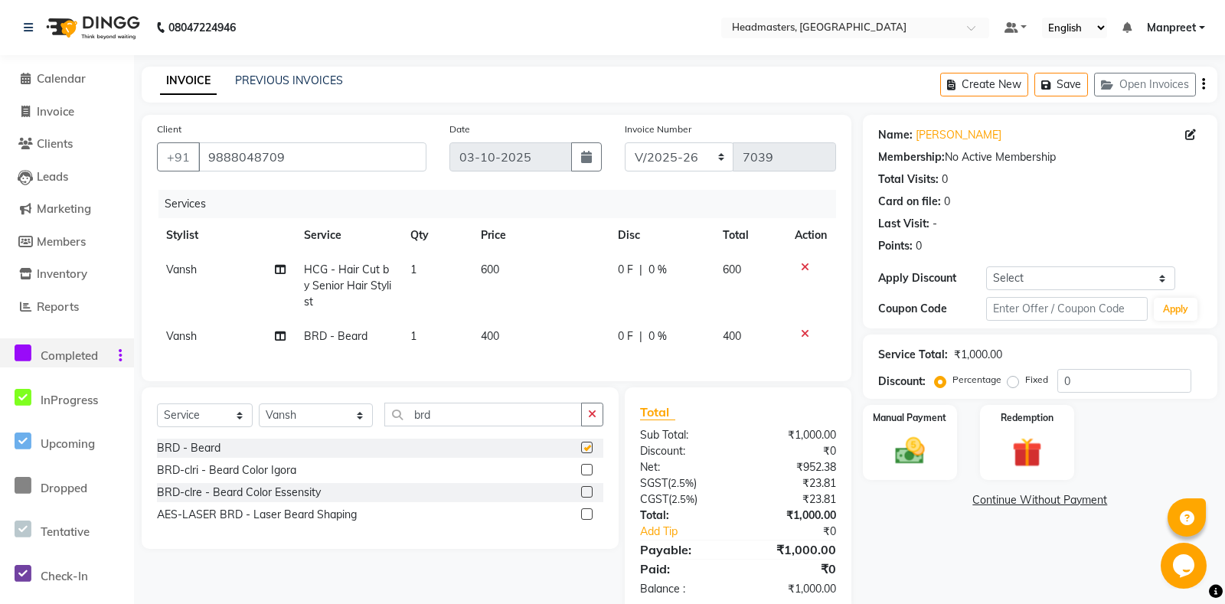
scroll to position [31, 0]
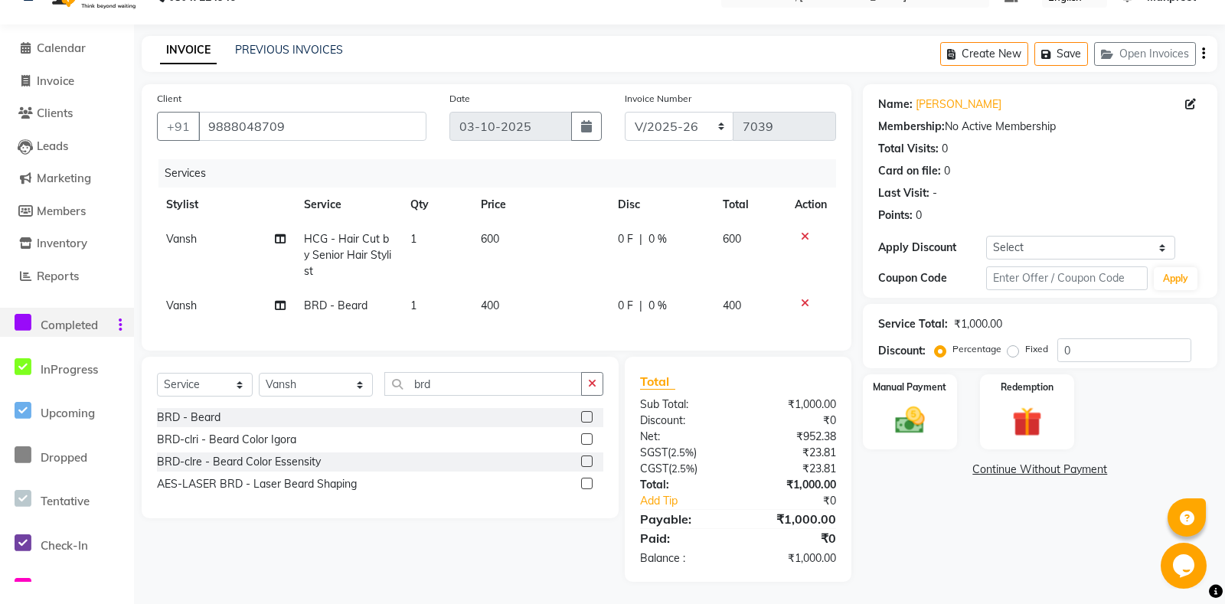
click at [590, 371] on div "Select Service Product Membership Package Voucher Prepaid Gift Card Select Styl…" at bounding box center [380, 438] width 477 height 162
click at [591, 379] on icon "button" at bounding box center [592, 383] width 8 height 11
drag, startPoint x: 586, startPoint y: 443, endPoint x: 597, endPoint y: 432, distance: 15.2
click at [588, 439] on label at bounding box center [586, 438] width 11 height 11
click at [587, 443] on label at bounding box center [586, 438] width 11 height 11
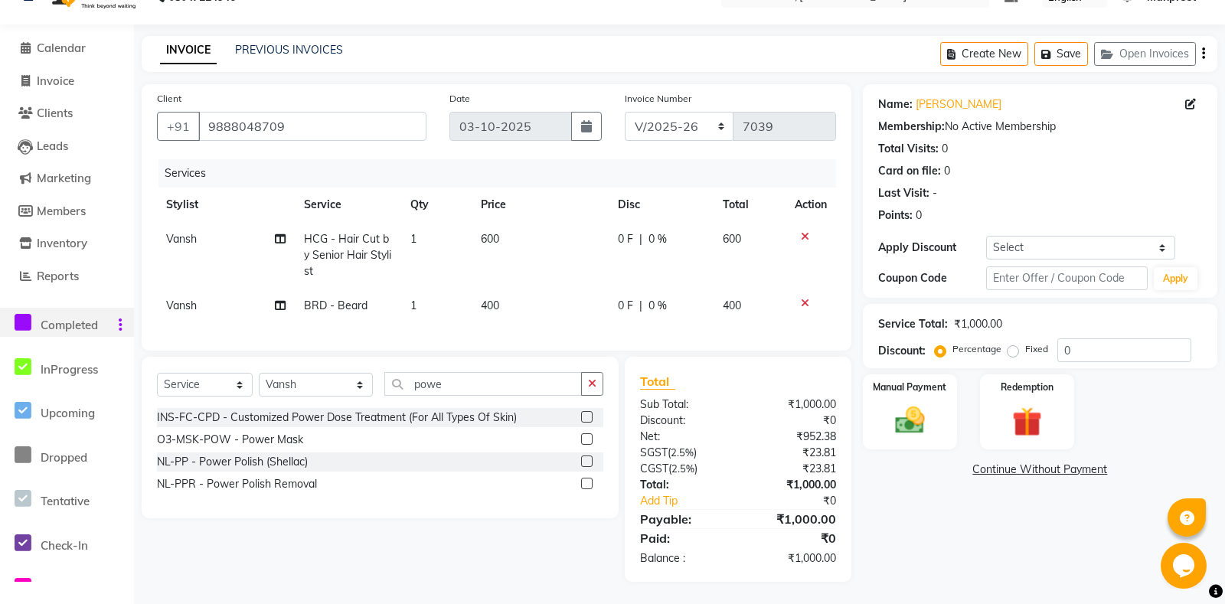
click at [587, 443] on input "checkbox" at bounding box center [586, 440] width 10 height 10
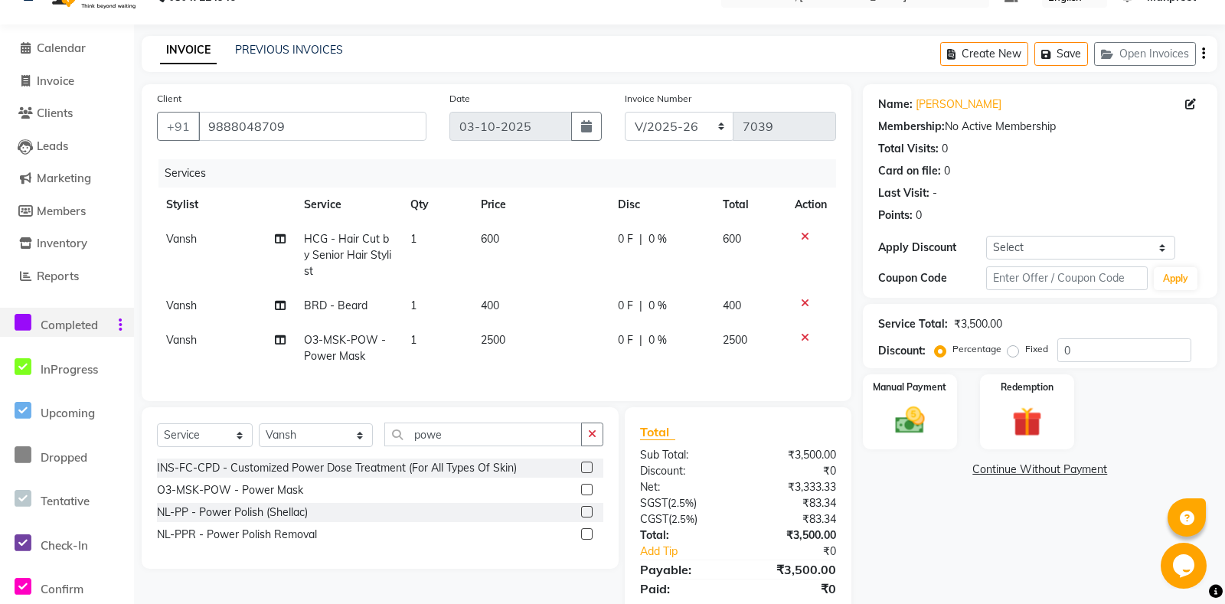
click at [630, 323] on td "0 F | 0 %" at bounding box center [661, 348] width 105 height 51
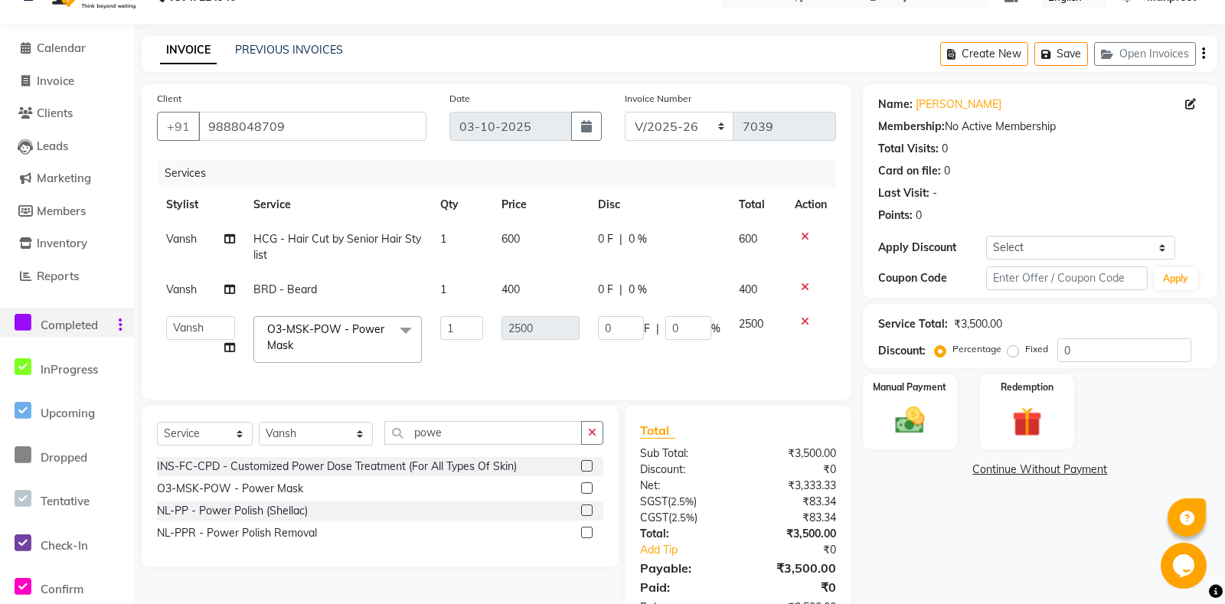
scroll to position [80, 0]
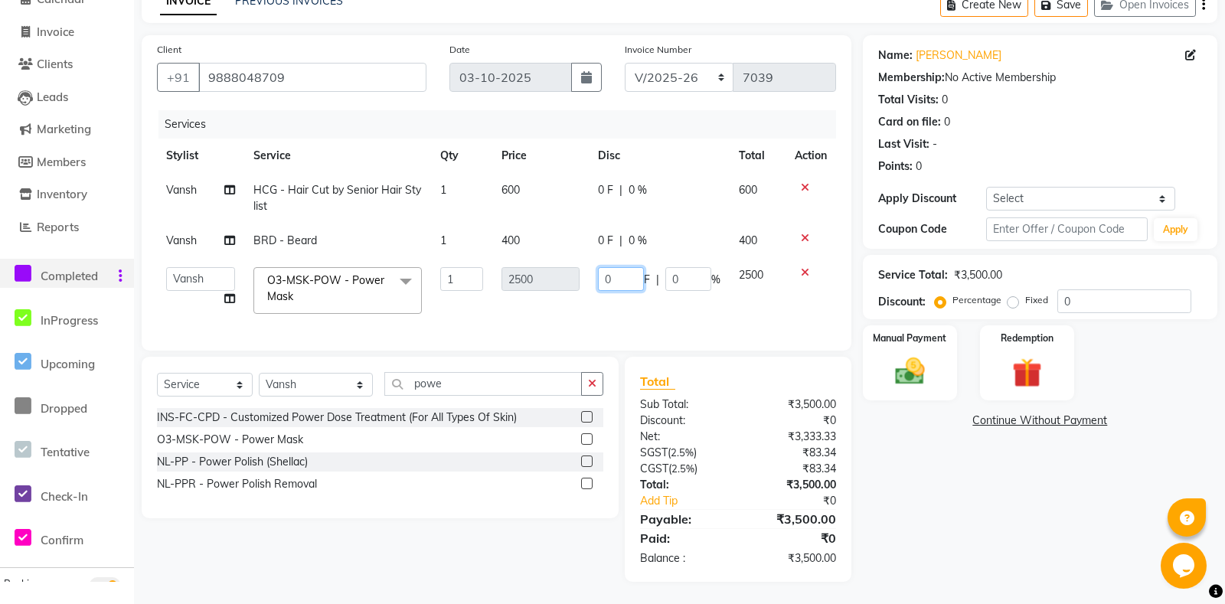
click at [607, 279] on input "0" at bounding box center [621, 279] width 46 height 24
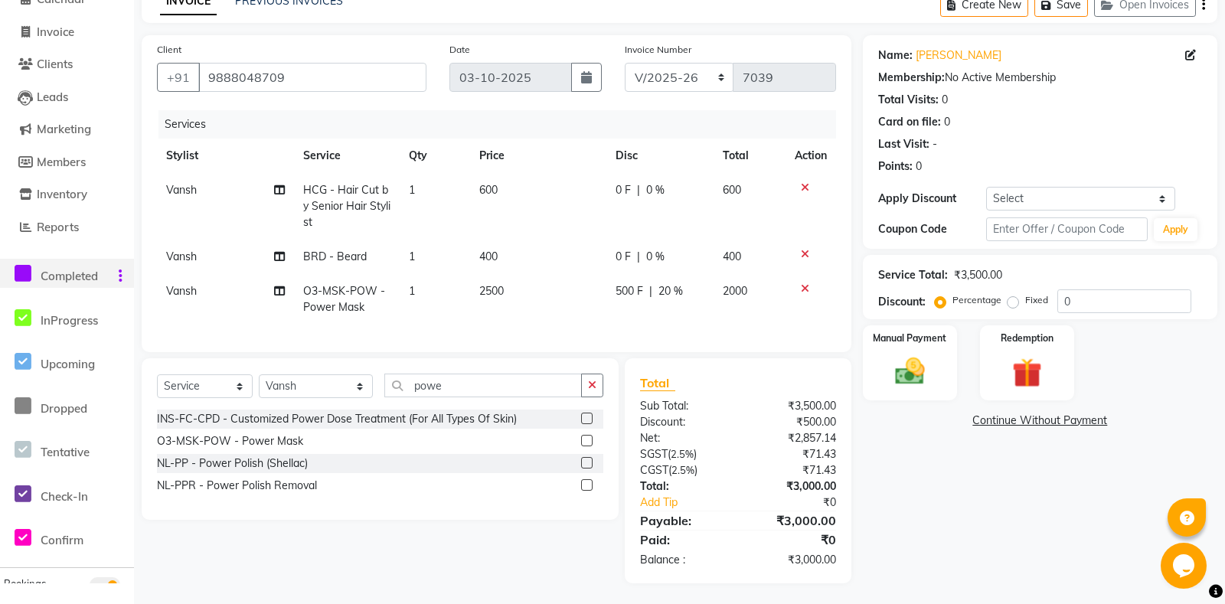
click at [613, 308] on td "500 F | 20 %" at bounding box center [659, 299] width 107 height 51
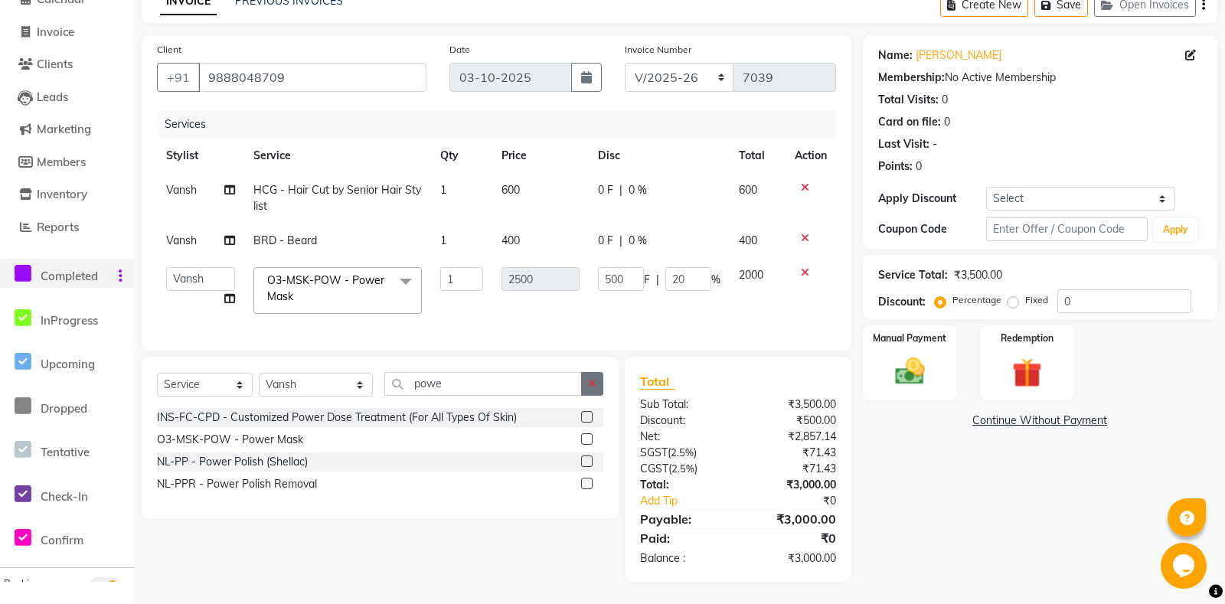
click at [603, 380] on button "button" at bounding box center [592, 384] width 22 height 24
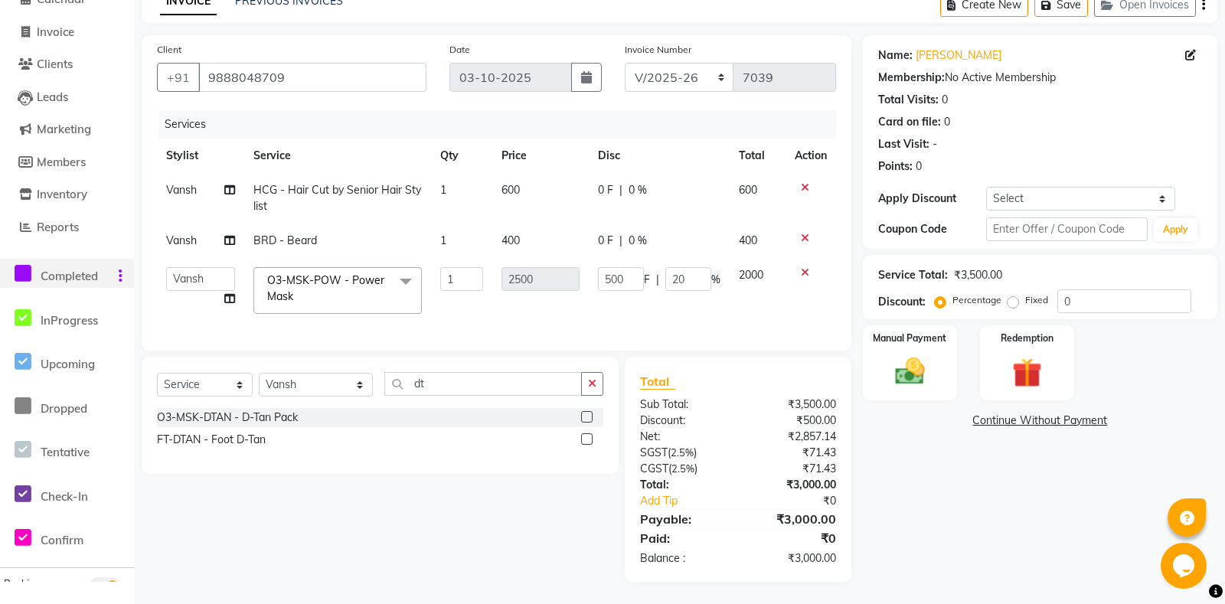
click at [588, 412] on label at bounding box center [586, 416] width 11 height 11
click at [588, 413] on input "checkbox" at bounding box center [586, 418] width 10 height 10
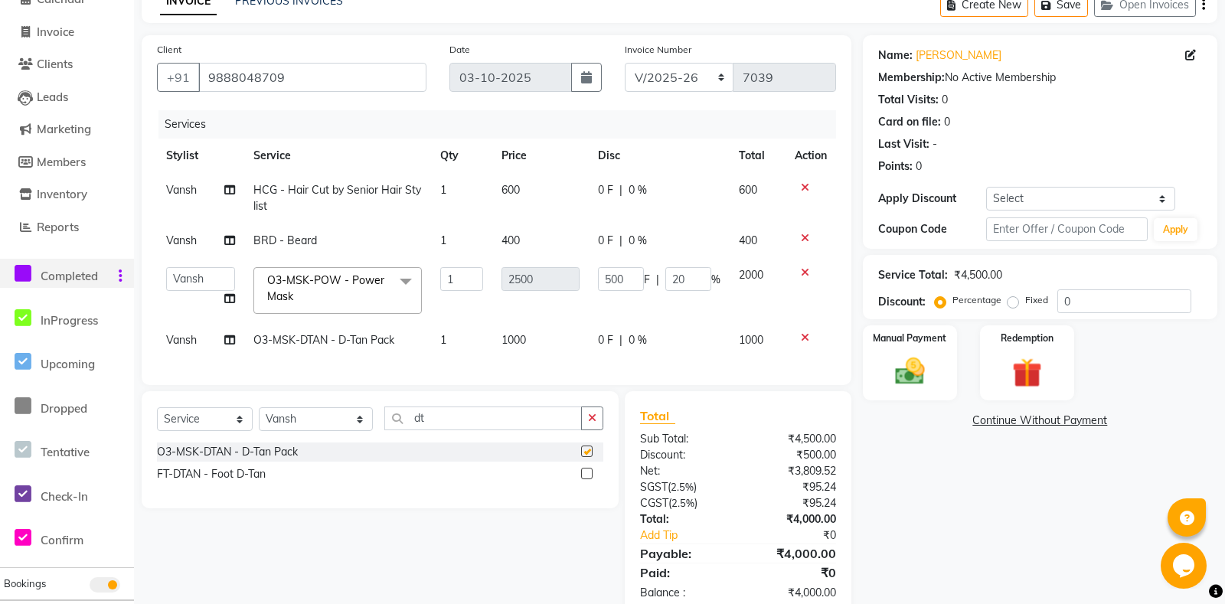
scroll to position [114, 0]
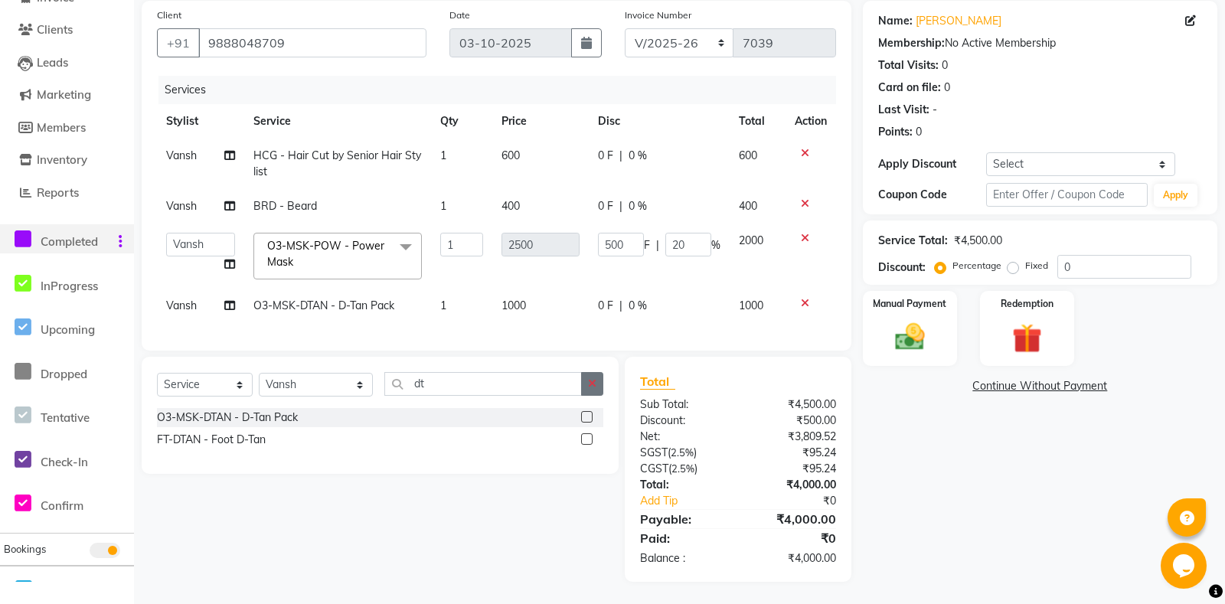
click at [598, 390] on button "button" at bounding box center [592, 384] width 22 height 24
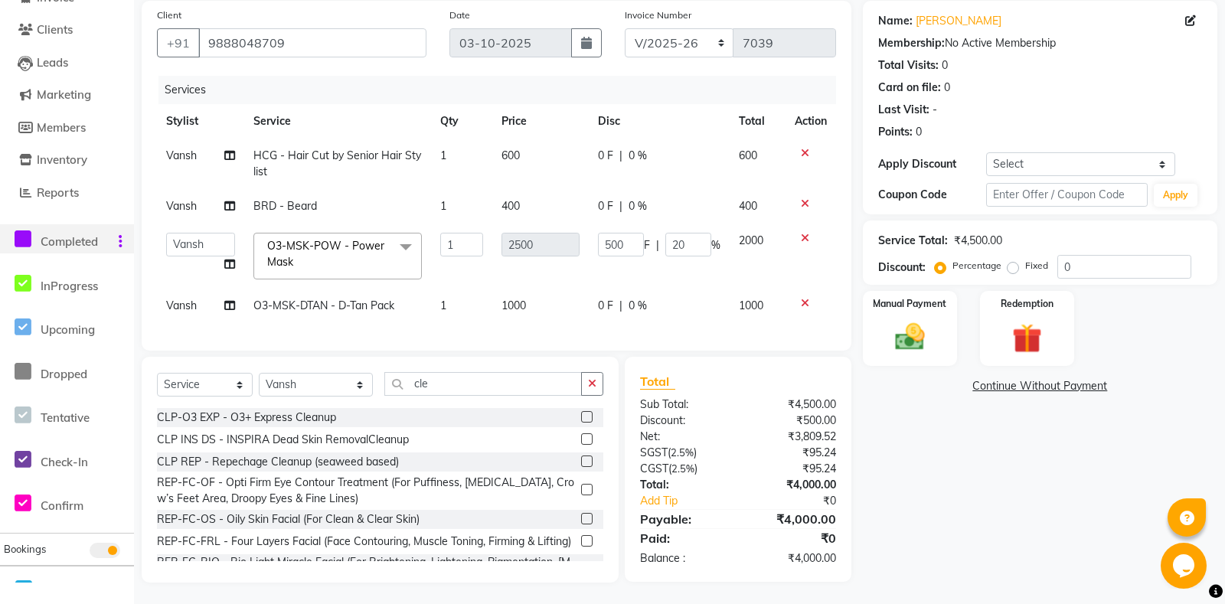
click at [583, 413] on label at bounding box center [586, 416] width 11 height 11
click at [583, 413] on input "checkbox" at bounding box center [586, 418] width 10 height 10
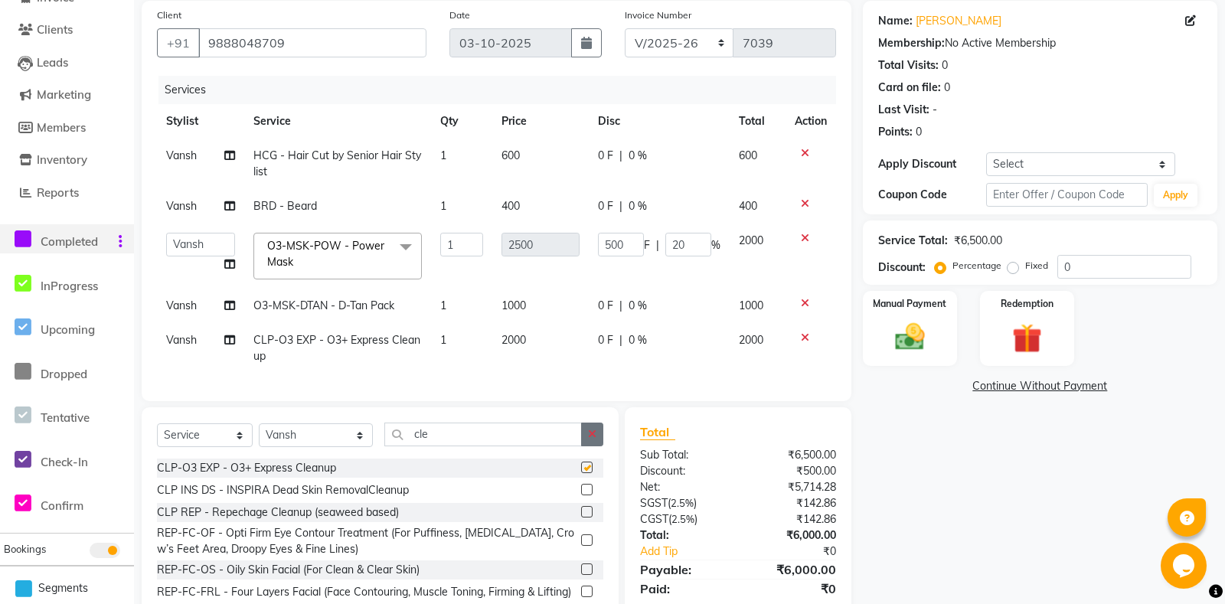
scroll to position [165, 0]
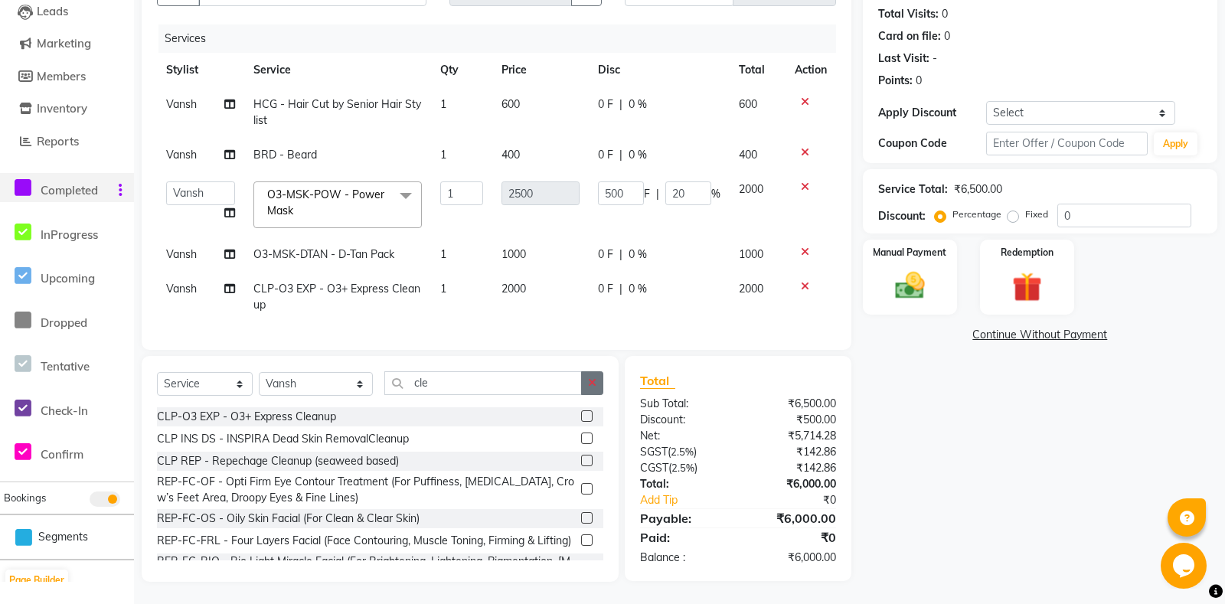
click at [592, 384] on icon "button" at bounding box center [592, 382] width 8 height 11
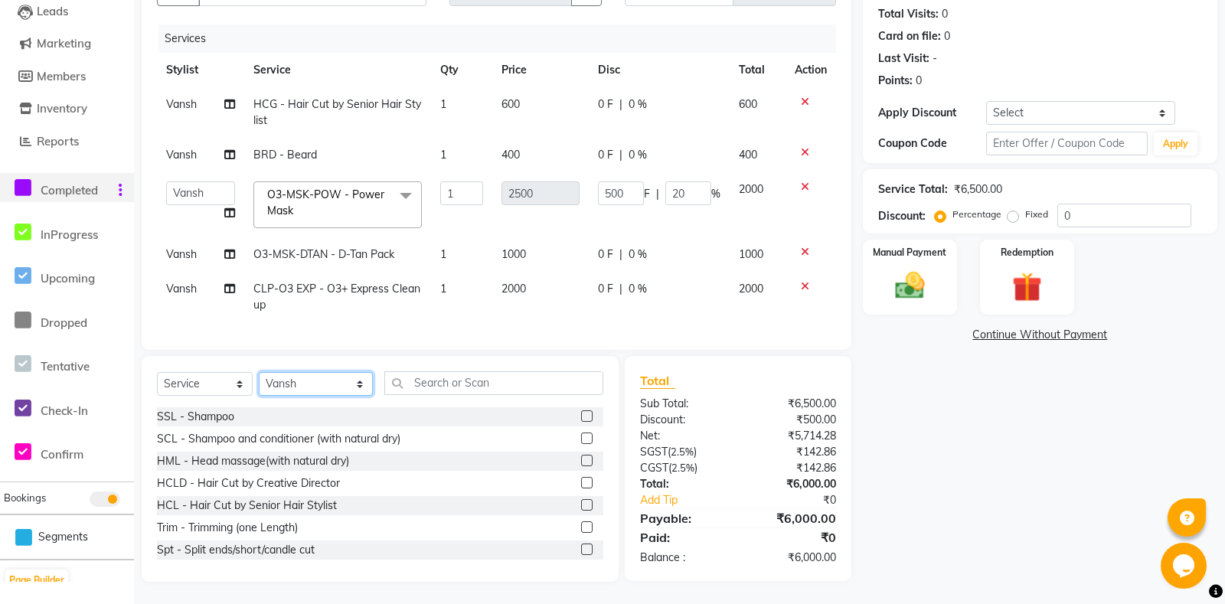
click at [259, 372] on select "Select Stylist [PERSON_NAME] Amrita - Front Desk [PERSON_NAME] Gental Man Gulsh…" at bounding box center [316, 384] width 114 height 24
click option "Noorie" at bounding box center [0, 0] width 0 height 0
click at [433, 383] on input "text" at bounding box center [493, 383] width 218 height 24
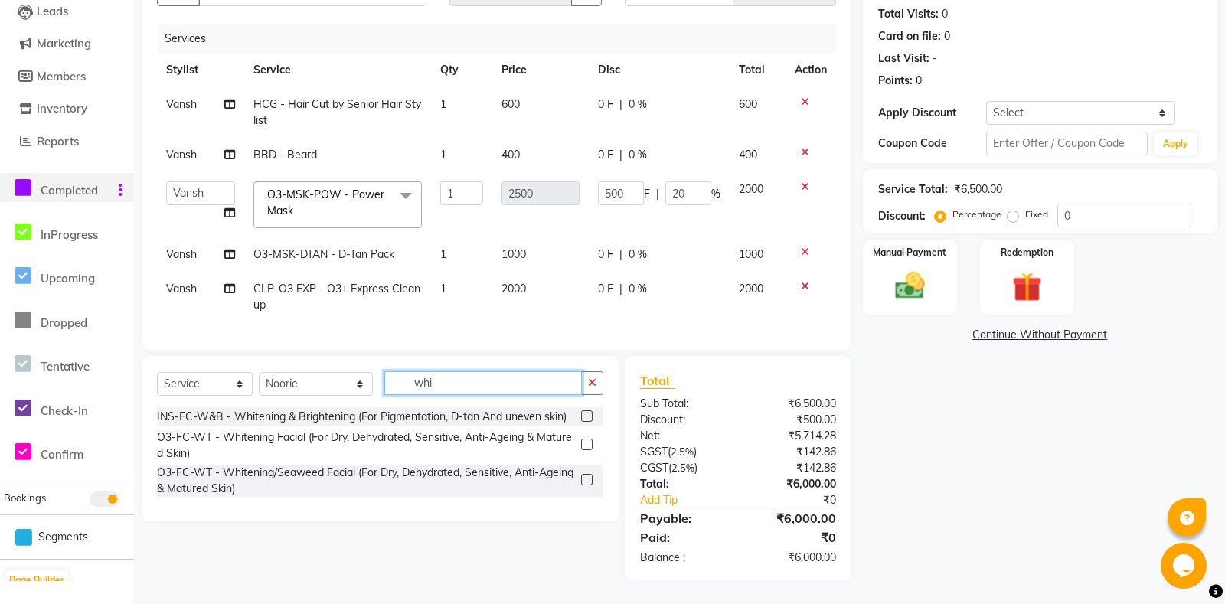
scroll to position [165, 0]
click at [585, 419] on label at bounding box center [586, 416] width 11 height 11
click at [585, 419] on input "checkbox" at bounding box center [586, 418] width 10 height 10
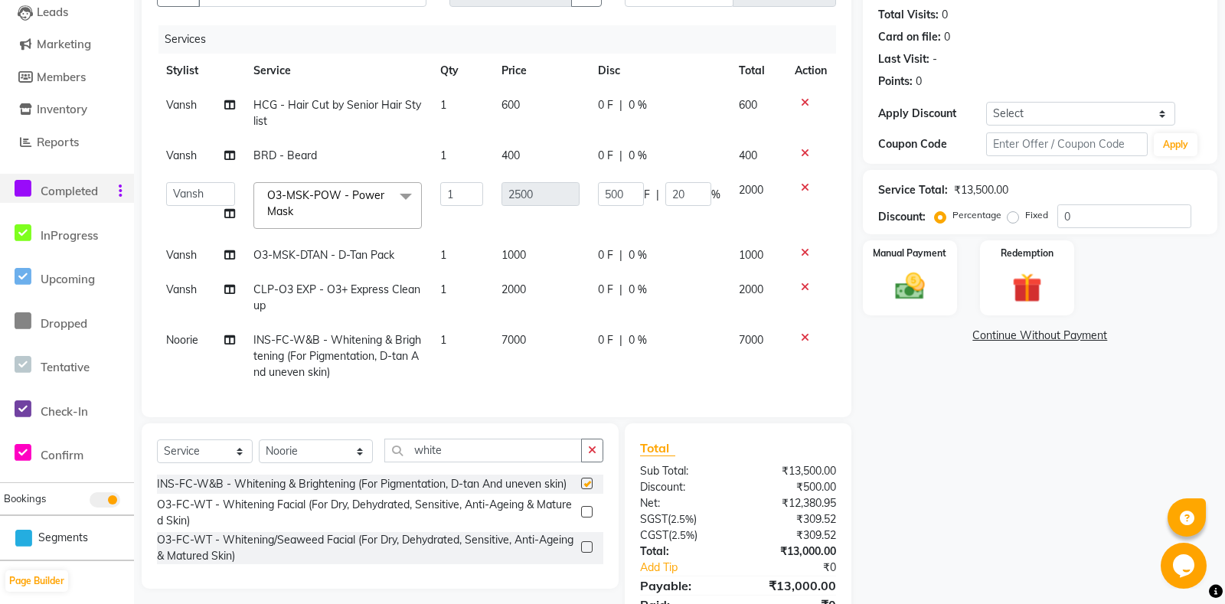
scroll to position [231, 0]
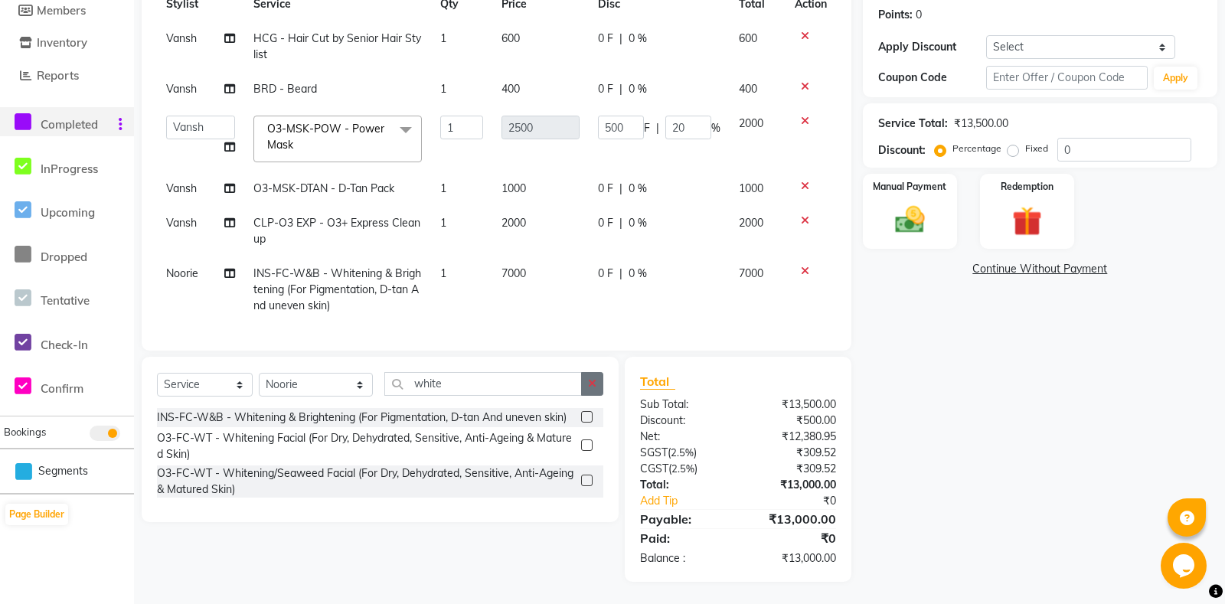
click at [600, 382] on button "button" at bounding box center [592, 384] width 22 height 24
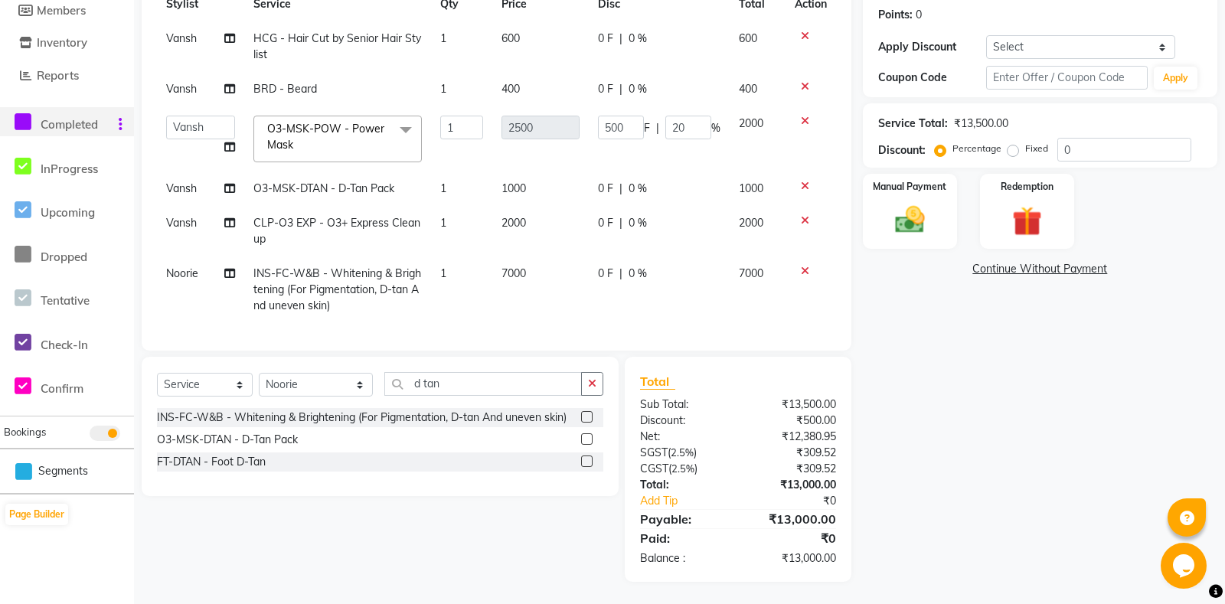
click at [584, 434] on label at bounding box center [586, 438] width 11 height 11
click at [584, 435] on input "checkbox" at bounding box center [586, 440] width 10 height 10
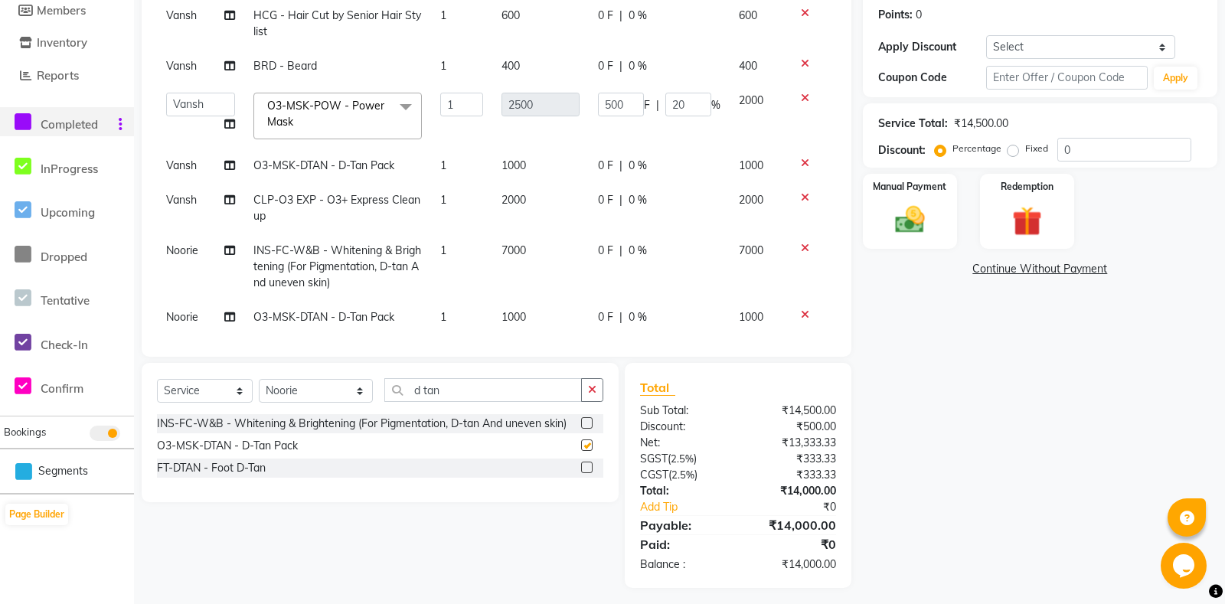
scroll to position [28, 0]
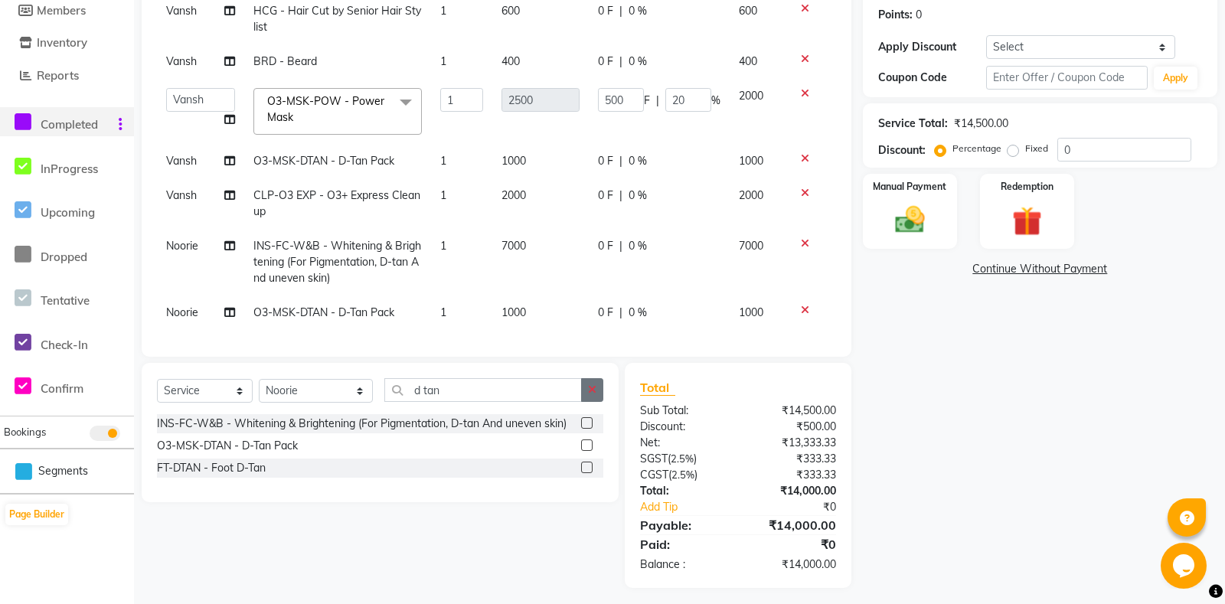
click at [585, 390] on button "button" at bounding box center [592, 390] width 22 height 24
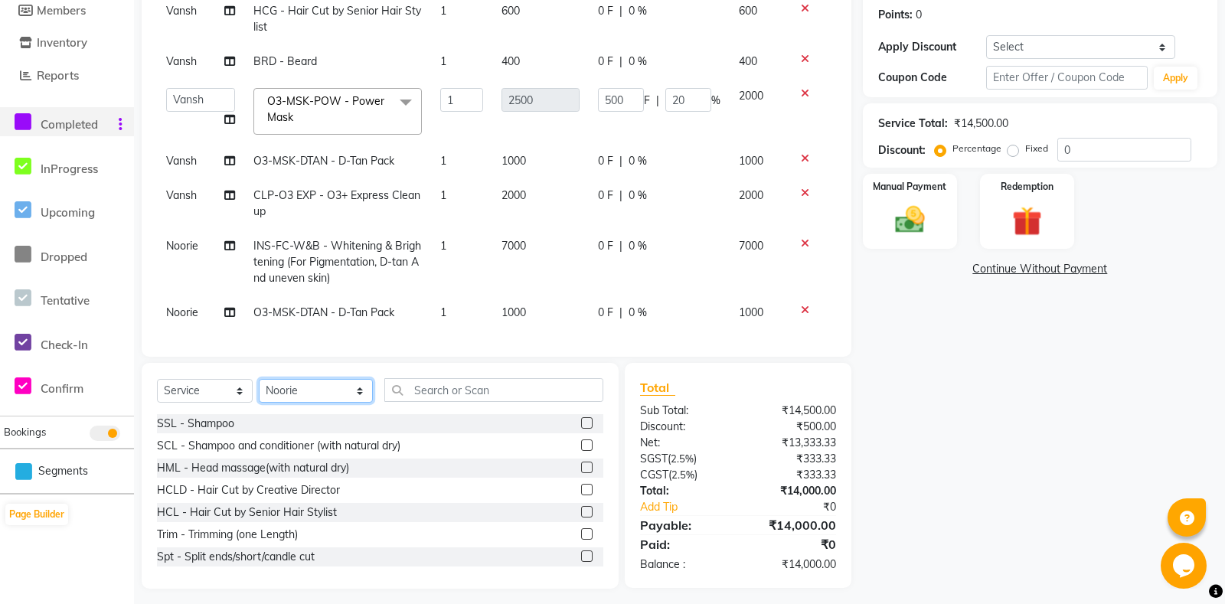
click at [259, 379] on select "Select Stylist [PERSON_NAME] Amrita - Front Desk [PERSON_NAME] Gental Man Gulsh…" at bounding box center [316, 391] width 114 height 24
click option "[PERSON_NAME]" at bounding box center [0, 0] width 0 height 0
click at [415, 400] on input "text" at bounding box center [493, 390] width 218 height 24
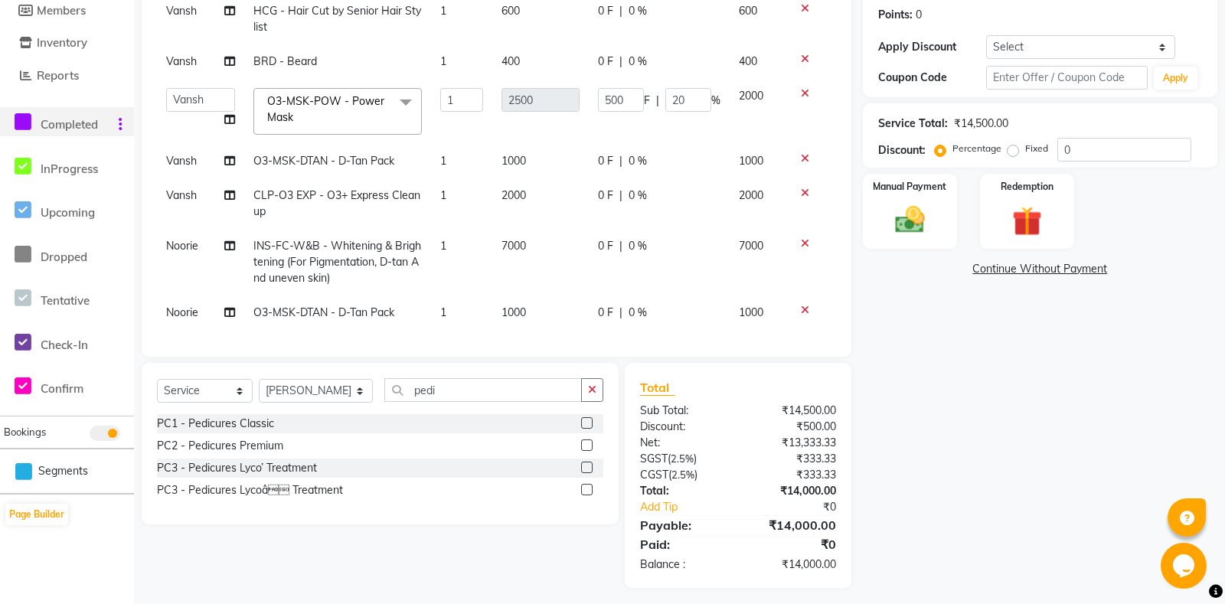
click at [588, 420] on label at bounding box center [586, 422] width 11 height 11
click at [588, 420] on input "checkbox" at bounding box center [586, 424] width 10 height 10
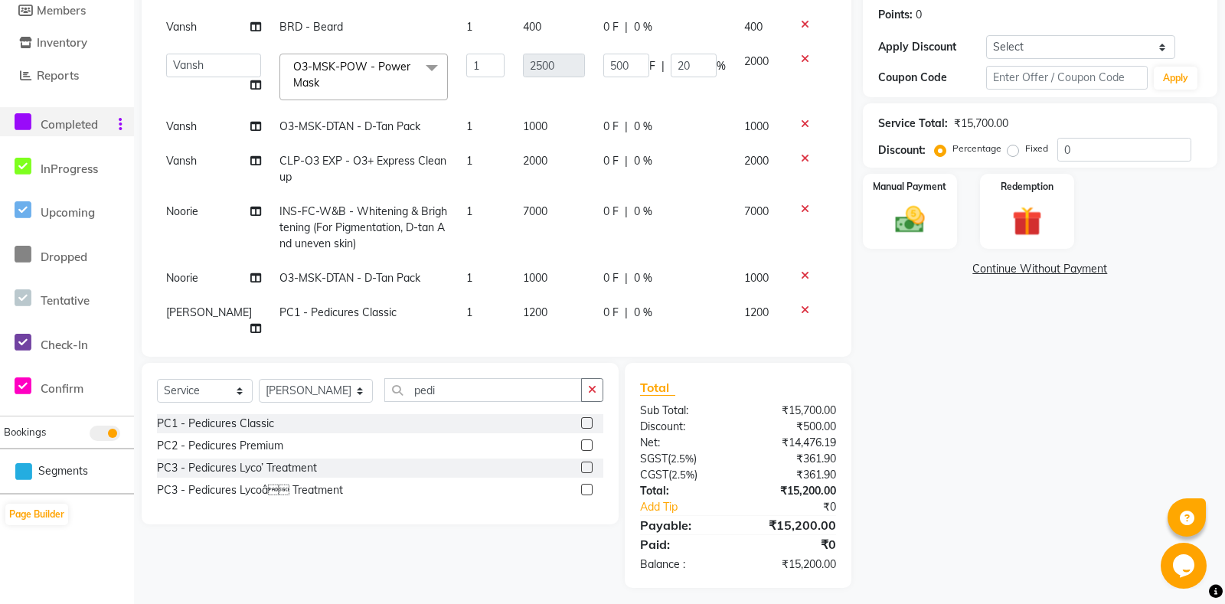
scroll to position [237, 0]
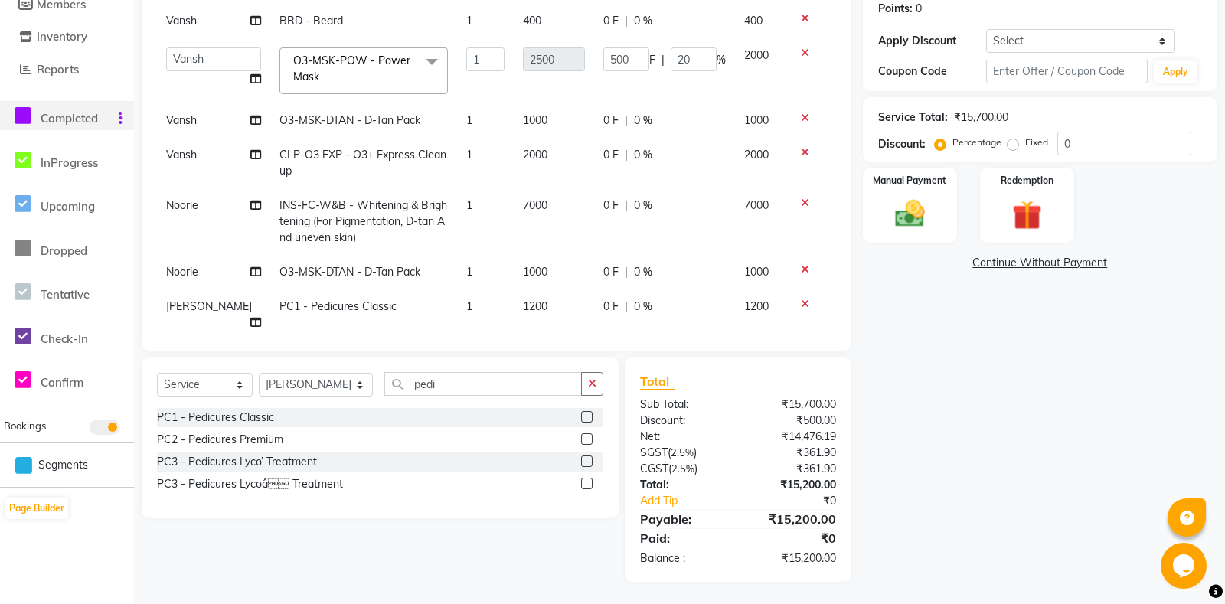
click at [615, 301] on div "0 F | 0 %" at bounding box center [664, 307] width 123 height 16
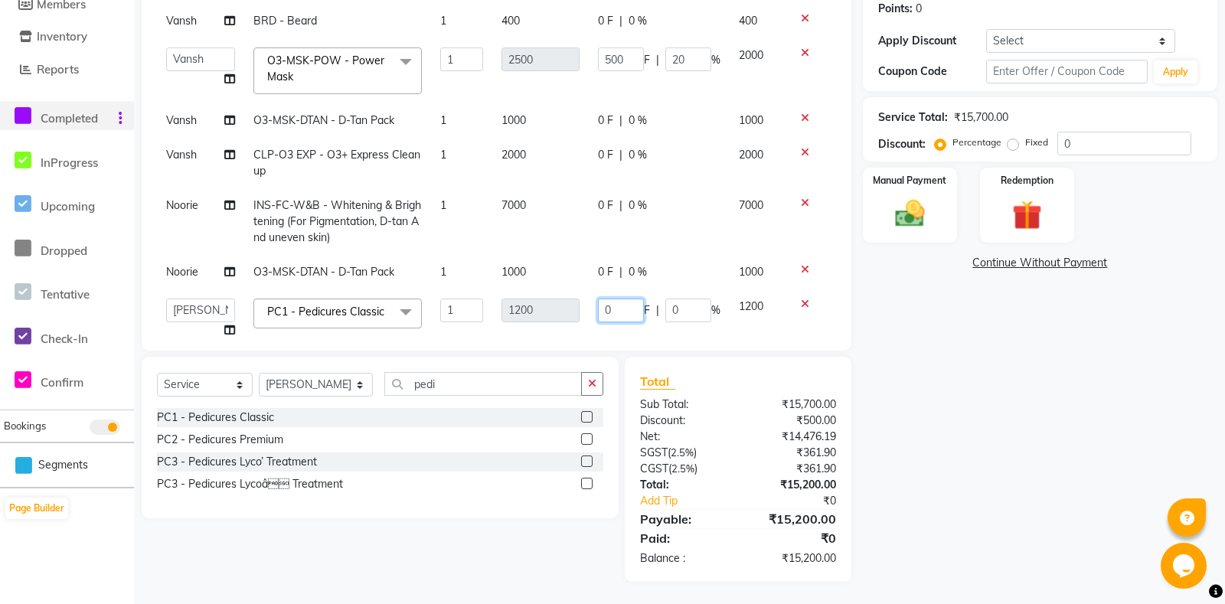
click at [600, 314] on input "0" at bounding box center [621, 311] width 46 height 24
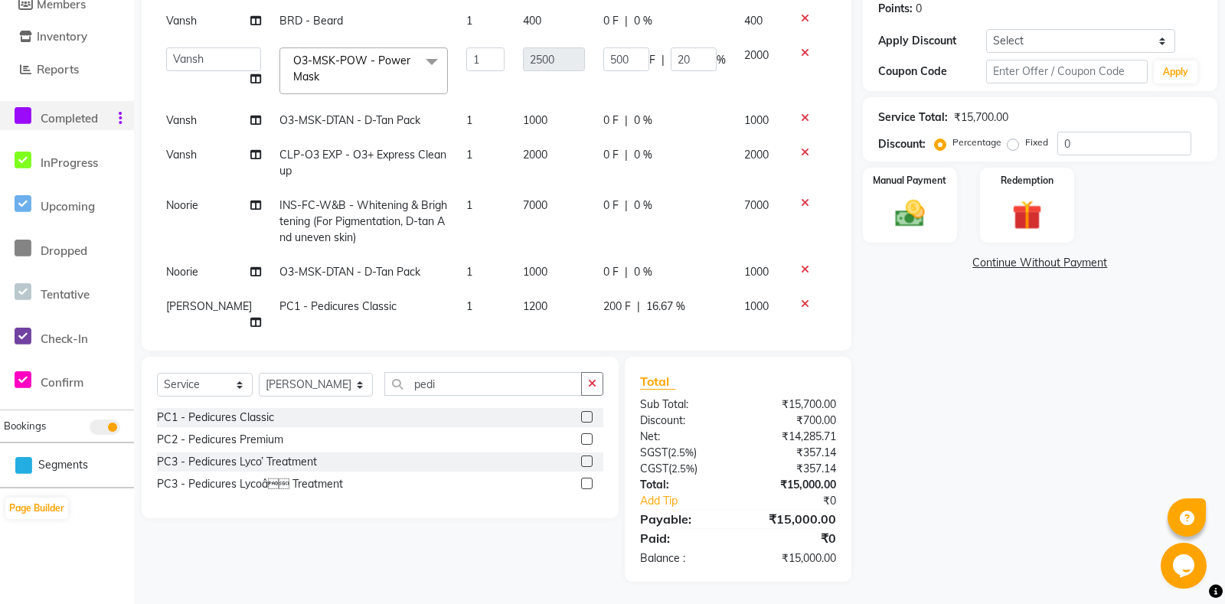
click at [713, 279] on div "0 F | 0 %" at bounding box center [664, 272] width 123 height 16
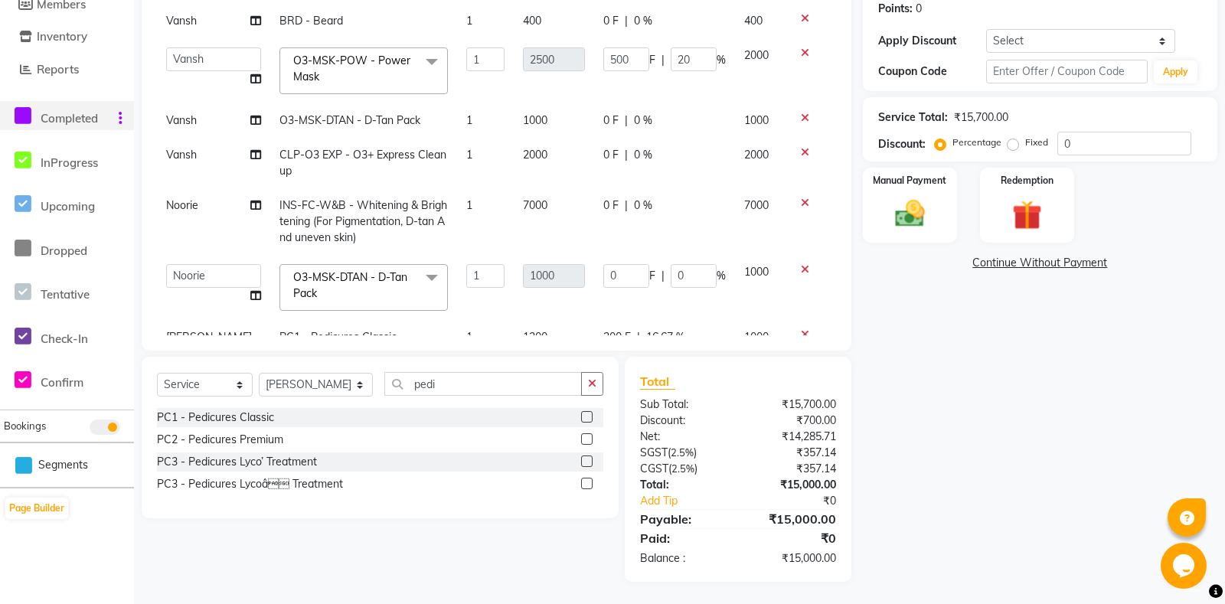
scroll to position [92, 0]
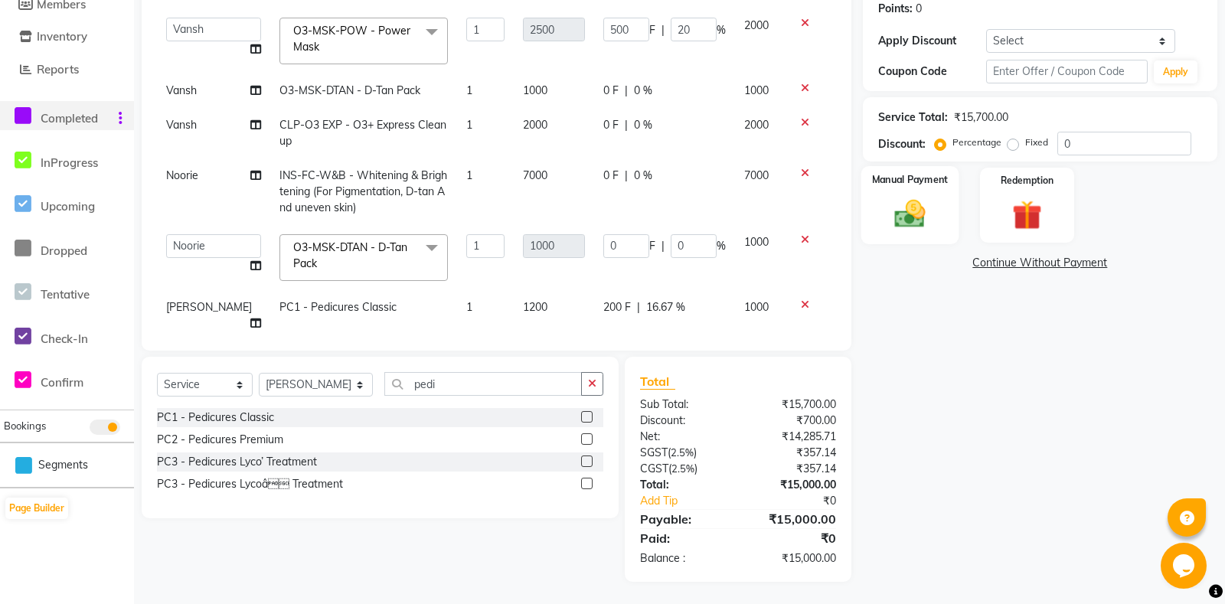
click at [920, 222] on img at bounding box center [910, 214] width 50 height 35
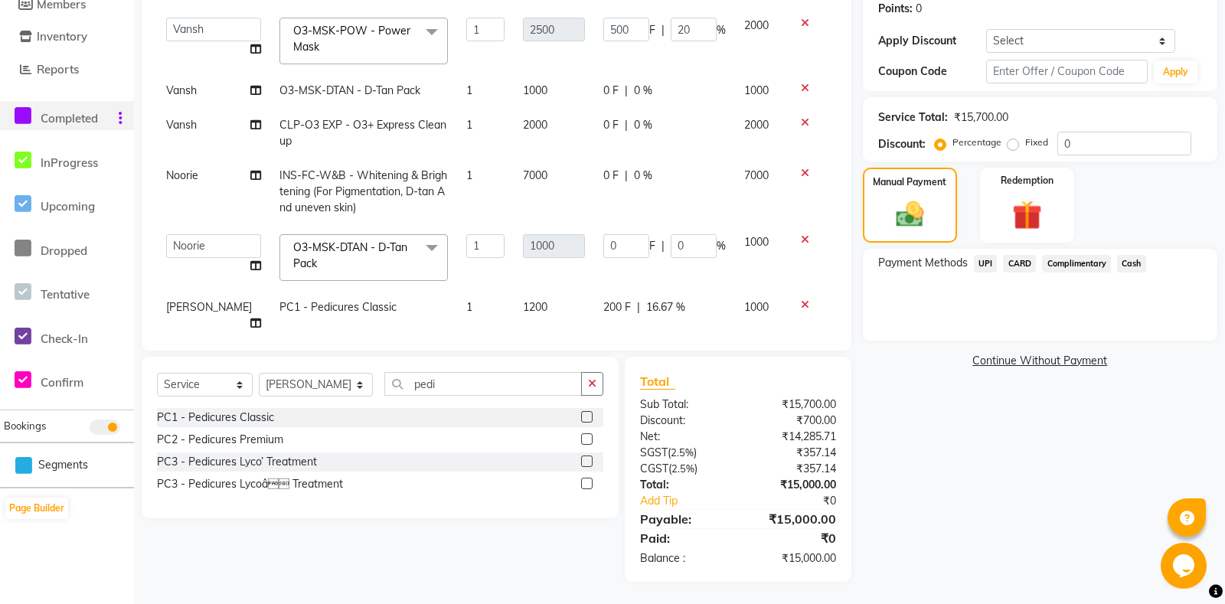
click at [992, 273] on span "UPI" at bounding box center [986, 264] width 24 height 18
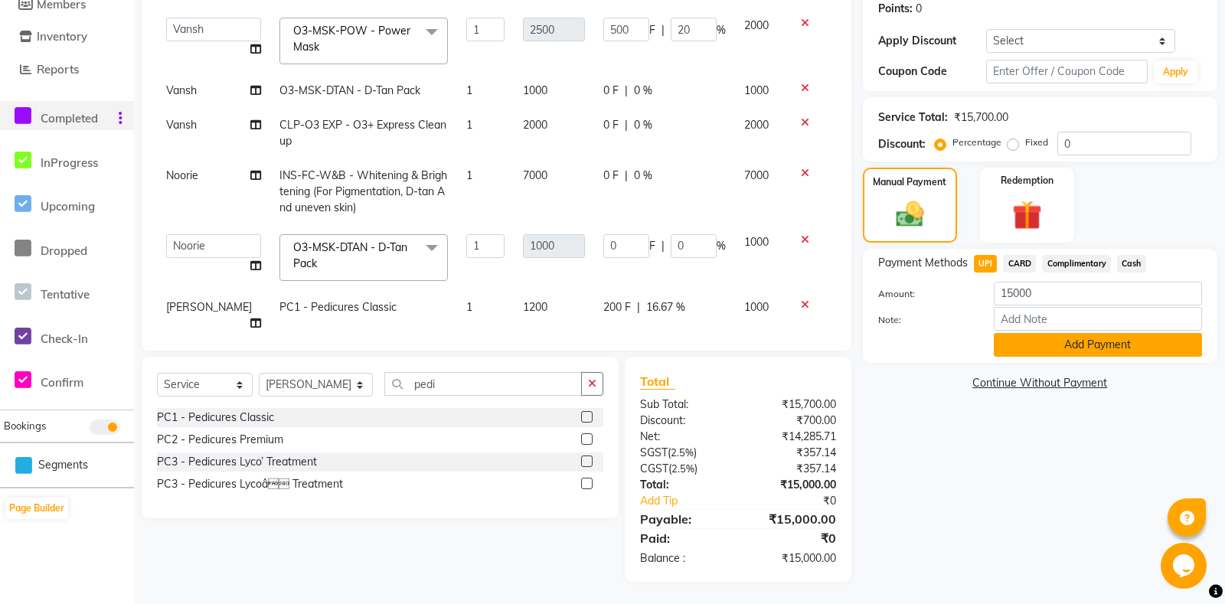
click at [1055, 354] on button "Add Payment" at bounding box center [1098, 345] width 208 height 24
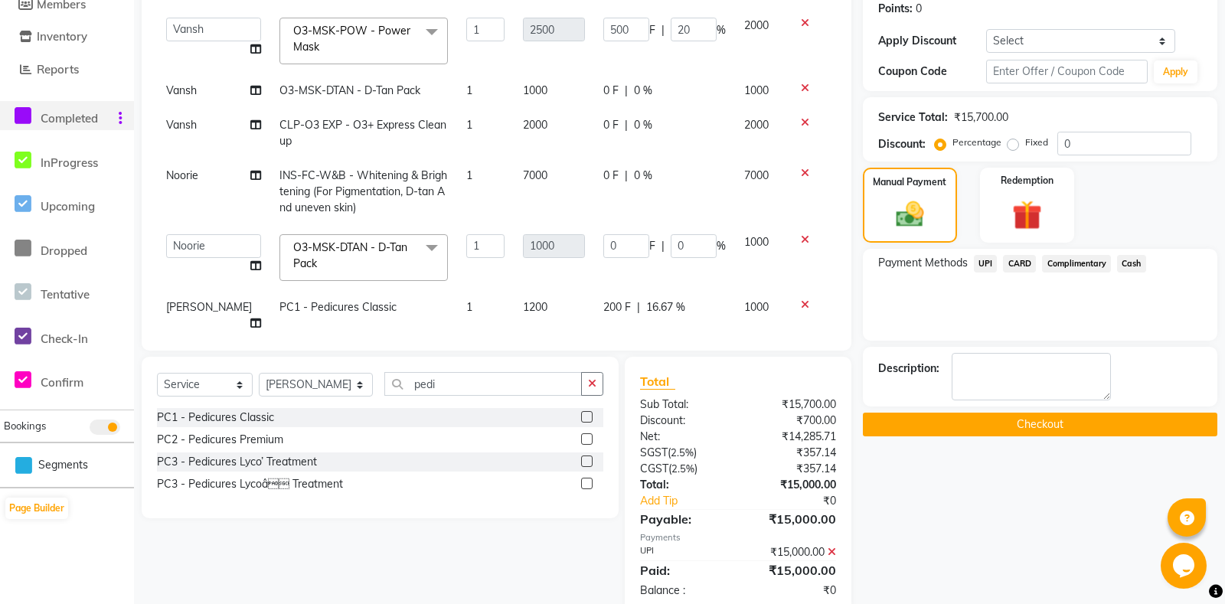
scroll to position [270, 0]
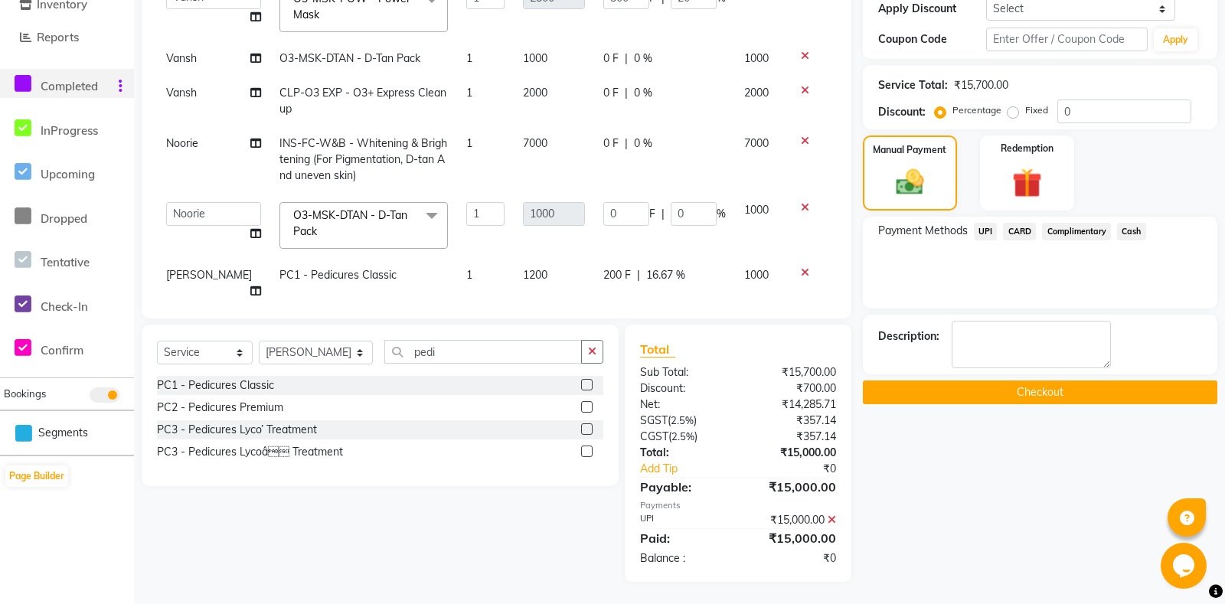
click at [1041, 404] on button "Checkout" at bounding box center [1040, 393] width 354 height 24
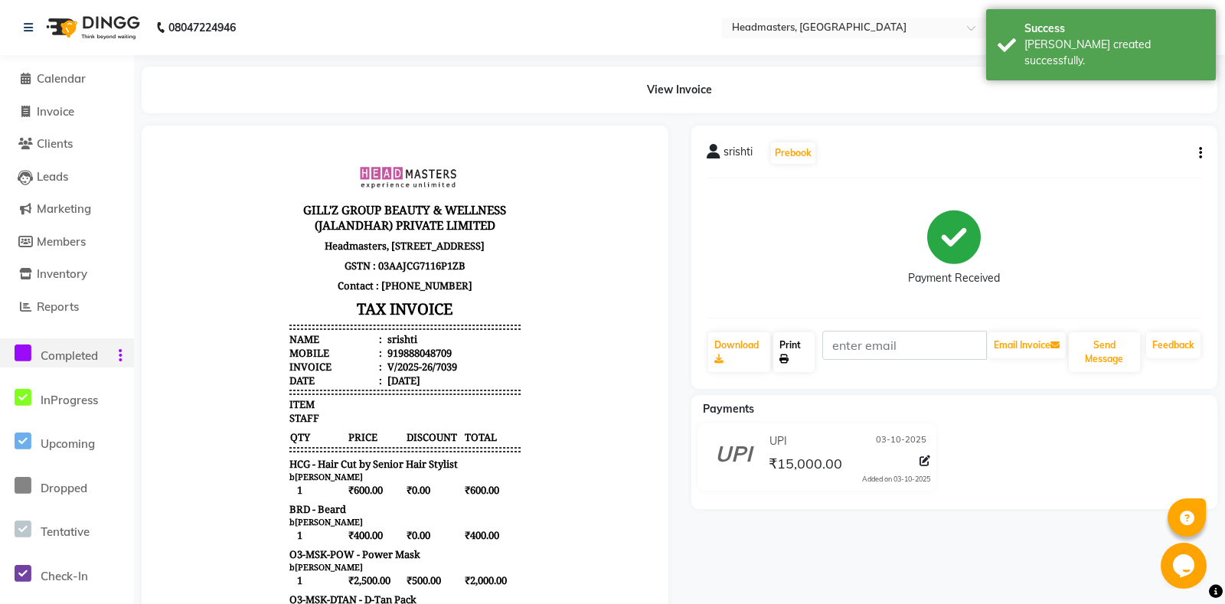
click at [795, 354] on link "Print" at bounding box center [793, 352] width 41 height 40
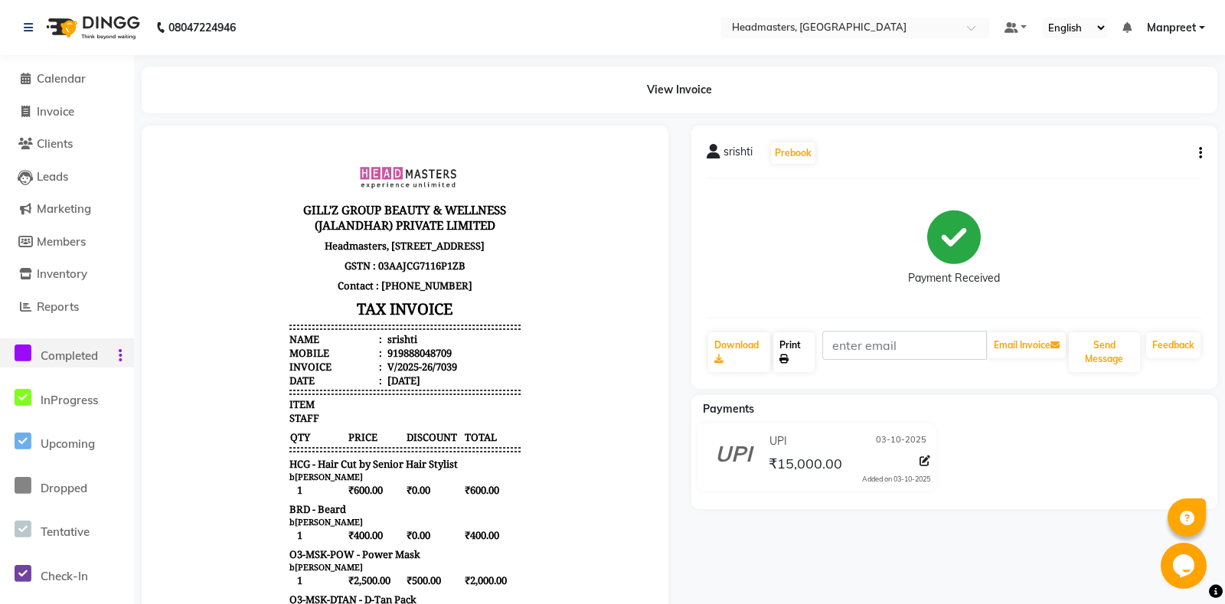
click at [795, 354] on link "Print" at bounding box center [793, 352] width 41 height 40
click at [68, 75] on span "Calendar" at bounding box center [61, 78] width 49 height 15
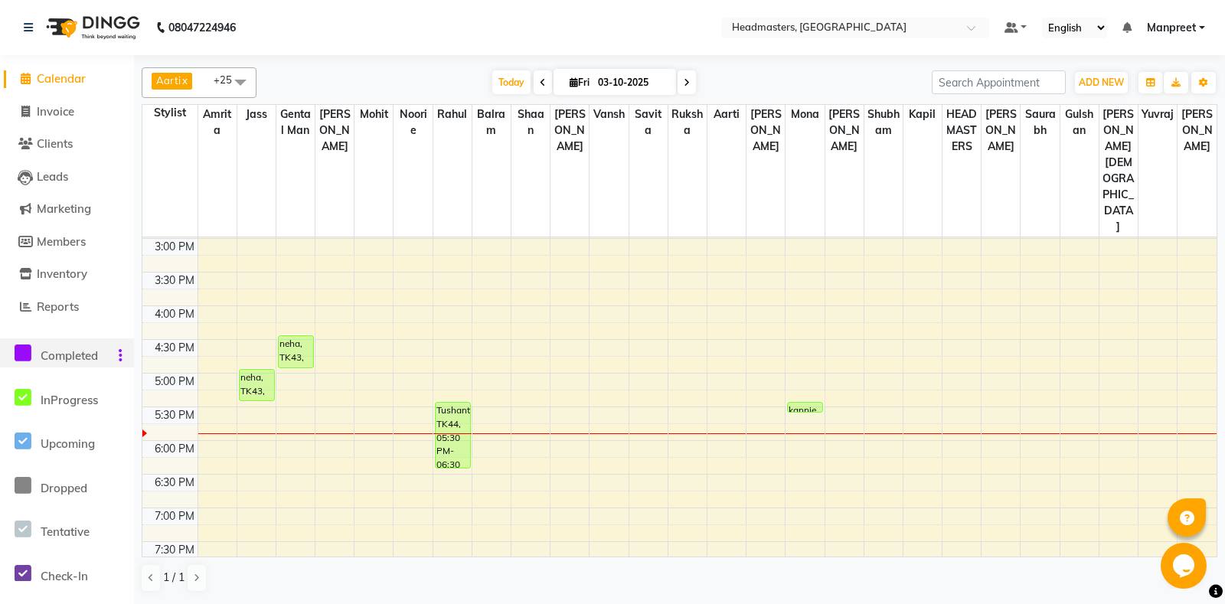
scroll to position [482, 0]
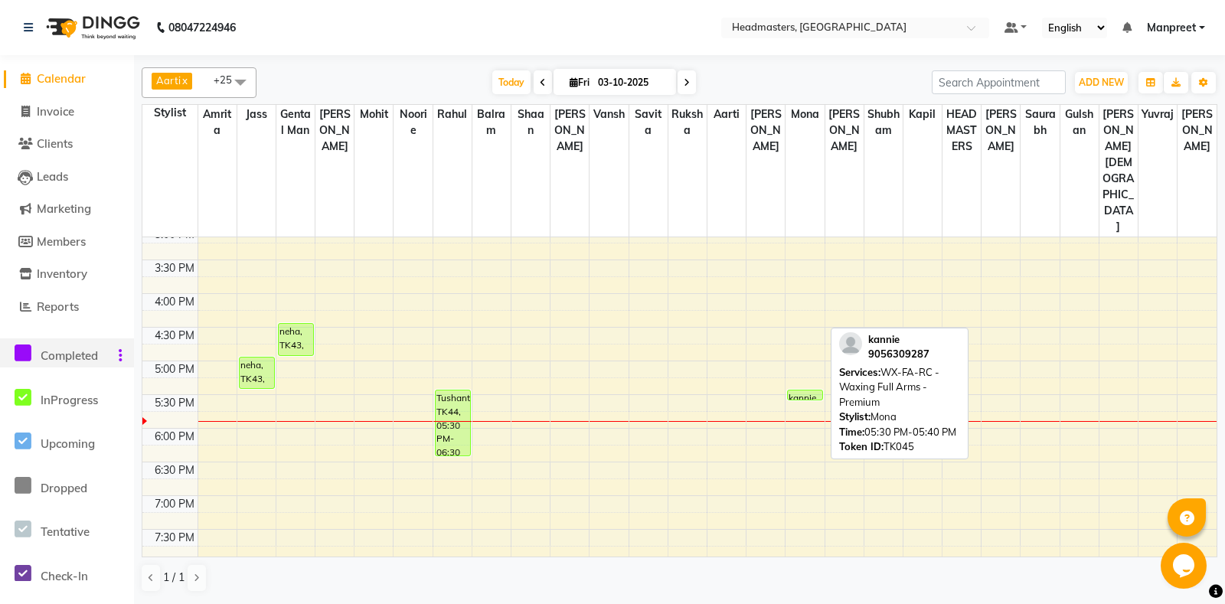
click at [800, 397] on div at bounding box center [805, 400] width 34 height 6
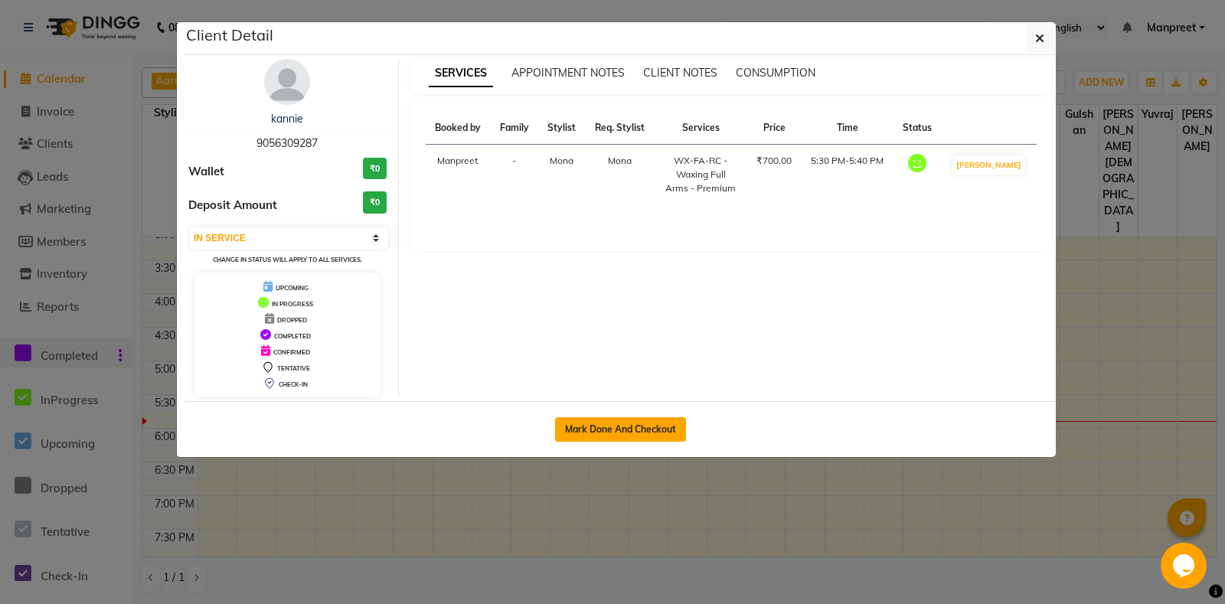
click at [678, 430] on button "Mark Done And Checkout" at bounding box center [620, 429] width 131 height 25
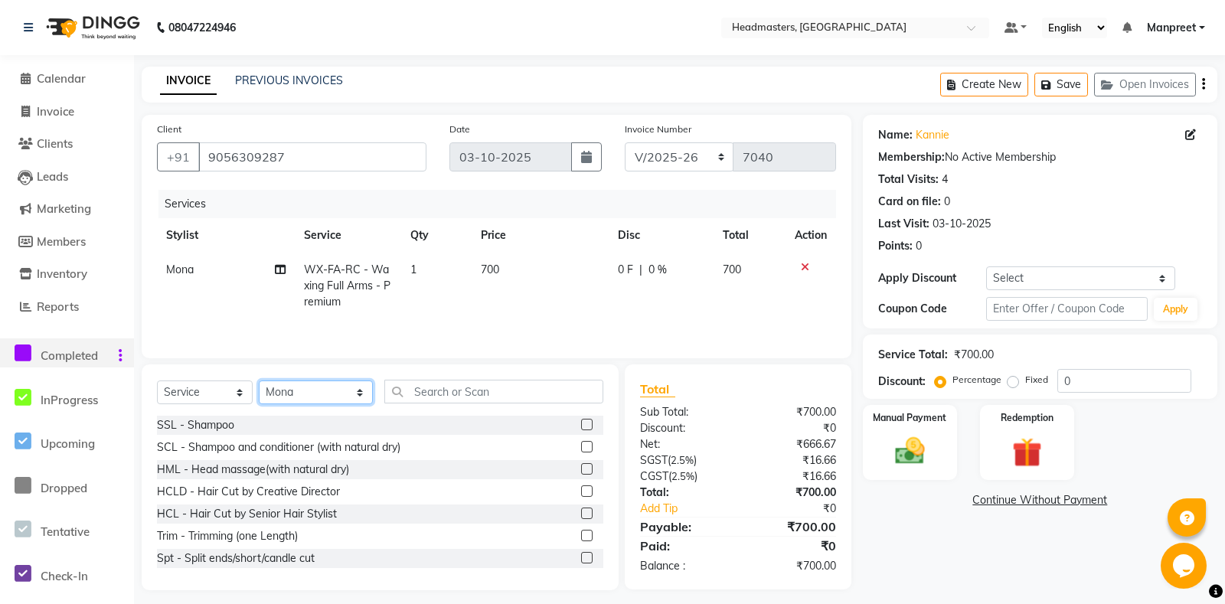
click at [259, 381] on select "Select Stylist [PERSON_NAME] Amrita - Front Desk [PERSON_NAME] Gental Man Gulsh…" at bounding box center [316, 393] width 114 height 24
click option "Vansh" at bounding box center [0, 0] width 0 height 0
click at [451, 402] on input "text" at bounding box center [493, 392] width 218 height 24
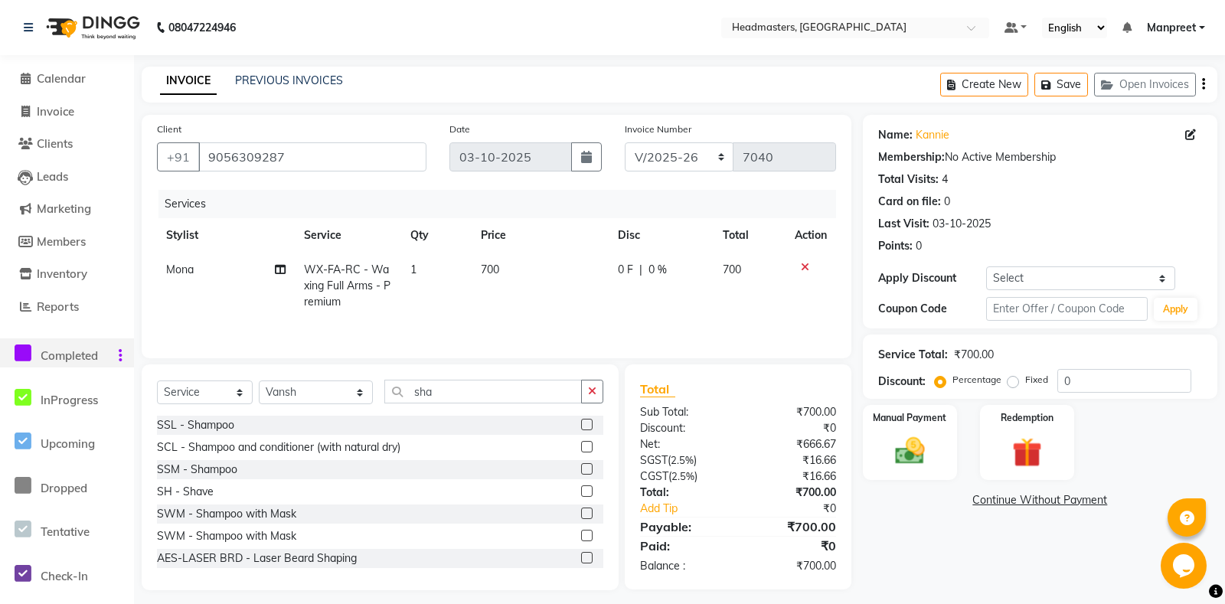
click at [587, 493] on label at bounding box center [586, 490] width 11 height 11
click at [587, 493] on input "checkbox" at bounding box center [586, 492] width 10 height 10
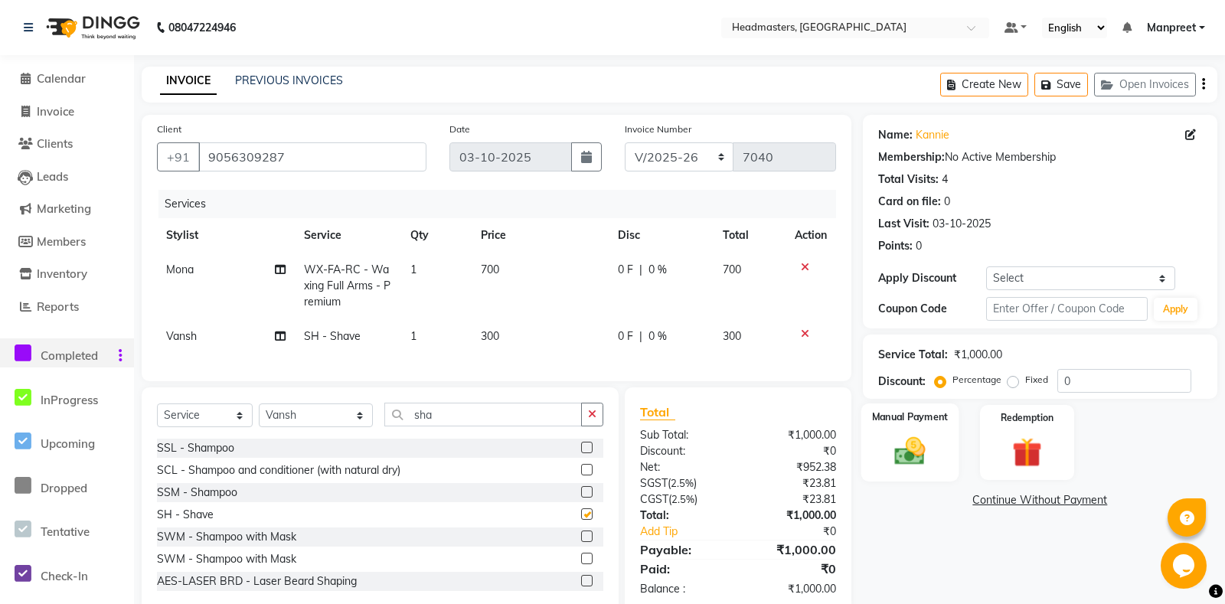
scroll to position [32, 0]
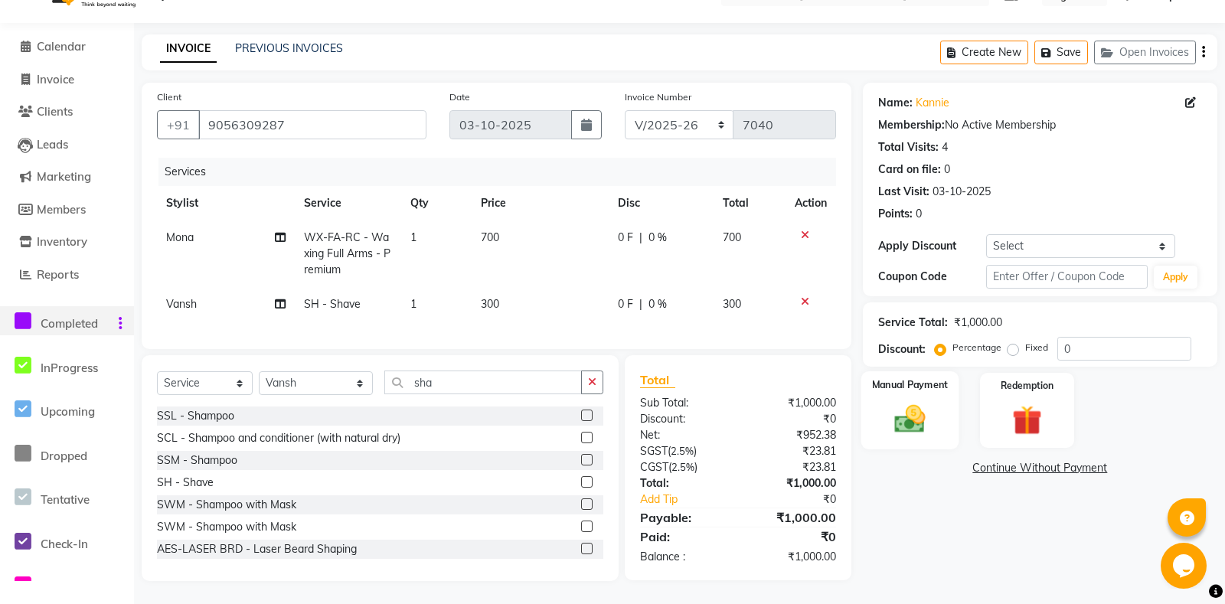
click at [946, 412] on div "Manual Payment" at bounding box center [910, 410] width 98 height 78
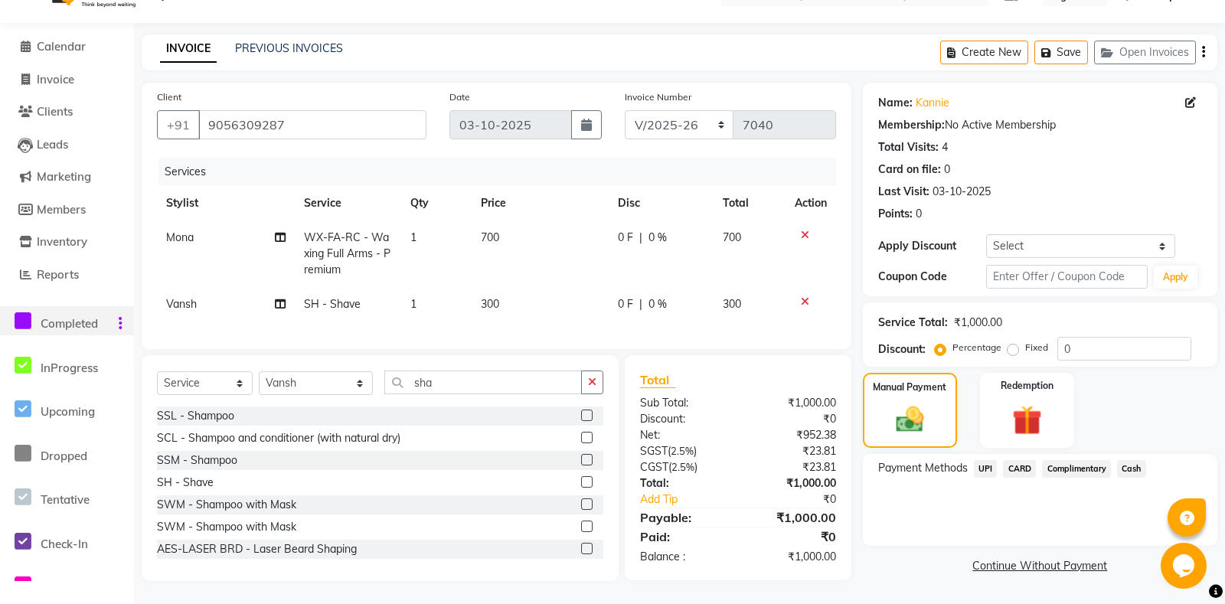
click at [1128, 478] on span "Cash" at bounding box center [1131, 469] width 29 height 18
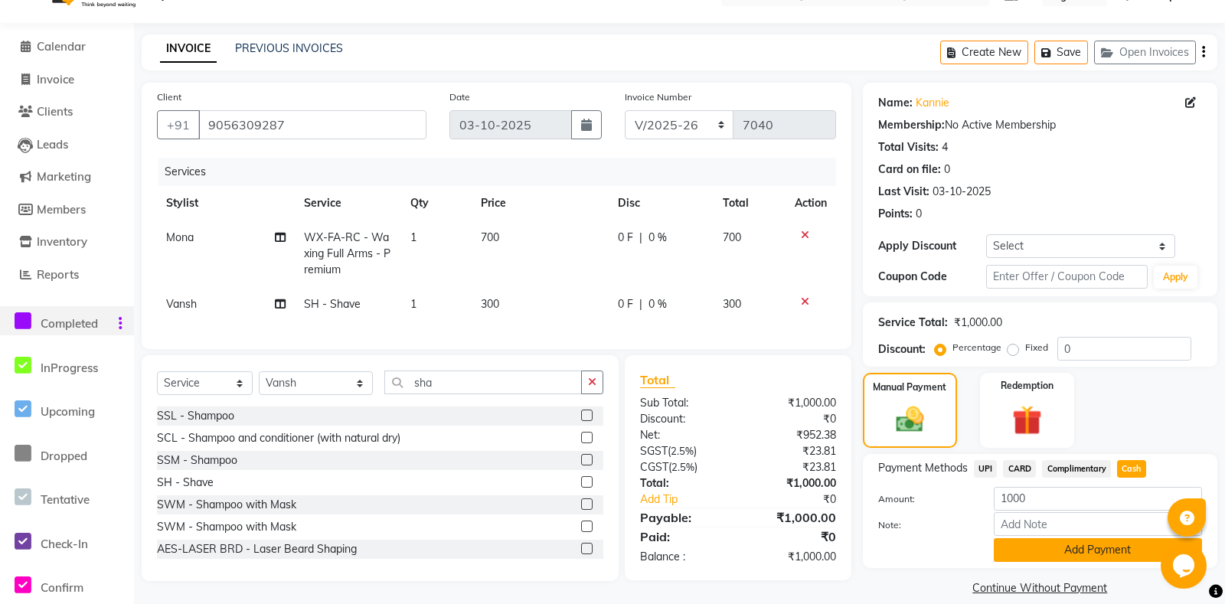
click at [1073, 562] on button "Add Payment" at bounding box center [1098, 550] width 208 height 24
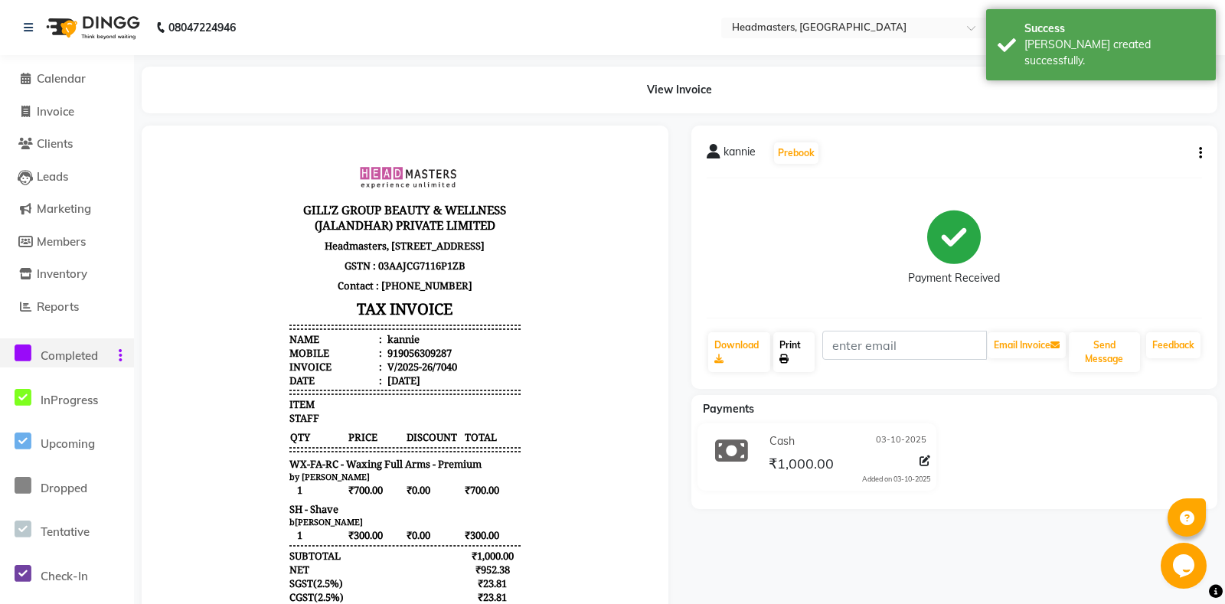
click at [804, 366] on link "Print" at bounding box center [793, 352] width 41 height 40
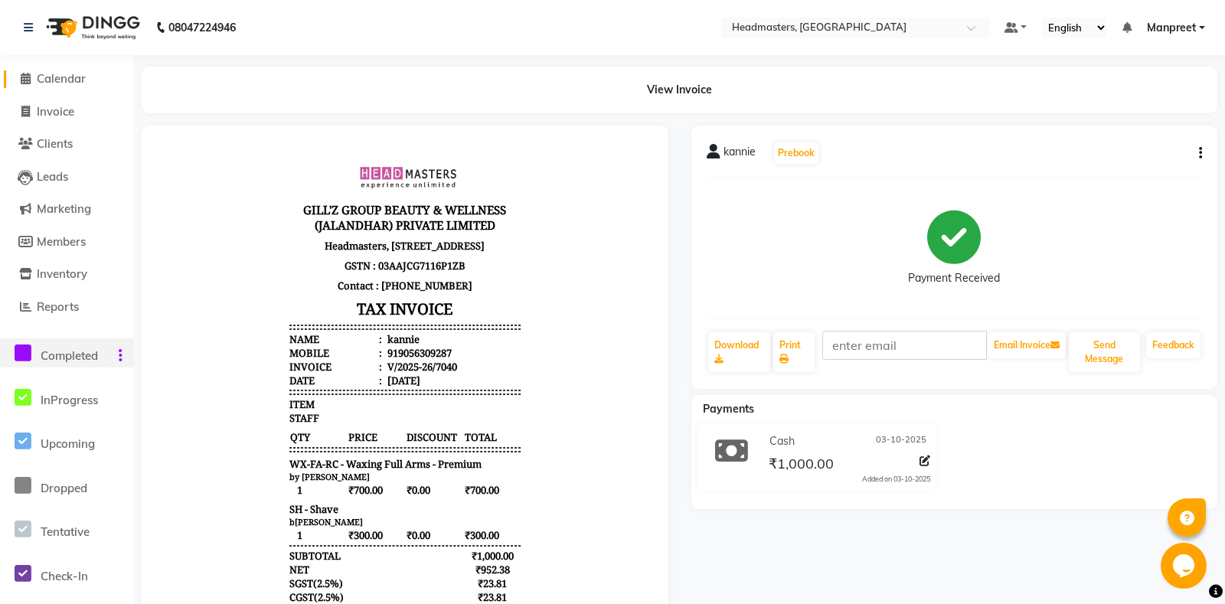
click at [71, 74] on span "Calendar" at bounding box center [61, 78] width 49 height 15
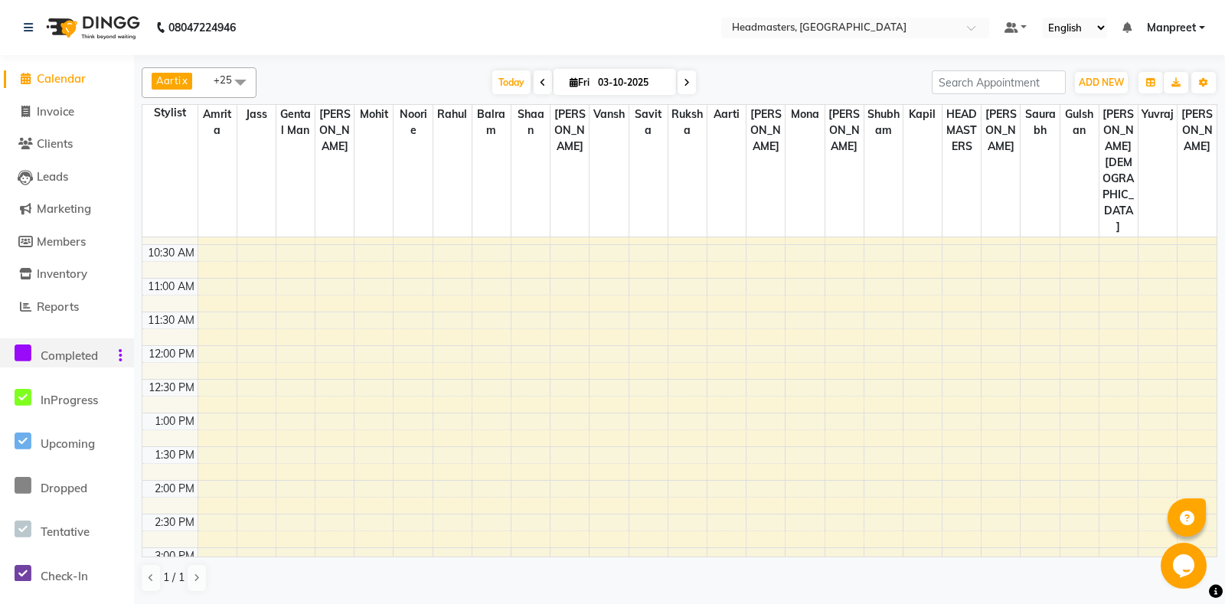
scroll to position [402, 0]
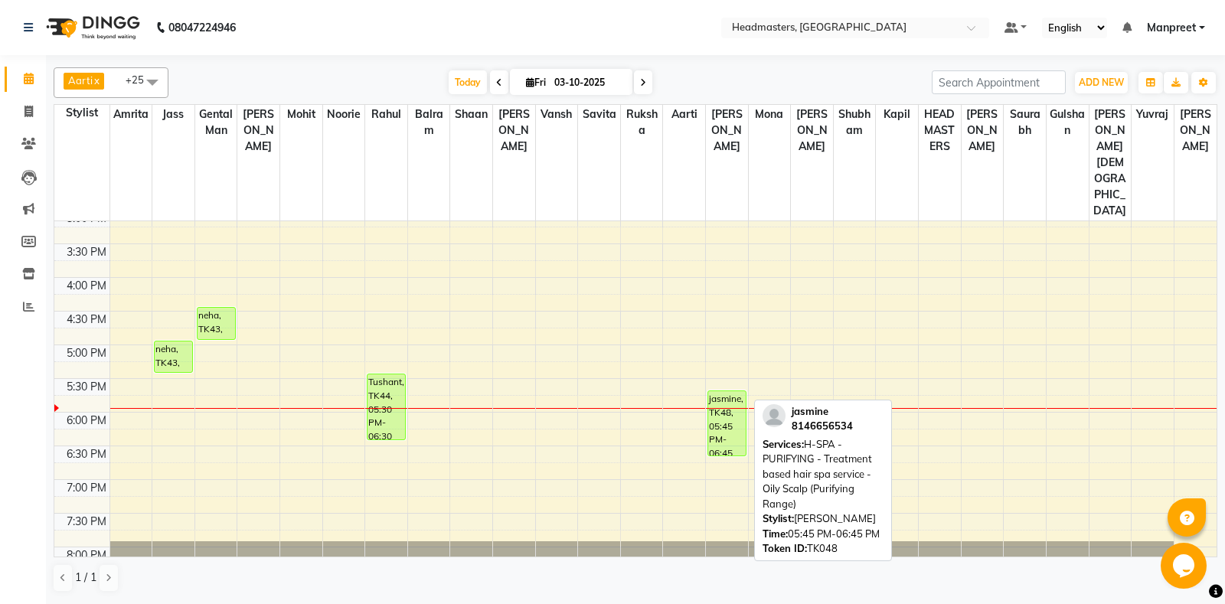
click at [727, 391] on div "jasmine, TK48, 05:45 PM-06:45 PM, H-SPA - PURIFYING - Treatment based hair spa …" at bounding box center [727, 423] width 38 height 64
select select "1"
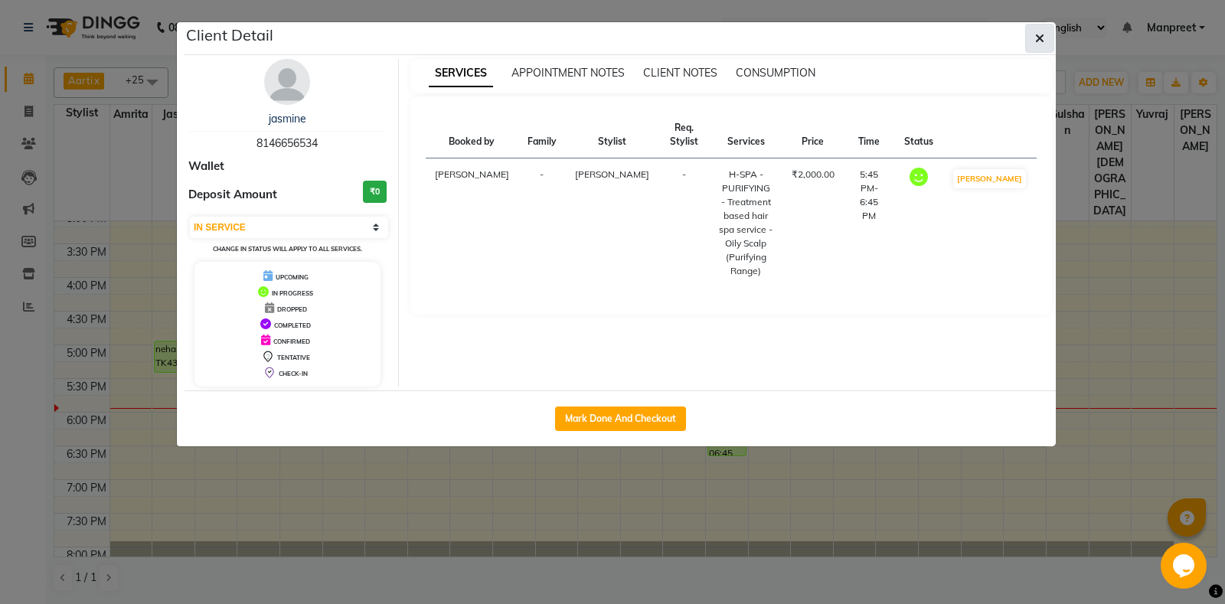
click at [1049, 34] on button "button" at bounding box center [1039, 38] width 29 height 29
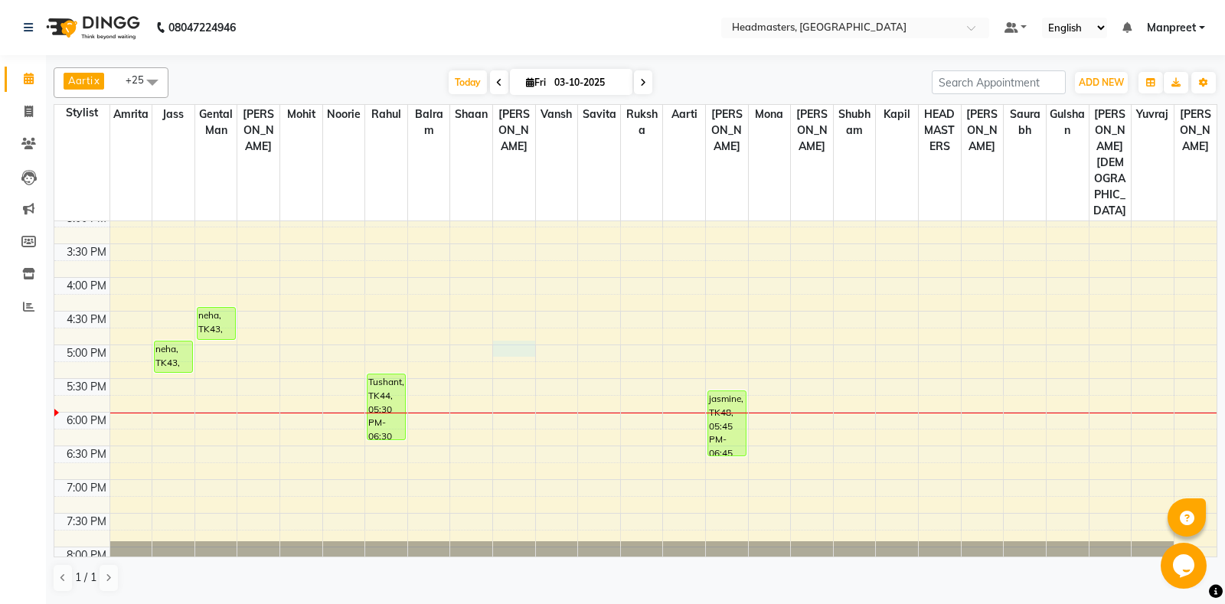
click at [527, 300] on div "8:00 AM 8:30 AM 9:00 AM 9:30 AM 10:00 AM 10:30 AM 11:00 AM 11:30 AM 12:00 PM 12…" at bounding box center [635, 210] width 1162 height 943
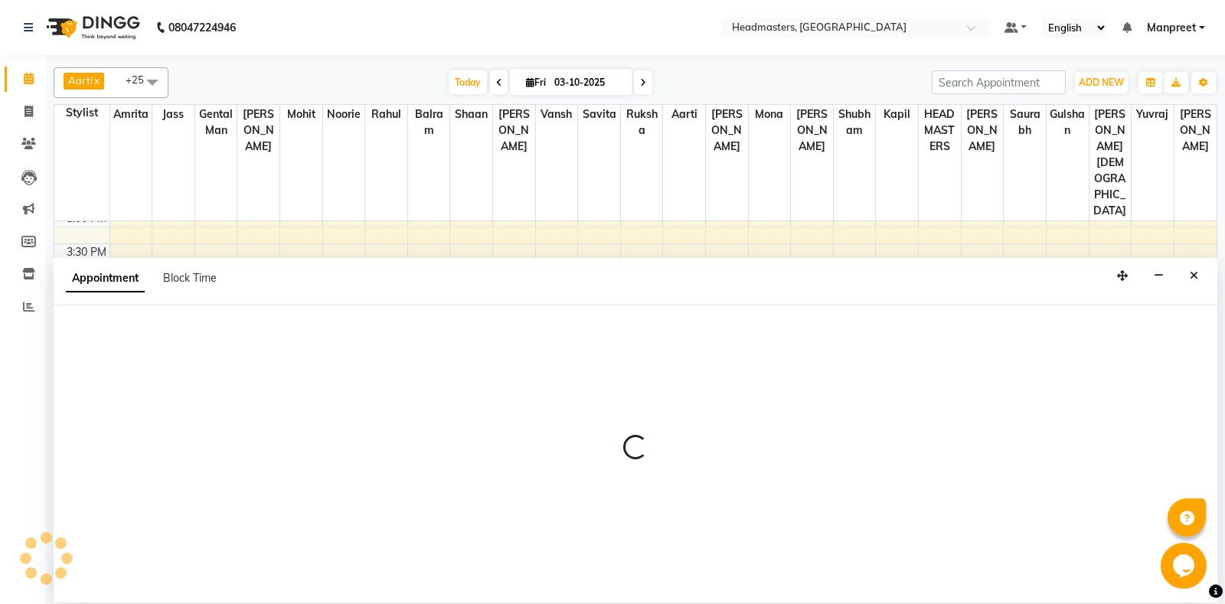
select select "60729"
select select "tentative"
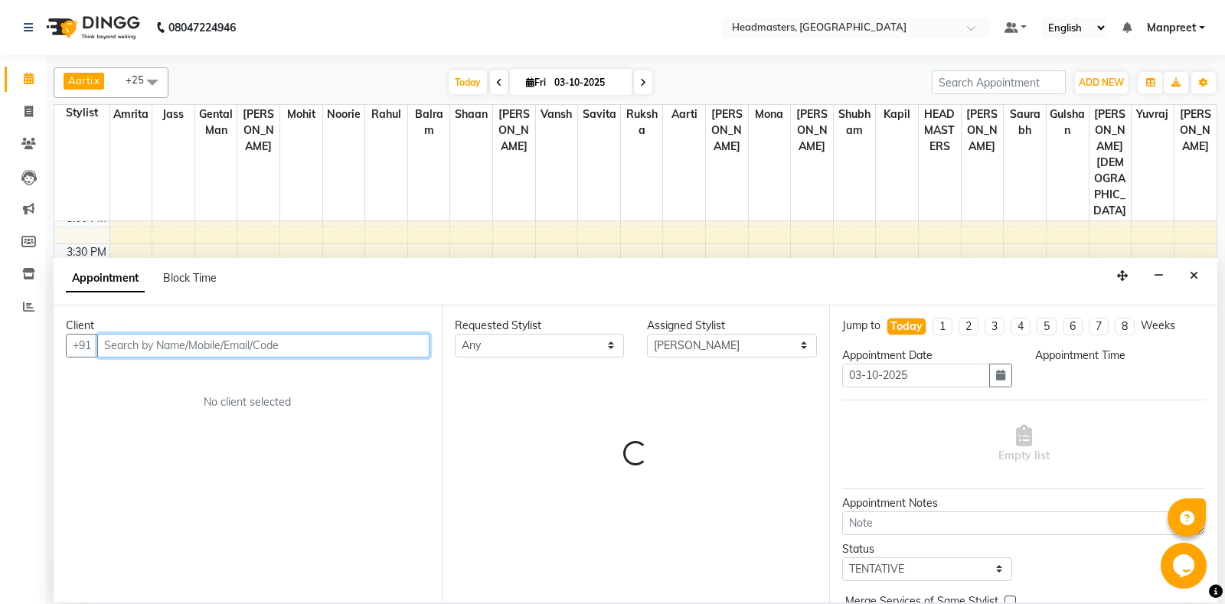
select select "1020"
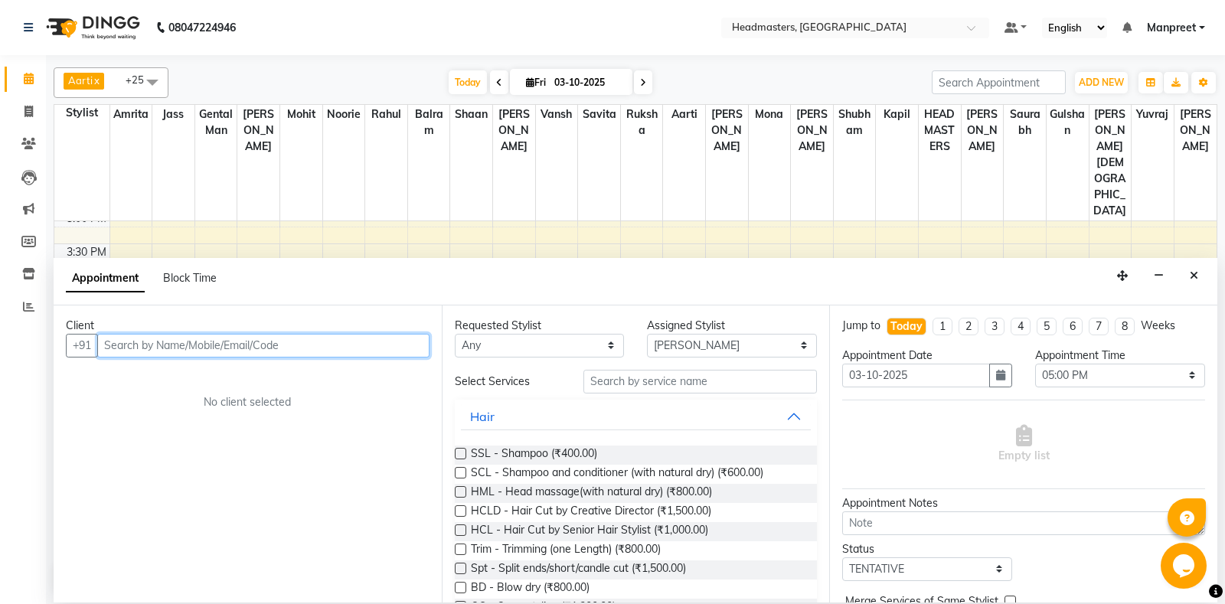
click at [317, 354] on input "text" at bounding box center [263, 346] width 332 height 24
type input "9878619016"
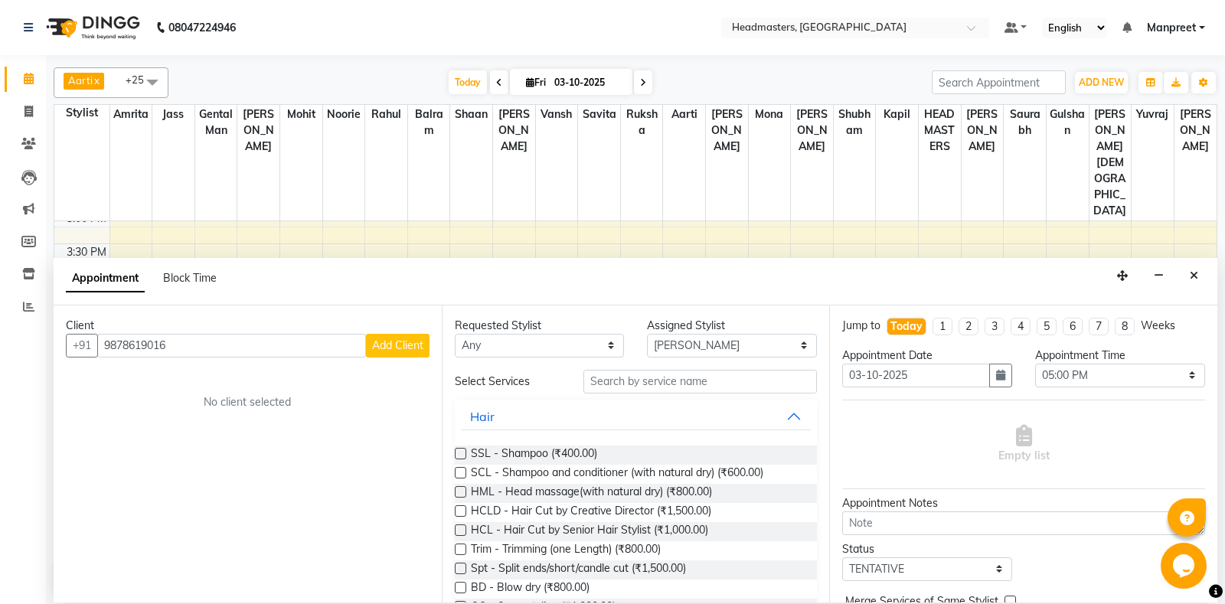
click at [402, 353] on button "Add Client" at bounding box center [398, 346] width 64 height 24
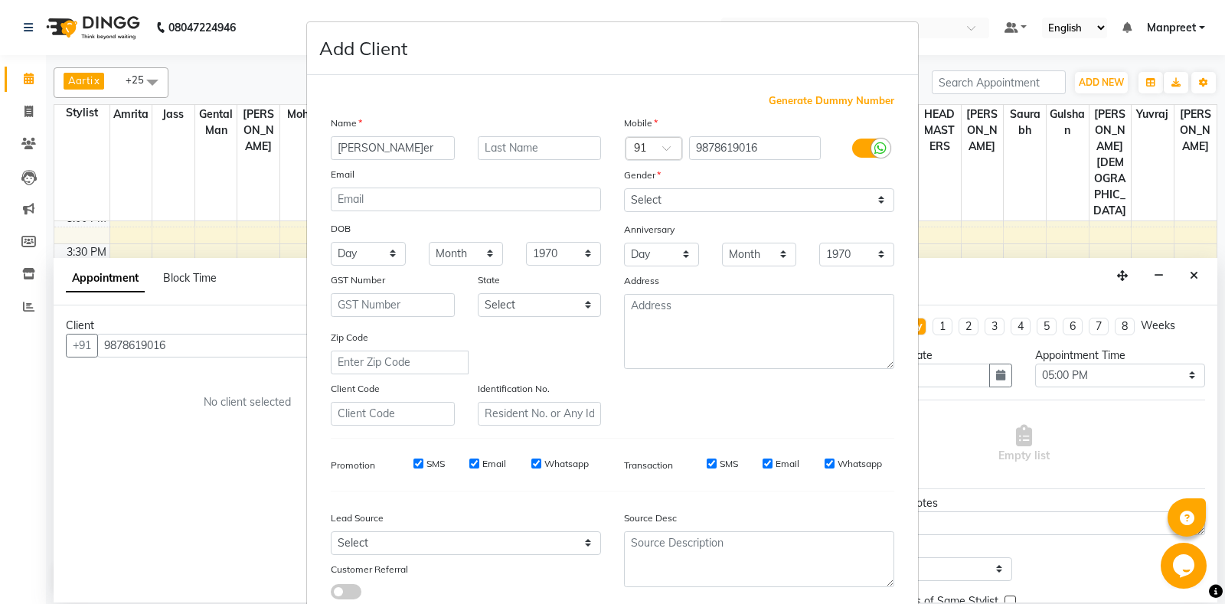
type input "[PERSON_NAME]er"
click at [624, 188] on select "Select [DEMOGRAPHIC_DATA] [DEMOGRAPHIC_DATA] Other Prefer Not To Say" at bounding box center [759, 200] width 270 height 24
select select "[DEMOGRAPHIC_DATA]"
click option "[DEMOGRAPHIC_DATA]" at bounding box center [0, 0] width 0 height 0
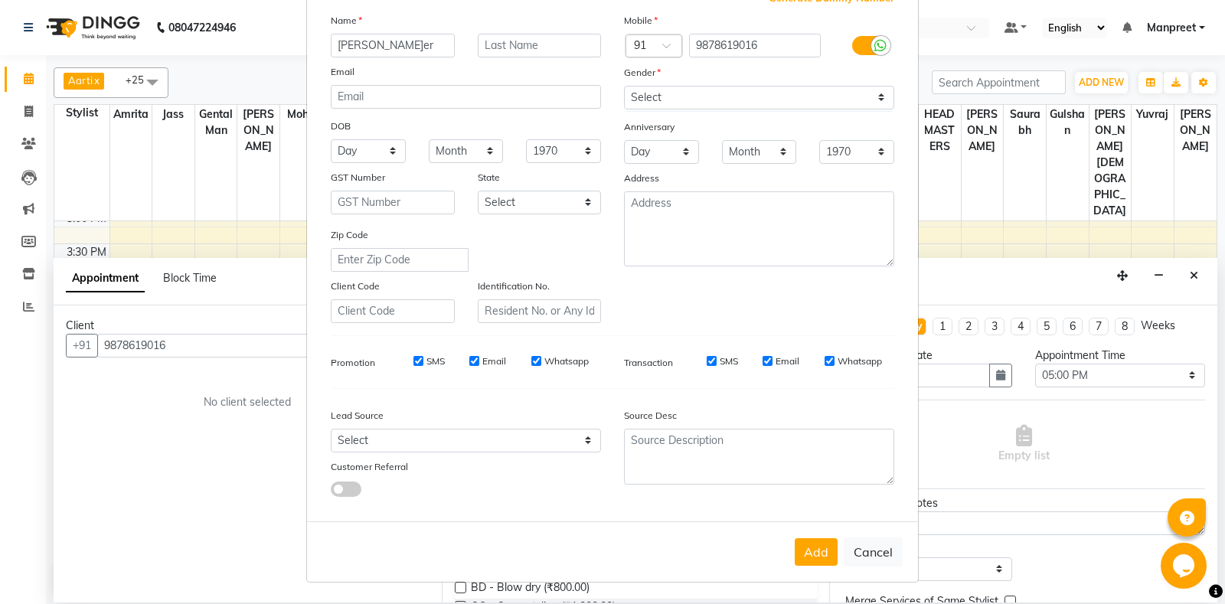
click at [816, 537] on div "Add Cancel" at bounding box center [612, 551] width 611 height 60
click at [811, 554] on button "Add" at bounding box center [816, 552] width 43 height 28
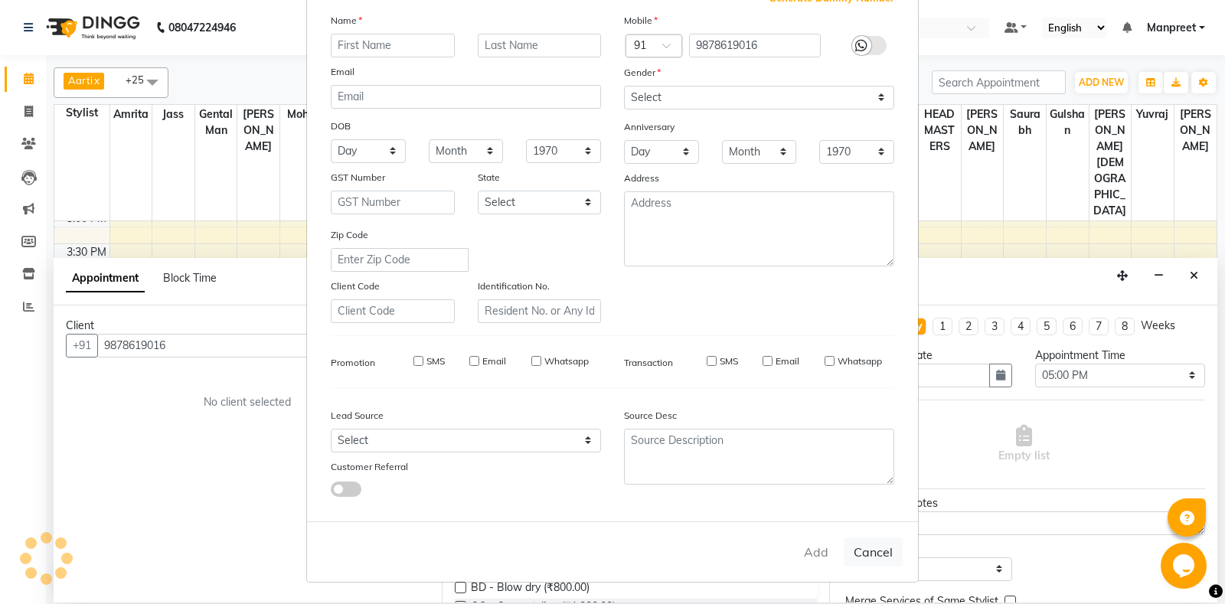
select select
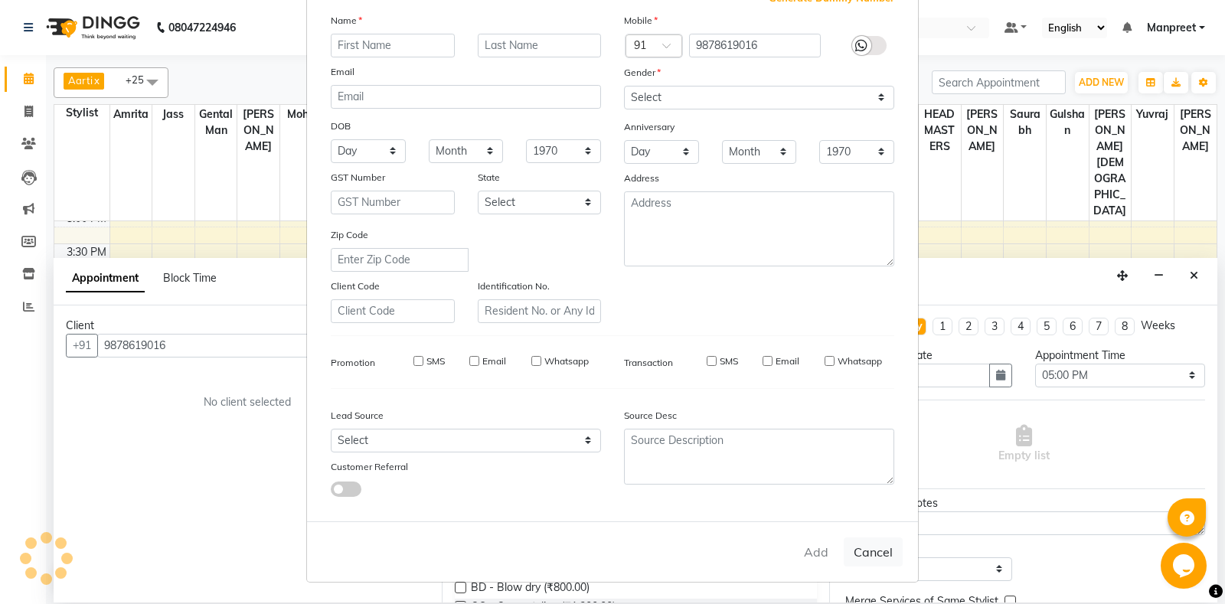
select select
checkbox input "false"
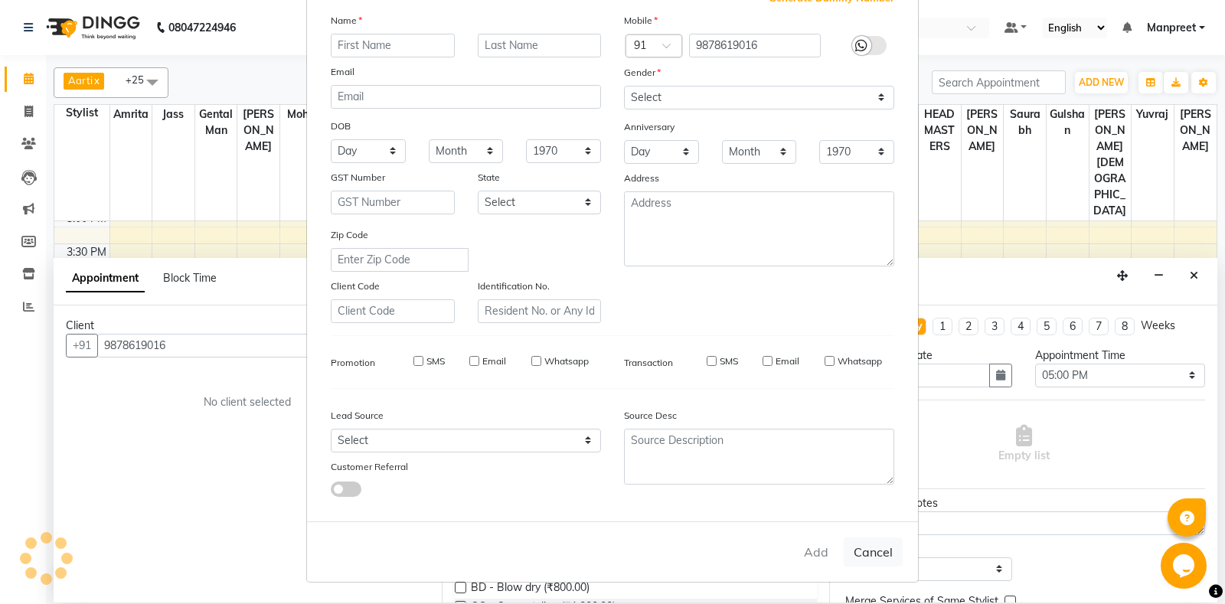
checkbox input "false"
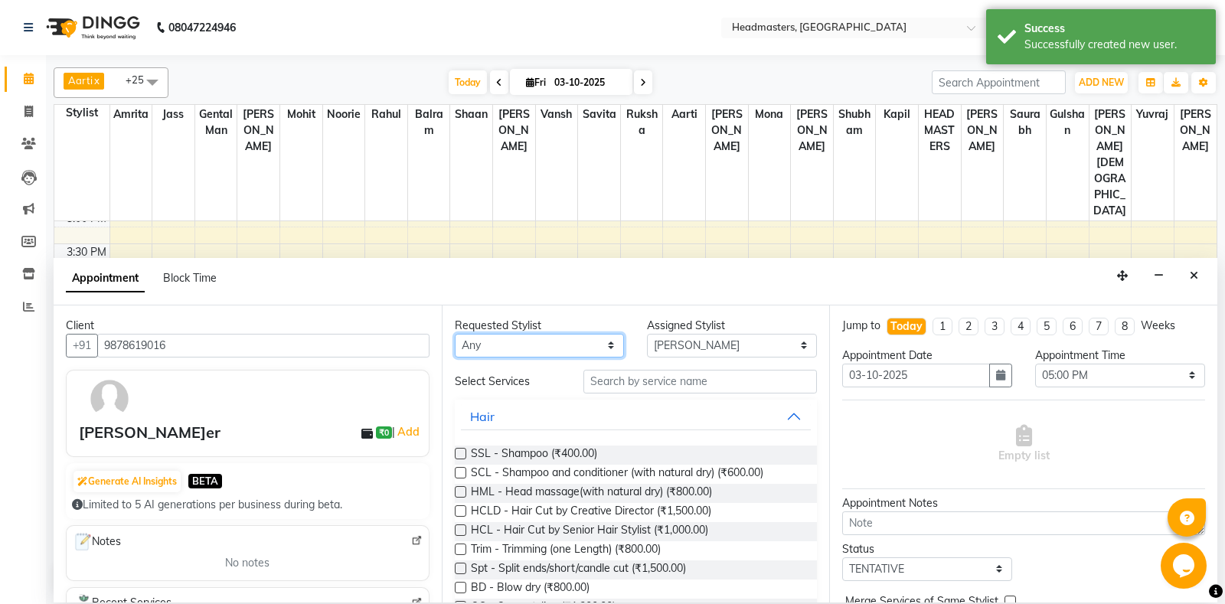
click at [455, 334] on select "An[PERSON_NAME] Amrit[PERSON_NAME]am Gental Man Gulshan HEADMASTER[PERSON_NAME]…" at bounding box center [540, 346] width 170 height 24
select select "60727"
click option "Shaan" at bounding box center [0, 0] width 0 height 0
select select "60727"
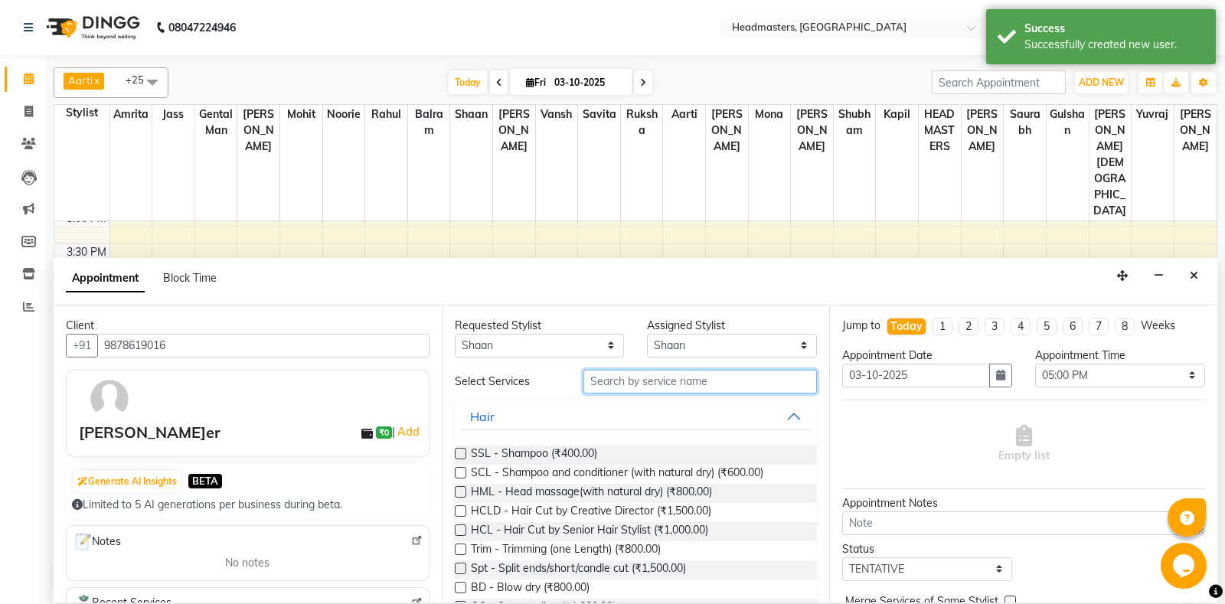
click at [694, 374] on input "text" at bounding box center [700, 382] width 234 height 24
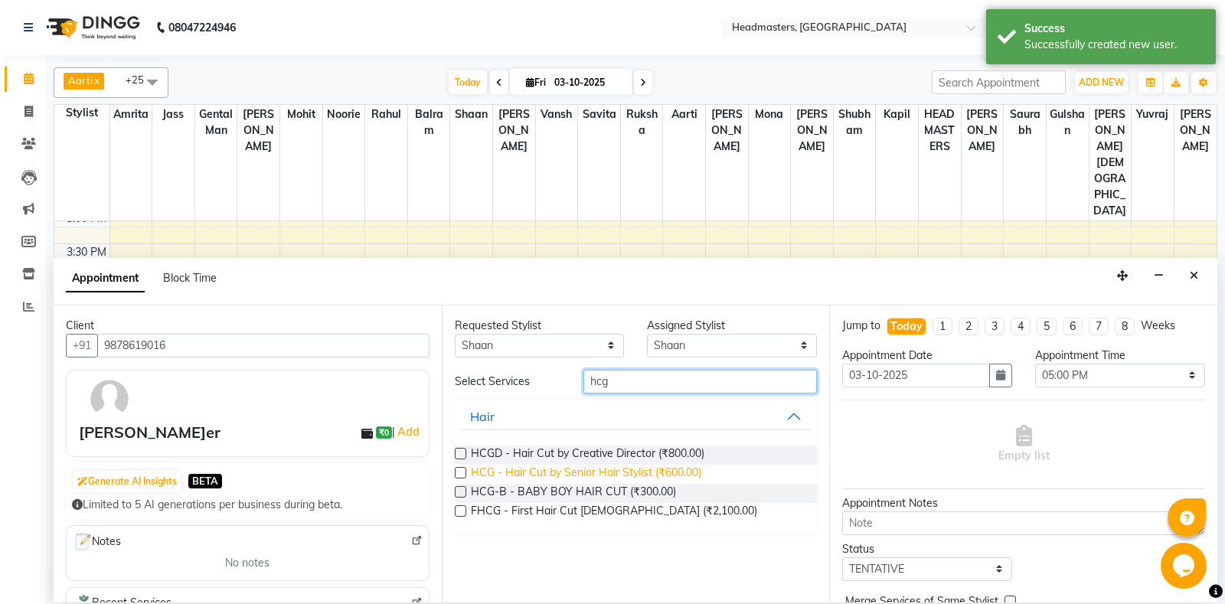
type input "hcg"
click at [684, 471] on span "HCG - Hair Cut by Senior Hair Stylist (₹600.00)" at bounding box center [586, 474] width 230 height 19
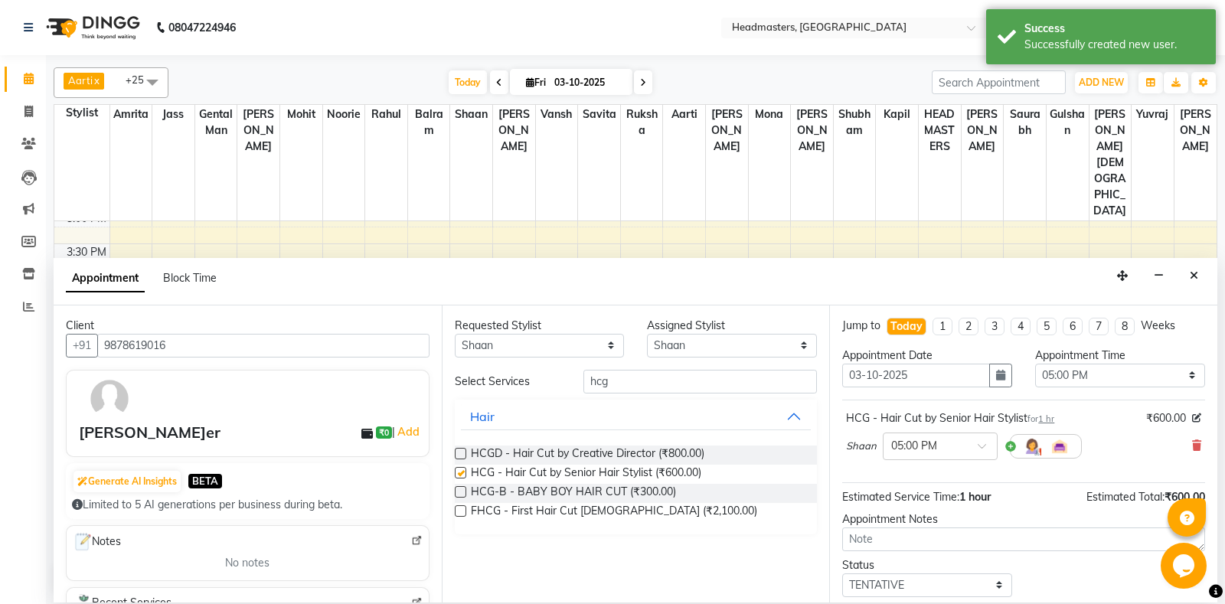
checkbox input "false"
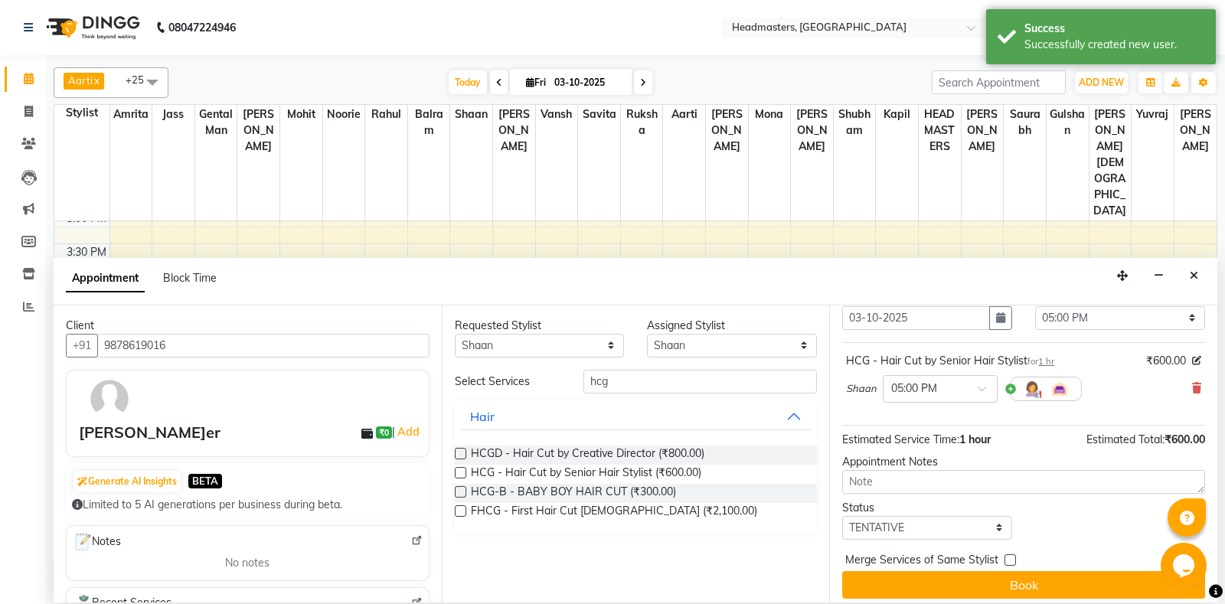
scroll to position [65, 0]
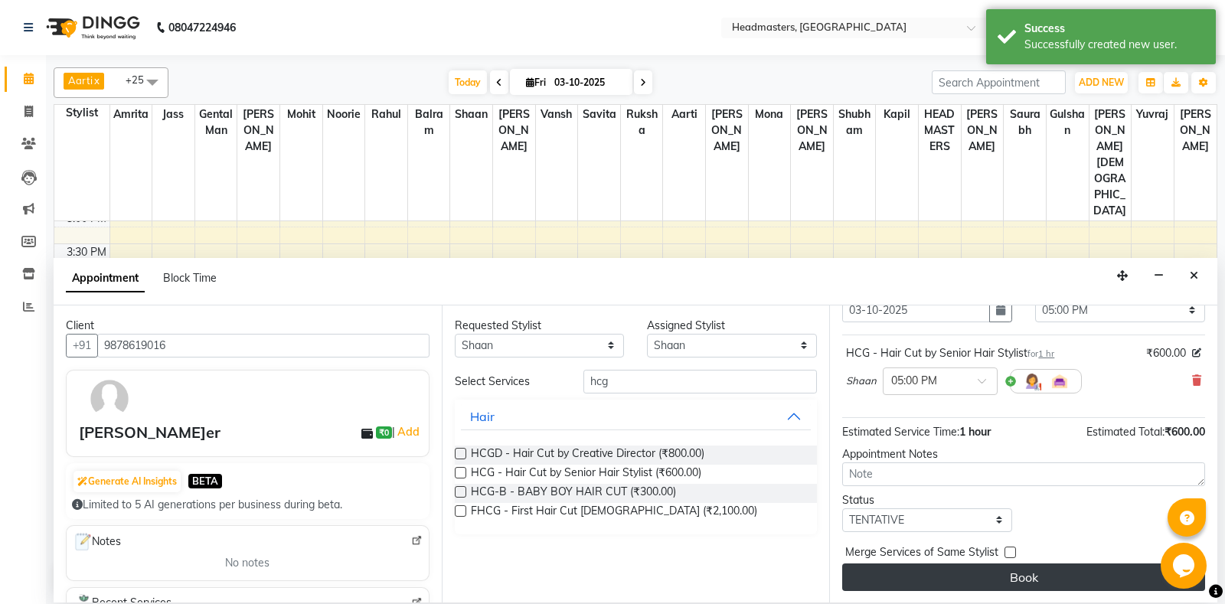
click at [978, 570] on button "Book" at bounding box center [1023, 578] width 363 height 28
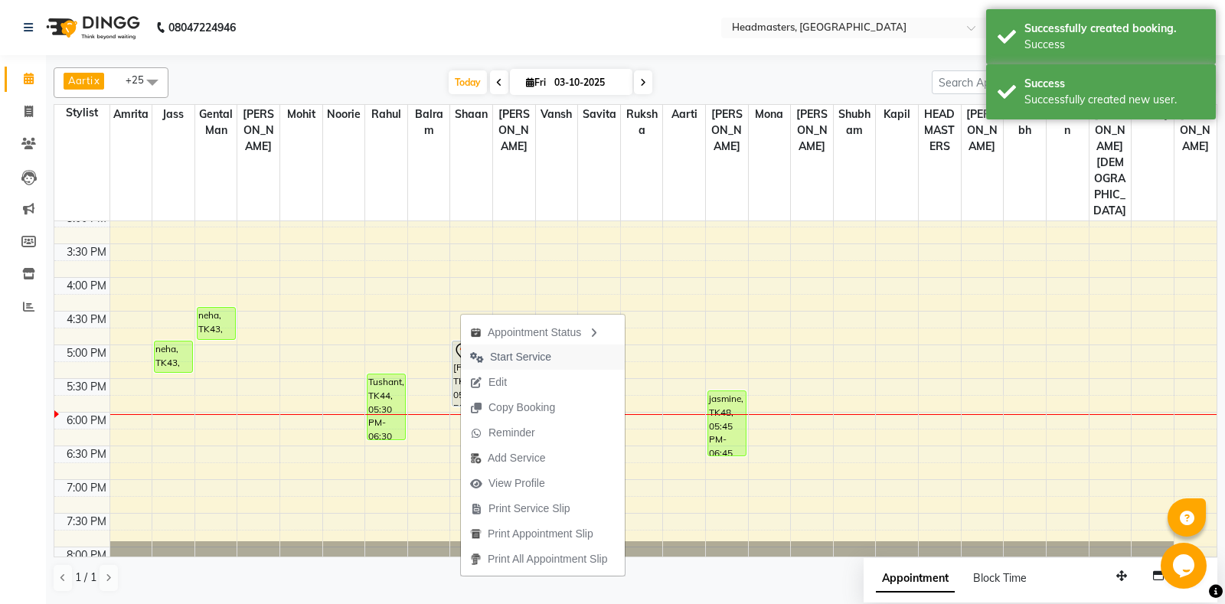
click at [550, 360] on span "Start Service" at bounding box center [520, 357] width 61 height 16
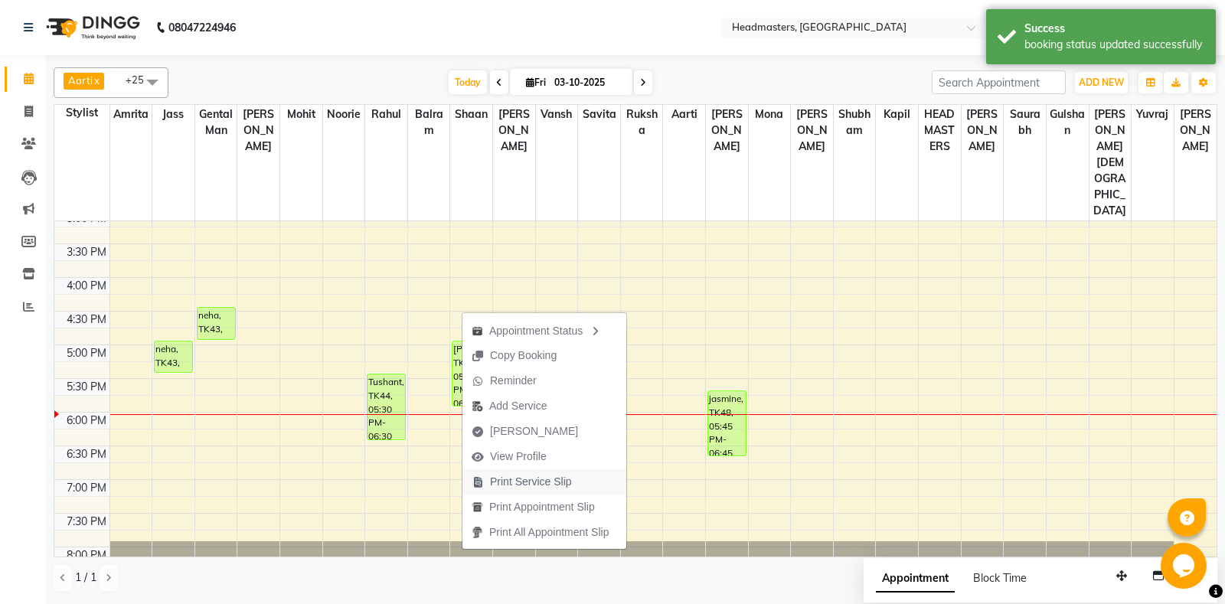
click at [531, 492] on span "Print Service Slip" at bounding box center [521, 481] width 119 height 25
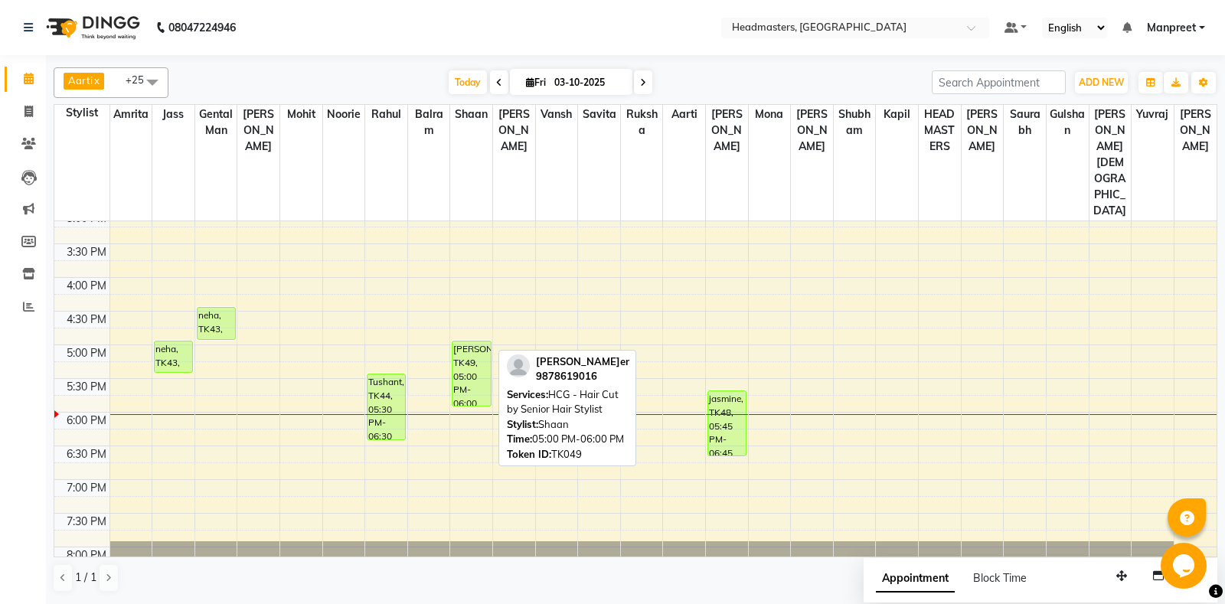
click at [455, 353] on div "[PERSON_NAME]er, TK49, 05:00 PM-06:00 PM, HCG - Hair Cut by Senior Hair Stylist" at bounding box center [472, 373] width 38 height 64
select select "1"
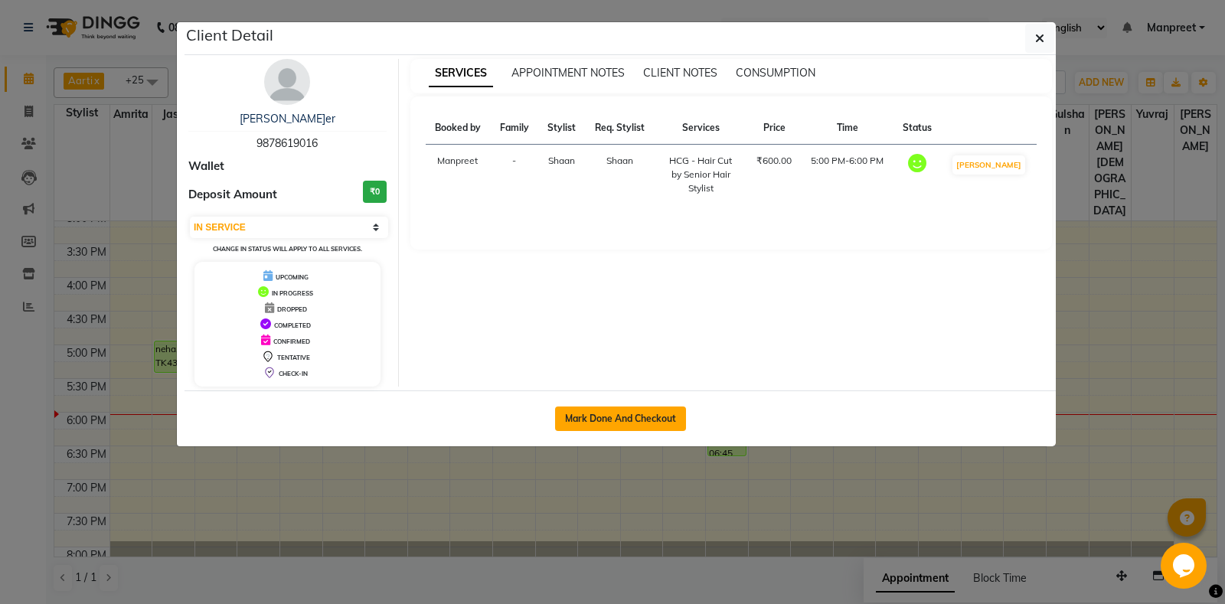
click at [611, 430] on button "Mark Done And Checkout" at bounding box center [620, 419] width 131 height 25
select select "service"
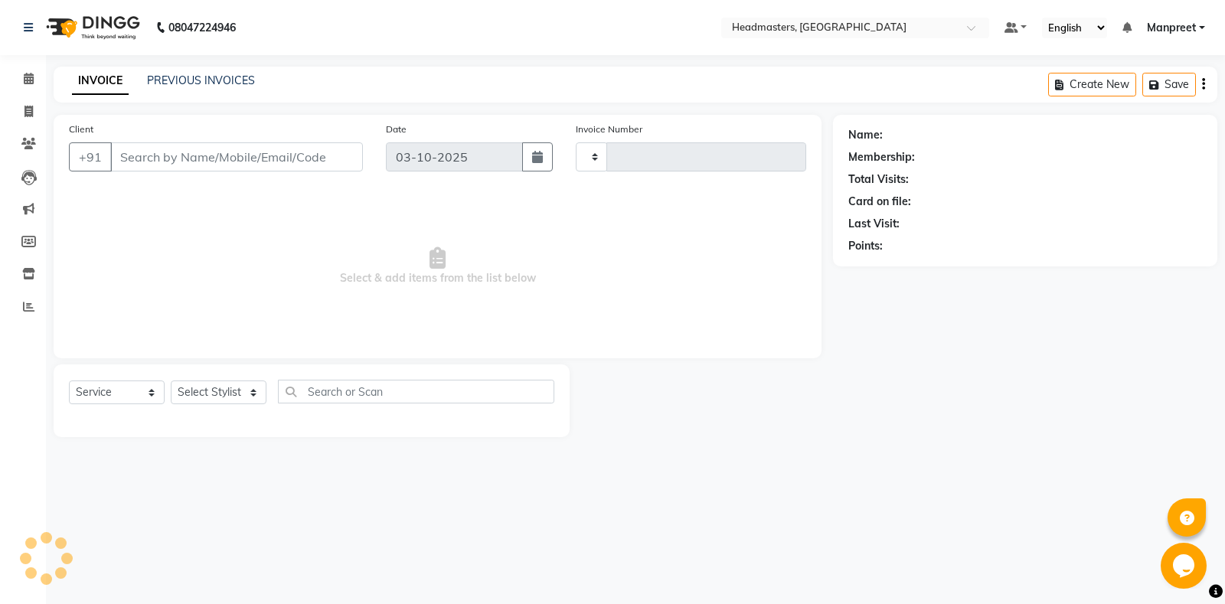
type input "7041"
select select "7130"
type input "9878619016"
select select "60727"
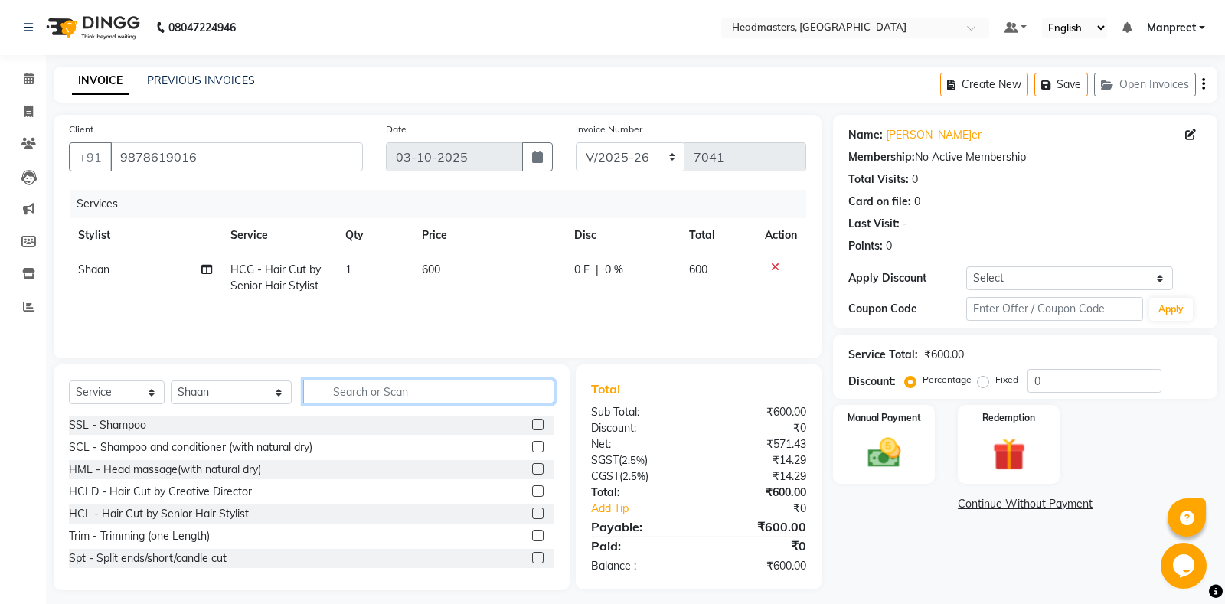
click at [377, 397] on input "text" at bounding box center [428, 392] width 251 height 24
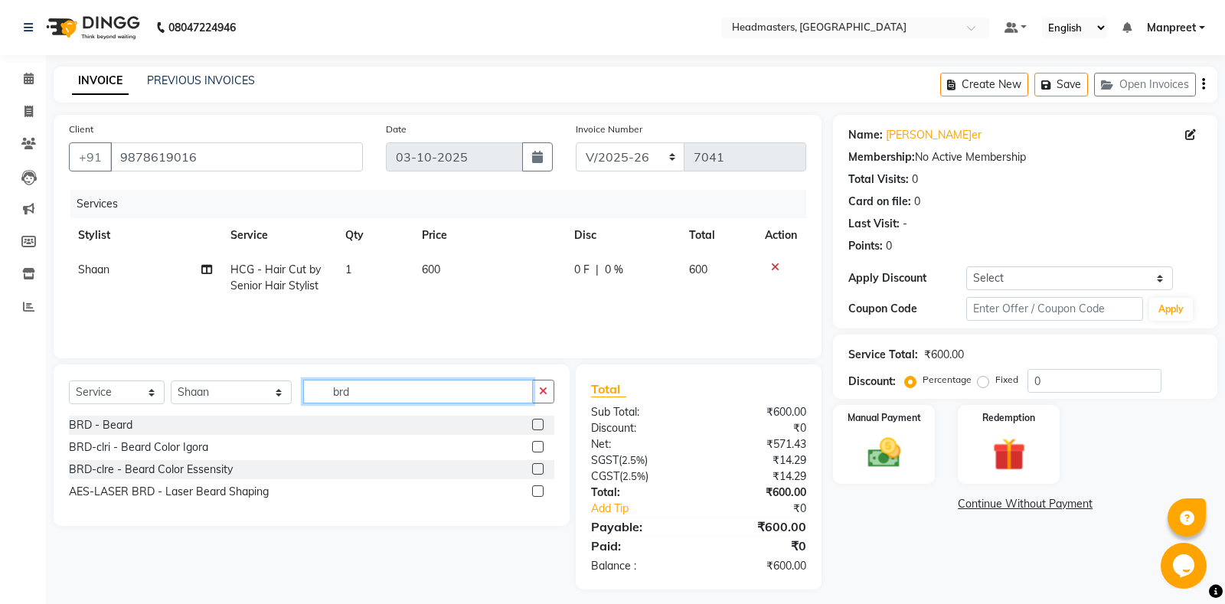
type input "brd"
click at [539, 423] on label at bounding box center [537, 424] width 11 height 11
click at [539, 423] on input "checkbox" at bounding box center [537, 425] width 10 height 10
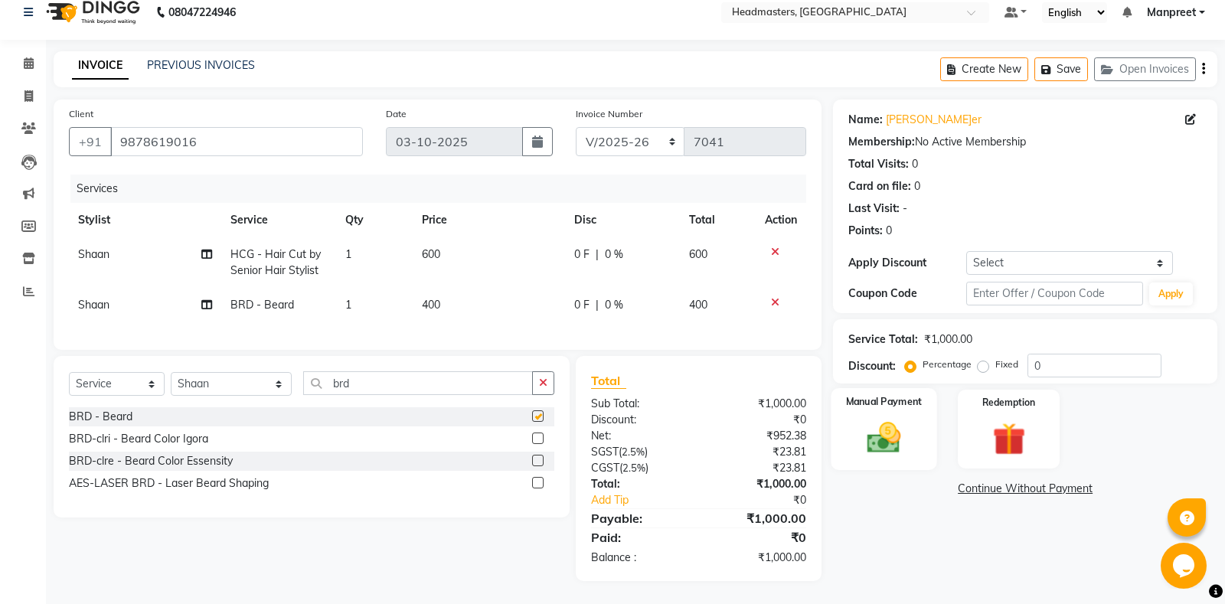
checkbox input "false"
click at [878, 439] on img at bounding box center [884, 437] width 55 height 39
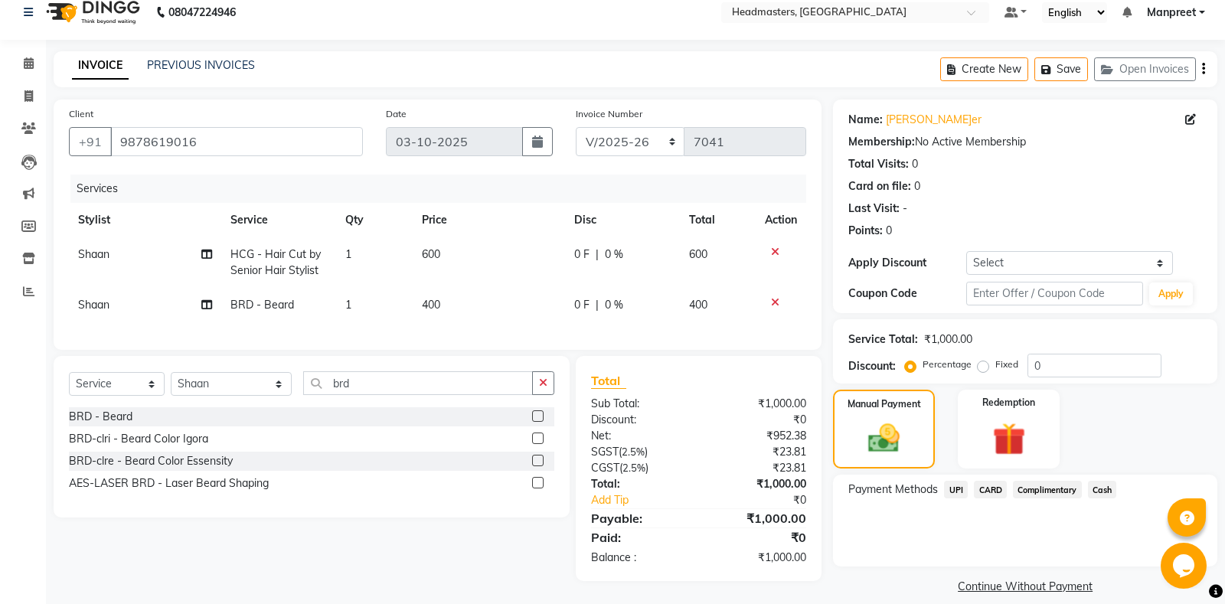
scroll to position [31, 0]
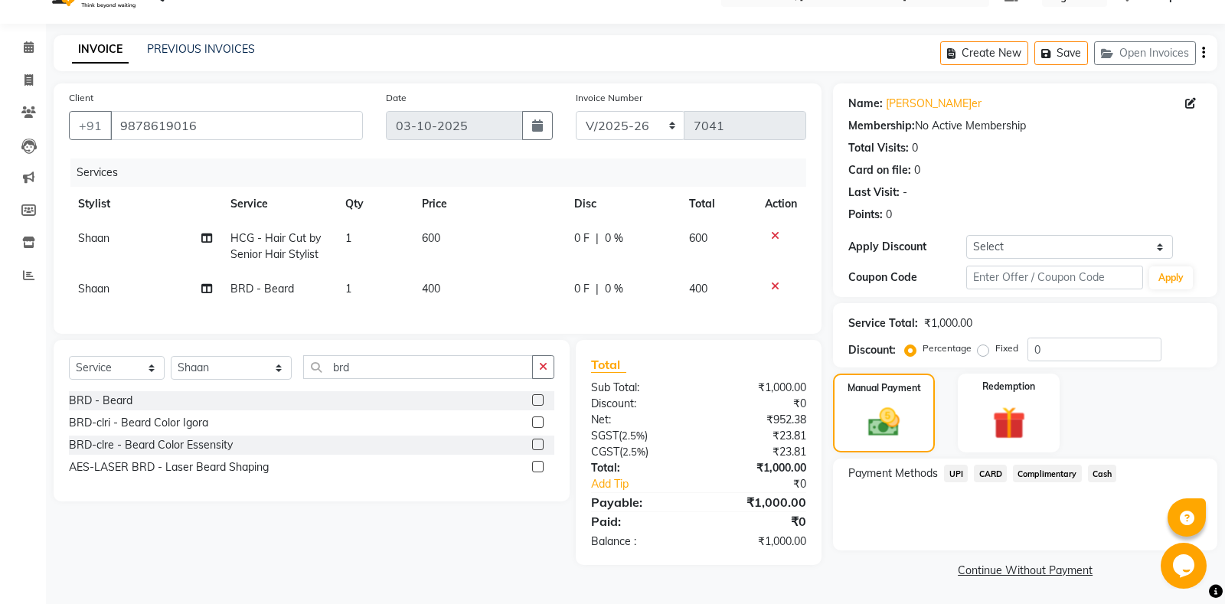
click at [954, 478] on span "UPI" at bounding box center [956, 474] width 24 height 18
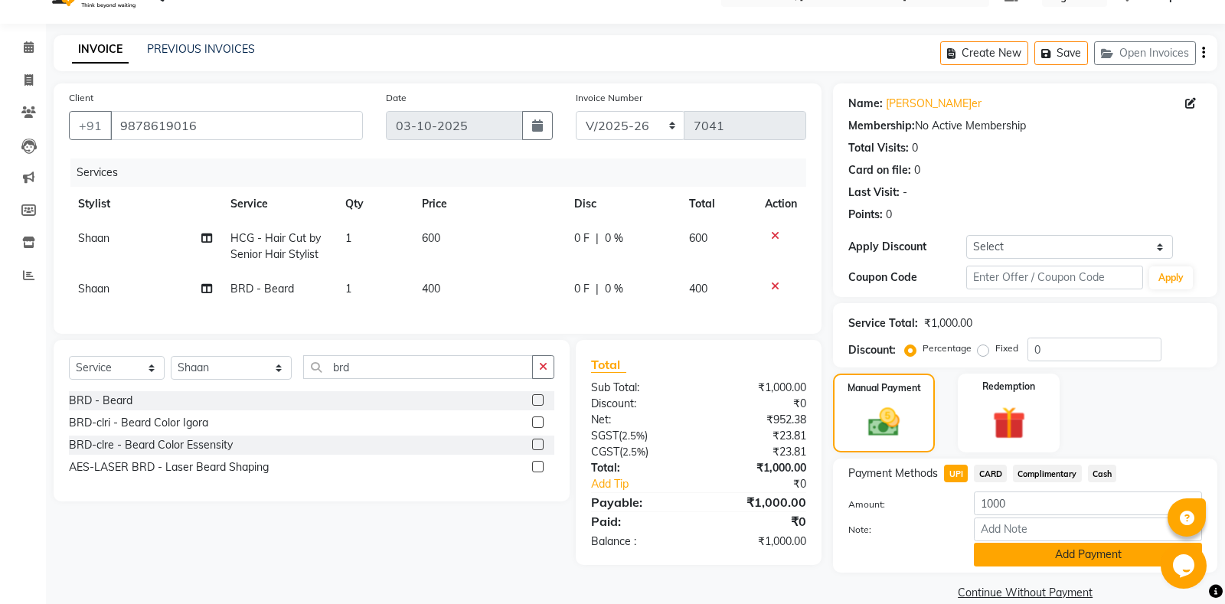
click at [1010, 552] on button "Add Payment" at bounding box center [1088, 555] width 228 height 24
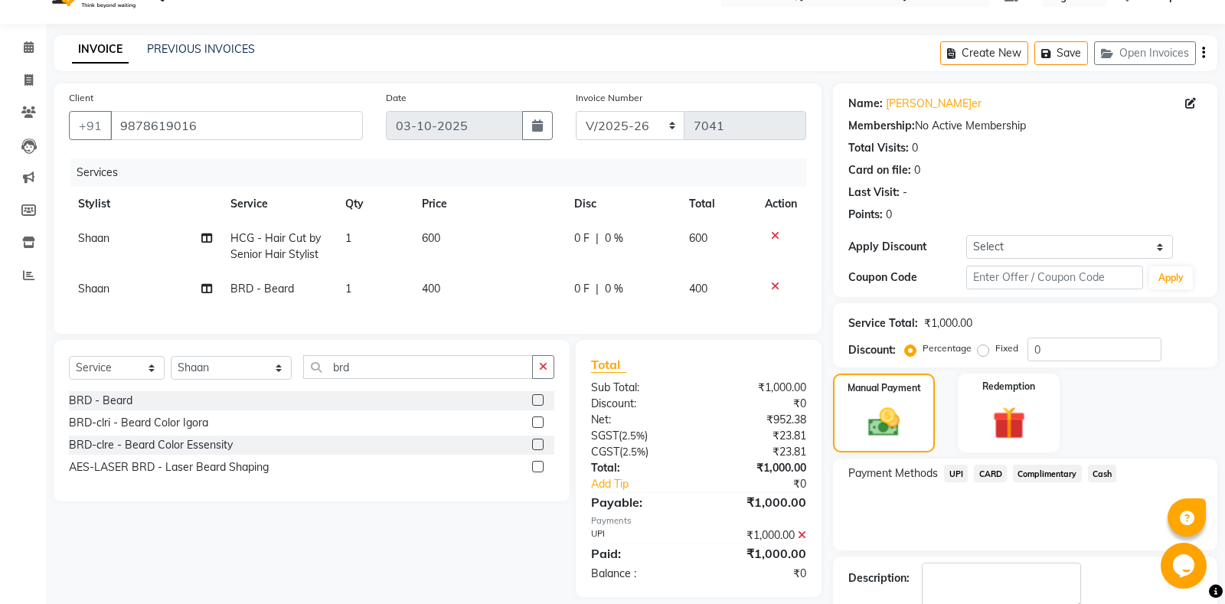
scroll to position [96, 0]
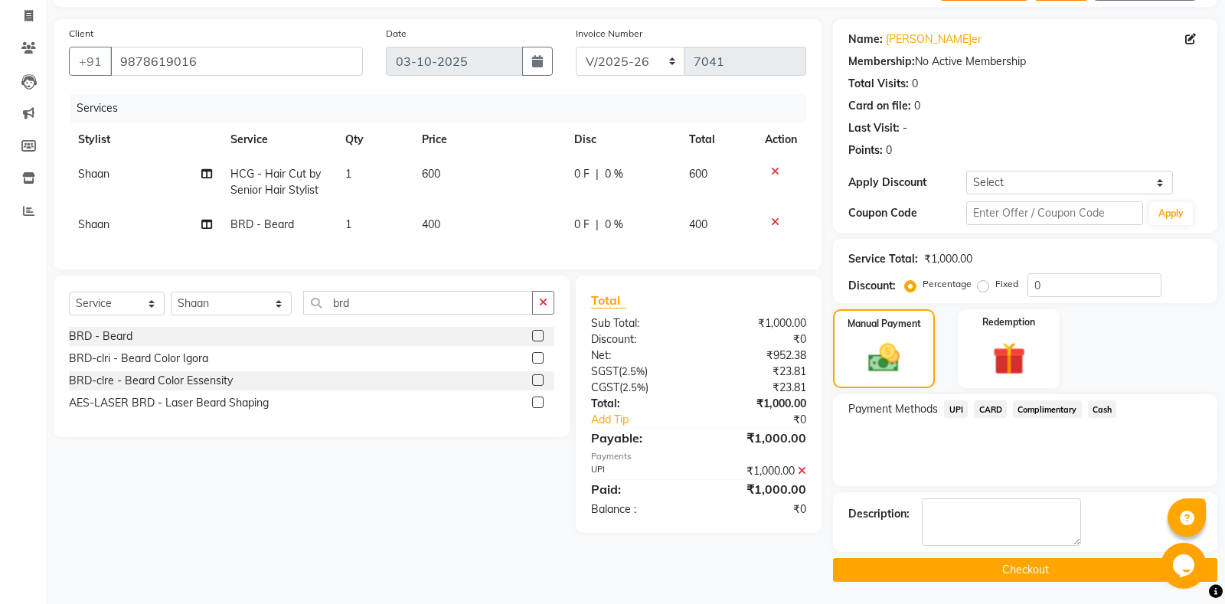
click at [959, 567] on button "Checkout" at bounding box center [1025, 570] width 384 height 24
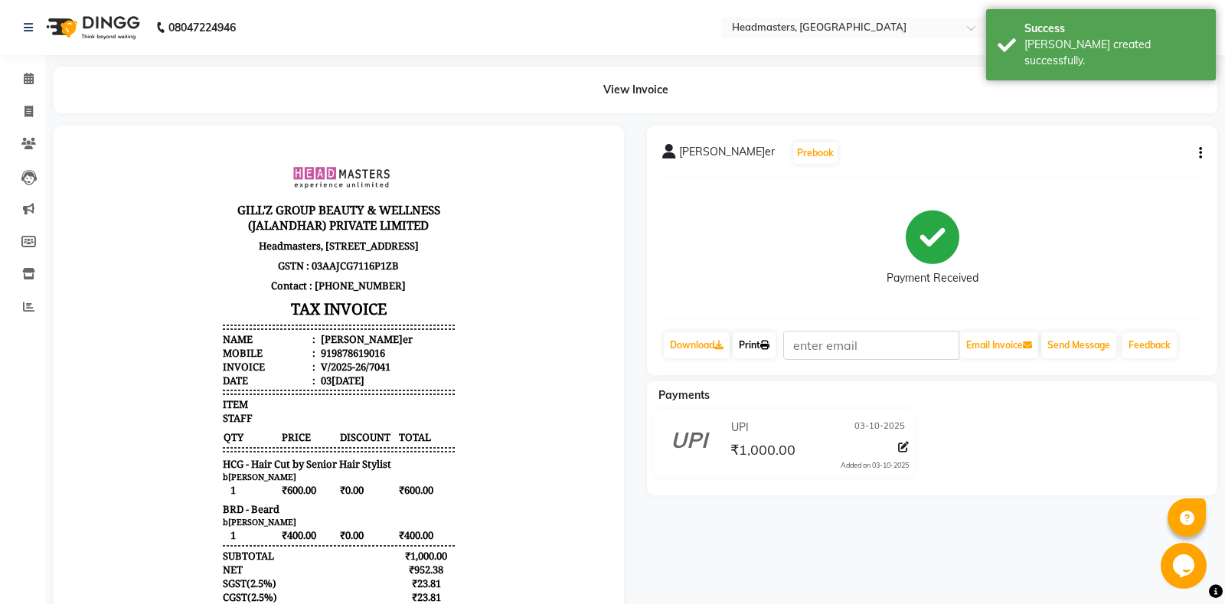
click at [753, 358] on link "Print" at bounding box center [754, 345] width 43 height 26
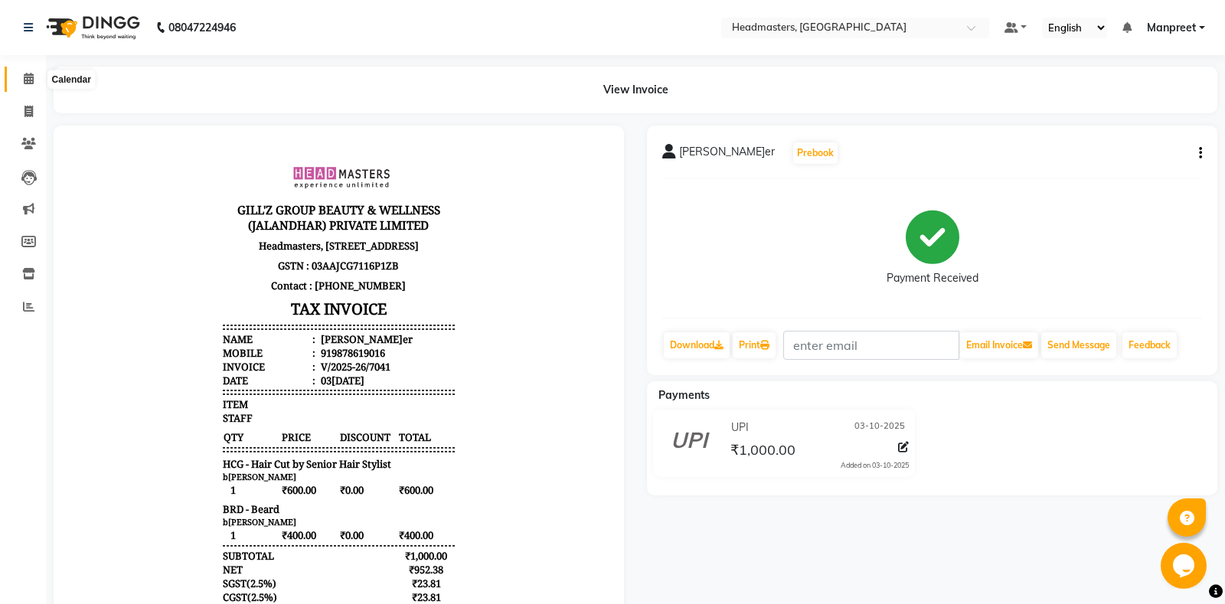
click at [29, 77] on icon at bounding box center [29, 78] width 10 height 11
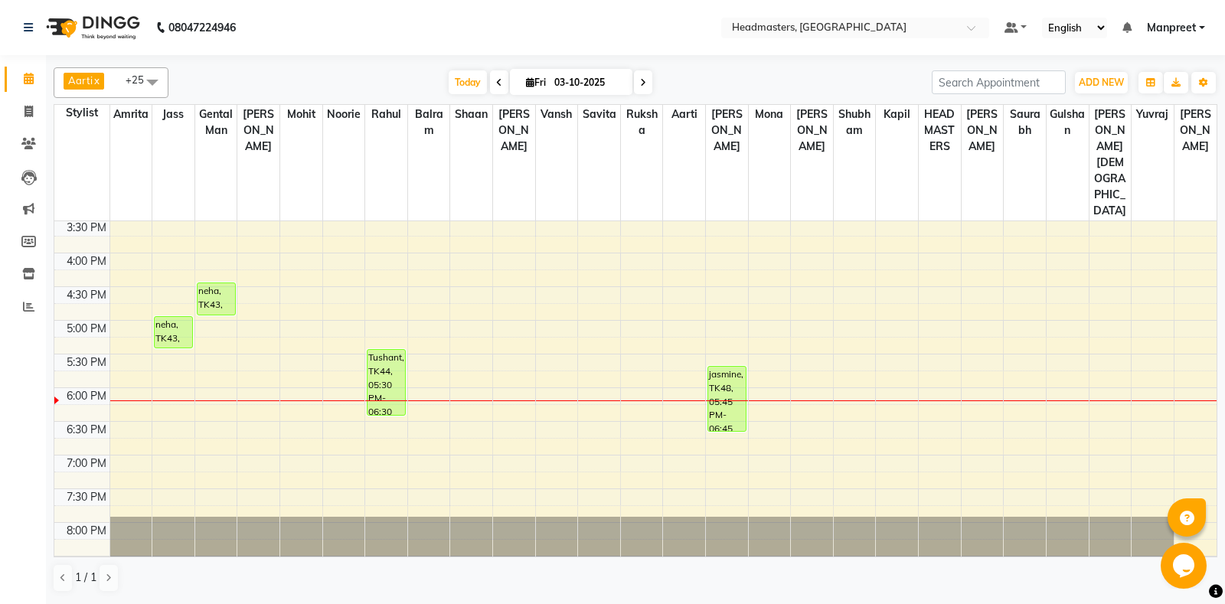
scroll to position [551, 0]
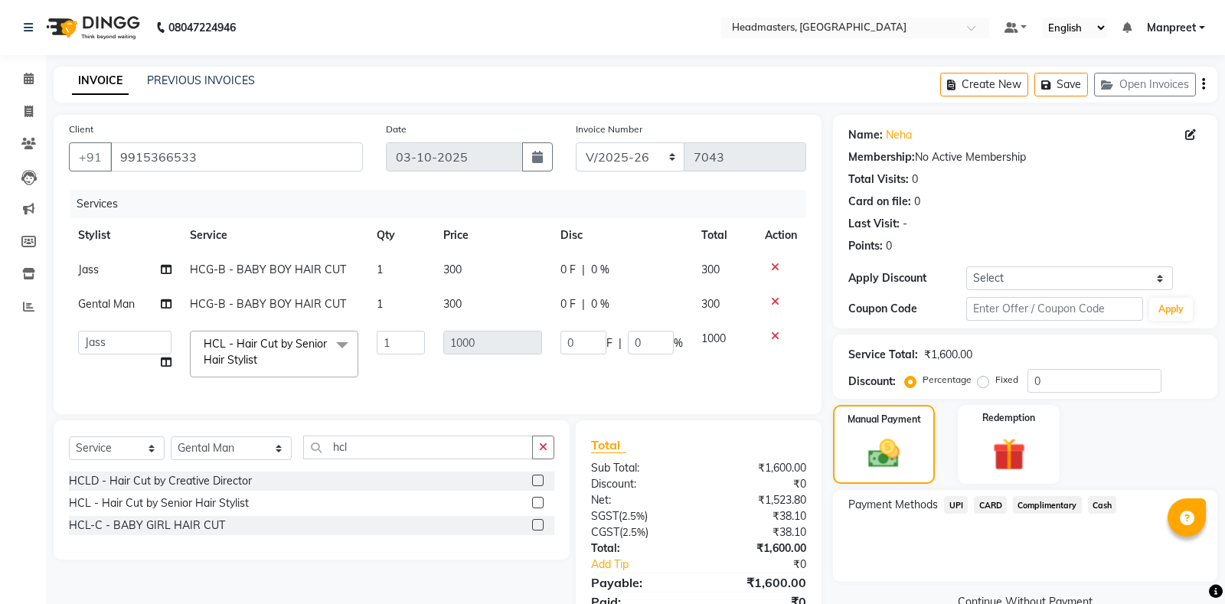
select select "7130"
select select "60714"
select select "service"
select select "60717"
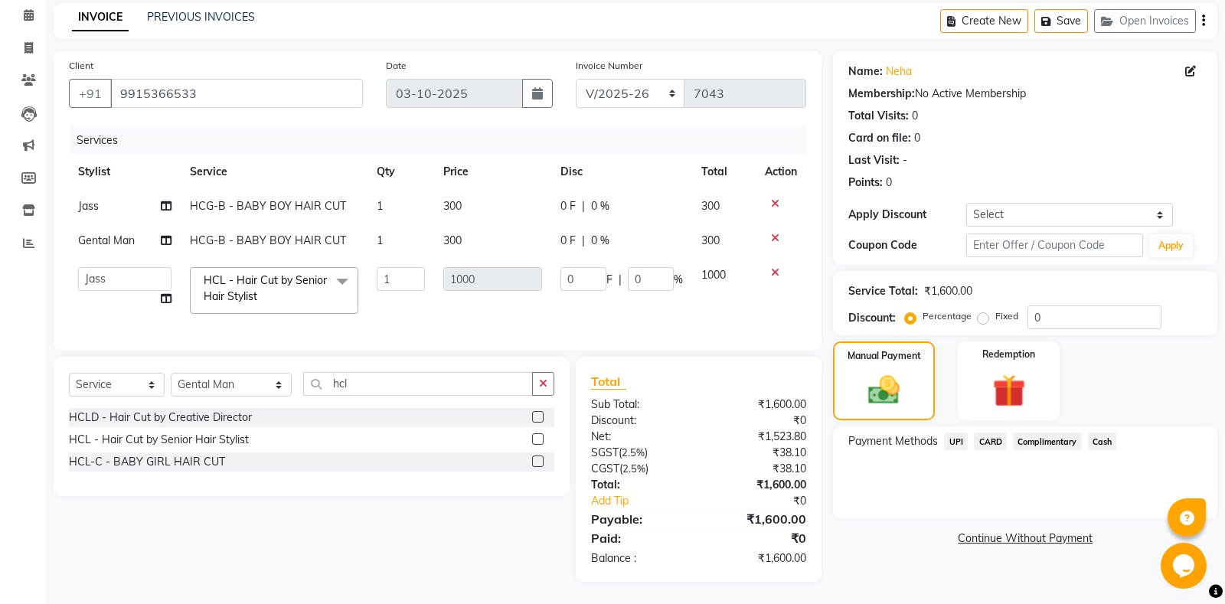
click at [952, 439] on span "UPI" at bounding box center [956, 442] width 24 height 18
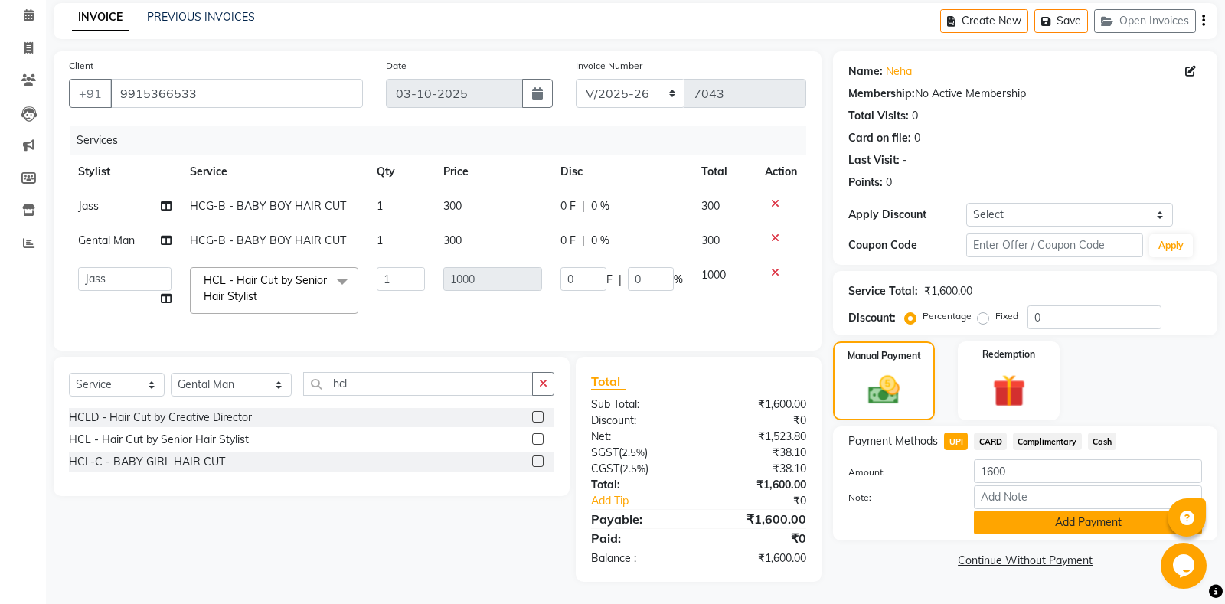
click at [1023, 515] on button "Add Payment" at bounding box center [1088, 523] width 228 height 24
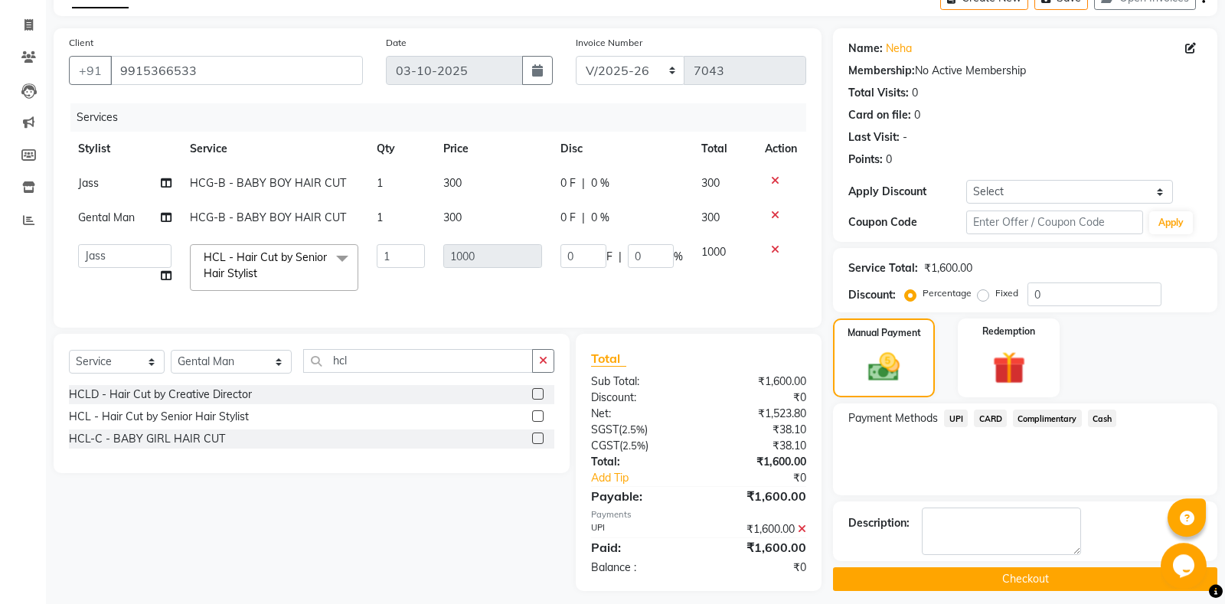
scroll to position [96, 0]
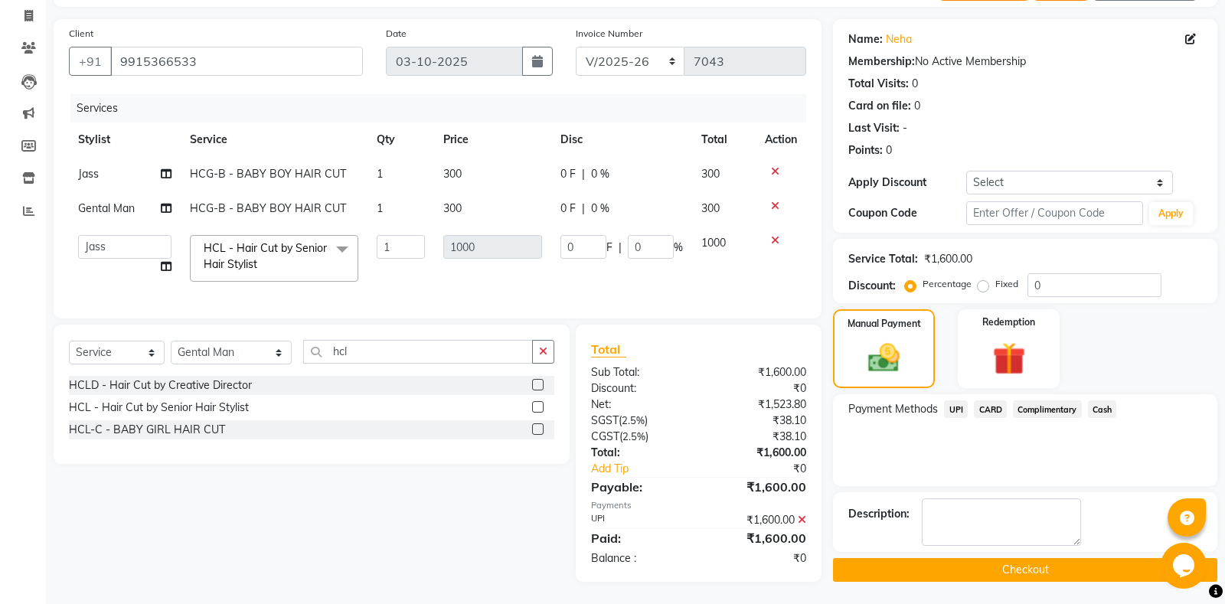
click at [950, 567] on button "Checkout" at bounding box center [1025, 570] width 384 height 24
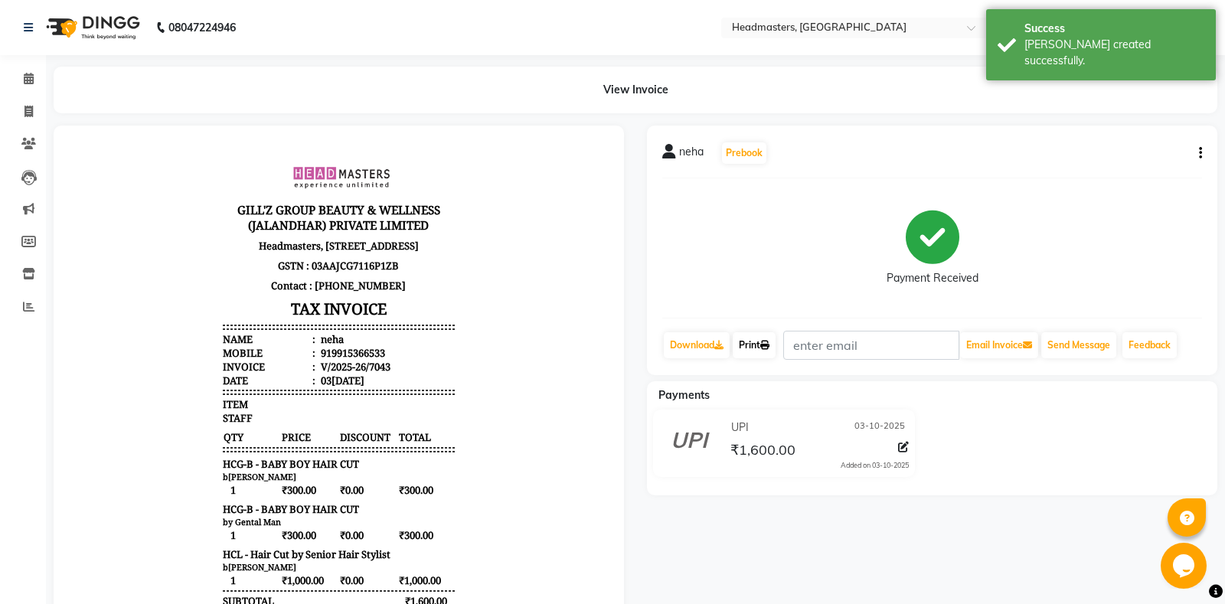
click at [767, 351] on link "Print" at bounding box center [754, 345] width 43 height 26
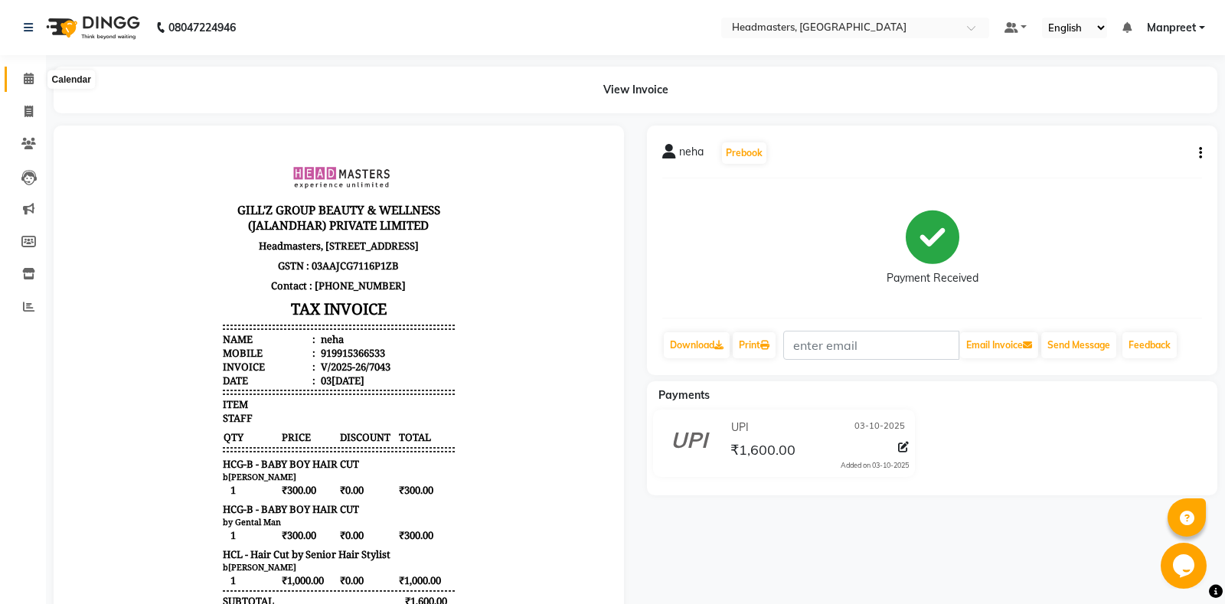
click at [31, 75] on icon at bounding box center [29, 78] width 10 height 11
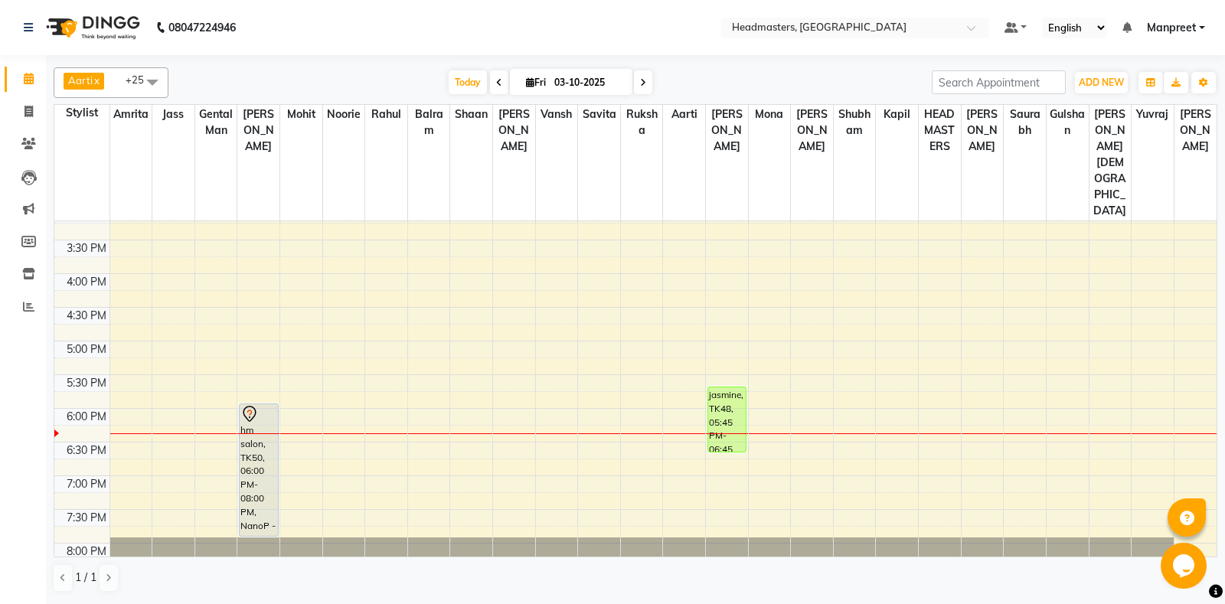
scroll to position [551, 0]
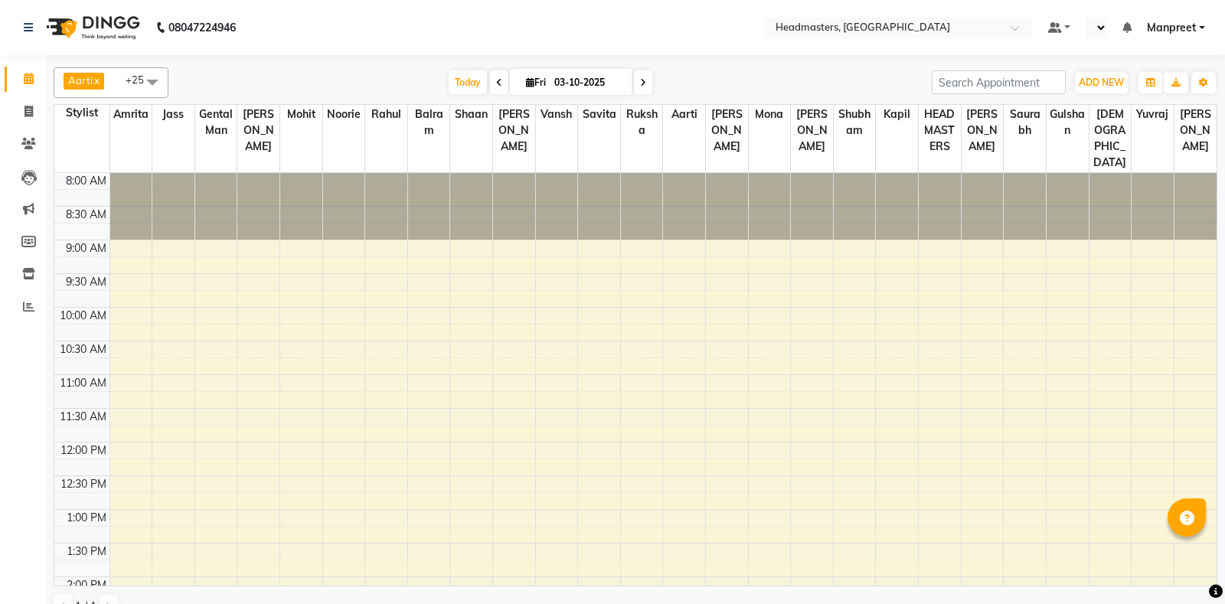
select select "en"
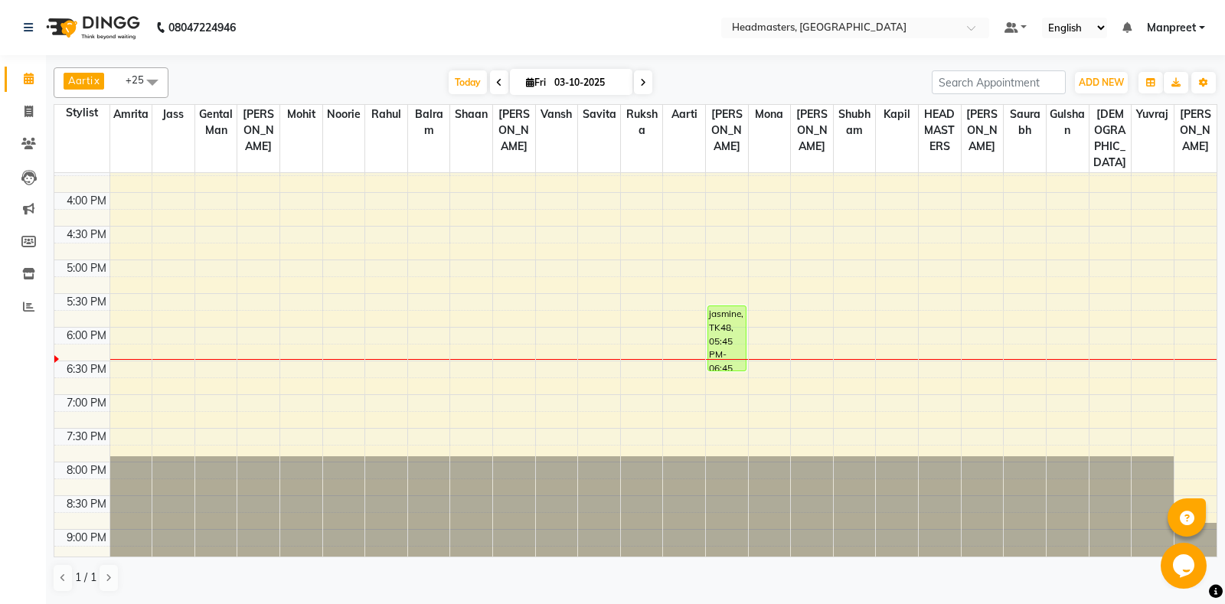
scroll to position [551, 0]
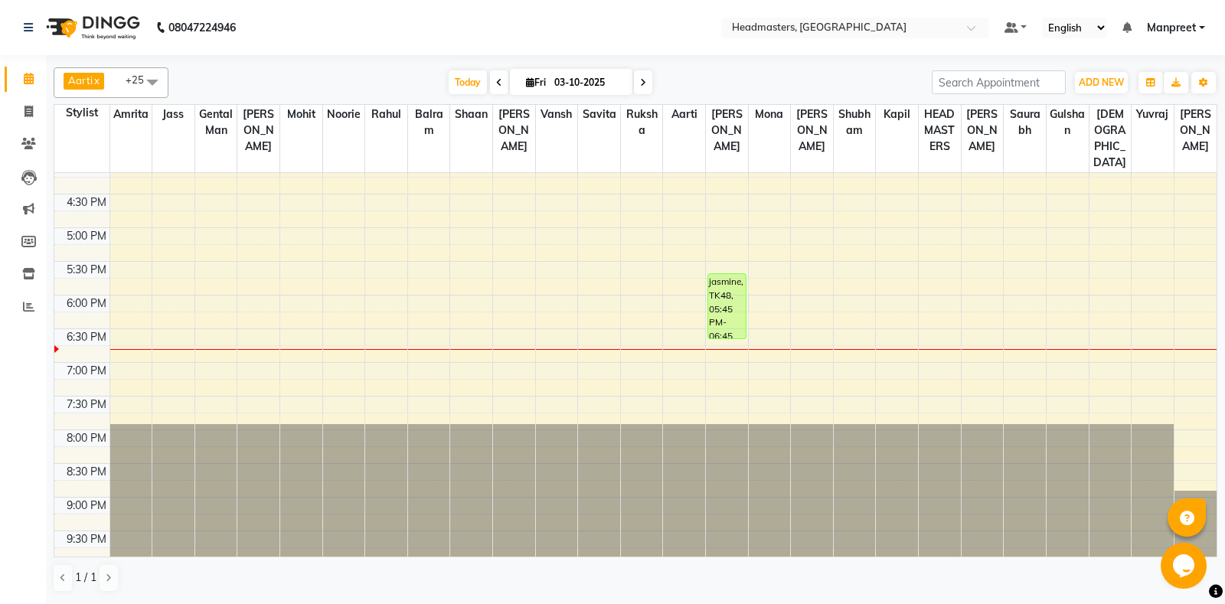
click at [20, 25] on div "08047224946" at bounding box center [129, 27] width 235 height 43
click at [29, 26] on icon at bounding box center [28, 27] width 9 height 11
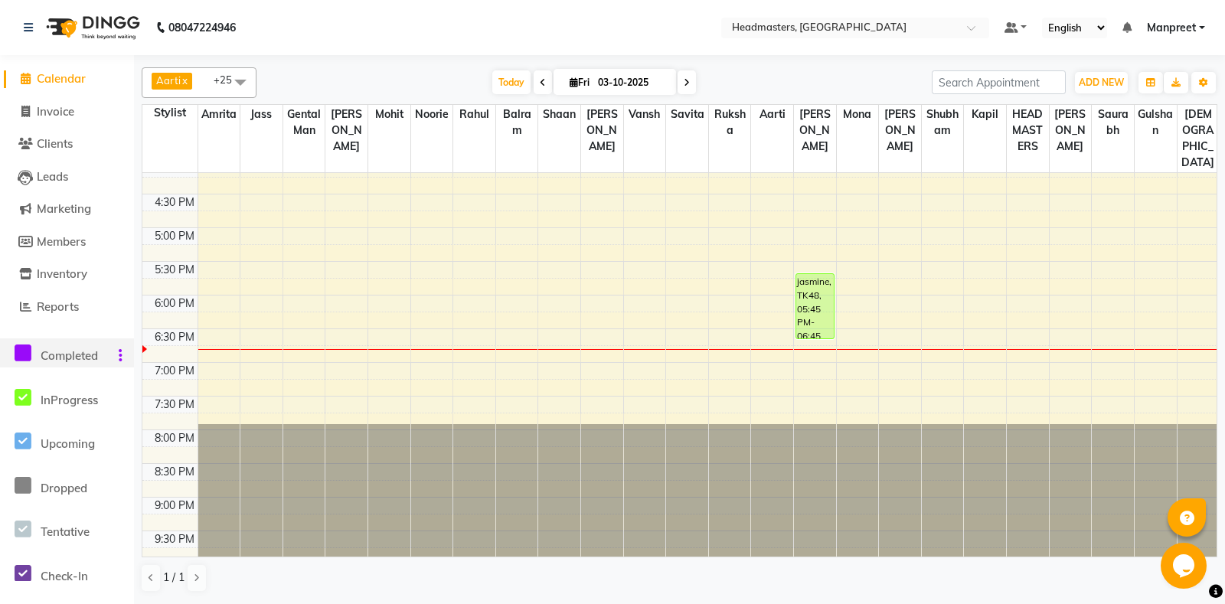
click at [28, 351] on icon at bounding box center [23, 353] width 17 height 19
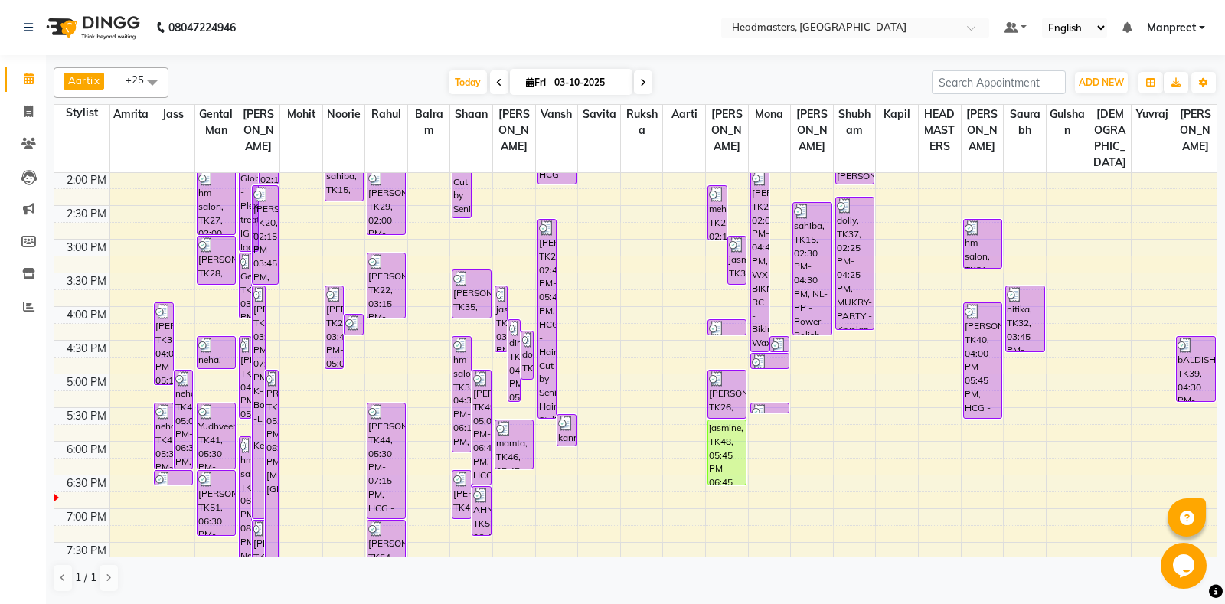
scroll to position [551, 0]
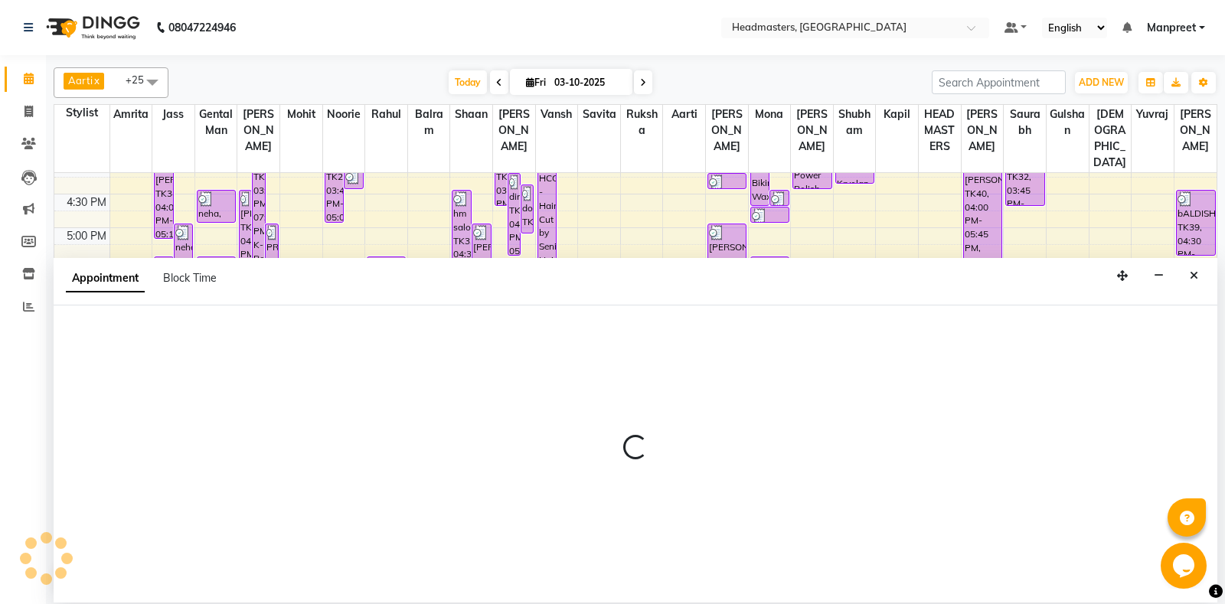
select select "60732"
select select "tentative"
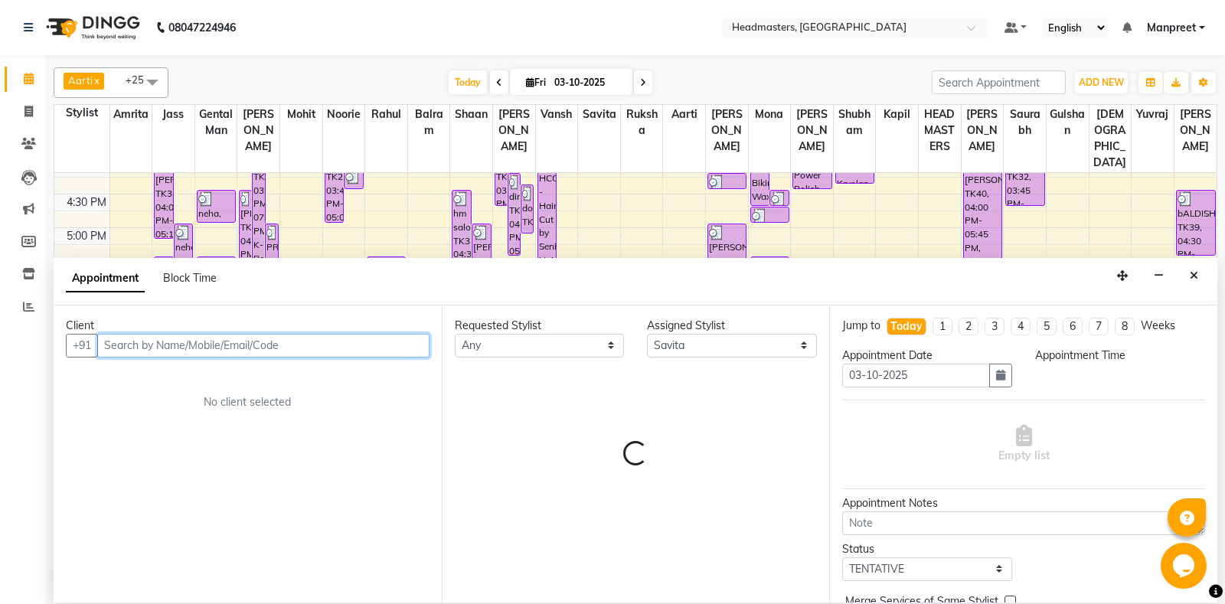
select select "1200"
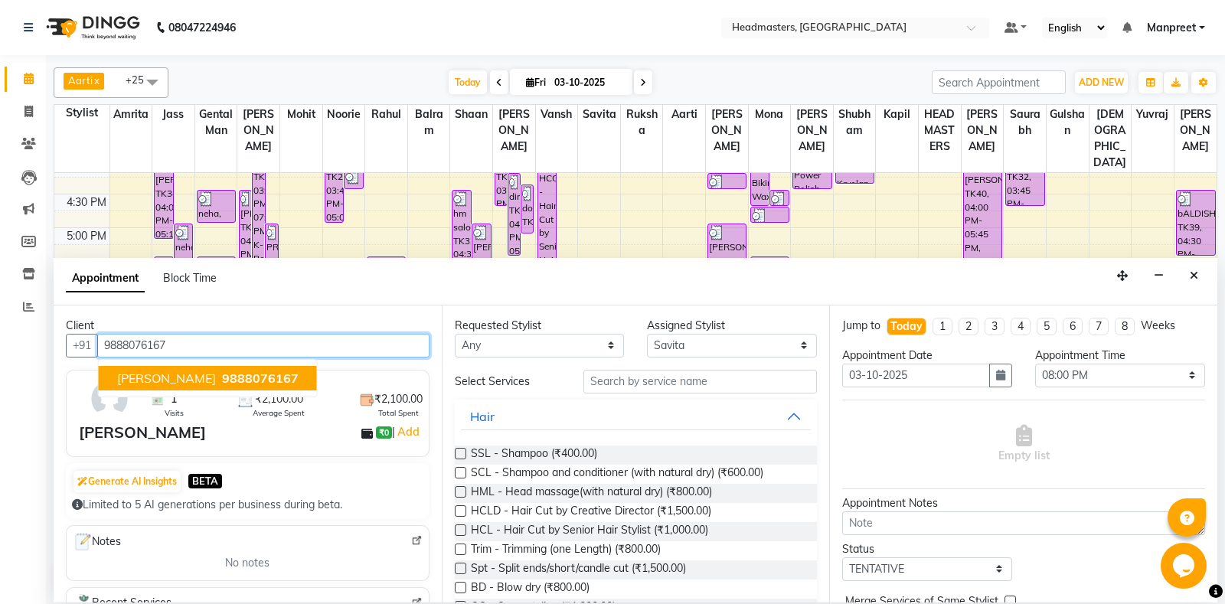
click at [145, 370] on button "[PERSON_NAME] 9888076167" at bounding box center [208, 378] width 218 height 25
type input "9888076167"
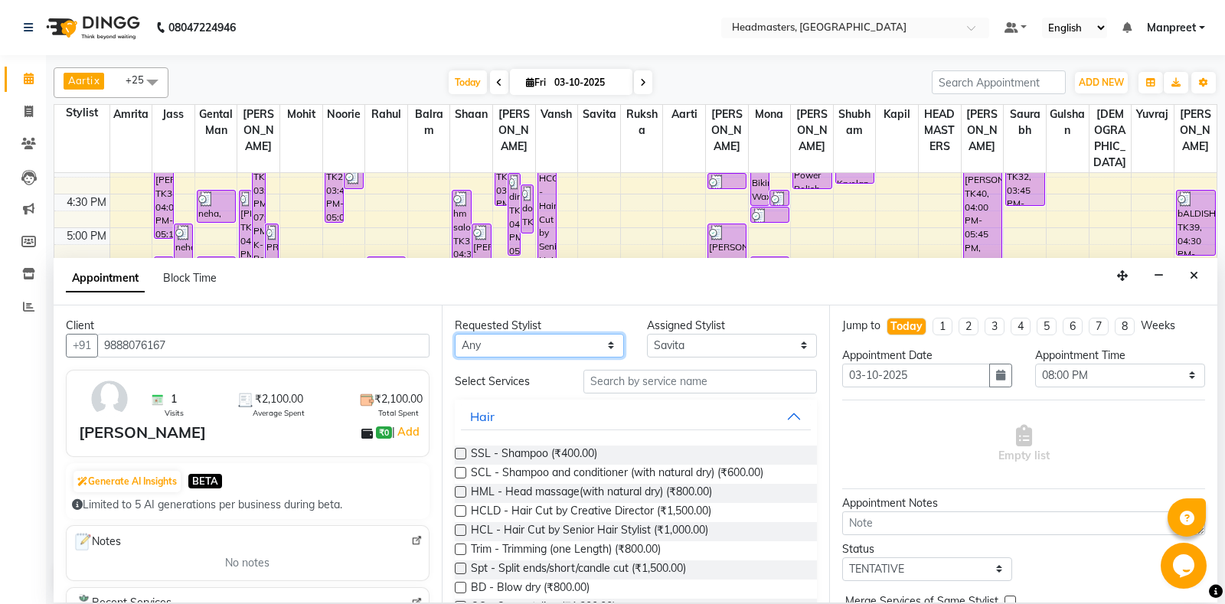
click at [455, 334] on select "Any [PERSON_NAME] Amrita [PERSON_NAME] Gental Man Gulshan HEADMASTERS [PERSON_N…" at bounding box center [540, 346] width 170 height 24
select select "60723"
click option "Mohit" at bounding box center [0, 0] width 0 height 0
select select "60723"
click at [671, 373] on input "text" at bounding box center [700, 382] width 234 height 24
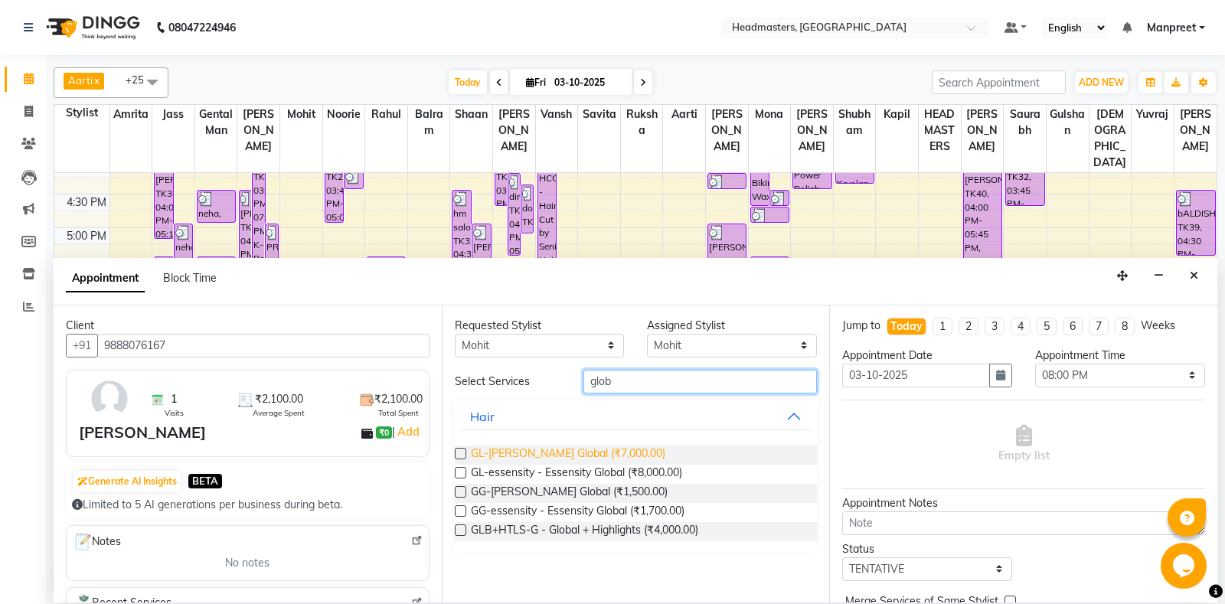
type input "glob"
click at [595, 453] on span "GL-[PERSON_NAME] Global (₹7,000.00)" at bounding box center [568, 455] width 194 height 19
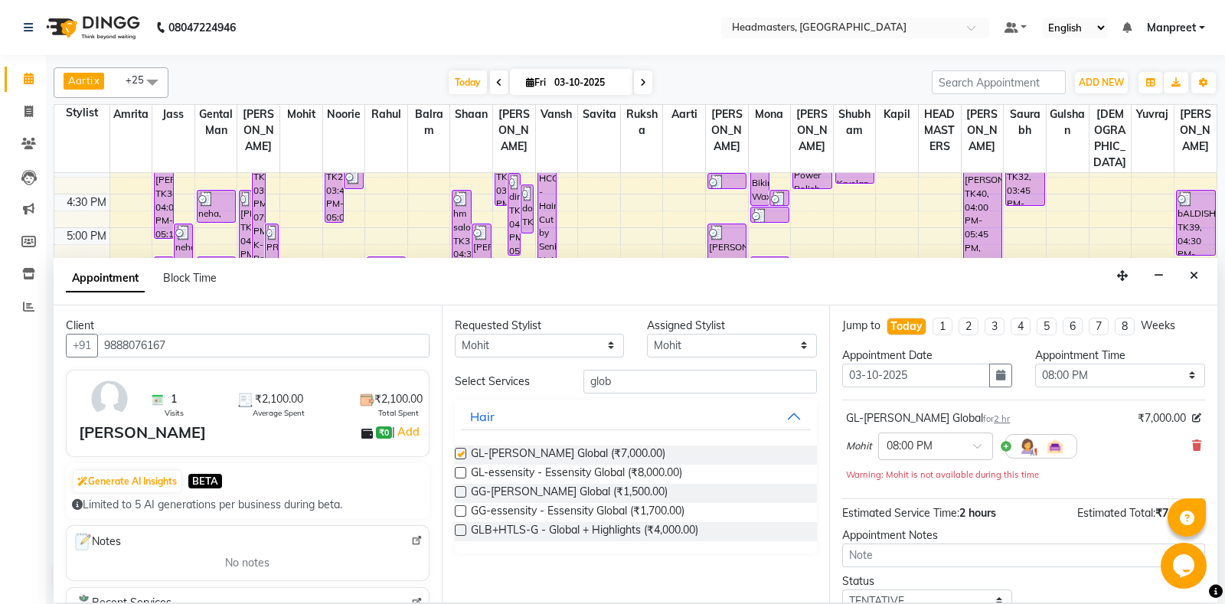
checkbox input "false"
click at [1035, 364] on select "Select 09:00 AM 09:15 AM 09:30 AM 09:45 AM 10:00 AM 10:15 AM 10:30 AM 10:45 AM …" at bounding box center [1120, 376] width 170 height 24
select select "1035"
click option "05:15 PM" at bounding box center [0, 0] width 0 height 0
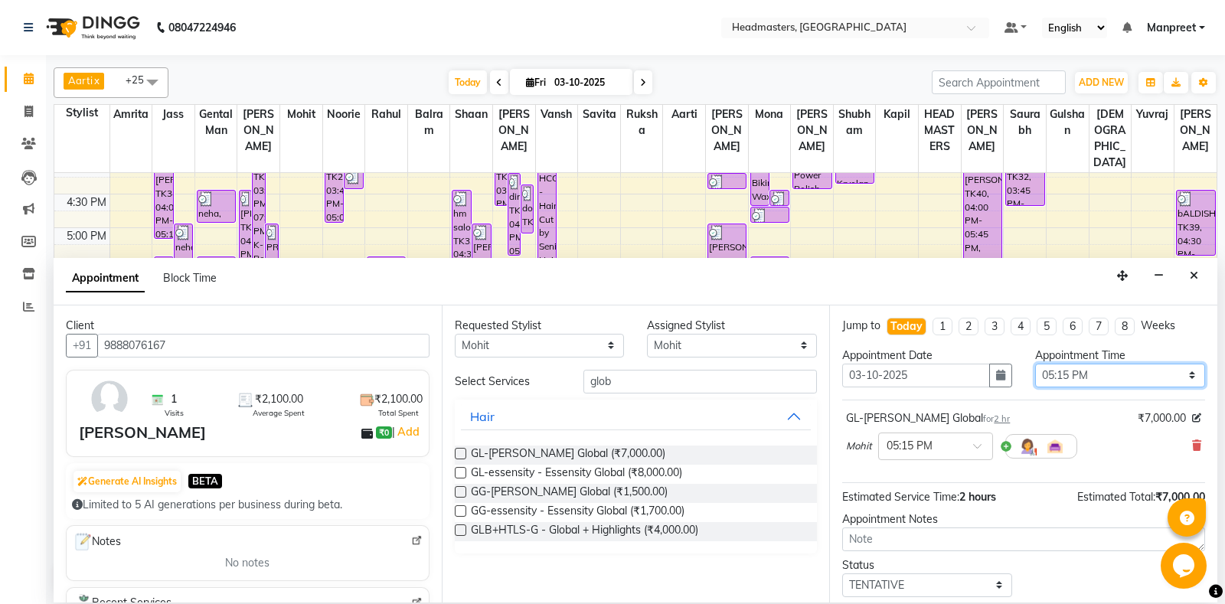
scroll to position [65, 0]
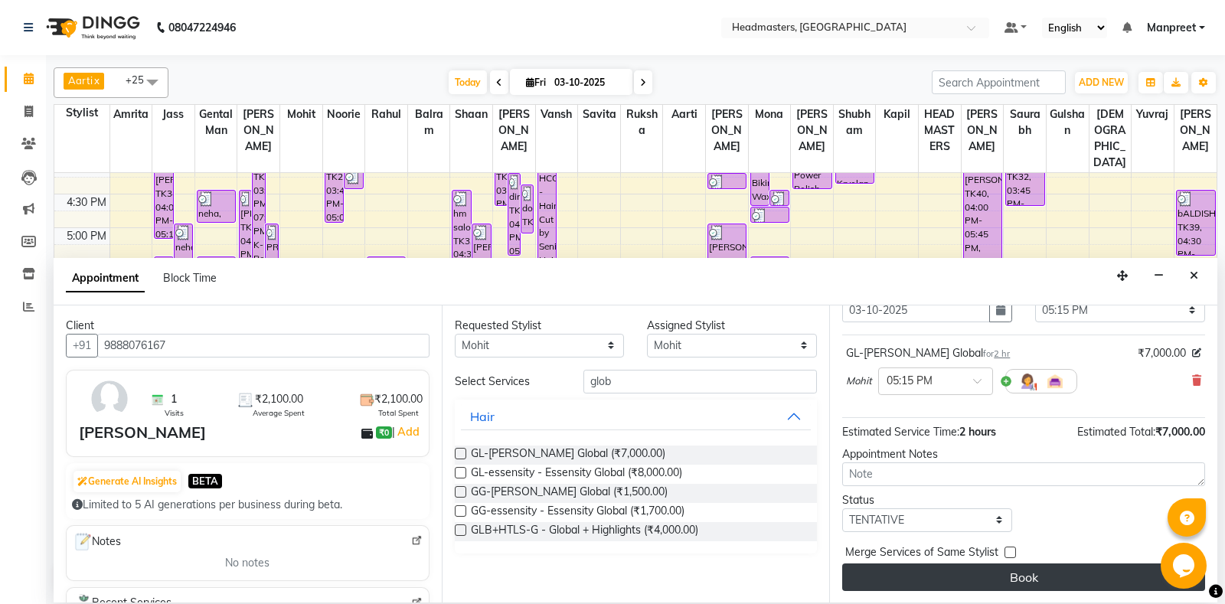
click at [1013, 573] on button "Book" at bounding box center [1023, 578] width 363 height 28
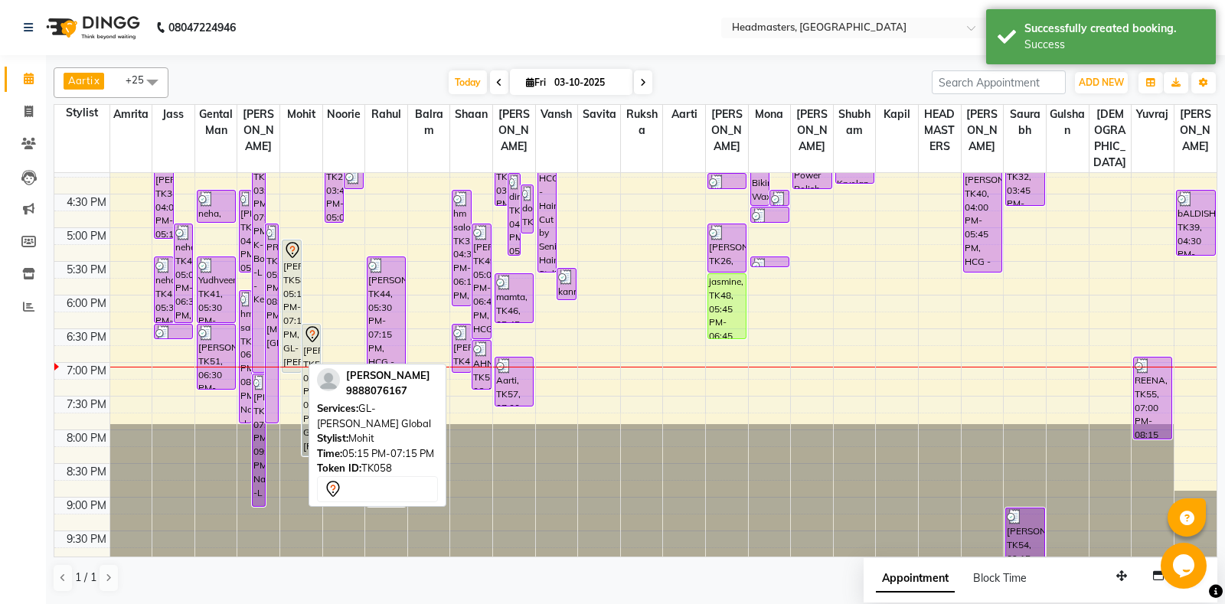
click at [291, 301] on div "[PERSON_NAME]ya, TK58, 05:15 PM-07:15 PM, GL-[PERSON_NAME] Global" at bounding box center [292, 306] width 18 height 132
select select "7"
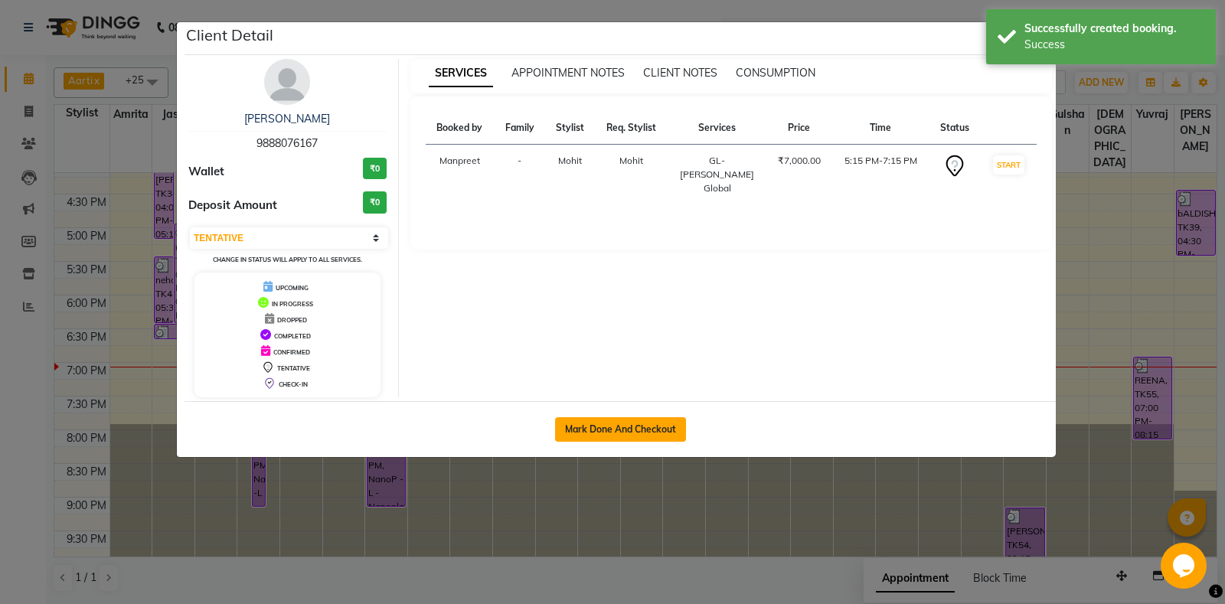
click at [619, 420] on button "Mark Done And Checkout" at bounding box center [620, 429] width 131 height 25
select select "service"
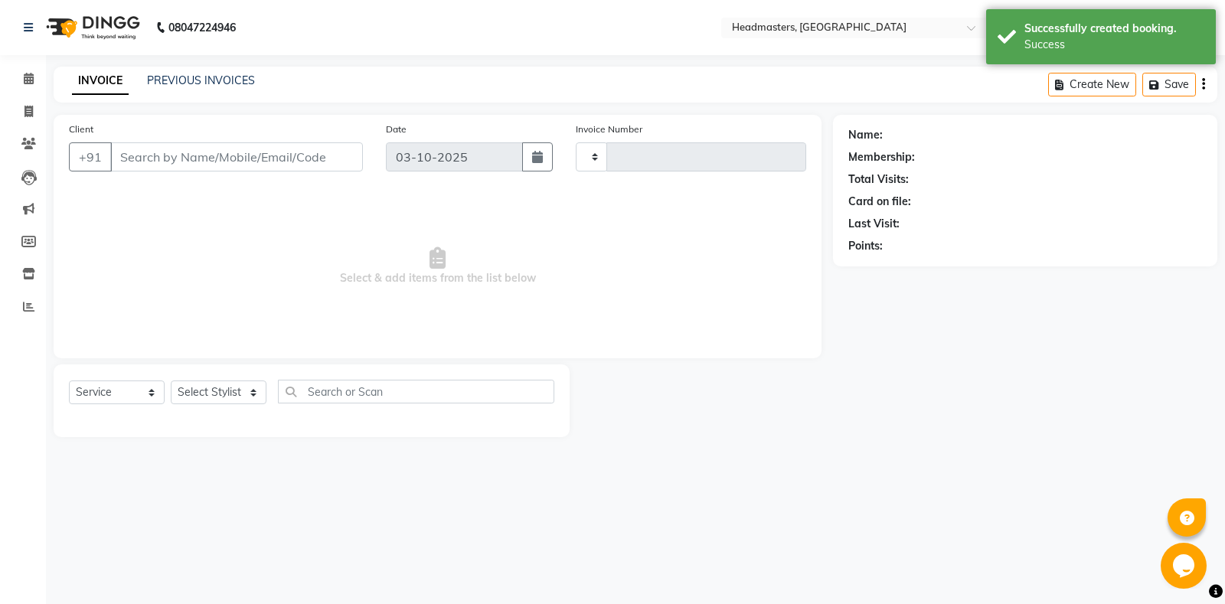
type input "7051"
select select "7130"
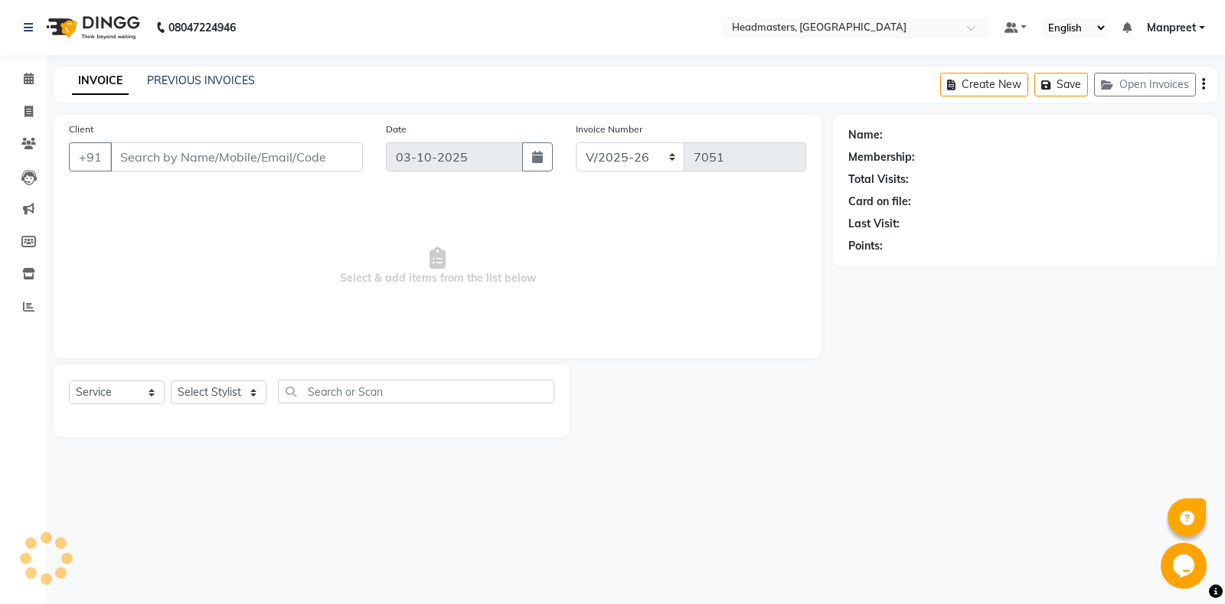
type input "9888076167"
select select "60723"
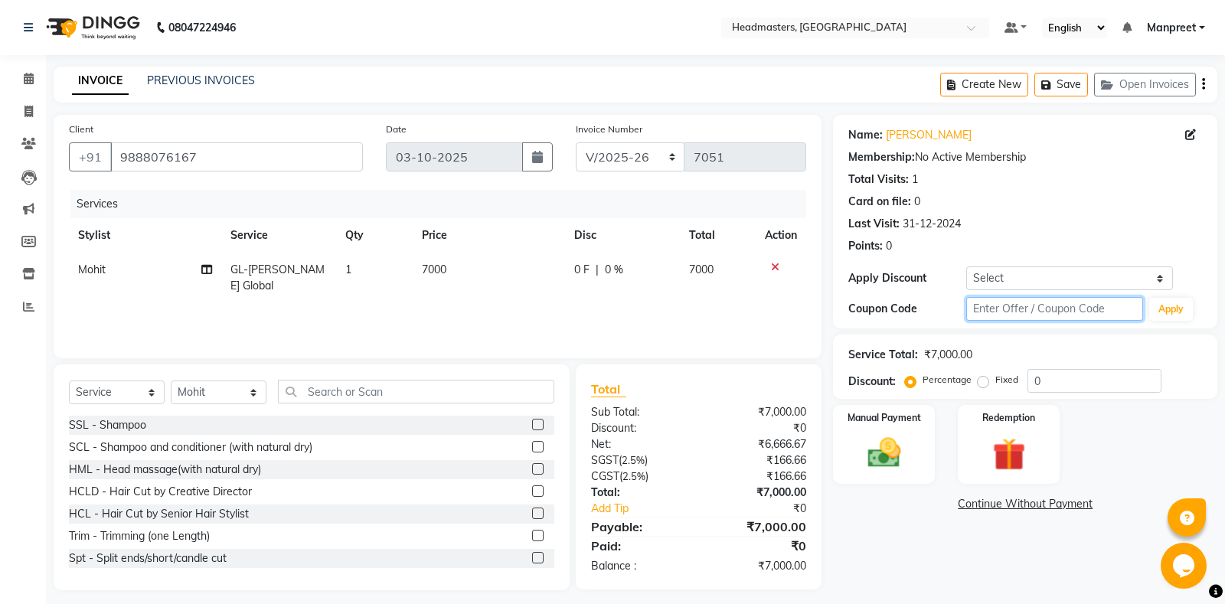
click at [1051, 312] on input "text" at bounding box center [1054, 309] width 177 height 24
click at [966, 266] on select "Select Coupon → Us Polo - Arvind Fashion Coupon → Ttl Holidays Services Coupon …" at bounding box center [1069, 278] width 206 height 24
select select "12: Object"
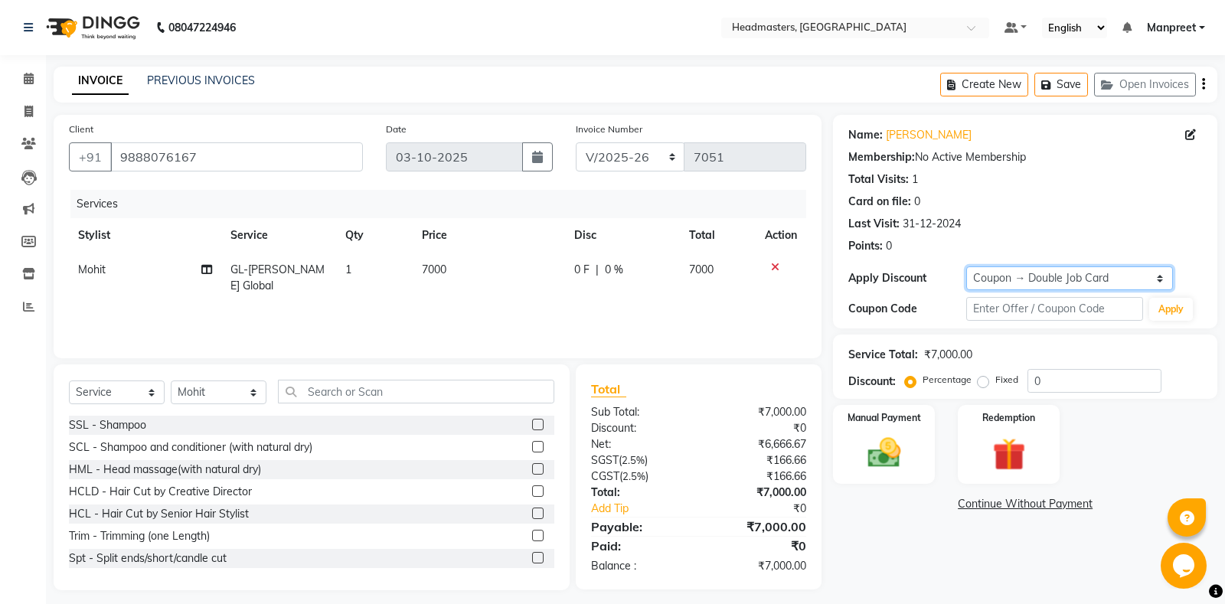
click option "Coupon → Double Job Card" at bounding box center [0, 0] width 0 height 0
type input "100"
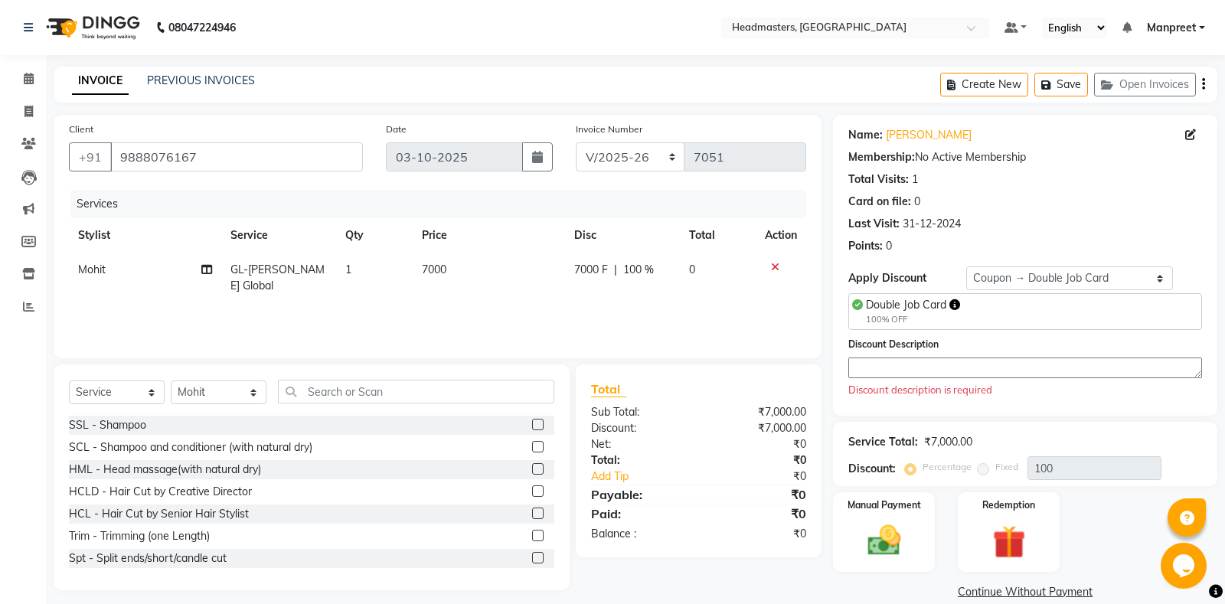
click at [929, 370] on textarea at bounding box center [1025, 368] width 354 height 21
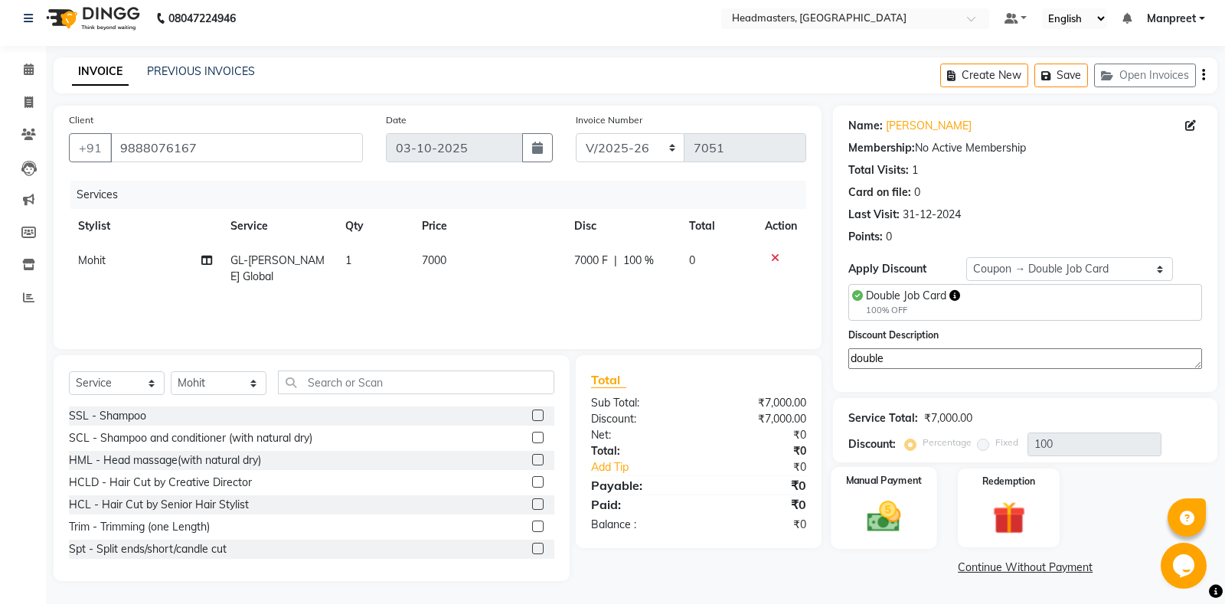
type textarea "double"
click at [867, 469] on div "Manual Payment" at bounding box center [885, 508] width 106 height 82
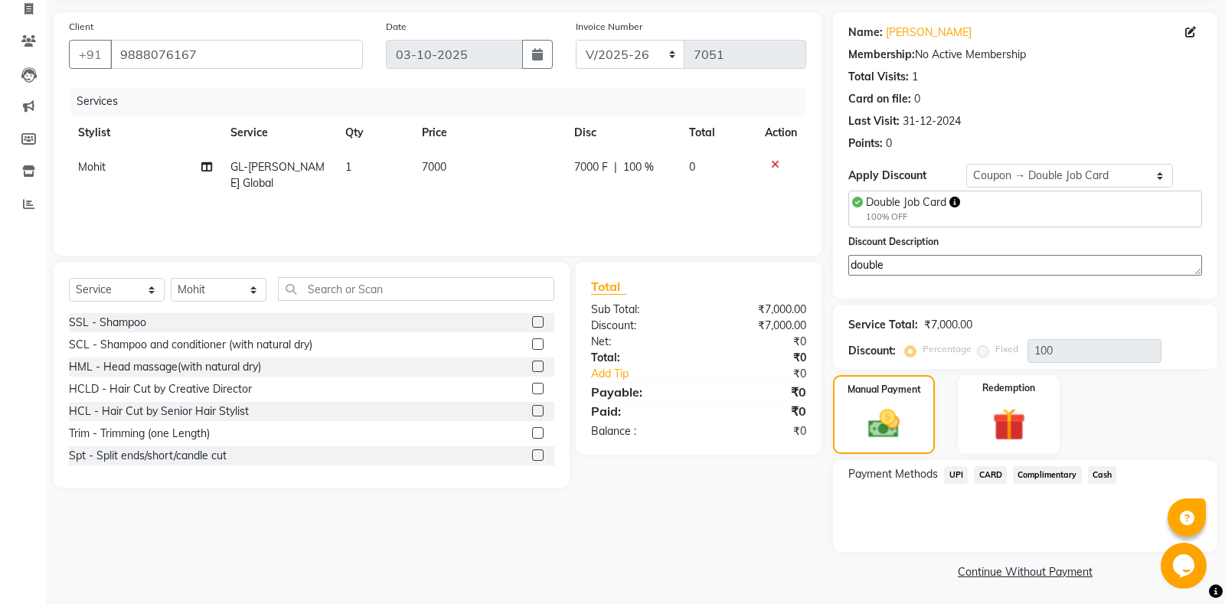
click at [1049, 470] on span "Complimentary" at bounding box center [1047, 475] width 69 height 18
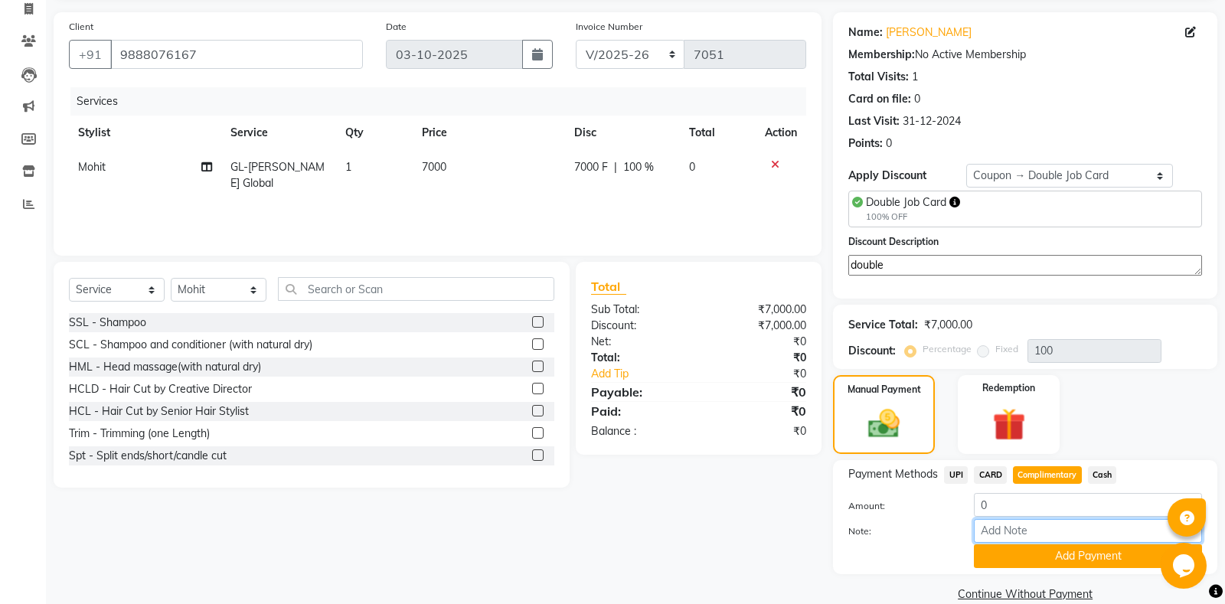
click at [1012, 525] on input "Note:" at bounding box center [1088, 531] width 228 height 24
type input "DOUBLE JOB CARD"
click at [1070, 550] on button "Add Payment" at bounding box center [1088, 556] width 228 height 24
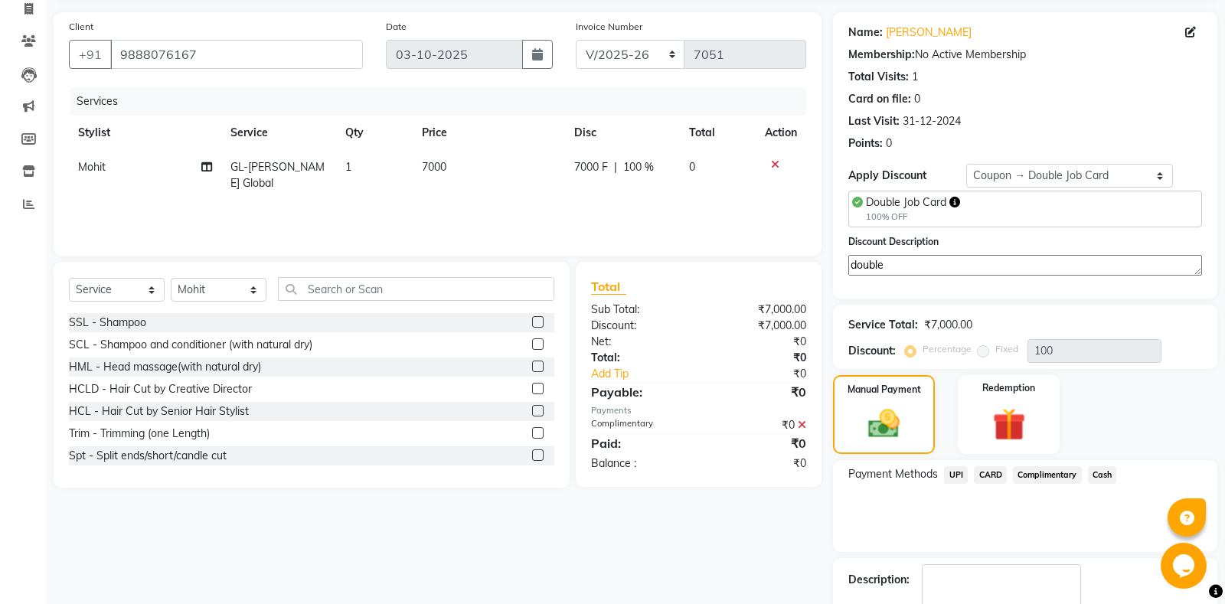
scroll to position [166, 0]
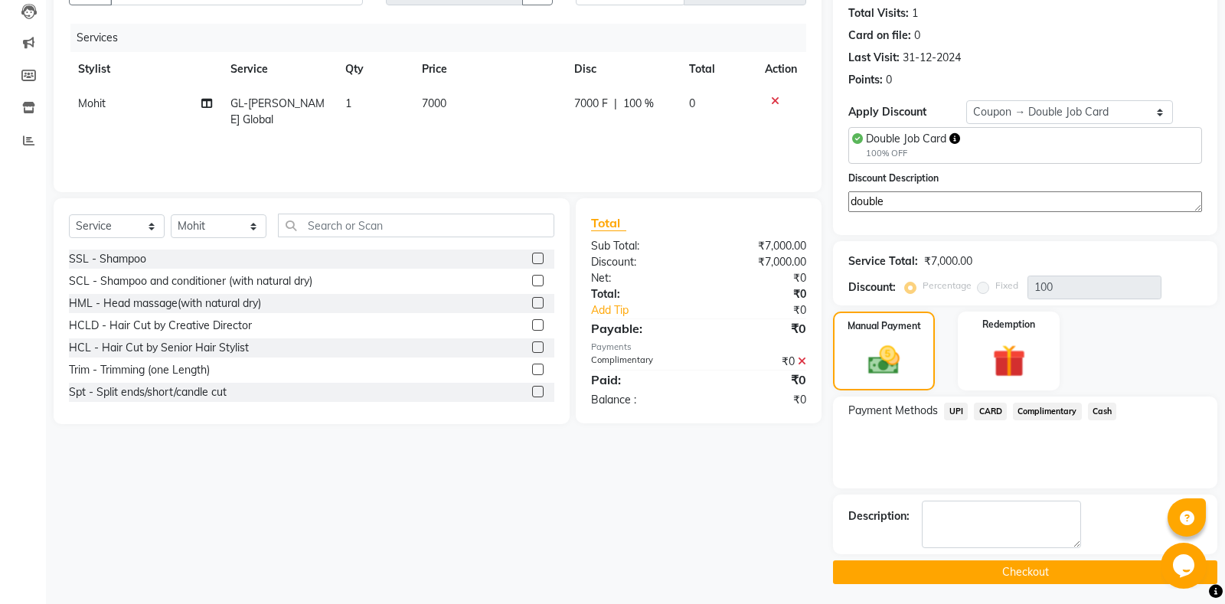
click at [962, 571] on button "Checkout" at bounding box center [1025, 572] width 384 height 24
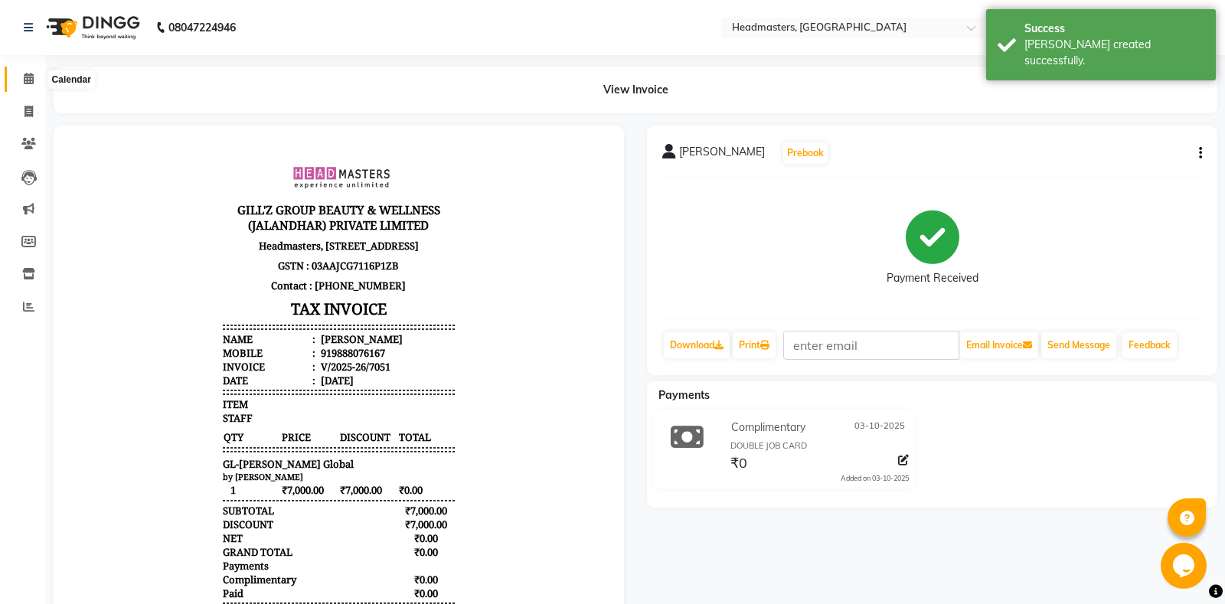
click at [18, 75] on span at bounding box center [28, 79] width 27 height 18
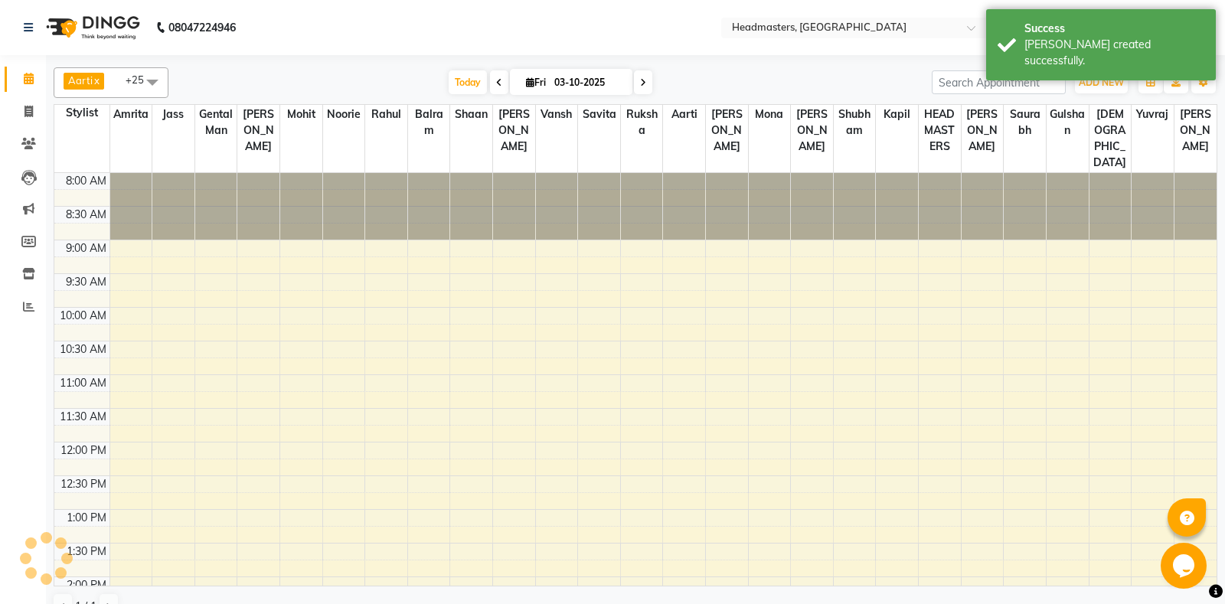
scroll to position [522, 0]
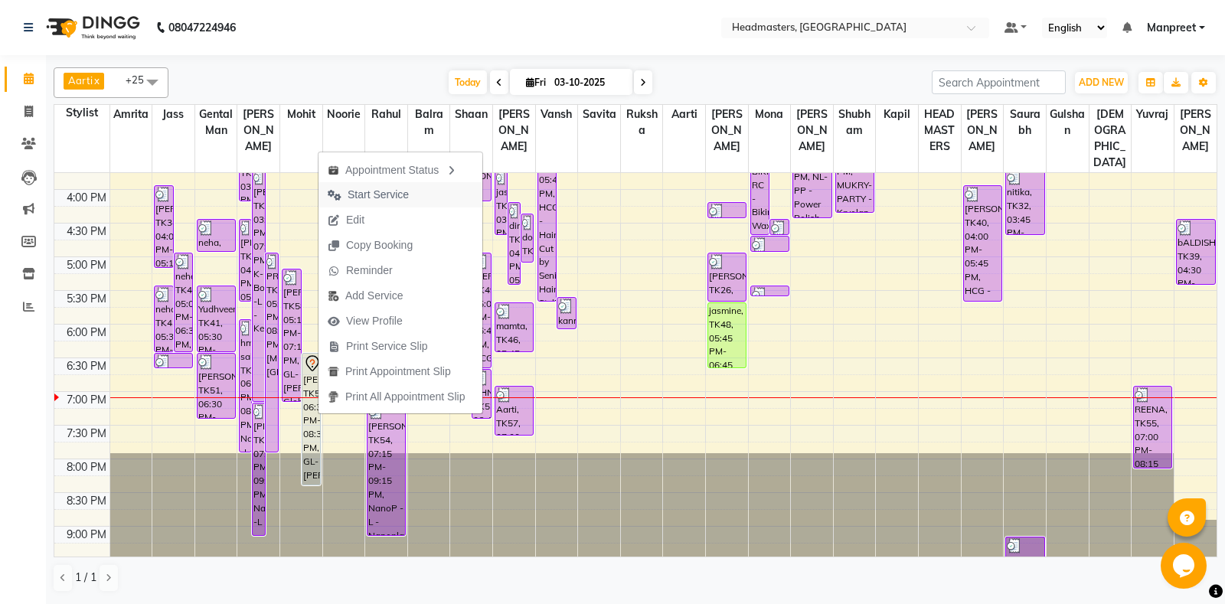
click at [388, 185] on span "Start Service" at bounding box center [369, 194] width 100 height 25
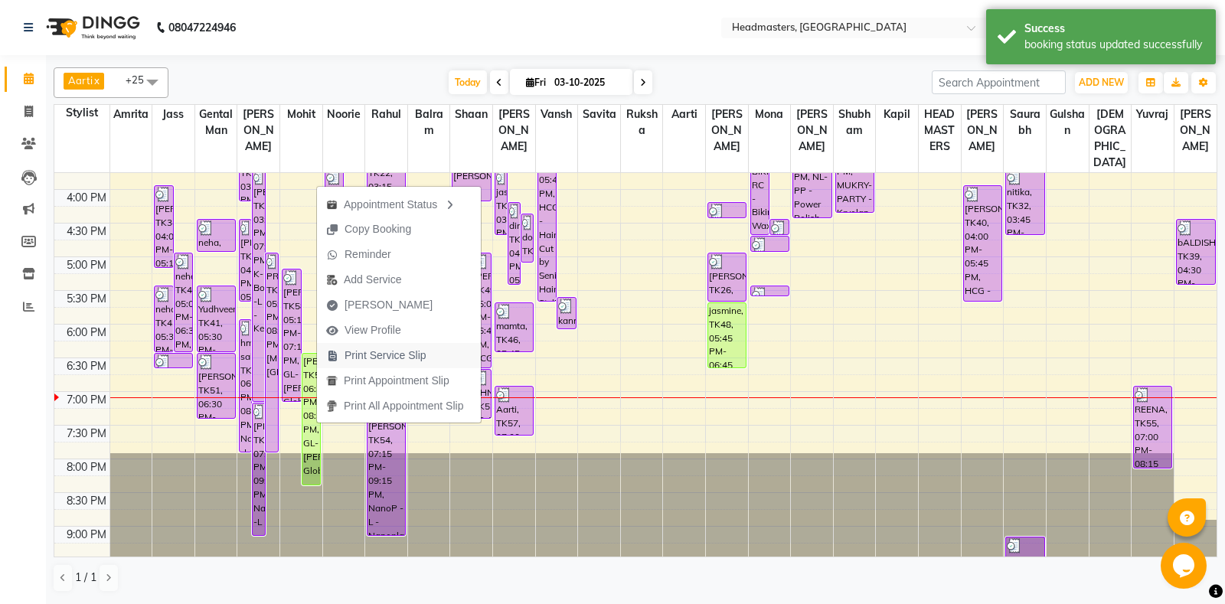
click at [472, 354] on button "Print Service Slip" at bounding box center [399, 355] width 164 height 25
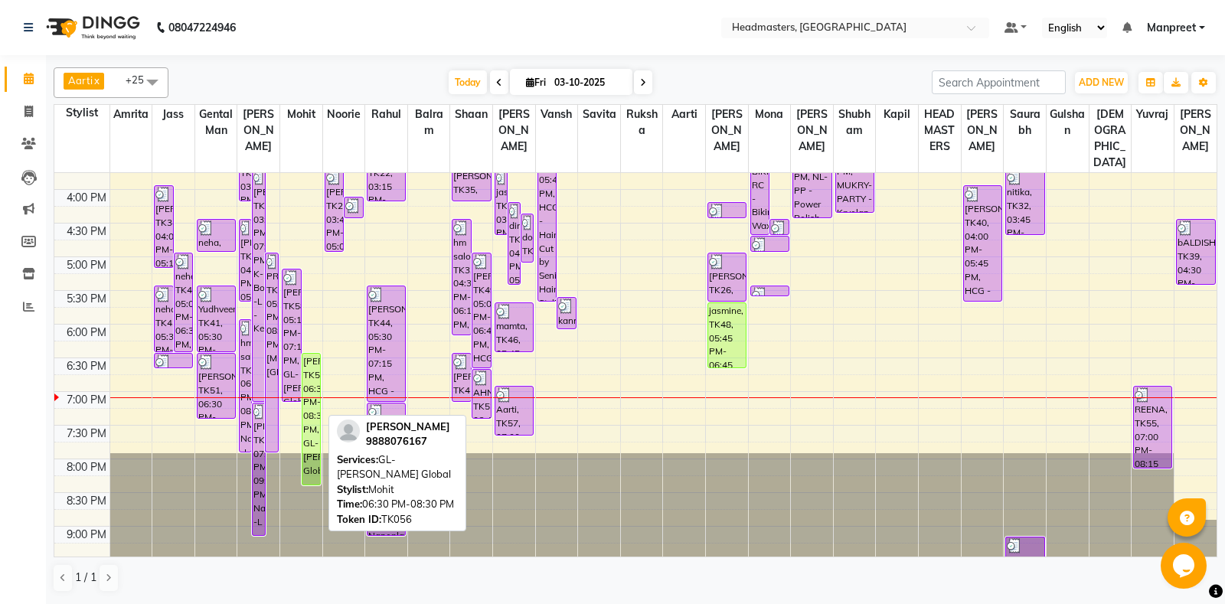
click at [318, 430] on div "[PERSON_NAME], TK56, 06:30 PM-08:30 PM, GL-[PERSON_NAME] Global" at bounding box center [311, 419] width 18 height 131
select select "1"
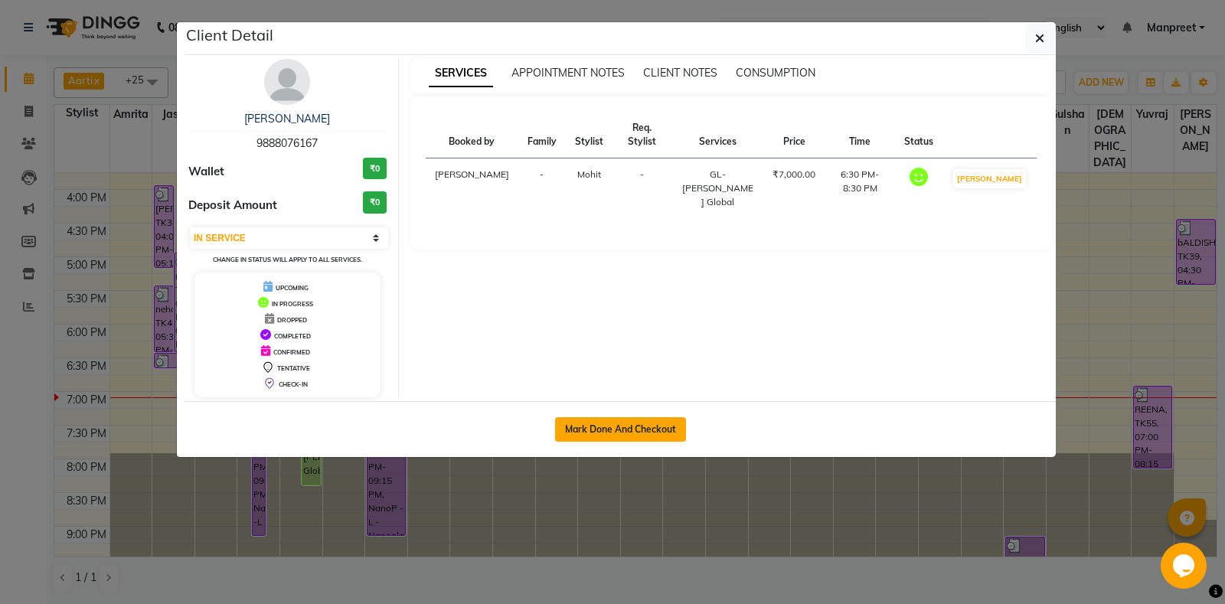
click at [584, 434] on button "Mark Done And Checkout" at bounding box center [620, 429] width 131 height 25
select select "service"
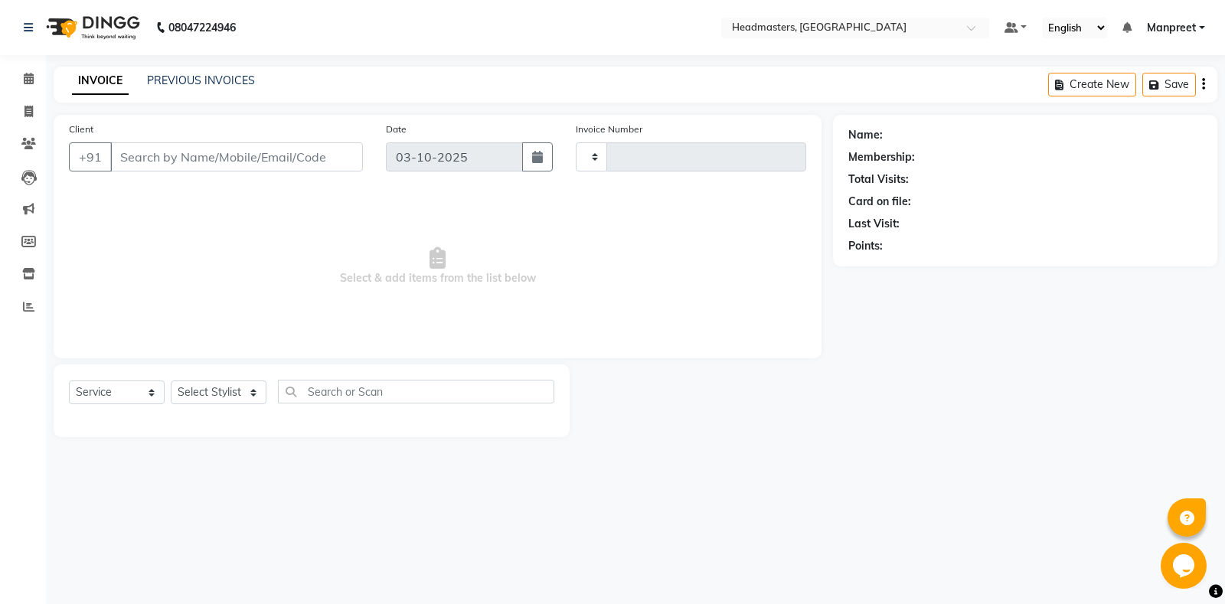
type input "7052"
select select "7130"
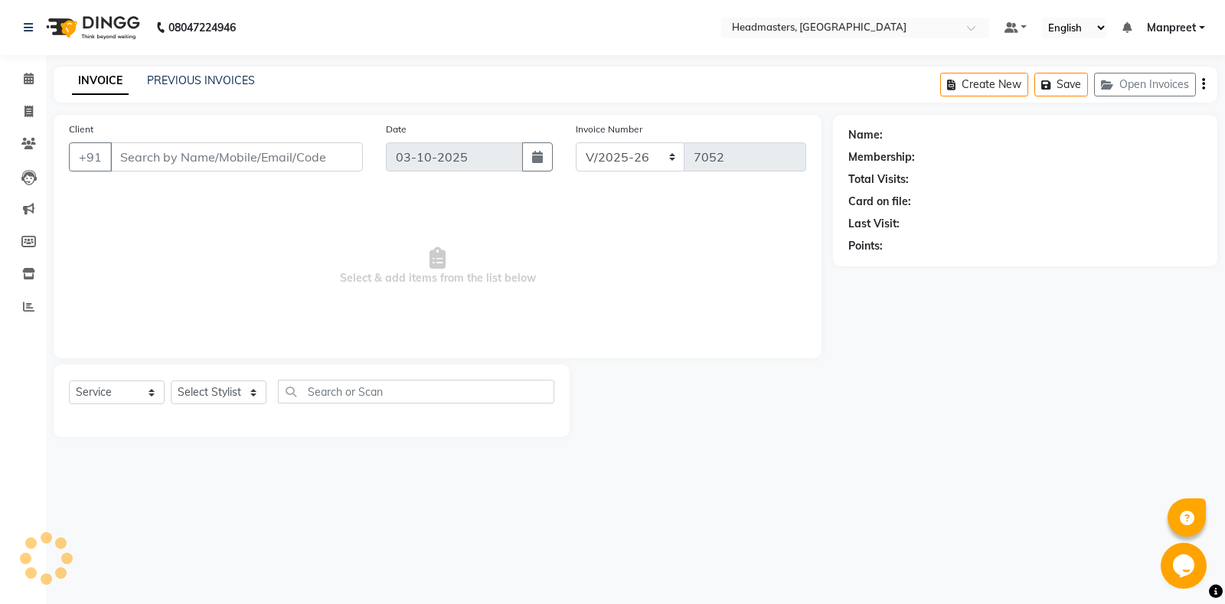
type input "9888076167"
select select "60723"
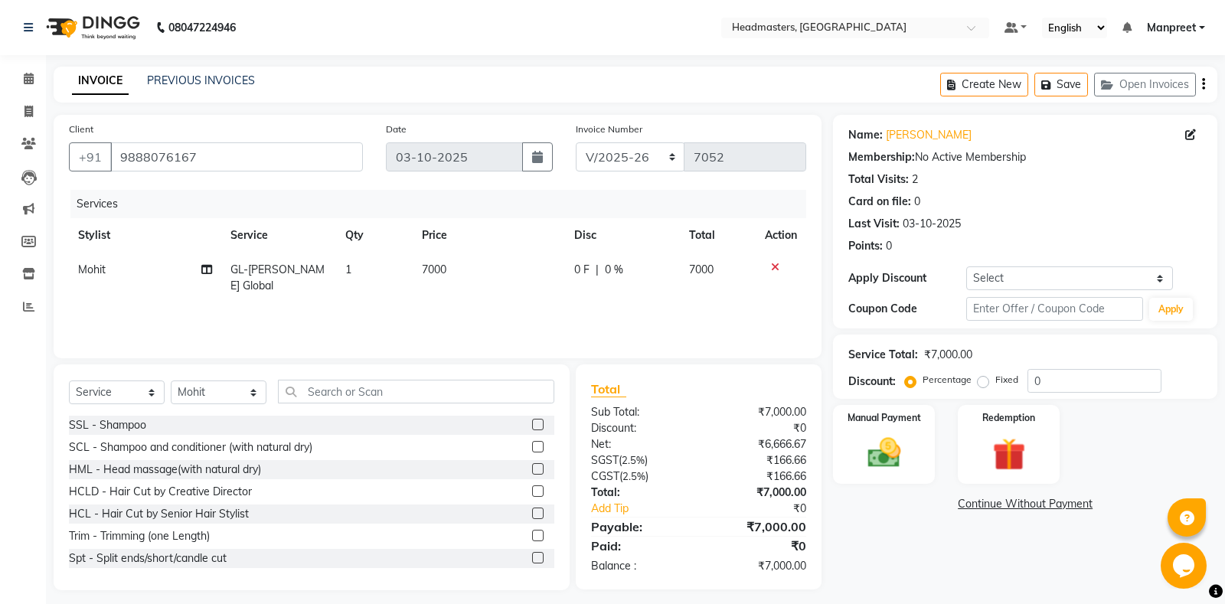
click at [574, 283] on td "0 F | 0 %" at bounding box center [622, 278] width 115 height 51
select select "60723"
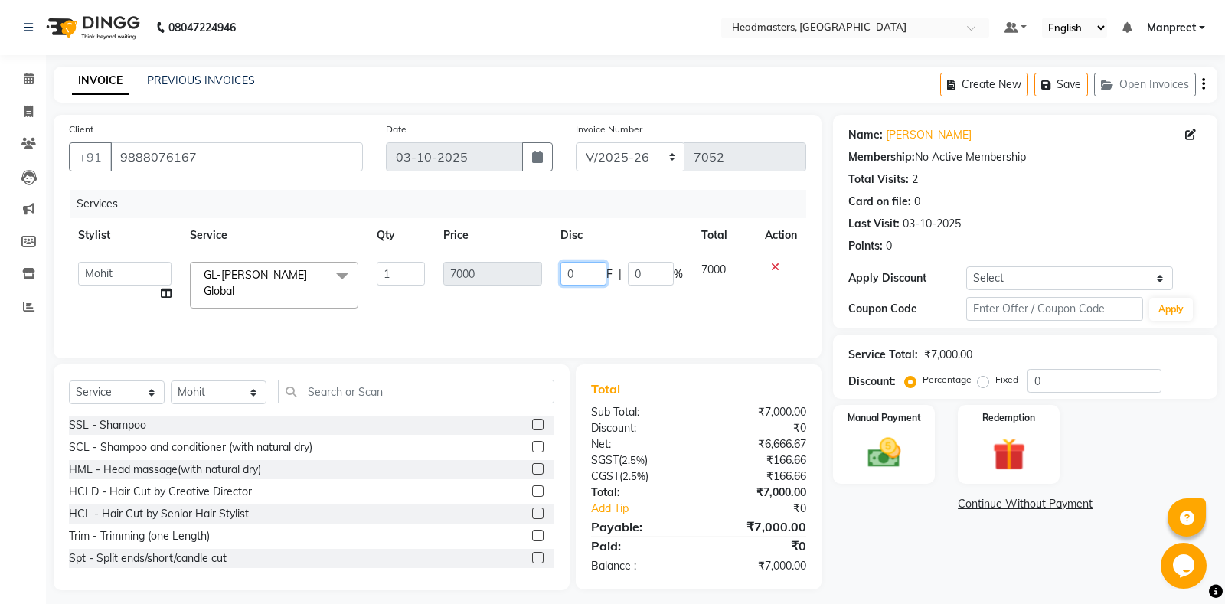
click at [565, 270] on input "0" at bounding box center [583, 274] width 46 height 24
type input "500"
click at [590, 302] on td "500 F | 0 %" at bounding box center [621, 285] width 141 height 65
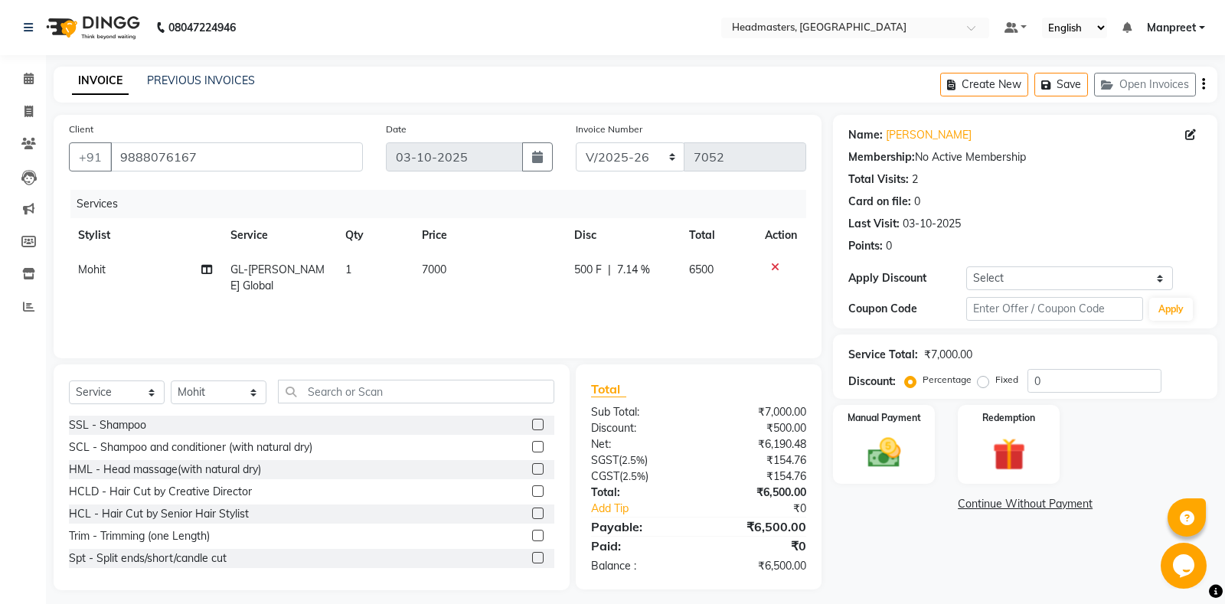
click at [590, 302] on td "500 F | 7.14 %" at bounding box center [622, 278] width 115 height 51
select select "60723"
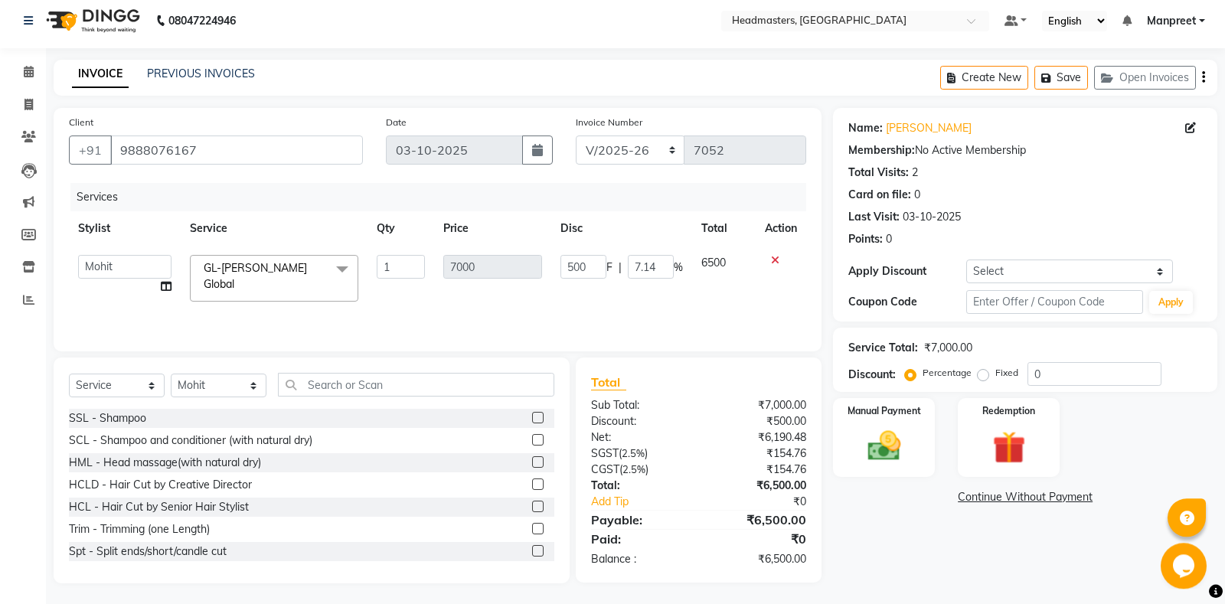
scroll to position [9, 0]
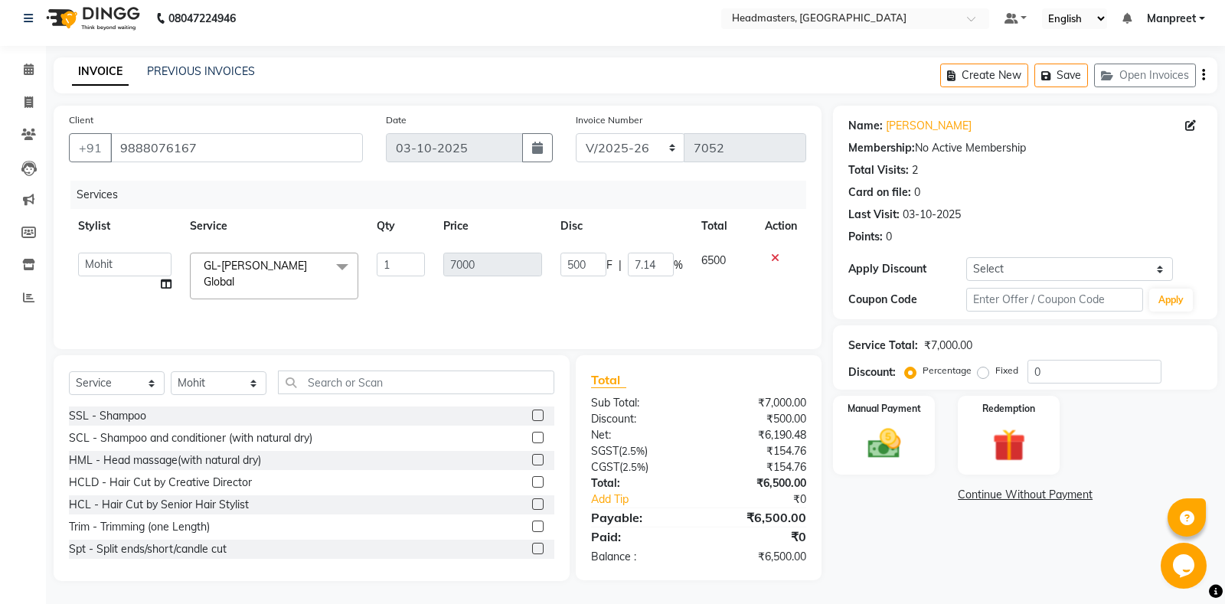
click at [937, 433] on div "Manual Payment Redemption" at bounding box center [1025, 435] width 407 height 79
click at [879, 450] on img at bounding box center [884, 443] width 55 height 39
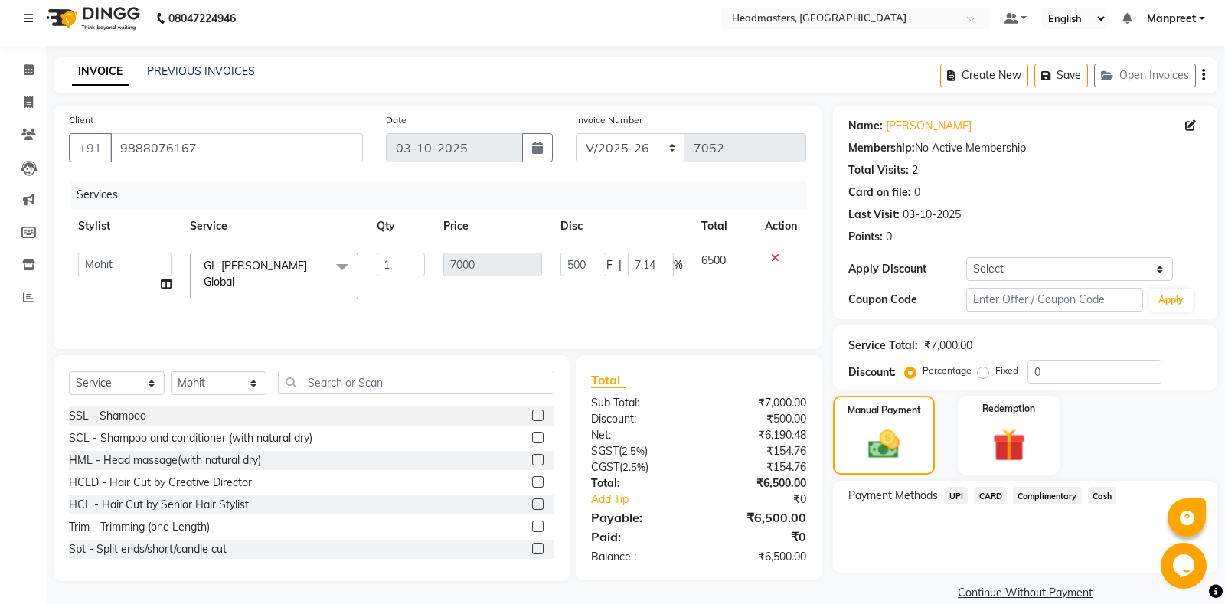
scroll to position [31, 0]
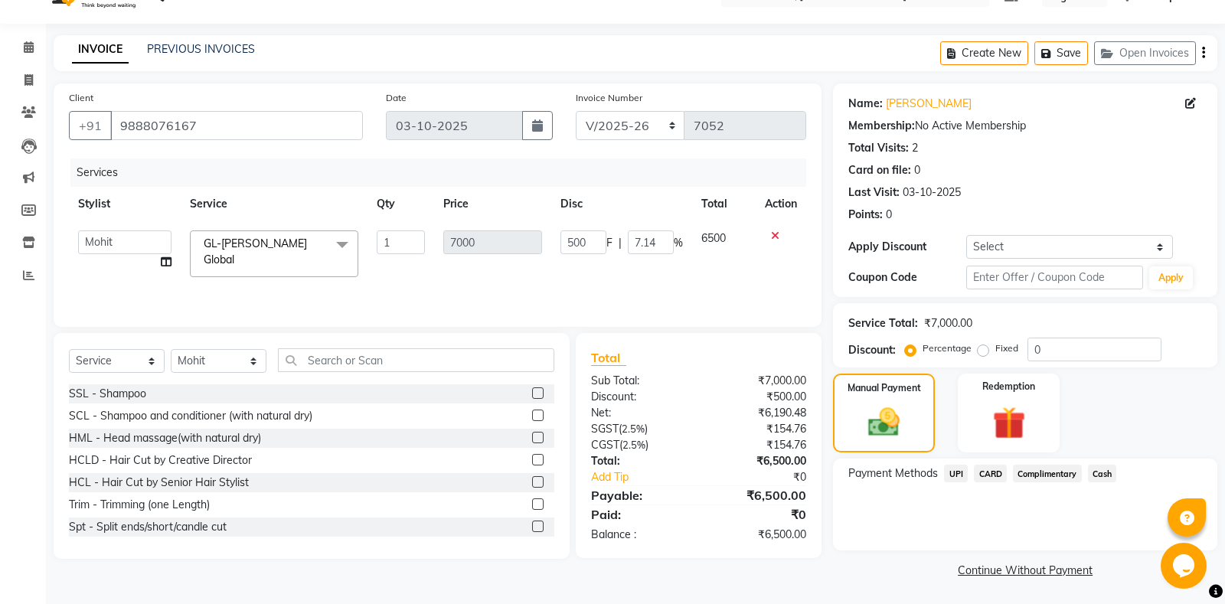
click at [958, 474] on span "UPI" at bounding box center [956, 474] width 24 height 18
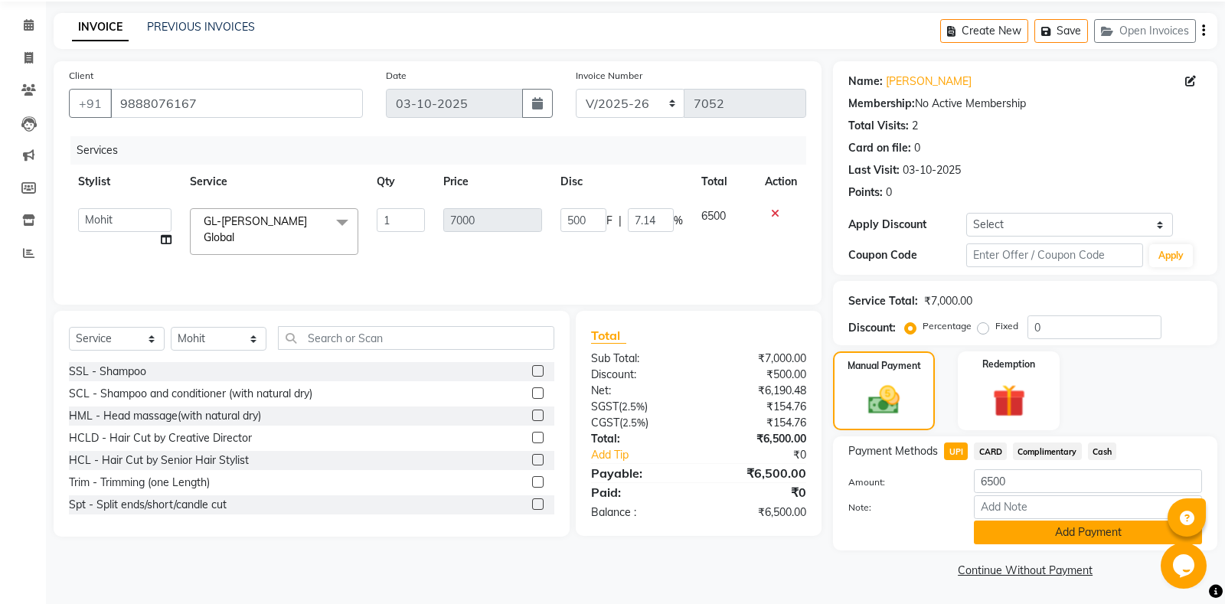
click at [1019, 529] on button "Add Payment" at bounding box center [1088, 533] width 228 height 24
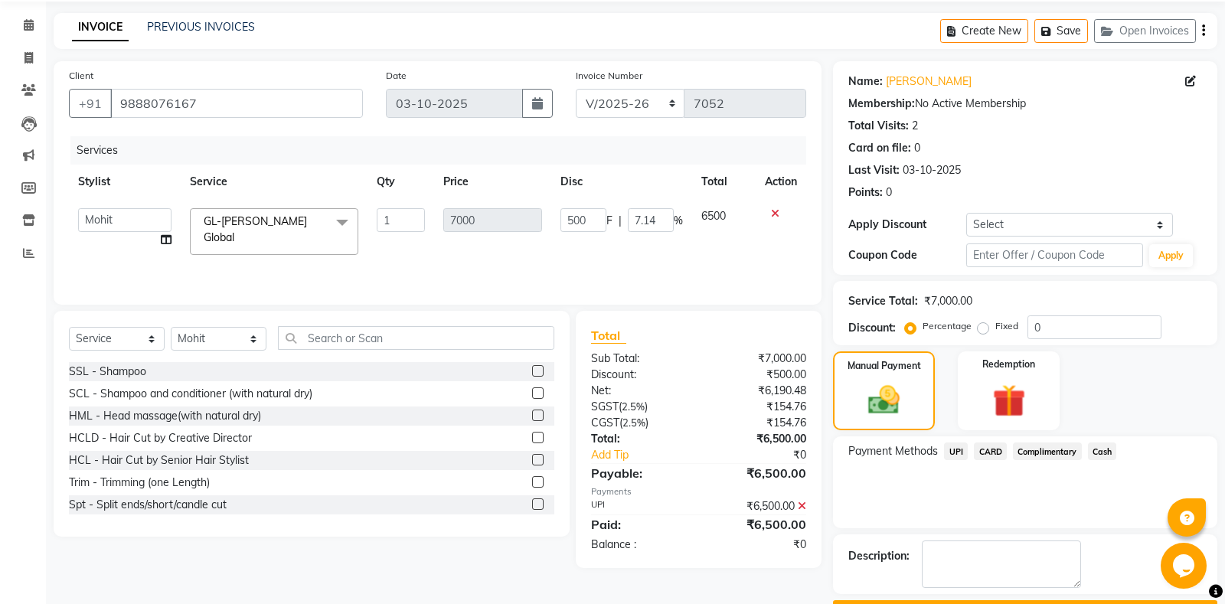
scroll to position [96, 0]
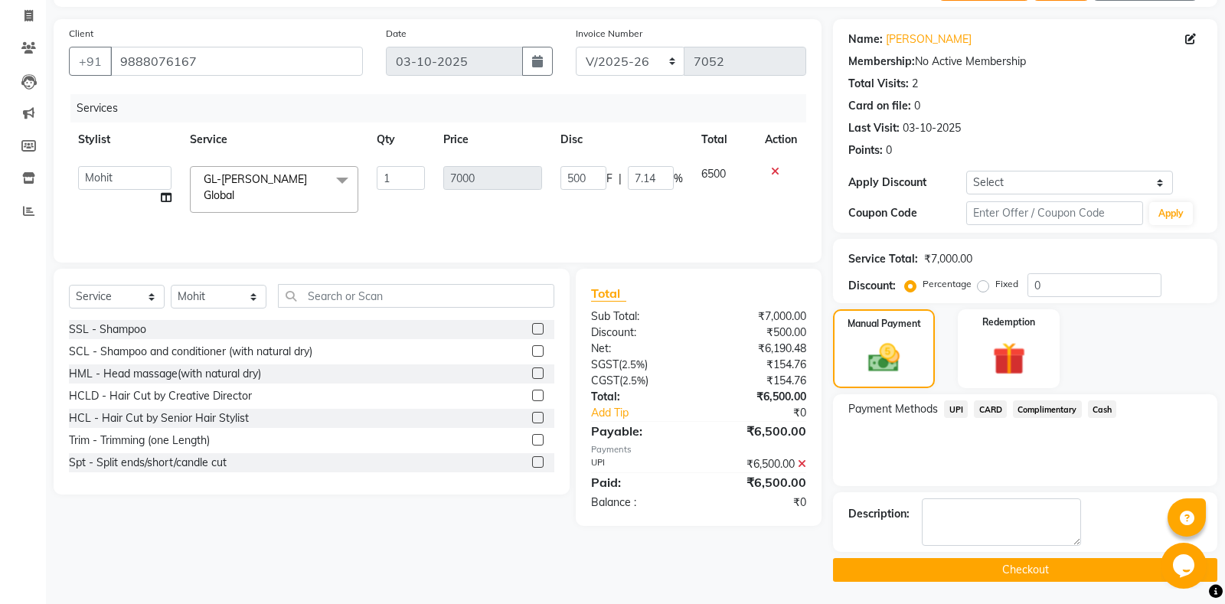
click at [978, 560] on button "Checkout" at bounding box center [1025, 570] width 384 height 24
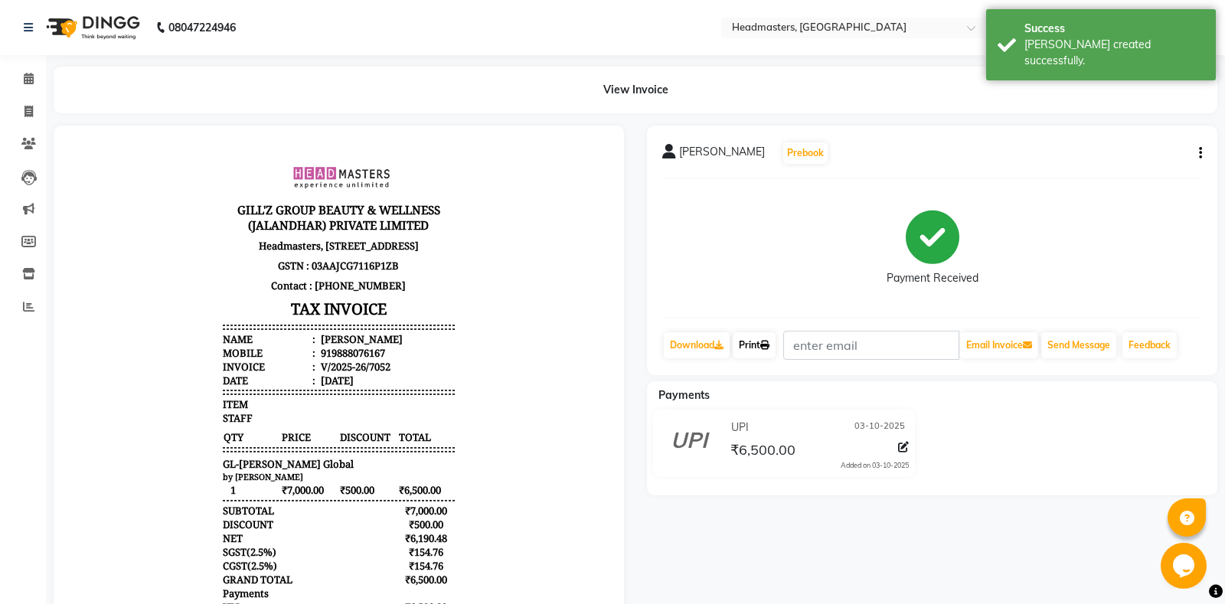
click at [768, 353] on link "Print" at bounding box center [754, 345] width 43 height 26
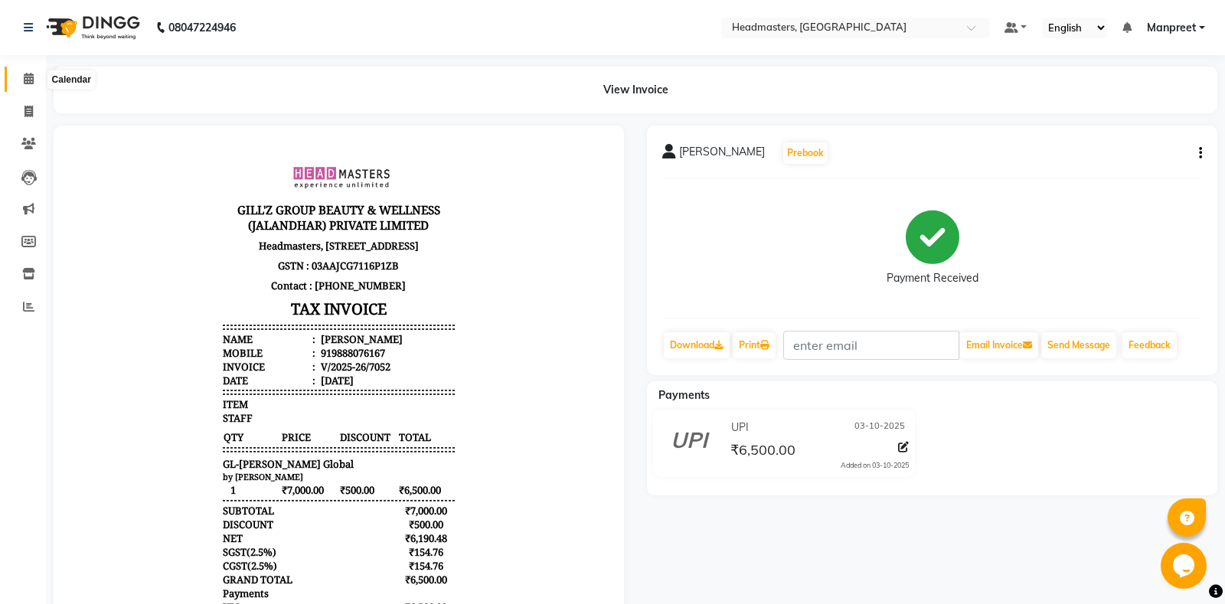
click at [33, 80] on icon at bounding box center [29, 78] width 10 height 11
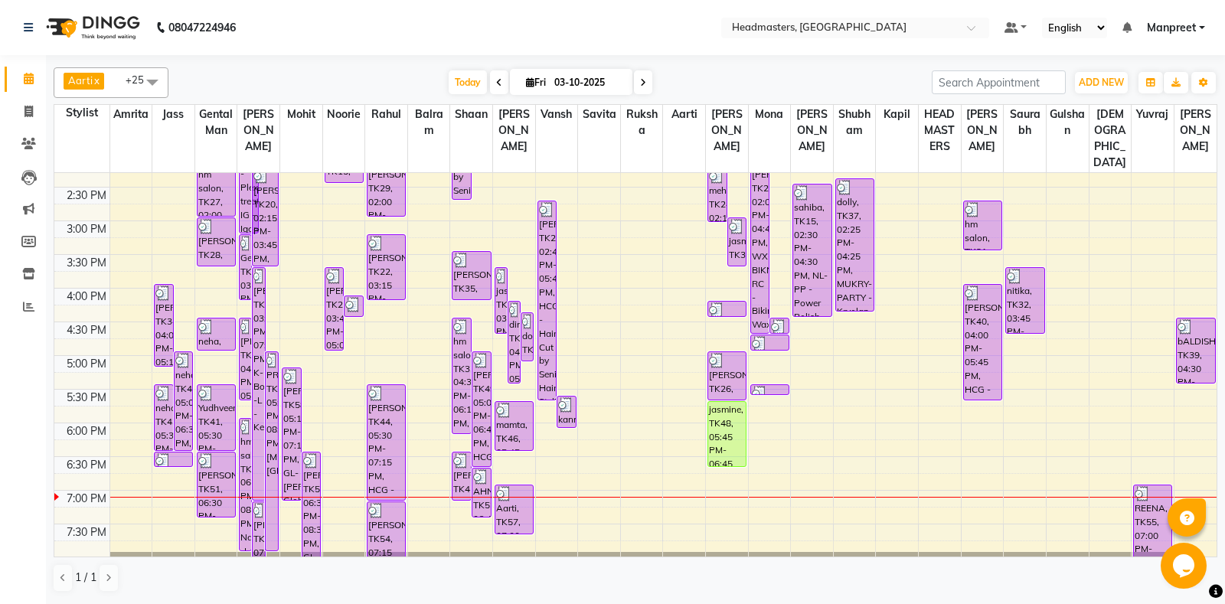
scroll to position [482, 0]
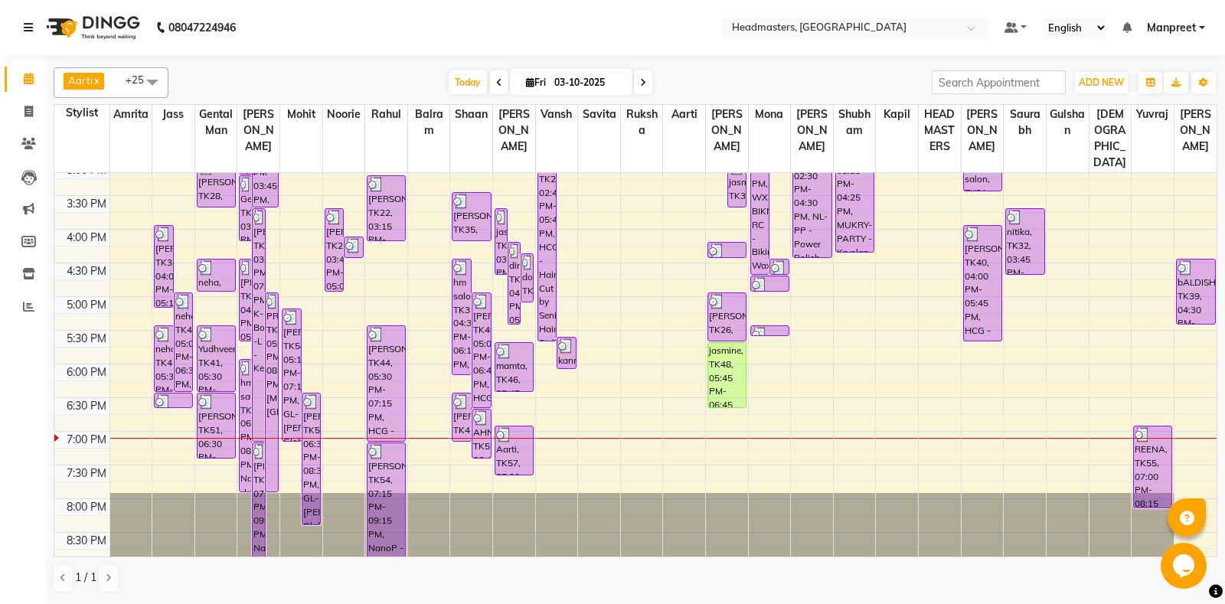
click at [28, 26] on icon at bounding box center [28, 27] width 9 height 11
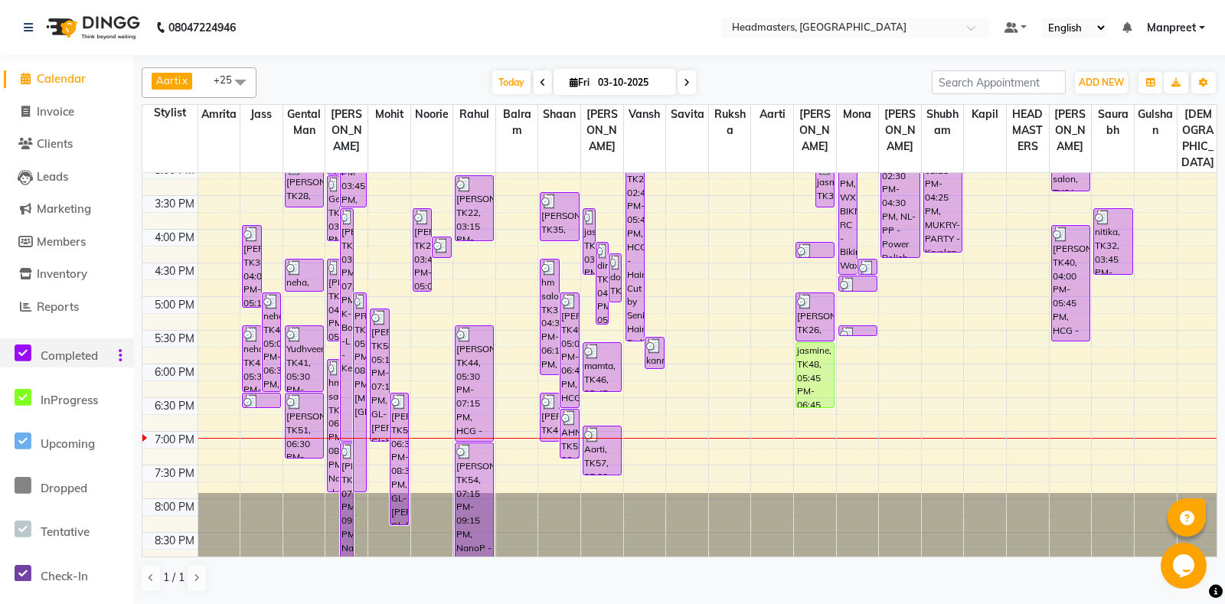
click at [25, 354] on icon at bounding box center [23, 353] width 17 height 19
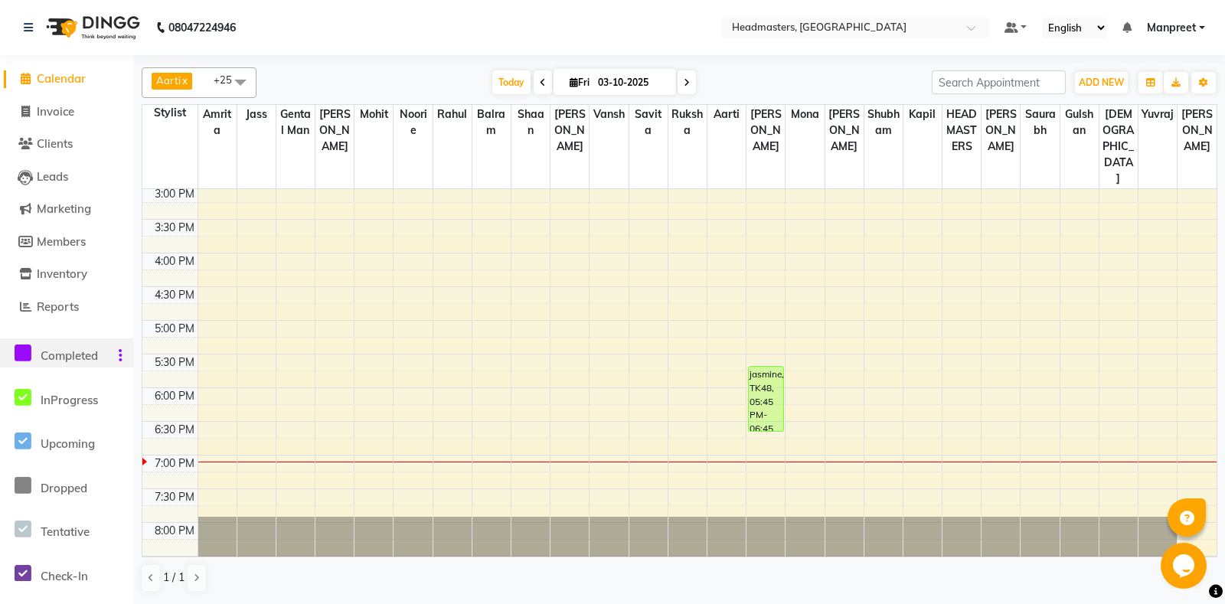
scroll to position [471, 0]
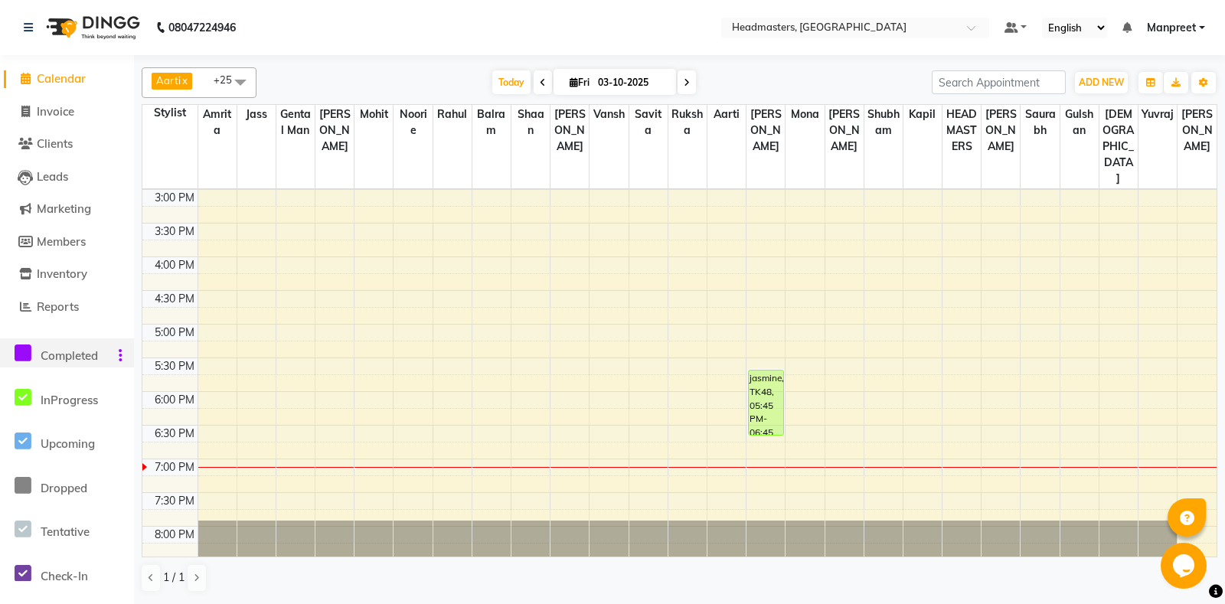
click at [521, 335] on div "8:00 AM 8:30 AM 9:00 AM 9:30 AM 10:00 AM 10:30 AM 11:00 AM 11:30 AM 12:00 PM 12…" at bounding box center [679, 189] width 1074 height 943
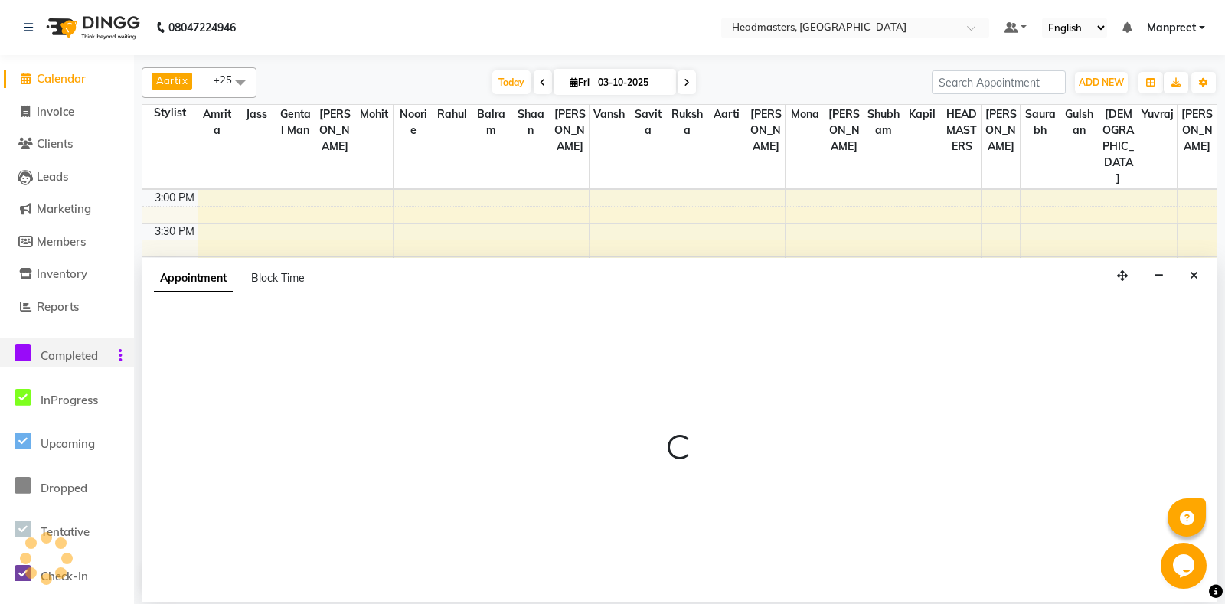
select select "60727"
select select "tentative"
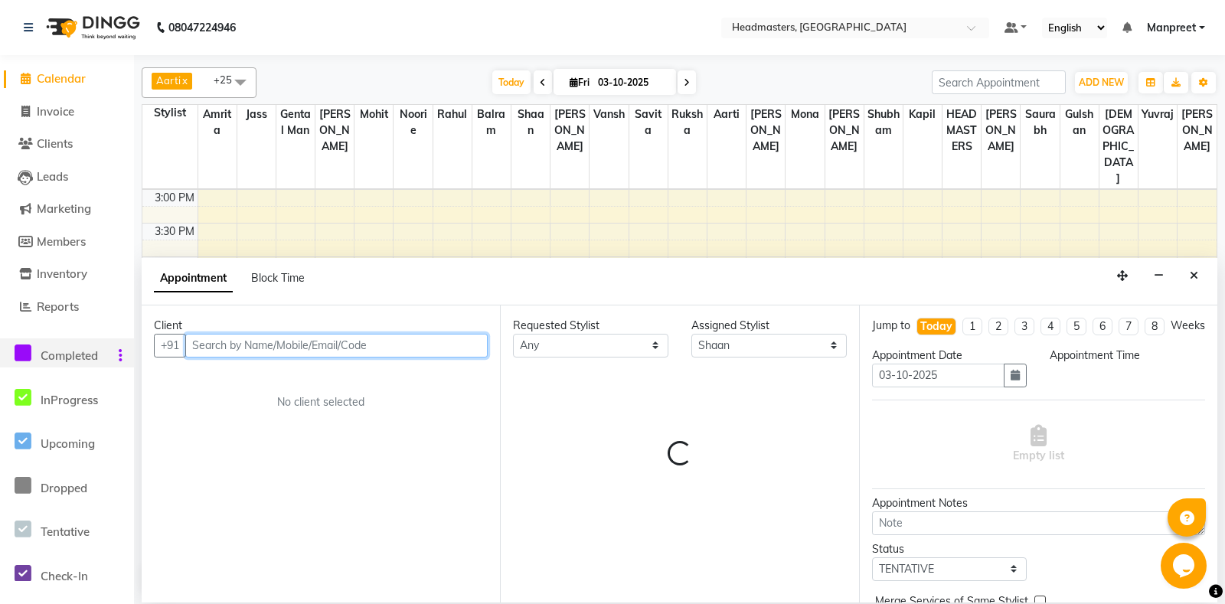
select select "1035"
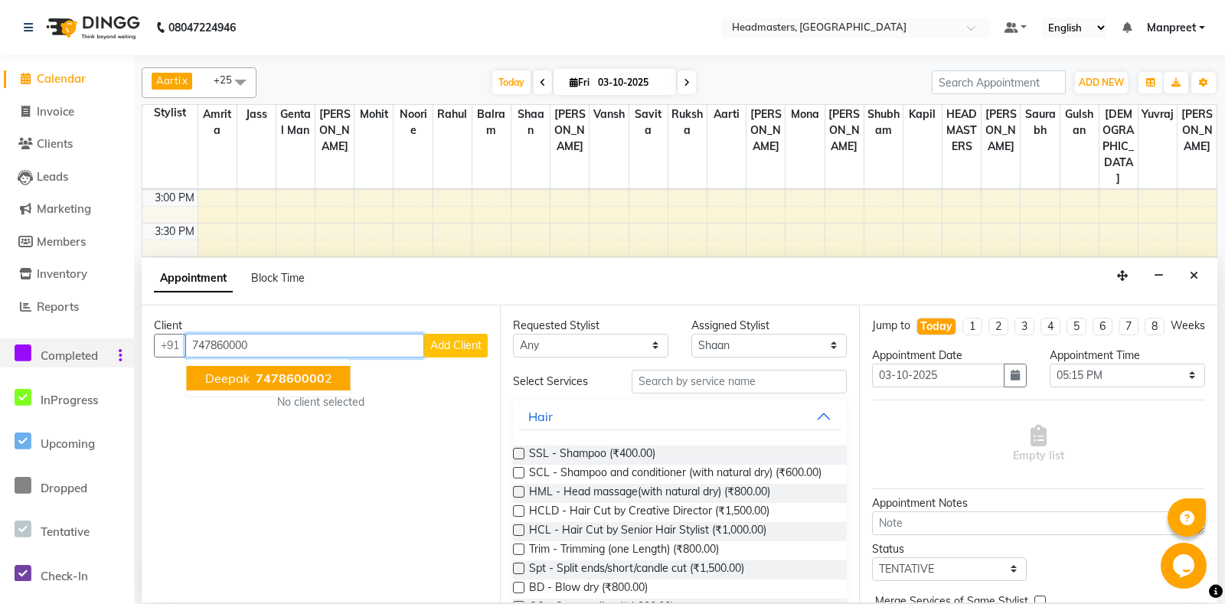
click at [292, 389] on ngb-typeahead-window "deepak 747860000 2" at bounding box center [268, 378] width 165 height 38
click at [309, 374] on span "747860000" at bounding box center [290, 378] width 69 height 15
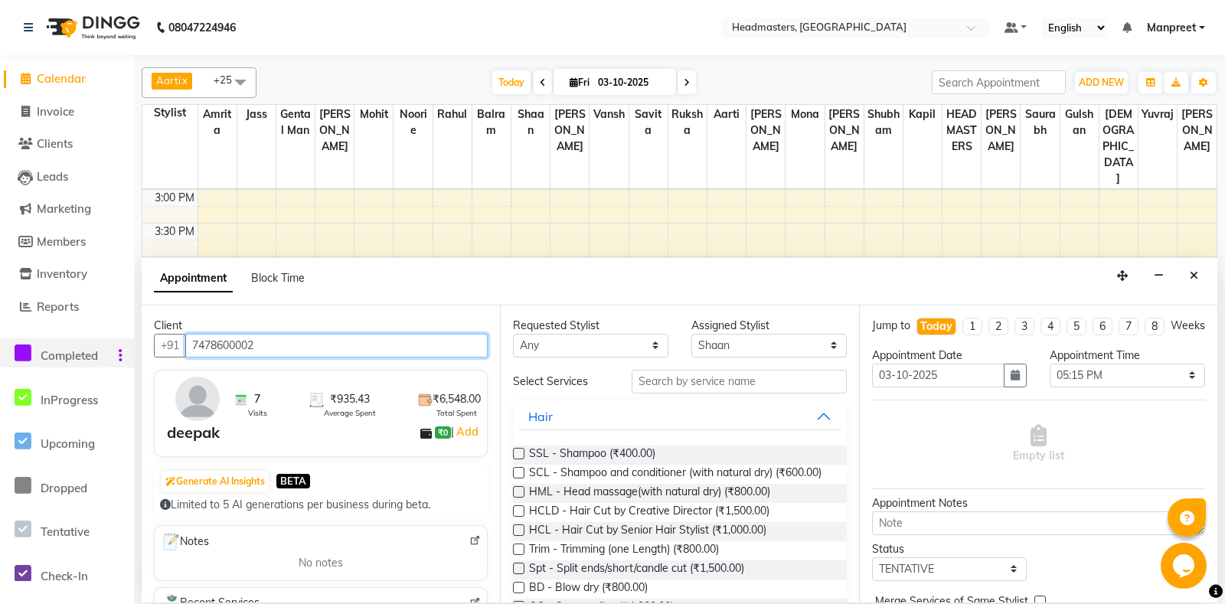
type input "7478600002"
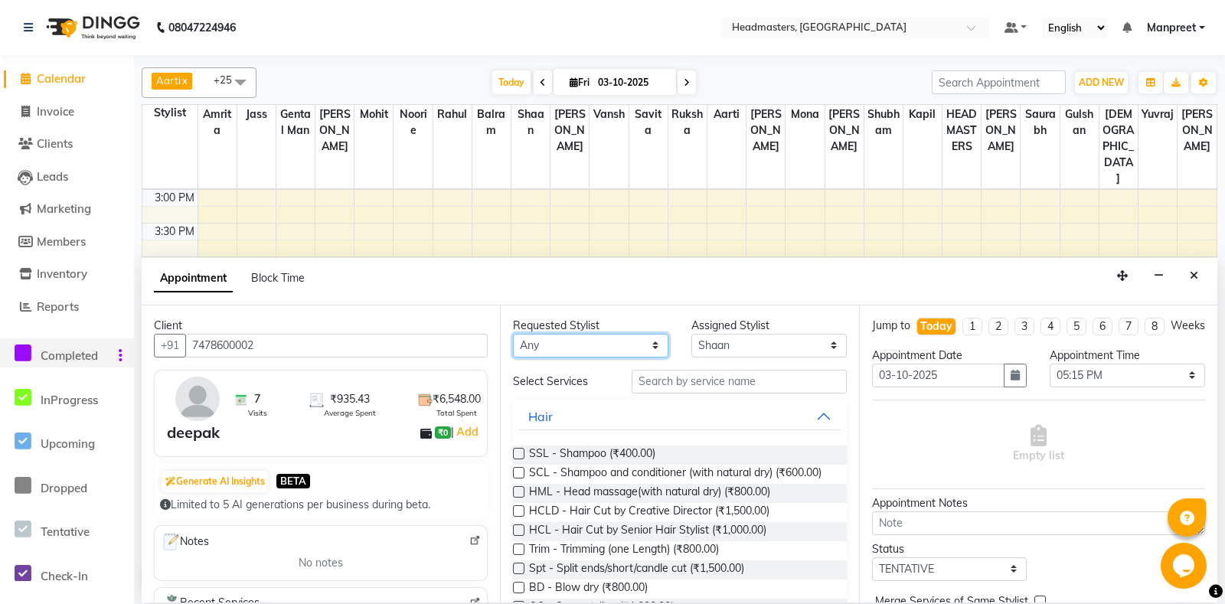
click at [513, 334] on select "Any [PERSON_NAME] Amrita [PERSON_NAME] Gental Man Gulshan HEADMASTERS [PERSON_N…" at bounding box center [590, 346] width 155 height 24
select select "60730"
click option "Vansh" at bounding box center [0, 0] width 0 height 0
select select "60730"
click at [740, 381] on input "text" at bounding box center [739, 382] width 214 height 24
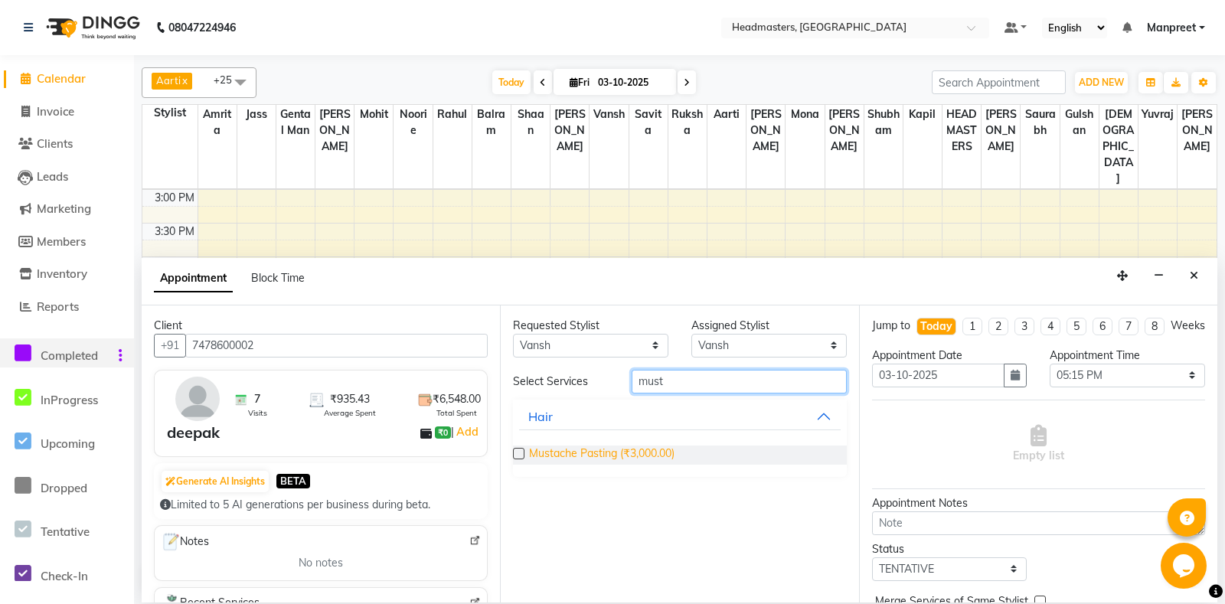
type input "must"
click at [597, 459] on span "Mustache Pasting (₹3,000.00)" at bounding box center [601, 455] width 145 height 19
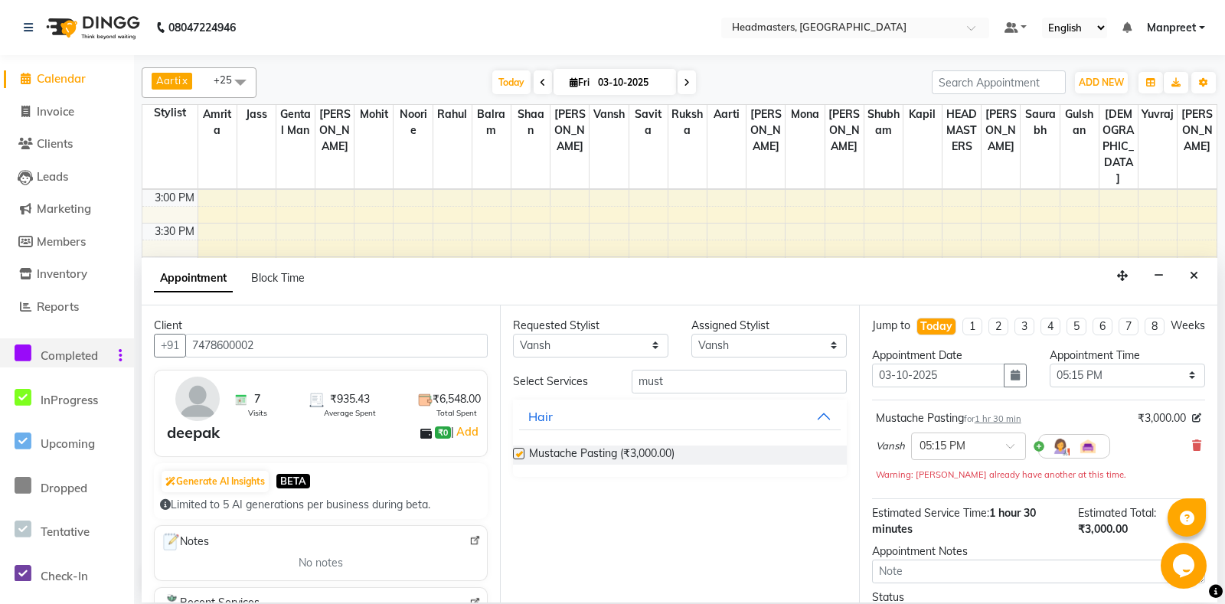
checkbox input "false"
click at [1050, 364] on select "Select 09:00 AM 09:15 AM 09:30 AM 09:45 AM 10:00 AM 10:15 AM 10:30 AM 10:45 AM …" at bounding box center [1127, 376] width 155 height 24
select select "1155"
click option "07:15 PM" at bounding box center [0, 0] width 0 height 0
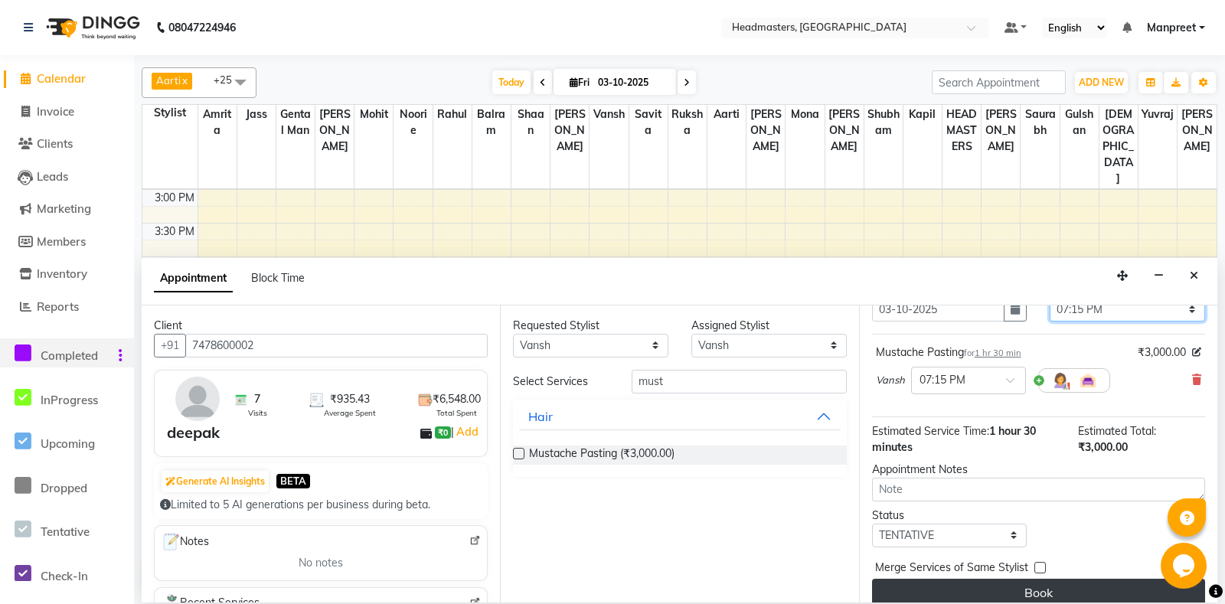
scroll to position [81, 0]
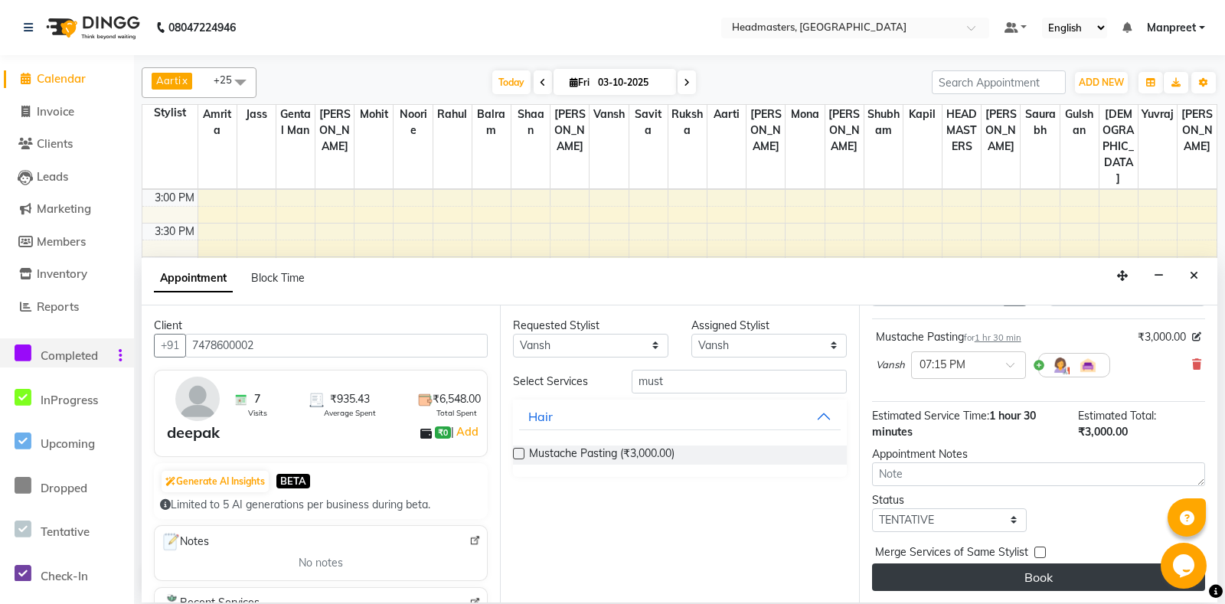
click at [1006, 581] on button "Book" at bounding box center [1038, 578] width 333 height 28
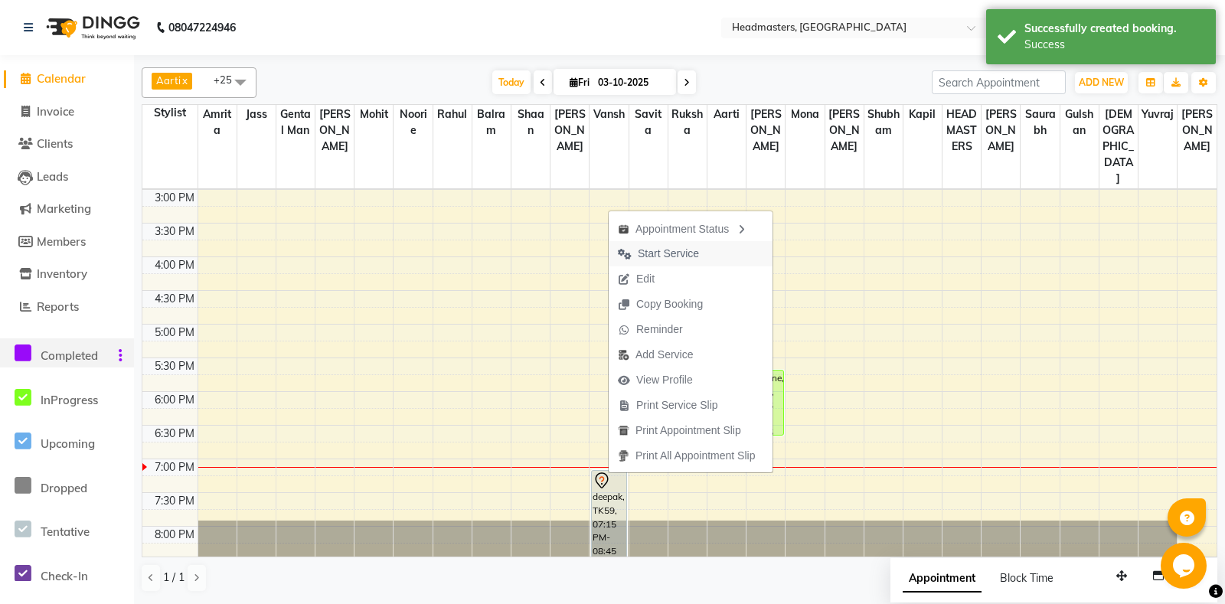
click at [678, 258] on span "Start Service" at bounding box center [668, 254] width 61 height 16
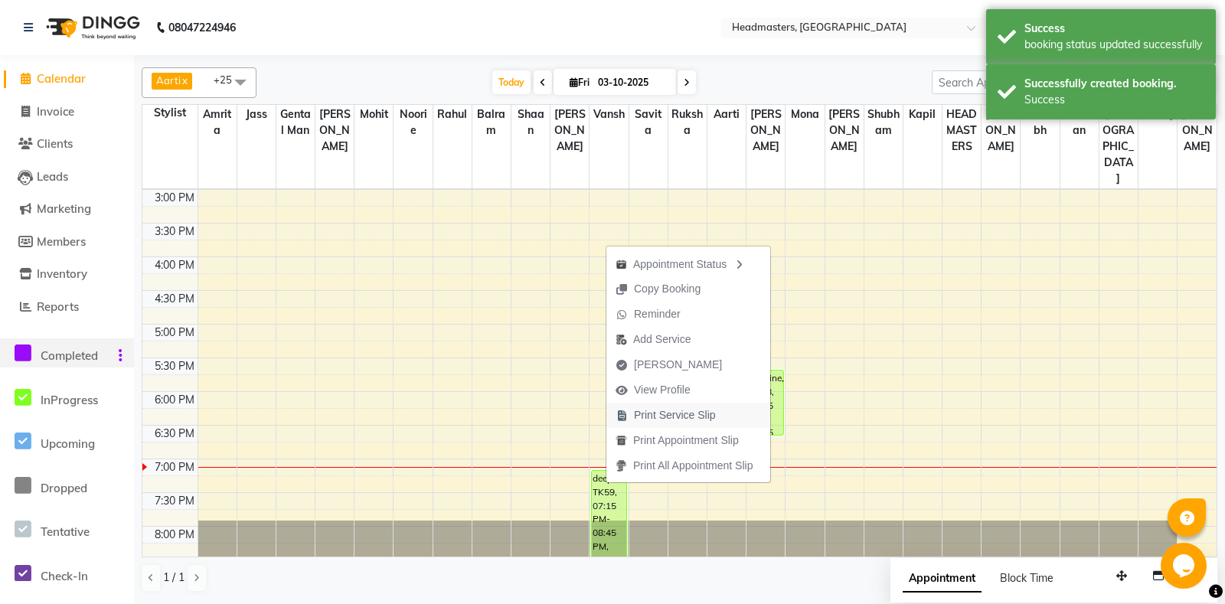
click at [729, 415] on button "Print Service Slip" at bounding box center [688, 415] width 164 height 25
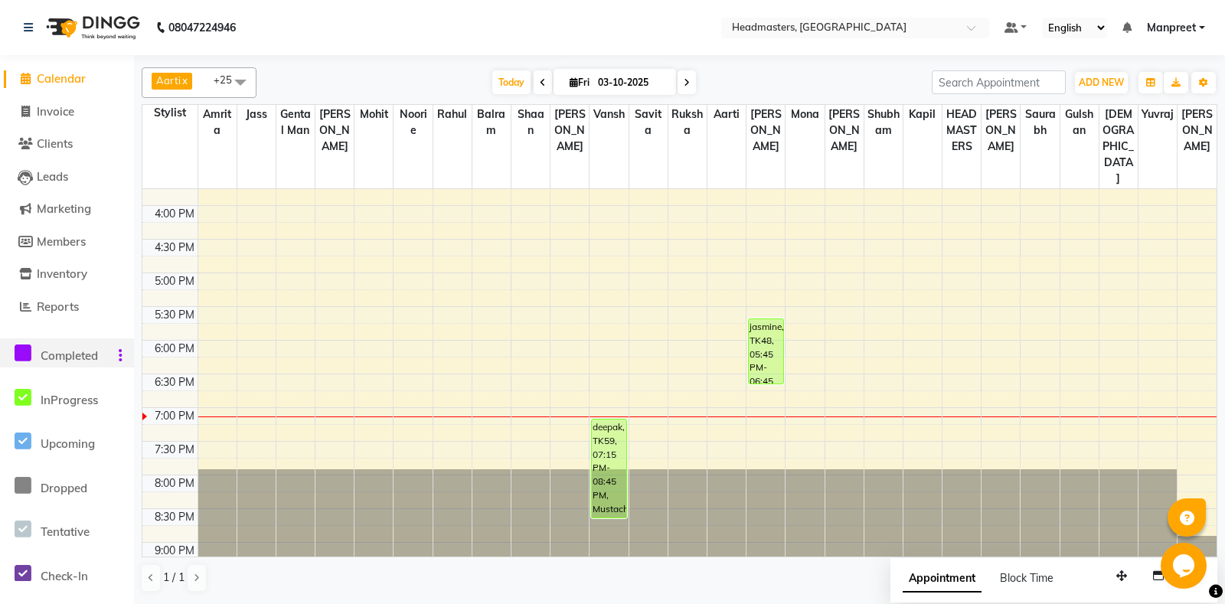
scroll to position [551, 0]
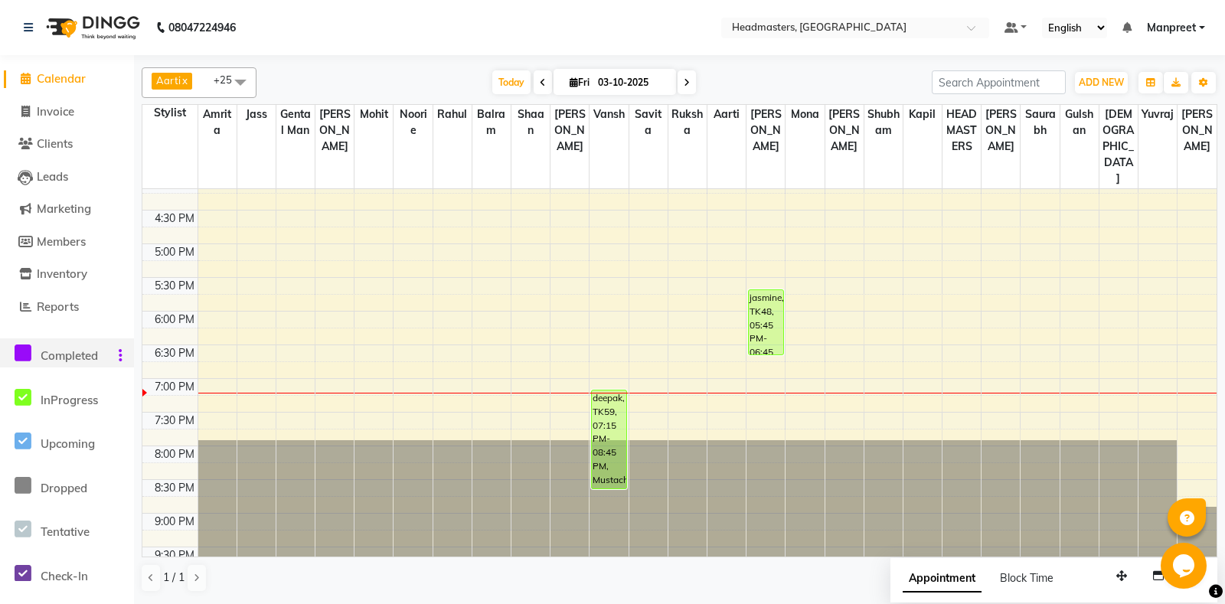
click at [517, 306] on div "8:00 AM 8:30 AM 9:00 AM 9:30 AM 10:00 AM 10:30 AM 11:00 AM 11:30 AM 12:00 PM 12…" at bounding box center [679, 109] width 1074 height 943
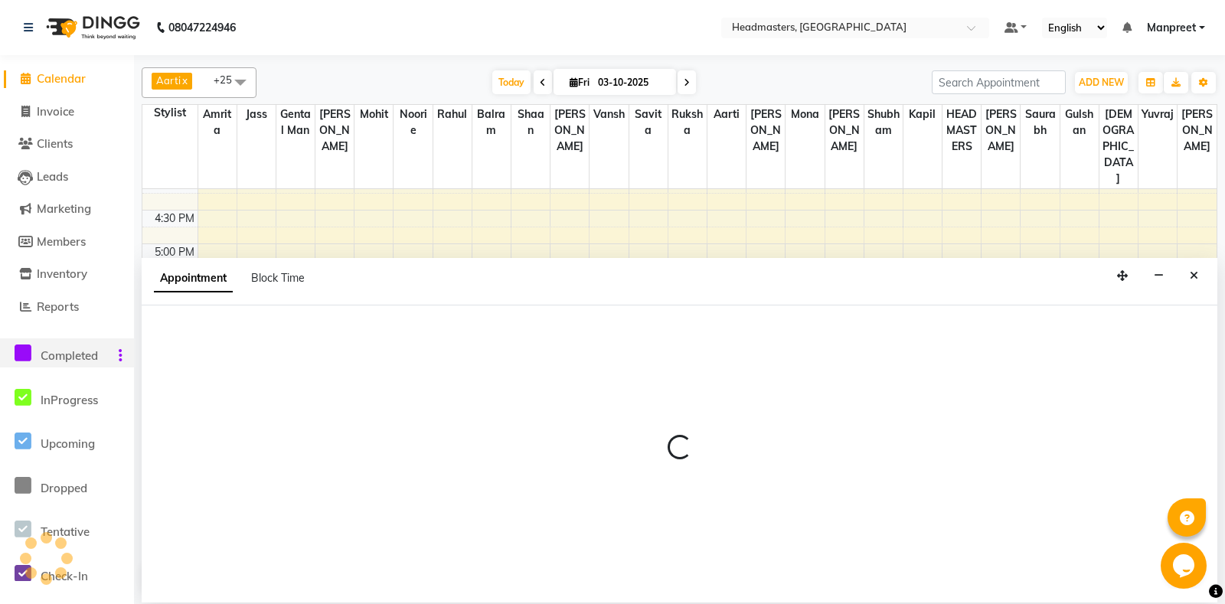
select select "60727"
select select "1095"
select select "tentative"
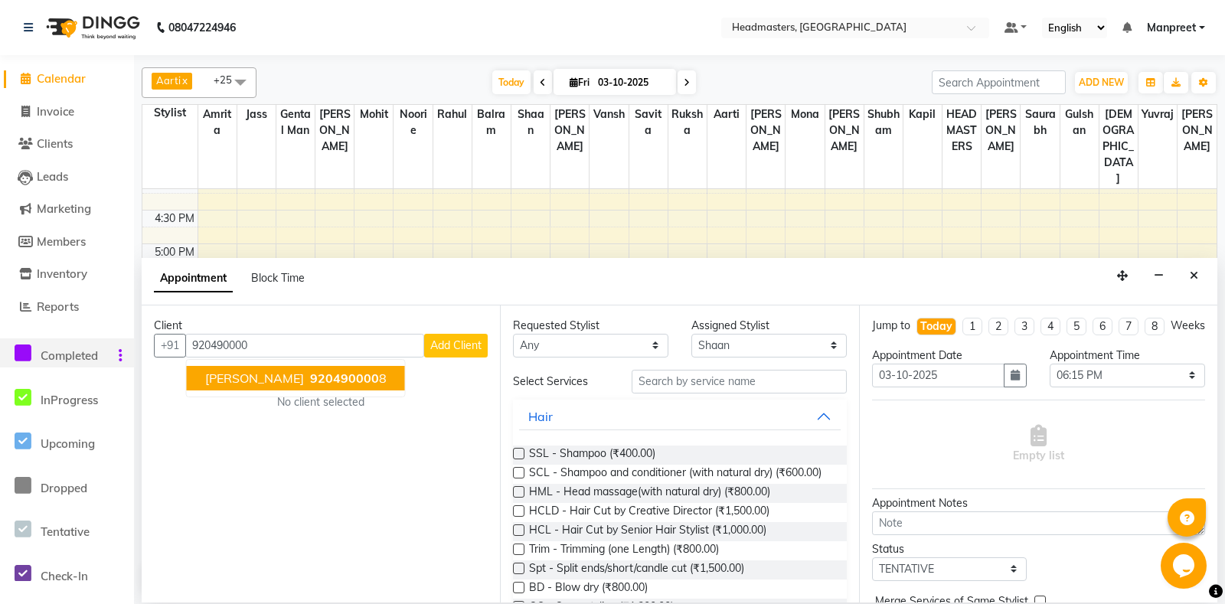
click at [311, 377] on span "920490000" at bounding box center [344, 378] width 69 height 15
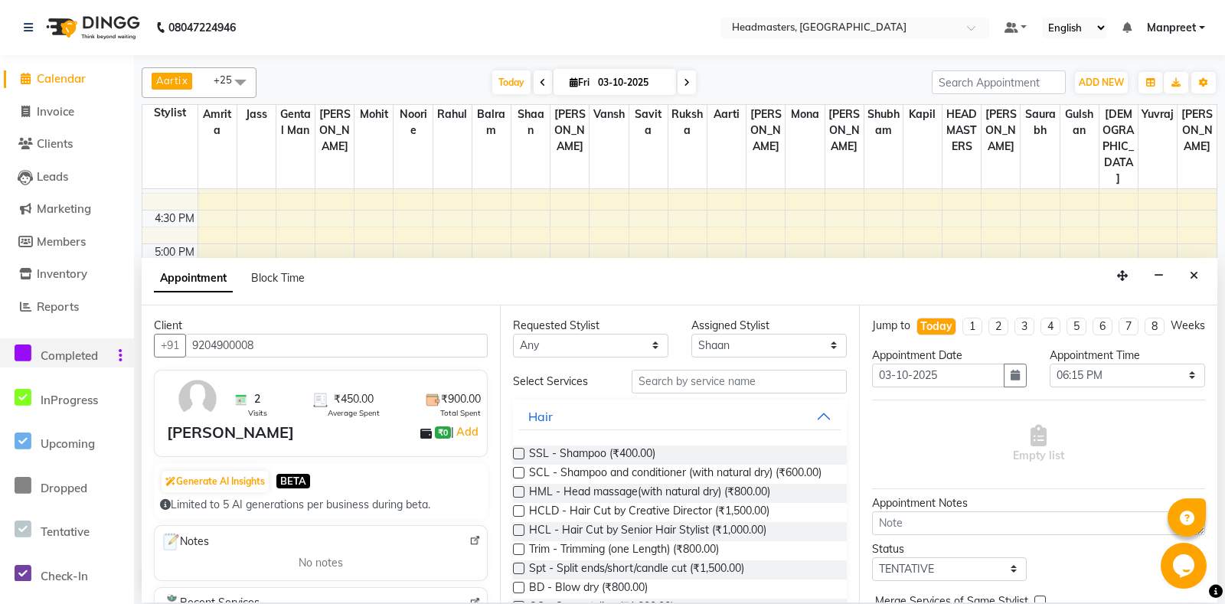
type input "9204900008"
click at [513, 334] on select "Any [PERSON_NAME] Amrita [PERSON_NAME] Gental Man Gulshan HEADMASTERS [PERSON_N…" at bounding box center [590, 346] width 155 height 24
select select "60727"
click option "Shaan" at bounding box center [0, 0] width 0 height 0
click at [726, 386] on input "text" at bounding box center [739, 382] width 214 height 24
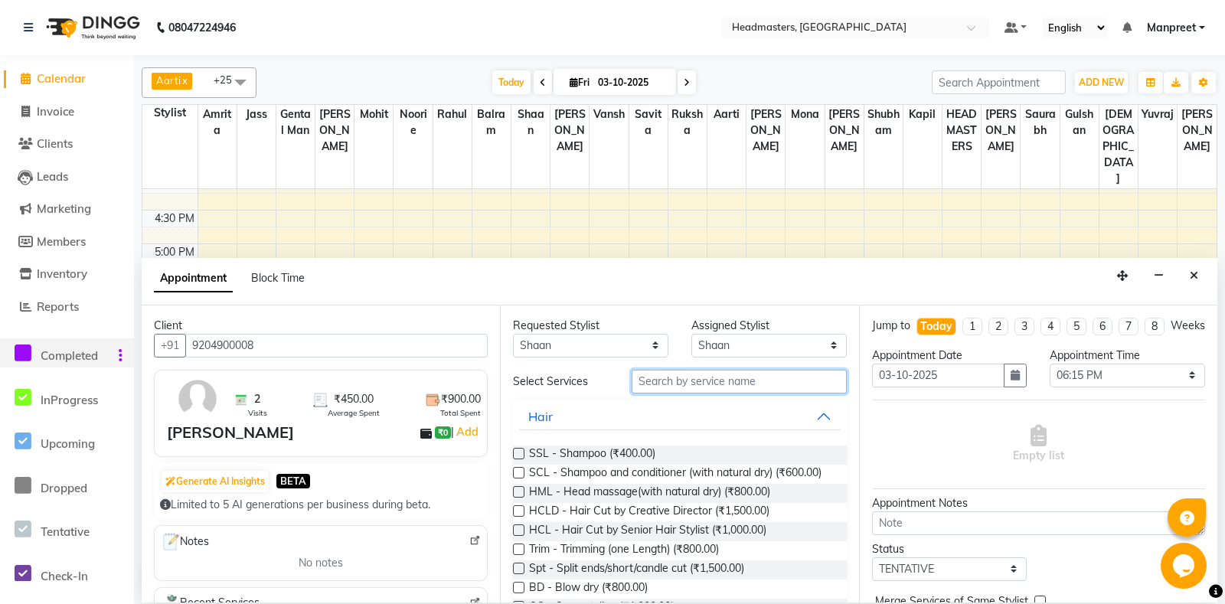
type input "n"
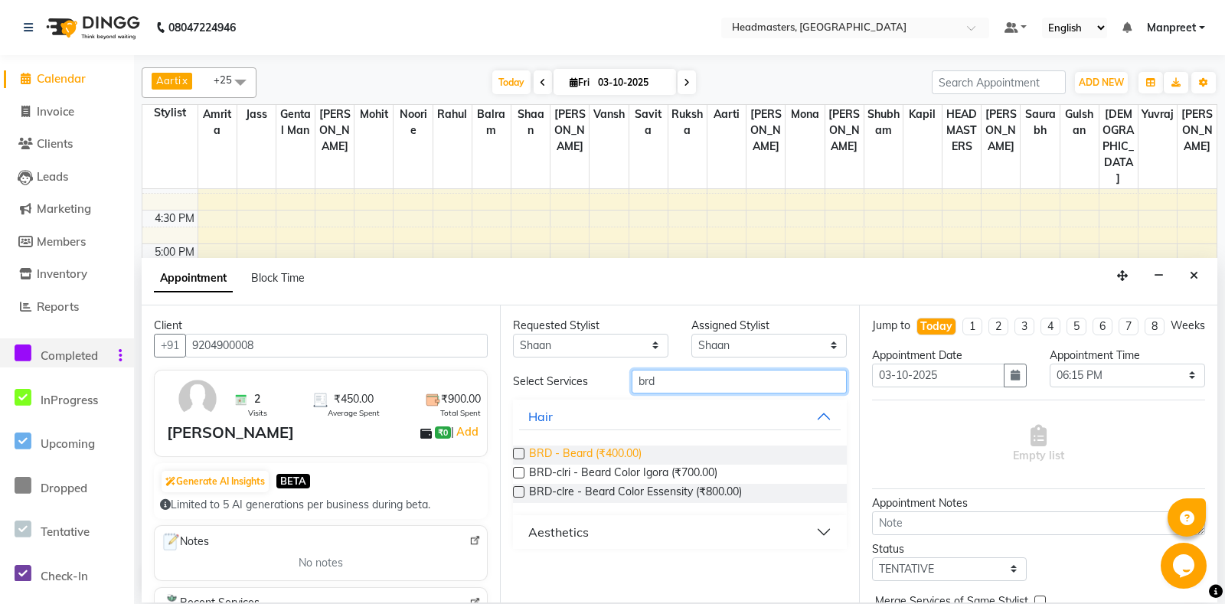
type input "brd"
click at [620, 451] on span "BRD - Beard (₹400.00)" at bounding box center [585, 455] width 113 height 19
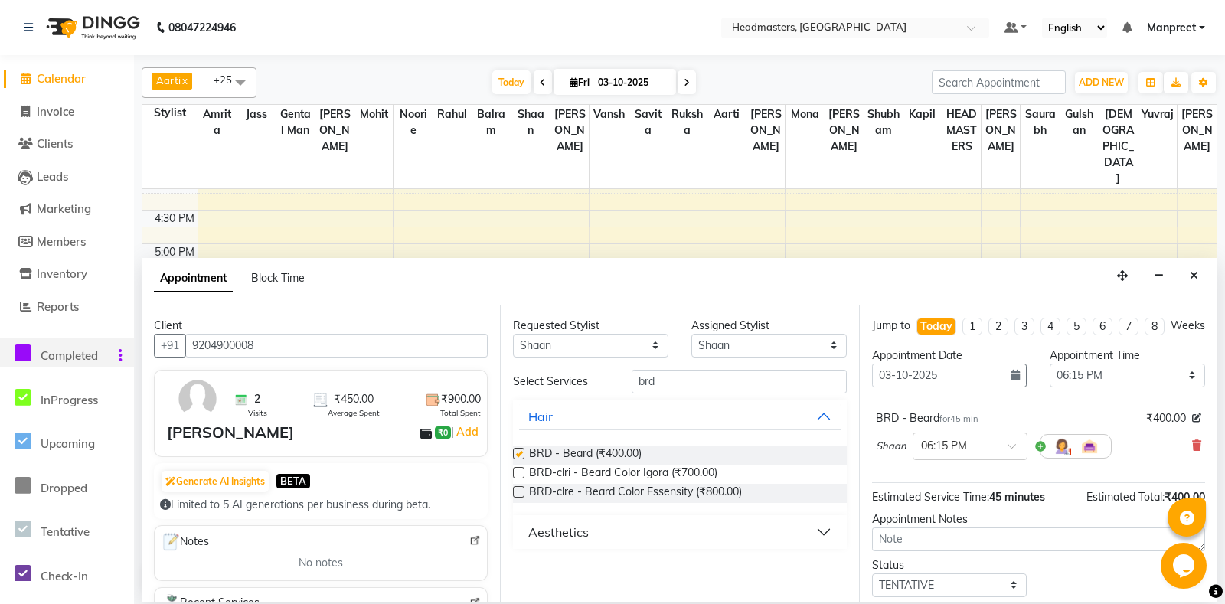
checkbox input "false"
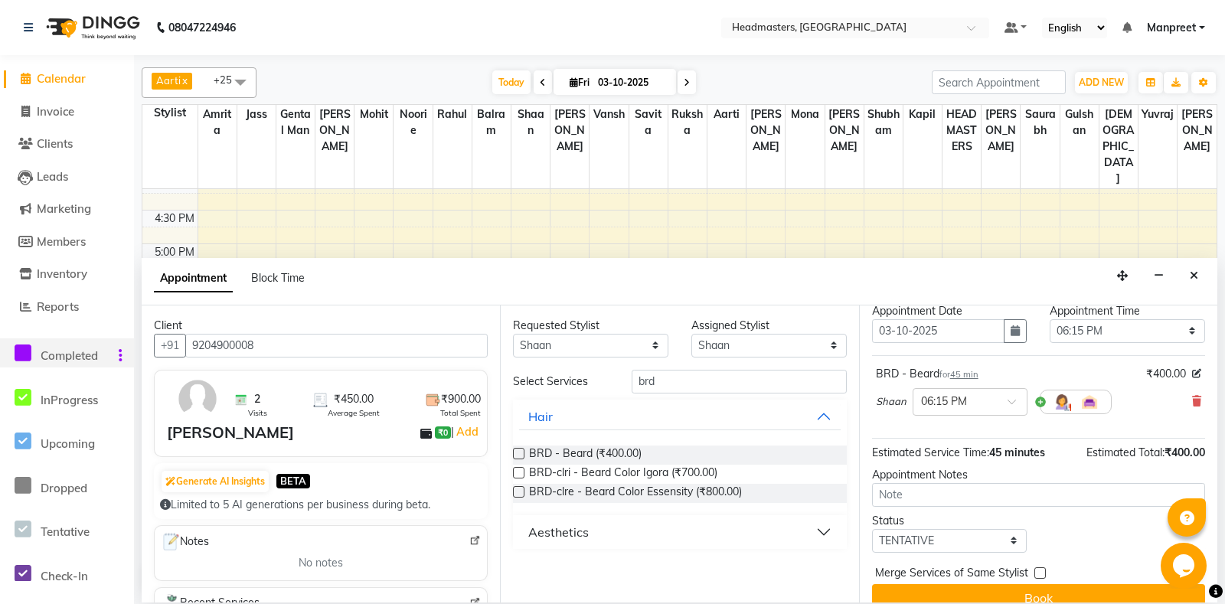
scroll to position [65, 0]
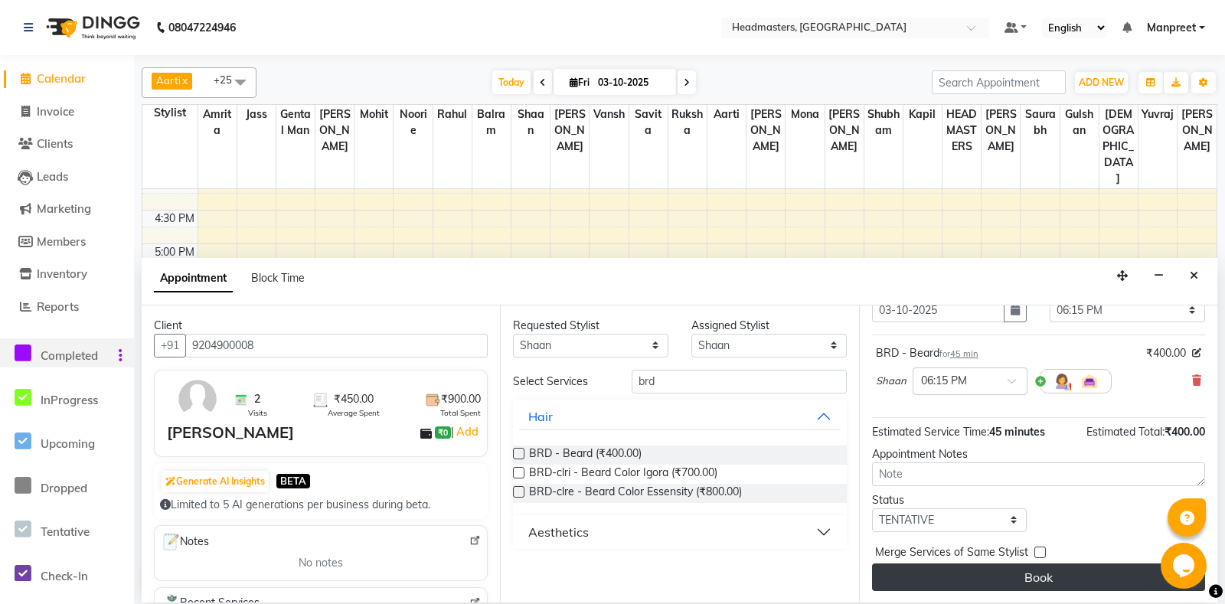
click at [1013, 571] on button "Book" at bounding box center [1038, 578] width 333 height 28
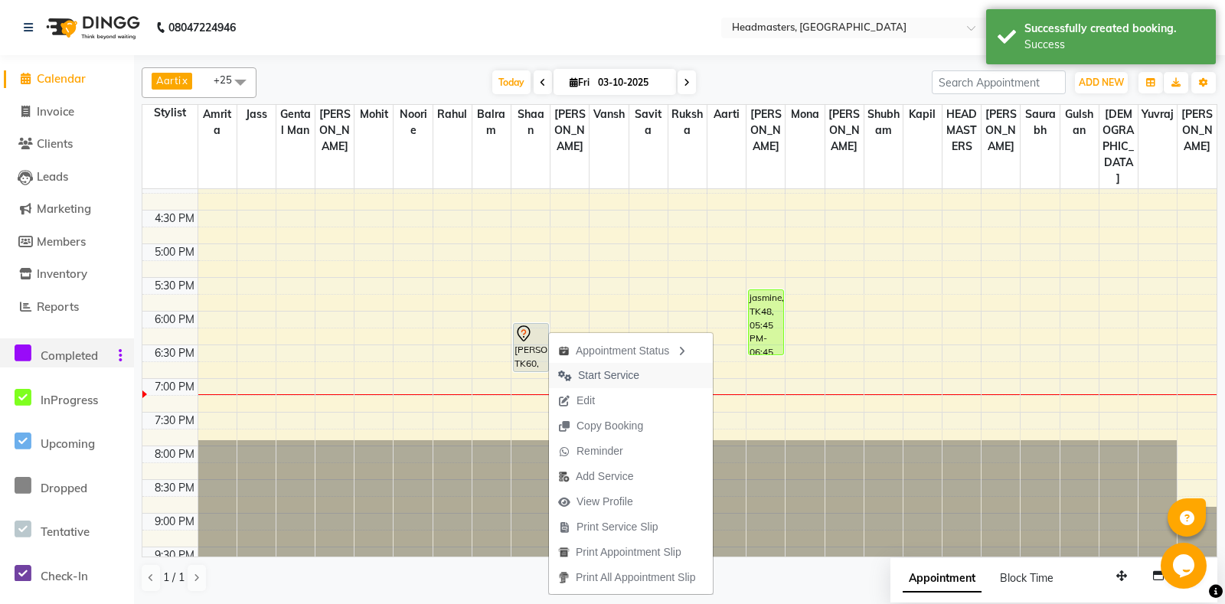
click at [606, 380] on span "Start Service" at bounding box center [608, 376] width 61 height 16
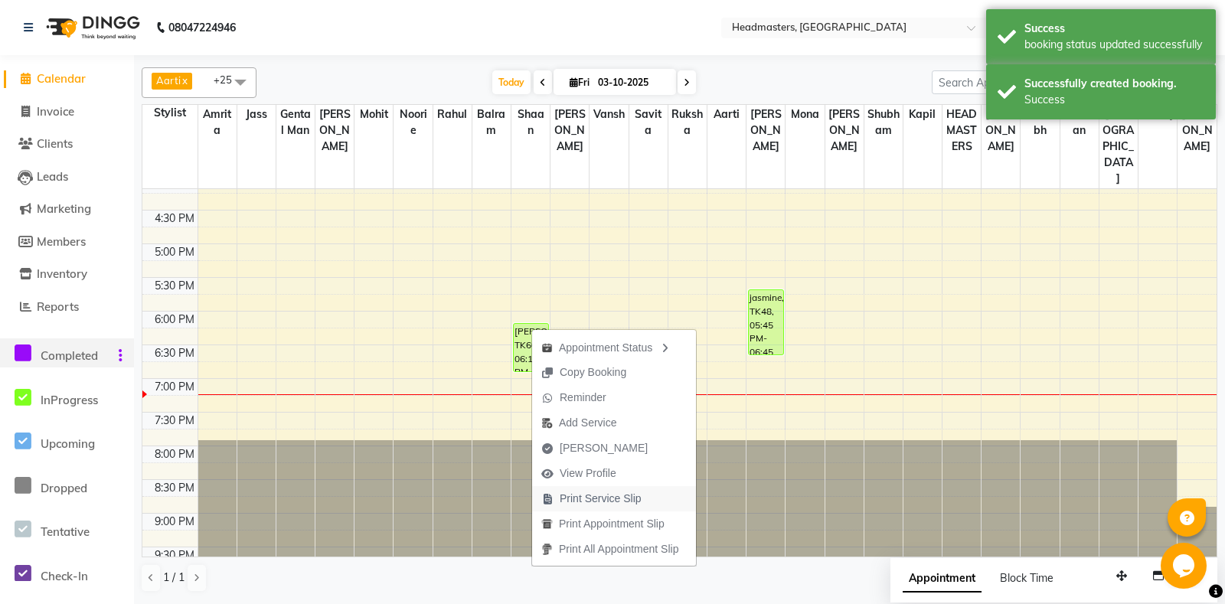
click at [603, 502] on span "Print Service Slip" at bounding box center [601, 499] width 82 height 16
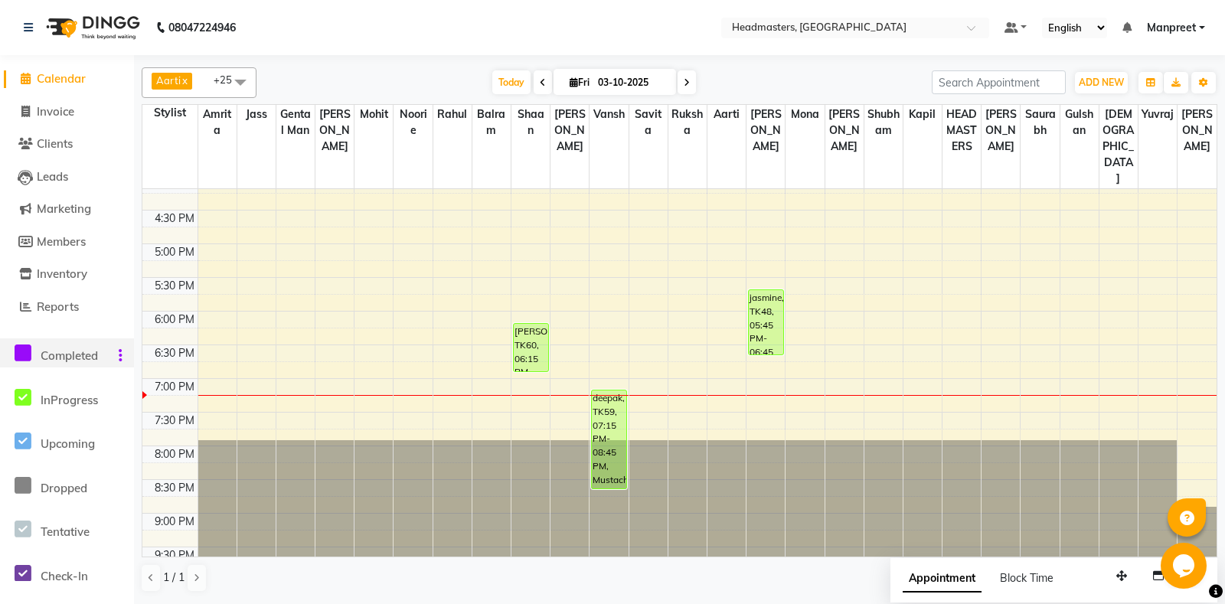
click at [23, 351] on icon at bounding box center [23, 353] width 17 height 19
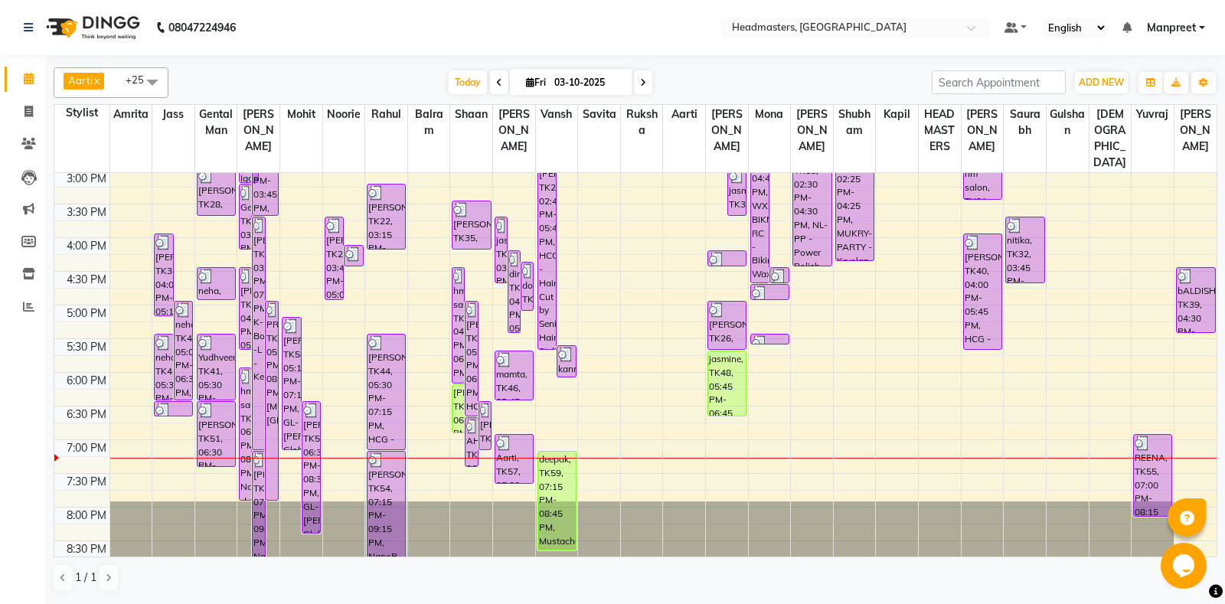
scroll to position [551, 0]
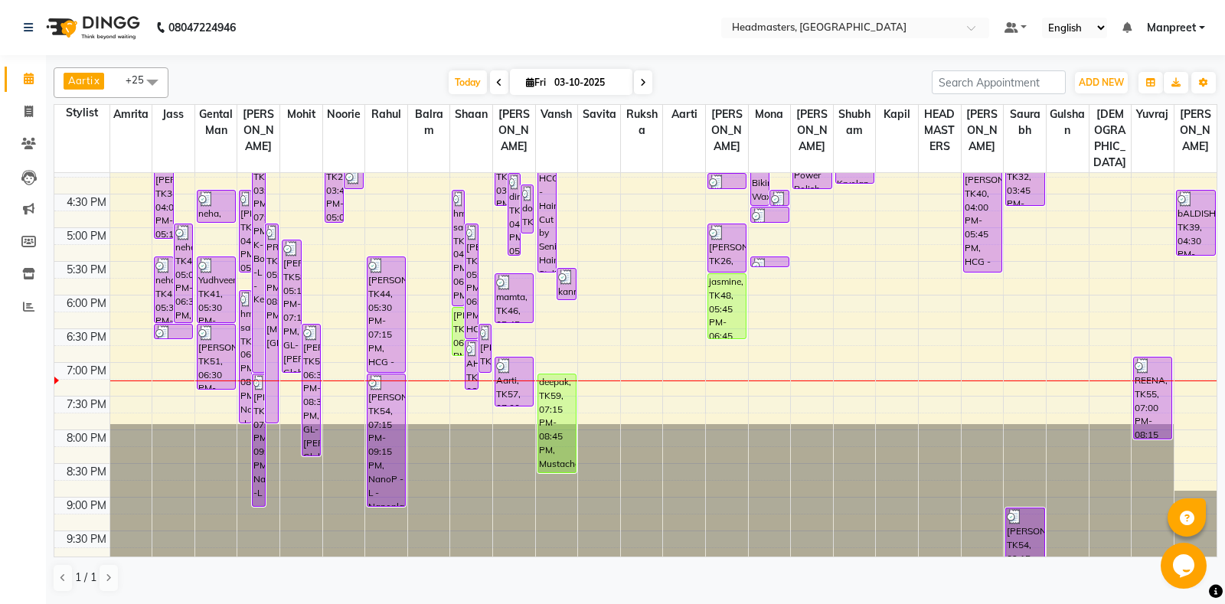
click at [162, 390] on div "8:00 AM 8:30 AM 9:00 AM 9:30 AM 10:00 AM 10:30 AM 11:00 AM 11:30 AM 12:00 PM 12…" at bounding box center [635, 93] width 1162 height 943
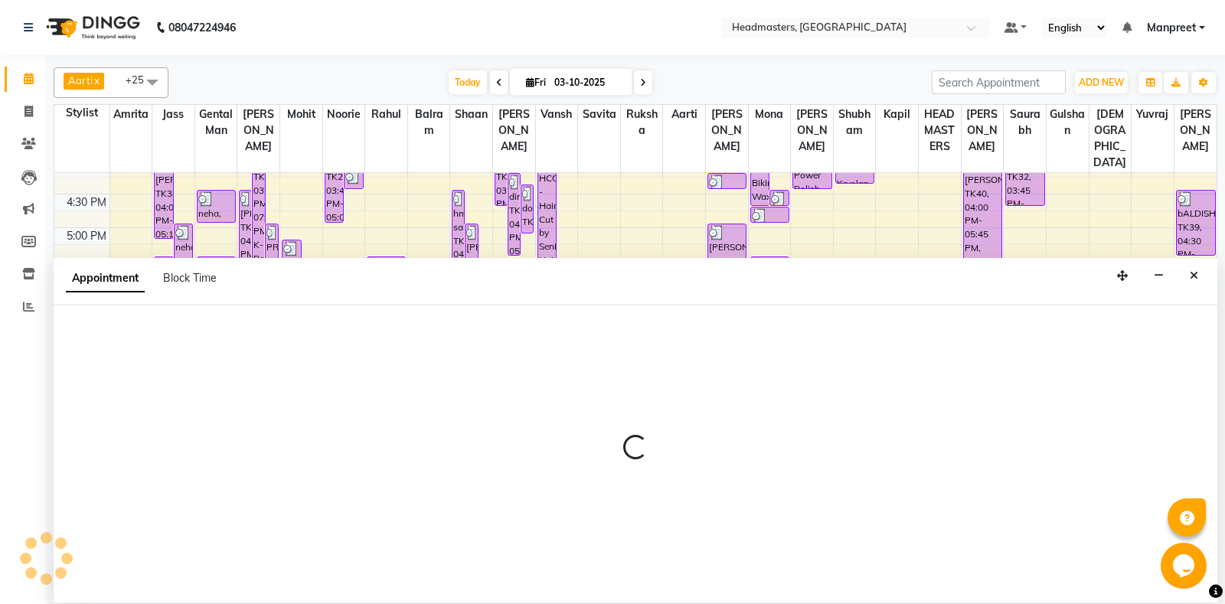
select select "60714"
select select "1170"
select select "tentative"
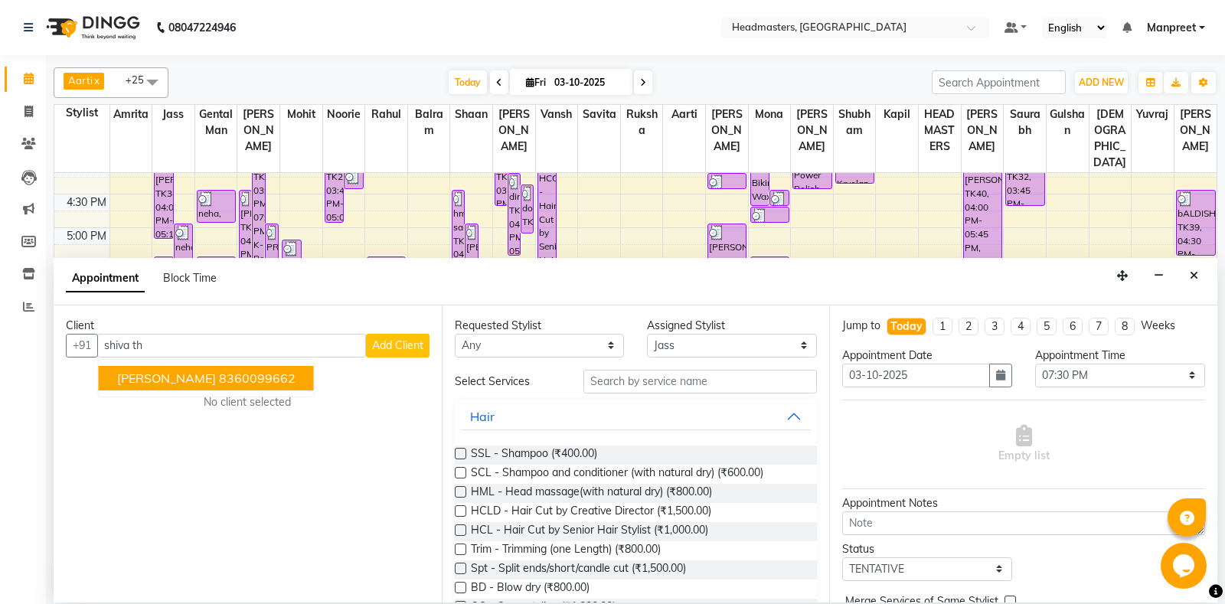
click at [240, 379] on ngb-highlight "8360099662" at bounding box center [257, 378] width 77 height 15
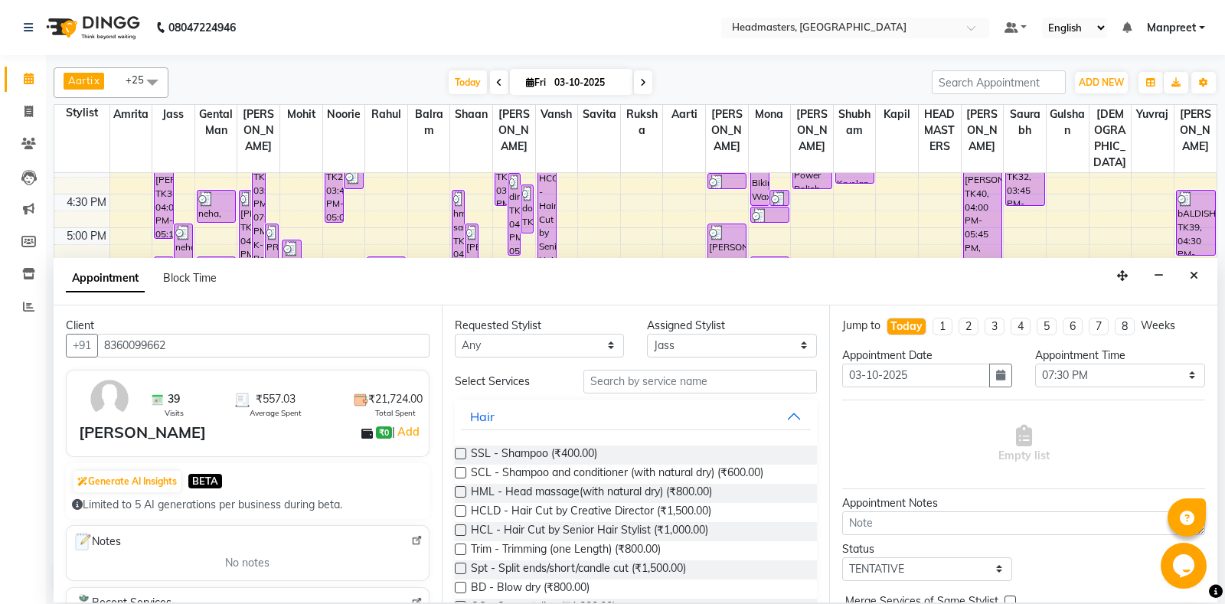
type input "8360099662"
click at [455, 334] on select "Any [PERSON_NAME] Amrita [PERSON_NAME] Gental Man Gulshan HEADMASTERS [PERSON_N…" at bounding box center [540, 346] width 170 height 24
select select "60714"
click option "Jass" at bounding box center [0, 0] width 0 height 0
click at [658, 382] on input "text" at bounding box center [700, 382] width 234 height 24
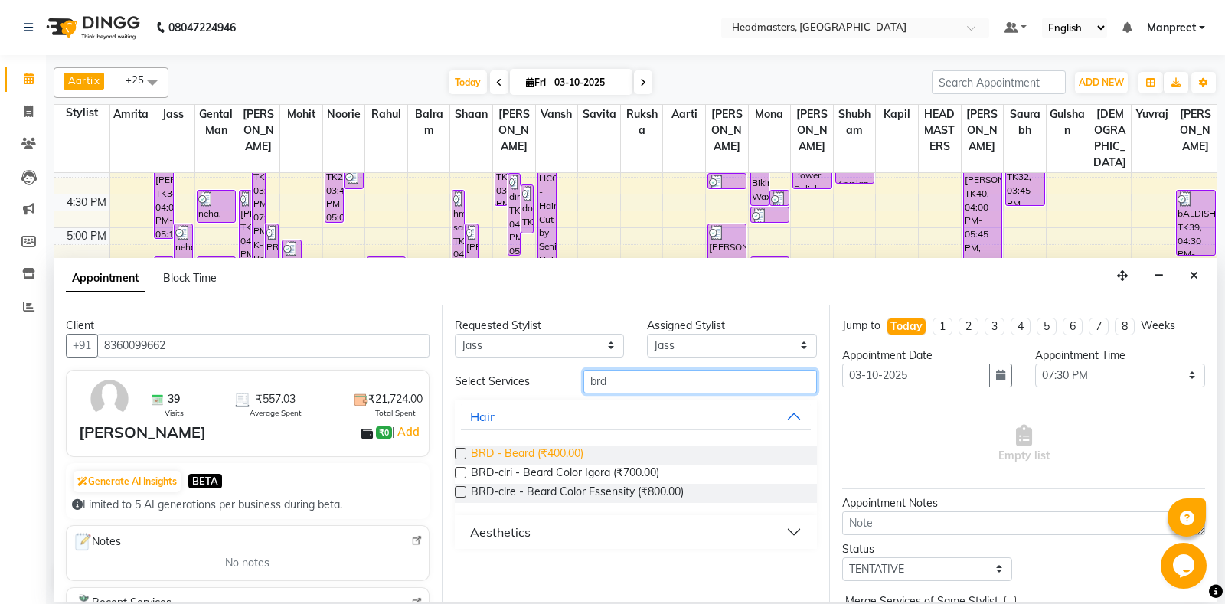
type input "brd"
click at [564, 459] on span "BRD - Beard (₹400.00)" at bounding box center [527, 455] width 113 height 19
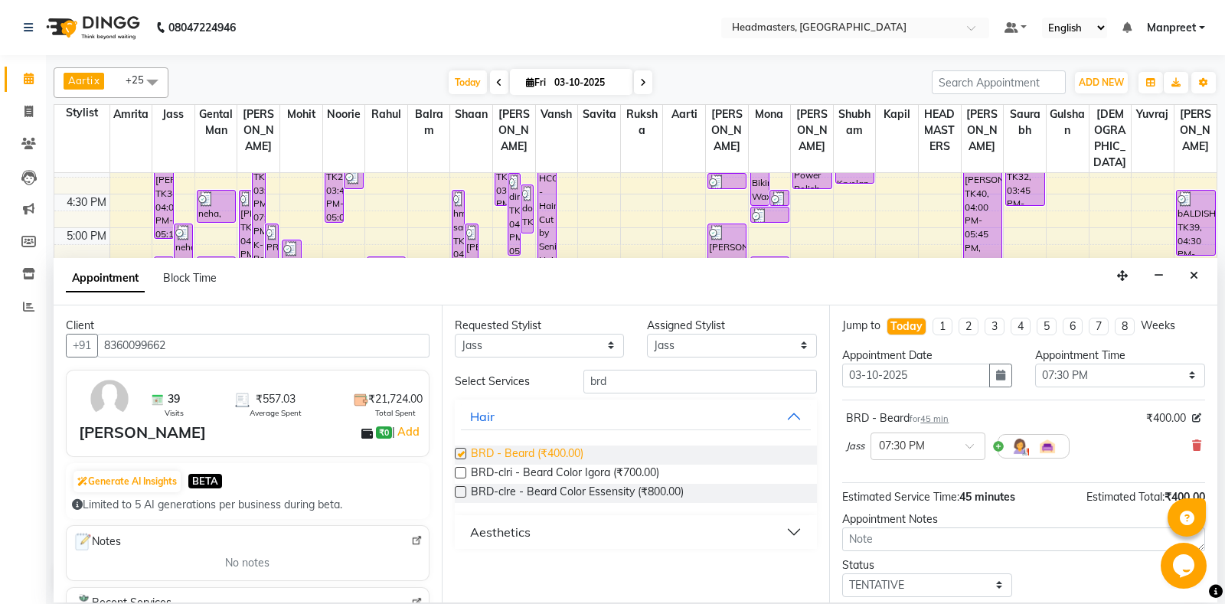
checkbox input "false"
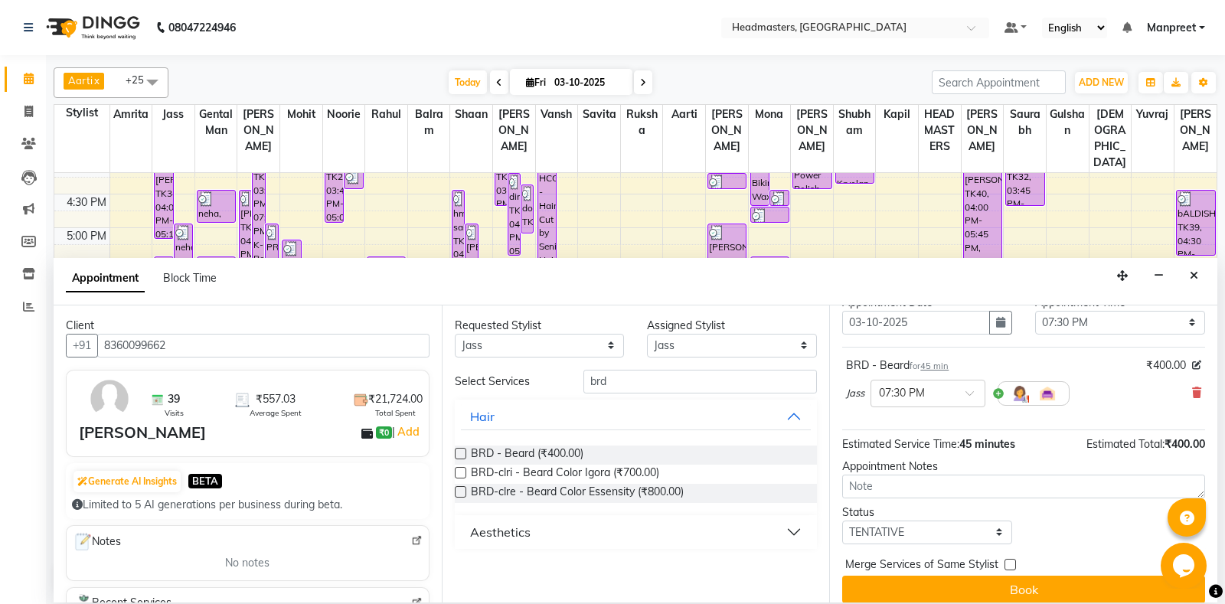
scroll to position [65, 0]
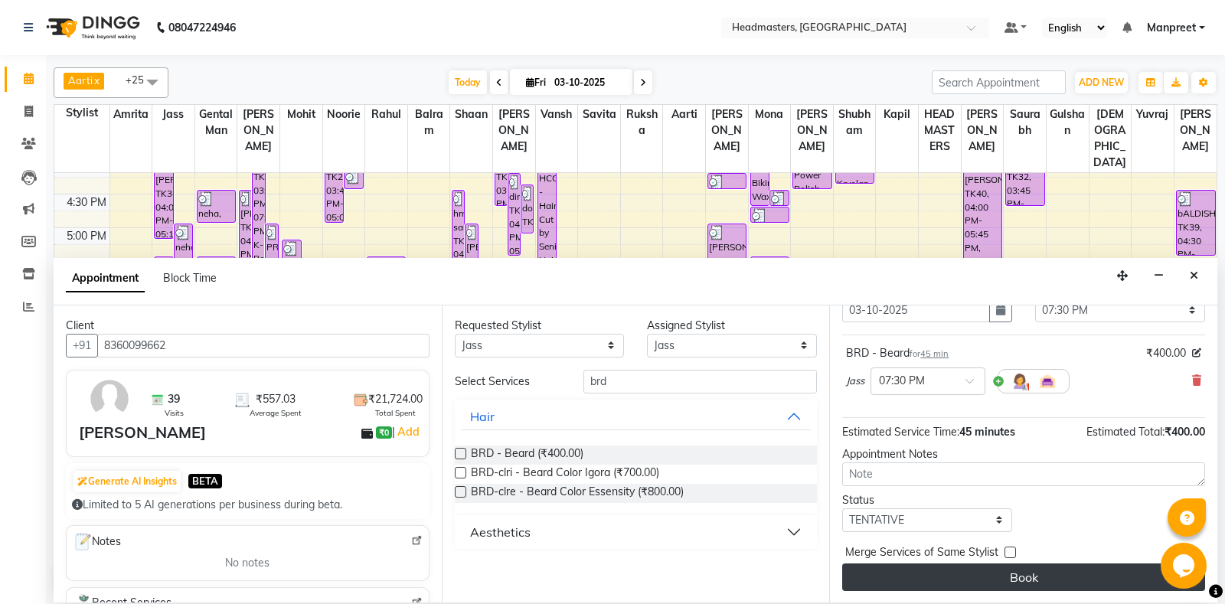
click at [998, 573] on button "Book" at bounding box center [1023, 578] width 363 height 28
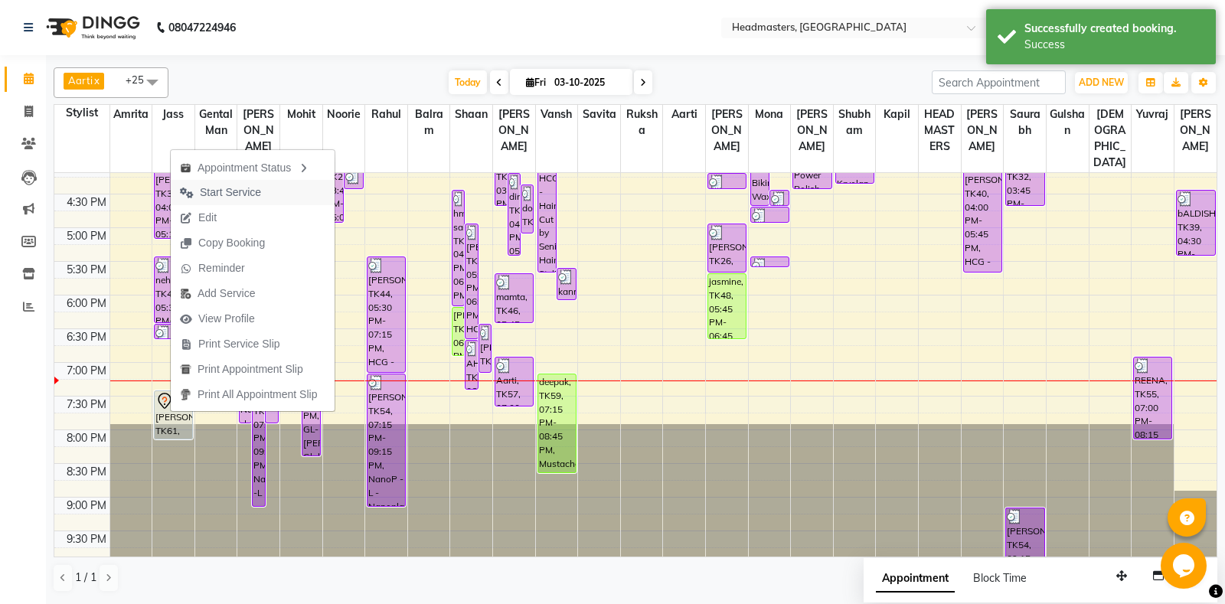
click at [276, 182] on button "Start Service" at bounding box center [253, 192] width 164 height 25
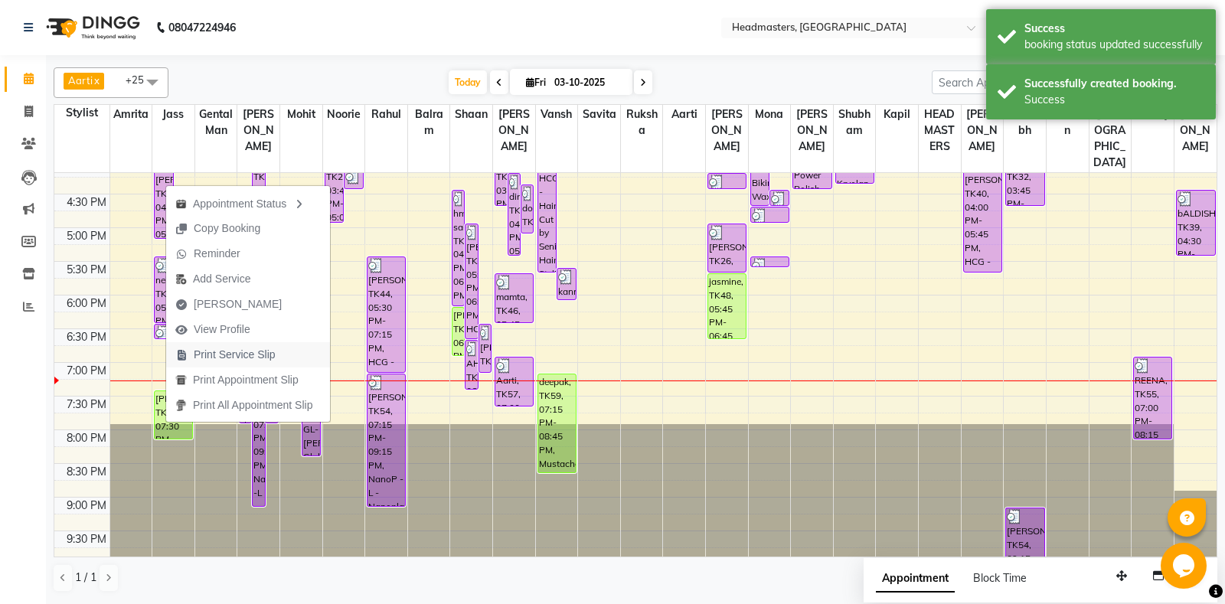
click at [259, 357] on span "Print Service Slip" at bounding box center [235, 355] width 82 height 16
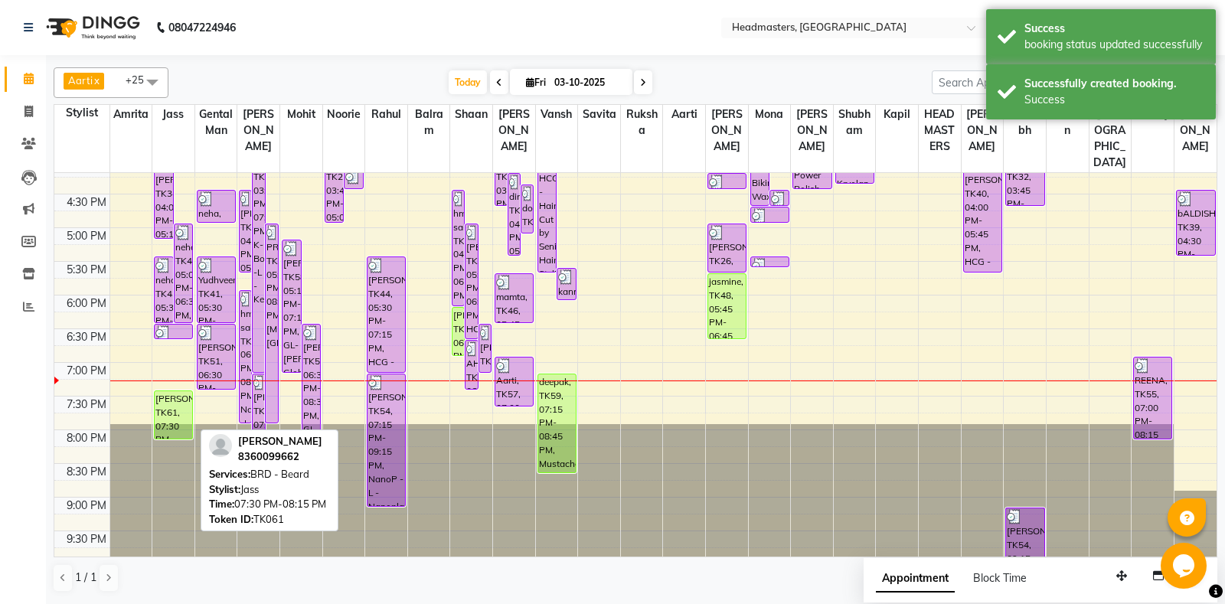
click at [172, 399] on div "[PERSON_NAME], TK61, 07:30 PM-08:15 PM, BRD - [PERSON_NAME]" at bounding box center [174, 414] width 38 height 47
select select "1"
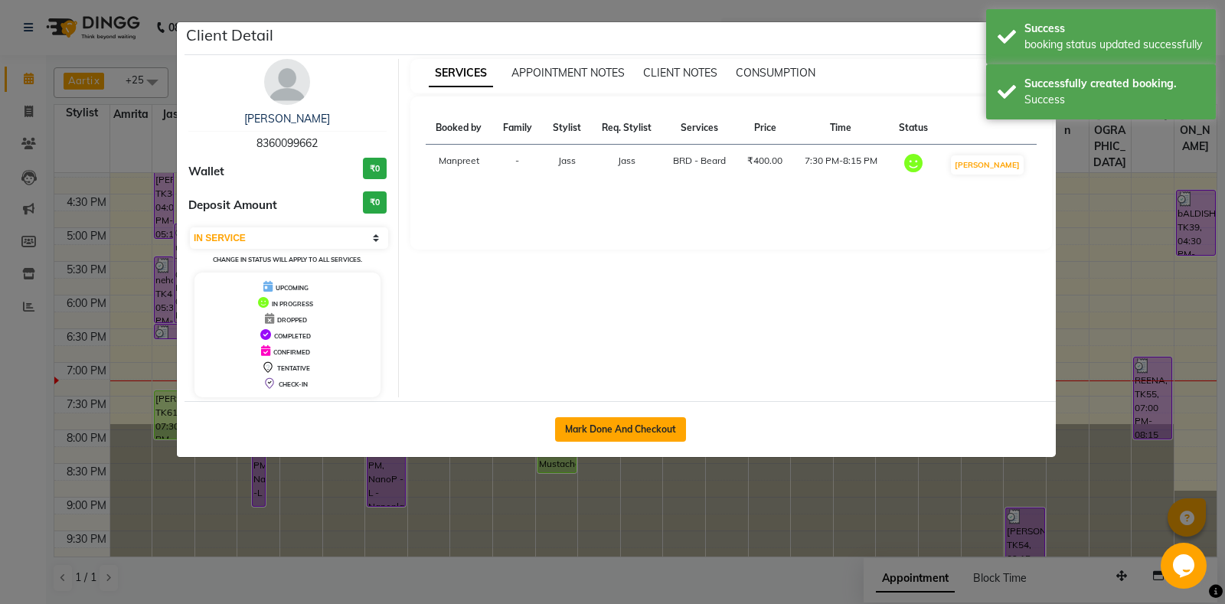
click at [629, 433] on button "Mark Done And Checkout" at bounding box center [620, 429] width 131 height 25
select select "service"
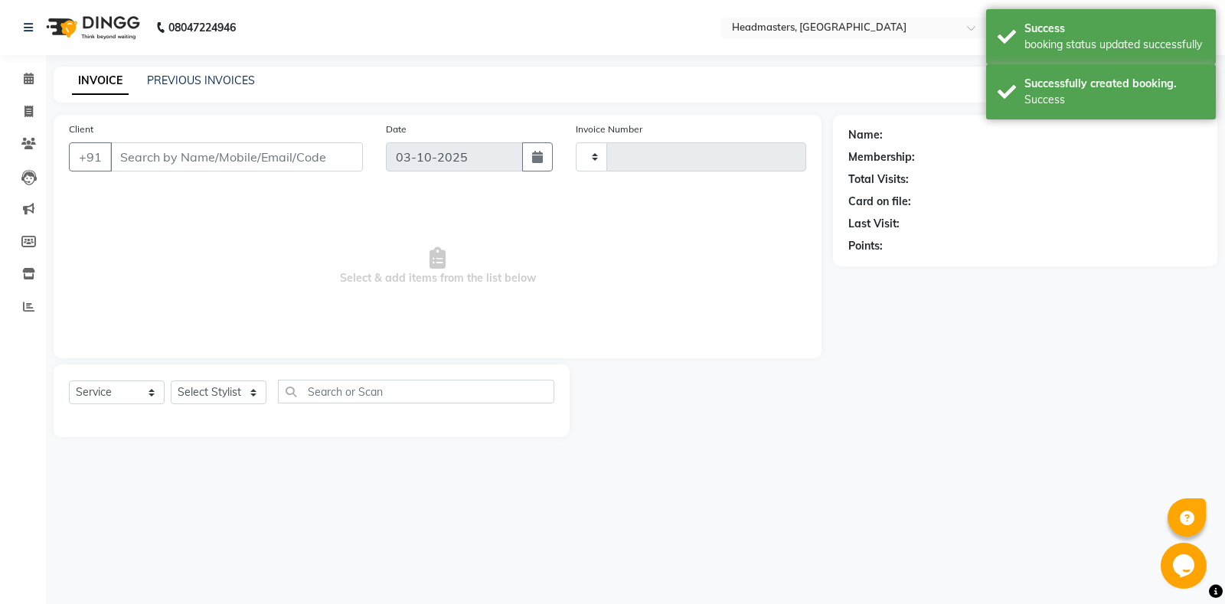
type input "7053"
select select "7130"
type input "8360099662"
select select "60714"
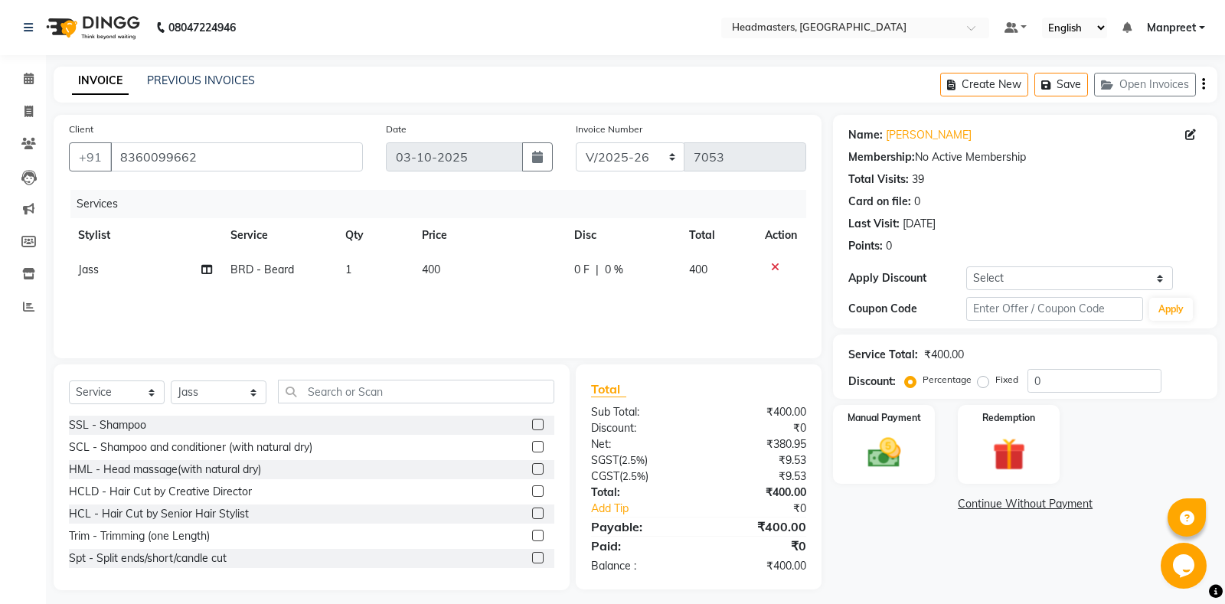
click at [600, 277] on div "0 F | 0 %" at bounding box center [622, 270] width 96 height 16
select select "60714"
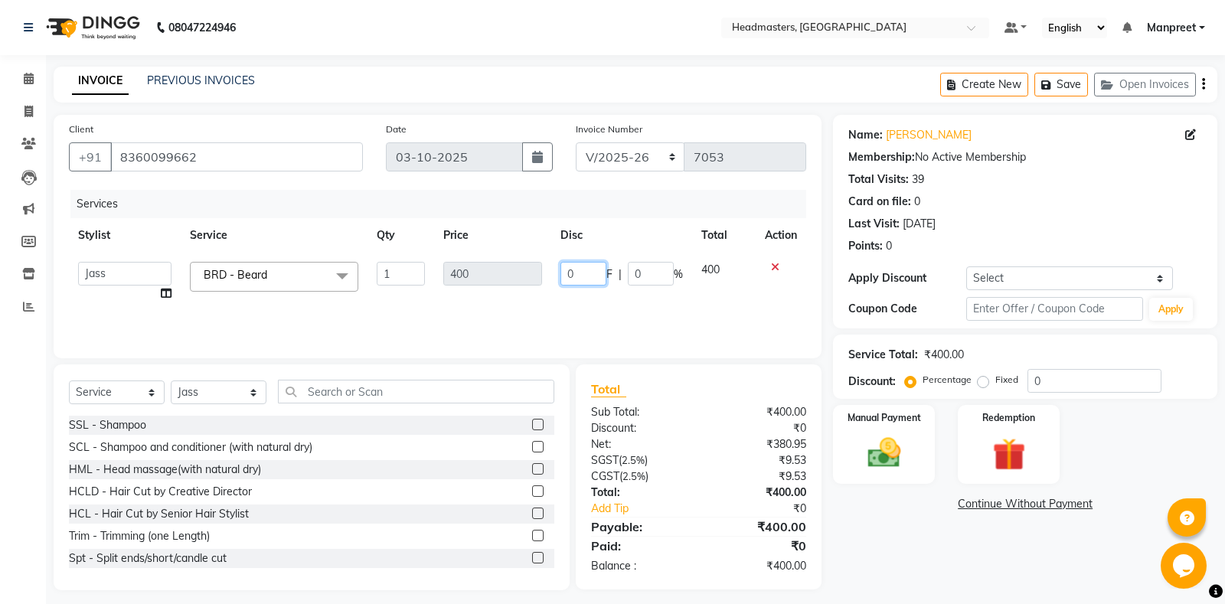
click at [570, 266] on input "0" at bounding box center [583, 274] width 46 height 24
type input "100"
click at [618, 312] on div "Services Stylist Service Qty Price Disc Total Action [PERSON_NAME] Amrita Amrit…" at bounding box center [437, 266] width 737 height 153
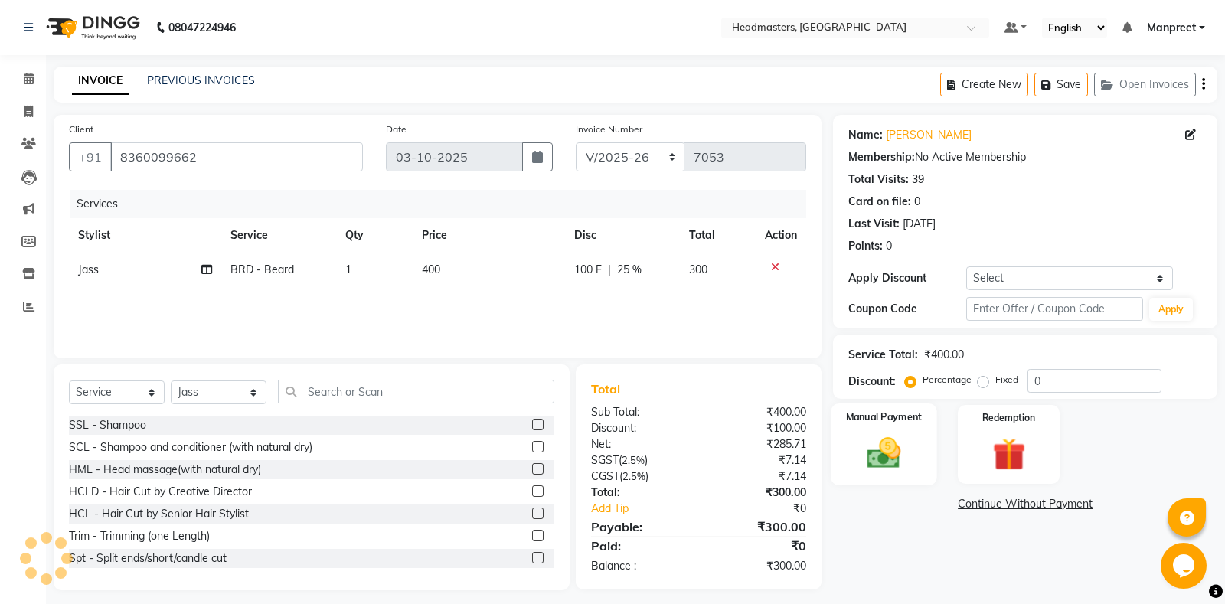
click at [876, 428] on div "Manual Payment" at bounding box center [885, 445] width 106 height 82
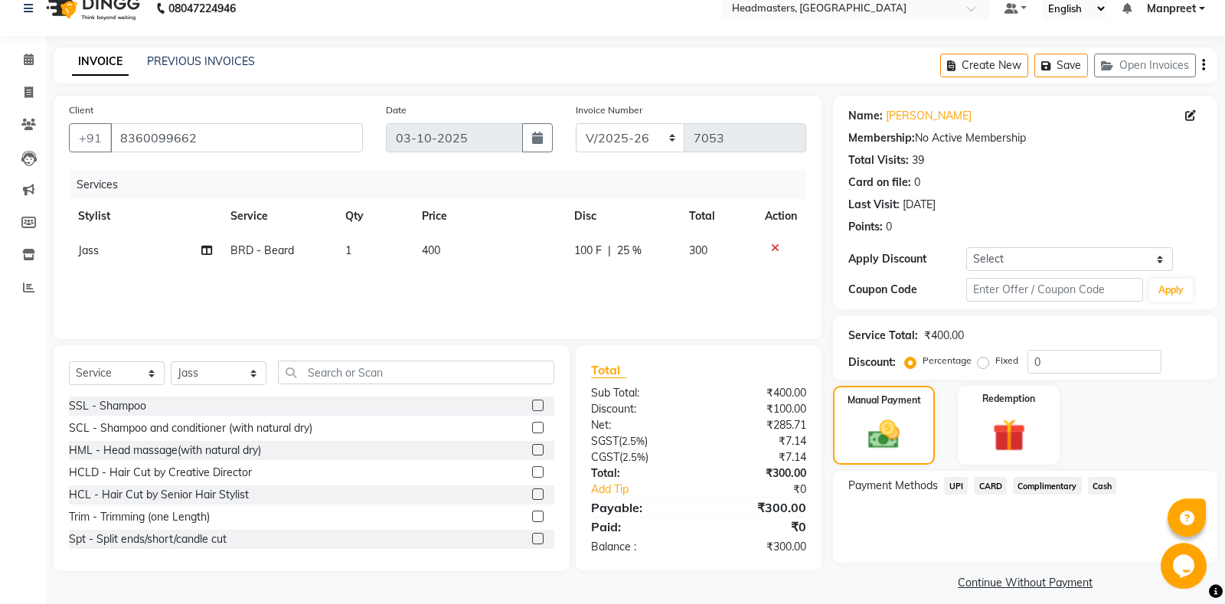
scroll to position [31, 0]
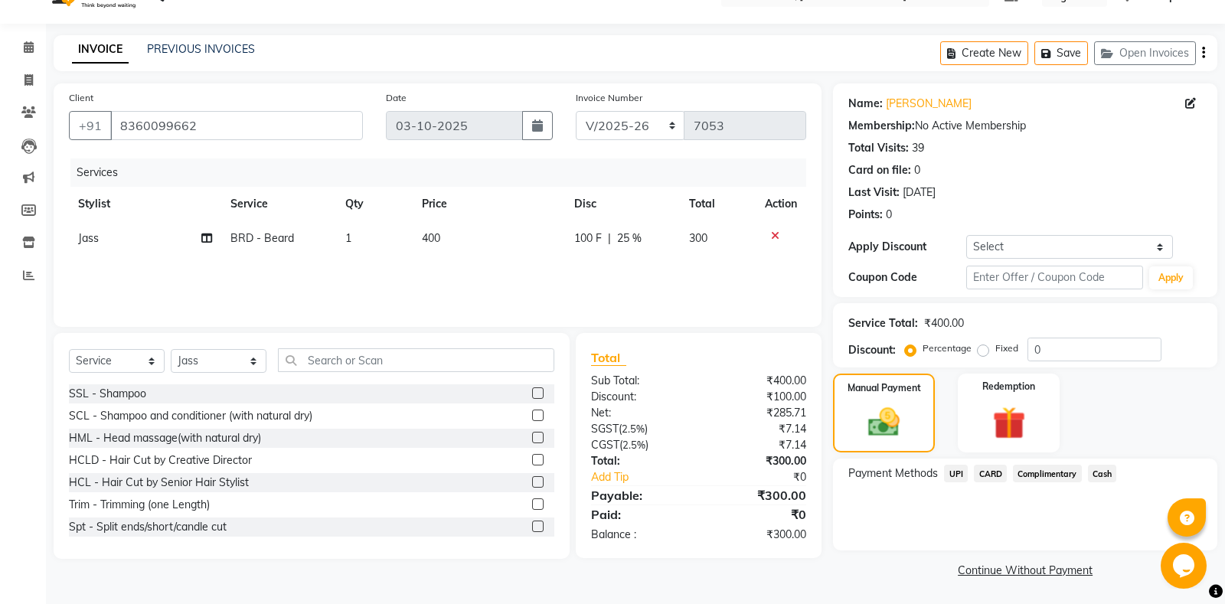
click at [1103, 463] on div "Payment Methods UPI CARD Complimentary Cash" at bounding box center [1025, 505] width 384 height 92
click at [1104, 472] on span "Cash" at bounding box center [1102, 474] width 29 height 18
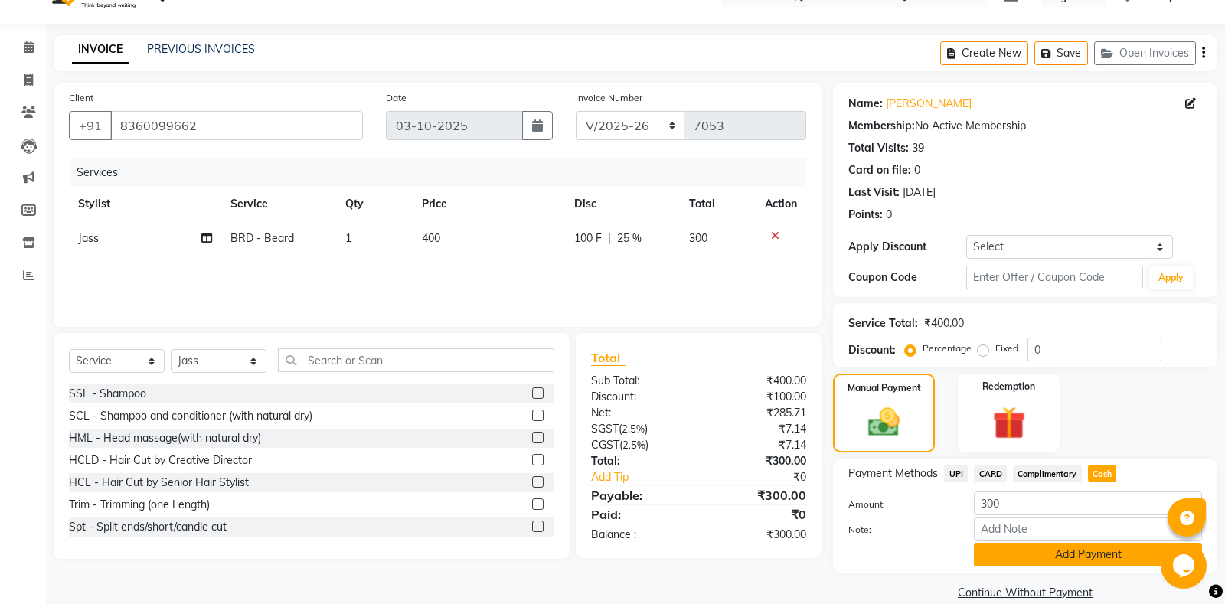
click at [1034, 547] on button "Add Payment" at bounding box center [1088, 555] width 228 height 24
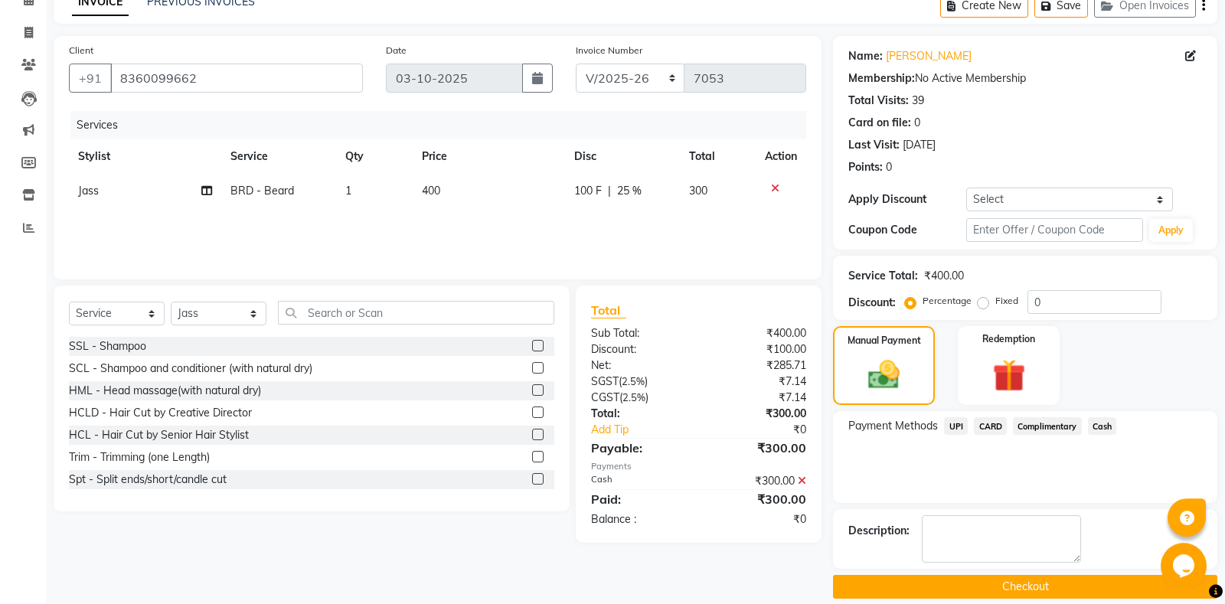
scroll to position [96, 0]
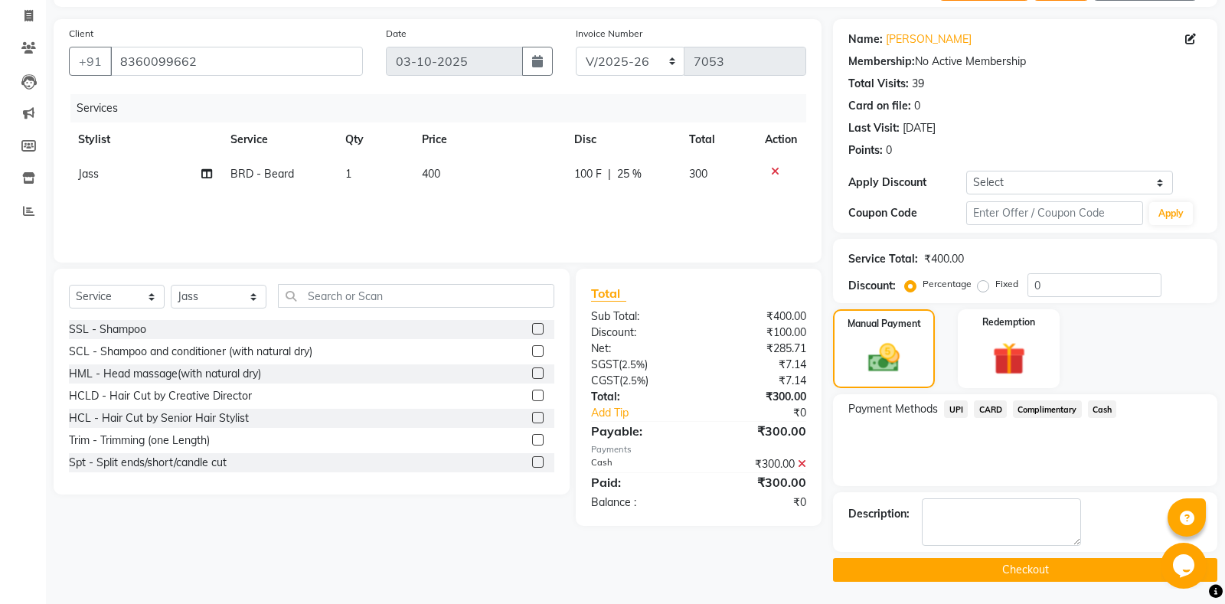
click at [987, 572] on button "Checkout" at bounding box center [1025, 570] width 384 height 24
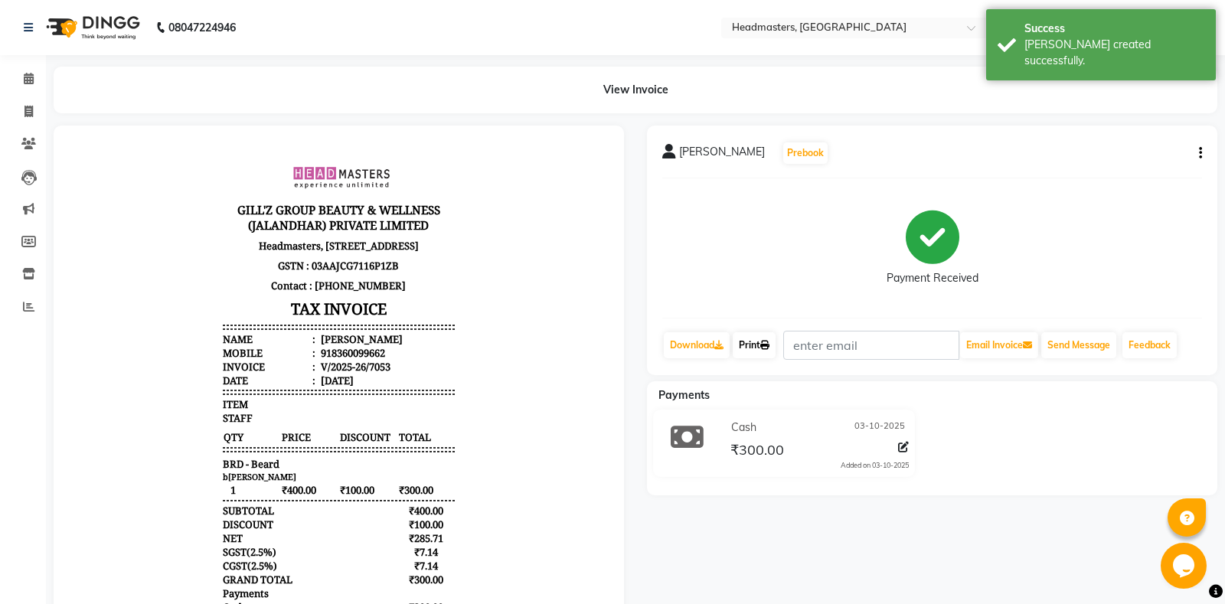
click at [759, 342] on link "Print" at bounding box center [754, 345] width 43 height 26
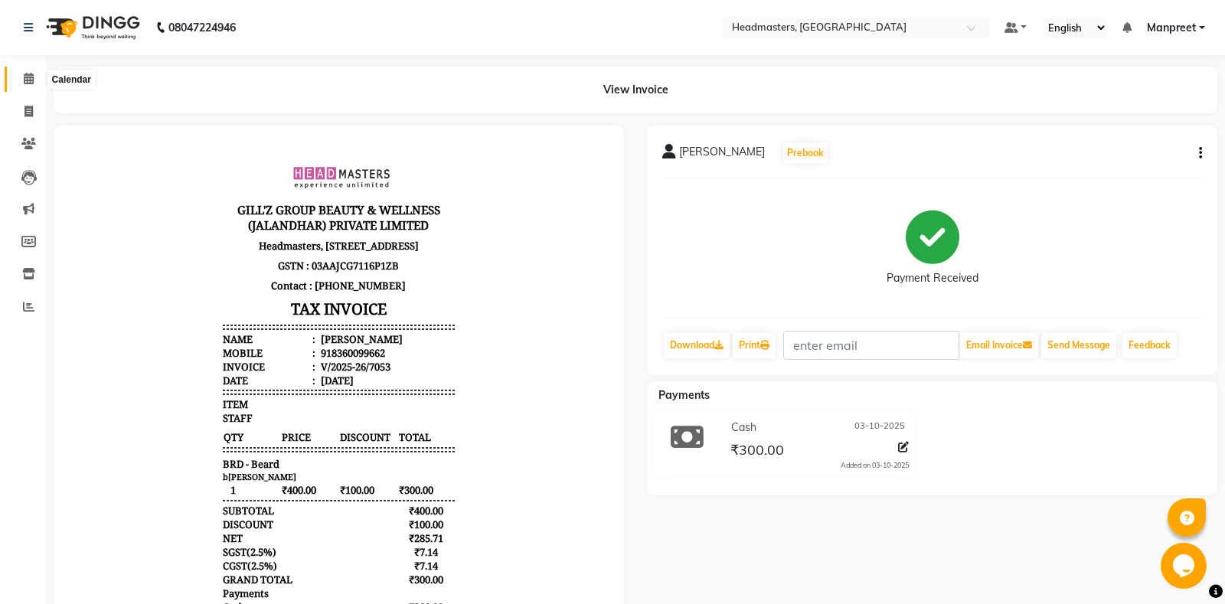
click at [24, 72] on span at bounding box center [28, 79] width 27 height 18
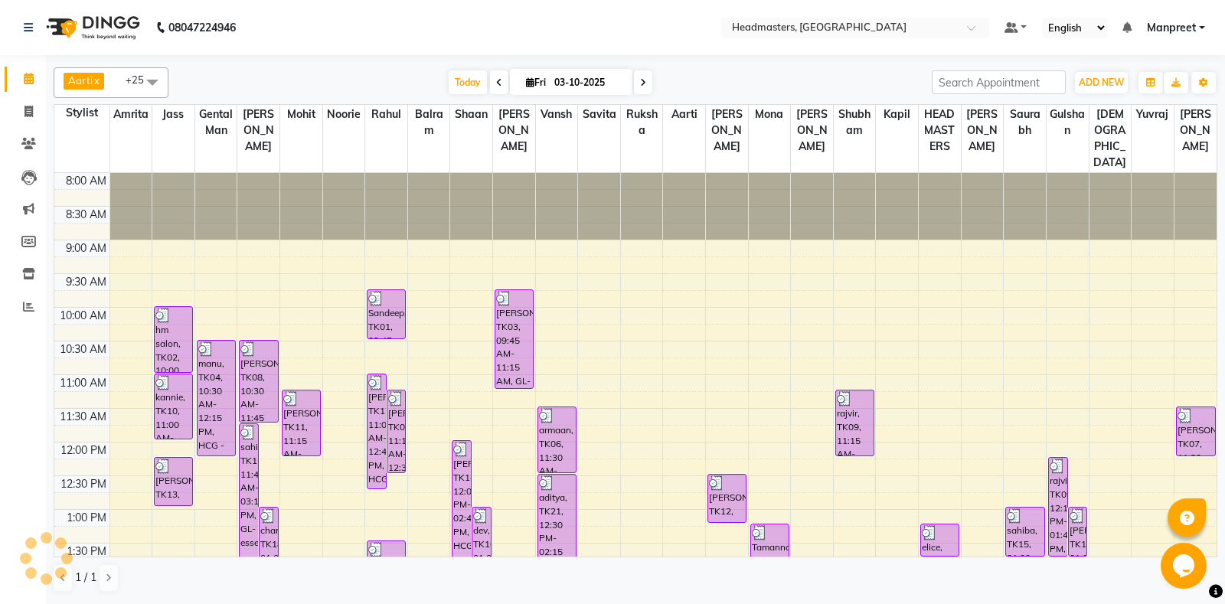
scroll to position [551, 0]
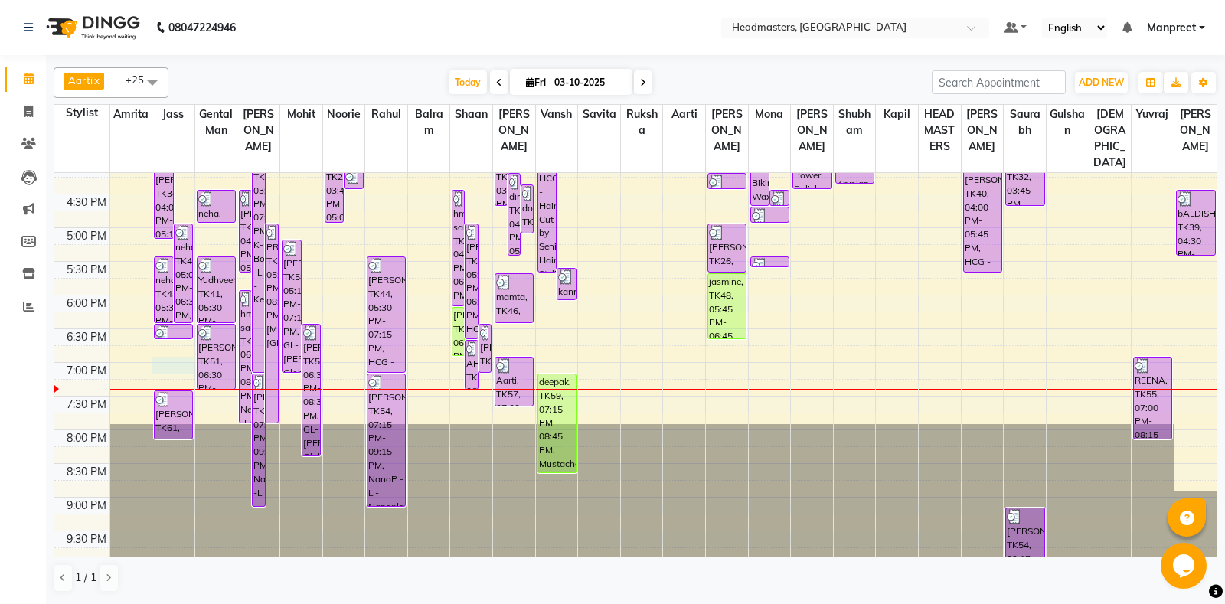
click at [174, 366] on div "8:00 AM 8:30 AM 9:00 AM 9:30 AM 10:00 AM 10:30 AM 11:00 AM 11:30 AM 12:00 PM 12…" at bounding box center [635, 93] width 1162 height 943
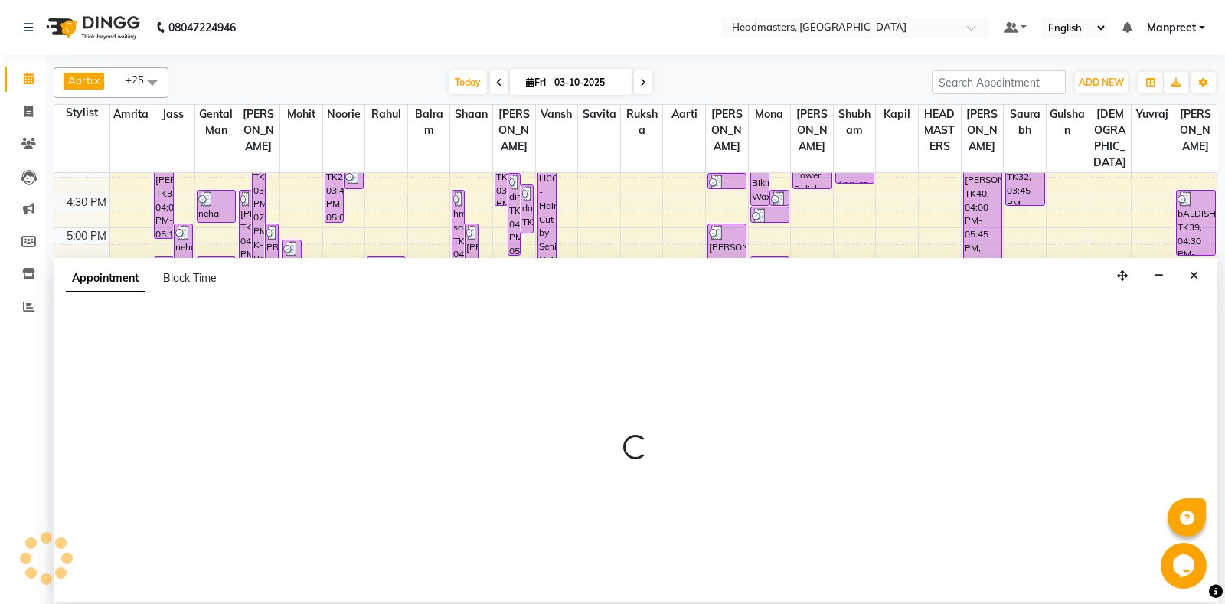
select select "60714"
select select "1140"
select select "tentative"
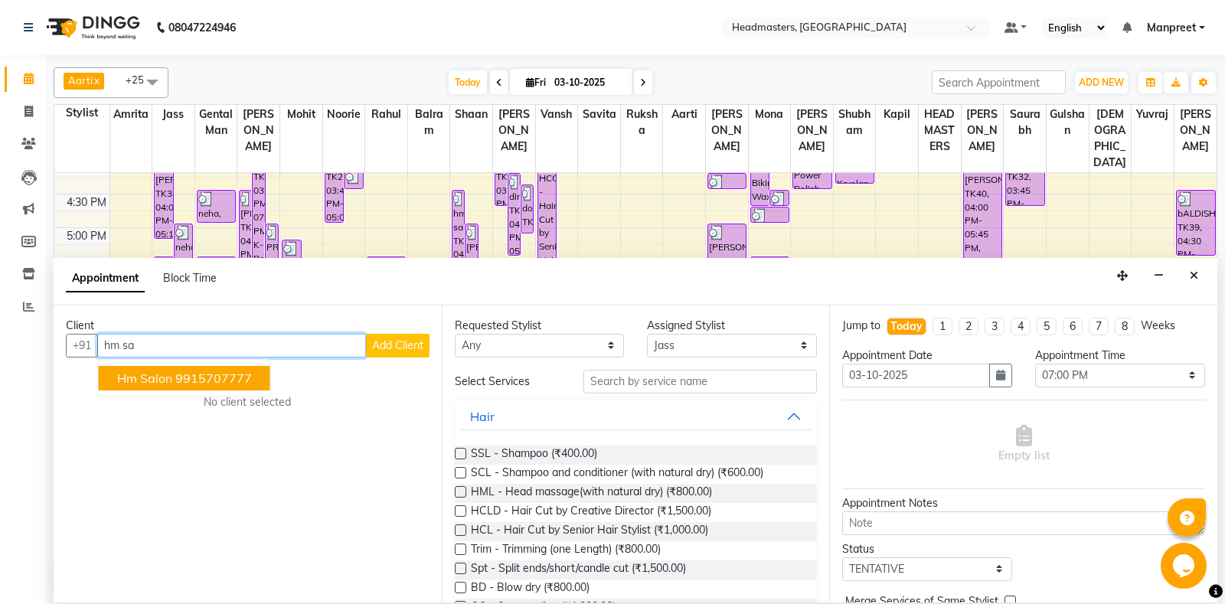
click at [207, 372] on ngb-highlight "9915707777" at bounding box center [213, 378] width 77 height 15
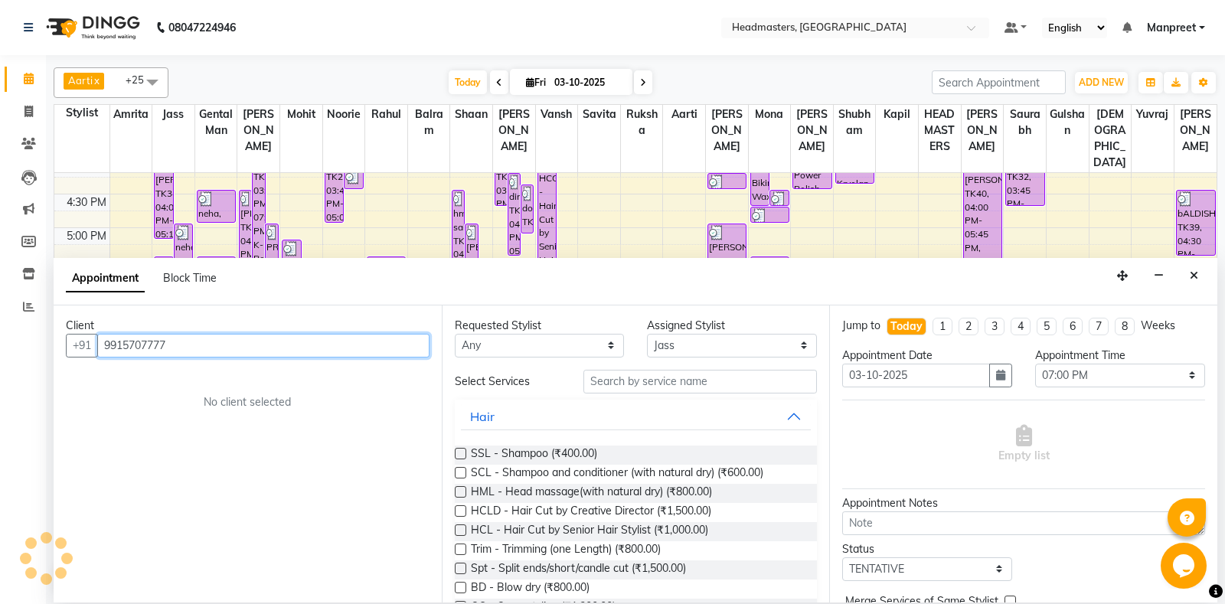
type input "9915707777"
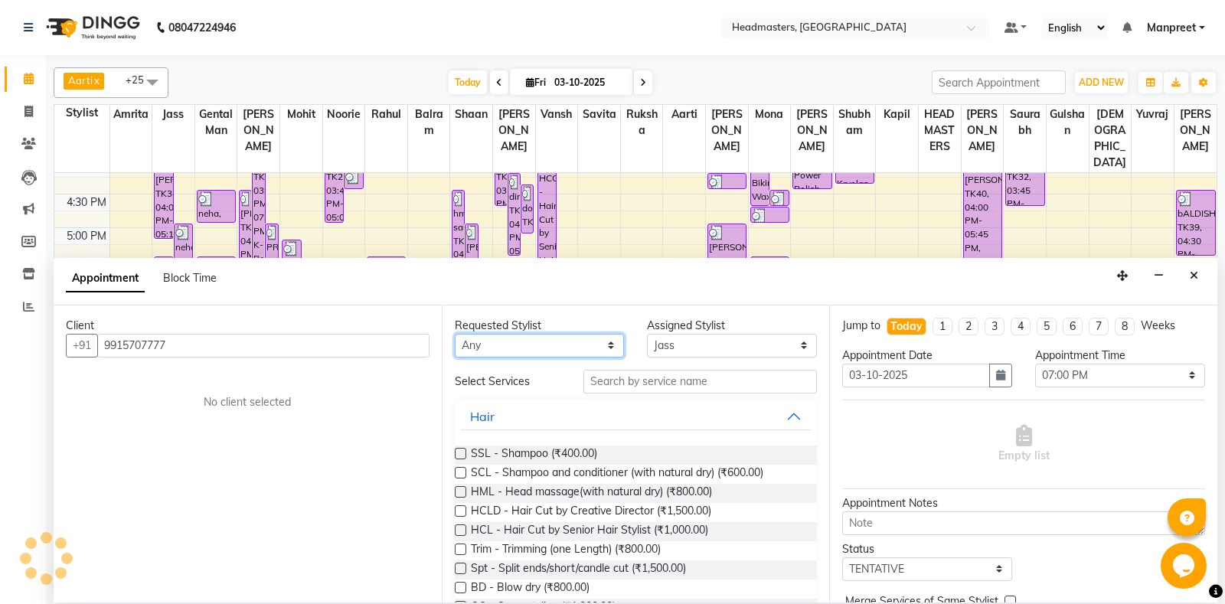
click at [455, 334] on select "Any [PERSON_NAME] Amrita [PERSON_NAME] Gental Man Gulshan HEADMASTERS [PERSON_N…" at bounding box center [540, 346] width 170 height 24
select select "60721"
click option "[PERSON_NAME]" at bounding box center [0, 0] width 0 height 0
select select "60721"
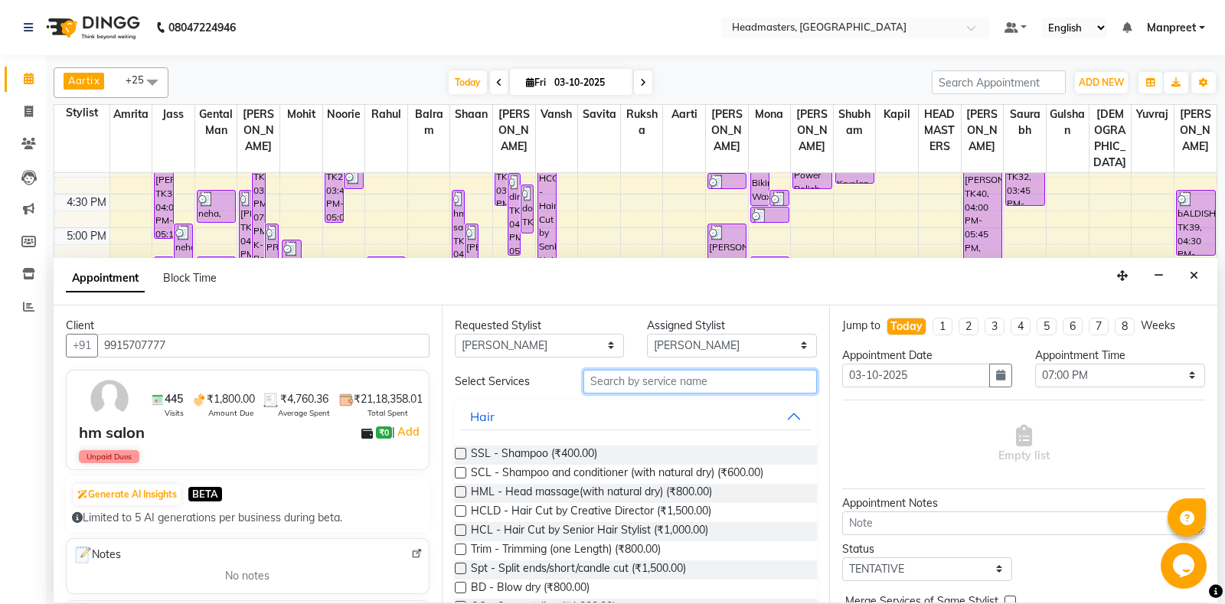
click at [649, 381] on input "text" at bounding box center [700, 382] width 234 height 24
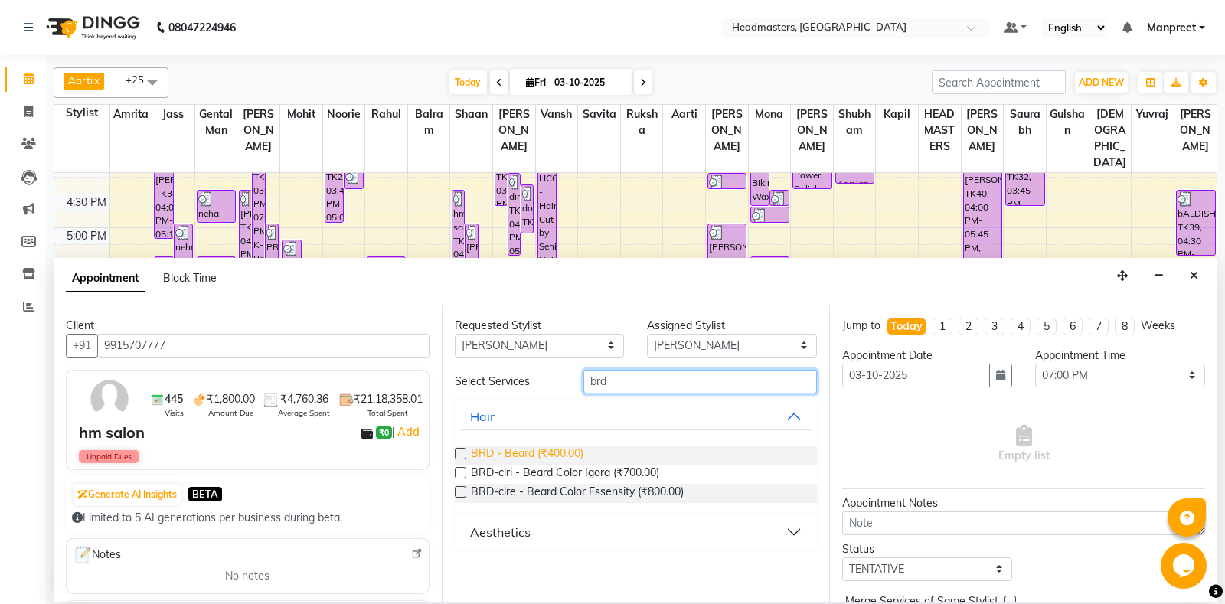
type input "brd"
click at [574, 448] on span "BRD - Beard (₹400.00)" at bounding box center [527, 455] width 113 height 19
checkbox input "false"
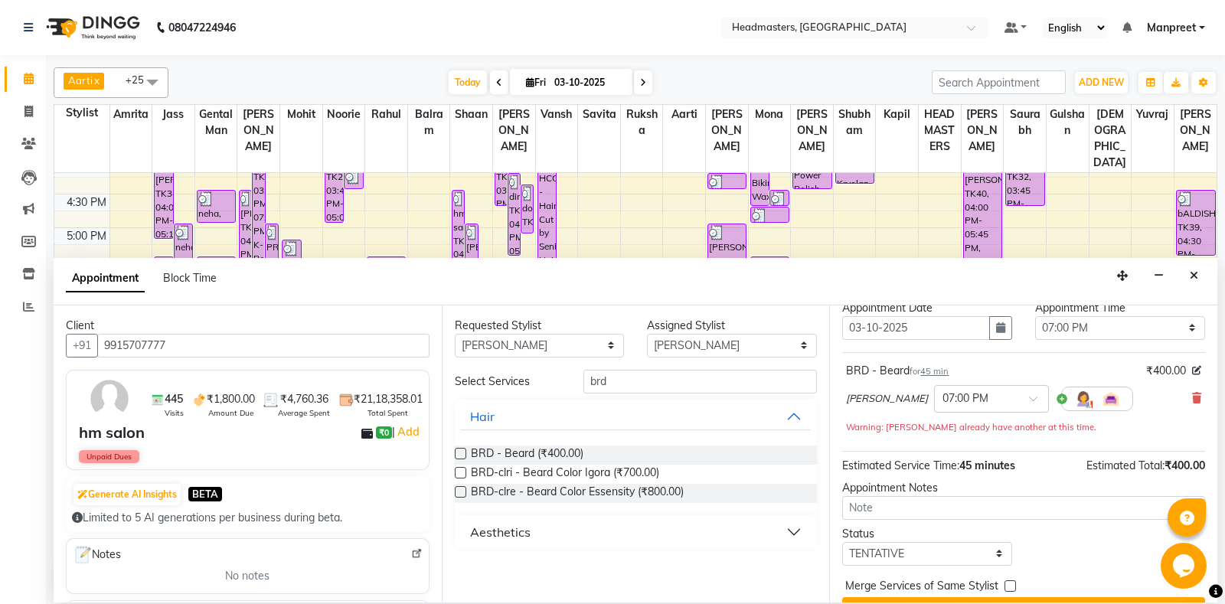
scroll to position [81, 0]
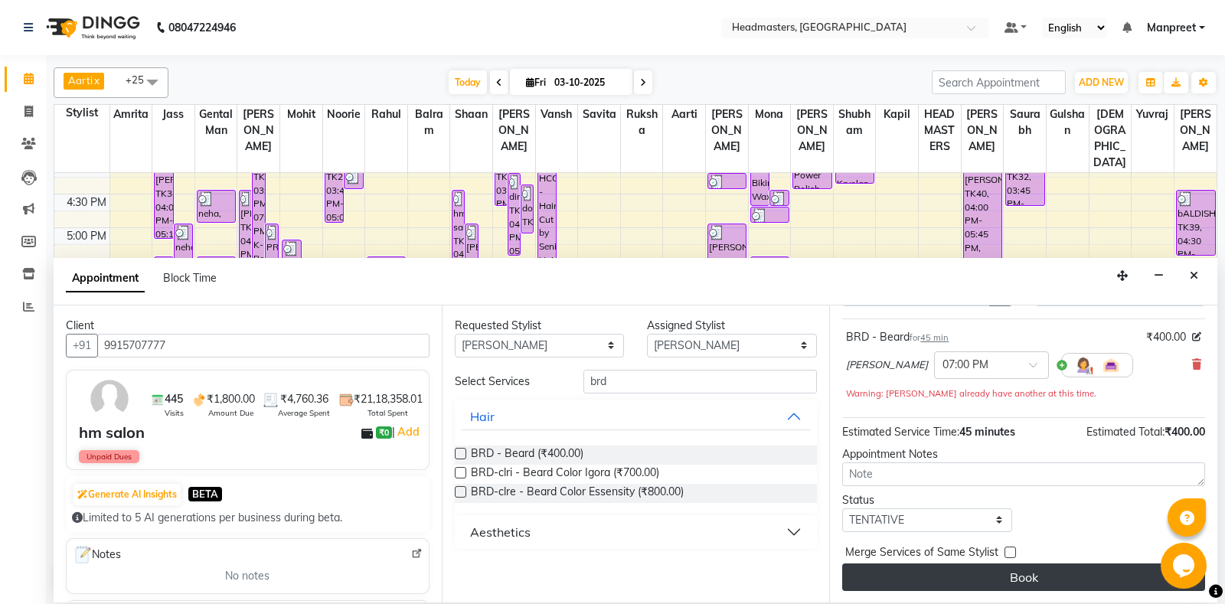
click at [1007, 564] on button "Book" at bounding box center [1023, 578] width 363 height 28
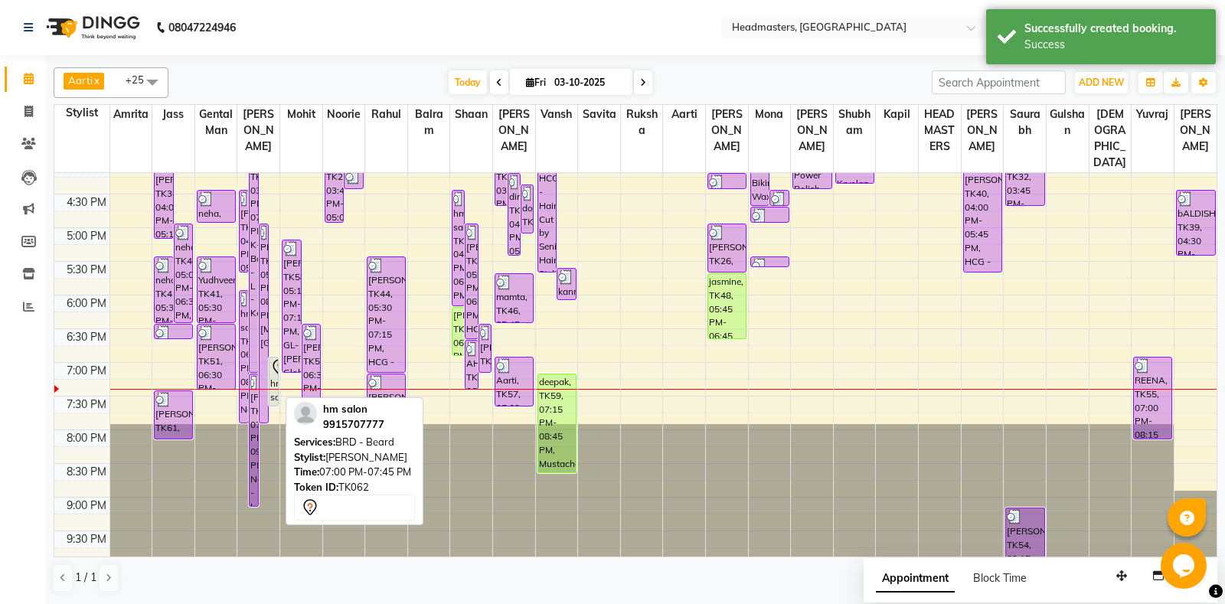
click at [278, 387] on div "hm salon, TK62, 07:00 PM-07:45 PM, BRD - [PERSON_NAME]" at bounding box center [274, 382] width 8 height 48
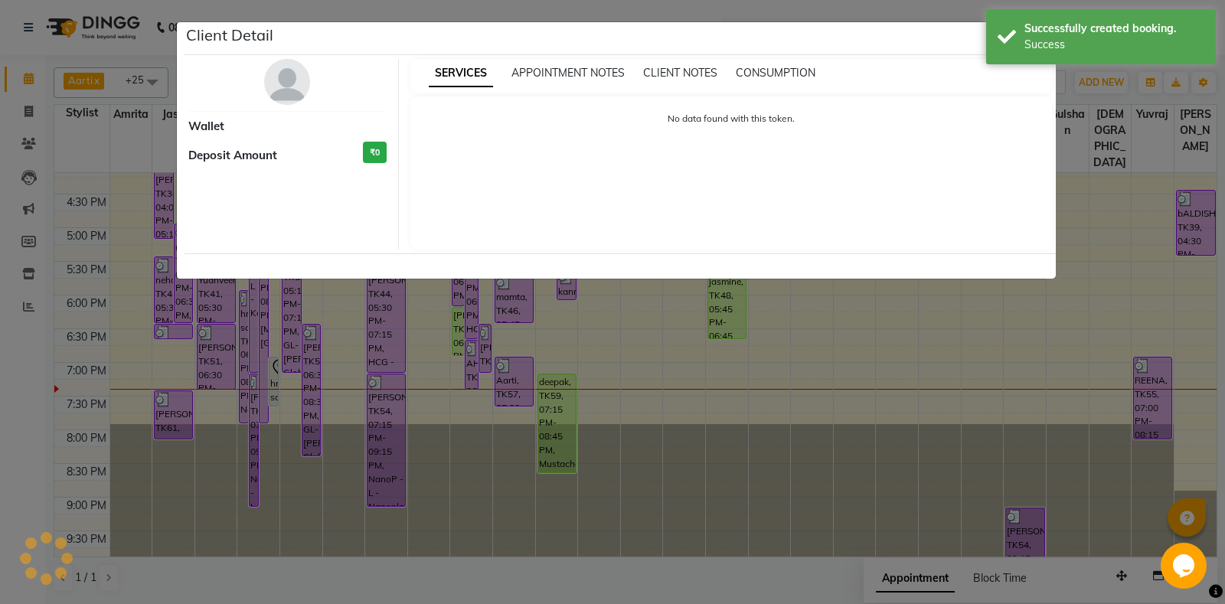
select select "7"
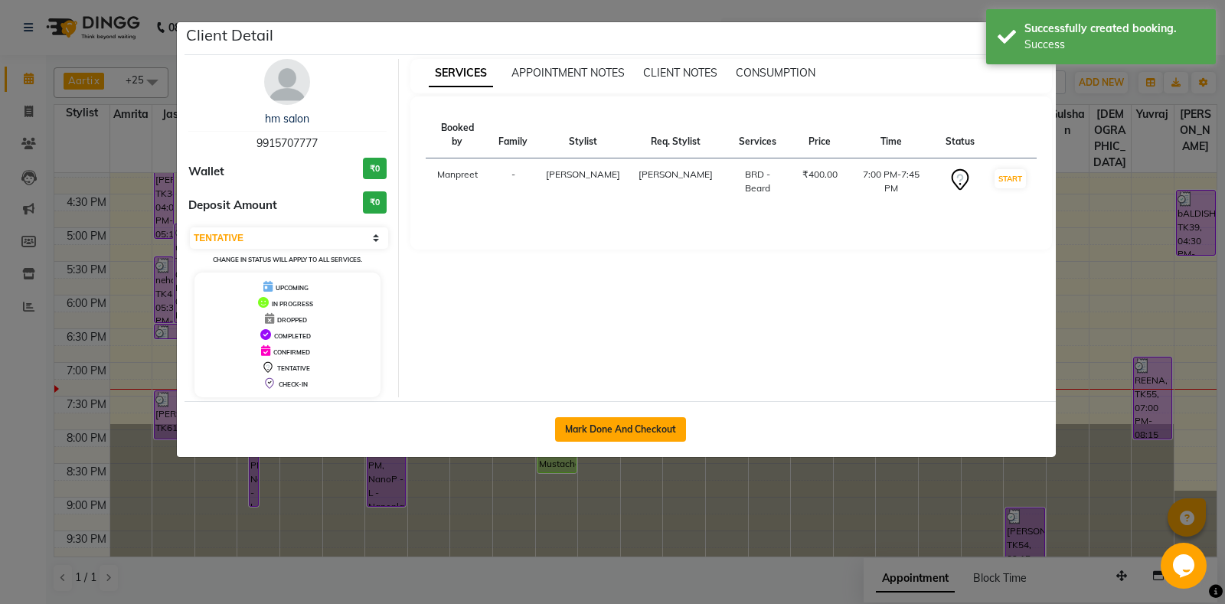
click at [636, 435] on button "Mark Done And Checkout" at bounding box center [620, 429] width 131 height 25
select select "7130"
select select "service"
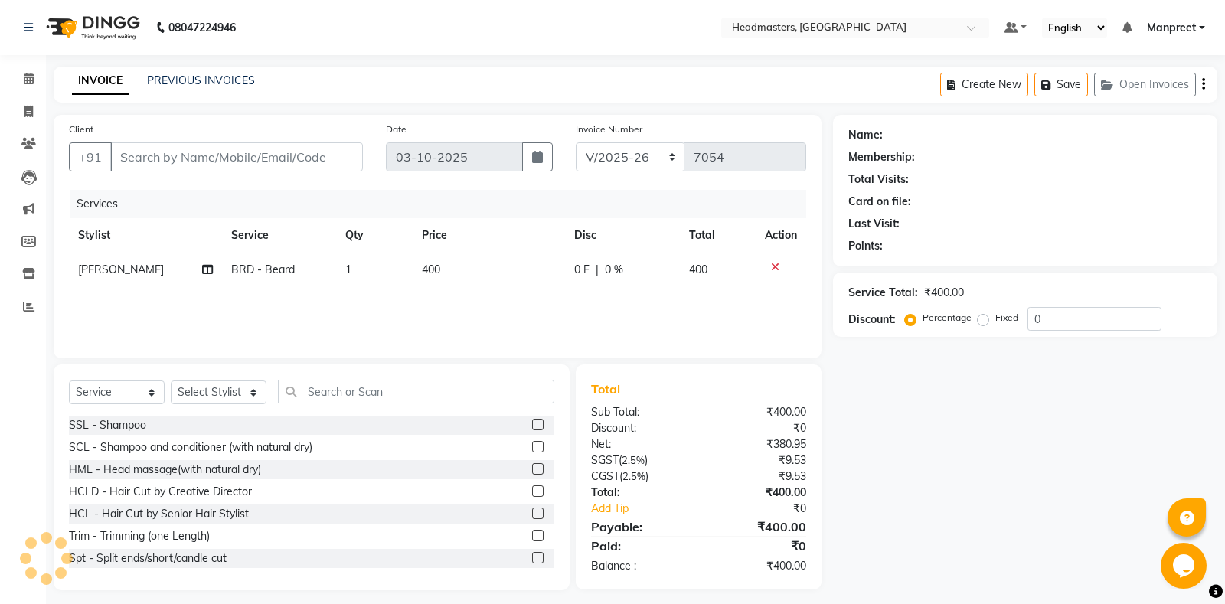
type input "9915707777"
select select "60721"
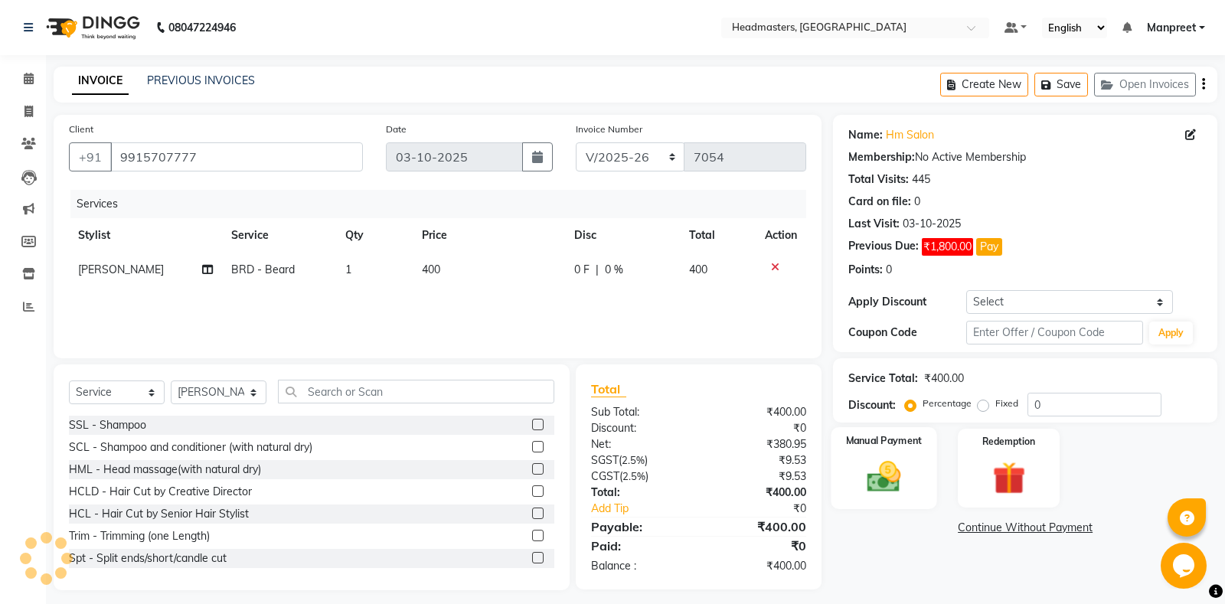
click at [883, 495] on img at bounding box center [884, 476] width 55 height 39
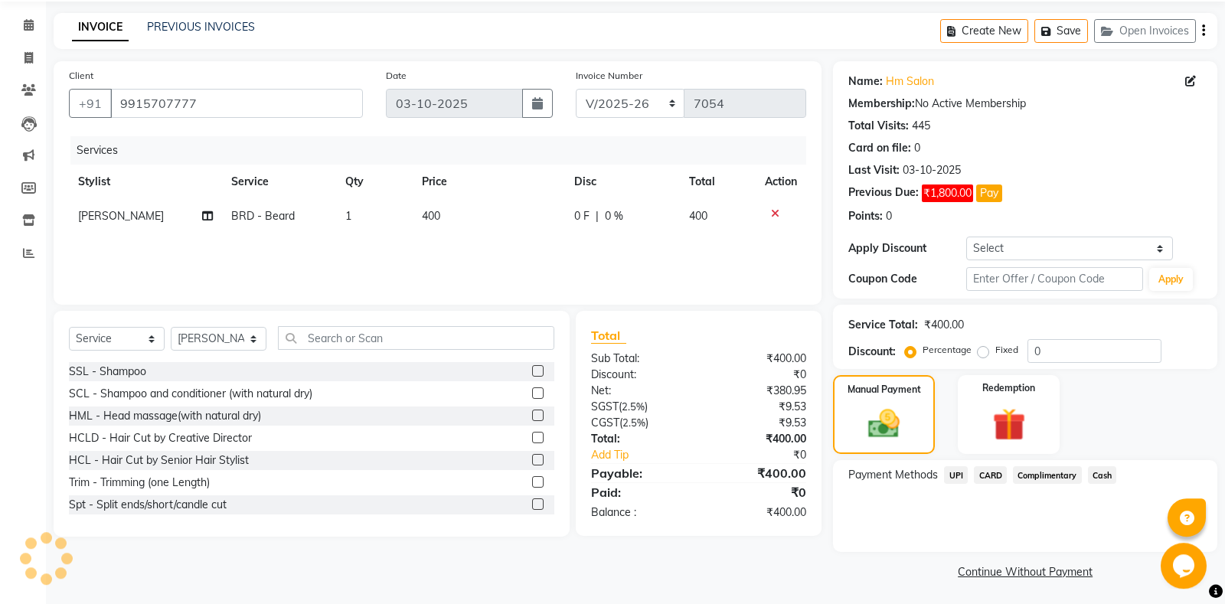
scroll to position [55, 0]
click at [956, 469] on span "UPI" at bounding box center [956, 474] width 24 height 18
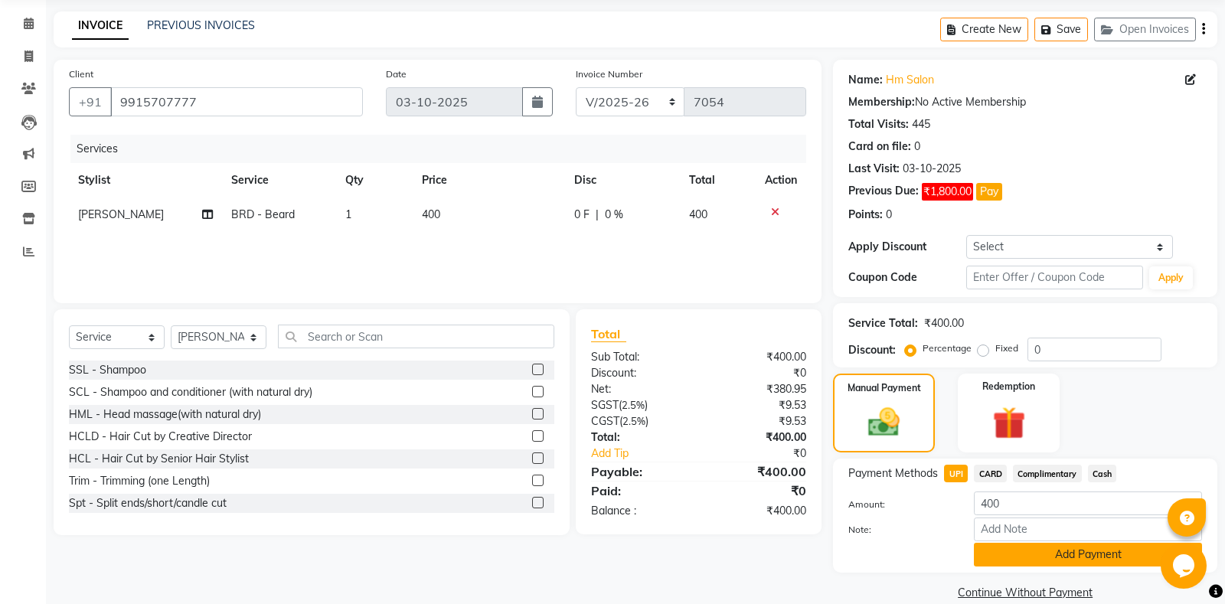
click at [1032, 565] on button "Add Payment" at bounding box center [1088, 555] width 228 height 24
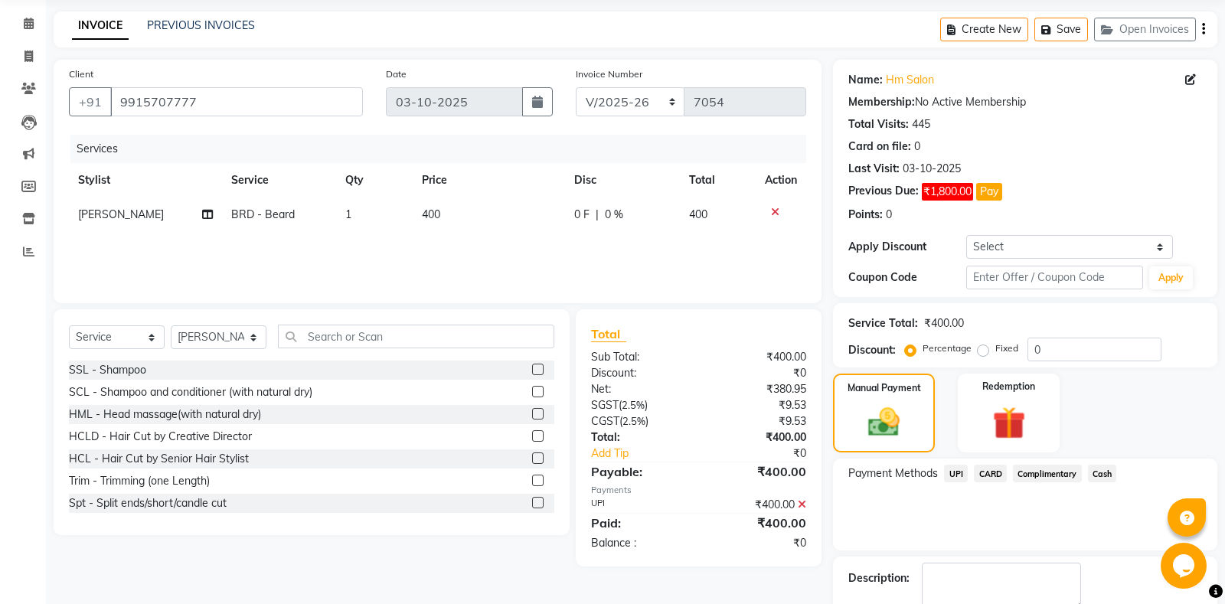
scroll to position [119, 0]
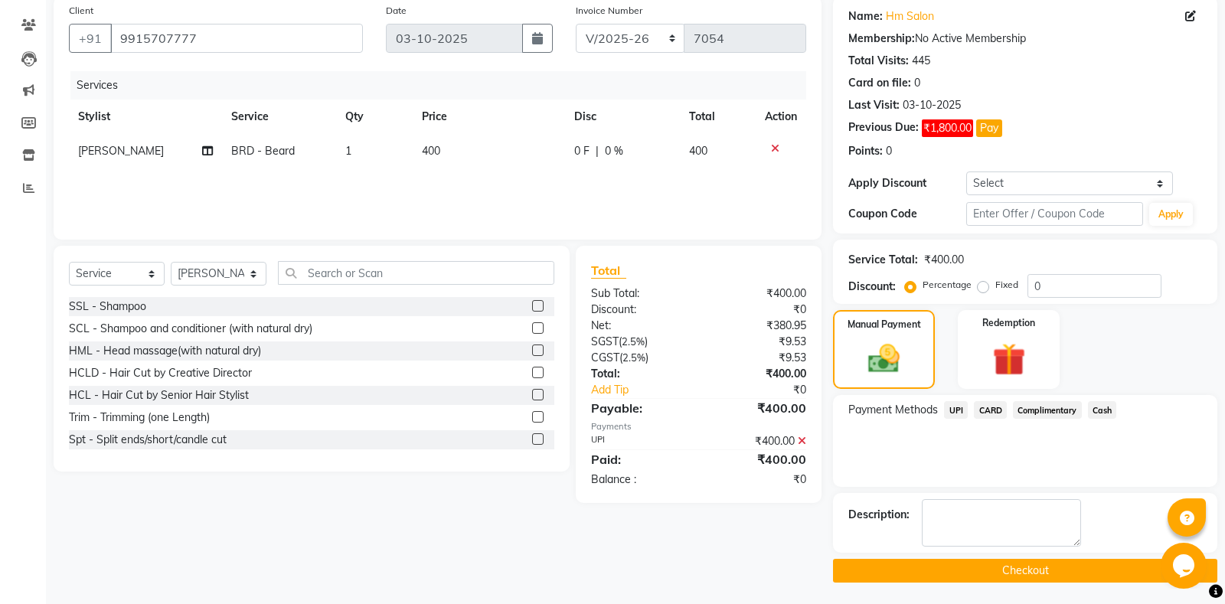
click at [962, 577] on button "Checkout" at bounding box center [1025, 571] width 384 height 24
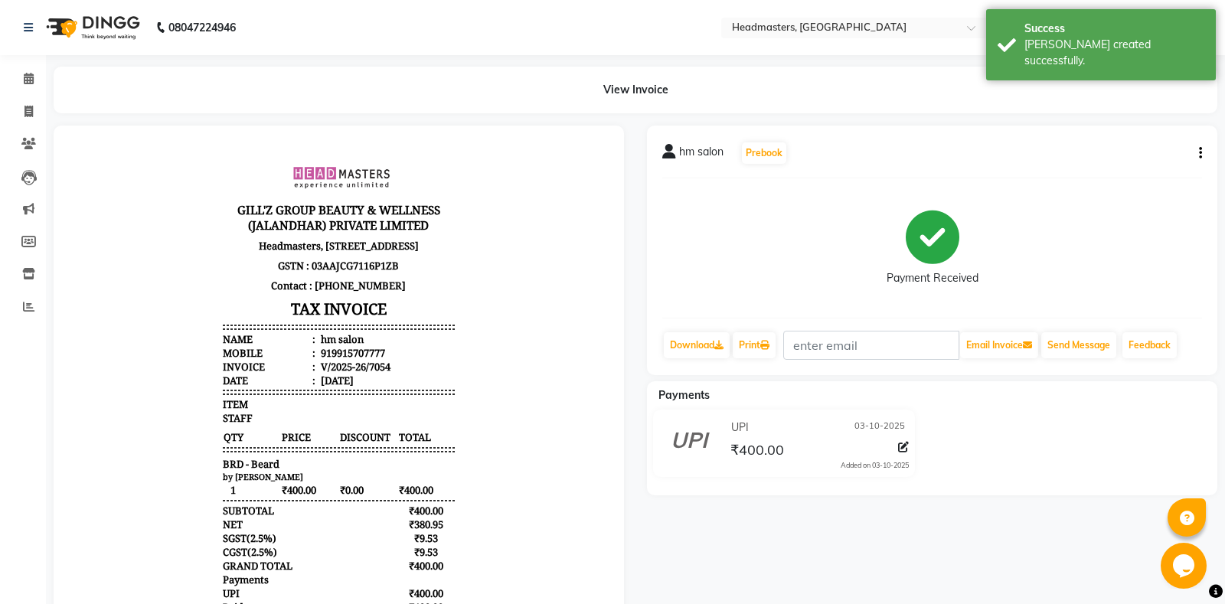
click at [759, 328] on div "hm salon Prebook Payment Received Download Print Email Invoice Send Message Fee…" at bounding box center [932, 251] width 570 height 250
click at [776, 340] on link "Print" at bounding box center [754, 345] width 43 height 26
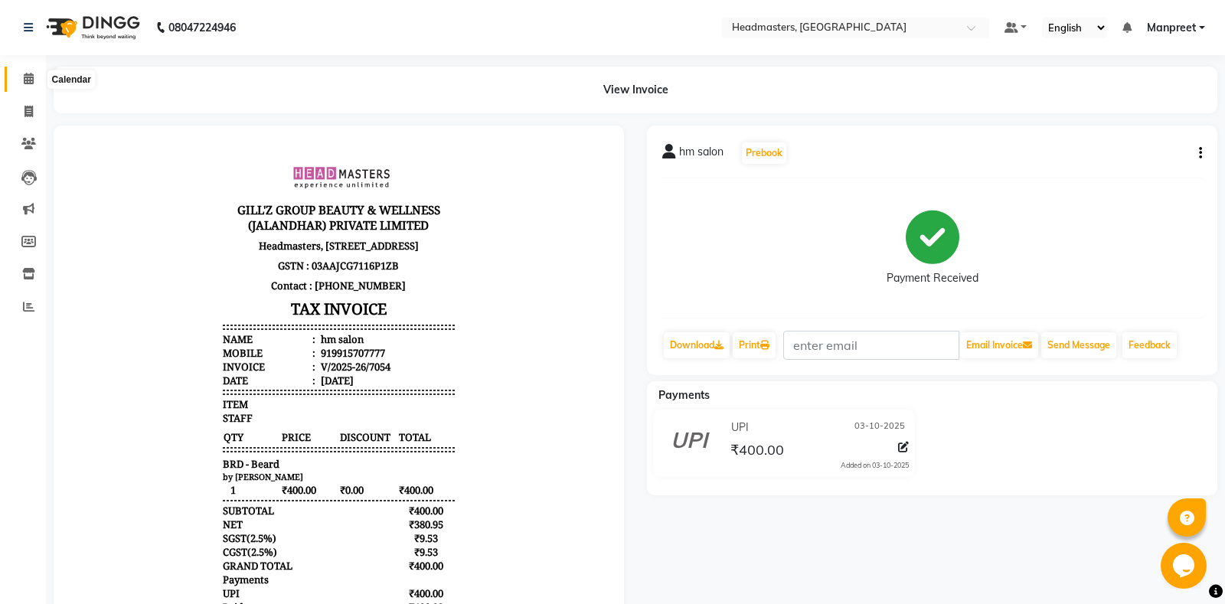
click at [25, 75] on icon at bounding box center [29, 78] width 10 height 11
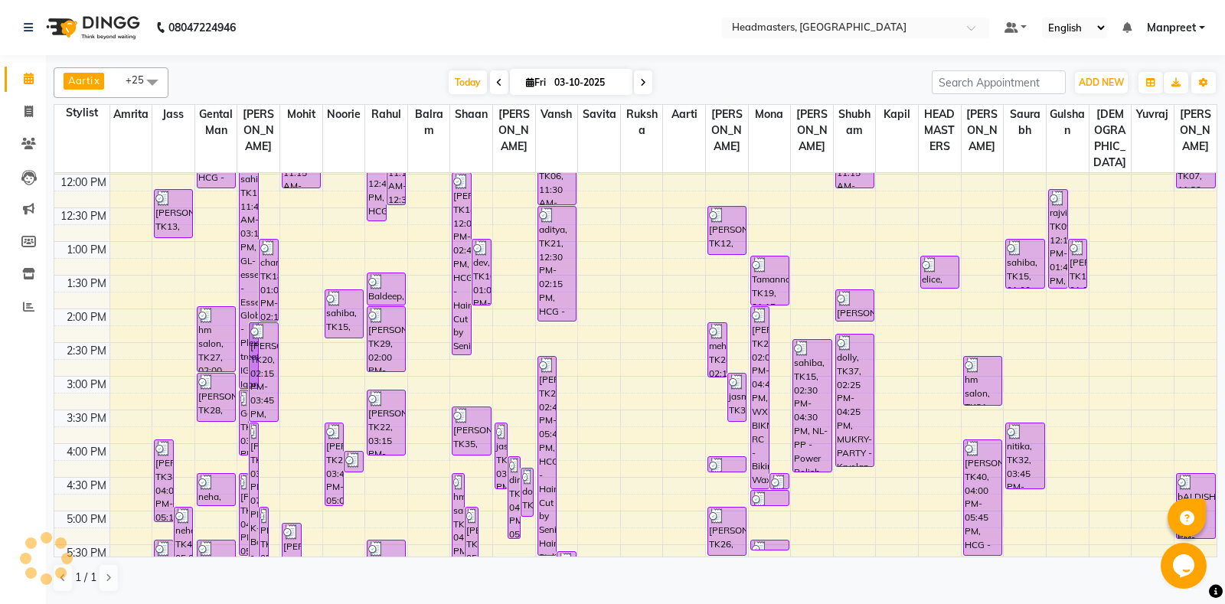
scroll to position [551, 0]
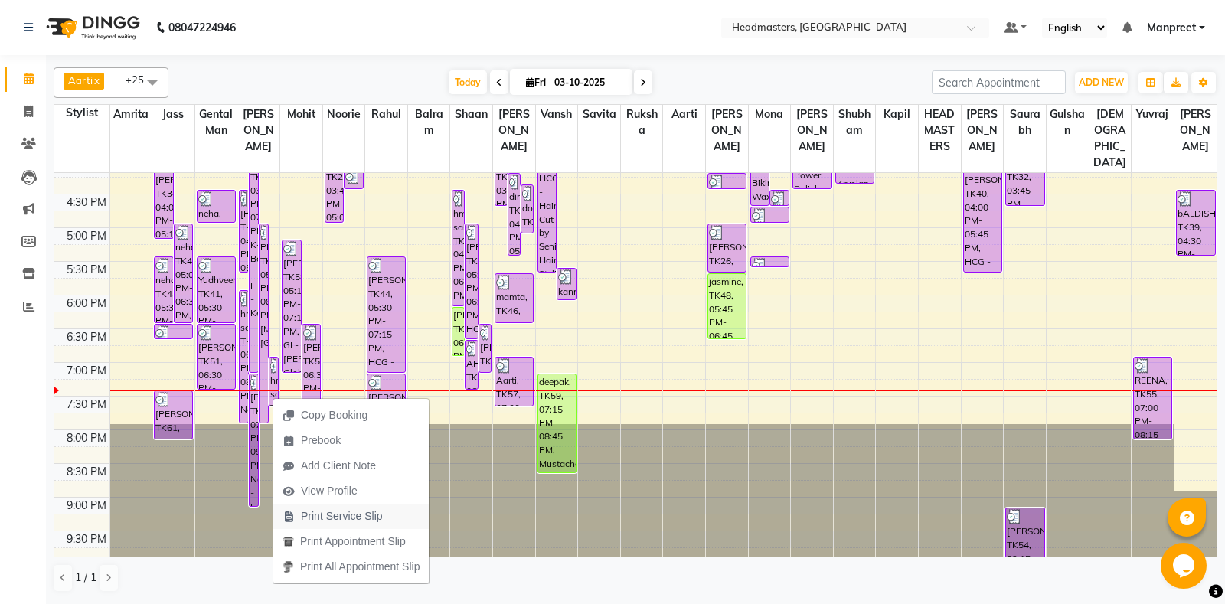
click at [330, 528] on span "Print Service Slip" at bounding box center [332, 516] width 119 height 25
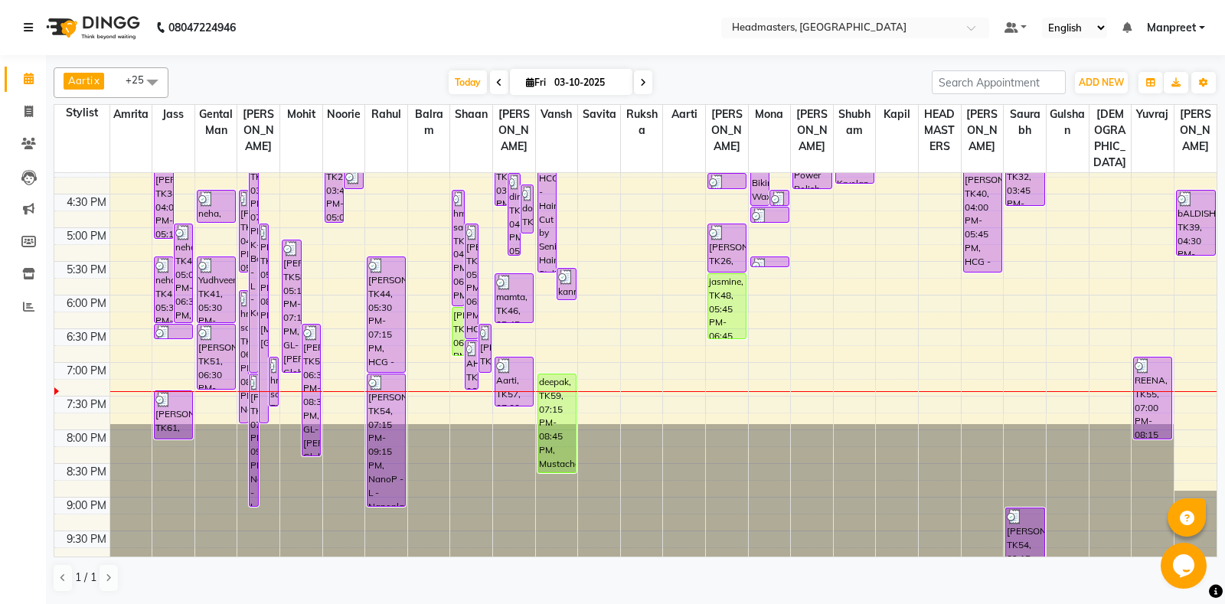
click at [25, 29] on icon at bounding box center [28, 27] width 9 height 11
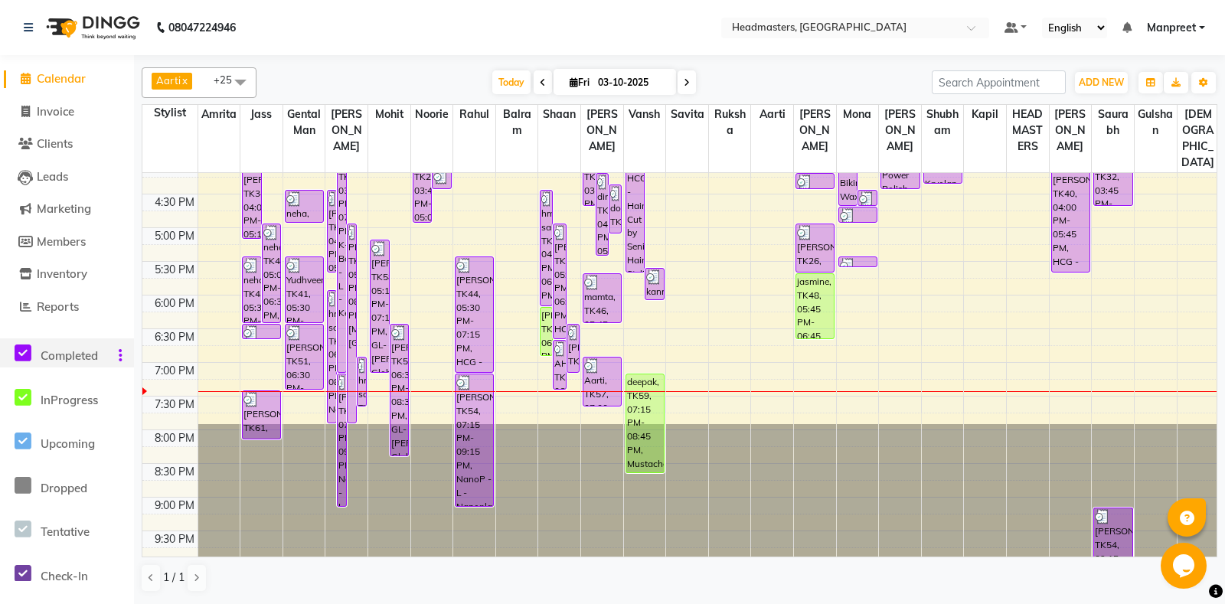
click at [29, 358] on icon at bounding box center [23, 353] width 17 height 19
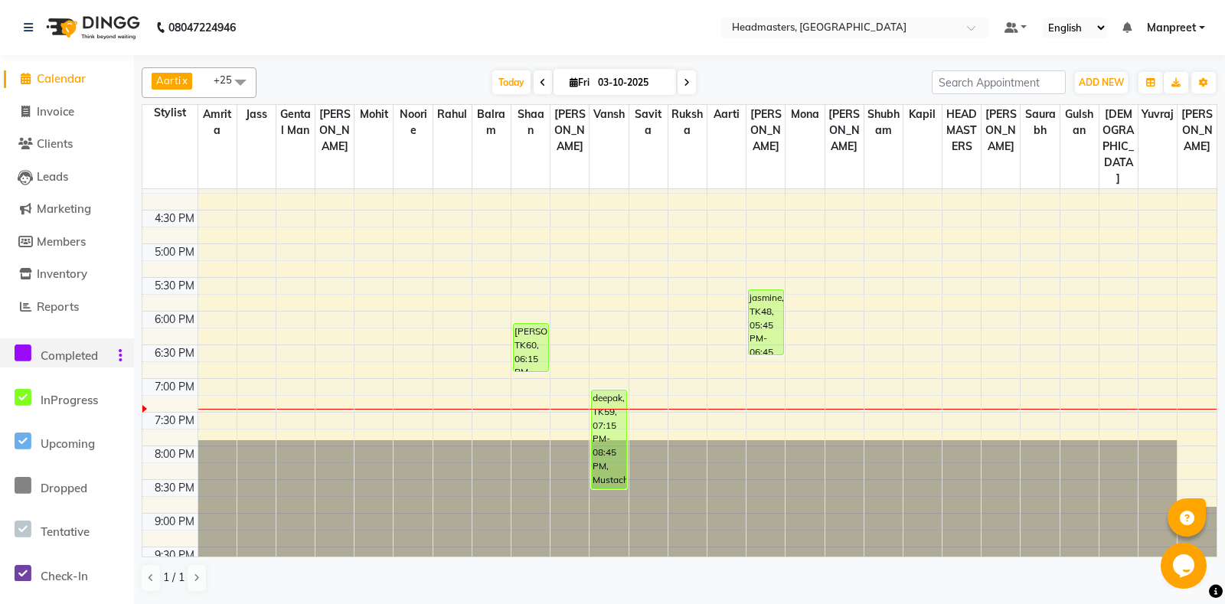
click at [26, 359] on icon at bounding box center [23, 353] width 17 height 19
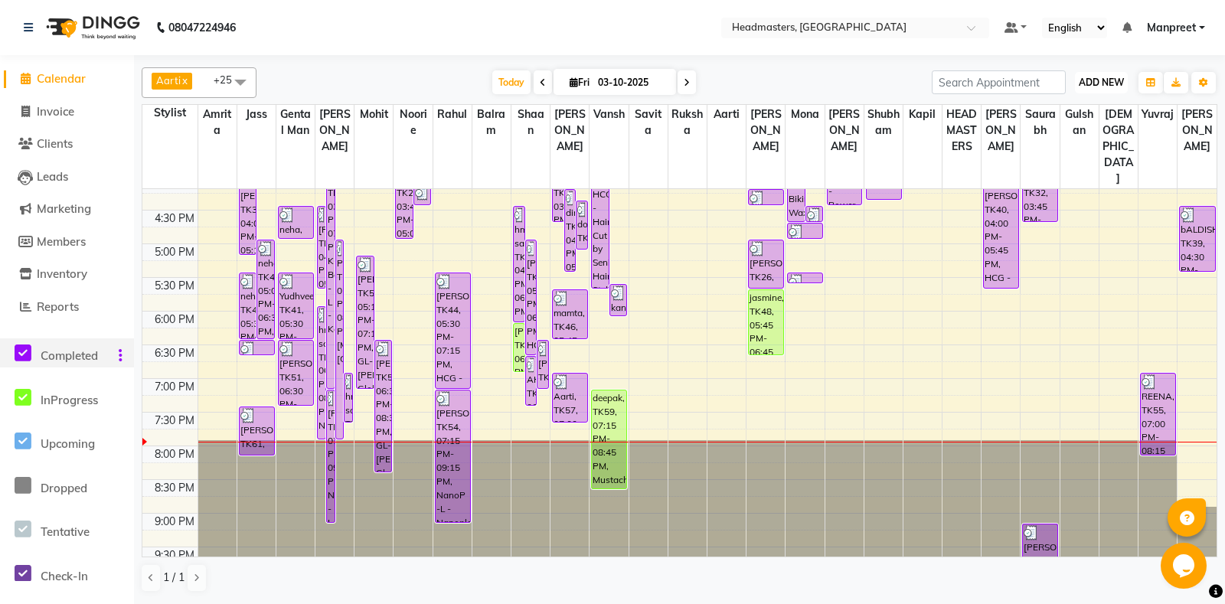
click at [1090, 84] on span "ADD NEW" at bounding box center [1101, 82] width 45 height 11
click at [1114, 78] on span "ADD NEW" at bounding box center [1101, 82] width 45 height 11
click at [1075, 90] on button "ADD NEW Toggle Dropdown" at bounding box center [1101, 82] width 53 height 21
click at [1060, 136] on link "Add Invoice" at bounding box center [1066, 132] width 121 height 20
select select "service"
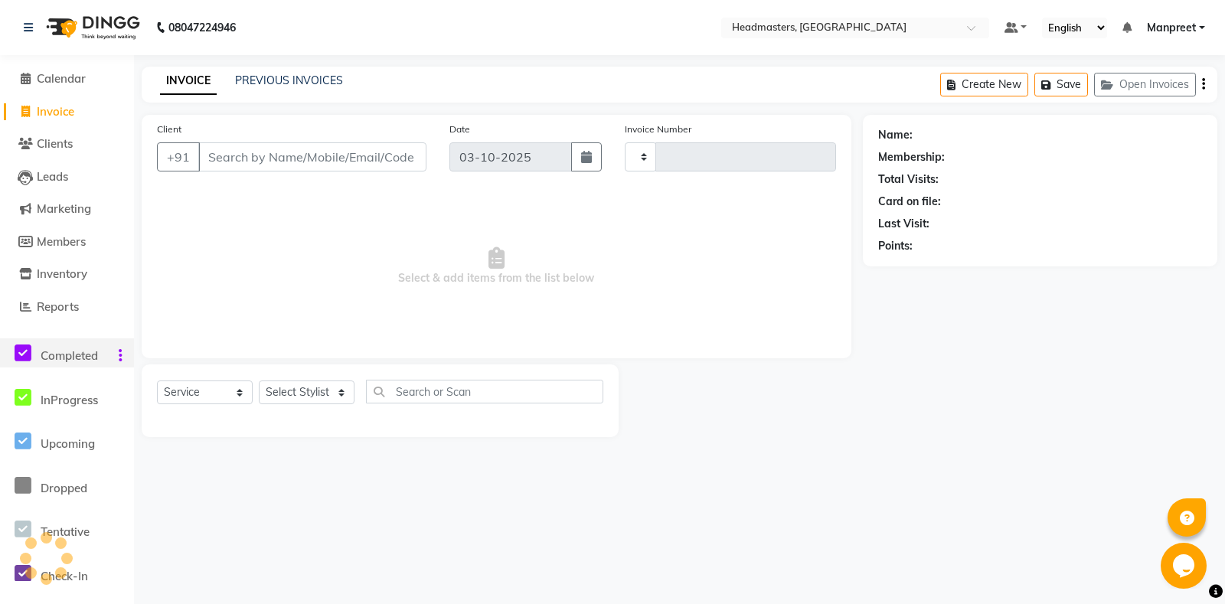
type input "7057"
select select "7130"
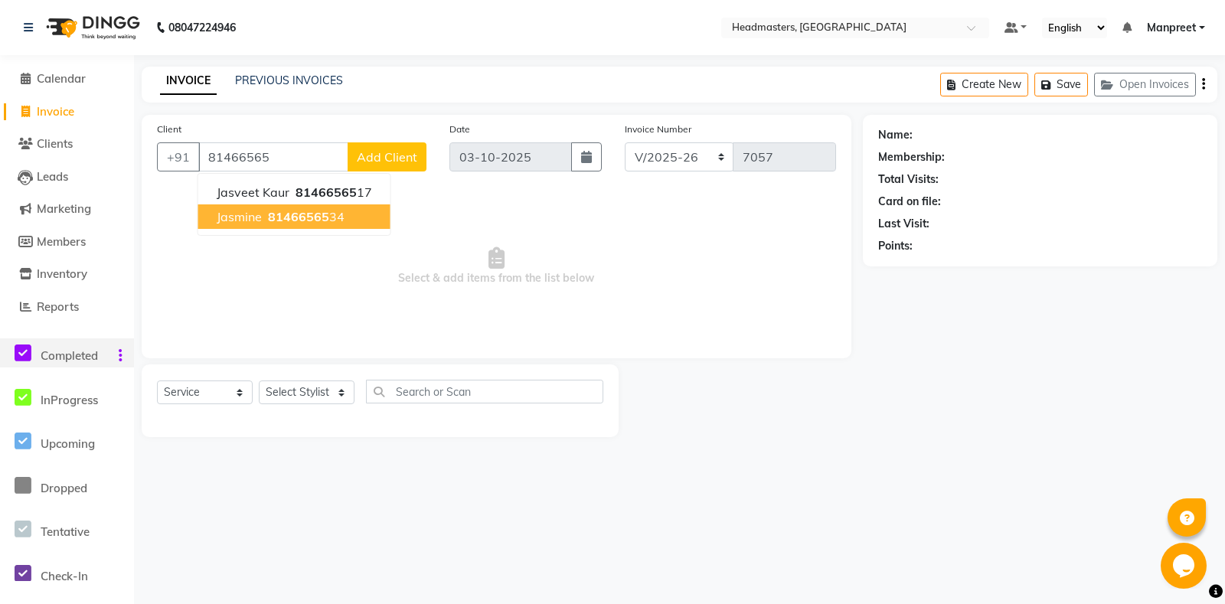
click at [307, 215] on span "81466565" at bounding box center [298, 216] width 61 height 15
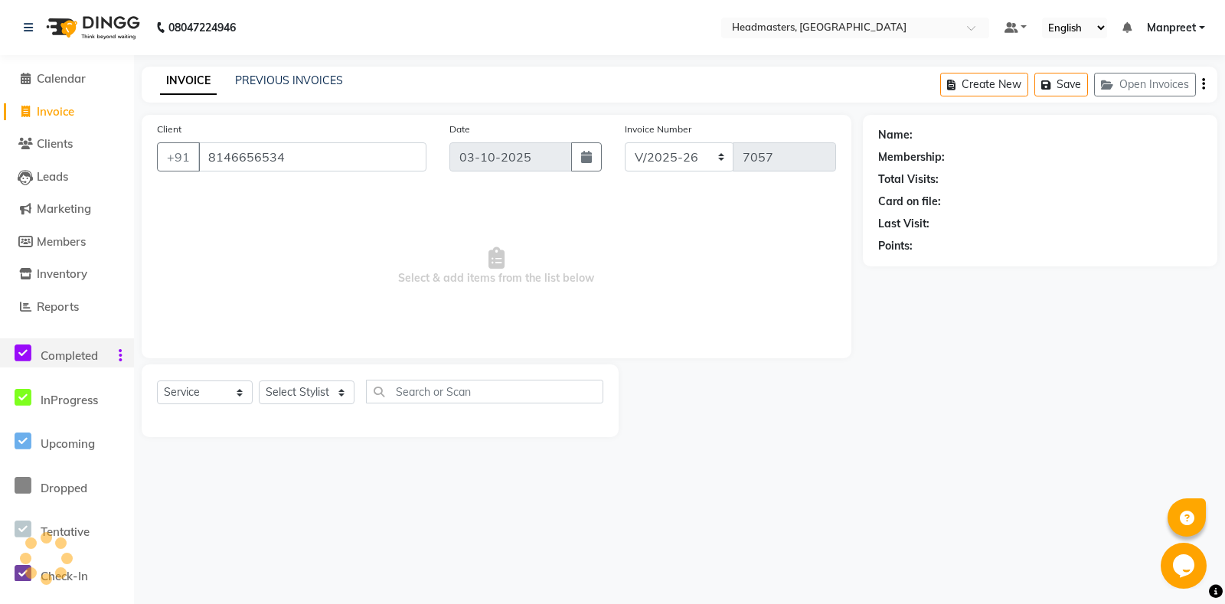
type input "8146656534"
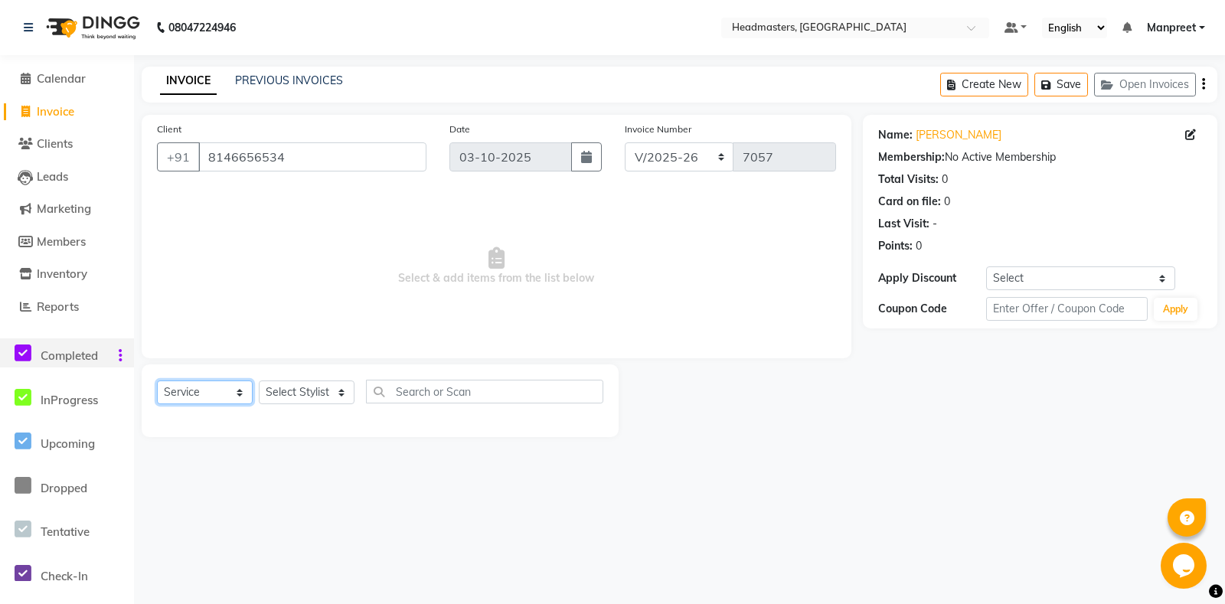
click at [157, 381] on select "Select Service Product Membership Package Voucher Prepaid Gift Card" at bounding box center [205, 393] width 96 height 24
select select "product"
click option "Product" at bounding box center [0, 0] width 0 height 0
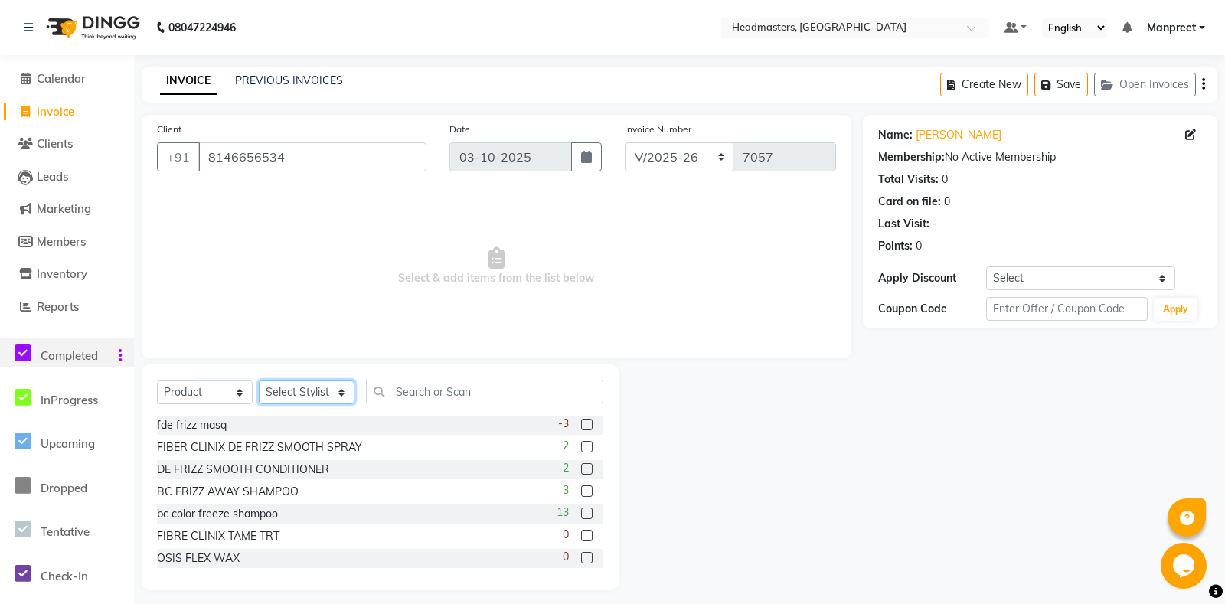
click at [259, 381] on select "Select Stylist Aarti Ali Amrita Amrita - Front Desk Balram Gental Man Gulshan H…" at bounding box center [307, 393] width 96 height 24
select select "60725"
click option "Rahul" at bounding box center [0, 0] width 0 height 0
click at [423, 386] on input "text" at bounding box center [484, 392] width 237 height 24
type input "g"
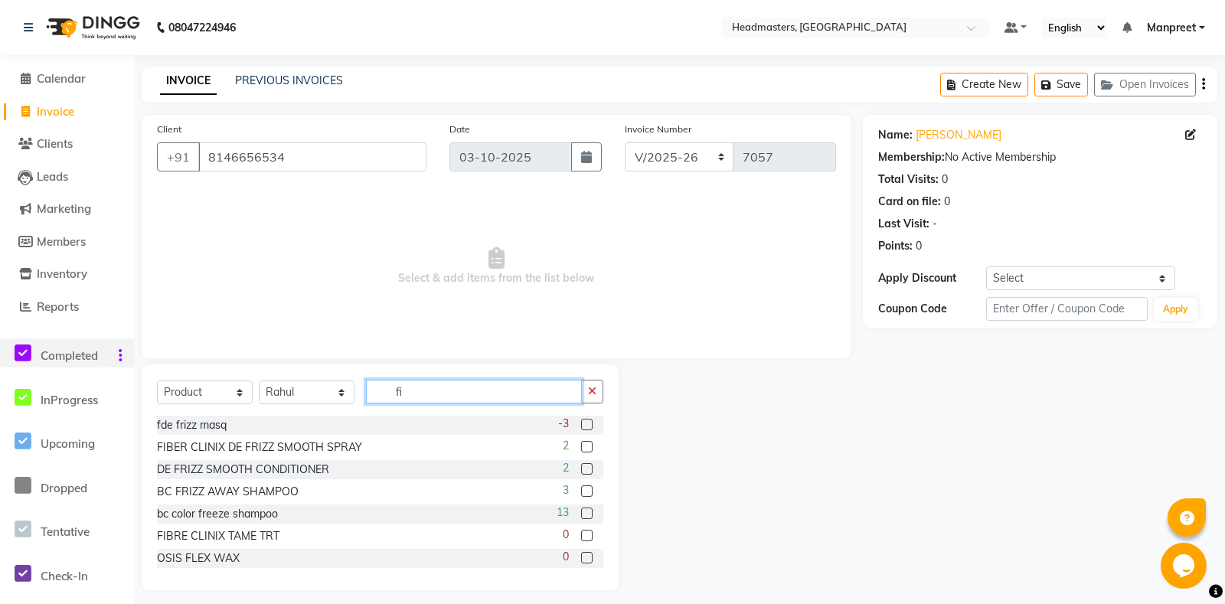
type input "f"
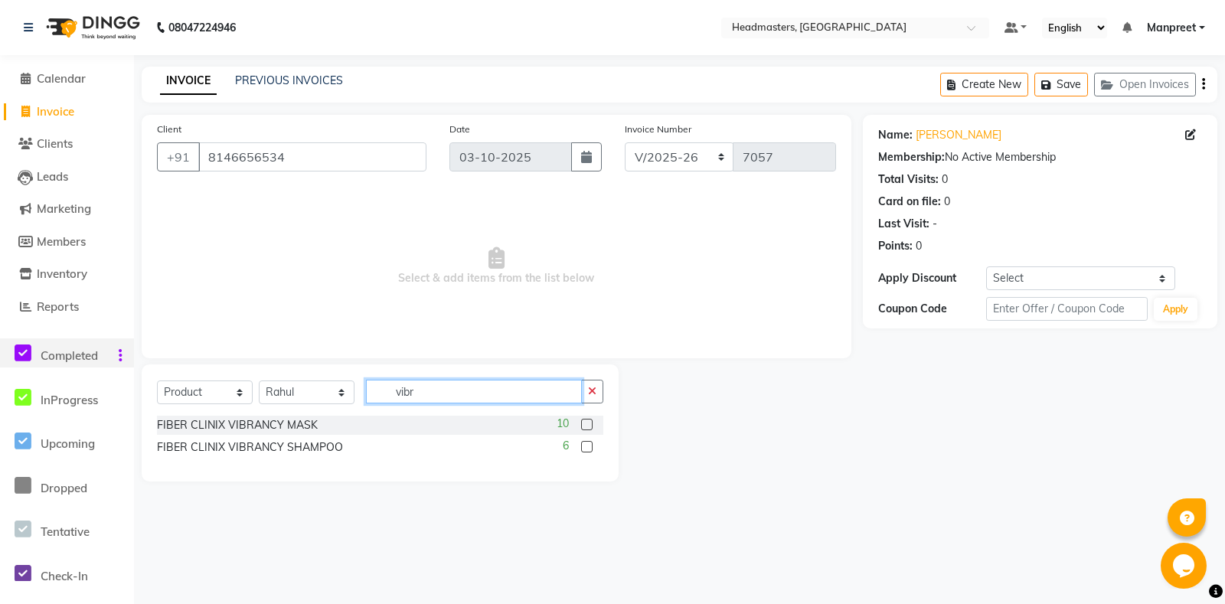
type input "vibr"
click at [589, 444] on label at bounding box center [586, 446] width 11 height 11
click at [589, 444] on input "checkbox" at bounding box center [586, 448] width 10 height 10
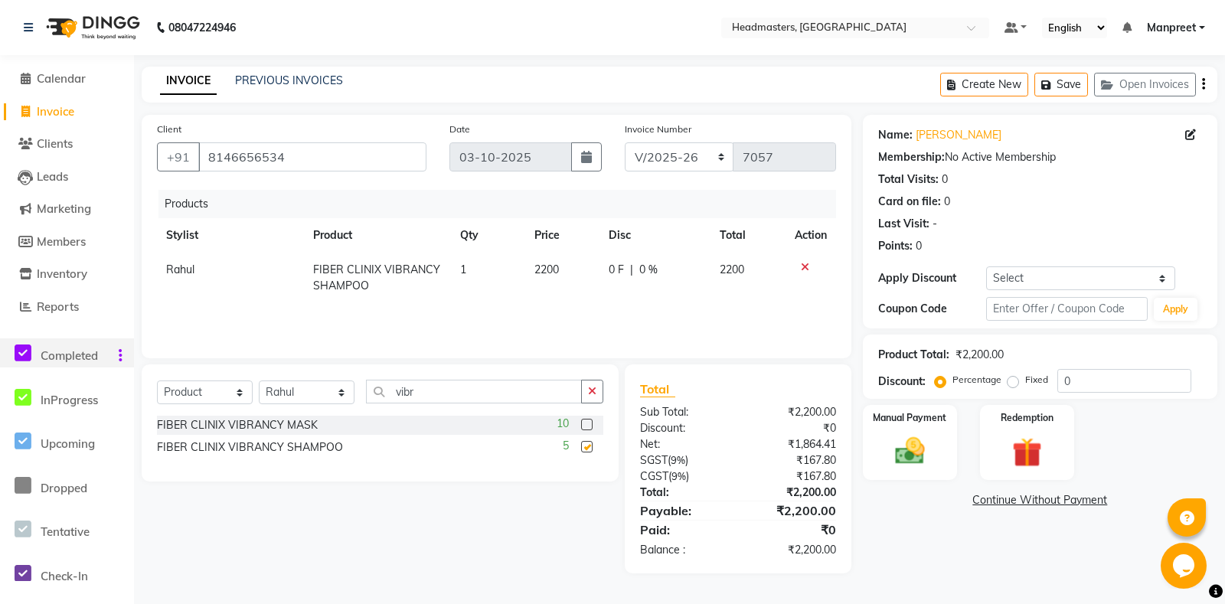
checkbox input "false"
click at [895, 469] on img at bounding box center [910, 451] width 50 height 35
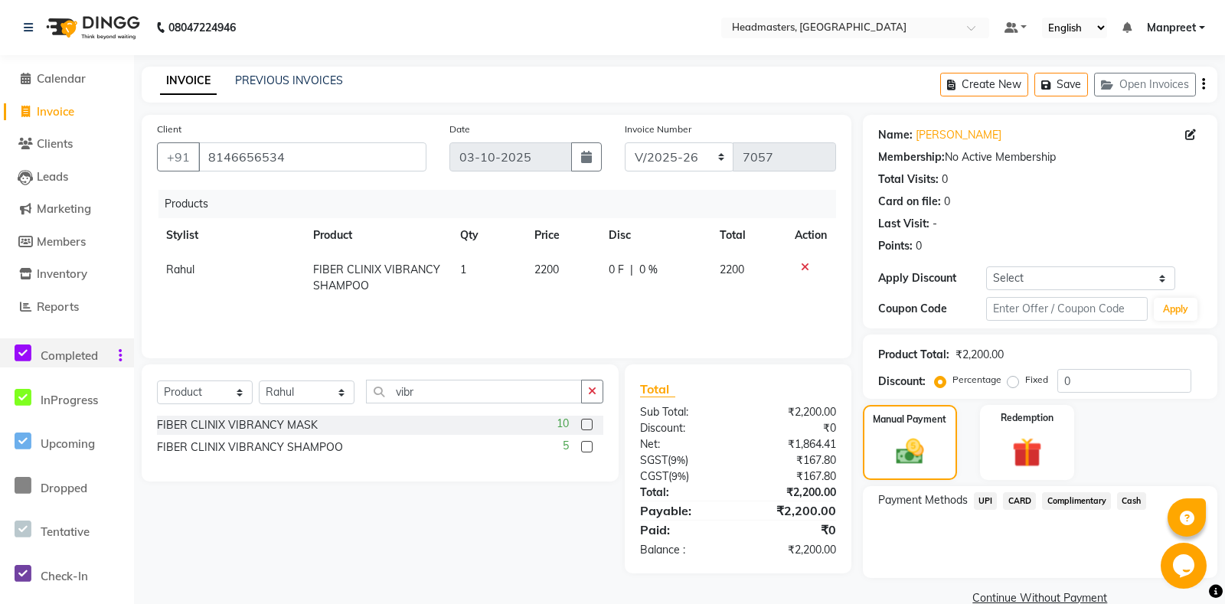
scroll to position [45, 0]
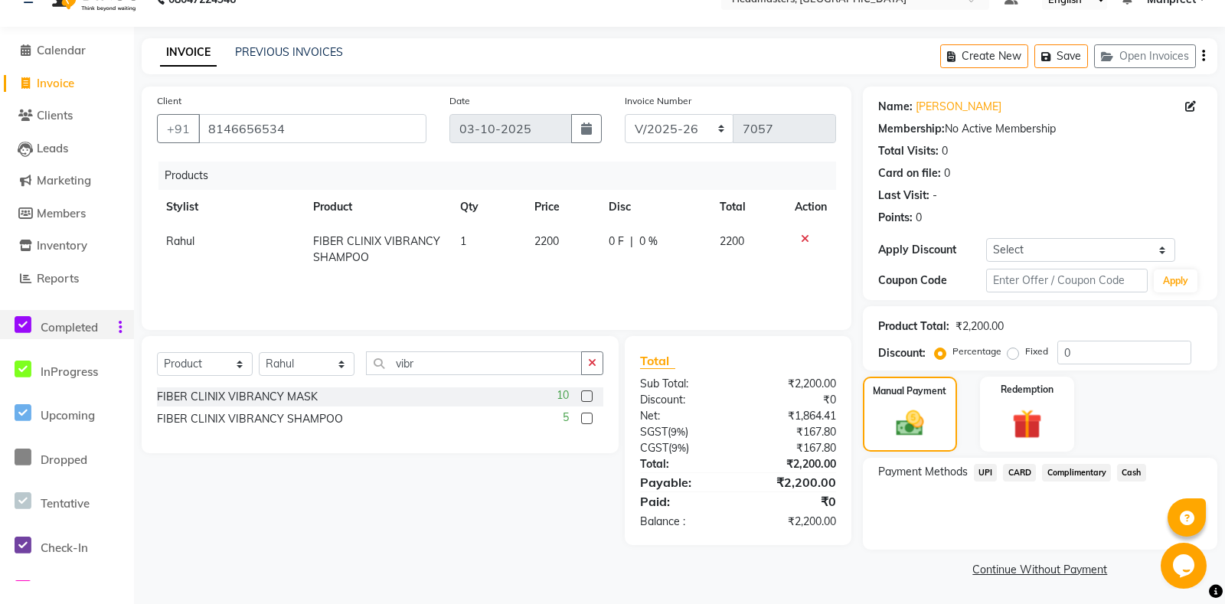
click at [1148, 470] on div "Payment Methods UPI CARD Complimentary Cash" at bounding box center [1040, 474] width 324 height 21
click at [1131, 473] on span "Cash" at bounding box center [1131, 473] width 29 height 18
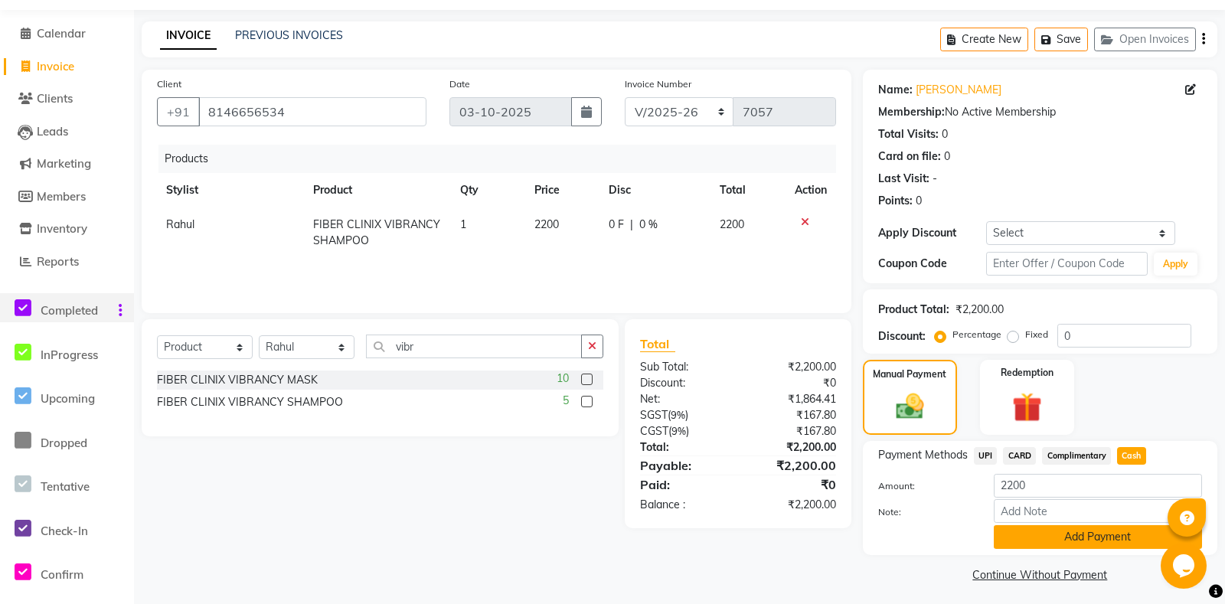
click at [1096, 549] on button "Add Payment" at bounding box center [1098, 537] width 208 height 24
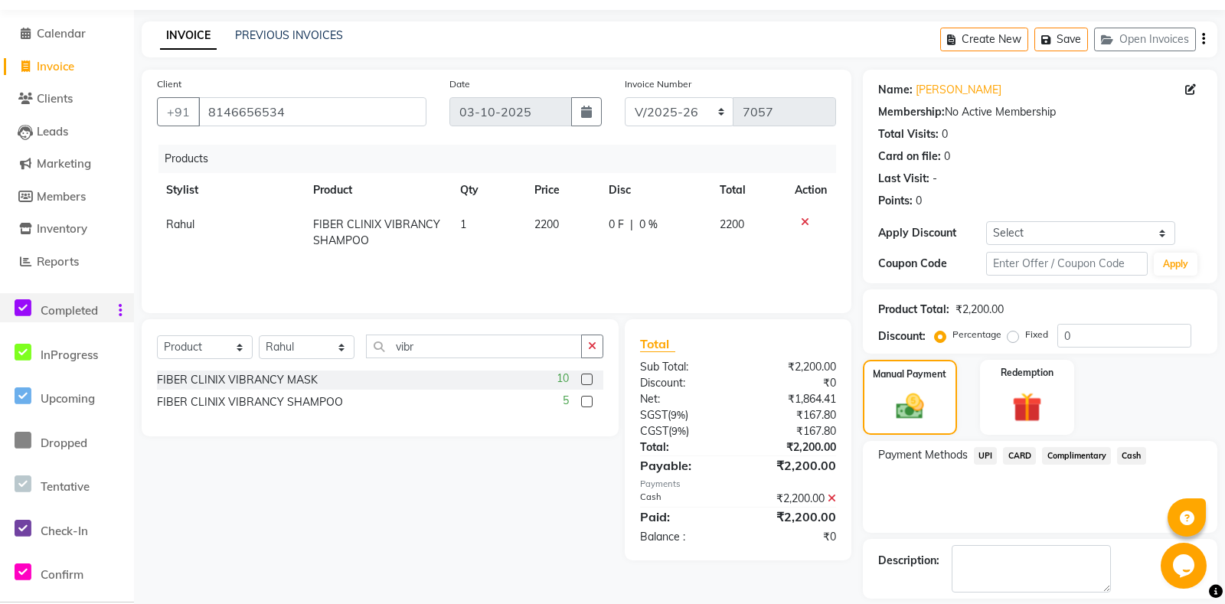
scroll to position [109, 0]
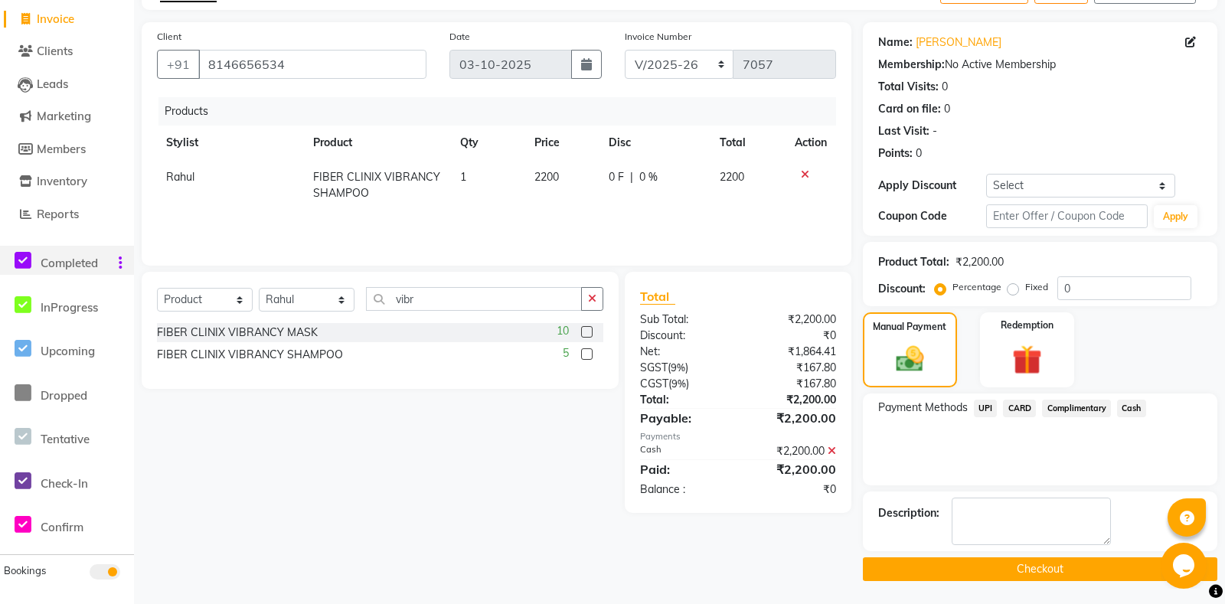
click at [952, 567] on button "Checkout" at bounding box center [1040, 569] width 354 height 24
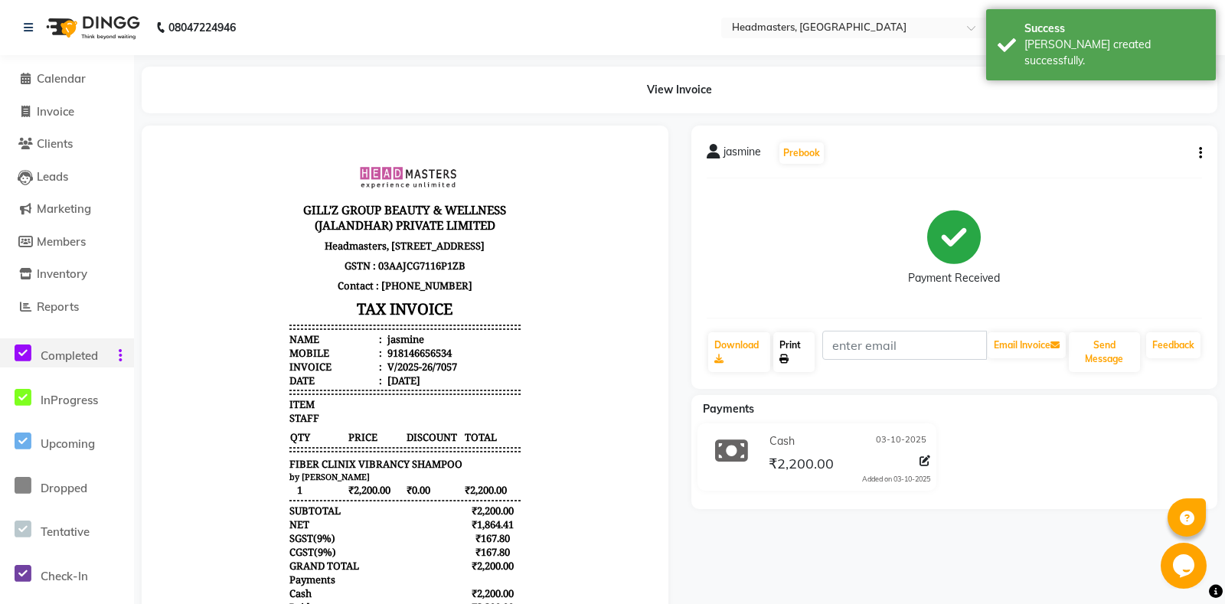
click at [793, 355] on link "Print" at bounding box center [793, 352] width 41 height 40
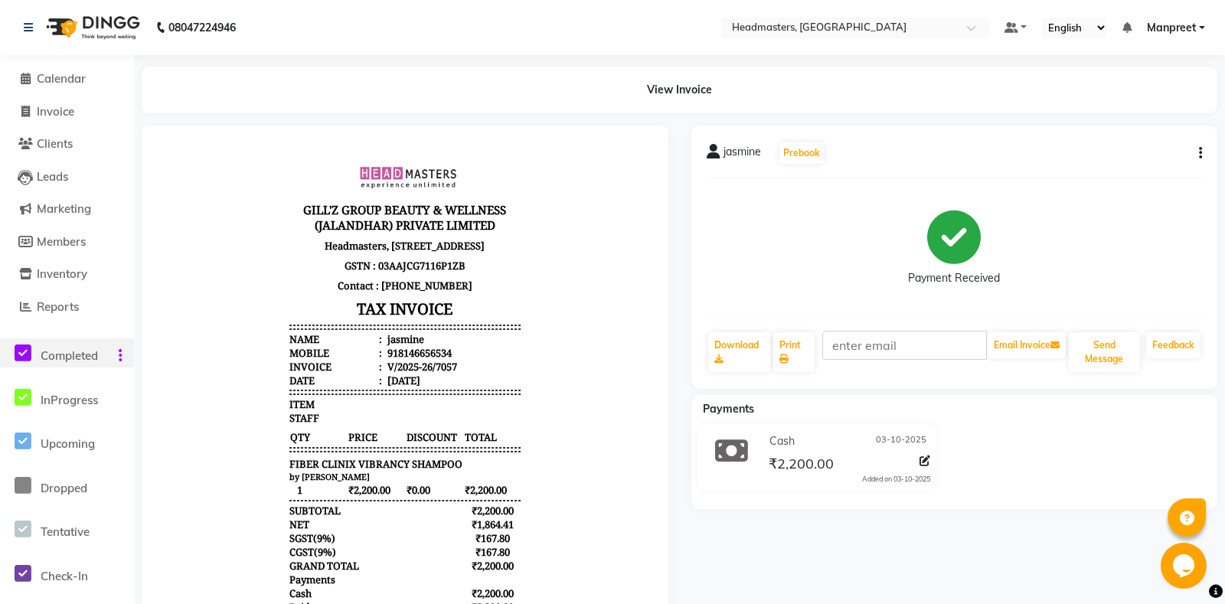
click at [55, 69] on li "Calendar" at bounding box center [67, 79] width 134 height 33
click at [71, 83] on span "Calendar" at bounding box center [61, 78] width 49 height 15
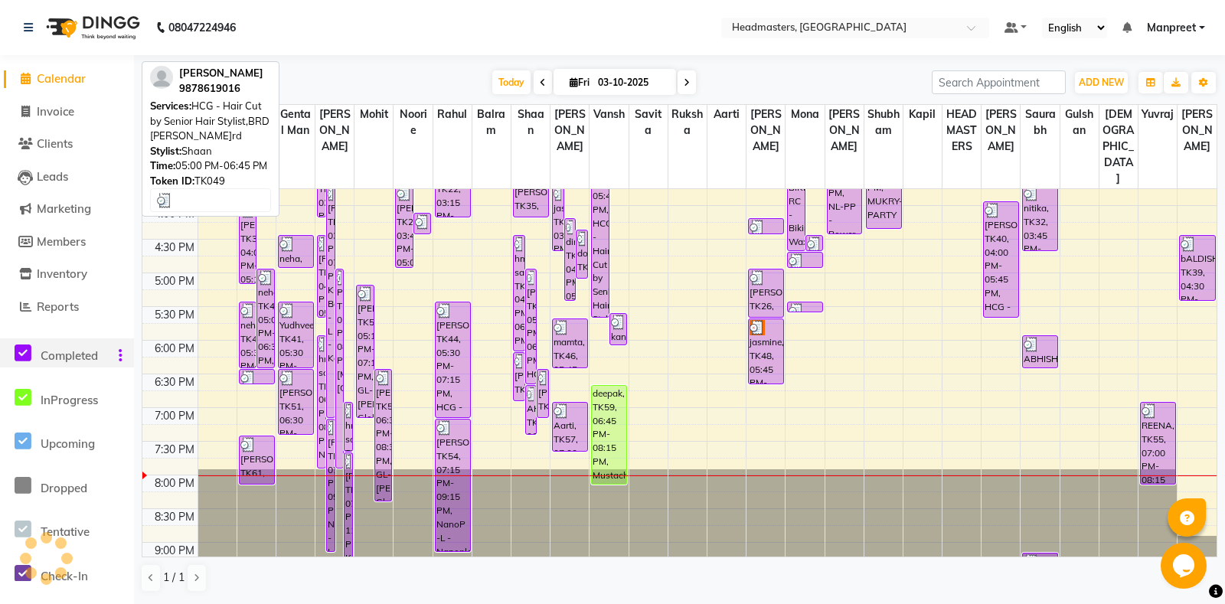
scroll to position [551, 0]
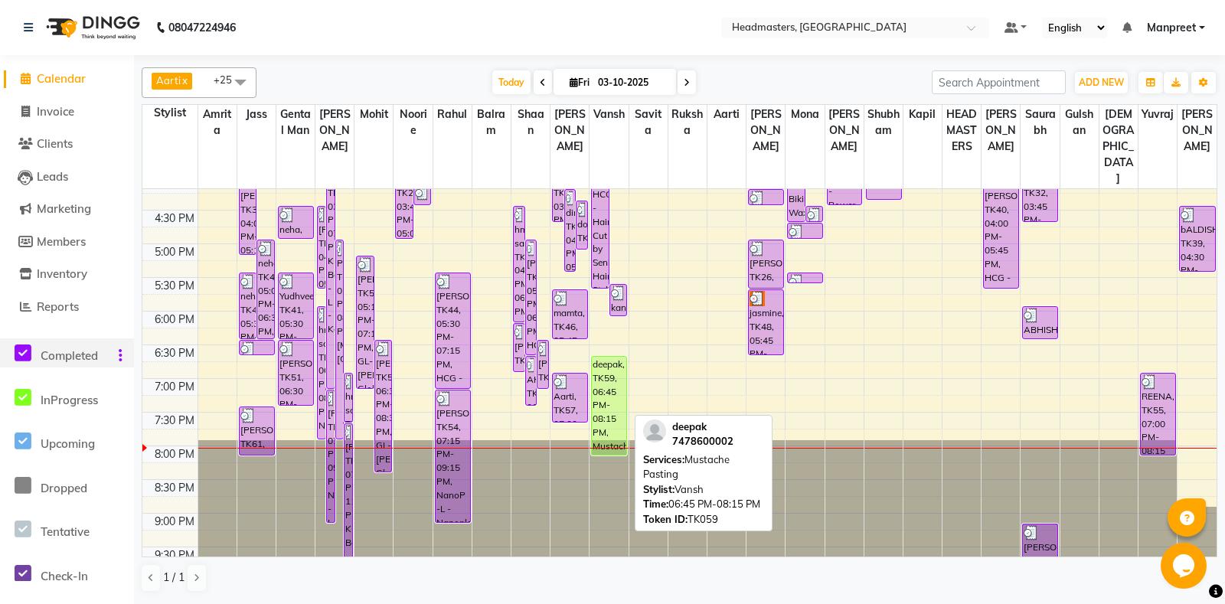
click at [600, 388] on div "deepak, TK59, 06:45 PM-08:15 PM, Mustache Pasting" at bounding box center [609, 406] width 34 height 98
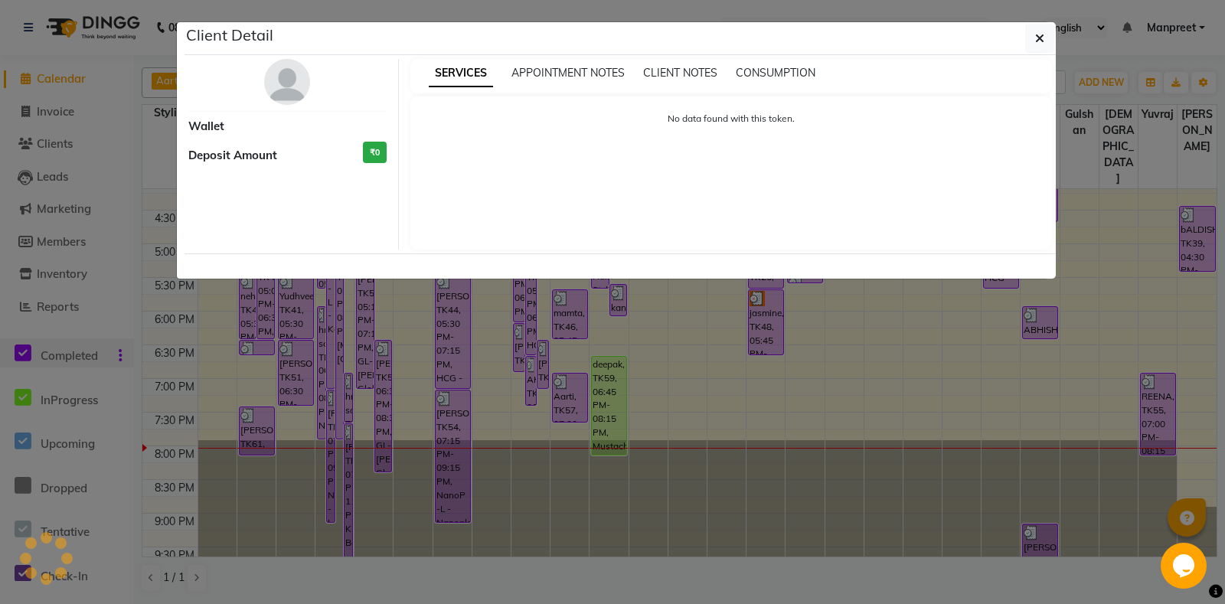
select select "1"
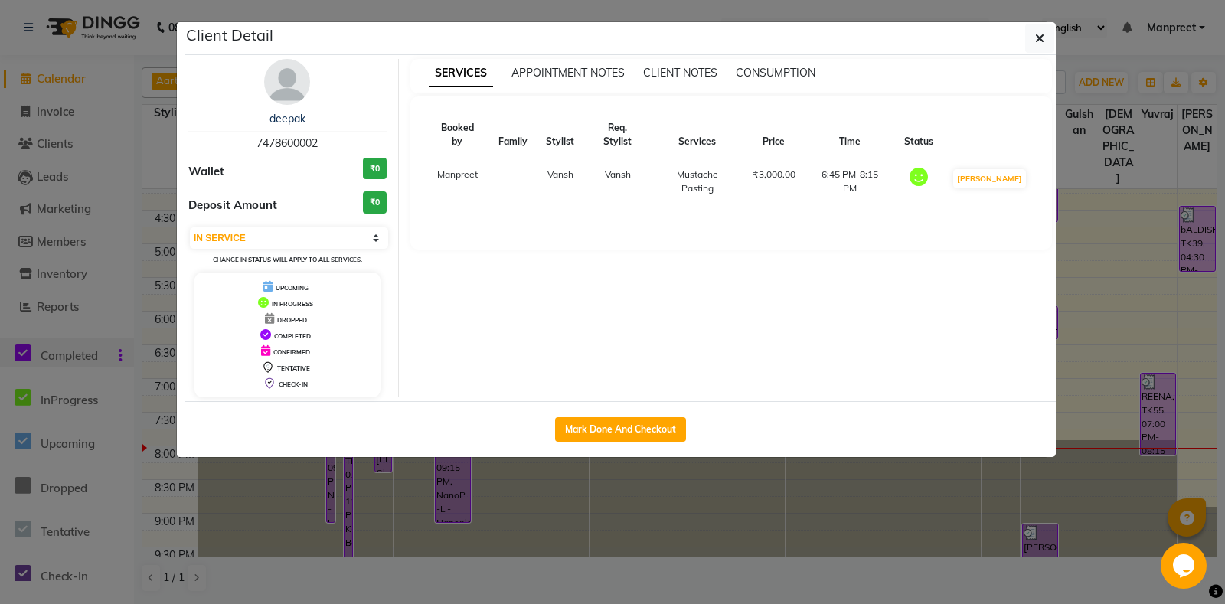
drag, startPoint x: 324, startPoint y: 140, endPoint x: 213, endPoint y: 142, distance: 111.0
click at [213, 142] on div "deepak 7478600002" at bounding box center [287, 131] width 198 height 41
copy span "7478600002"
click at [1033, 43] on button "button" at bounding box center [1039, 38] width 29 height 29
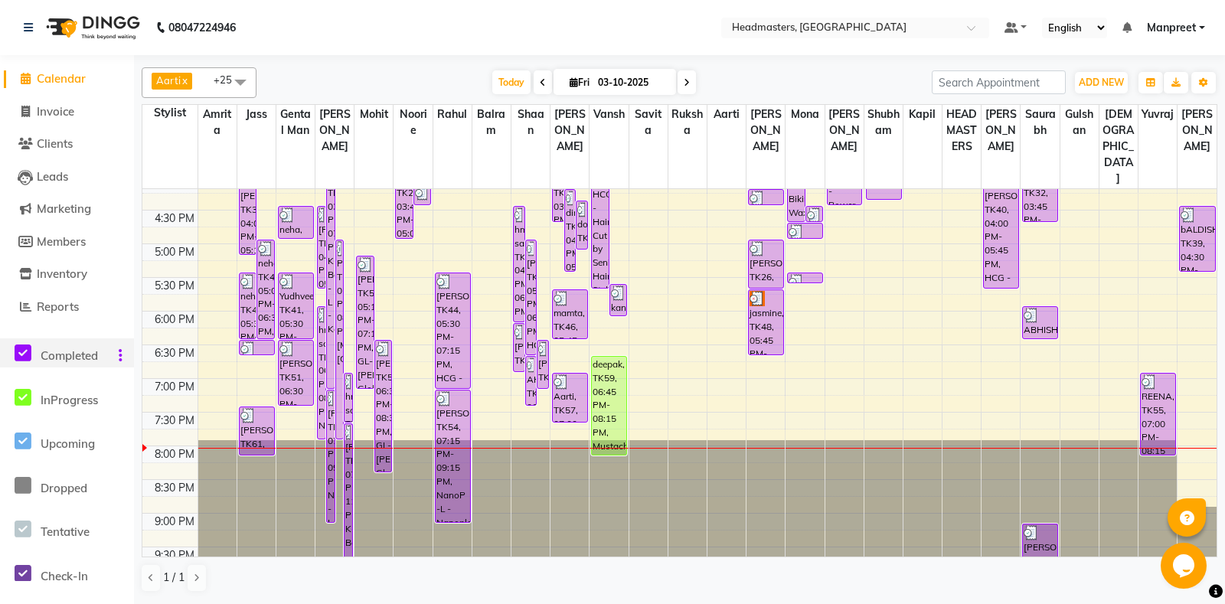
click at [508, 404] on div "8:00 AM 8:30 AM 9:00 AM 9:30 AM 10:00 AM 10:30 AM 11:00 AM 11:30 AM 12:00 PM 12…" at bounding box center [679, 109] width 1074 height 943
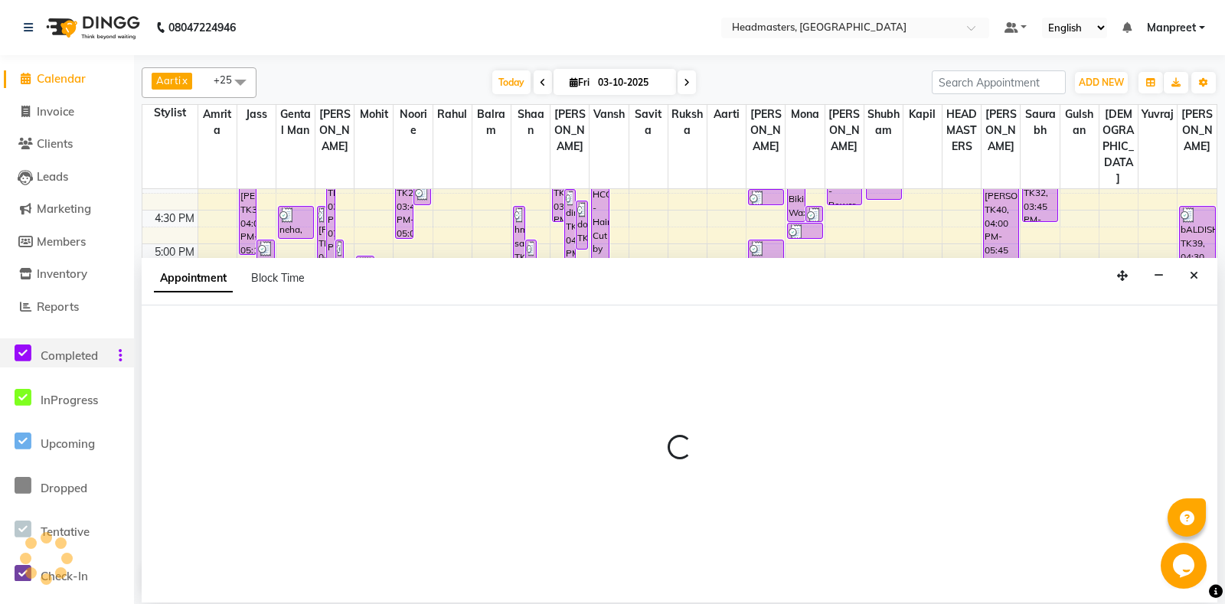
select select "60726"
select select "1170"
select select "tentative"
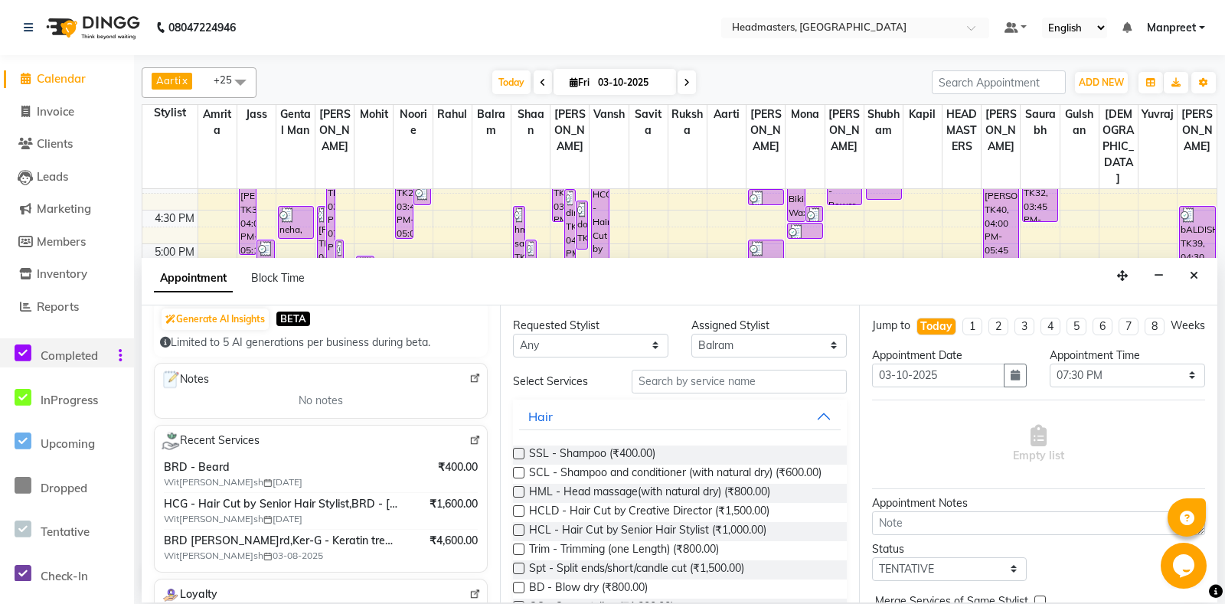
scroll to position [161, 0]
type input "7478600002"
click at [475, 381] on img at bounding box center [474, 379] width 11 height 11
click at [54, 311] on span "Reports" at bounding box center [58, 306] width 42 height 15
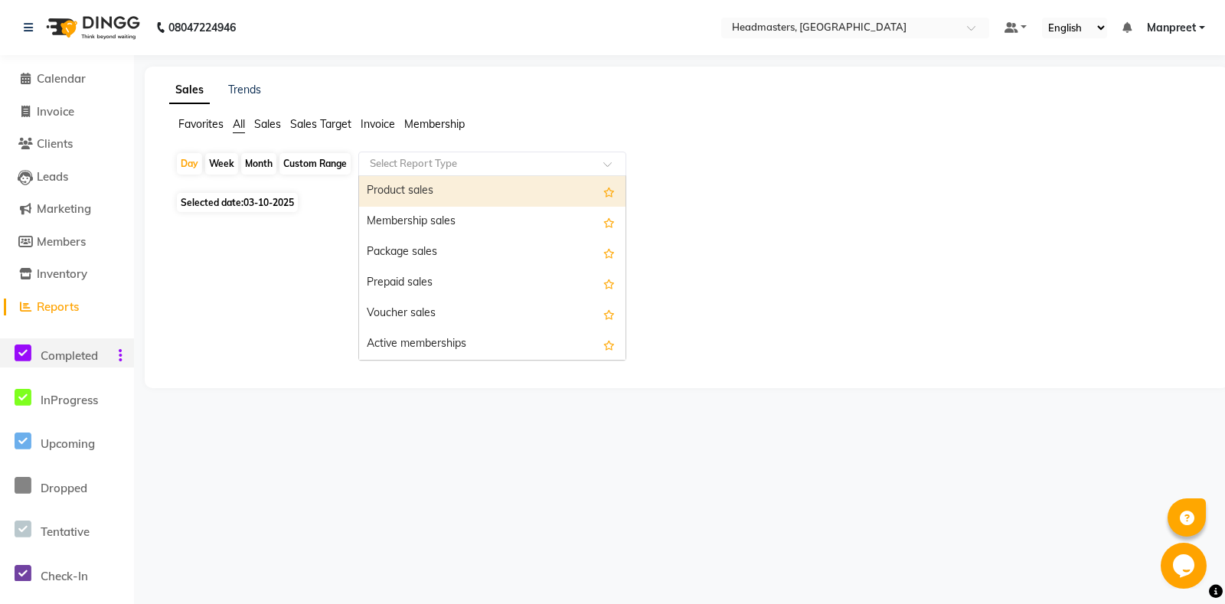
click at [405, 164] on input "text" at bounding box center [477, 163] width 221 height 15
click at [435, 196] on div "Product sales" at bounding box center [492, 191] width 266 height 31
select select "csv"
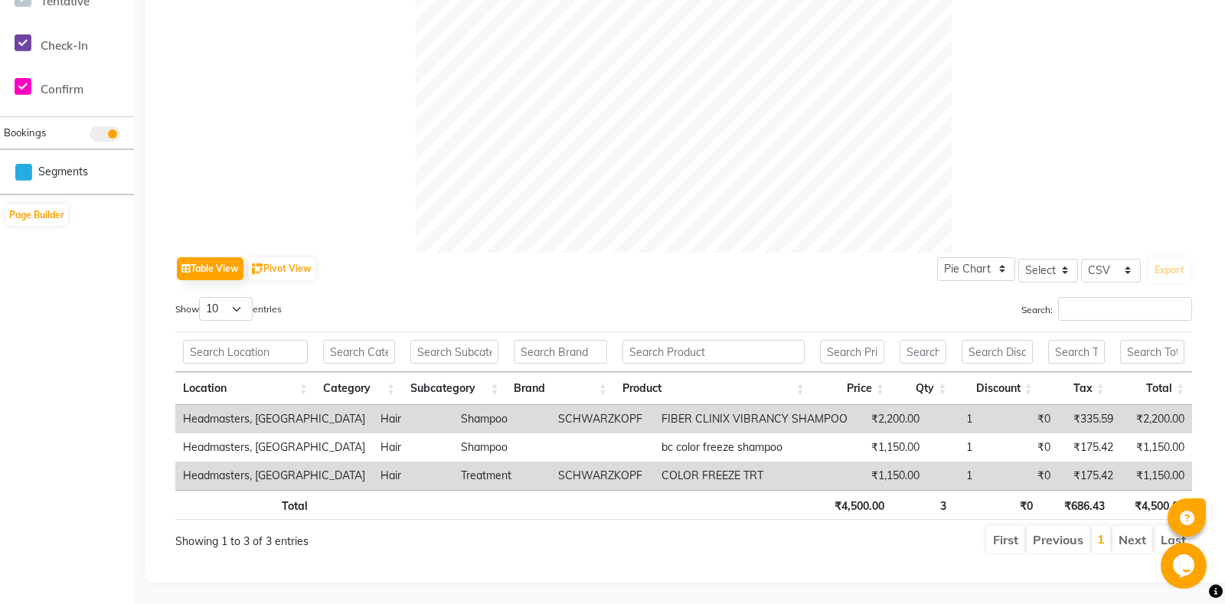
scroll to position [48, 0]
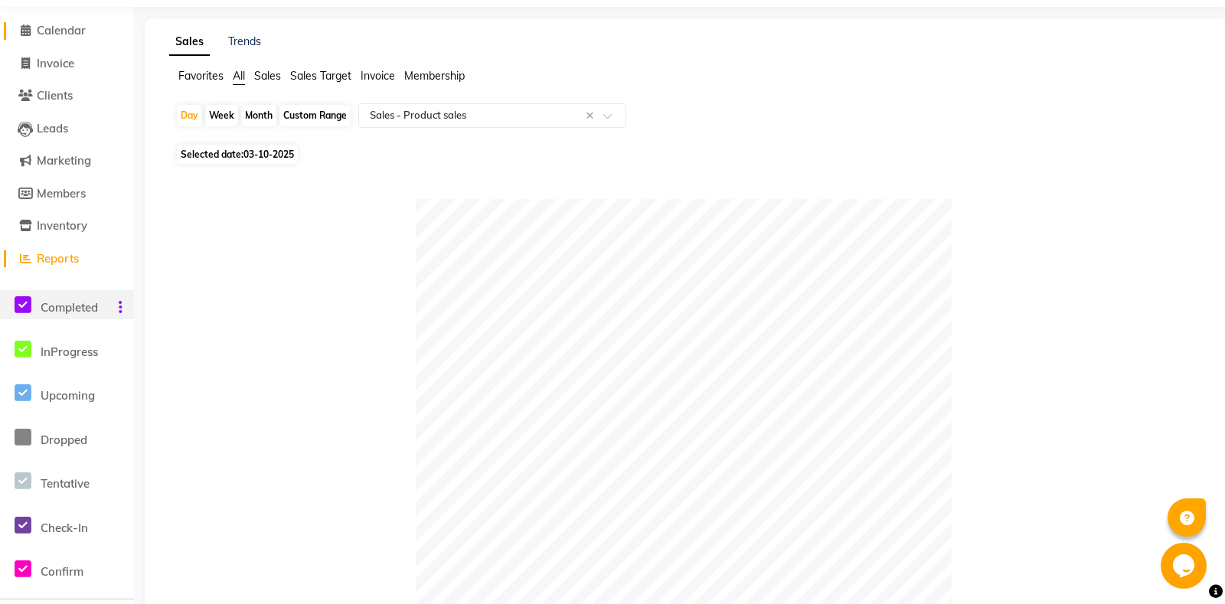
click at [60, 25] on span "Calendar" at bounding box center [61, 30] width 49 height 15
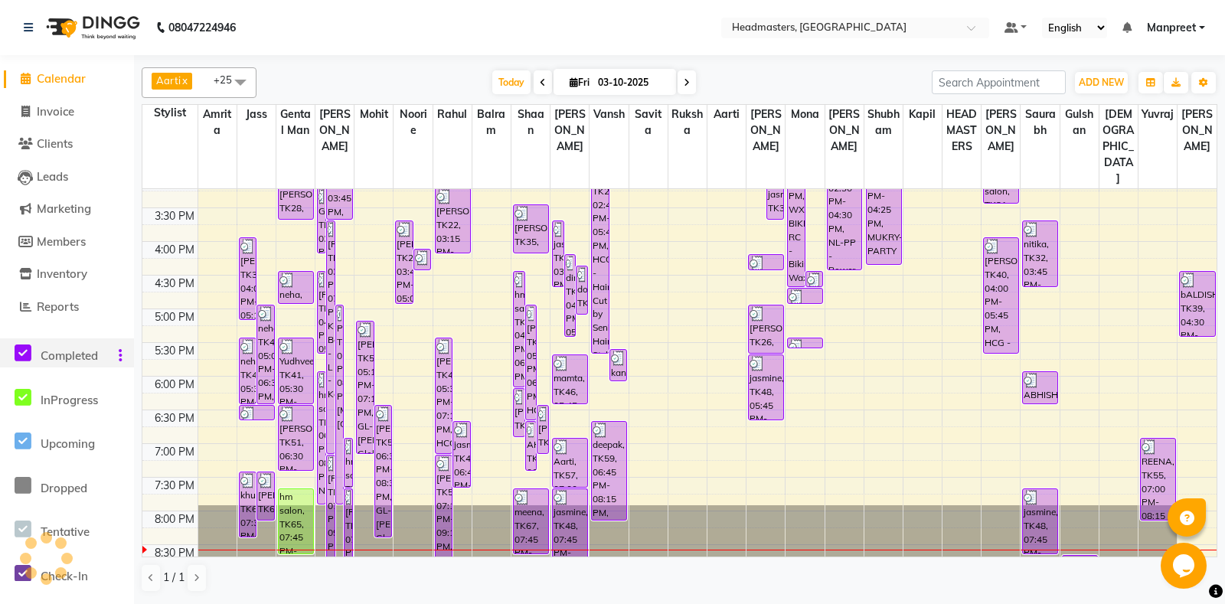
scroll to position [551, 0]
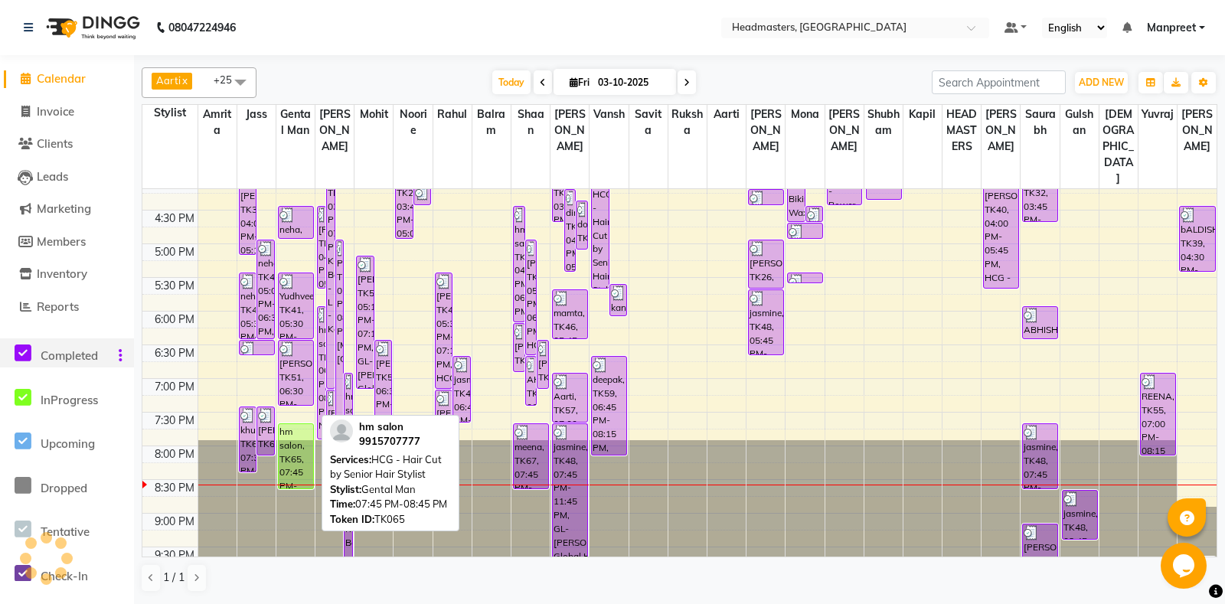
click at [296, 446] on div "hm salon, TK65, 07:45 PM-08:45 PM, HCG - Hair Cut by Senior Hair Stylist" at bounding box center [296, 456] width 34 height 64
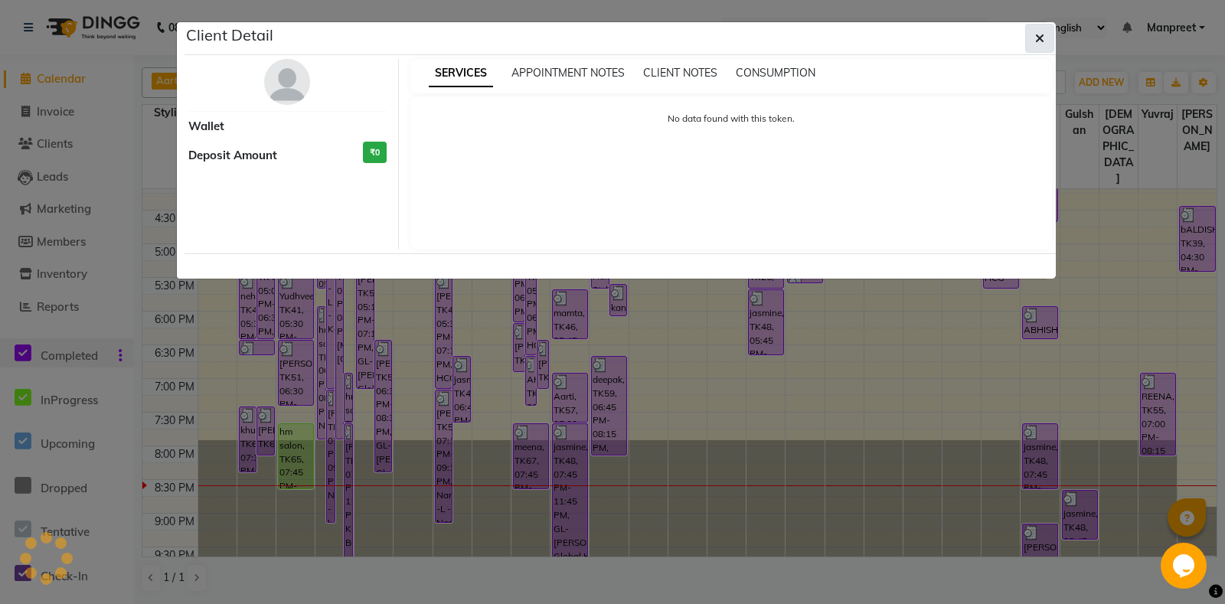
click at [1033, 39] on button "button" at bounding box center [1039, 38] width 29 height 29
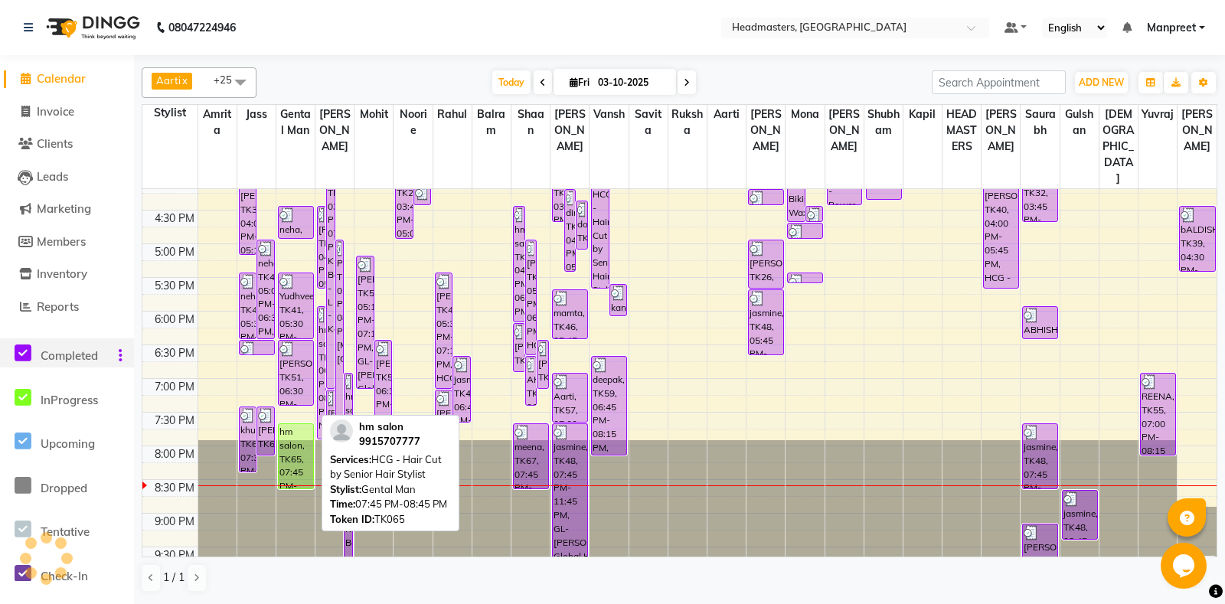
click at [301, 428] on div "hm salon, TK65, 07:45 PM-08:45 PM, HCG - Hair Cut by Senior Hair Stylist" at bounding box center [296, 456] width 34 height 64
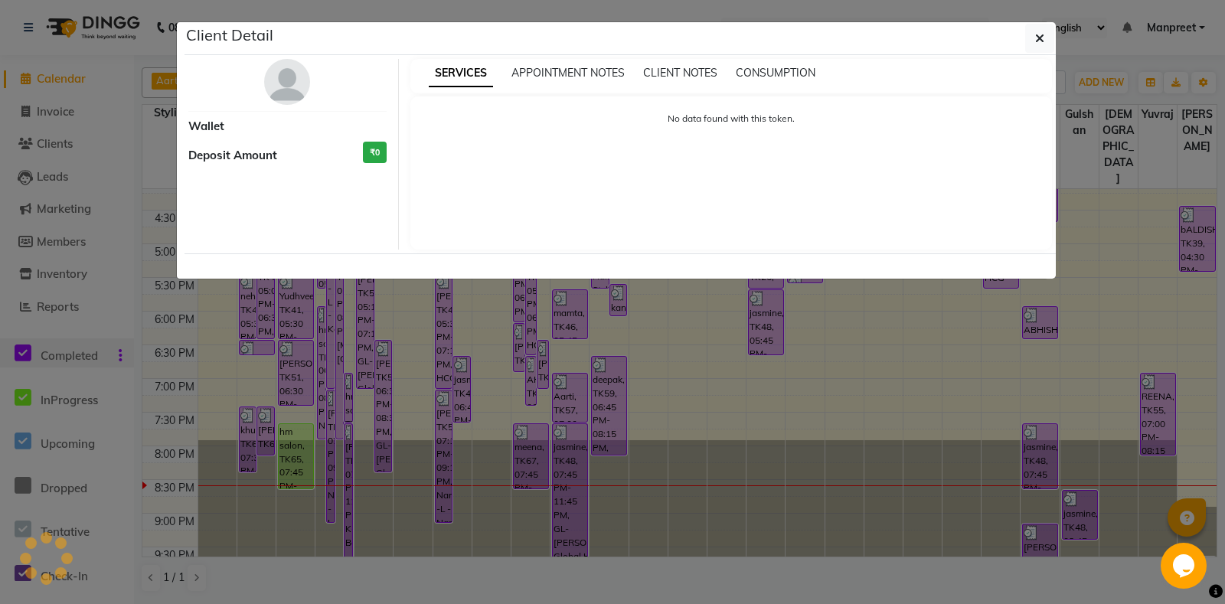
select select "1"
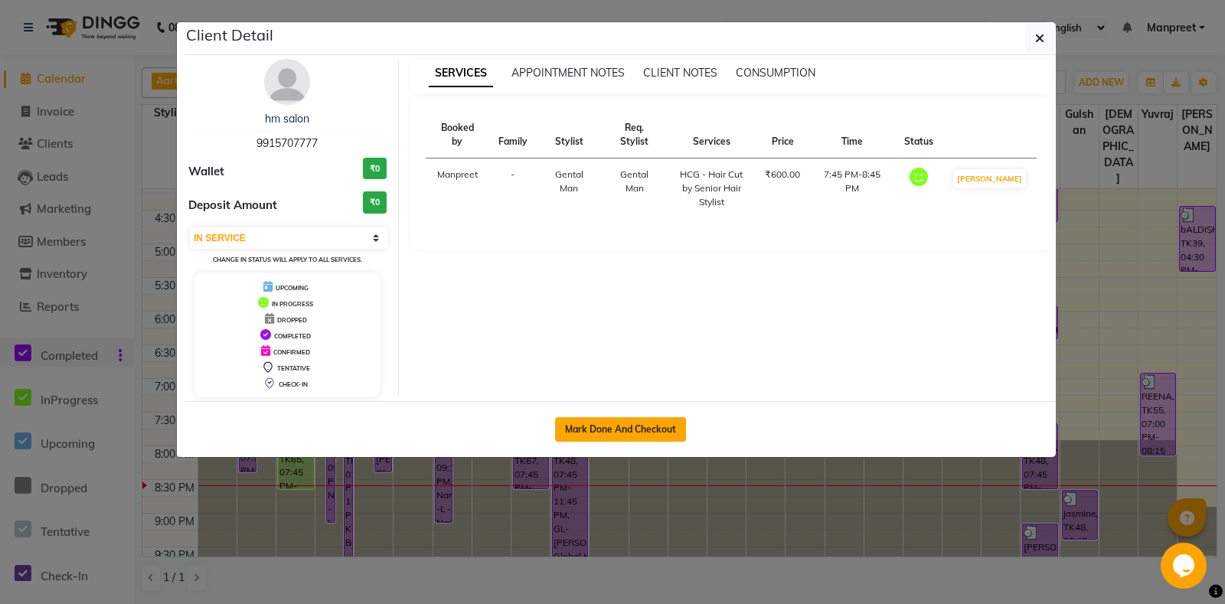
click at [595, 430] on button "Mark Done And Checkout" at bounding box center [620, 429] width 131 height 25
select select "service"
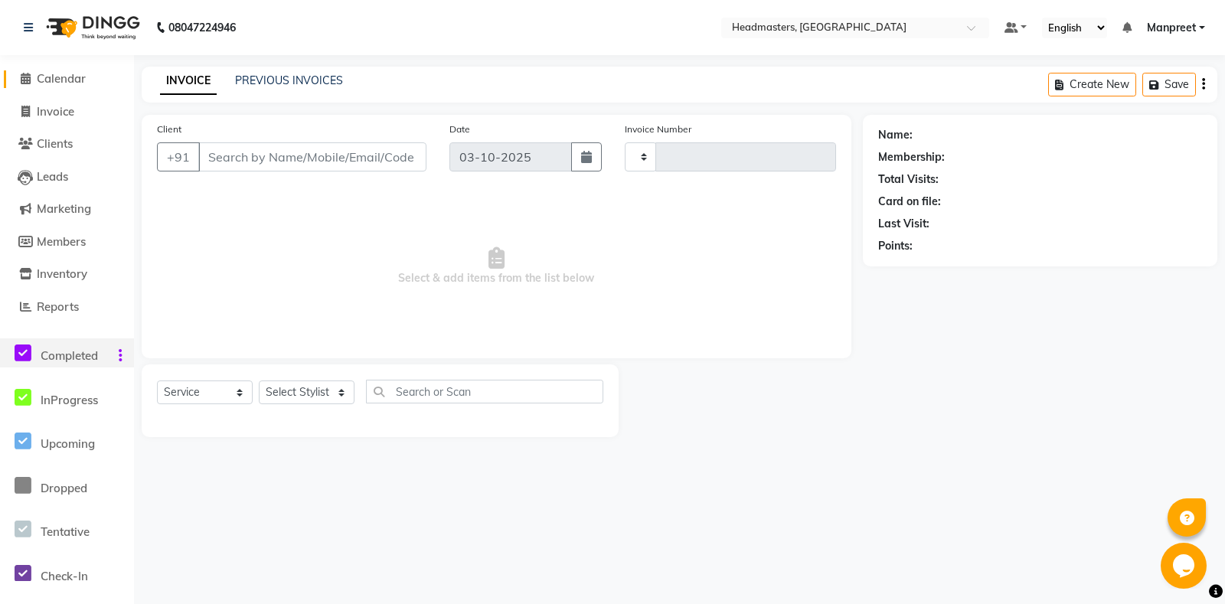
type input "7063"
select select "7130"
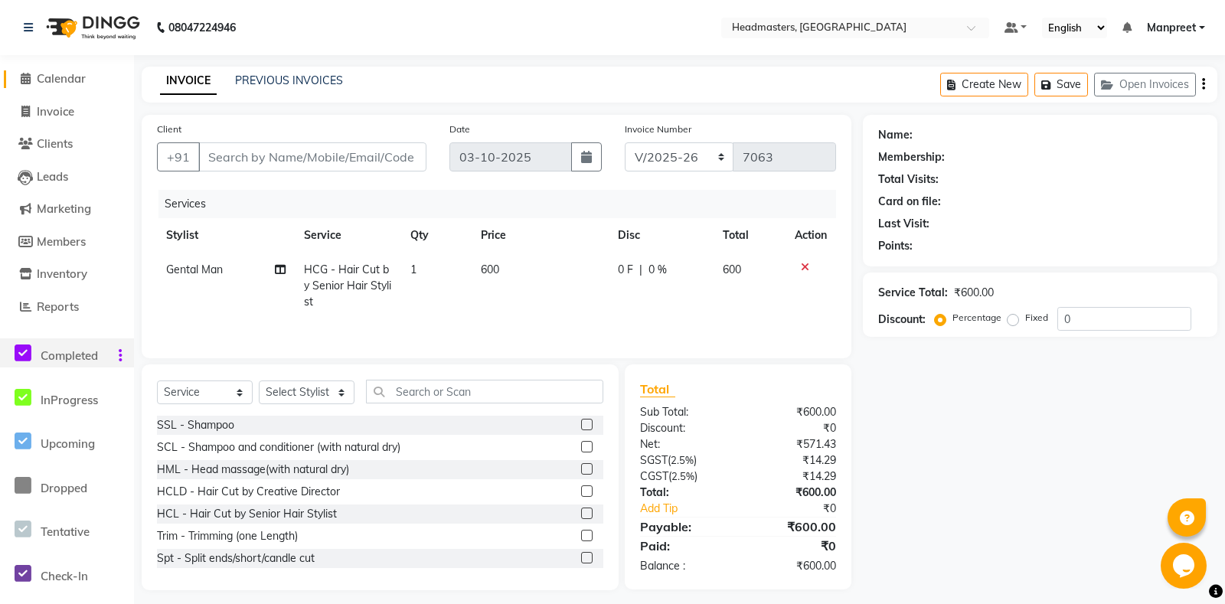
type input "9915707777"
select select "60717"
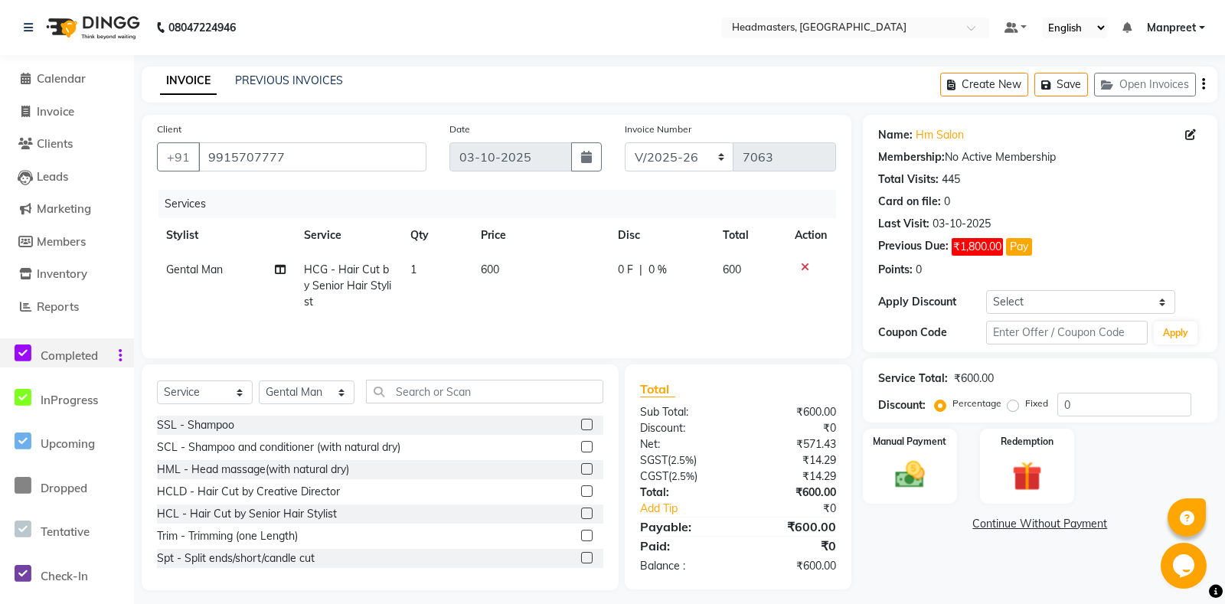
click at [458, 404] on div "Select Service Product Membership Package Voucher Prepaid Gift Card Select Styl…" at bounding box center [380, 398] width 446 height 36
click at [453, 394] on input "text" at bounding box center [484, 392] width 237 height 24
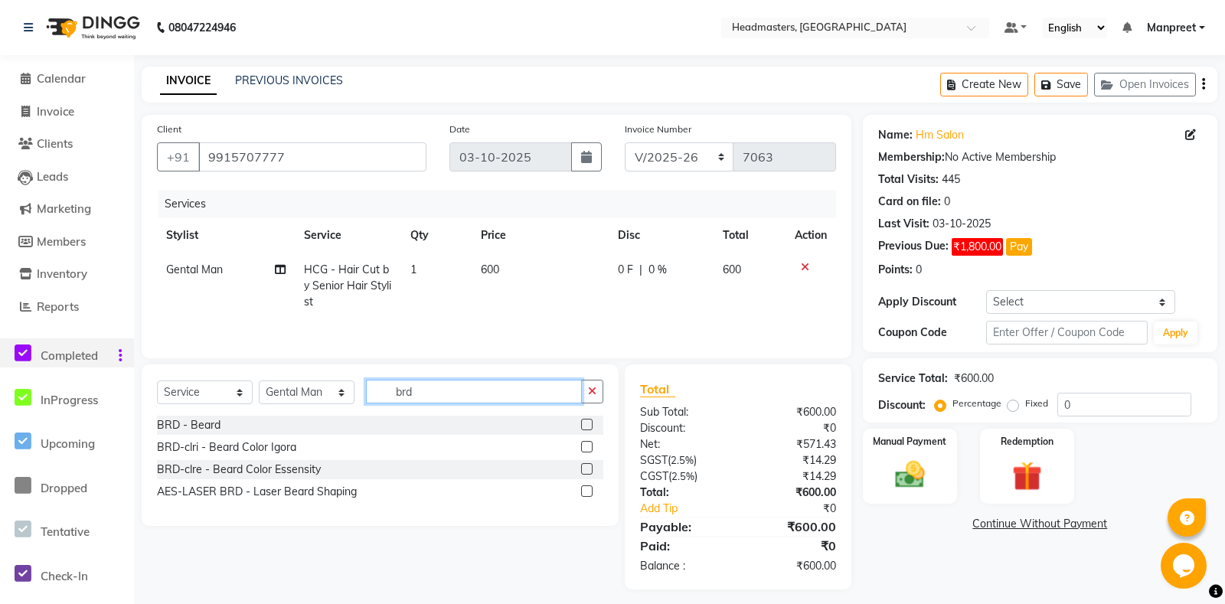
type input "brd"
click at [588, 427] on label at bounding box center [586, 424] width 11 height 11
click at [590, 415] on div "Select Service Product Membership Package Voucher Prepaid Gift Card Select Styl…" at bounding box center [380, 398] width 446 height 36
click at [586, 426] on label at bounding box center [586, 424] width 11 height 11
click at [586, 426] on input "checkbox" at bounding box center [586, 425] width 10 height 10
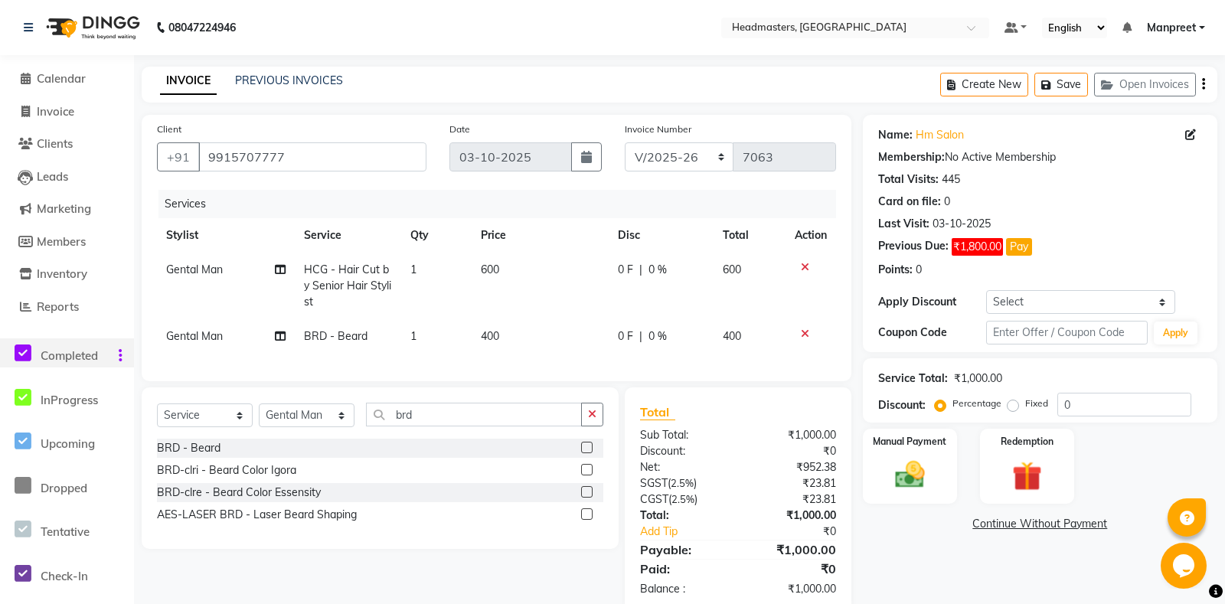
checkbox input "false"
click at [630, 284] on td "0 F | 0 %" at bounding box center [661, 286] width 105 height 67
select select "60717"
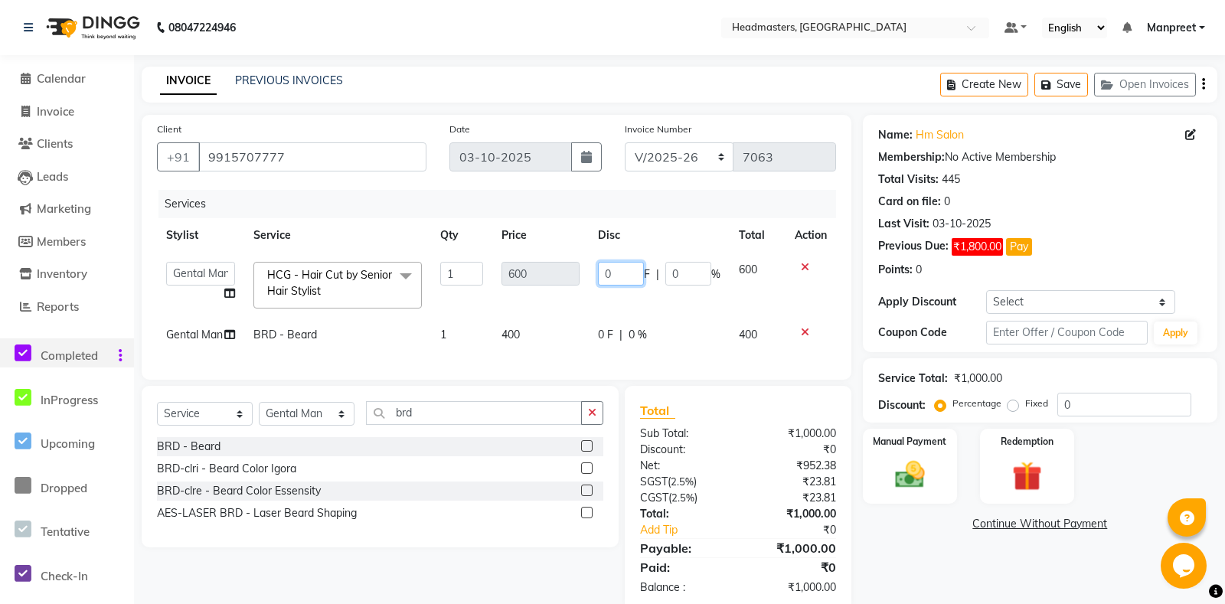
click at [608, 276] on input "0" at bounding box center [621, 274] width 46 height 24
type input "0100"
click at [625, 298] on td "0100 F | 0 %" at bounding box center [659, 285] width 141 height 65
select select "60717"
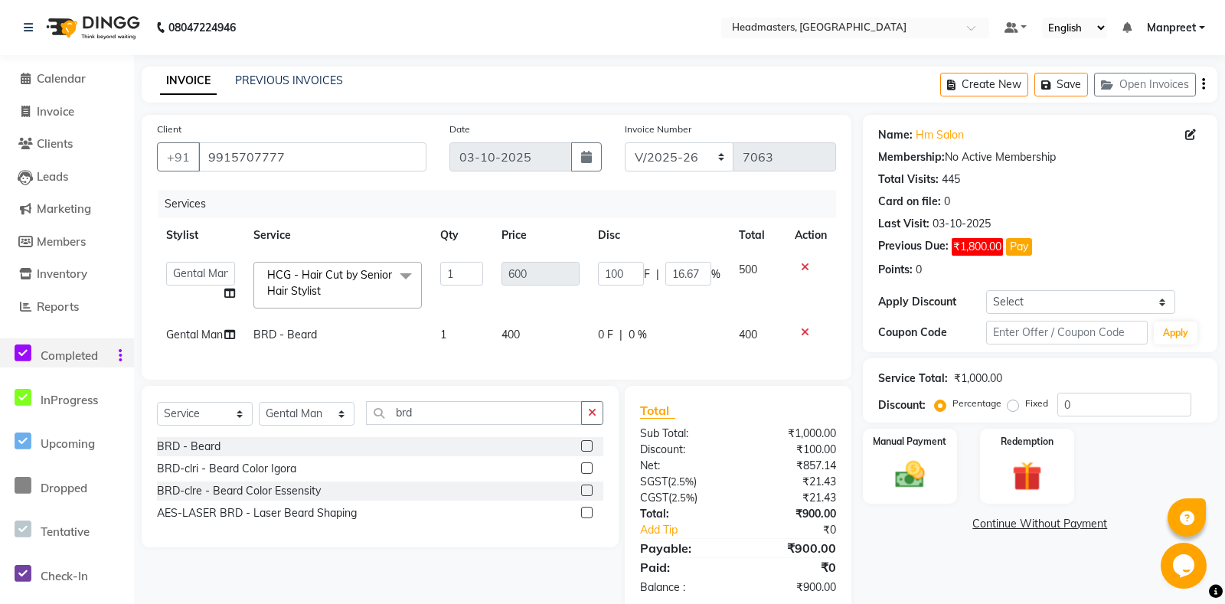
click at [628, 341] on div "0 F | 0 %" at bounding box center [659, 335] width 123 height 16
select select "60717"
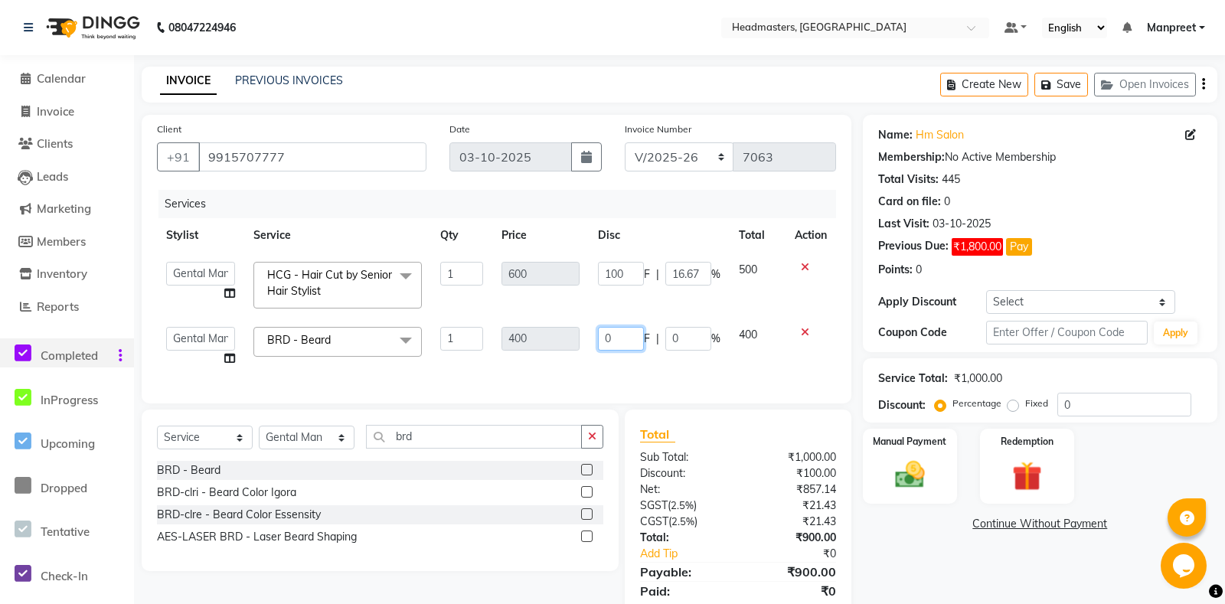
click at [604, 339] on input "0" at bounding box center [621, 339] width 46 height 24
type input "100"
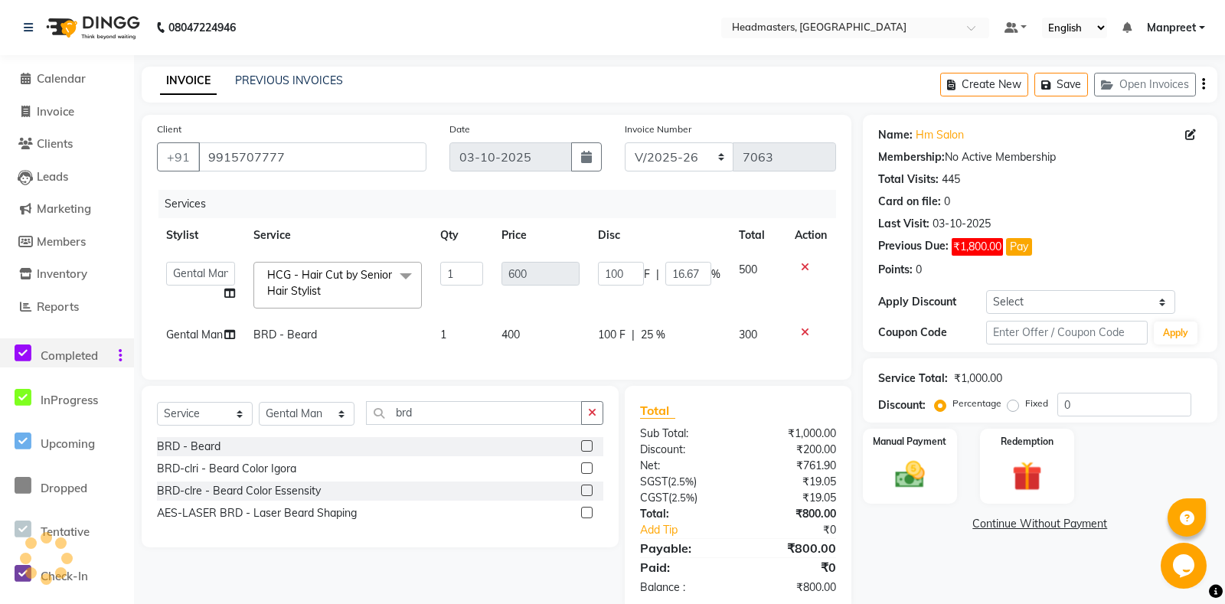
click at [624, 362] on div "Services Stylist Service Qty Price Disc Total Action Aarti Ali Amrita Amrita - …" at bounding box center [496, 277] width 679 height 175
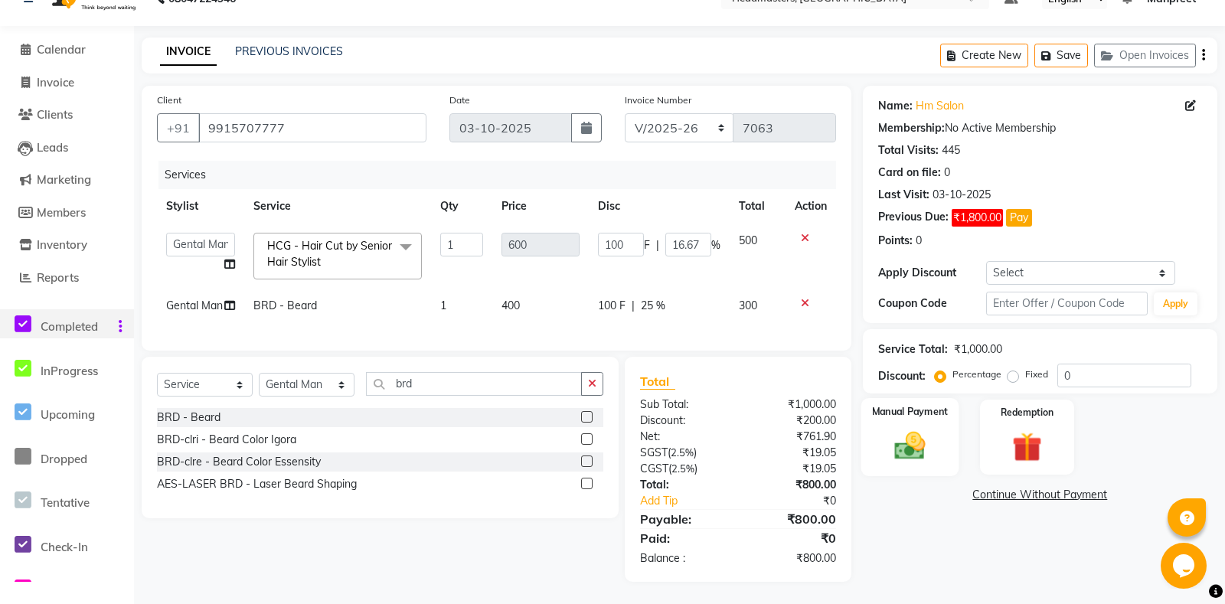
click at [883, 452] on div "Manual Payment" at bounding box center [910, 437] width 98 height 78
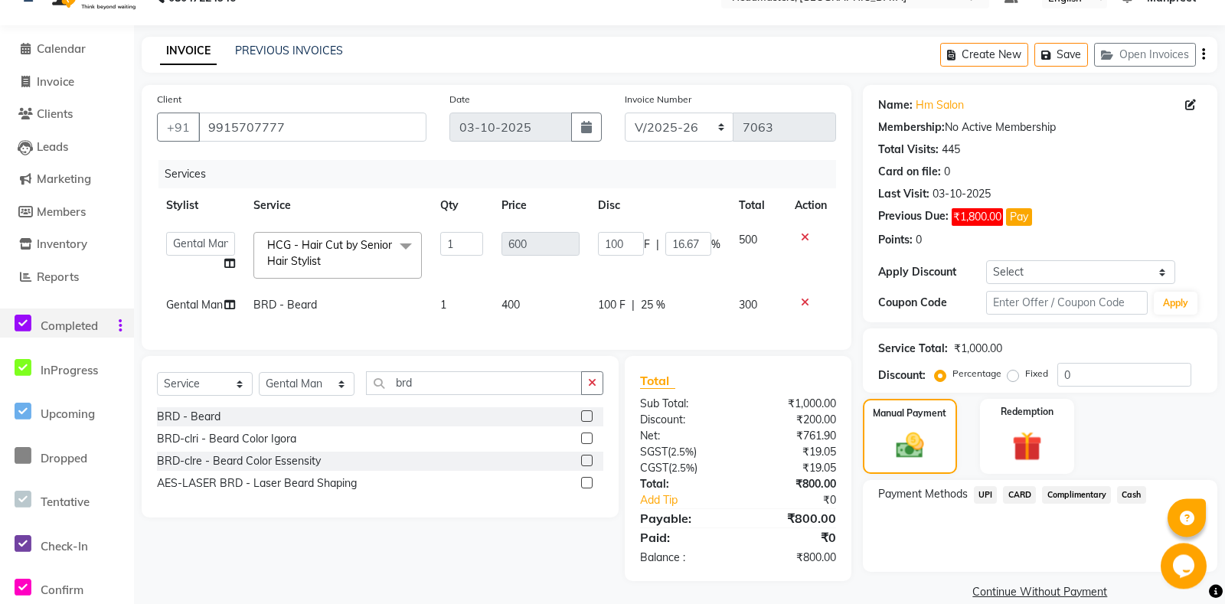
scroll to position [69, 0]
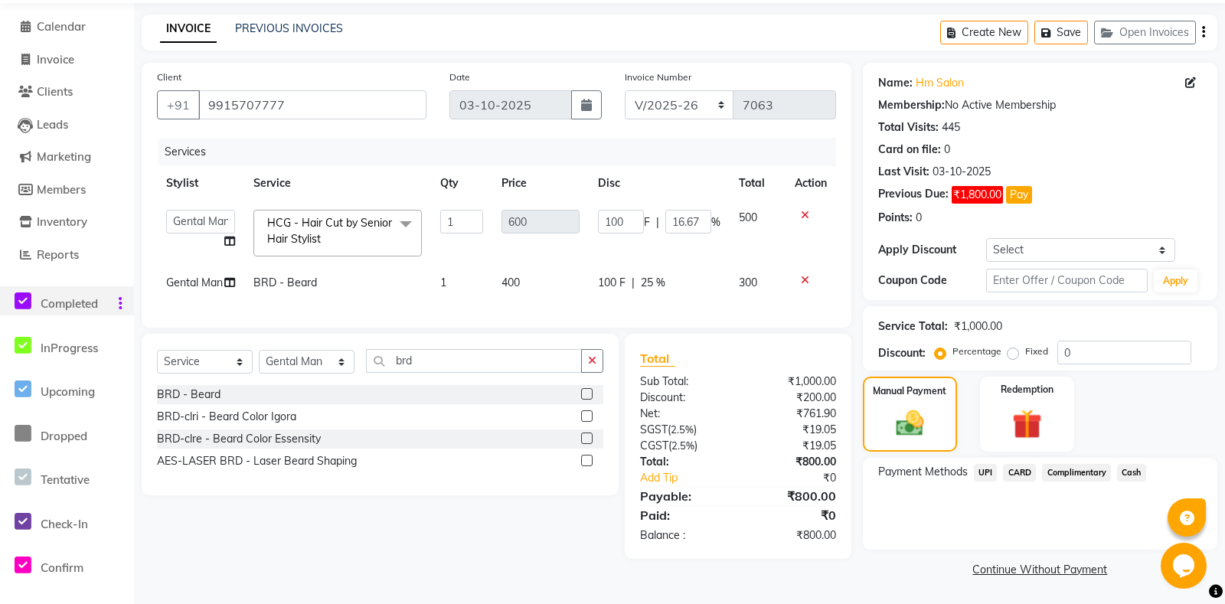
click at [1126, 469] on span "Cash" at bounding box center [1131, 473] width 29 height 18
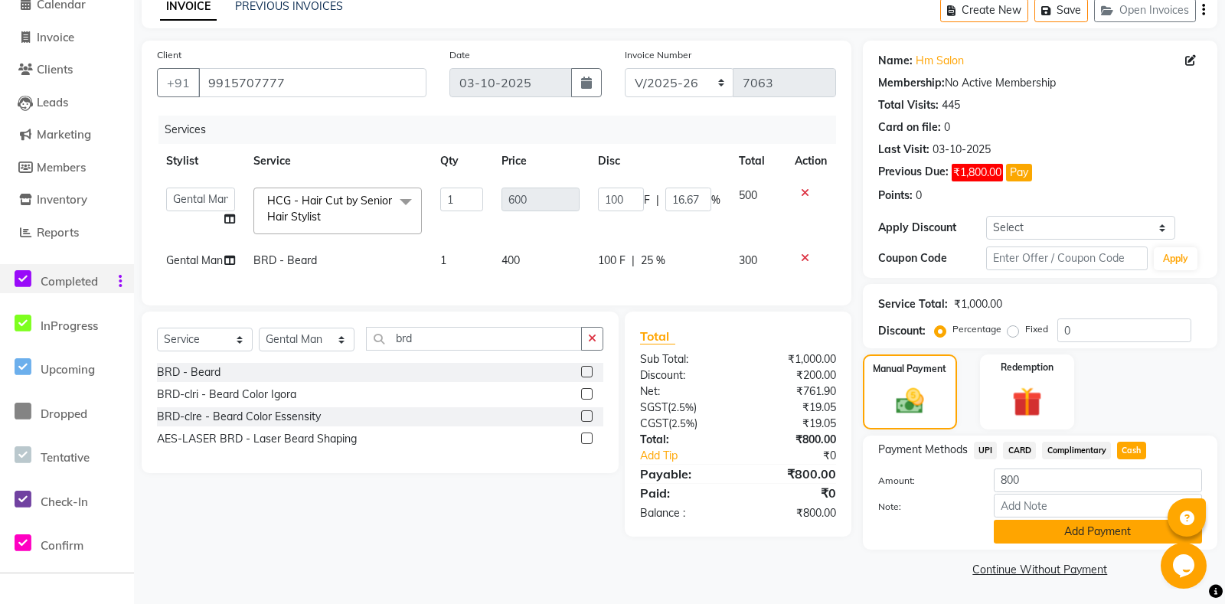
click at [1047, 527] on button "Add Payment" at bounding box center [1098, 532] width 208 height 24
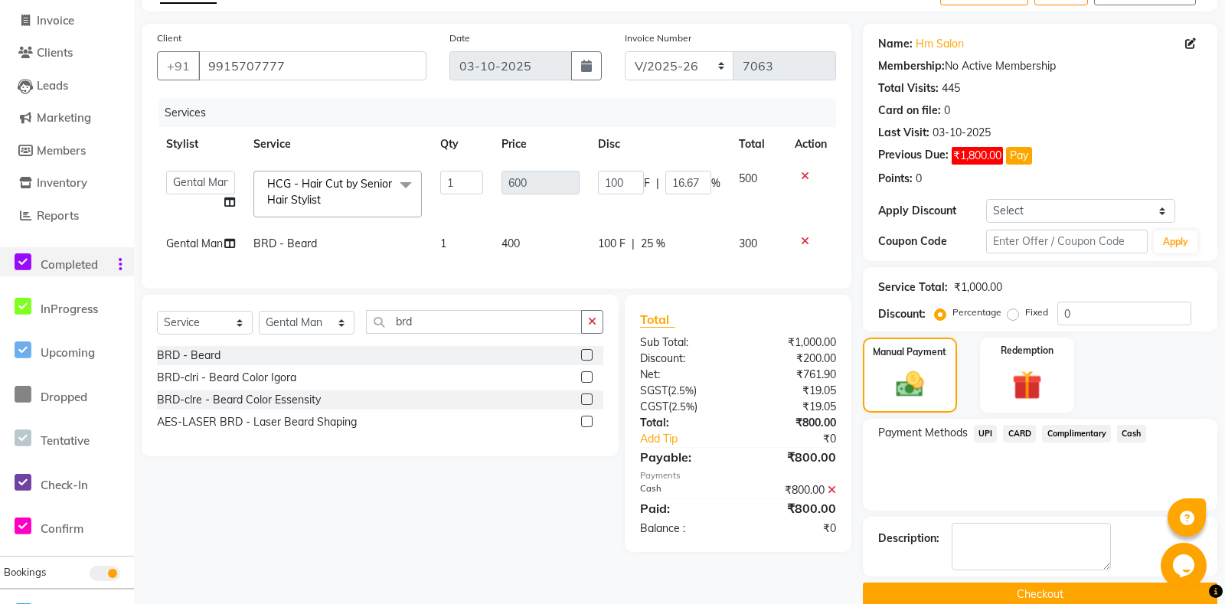
scroll to position [132, 0]
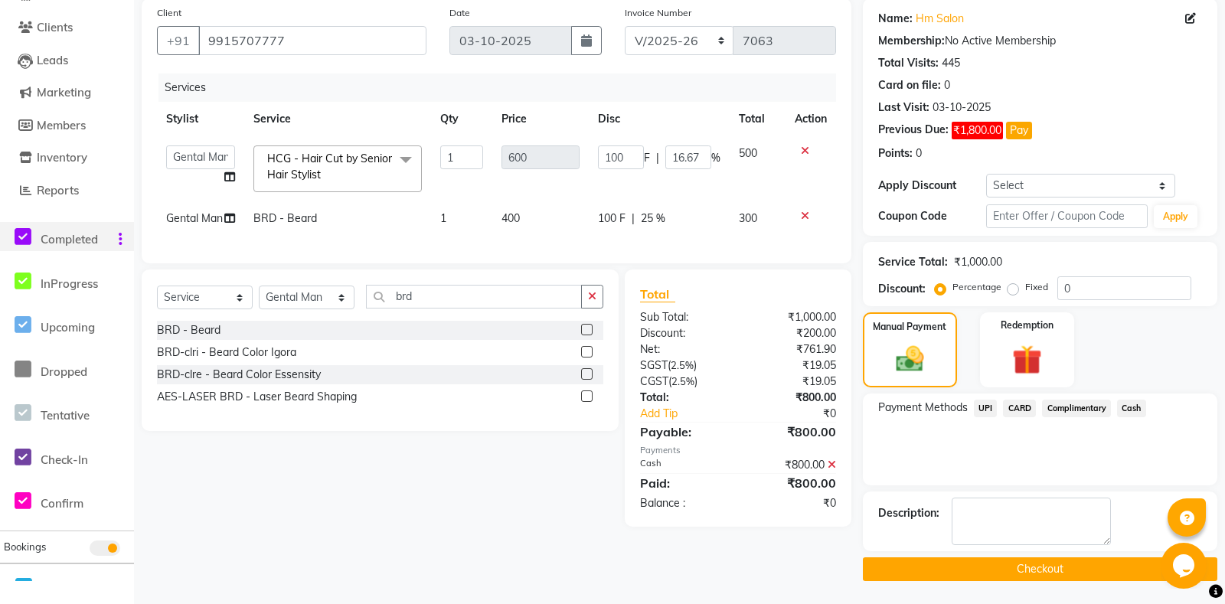
click at [982, 569] on button "Checkout" at bounding box center [1040, 569] width 354 height 24
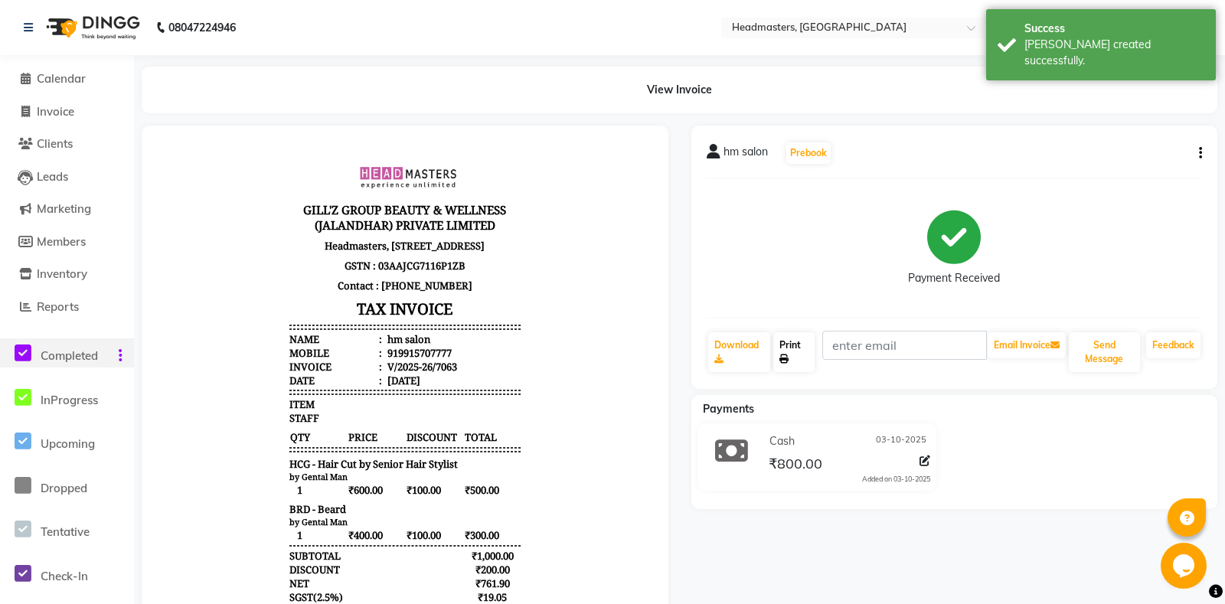
click at [799, 366] on link "Print" at bounding box center [793, 352] width 41 height 40
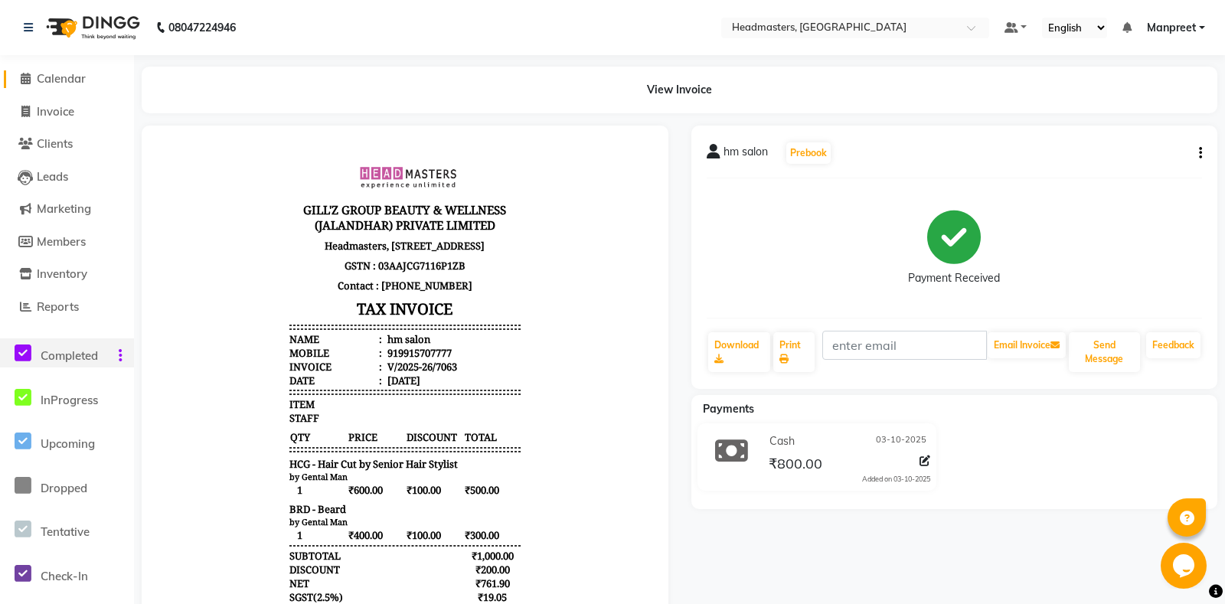
click at [51, 82] on span "Calendar" at bounding box center [61, 78] width 49 height 15
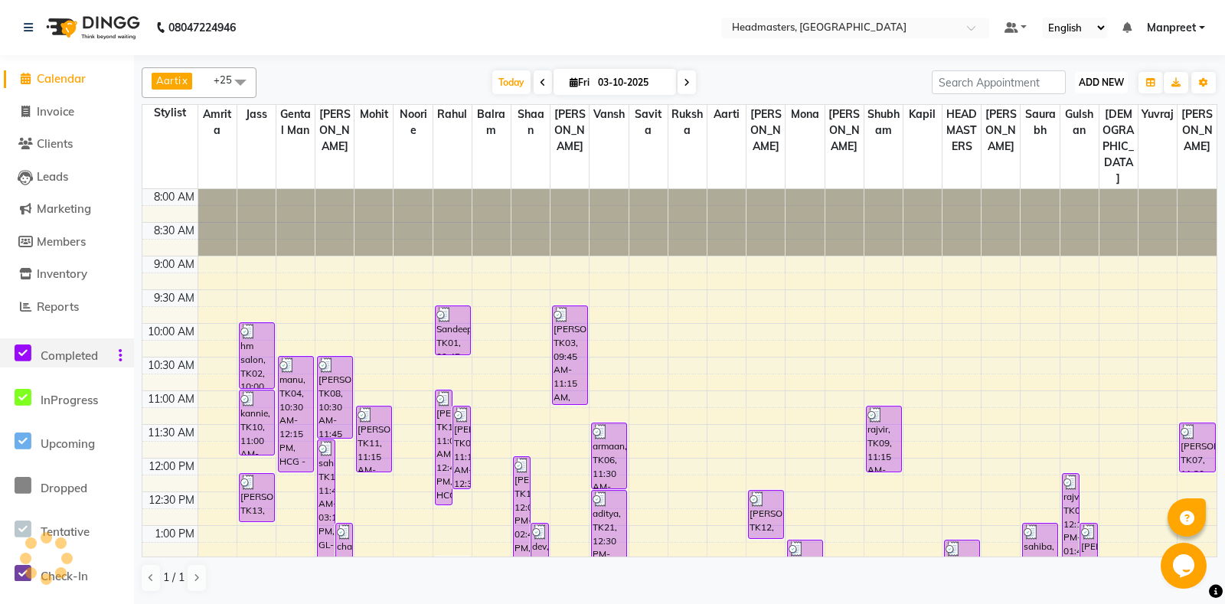
click at [1103, 88] on span "ADD NEW" at bounding box center [1101, 82] width 45 height 11
click at [1054, 126] on link "Add Invoice" at bounding box center [1066, 132] width 121 height 20
select select "7130"
select select "service"
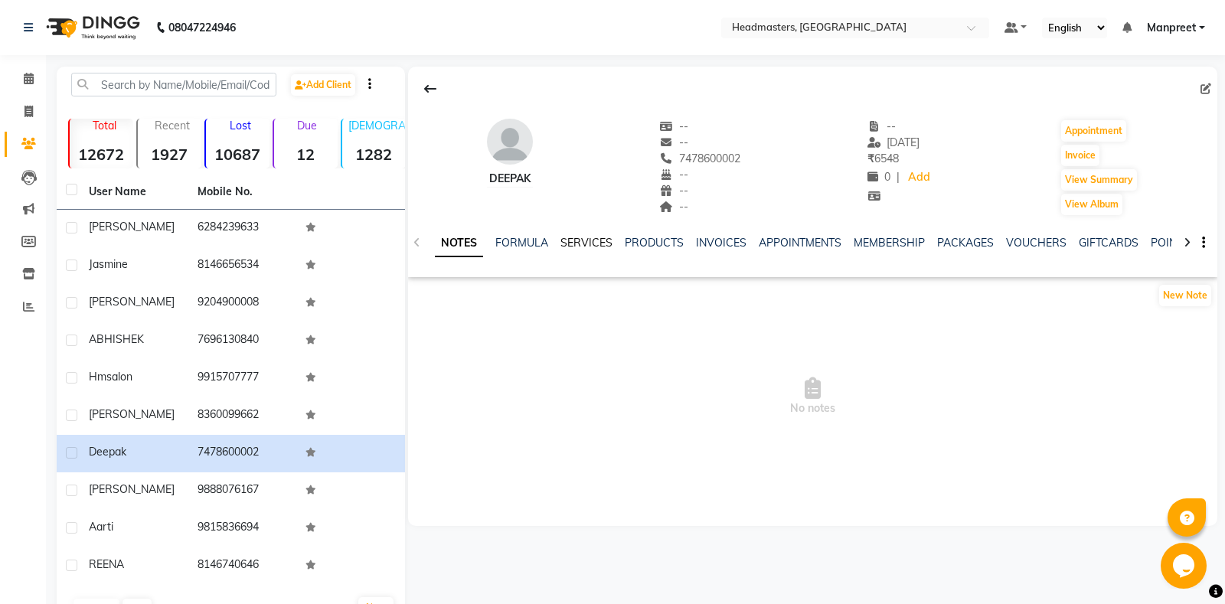
click at [598, 240] on link "SERVICES" at bounding box center [586, 243] width 52 height 14
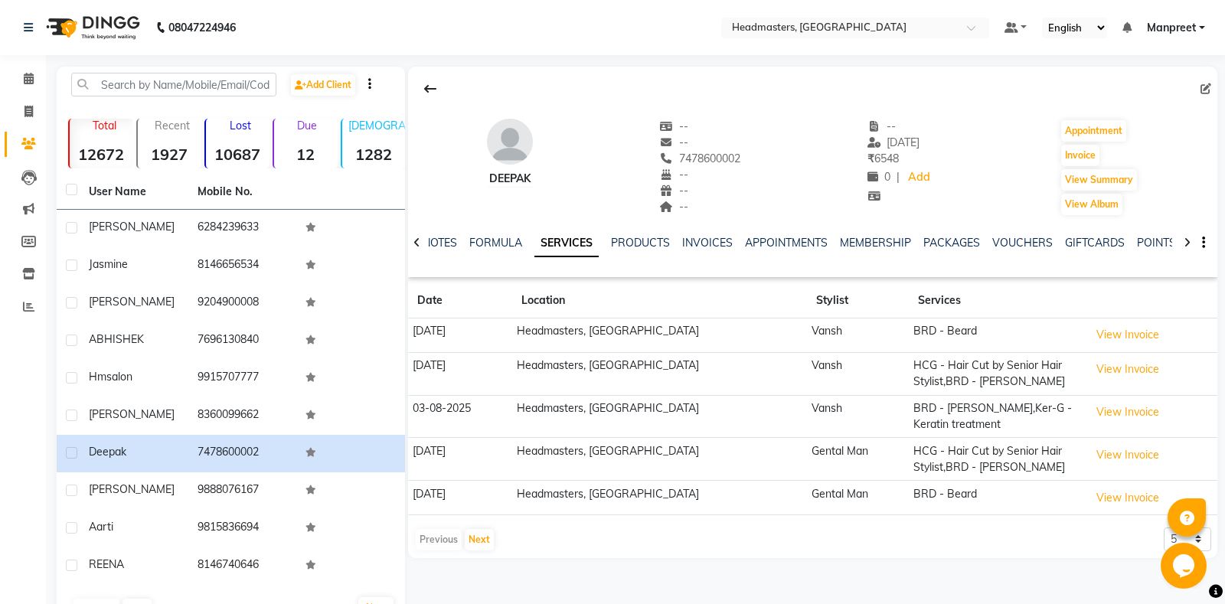
scroll to position [46, 0]
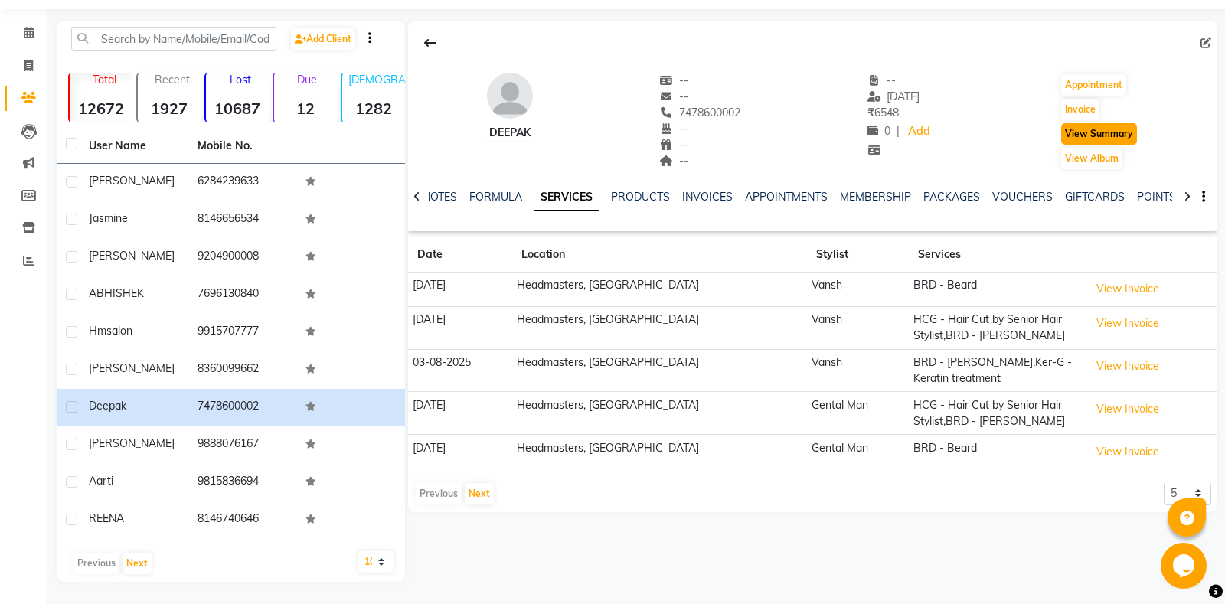
click at [1118, 132] on button "View Summary" at bounding box center [1099, 133] width 76 height 21
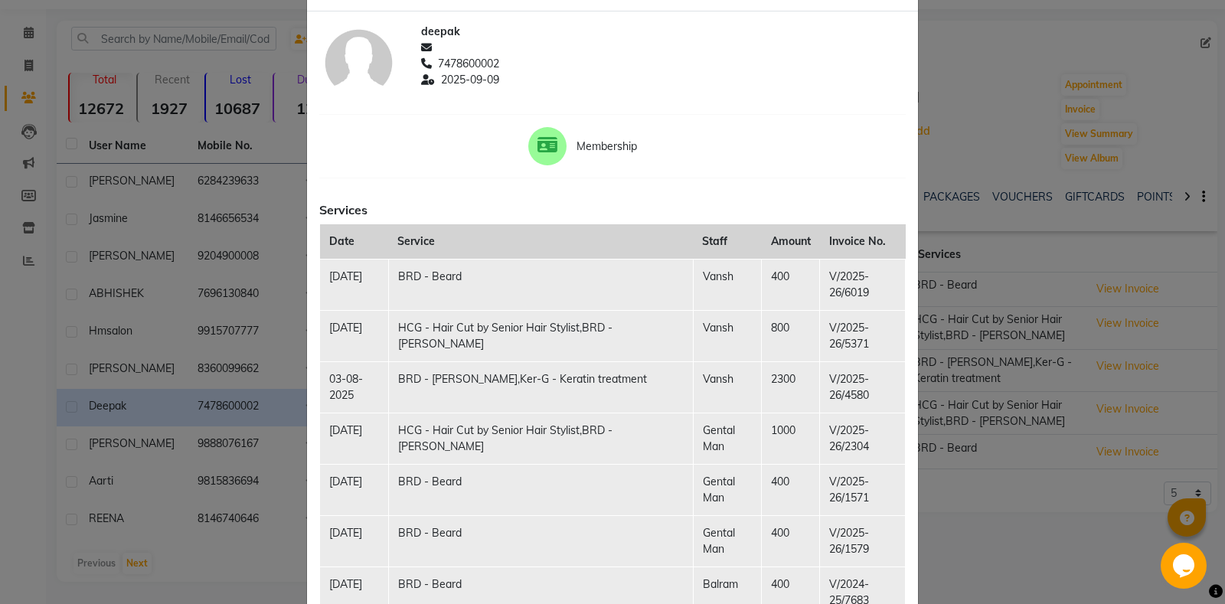
scroll to position [119, 0]
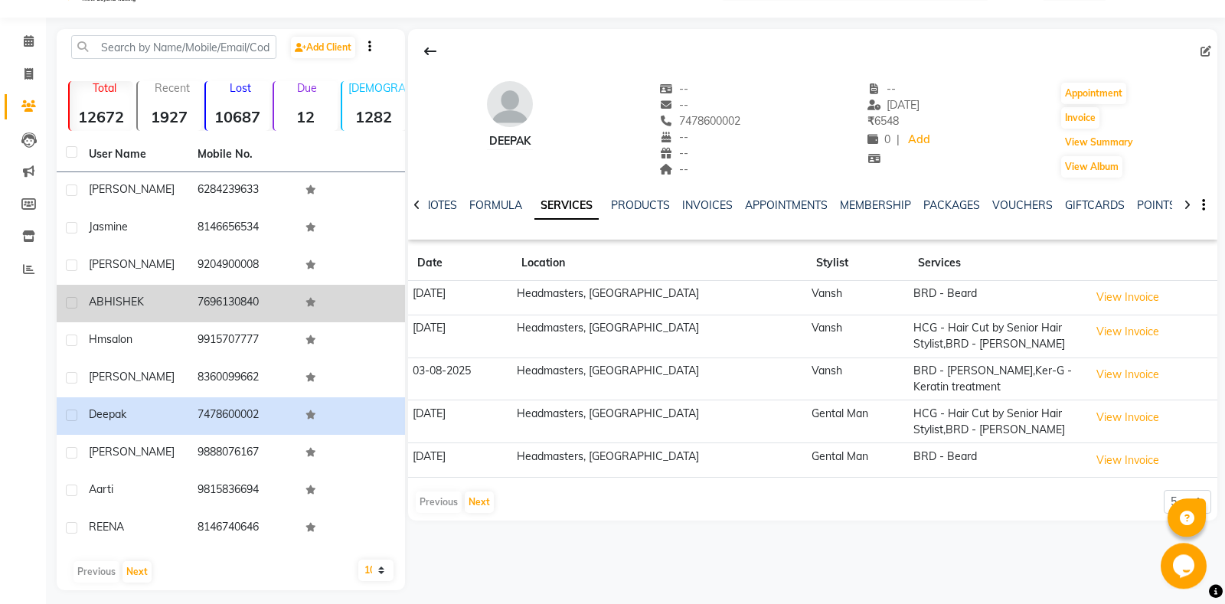
scroll to position [0, 0]
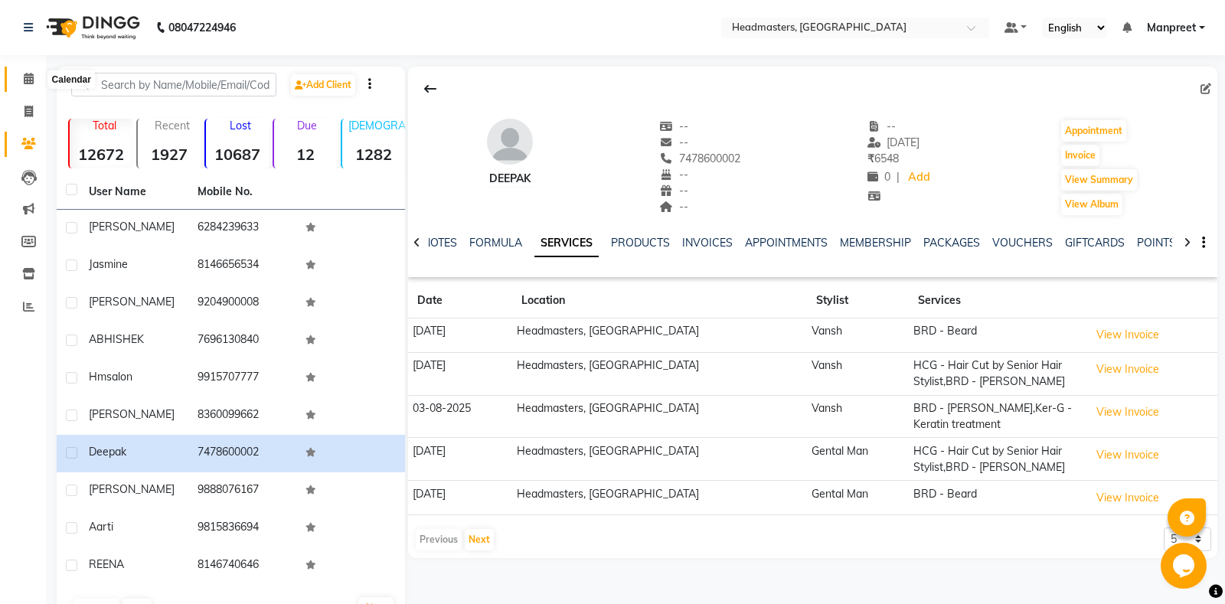
click at [25, 81] on icon at bounding box center [29, 78] width 10 height 11
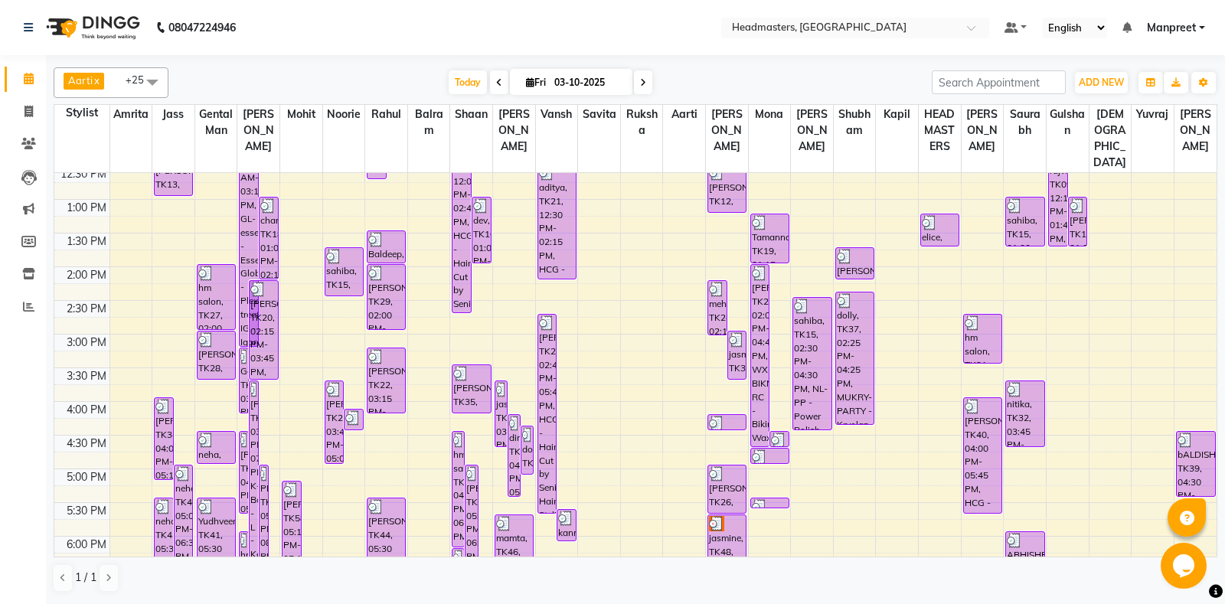
scroll to position [551, 0]
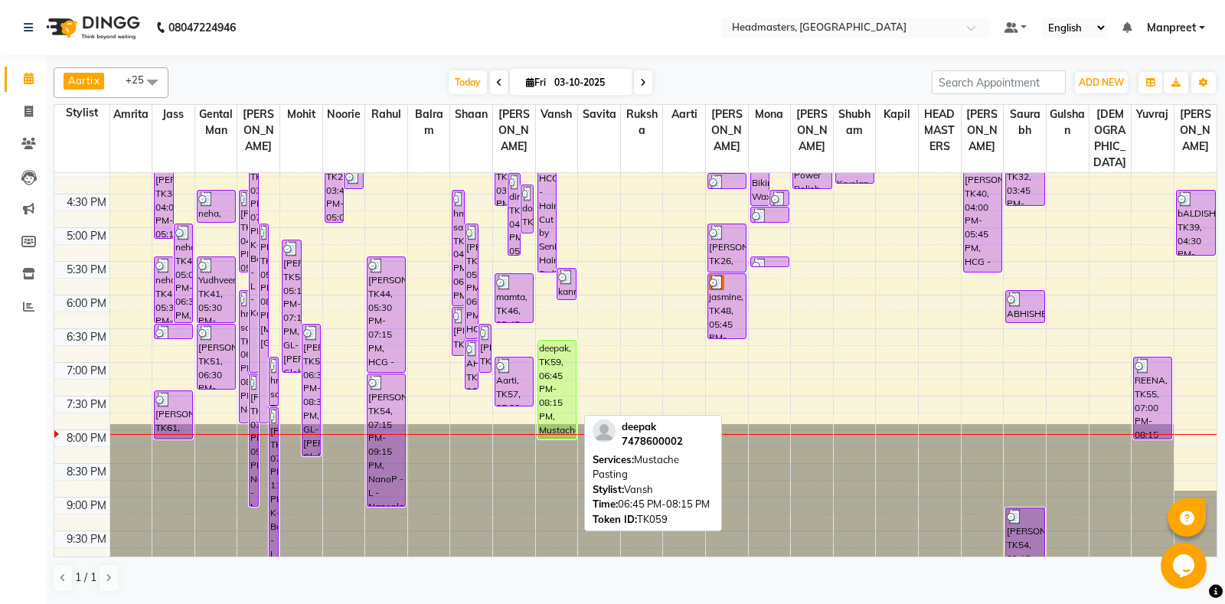
click at [549, 365] on div "deepak, TK59, 06:45 PM-08:15 PM, Mustache Pasting" at bounding box center [557, 390] width 38 height 98
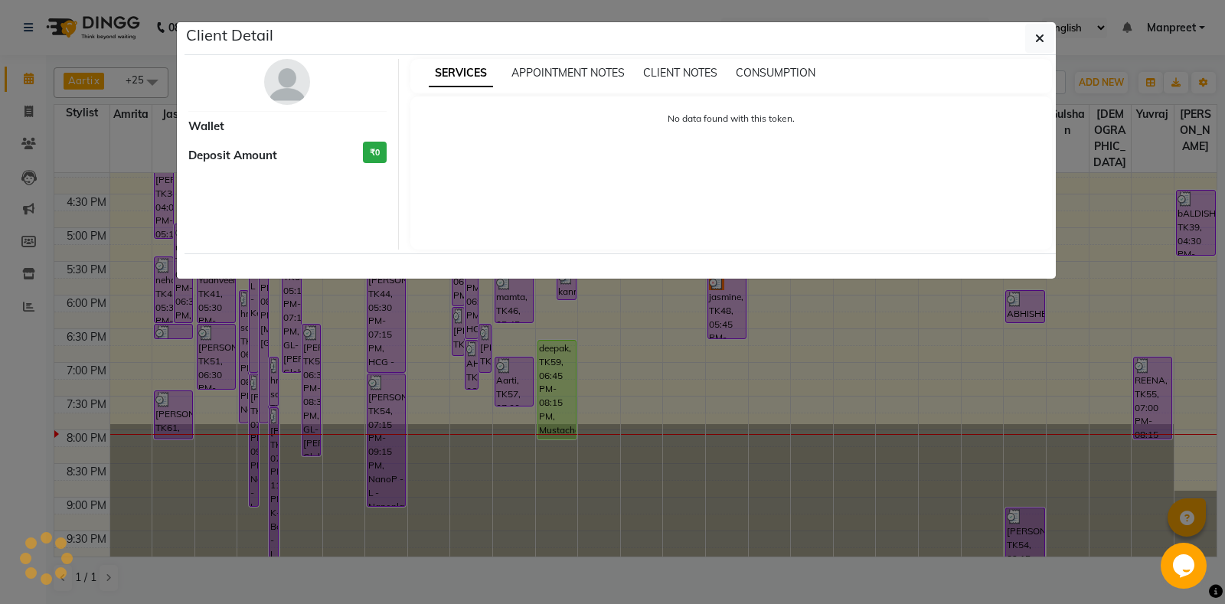
select select "1"
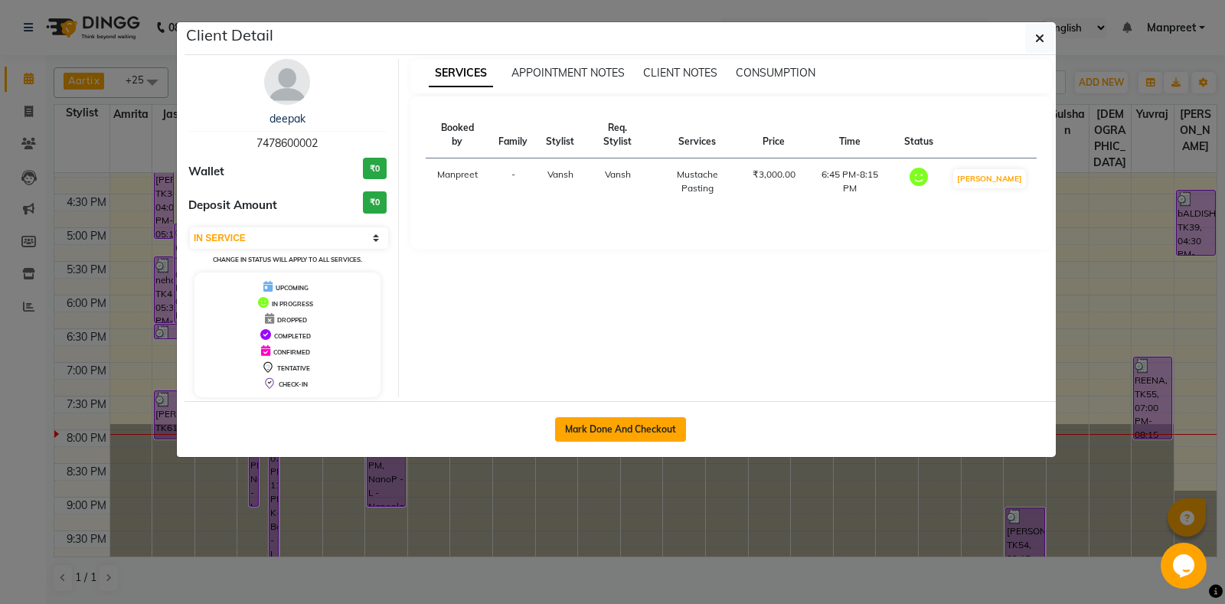
click at [616, 439] on button "Mark Done And Checkout" at bounding box center [620, 429] width 131 height 25
select select "service"
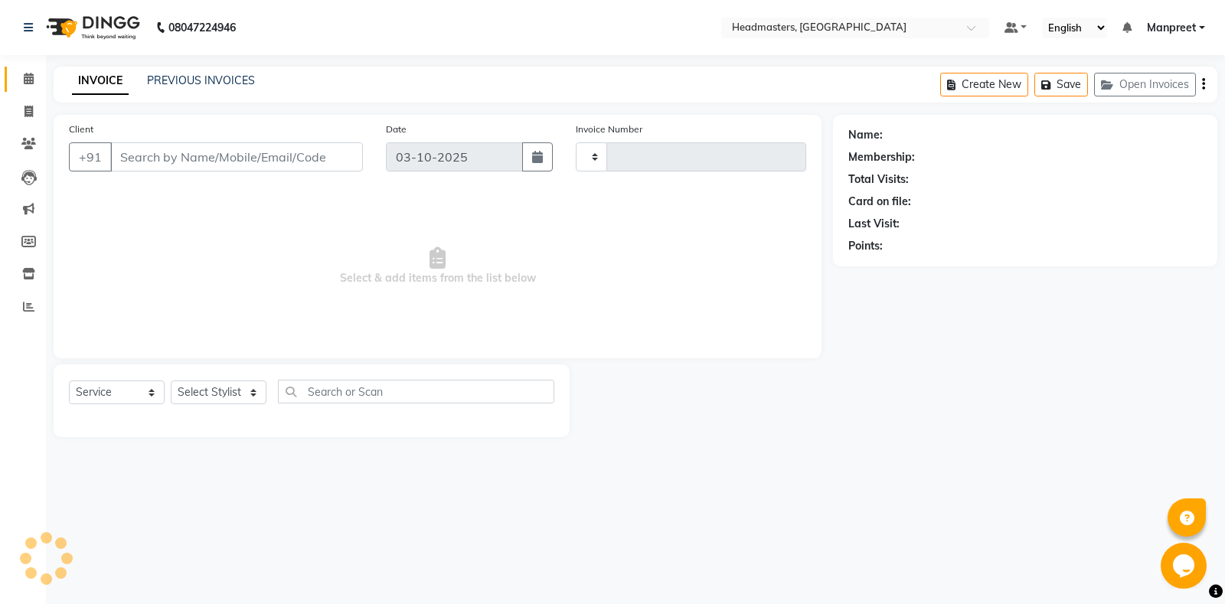
type input "7059"
select select "7130"
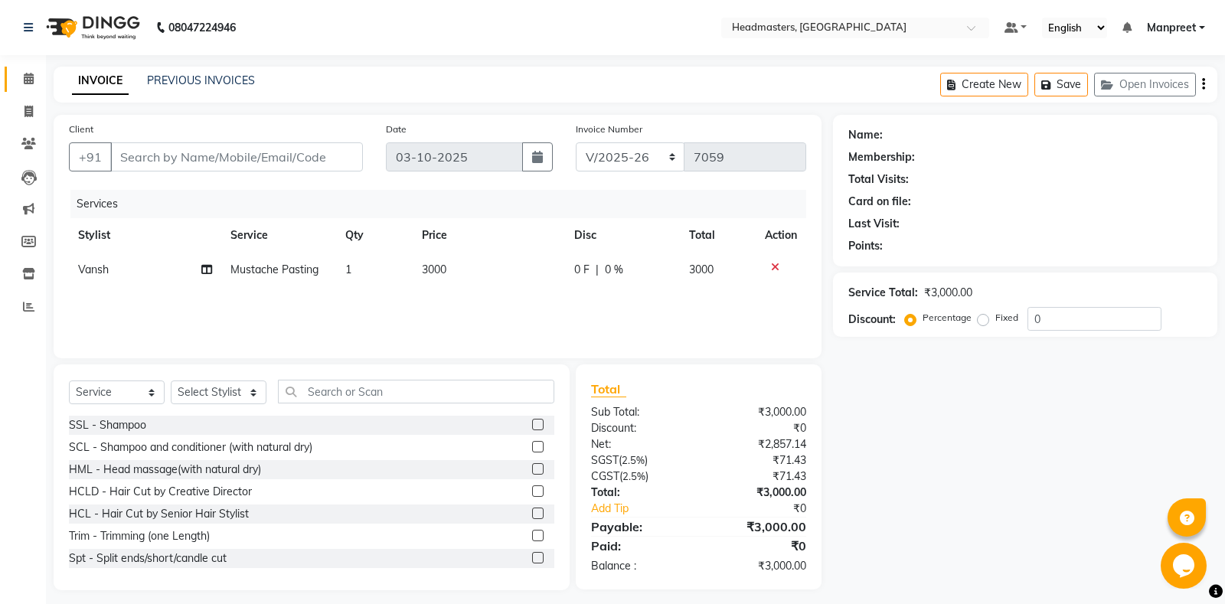
type input "7478600002"
select select "60730"
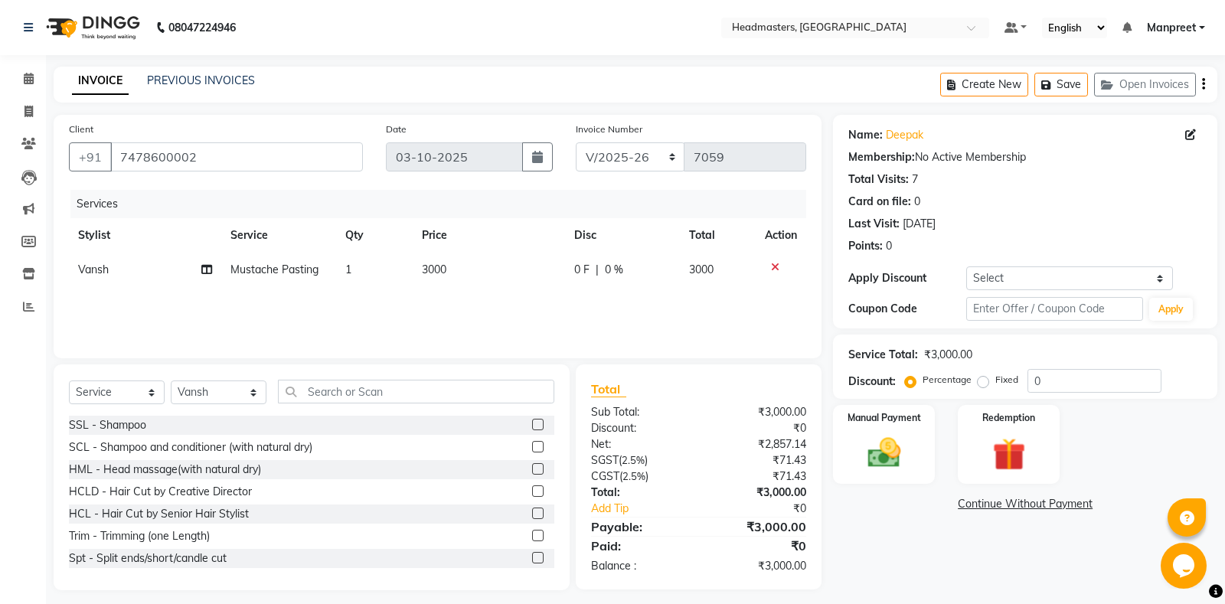
click at [564, 285] on td "3000" at bounding box center [489, 270] width 152 height 34
select select "60730"
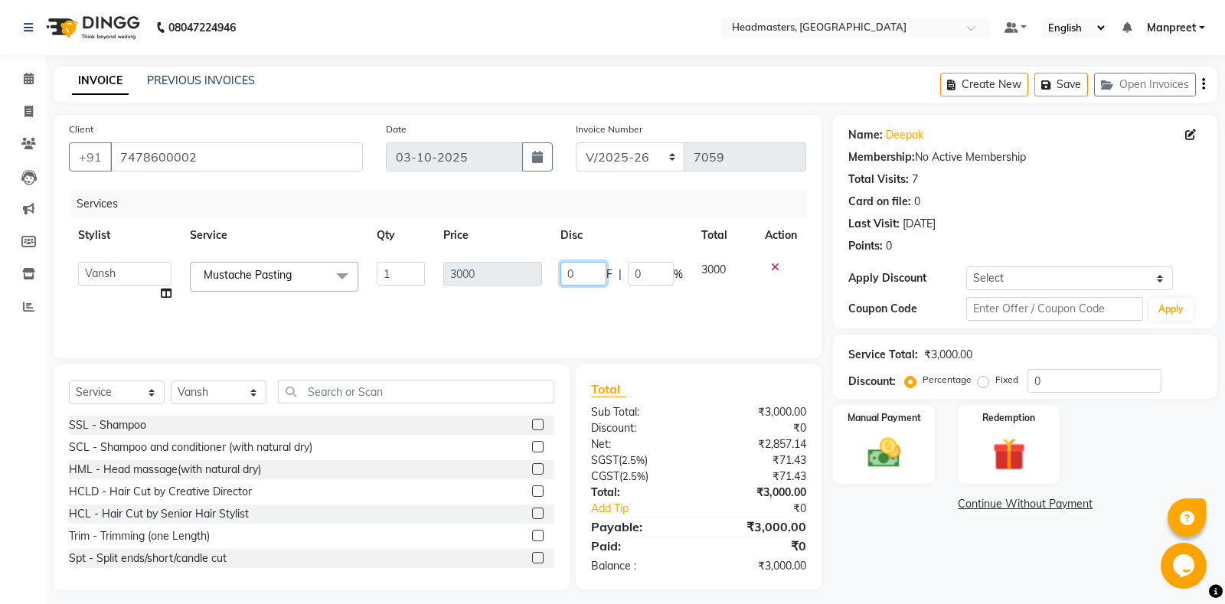
click at [570, 279] on input "0" at bounding box center [583, 274] width 46 height 24
type input "0200"
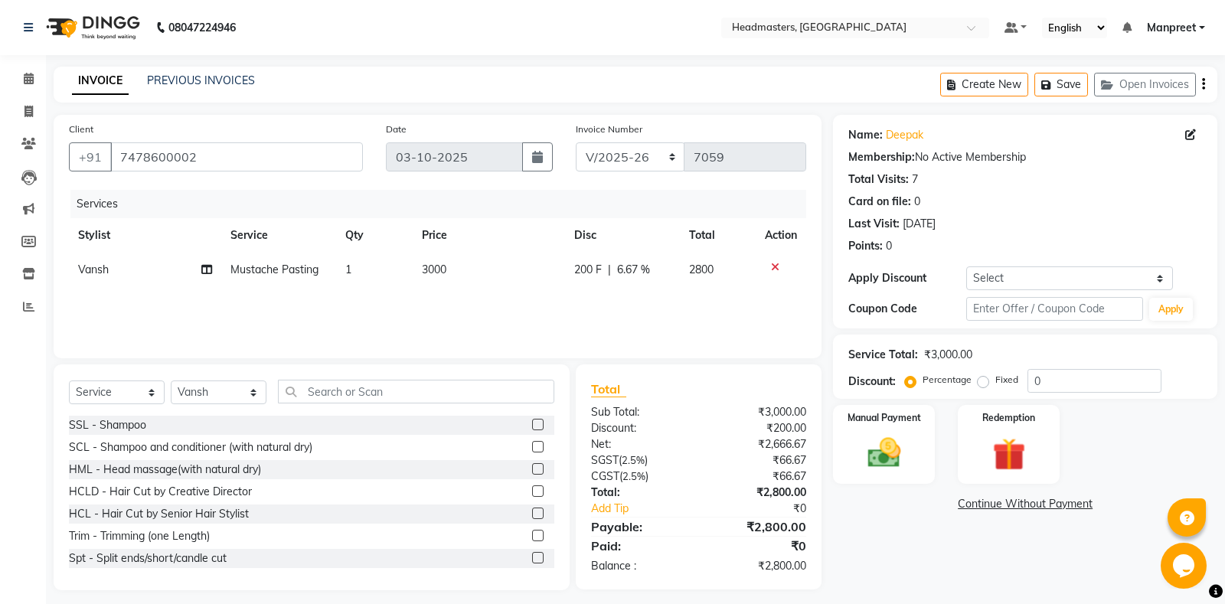
click at [569, 309] on div "Services Stylist Service Qty Price Disc Total Action [PERSON_NAME] Mustache Pas…" at bounding box center [437, 266] width 737 height 153
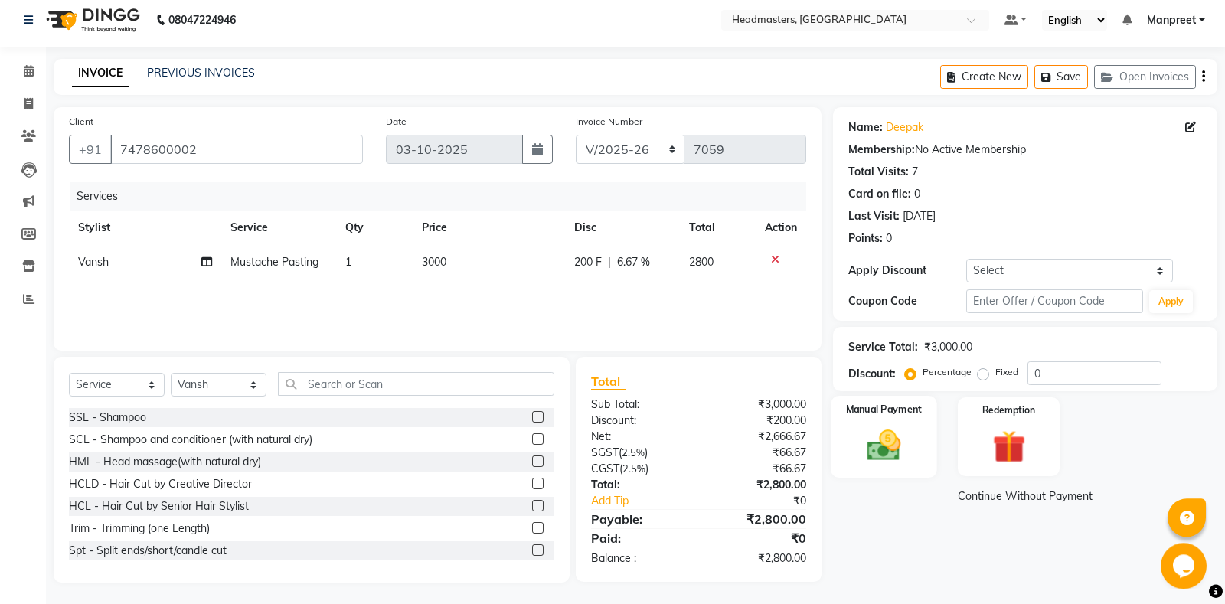
scroll to position [9, 0]
drag, startPoint x: 899, startPoint y: 436, endPoint x: 758, endPoint y: 368, distance: 156.8
click at [876, 421] on div "Manual Payment" at bounding box center [884, 435] width 102 height 79
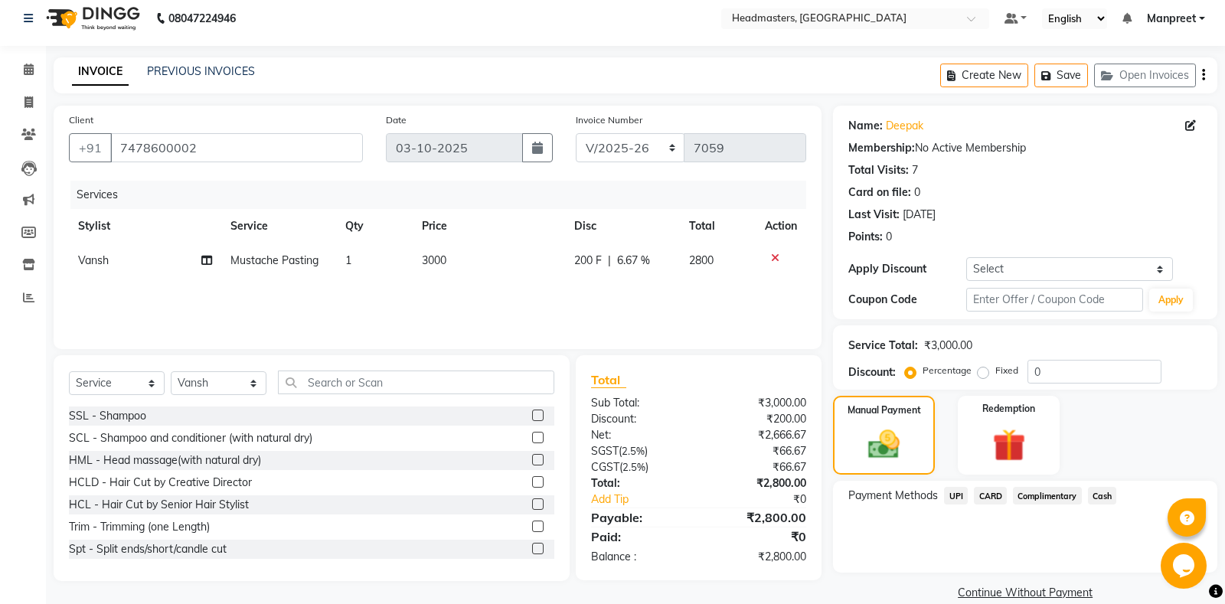
click at [952, 494] on span "UPI" at bounding box center [956, 496] width 24 height 18
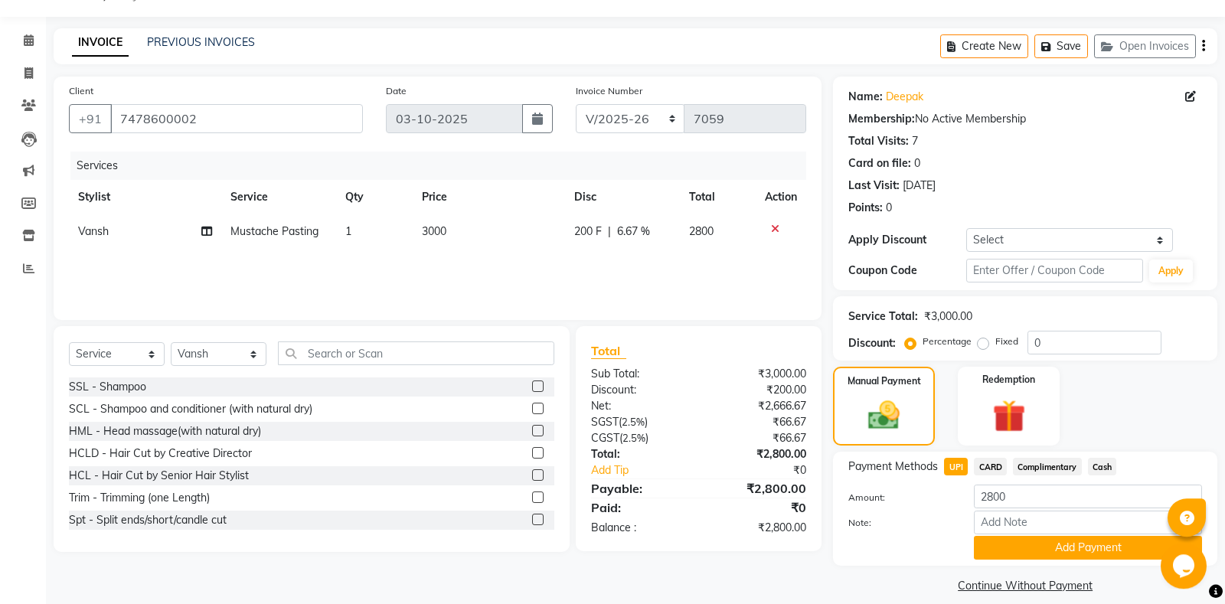
scroll to position [54, 0]
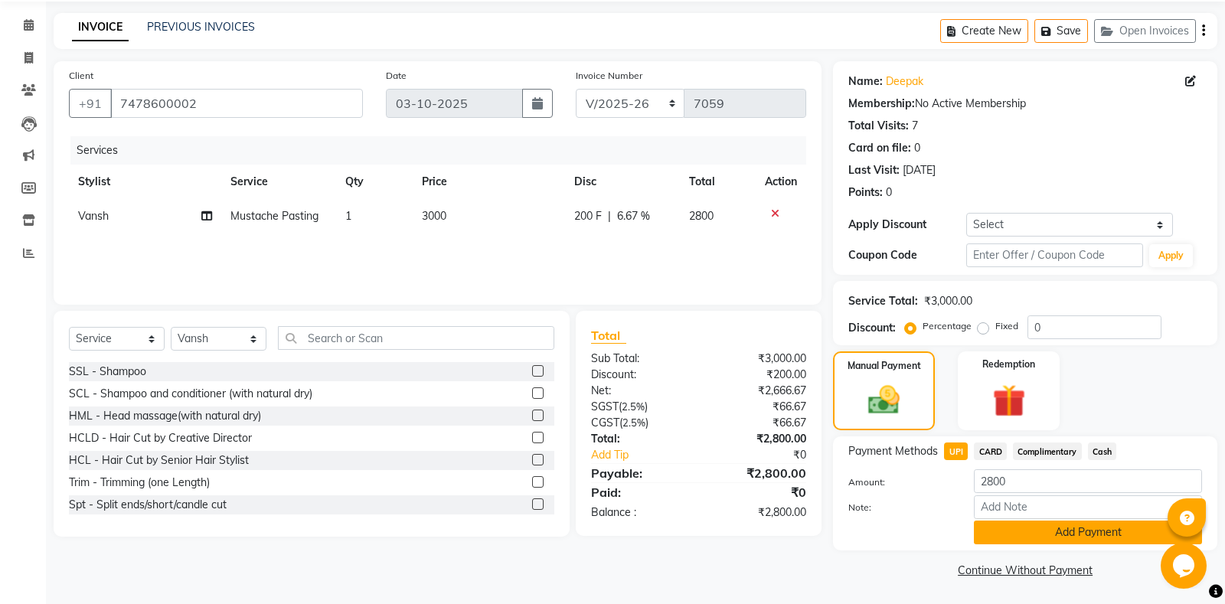
click at [1031, 542] on button "Add Payment" at bounding box center [1088, 533] width 228 height 24
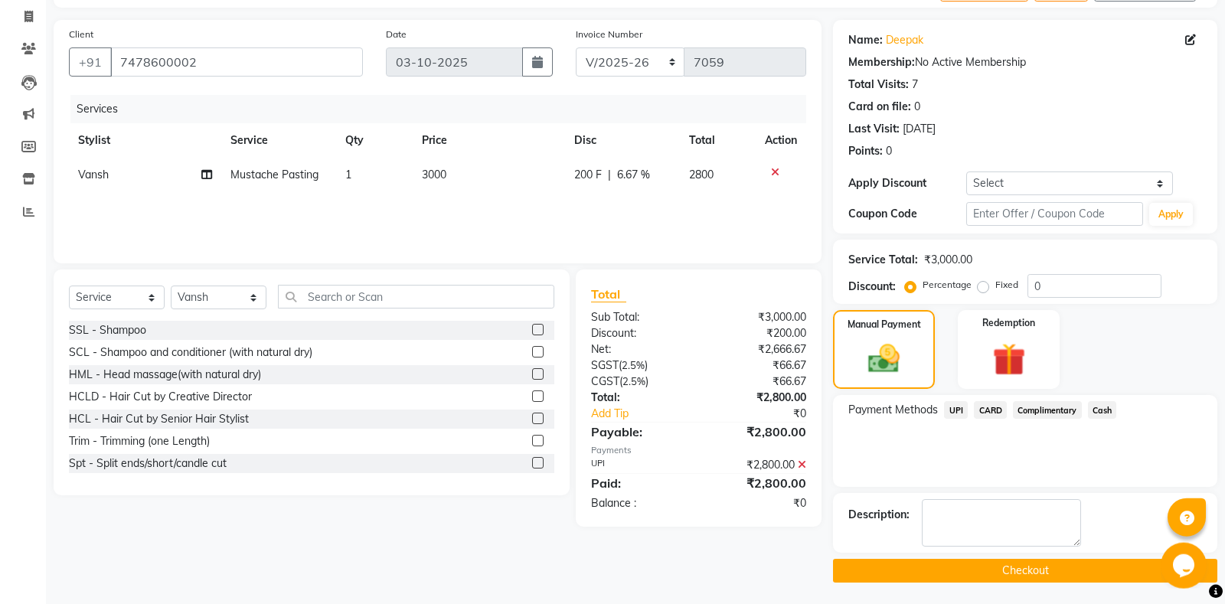
scroll to position [96, 0]
click at [1061, 565] on button "Checkout" at bounding box center [1025, 570] width 384 height 24
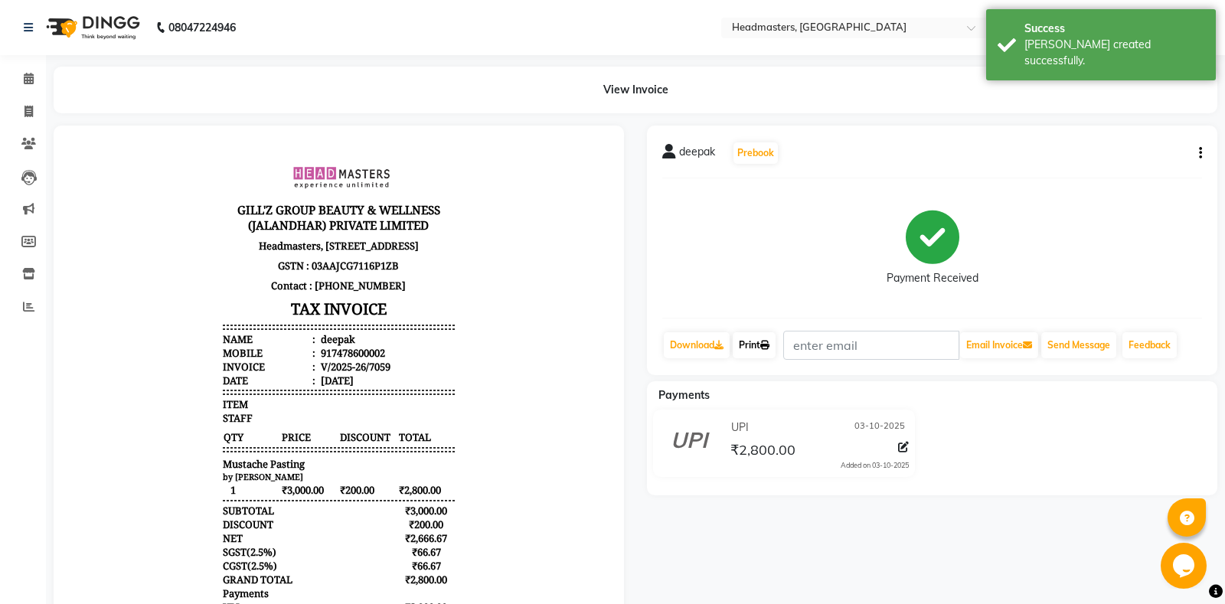
click at [741, 351] on link "Print" at bounding box center [754, 345] width 43 height 26
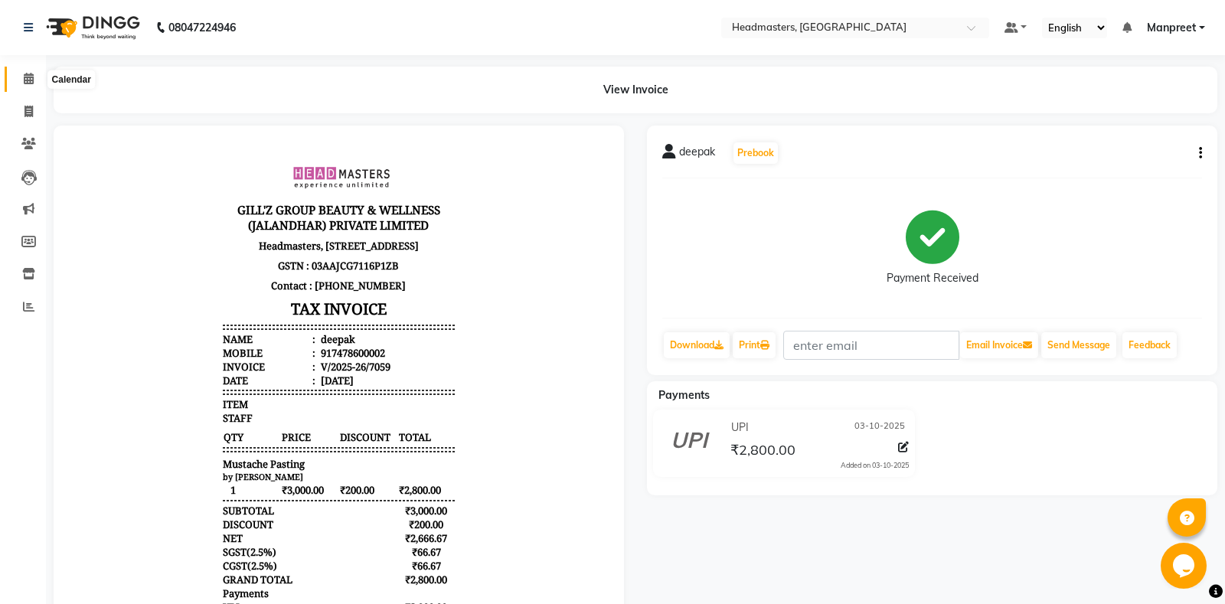
click at [27, 77] on icon at bounding box center [29, 78] width 10 height 11
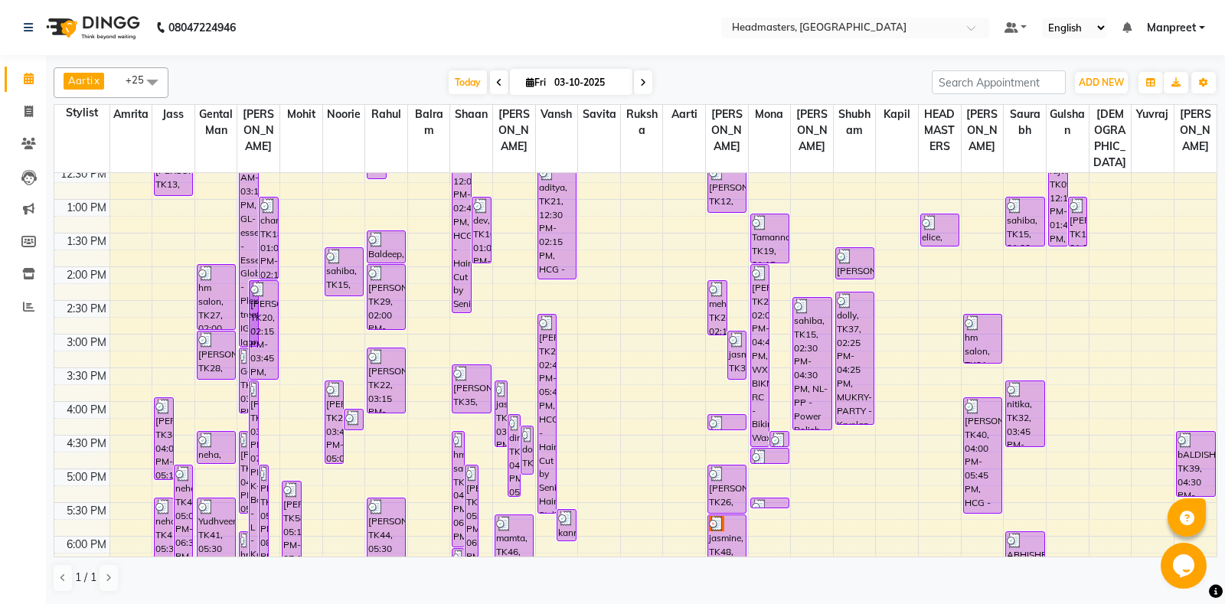
scroll to position [551, 0]
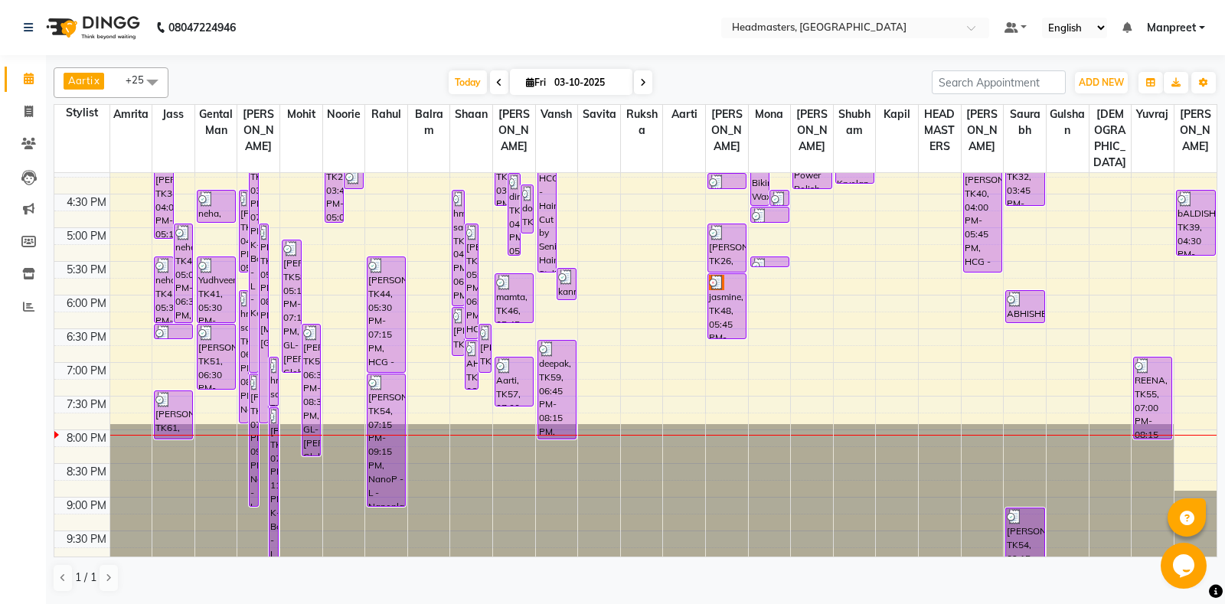
click at [659, 413] on td at bounding box center [662, 421] width 1107 height 17
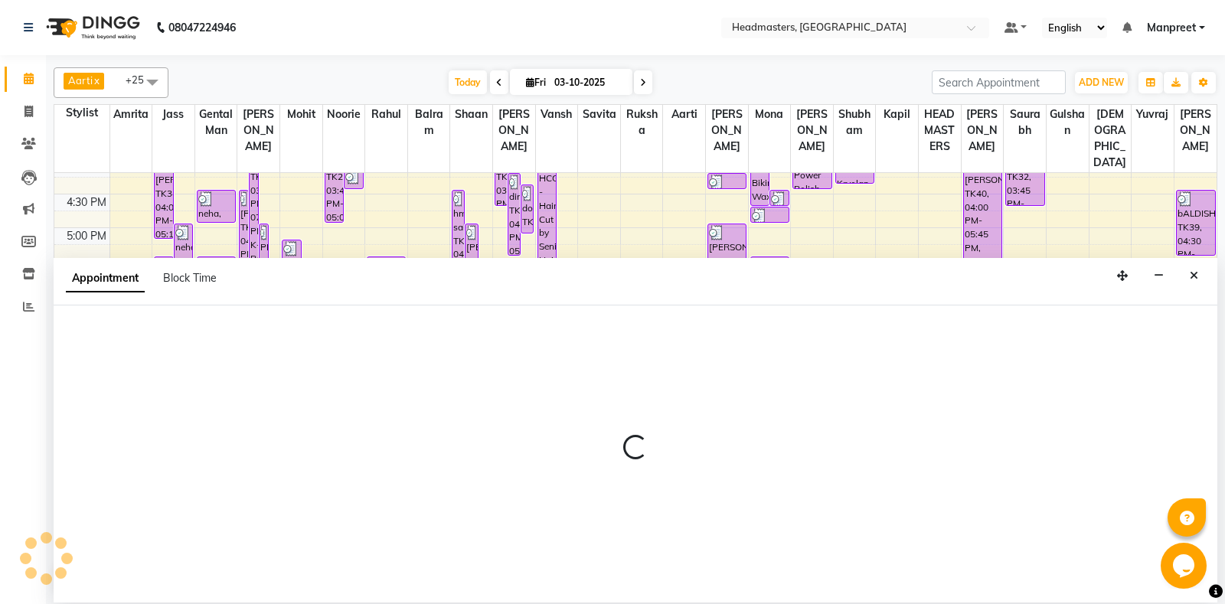
select select "60733"
select select "tentative"
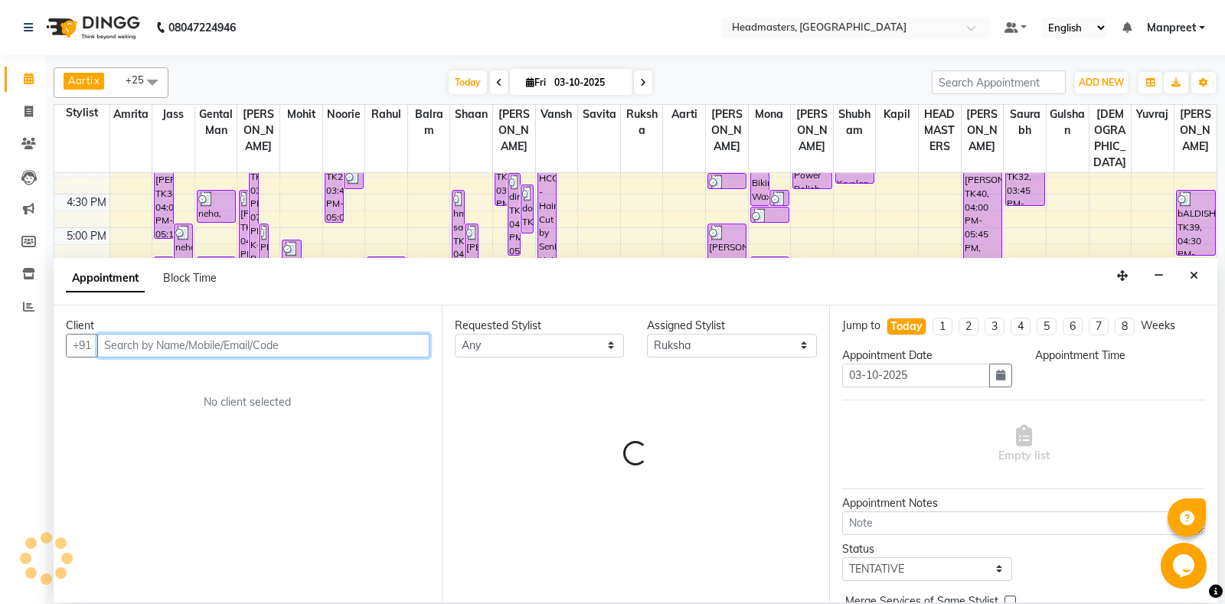
select select "1185"
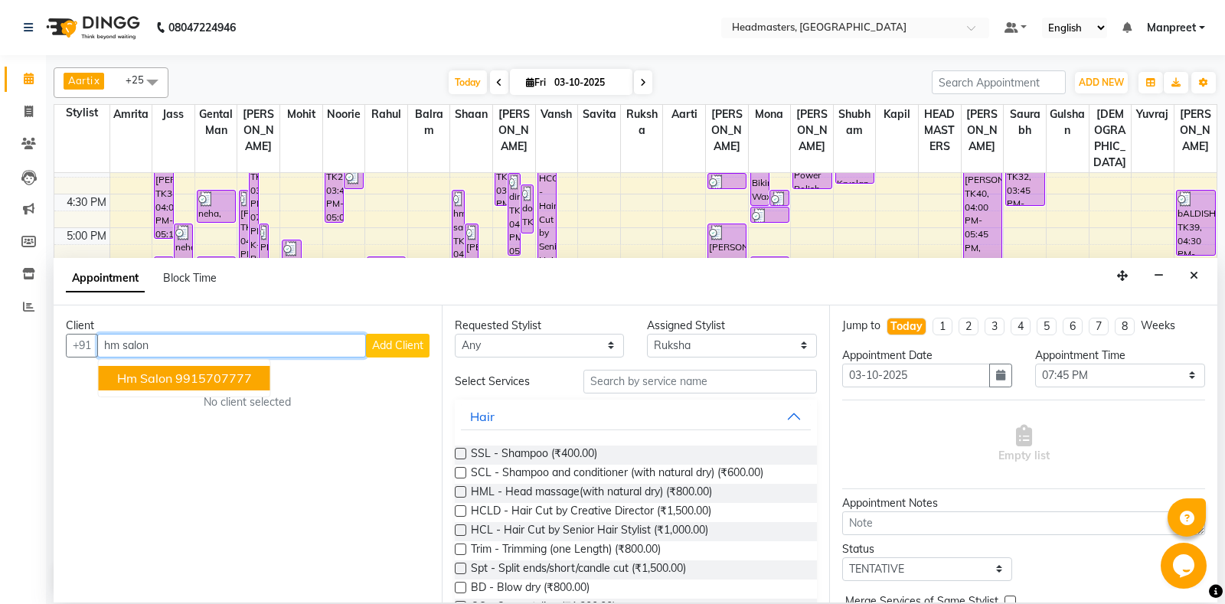
click at [110, 372] on button "hm salon 9915707777" at bounding box center [185, 378] width 172 height 25
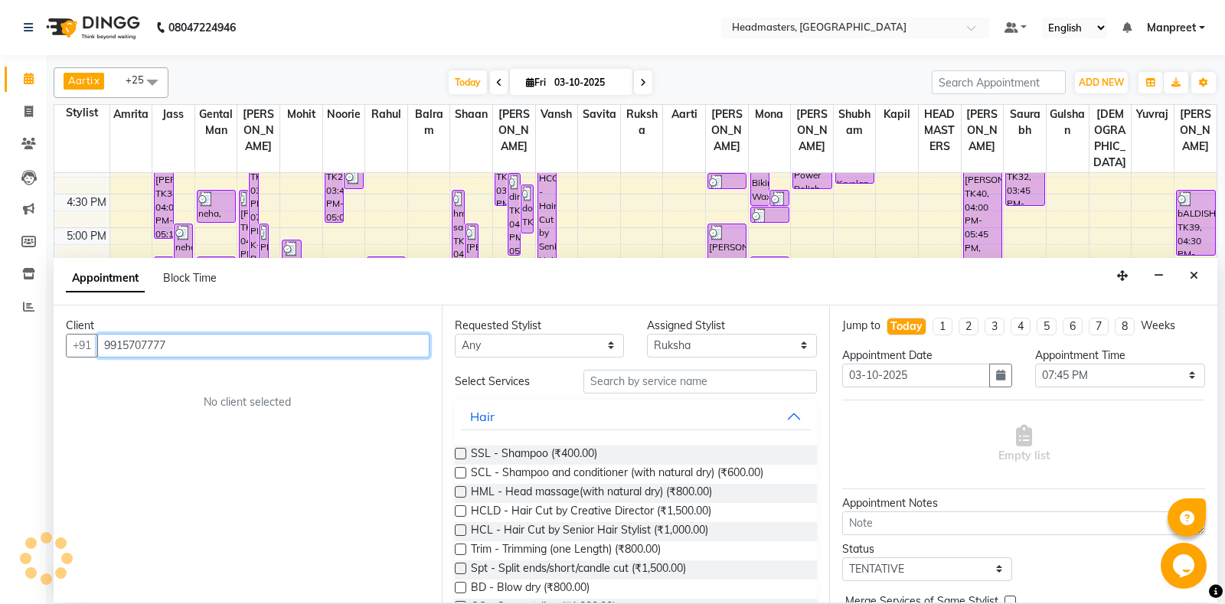
type input "9915707777"
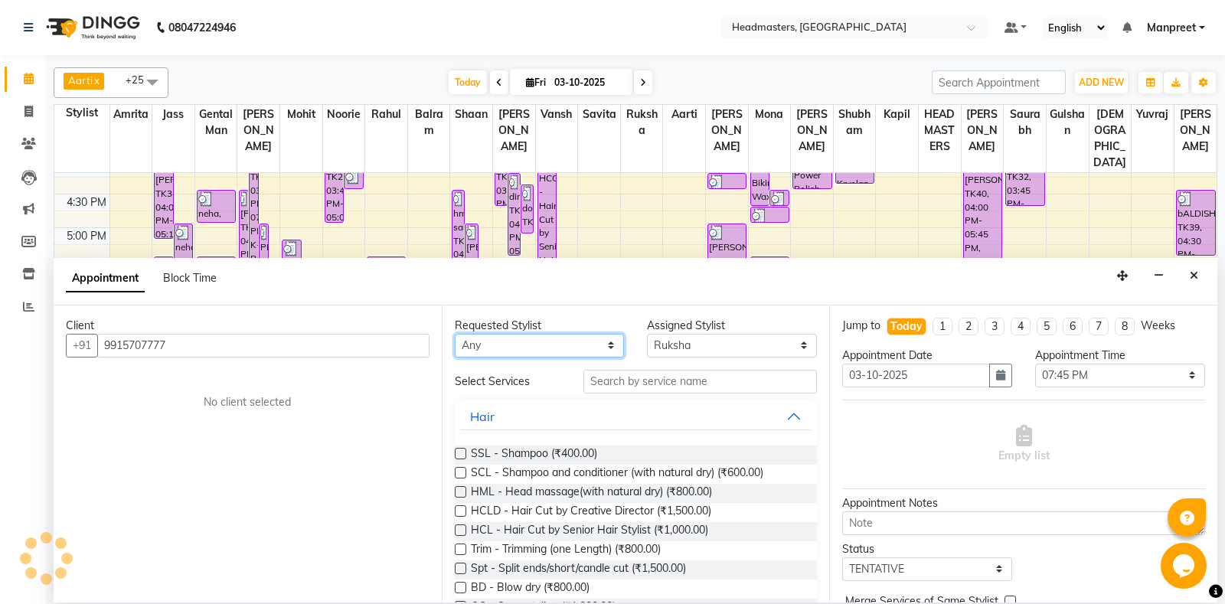
click at [455, 334] on select "Any [PERSON_NAME] Amrita [PERSON_NAME] Gental Man Gulshan HEADMASTERS [PERSON_N…" at bounding box center [540, 346] width 170 height 24
select select "60717"
click option "Gental Man" at bounding box center [0, 0] width 0 height 0
select select "60717"
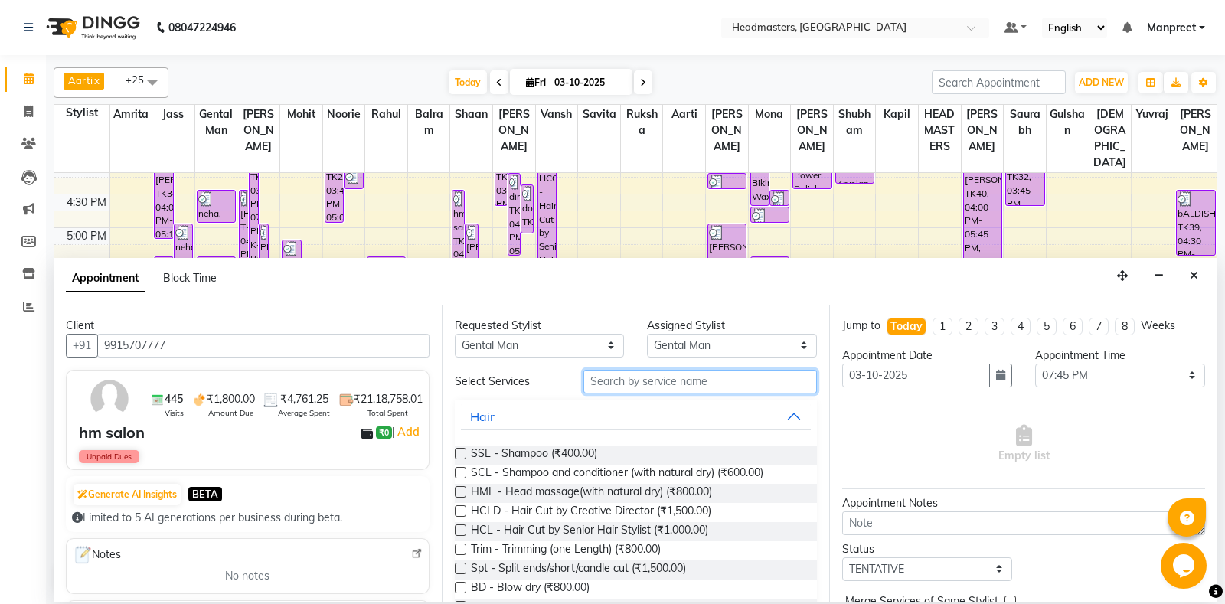
click at [645, 375] on input "text" at bounding box center [700, 382] width 234 height 24
type input "g"
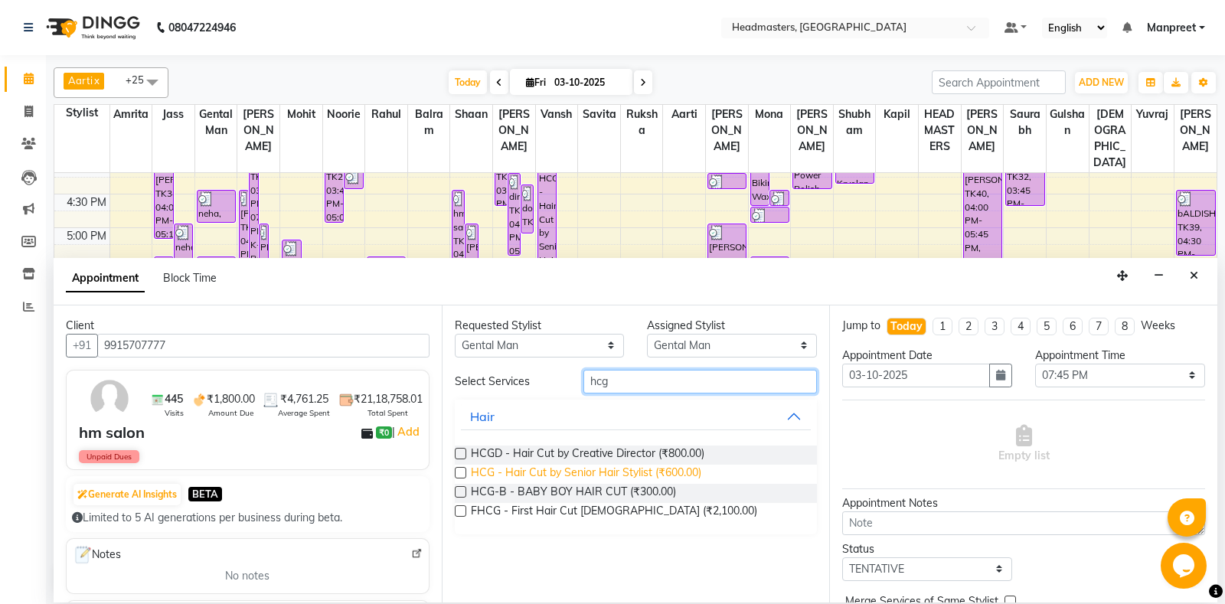
type input "hcg"
click at [634, 471] on span "HCG - Hair Cut by Senior Hair Stylist (₹600.00)" at bounding box center [586, 474] width 230 height 19
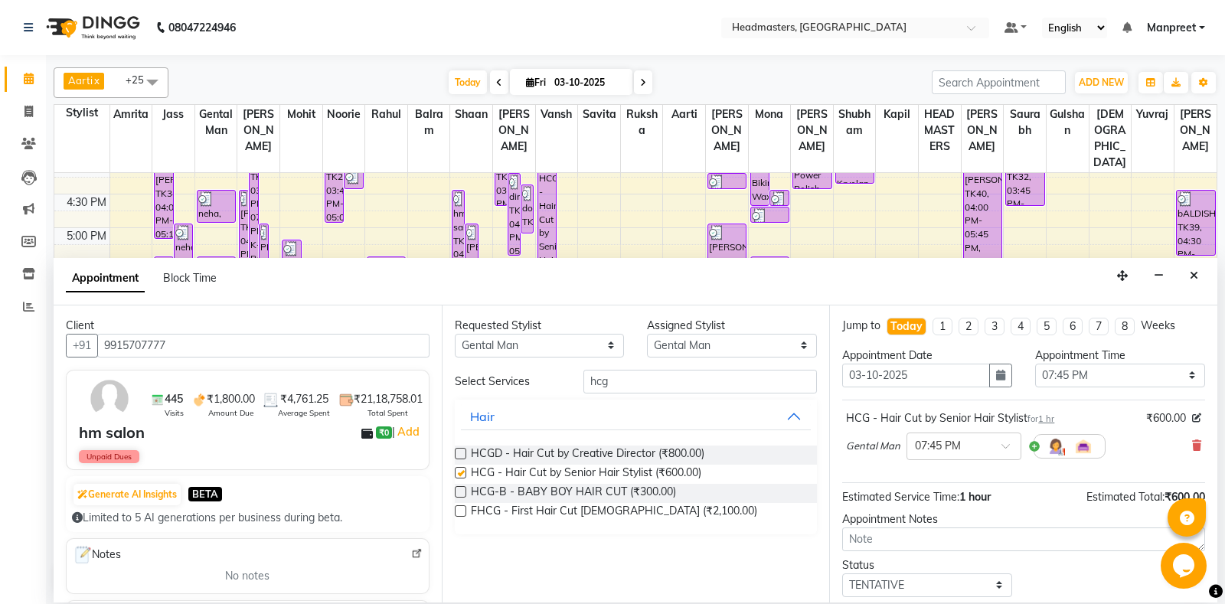
checkbox input "false"
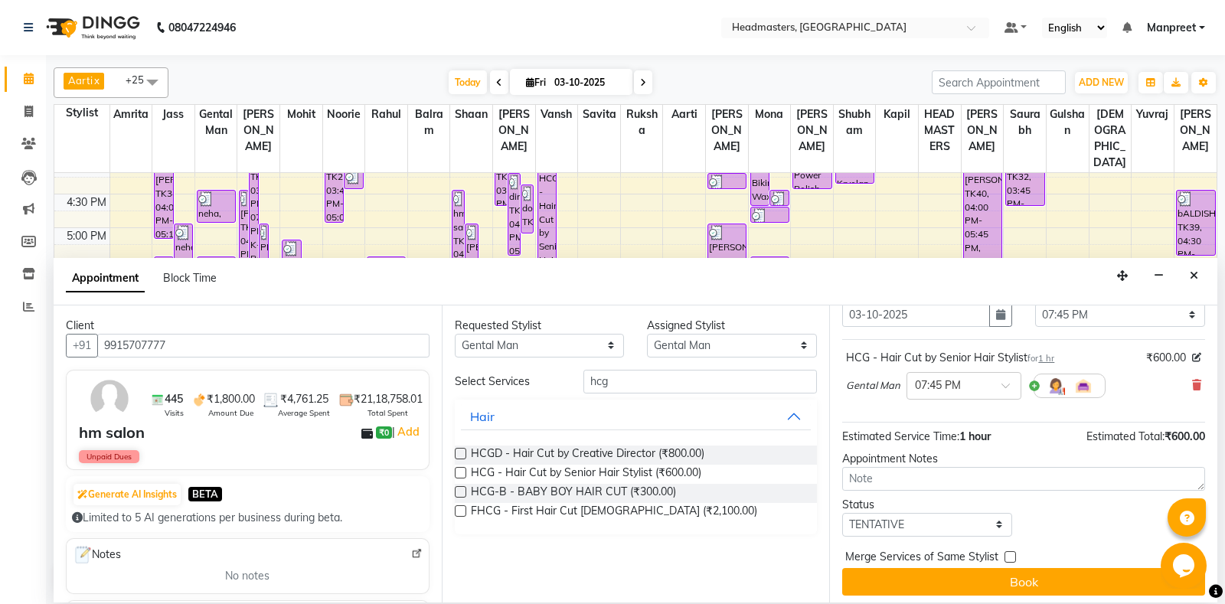
scroll to position [65, 0]
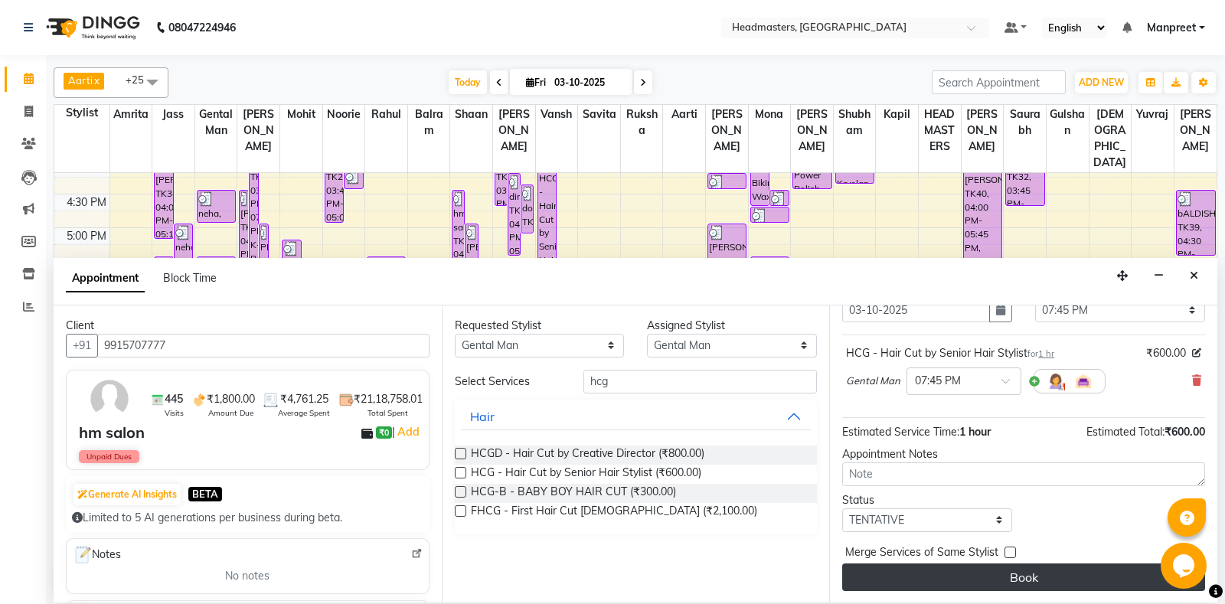
click at [982, 575] on button "Book" at bounding box center [1023, 578] width 363 height 28
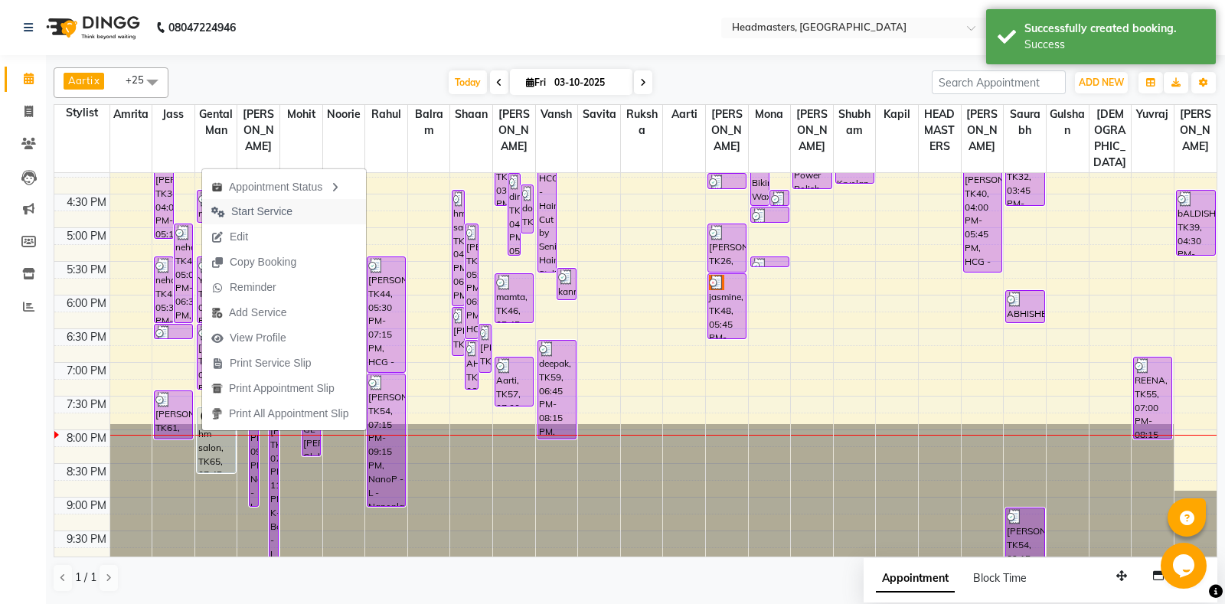
click at [281, 214] on span "Start Service" at bounding box center [261, 212] width 61 height 16
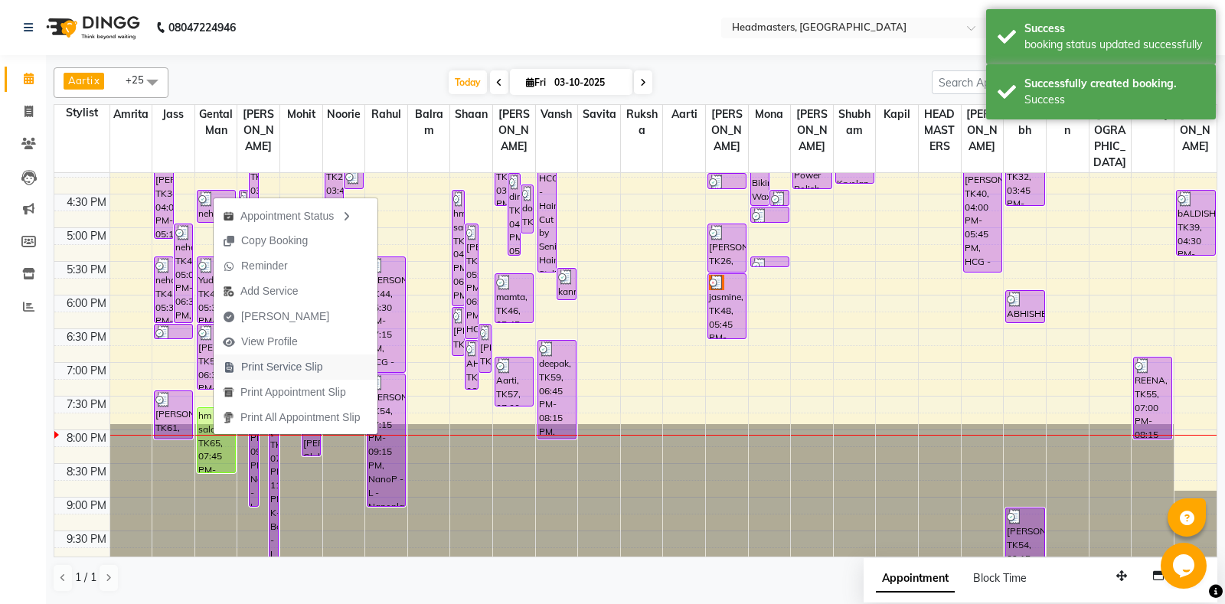
click at [316, 354] on span "Print Service Slip" at bounding box center [273, 366] width 119 height 25
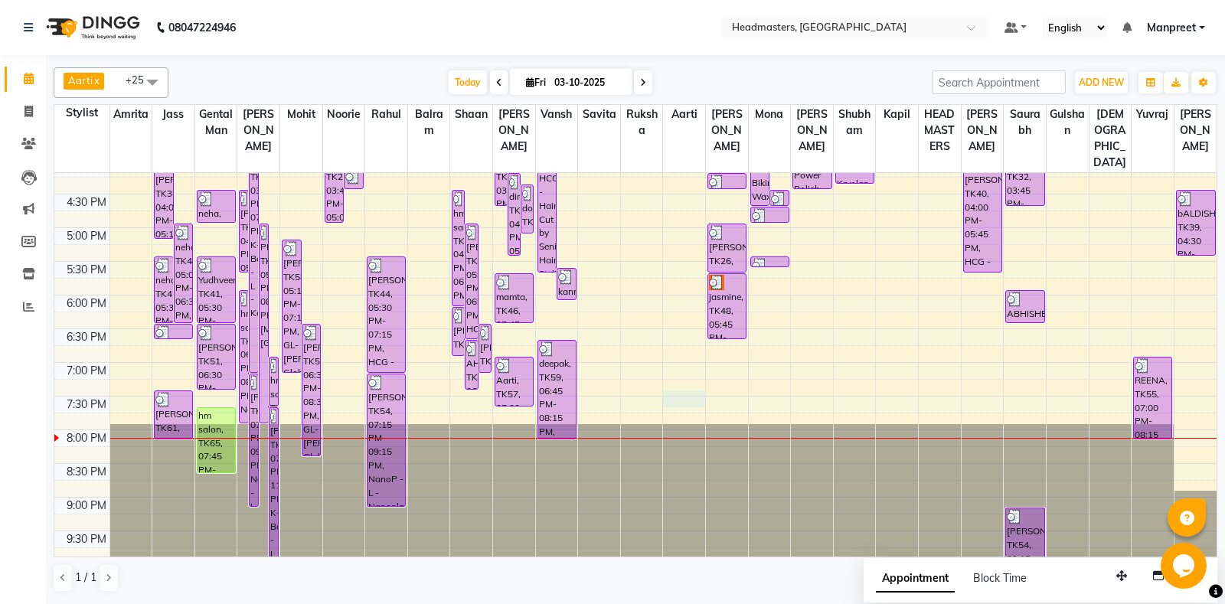
click at [694, 400] on div "8:00 AM 8:30 AM 9:00 AM 9:30 AM 10:00 AM 10:30 AM 11:00 AM 11:30 AM 12:00 PM 12…" at bounding box center [635, 93] width 1162 height 943
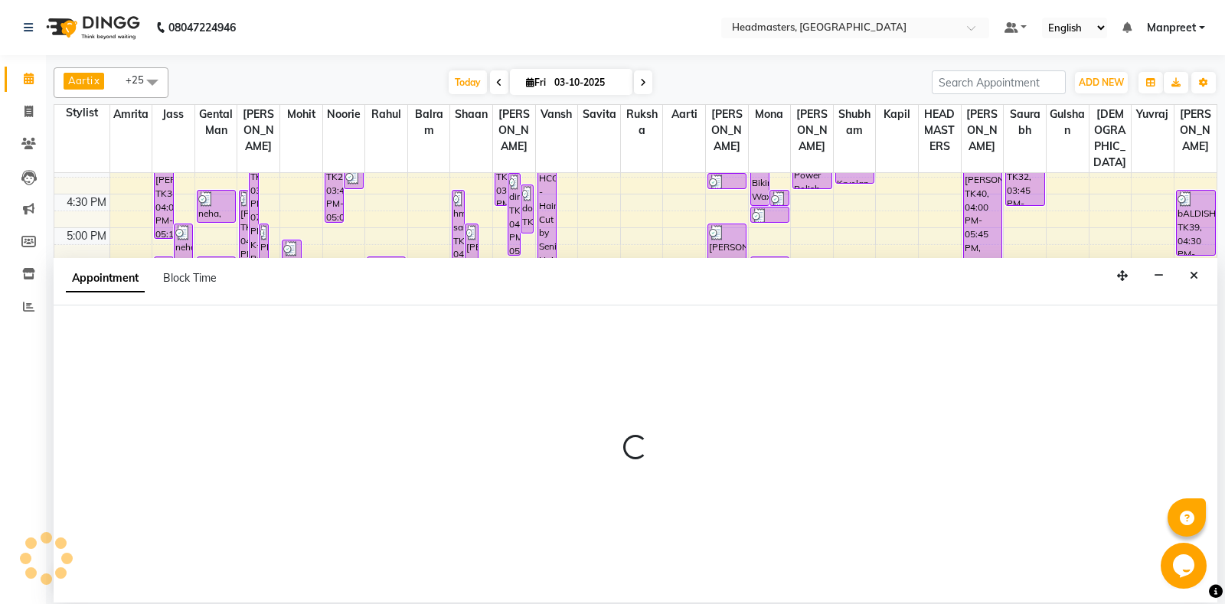
select select "60735"
select select "tentative"
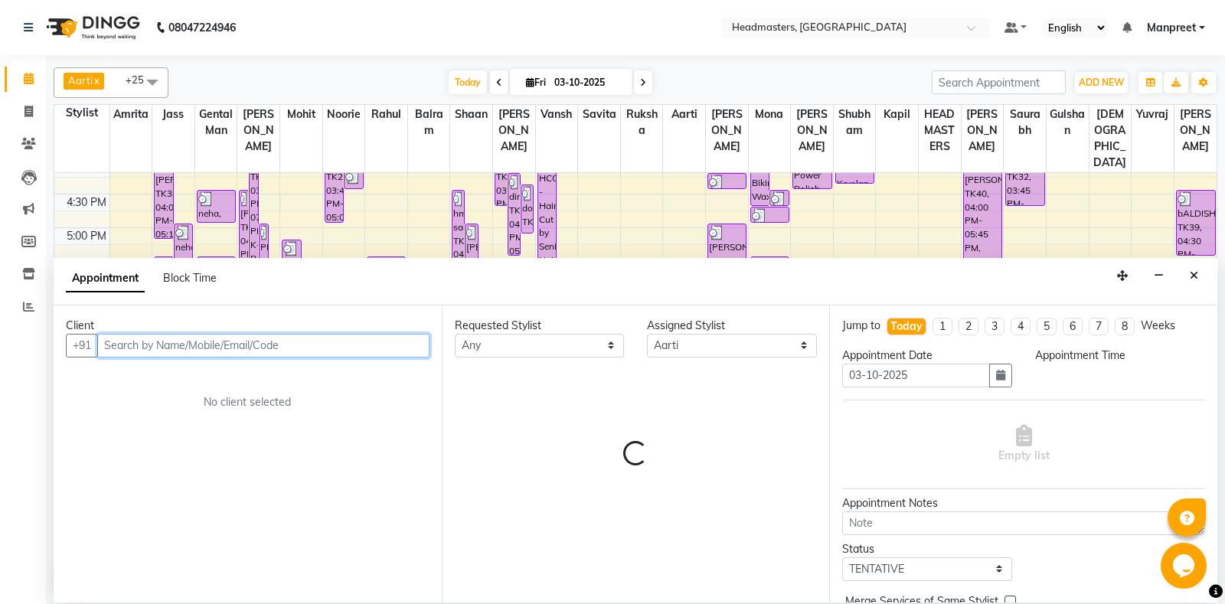
select select "1170"
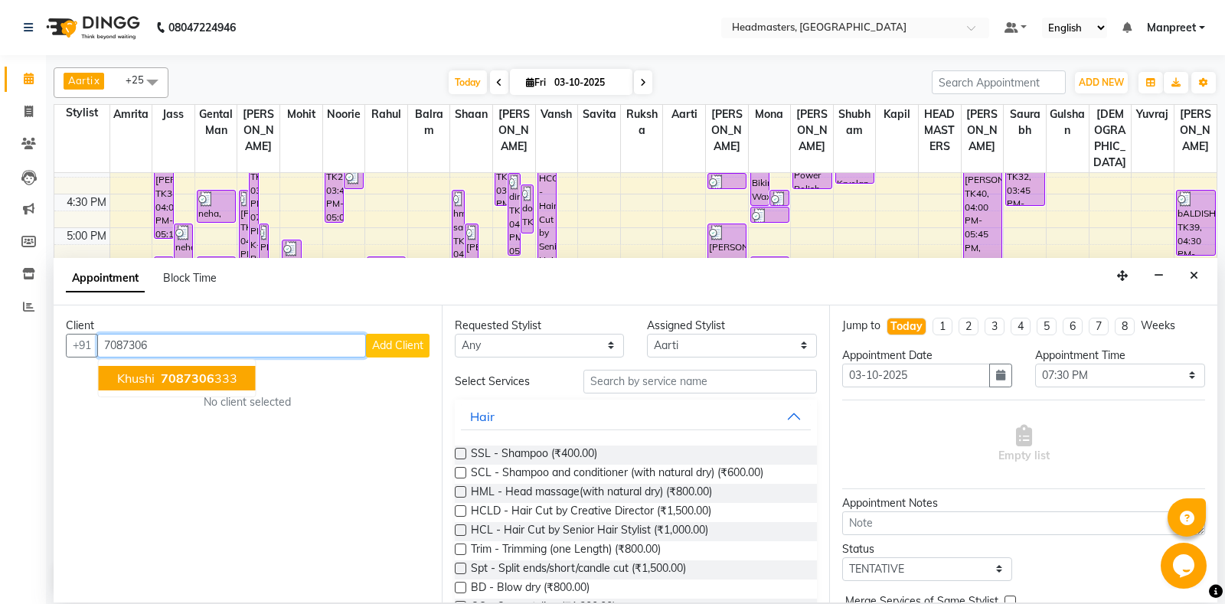
click at [152, 374] on span "khushi" at bounding box center [136, 378] width 38 height 15
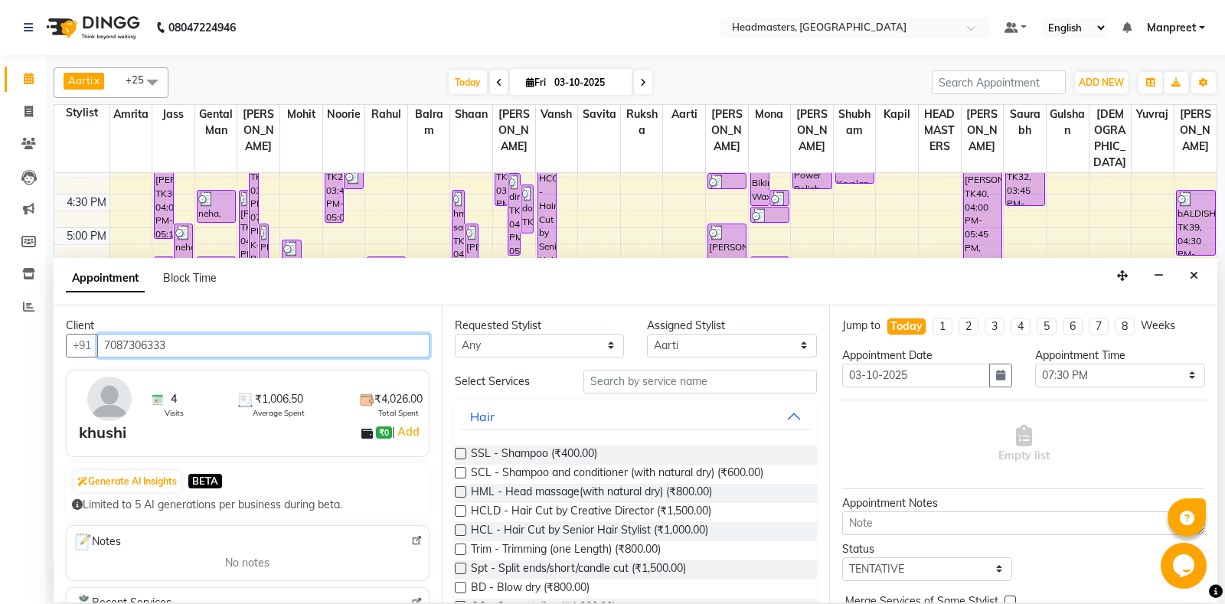
type input "7087306333"
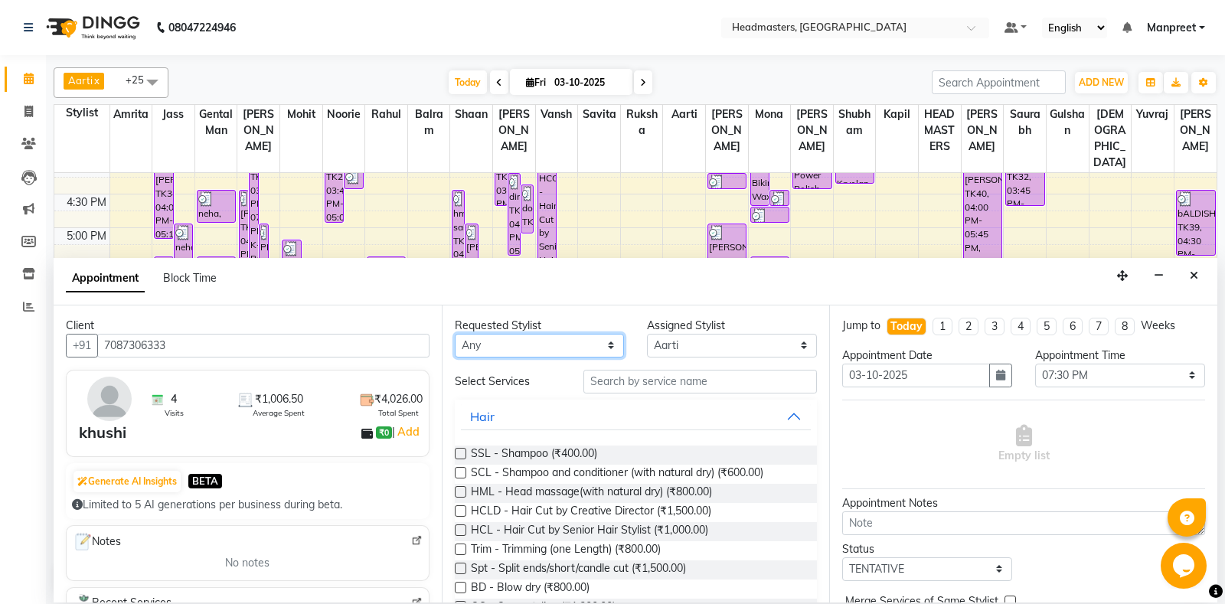
click at [455, 334] on select "Any [PERSON_NAME] Amrita [PERSON_NAME] Gental Man Gulshan HEADMASTERS [PERSON_N…" at bounding box center [540, 346] width 170 height 24
select select "60714"
click option "Jass" at bounding box center [0, 0] width 0 height 0
select select "60714"
click at [681, 386] on input "text" at bounding box center [700, 382] width 234 height 24
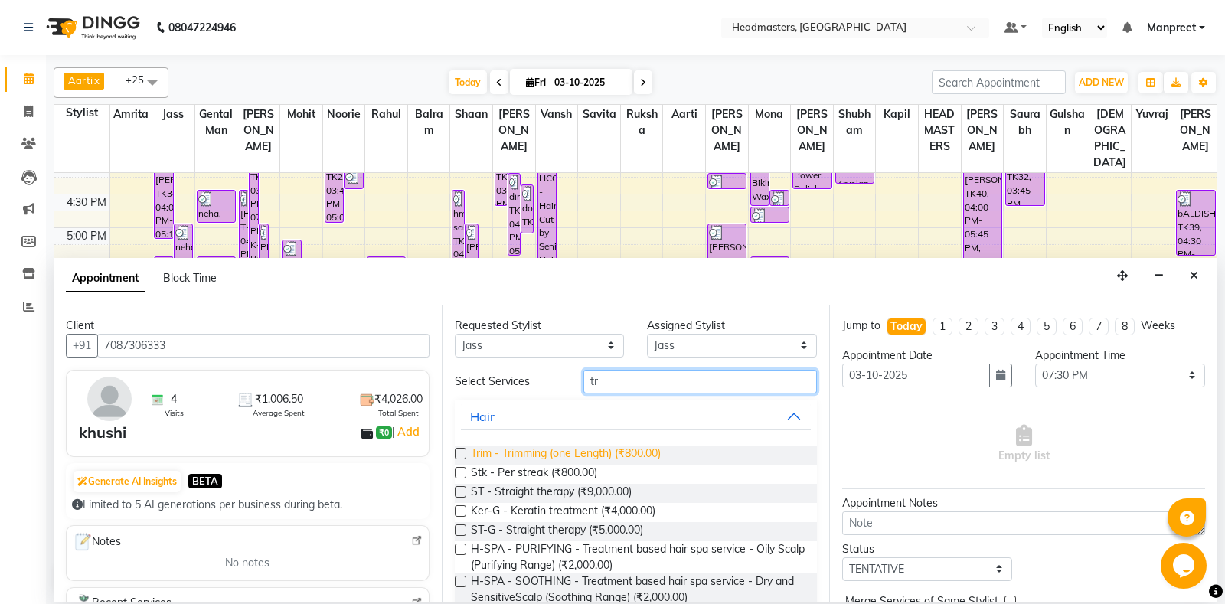
type input "tr"
click at [635, 461] on span "Trim - Trimming (one Length) (₹800.00)" at bounding box center [566, 455] width 190 height 19
checkbox input "false"
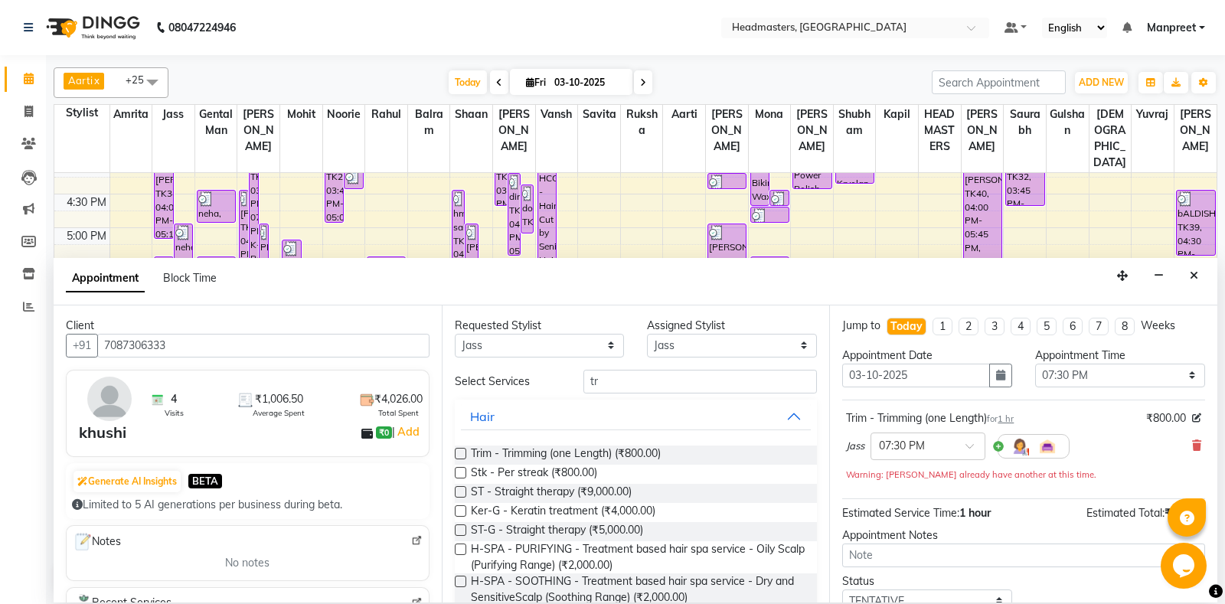
scroll to position [81, 0]
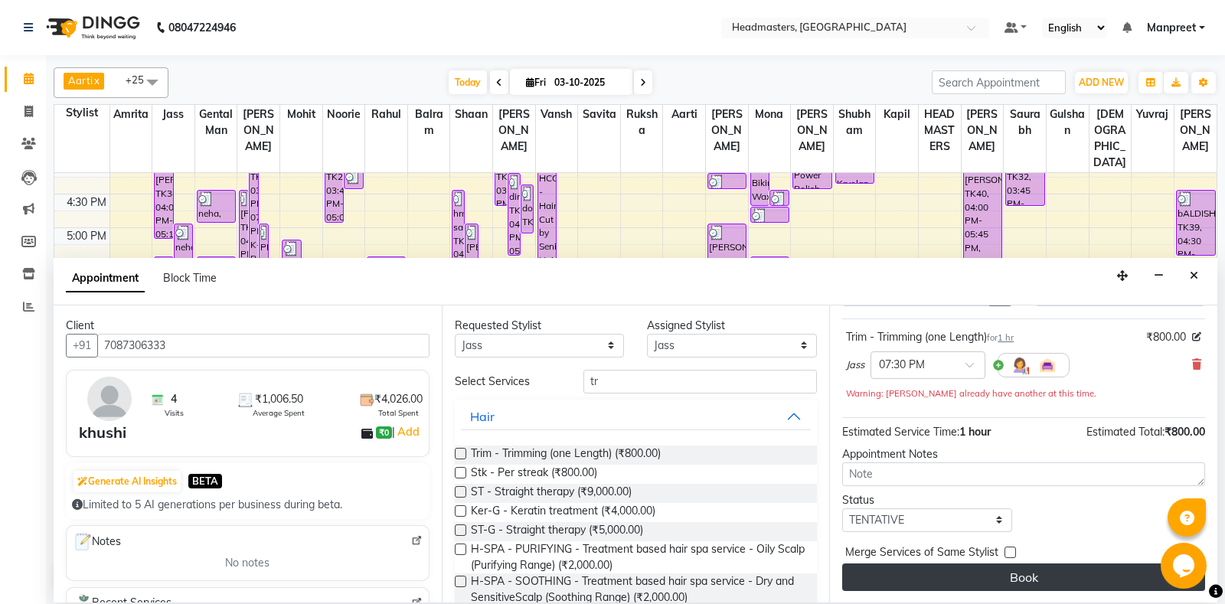
click at [1039, 564] on button "Book" at bounding box center [1023, 578] width 363 height 28
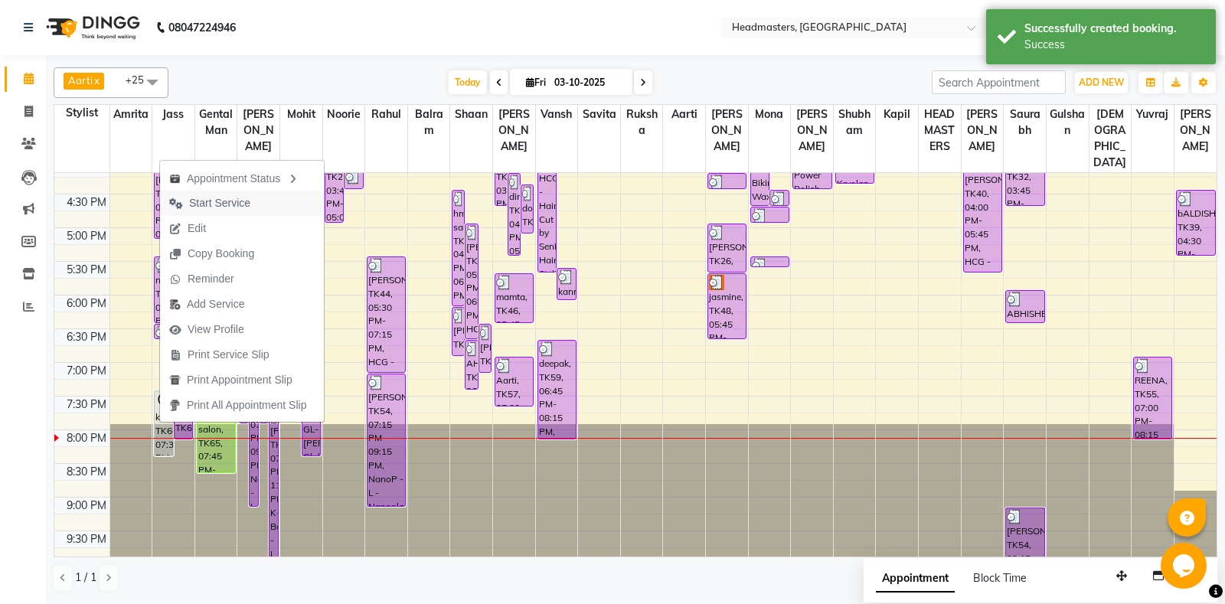
click at [255, 200] on span "Start Service" at bounding box center [210, 203] width 100 height 25
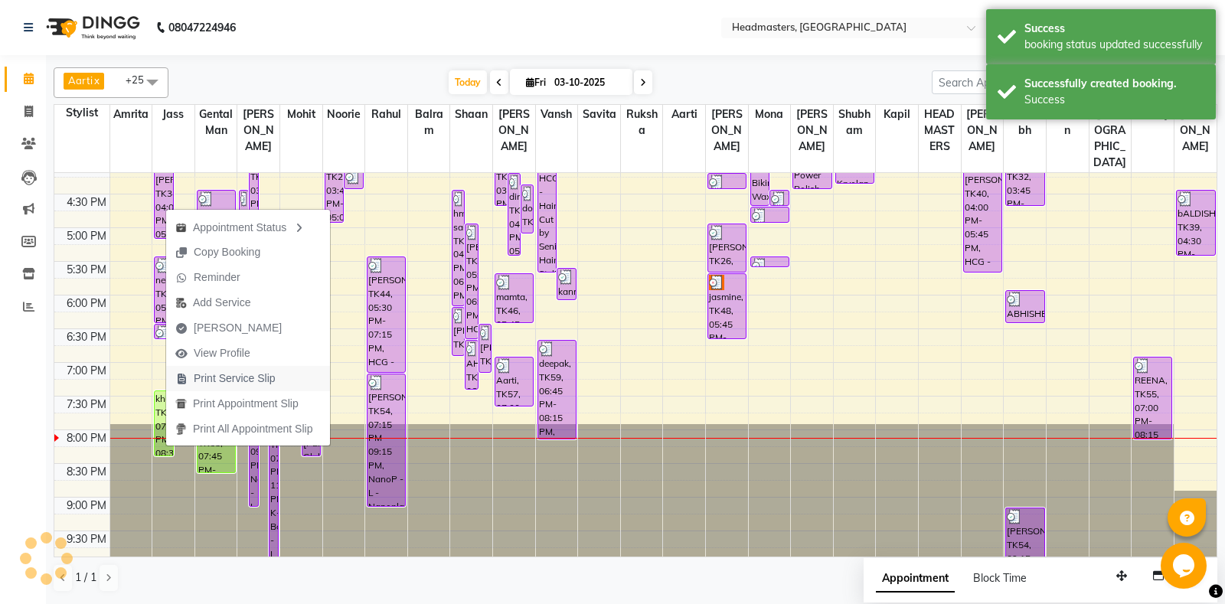
click at [294, 381] on button "Print Service Slip" at bounding box center [248, 378] width 164 height 25
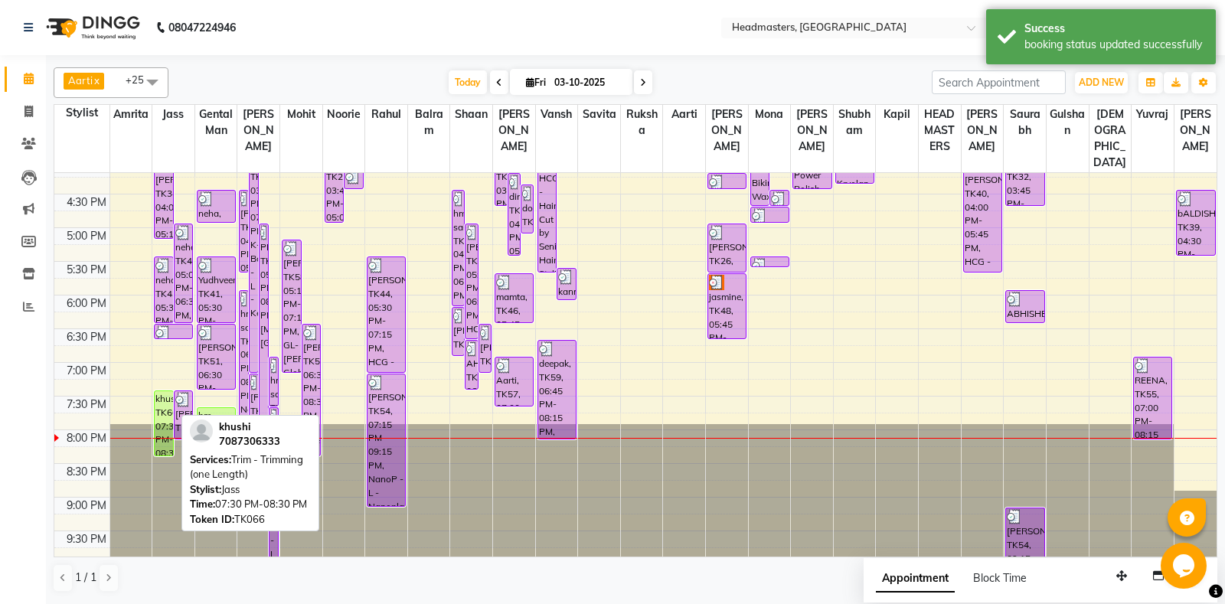
click at [167, 439] on div "khushi, TK66, 07:30 PM-08:30 PM, Trim - Trimming (one Length)" at bounding box center [164, 423] width 18 height 64
select select "1"
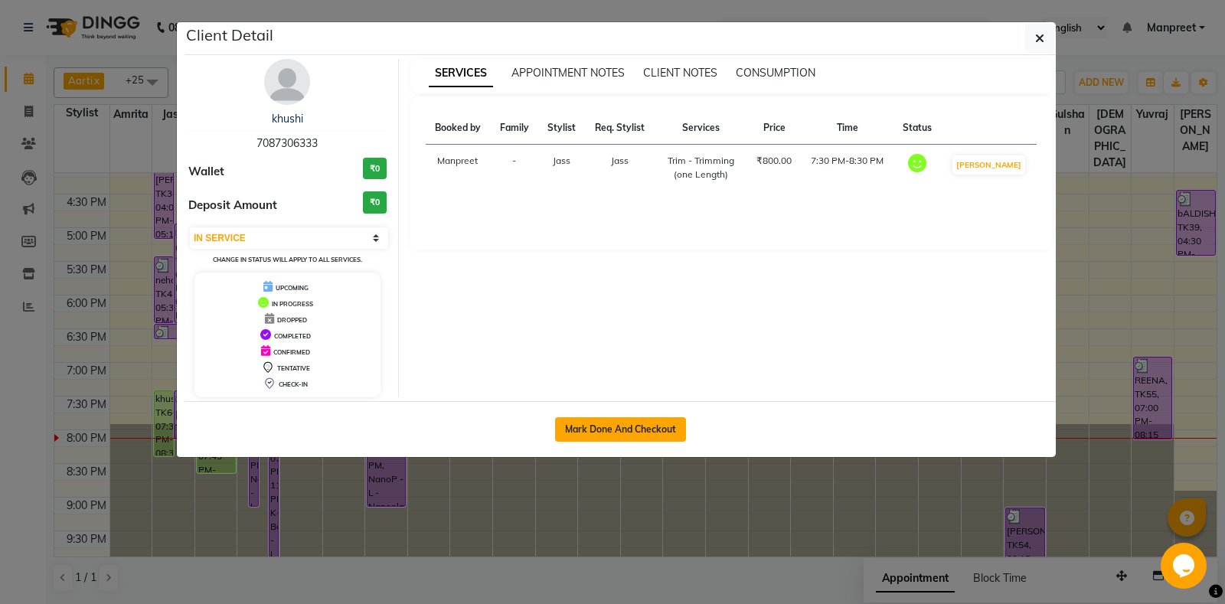
click at [640, 439] on button "Mark Done And Checkout" at bounding box center [620, 429] width 131 height 25
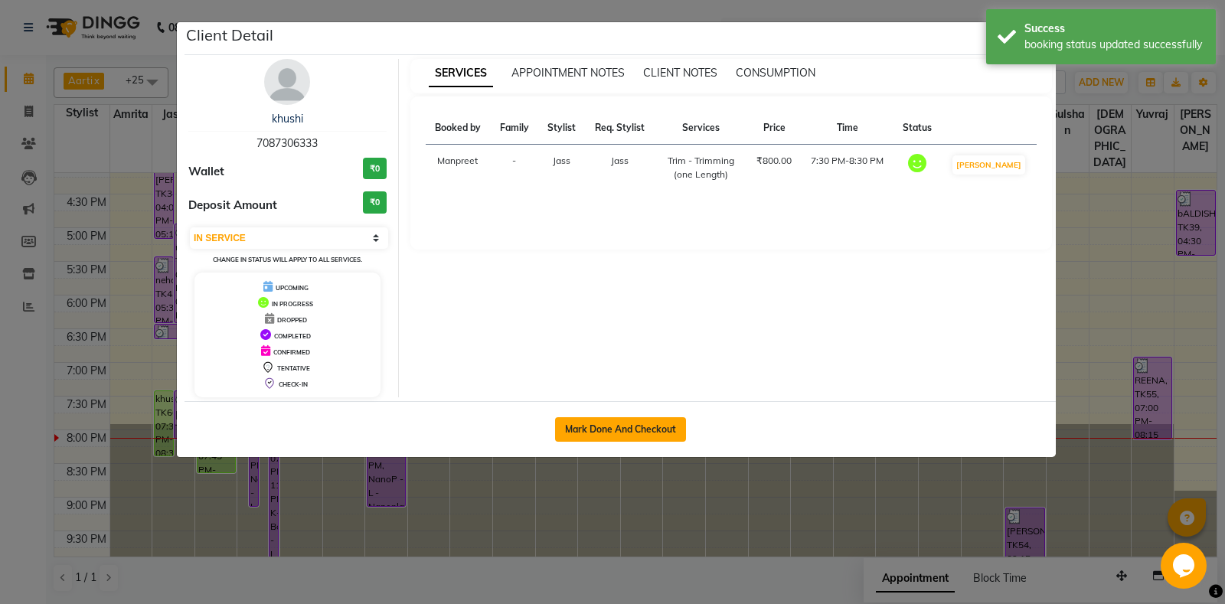
select select "7130"
select select "service"
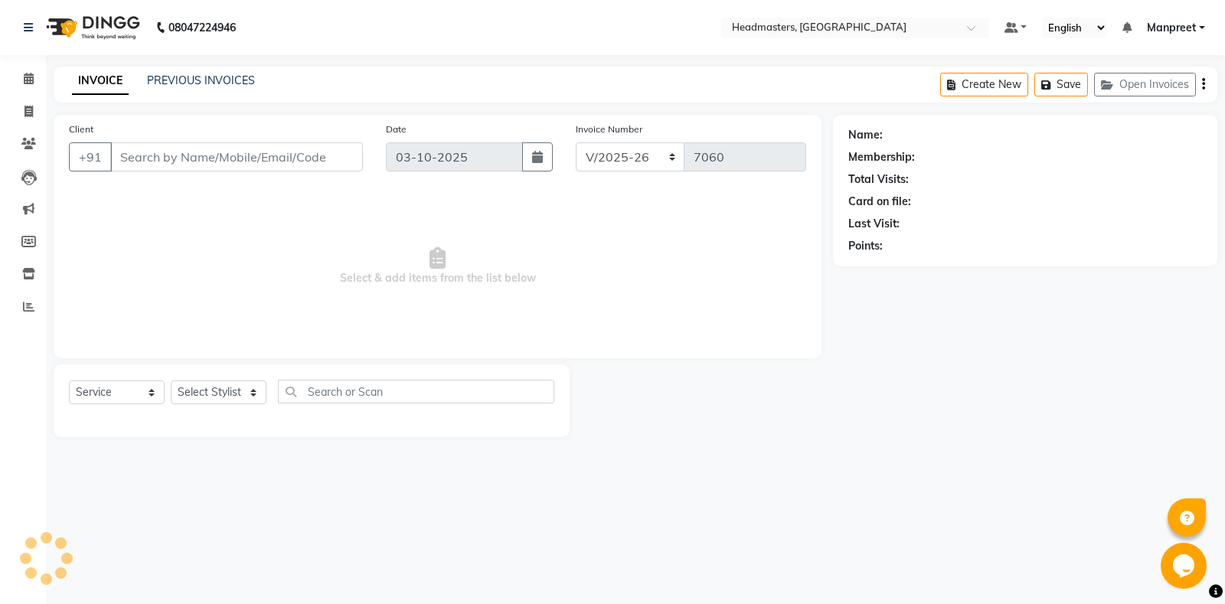
type input "7087306333"
select select "60714"
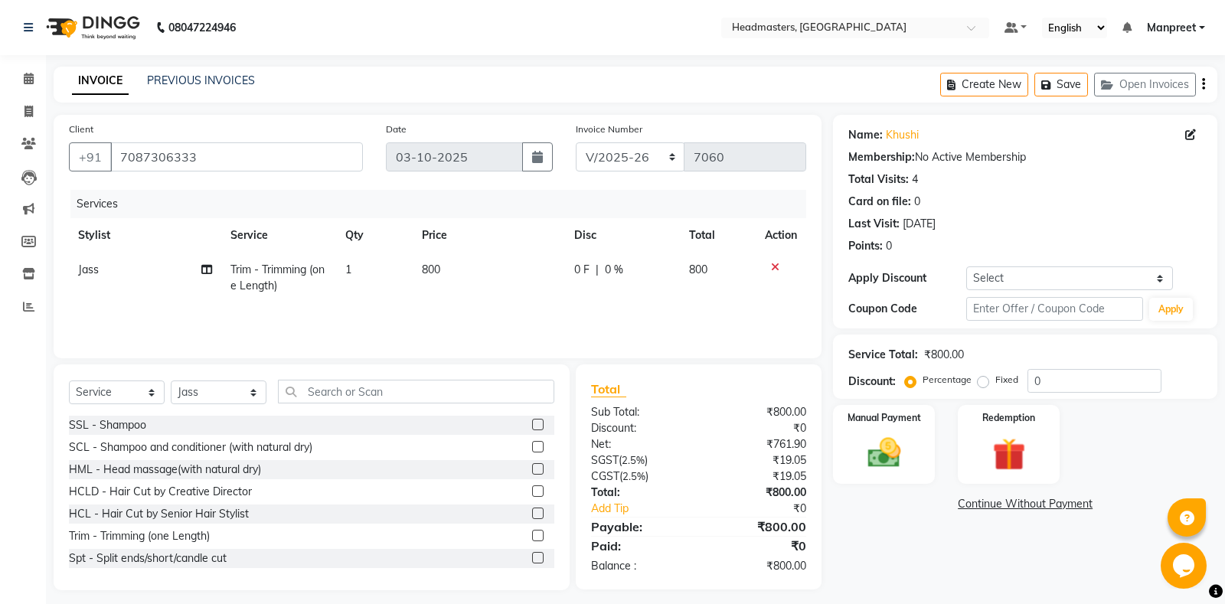
click at [576, 274] on span "0 F" at bounding box center [581, 270] width 15 height 16
select select "60714"
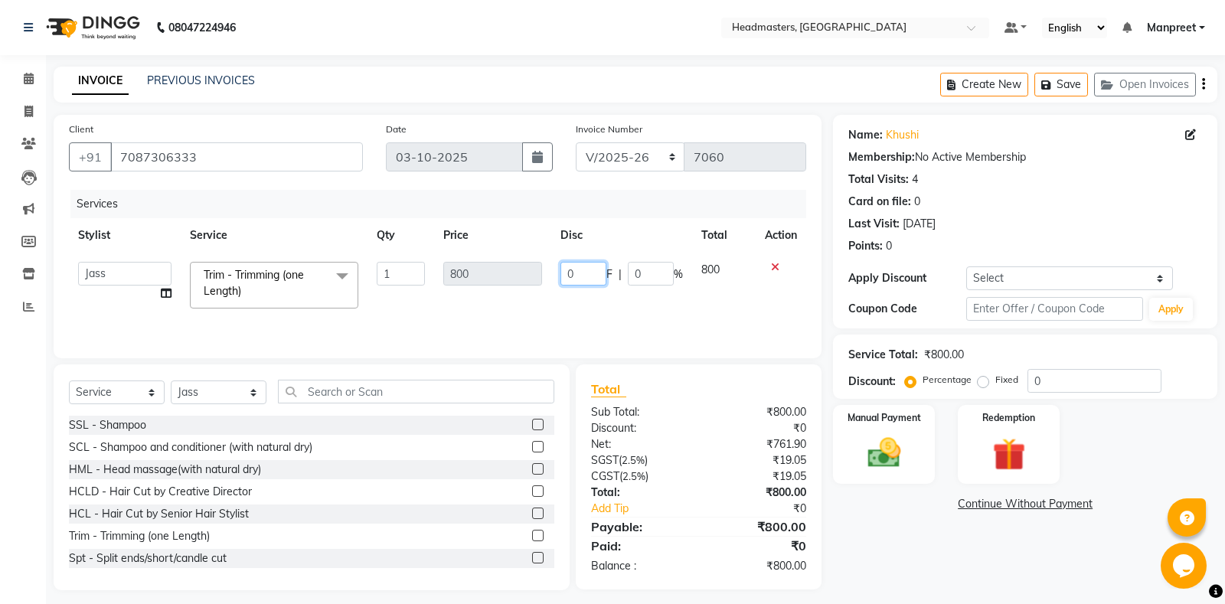
click at [565, 273] on input "0" at bounding box center [583, 274] width 46 height 24
type input "100"
drag, startPoint x: 582, startPoint y: 292, endPoint x: 601, endPoint y: 298, distance: 19.9
click at [586, 292] on td "100 F | 0 %" at bounding box center [621, 285] width 141 height 65
select select "60714"
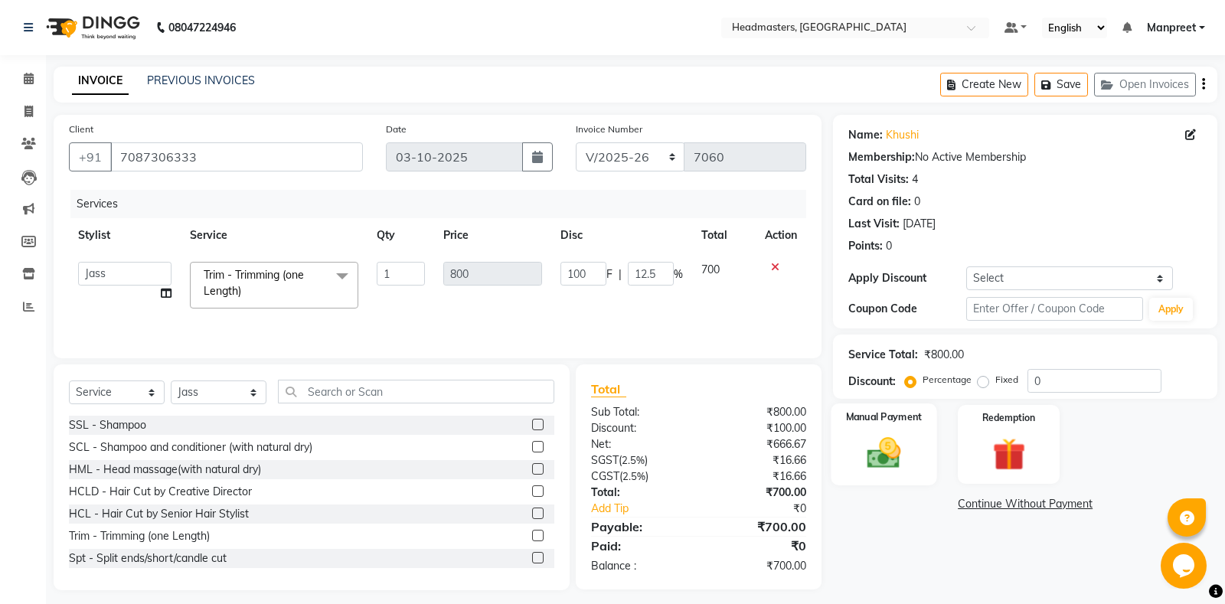
scroll to position [9, 0]
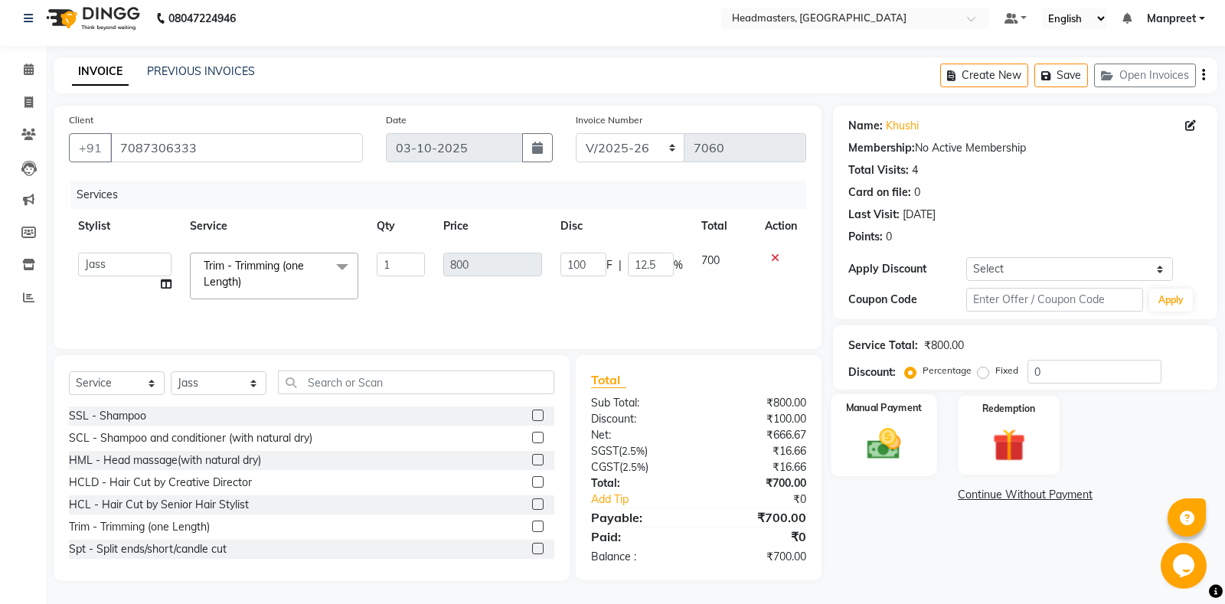
click at [897, 439] on img at bounding box center [884, 443] width 55 height 39
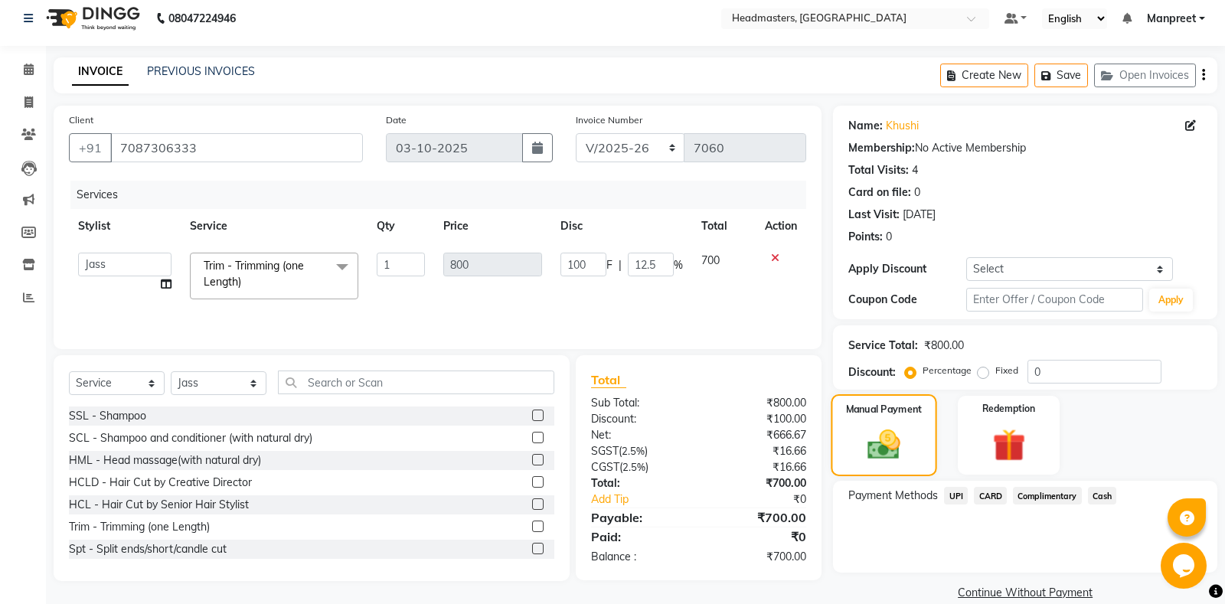
scroll to position [31, 0]
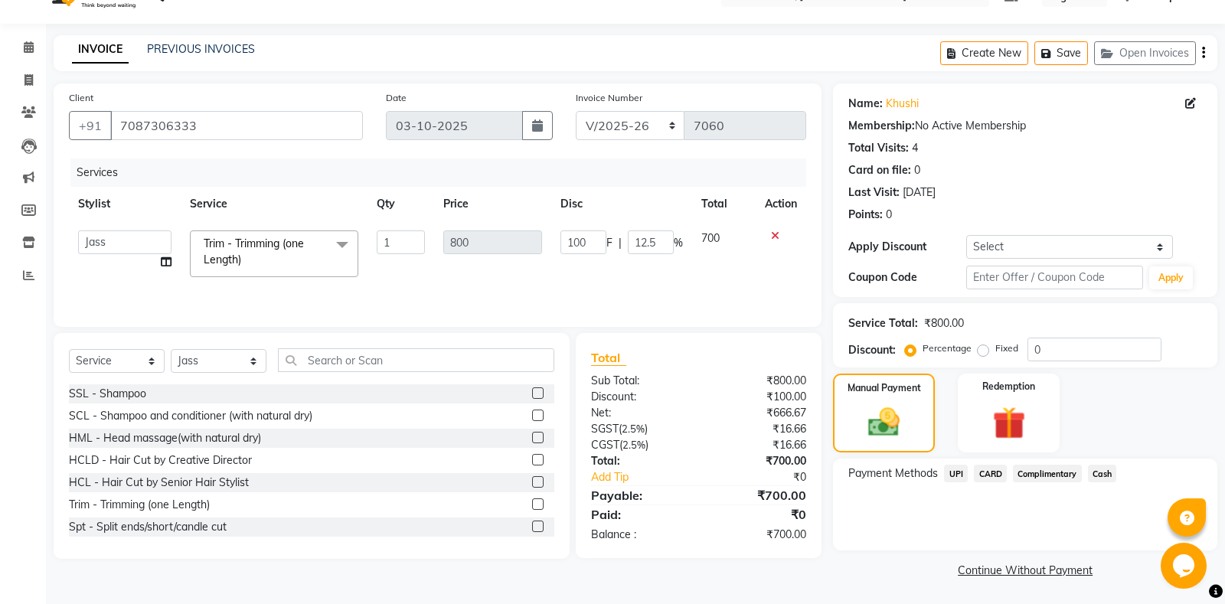
click at [959, 473] on span "UPI" at bounding box center [956, 474] width 24 height 18
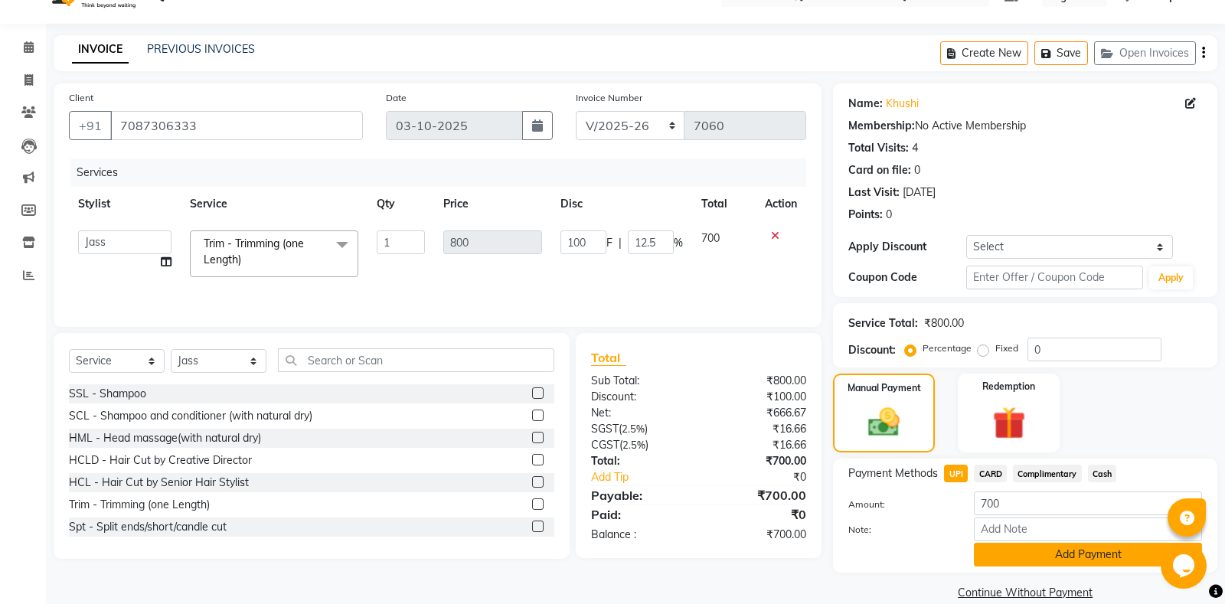
click at [1031, 555] on button "Add Payment" at bounding box center [1088, 555] width 228 height 24
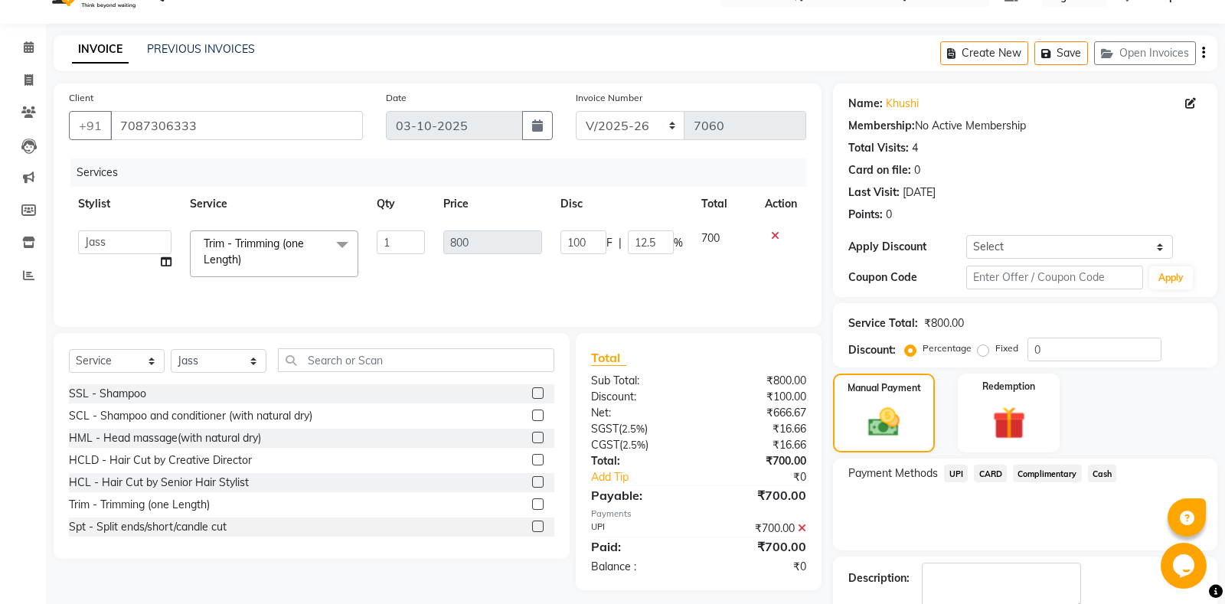
scroll to position [96, 0]
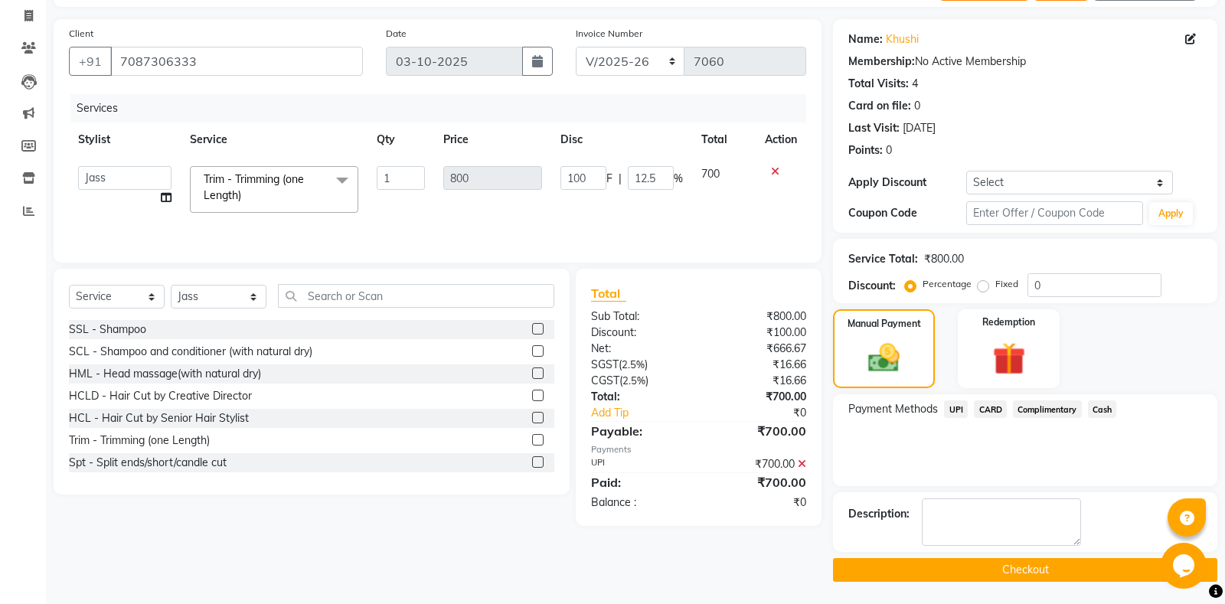
click at [943, 574] on button "Checkout" at bounding box center [1025, 570] width 384 height 24
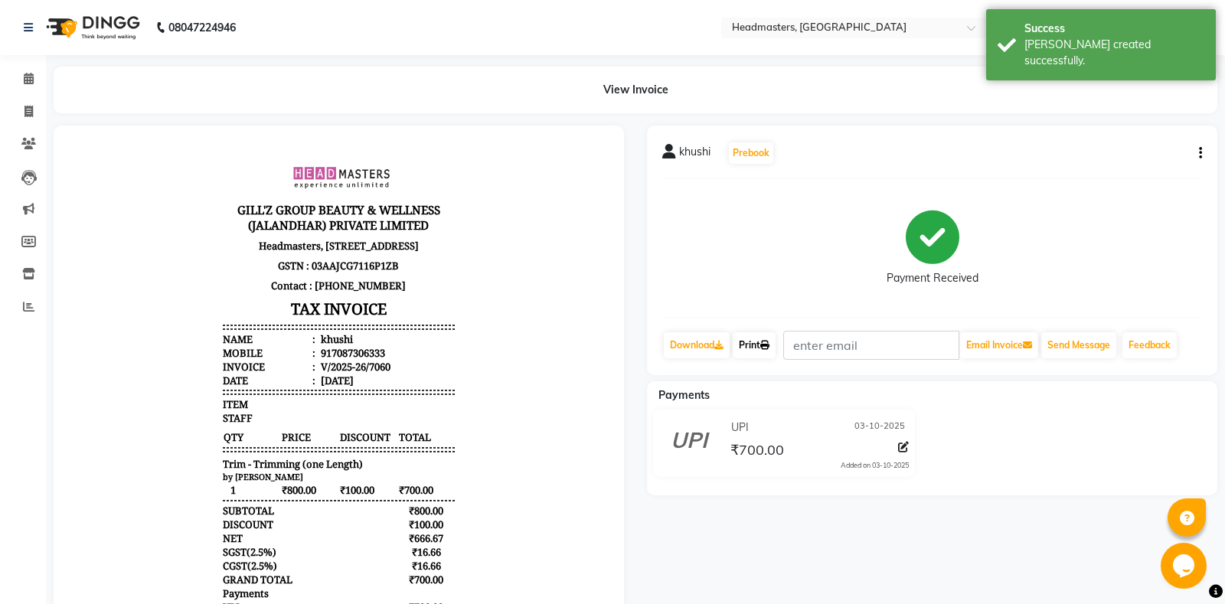
click at [776, 348] on link "Print" at bounding box center [754, 345] width 43 height 26
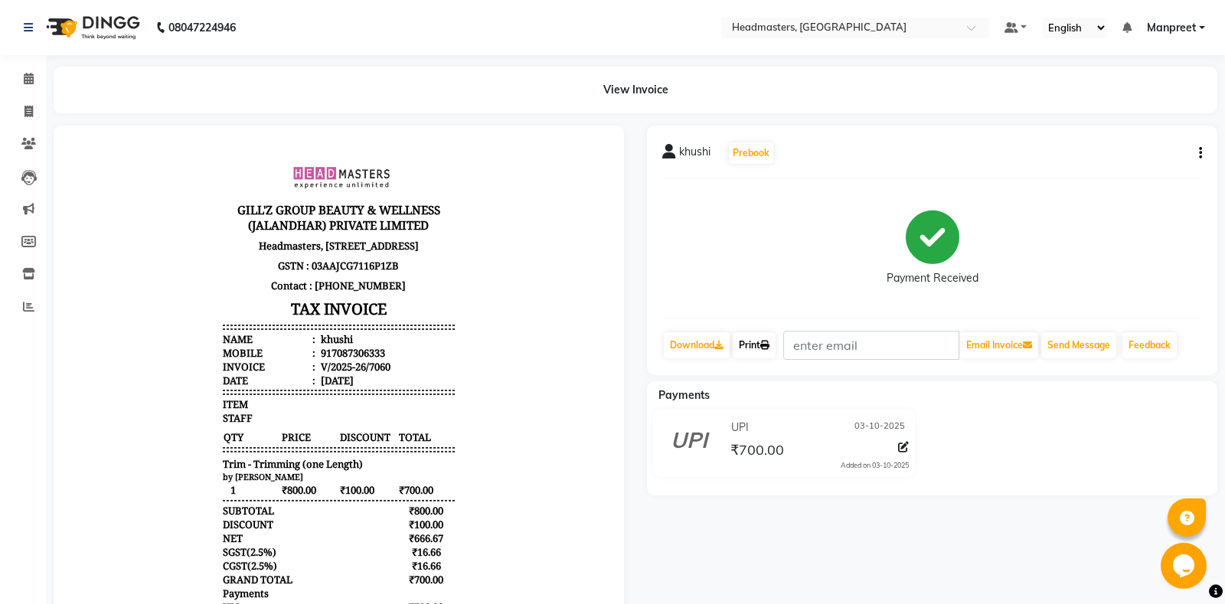
click at [776, 348] on link "Print" at bounding box center [754, 345] width 43 height 26
click at [29, 79] on icon at bounding box center [29, 78] width 10 height 11
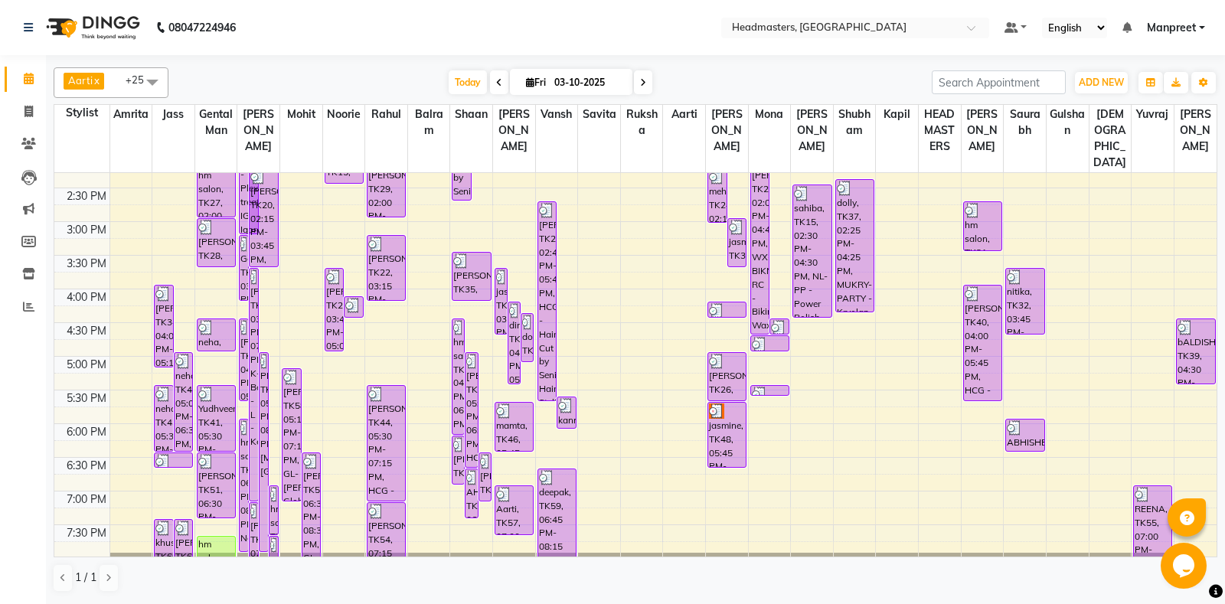
scroll to position [482, 0]
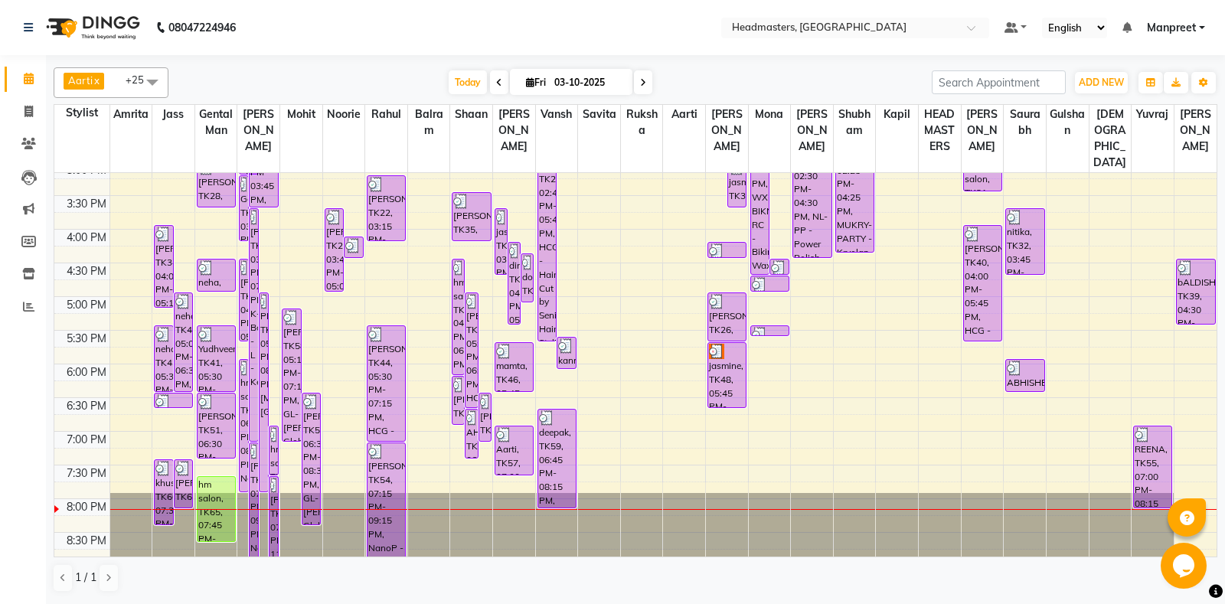
click at [611, 377] on div "8:00 AM 8:30 AM 9:00 AM 9:30 AM 10:00 AM 10:30 AM 11:00 AM 11:30 AM 12:00 PM 12…" at bounding box center [635, 162] width 1162 height 943
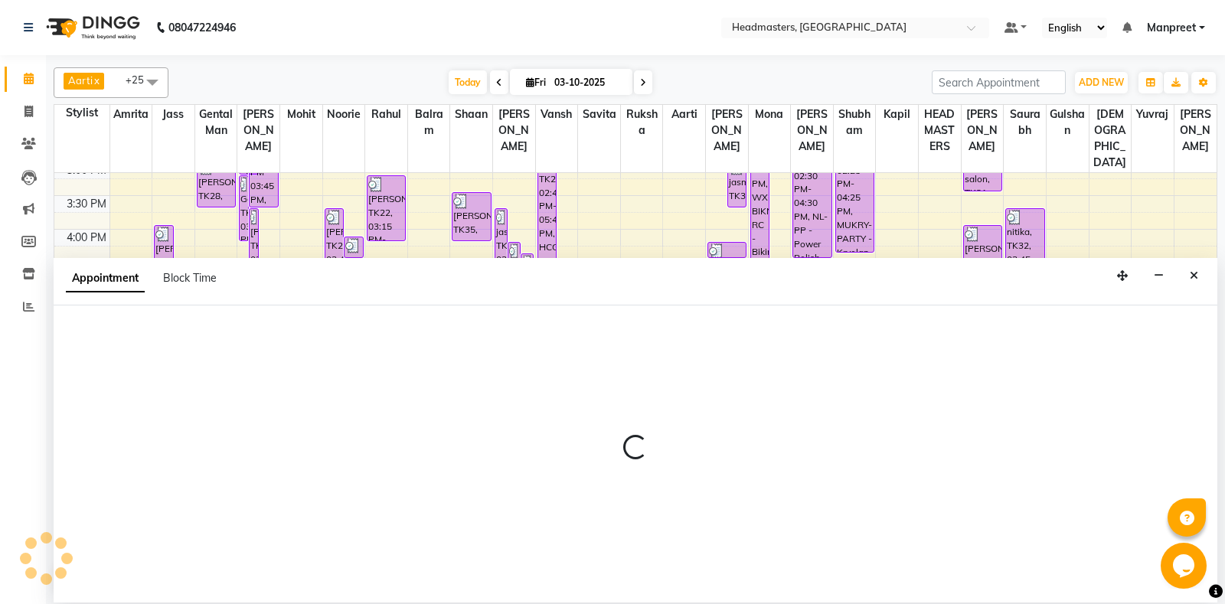
select select "60732"
select select "tentative"
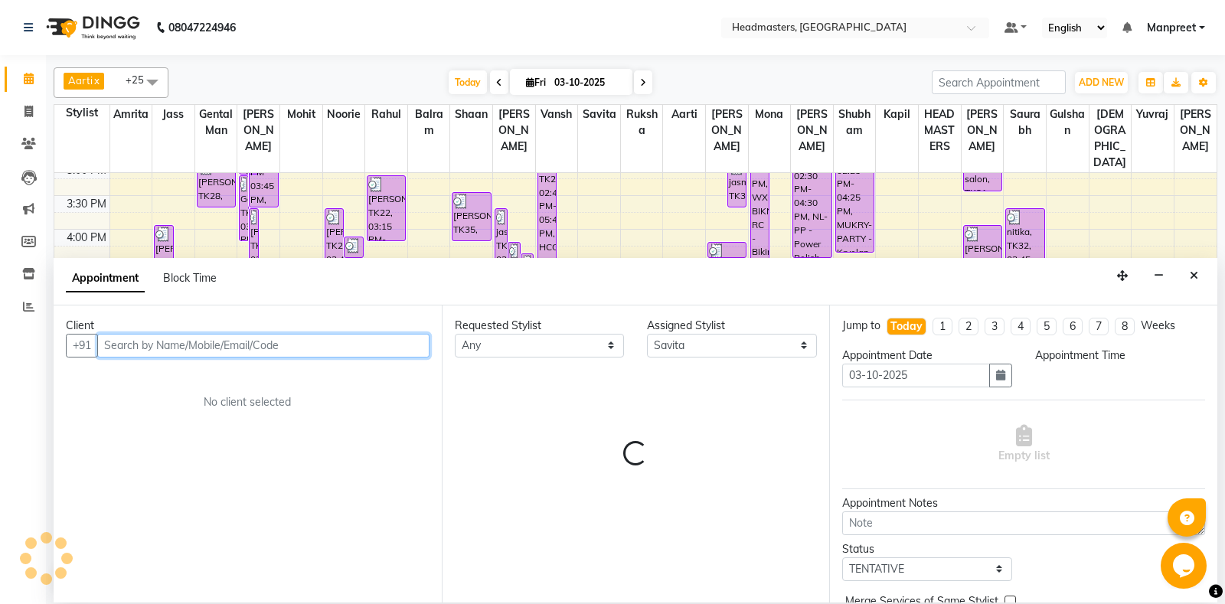
select select "1095"
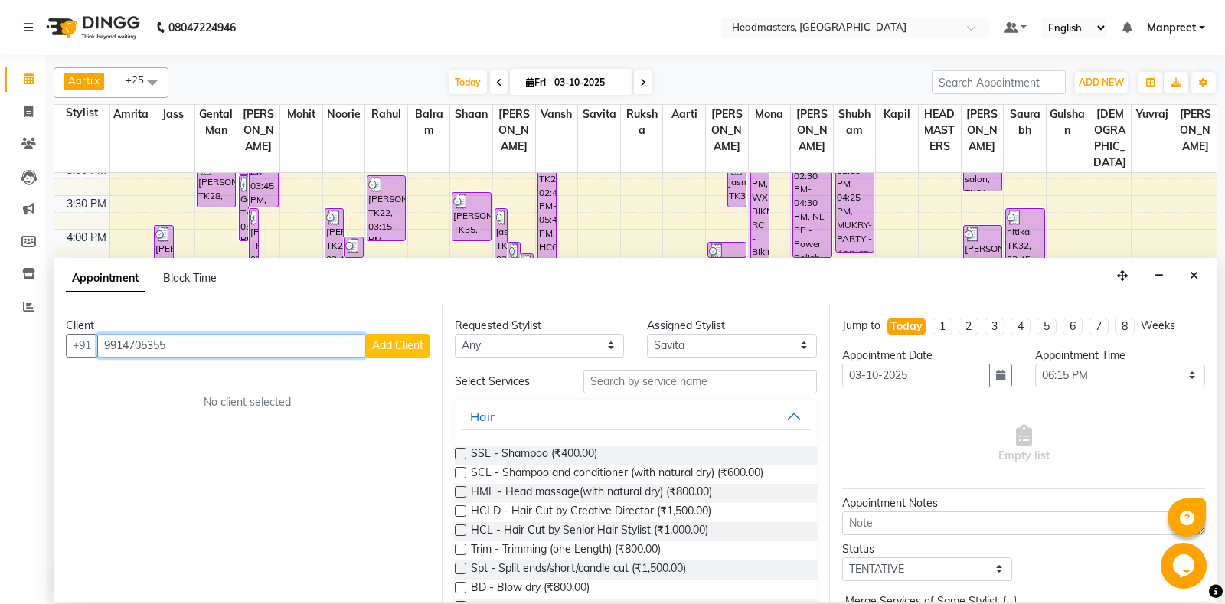
type input "9914705355"
click at [394, 356] on button "Add Client" at bounding box center [398, 346] width 64 height 24
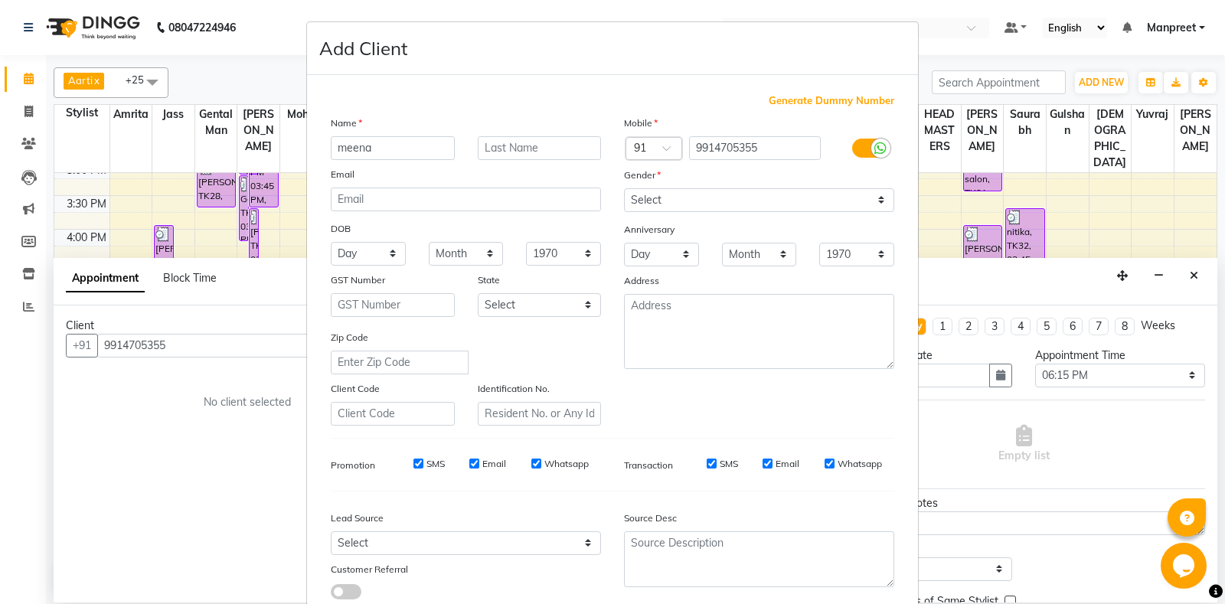
type input "meena"
click at [624, 188] on select "Select [DEMOGRAPHIC_DATA] [DEMOGRAPHIC_DATA] Other Prefer Not To Say" at bounding box center [759, 200] width 270 height 24
select select "[DEMOGRAPHIC_DATA]"
click option "[DEMOGRAPHIC_DATA]" at bounding box center [0, 0] width 0 height 0
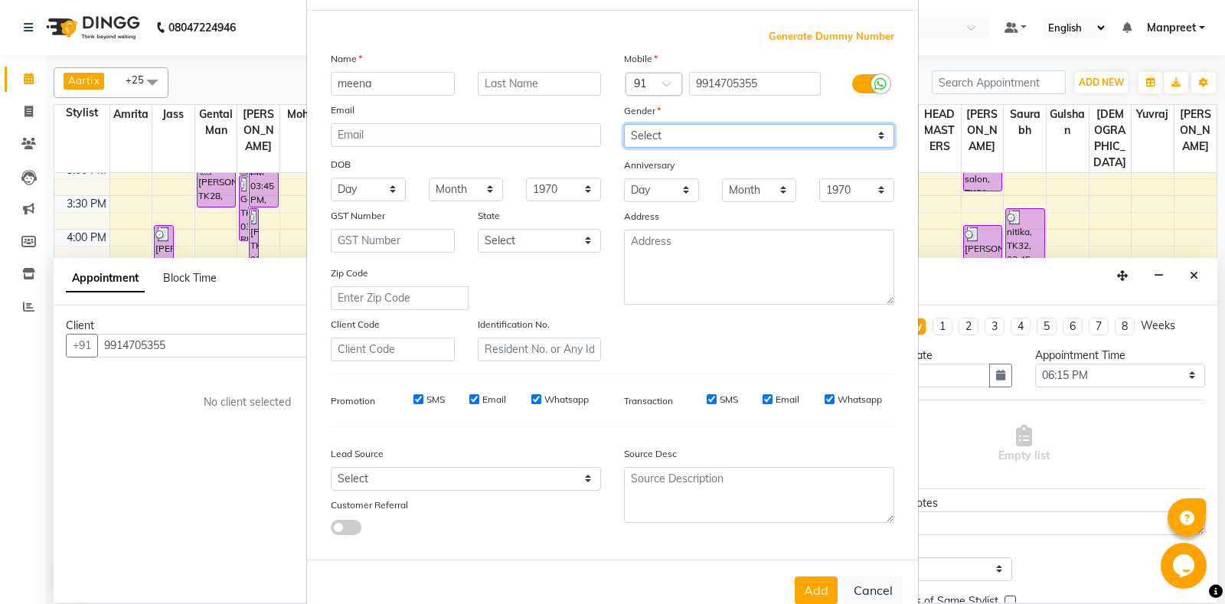
scroll to position [106, 0]
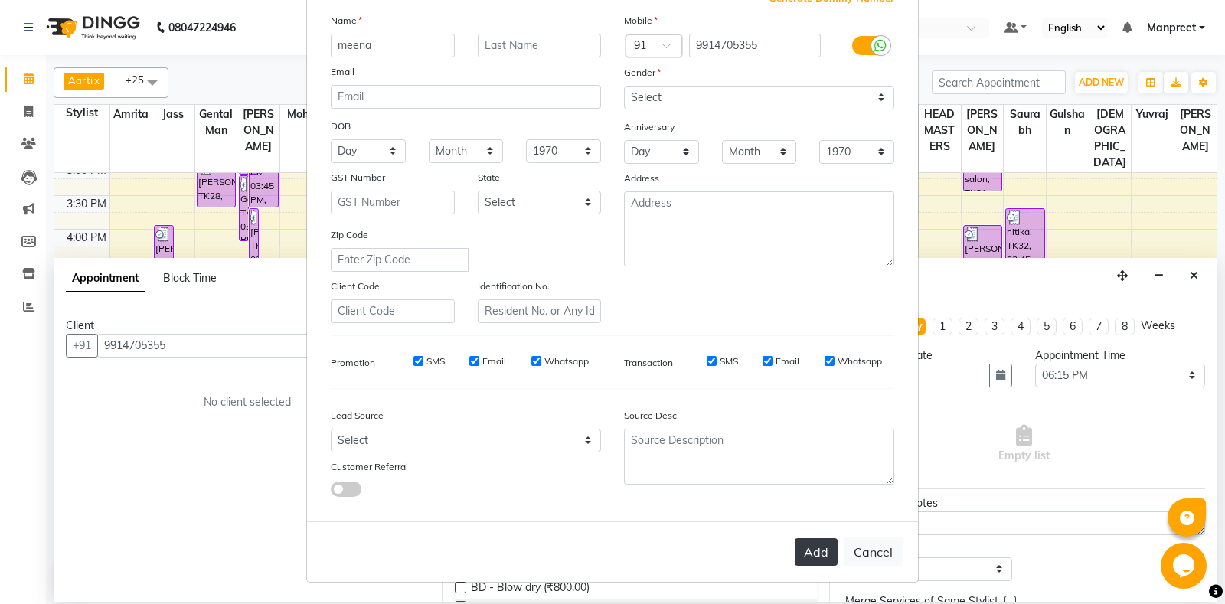
click at [825, 552] on button "Add" at bounding box center [816, 552] width 43 height 28
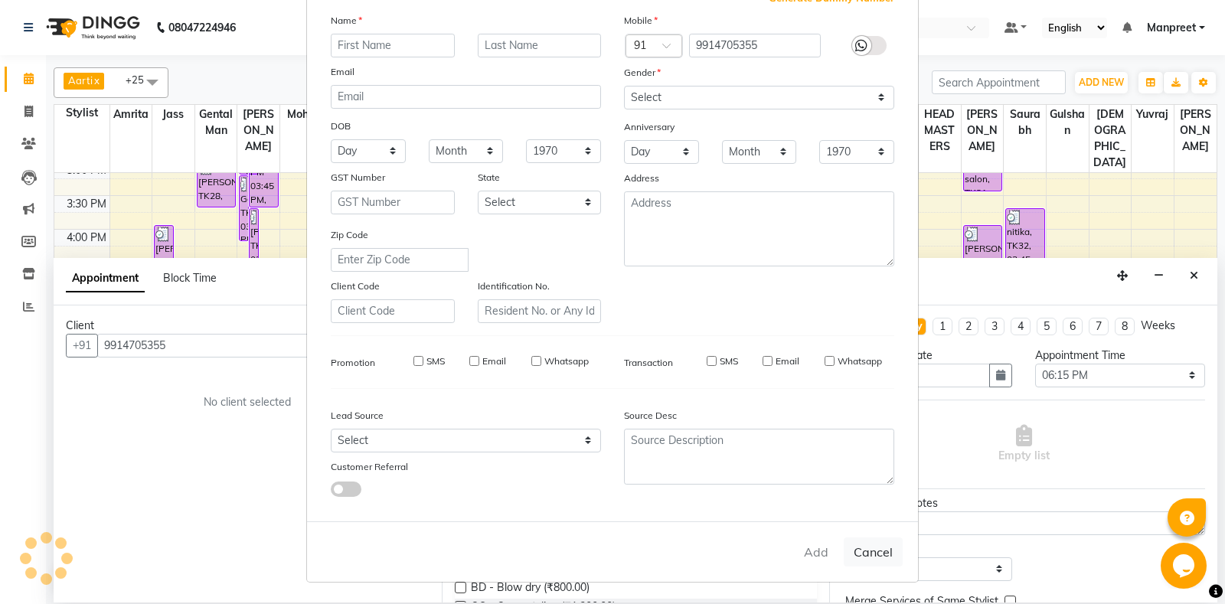
select select
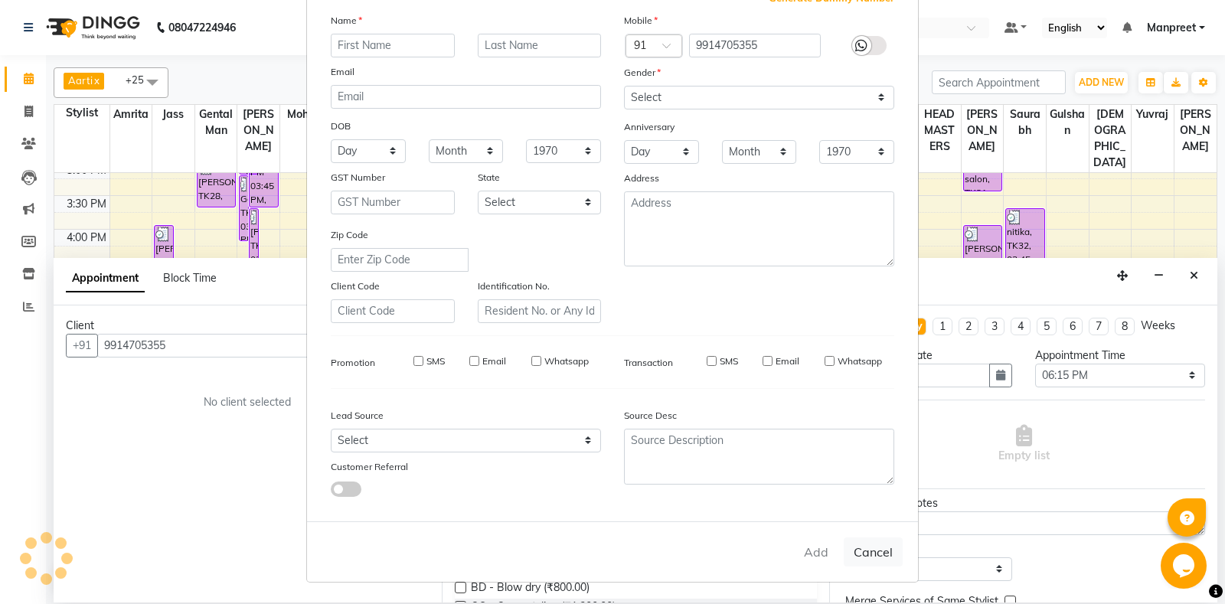
select select
checkbox input "false"
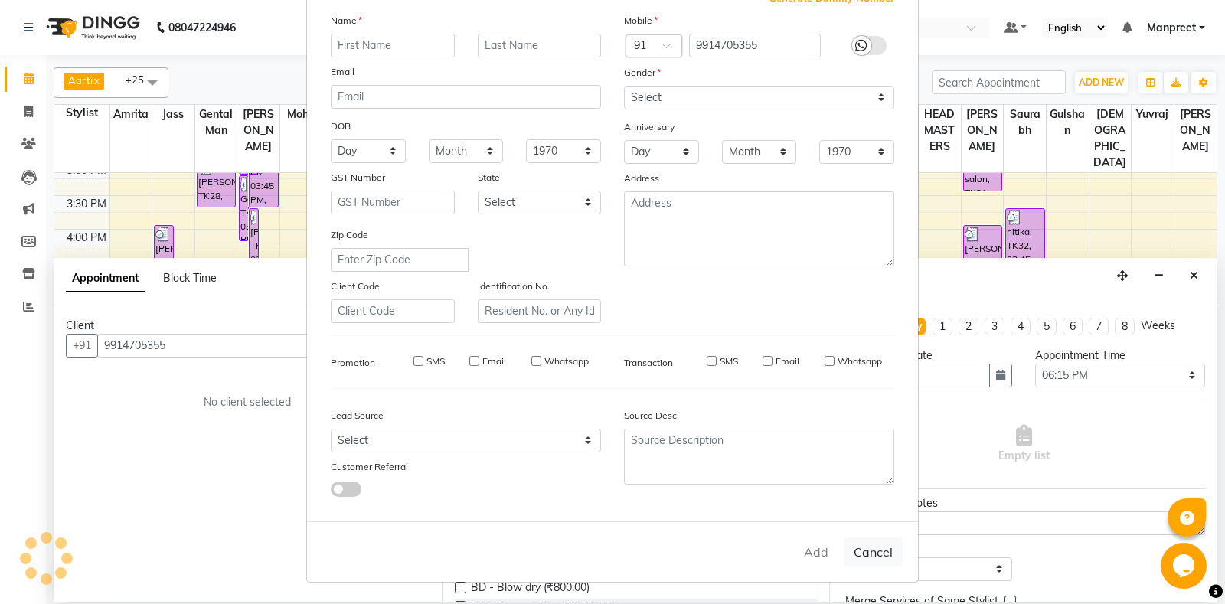
checkbox input "false"
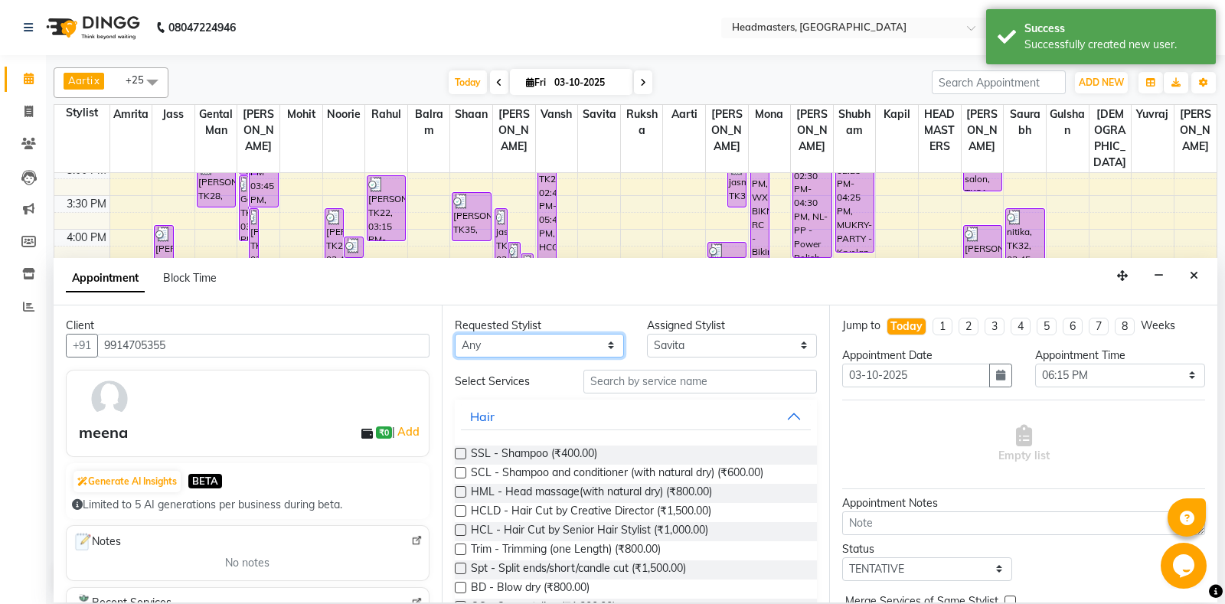
click at [455, 334] on select "Any Aarti Ali Amrita Balram Gental Man Gulshan HEADMASTERS Jass Kapil Mahi Mehr…" at bounding box center [540, 346] width 170 height 24
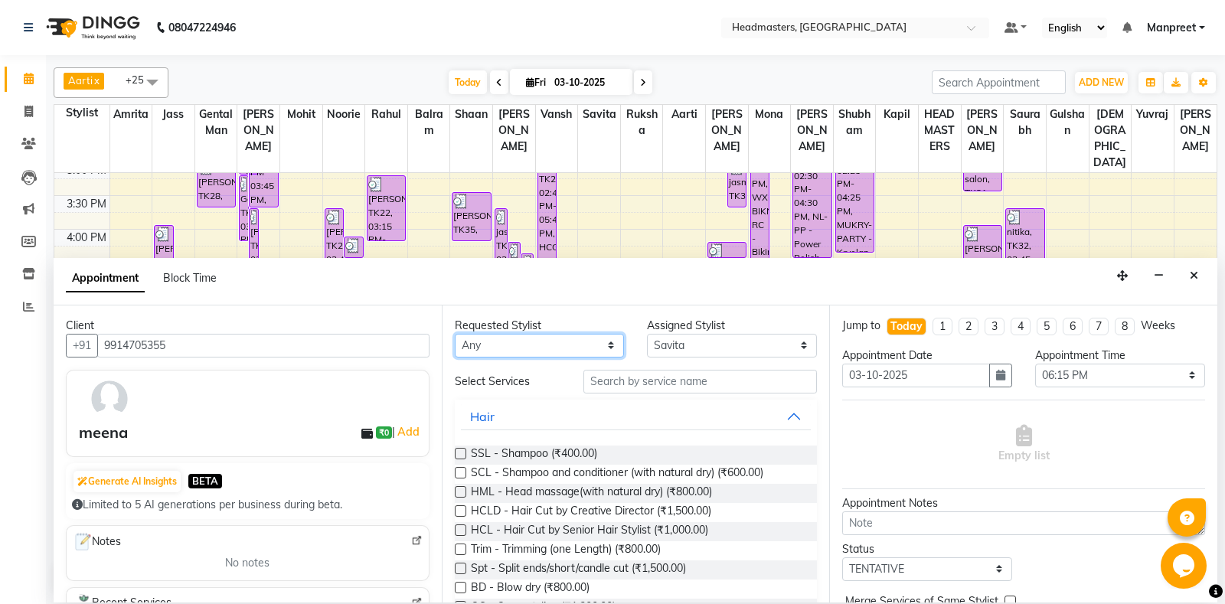
select select "60727"
click option "Shaan" at bounding box center [0, 0] width 0 height 0
select select "60727"
click at [708, 377] on input "text" at bounding box center [700, 382] width 234 height 24
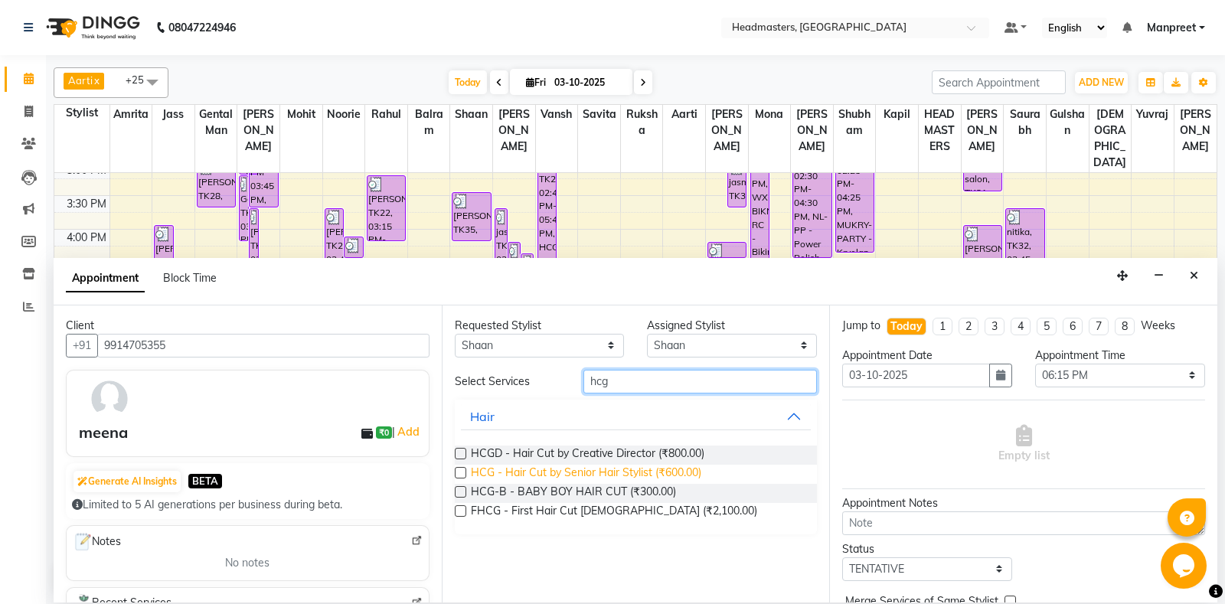
type input "hcg"
click at [688, 472] on span "HCG - Hair Cut by Senior Hair Stylist (₹600.00)" at bounding box center [586, 474] width 230 height 19
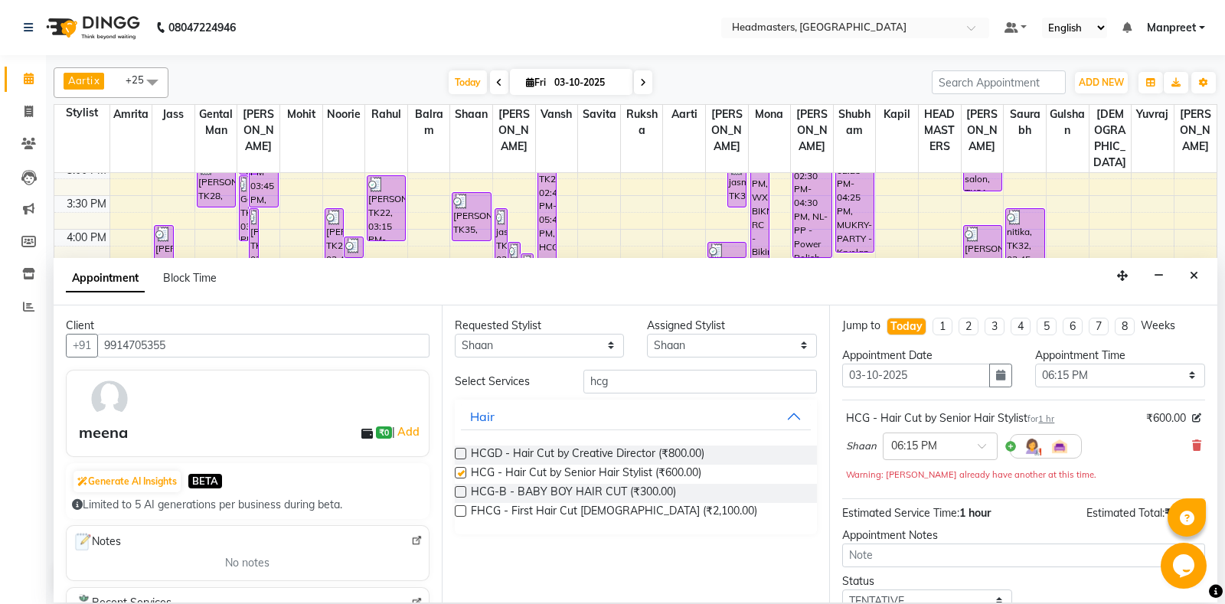
checkbox input "false"
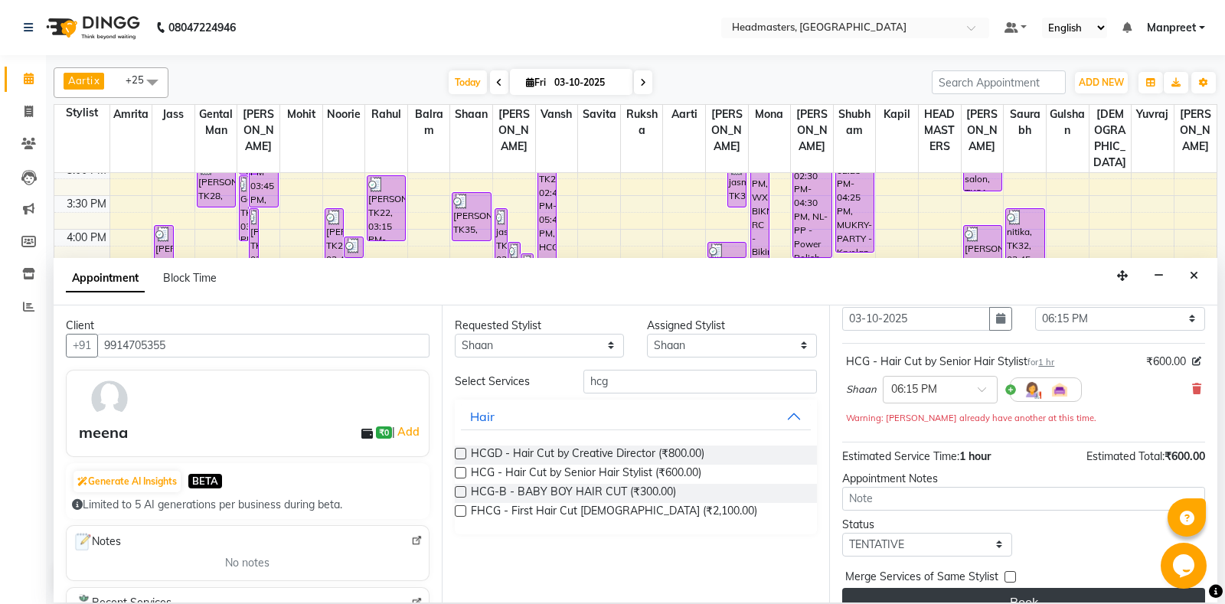
scroll to position [81, 0]
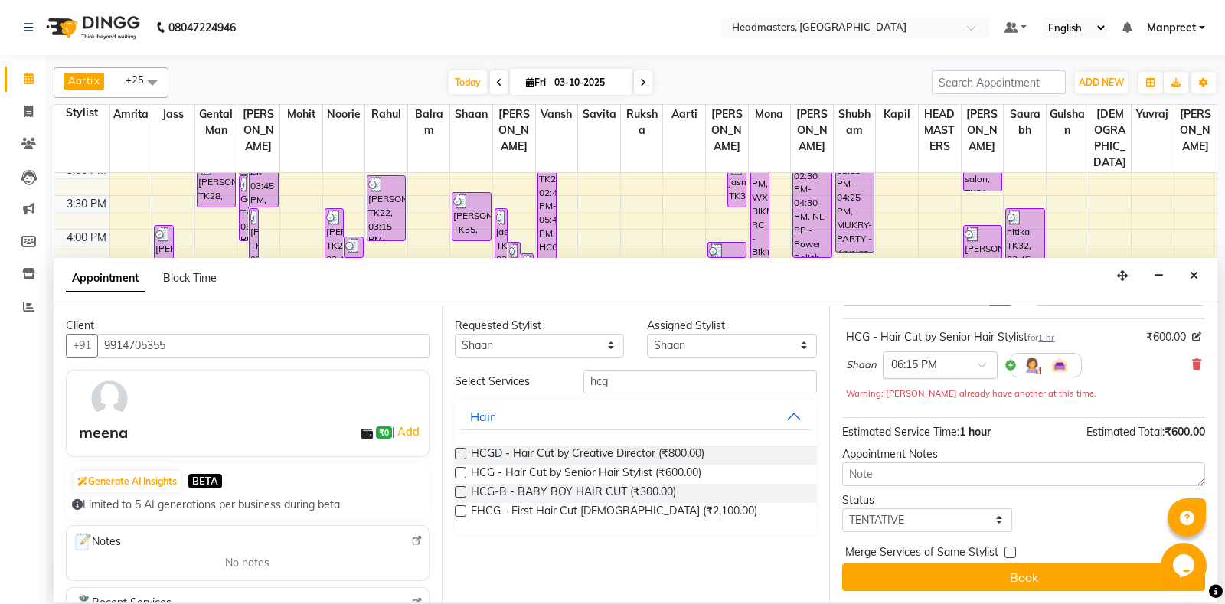
drag, startPoint x: 948, startPoint y: 379, endPoint x: 940, endPoint y: 360, distance: 20.6
click at [944, 370] on div "Shaan × 06:15 PM" at bounding box center [964, 365] width 236 height 40
click at [940, 360] on input "text" at bounding box center [924, 364] width 67 height 16
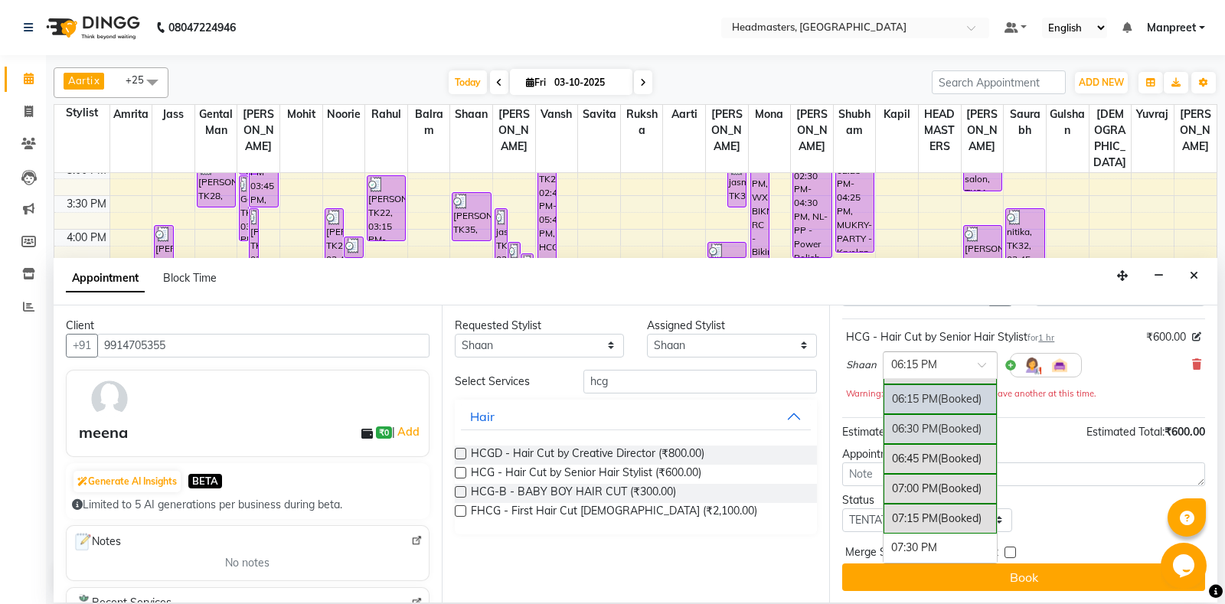
click at [951, 423] on span "(Booked)" at bounding box center [960, 429] width 44 height 14
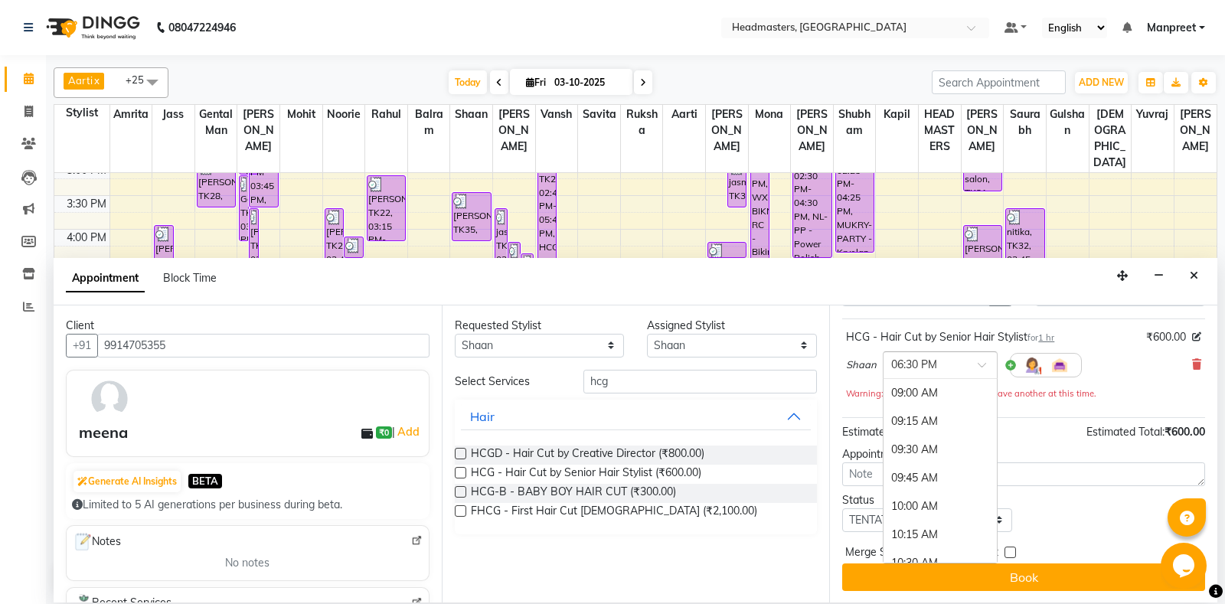
click at [923, 364] on input "text" at bounding box center [924, 364] width 67 height 16
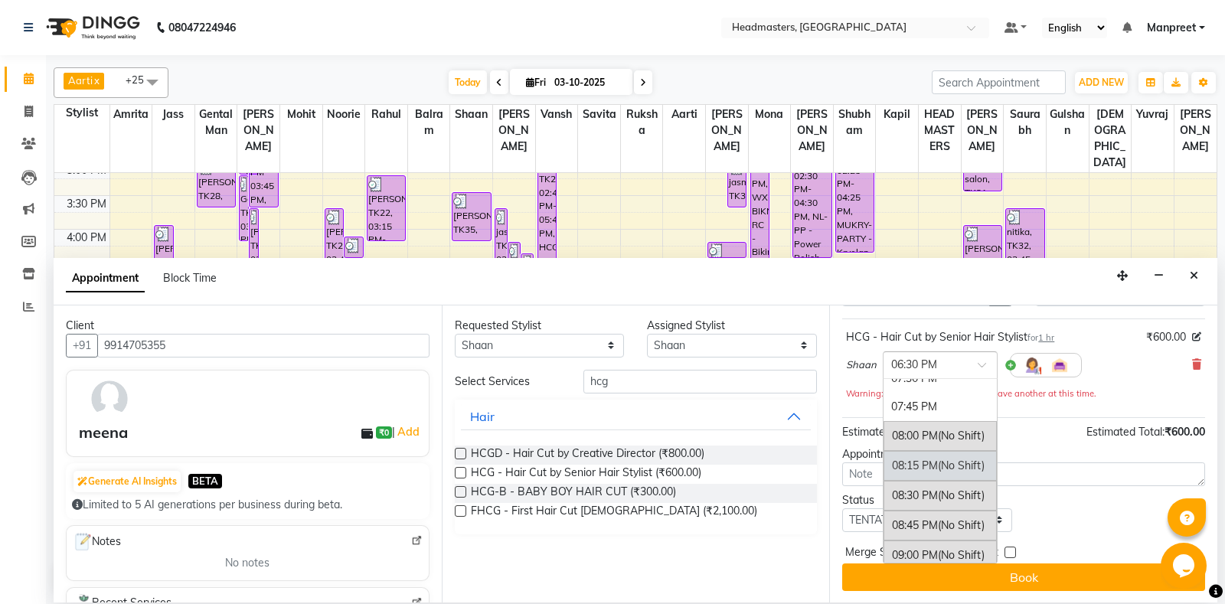
scroll to position [1164, 0]
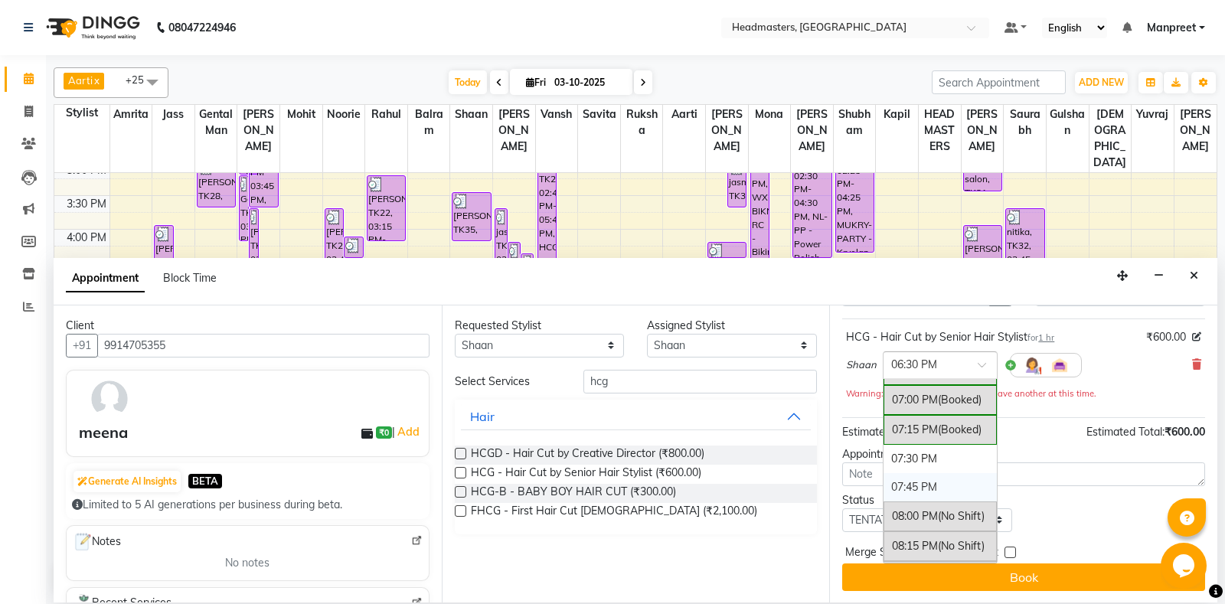
click at [931, 483] on div "07:45 PM" at bounding box center [940, 487] width 113 height 28
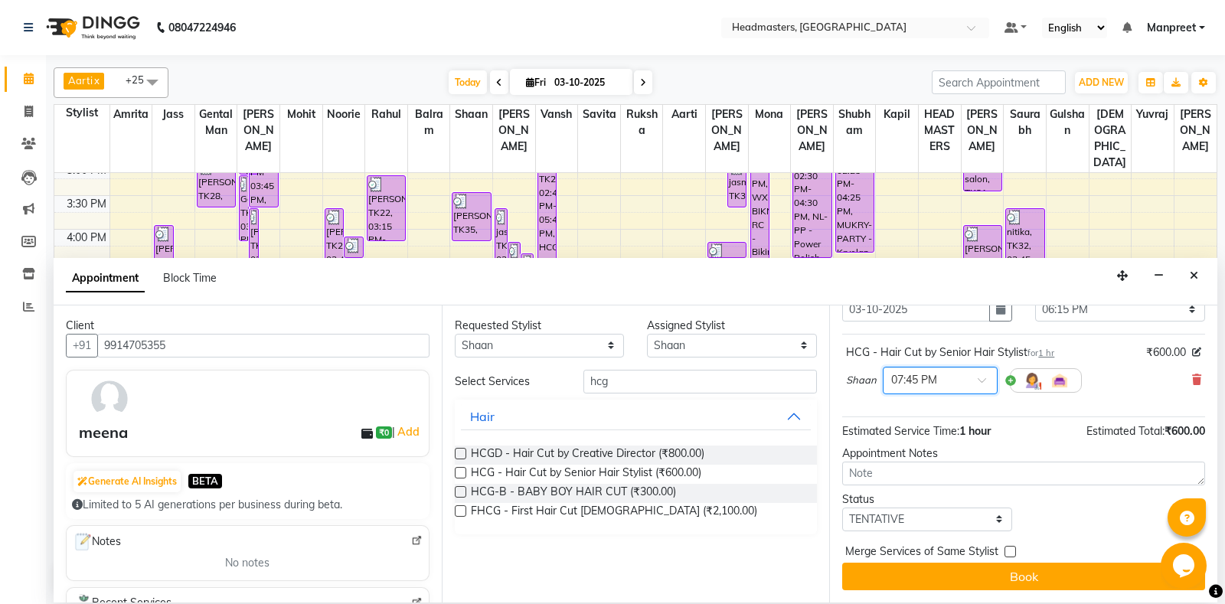
scroll to position [65, 0]
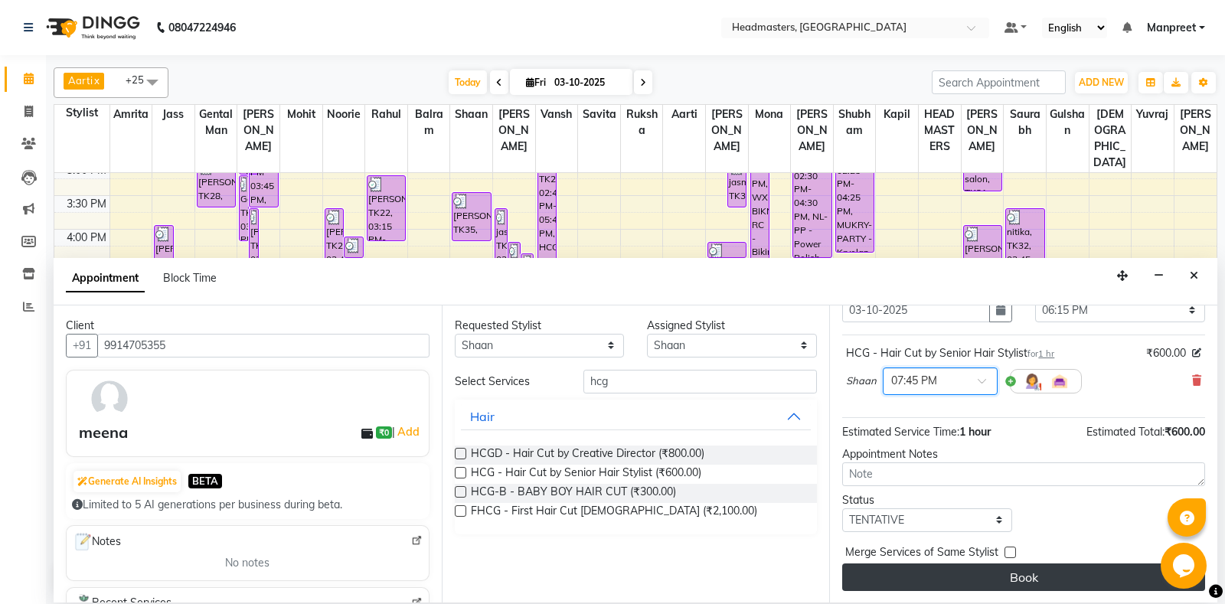
click at [940, 578] on button "Book" at bounding box center [1023, 578] width 363 height 28
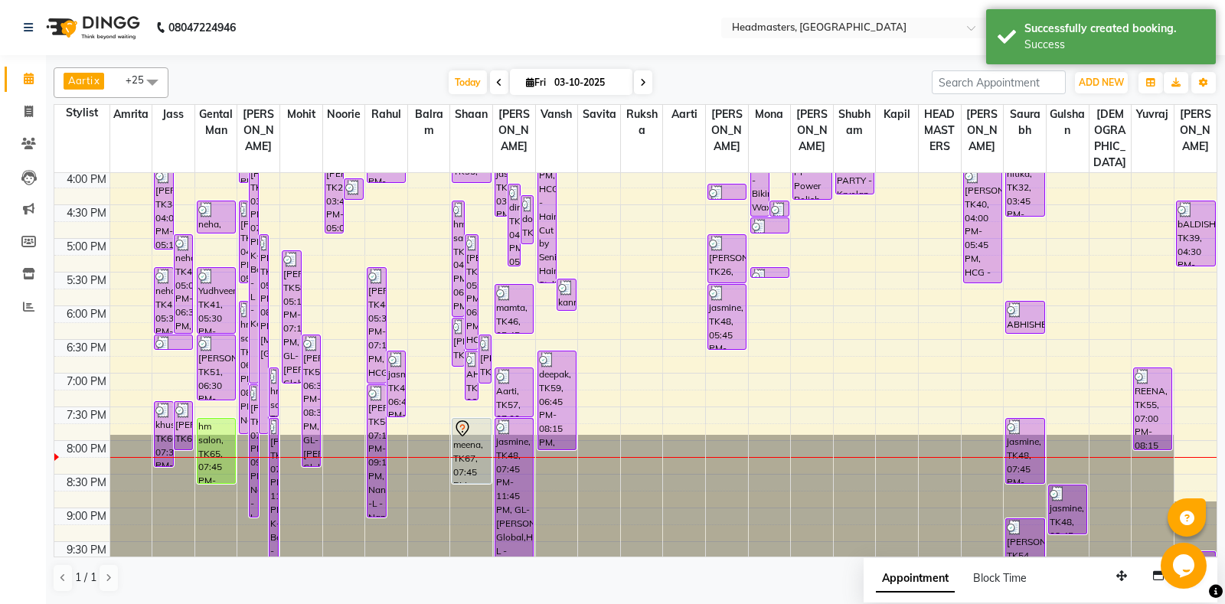
scroll to position [551, 0]
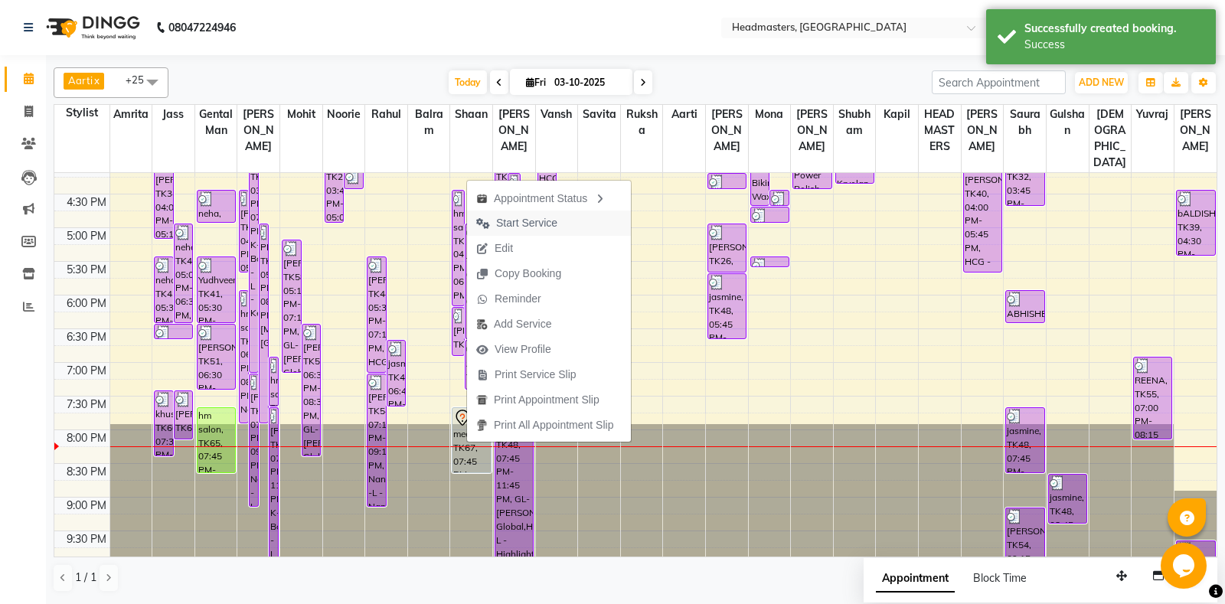
click at [541, 221] on span "Start Service" at bounding box center [526, 223] width 61 height 16
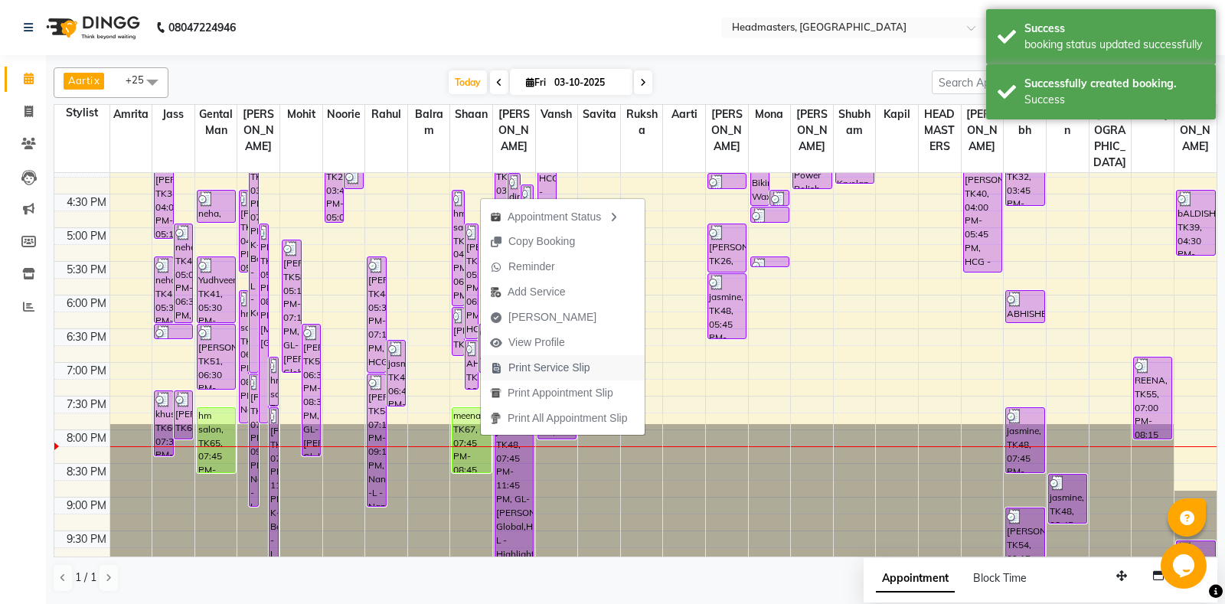
click at [551, 377] on span "Print Service Slip" at bounding box center [540, 367] width 119 height 25
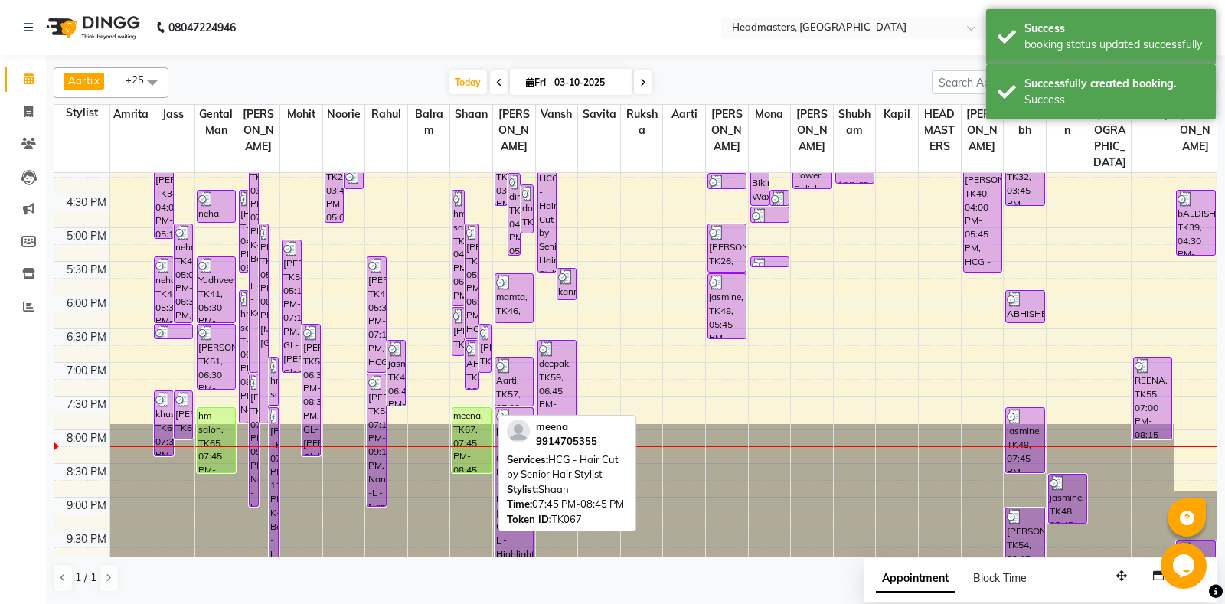
click at [468, 430] on div "meena, TK67, 07:45 PM-08:45 PM, HCG - Hair Cut by Senior Hair Stylist" at bounding box center [472, 440] width 38 height 64
select select "1"
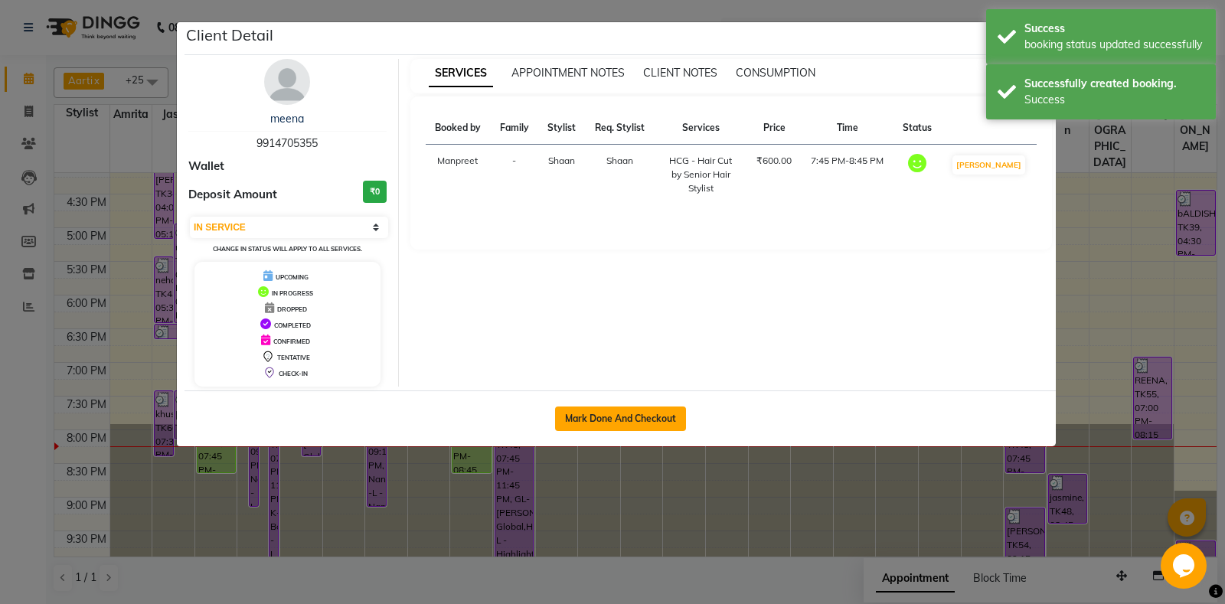
click at [667, 423] on button "Mark Done And Checkout" at bounding box center [620, 419] width 131 height 25
select select "service"
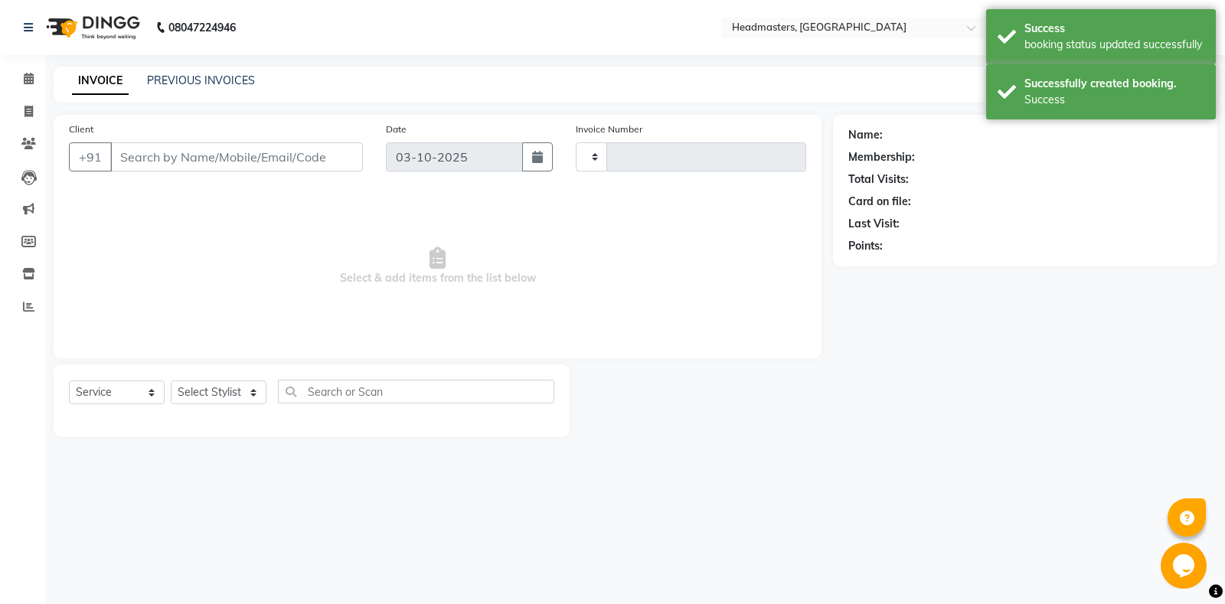
type input "7062"
select select "7130"
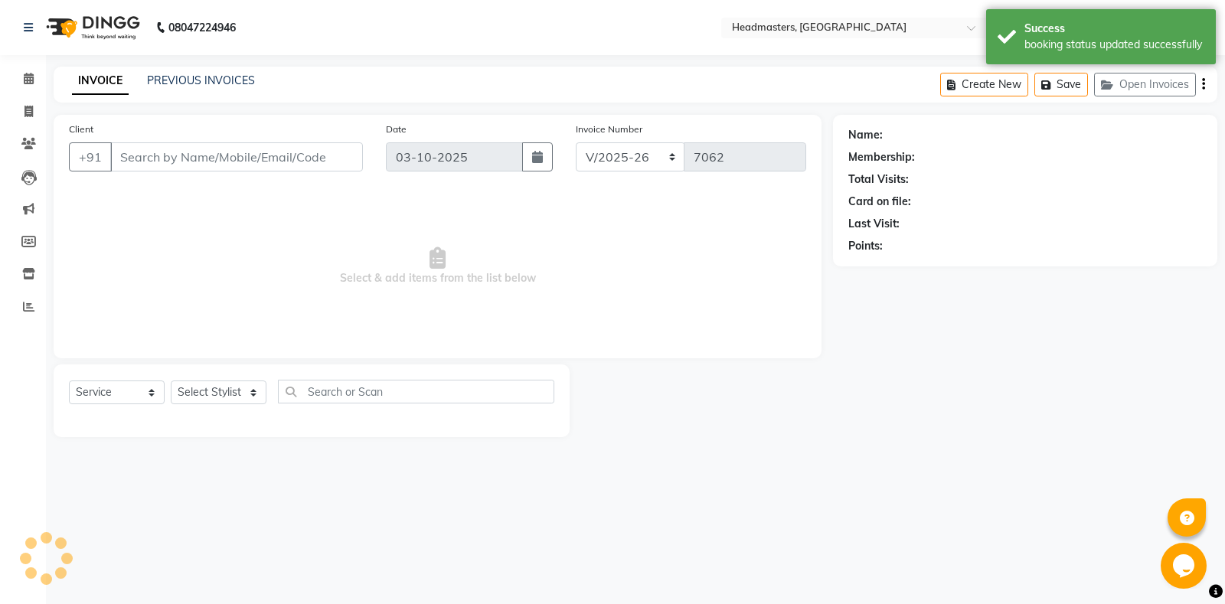
type input "9914705355"
select select "60727"
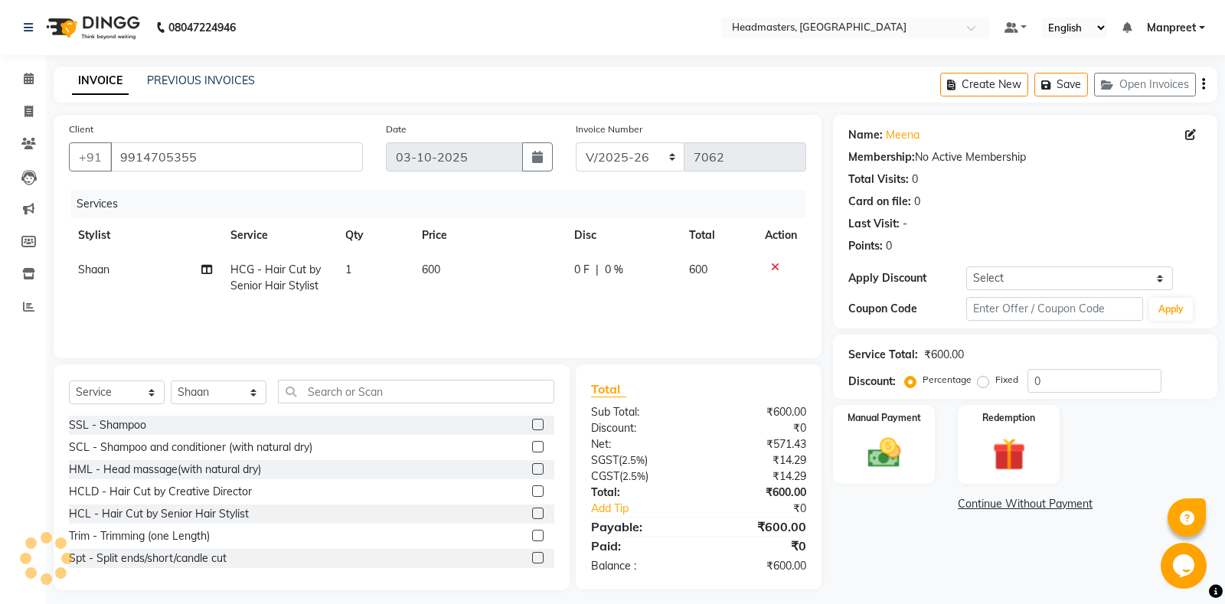
click at [572, 290] on td "0 F | 0 %" at bounding box center [622, 278] width 115 height 51
select select "60727"
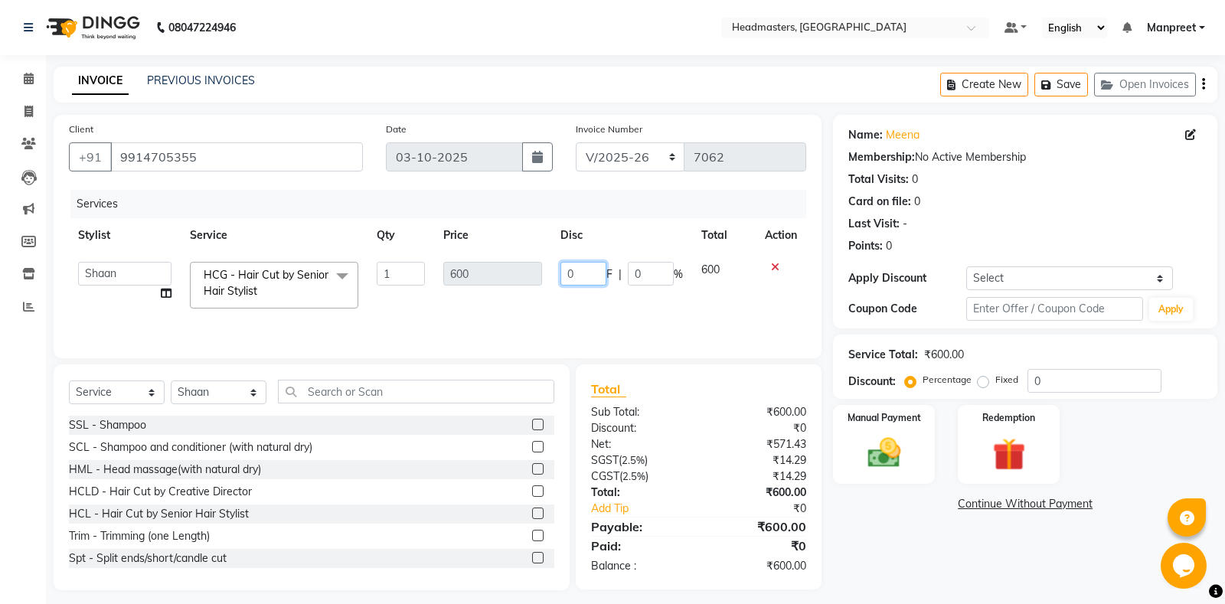
click at [564, 264] on input "0" at bounding box center [583, 274] width 46 height 24
type input "100"
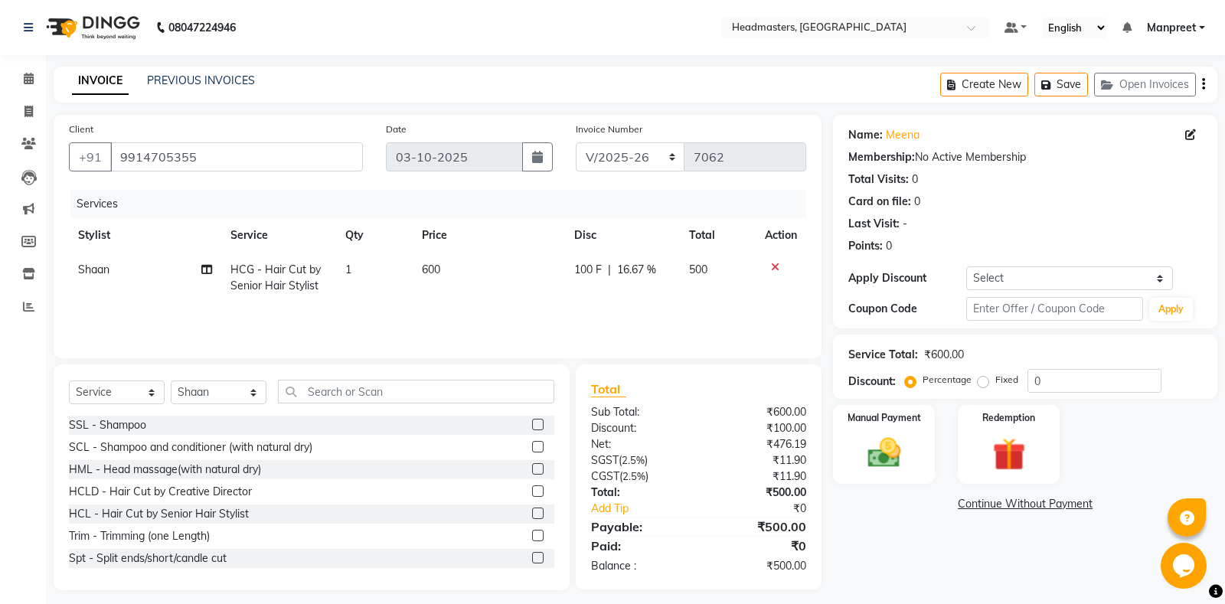
click at [578, 299] on td "100 F | 16.67 %" at bounding box center [622, 278] width 115 height 51
select select "60727"
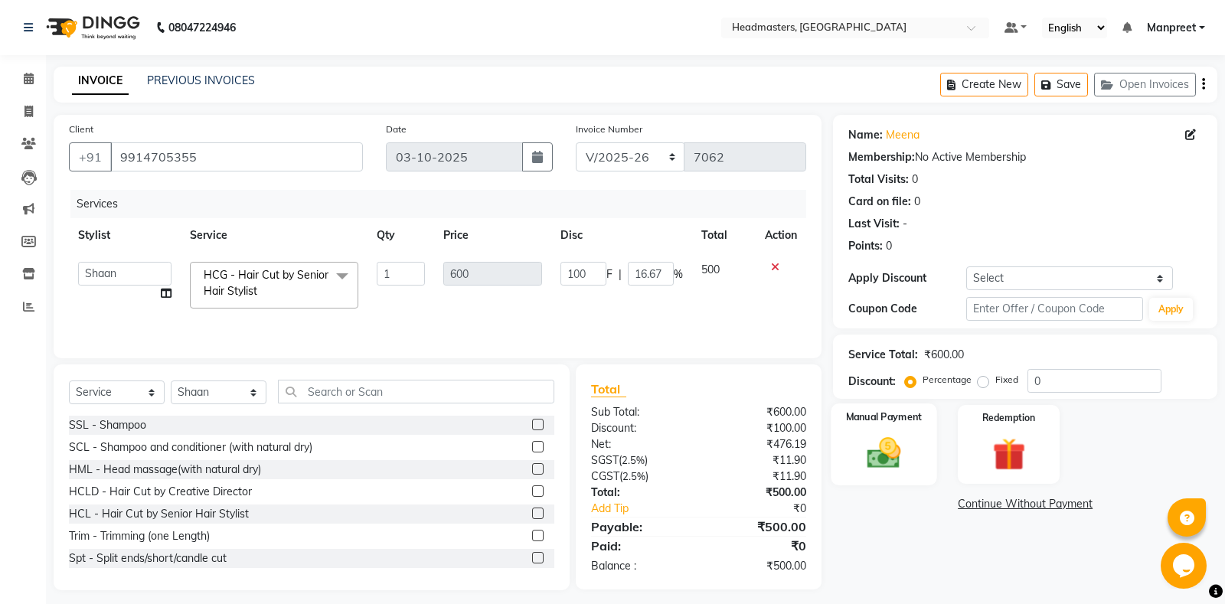
scroll to position [9, 0]
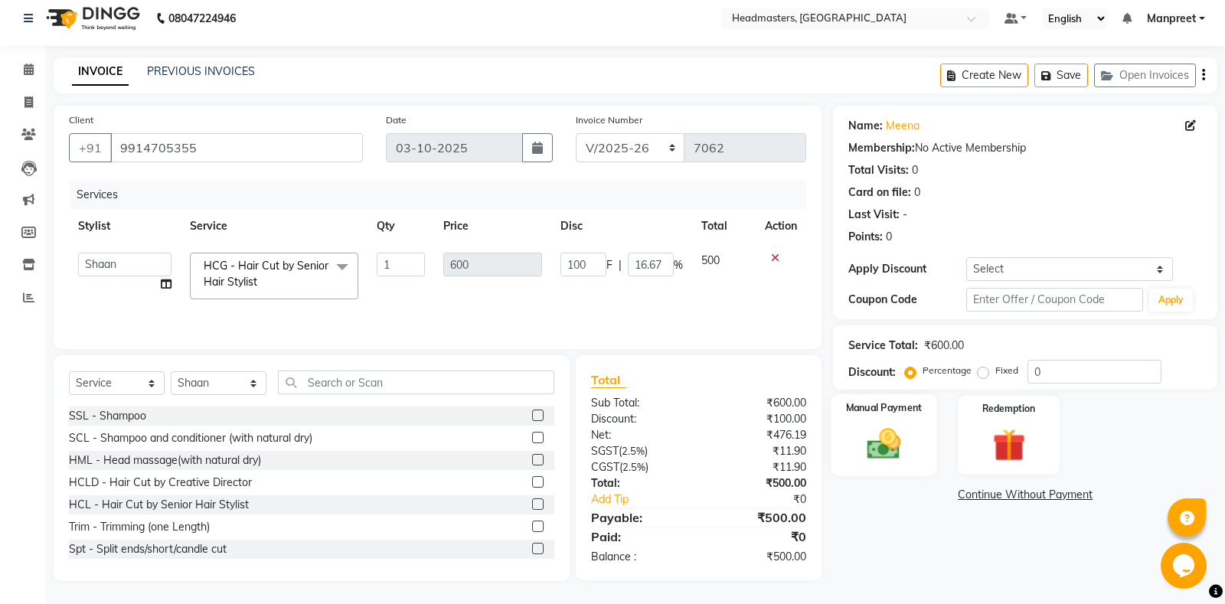
click at [876, 437] on img at bounding box center [884, 443] width 55 height 39
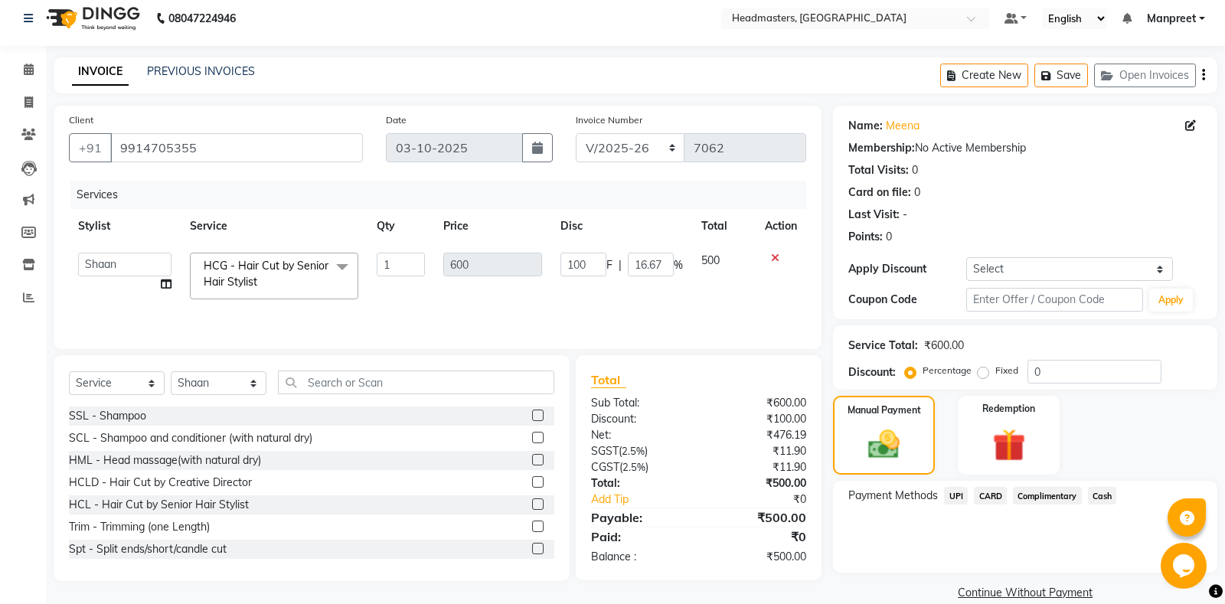
scroll to position [31, 0]
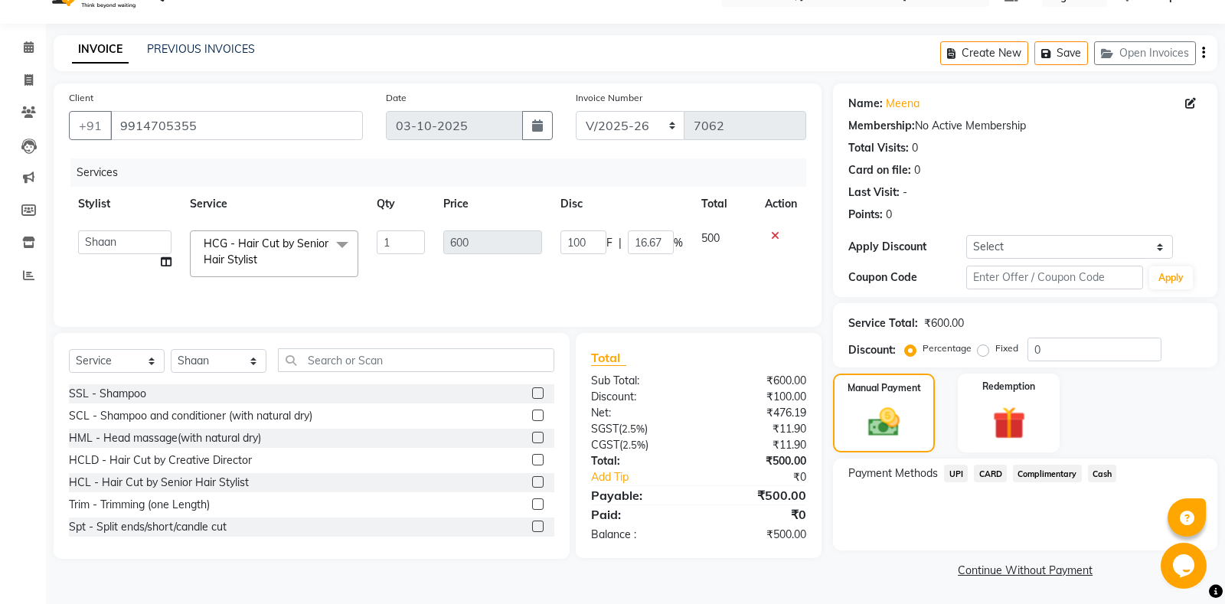
click at [952, 470] on span "UPI" at bounding box center [956, 474] width 24 height 18
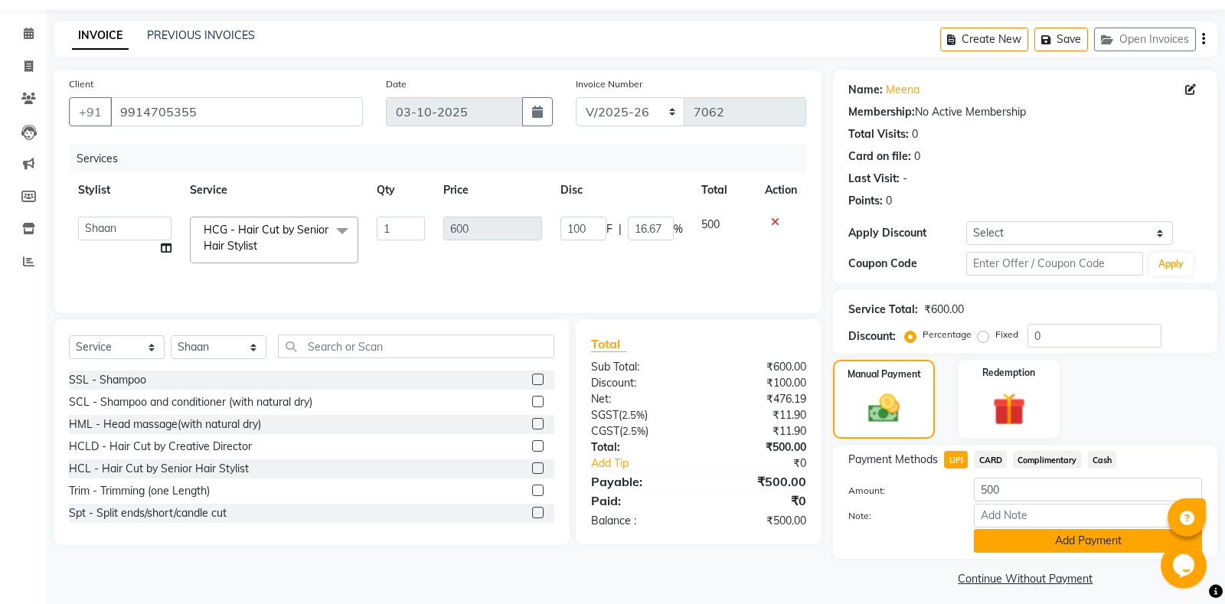
scroll to position [54, 0]
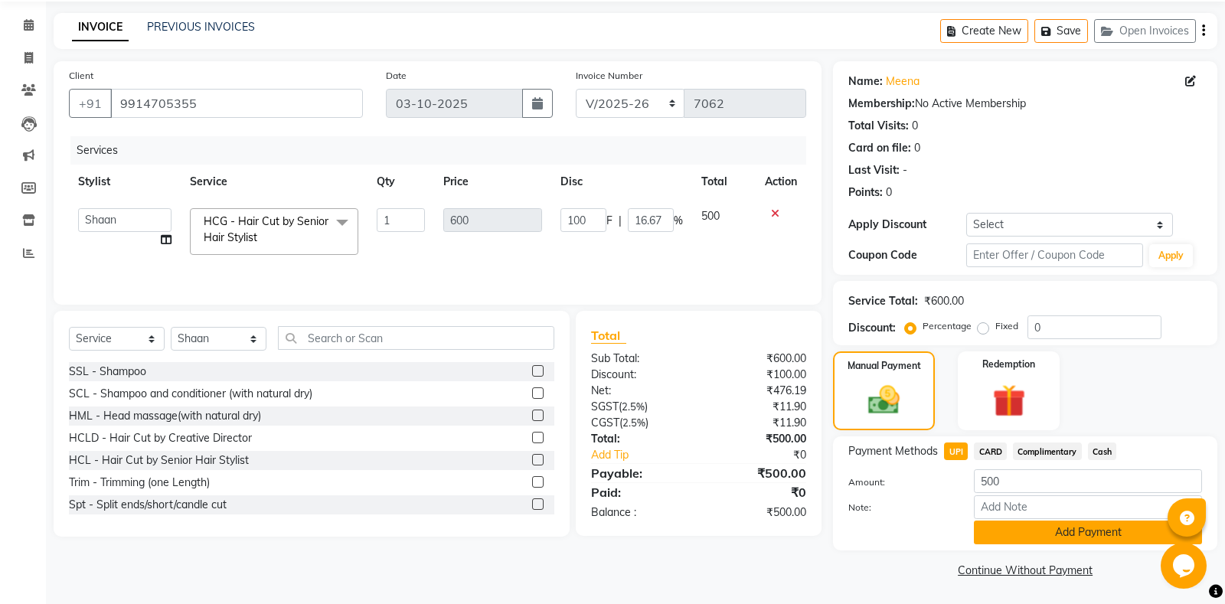
click at [1016, 531] on button "Add Payment" at bounding box center [1088, 533] width 228 height 24
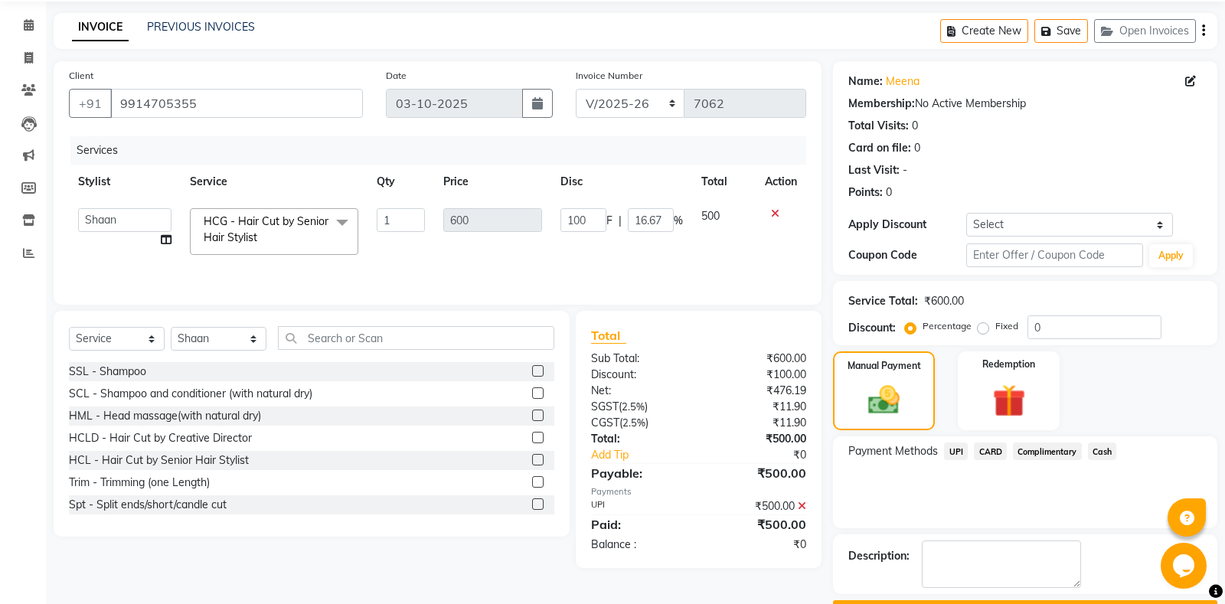
scroll to position [96, 0]
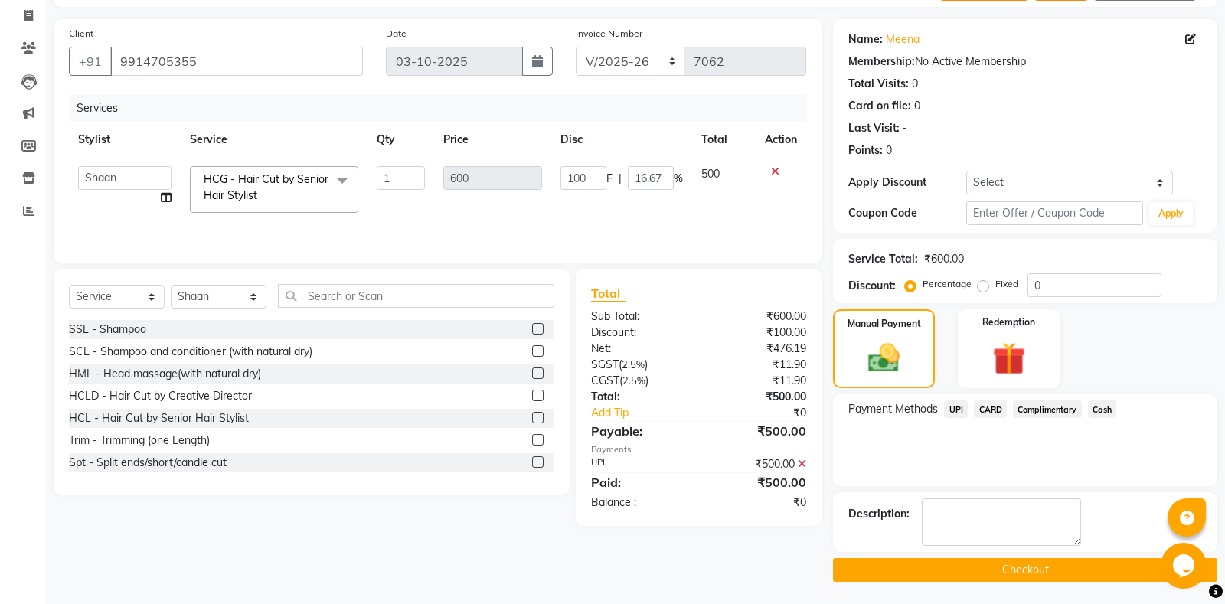
click at [925, 577] on button "Checkout" at bounding box center [1025, 570] width 384 height 24
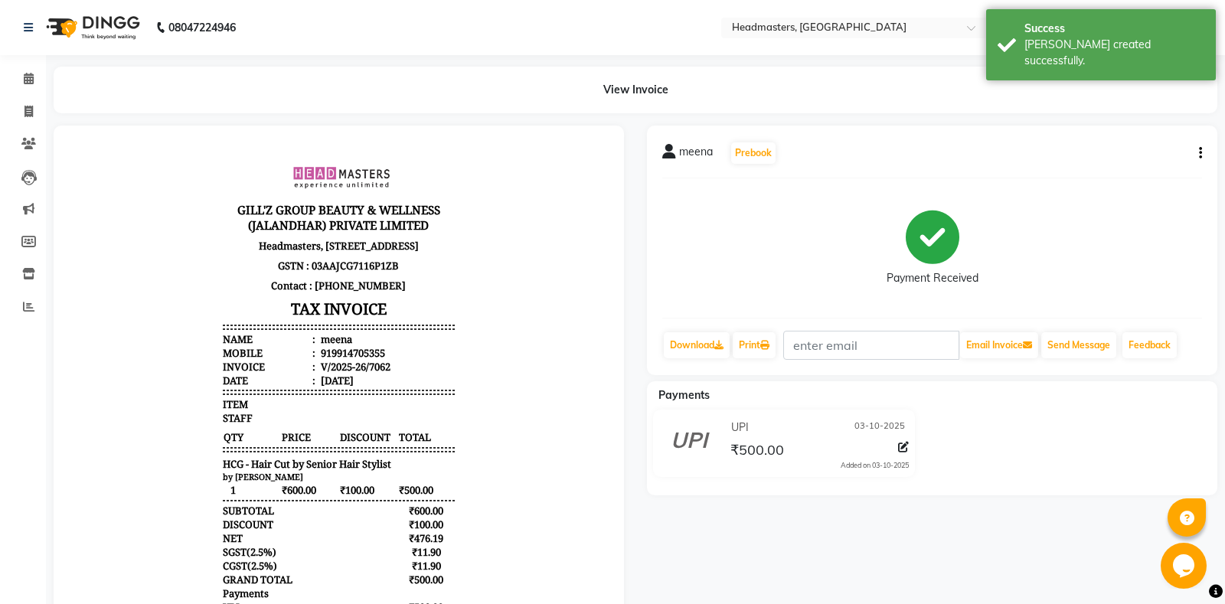
click at [768, 331] on div "Print" at bounding box center [754, 345] width 46 height 29
click at [766, 347] on icon at bounding box center [764, 345] width 9 height 9
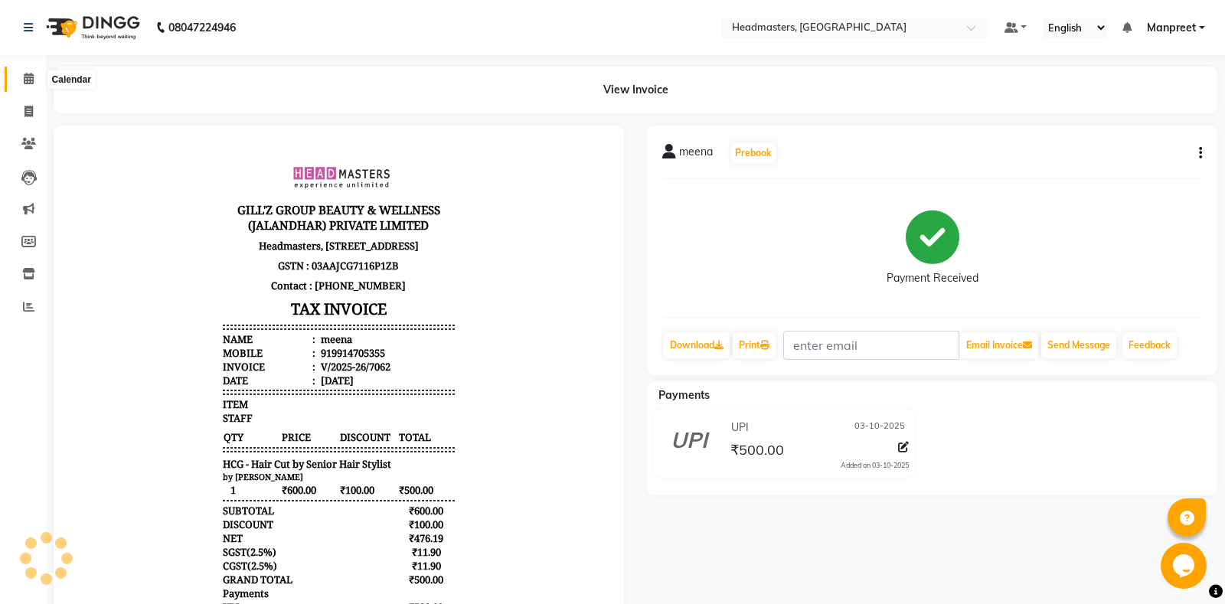
click at [24, 75] on icon at bounding box center [29, 78] width 10 height 11
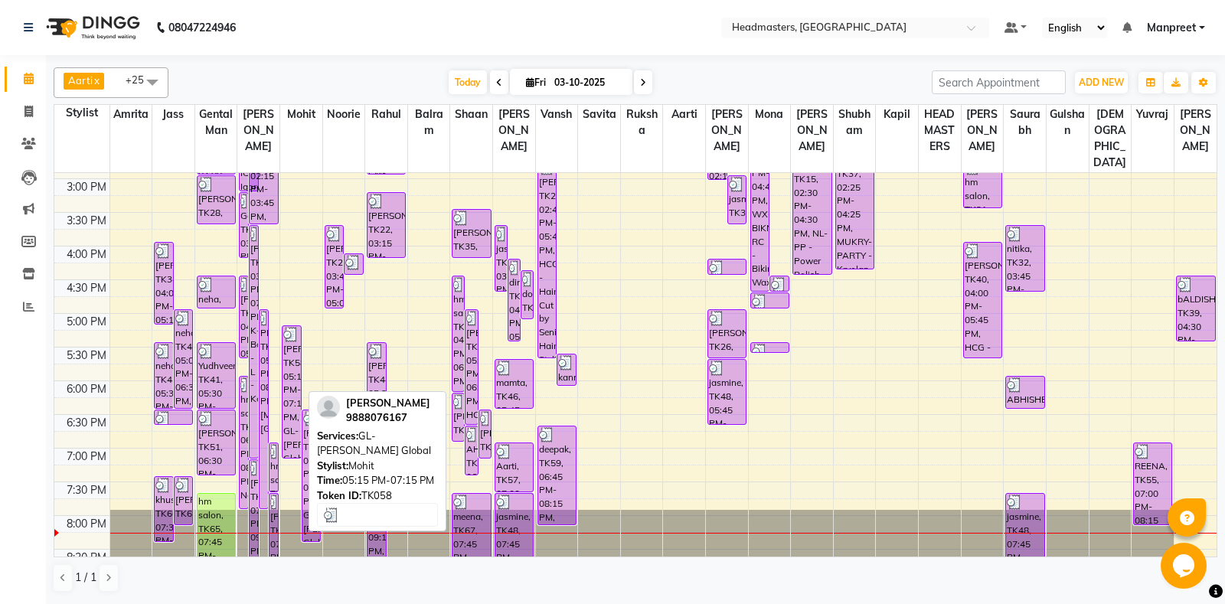
scroll to position [551, 0]
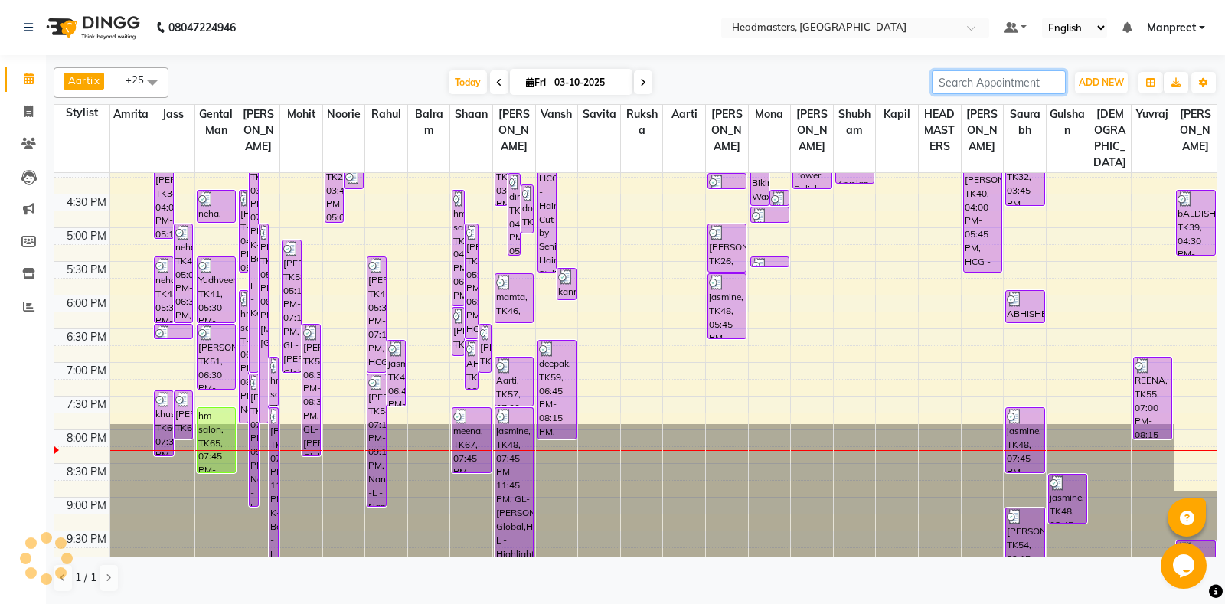
click at [1008, 83] on input "search" at bounding box center [999, 82] width 134 height 24
click at [1086, 93] on button "ADD NEW Toggle Dropdown" at bounding box center [1101, 82] width 53 height 21
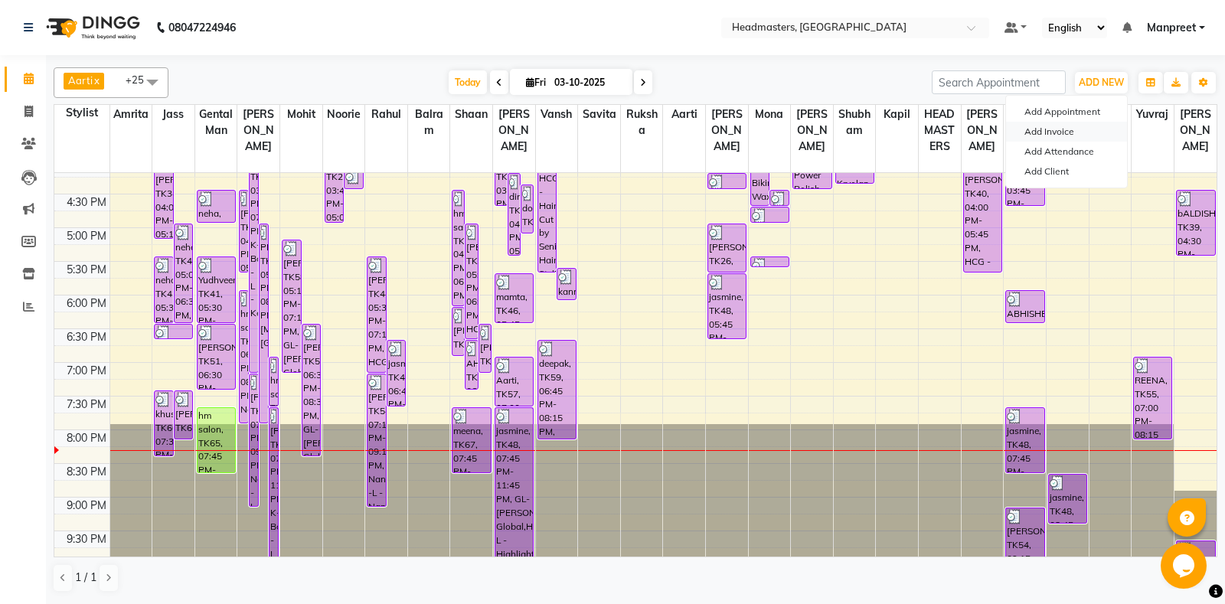
click at [1055, 132] on link "Add Invoice" at bounding box center [1066, 132] width 121 height 20
select select "7130"
select select "service"
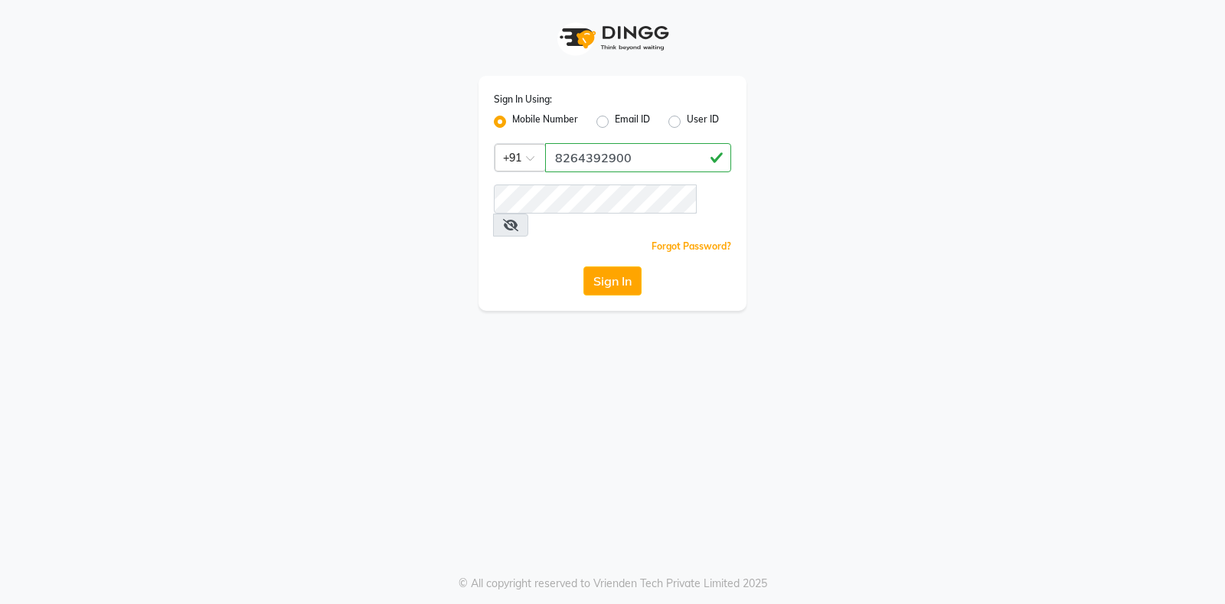
type input "8264392900"
click at [600, 266] on button "Sign In" at bounding box center [612, 280] width 58 height 29
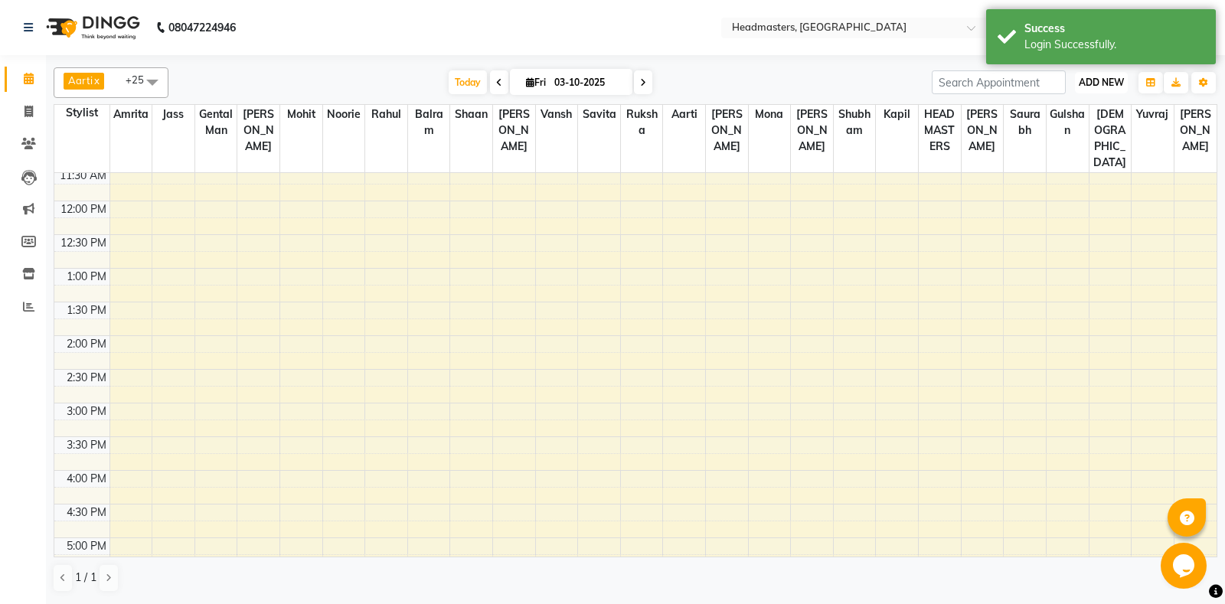
click at [1101, 91] on button "ADD NEW Toggle Dropdown" at bounding box center [1101, 82] width 53 height 21
click at [1037, 129] on link "Add Invoice" at bounding box center [1066, 132] width 121 height 20
select select "service"
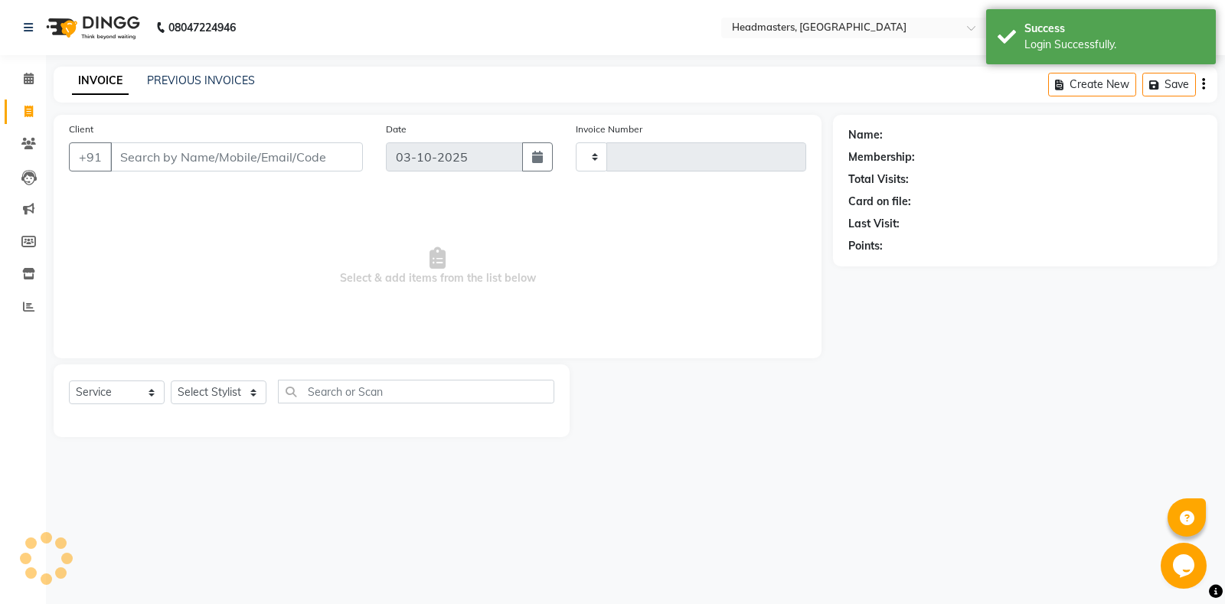
type input "7064"
select select "7130"
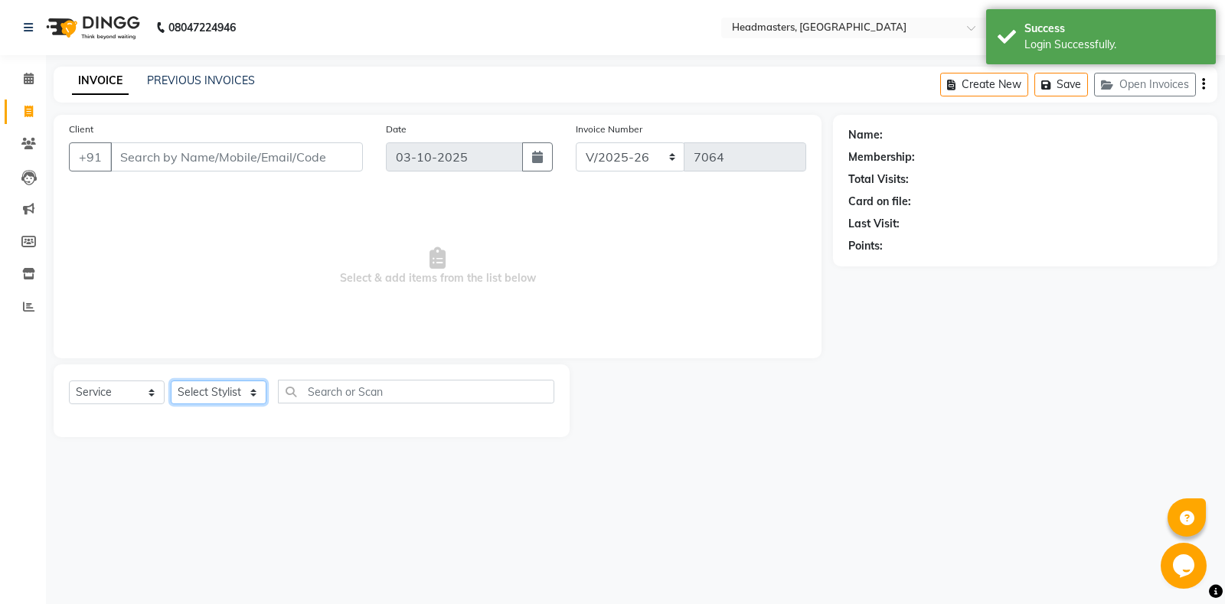
click at [171, 381] on select "Select Stylist" at bounding box center [219, 393] width 96 height 24
click at [430, 293] on span "Select & add items from the list below" at bounding box center [437, 266] width 737 height 153
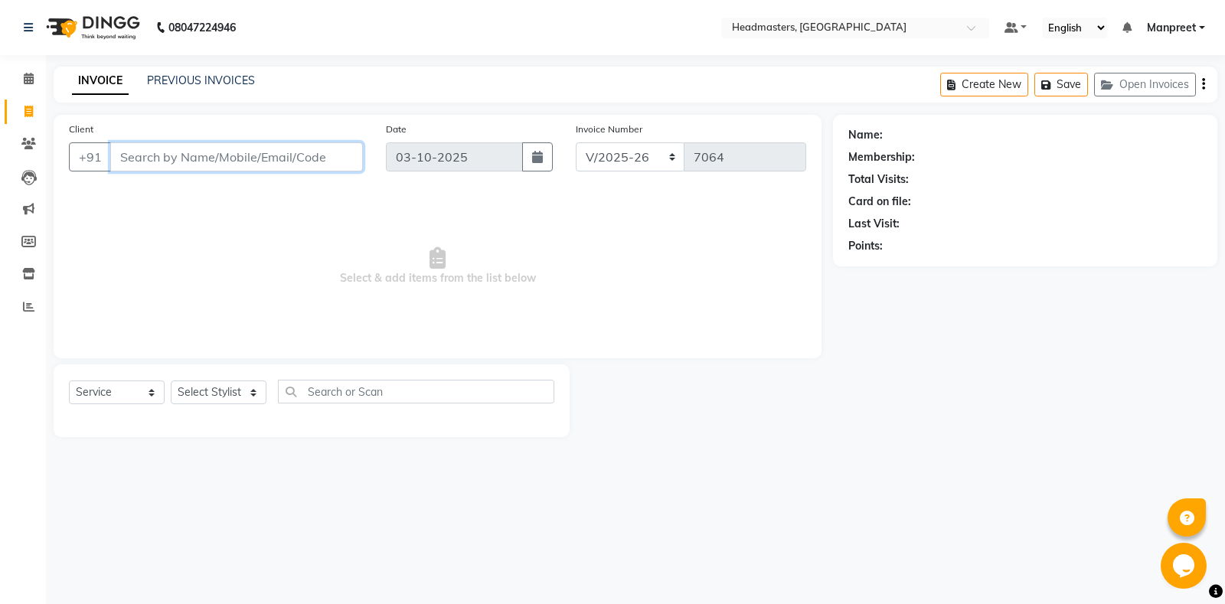
click at [198, 165] on input "Client" at bounding box center [236, 156] width 253 height 29
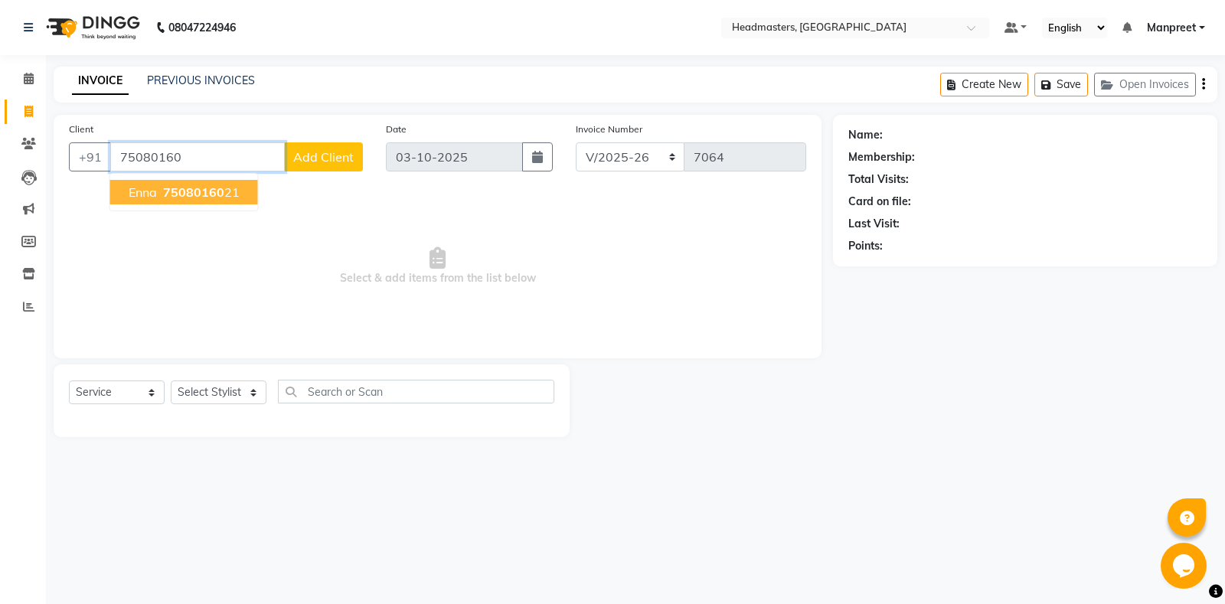
click at [185, 198] on span "75080160" at bounding box center [193, 192] width 61 height 15
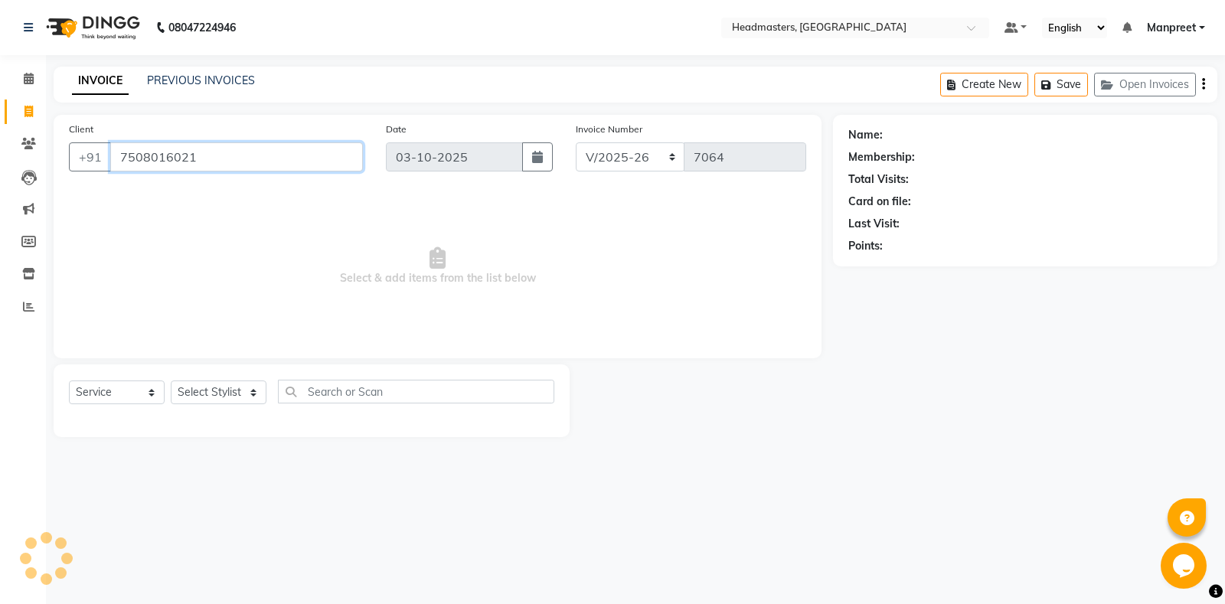
type input "7508016021"
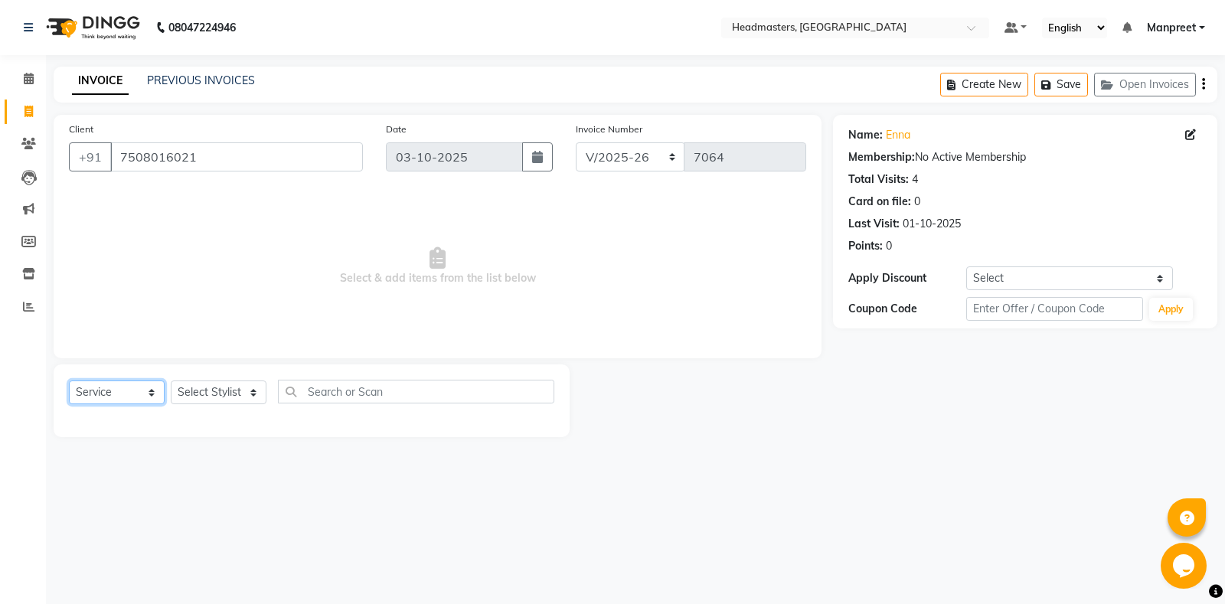
click at [69, 381] on select "Select Service Product Membership Package Voucher Prepaid Gift Card" at bounding box center [117, 393] width 96 height 24
click at [171, 381] on select "Select Stylist [PERSON_NAME] Amrita - Front Desk [PERSON_NAME] Gental Man Gulsh…" at bounding box center [219, 393] width 96 height 24
select select "60749"
click option "Shubham" at bounding box center [0, 0] width 0 height 0
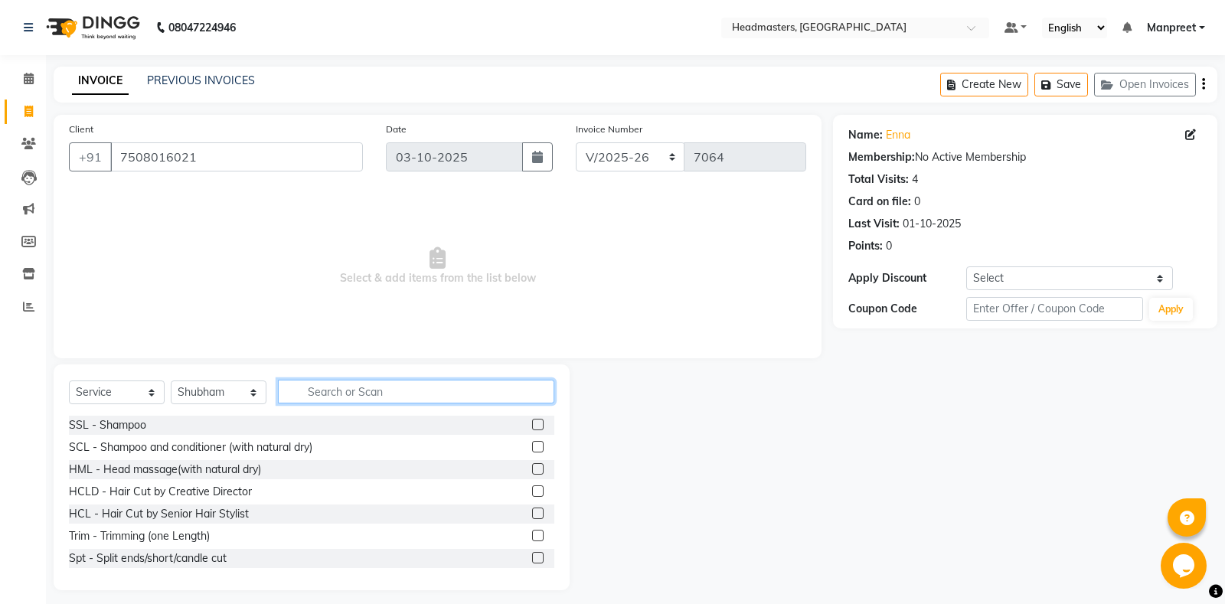
click at [348, 388] on input "text" at bounding box center [416, 392] width 276 height 24
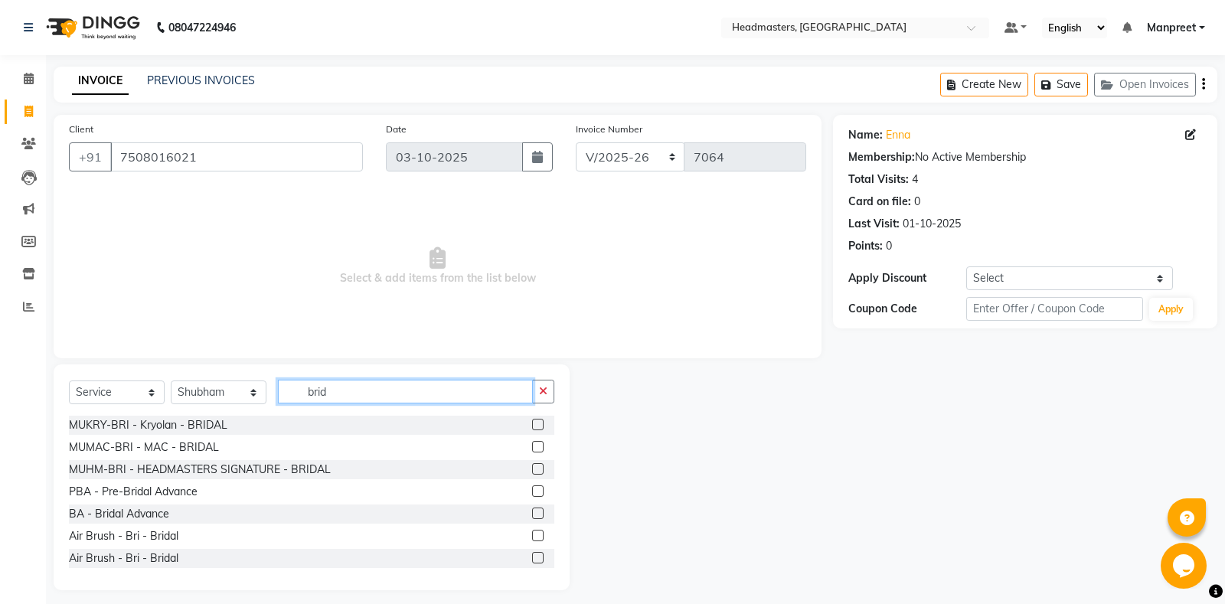
type input "brid"
click at [534, 426] on label at bounding box center [537, 424] width 11 height 11
click at [534, 426] on input "checkbox" at bounding box center [537, 425] width 10 height 10
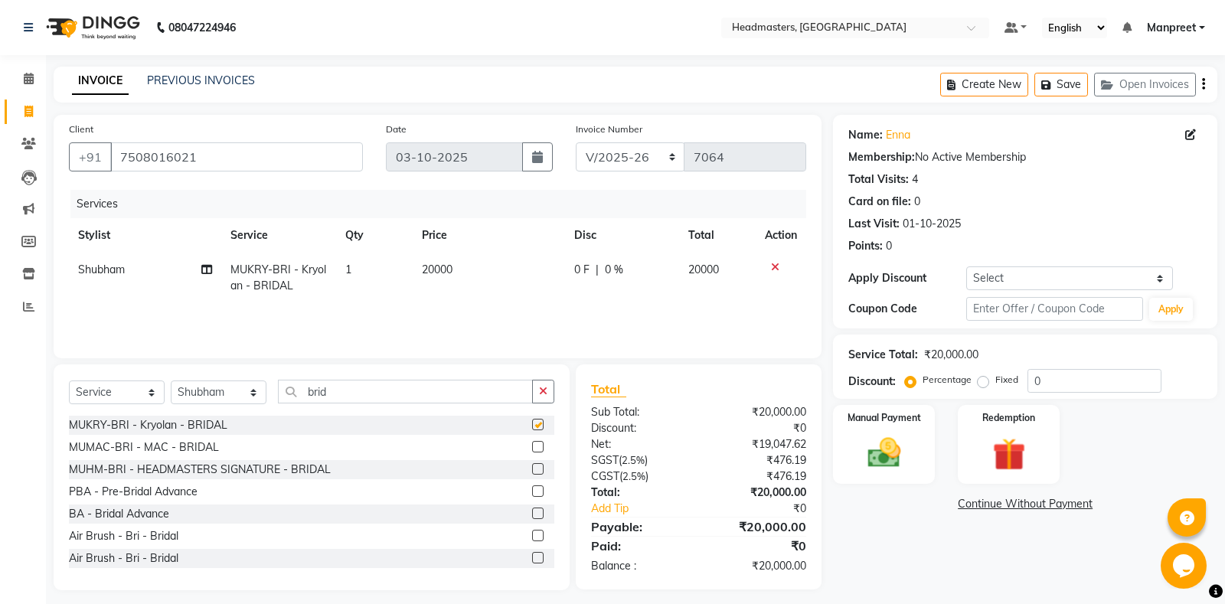
checkbox input "false"
click at [601, 270] on div "0 F | 0 %" at bounding box center [622, 270] width 96 height 16
select select "60749"
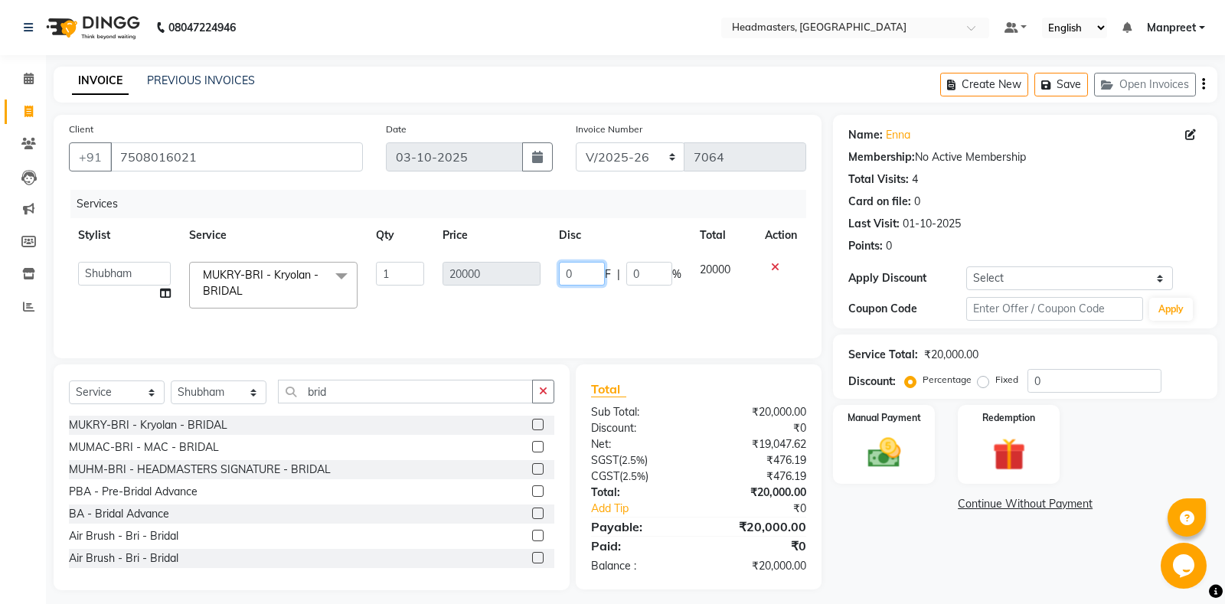
click at [562, 276] on input "0" at bounding box center [582, 274] width 46 height 24
type input "7000"
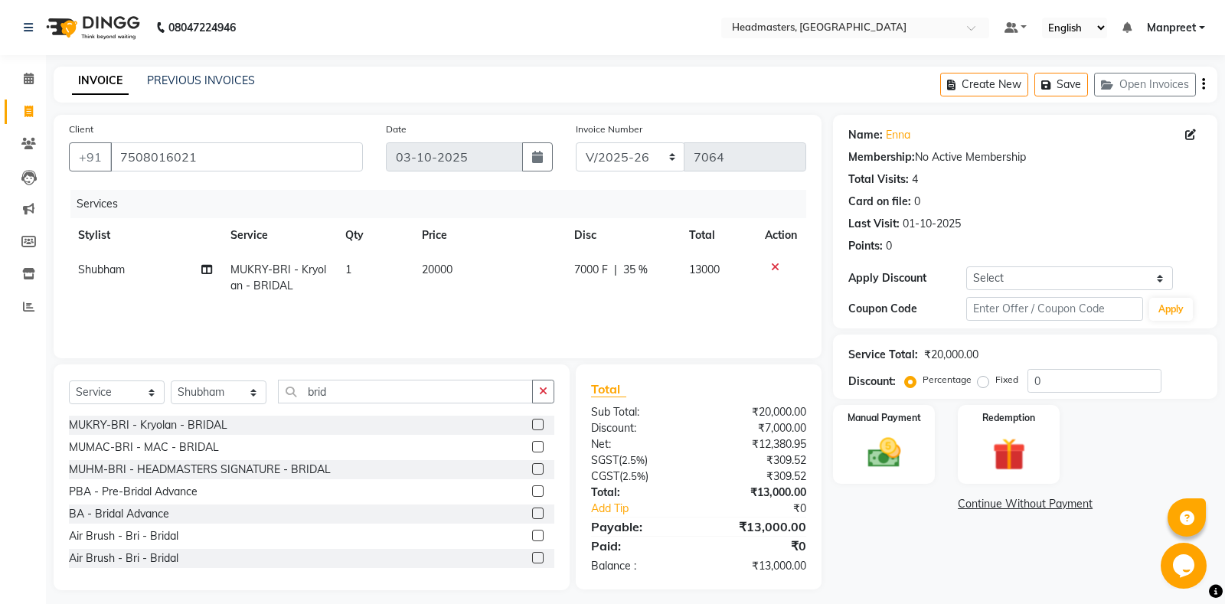
click at [567, 311] on div "Services Stylist Service Qty Price Disc Total Actio[PERSON_NAME]am MUKRY-BRI - …" at bounding box center [437, 266] width 737 height 153
click at [551, 400] on button "button" at bounding box center [543, 392] width 22 height 24
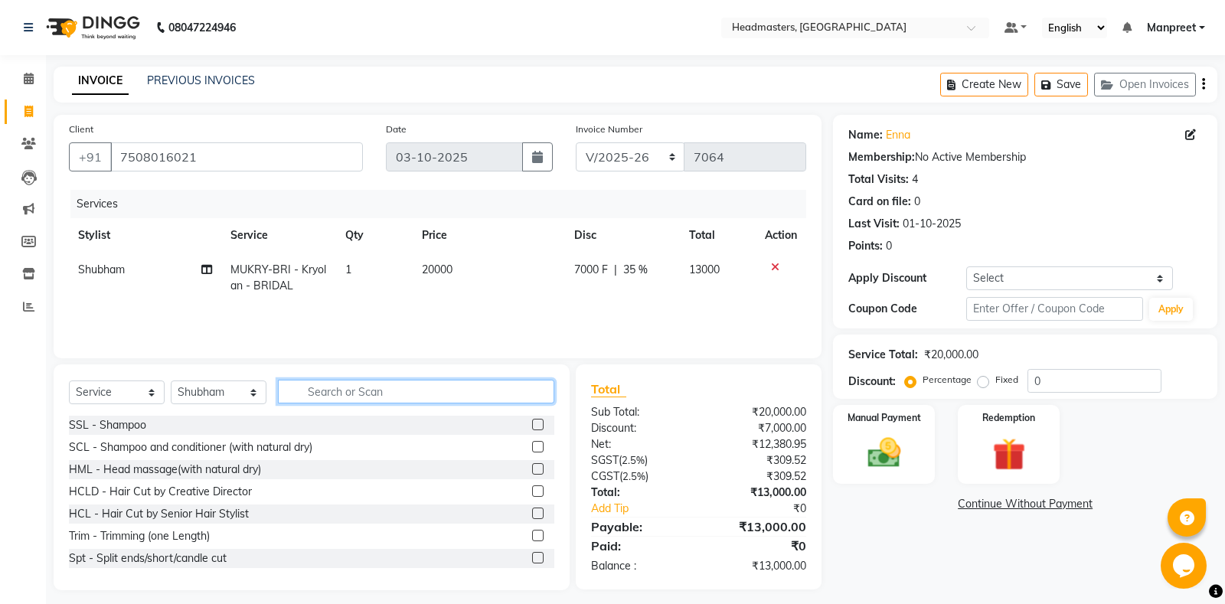
type input "k"
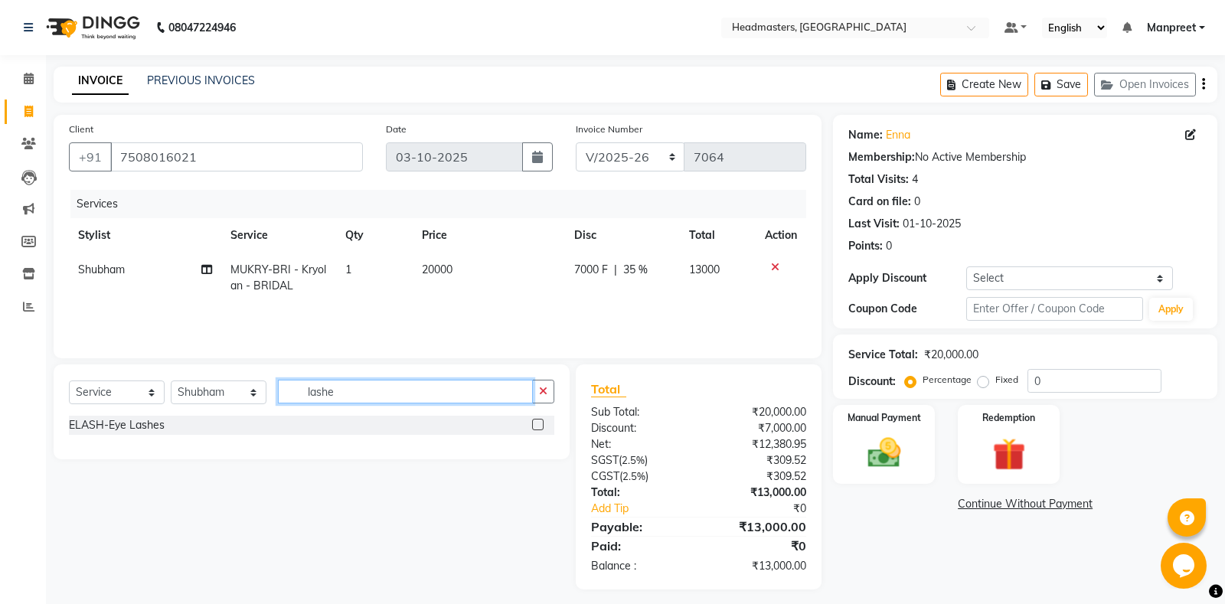
type input "lashe"
click at [540, 422] on label at bounding box center [537, 424] width 11 height 11
click at [540, 422] on input "checkbox" at bounding box center [537, 425] width 10 height 10
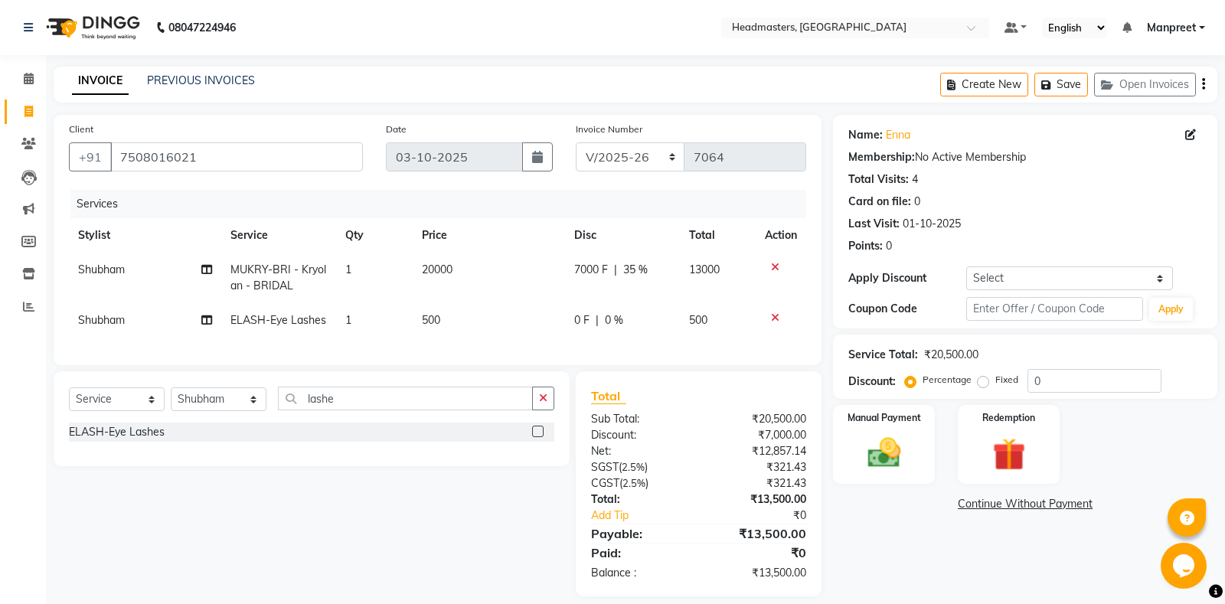
click at [538, 432] on label at bounding box center [537, 431] width 11 height 11
click at [538, 432] on input "checkbox" at bounding box center [537, 432] width 10 height 10
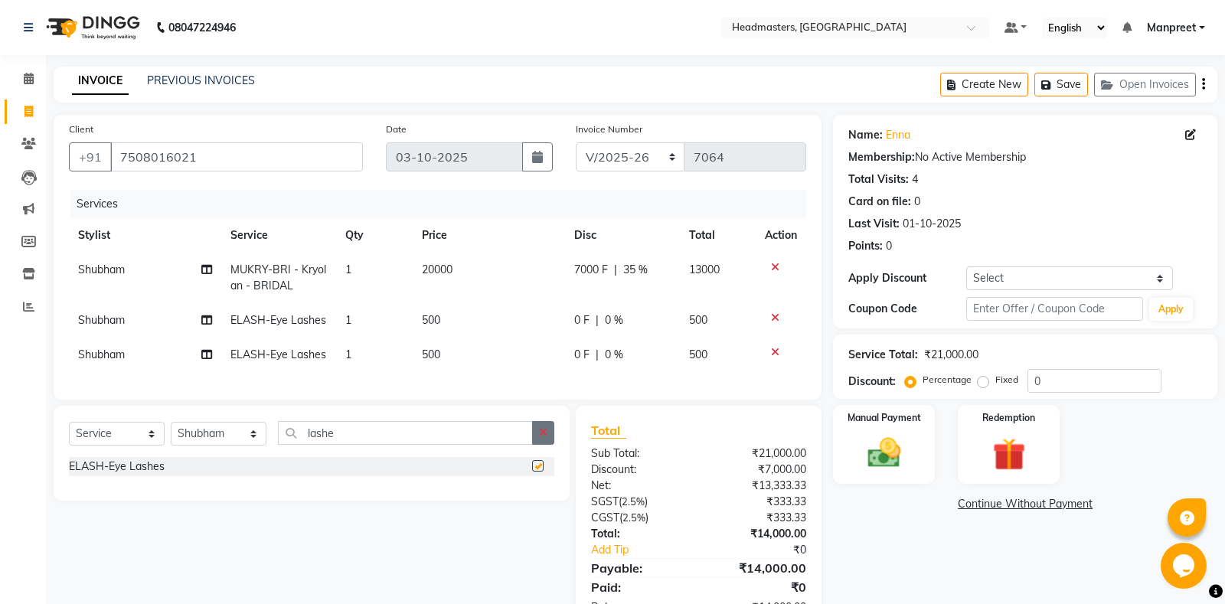
checkbox input "false"
click at [538, 426] on button "button" at bounding box center [543, 433] width 22 height 24
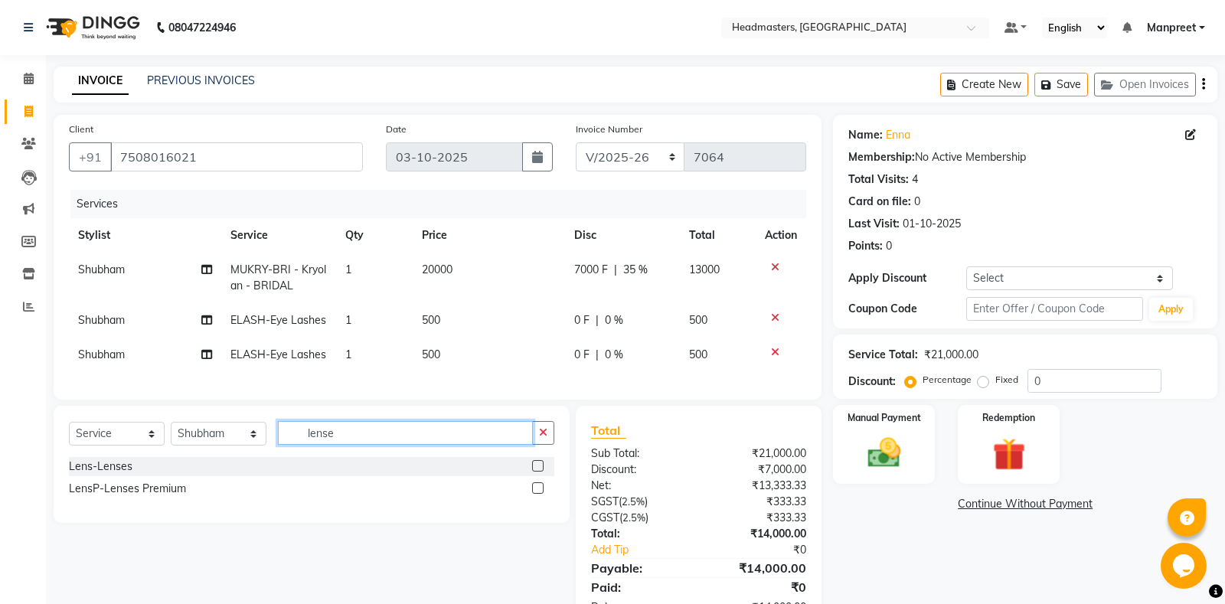
type input "lense"
click at [538, 485] on label at bounding box center [537, 487] width 11 height 11
click at [538, 485] on input "checkbox" at bounding box center [537, 489] width 10 height 10
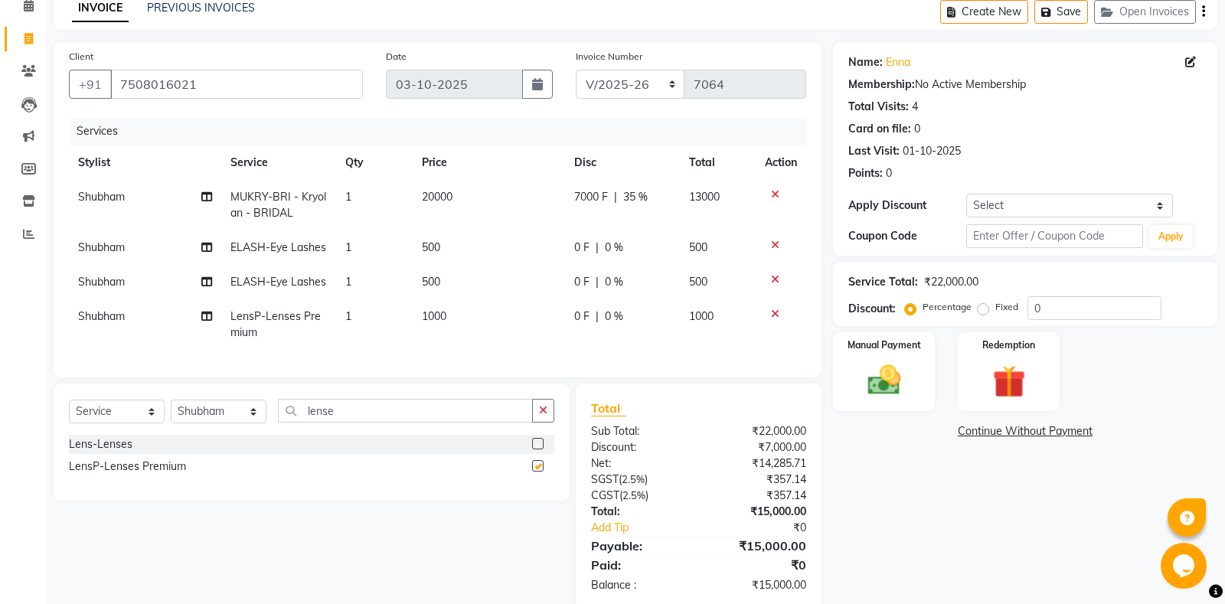
checkbox input "false"
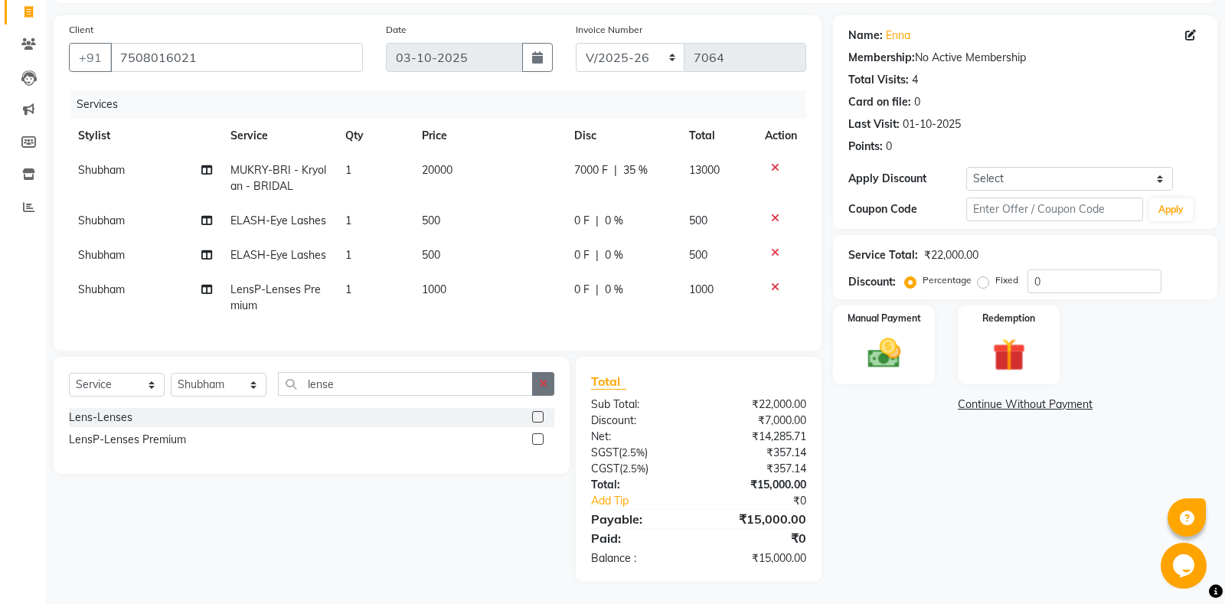
click at [539, 380] on button "button" at bounding box center [543, 384] width 22 height 24
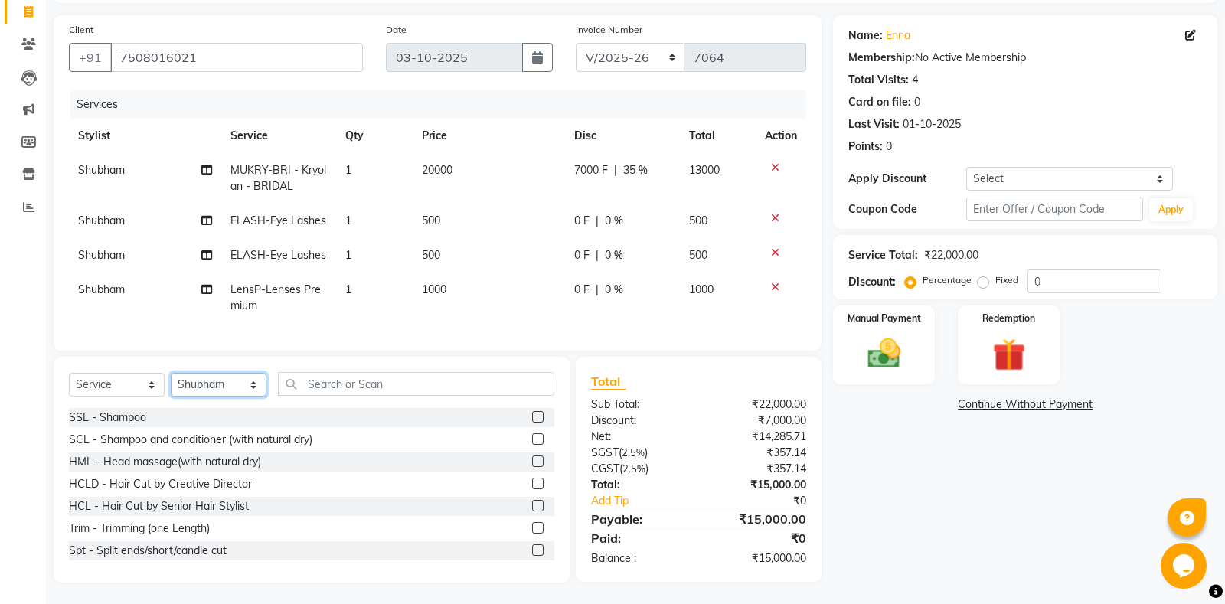
click at [171, 373] on select "Select Stylist [PERSON_NAME] Amrita - Front Desk [PERSON_NAME] Gental Man Gulsh…" at bounding box center [219, 385] width 96 height 24
select select "60723"
click option "Mohit" at bounding box center [0, 0] width 0 height 0
click at [349, 386] on input "text" at bounding box center [416, 384] width 276 height 24
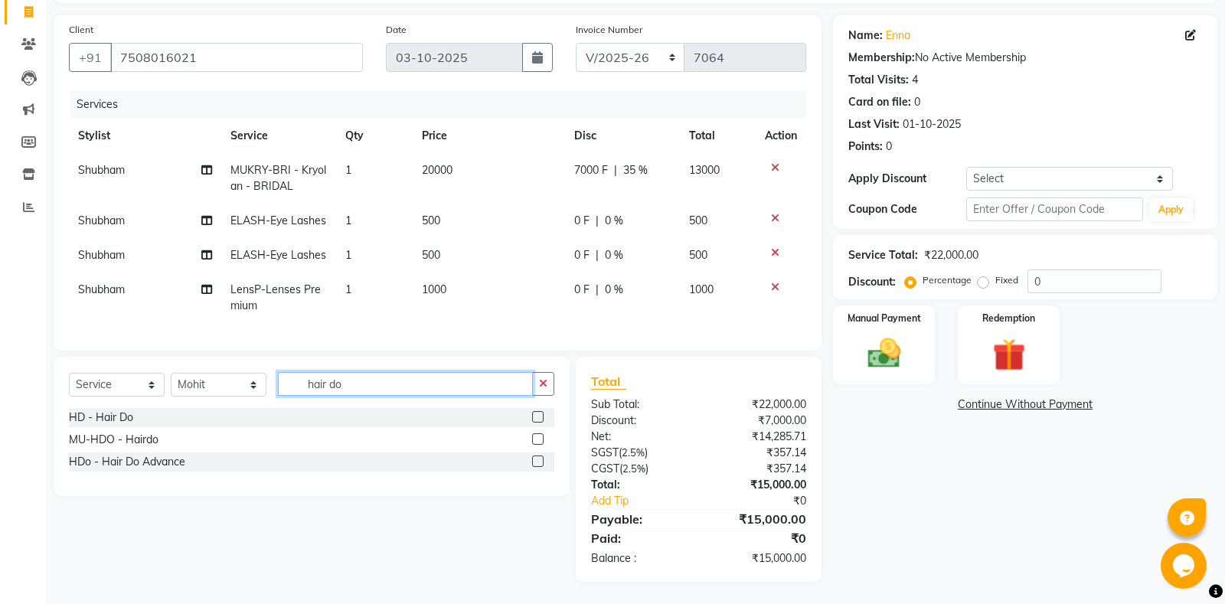
type input "hair do"
click at [539, 457] on label at bounding box center [537, 461] width 11 height 11
click at [539, 457] on input "checkbox" at bounding box center [537, 462] width 10 height 10
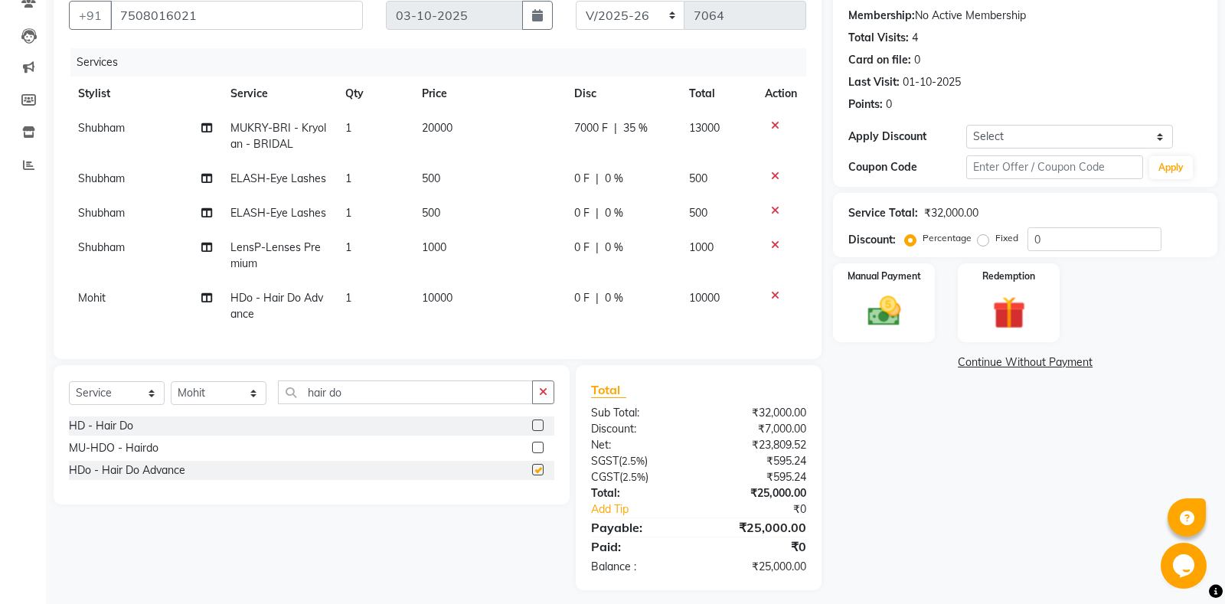
checkbox input "false"
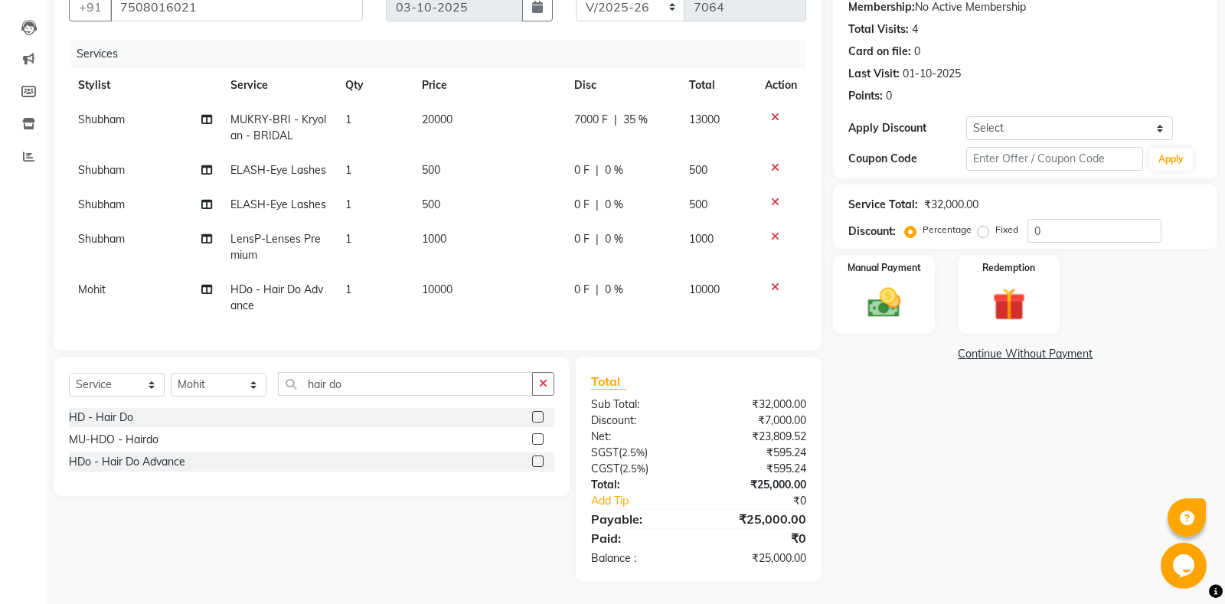
click at [603, 284] on div "0 F | 0 %" at bounding box center [622, 290] width 96 height 16
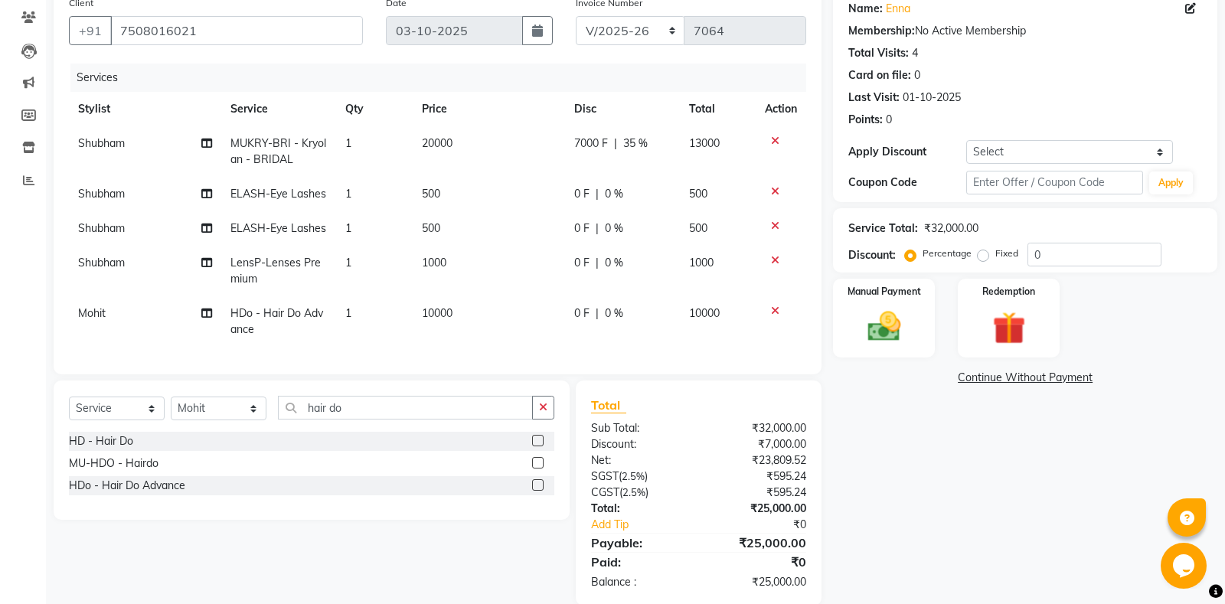
select select "60723"
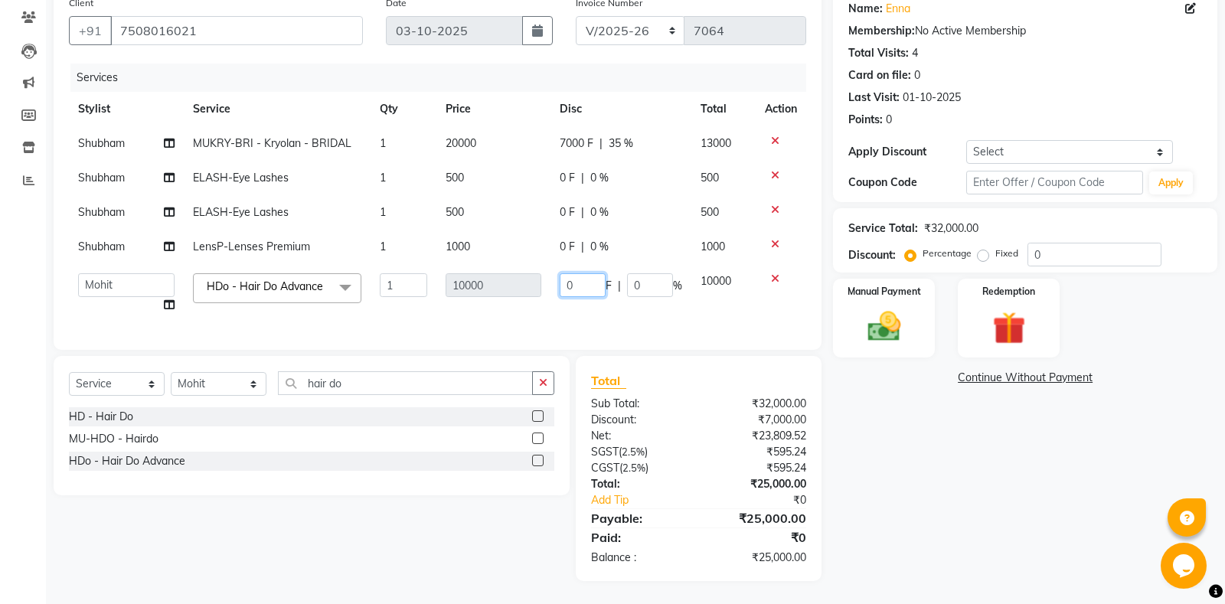
click at [554, 281] on td "0 F | 0 %" at bounding box center [621, 293] width 141 height 58
type input "6000"
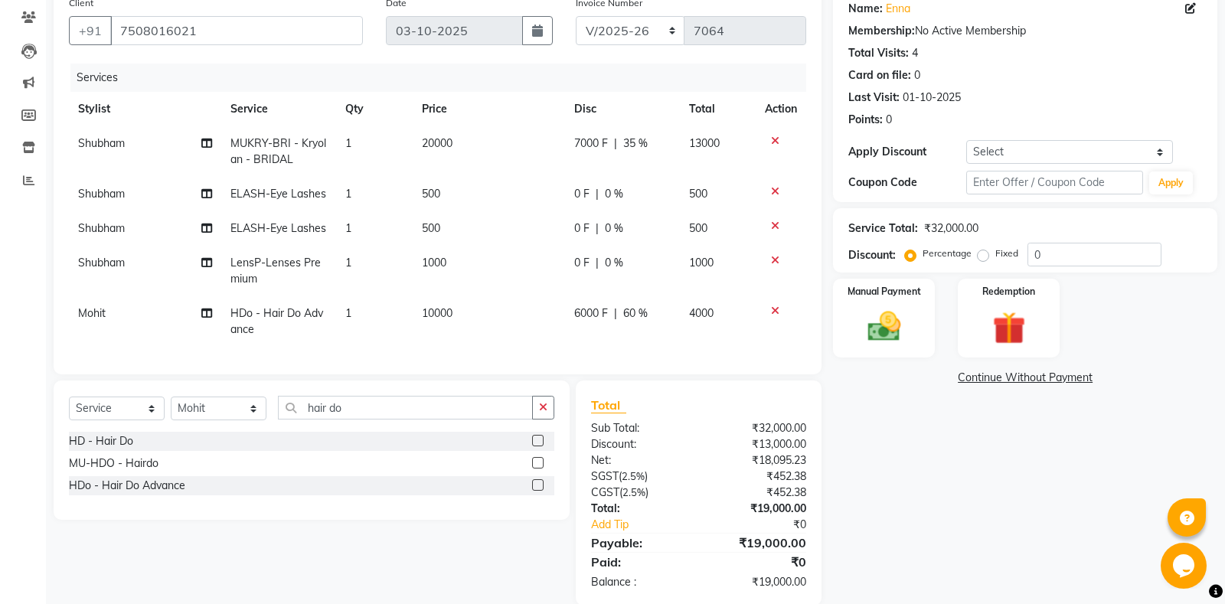
click at [558, 305] on tr "Mohit HDo - Hair Do Advance 1 10000 6000 F | 60 % 4000" at bounding box center [437, 321] width 737 height 51
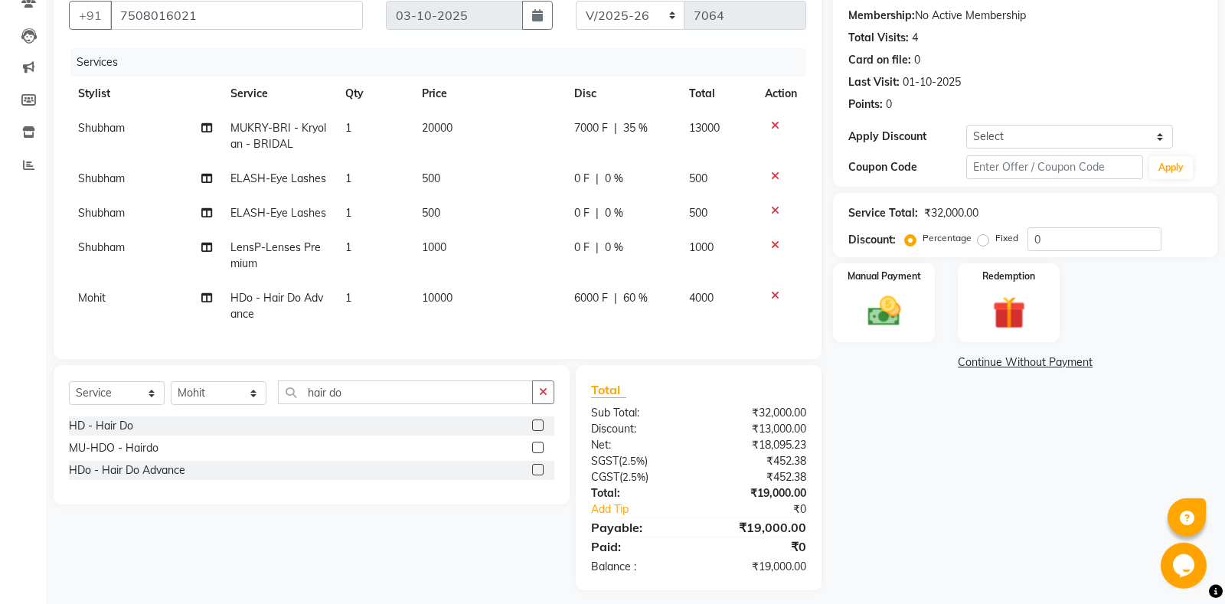
scroll to position [150, 0]
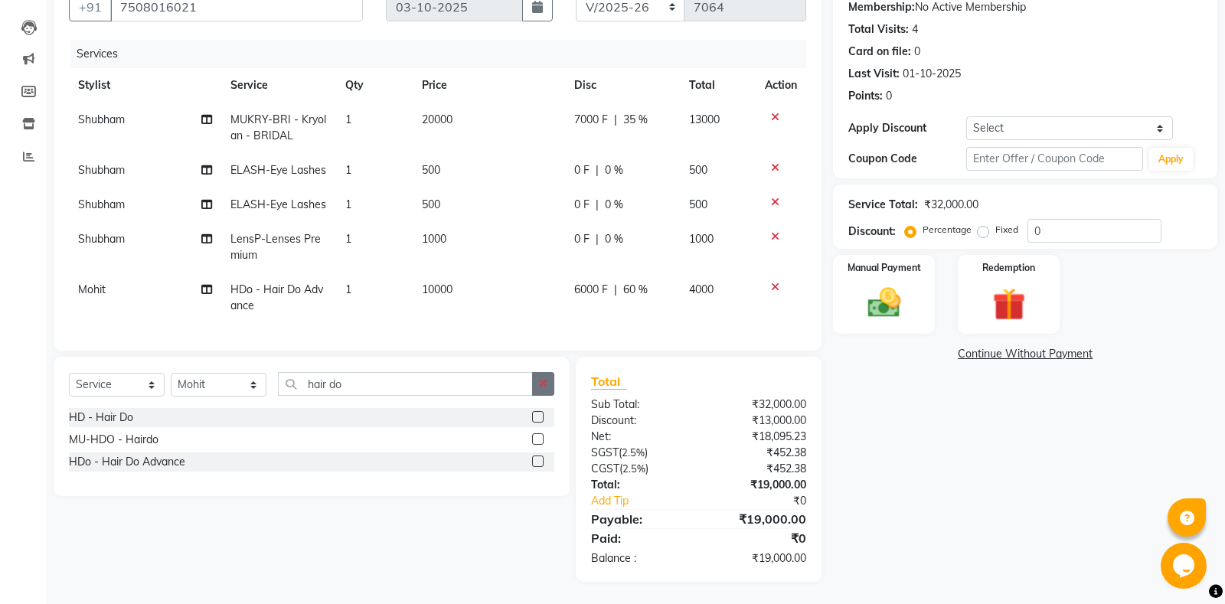
click at [536, 384] on button "button" at bounding box center [543, 384] width 22 height 24
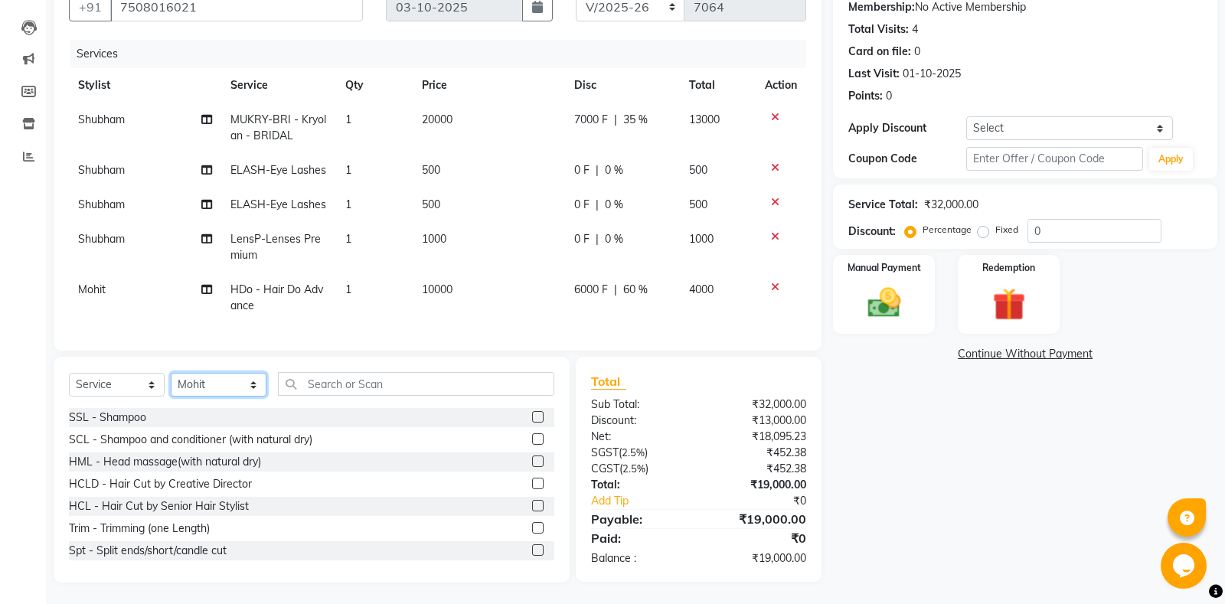
click at [171, 373] on select "Select Stylist [PERSON_NAME] Amrita - Front Desk [PERSON_NAME] Gental Man Gulsh…" at bounding box center [219, 385] width 96 height 24
click at [346, 380] on input "text" at bounding box center [416, 384] width 276 height 24
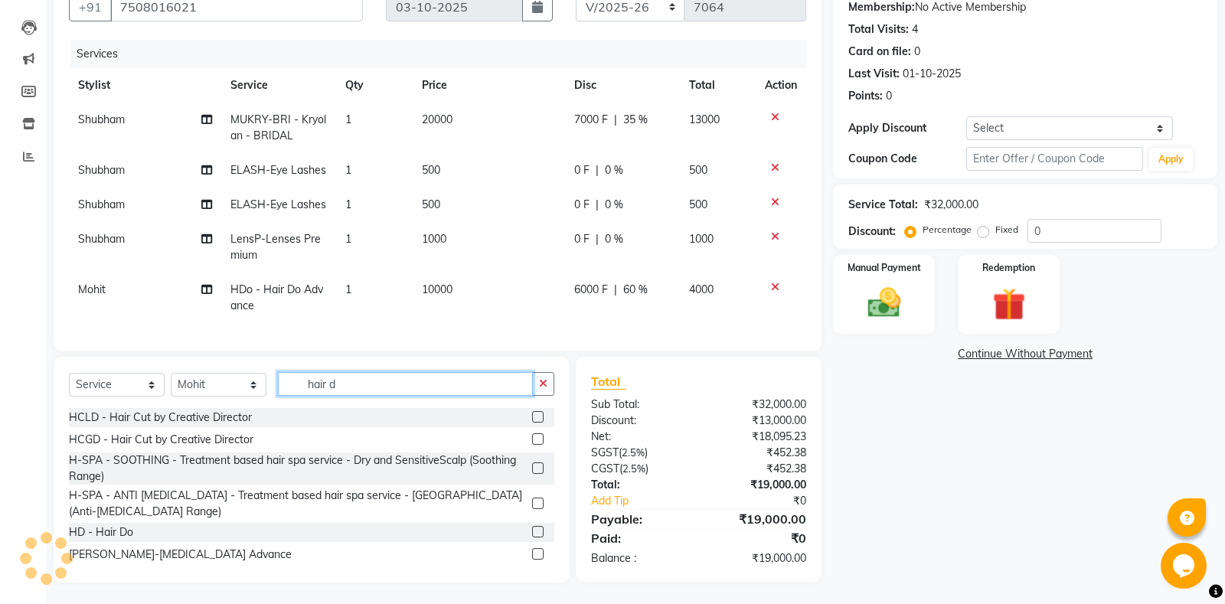
type input "hair d"
click at [537, 529] on label at bounding box center [537, 531] width 11 height 11
click at [537, 529] on input "checkbox" at bounding box center [537, 533] width 10 height 10
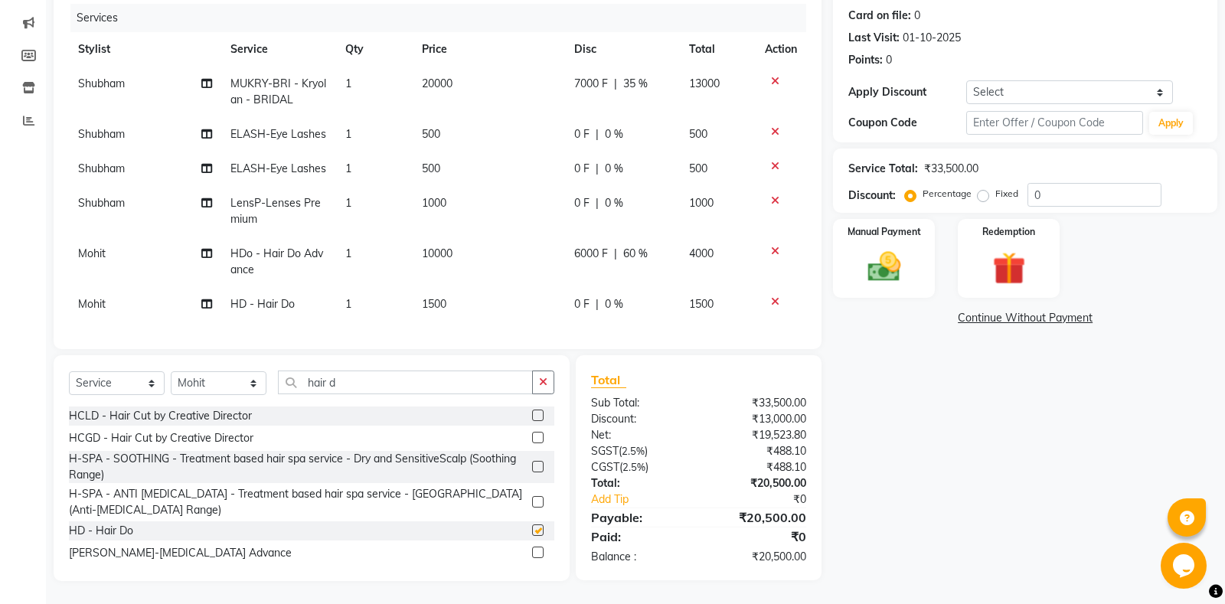
checkbox input "false"
click at [593, 311] on div "0 F | 0 %" at bounding box center [622, 304] width 96 height 16
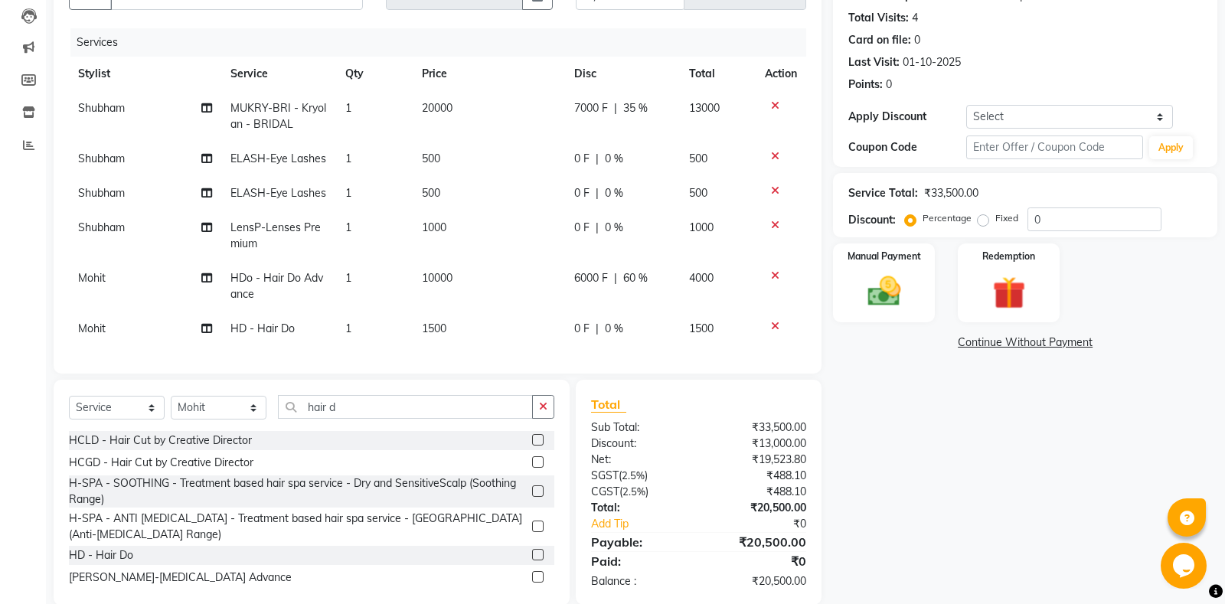
select select "60723"
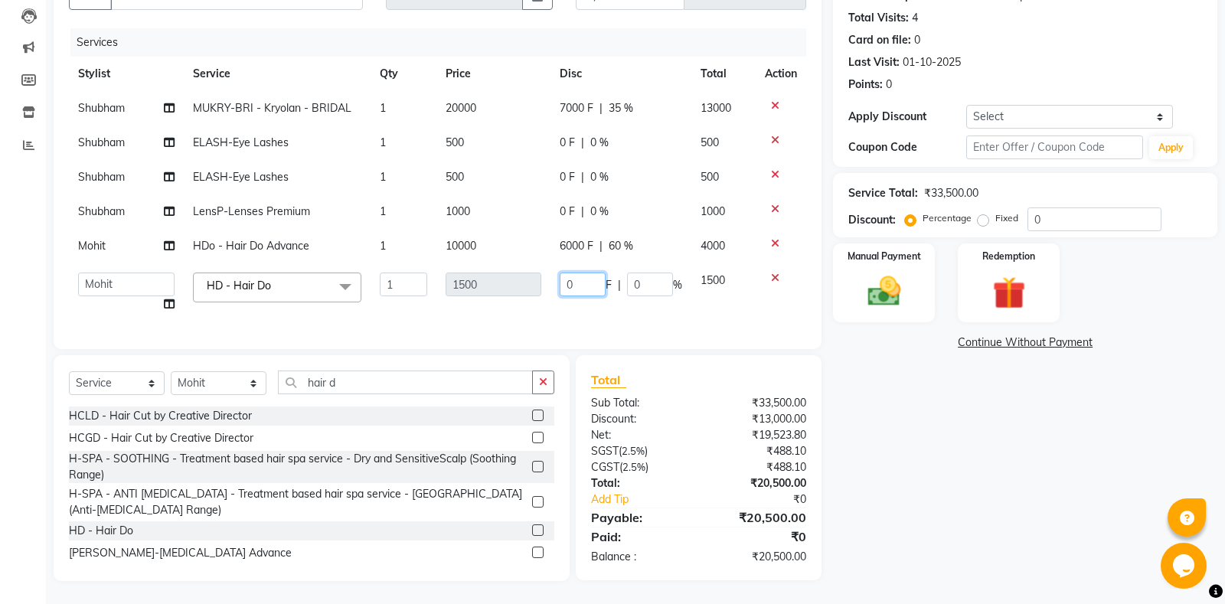
click at [565, 282] on input "0" at bounding box center [583, 285] width 46 height 24
type input "500"
click at [582, 306] on tbody "[PERSON_NAME] MUKRY-BRI - Kryolan - BRIDAL 1 20000 7000 F | 35 % 13000 [PERSON_…" at bounding box center [437, 206] width 737 height 230
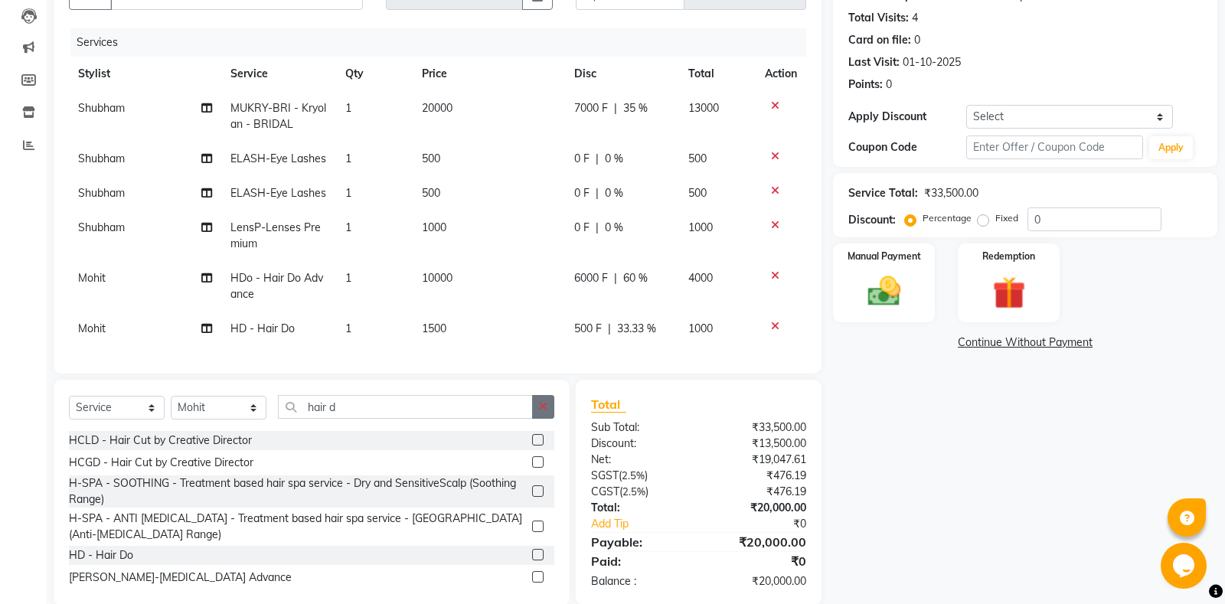
click at [553, 407] on button "button" at bounding box center [543, 407] width 22 height 24
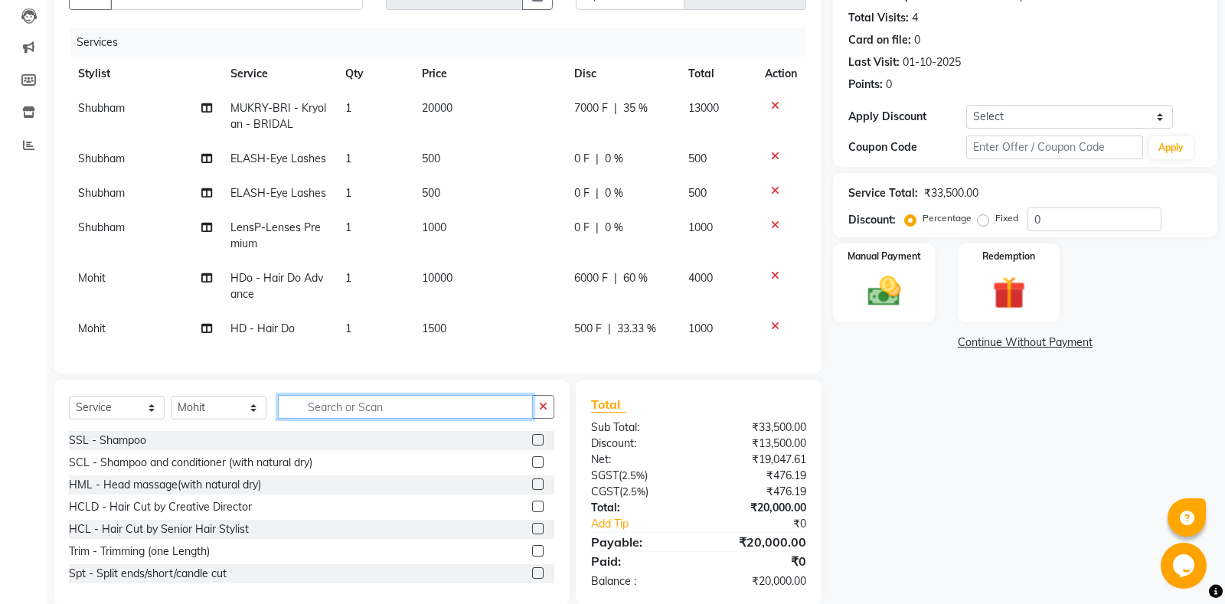
type input "j"
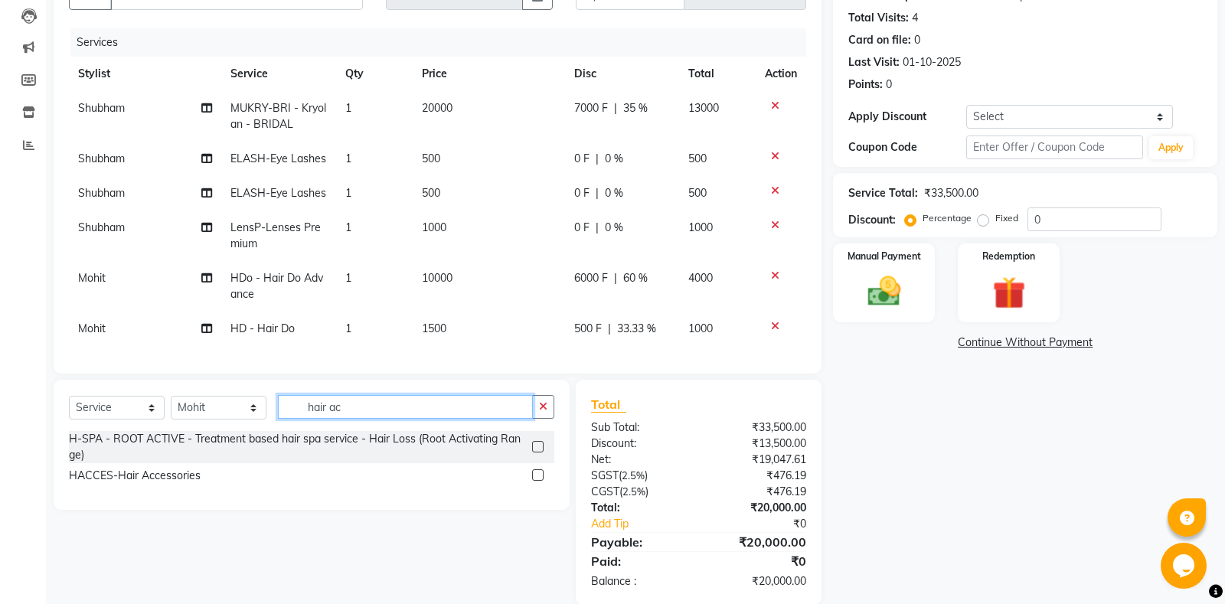
type input "hair ac"
click at [532, 473] on label at bounding box center [537, 474] width 11 height 11
click at [532, 473] on input "checkbox" at bounding box center [537, 476] width 10 height 10
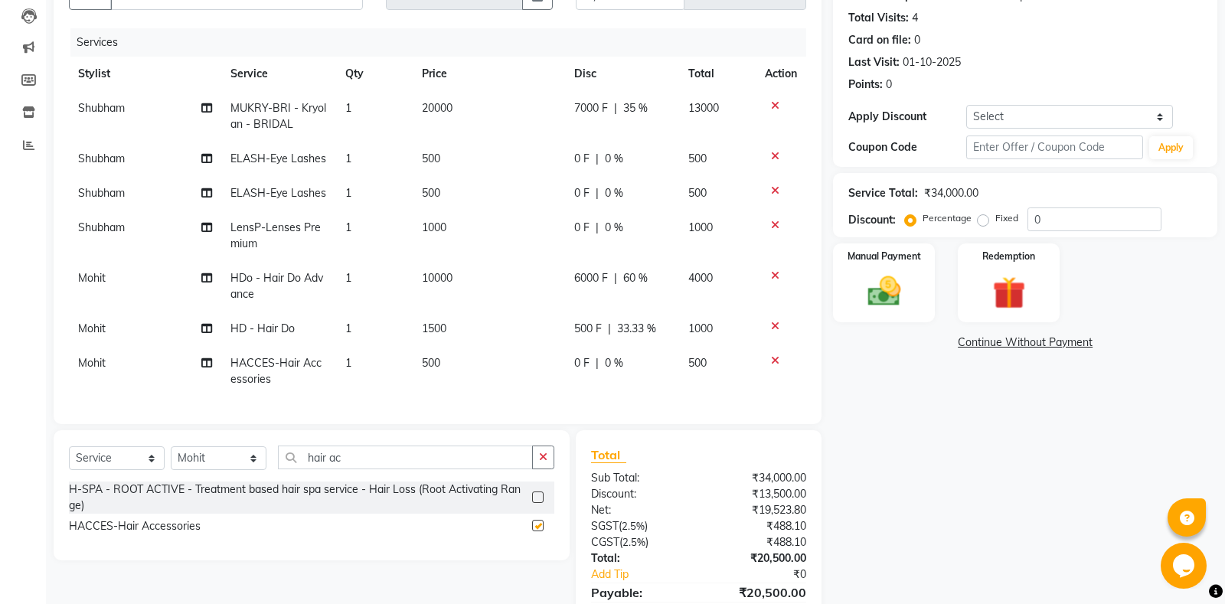
checkbox input "false"
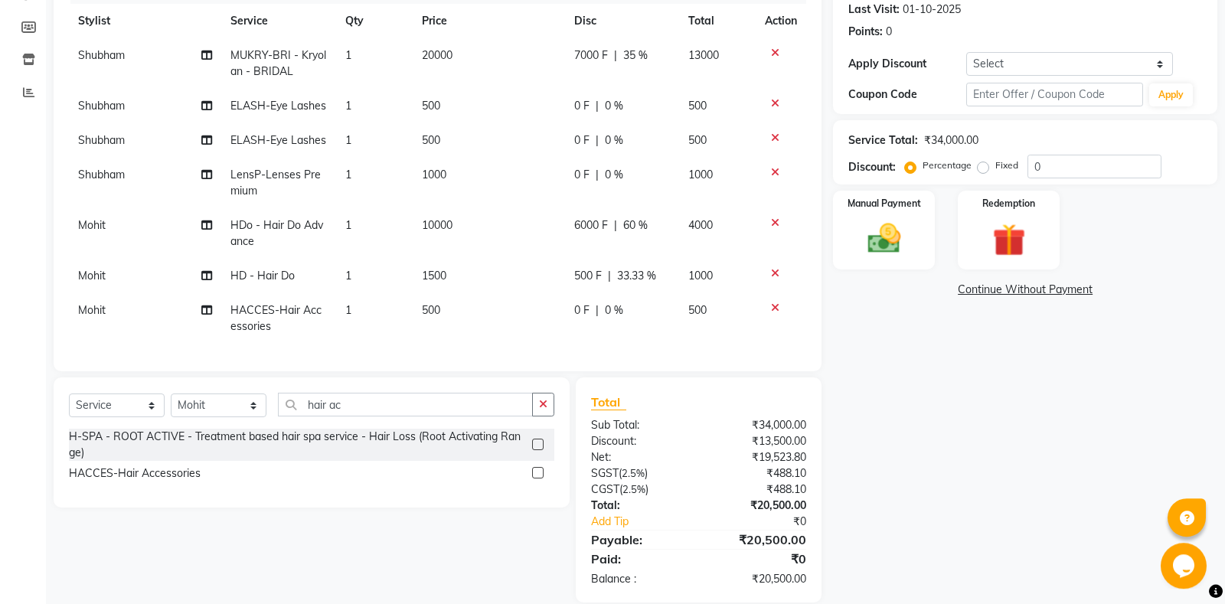
scroll to position [236, 0]
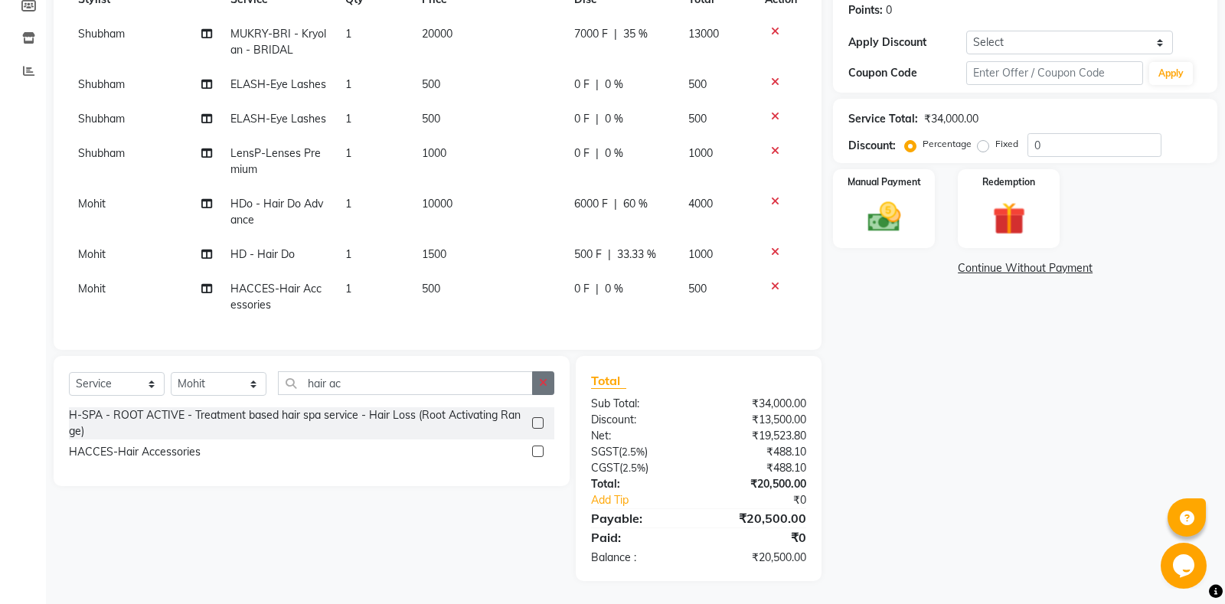
click at [540, 383] on icon "button" at bounding box center [543, 382] width 8 height 11
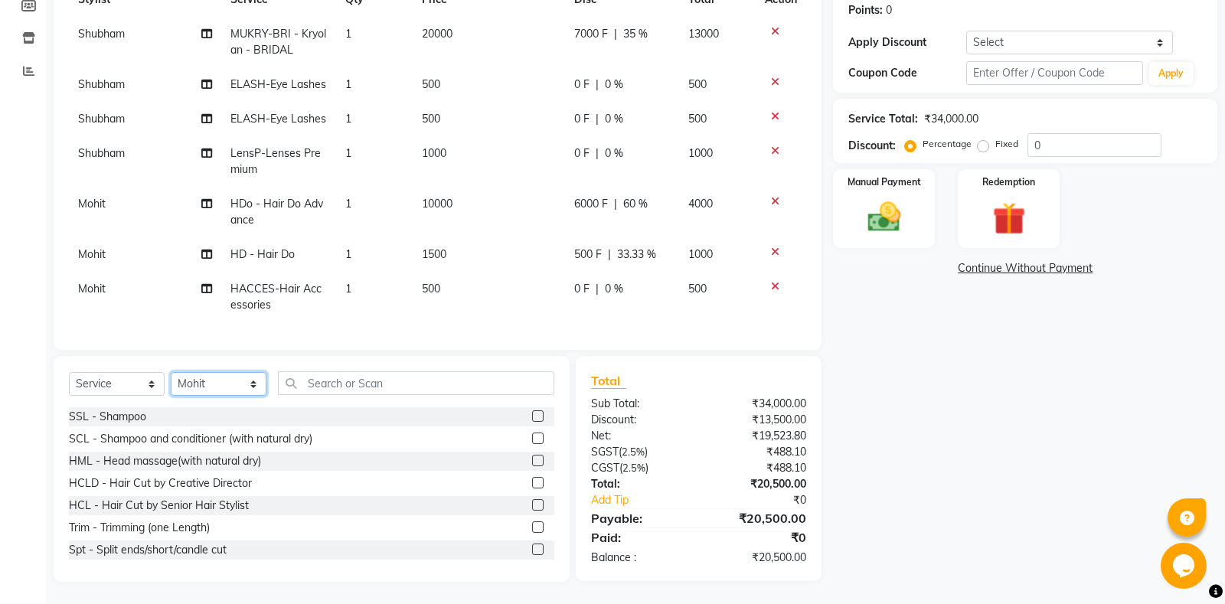
click at [171, 372] on select "Select Stylist [PERSON_NAME] Amrita - Front Desk [PERSON_NAME] Gental Man Gulsh…" at bounding box center [219, 384] width 96 height 24
select select "60749"
click option "Shubham" at bounding box center [0, 0] width 0 height 0
click at [358, 380] on input "text" at bounding box center [416, 383] width 276 height 24
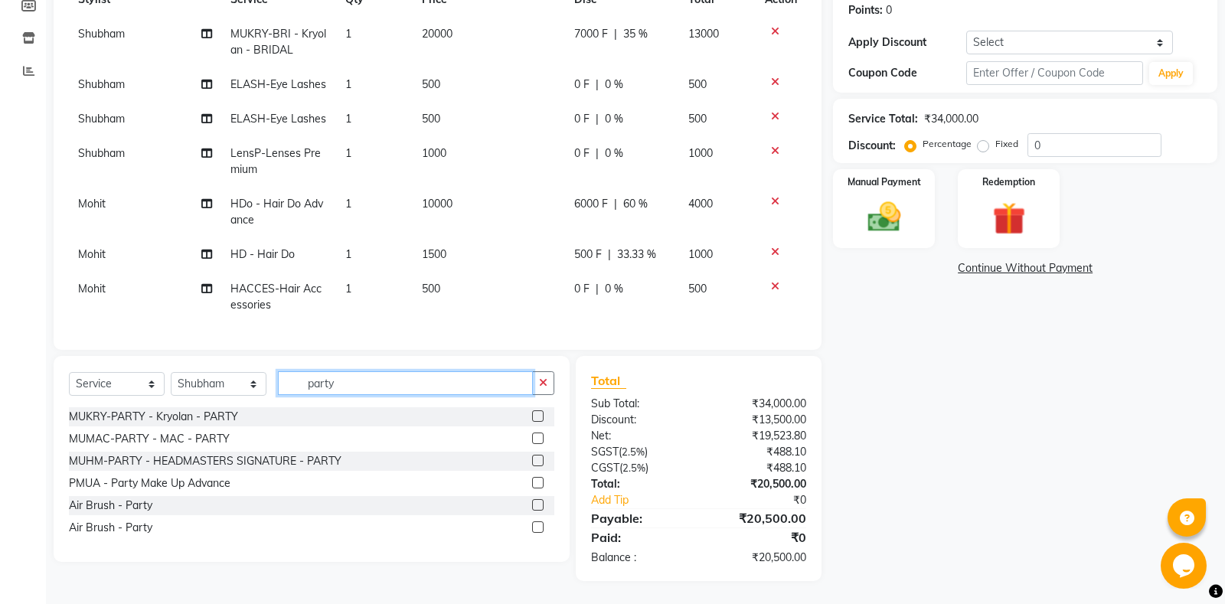
type input "party"
click at [540, 413] on label at bounding box center [537, 415] width 11 height 11
click at [540, 413] on input "checkbox" at bounding box center [537, 417] width 10 height 10
checkbox input "false"
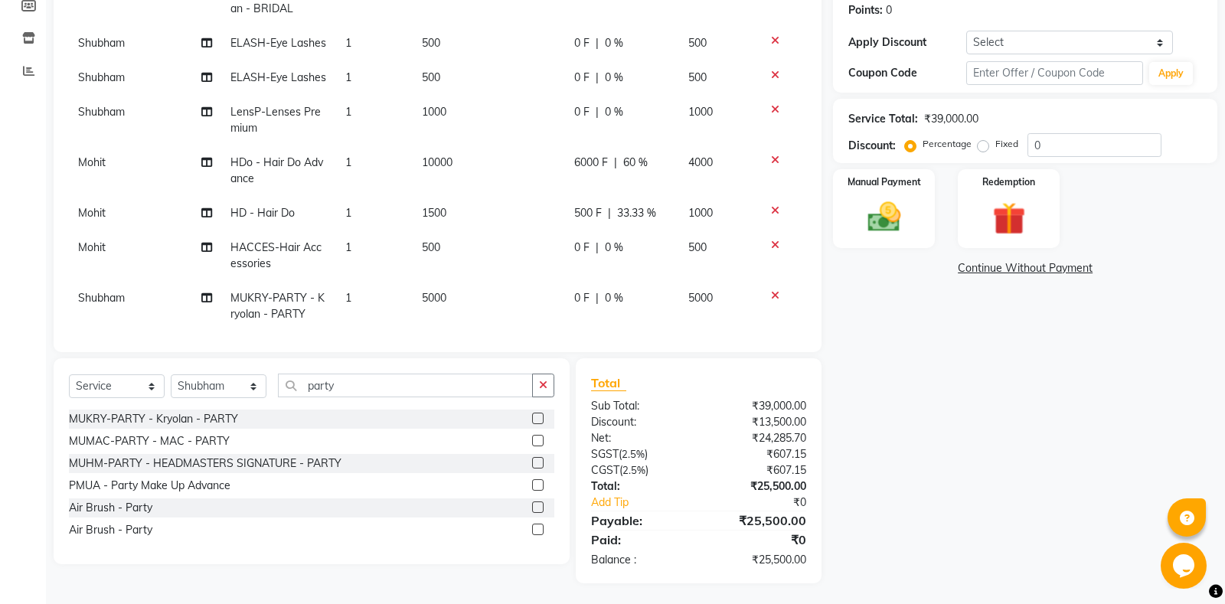
scroll to position [48, 0]
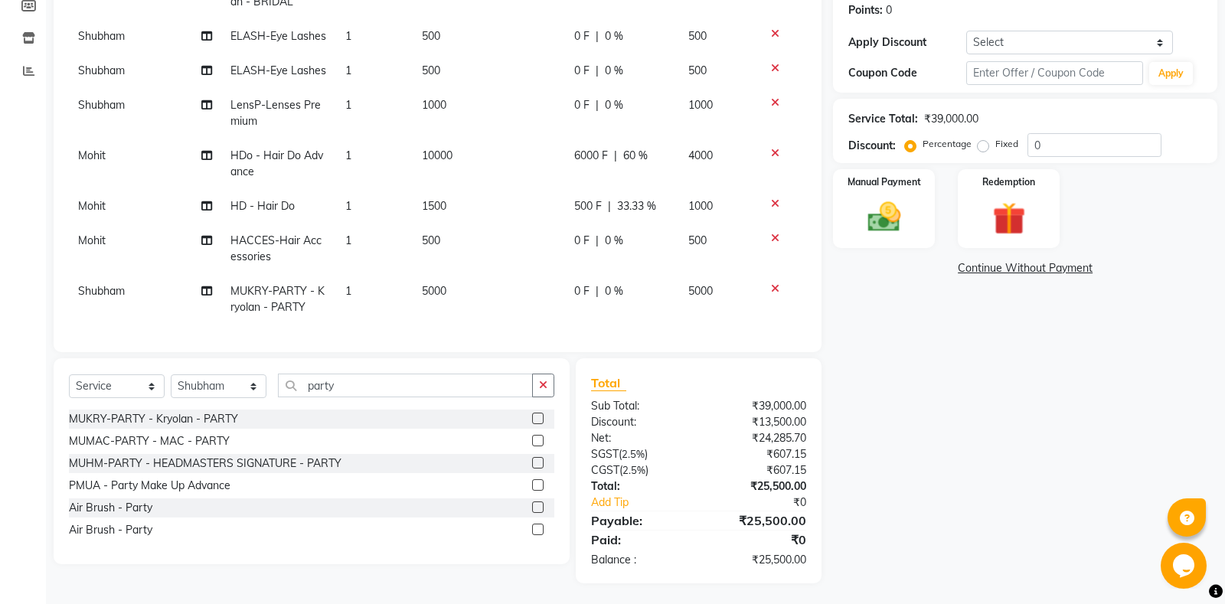
click at [580, 307] on td "0 F | 0 %" at bounding box center [622, 299] width 115 height 51
select select "60749"
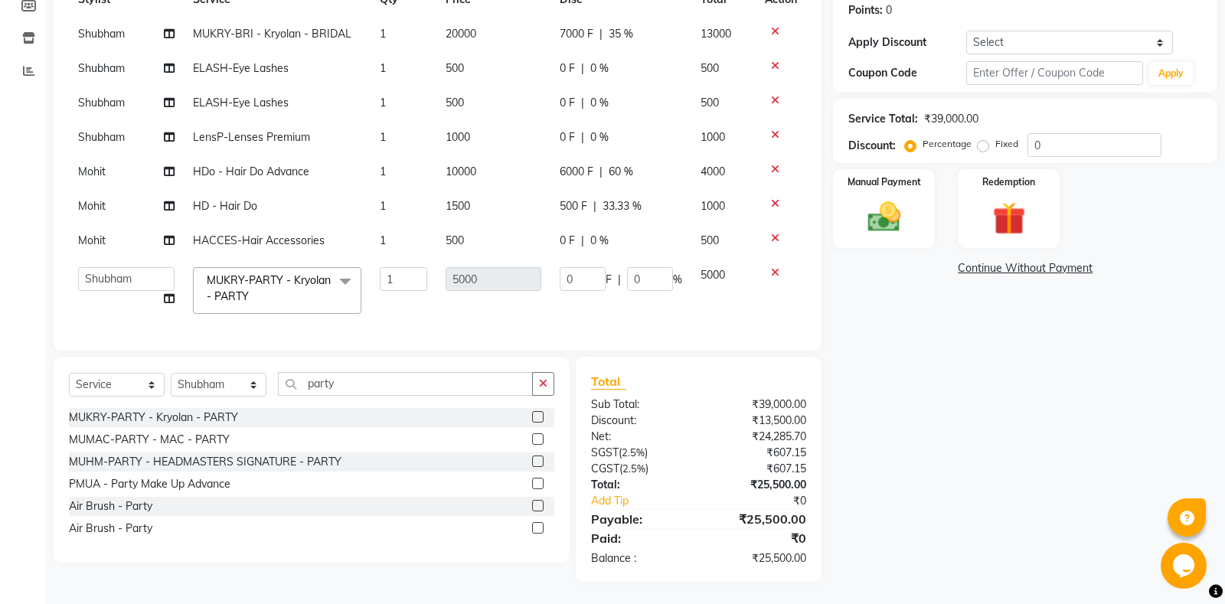
scroll to position [0, 0]
click at [567, 278] on input "0" at bounding box center [583, 279] width 46 height 24
type input "2000"
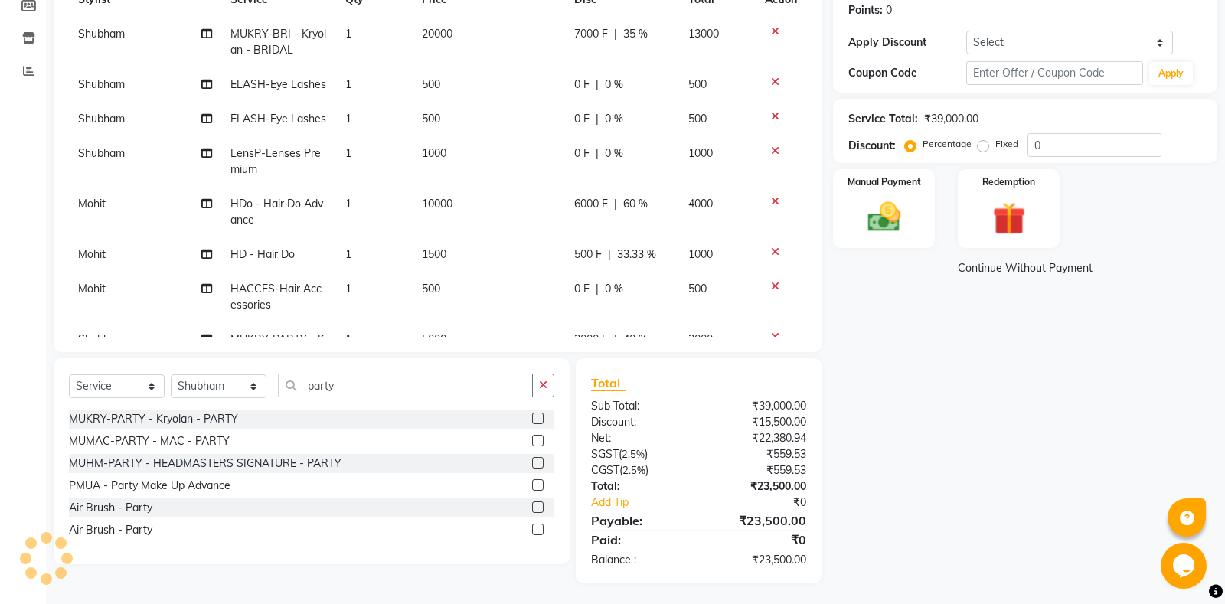
click at [574, 313] on tbody "[PERSON_NAME] MUKRY-BRI - Kryolan - BRIDAL 1 20000 7000 F | 35 % 13000 [PERSON_…" at bounding box center [437, 195] width 737 height 356
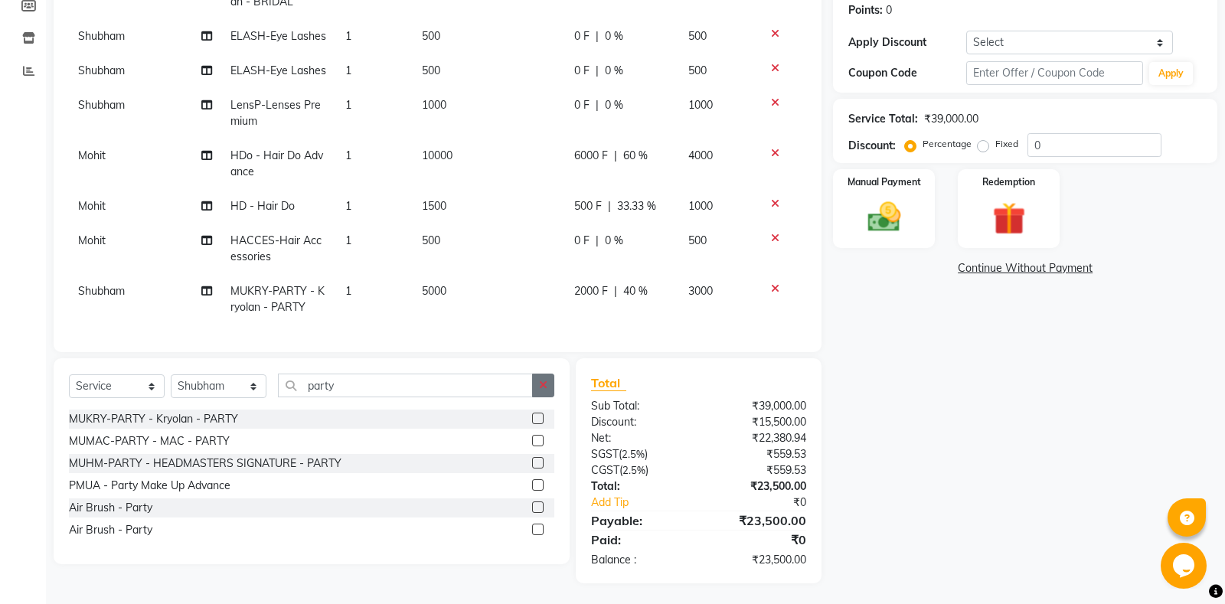
click at [546, 385] on button "button" at bounding box center [543, 386] width 22 height 24
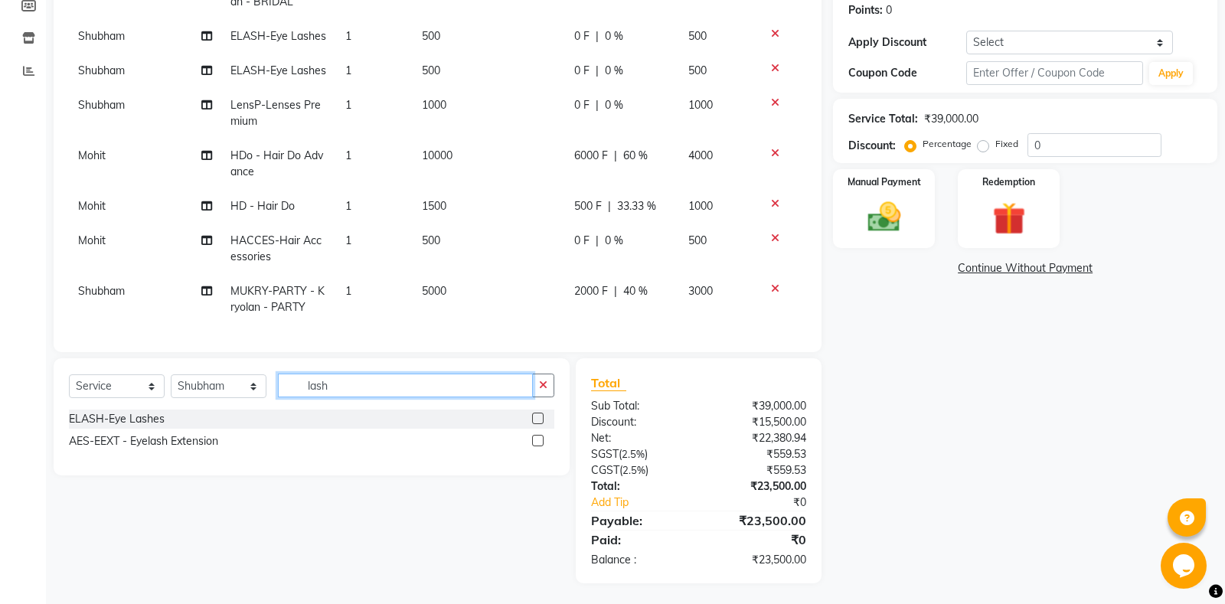
type input "lash"
click at [534, 417] on label at bounding box center [537, 418] width 11 height 11
click at [534, 417] on input "checkbox" at bounding box center [537, 419] width 10 height 10
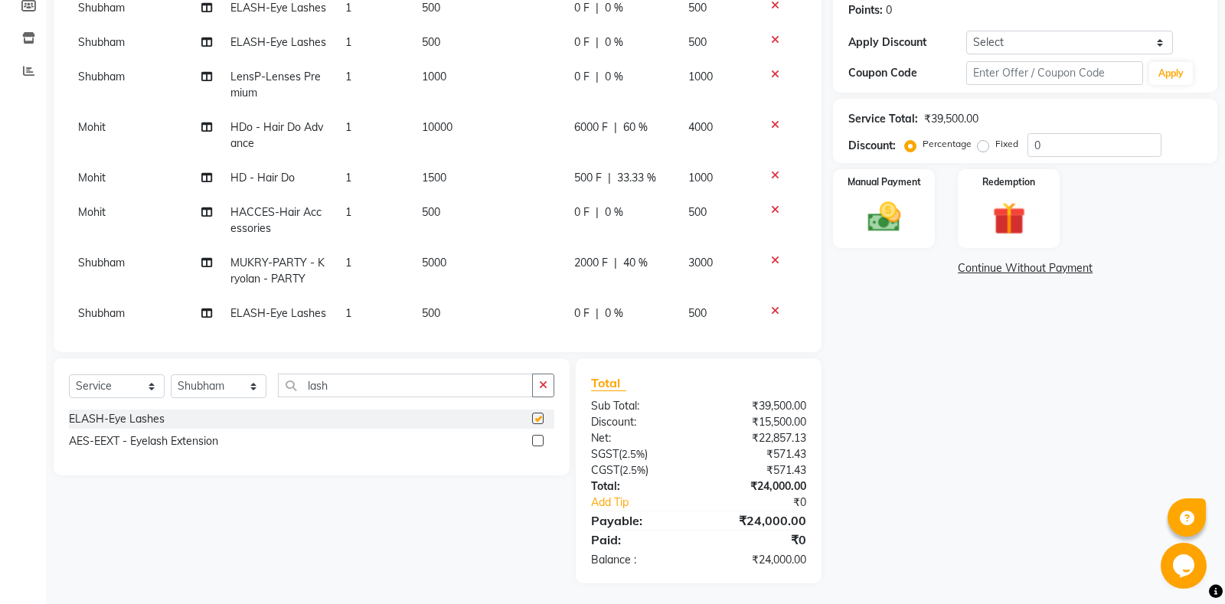
scroll to position [83, 0]
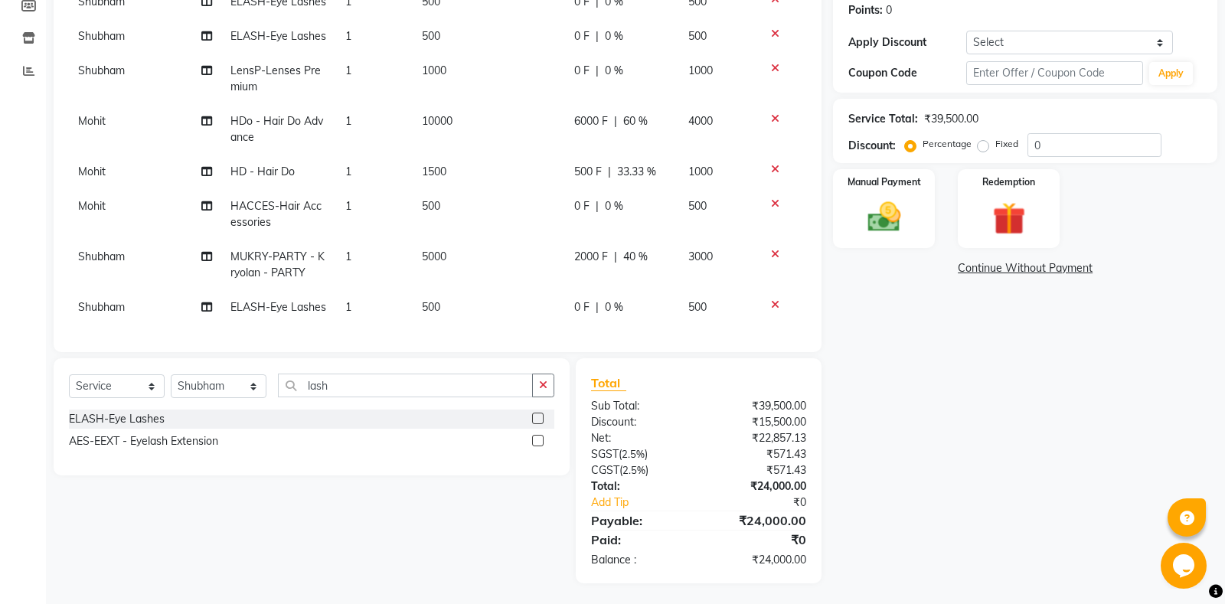
checkbox input "false"
click at [541, 393] on button "button" at bounding box center [543, 386] width 22 height 24
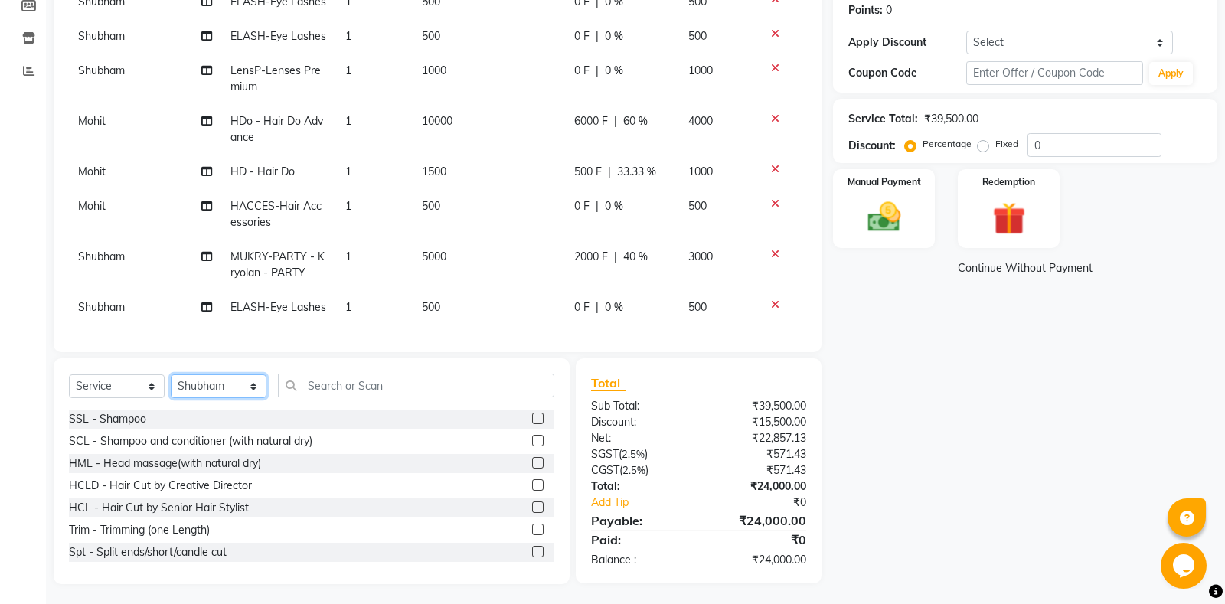
click at [171, 374] on select "Select Stylist [PERSON_NAME] Amrita - Front Desk [PERSON_NAME] Gental Man Gulsh…" at bounding box center [219, 386] width 96 height 24
click at [607, 330] on div "Services Stylist Service Qty Price Disc Total Action [PERSON_NAME] MUKRY-BRI - …" at bounding box center [437, 145] width 737 height 383
click at [586, 133] on td "6000 F | 60 %" at bounding box center [622, 129] width 115 height 51
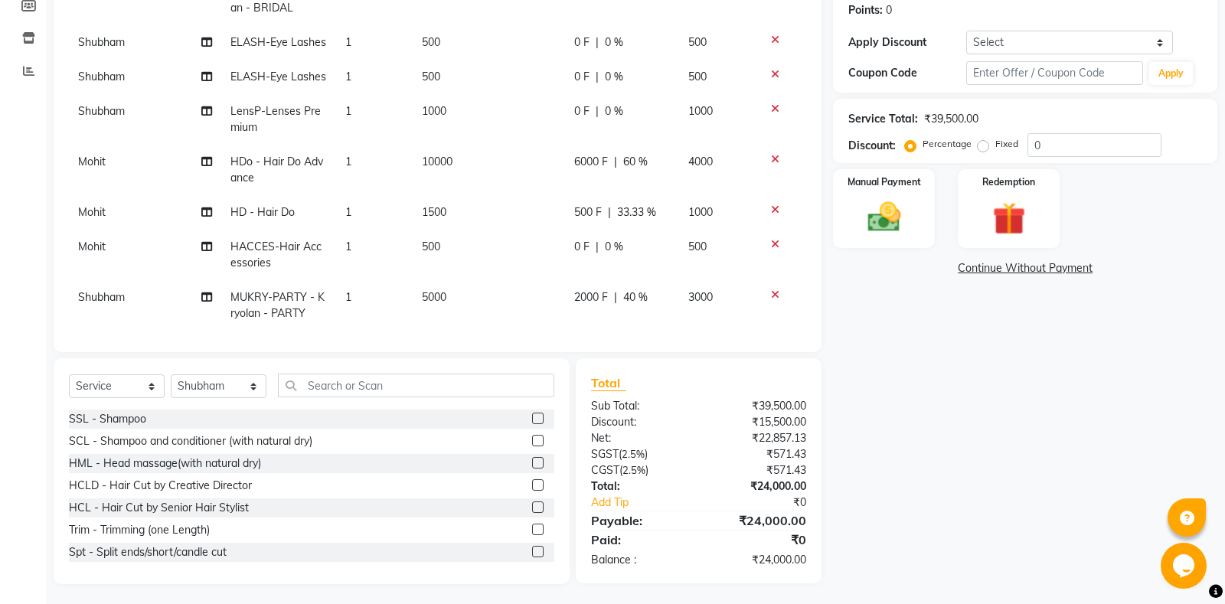
select select "60723"
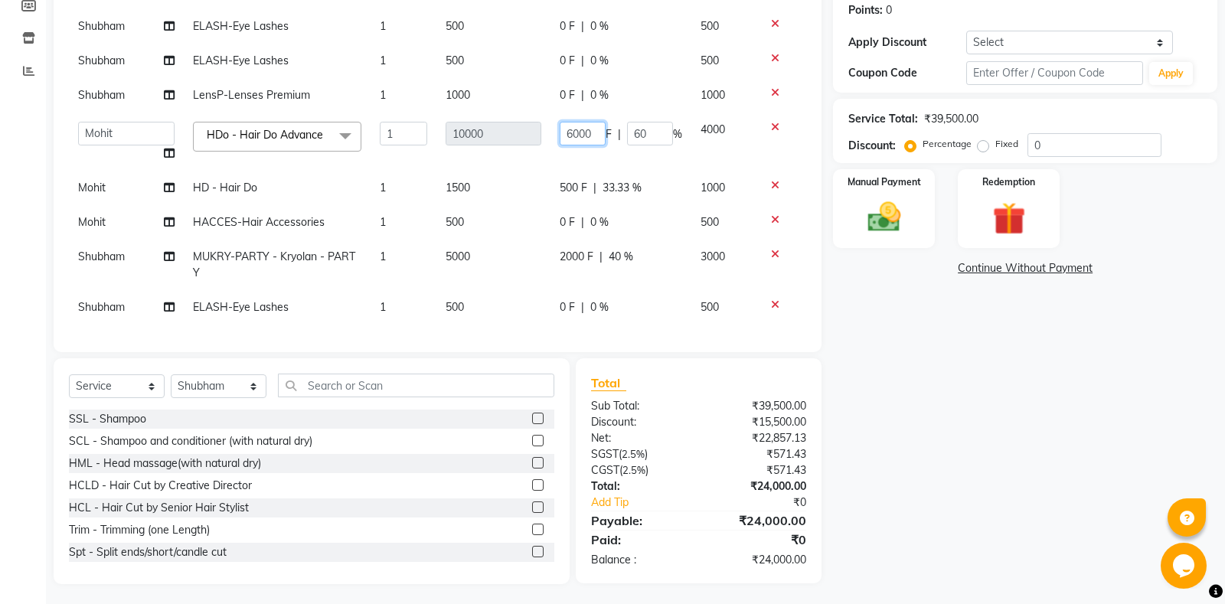
click at [573, 129] on input "6000" at bounding box center [583, 134] width 46 height 24
type input "2000"
click at [585, 147] on td "2000 F | 60 %" at bounding box center [621, 142] width 141 height 58
select select "60723"
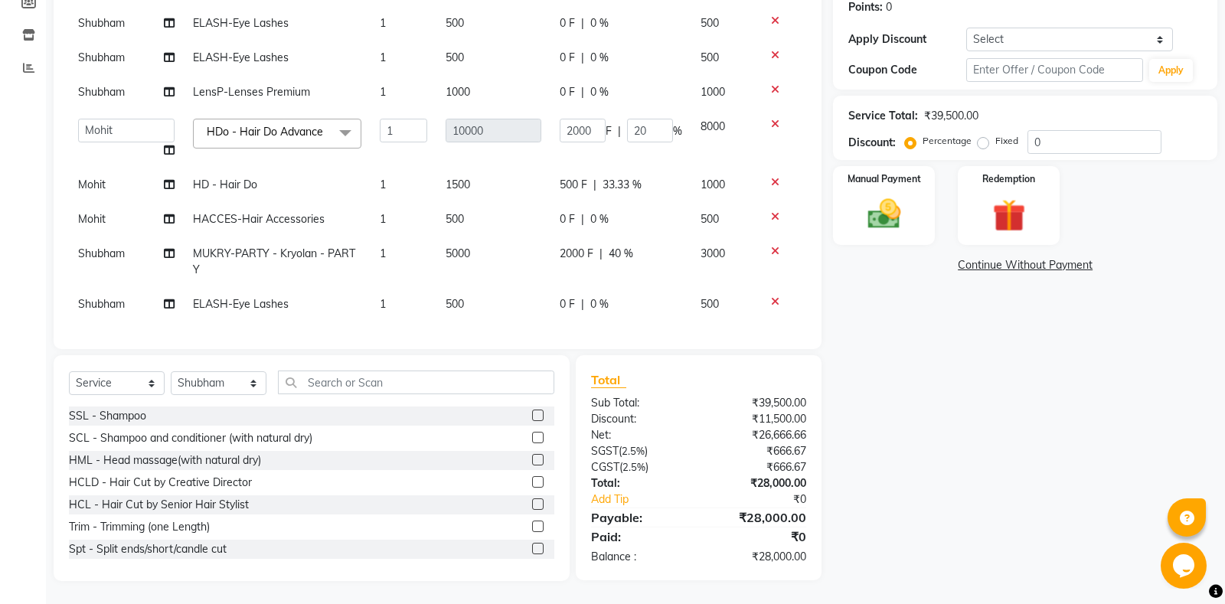
click at [237, 397] on div "Select Service Product Membership Package Voucher Prepaid Gift Card Select Styl…" at bounding box center [311, 389] width 485 height 36
click at [171, 371] on select "Select Stylist [PERSON_NAME] Amrita - Front Desk [PERSON_NAME] Gental Man Gulsh…" at bounding box center [219, 383] width 96 height 24
select select "60727"
click option "Shaan" at bounding box center [0, 0] width 0 height 0
click at [325, 378] on input "text" at bounding box center [416, 383] width 276 height 24
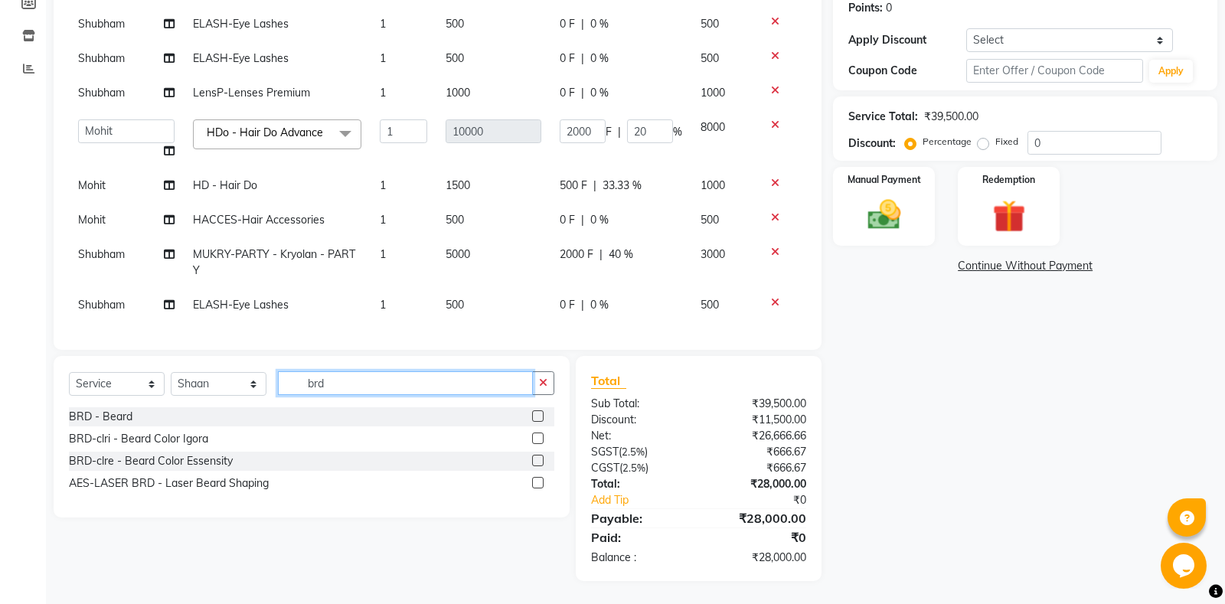
scroll to position [237, 0]
type input "brd"
click at [540, 420] on label at bounding box center [537, 416] width 11 height 11
click at [540, 420] on input "checkbox" at bounding box center [537, 418] width 10 height 10
checkbox input "false"
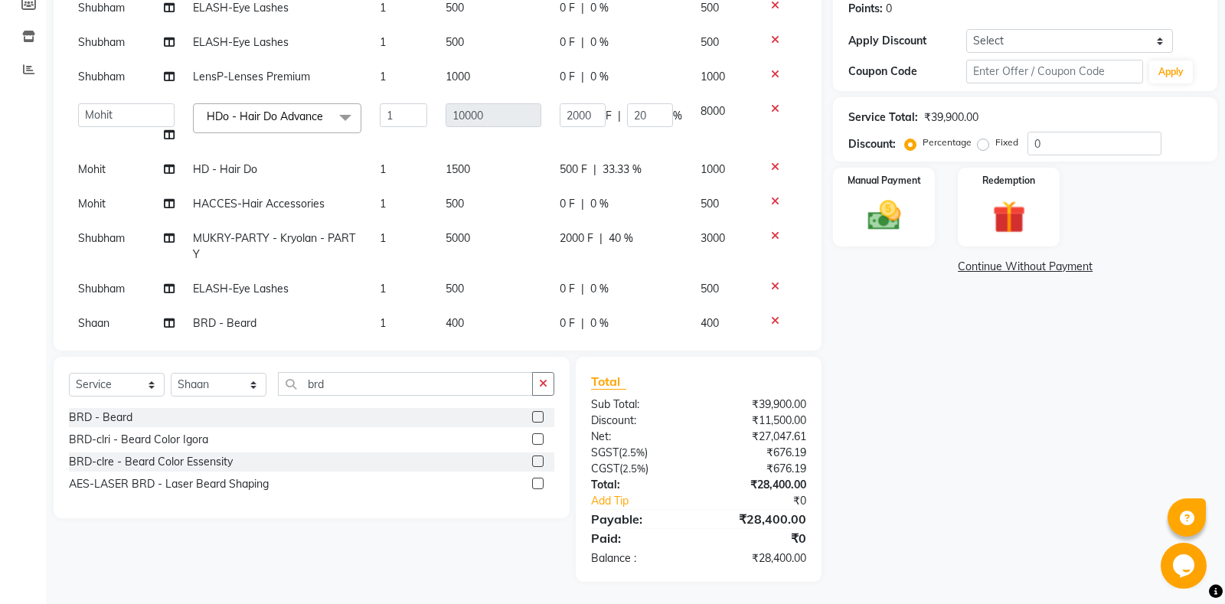
scroll to position [77, 0]
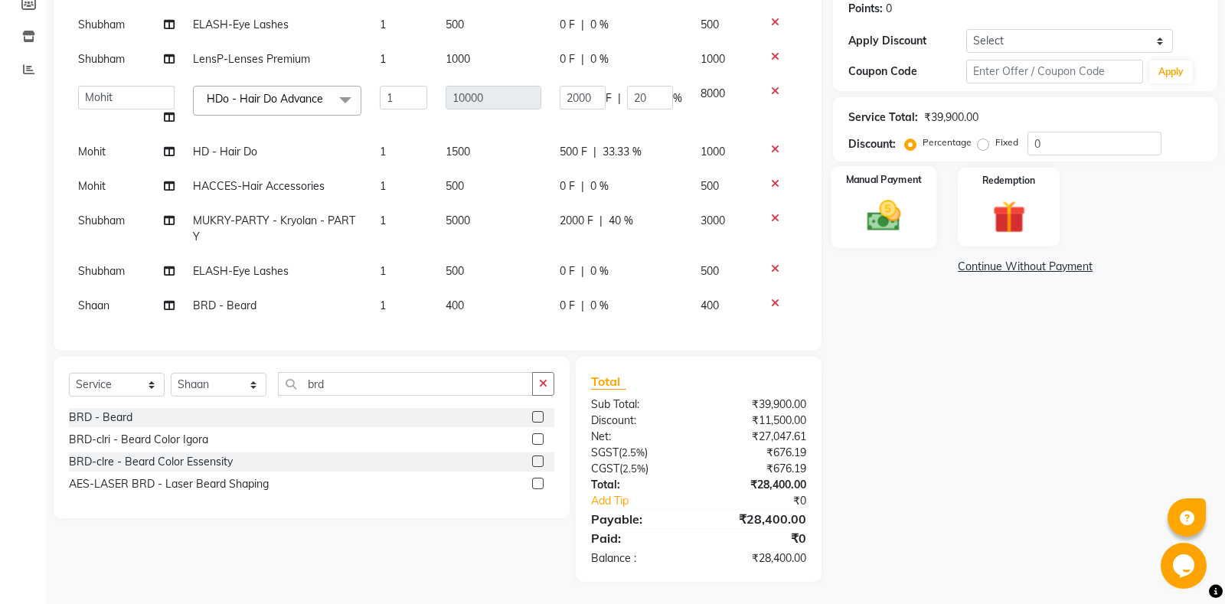
click at [875, 194] on div "Manual Payment" at bounding box center [885, 207] width 106 height 82
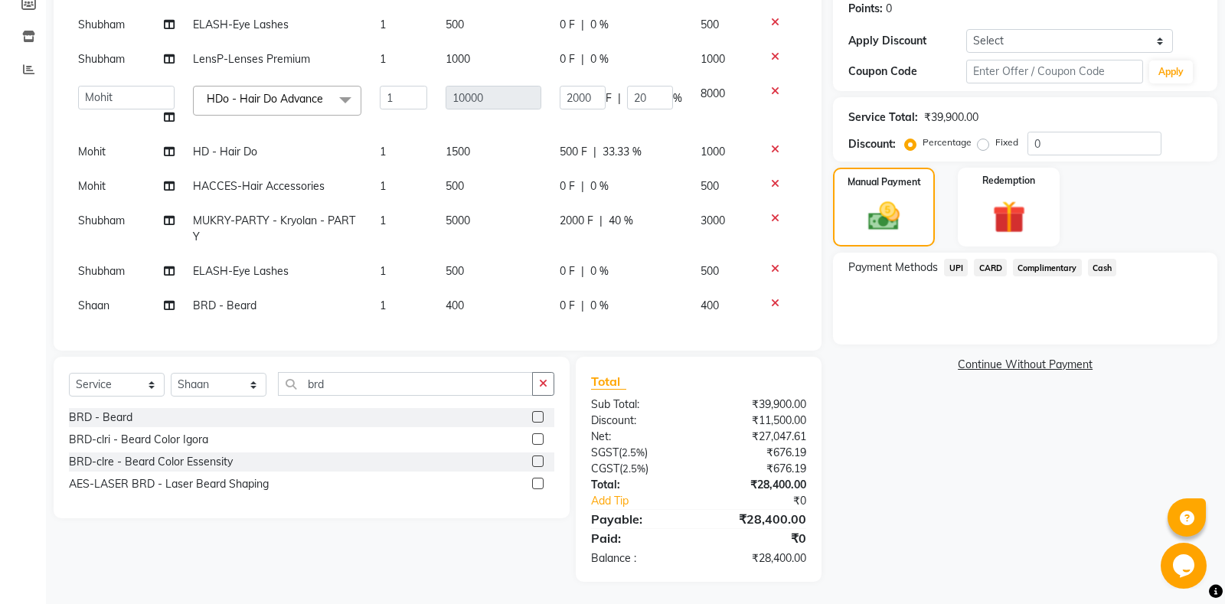
click at [951, 265] on span "UPI" at bounding box center [956, 268] width 24 height 18
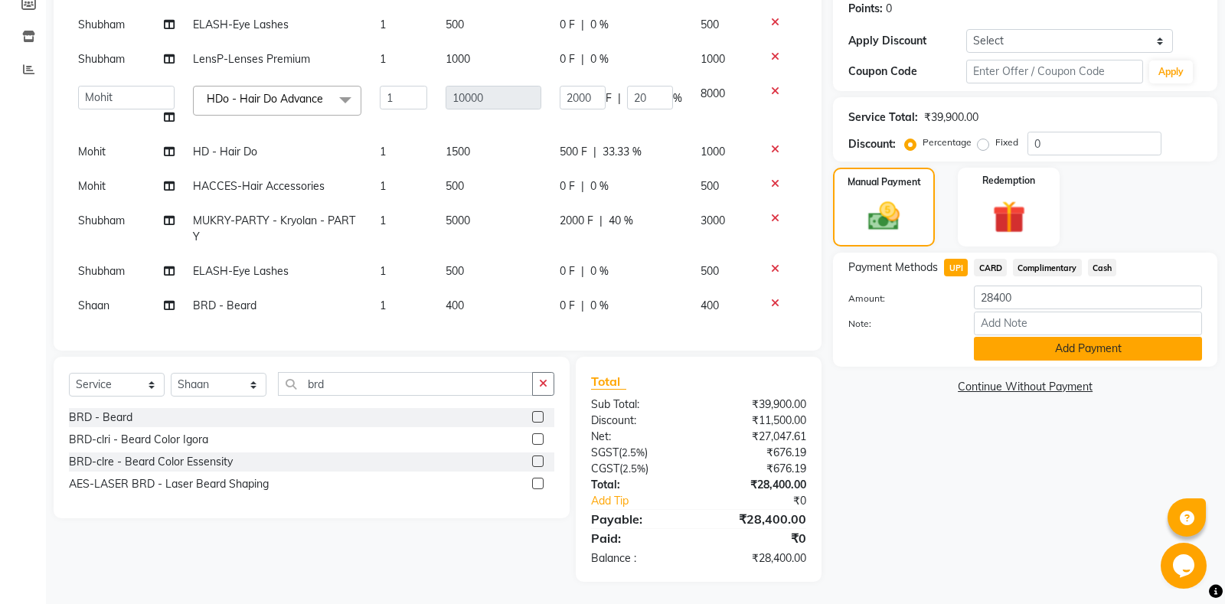
click at [1033, 351] on button "Add Payment" at bounding box center [1088, 349] width 228 height 24
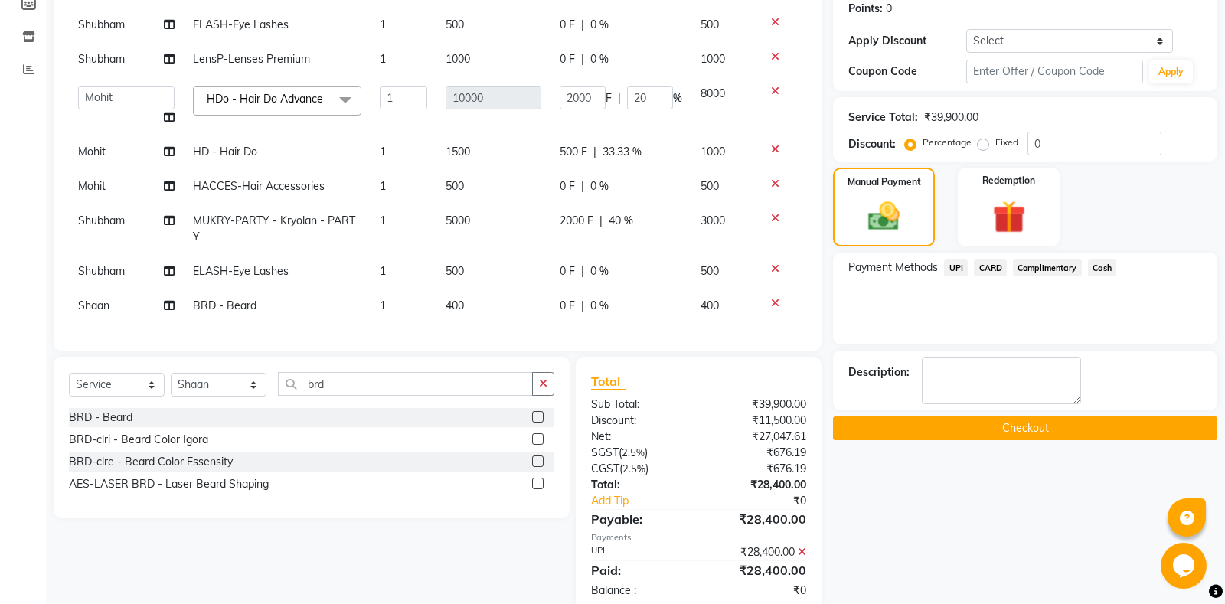
click at [1023, 426] on button "Checkout" at bounding box center [1025, 429] width 384 height 24
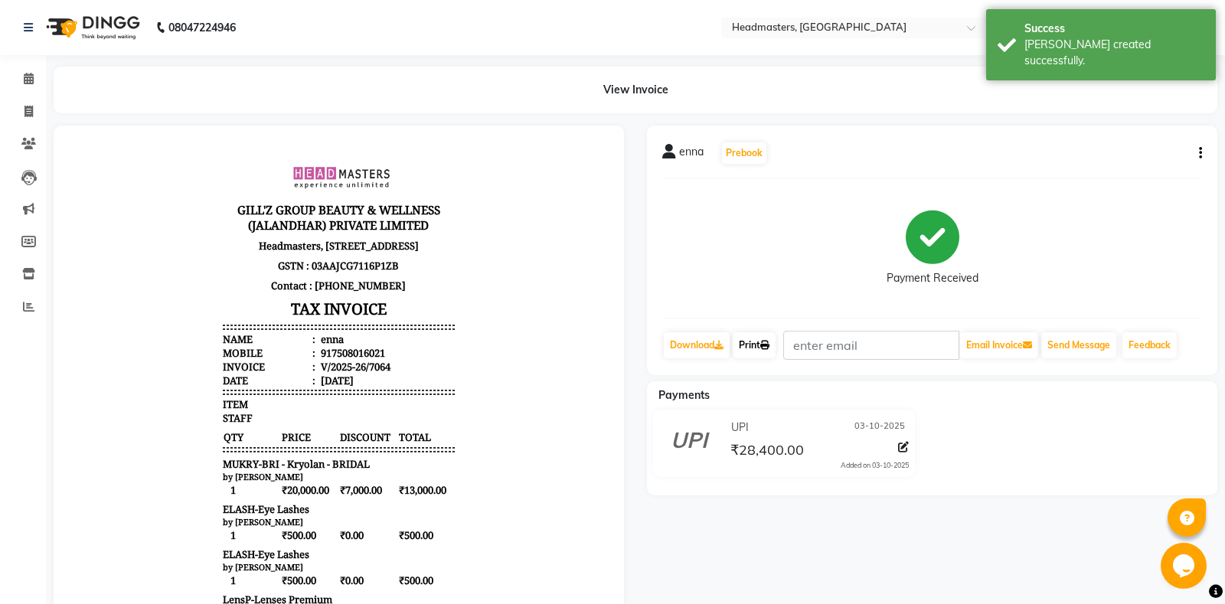
click at [769, 347] on icon at bounding box center [764, 345] width 9 height 9
